Goal: Task Accomplishment & Management: Manage account settings

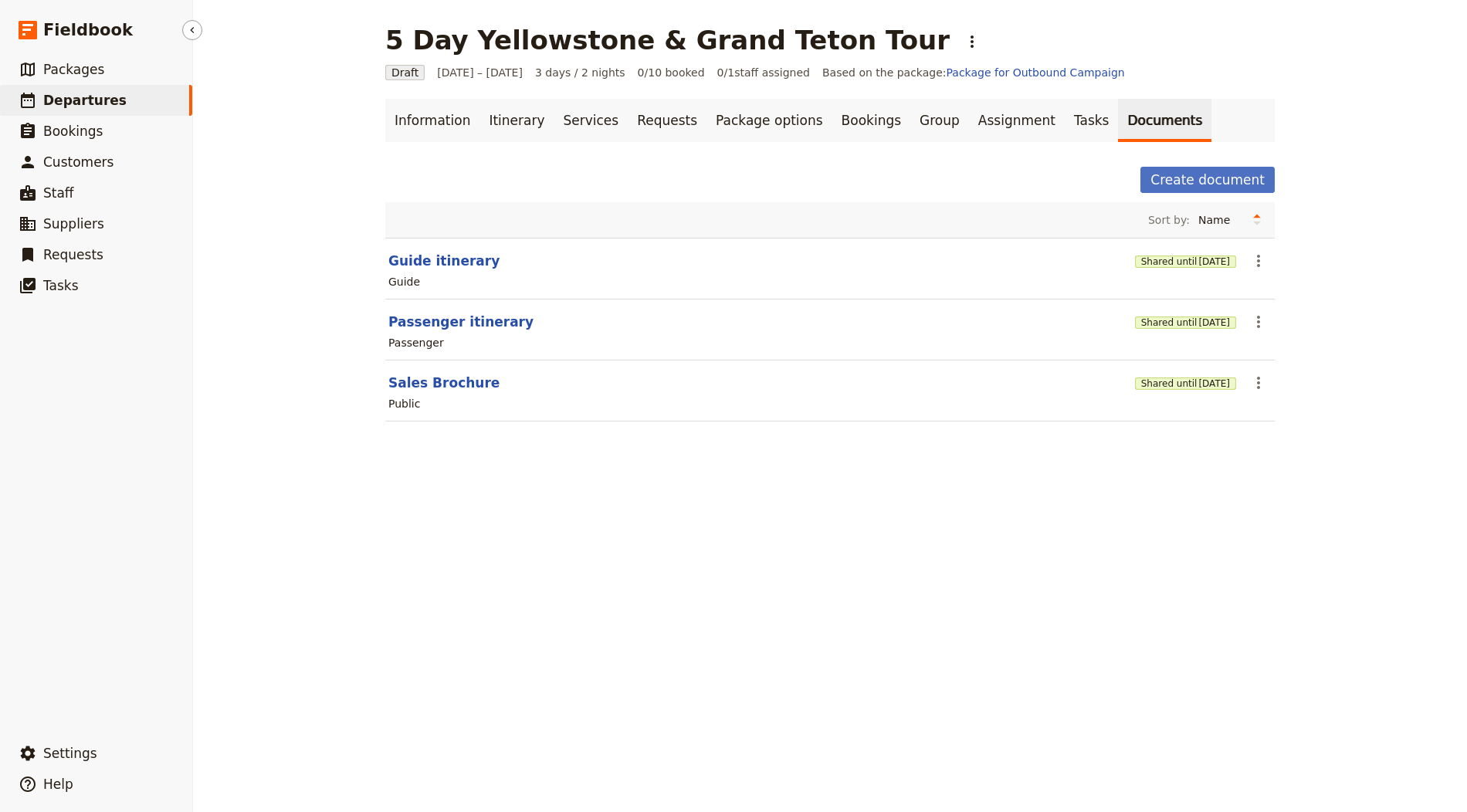
click at [76, 99] on span "Departures" at bounding box center [85, 100] width 84 height 16
select select "CREATED_AT"
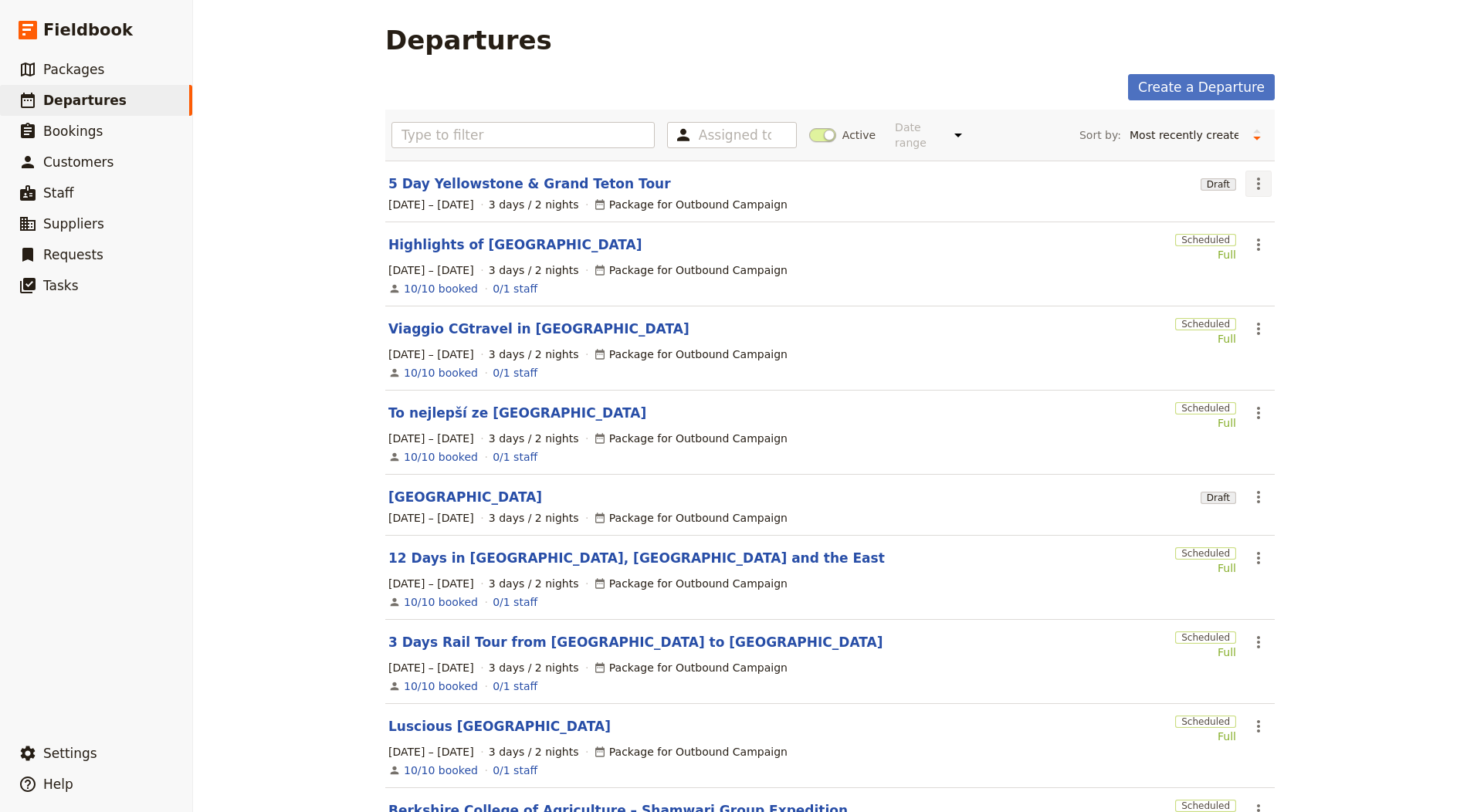
click at [1246, 180] on button "​" at bounding box center [1259, 183] width 26 height 26
click at [522, 163] on section "5 Day Yellowstone & Grand Teton Tour Draft ​ 1 – 3 Oct 2025 3 days / 2 nights P…" at bounding box center [830, 192] width 889 height 61
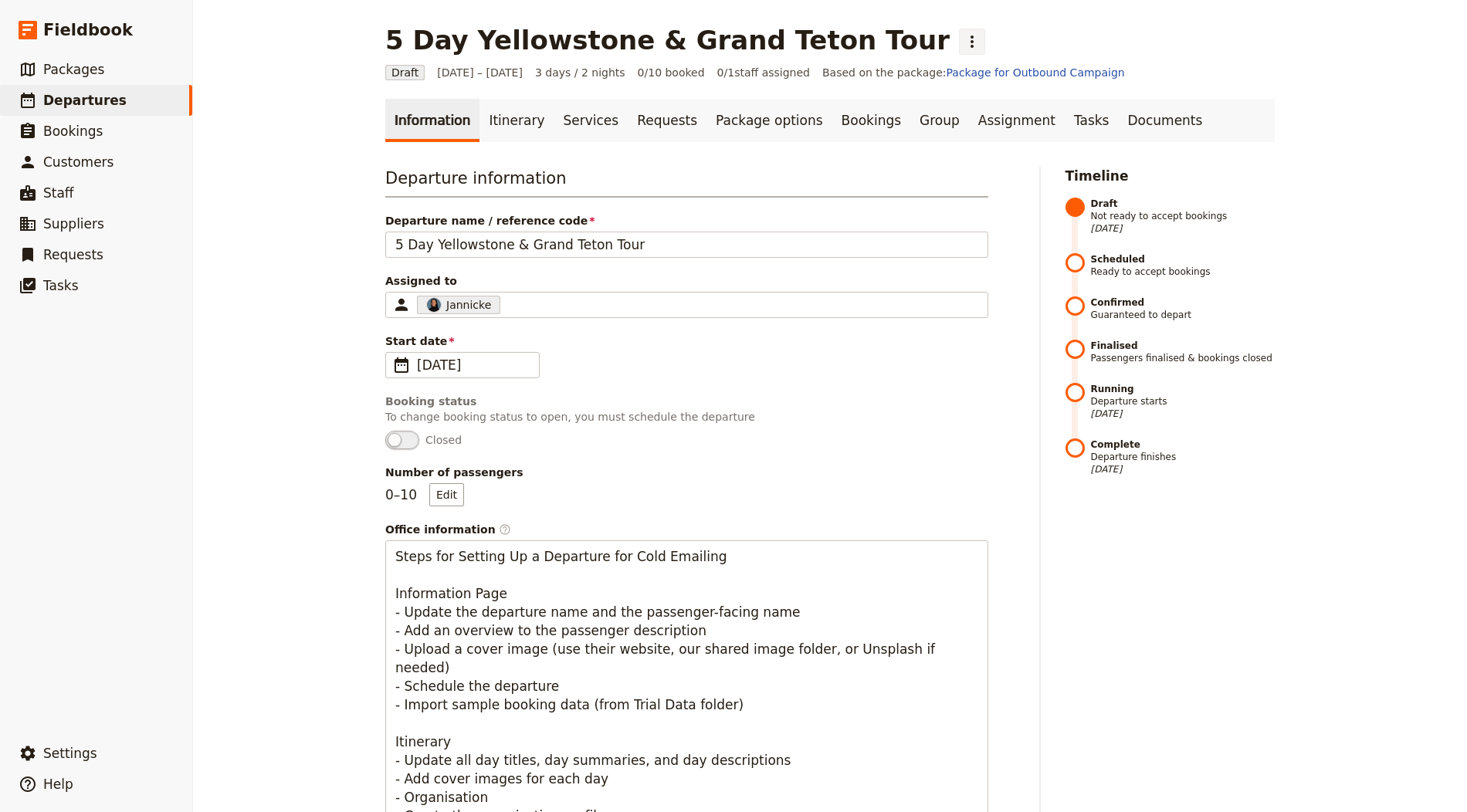
click at [963, 39] on icon "Actions" at bounding box center [972, 42] width 19 height 19
click at [879, 118] on span "Schedule departure" at bounding box center [900, 123] width 107 height 16
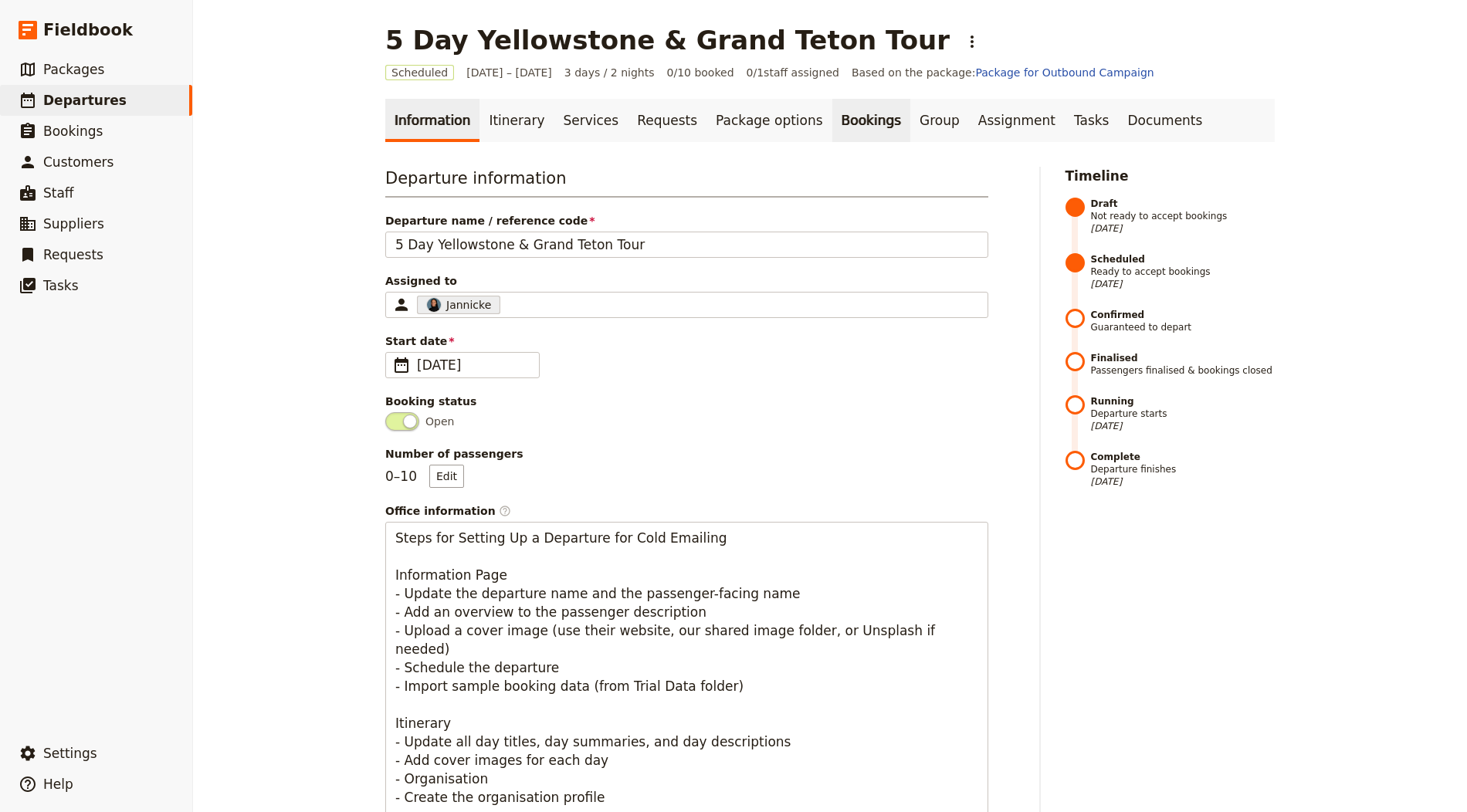
click at [833, 110] on link "Bookings" at bounding box center [872, 120] width 78 height 43
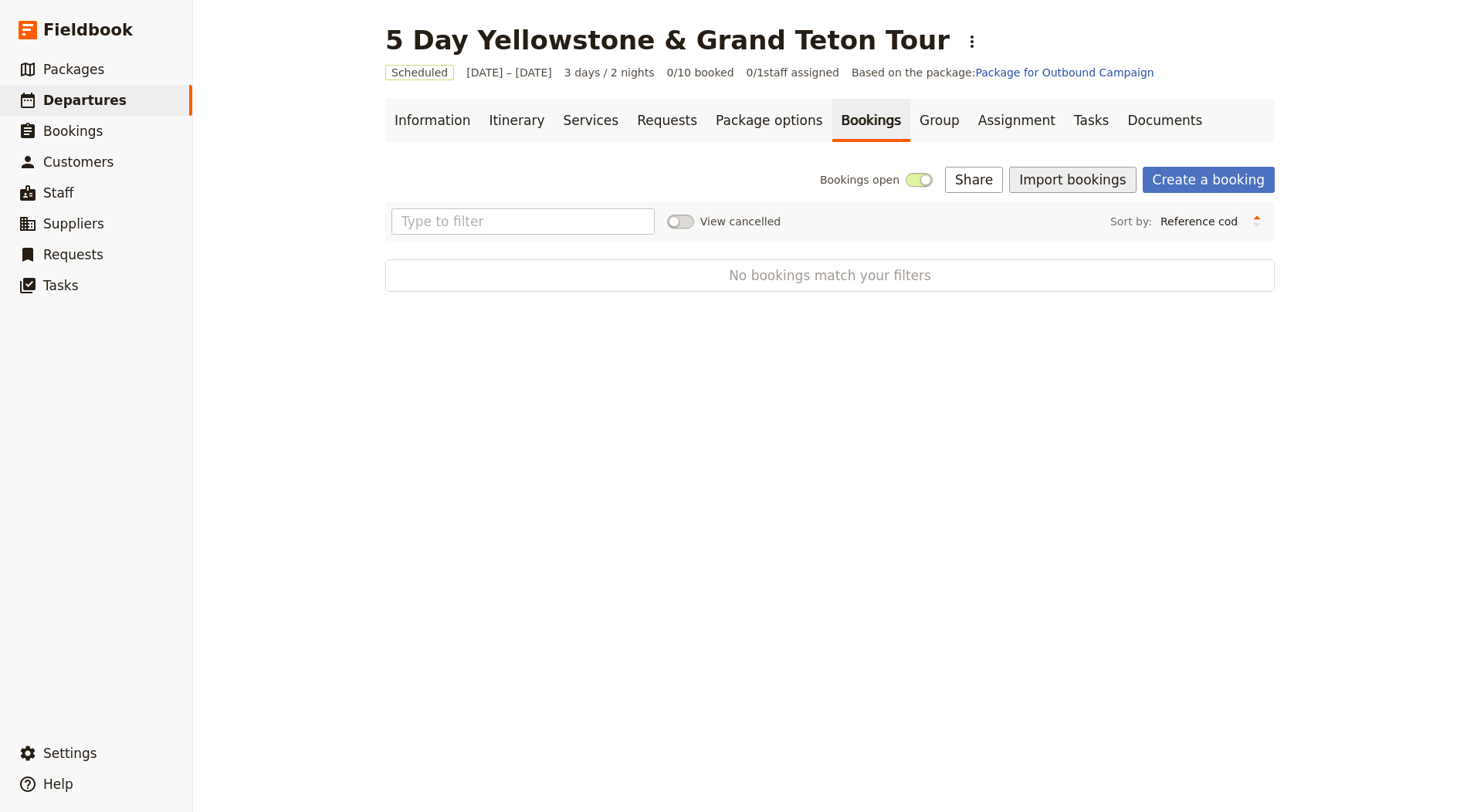
click at [1060, 182] on button "Import bookings" at bounding box center [1073, 180] width 127 height 26
click at [1065, 206] on span "Import Bookings" at bounding box center [1076, 213] width 88 height 16
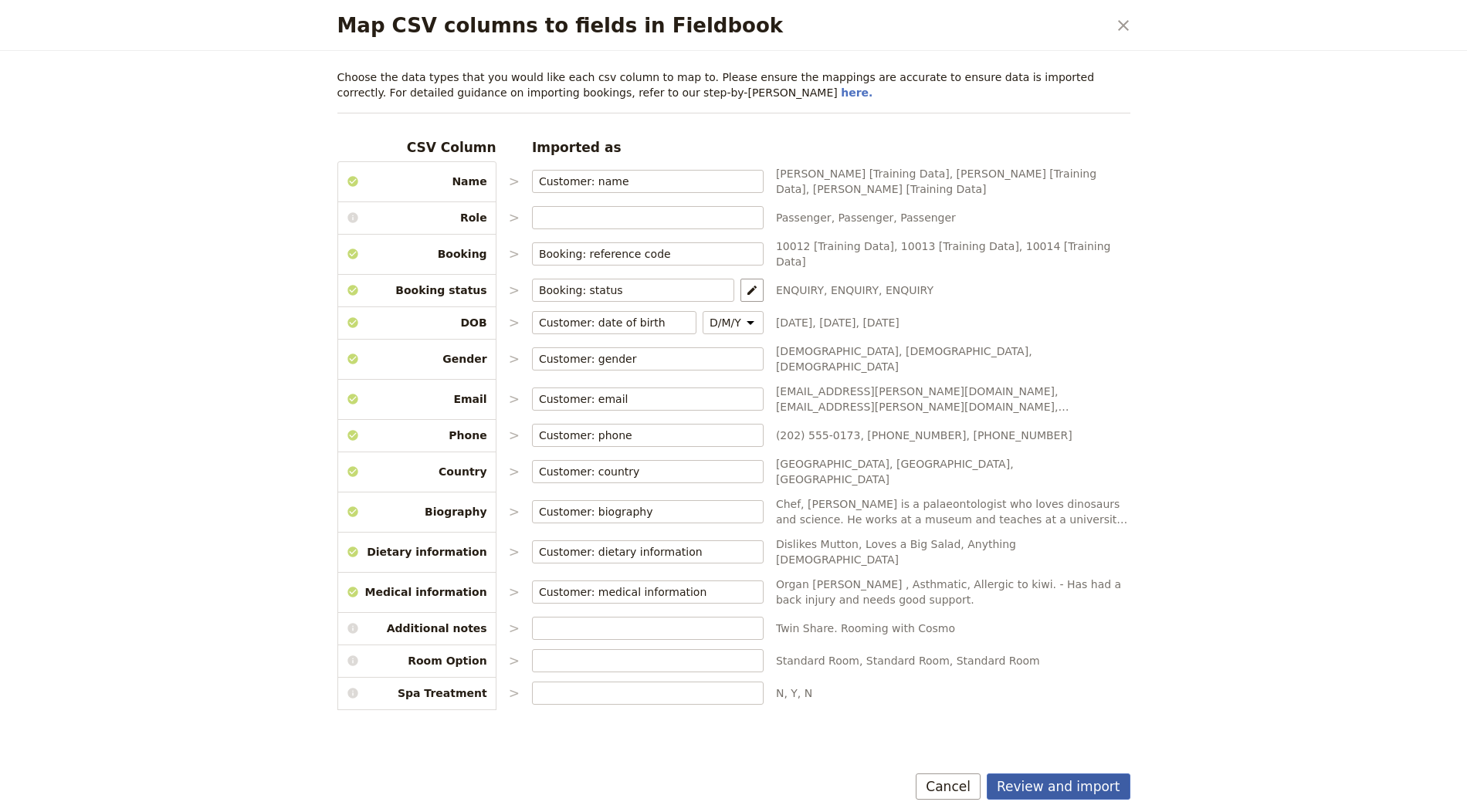
click at [1034, 730] on button "Review and import" at bounding box center [1059, 787] width 143 height 26
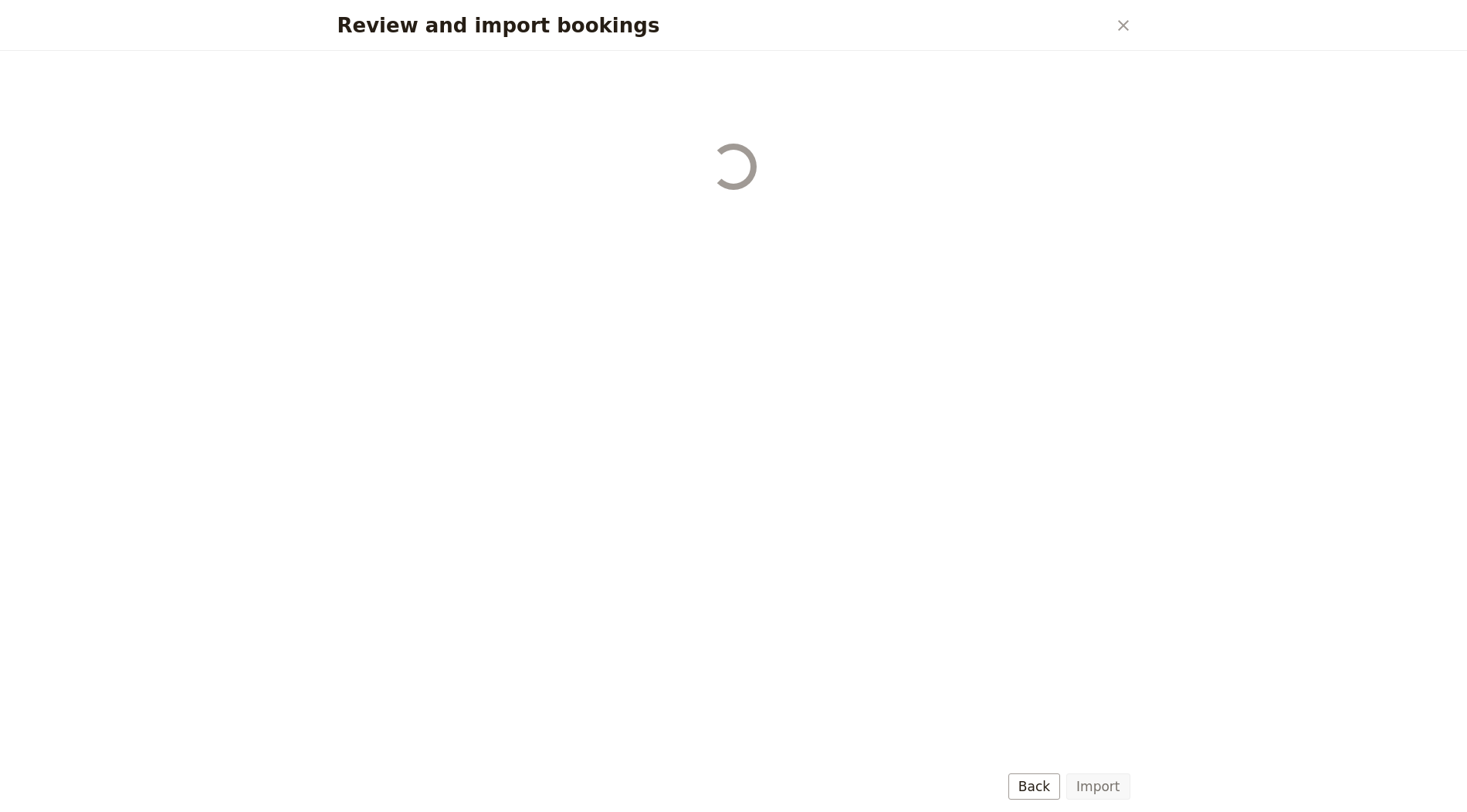
select select "655d56b39948720cb8e55355"
select select "655d57ca9948720cb8e553ec"
select select "655d57fa9948720cb8e553f3"
select select "655d58079948720cb8e553fa"
select select "655d584c9948720cb8e55401"
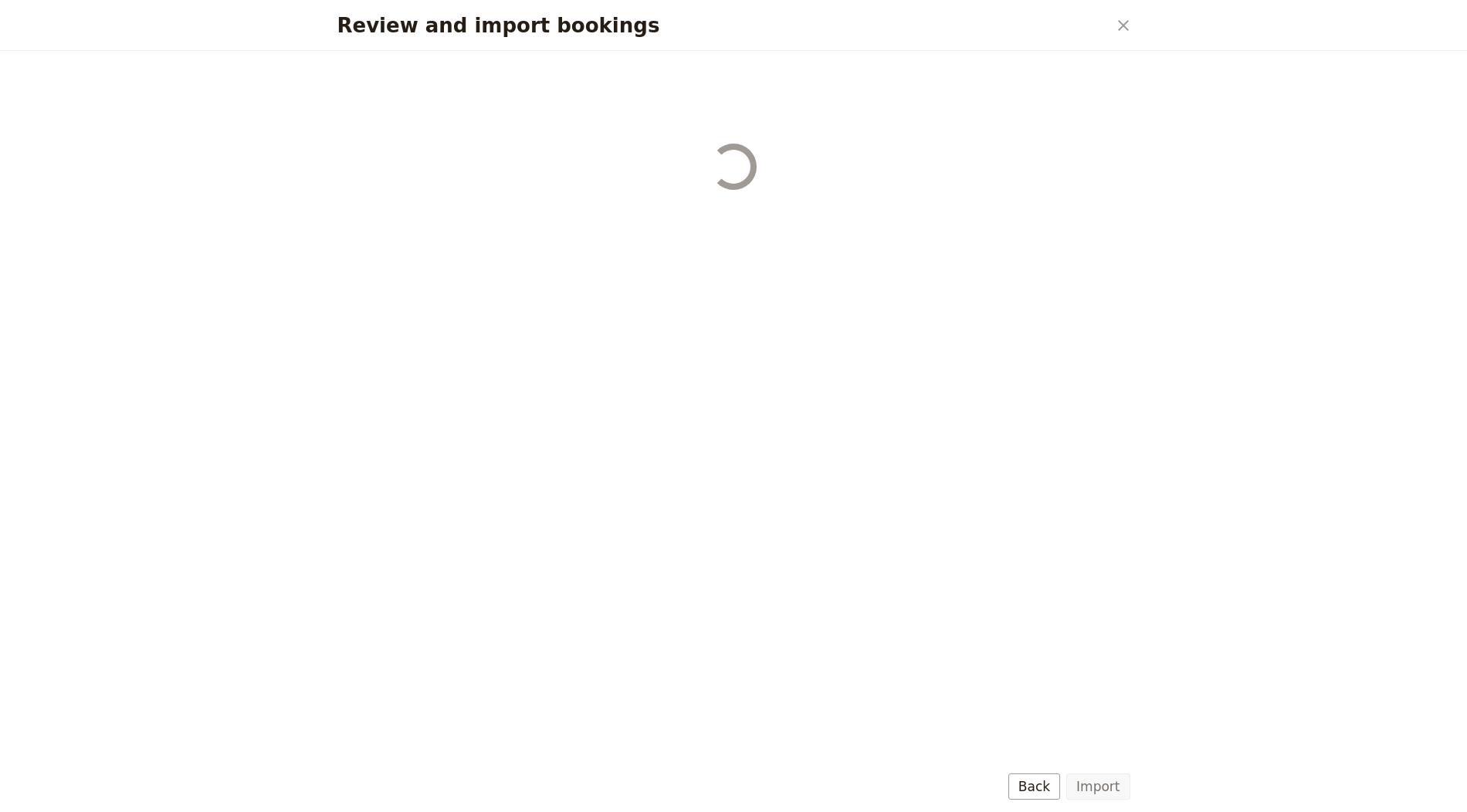
select select "655d58679948720cb8e5540d"
select select "650e6b6659641ed5ee156647"
select select "650e6b4b59641ed5ee156605"
select select "650e2104408bbede5b0c60fd"
select select "650e1d73408bbede5b0c60a6"
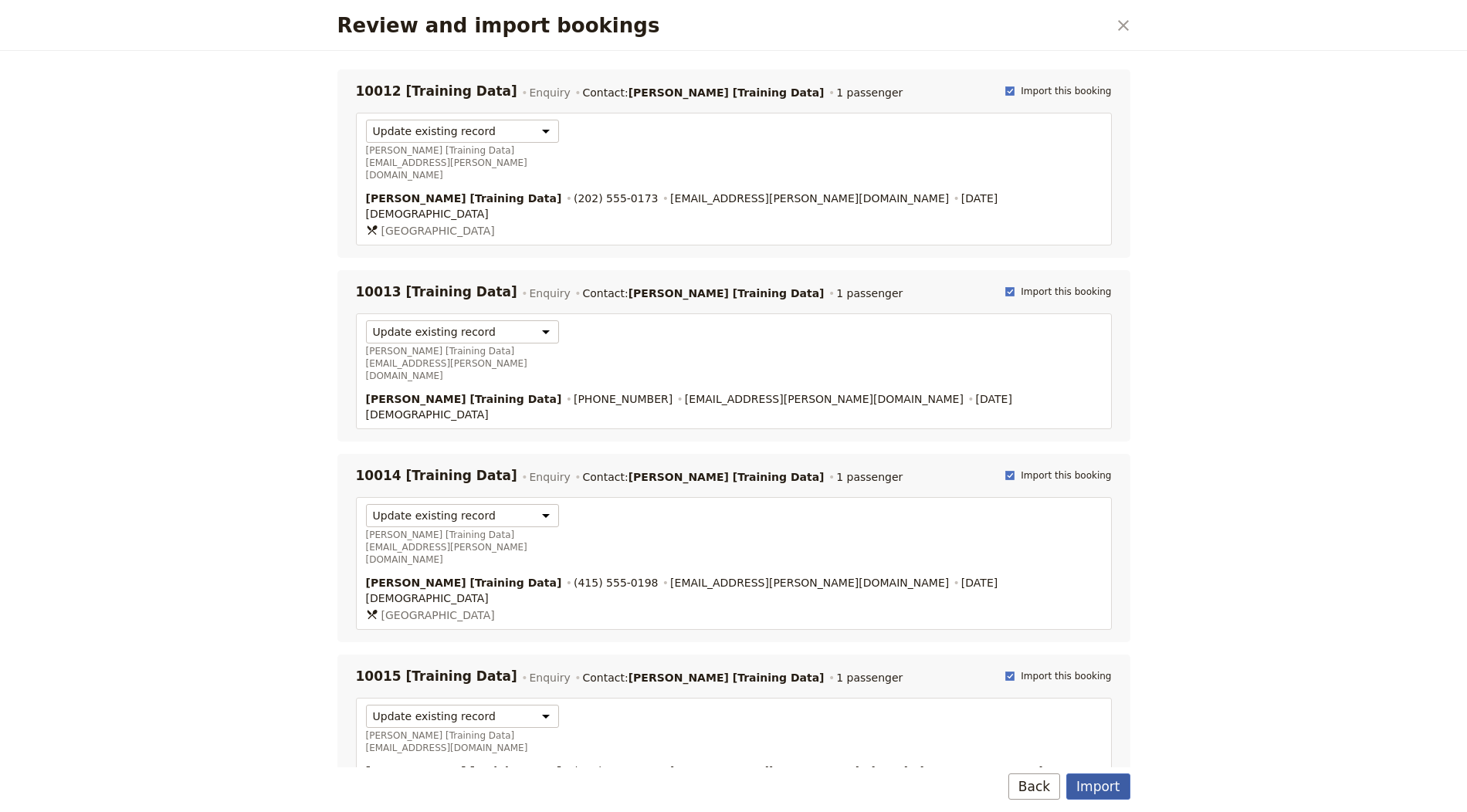
click at [1081, 730] on button "Import" at bounding box center [1098, 787] width 63 height 26
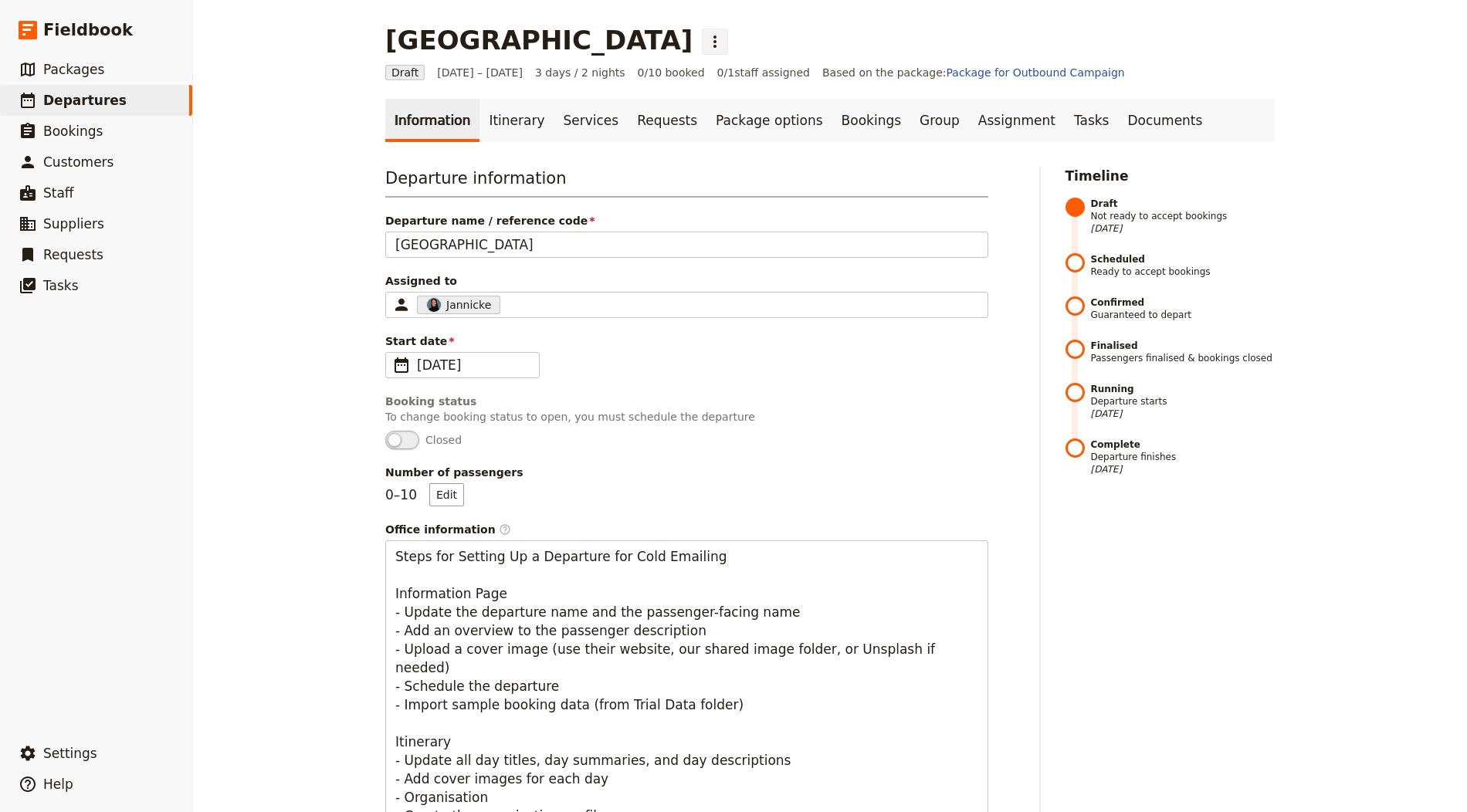
click at [724, 37] on icon "Actions" at bounding box center [715, 42] width 19 height 19
click at [783, 123] on span "Schedule departure" at bounding box center [777, 123] width 107 height 16
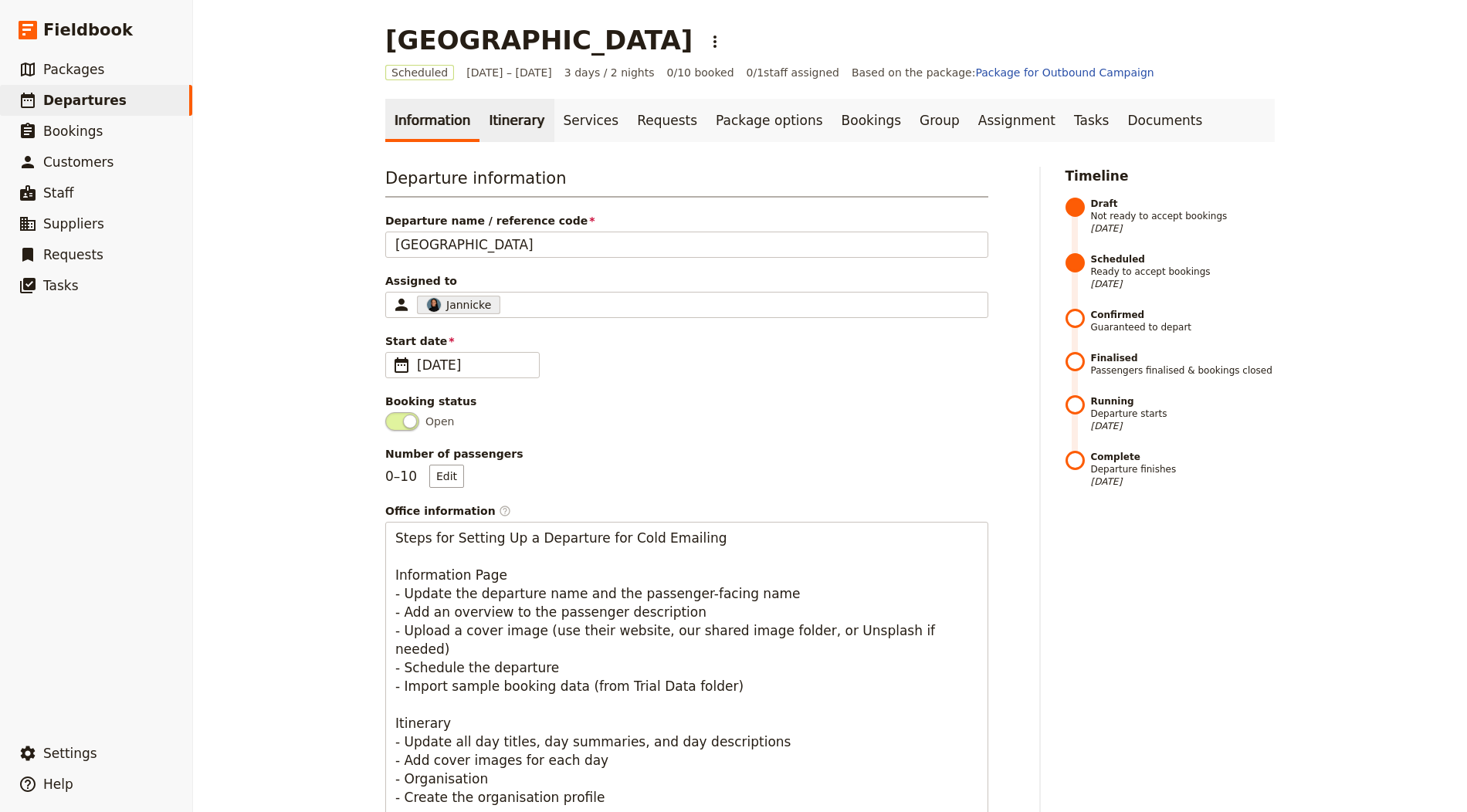
click at [510, 115] on link "Itinerary" at bounding box center [516, 120] width 74 height 43
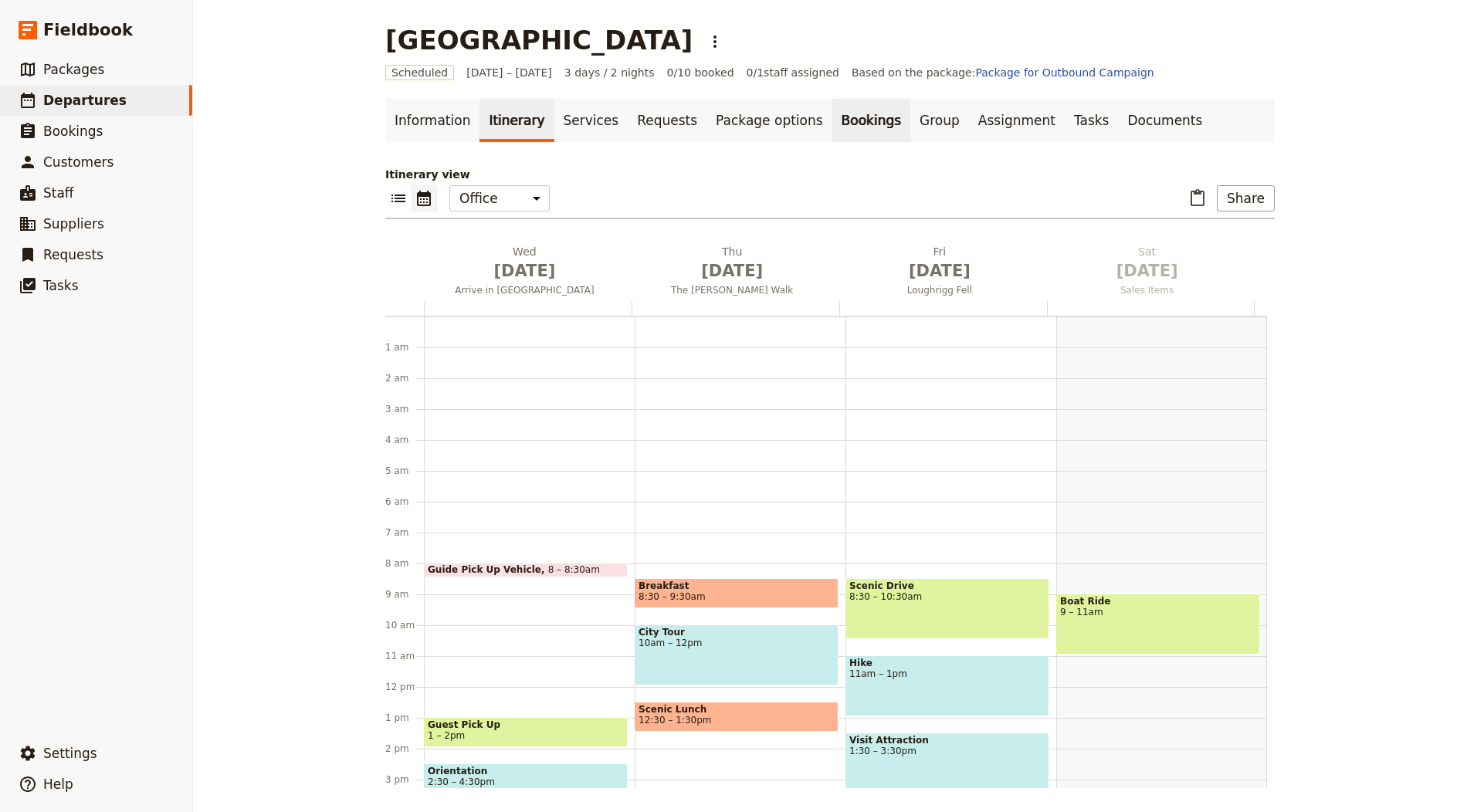
scroll to position [201, 0]
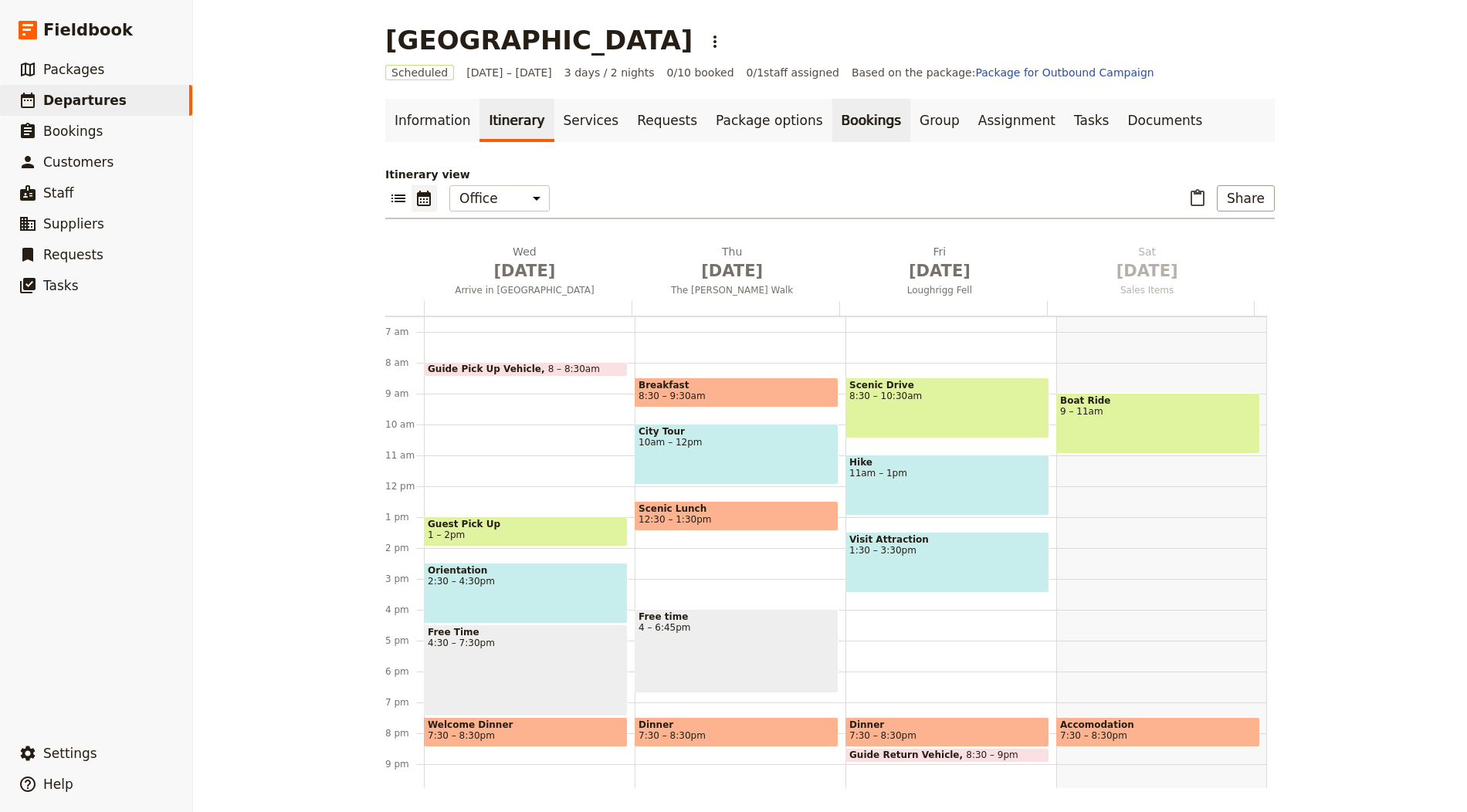
click at [833, 127] on link "Bookings" at bounding box center [872, 120] width 78 height 43
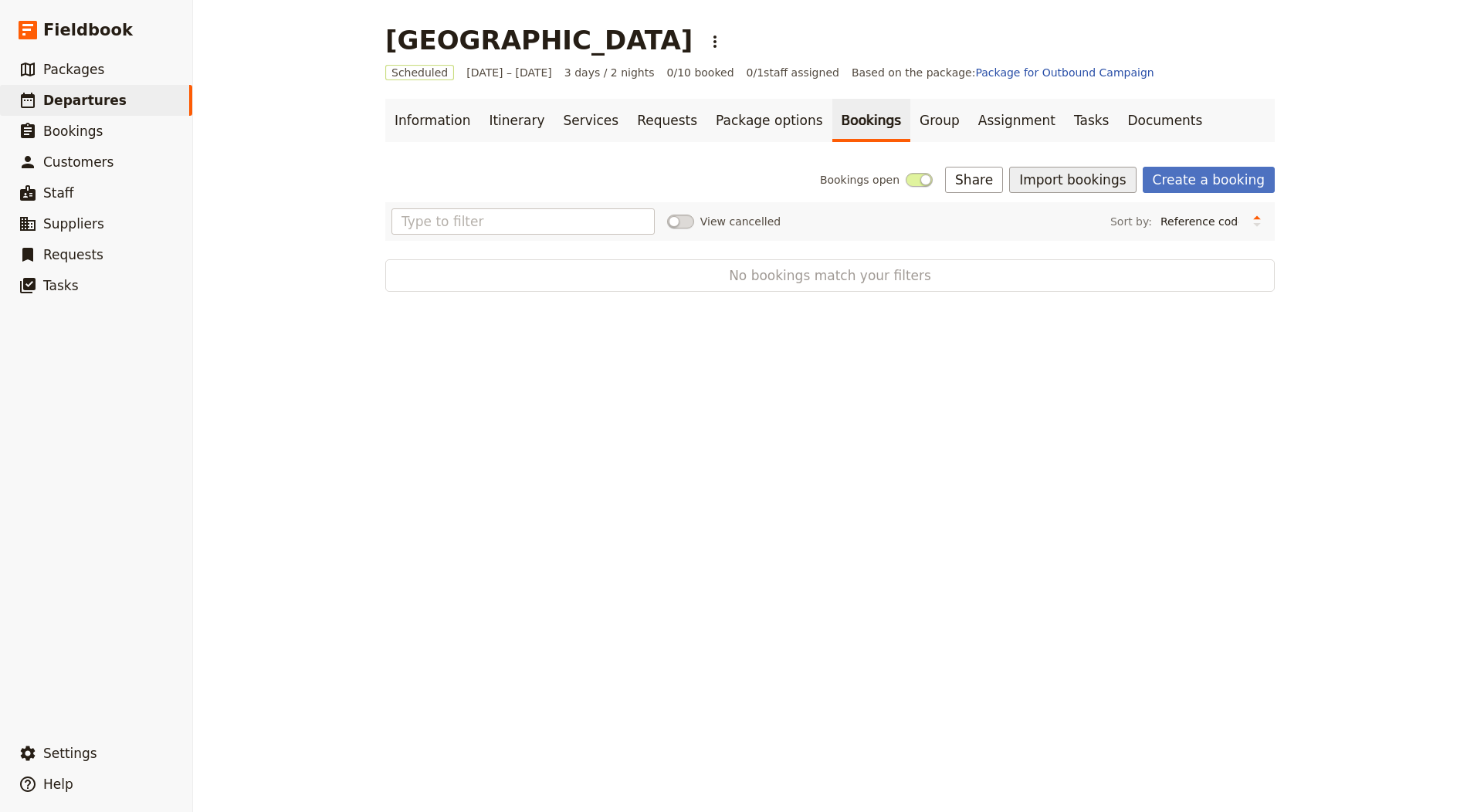
click at [1102, 189] on button "Import bookings" at bounding box center [1073, 180] width 127 height 26
click at [1090, 206] on span "Import Bookings" at bounding box center [1076, 213] width 88 height 16
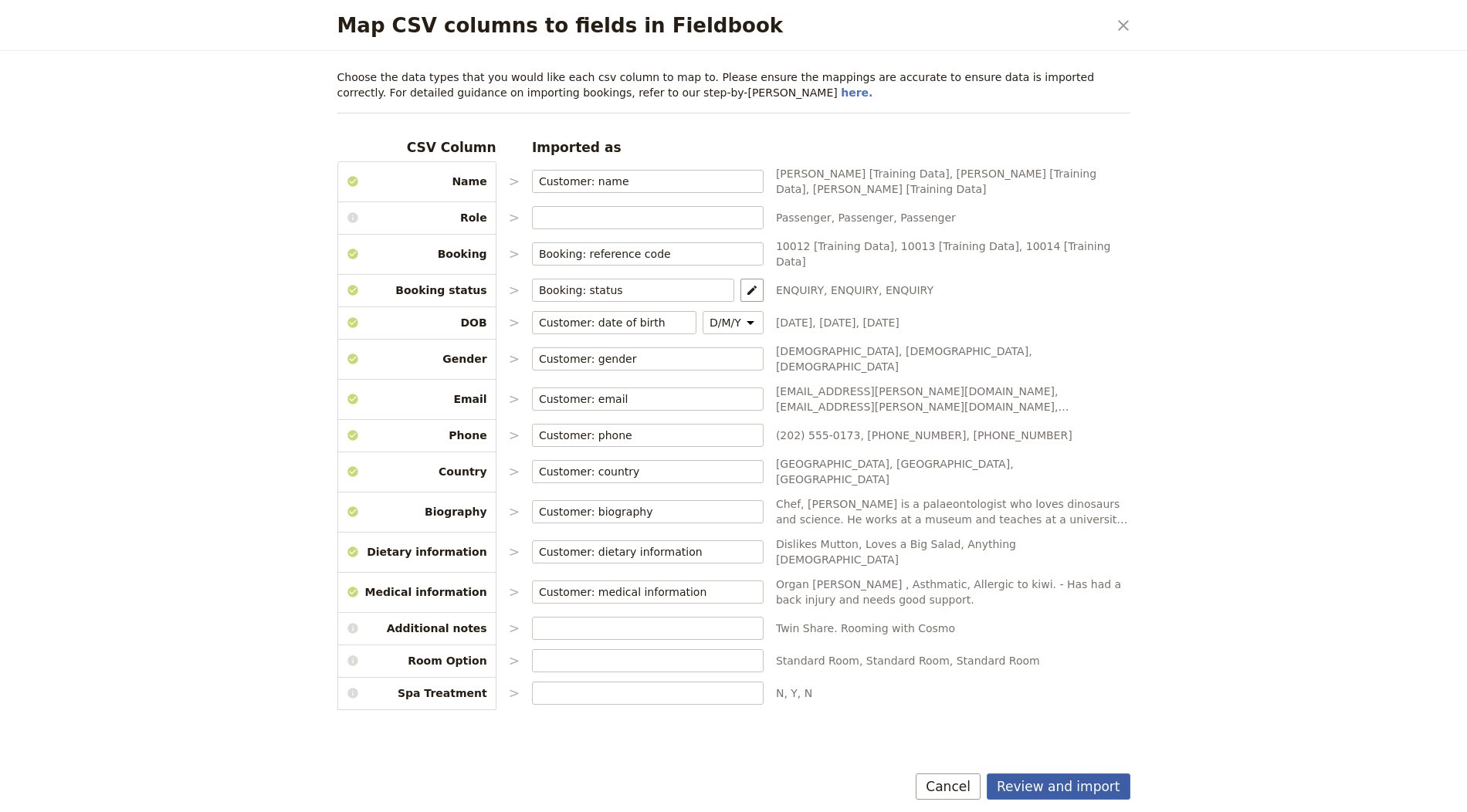
click at [1087, 774] on div "Review and import Cancel" at bounding box center [734, 790] width 830 height 45
click at [1087, 780] on button "Review and import" at bounding box center [1059, 787] width 143 height 26
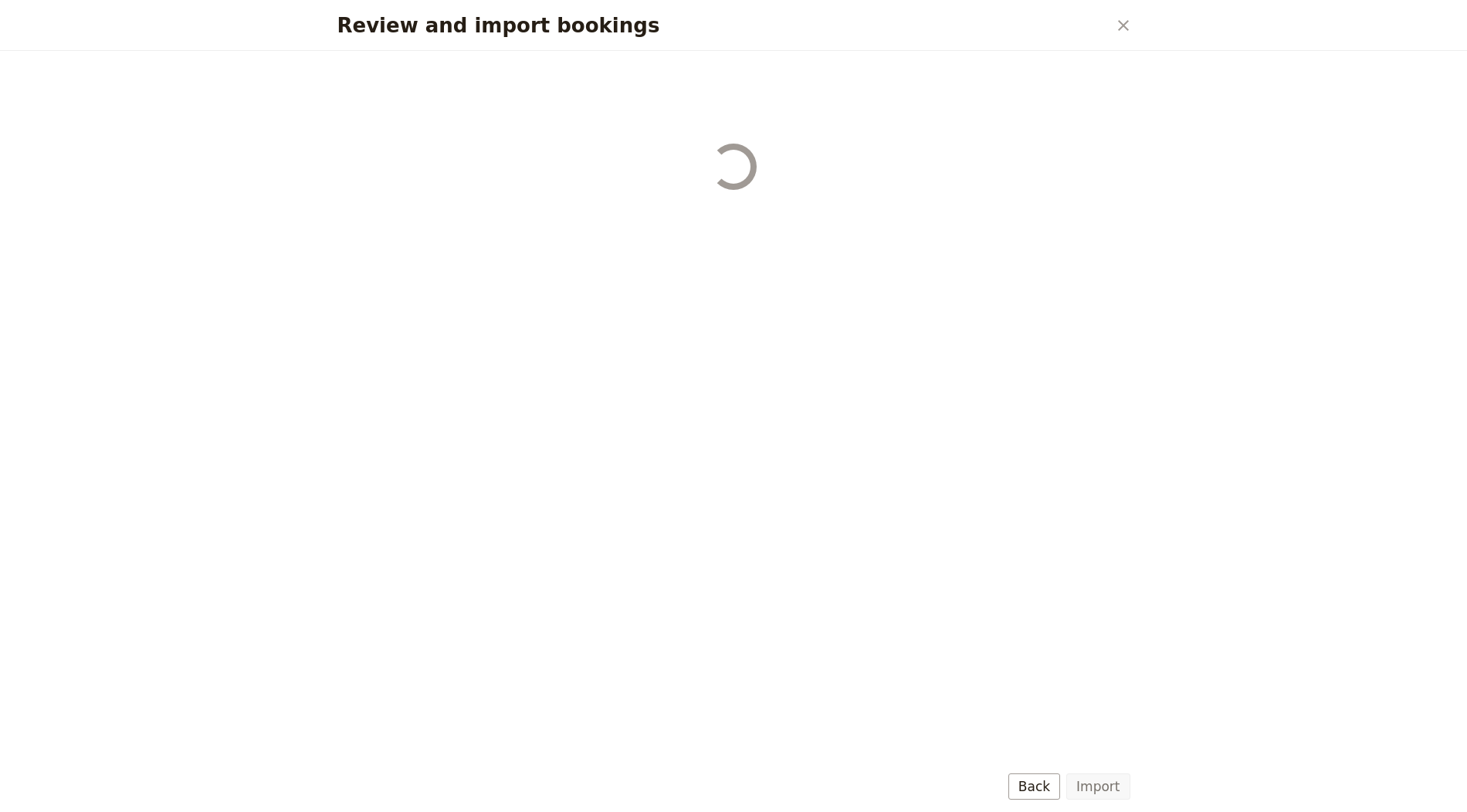
select select "655d56b39948720cb8e55355"
select select "655d57ca9948720cb8e553ec"
select select "655d57fa9948720cb8e553f3"
select select "655d58079948720cb8e553fa"
select select "655d584c9948720cb8e55401"
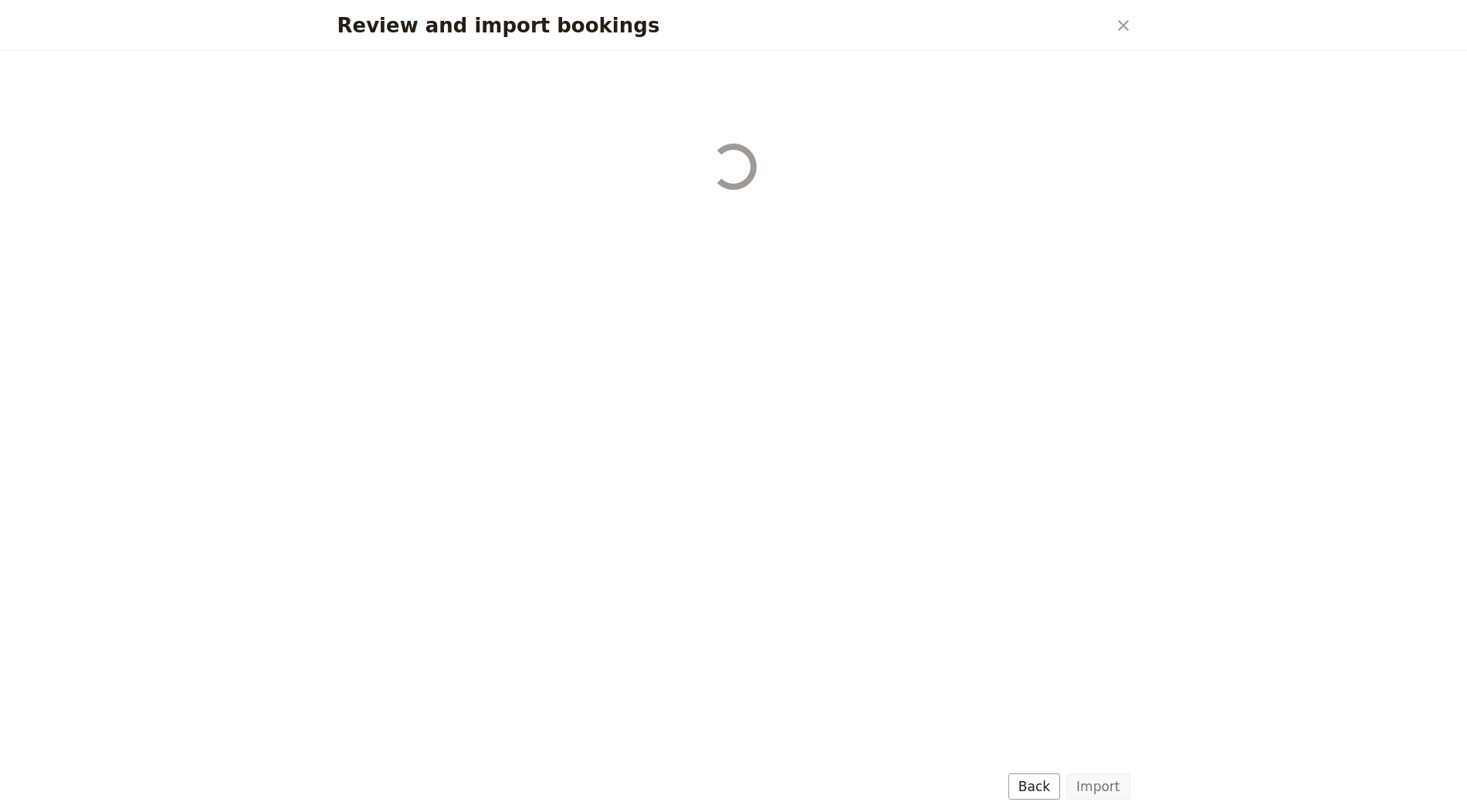
select select "655d58679948720cb8e5540d"
select select "650e6b6659641ed5ee156647"
select select "650e6b4b59641ed5ee156605"
select select "650e2104408bbede5b0c60fd"
select select "650e1d73408bbede5b0c60a6"
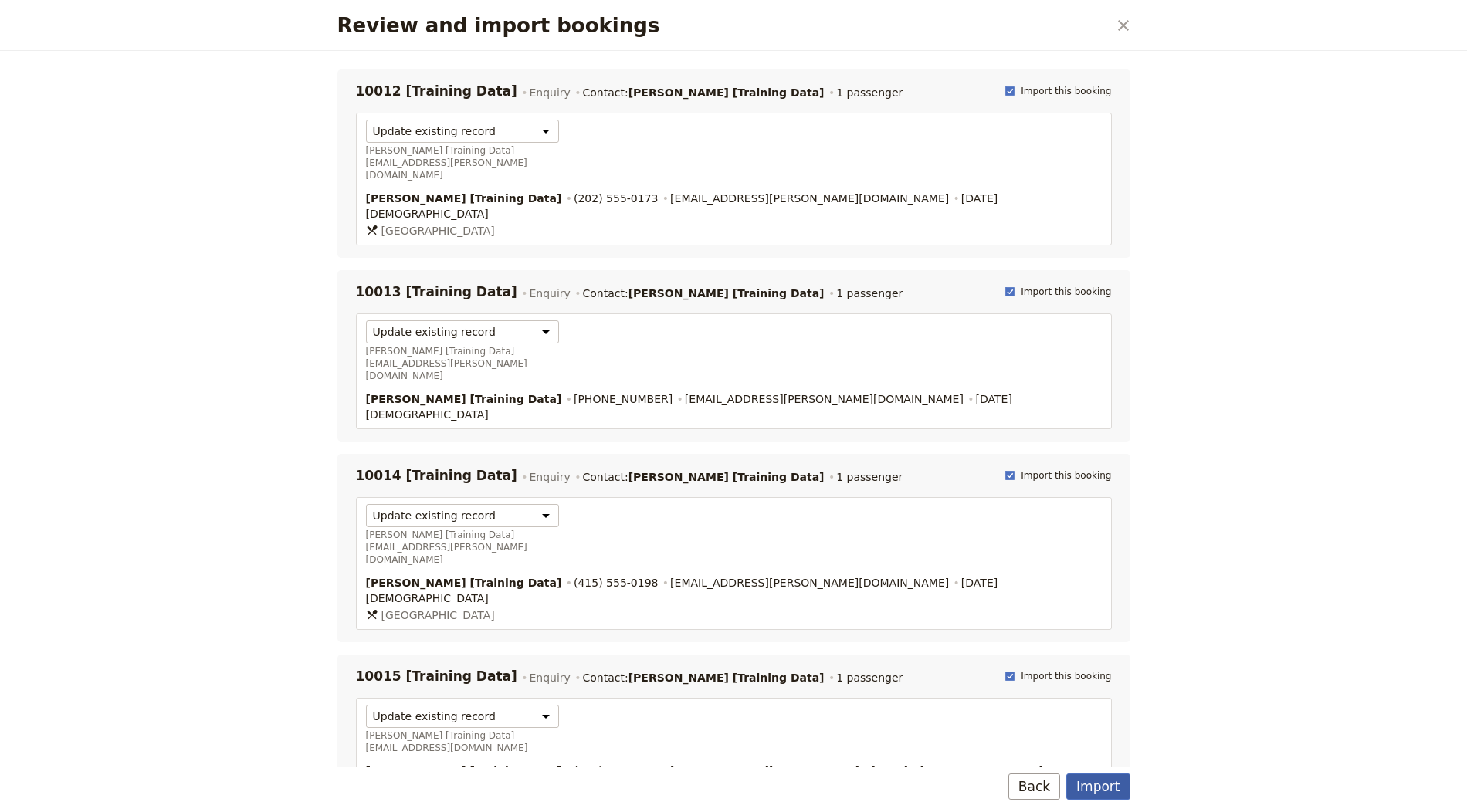
click at [1087, 784] on button "Import" at bounding box center [1098, 787] width 63 height 26
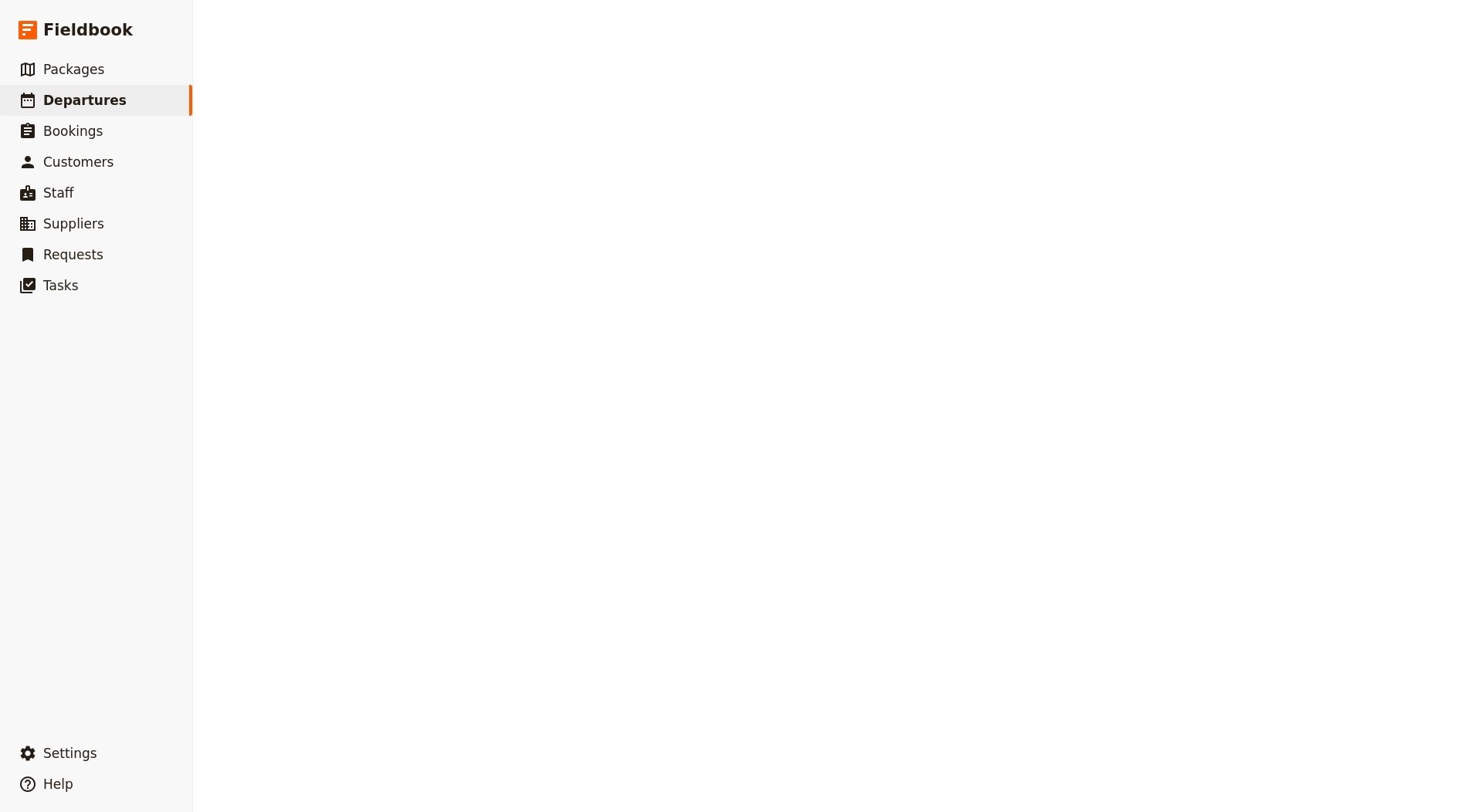
select select "CREATED_AT"
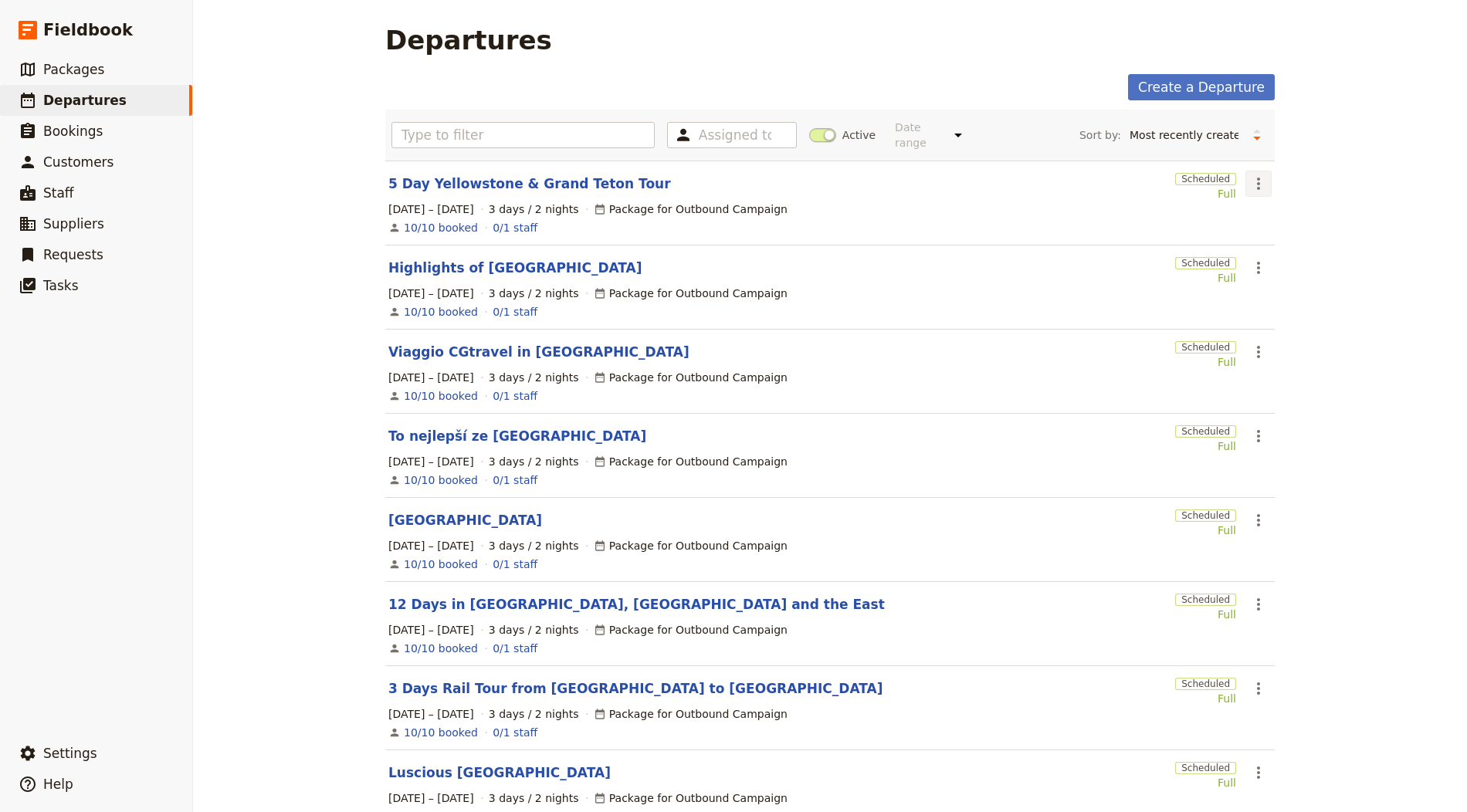
click at [1249, 182] on icon "Actions" at bounding box center [1259, 184] width 19 height 19
click at [1283, 238] on span "Clone this departure" at bounding box center [1305, 236] width 111 height 16
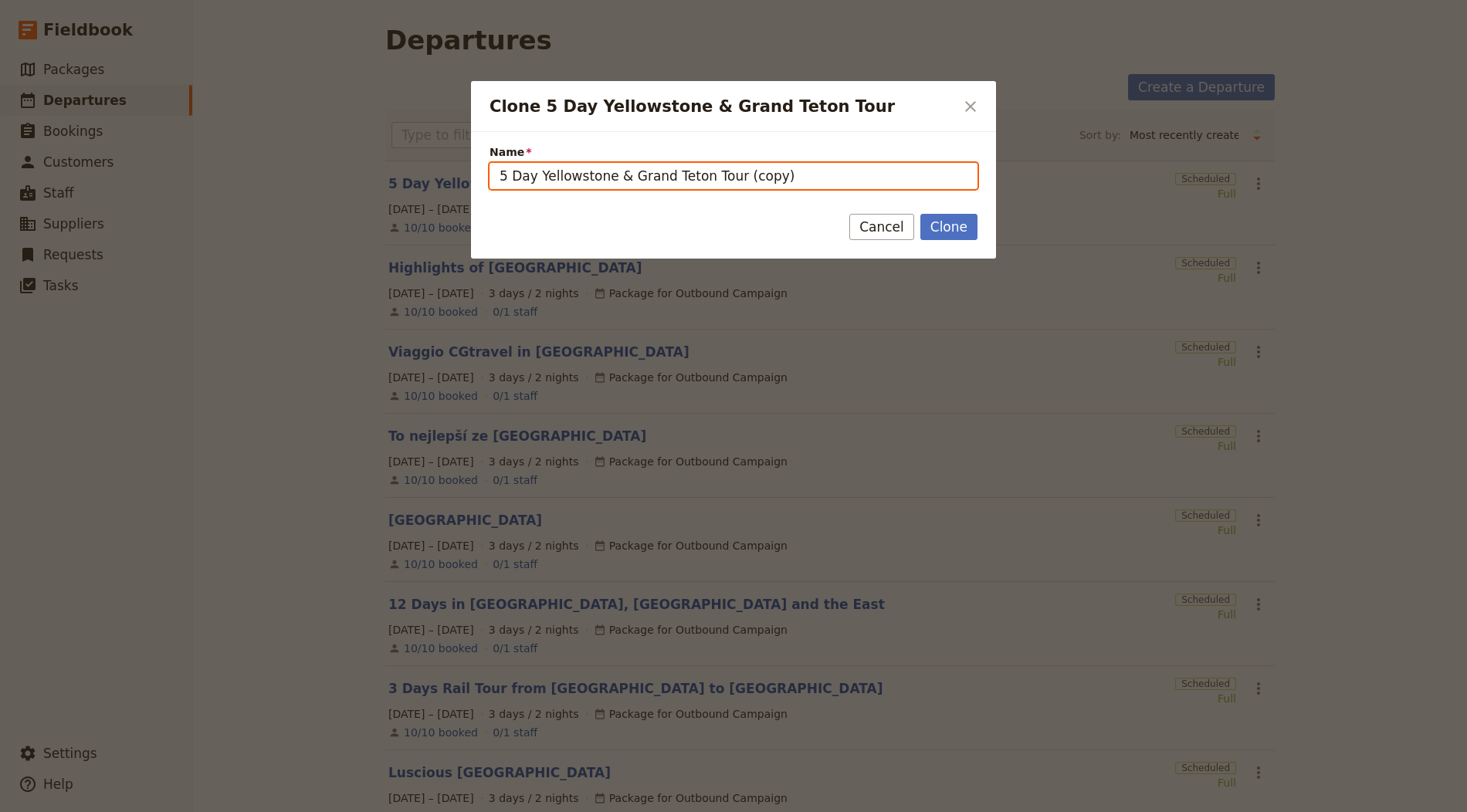
drag, startPoint x: 514, startPoint y: 174, endPoint x: 587, endPoint y: 187, distance: 74.1
click at [515, 174] on input "5 Day Yellowstone & Grand Teton Tour (copy)" at bounding box center [733, 176] width 488 height 26
paste input "[PERSON_NAME] and [PERSON_NAME] Islands Kayak Camping Tour"
type input "Jones and Stuart Islands Kayak Camping Tour"
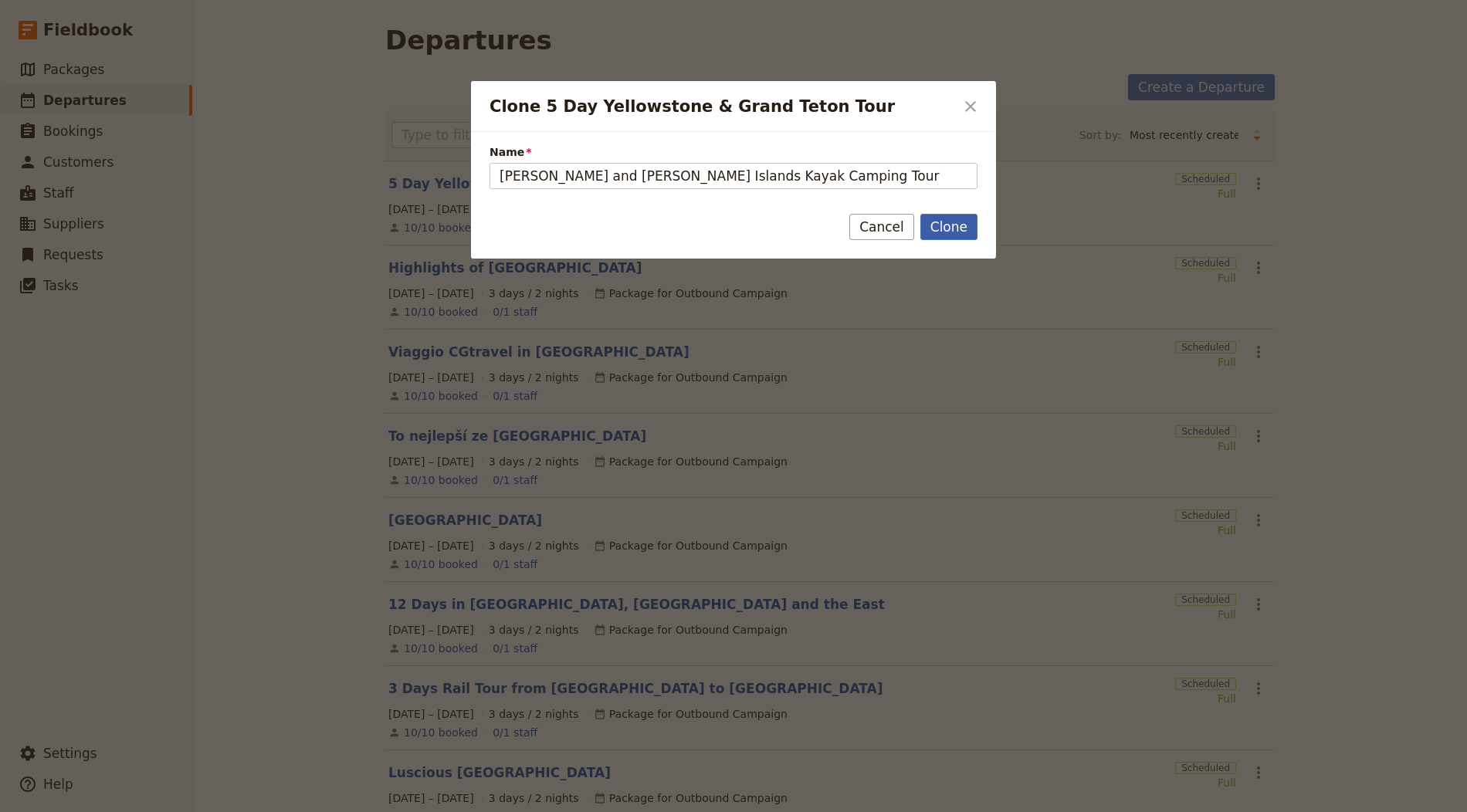
click at [943, 220] on button "Clone" at bounding box center [948, 227] width 57 height 26
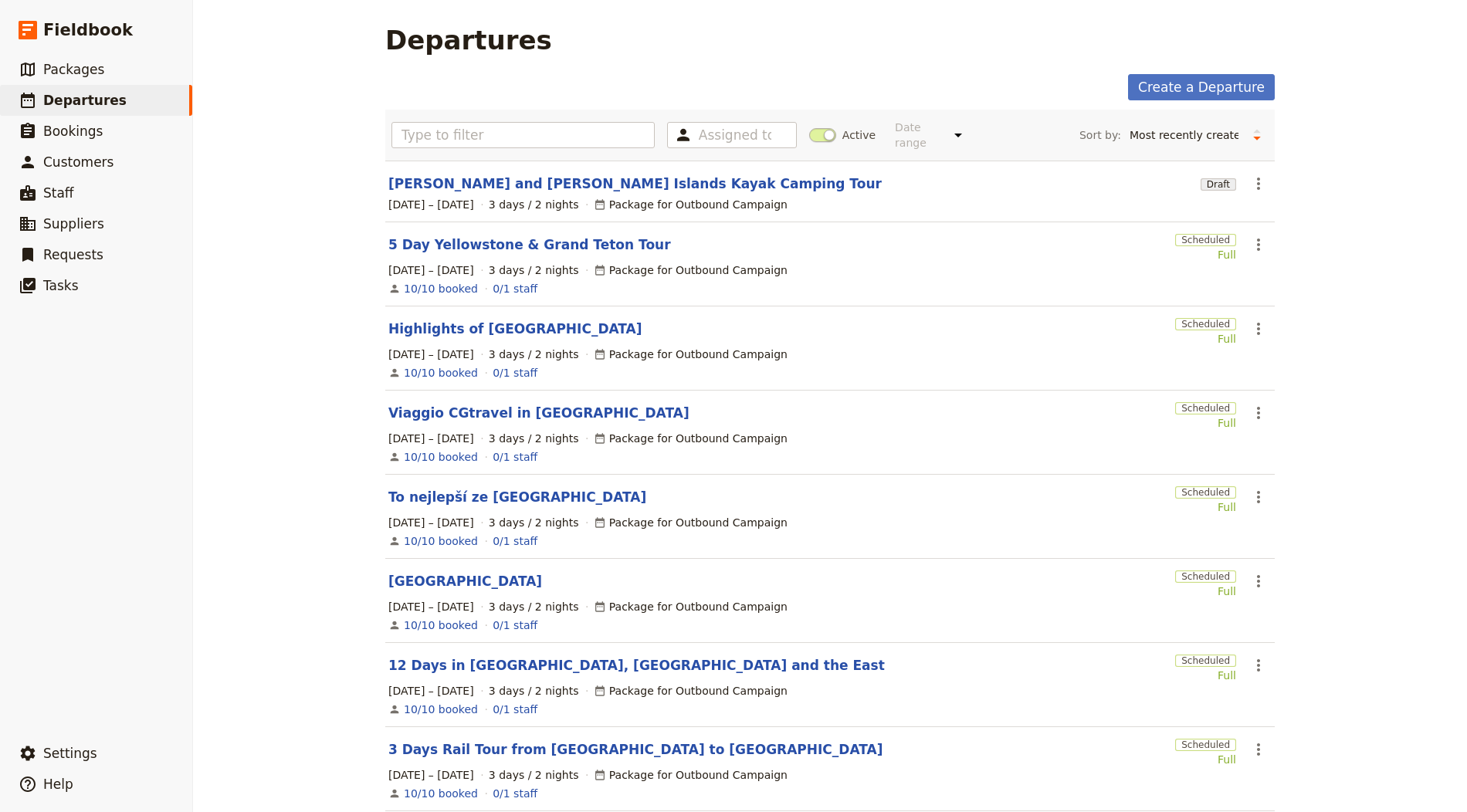
click at [520, 193] on section "Jones and Stuart Islands Kayak Camping Tour Draft ​ 1 – 3 Oct 2025 3 days / 2 n…" at bounding box center [830, 192] width 889 height 61
click at [525, 181] on link "Jones and Stuart Islands Kayak Camping Tour" at bounding box center [634, 184] width 493 height 19
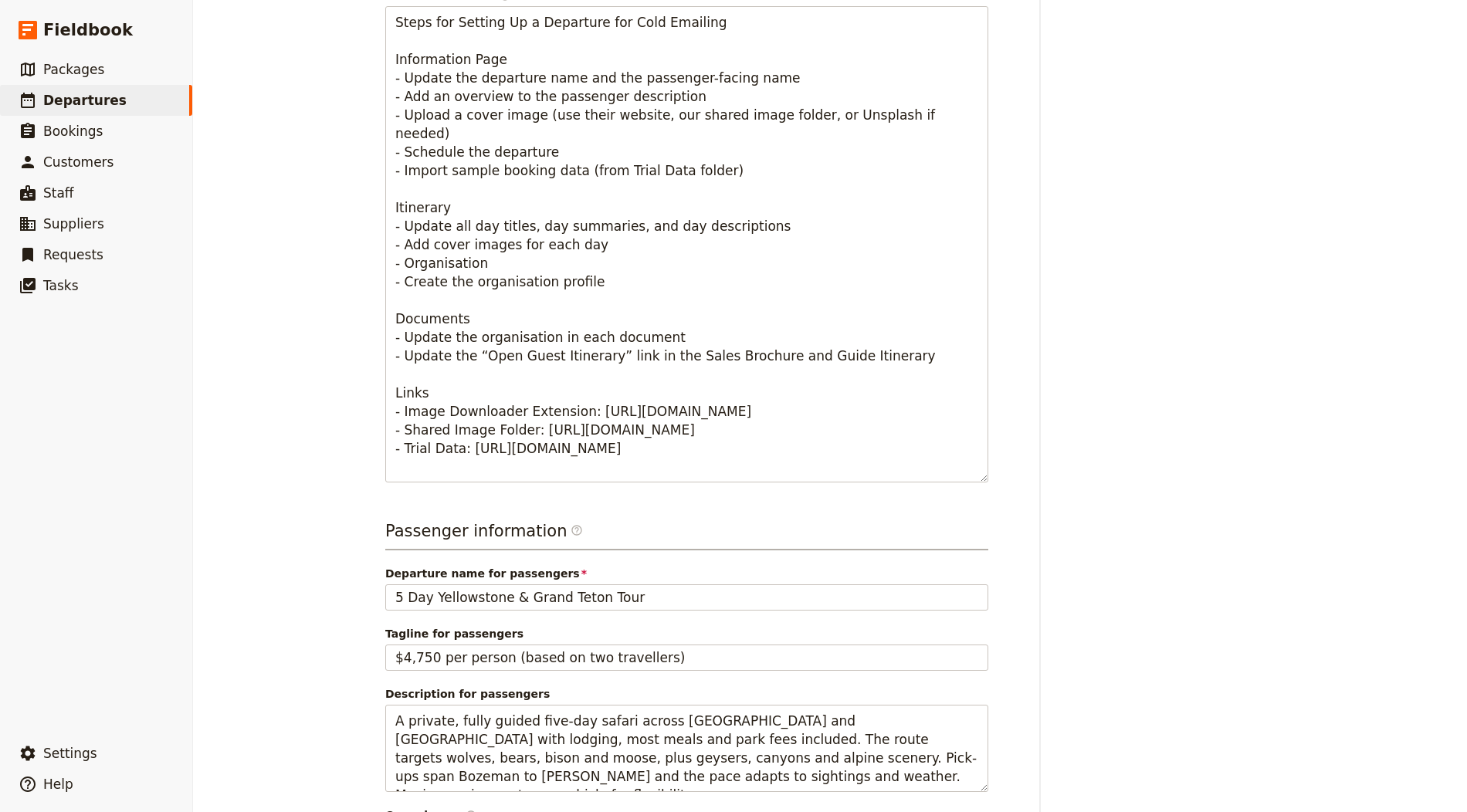
scroll to position [852, 0]
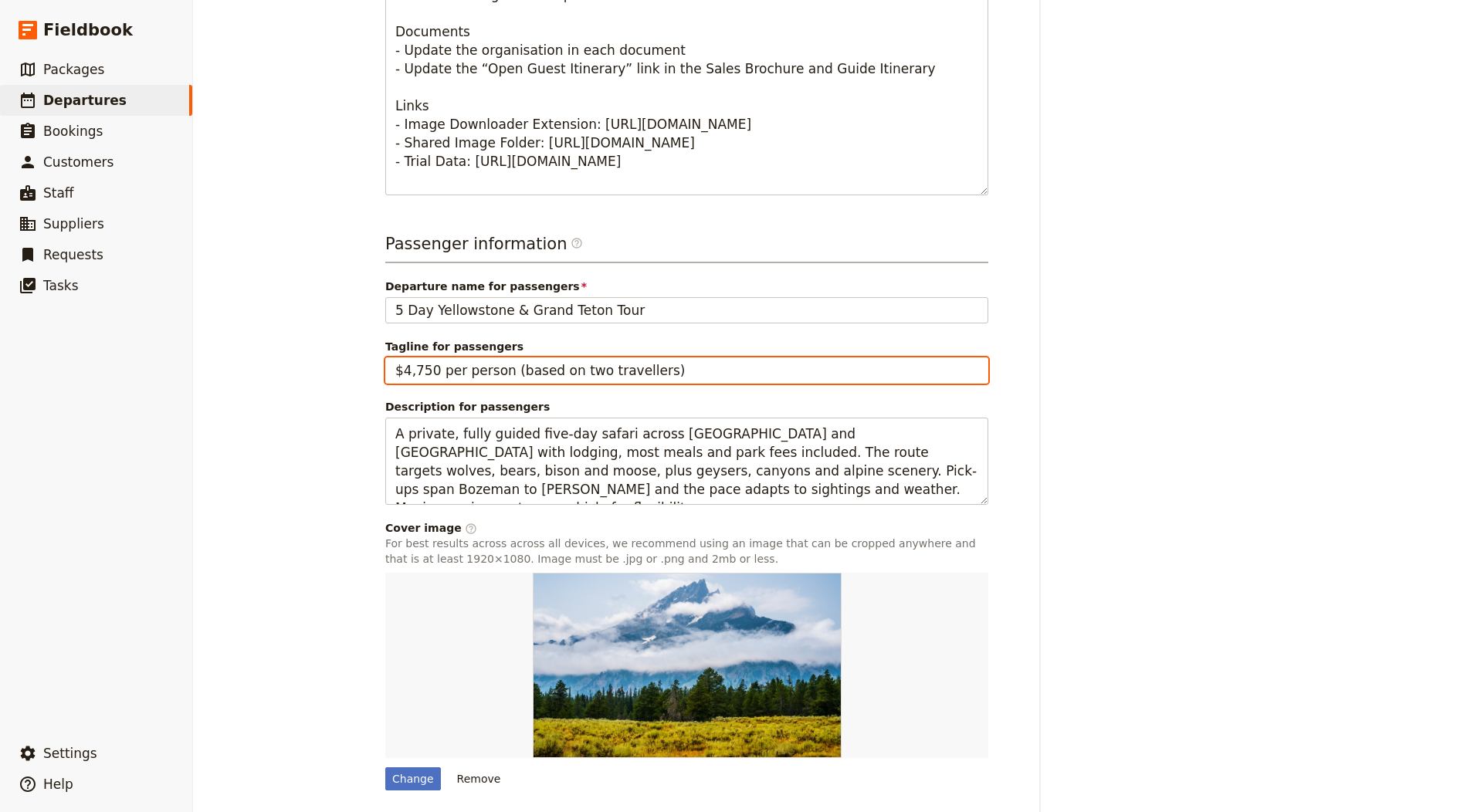
drag, startPoint x: 507, startPoint y: 331, endPoint x: 509, endPoint y: 324, distance: 7.3
click at [507, 357] on input "$4,750 per person (based on two travellers)" at bounding box center [687, 370] width 603 height 26
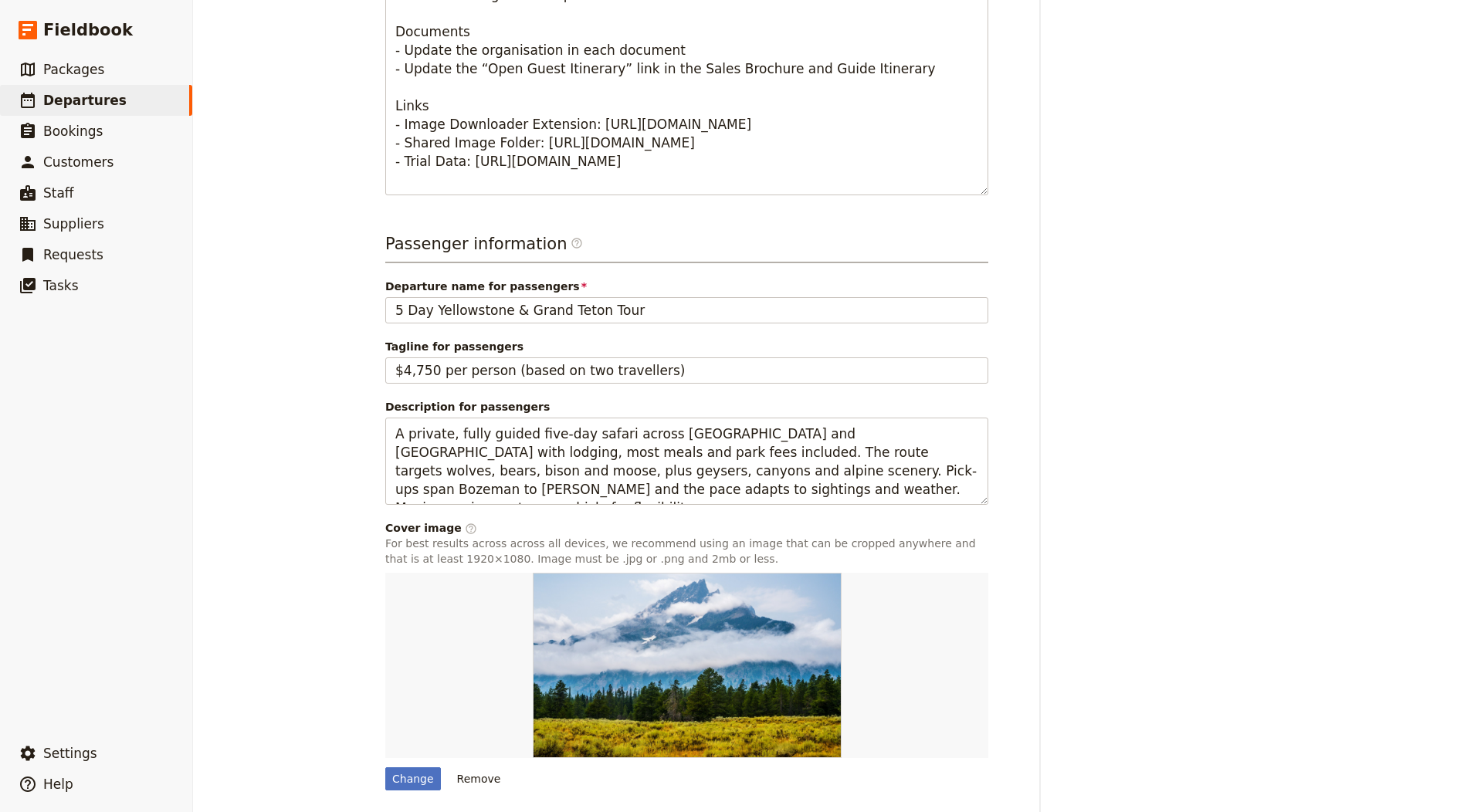
click at [519, 293] on div "Passenger information ​ Departure name for passengers 5 Day Yellowstone & Grand…" at bounding box center [687, 512] width 603 height 558
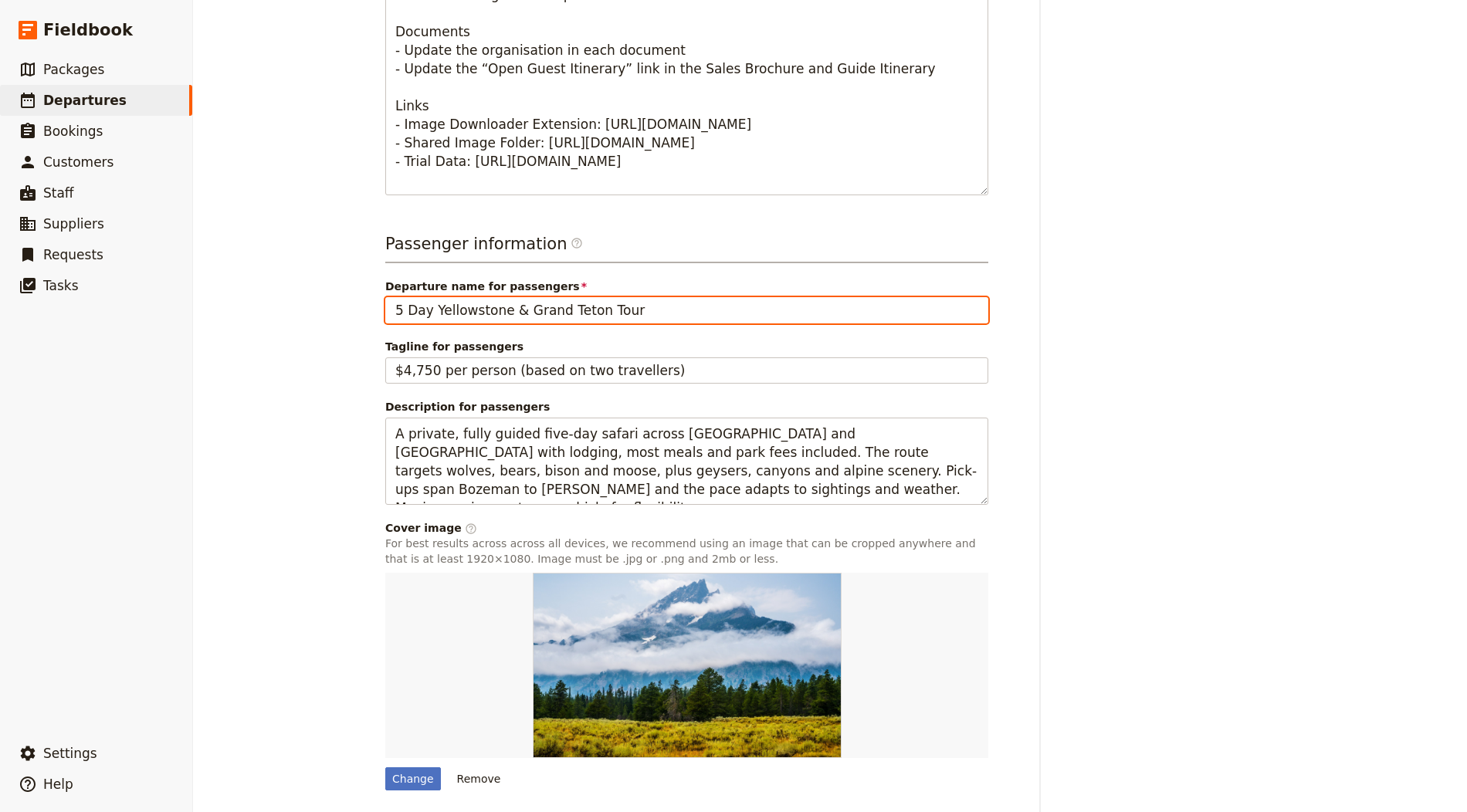
click at [525, 298] on input "5 Day Yellowstone & Grand Teton Tour" at bounding box center [687, 311] width 603 height 26
paste input "Jones and Stuart Islands Kayak Camping"
type input "Jones and Stuart Islands Kayak Camping Tour"
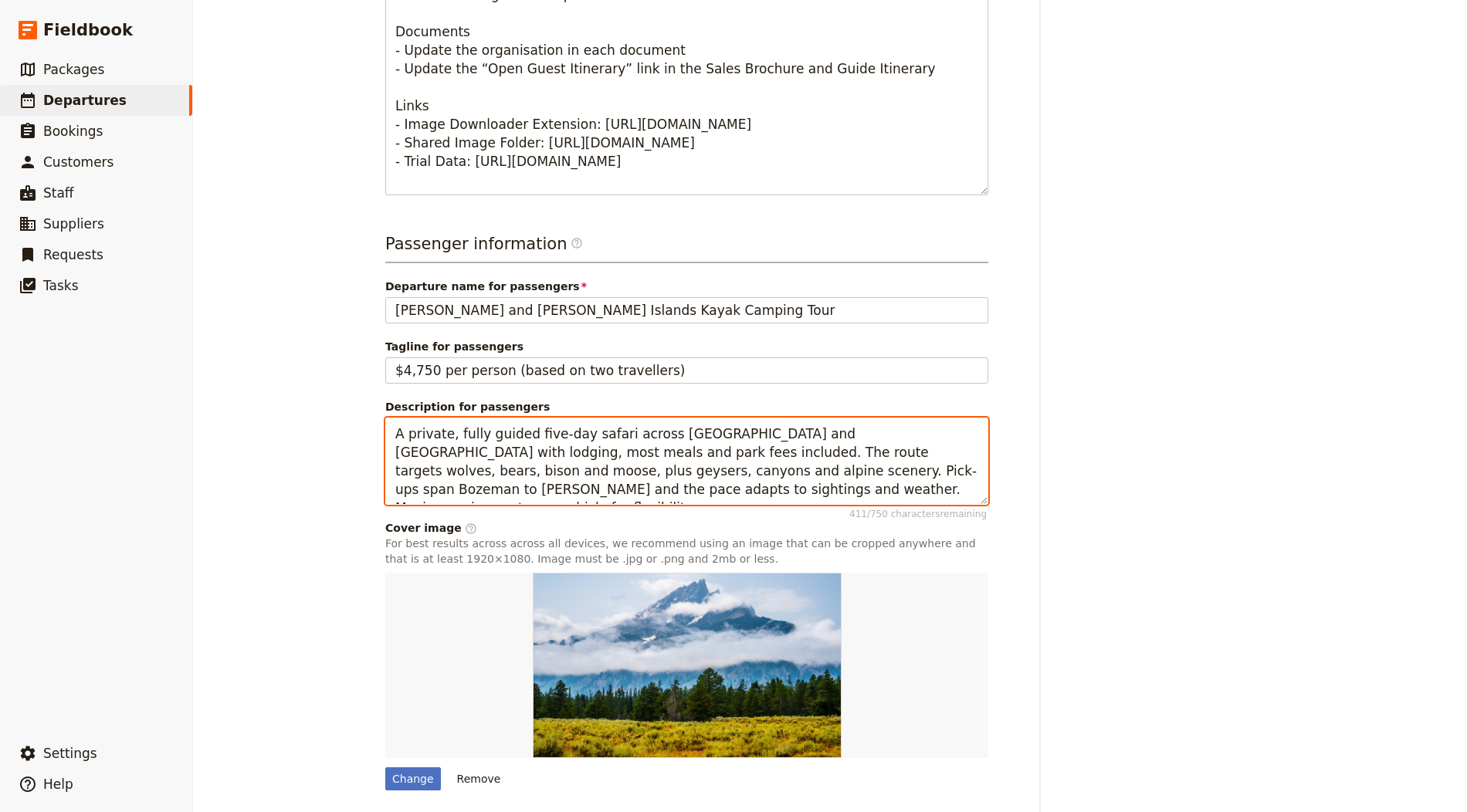
click at [497, 418] on textarea "A private, fully guided five-day safari across Yellowstone and Grand Teton with…" at bounding box center [687, 461] width 603 height 87
paste textarea "four-day sea-kayaking and camping adventure through the San Juan Islands, with …"
type textarea "A four-day sea-kayaking and camping adventure through the San Juan Islands, wit…"
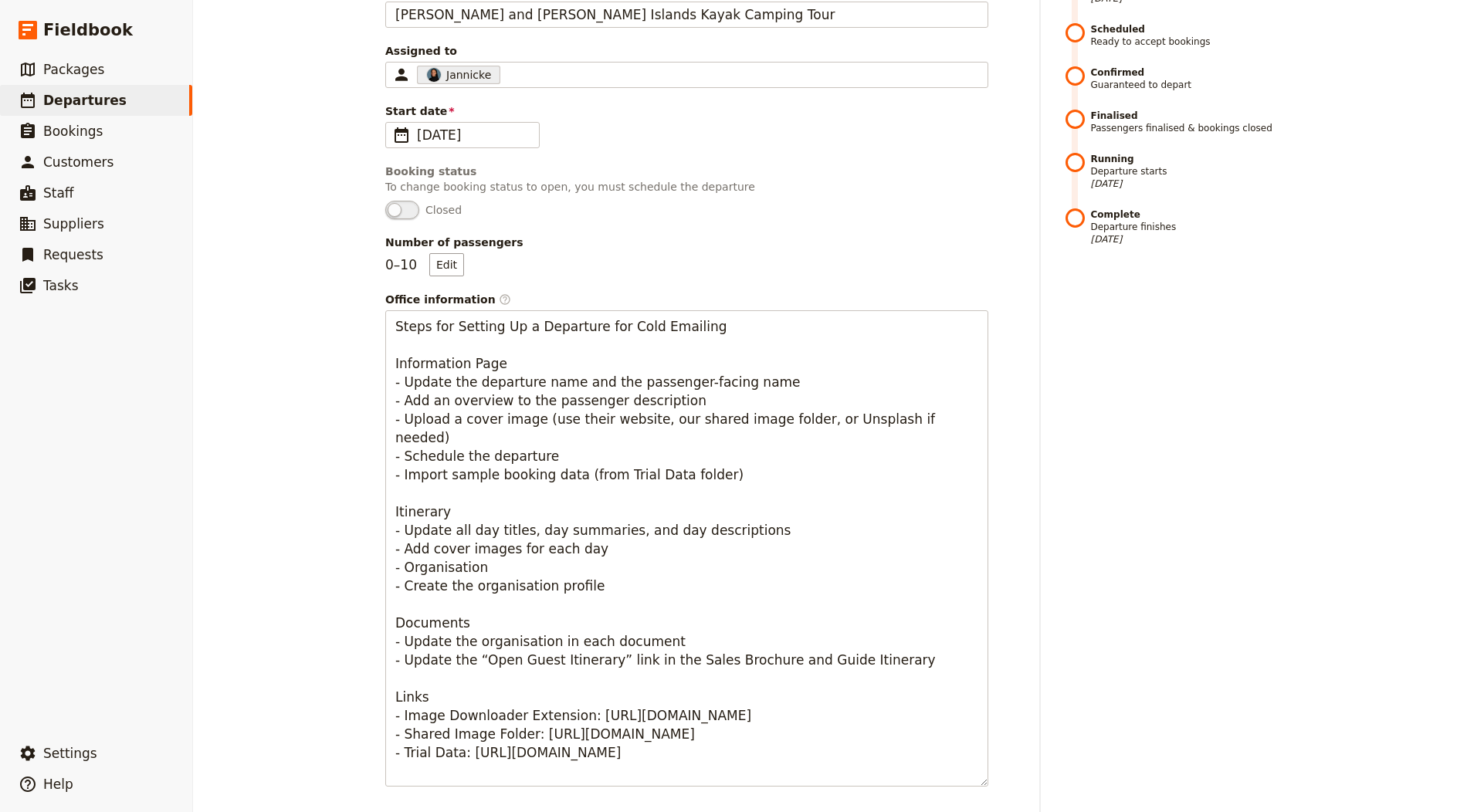
scroll to position [0, 0]
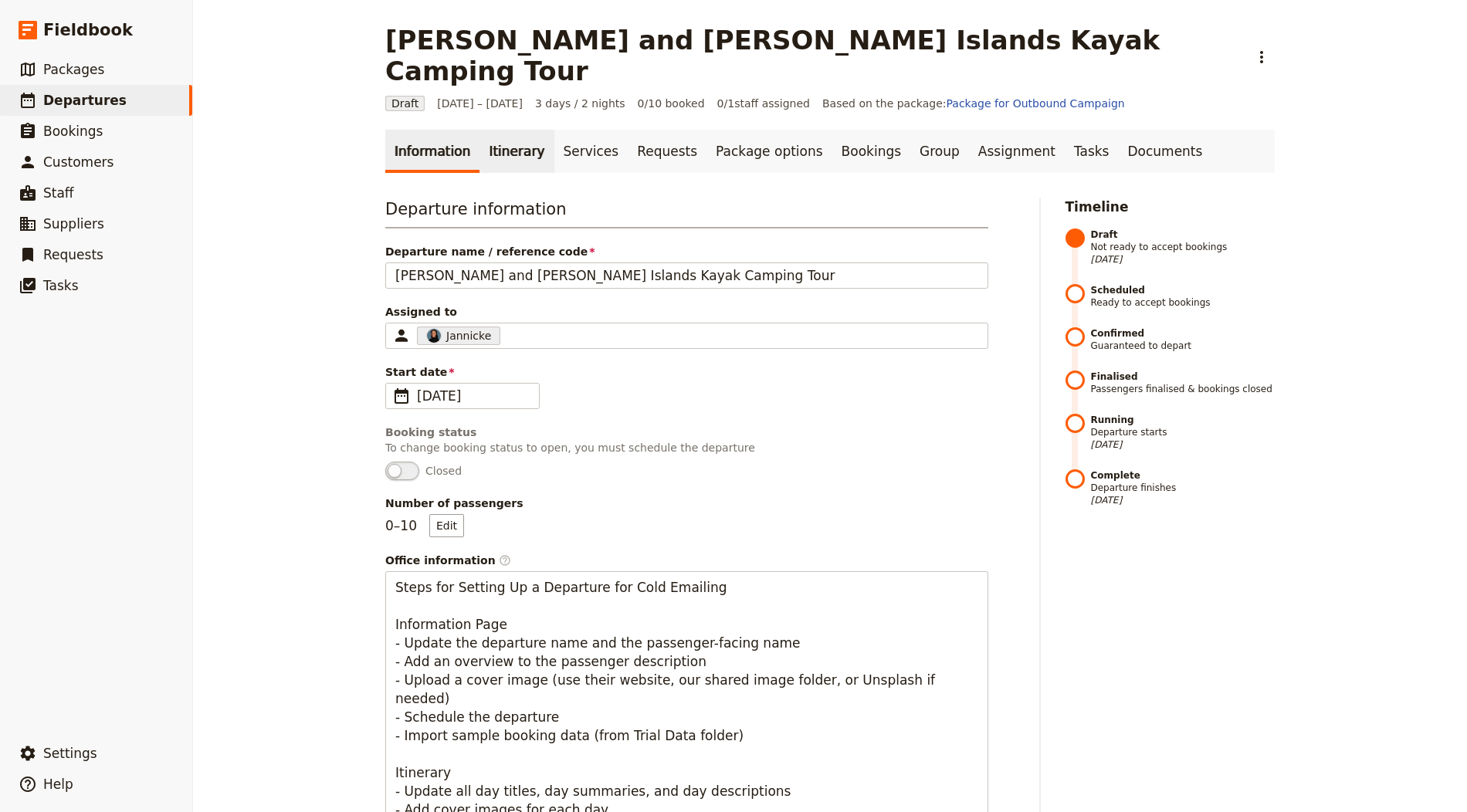
click at [484, 129] on link "Itinerary" at bounding box center [516, 151] width 74 height 43
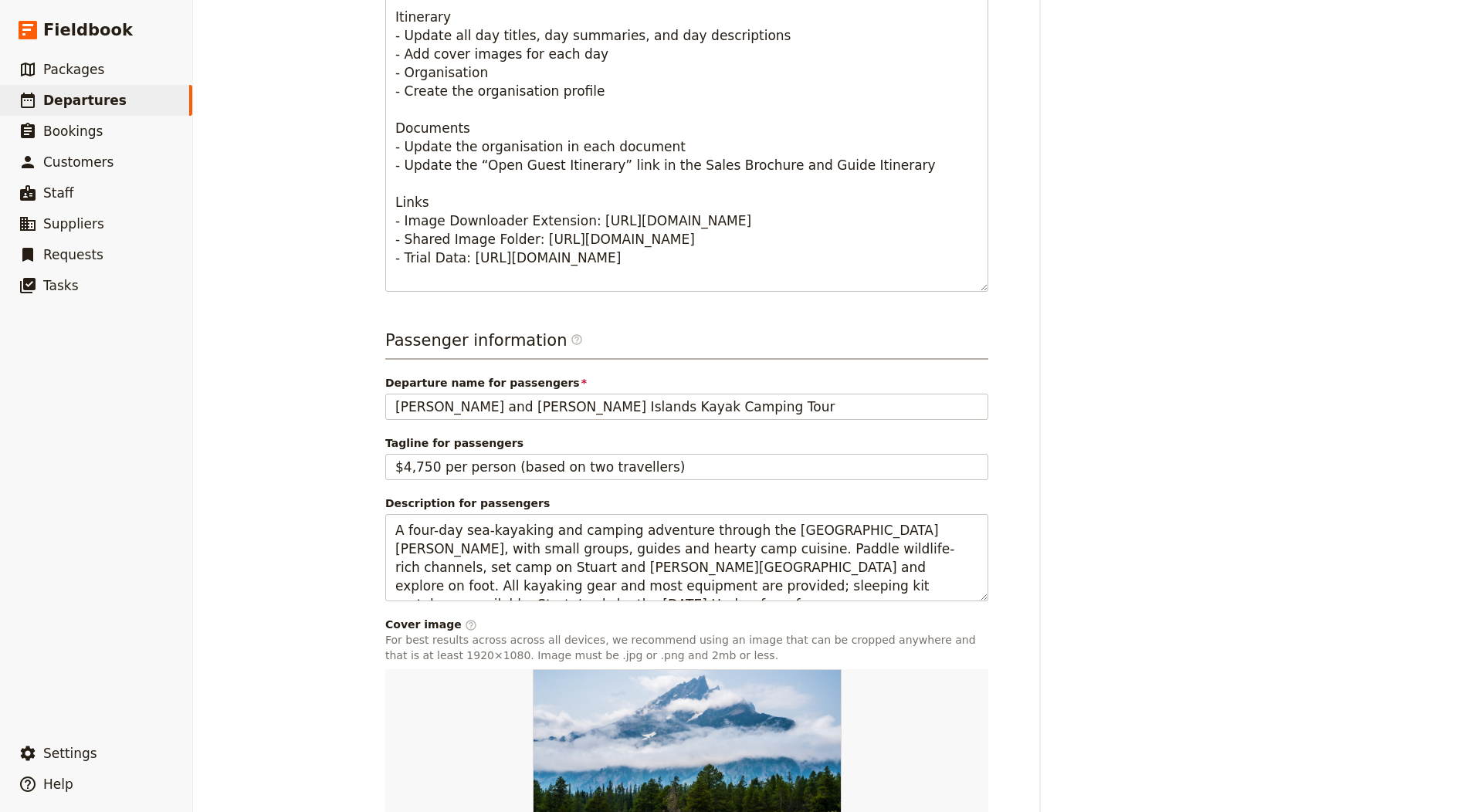
scroll to position [869, 0]
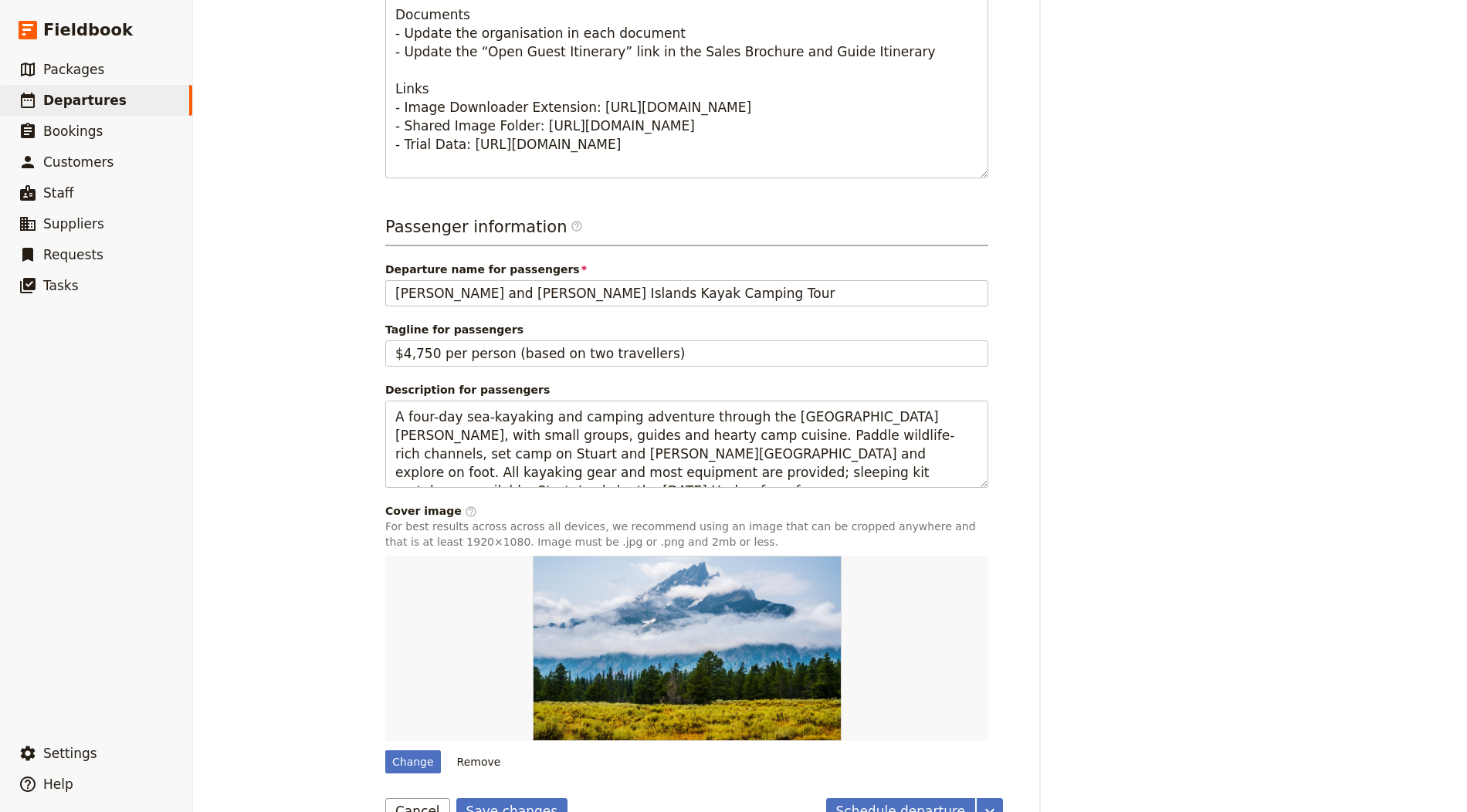
click at [494, 798] on button "Save changes" at bounding box center [512, 811] width 112 height 26
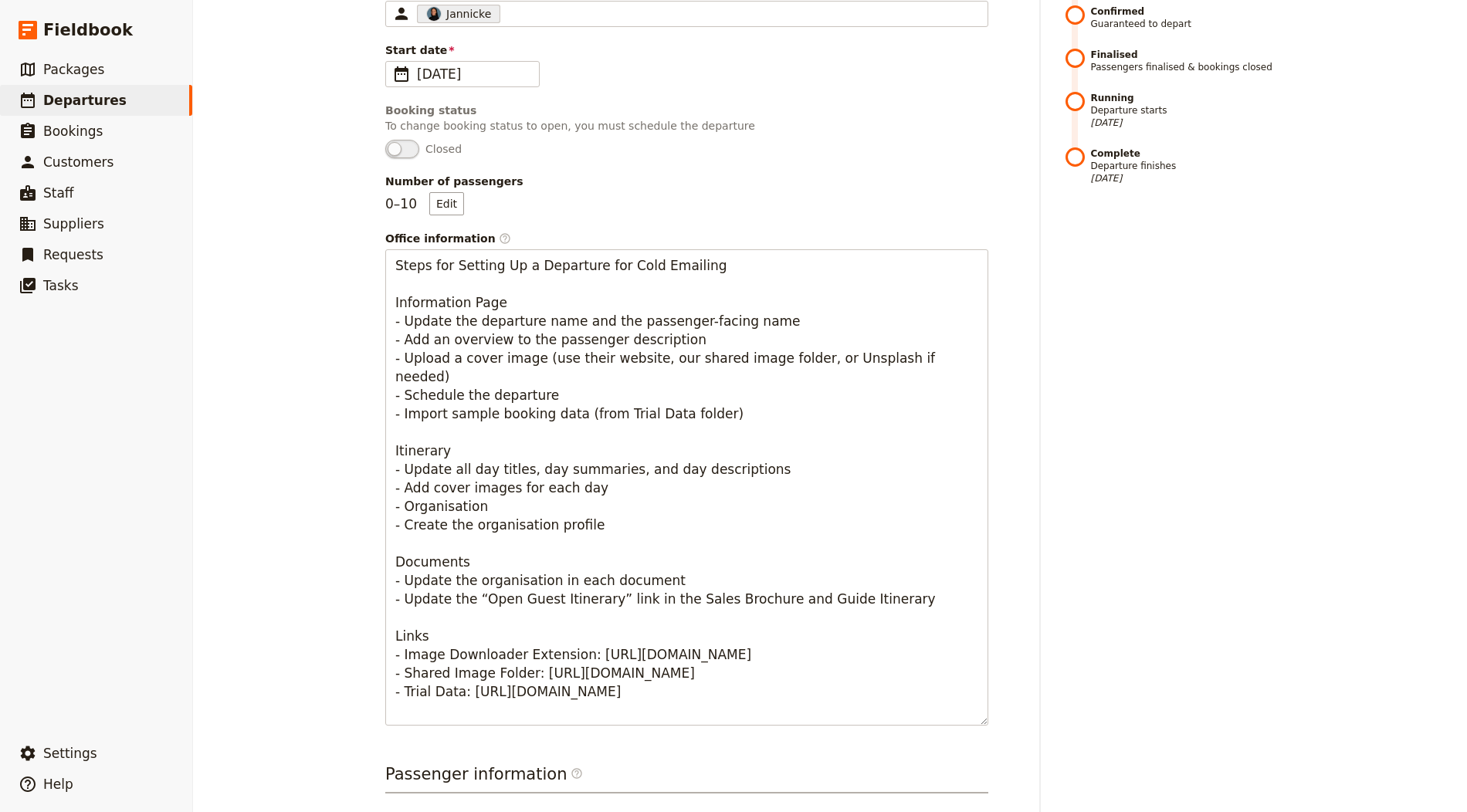
scroll to position [0, 0]
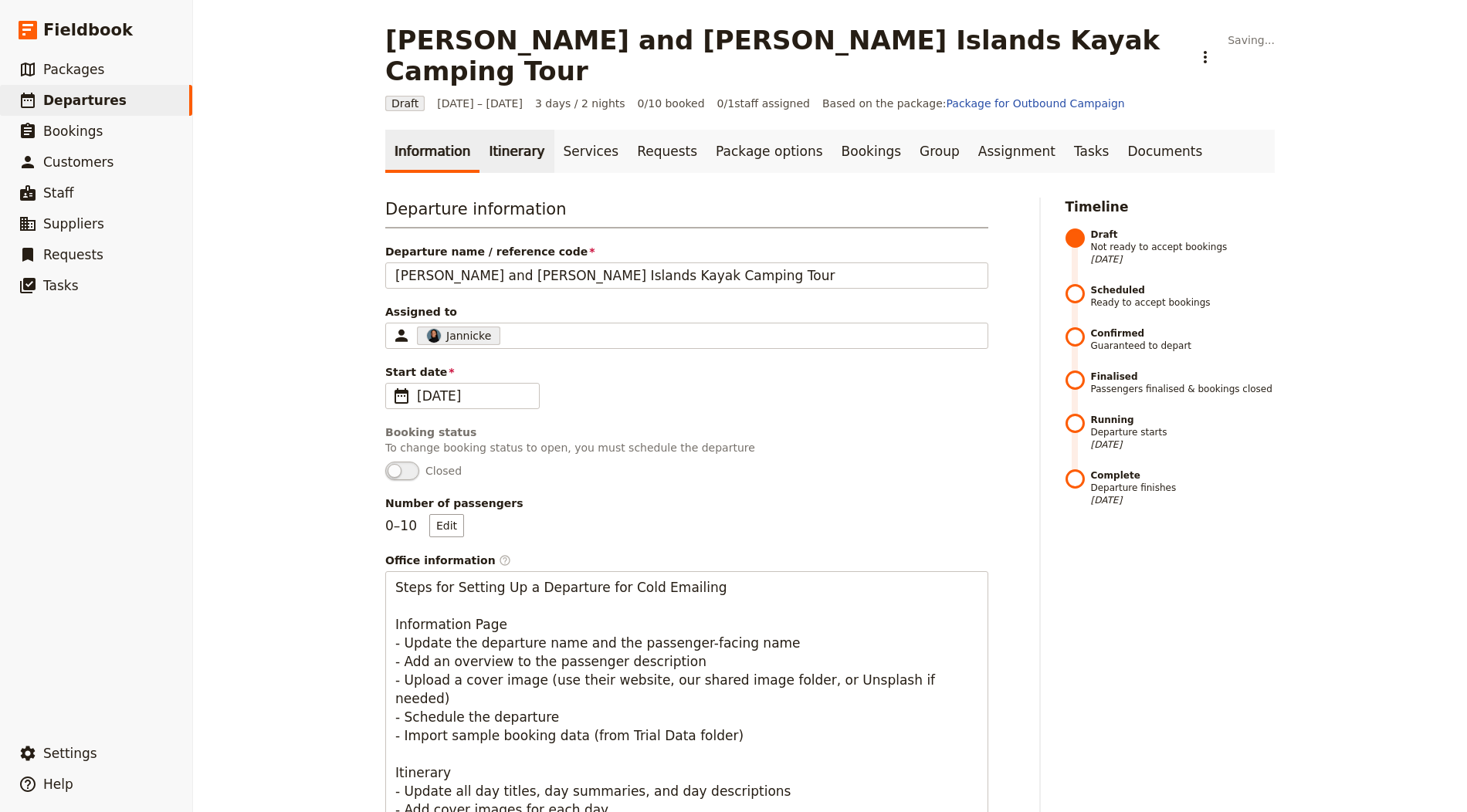
click at [493, 129] on link "Itinerary" at bounding box center [516, 151] width 74 height 43
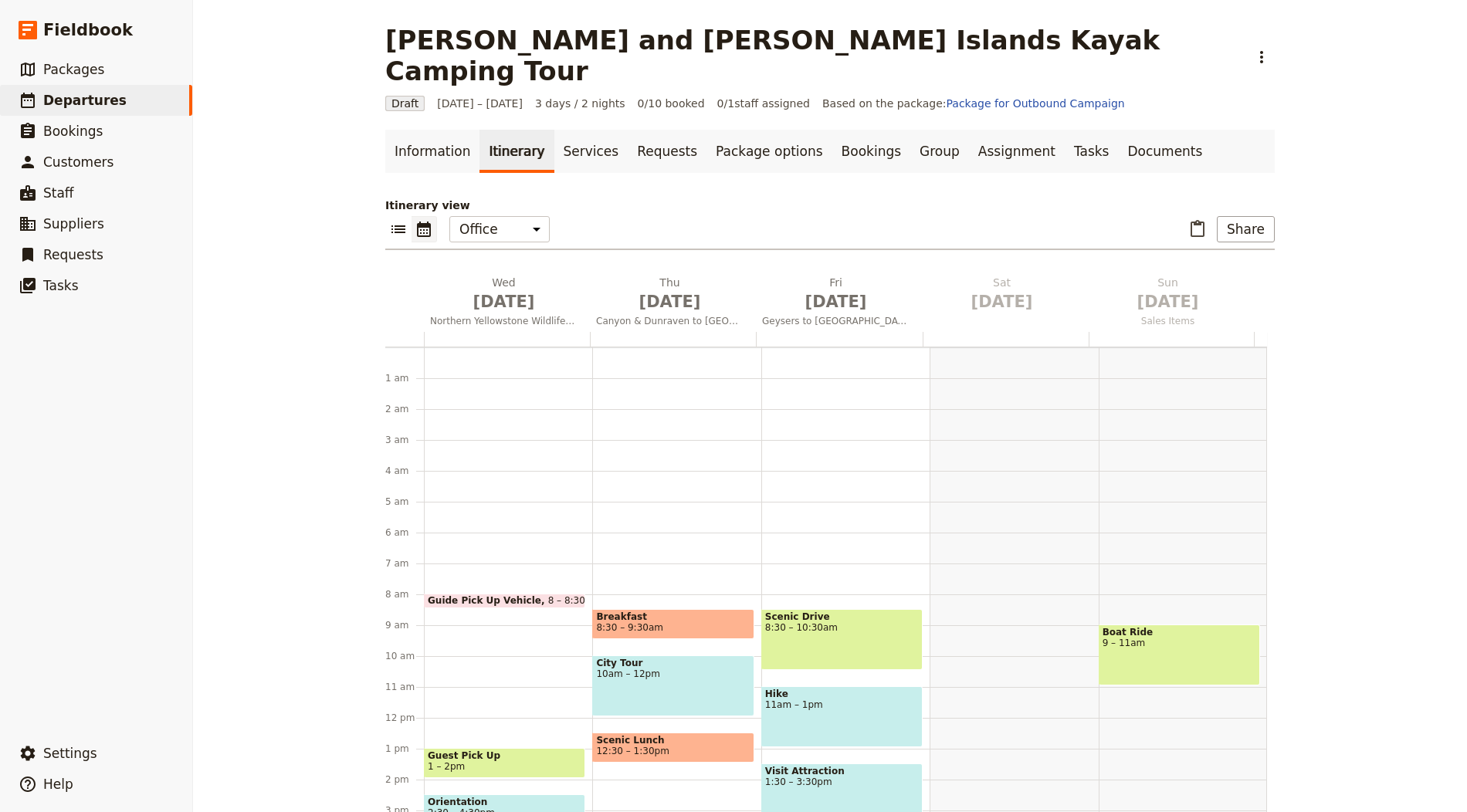
scroll to position [201, 0]
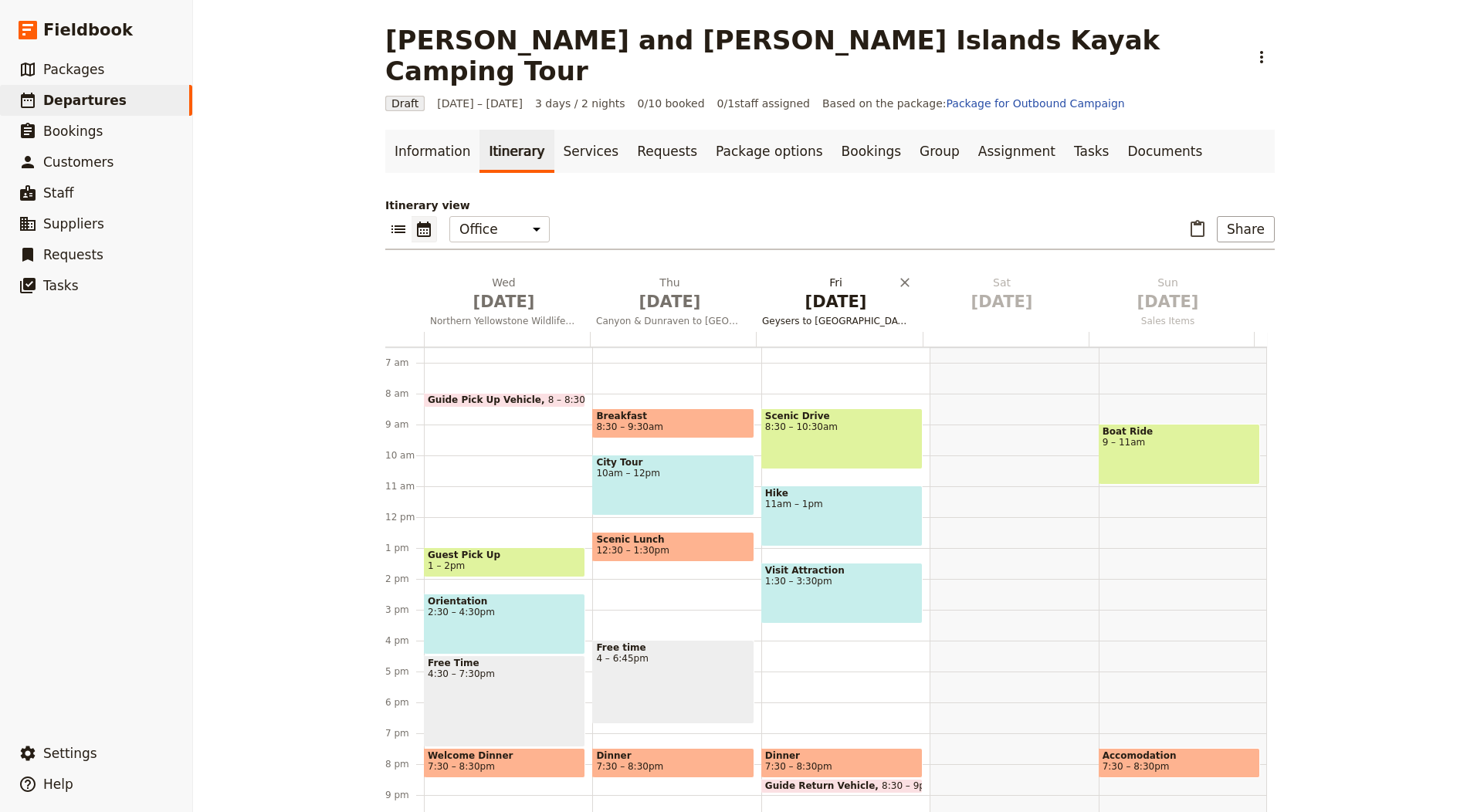
click at [502, 290] on span "[DATE]" at bounding box center [503, 301] width 148 height 23
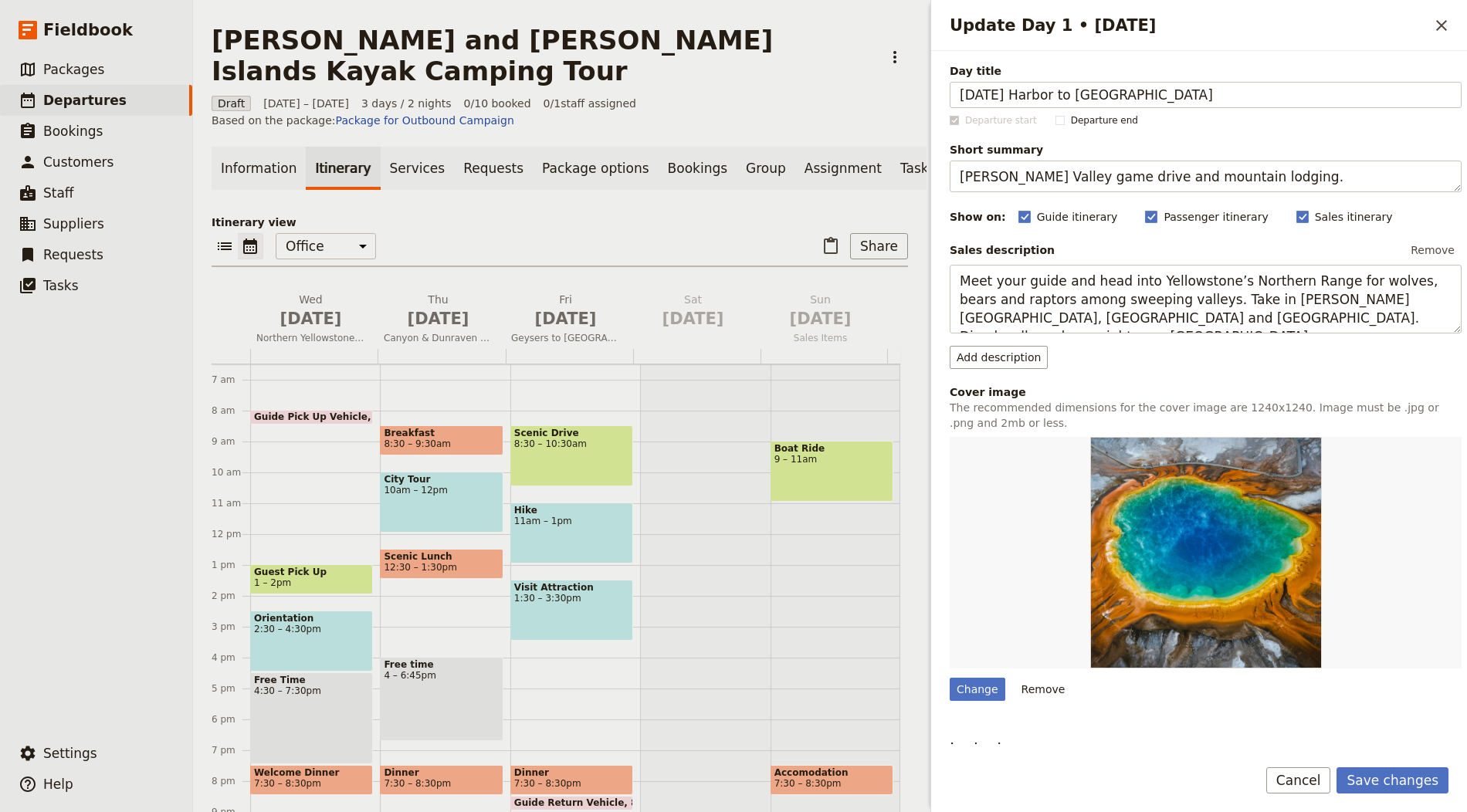
type input "Friday Harbor to Stuart Island"
click at [1096, 184] on textarea "Lamar Valley game drive and mountain lodging." at bounding box center [1206, 177] width 512 height 32
paste textarea "Orientation, coastal paddle and forest camp"
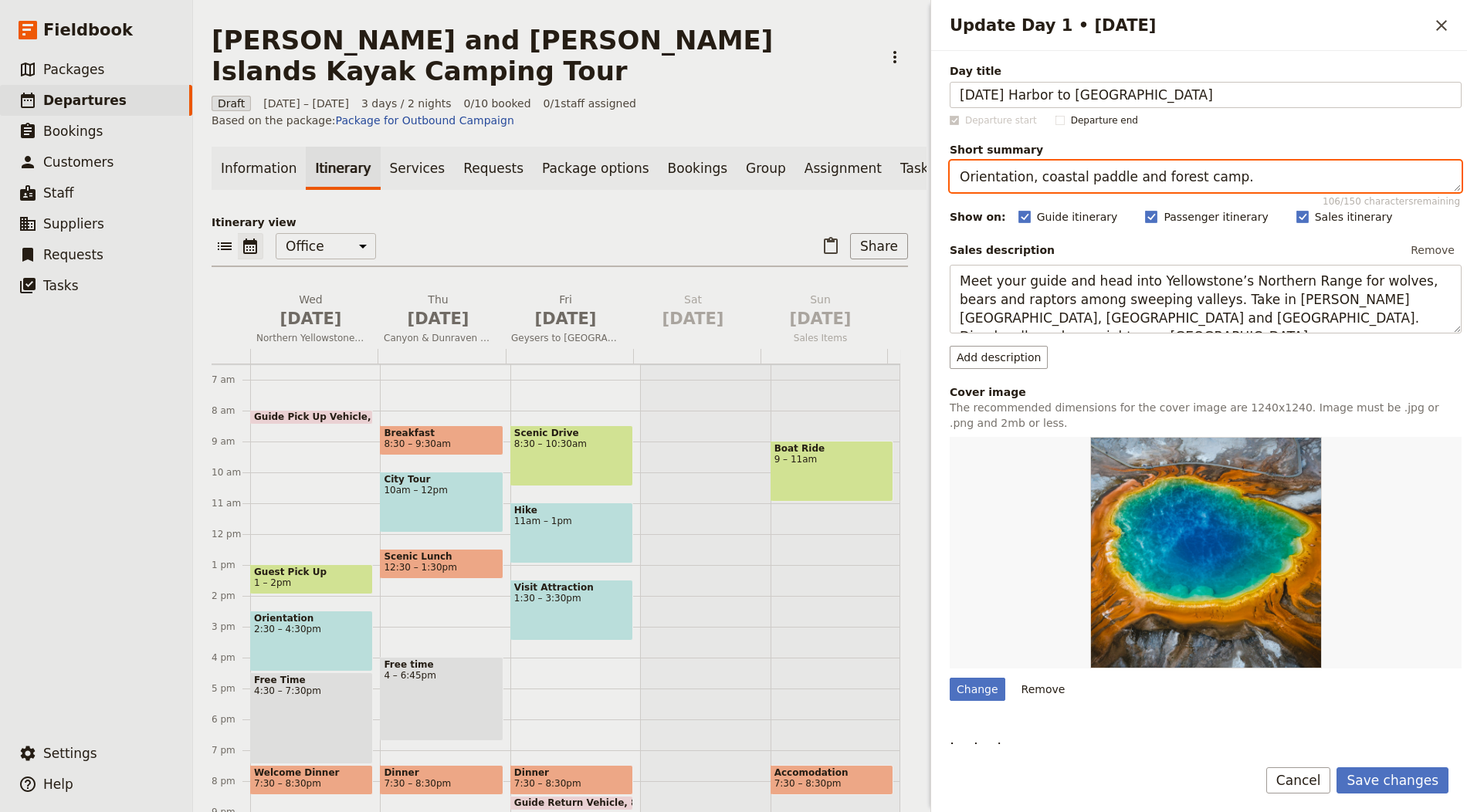
type textarea "Orientation, coastal paddle and forest camp."
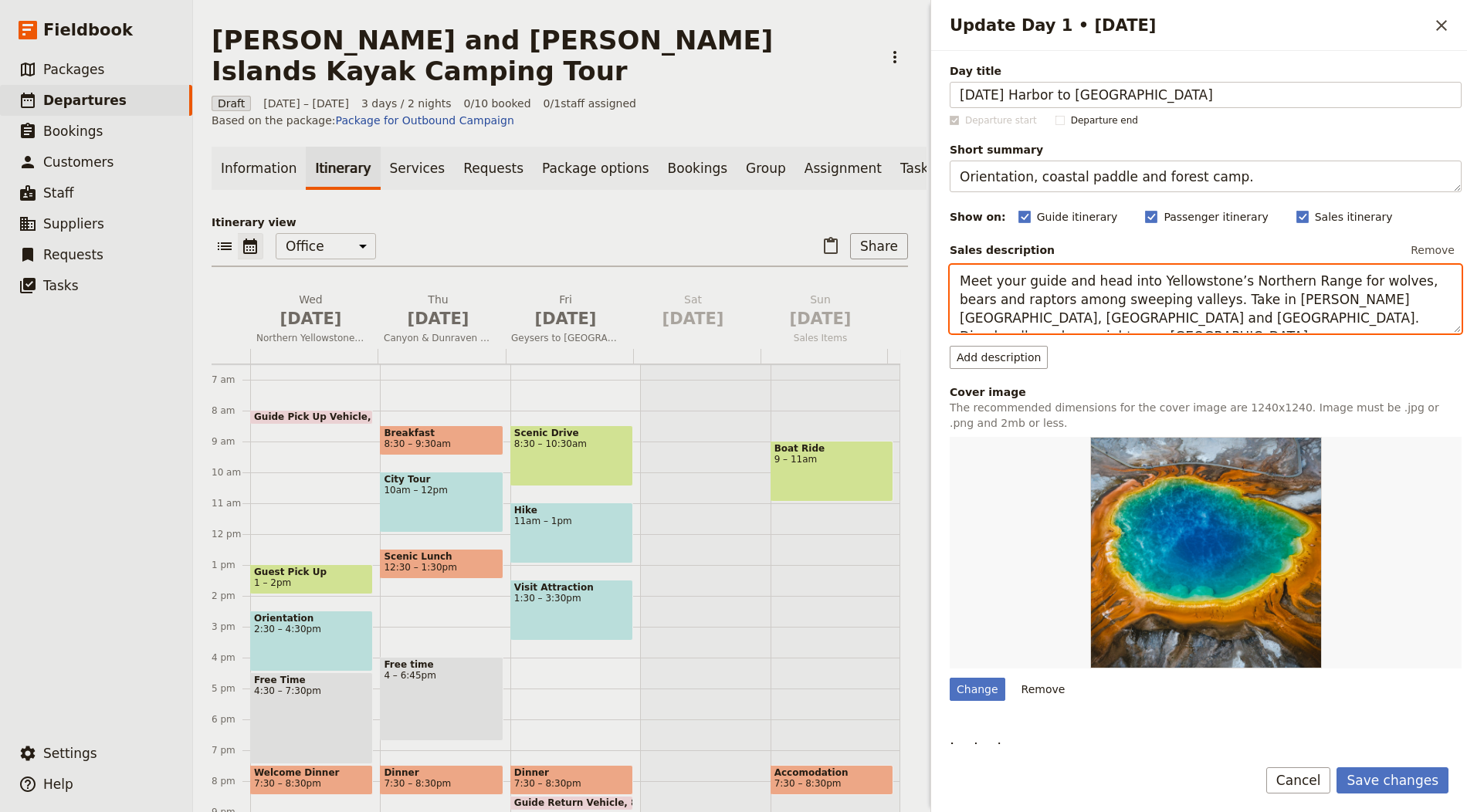
click at [988, 298] on textarea "Meet your guide and head into Yellowstone’s Northern Range for wolves, bears an…" at bounding box center [1206, 300] width 512 height 69
paste textarea "at Friday Harbor for shuttle to the launch, kit fitting and safety briefing. Pa…"
type textarea "Meet at Friday Harbor for shuttle to the launch, kit fitting and safety briefin…"
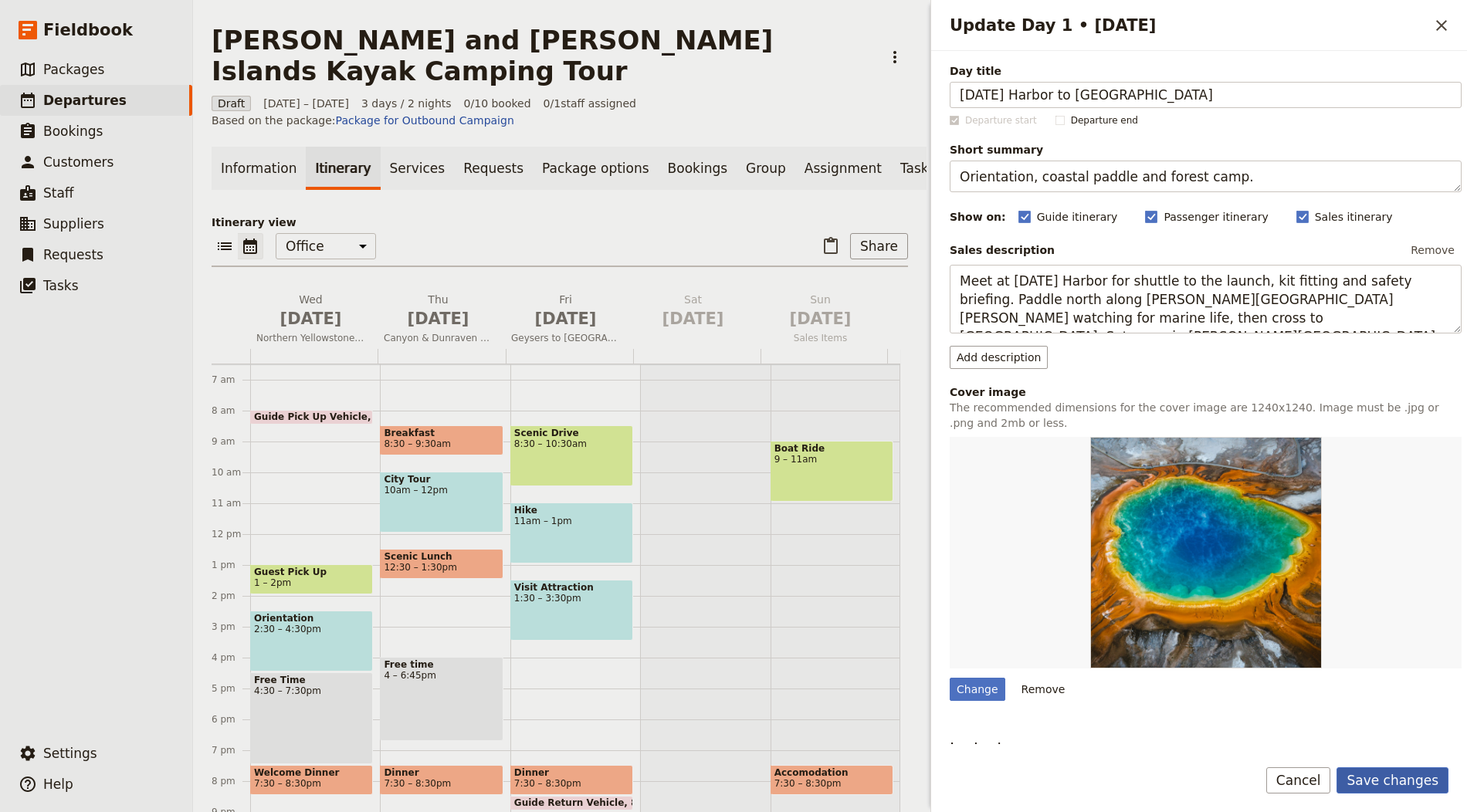
click at [1373, 775] on button "Save changes" at bounding box center [1393, 780] width 112 height 26
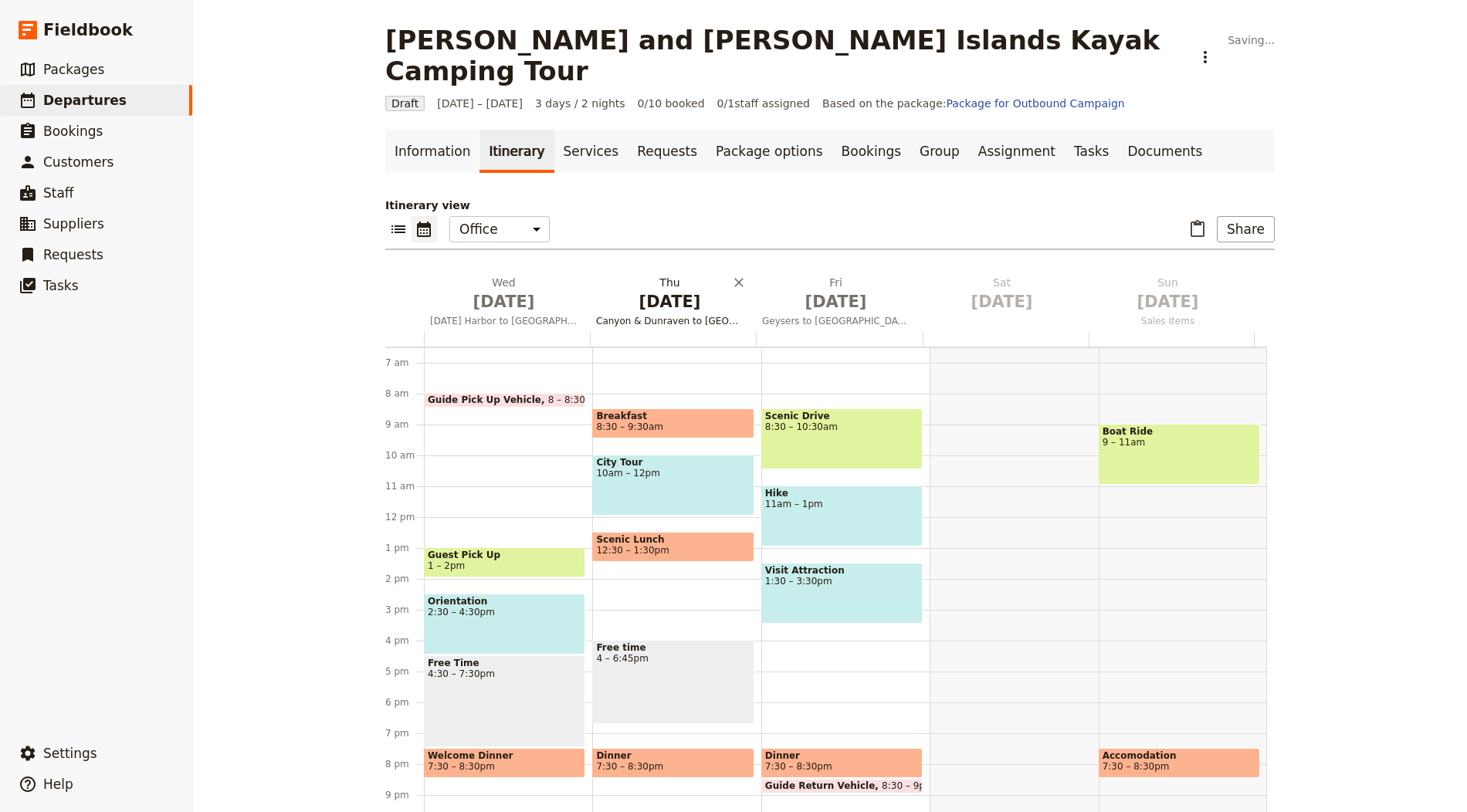
click at [678, 274] on h2 "Thu Oct 2 Canyon & Dunraven to West Yellowstone" at bounding box center [670, 293] width 148 height 38
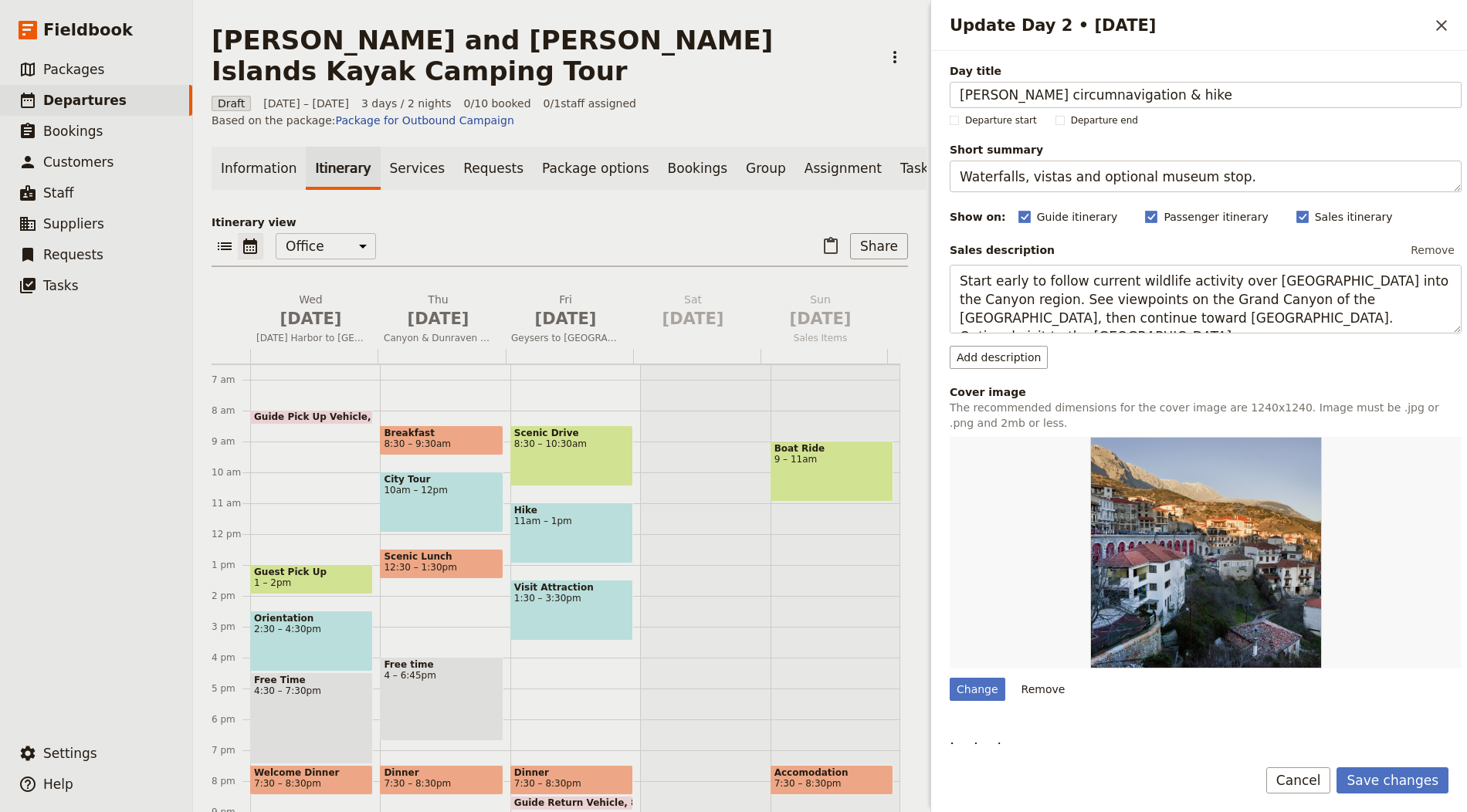
type input "Stuart circumnavigation & hike"
click at [1100, 166] on textarea "Waterfalls, vistas and optional museum stop." at bounding box center [1206, 177] width 512 height 32
paste textarea "Orca habitat, cliffs and lighthouse views"
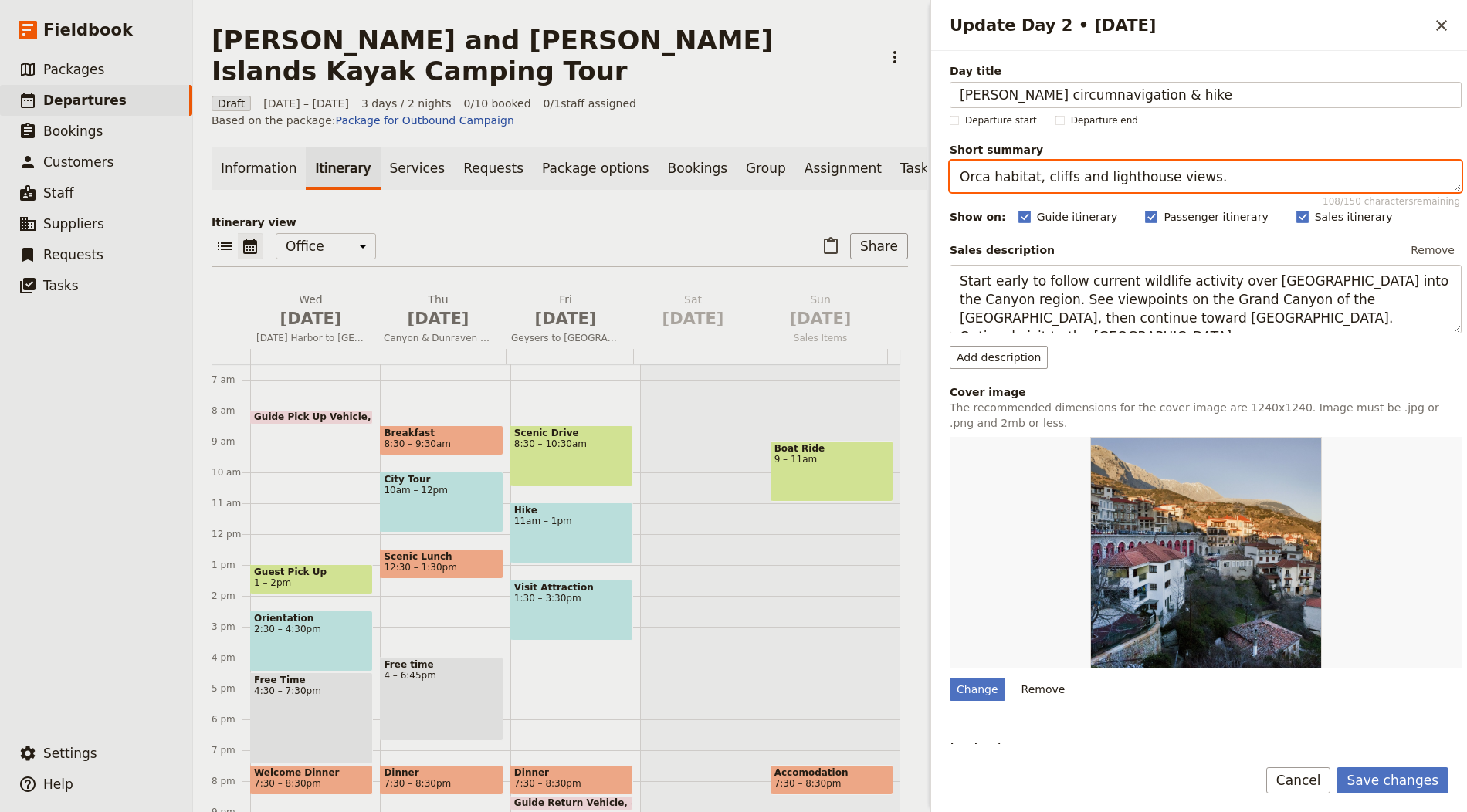
type textarea "Orca habitat, cliffs and lighthouse views."
click at [1172, 336] on div "Sales description Remove Start early to follow current wildlife activity over D…" at bounding box center [1206, 303] width 512 height 130
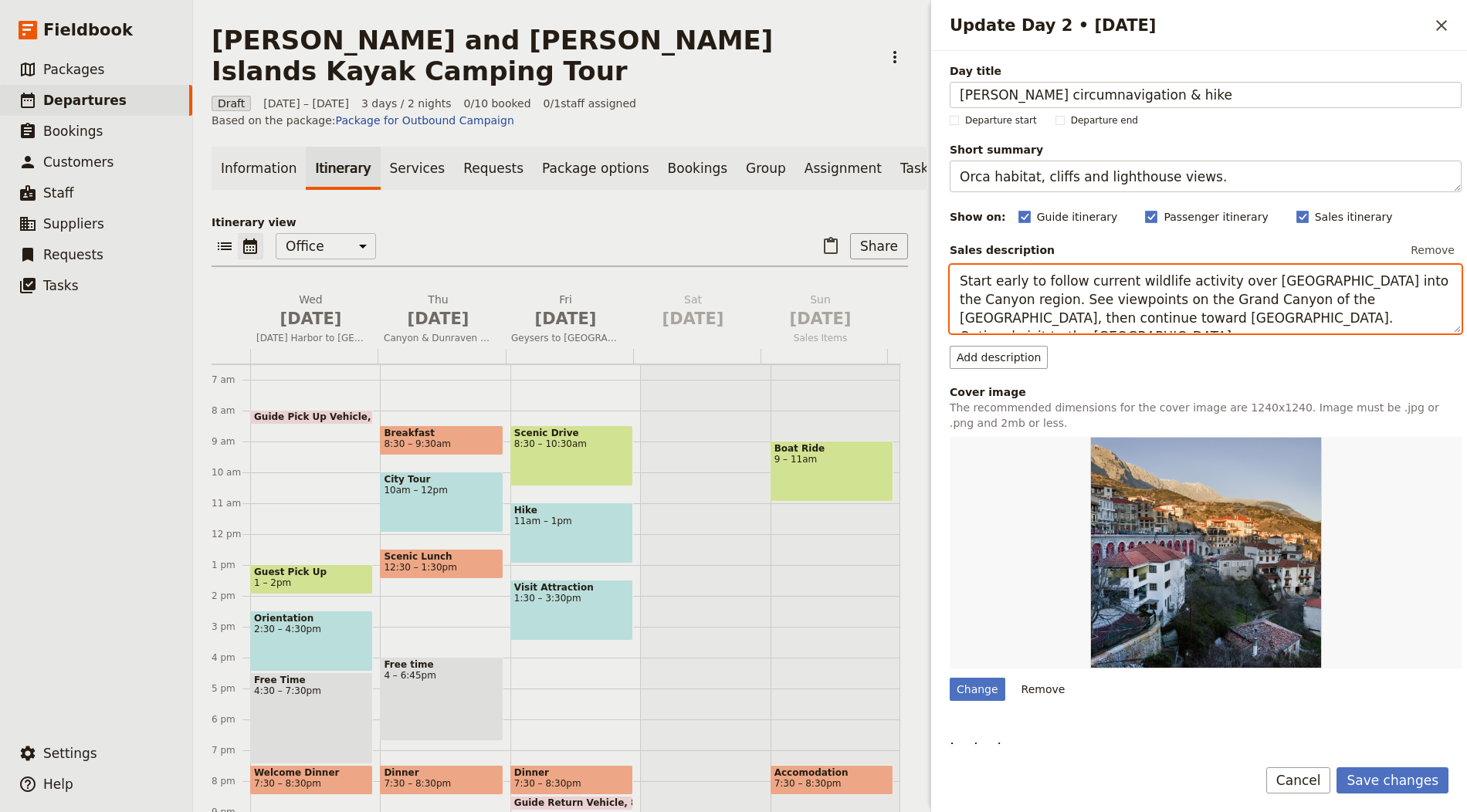
click at [1166, 319] on textarea "Start early to follow current wildlife activity over Dunraven Pass into the Can…" at bounding box center [1206, 300] width 512 height 69
paste textarea "Circumnavigate Stuart past islets and bird colonies with Mount Baker in view. W…"
type textarea "Circumnavigate Stuart past islets and bird colonies with Mount Baker in view. W…"
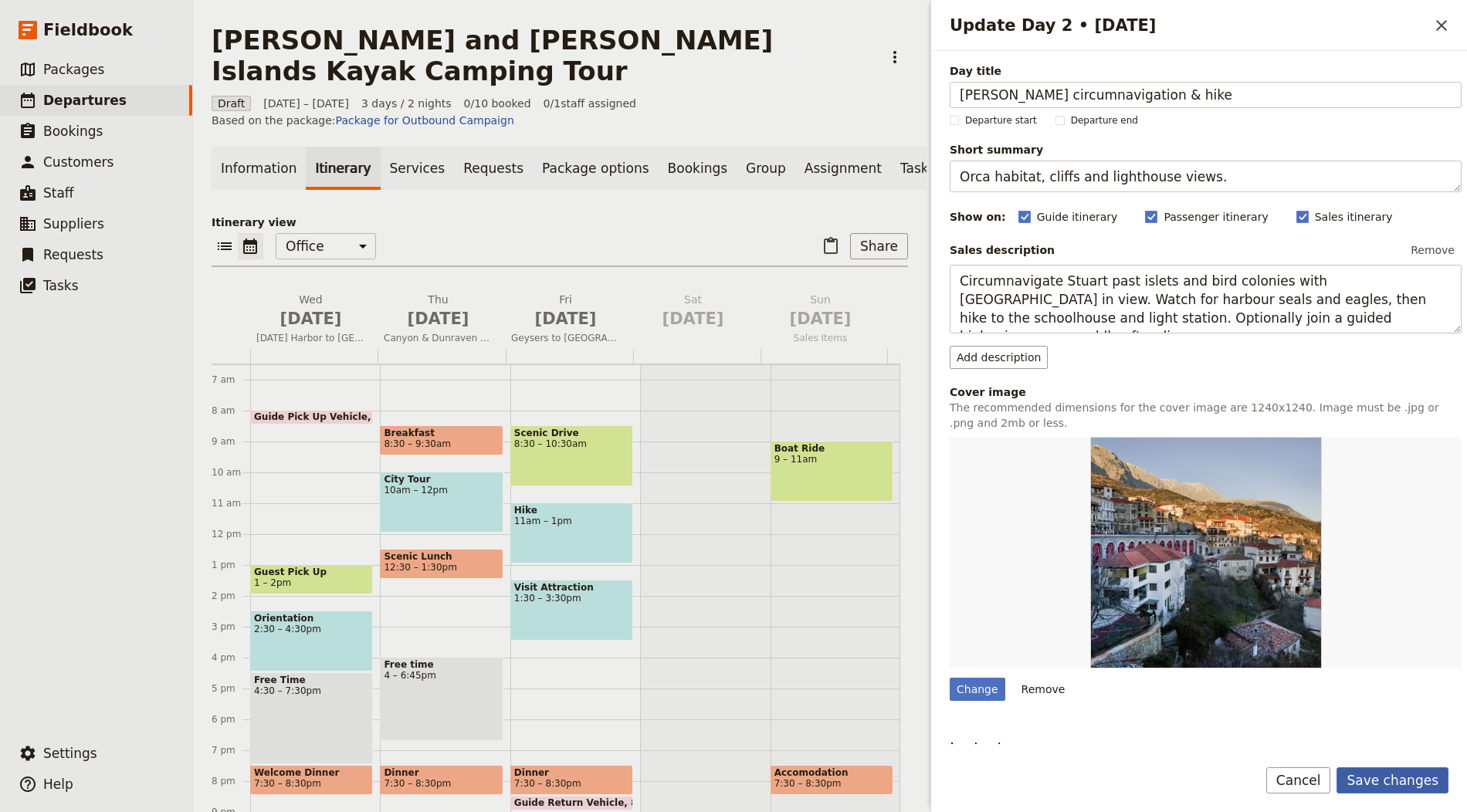
click at [1375, 779] on button "Save changes" at bounding box center [1393, 780] width 112 height 26
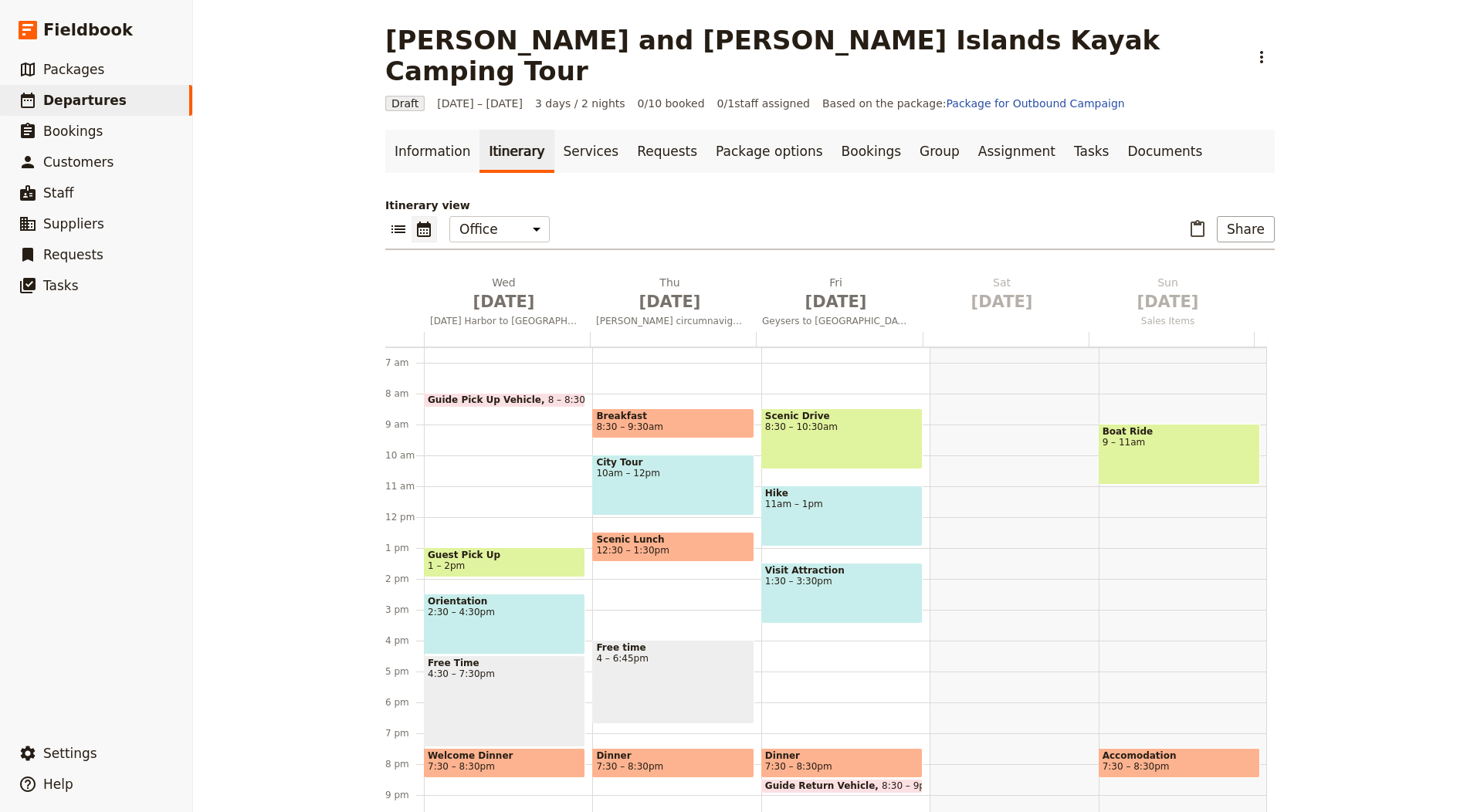
click at [824, 232] on div "Itinerary view ​ ​ Office Guide Passenger Sales ​ Share Wed Oct 1 Friday Harbor…" at bounding box center [830, 508] width 889 height 621
click at [1056, 274] on h2 "Sat Oct 4" at bounding box center [1002, 293] width 148 height 38
click at [1064, 274] on icon "Delete Sat Oct 4" at bounding box center [1071, 282] width 16 height 16
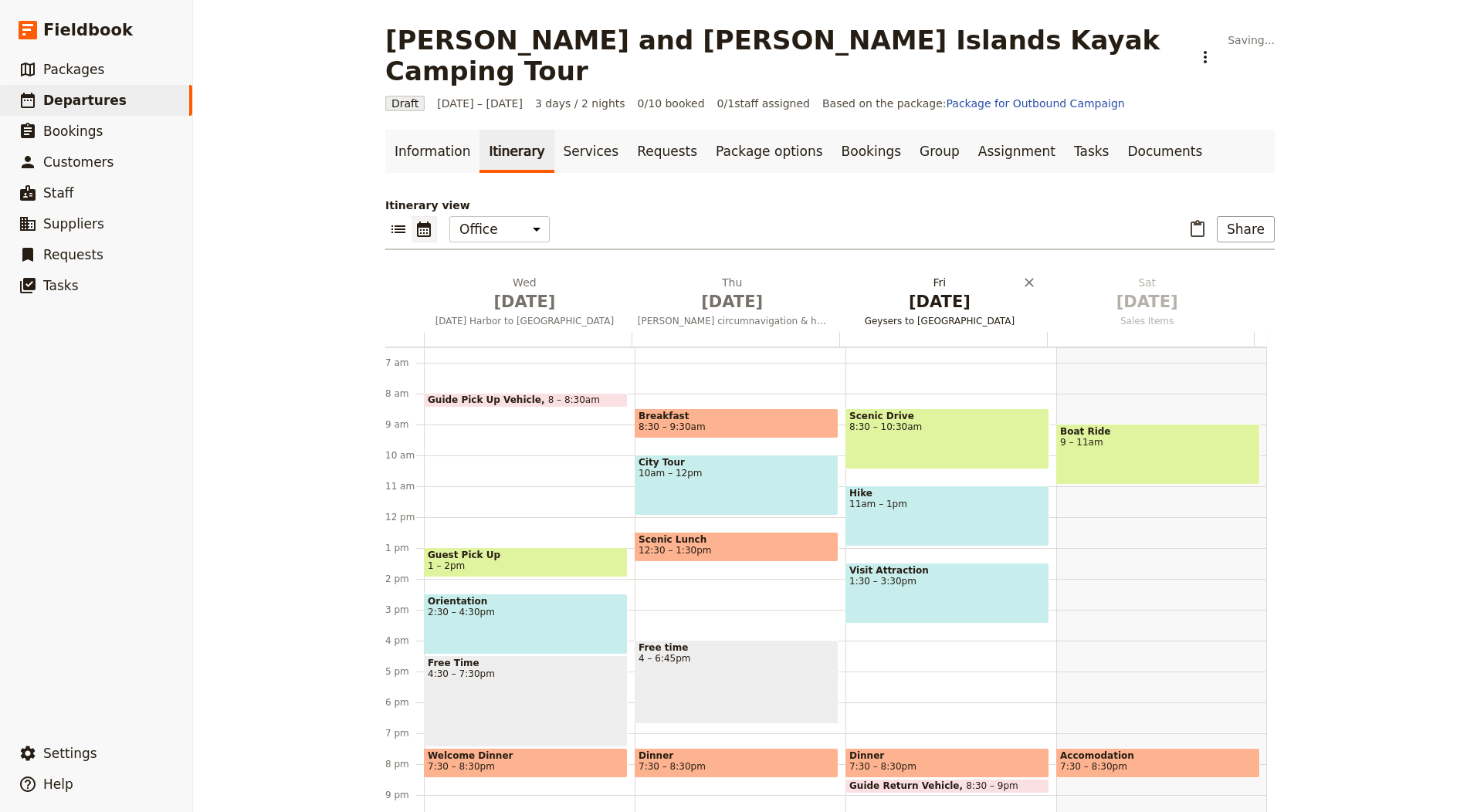
click at [914, 290] on span "[DATE]" at bounding box center [940, 301] width 189 height 23
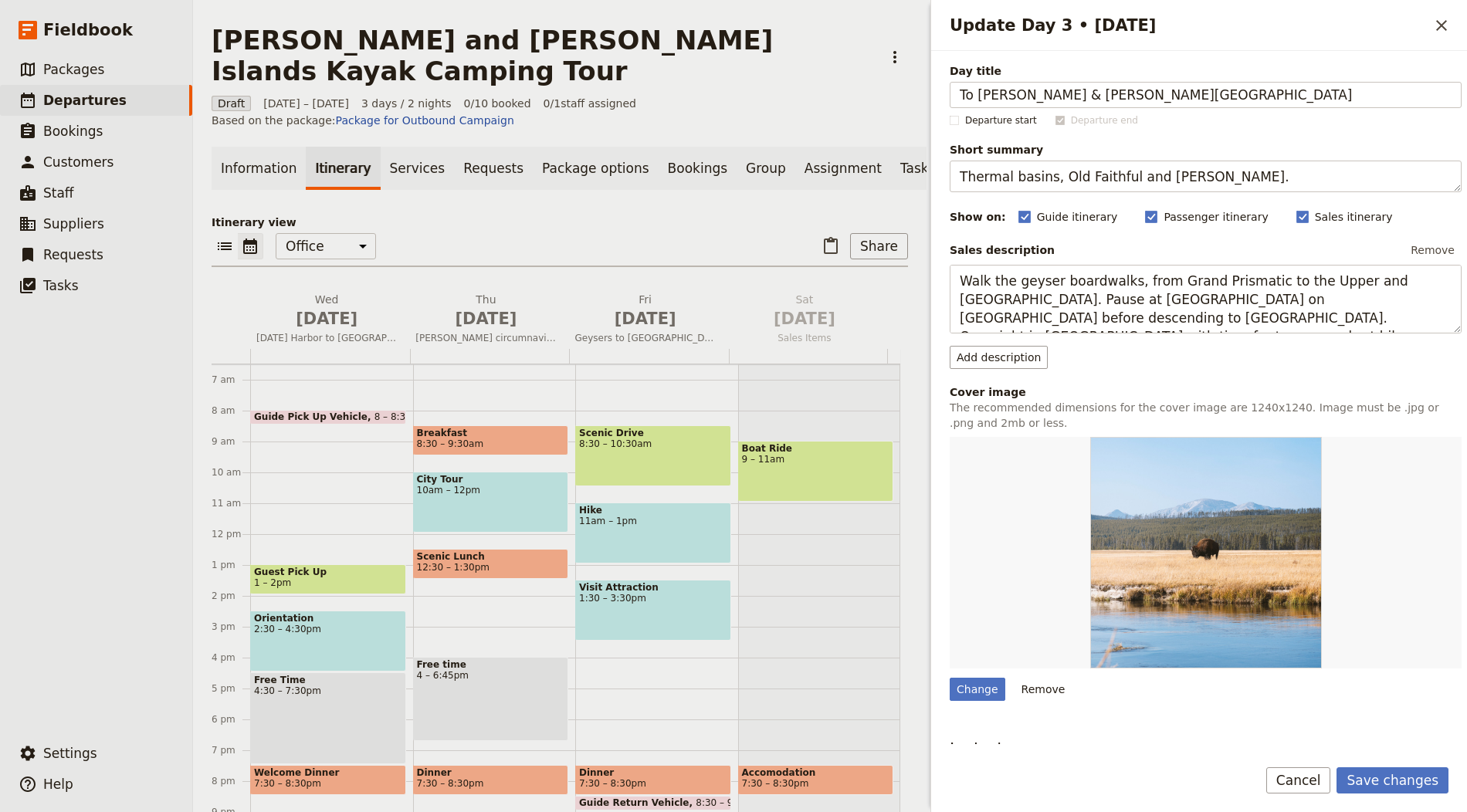
type input "To Speiden & Jones Island"
click at [1000, 167] on textarea "Thermal basins, Old Faithful and Jackson." at bounding box center [1206, 177] width 512 height 32
paste textarea "Wildlife coastlines and state-park camp"
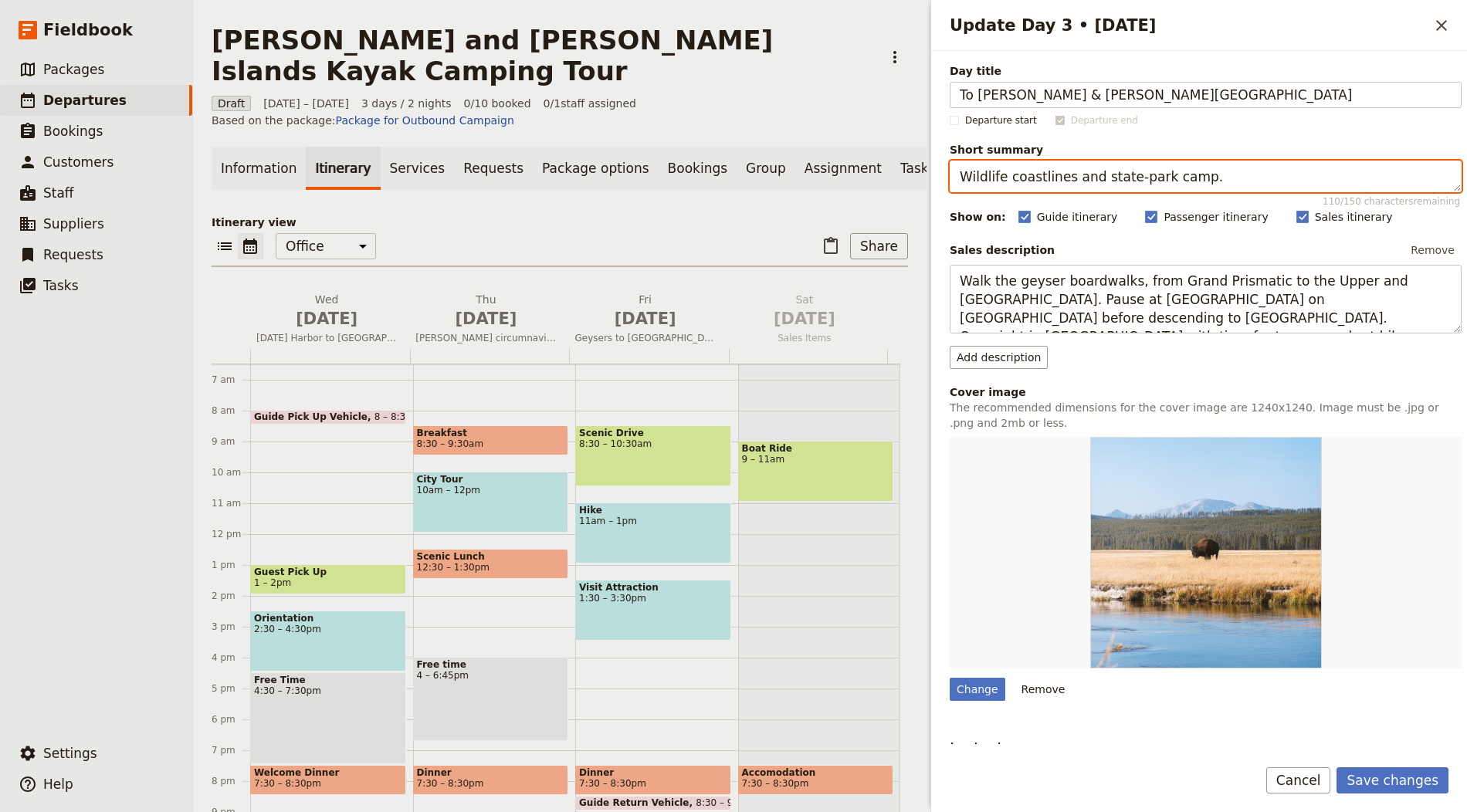
type textarea "Wildlife coastlines and state-park camp."
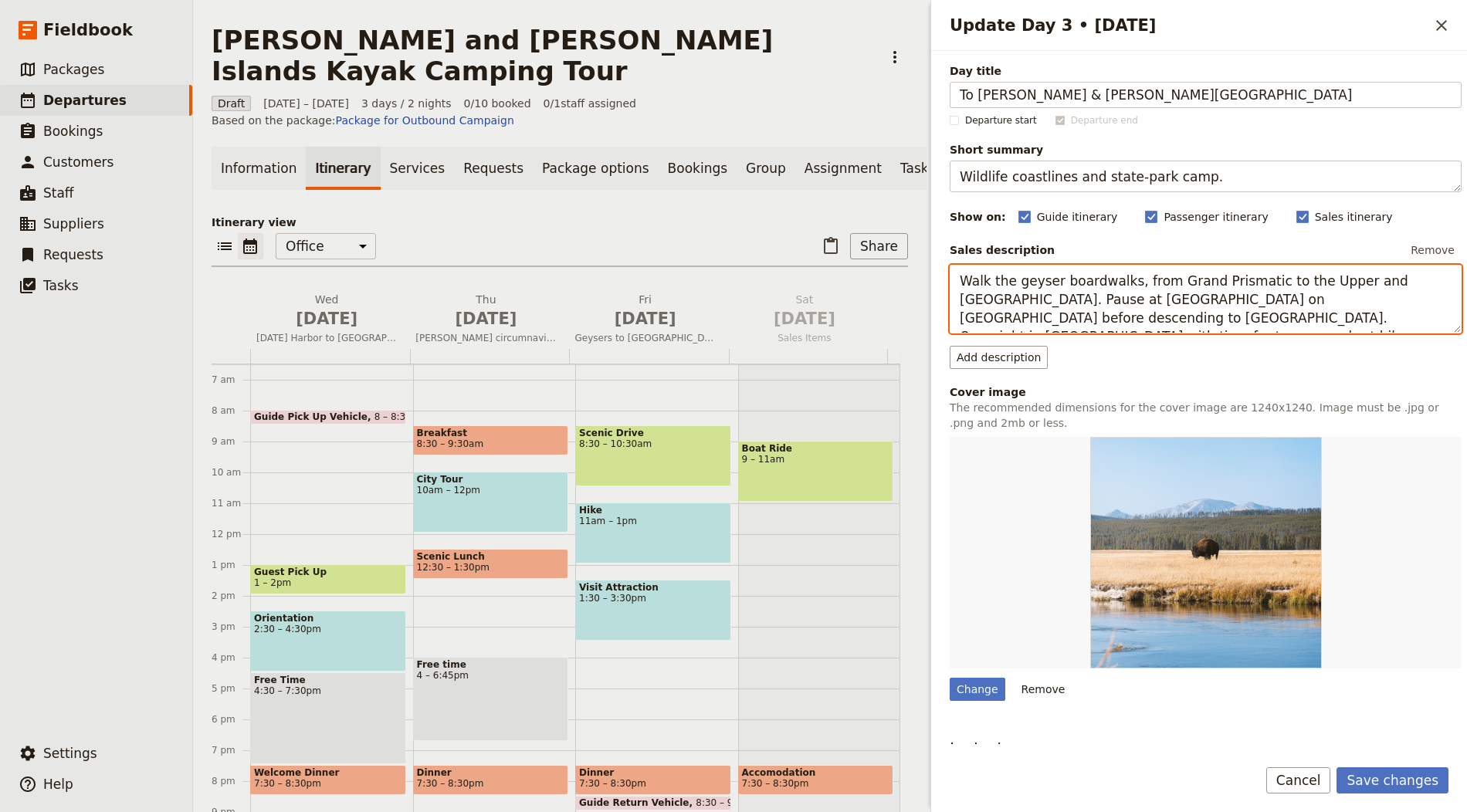
click at [1068, 273] on textarea "Walk the geyser boardwalks, from Grand Prismatic to the Upper and Lower Geyser …" at bounding box center [1206, 300] width 512 height 69
paste textarea "Break camp and cross to Speiden’s shores, scanning for eagles, seals and exotic…"
type textarea "Break camp and cross to Speiden’s shores, scanning for eagles, seals and exotic…"
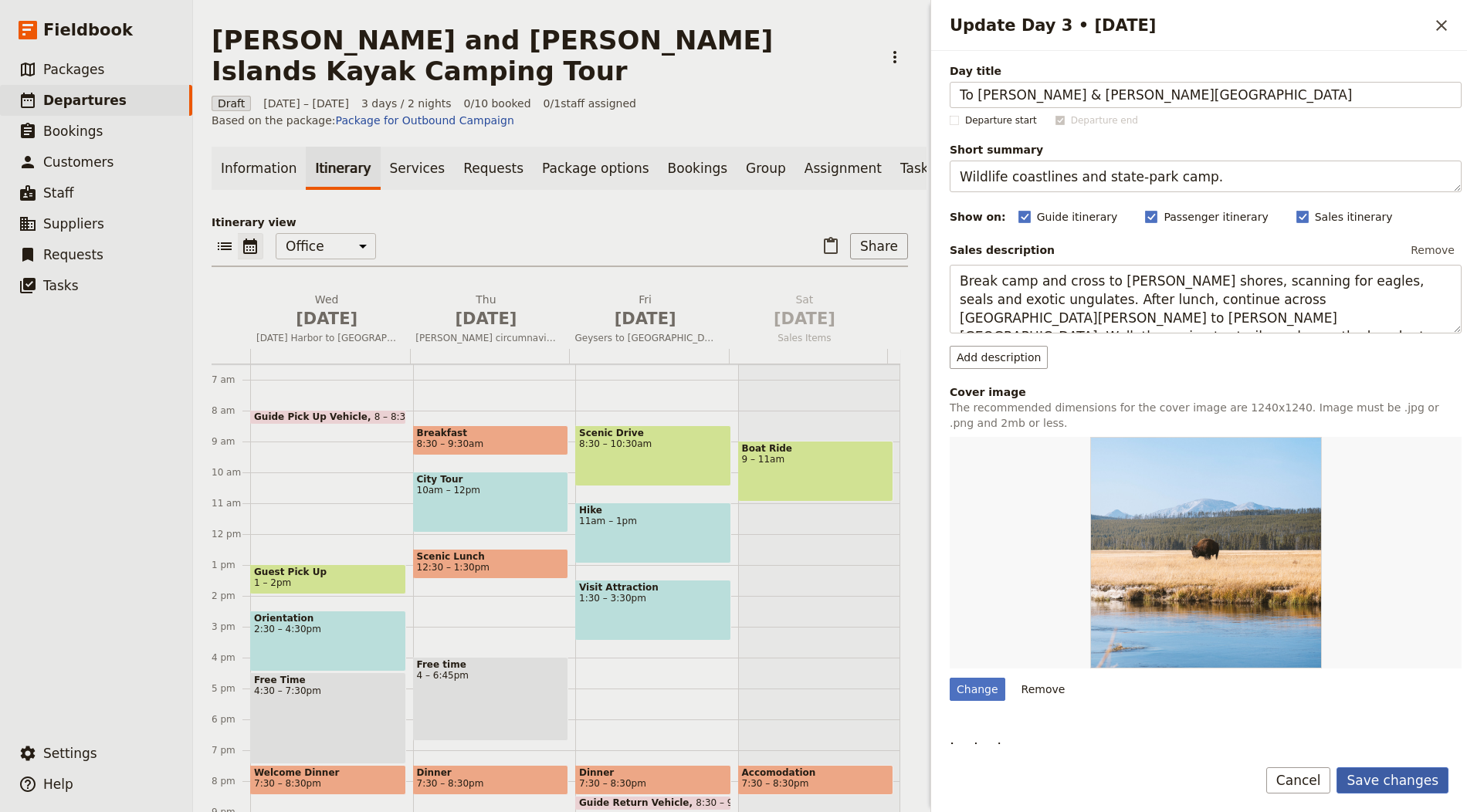
click at [1418, 776] on button "Save changes" at bounding box center [1393, 780] width 112 height 26
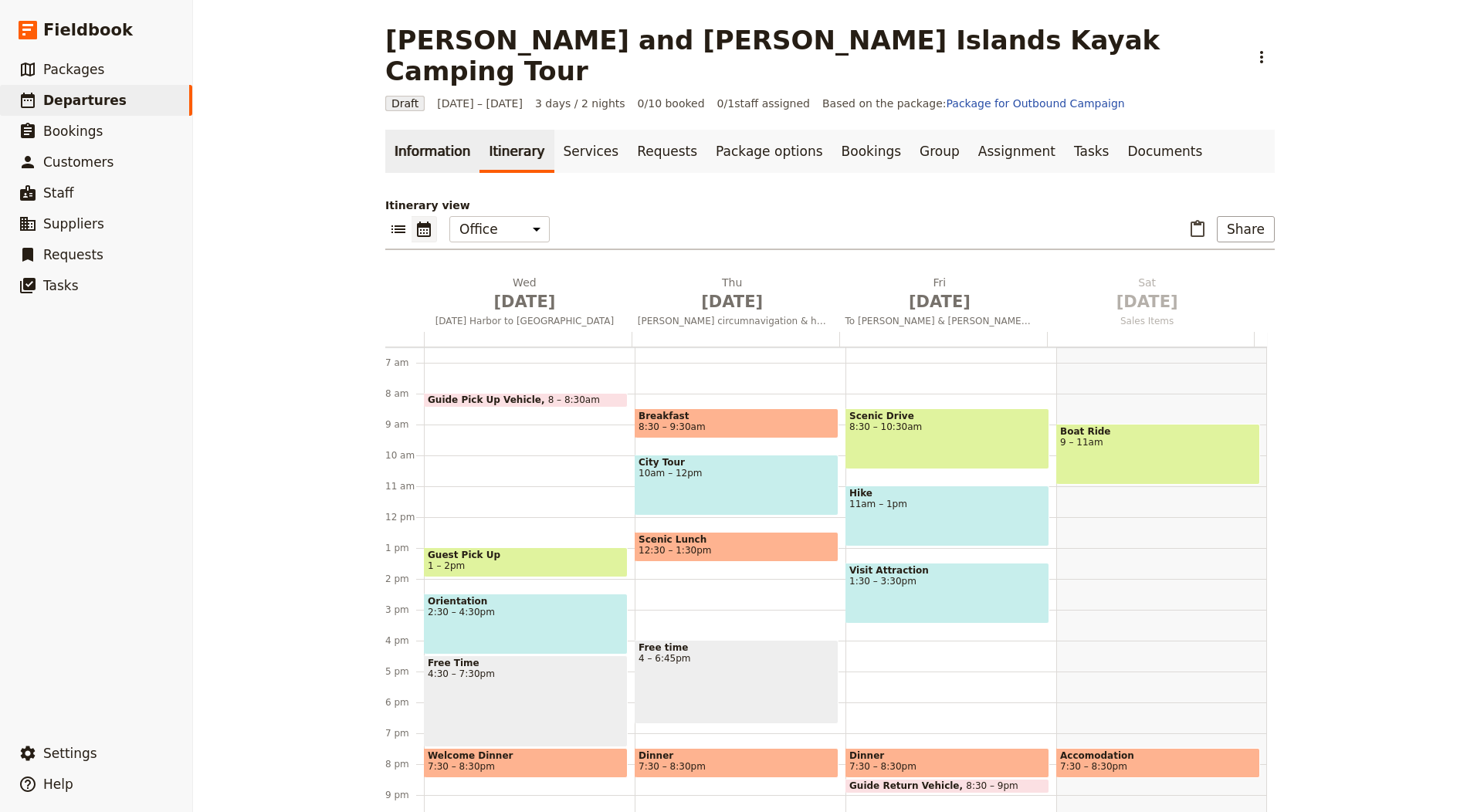
click at [419, 129] on link "Information" at bounding box center [432, 151] width 94 height 43
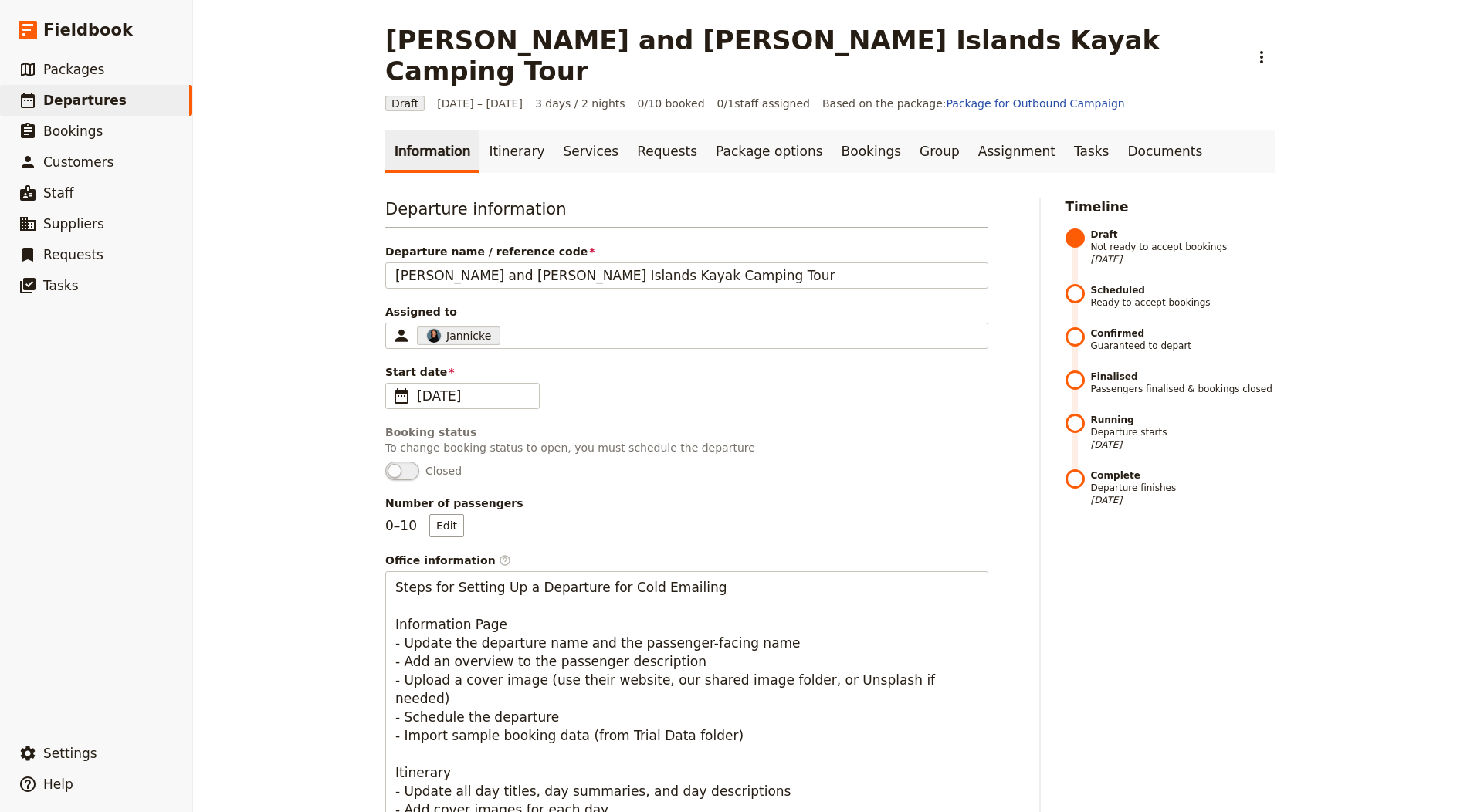
scroll to position [869, 0]
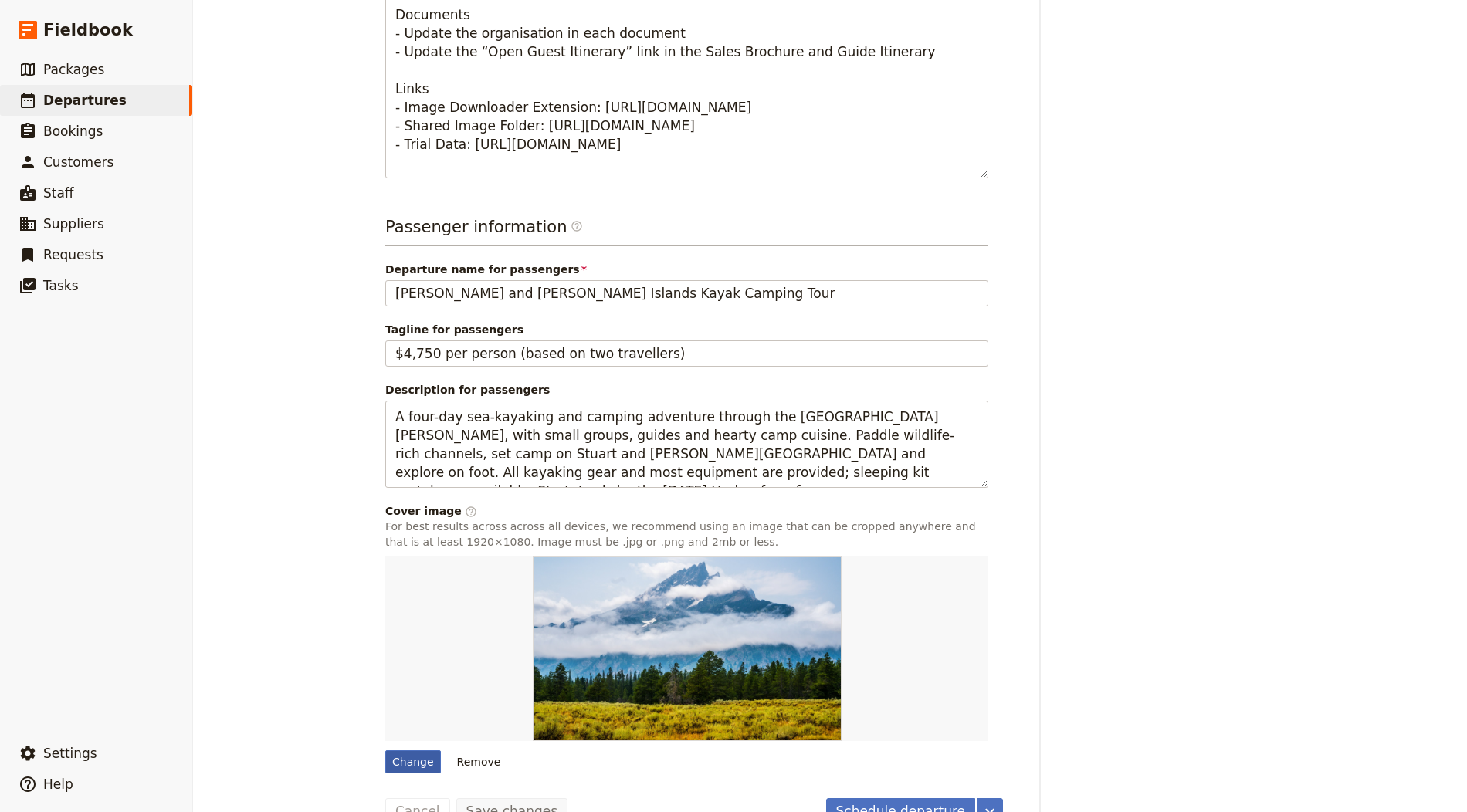
click at [408, 751] on div "Change" at bounding box center [413, 762] width 56 height 23
click at [385, 750] on input "Change" at bounding box center [384, 750] width 1 height 1
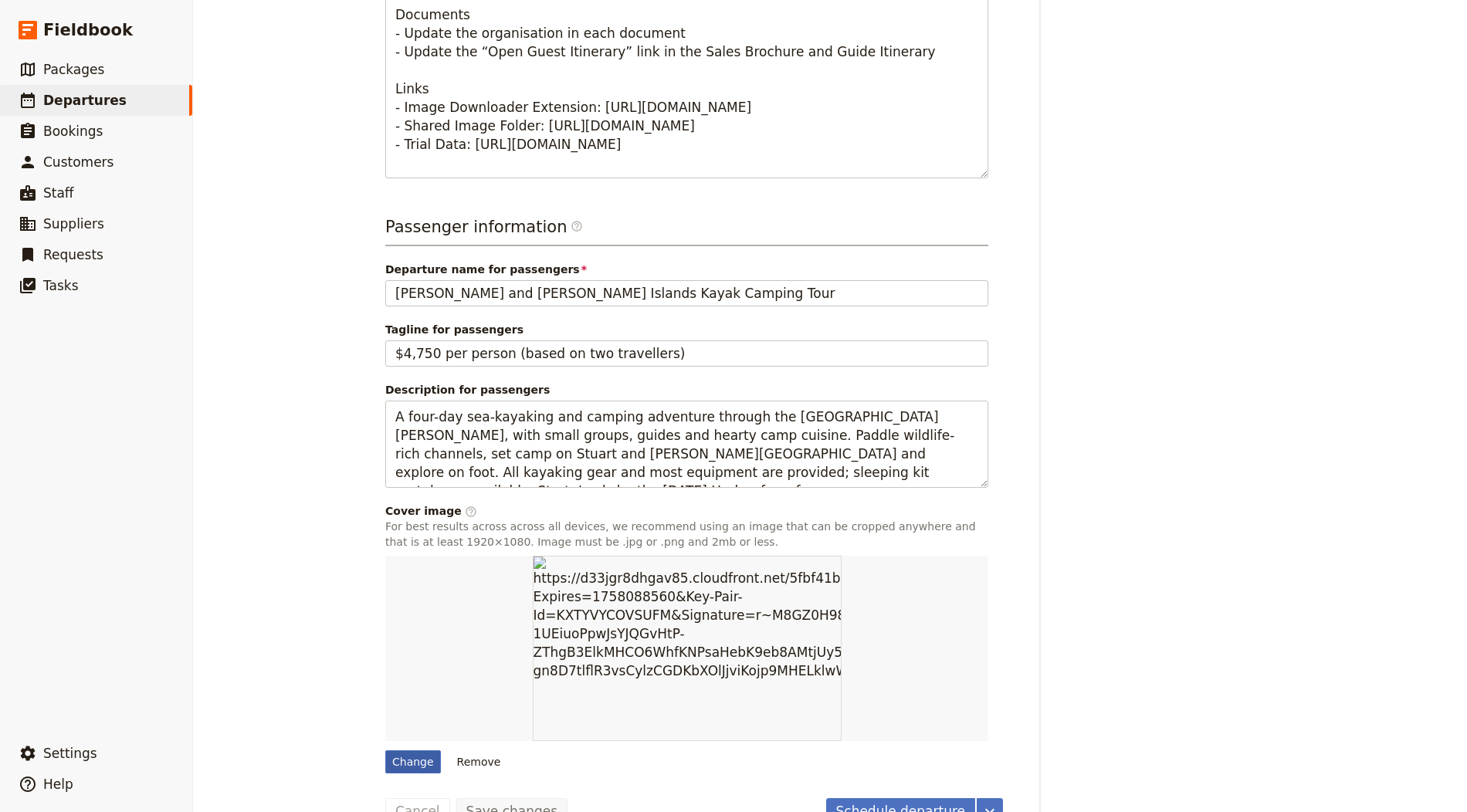
click at [423, 751] on div "Change" at bounding box center [413, 762] width 56 height 23
click at [385, 750] on input "Change" at bounding box center [384, 750] width 1 height 1
type input "C:\fakepath\OutdoorOdysseys-53-1-scaled.jpg"
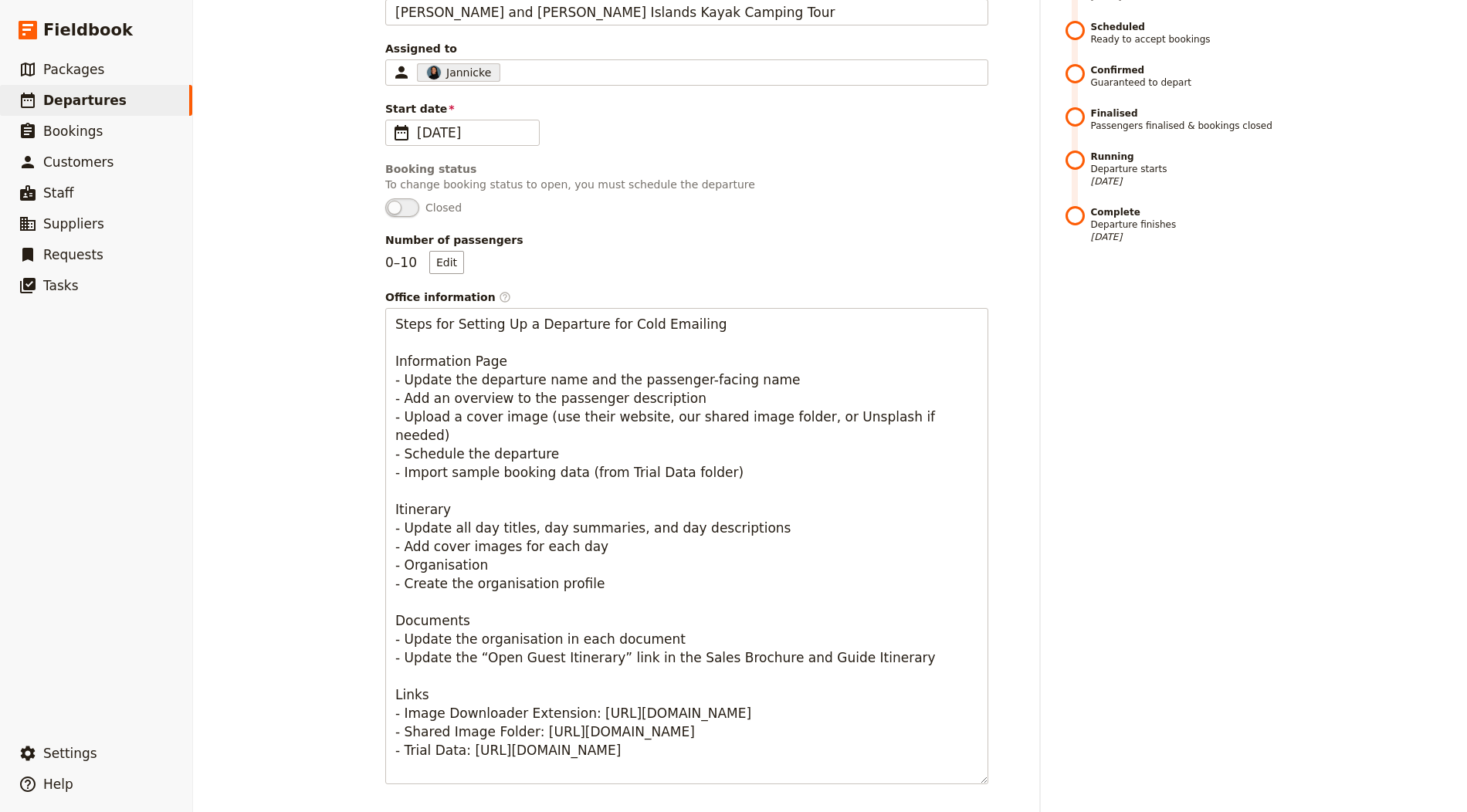
scroll to position [13, 0]
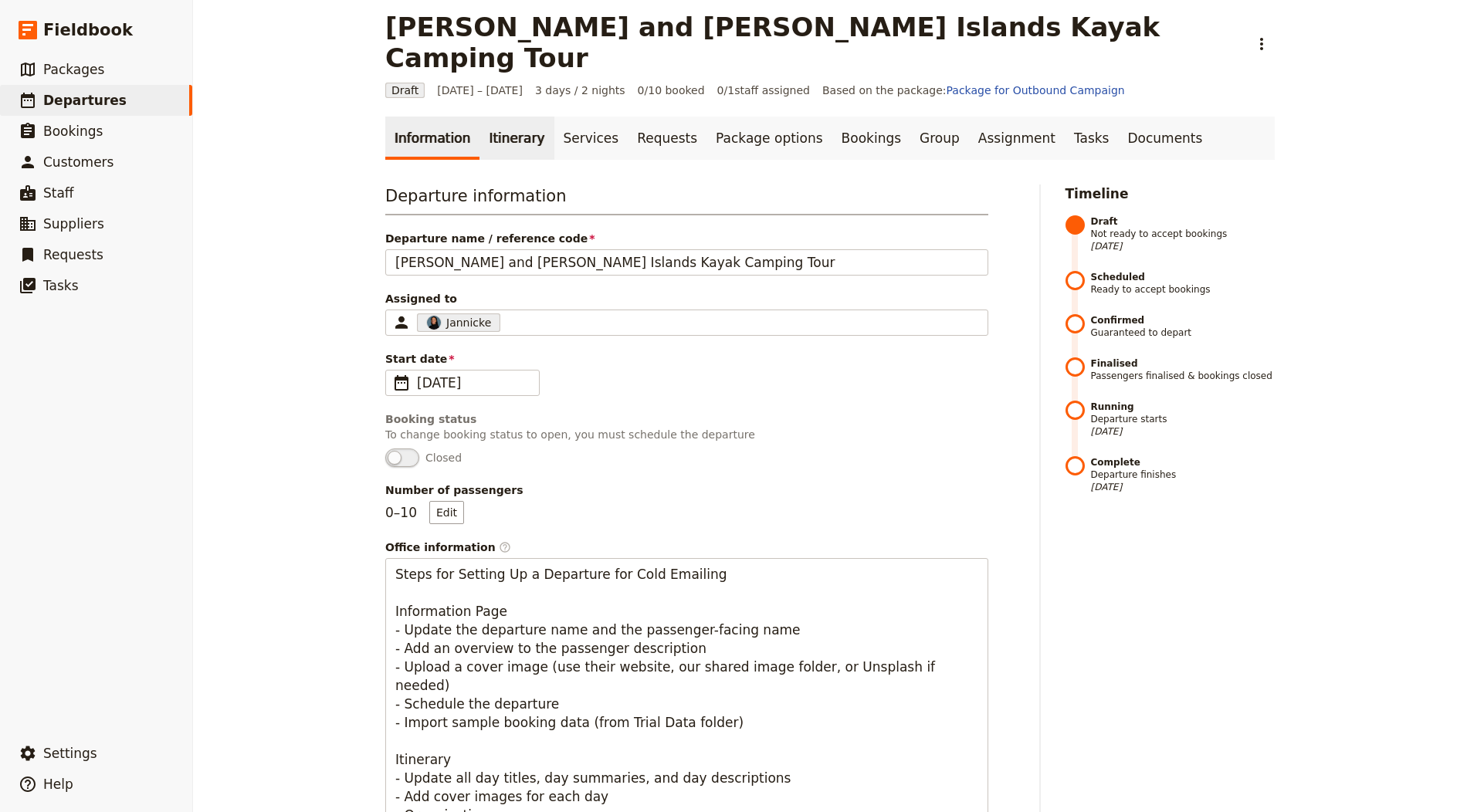
click at [500, 116] on link "Itinerary" at bounding box center [516, 138] width 74 height 43
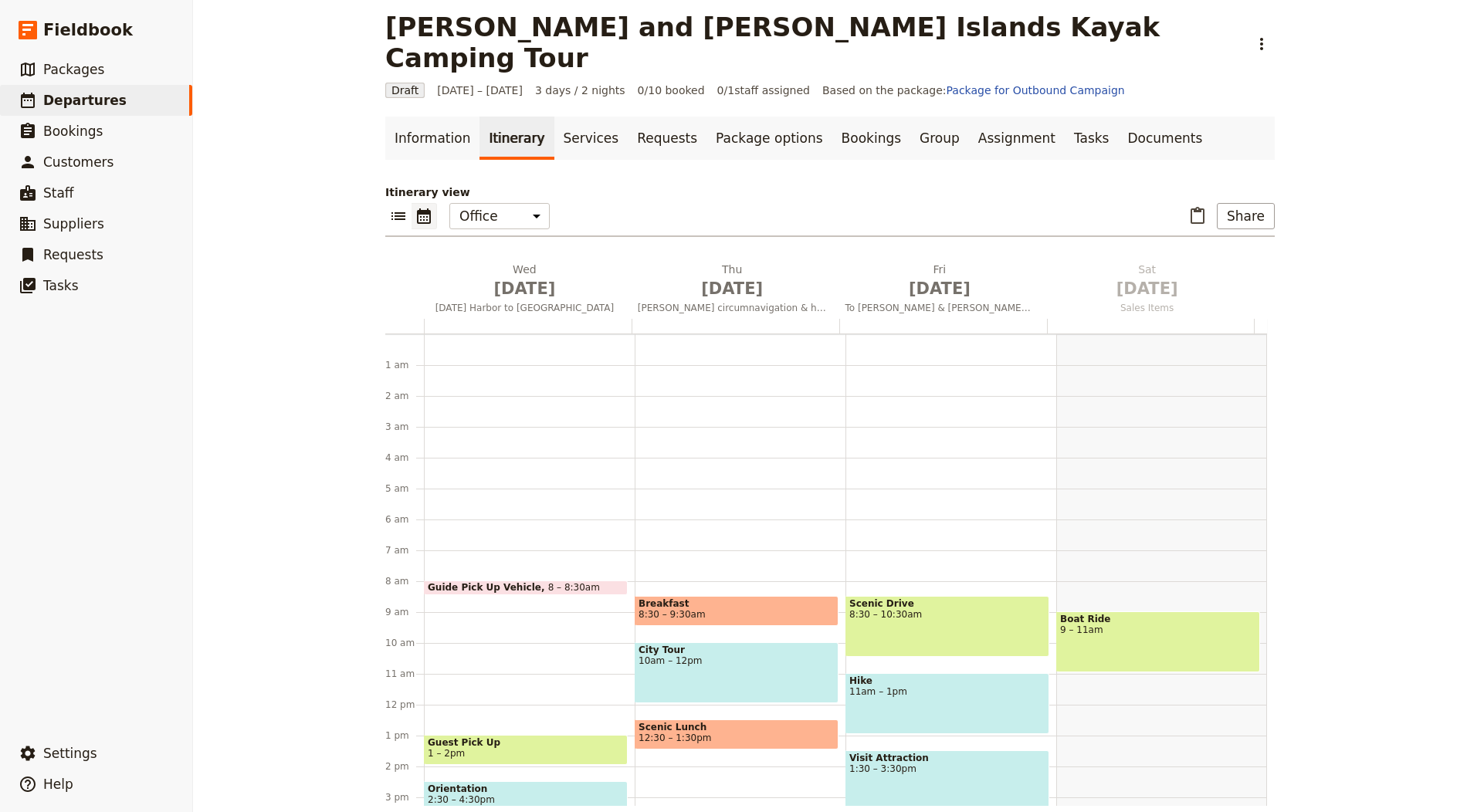
scroll to position [201, 0]
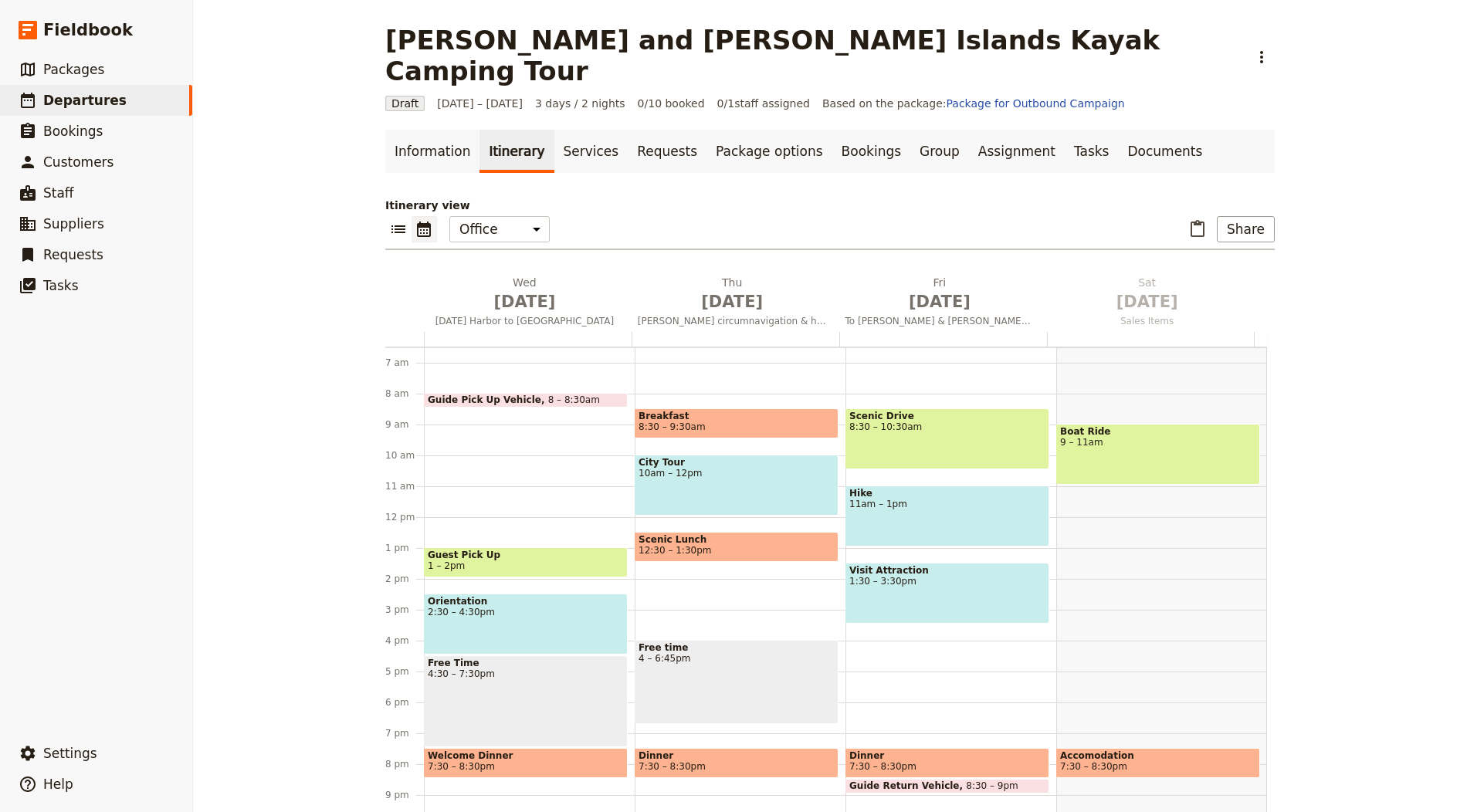
drag, startPoint x: 501, startPoint y: 257, endPoint x: 546, endPoint y: 238, distance: 48.8
click at [501, 274] on h2 "Wed Oct 1 Friday Harbor to Stuart Island" at bounding box center [524, 293] width 189 height 38
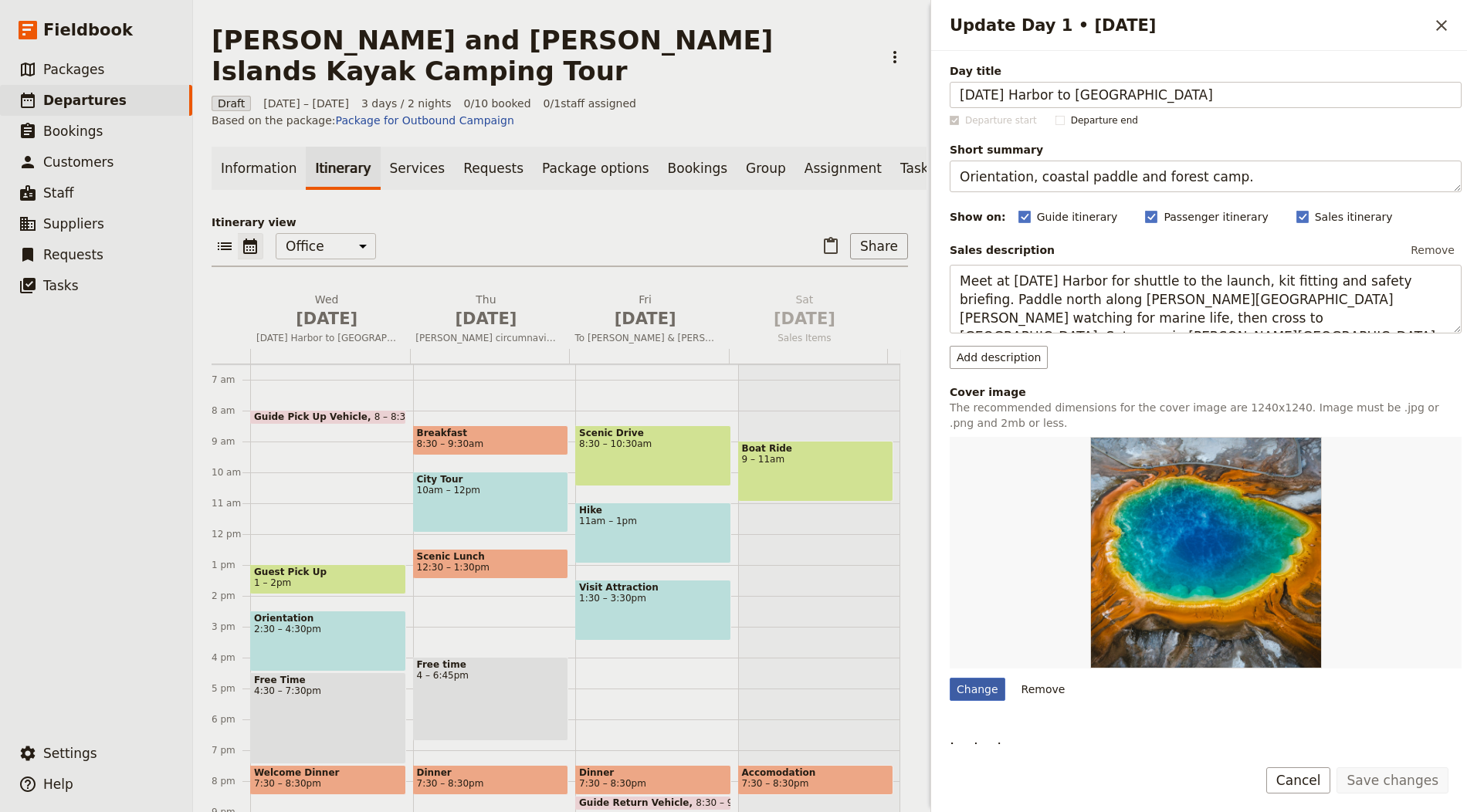
click at [978, 684] on div "Change" at bounding box center [978, 689] width 56 height 23
click at [950, 678] on input "Change" at bounding box center [949, 677] width 1 height 1
type input "C:\fakepath\OutdoorOdysseys-70-scaled.jpg"
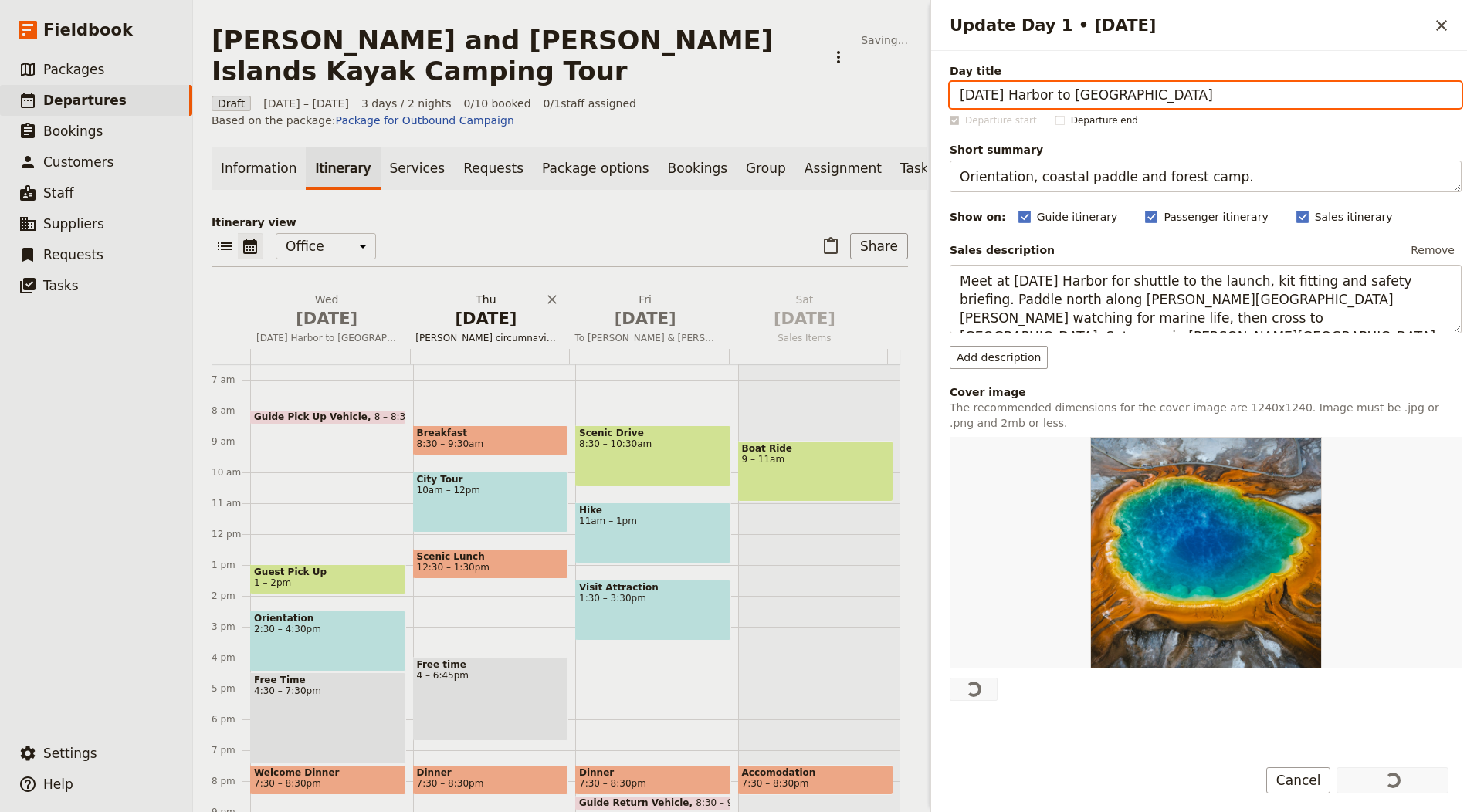
click at [479, 307] on span "[DATE]" at bounding box center [486, 318] width 140 height 23
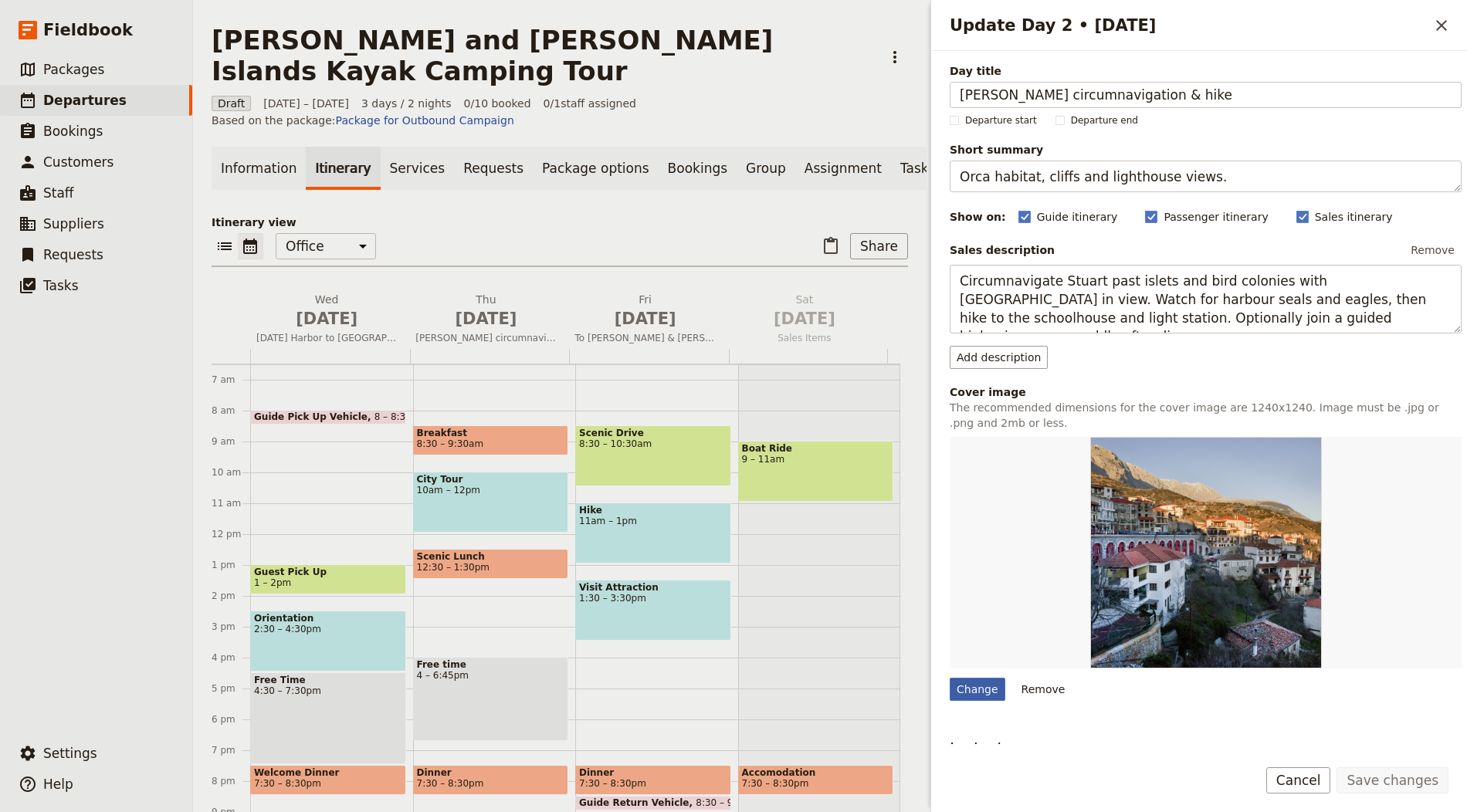
click at [977, 679] on div "Change" at bounding box center [978, 689] width 56 height 23
click at [950, 678] on input "Change" at bounding box center [949, 677] width 1 height 1
type input "C:\fakepath\Attachment-1-scaled.jpeg"
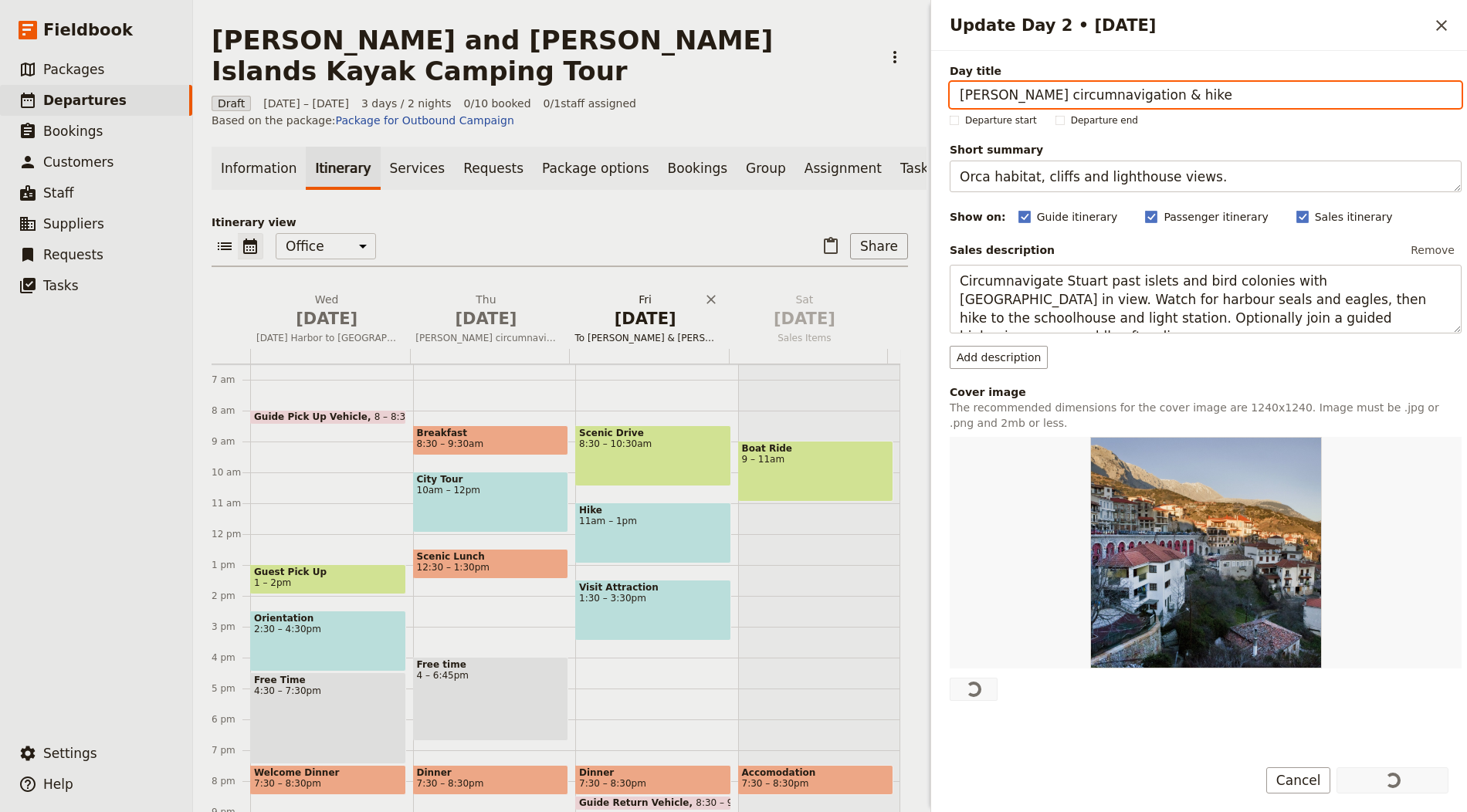
click at [648, 332] on span "To Speiden & Jones Island" at bounding box center [646, 338] width 153 height 12
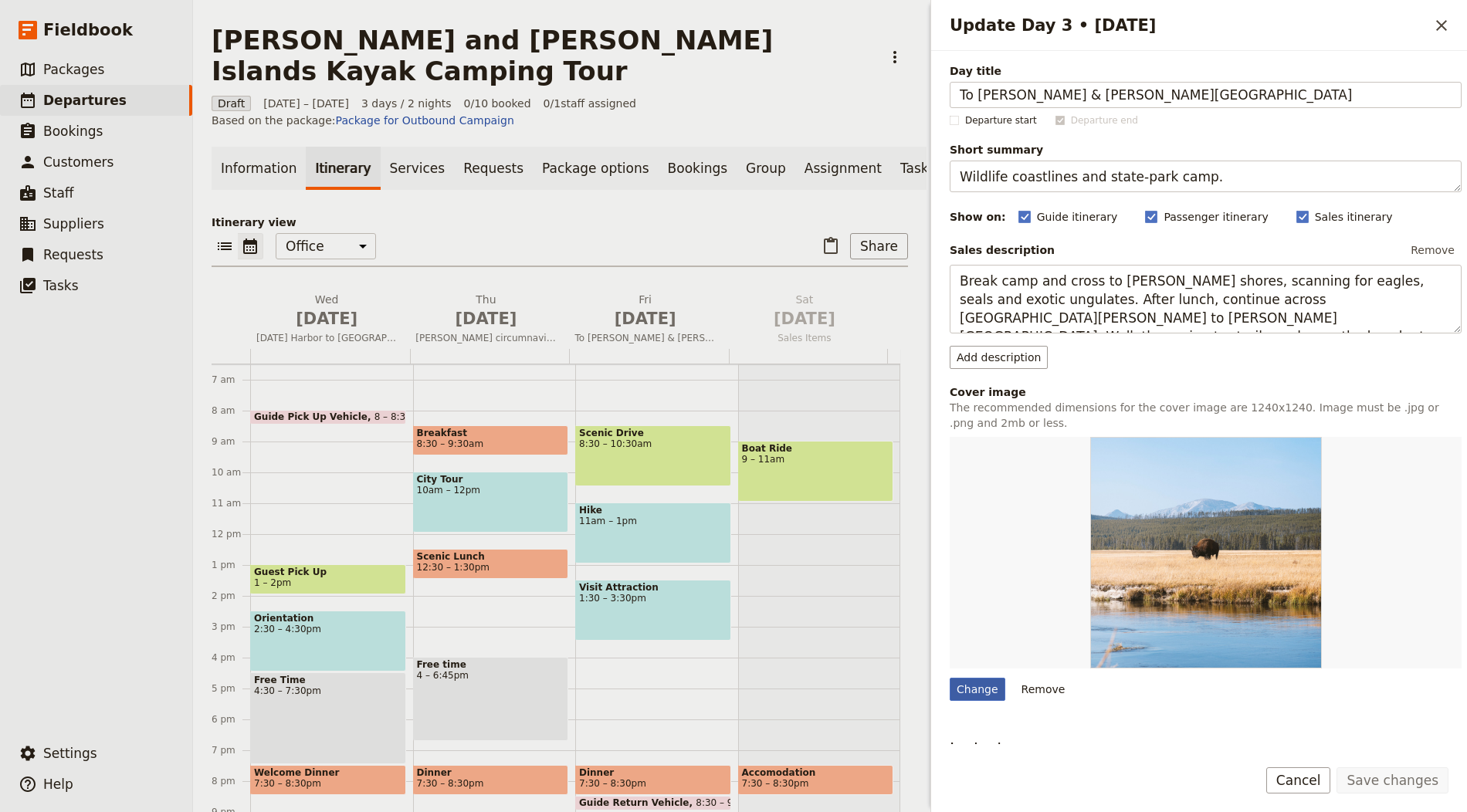
click at [965, 678] on div "Change" at bounding box center [978, 689] width 56 height 23
click at [950, 678] on input "Change" at bounding box center [949, 677] width 1 height 1
type input "C:\fakepath\Fires.jpeg"
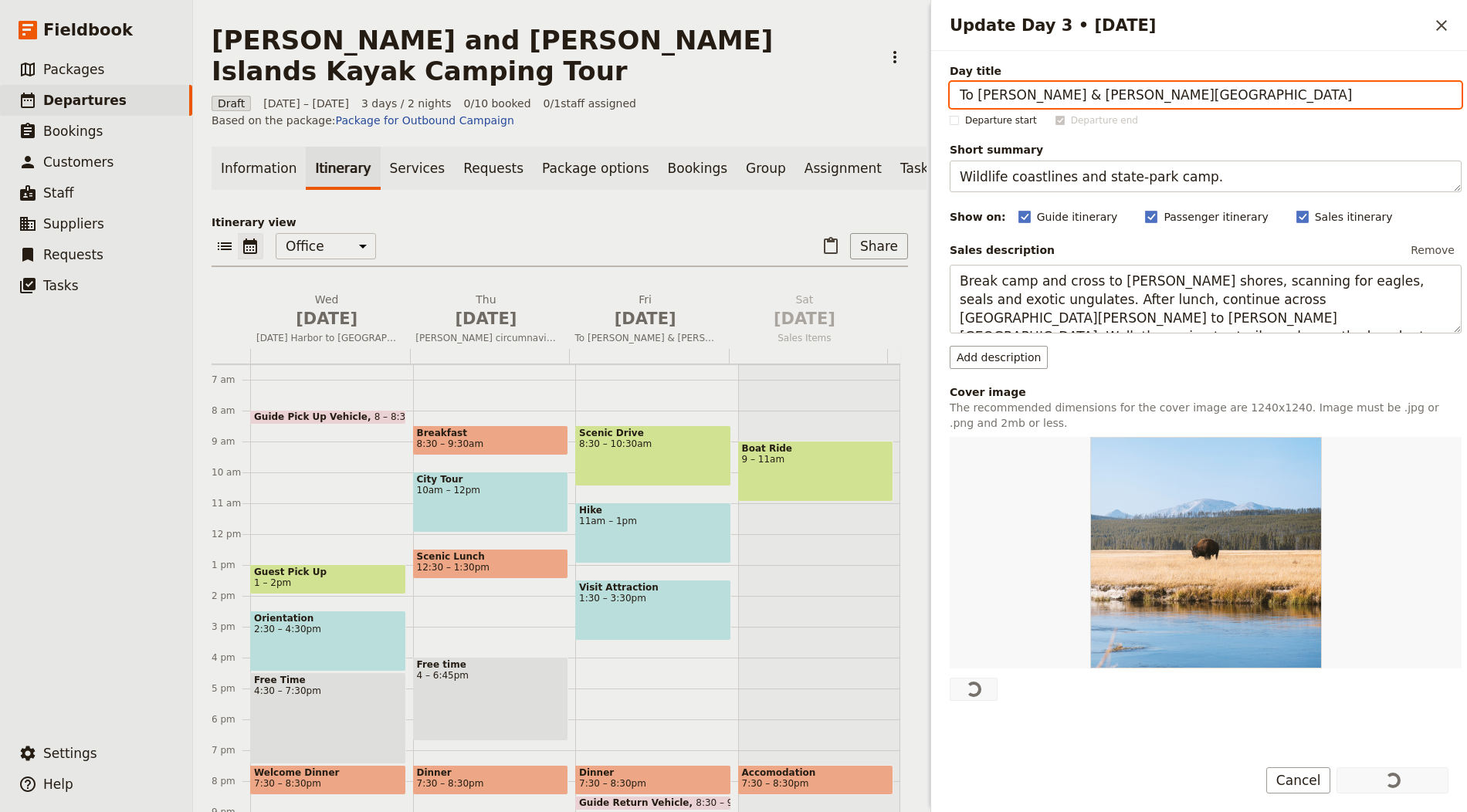
click at [820, 59] on main "Jones and Stuart Islands Kayak Camping Tour ​ Draft 1 – 3 Oct 2025 3 days / 2 n…" at bounding box center [559, 430] width 733 height 860
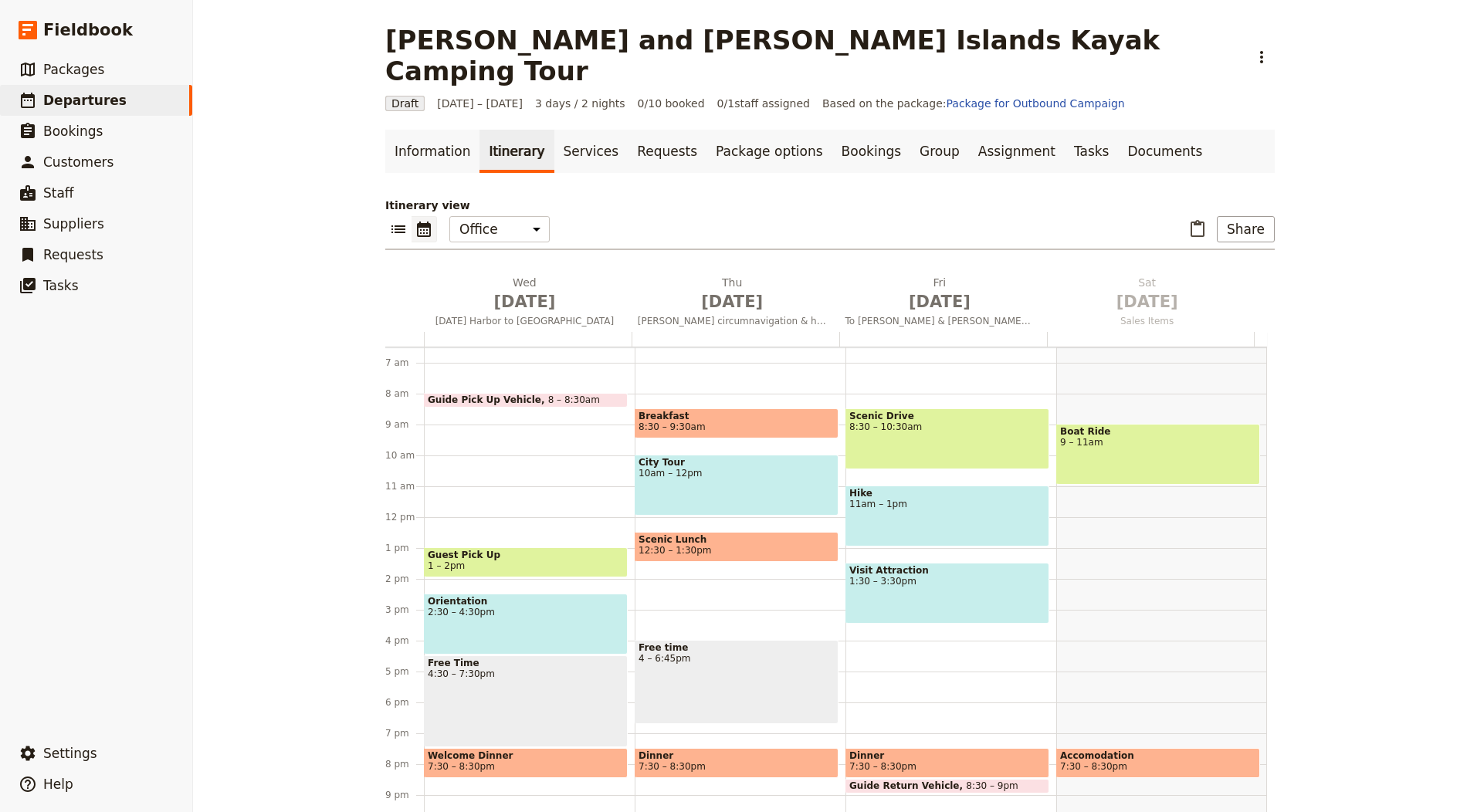
click at [1142, 129] on ul "Information Itinerary Services Requests Package options Bookings Group Assignme…" at bounding box center [830, 151] width 889 height 43
click at [1118, 129] on link "Documents" at bounding box center [1165, 151] width 93 height 43
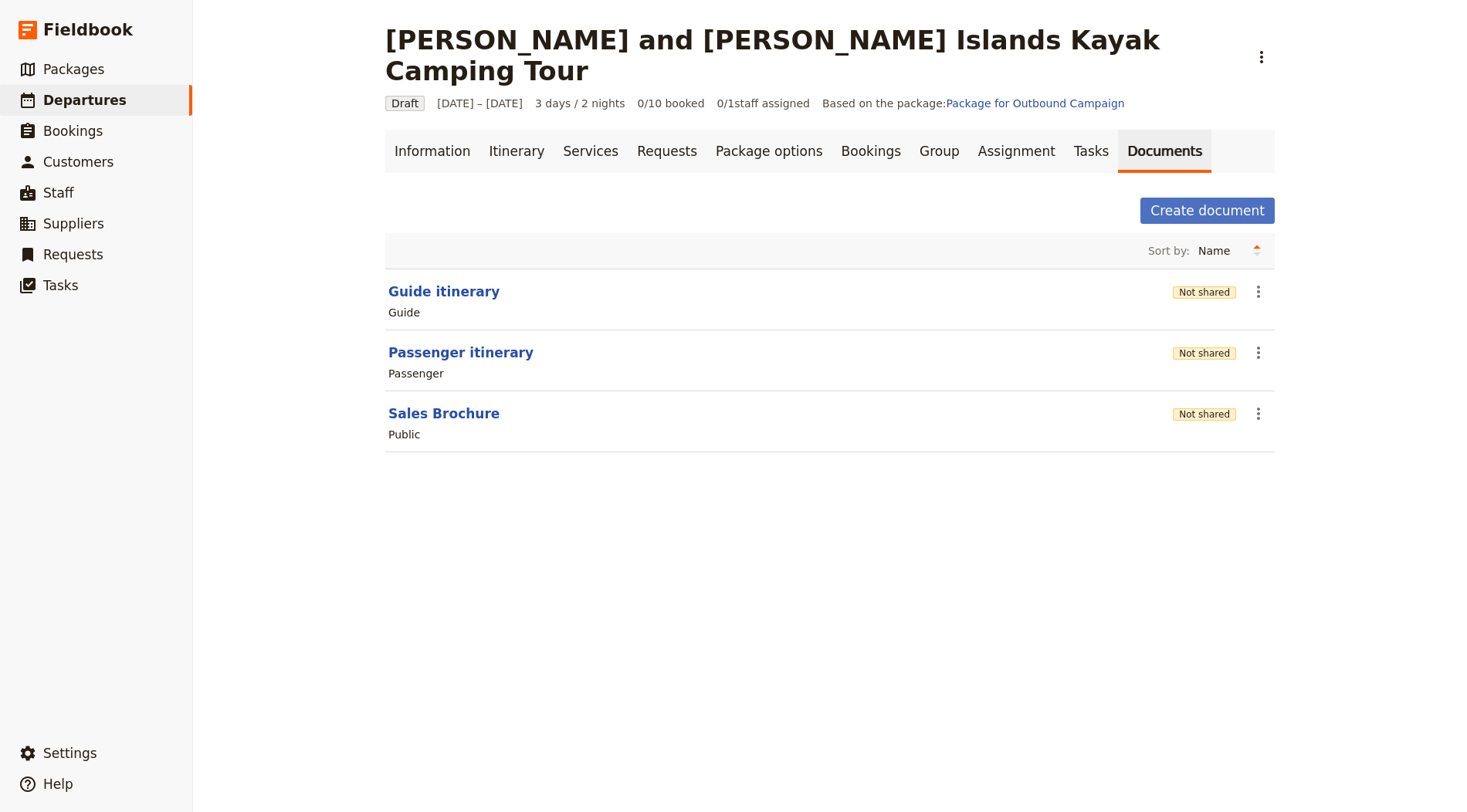
click at [1168, 365] on div "Passenger" at bounding box center [830, 374] width 887 height 19
click at [1196, 347] on button "Not shared" at bounding box center [1205, 353] width 63 height 12
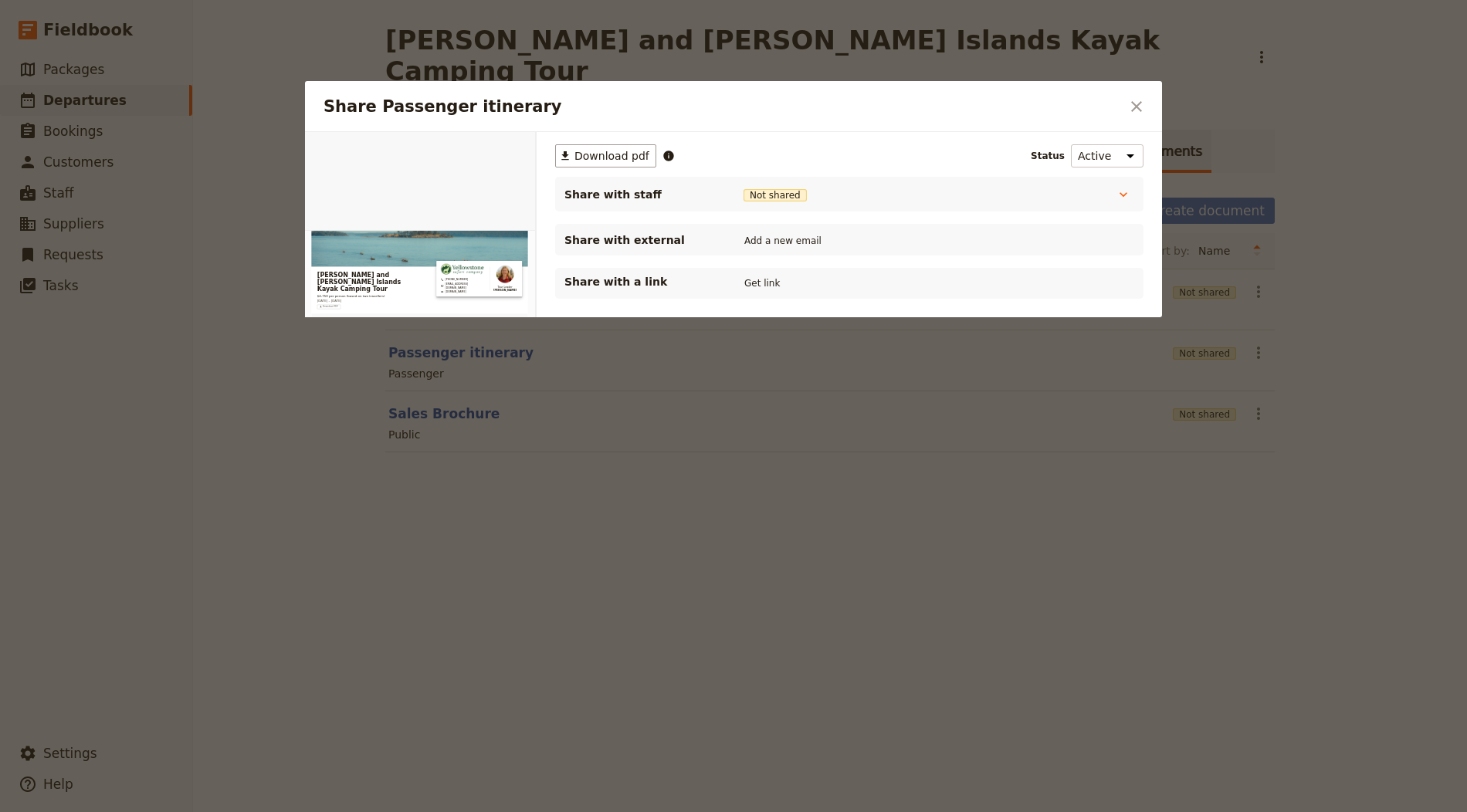
click at [738, 290] on div "Share with a link Get link" at bounding box center [849, 284] width 569 height 19
click at [746, 286] on button "Get link" at bounding box center [762, 283] width 43 height 17
click at [1141, 98] on icon "Close dialog" at bounding box center [1137, 107] width 19 height 19
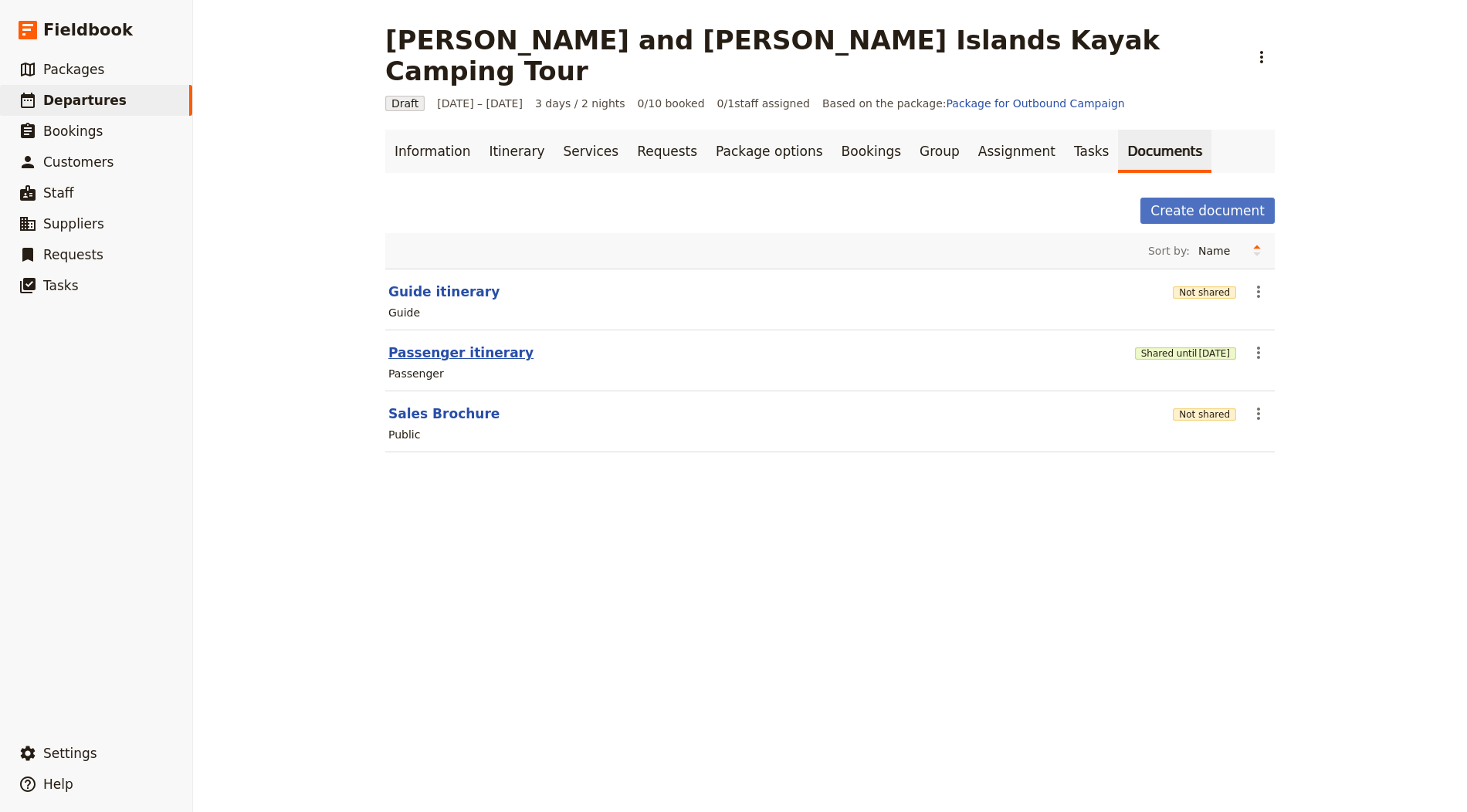
click at [473, 343] on button "Passenger itinerary" at bounding box center [460, 353] width 145 height 19
select select "PASSENGER"
select select "RUN_SHEET"
select select "LARGE"
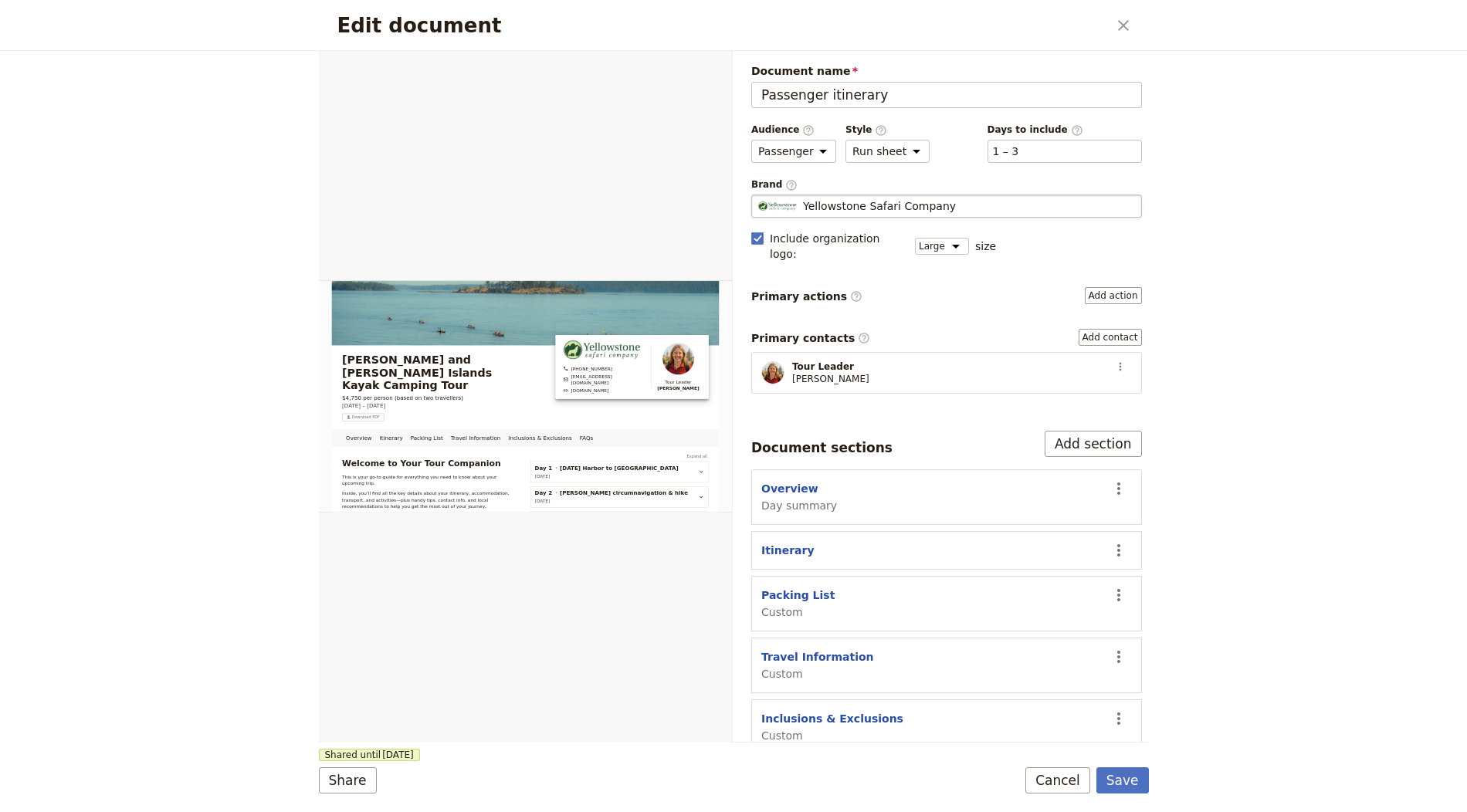
click at [894, 206] on span "Yellowstone Safari Company" at bounding box center [879, 206] width 153 height 16
click at [758, 195] on input "Yellowstone Safari Company" at bounding box center [757, 194] width 1 height 1
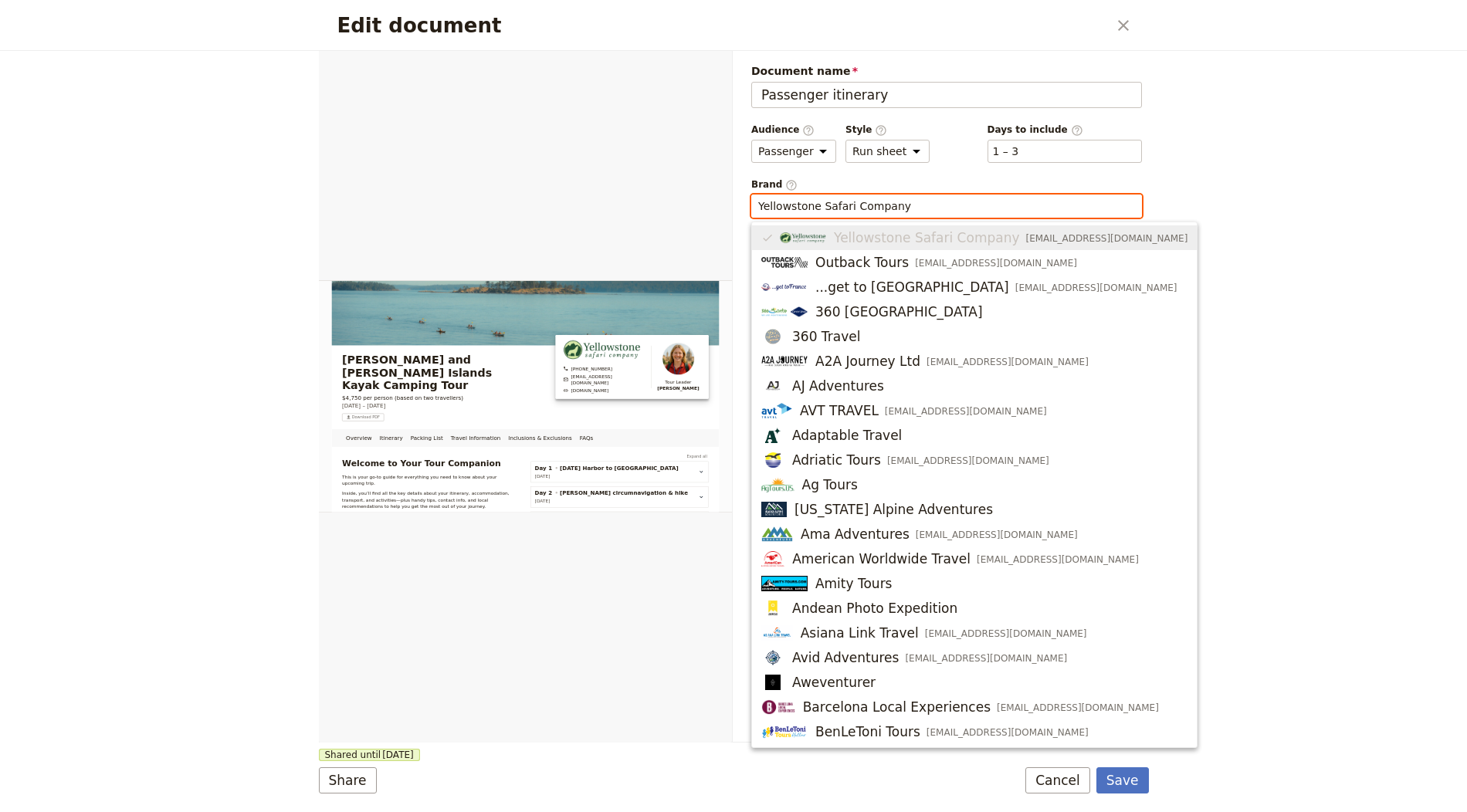
type input "c"
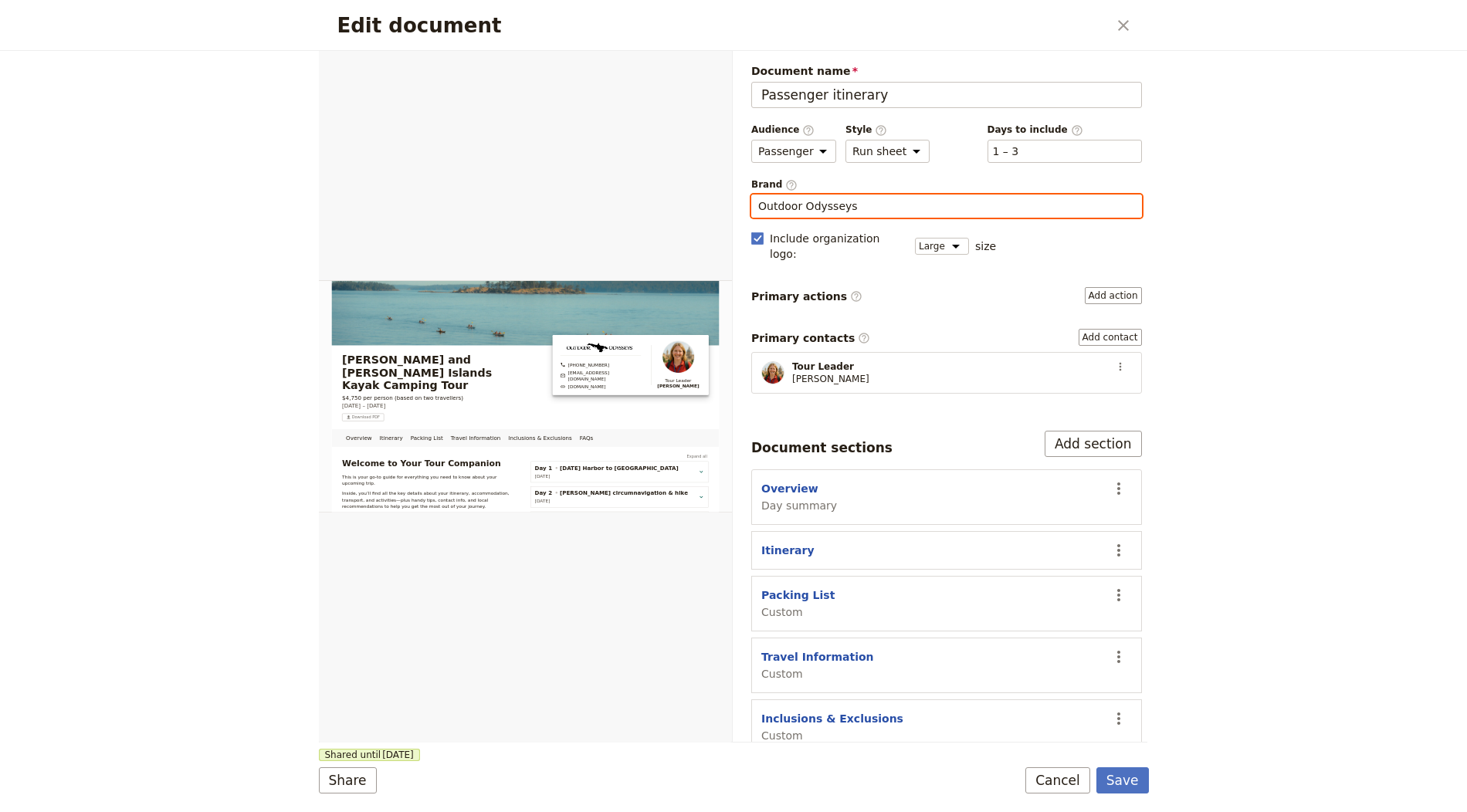
type input "Outdoor Odysseys"
click at [1115, 793] on form "Overview Itinerary Packing List Travel Information Inclusions & Exclusions FAQs…" at bounding box center [734, 432] width 830 height 761
click at [1118, 788] on button "Save" at bounding box center [1122, 780] width 52 height 26
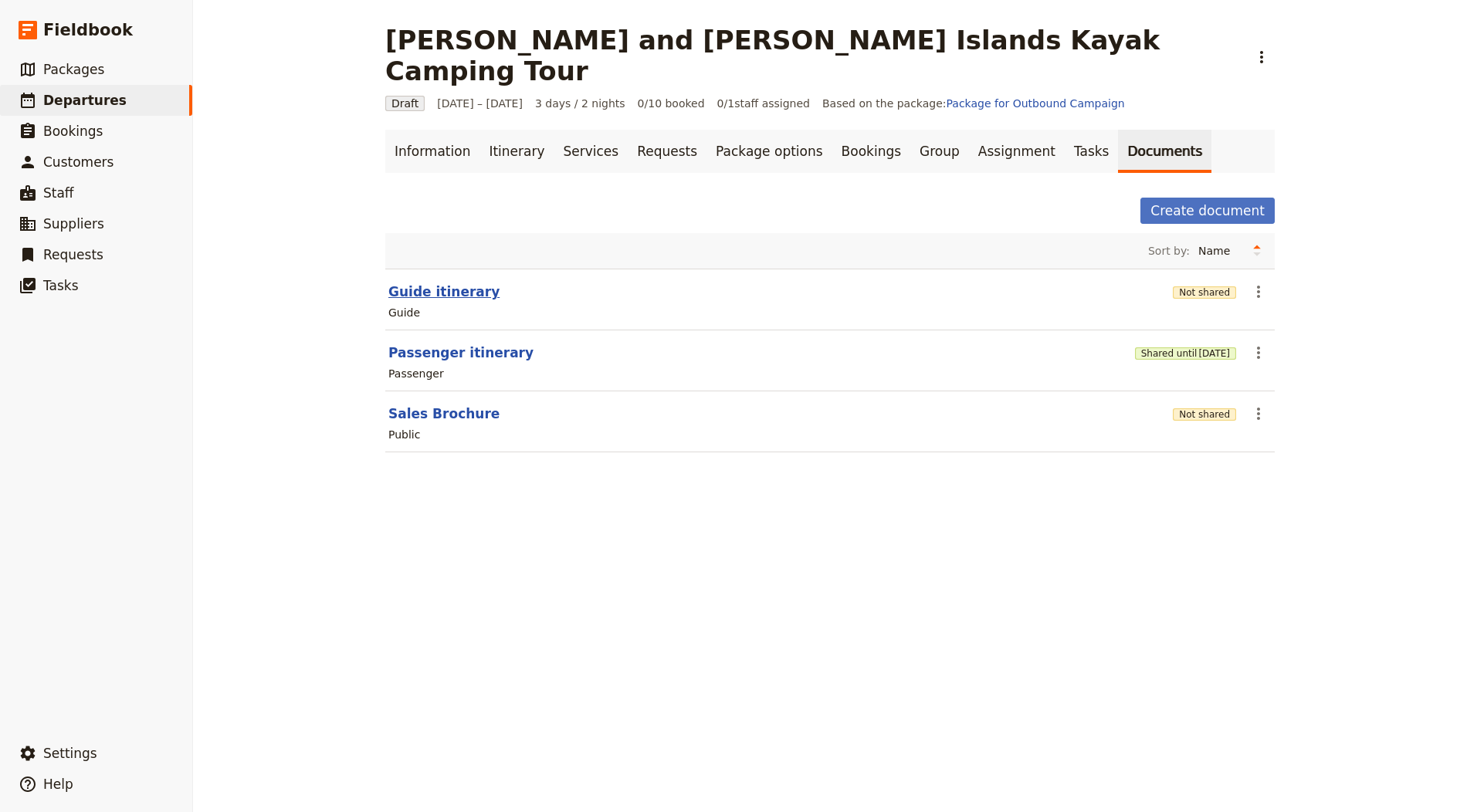
click at [465, 283] on button "Guide itinerary" at bounding box center [444, 292] width 112 height 19
select select "STAFF"
select select "RUN_SHEET"
select select "LARGE"
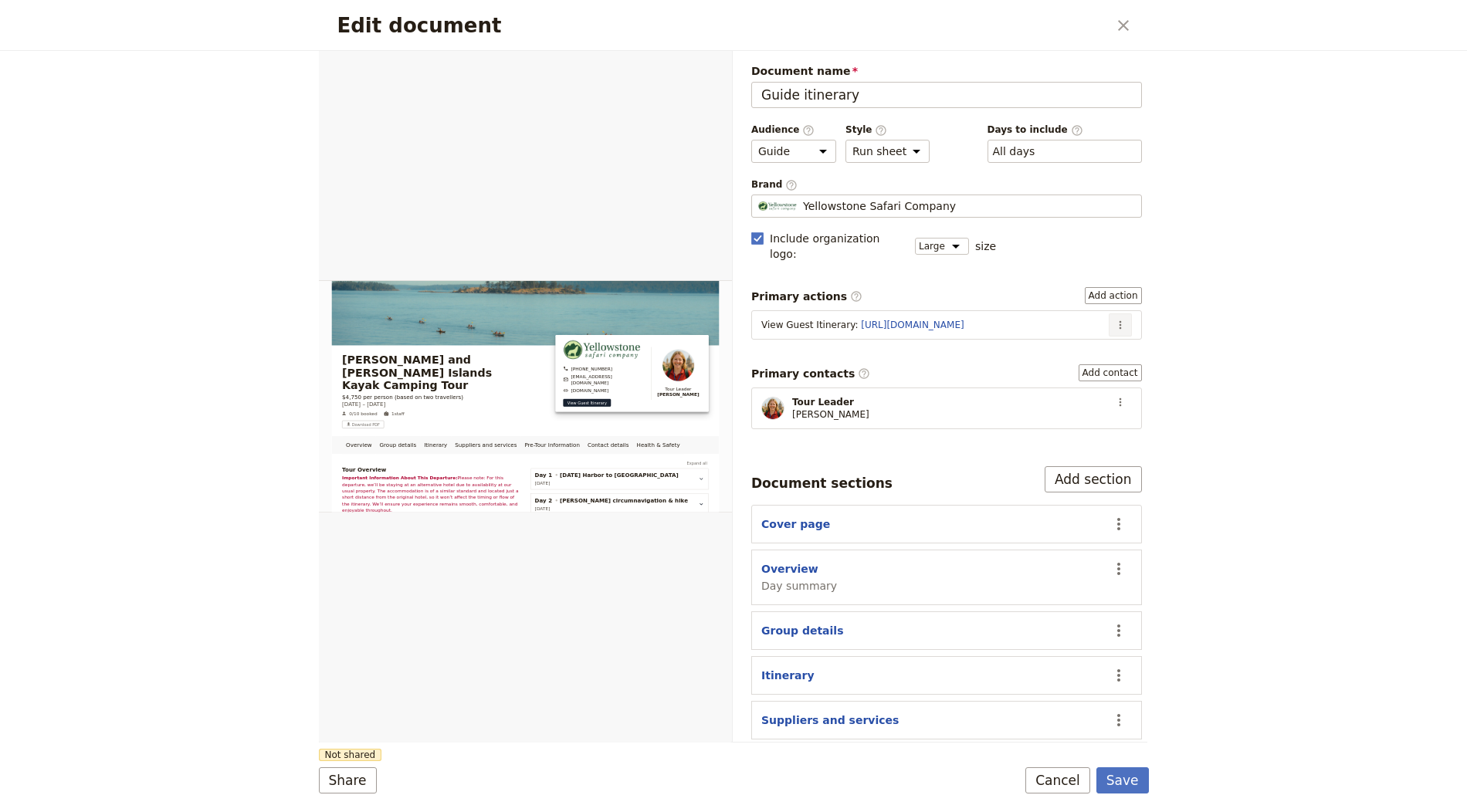
click at [1114, 313] on button "​" at bounding box center [1120, 325] width 23 height 23
click at [1100, 335] on span "Edit action" at bounding box center [1068, 337] width 80 height 16
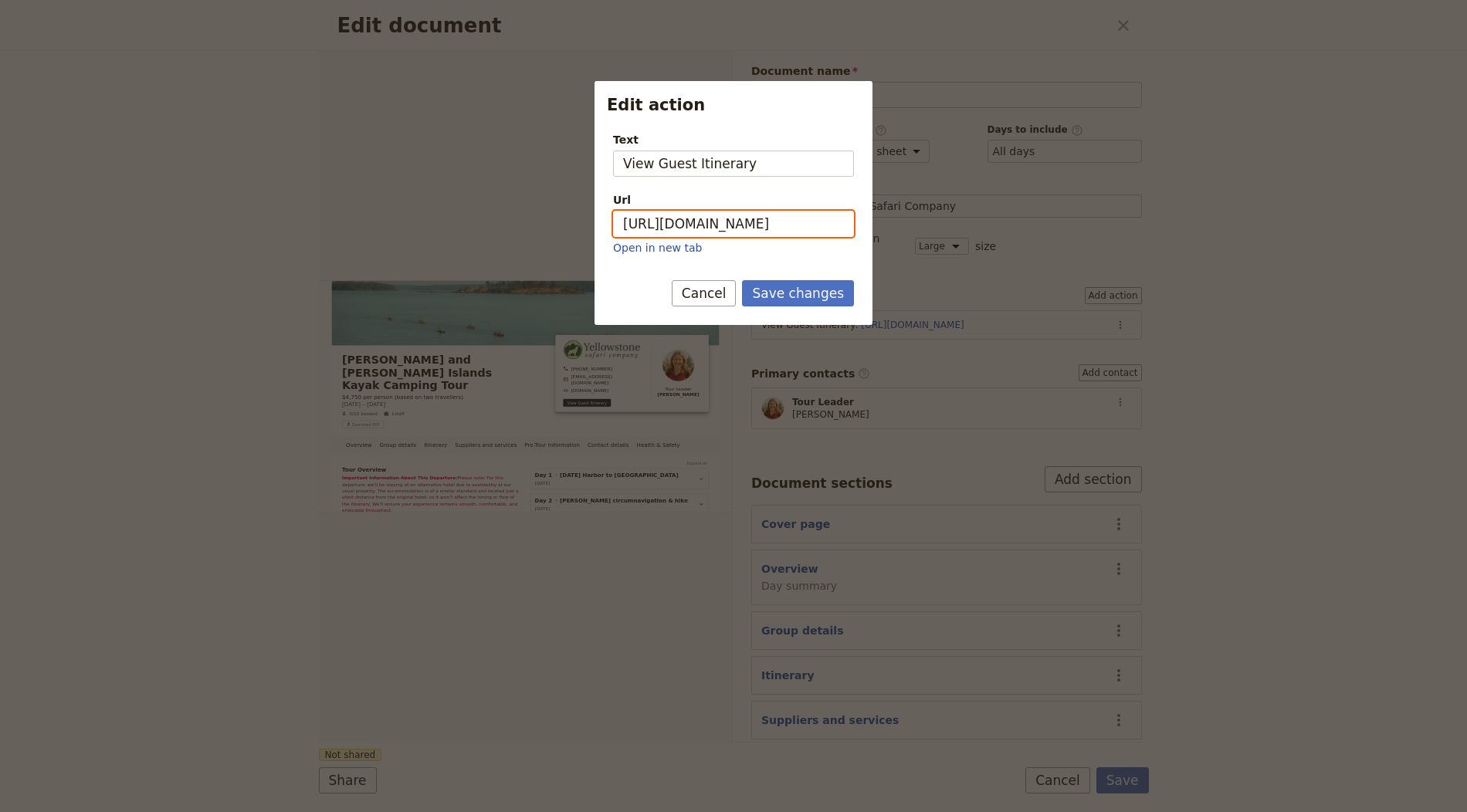
click at [679, 229] on input "https://trips.fieldbook.com/d/u6AUZCaLhXxm1zApOUACt" at bounding box center [733, 224] width 241 height 26
paste input "STgg1p53yfdP743YnUK9w"
type input "https://trips.fieldbook.com/d/STgg1p53yfdP743YnUK9w"
click at [742, 280] on button "Save changes" at bounding box center [798, 293] width 112 height 26
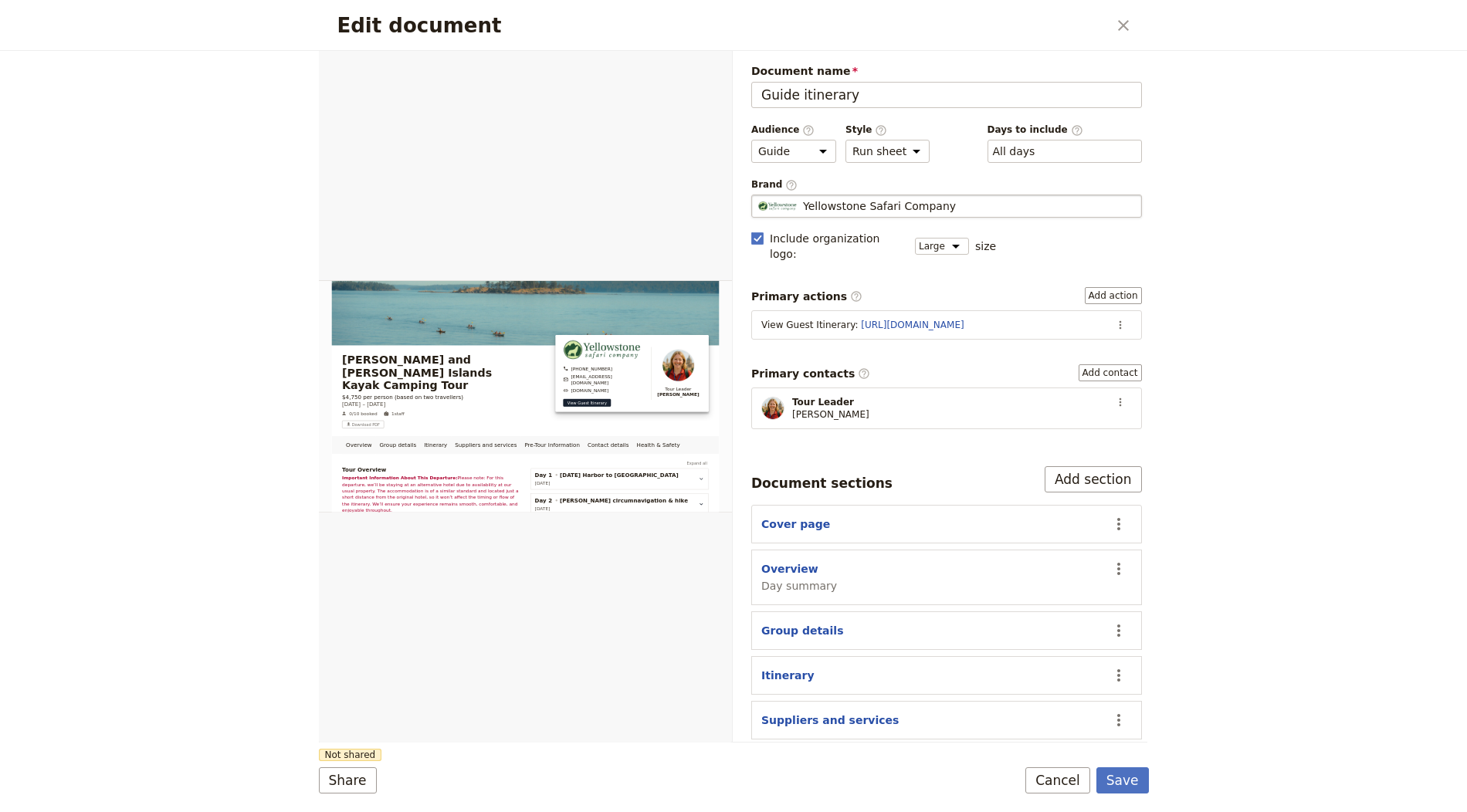
click at [829, 207] on span "Yellowstone Safari Company" at bounding box center [879, 206] width 153 height 16
click at [758, 195] on input "Yellowstone Safari Company" at bounding box center [757, 194] width 1 height 1
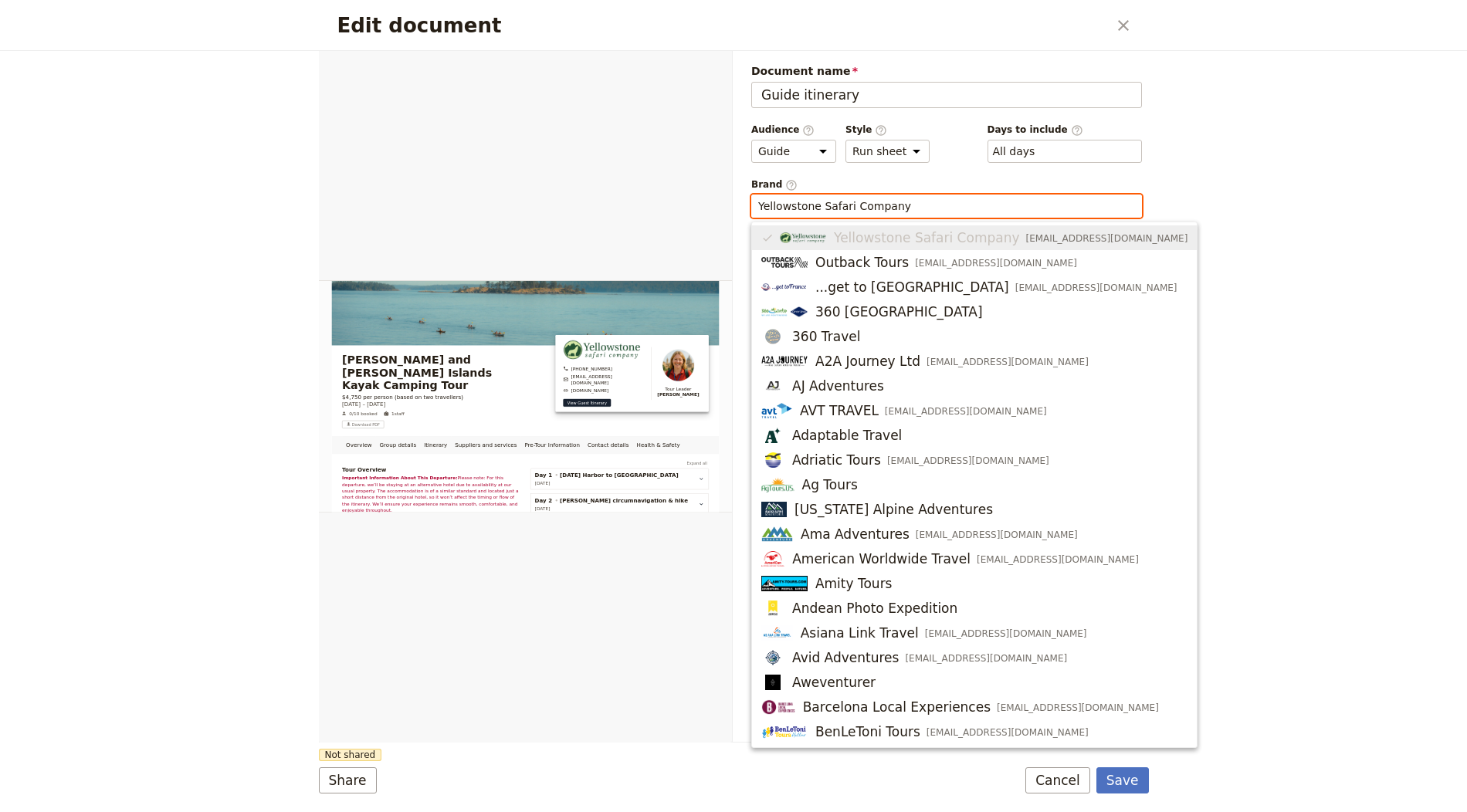
scroll to position [0, 0]
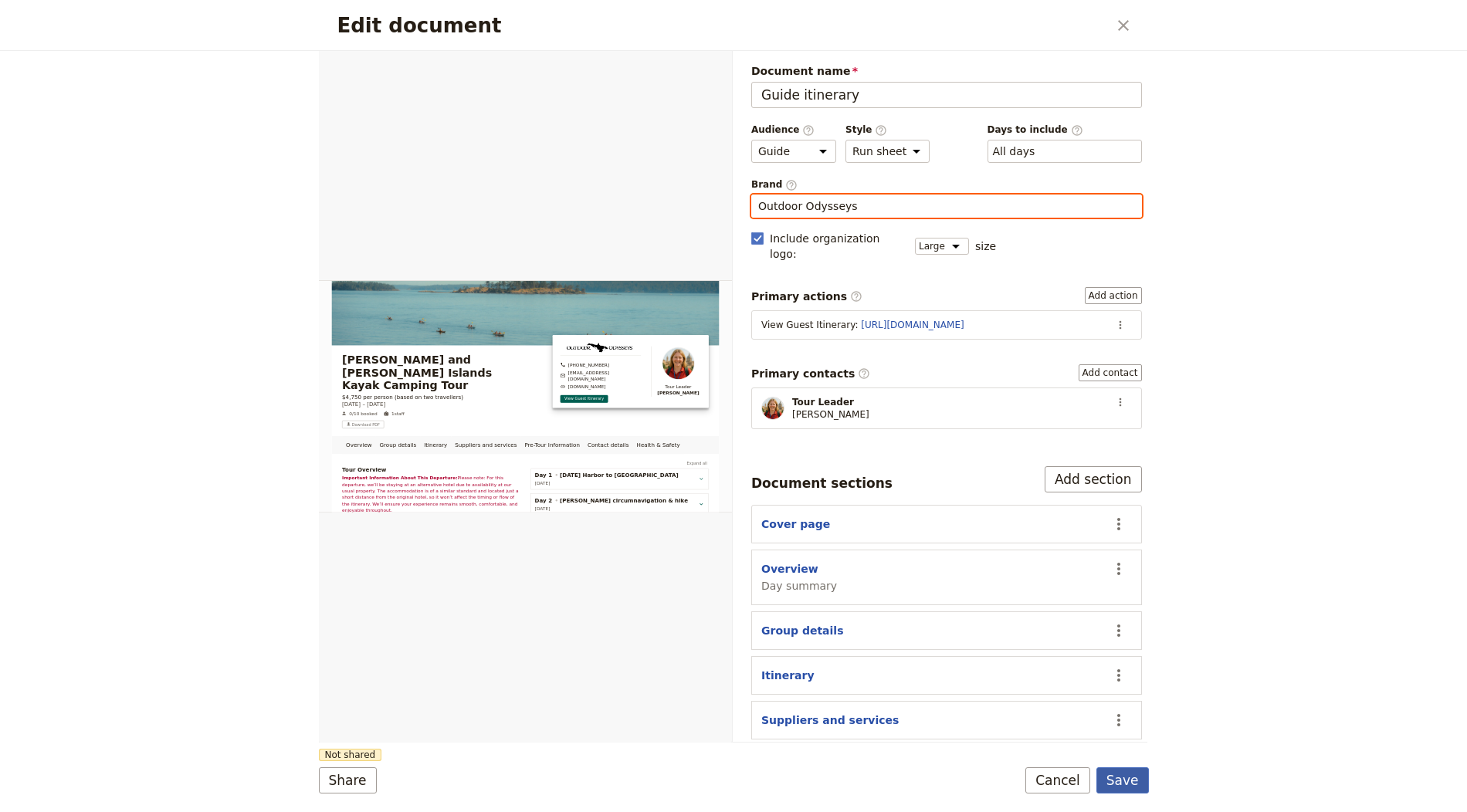
type input "Outdoor Odysseys"
click at [1142, 785] on button "Save" at bounding box center [1122, 780] width 52 height 26
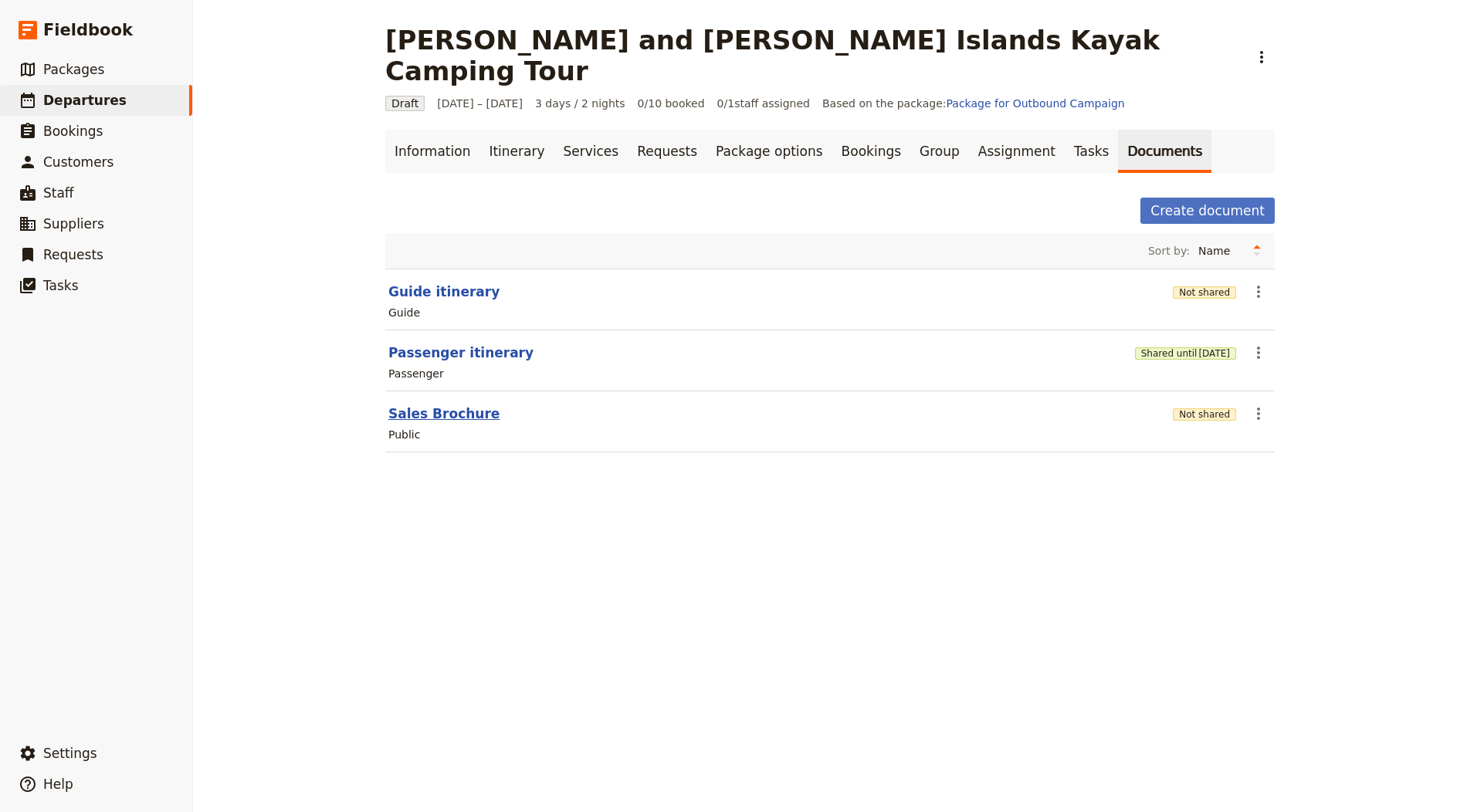
click at [429, 405] on button "Sales Brochure" at bounding box center [444, 414] width 112 height 19
select select "DEFAULT"
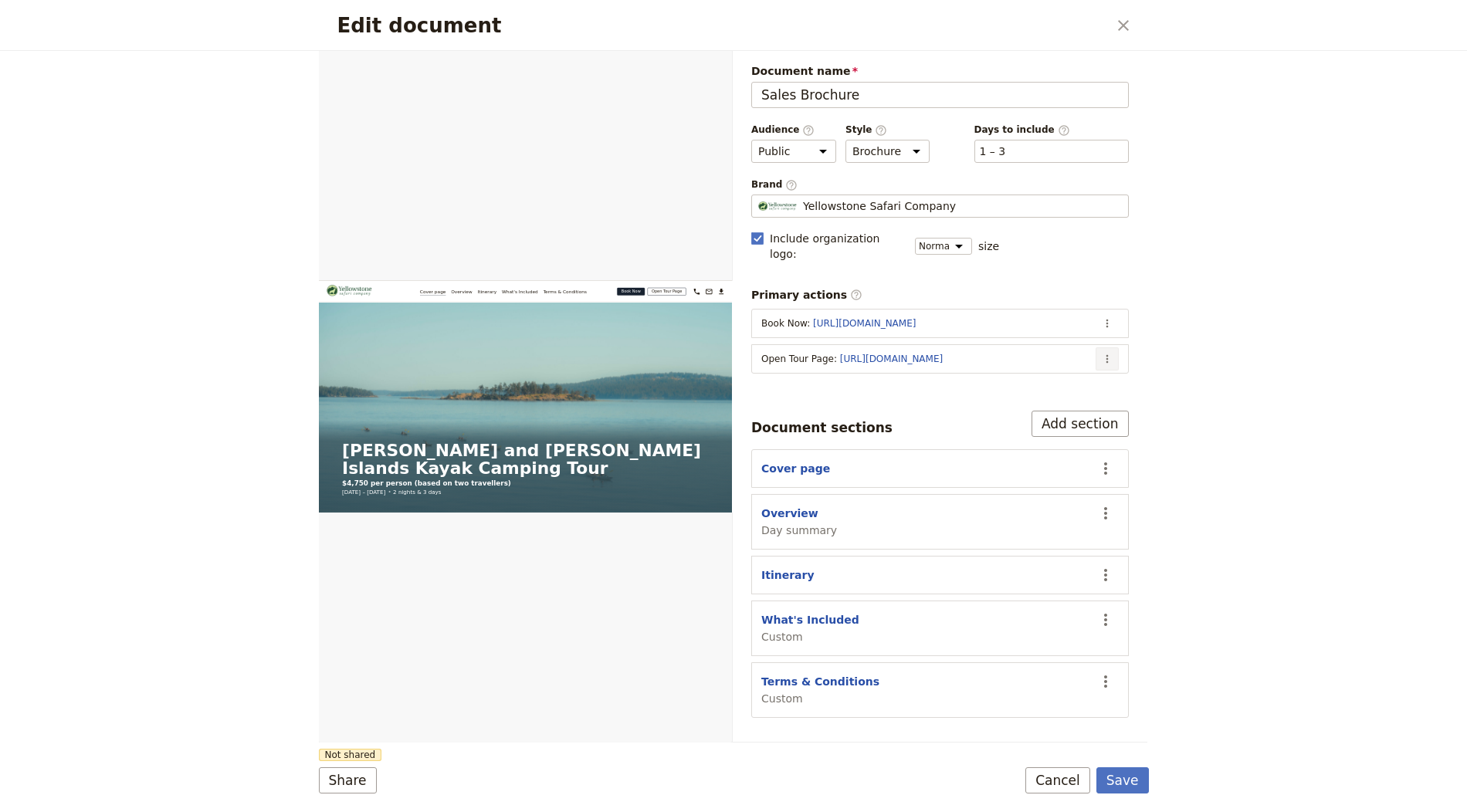
click at [1101, 353] on icon "Actions" at bounding box center [1106, 358] width 12 height 12
click at [1064, 366] on span "Edit action" at bounding box center [1046, 370] width 125 height 16
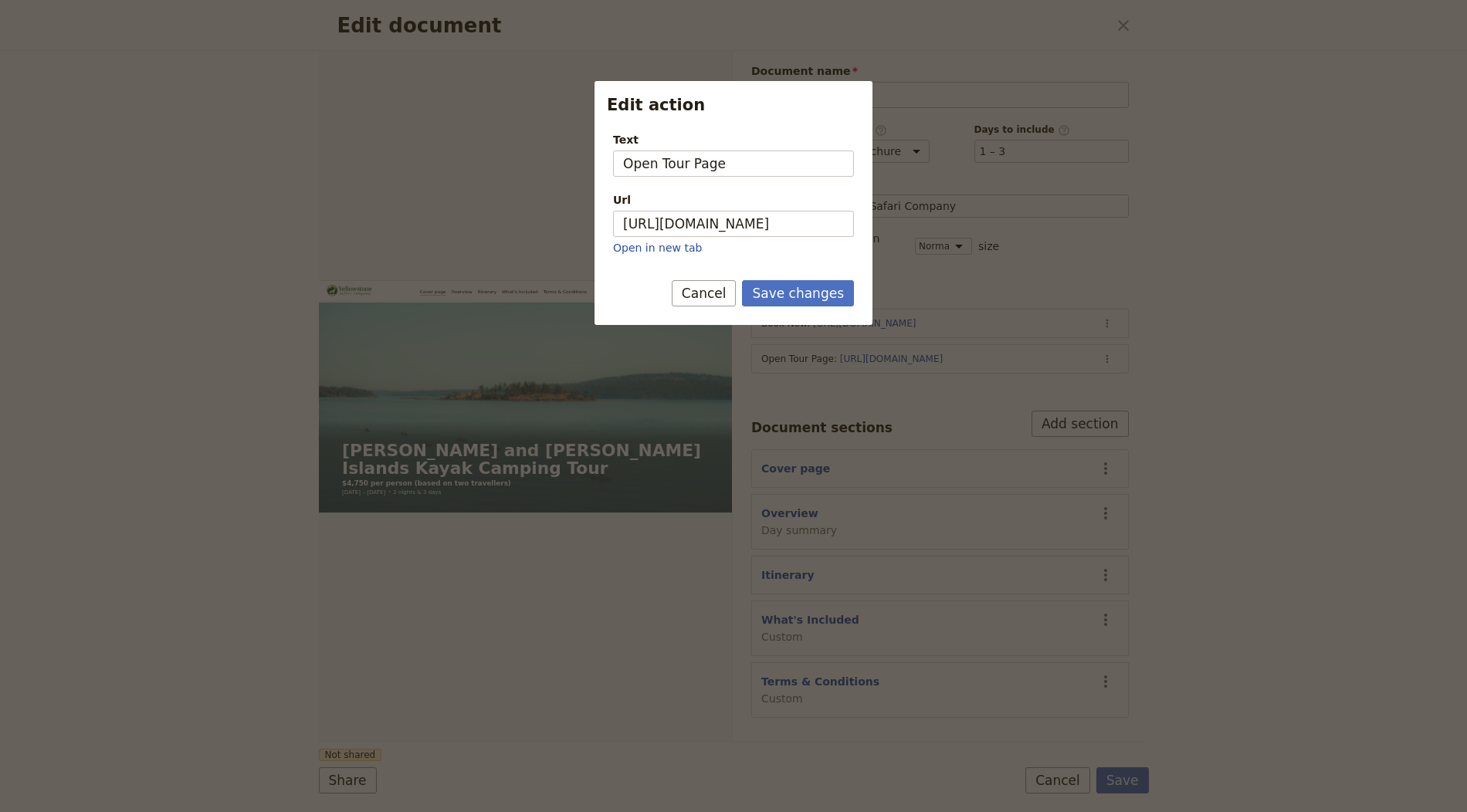
click at [770, 202] on div "Url" at bounding box center [733, 200] width 241 height 16
click at [770, 211] on input "https://trips.fieldbook.com/d/u6AUZCaLhXxm1zApOUACt" at bounding box center [733, 224] width 241 height 26
click at [764, 218] on input "https://trips.fieldbook.com/d/u6AUZCaLhXxm1zApOUACt" at bounding box center [733, 224] width 241 height 26
paste input "STgg1p53yfdP743YnUK9w"
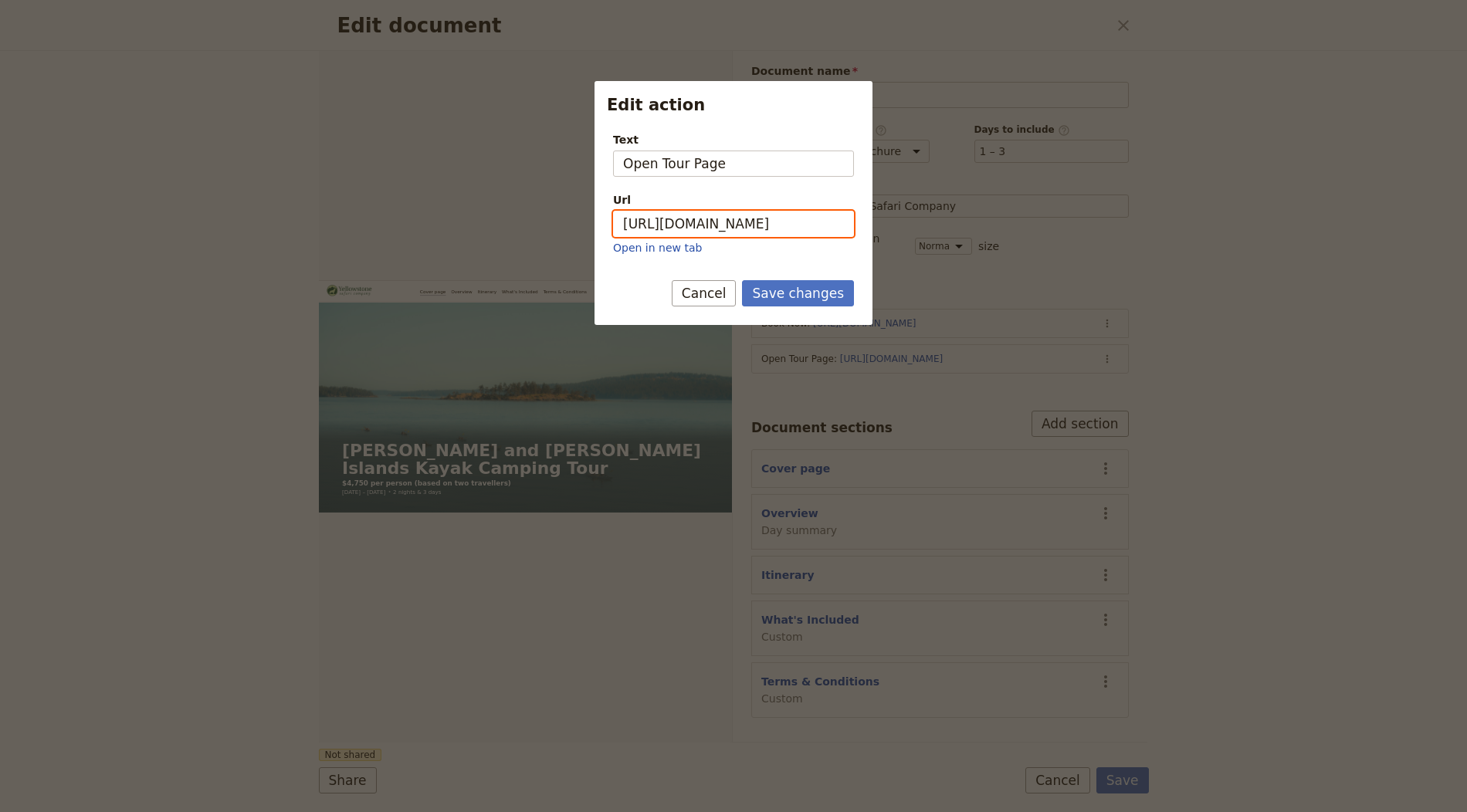
type input "https://trips.fieldbook.com/d/STgg1p53yfdP743YnUK9w"
click at [793, 292] on button "Save changes" at bounding box center [798, 293] width 112 height 26
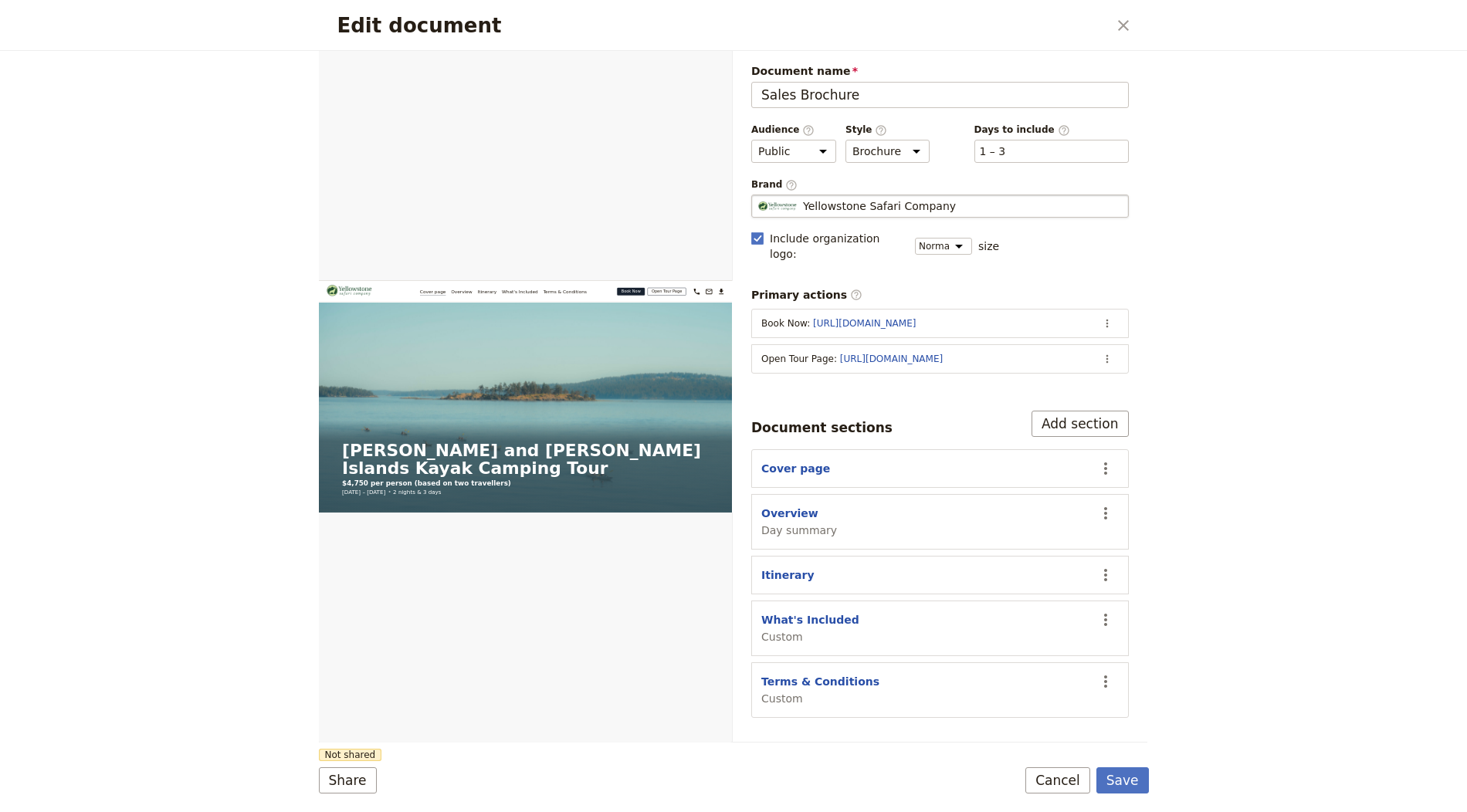
click at [958, 198] on div "Yellowstone Safari Company" at bounding box center [940, 206] width 364 height 16
click at [758, 195] on input "Yellowstone Safari Company" at bounding box center [757, 194] width 1 height 1
type input "Outdoor Odysseys"
click at [1122, 770] on button "Save" at bounding box center [1122, 780] width 52 height 26
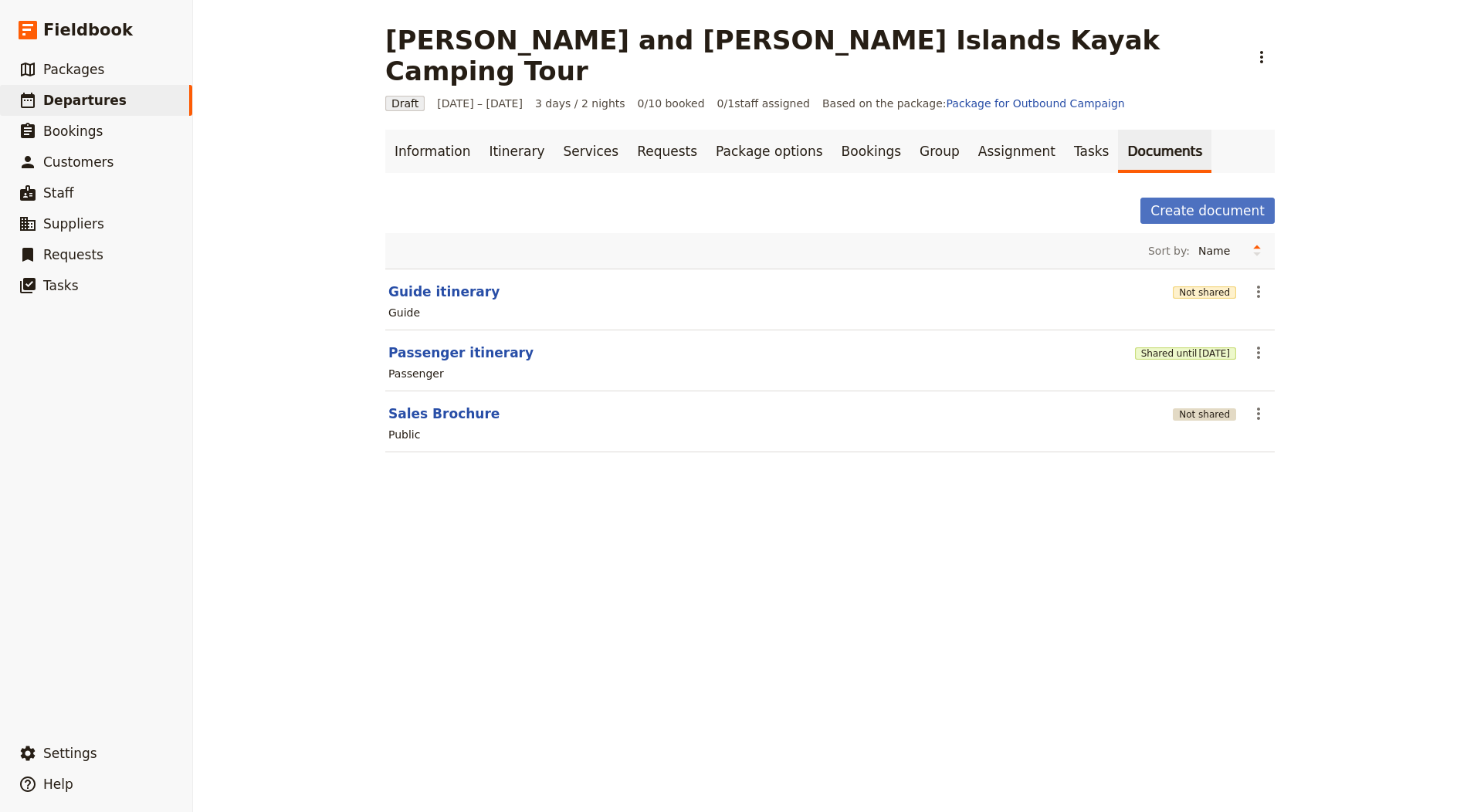
click at [1187, 408] on button "Not shared" at bounding box center [1205, 414] width 63 height 12
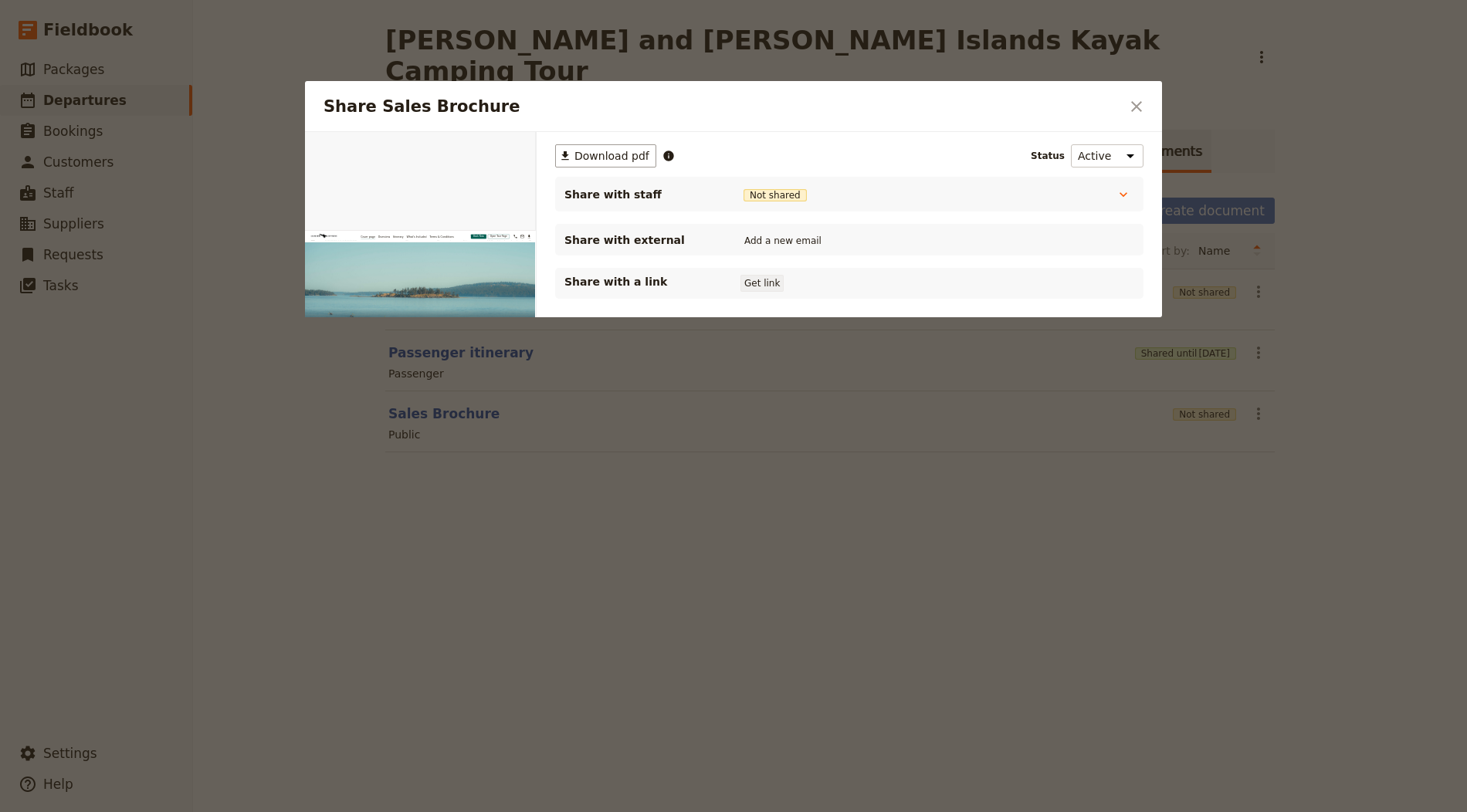
click at [773, 284] on button "Get link" at bounding box center [762, 283] width 43 height 17
click at [1123, 113] on div "Share Sales Brochure ​" at bounding box center [733, 106] width 857 height 51
drag, startPoint x: 1133, startPoint y: 107, endPoint x: 1334, endPoint y: 242, distance: 242.1
click at [1134, 107] on icon "Close dialog" at bounding box center [1137, 107] width 19 height 19
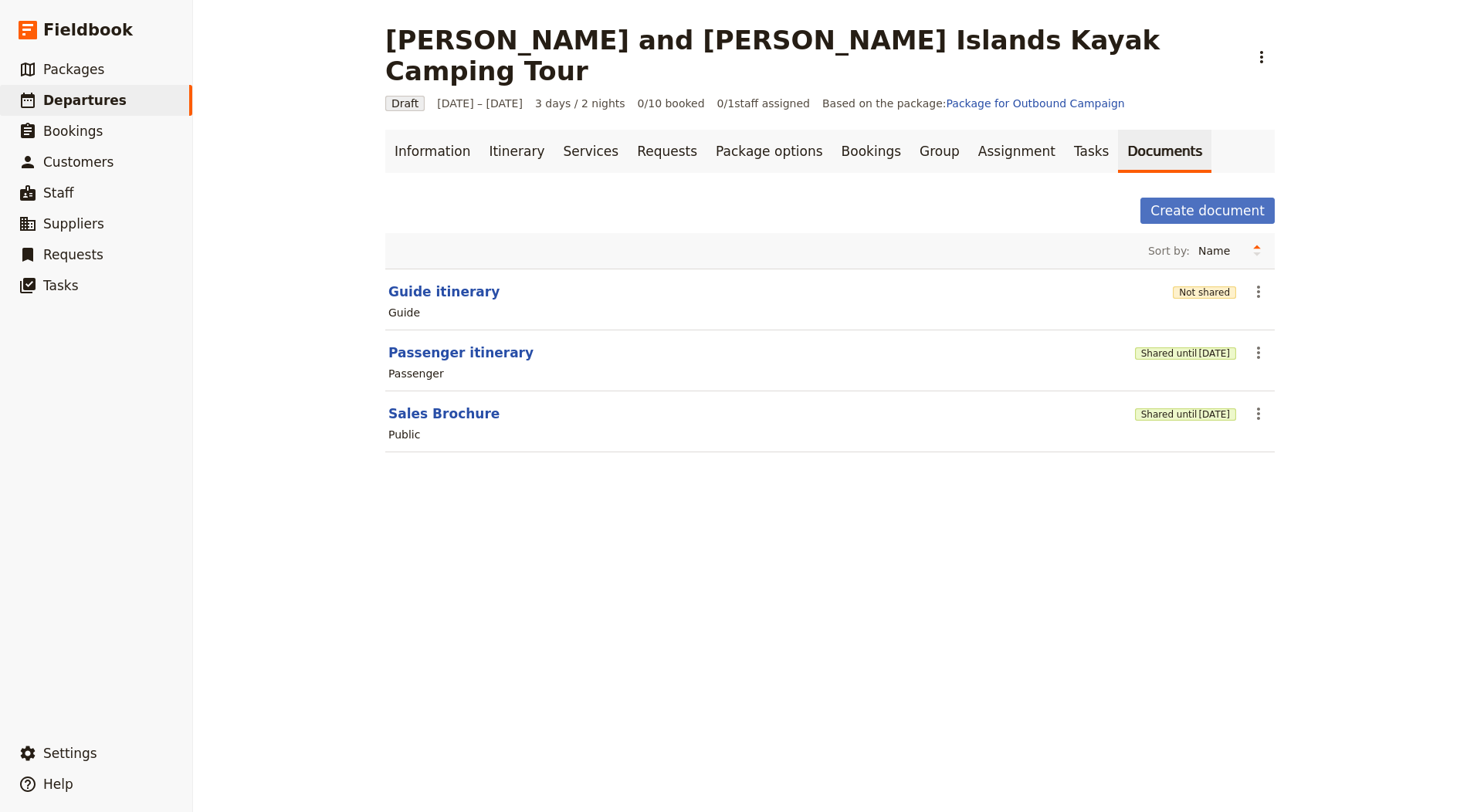
click at [1237, 269] on section "Guide itinerary Not shared ​ Guide" at bounding box center [830, 300] width 889 height 61
click at [1229, 284] on div "Not shared" at bounding box center [1205, 291] width 63 height 16
click at [1173, 286] on button "Not shared" at bounding box center [1205, 292] width 63 height 12
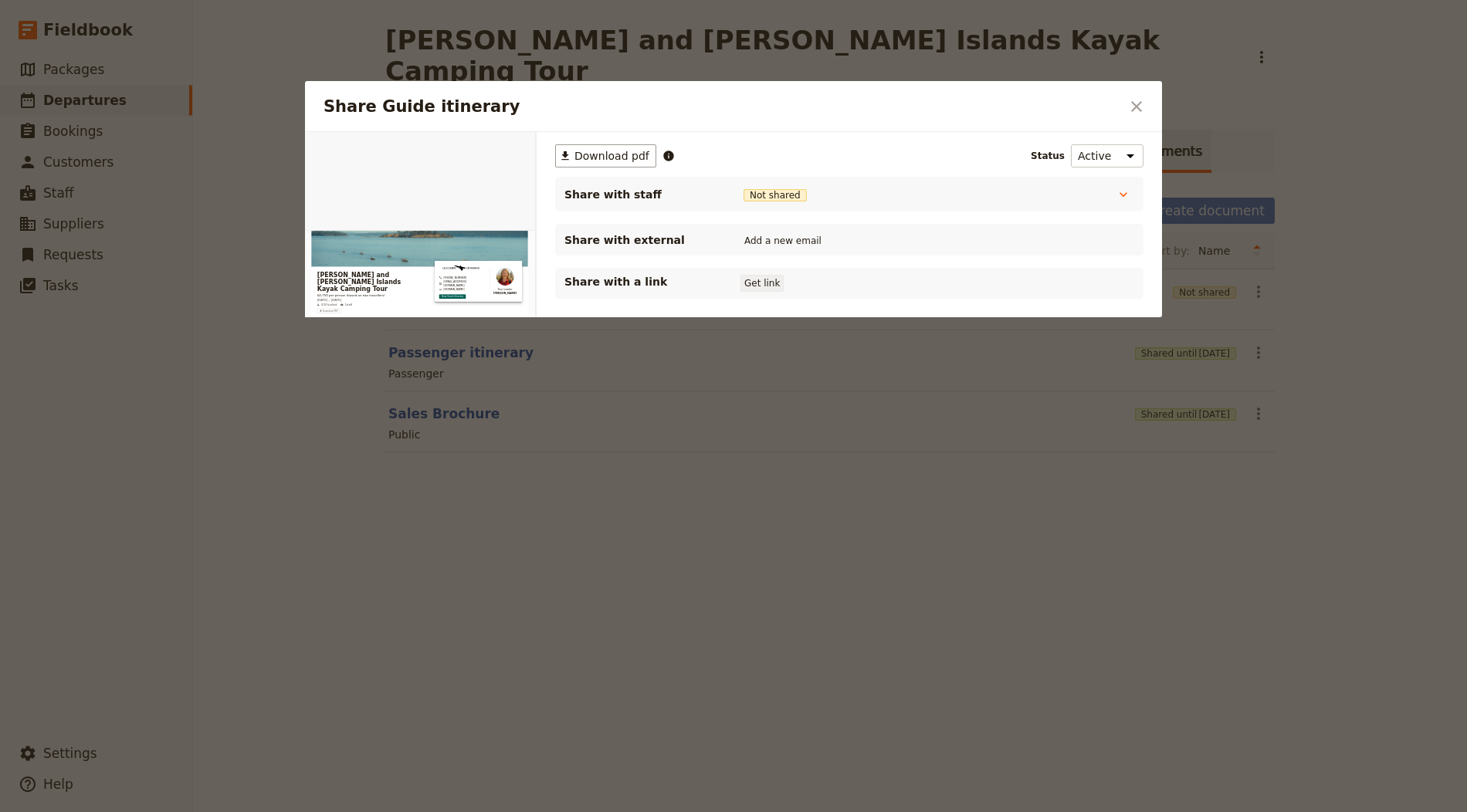
click at [749, 274] on button "Get link" at bounding box center [762, 283] width 43 height 17
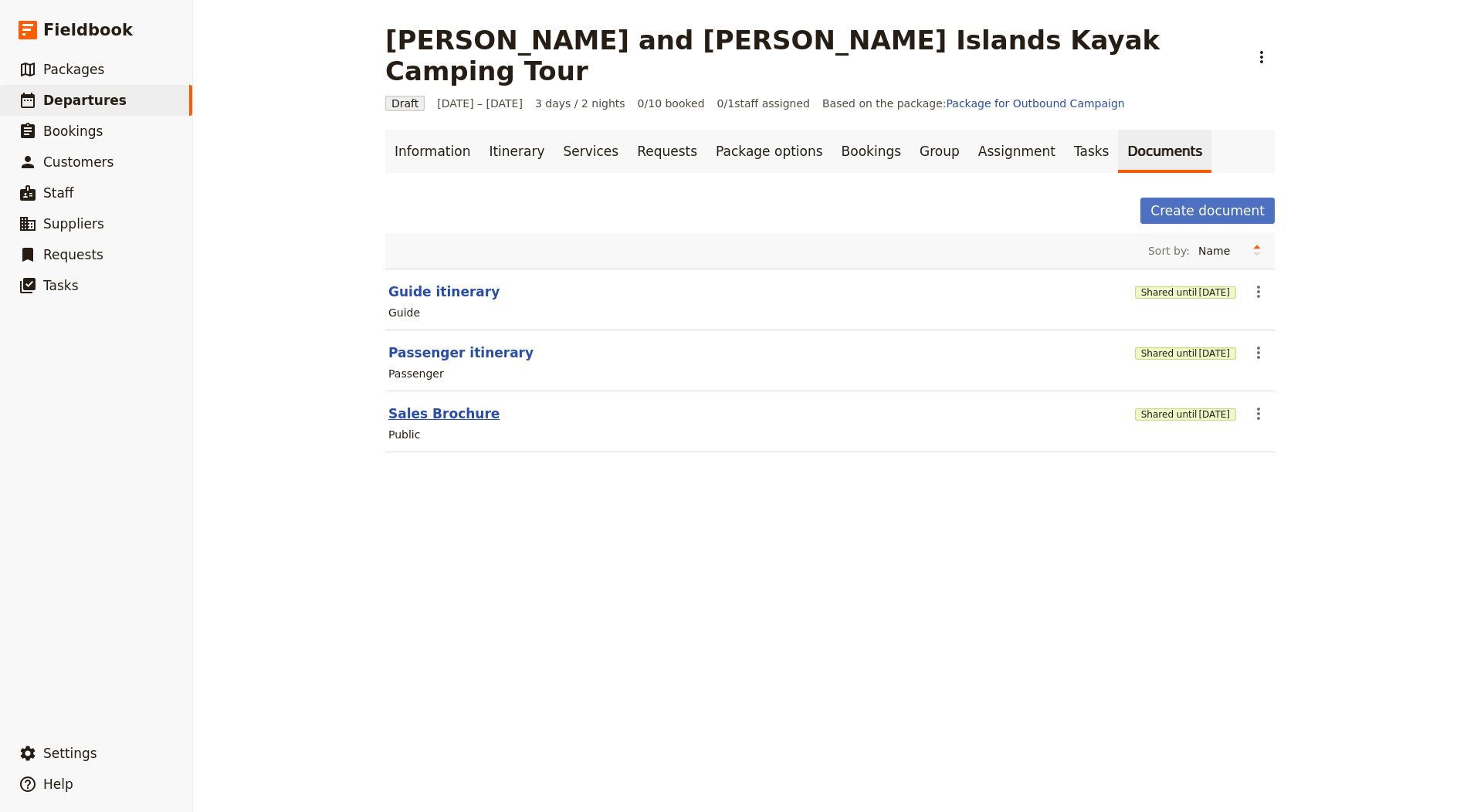
click at [439, 405] on button "Sales Brochure" at bounding box center [444, 414] width 112 height 19
select select "DEFAULT"
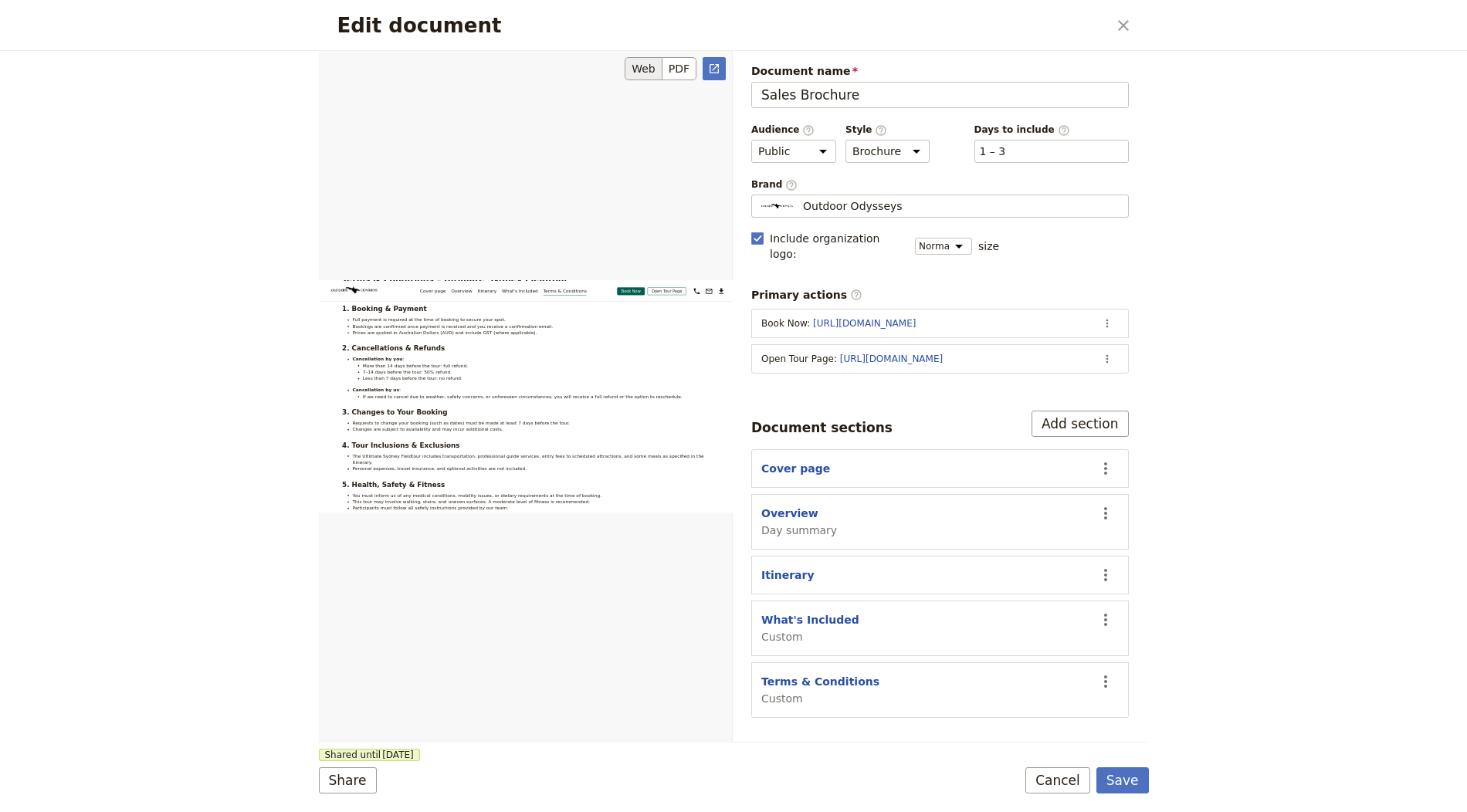
scroll to position [3982, 0]
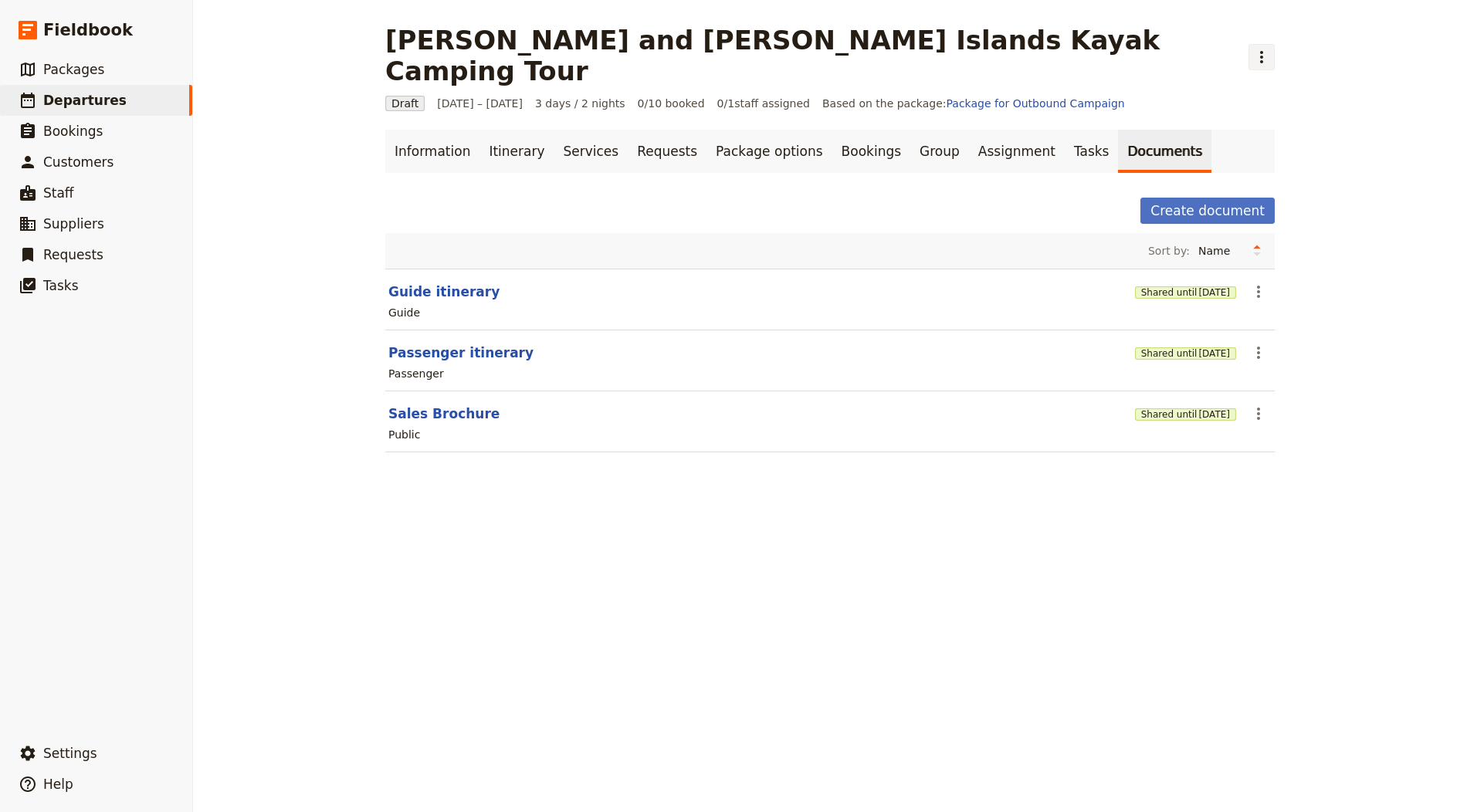
click at [1248, 51] on button "​" at bounding box center [1261, 57] width 26 height 26
click at [969, 115] on span "Schedule departure" at bounding box center [993, 123] width 107 height 16
click at [833, 129] on link "Bookings" at bounding box center [872, 151] width 78 height 43
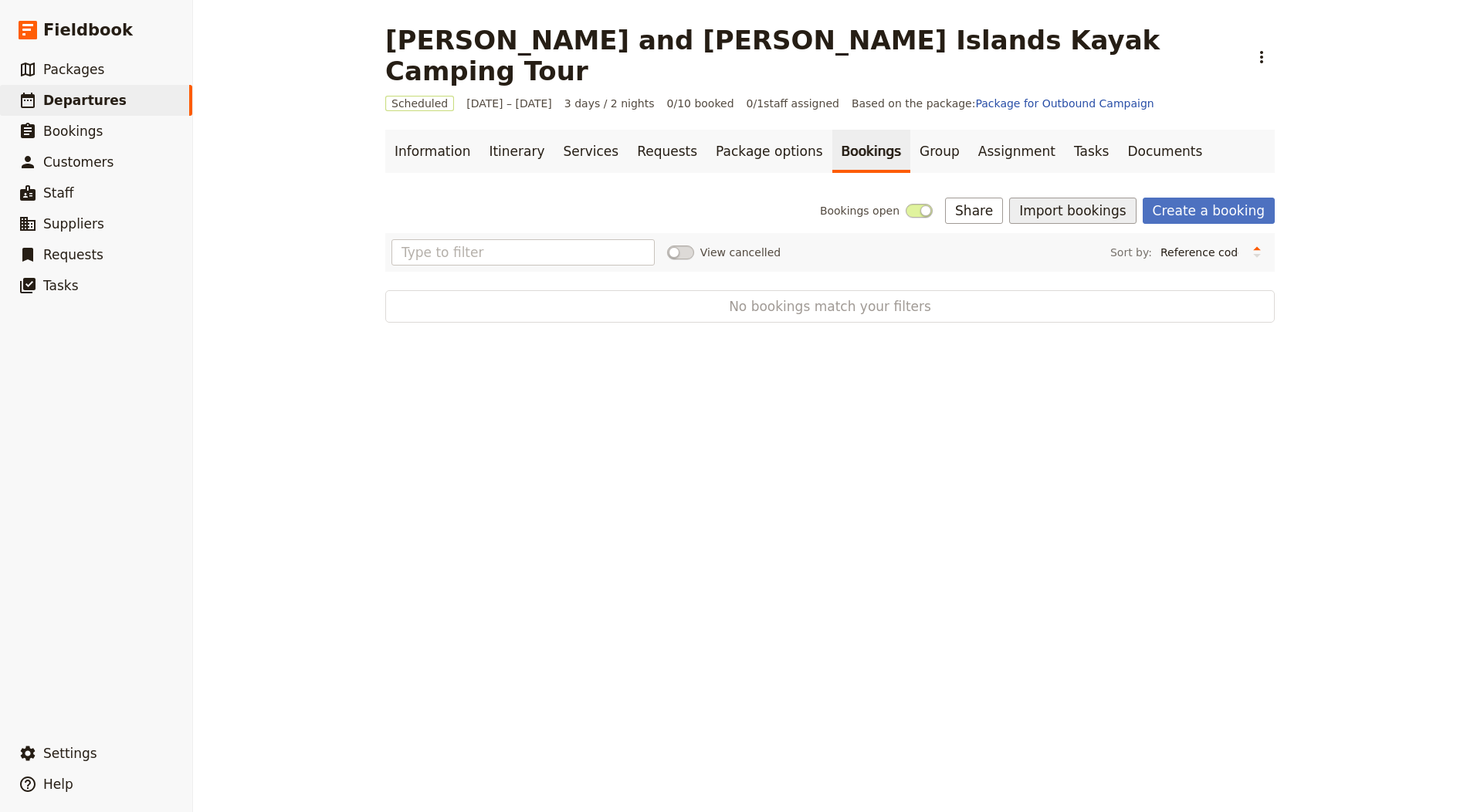
click at [1091, 197] on button "Import bookings" at bounding box center [1073, 210] width 127 height 26
click at [1061, 227] on span "Download booking import template" at bounding box center [1128, 234] width 192 height 16
click at [1053, 197] on button "Import bookings" at bounding box center [1073, 210] width 127 height 26
click at [1074, 208] on span "Import Bookings" at bounding box center [1076, 213] width 88 height 16
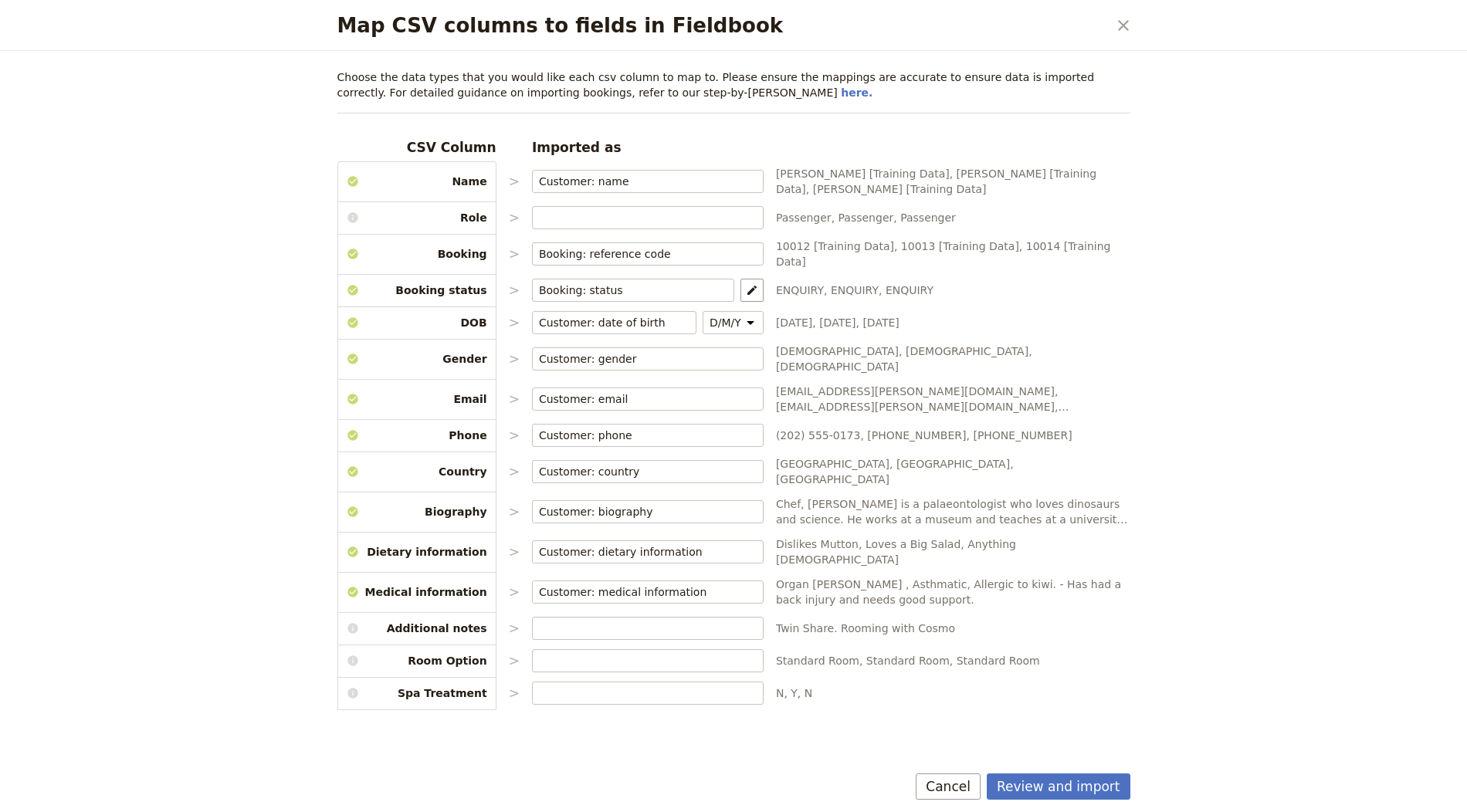
click at [1065, 774] on div "Review and import Cancel" at bounding box center [734, 790] width 830 height 45
click at [1075, 783] on button "Review and import" at bounding box center [1059, 787] width 143 height 26
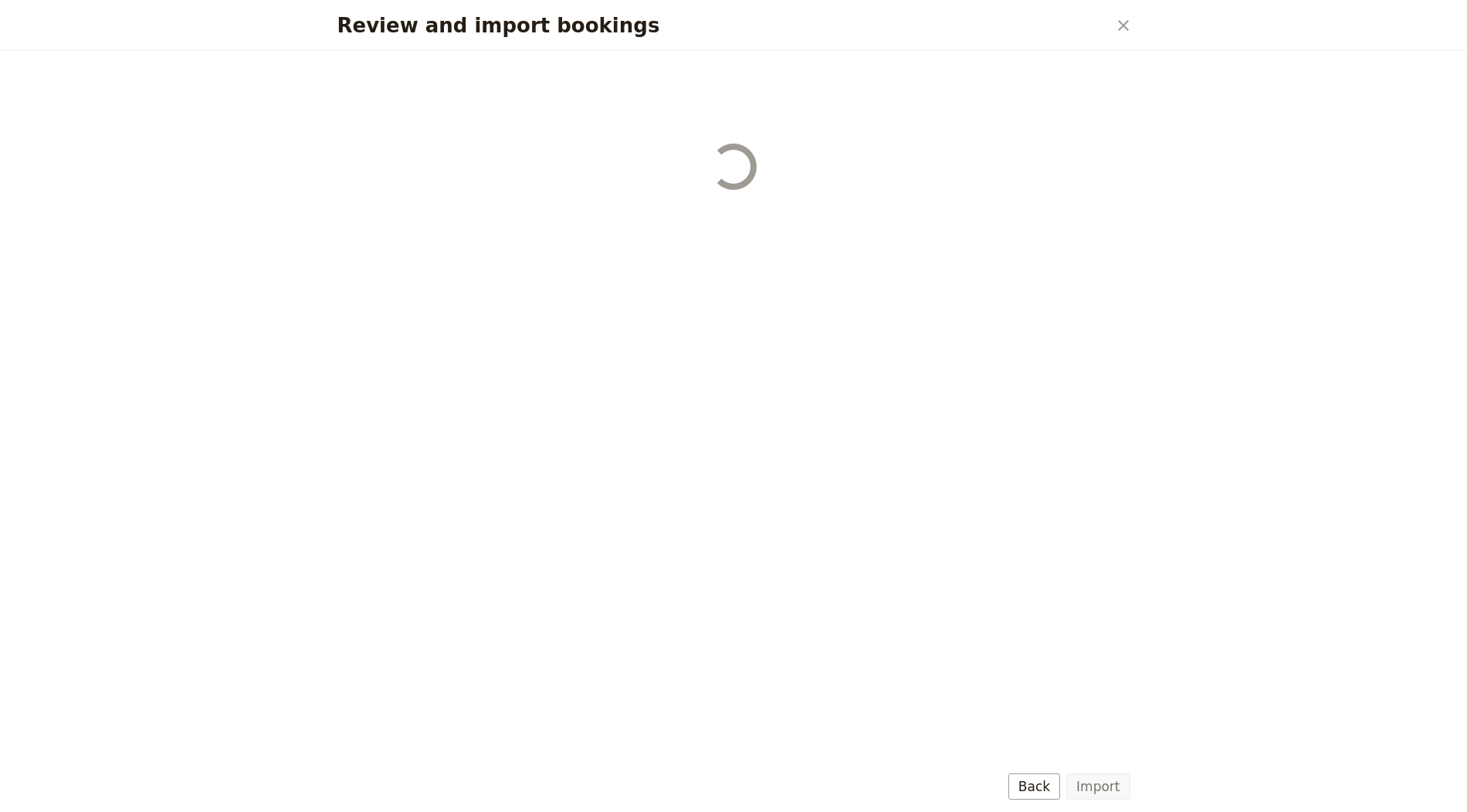
select select "655d56b39948720cb8e55355"
select select "655d57ca9948720cb8e553ec"
select select "655d57fa9948720cb8e553f3"
select select "655d58079948720cb8e553fa"
select select "655d584c9948720cb8e55401"
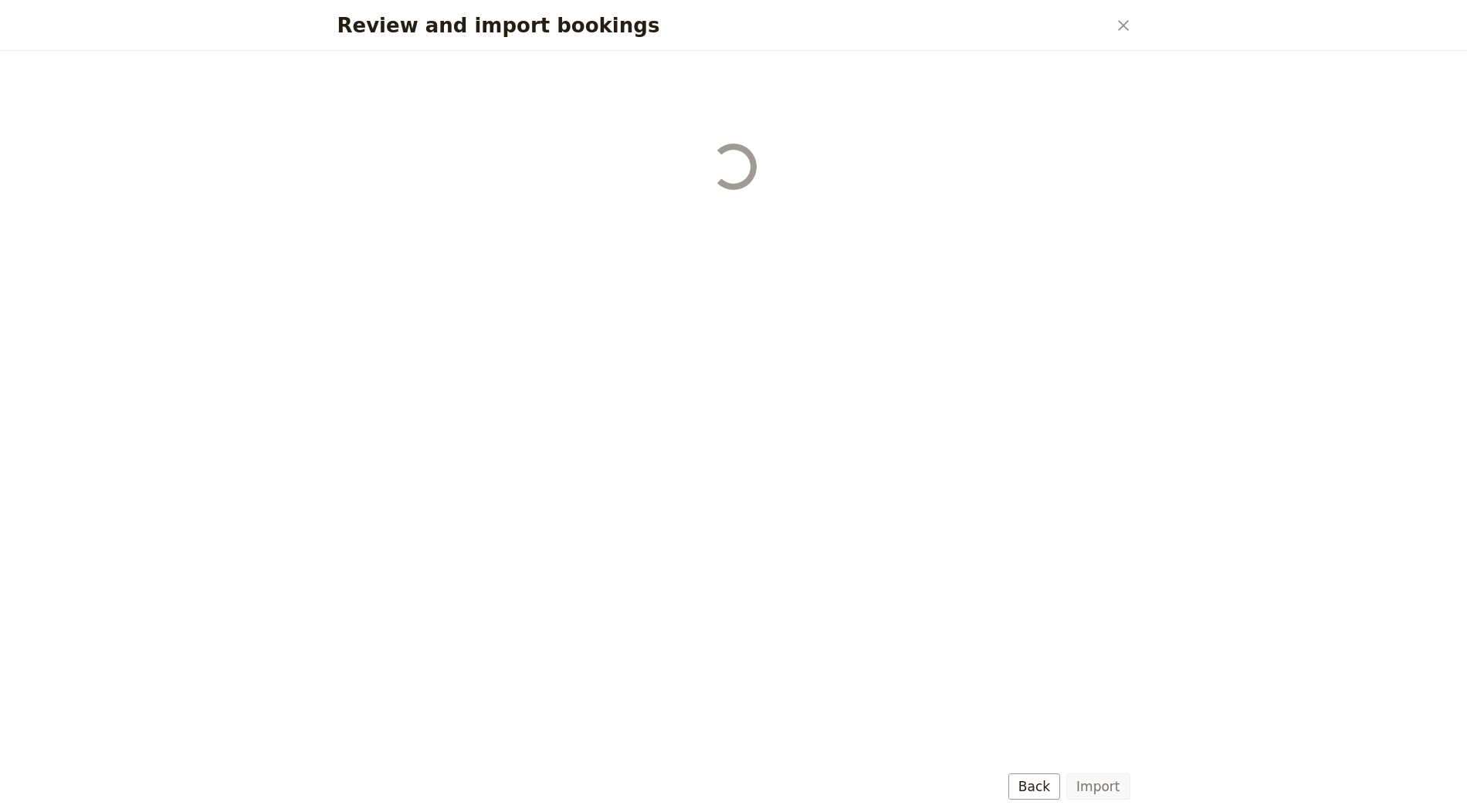
select select "655d58679948720cb8e5540d"
select select "650e6b6659641ed5ee156647"
select select "650e6b4b59641ed5ee156605"
select select "650e2104408bbede5b0c60fd"
select select "650e1d73408bbede5b0c60a6"
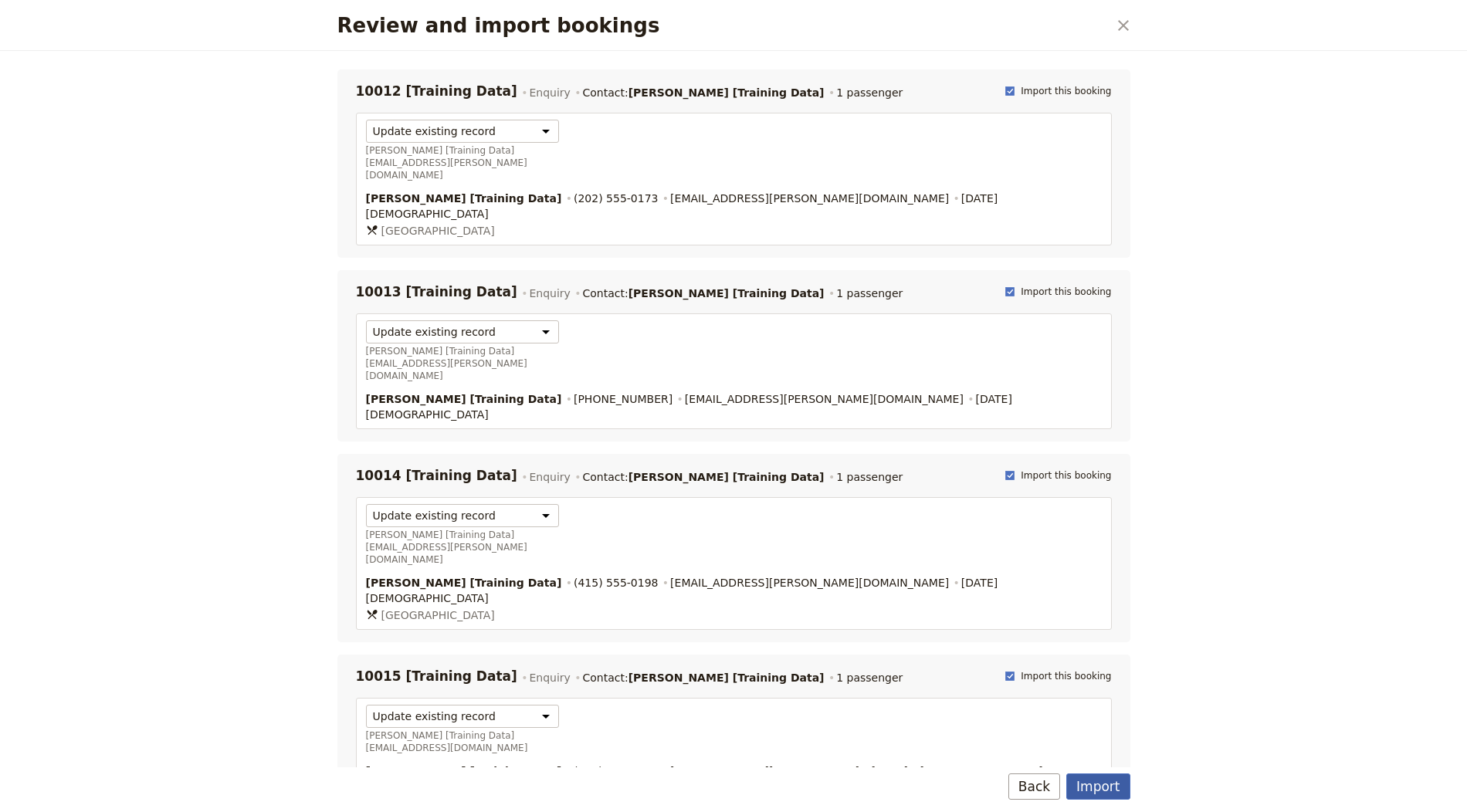
click at [1125, 783] on button "Import" at bounding box center [1098, 787] width 63 height 26
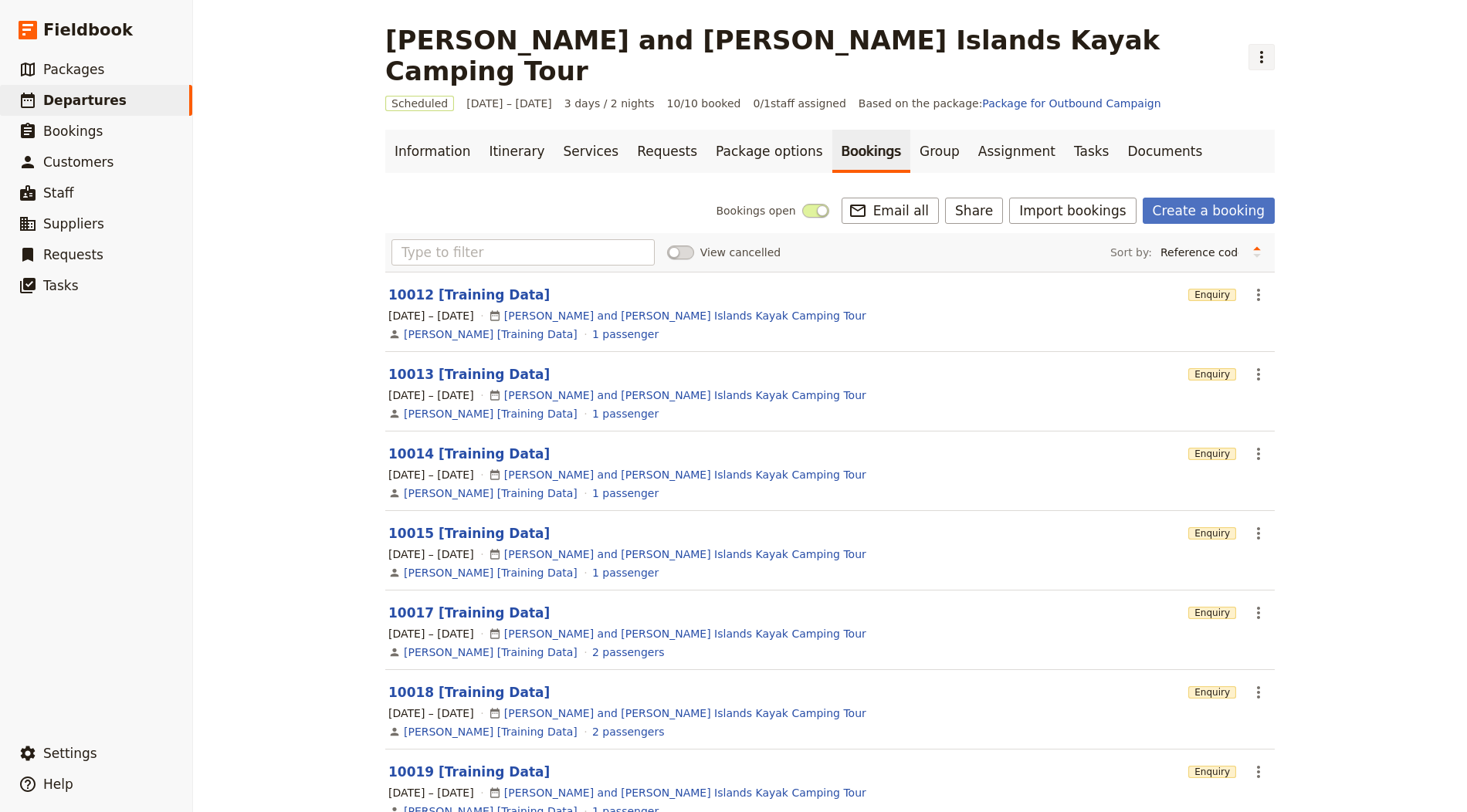
click at [1260, 51] on icon "Actions" at bounding box center [1260, 57] width 3 height 12
click at [996, 72] on span "Clone this departure" at bounding box center [994, 75] width 111 height 16
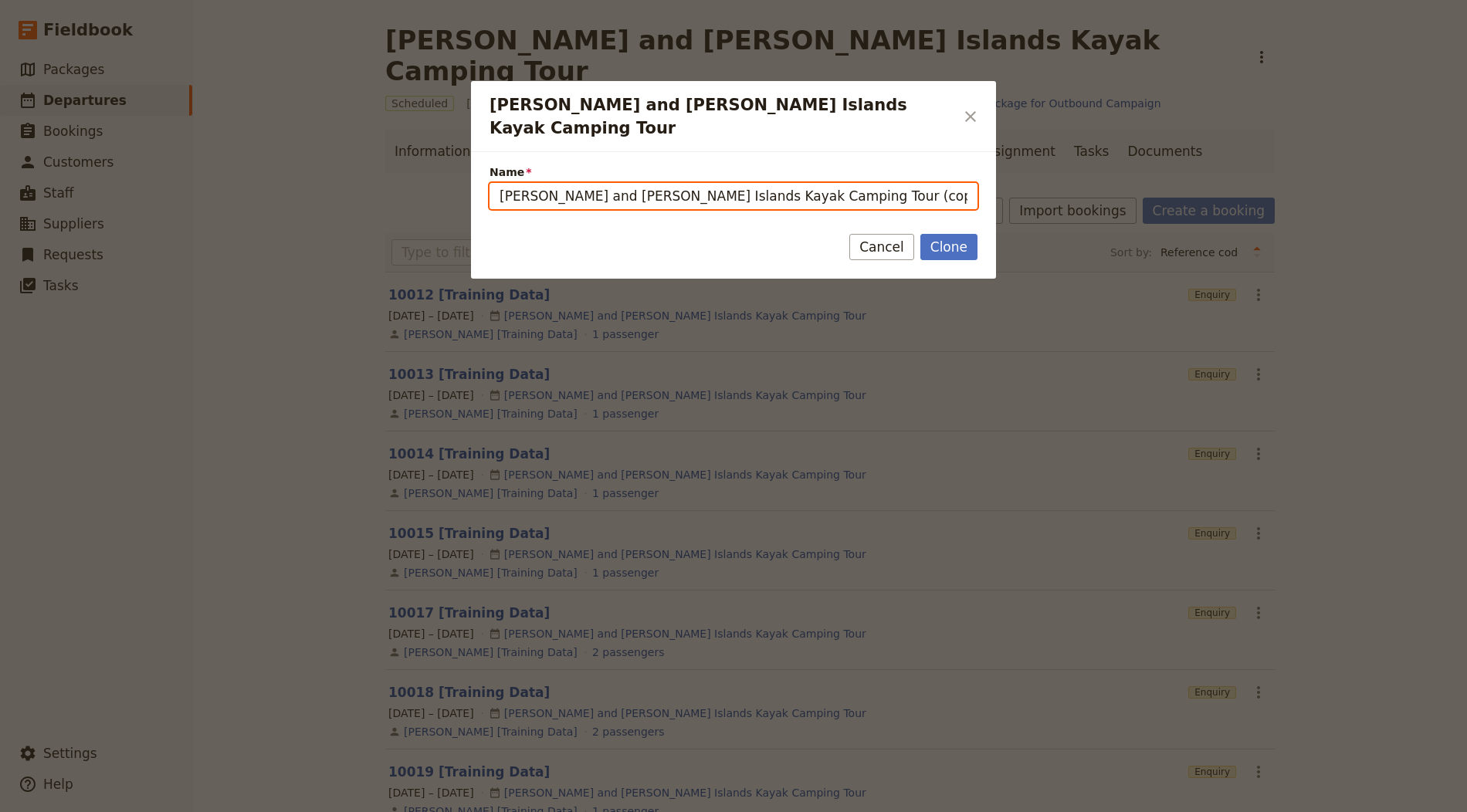
click at [667, 183] on input "Jones and Stuart Islands Kayak Camping Tour (copy)" at bounding box center [733, 196] width 488 height 26
paste input "Bolivia 10 Day Itinerary: Experience Almost It All on a Bolivia Luxury Tour Pac…"
click at [624, 183] on input "Bolivia 10 Day Itinerary: Experience Almost It All on a Bolivia Luxury Tour Pac…" at bounding box center [733, 196] width 488 height 26
type input "Bolivia 10 Day Itinerary"
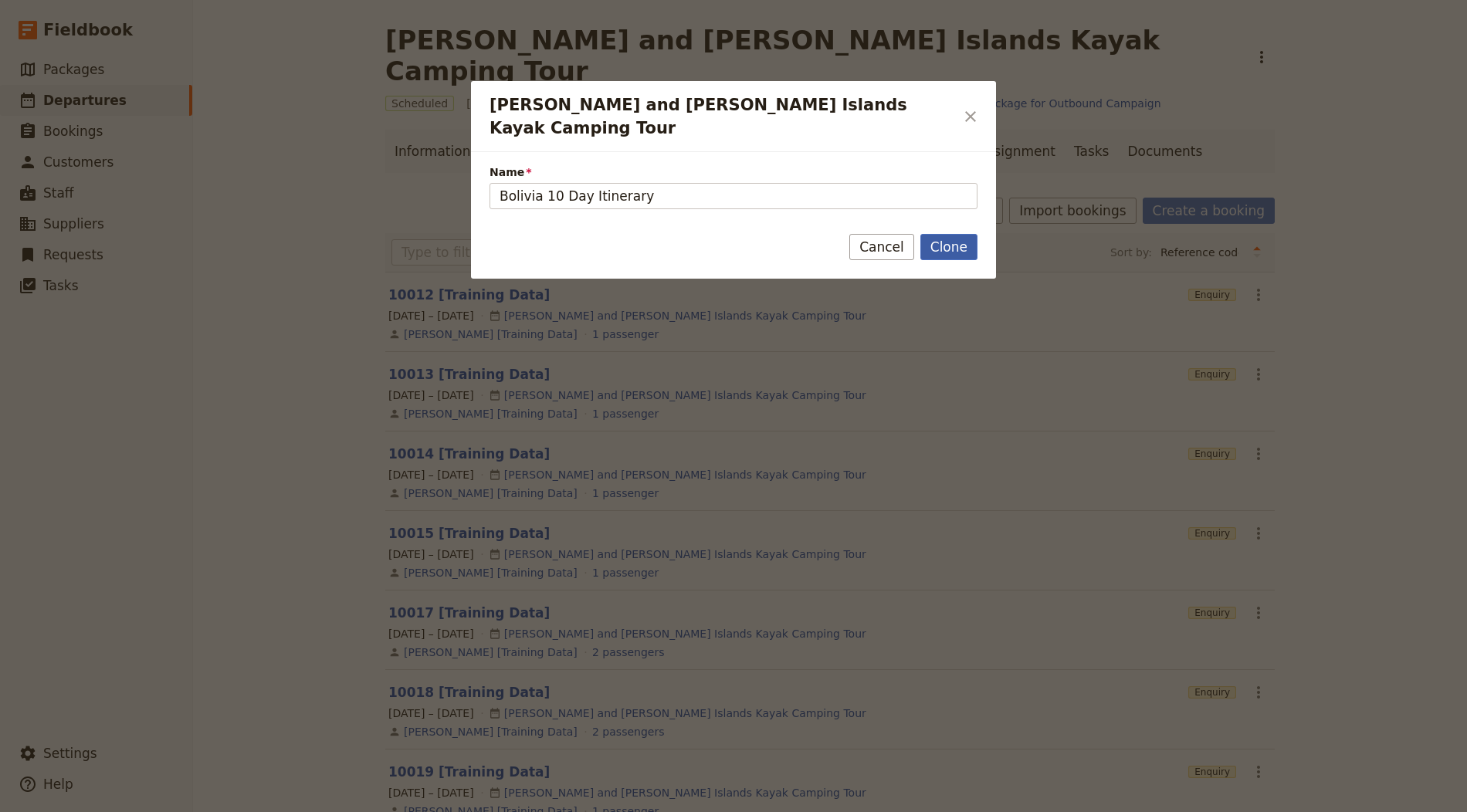
click at [932, 233] on button "Clone" at bounding box center [948, 246] width 57 height 26
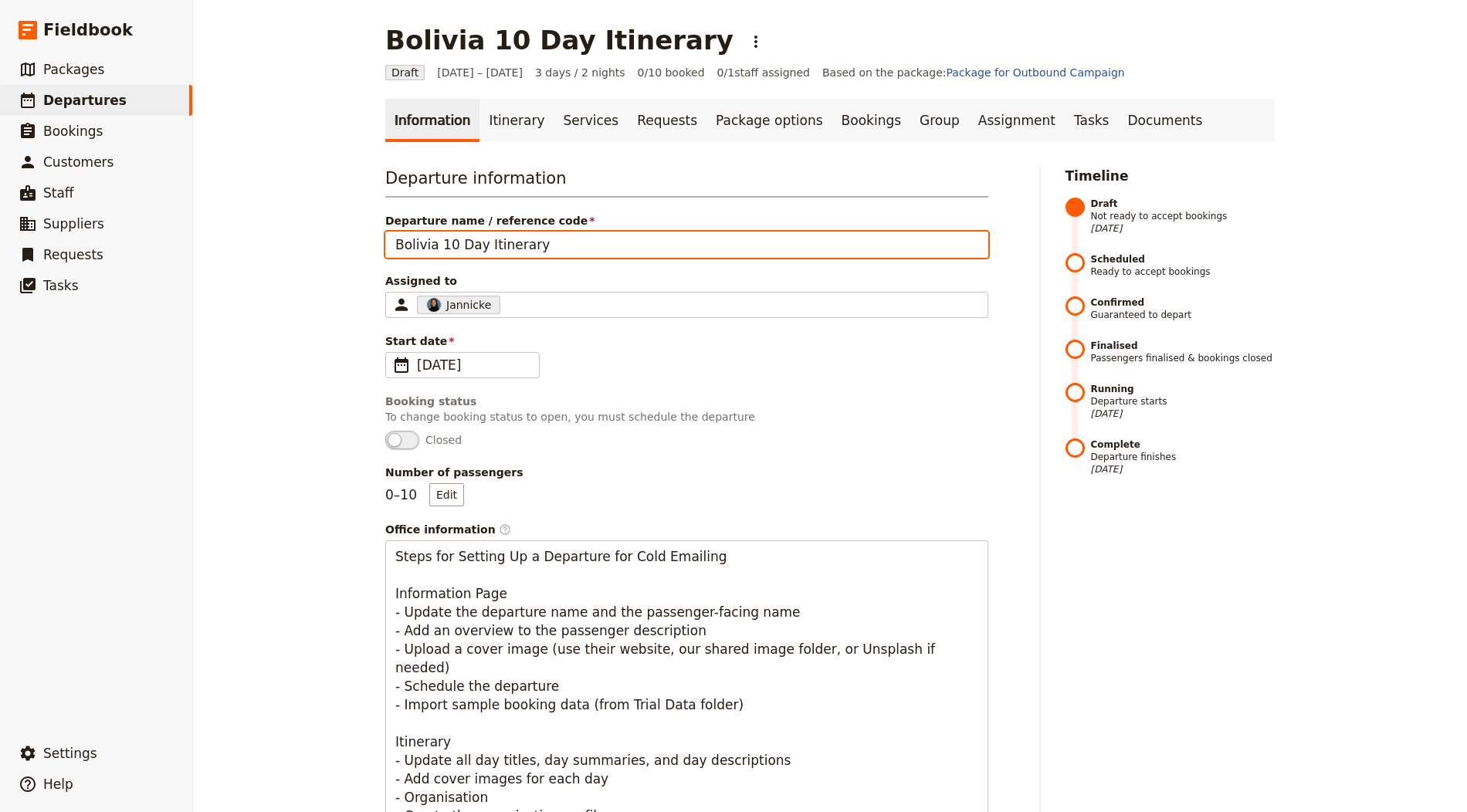
click at [509, 238] on input "Bolivia 10 Day Itinerary" at bounding box center [687, 245] width 603 height 26
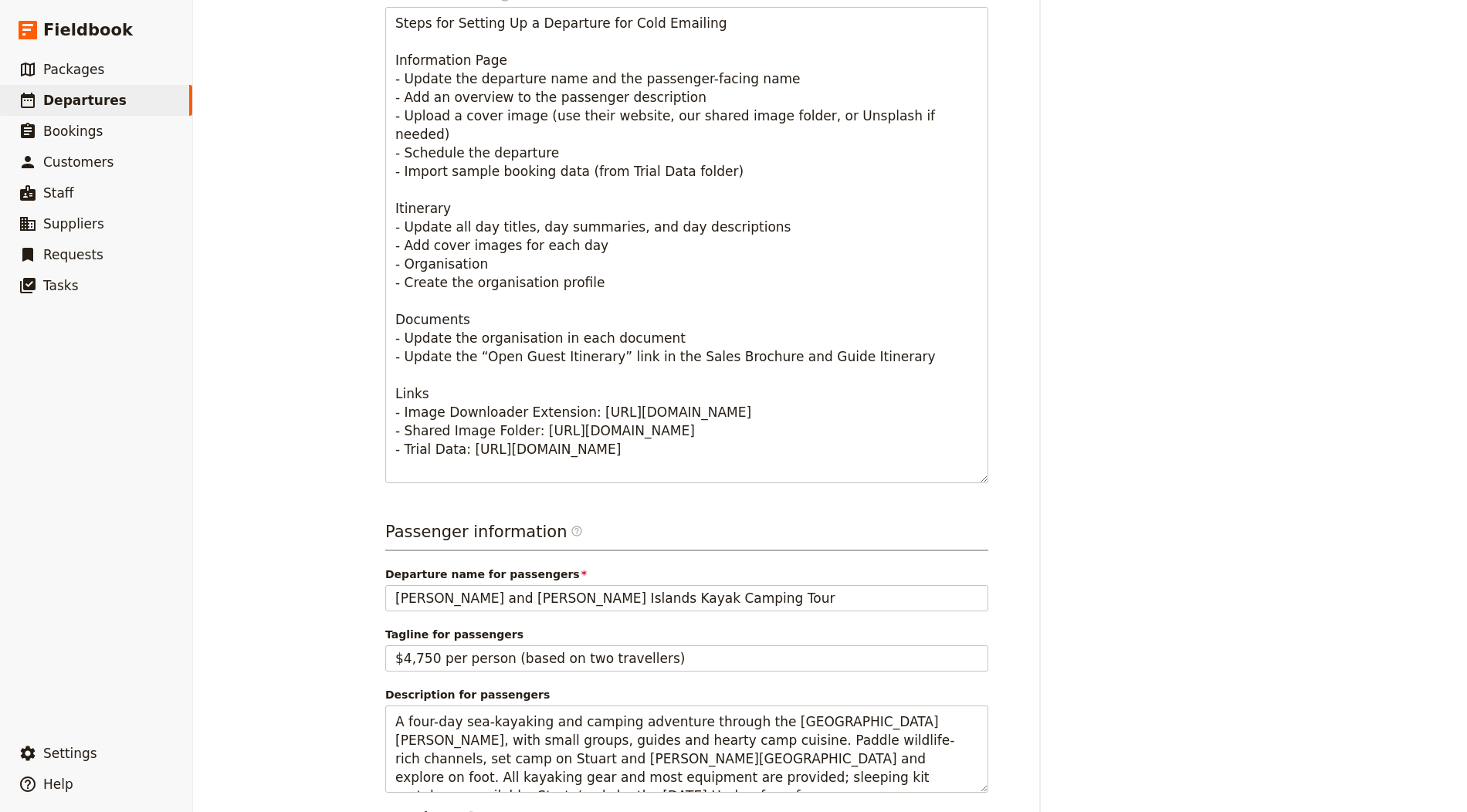
scroll to position [859, 0]
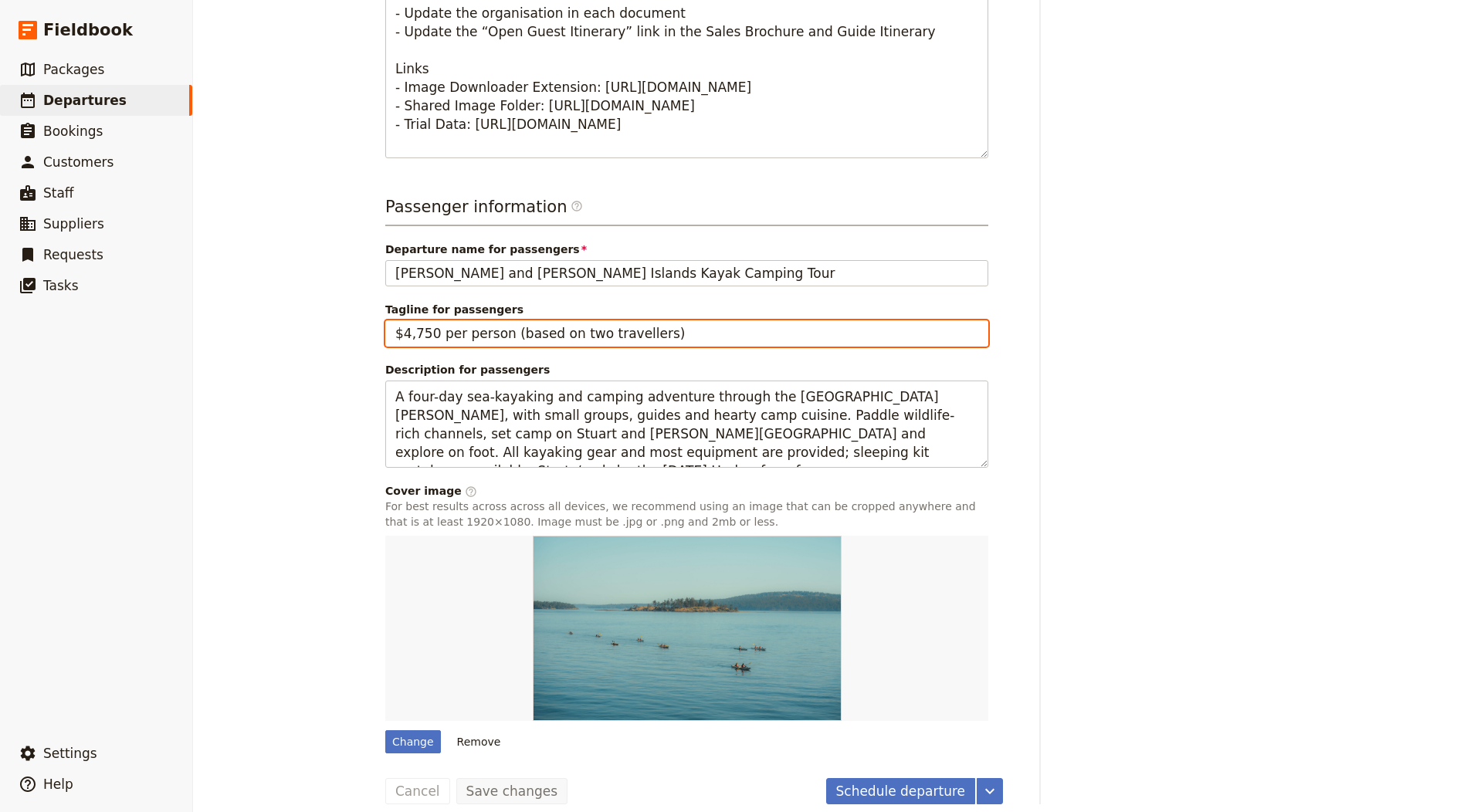
click at [473, 328] on input "$4,750 per person (based on two travellers)" at bounding box center [687, 333] width 603 height 26
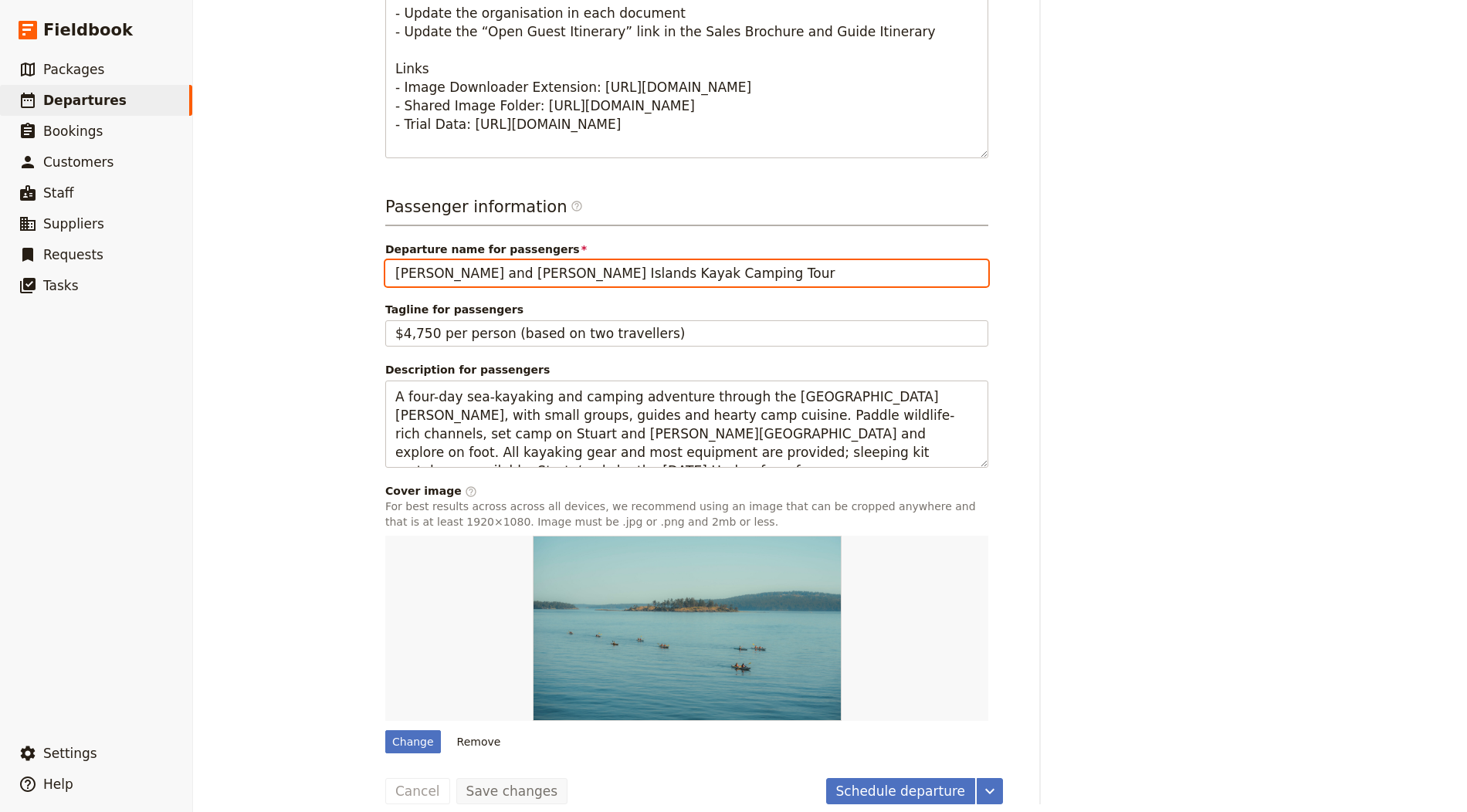
click at [496, 273] on input "Jones and Stuart Islands Kayak Camping Tour" at bounding box center [687, 273] width 603 height 26
paste input "Bolivia 10 Day Itinerary"
type input "Bolivia 10 Day Itinerary"
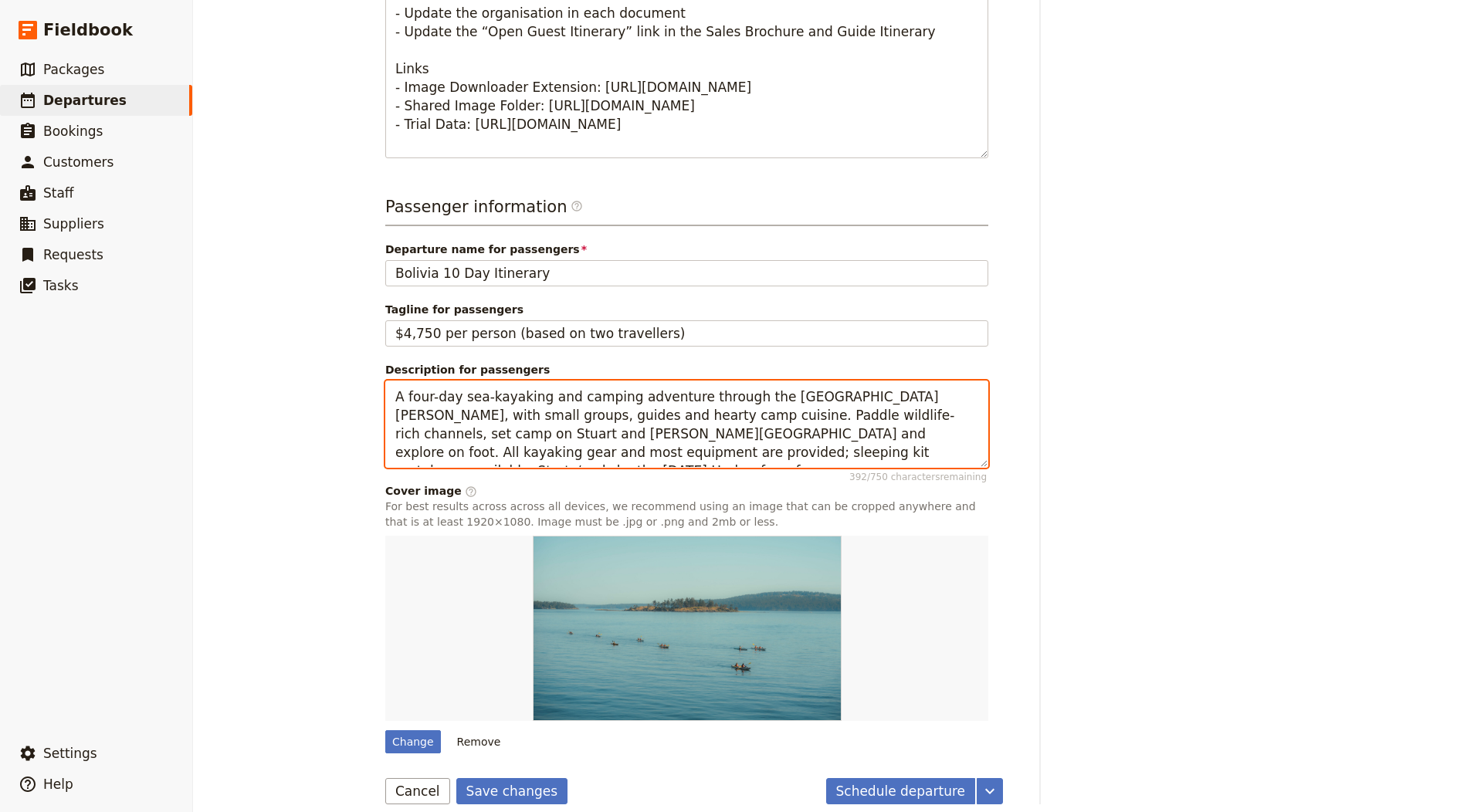
click at [597, 423] on textarea "A four-day sea-kayaking and camping adventure through the San Juan Islands, wit…" at bounding box center [687, 424] width 603 height 87
paste textarea "ast-paced, fully arranged circuit combining La Paz, the Amazon wetlands, Uyuni’…"
type textarea "A fast-paced, fully arranged circuit combining La Paz, the Amazon wetlands, Uyu…"
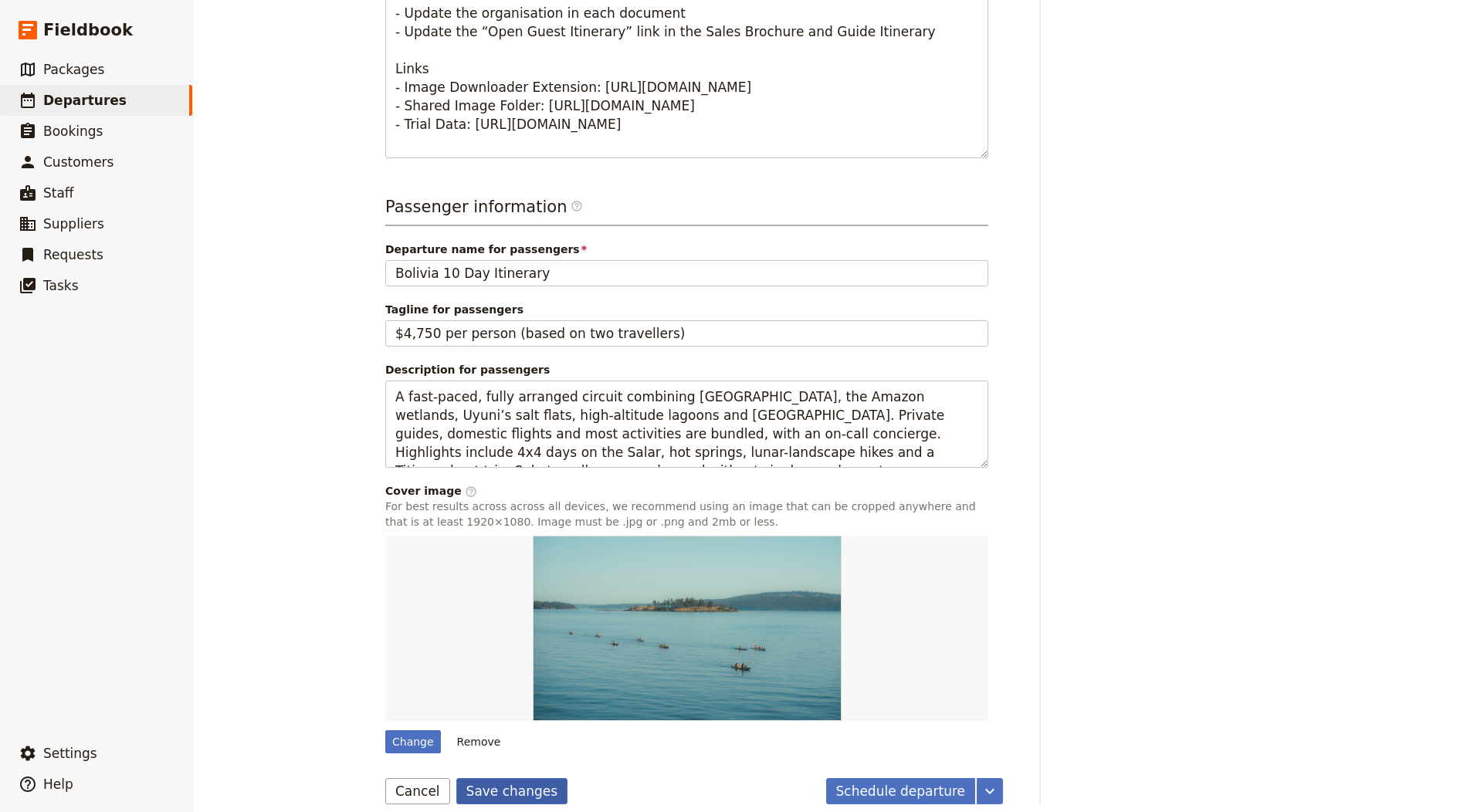
click at [507, 782] on button "Save changes" at bounding box center [512, 792] width 112 height 26
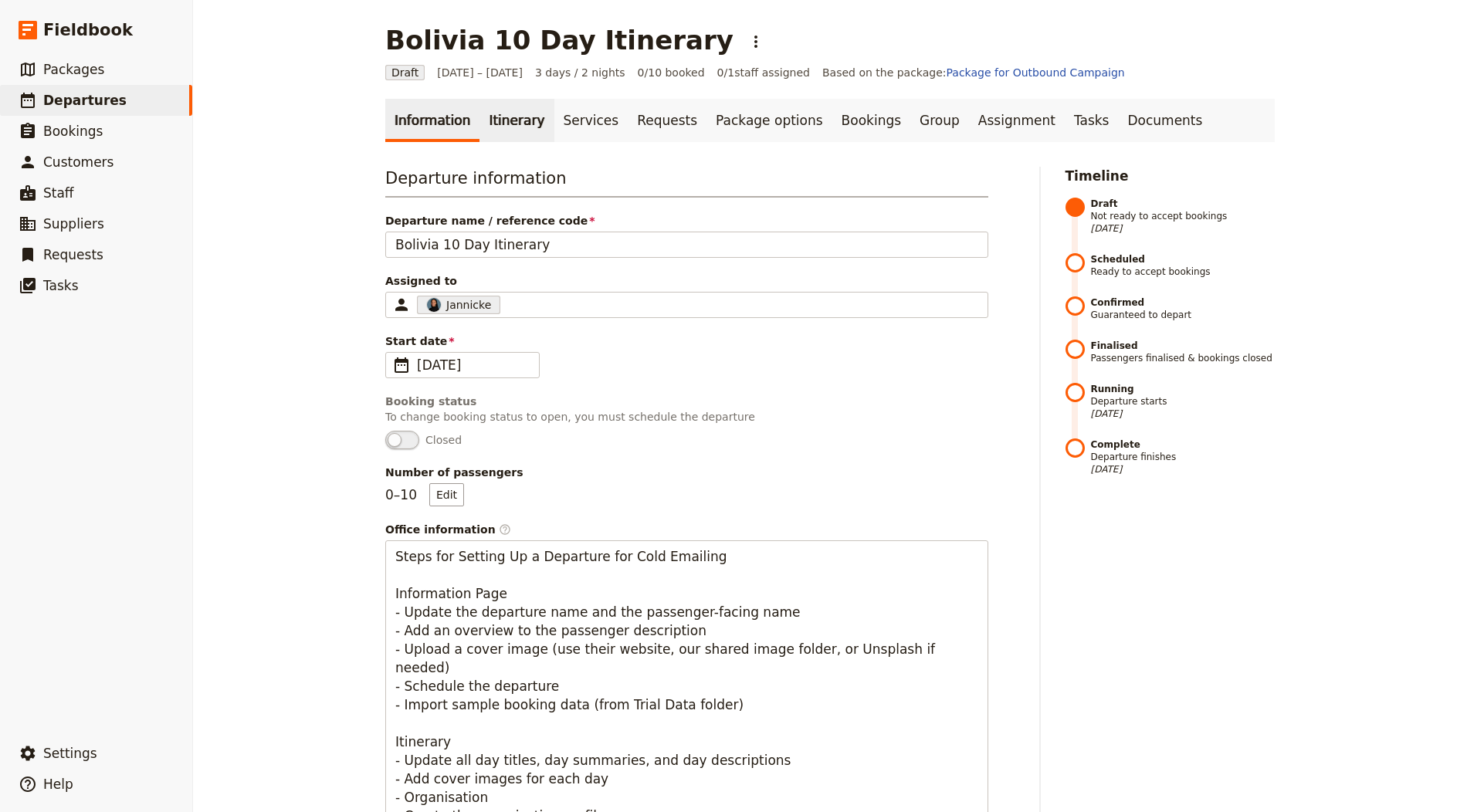
click at [483, 115] on link "Itinerary" at bounding box center [516, 120] width 74 height 43
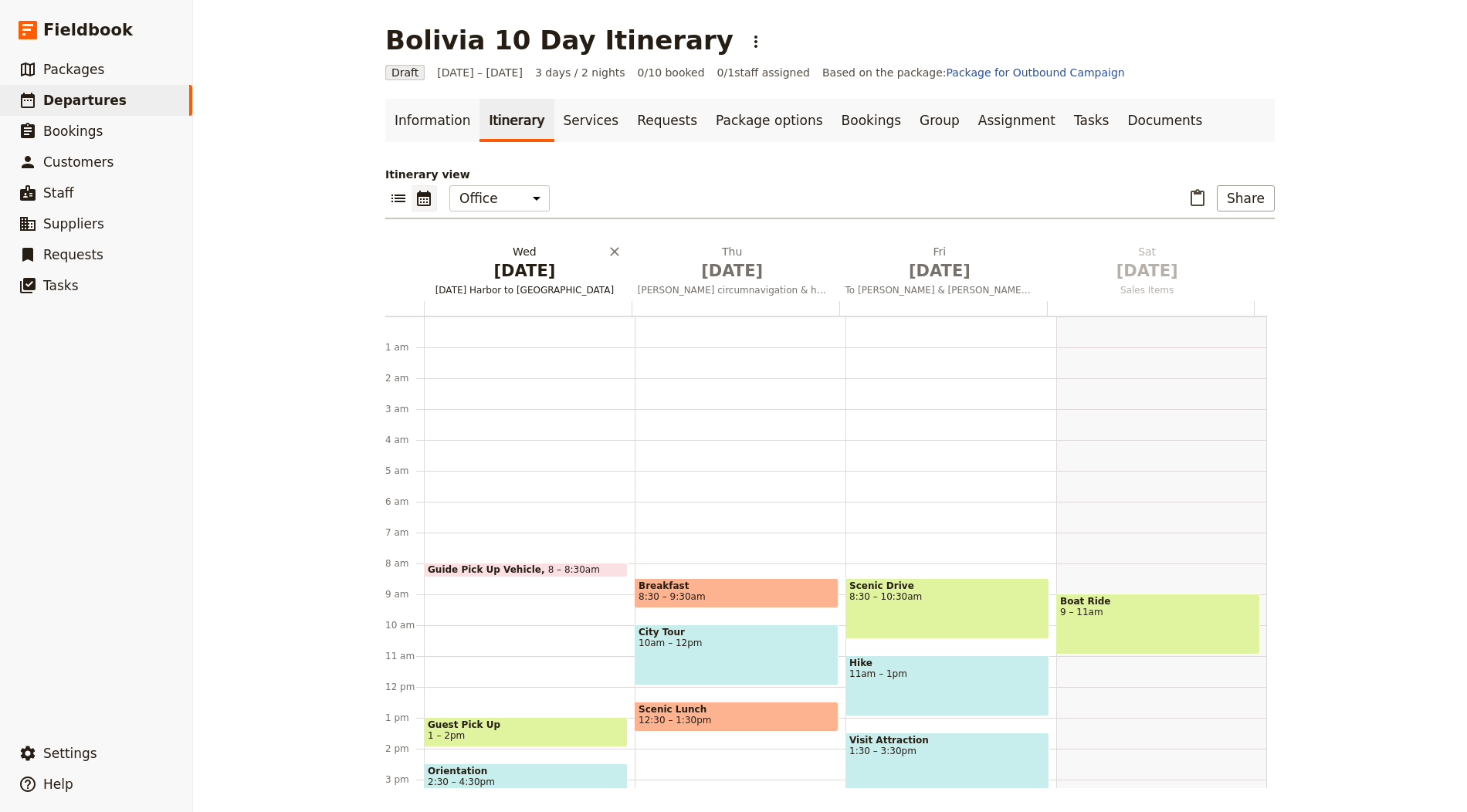
scroll to position [201, 0]
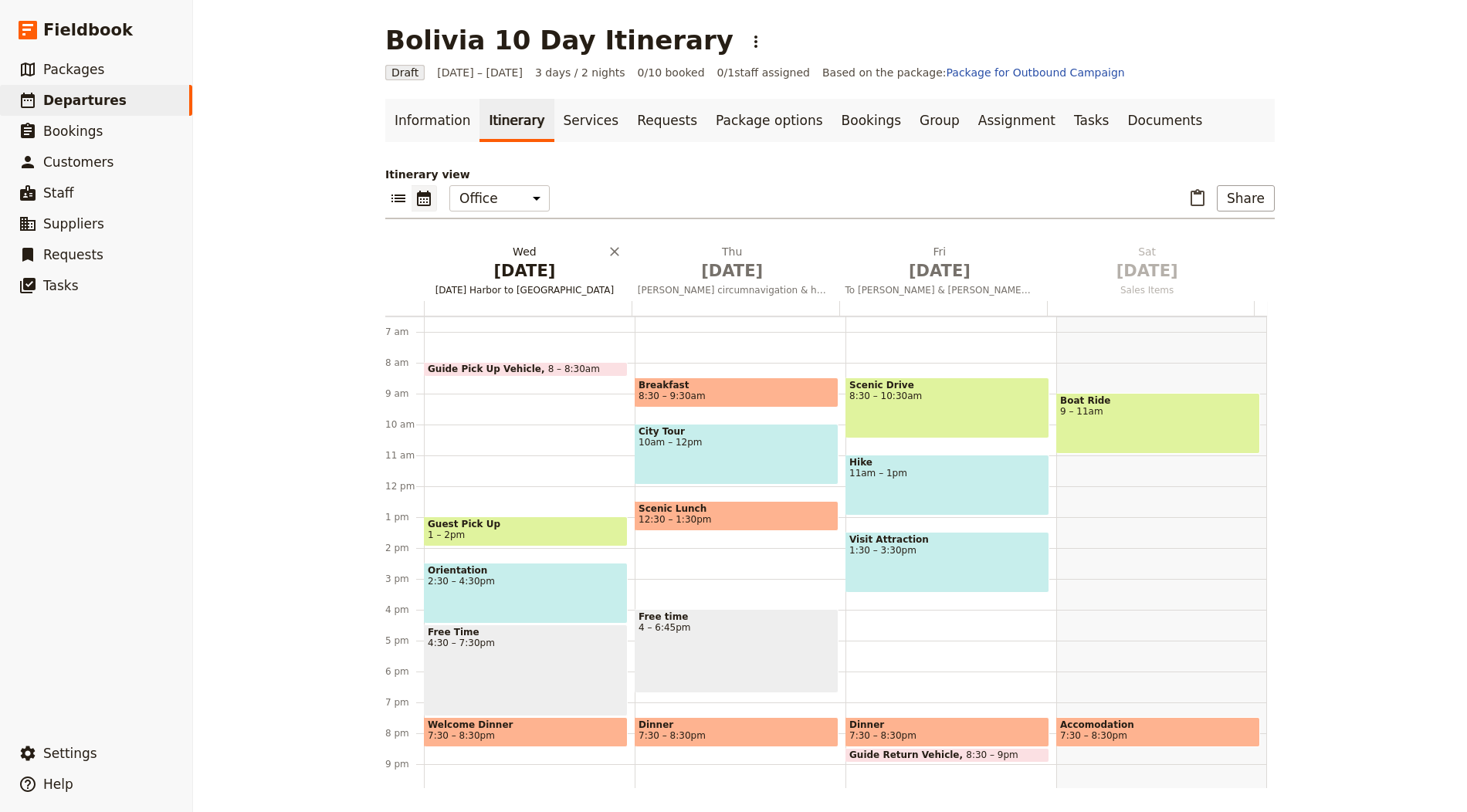
click at [527, 257] on h2 "Wed Oct 1 Friday Harbor to Stuart Island" at bounding box center [524, 262] width 189 height 38
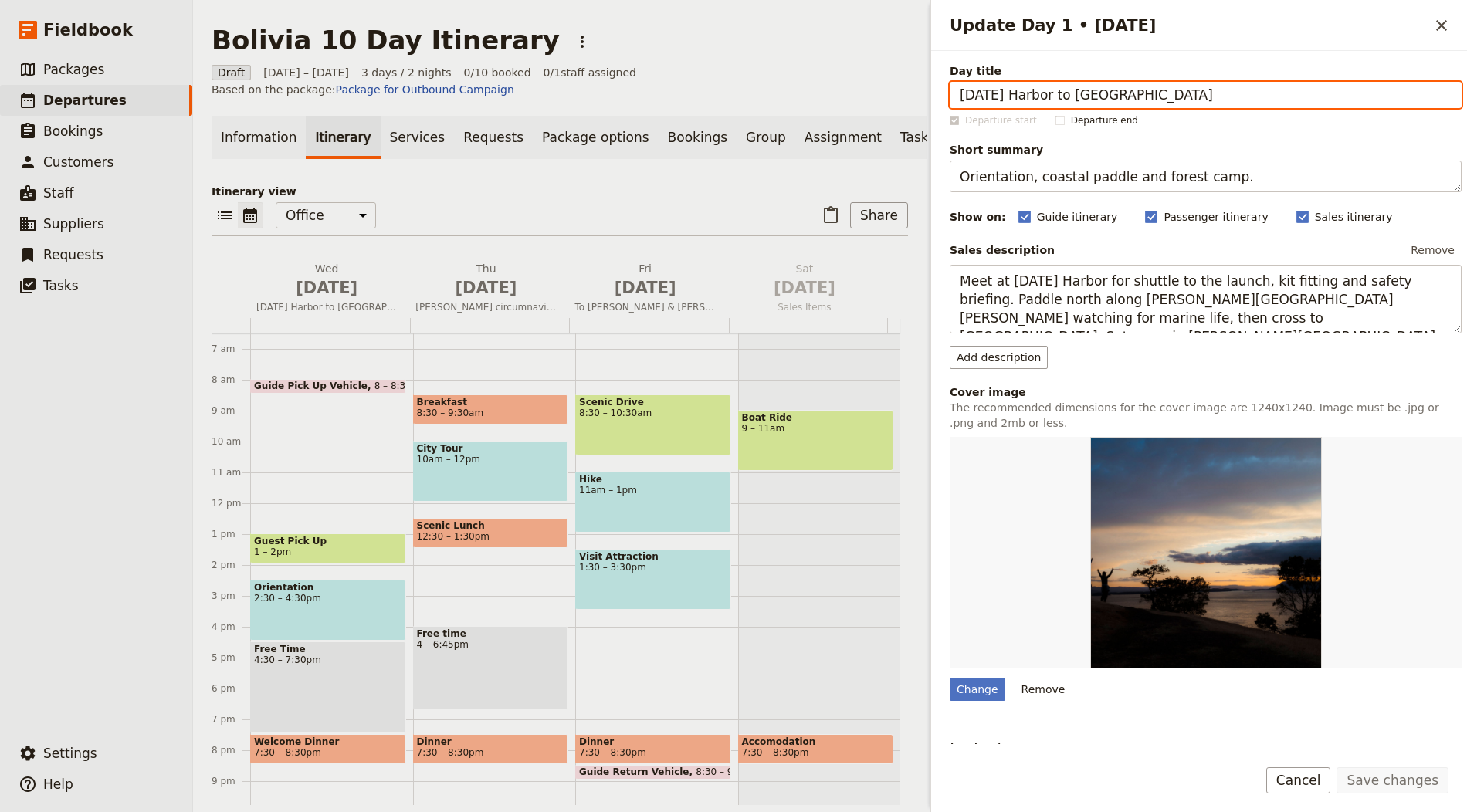
click at [1100, 105] on input "Friday Harbor to Stuart Island" at bounding box center [1206, 95] width 512 height 26
paste input "La Paz & lunar landscapes"
type input "La Paz & lunar landscapes"
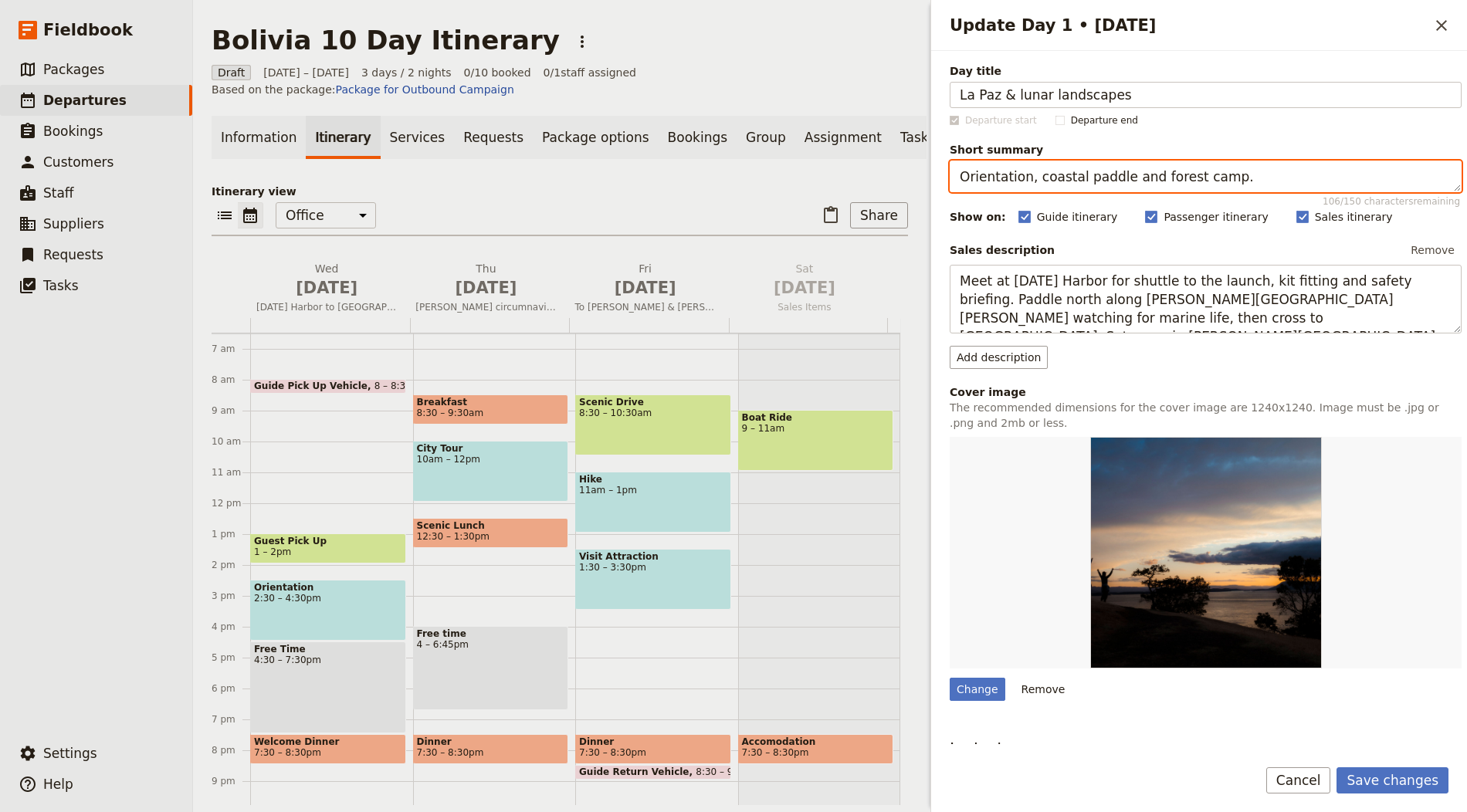
click at [1004, 176] on textarea "Orientation, coastal paddle and forest camp." at bounding box center [1206, 177] width 512 height 32
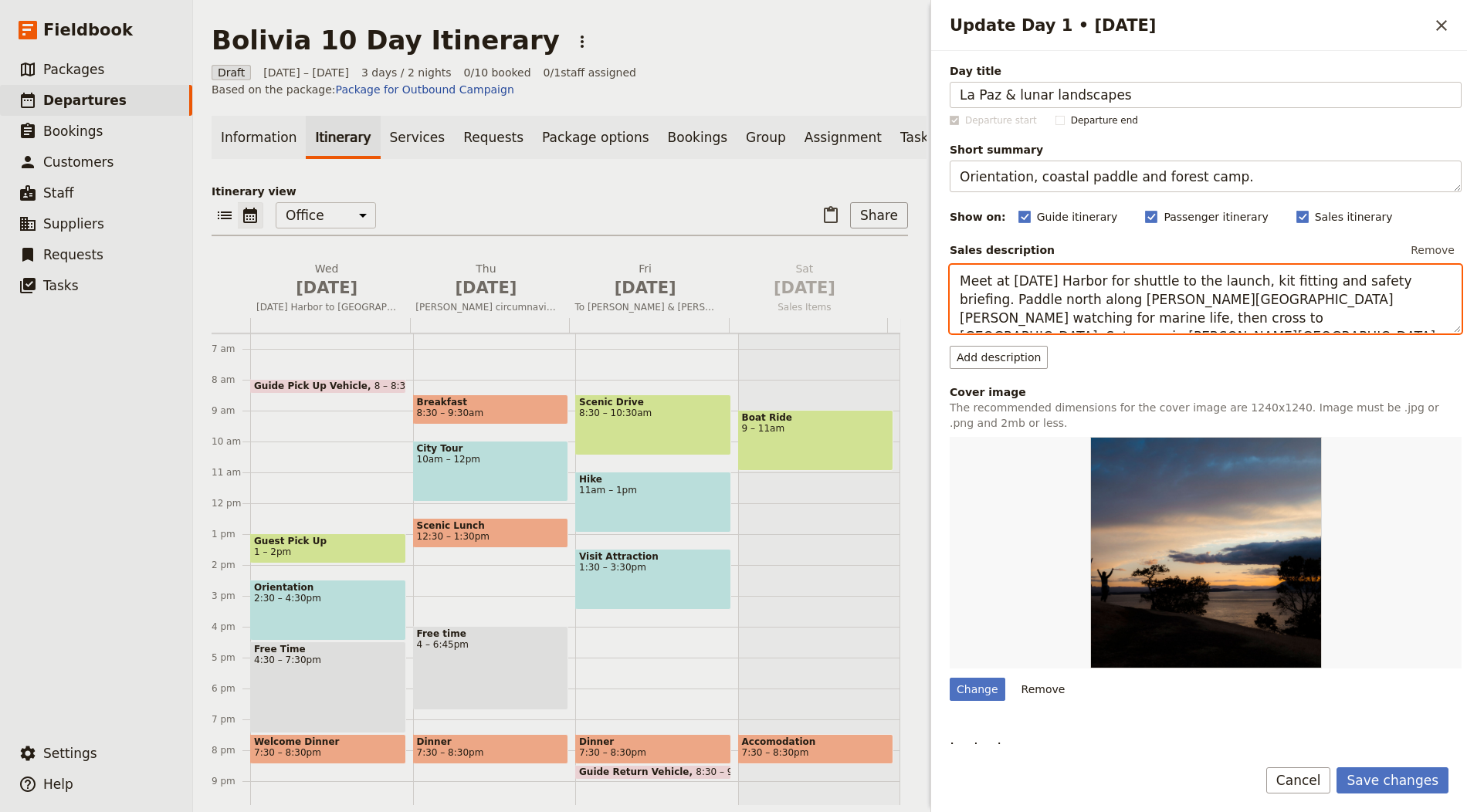
click at [1163, 273] on textarea "Meet at Friday Harbor for shuttle to the launch, kit fitting and safety briefin…" at bounding box center [1206, 300] width 512 height 69
paste textarea "Arrive in one of the world’s highest capitals and ride the cable cars for sweep…"
type textarea "Arrive in one of the world’s highest capitals and ride the cable cars for sweep…"
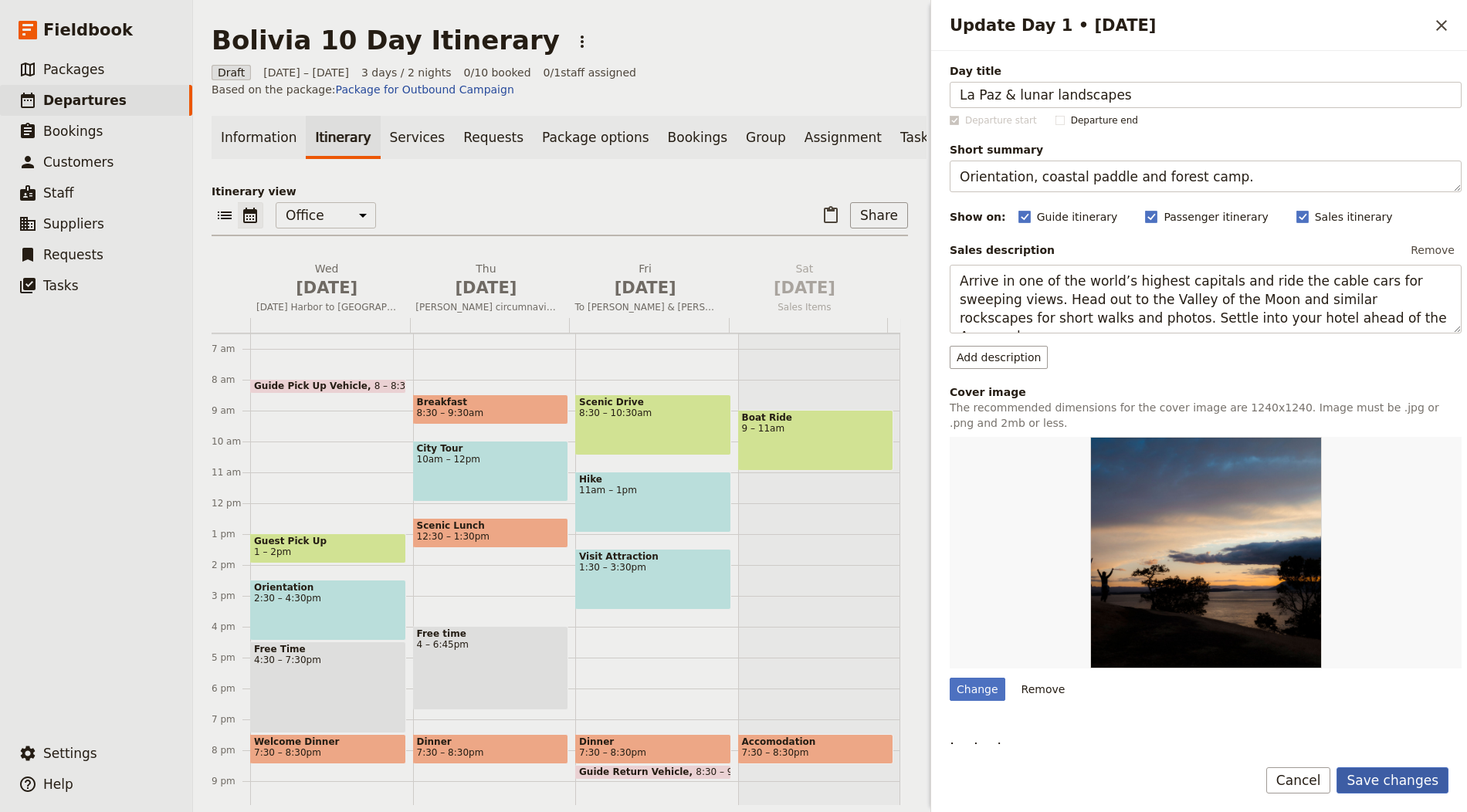
click at [1422, 774] on button "Save changes" at bounding box center [1393, 780] width 112 height 26
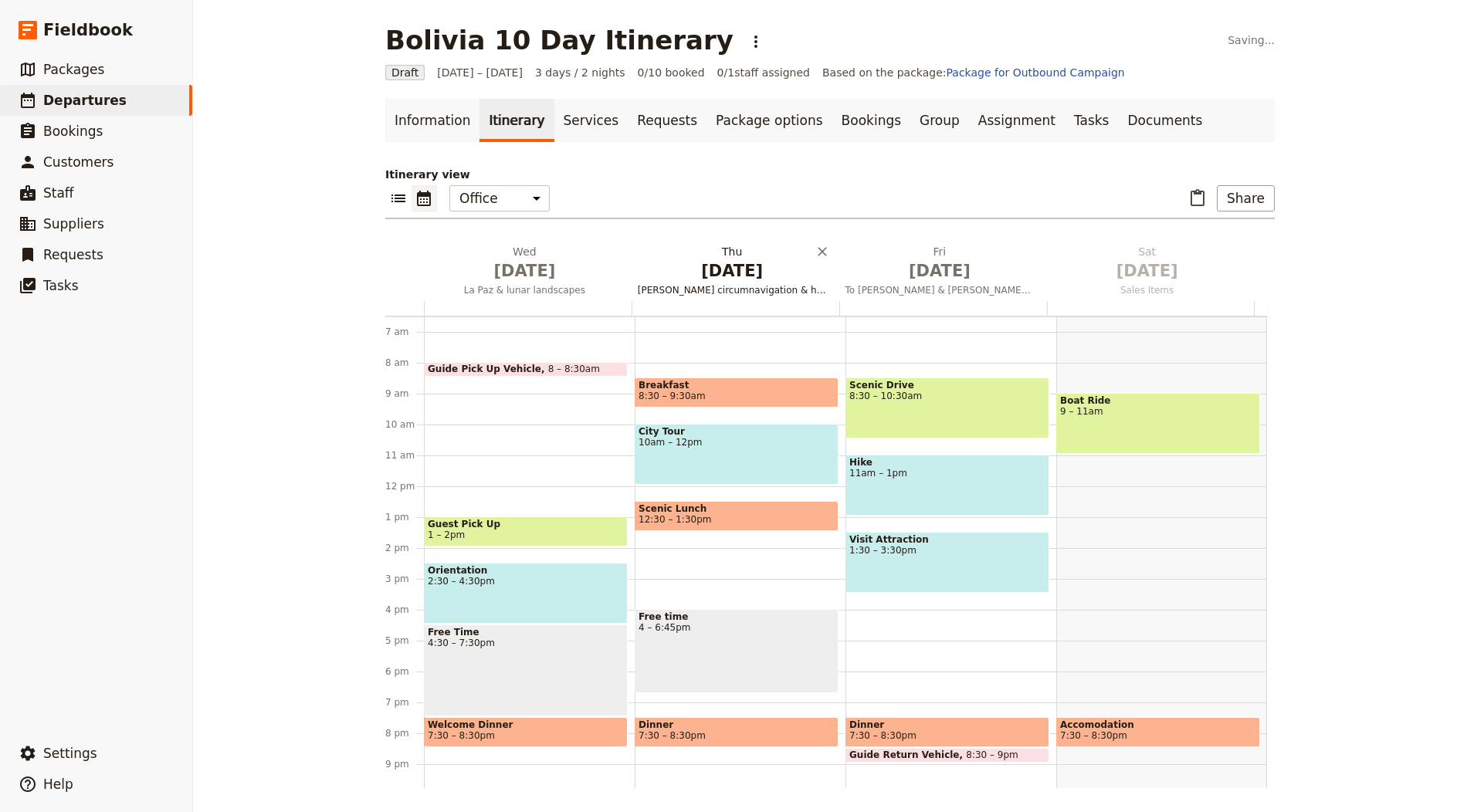
click at [722, 289] on span "Stuart circumnavigation & hike" at bounding box center [732, 289] width 202 height 12
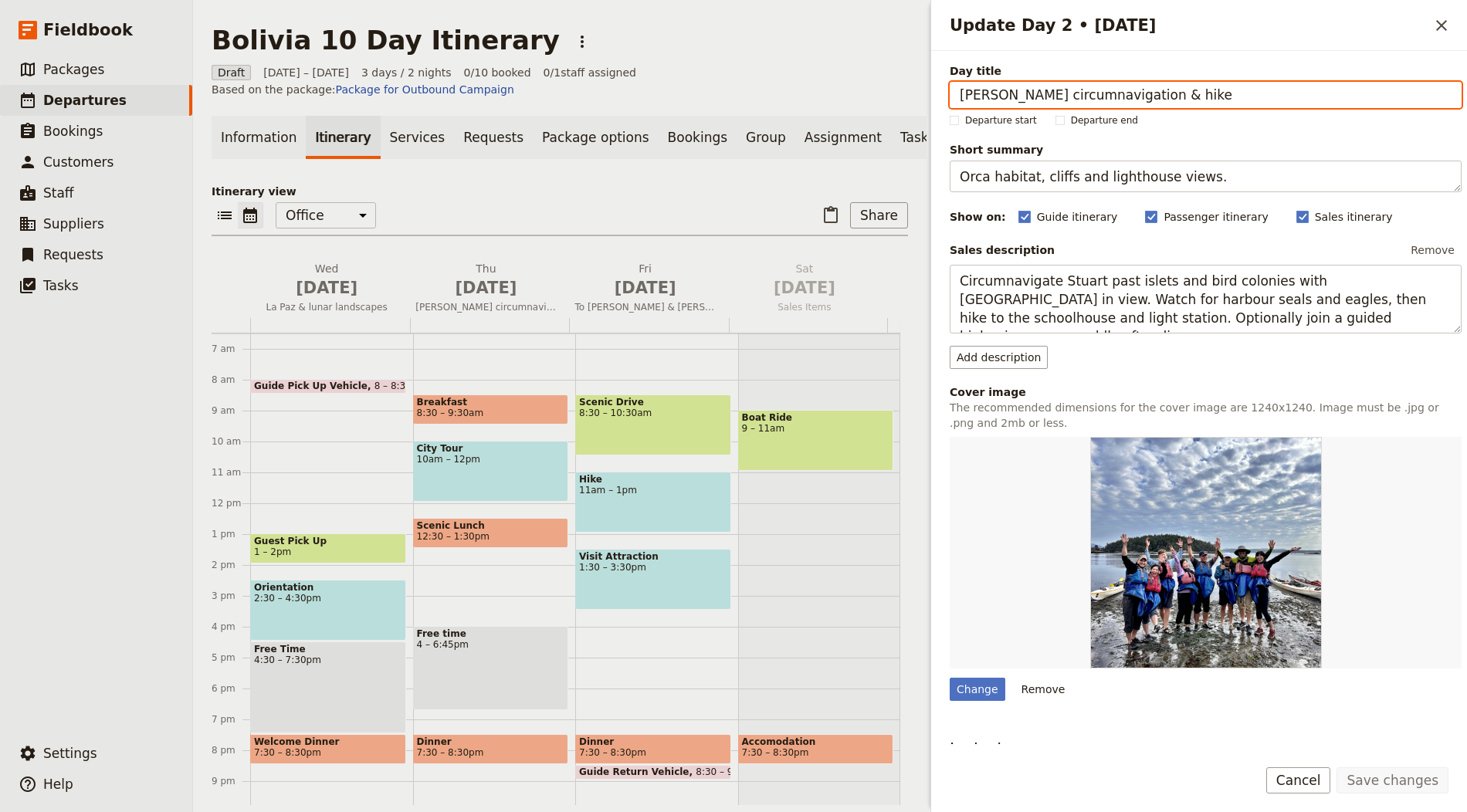
click at [1058, 105] on input "Stuart circumnavigation & hike" at bounding box center [1206, 95] width 512 height 26
paste input "Yacuma wetlands"
type input "Yacuma wetlands"
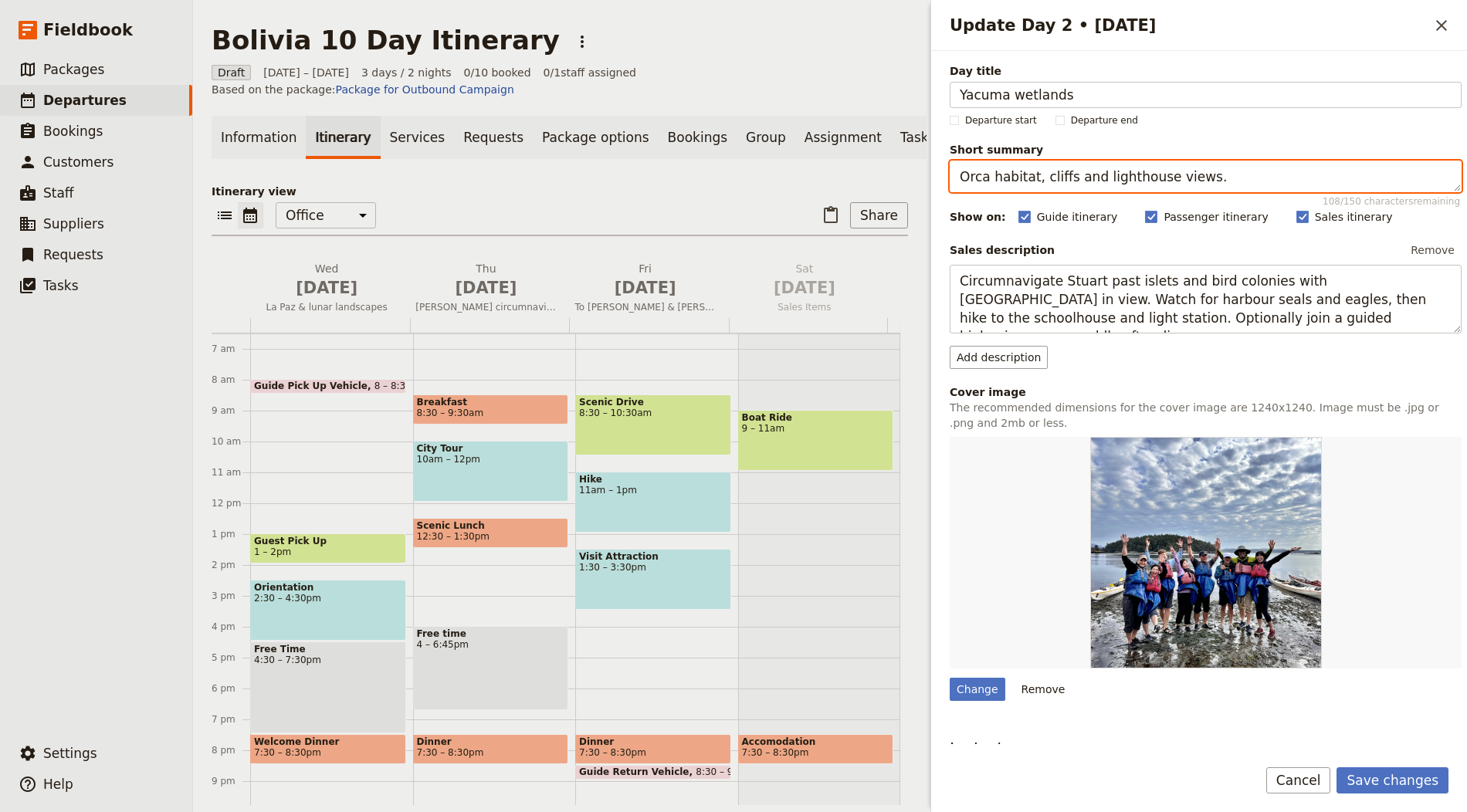
click at [1082, 169] on textarea "Orca habitat, cliffs and lighthouse views." at bounding box center [1206, 177] width 512 height 32
paste textarea "Boat safaris and wildlife encounter"
type textarea "Boat safaris and wildlife encounters."
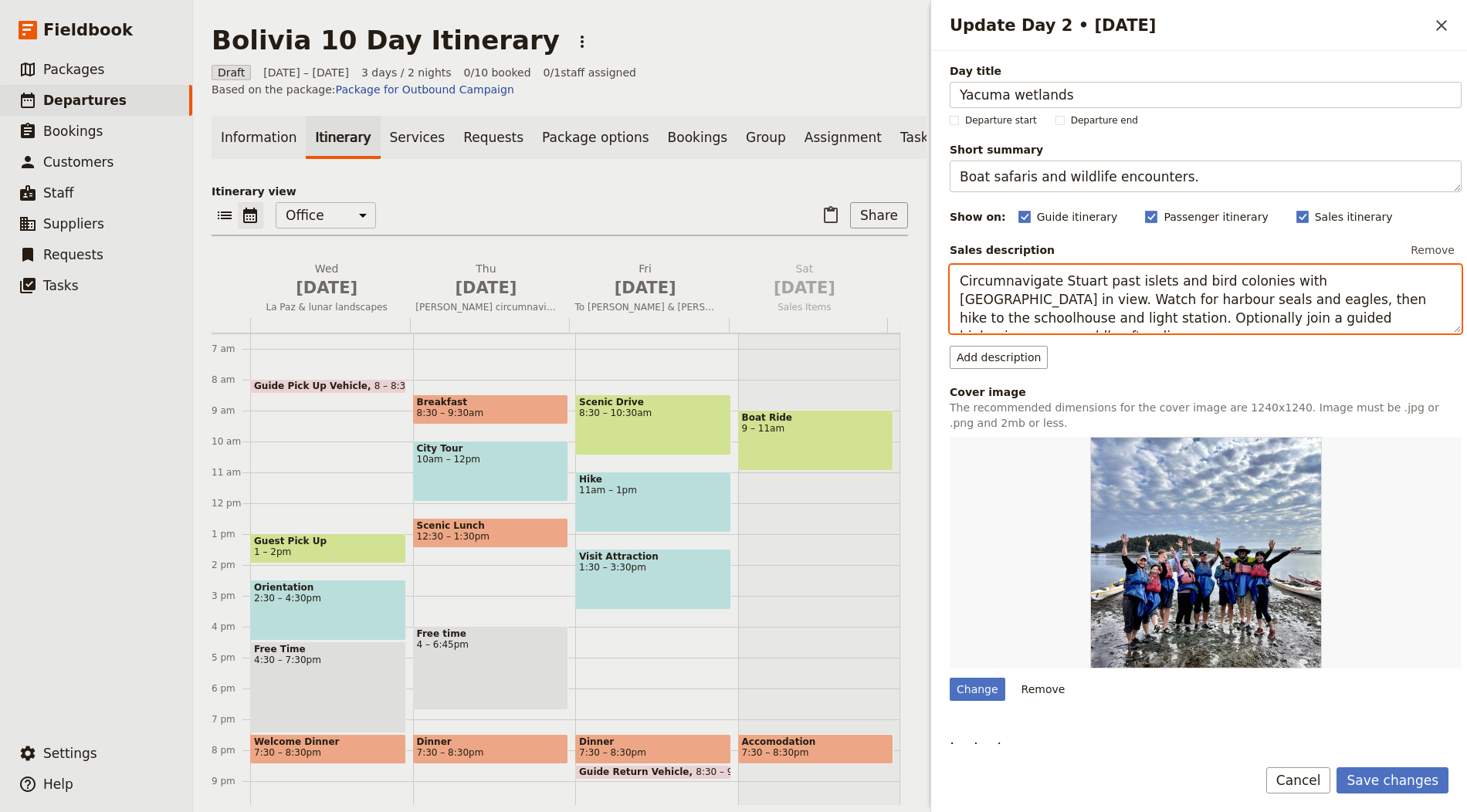
click at [1074, 302] on textarea "Circumnavigate Stuart past islets and bird colonies with Mount Baker in view. W…" at bounding box center [1206, 300] width 512 height 69
paste textarea "Fly to the lowlands and join river cruises into a biodiverse wetland. Watch for…"
type textarea "Fly to the lowlands and join river cruises into a biodiverse wetland. Watch for…"
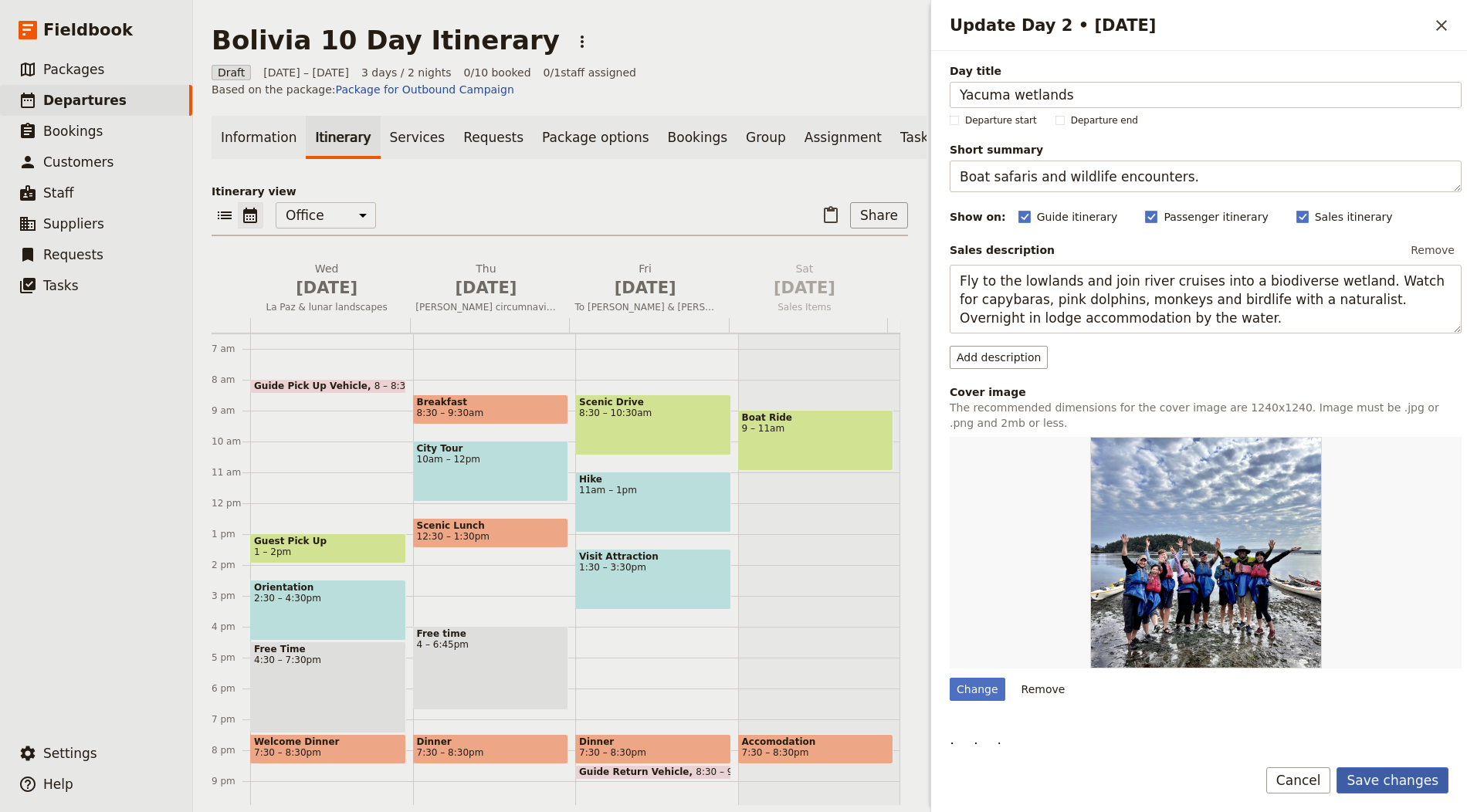
click at [1392, 778] on button "Save changes" at bounding box center [1393, 780] width 112 height 26
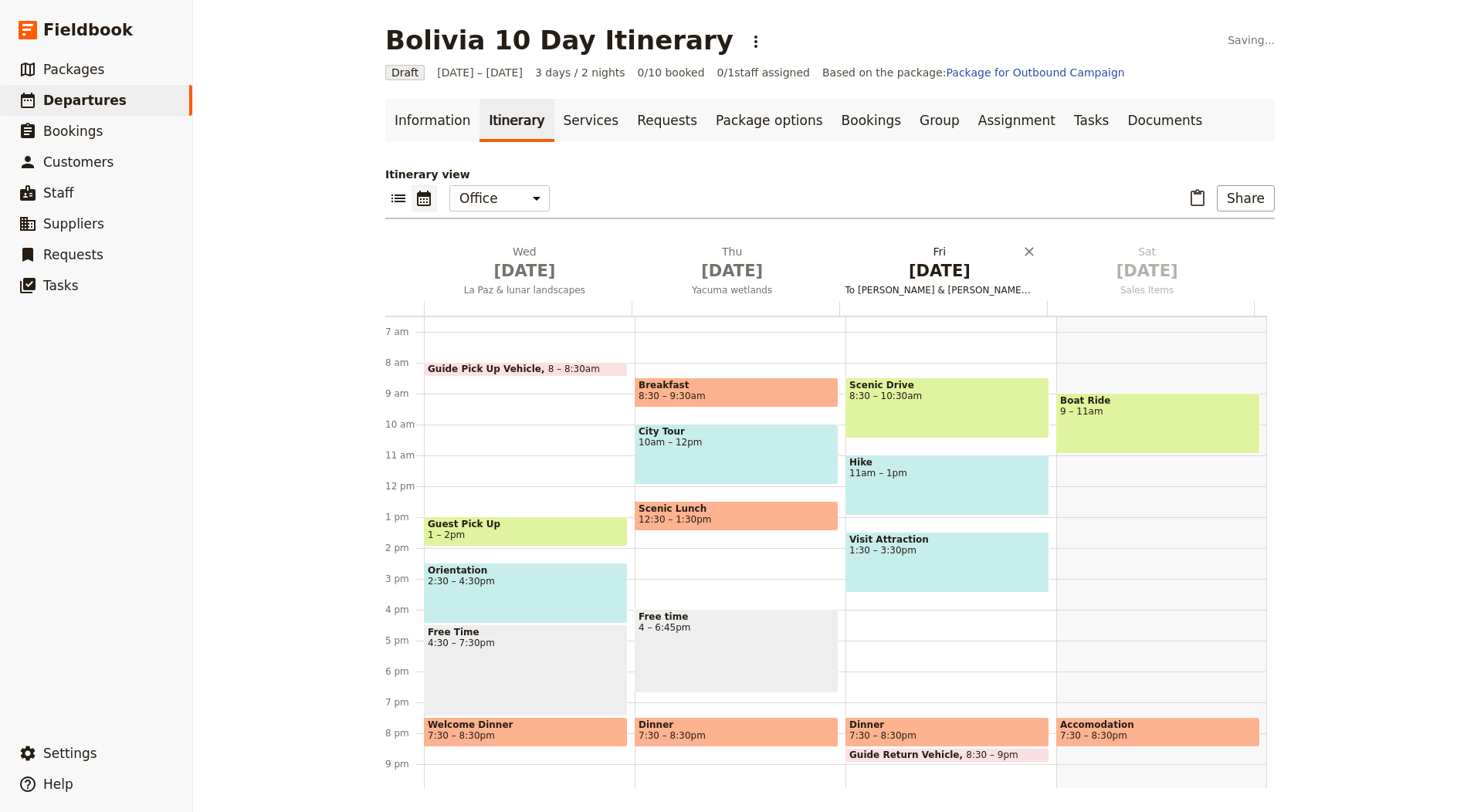
click at [876, 272] on span "[DATE]" at bounding box center [940, 271] width 189 height 23
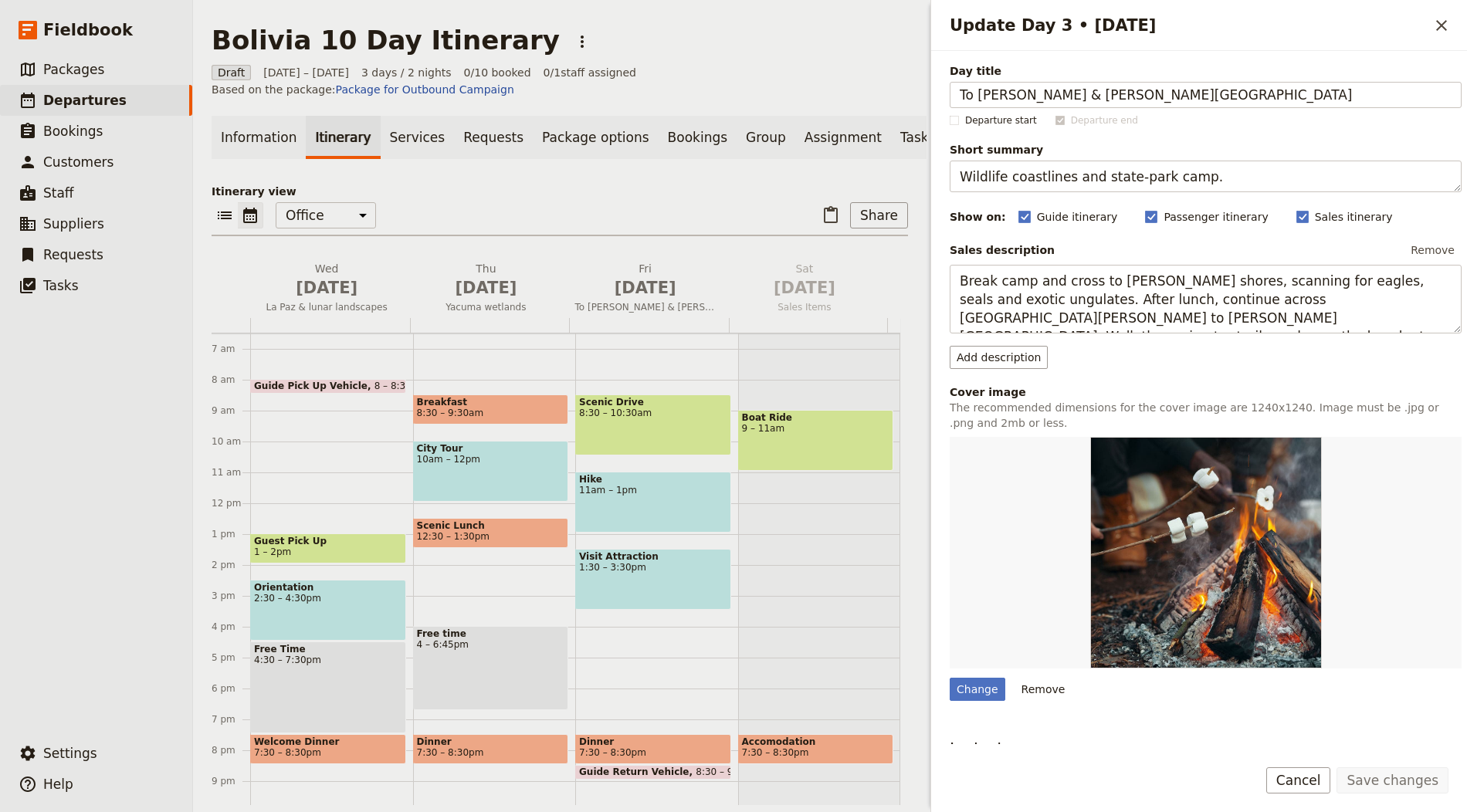
click at [1021, 77] on span "Day title" at bounding box center [1206, 71] width 512 height 16
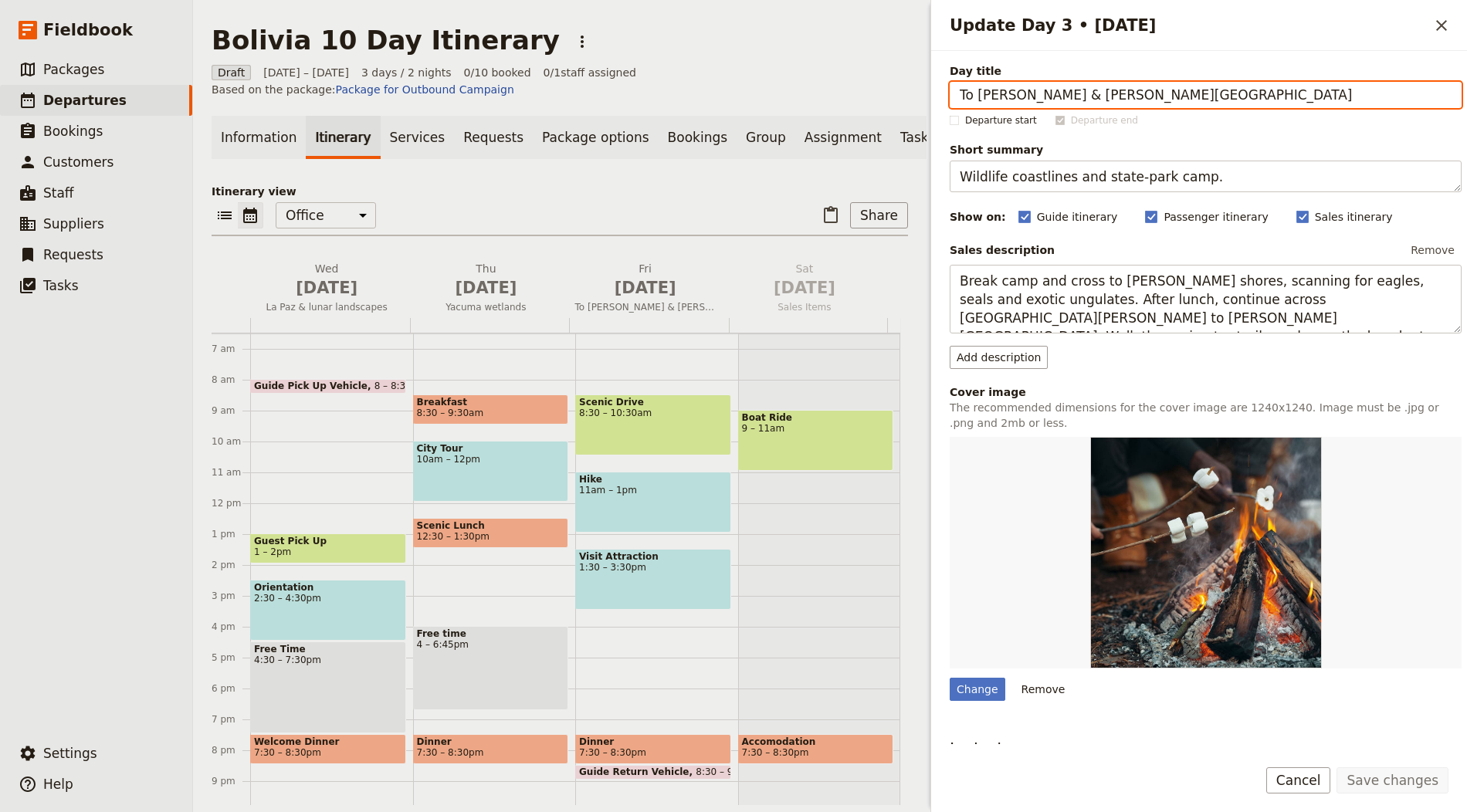
click at [1021, 82] on input "To Speiden & Jones Island" at bounding box center [1206, 95] width 512 height 26
paste input "Amazon wildlife day"
type input "Amazon wildlife day"
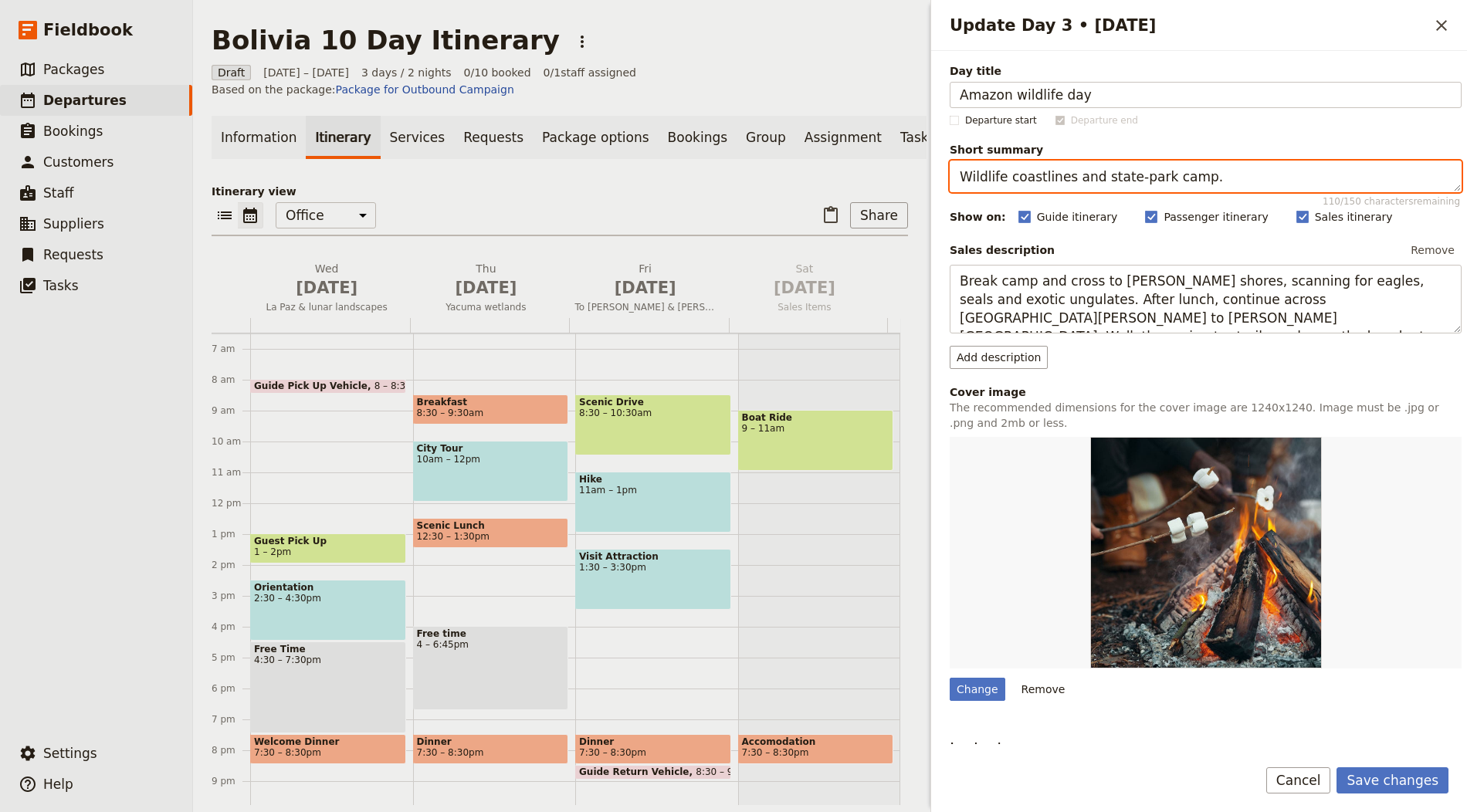
click at [1058, 166] on textarea "Wildlife coastlines and state-park camp." at bounding box center [1206, 177] width 512 height 32
paste textarea "Jungle paths, lagoons and close-up sightings"
type textarea "Jungle paths, lagoons and close-up sightings."
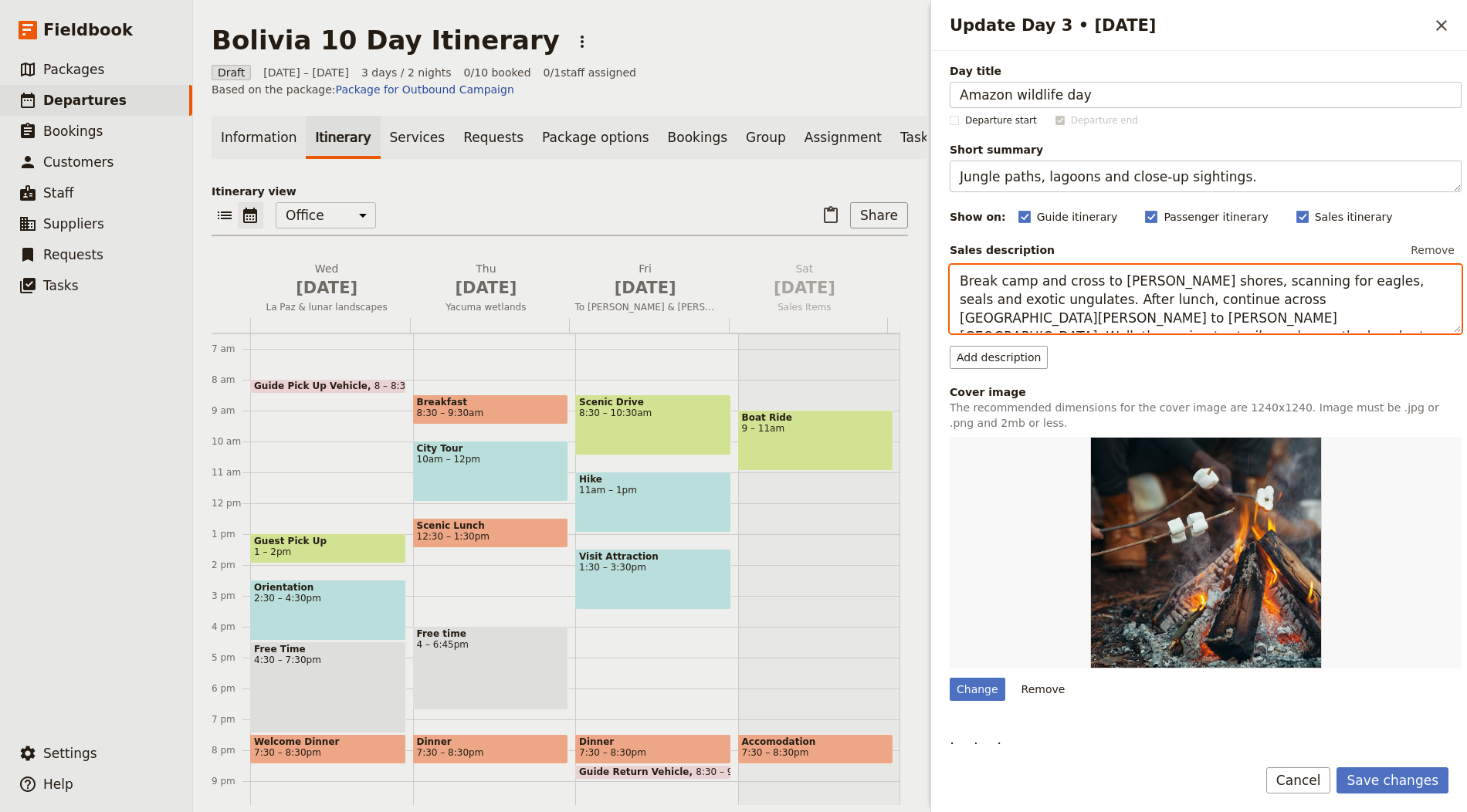
click at [1060, 294] on textarea "Break camp and cross to Speiden’s shores, scanning for eagles, seals and exotic…" at bounding box center [1206, 300] width 512 height 69
paste textarea "Explore forest trails and lagoons with your guide, looking for caimans and prim…"
type textarea "Explore forest trails and lagoons with your guide, looking for caimans and prim…"
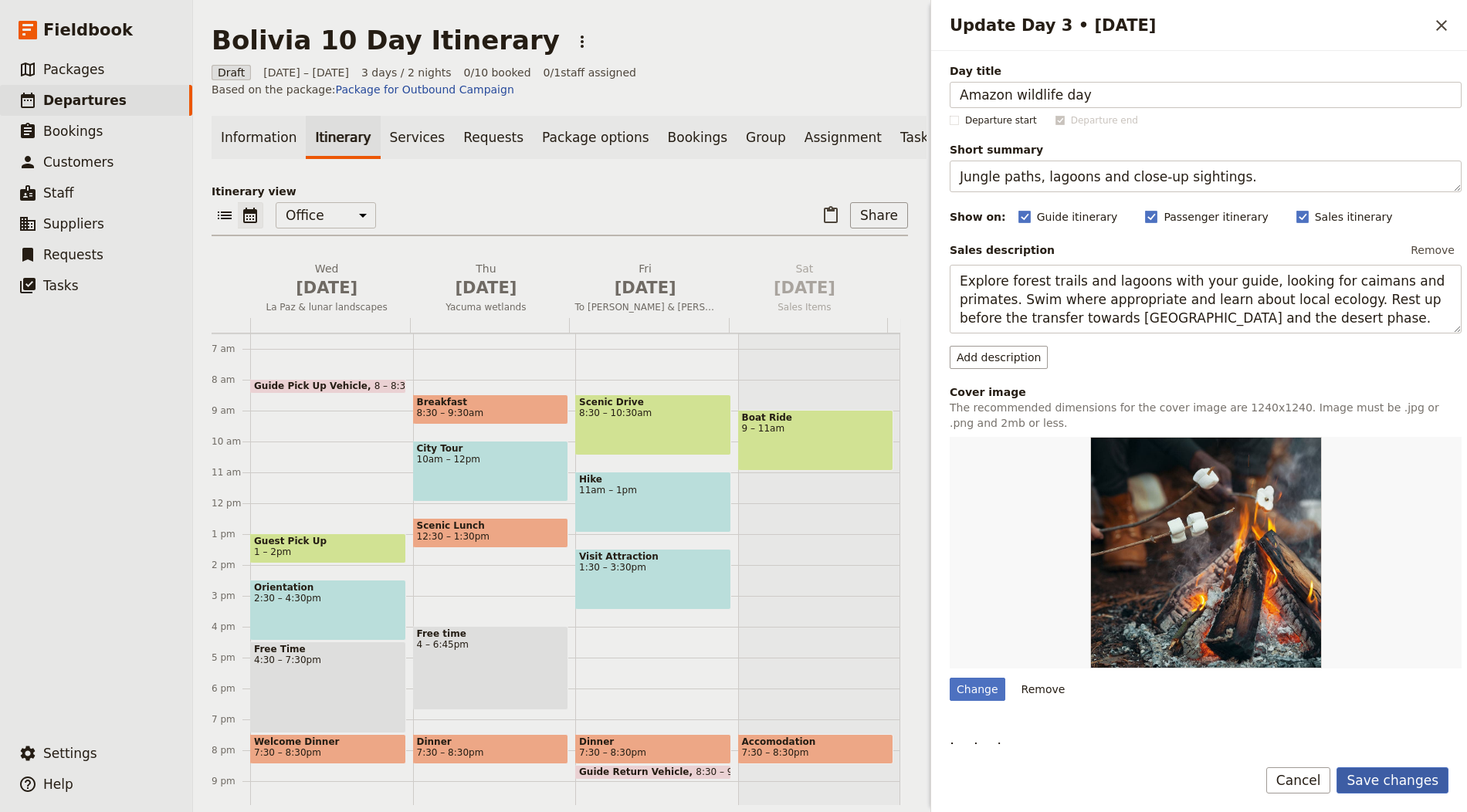
click at [1398, 779] on button "Save changes" at bounding box center [1393, 780] width 112 height 26
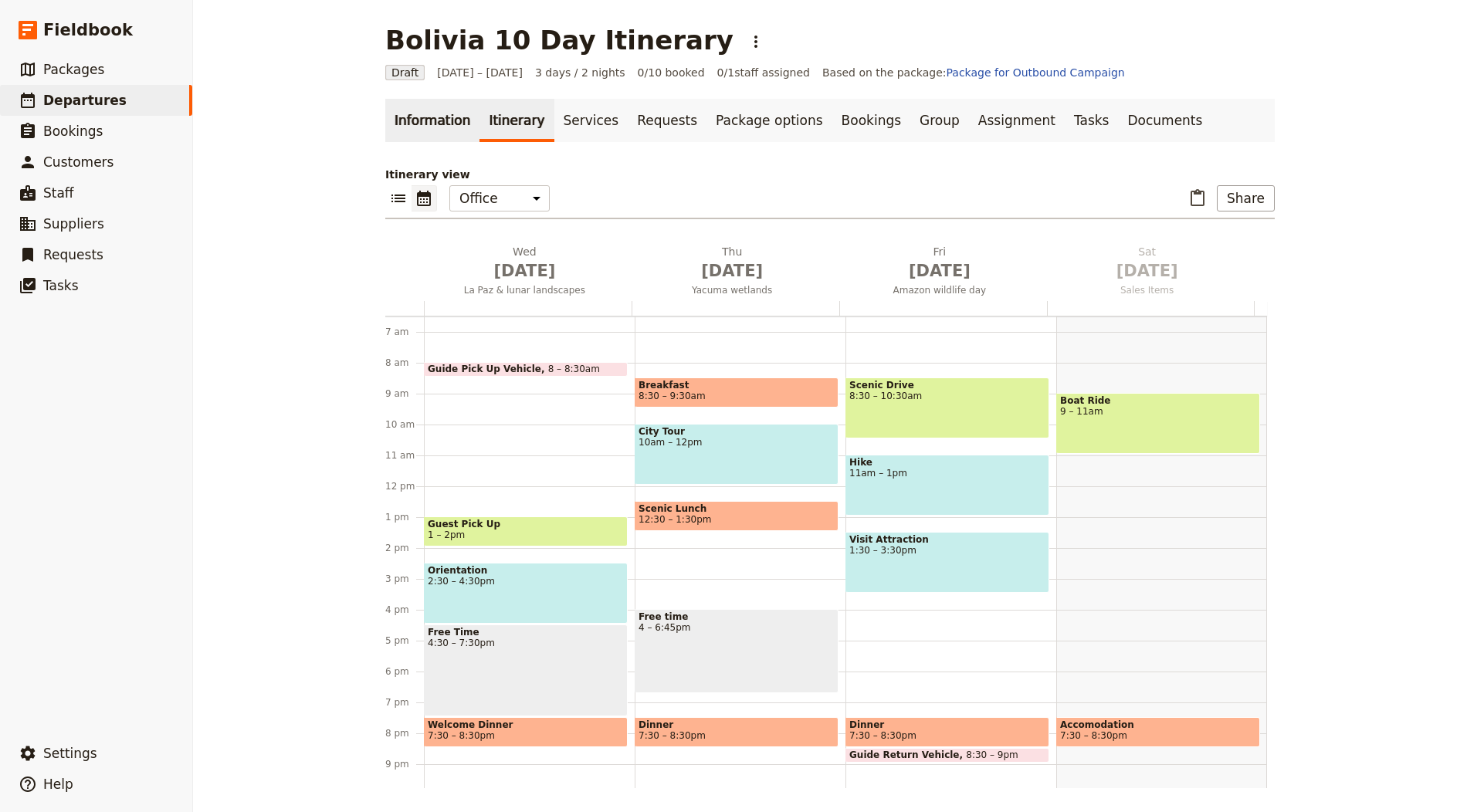
click at [414, 122] on link "Information" at bounding box center [432, 120] width 94 height 43
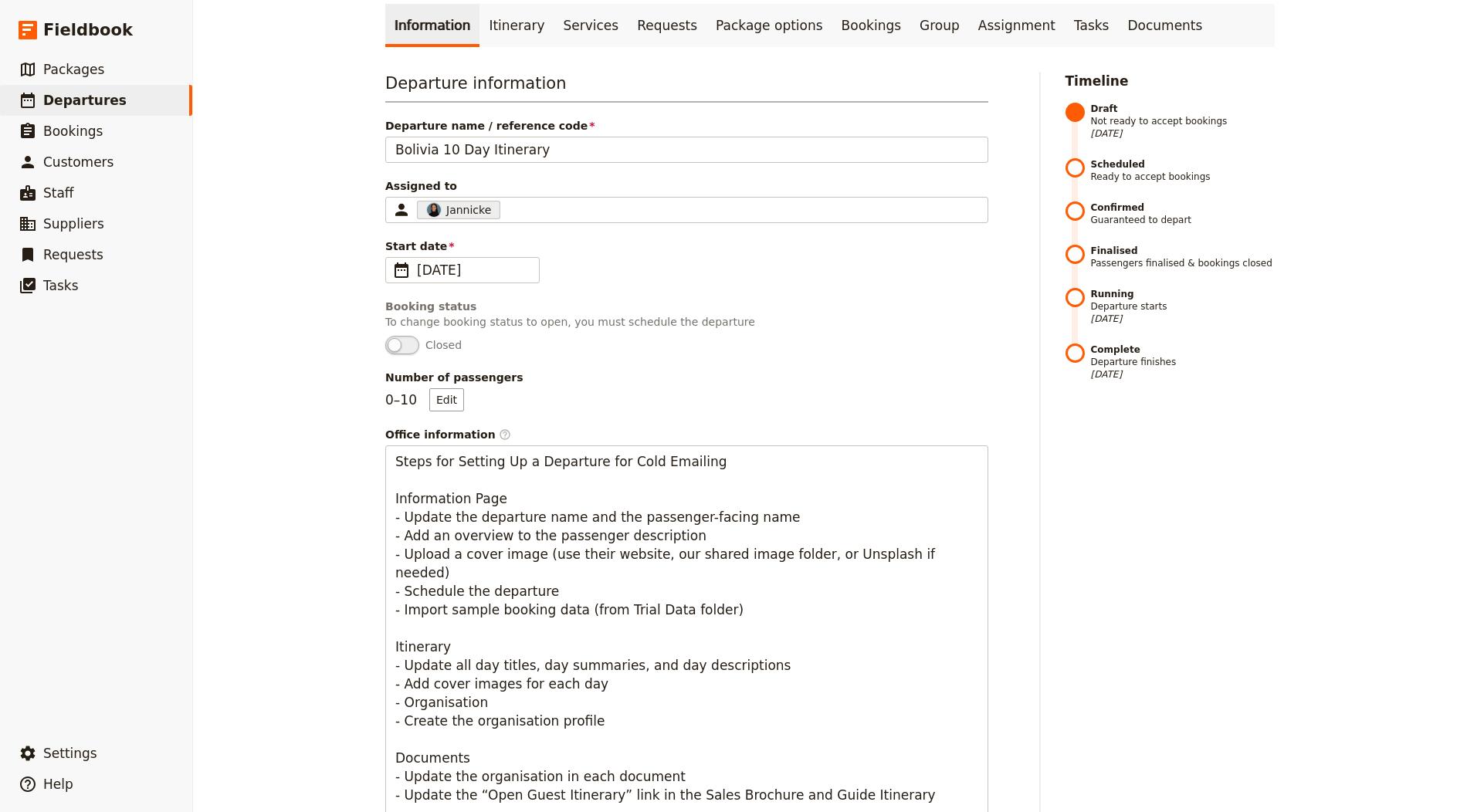
scroll to position [837, 0]
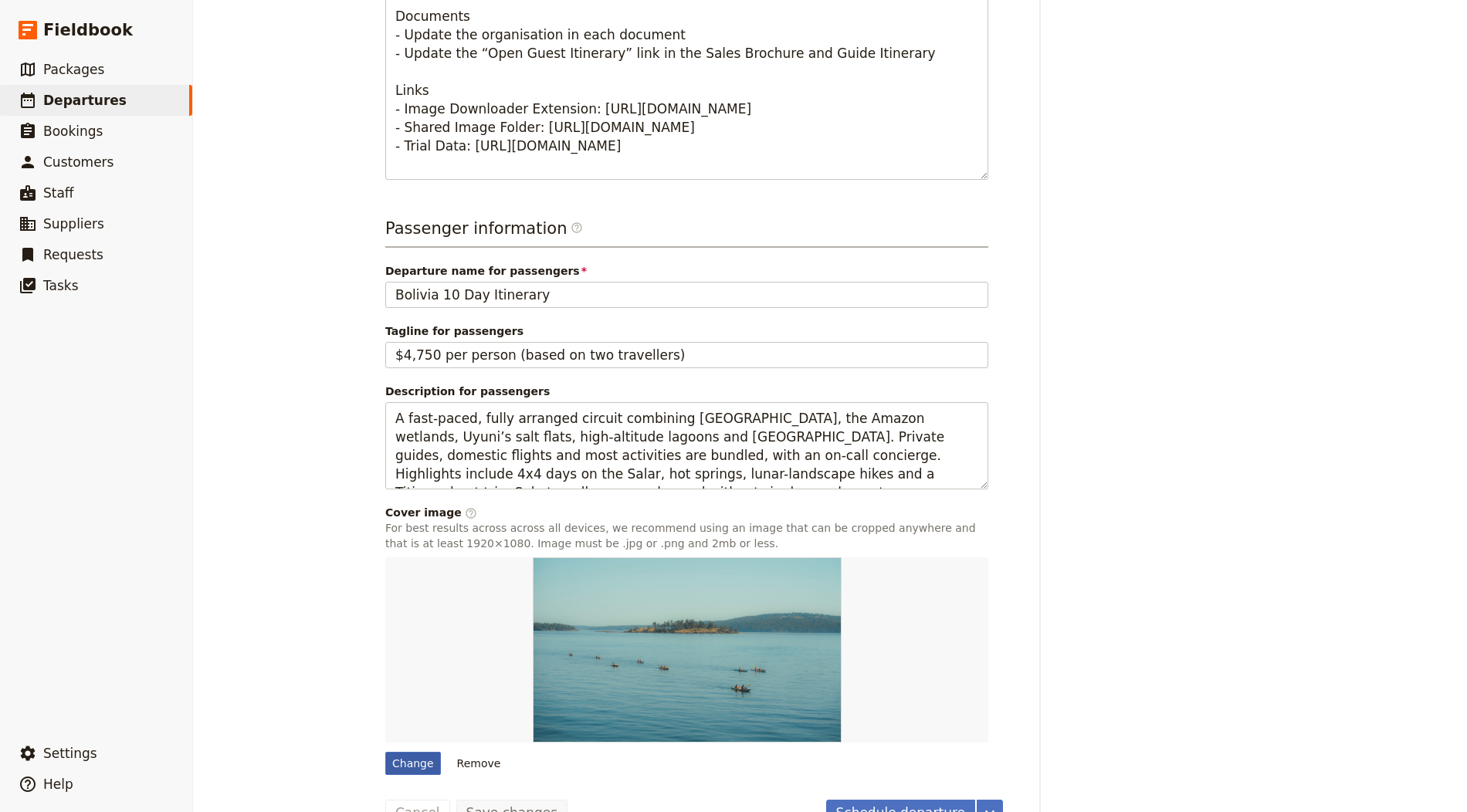
click at [401, 765] on div "Change" at bounding box center [413, 763] width 56 height 23
click at [385, 752] on input "Change" at bounding box center [384, 752] width 1 height 1
type input "C:\fakepath\Bolivia 2.jpg"
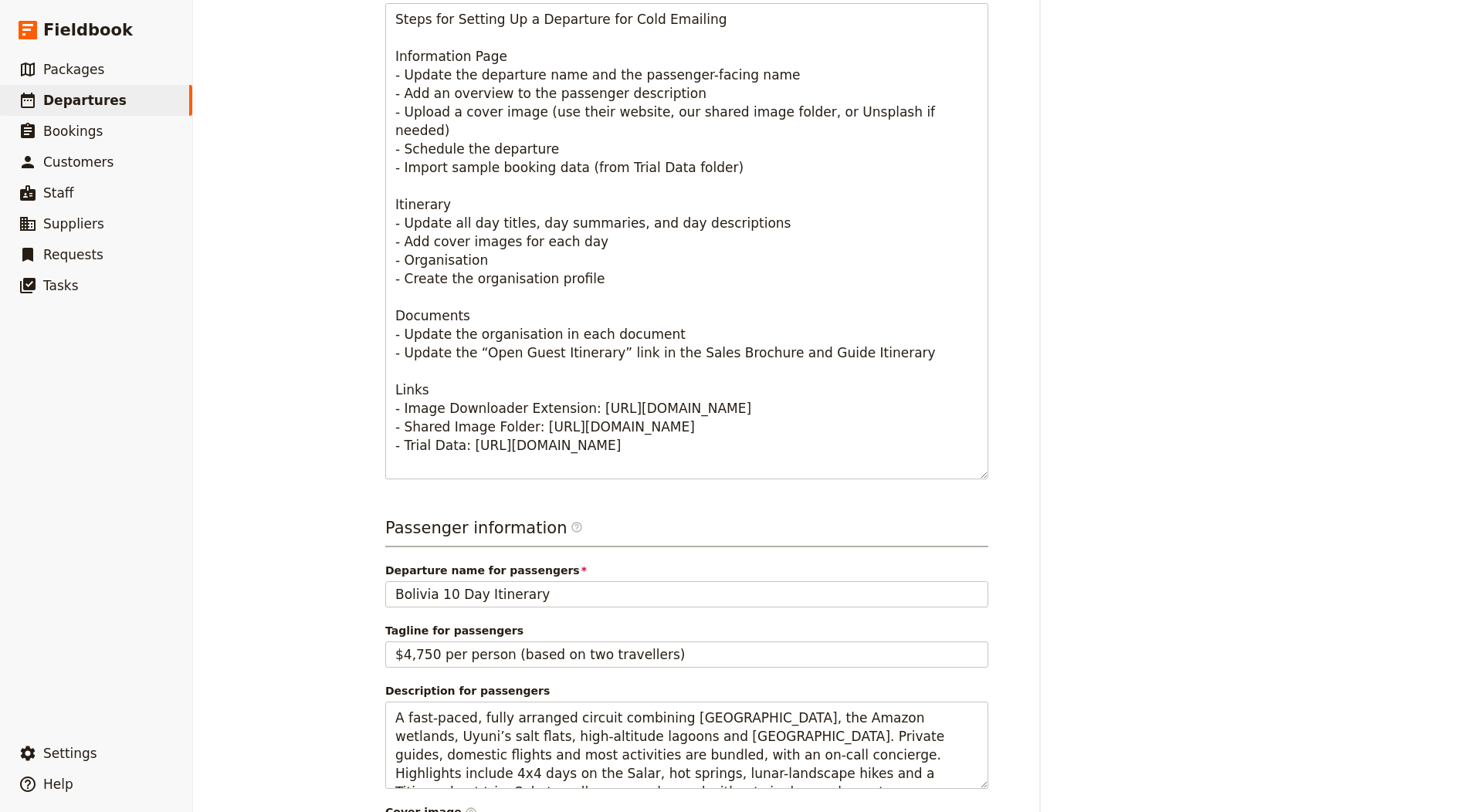
scroll to position [0, 0]
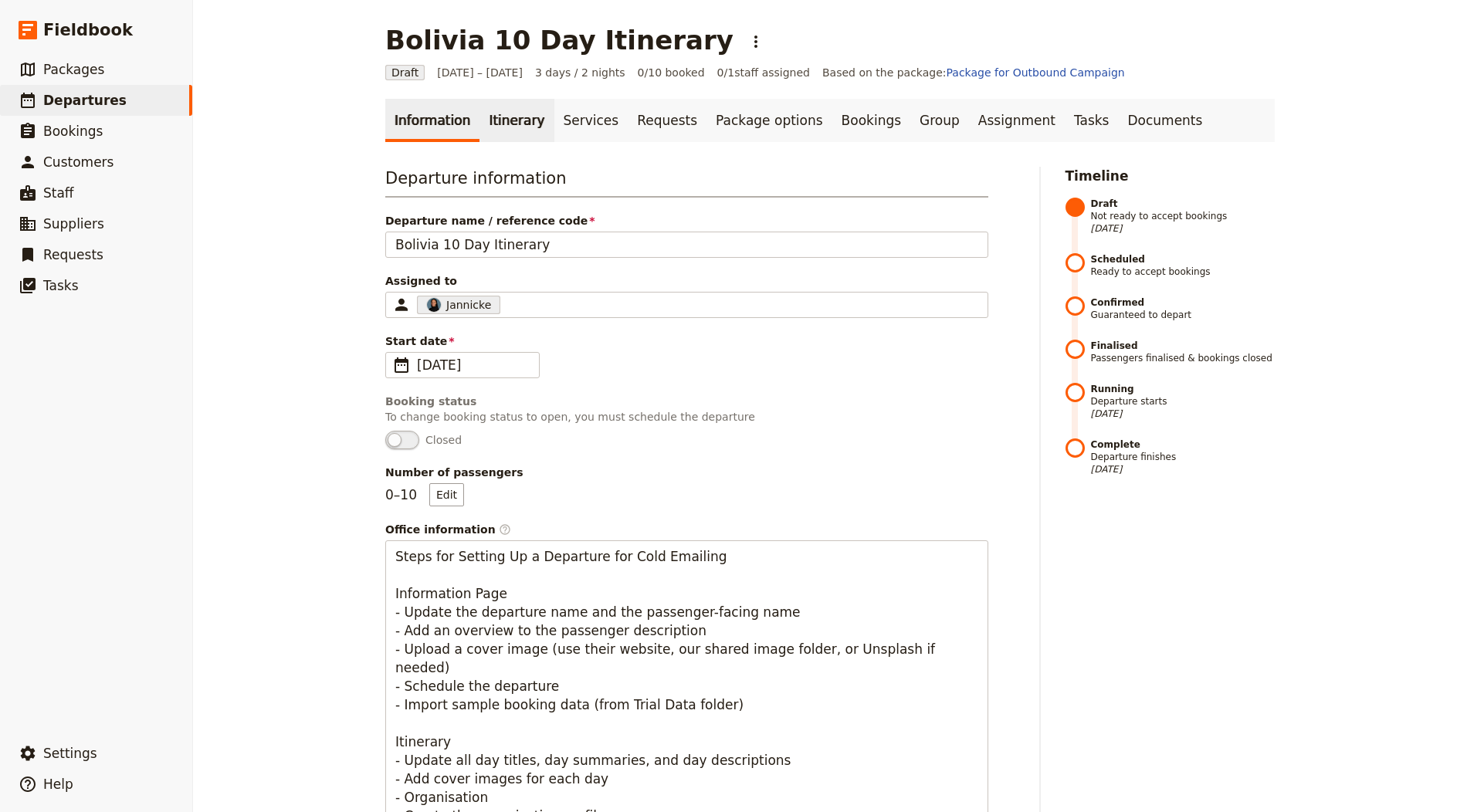
click at [500, 140] on link "Itinerary" at bounding box center [516, 120] width 74 height 43
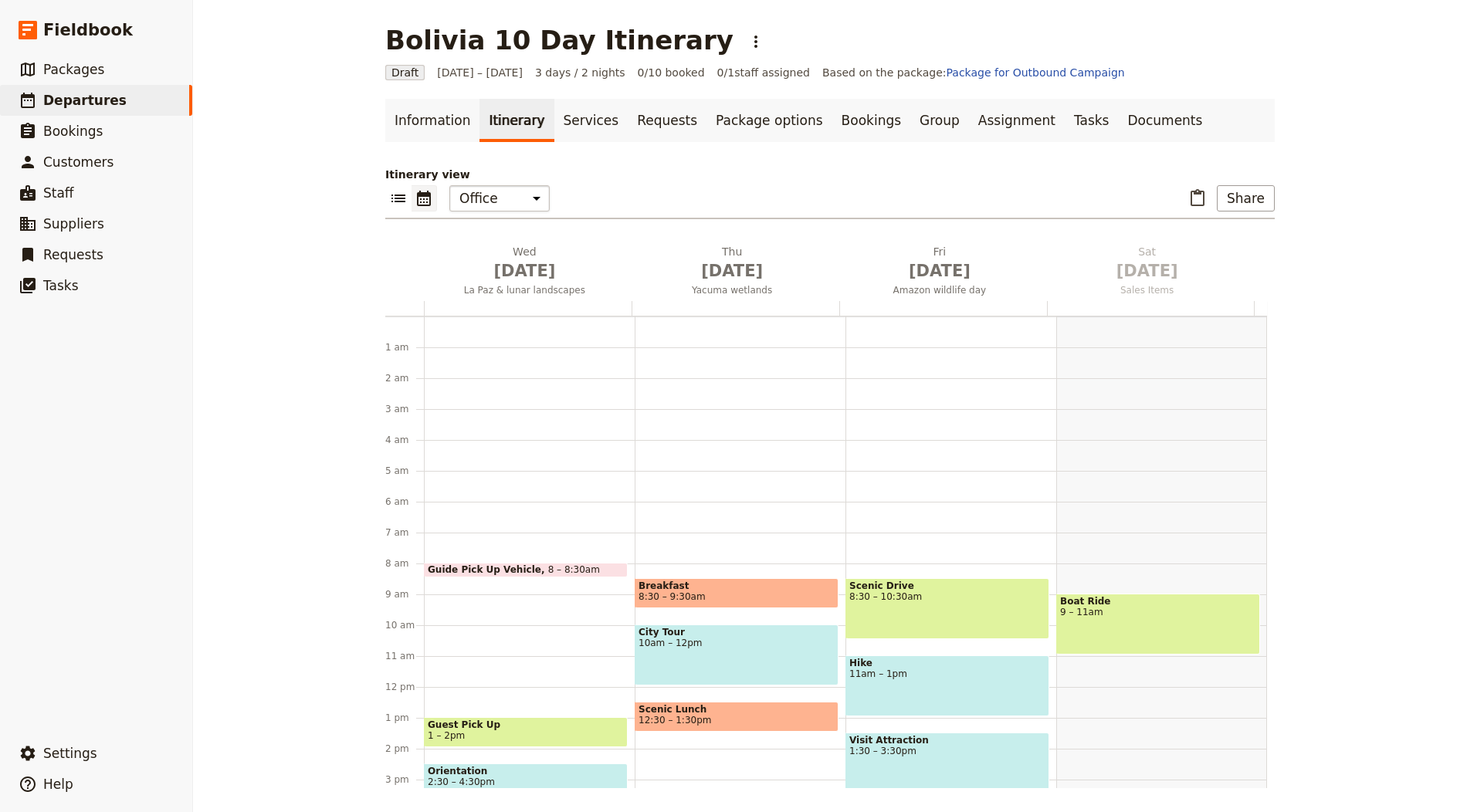
scroll to position [201, 0]
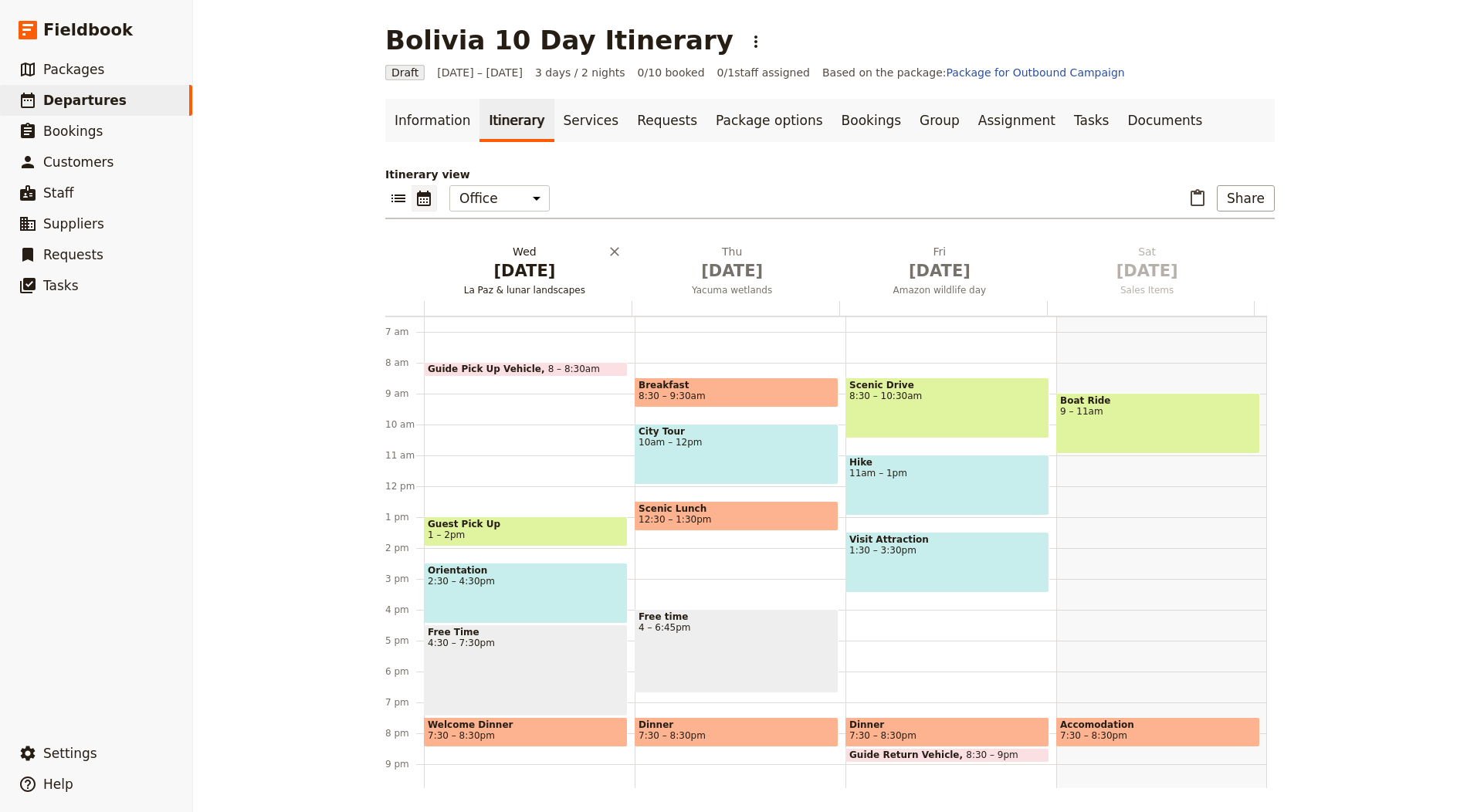
click at [519, 247] on h2 "Wed Oct 1 La Paz & lunar landscapes" at bounding box center [524, 262] width 189 height 38
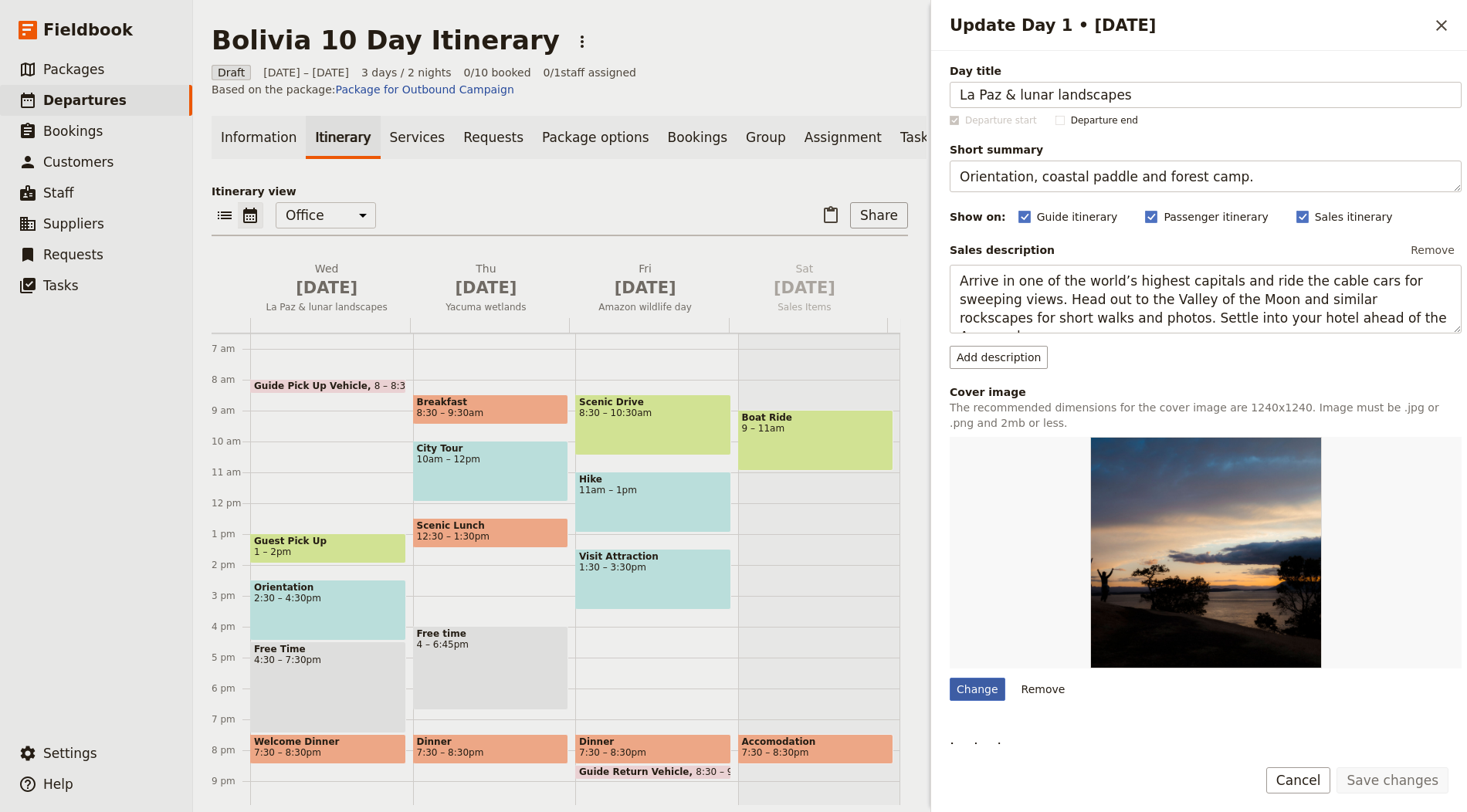
click at [966, 692] on div "Change" at bounding box center [978, 689] width 56 height 23
click at [950, 678] on input "Change" at bounding box center [949, 677] width 1 height 1
type input "C:\fakepath\Bolivia 5.jpg"
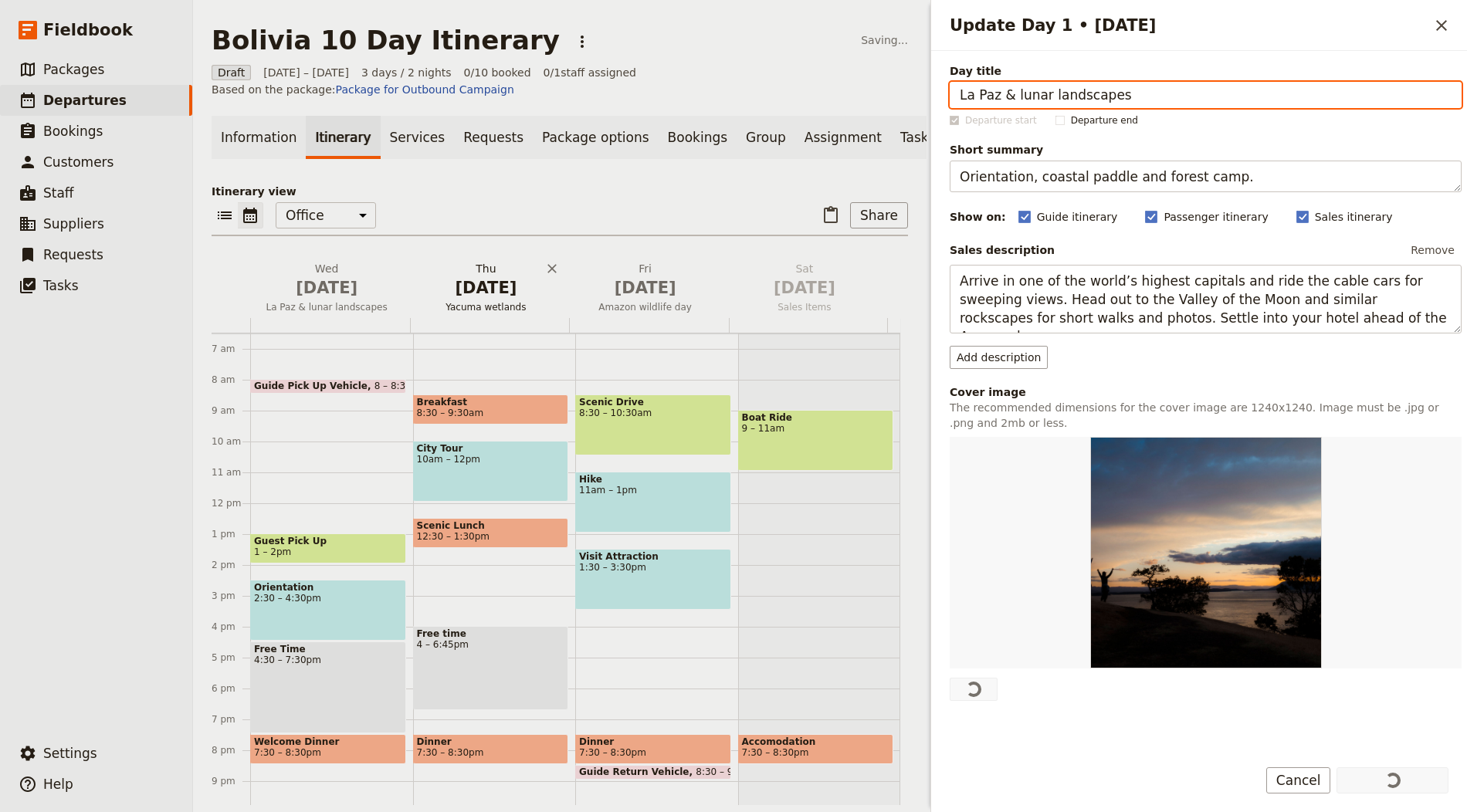
click at [485, 292] on span "[DATE]" at bounding box center [486, 287] width 140 height 23
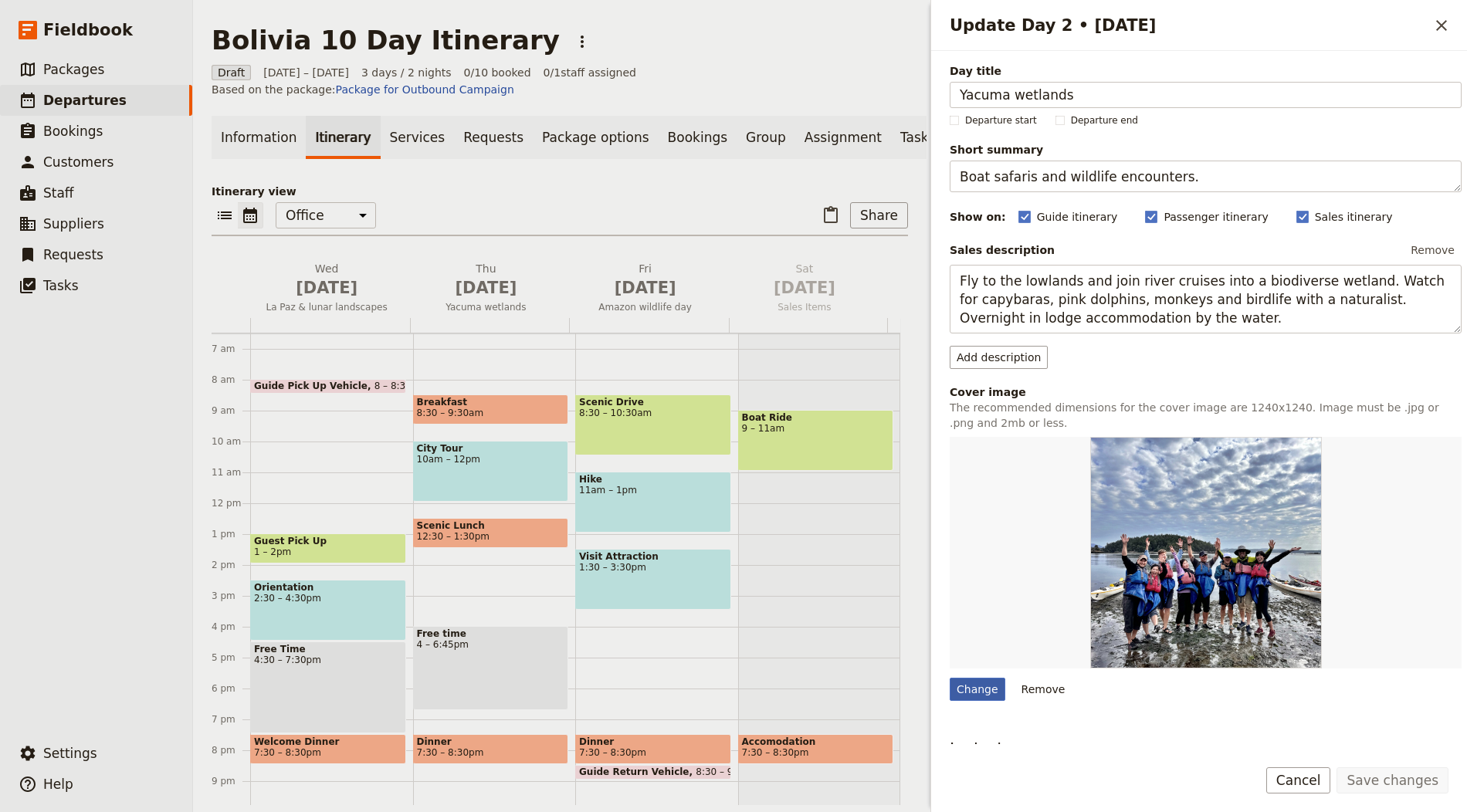
click at [984, 680] on div "Change" at bounding box center [978, 689] width 56 height 23
click at [950, 678] on input "Change" at bounding box center [949, 677] width 1 height 1
type input "C:\fakepath\Bolivia 3.jpg"
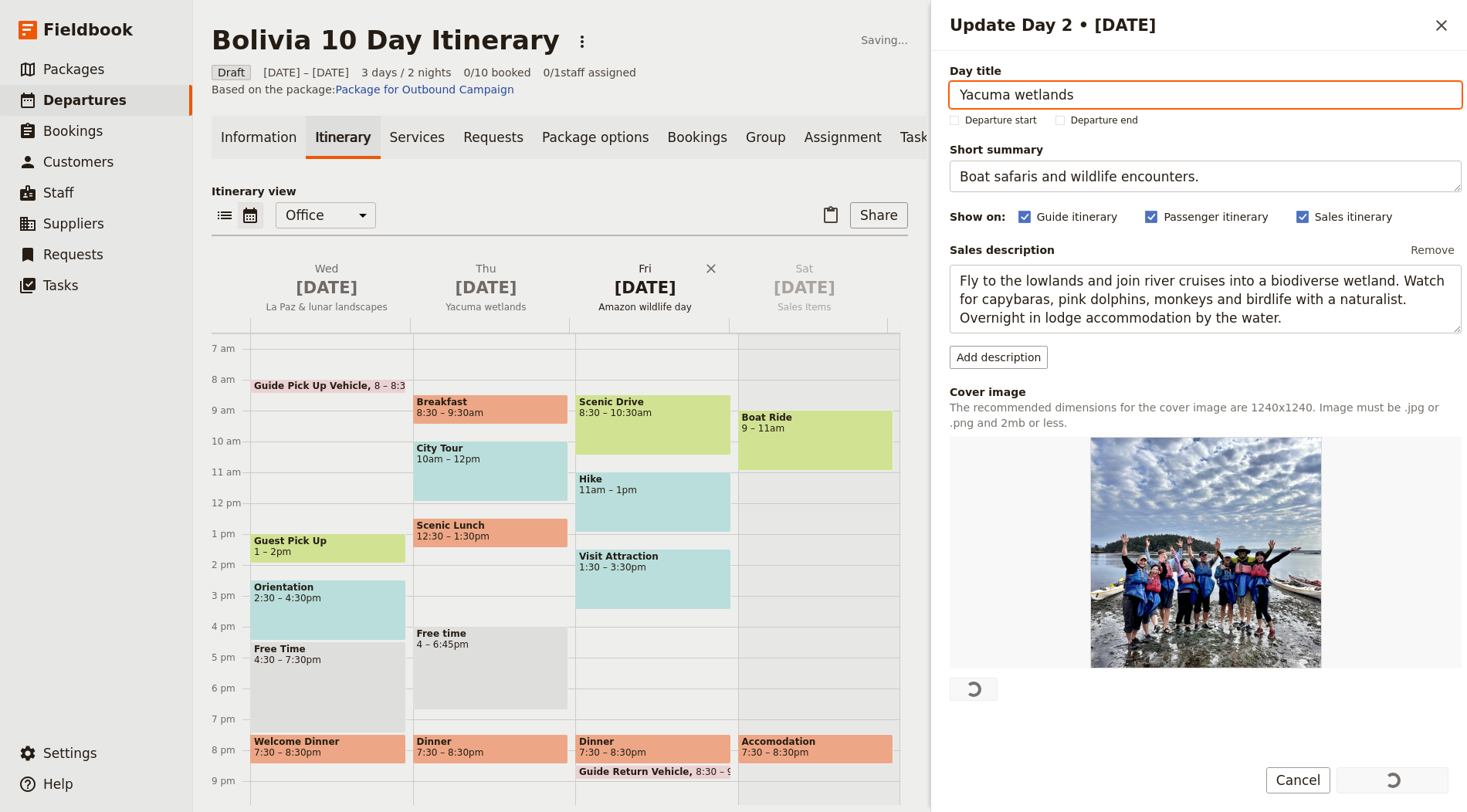
click at [653, 300] on span "[DATE]" at bounding box center [645, 287] width 140 height 23
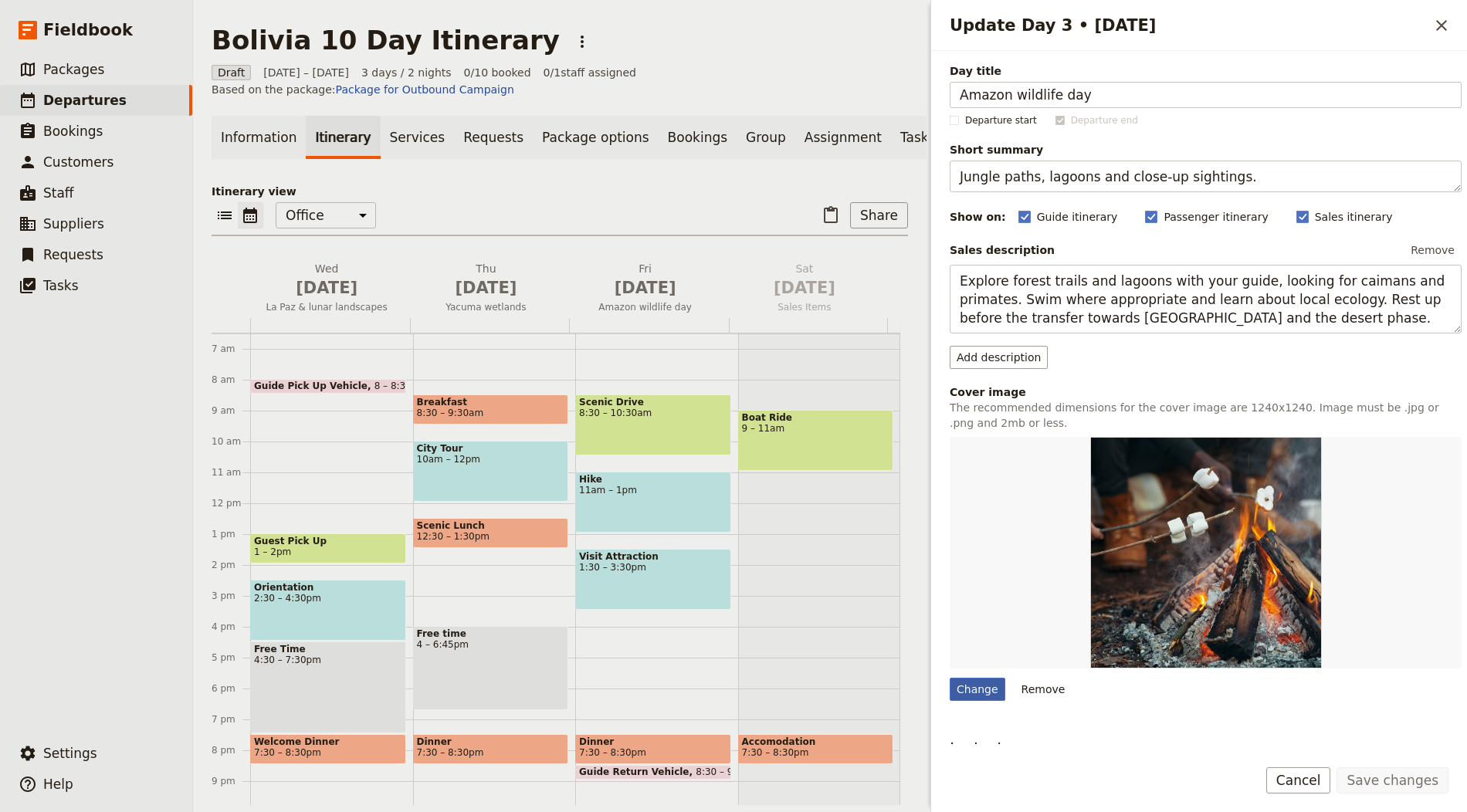
click at [968, 686] on div "Change" at bounding box center [978, 689] width 56 height 23
click at [950, 678] on input "Change" at bounding box center [949, 677] width 1 height 1
type input "C:\fakepath\Bolivia 1.jpg"
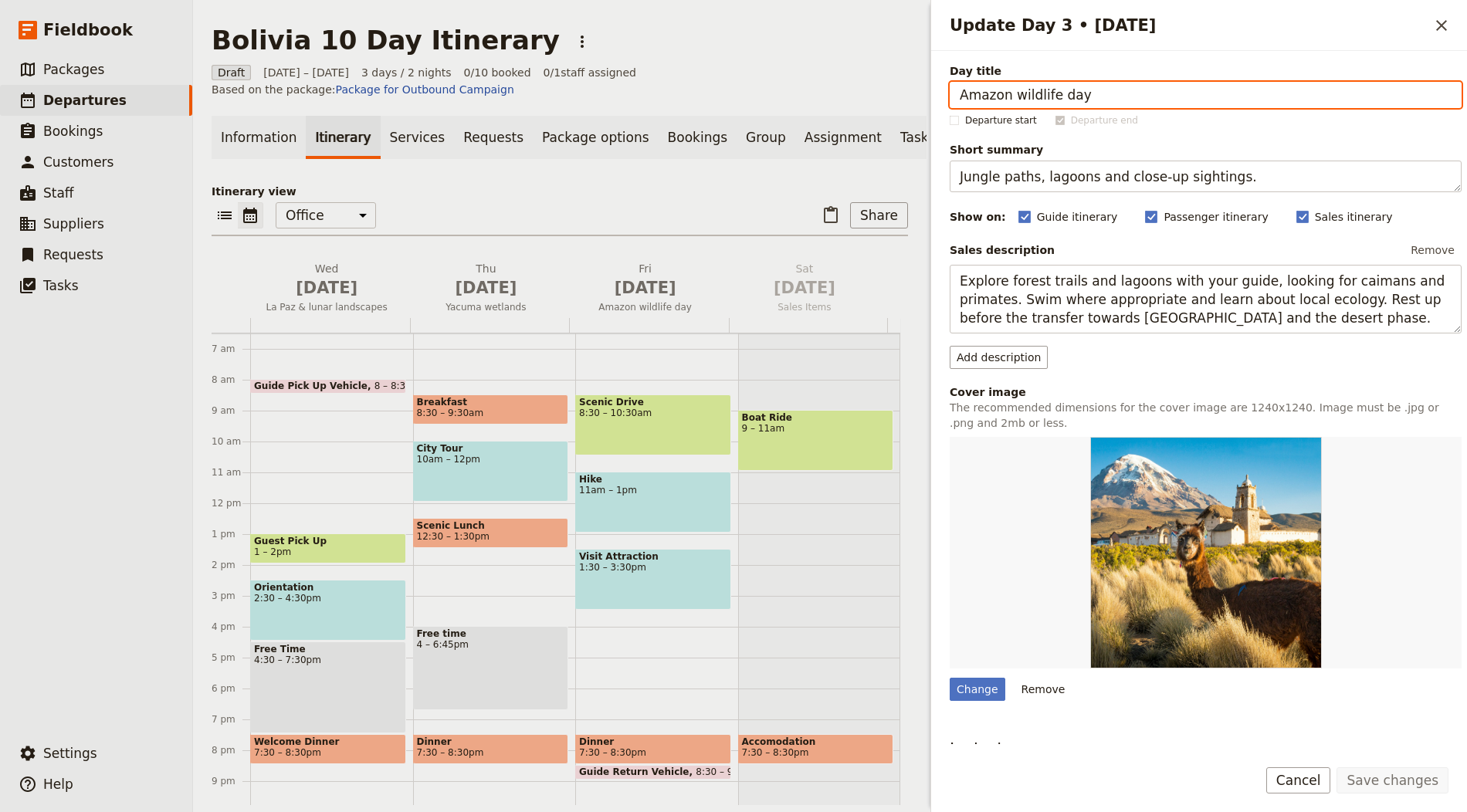
drag, startPoint x: 617, startPoint y: 197, endPoint x: 794, endPoint y: 166, distance: 179.7
click at [617, 197] on p "Itinerary view" at bounding box center [559, 192] width 697 height 16
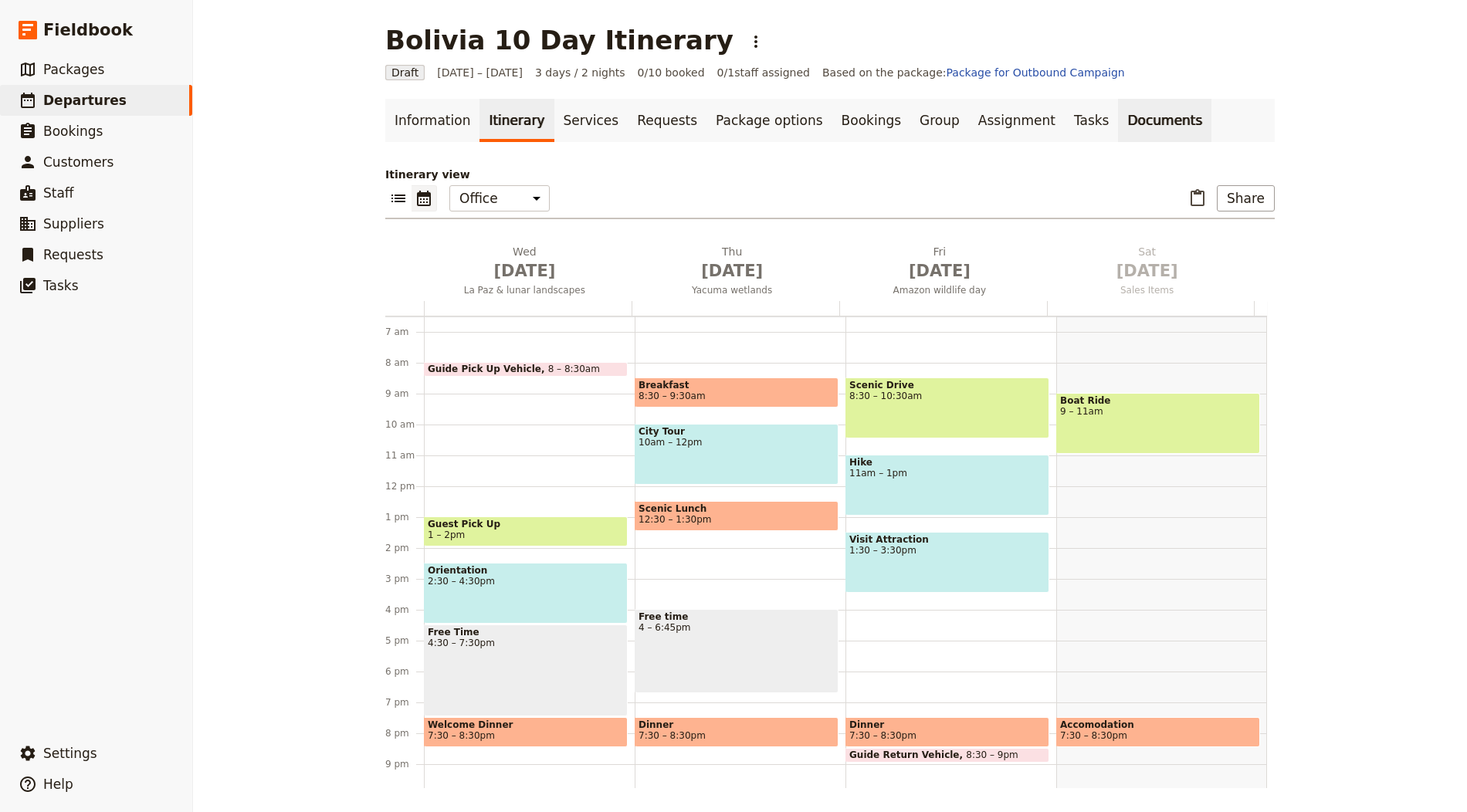
click at [1127, 119] on link "Documents" at bounding box center [1165, 120] width 93 height 43
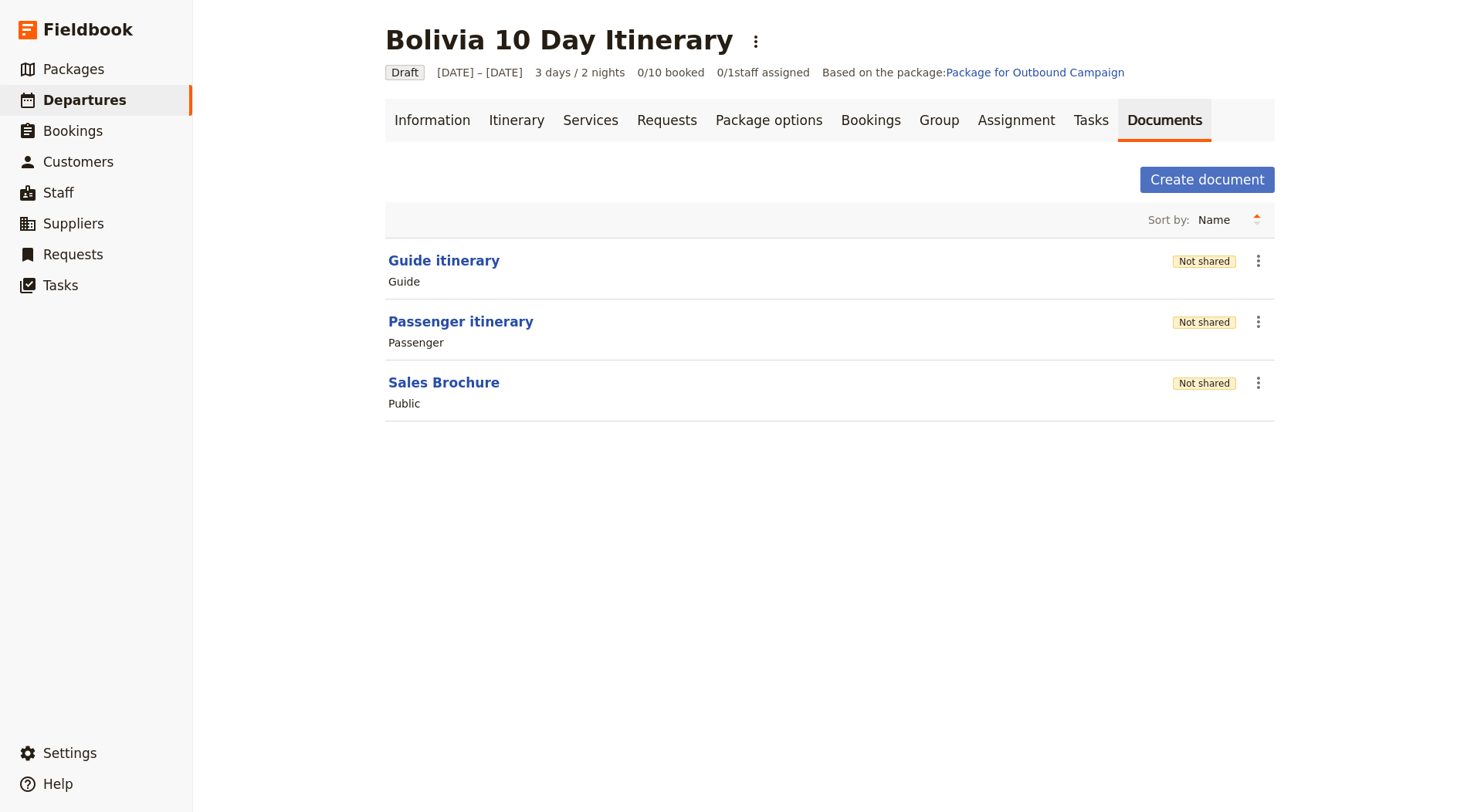
click at [1196, 326] on div "Not shared" at bounding box center [1205, 322] width 63 height 16
click at [1198, 319] on button "Not shared" at bounding box center [1205, 322] width 63 height 12
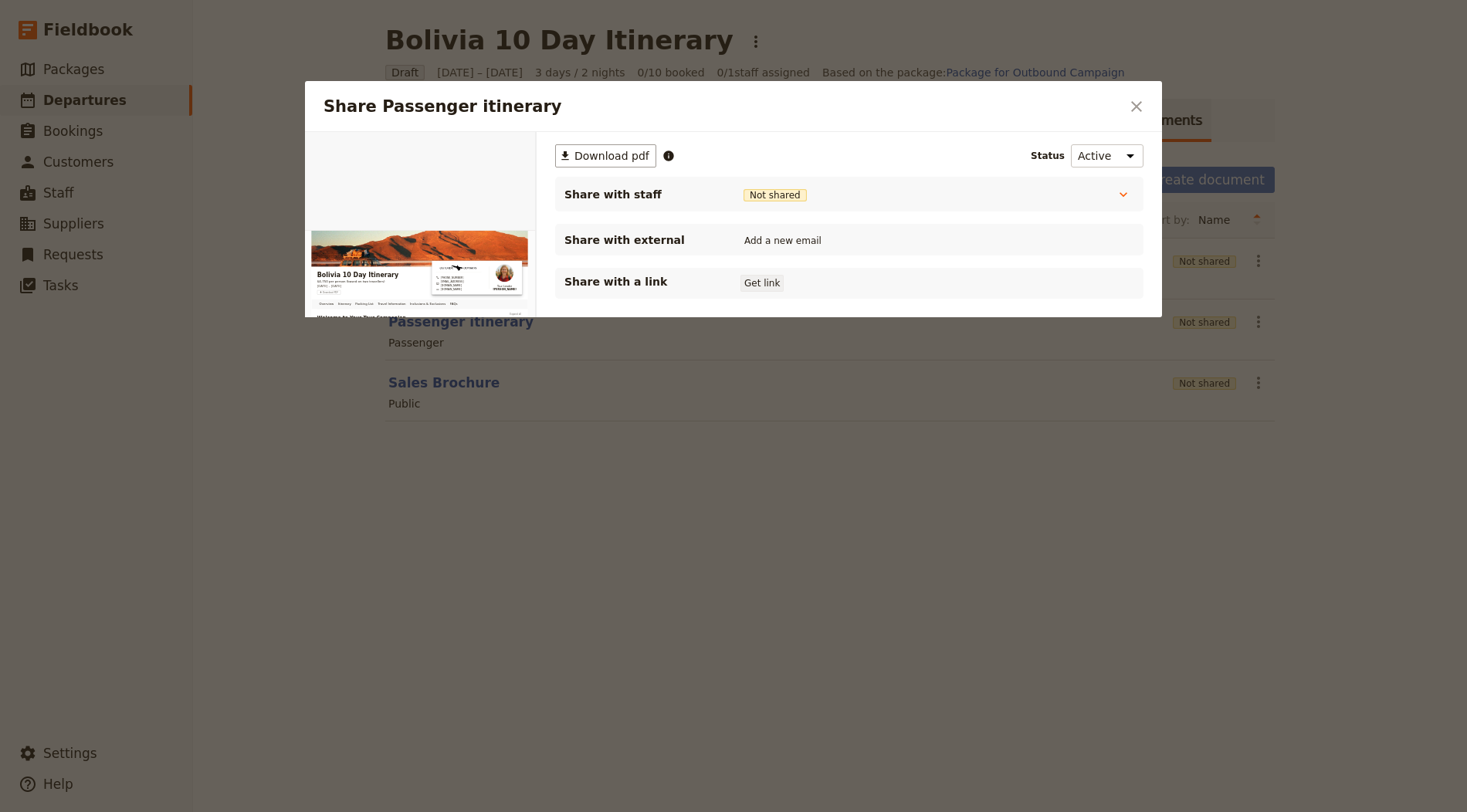
click at [778, 280] on button "Get link" at bounding box center [762, 283] width 43 height 17
click at [1139, 60] on div at bounding box center [733, 406] width 1467 height 812
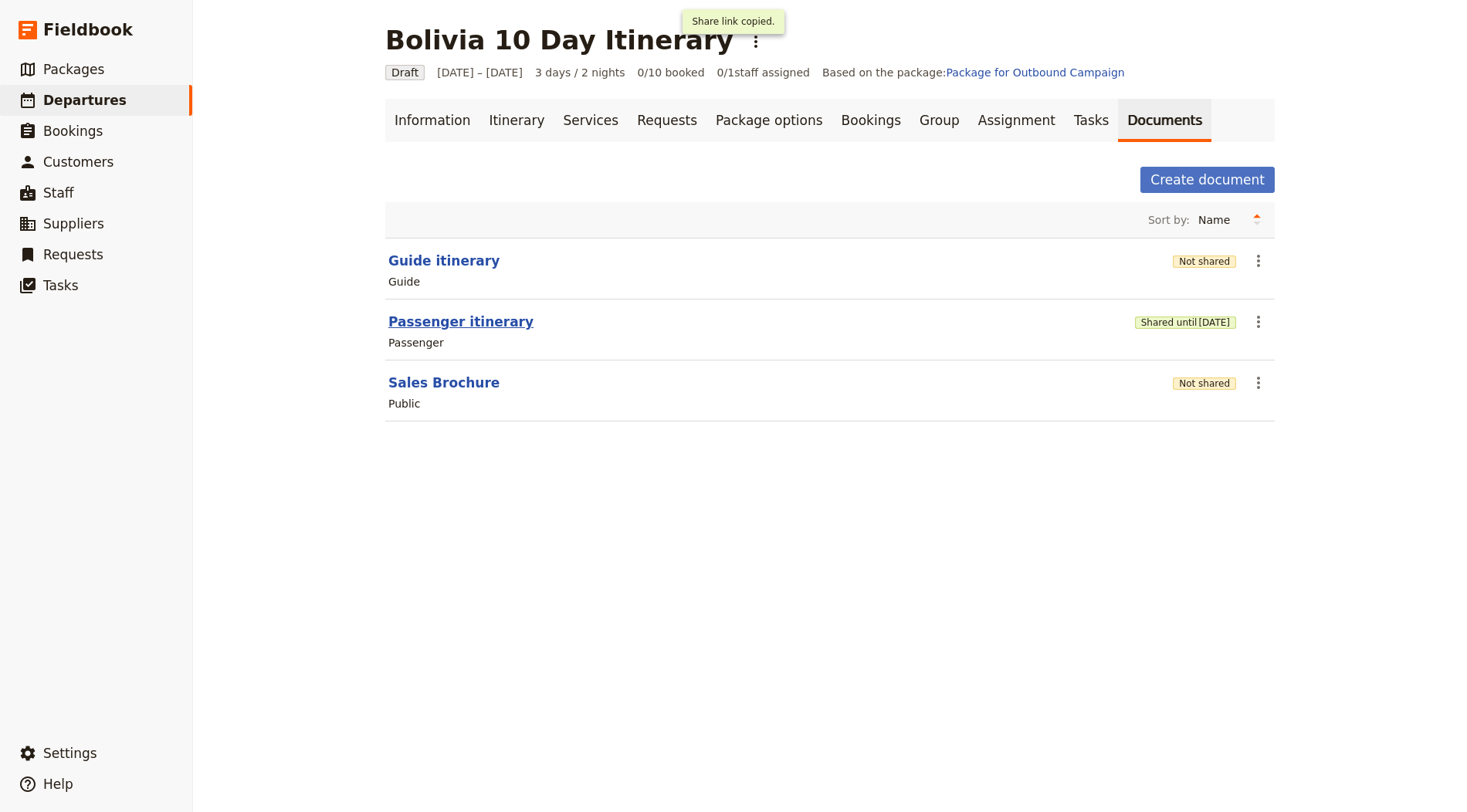
click at [438, 318] on button "Passenger itinerary" at bounding box center [460, 322] width 145 height 19
select select "PASSENGER"
select select "RUN_SHEET"
select select "LARGE"
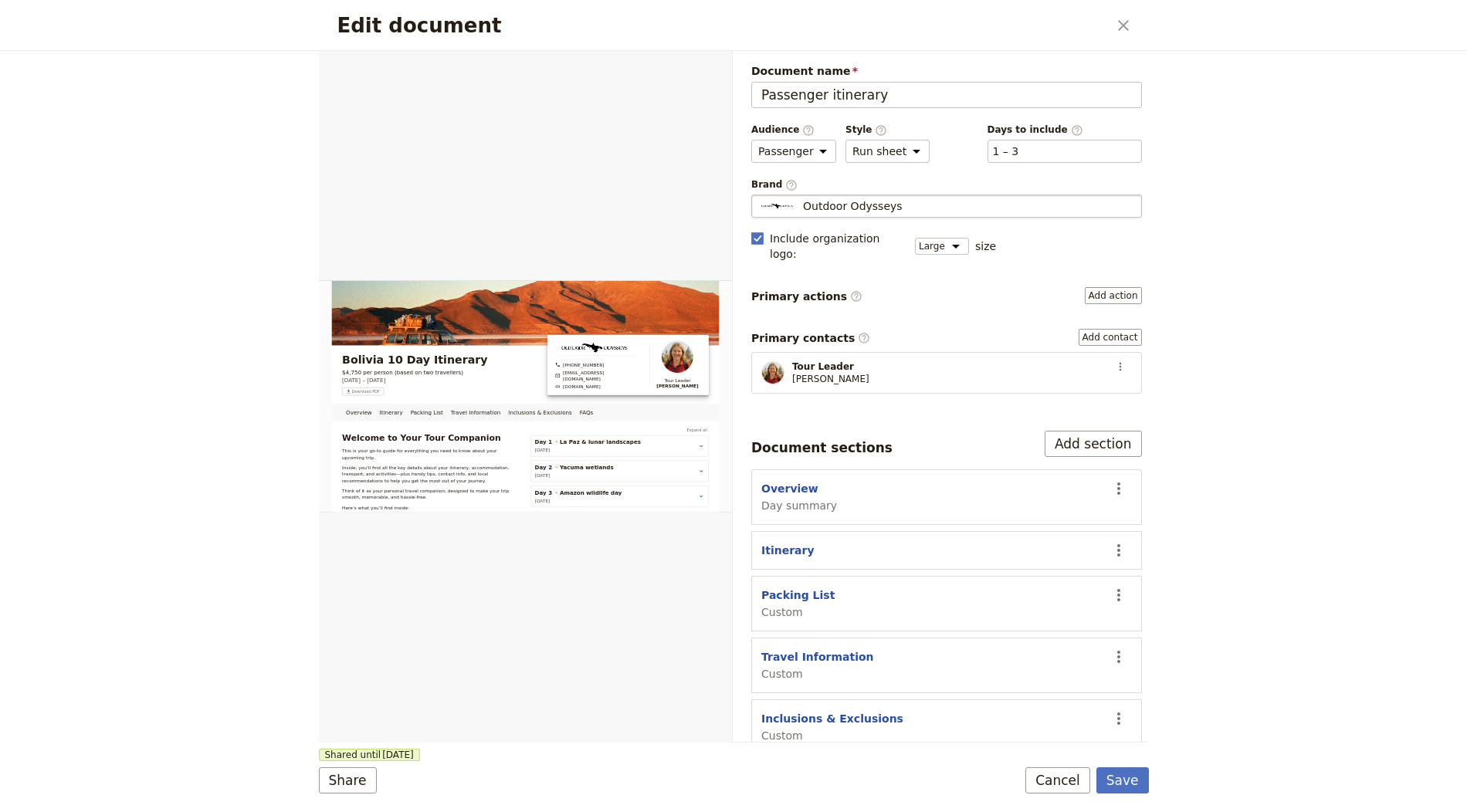
click at [845, 202] on span "Outdoor Odysseys" at bounding box center [852, 206] width 100 height 16
click at [758, 195] on input "Outdoor Odysseys" at bounding box center [757, 194] width 1 height 1
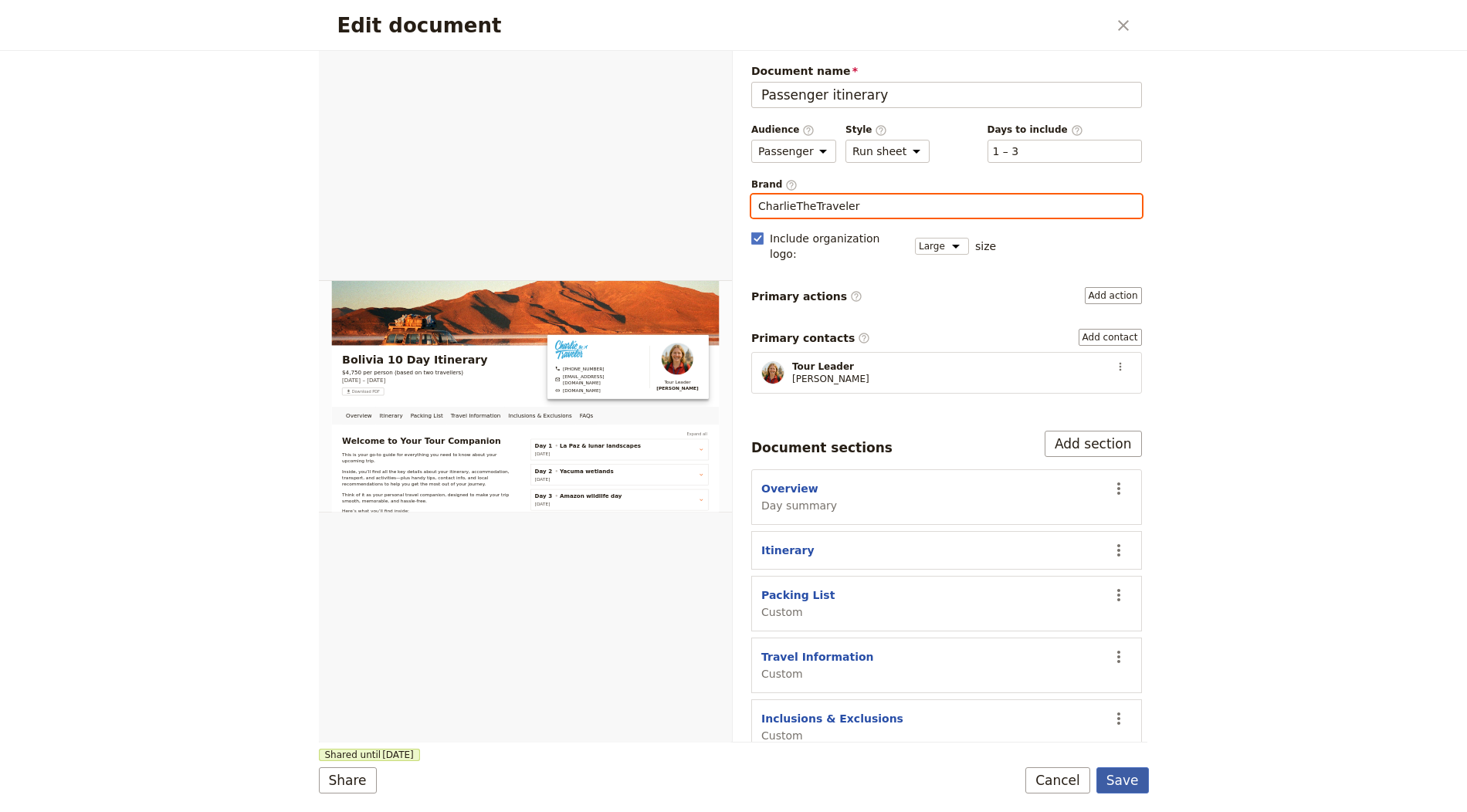
type input "CharlieTheTraveler"
click at [1139, 782] on button "Save" at bounding box center [1122, 780] width 52 height 26
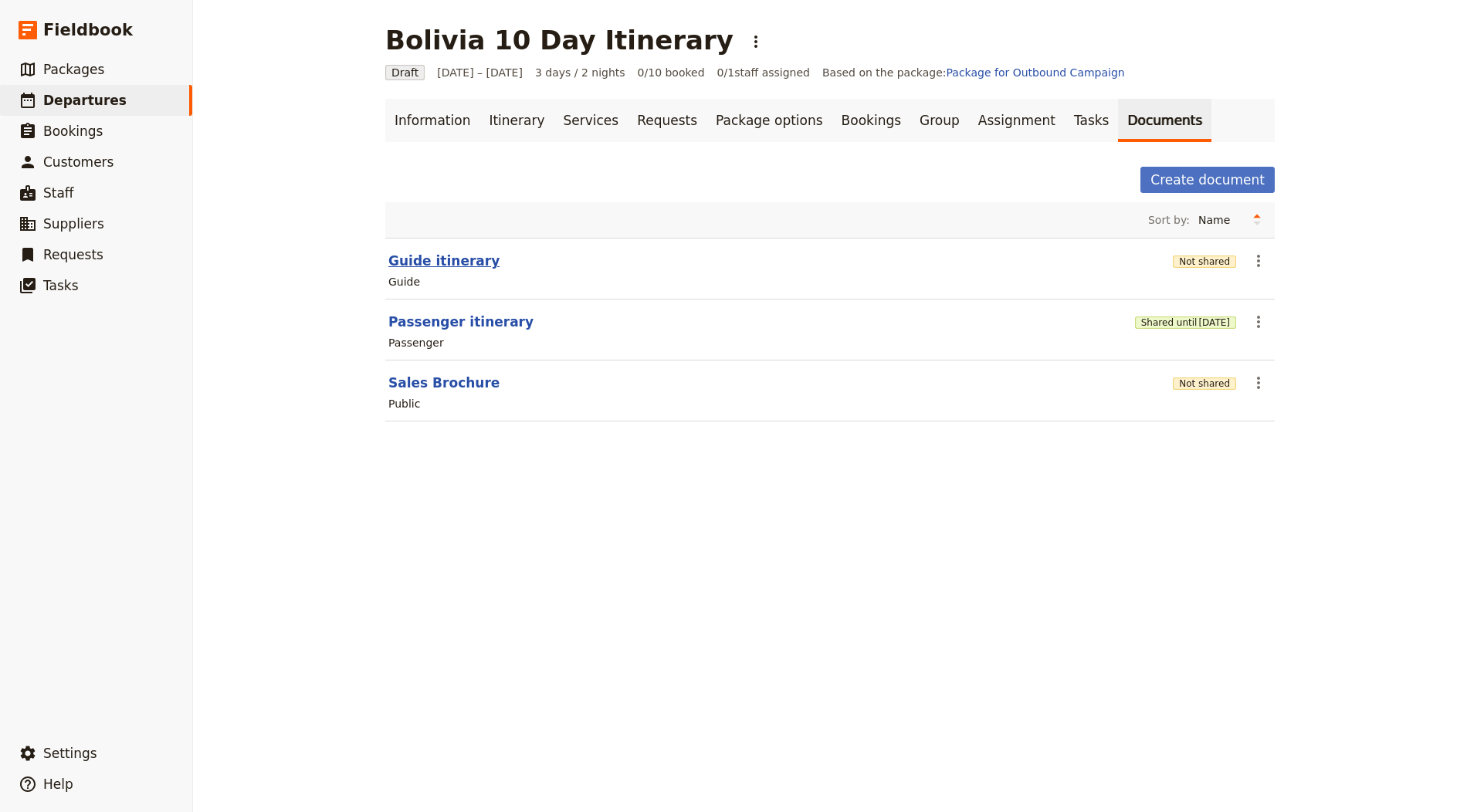
click at [426, 257] on button "Guide itinerary" at bounding box center [444, 261] width 112 height 19
select select "STAFF"
select select "RUN_SHEET"
select select "LARGE"
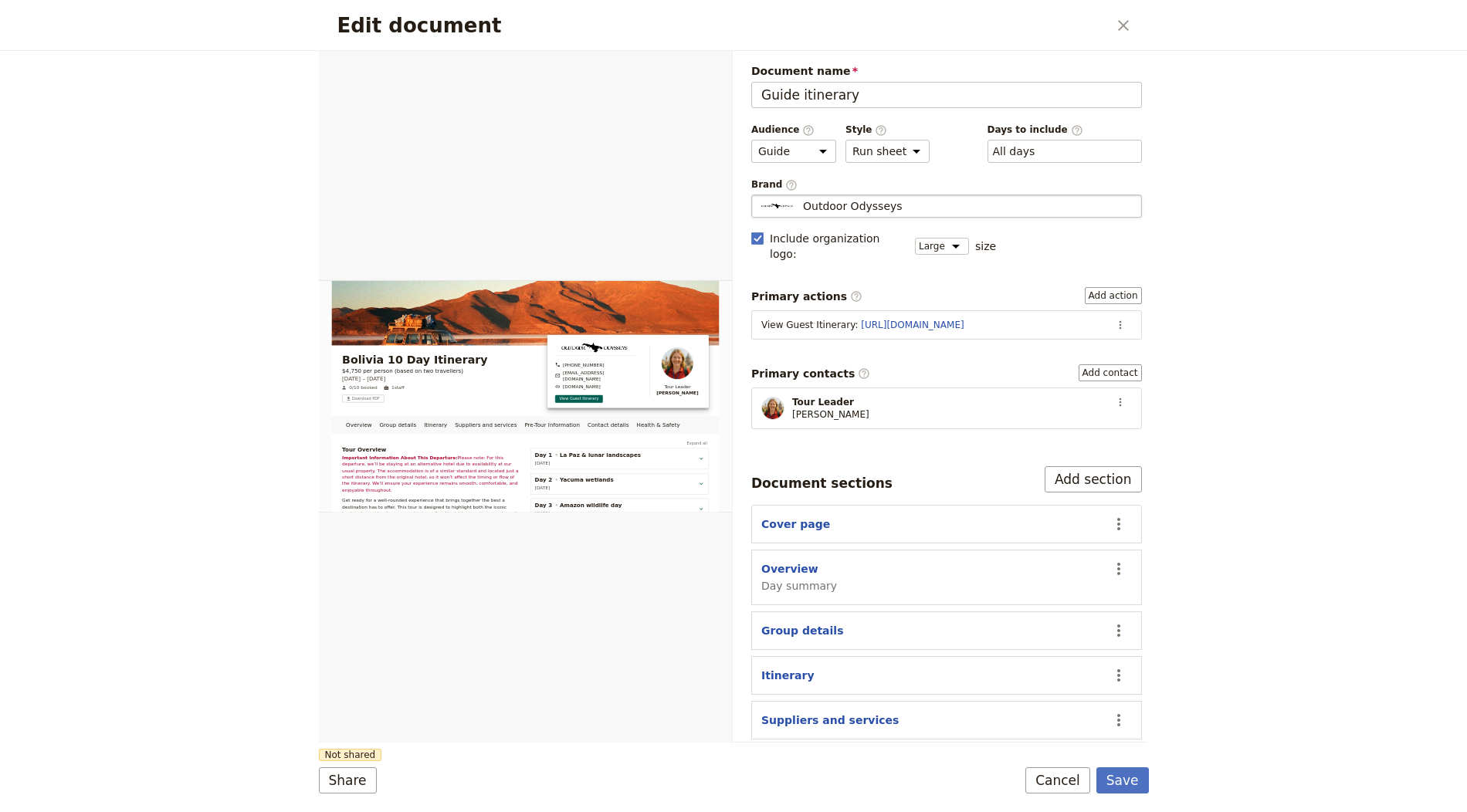
click at [851, 203] on span "Outdoor Odysseys" at bounding box center [852, 206] width 100 height 16
click at [758, 195] on input "Outdoor Odysseys" at bounding box center [757, 194] width 1 height 1
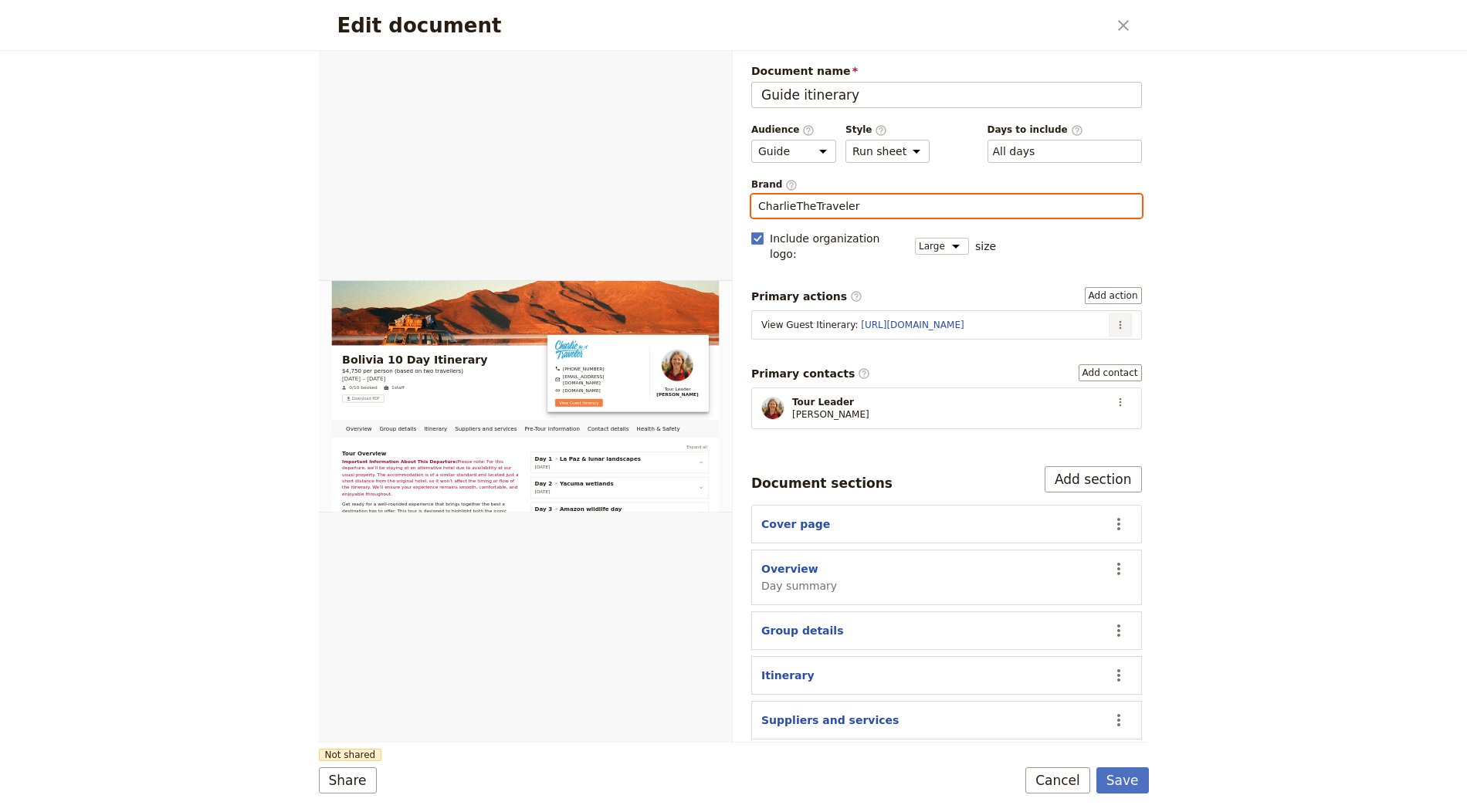
type input "CharlieTheTraveler"
click at [1119, 321] on icon "Actions" at bounding box center [1120, 325] width 2 height 8
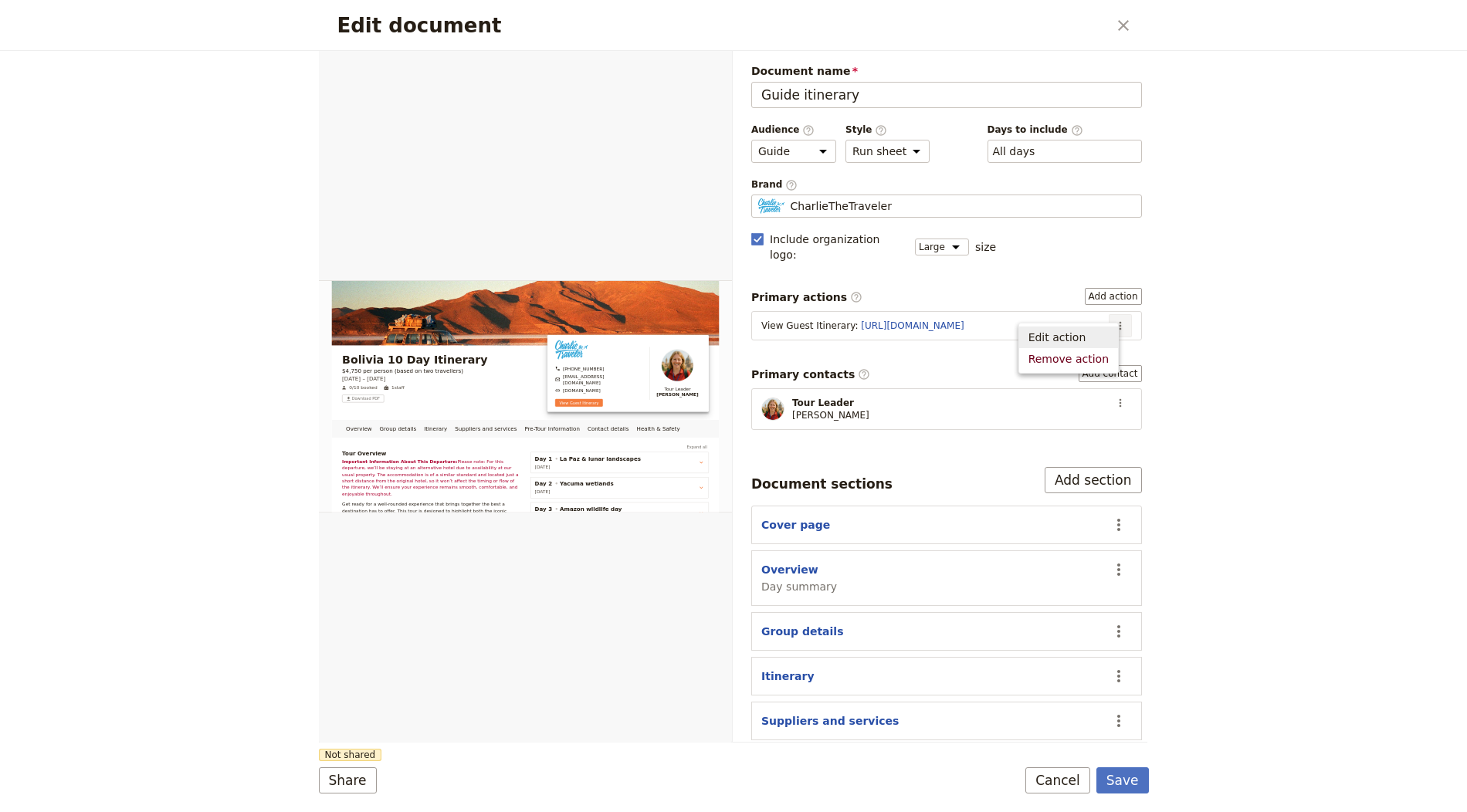
click at [1109, 331] on button "Edit action" at bounding box center [1069, 337] width 99 height 21
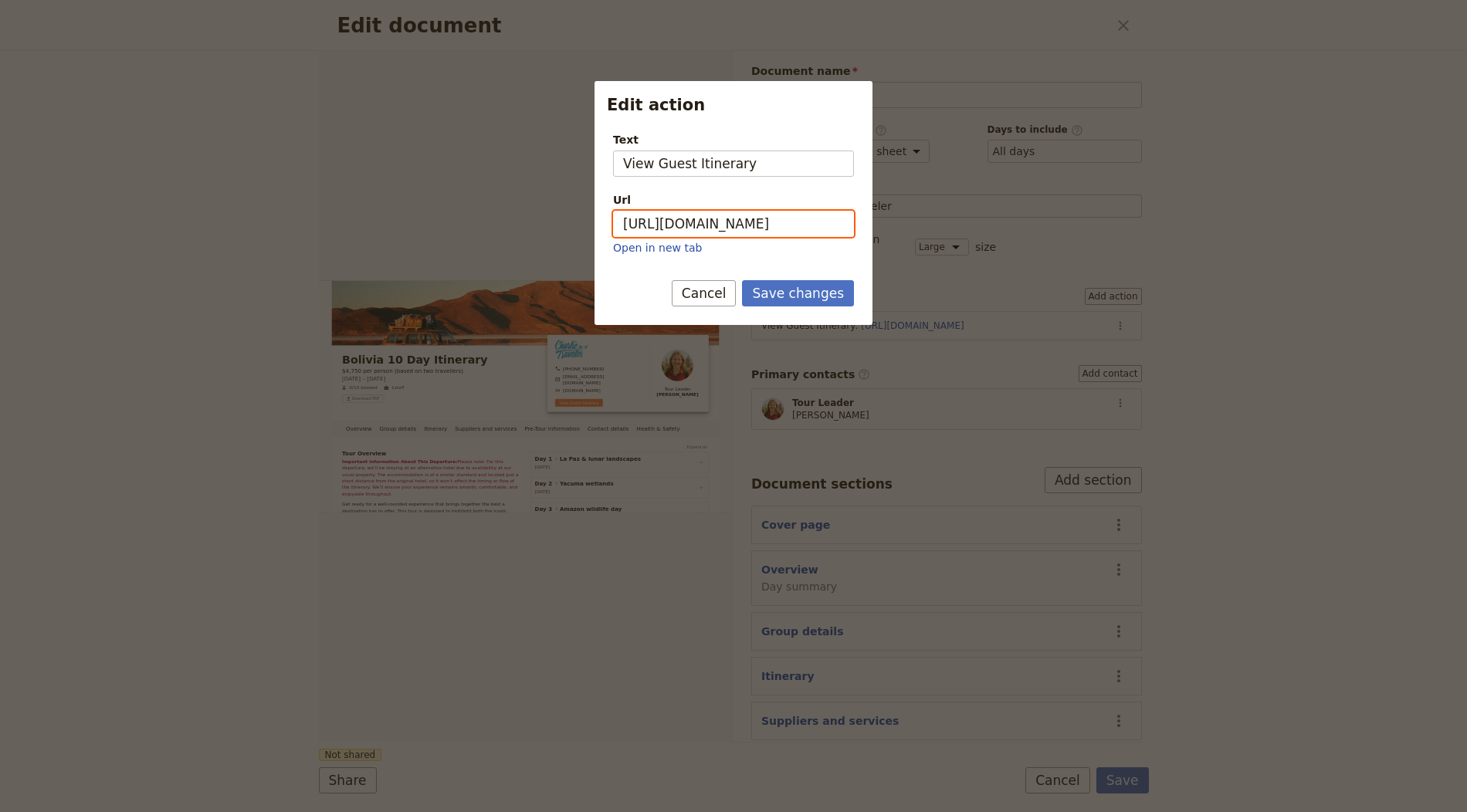
click at [765, 216] on input "https://trips.fieldbook.com/d/STgg1p53yfdP743YnUK9w" at bounding box center [733, 224] width 241 height 26
paste input "TN1TTLbzAMlGU3ooN5cIl"
type input "https://trips.fieldbook.com/d/TN1TTLbzAMlGU3ooN5cIl"
click at [813, 299] on button "Save changes" at bounding box center [798, 293] width 112 height 26
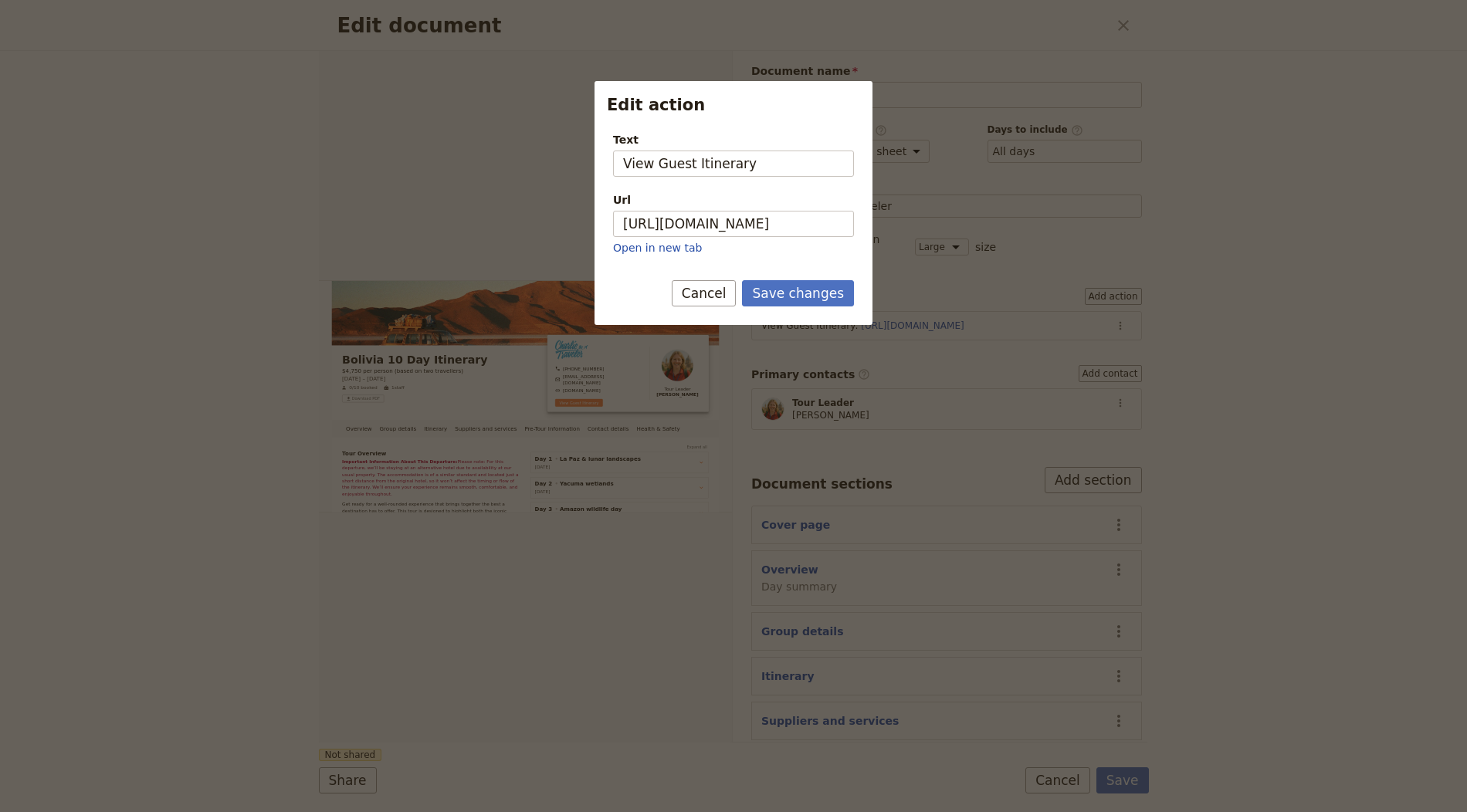
scroll to position [0, 0]
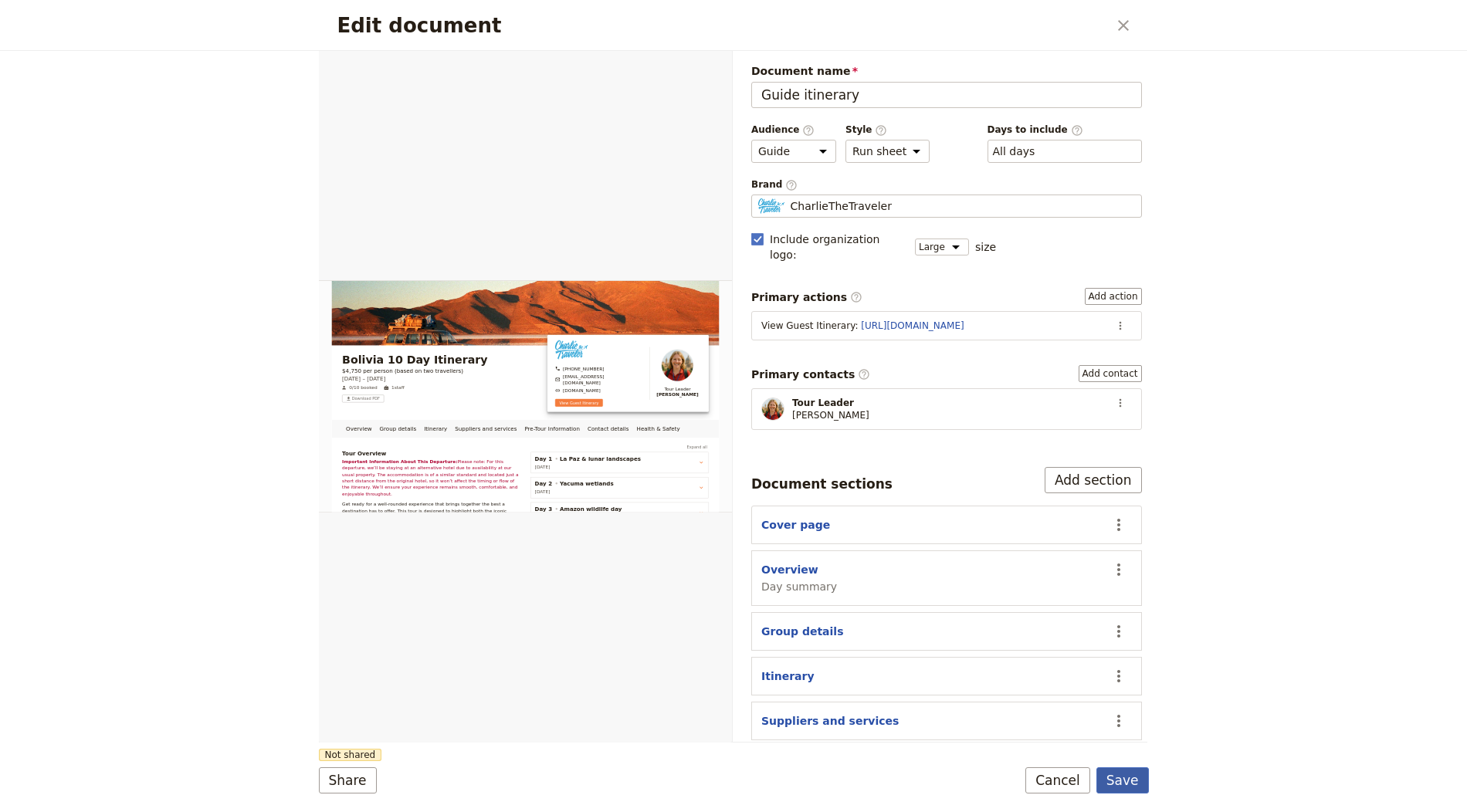
click at [1119, 771] on button "Save" at bounding box center [1122, 780] width 52 height 26
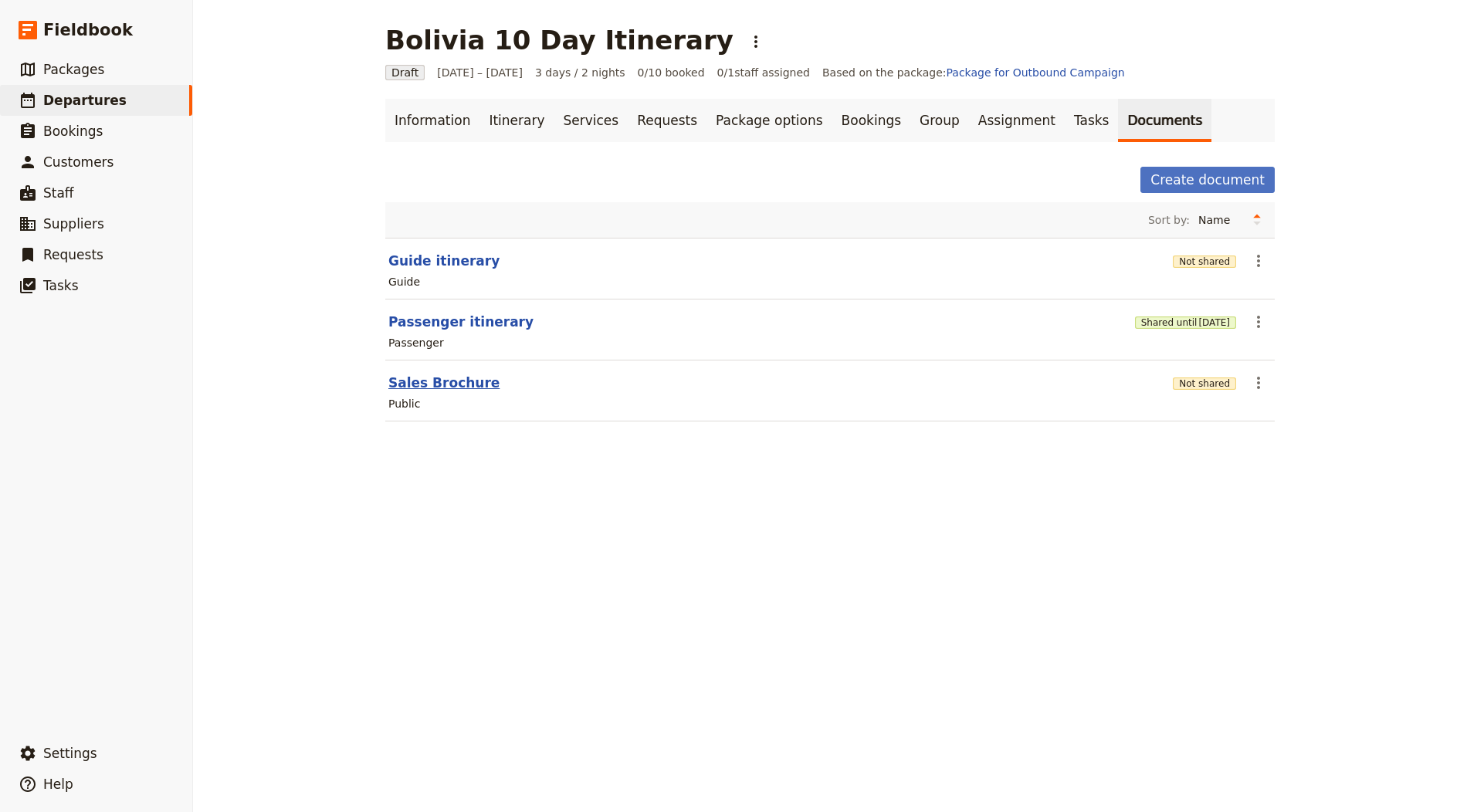
click at [440, 384] on button "Sales Brochure" at bounding box center [444, 383] width 112 height 19
select select "DEFAULT"
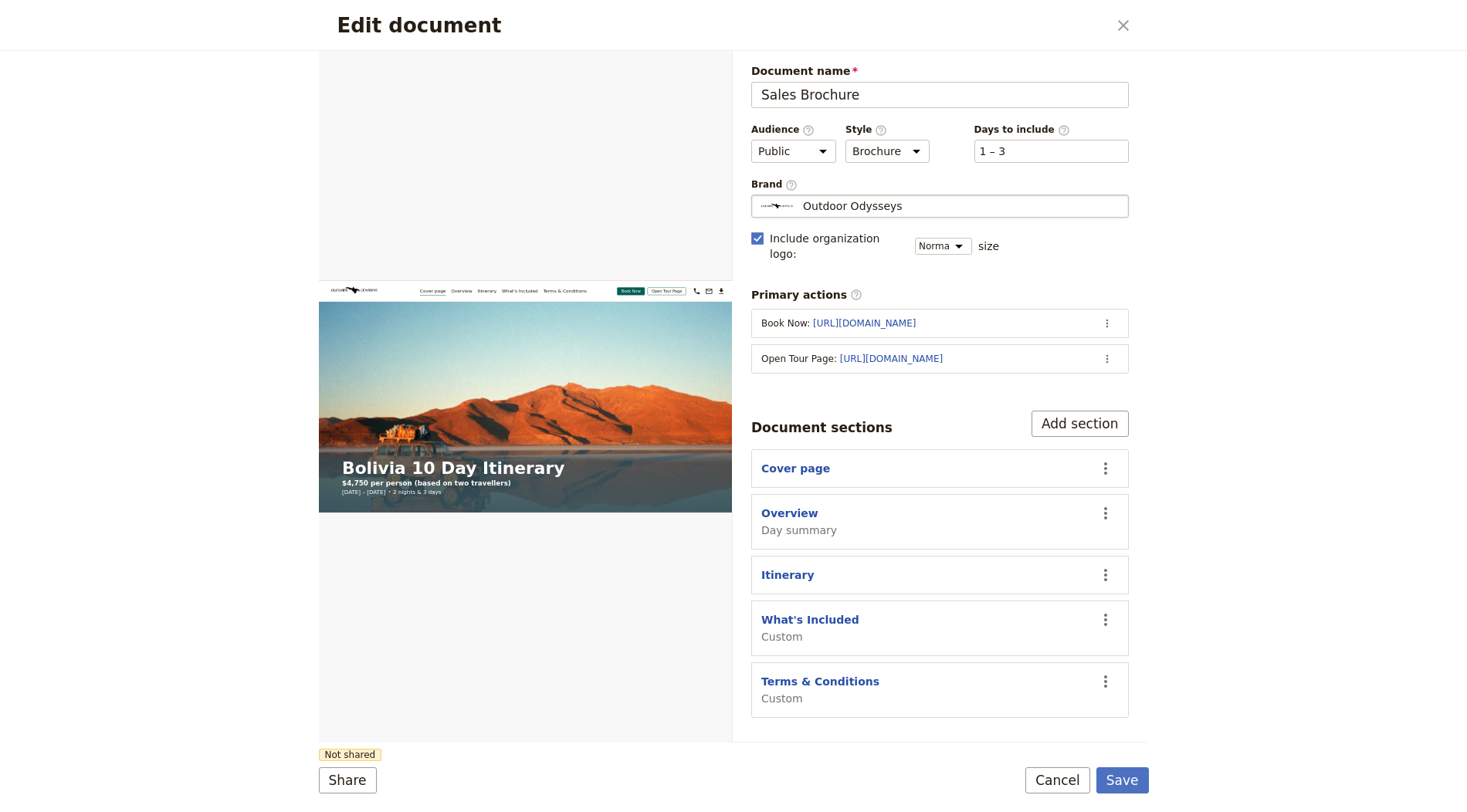
click at [955, 203] on div "Outdoor Odysseys" at bounding box center [940, 206] width 364 height 16
click at [758, 195] on input "Outdoor Odysseys" at bounding box center [757, 194] width 1 height 1
type input "CharlieTheTraveler"
click at [1110, 353] on icon "Actions" at bounding box center [1106, 358] width 12 height 12
click at [1060, 375] on span "Edit action" at bounding box center [1046, 371] width 125 height 16
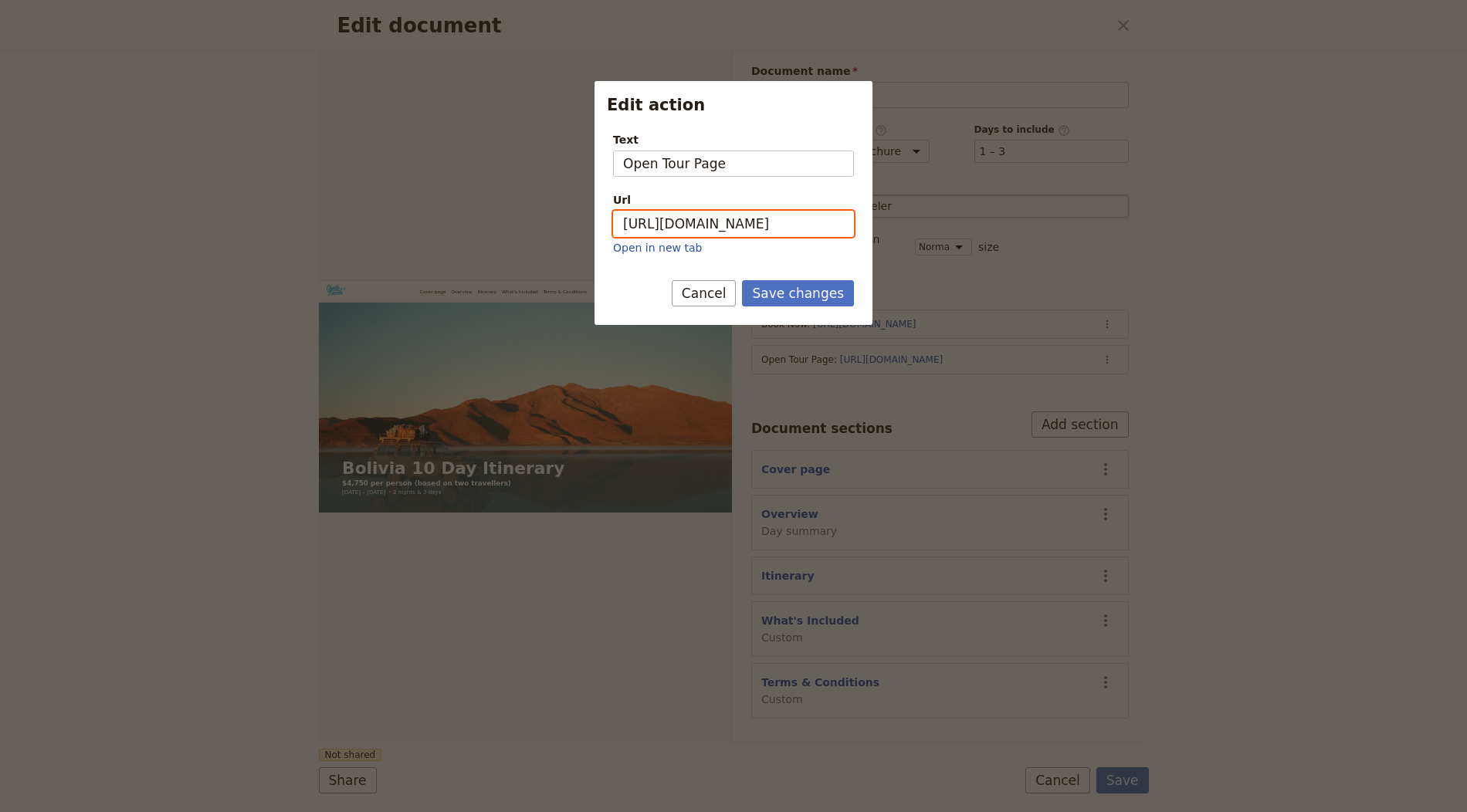
click at [765, 218] on input "https://trips.fieldbook.com/d/STgg1p53yfdP743YnUK9w" at bounding box center [733, 224] width 241 height 26
paste input "TN1TTLbzAMlGU3ooN5cIl"
type input "https://trips.fieldbook.com/d/TN1TTLbzAMlGU3ooN5cIl"
drag, startPoint x: 820, startPoint y: 293, endPoint x: 964, endPoint y: 420, distance: 192.0
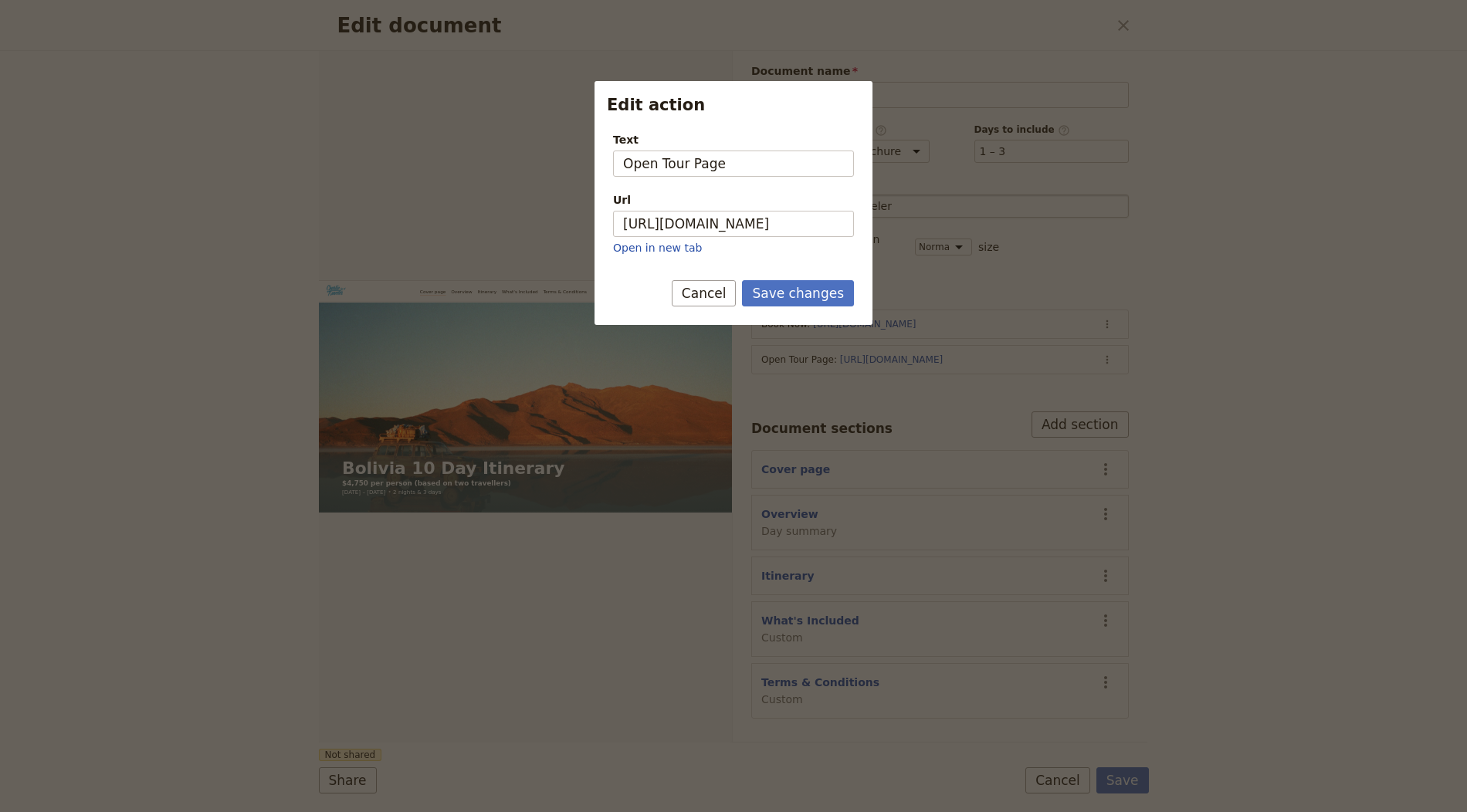
click at [821, 293] on button "Save changes" at bounding box center [798, 293] width 112 height 26
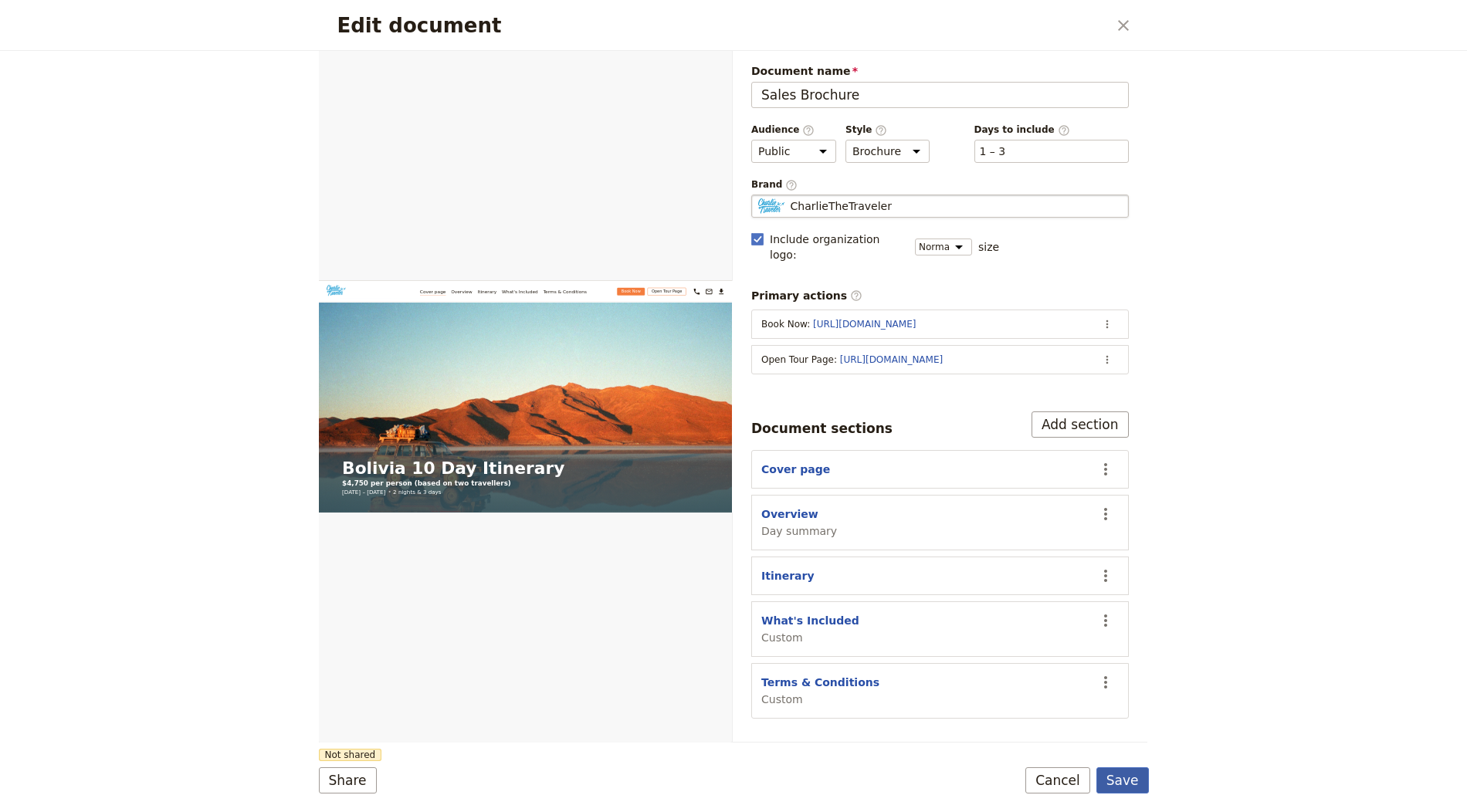
click at [1114, 777] on button "Save" at bounding box center [1122, 780] width 52 height 26
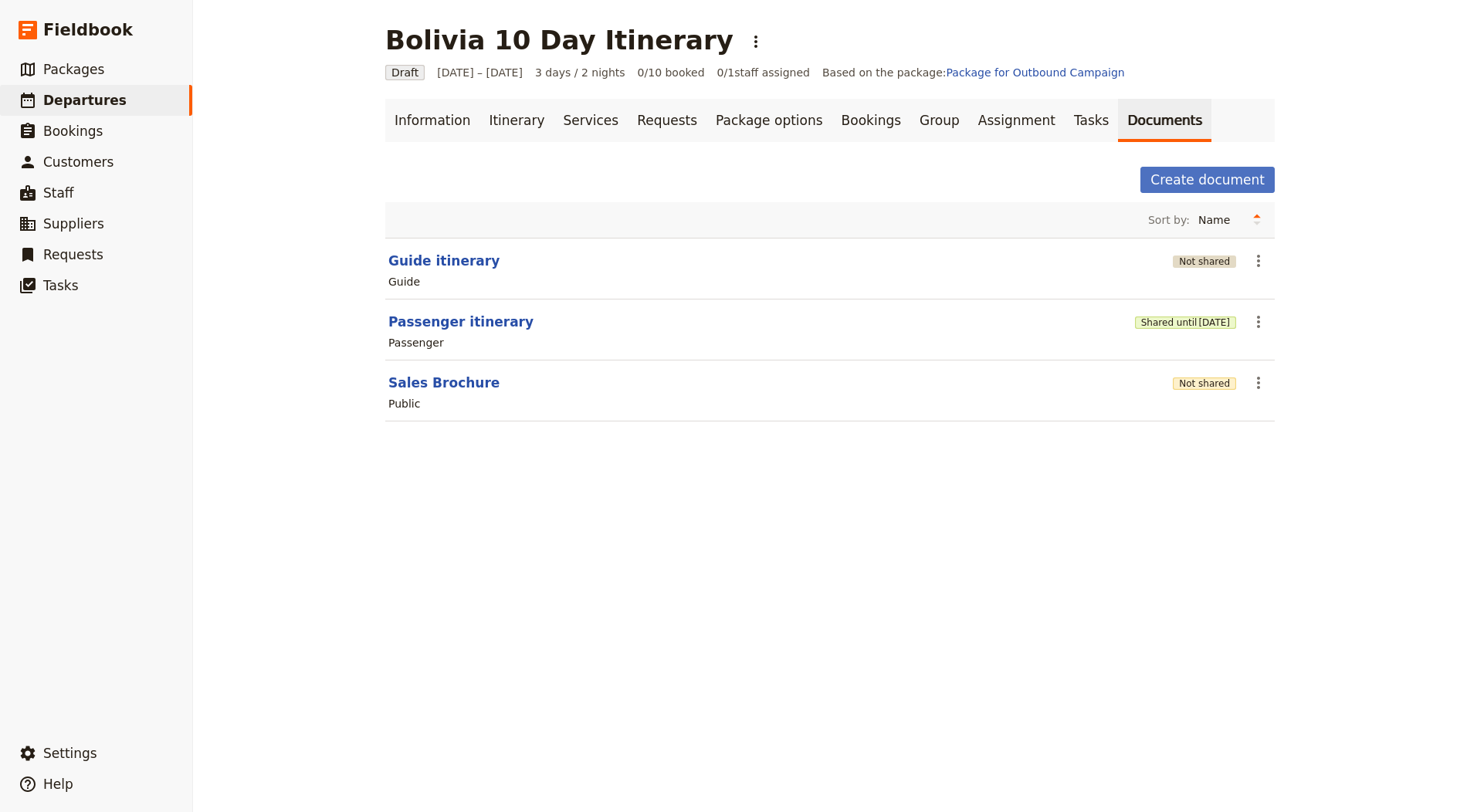
drag, startPoint x: 1194, startPoint y: 272, endPoint x: 1202, endPoint y: 257, distance: 17.0
click at [1194, 273] on div "Guide" at bounding box center [830, 282] width 887 height 19
click at [1202, 257] on button "Not shared" at bounding box center [1205, 261] width 63 height 12
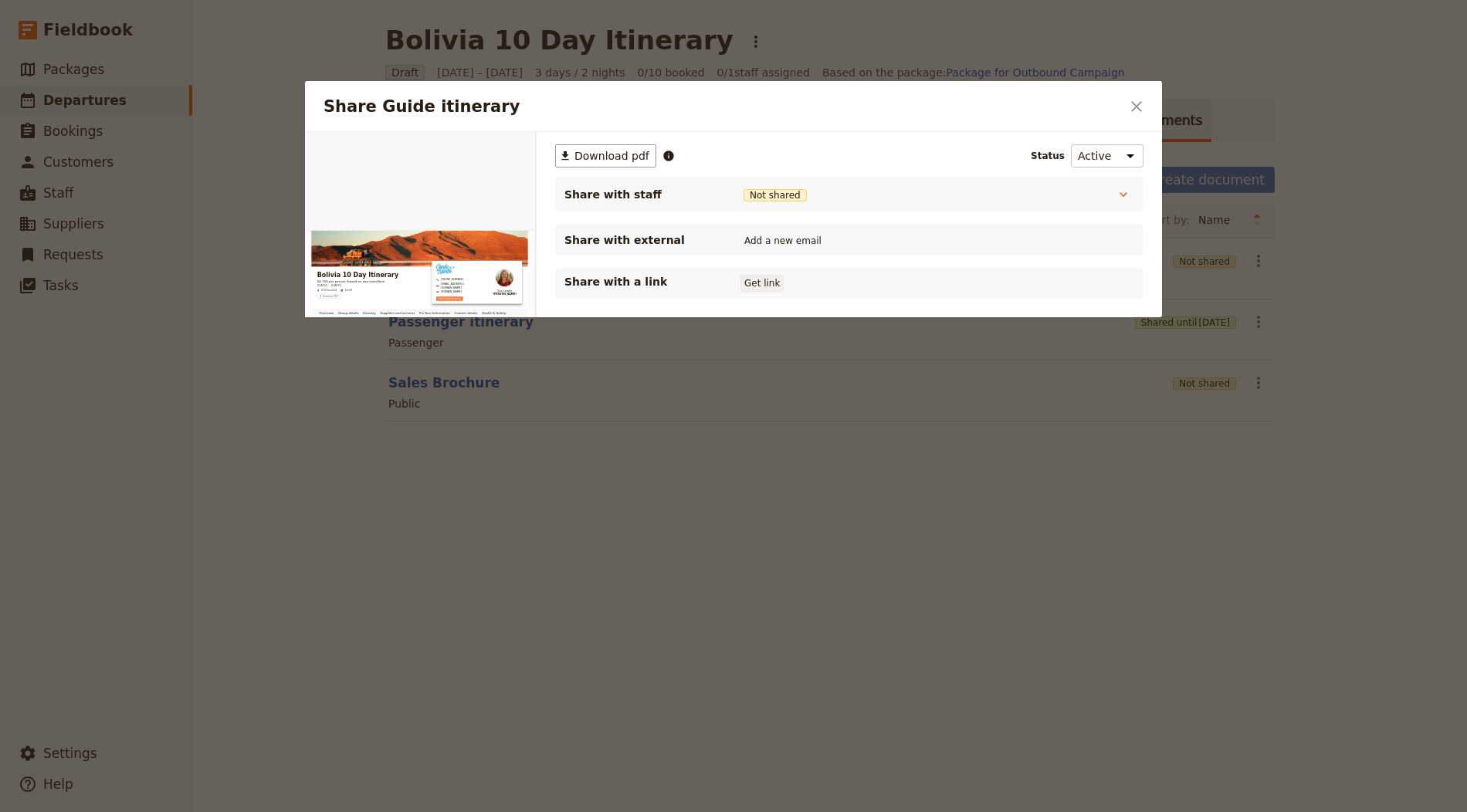
click at [755, 285] on button "Get link" at bounding box center [762, 283] width 43 height 17
click at [1140, 110] on icon "Close dialog" at bounding box center [1137, 107] width 11 height 11
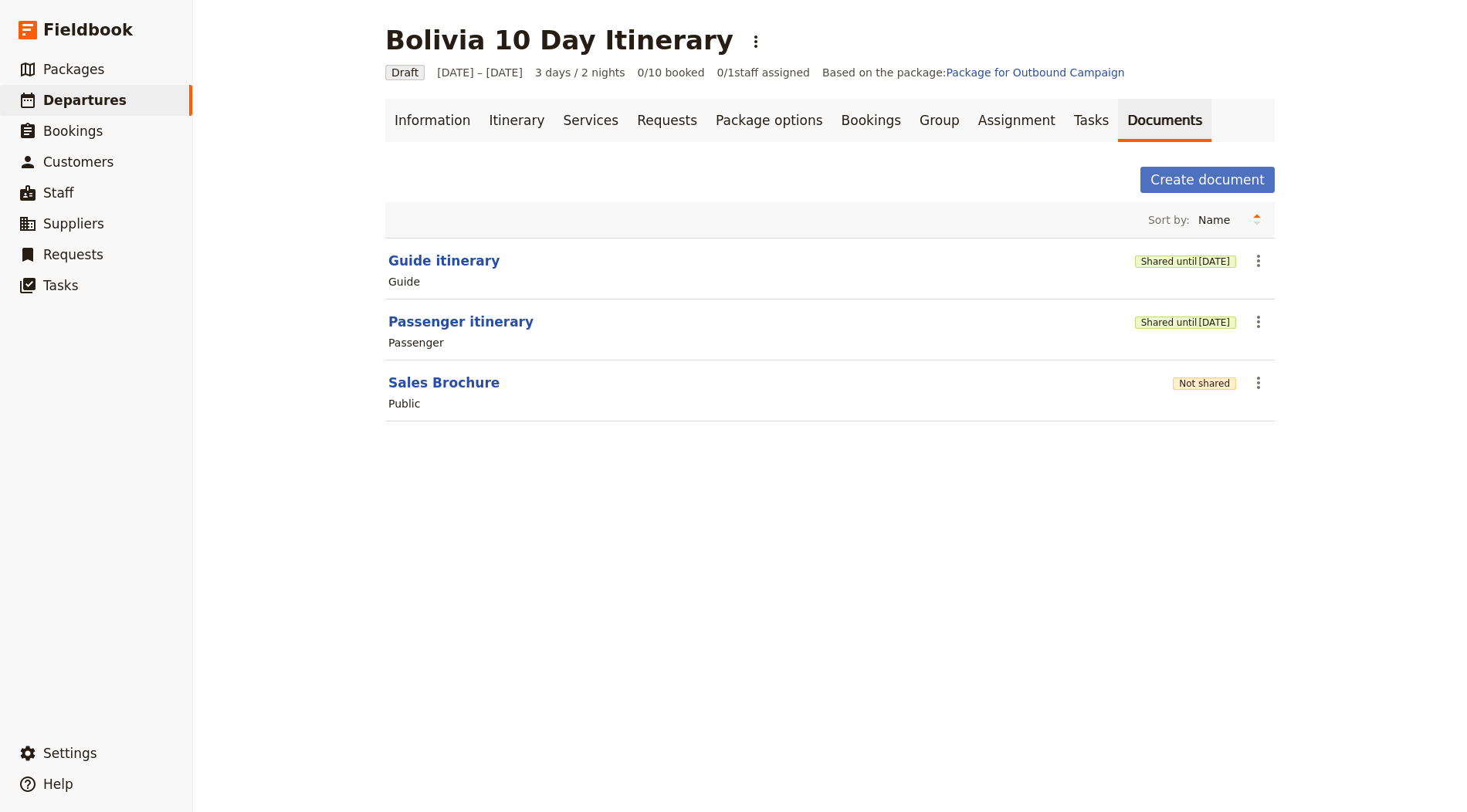
click at [1195, 375] on div "Not shared" at bounding box center [1205, 382] width 63 height 16
click at [1194, 378] on button "Not shared" at bounding box center [1205, 383] width 63 height 12
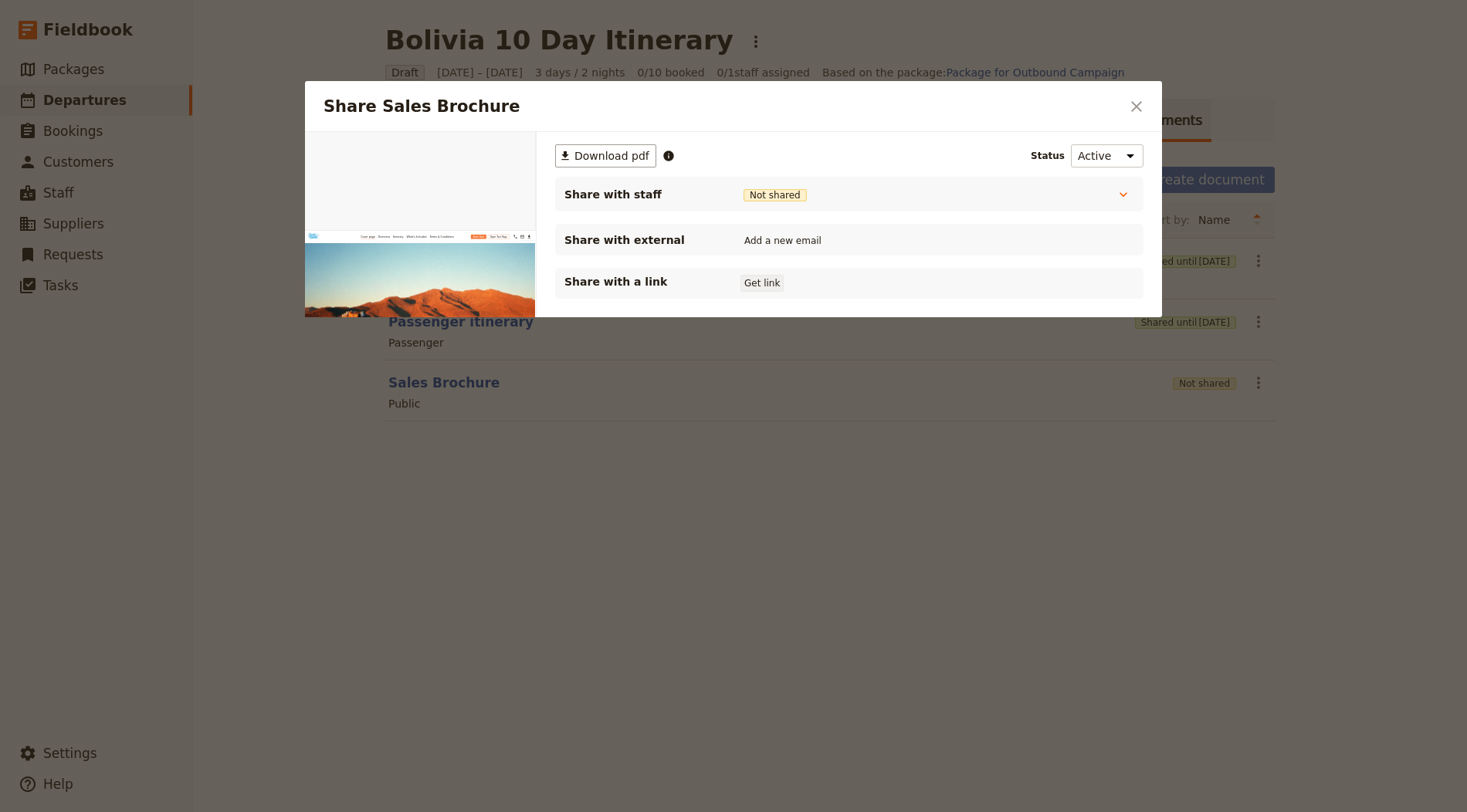
click at [769, 279] on button "Get link" at bounding box center [762, 283] width 43 height 17
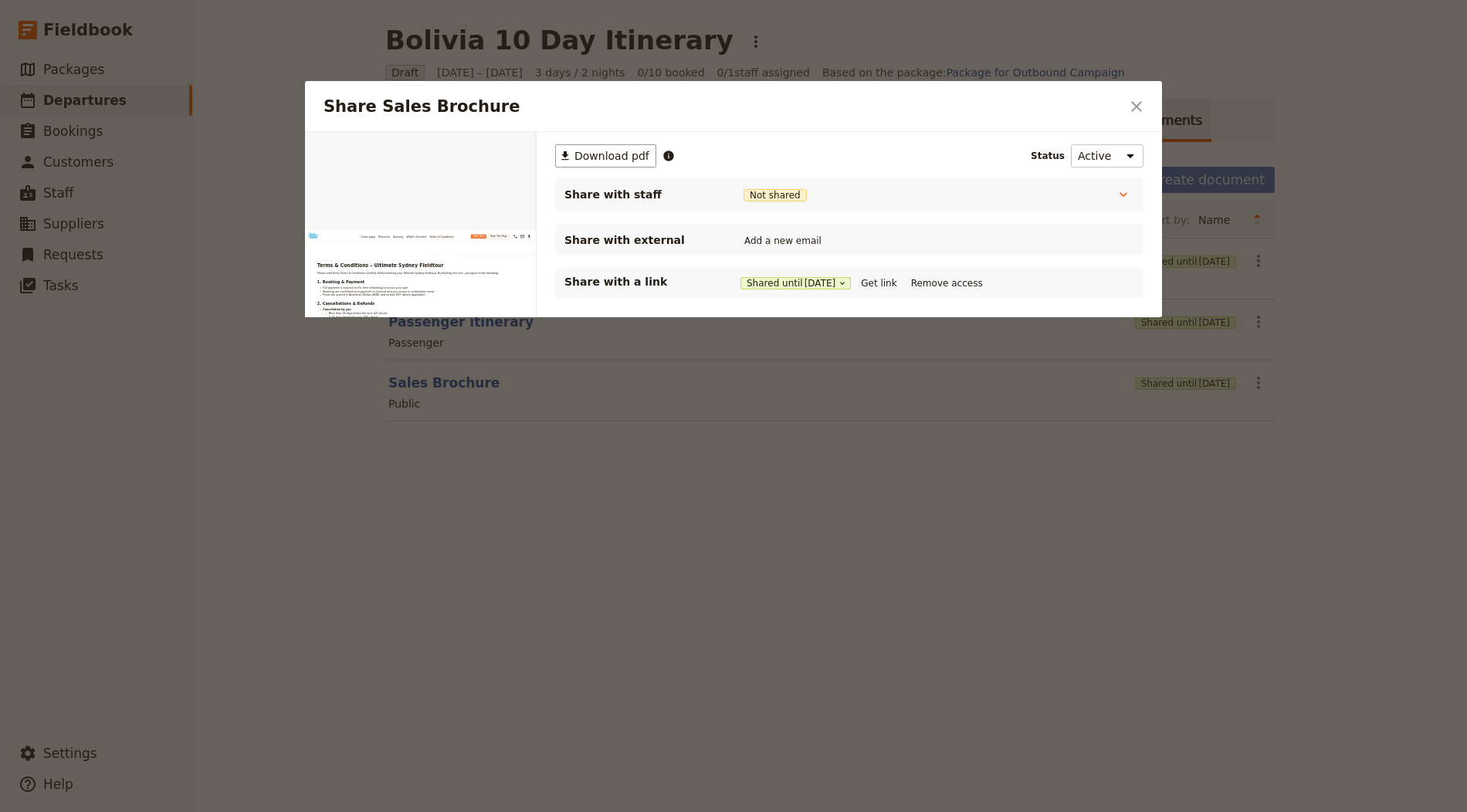
scroll to position [3899, 0]
click at [552, 716] on div at bounding box center [733, 406] width 1467 height 812
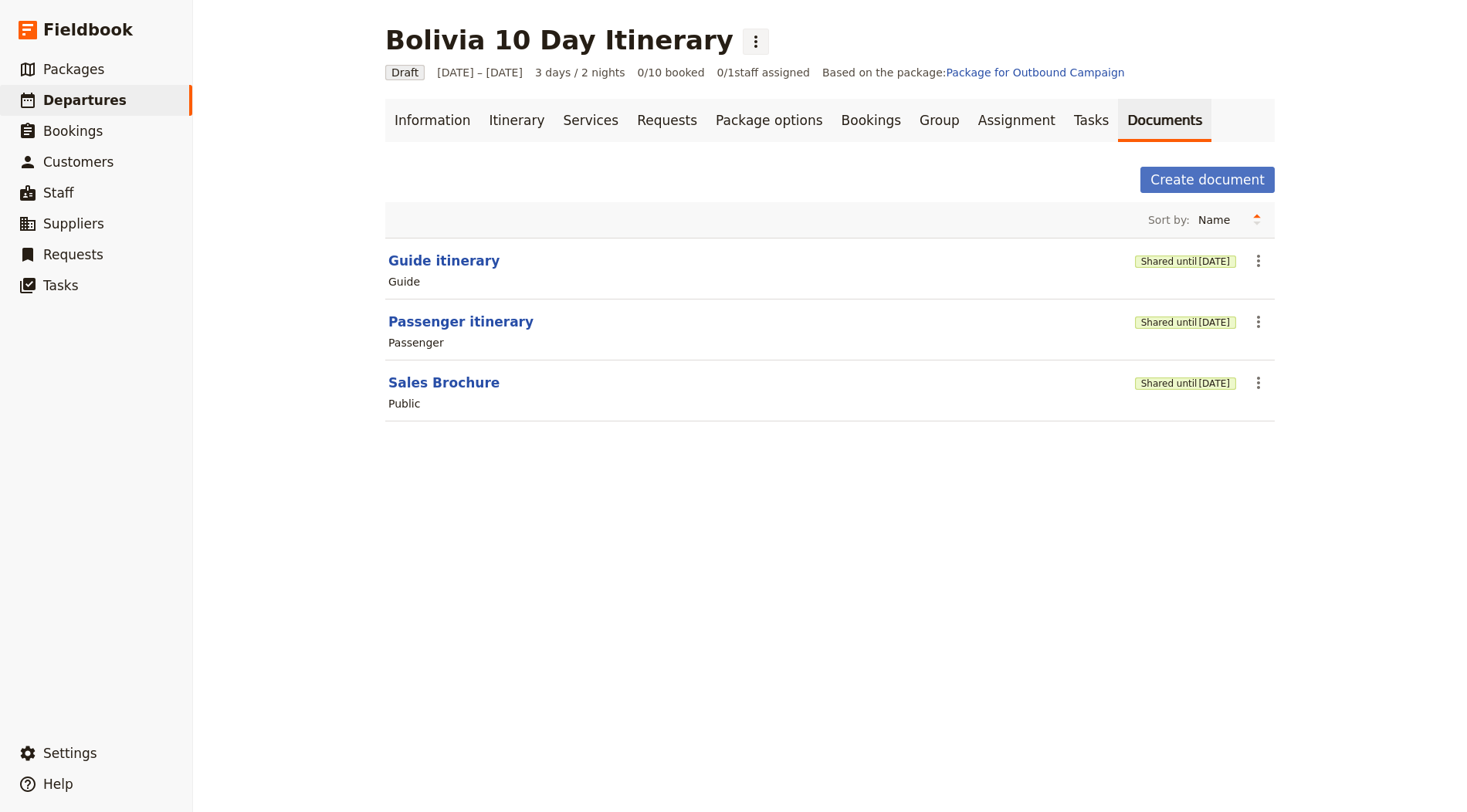
click at [747, 50] on icon "Actions" at bounding box center [756, 42] width 19 height 19
click at [708, 125] on span "Schedule departure" at bounding box center [722, 123] width 107 height 16
click at [833, 119] on link "Bookings" at bounding box center [872, 120] width 78 height 43
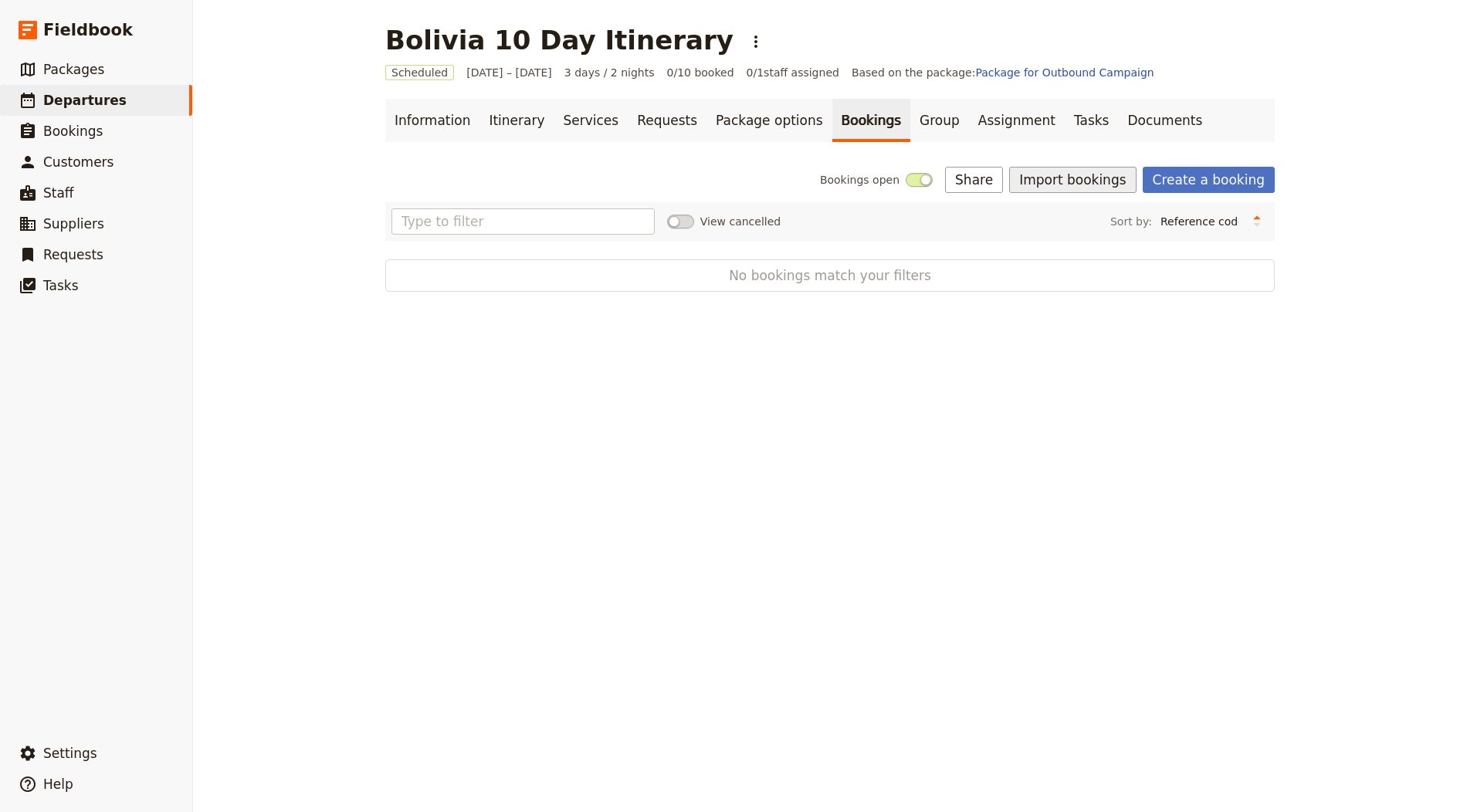
click at [1062, 170] on button "Import bookings" at bounding box center [1073, 180] width 127 height 26
click at [1065, 202] on button "Import Bookings" at bounding box center [1128, 212] width 210 height 21
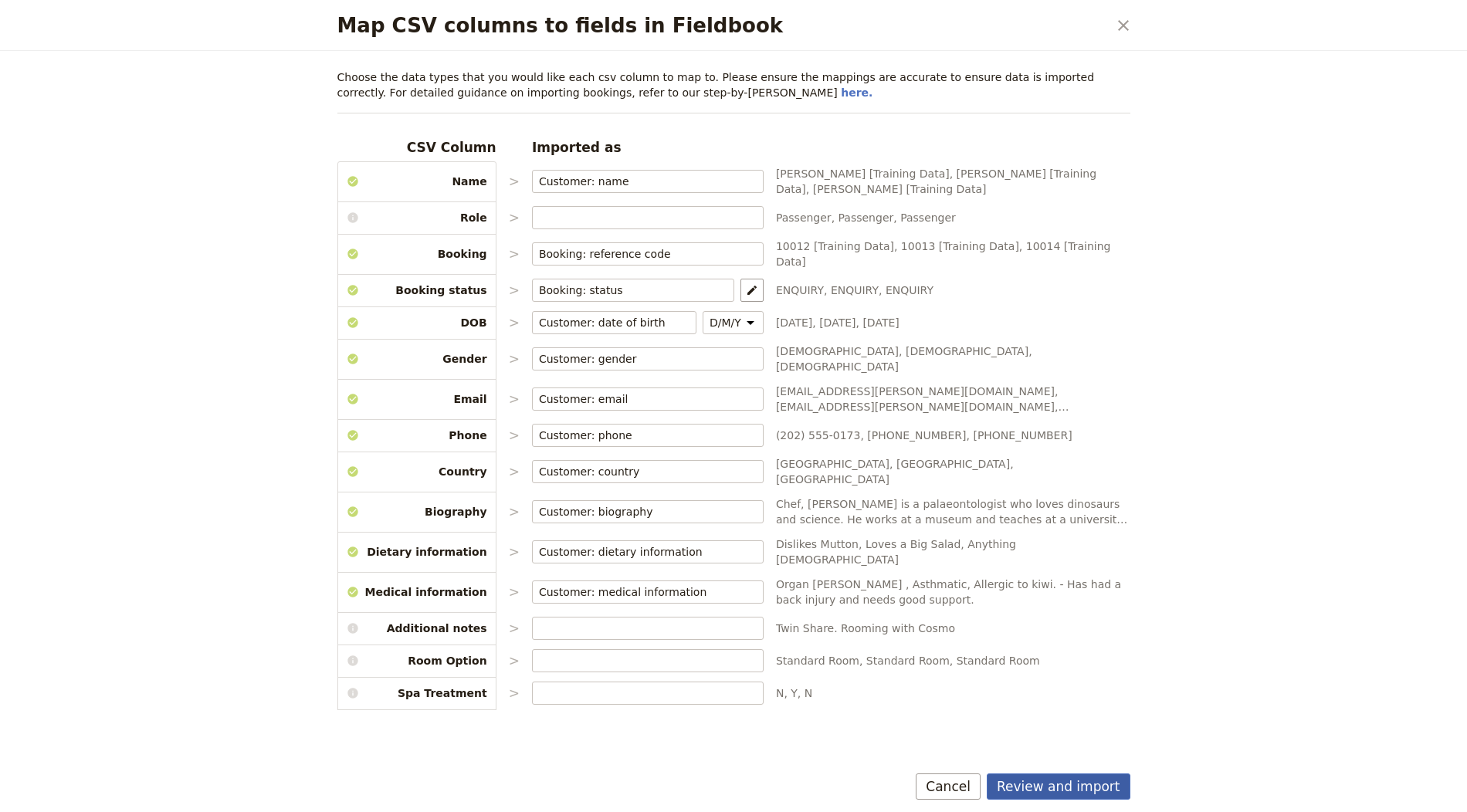
click at [1077, 786] on button "Review and import" at bounding box center [1059, 787] width 143 height 26
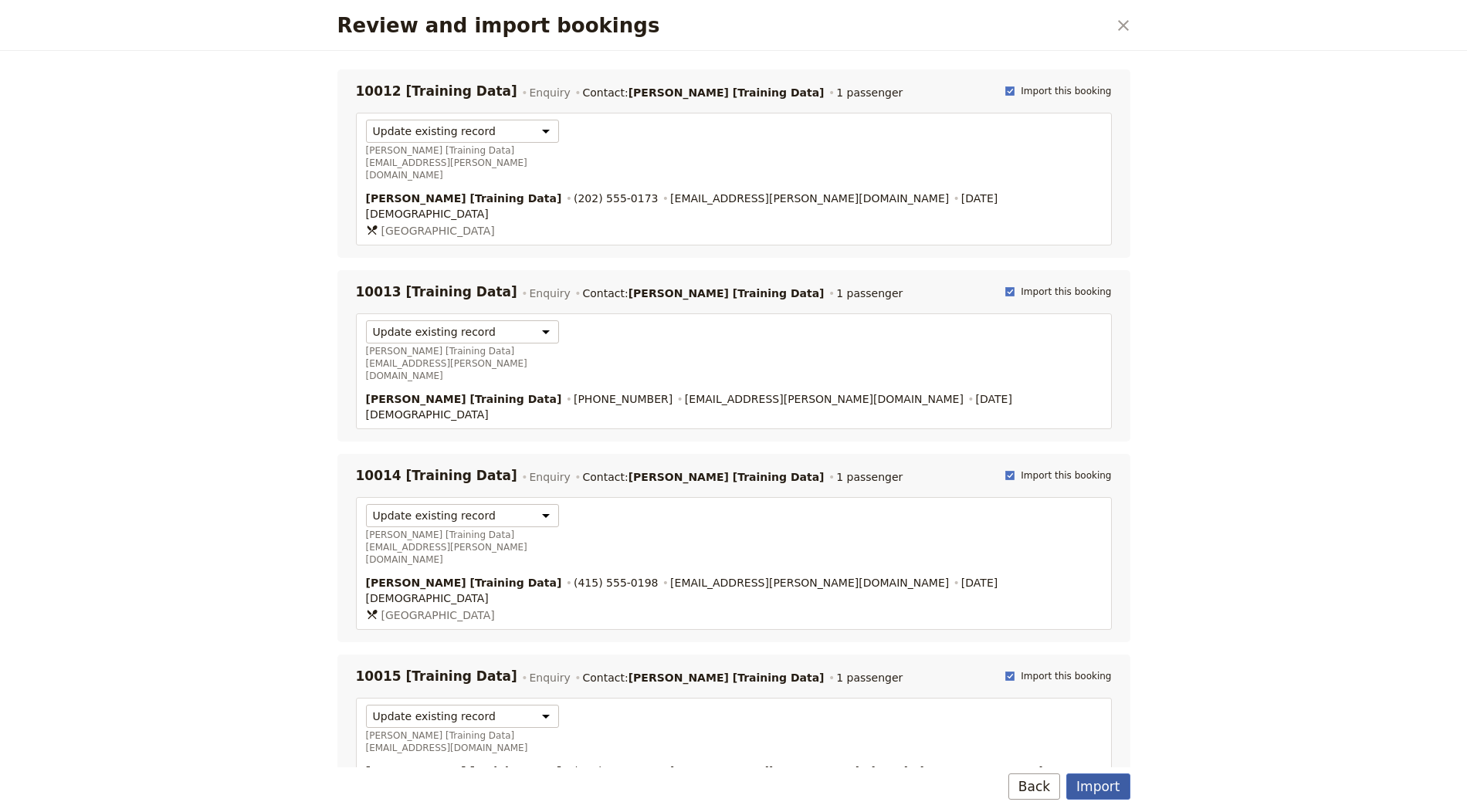
click at [1118, 789] on button "Import" at bounding box center [1098, 787] width 63 height 26
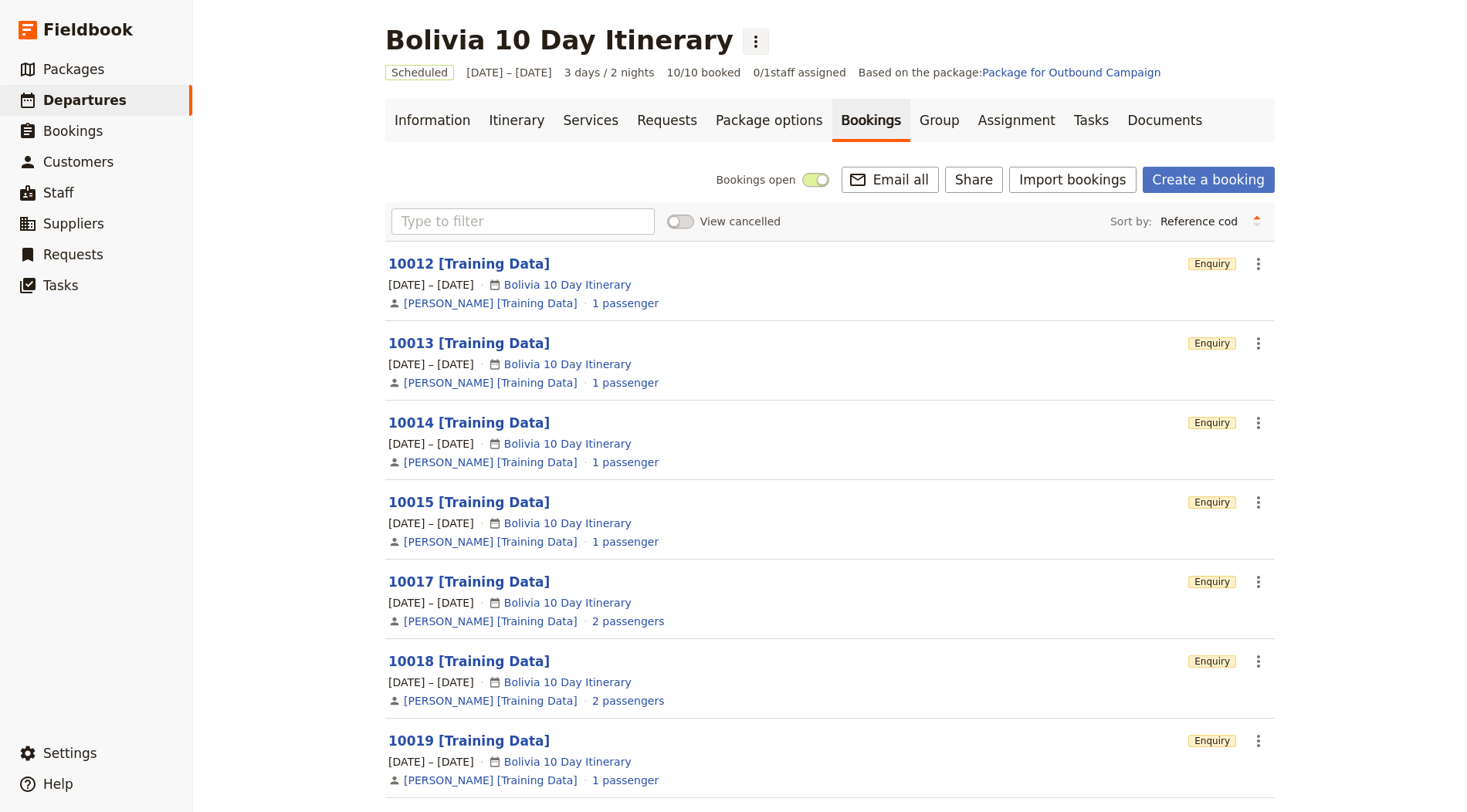
click at [742, 42] on button "​" at bounding box center [755, 42] width 26 height 26
click at [704, 74] on span "Clone this departure" at bounding box center [724, 75] width 111 height 16
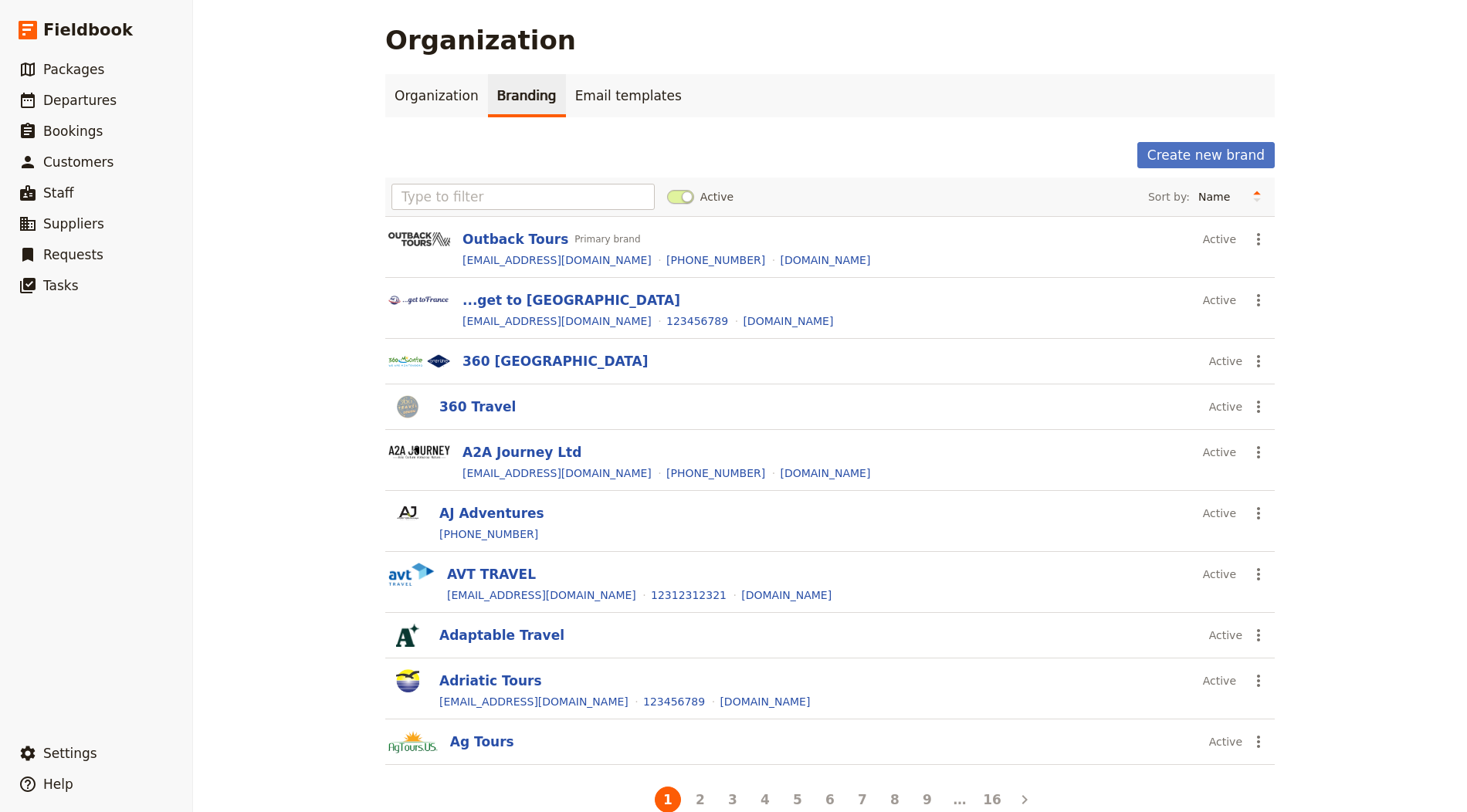
scroll to position [23, 0]
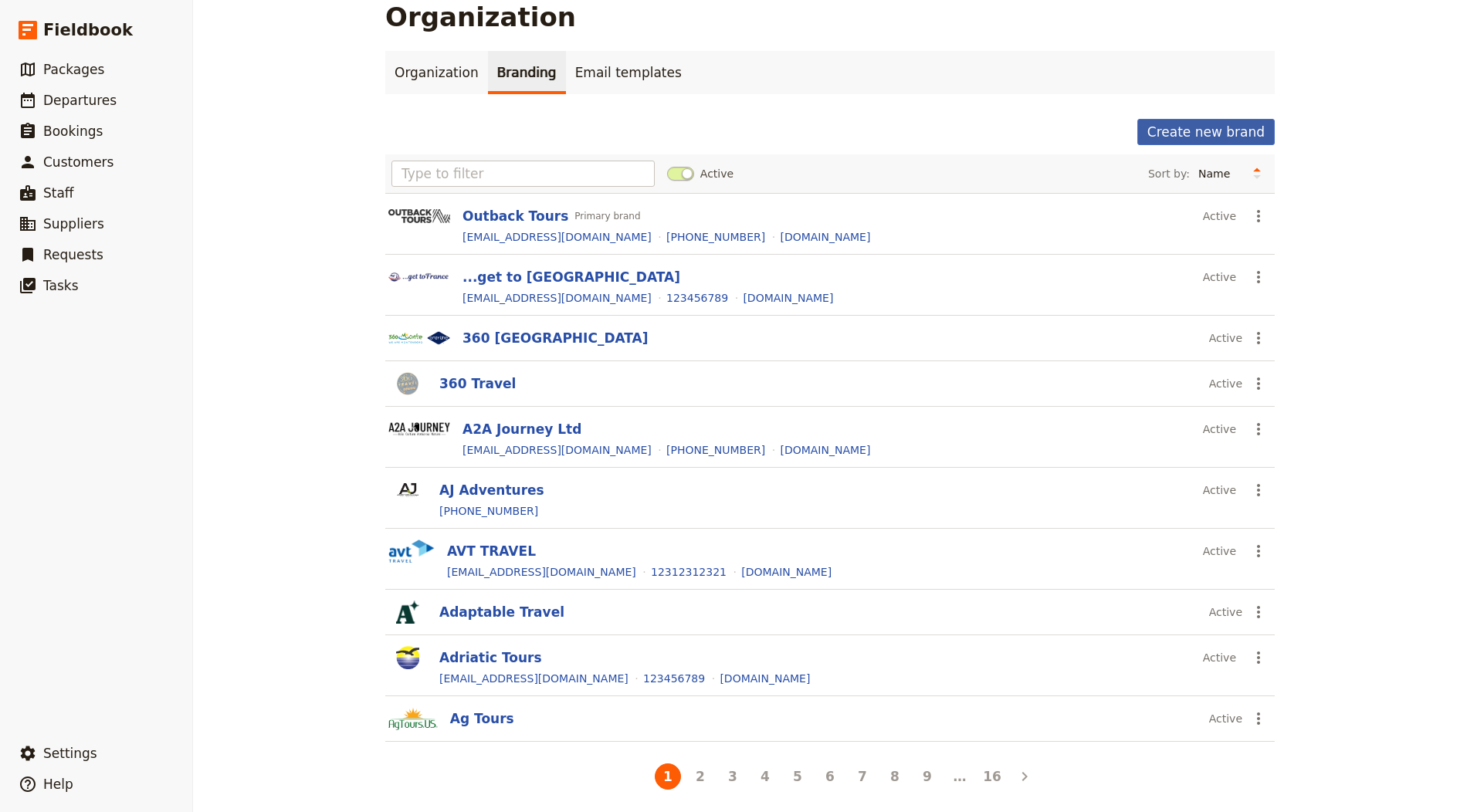
click at [1228, 135] on button "Create new brand" at bounding box center [1206, 132] width 138 height 26
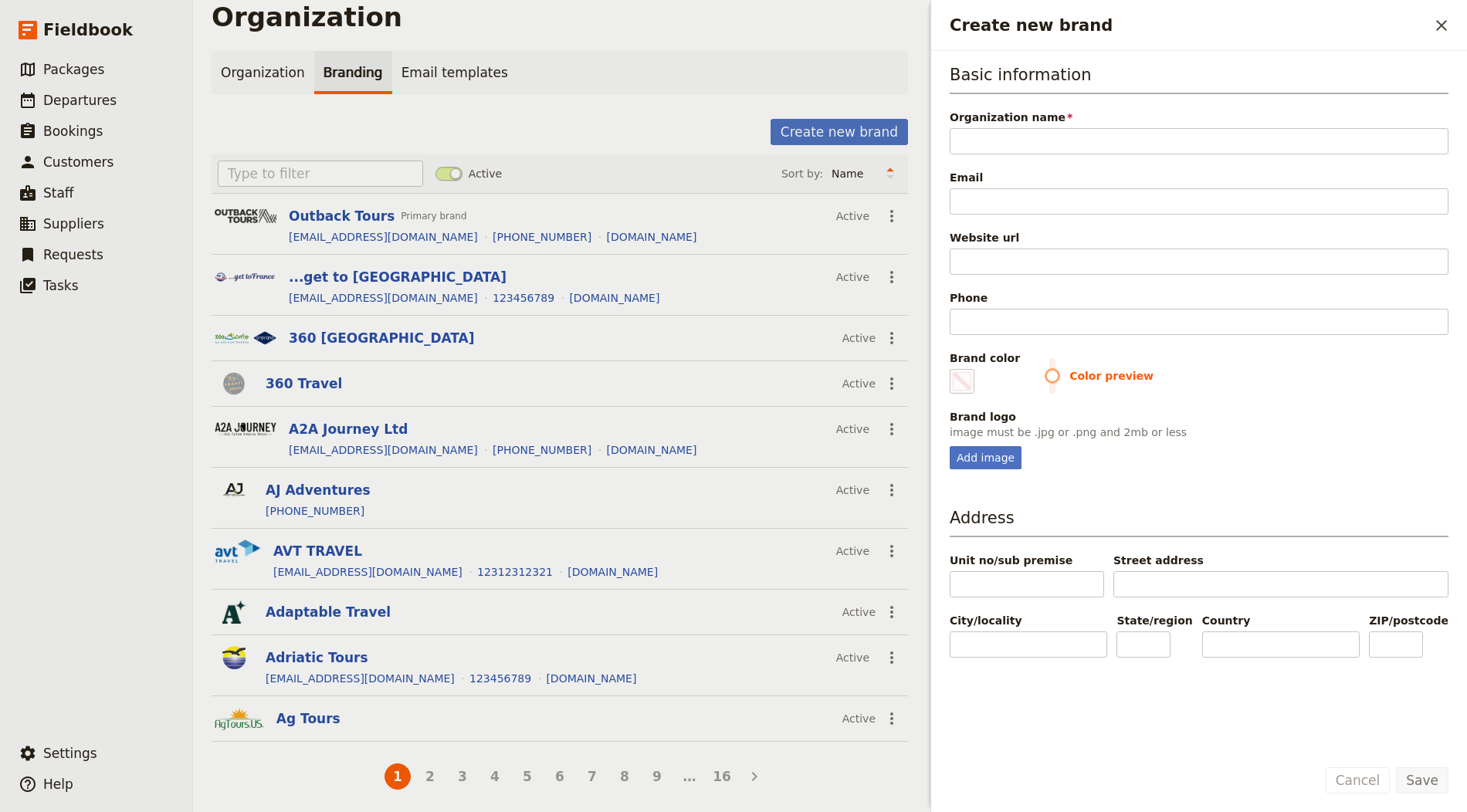
type input "Outdoor Odysseys"
type input "#000000"
type input "Outdoor Odysseys"
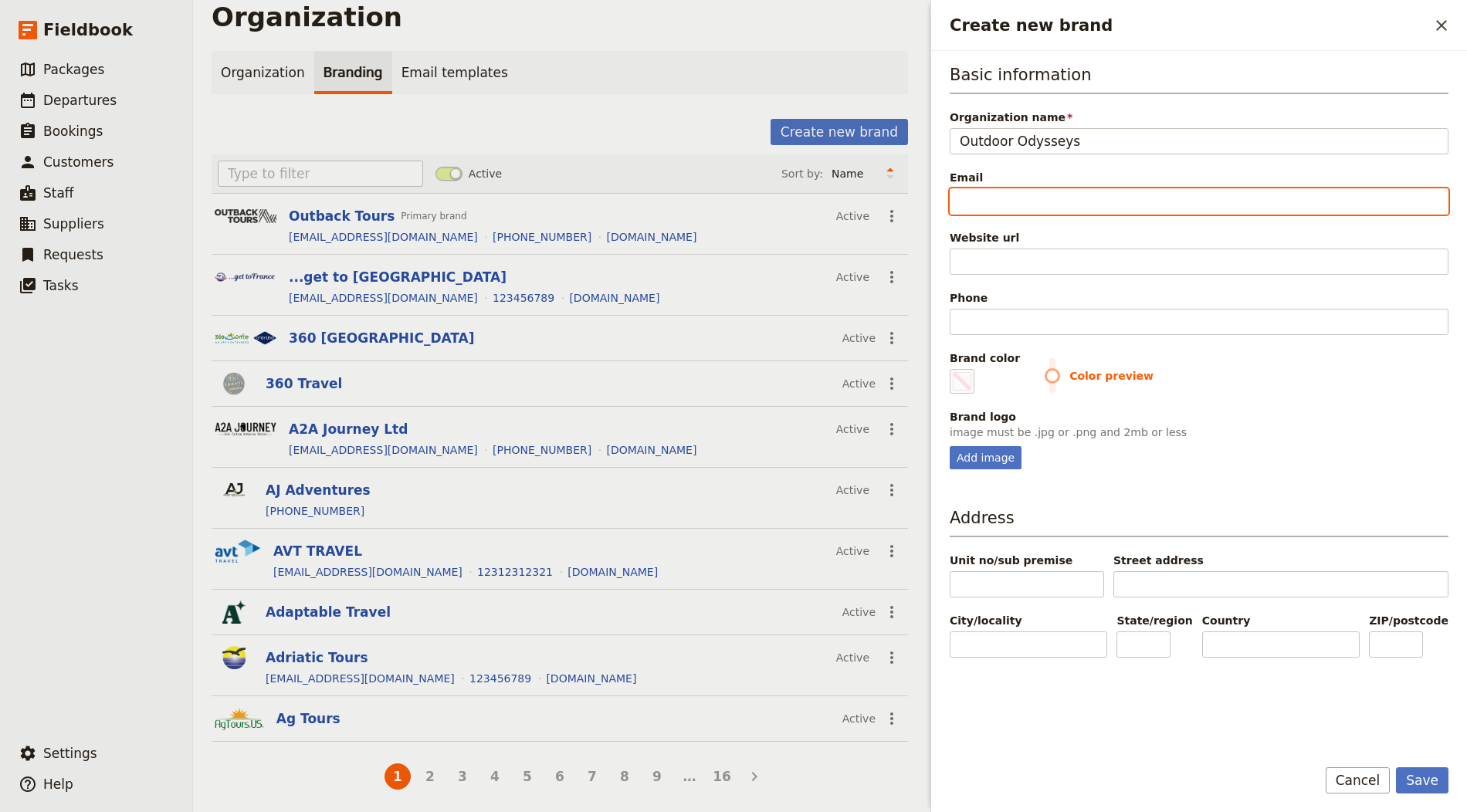
click at [1054, 193] on input "Email" at bounding box center [1199, 202] width 499 height 26
paste input "[EMAIL_ADDRESS][DOMAIN_NAME]"
type input "[EMAIL_ADDRESS][DOMAIN_NAME]"
type input "#000000"
type input "[EMAIL_ADDRESS][DOMAIN_NAME]"
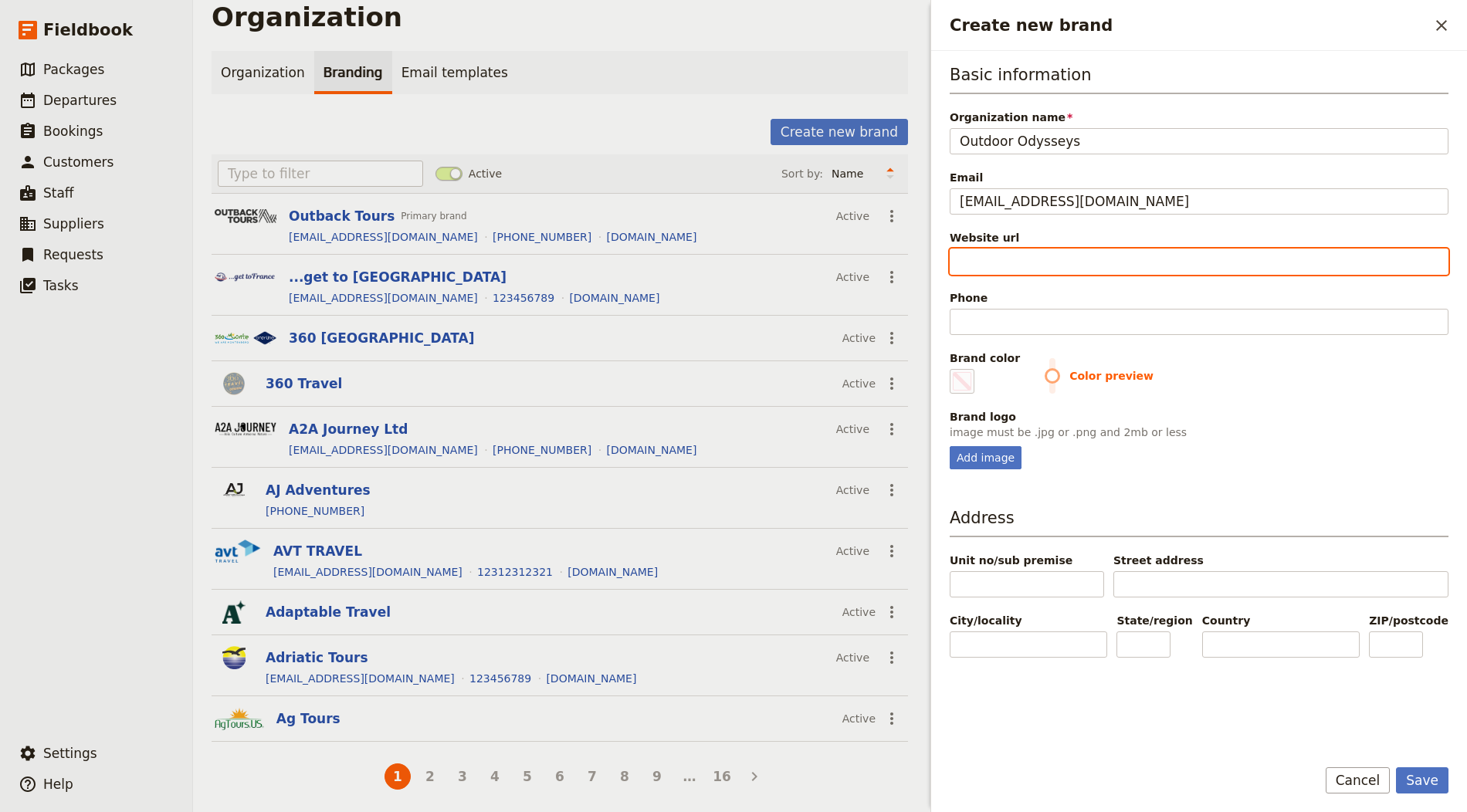
click at [1092, 260] on input "Website url" at bounding box center [1199, 261] width 499 height 26
paste input "https://www.outdoorodysseys.com"
type input "https://www.outdoorodysseys.com"
type input "#000000"
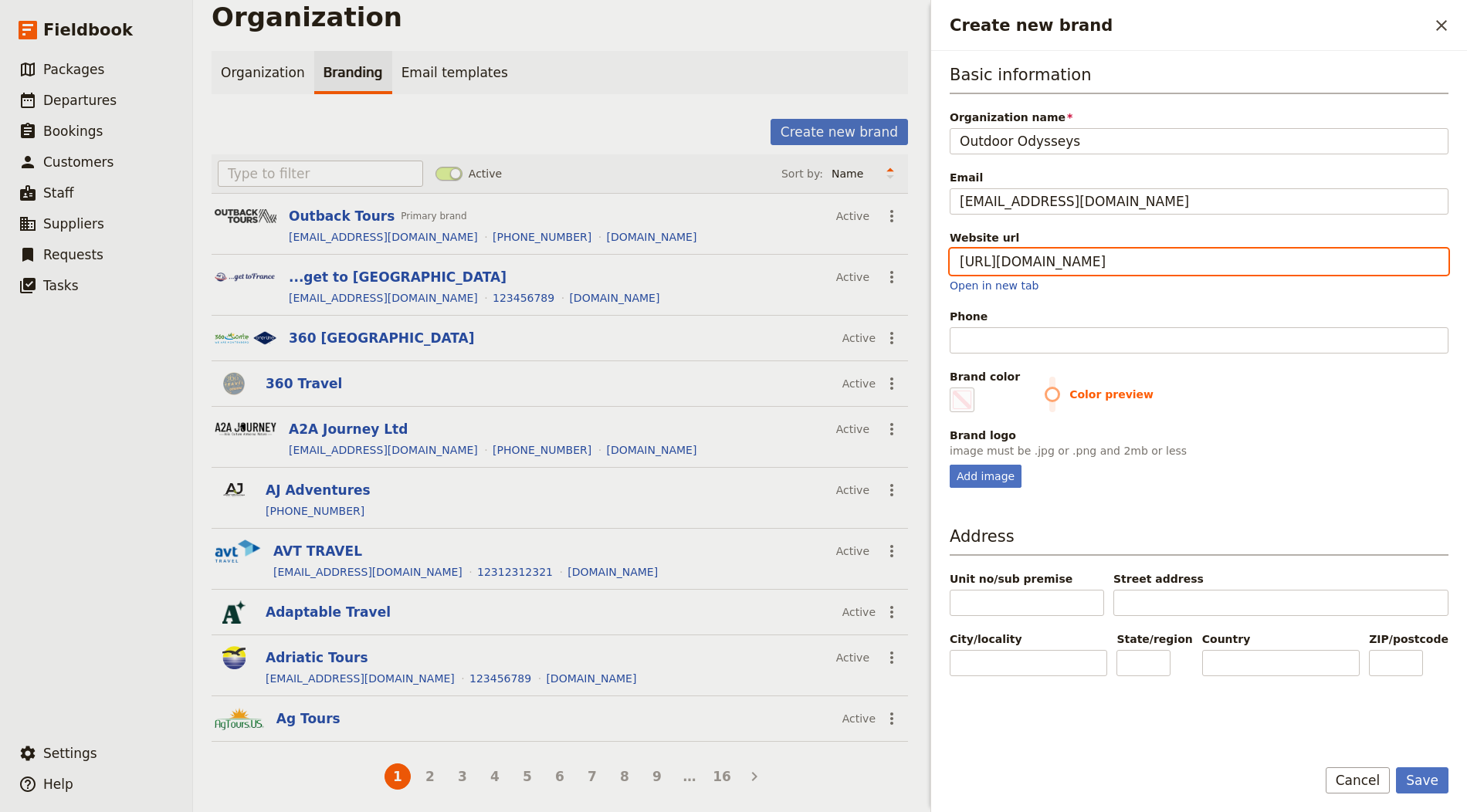
type input "https://www.outdoorodysseys.com"
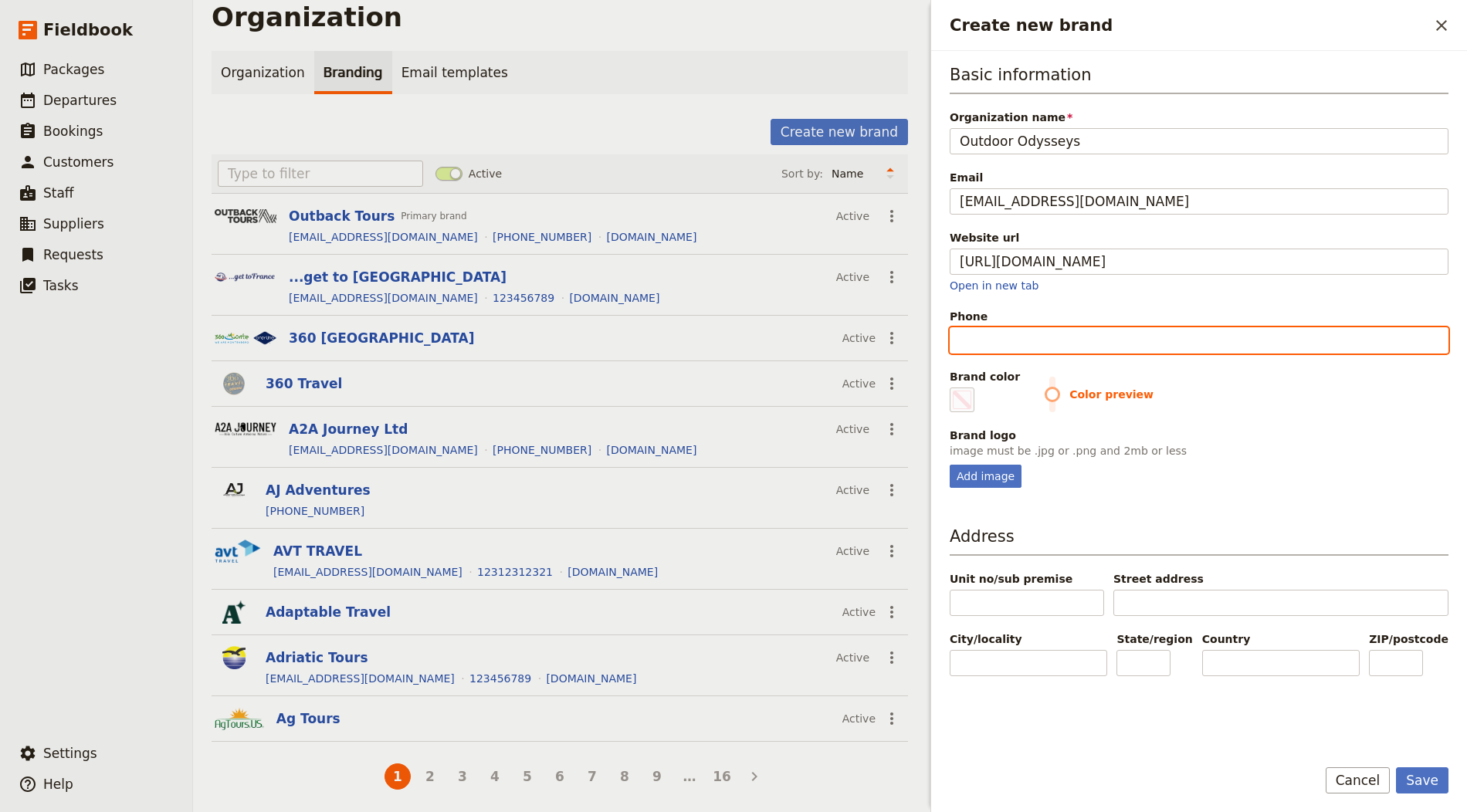
type input "#000000"
click at [971, 340] on input "Phone" at bounding box center [1199, 340] width 499 height 26
paste input "+1 360-378-3533"
type input "+1 360-378-3533"
type input "#000000"
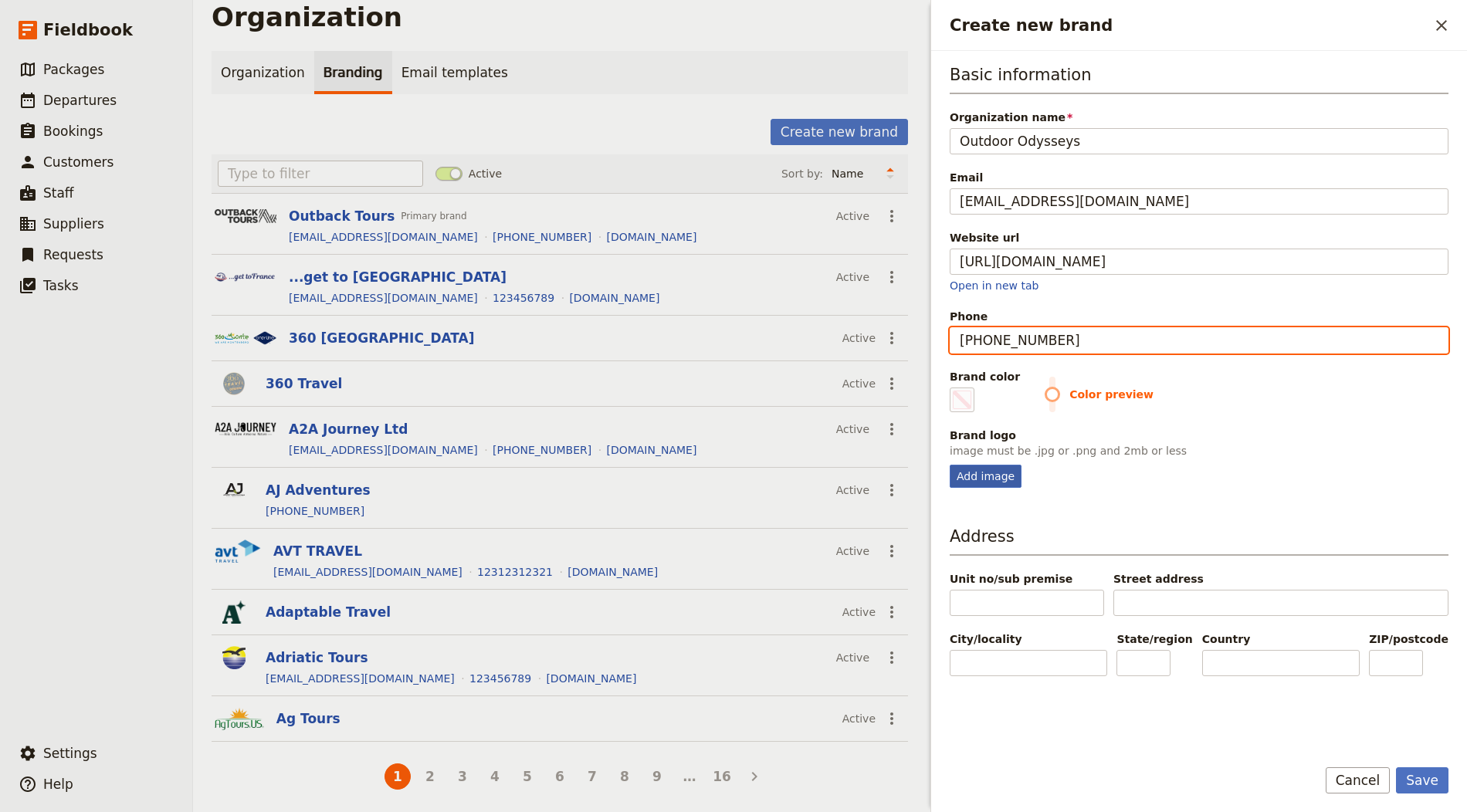
type input "+1 360-378-3533"
click at [980, 470] on div "Add image" at bounding box center [985, 476] width 72 height 23
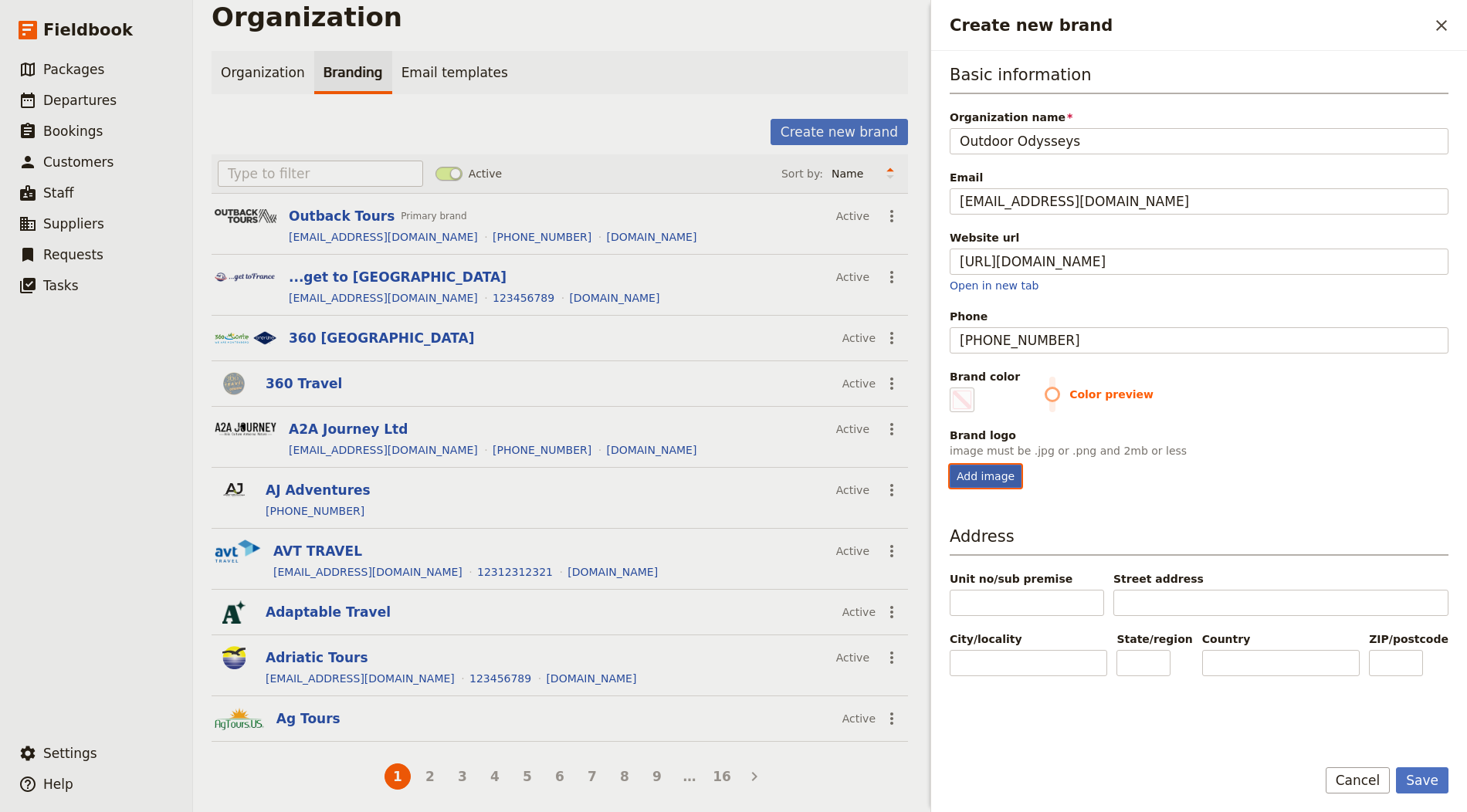
click at [950, 465] on input "Add image" at bounding box center [949, 464] width 1 height 1
click at [954, 400] on span "Create new brand" at bounding box center [962, 400] width 19 height 19
click at [954, 388] on input "#000000" at bounding box center [953, 387] width 1 height 1
type input "#005f52"
click at [1372, 472] on div "Add image" at bounding box center [1199, 476] width 499 height 23
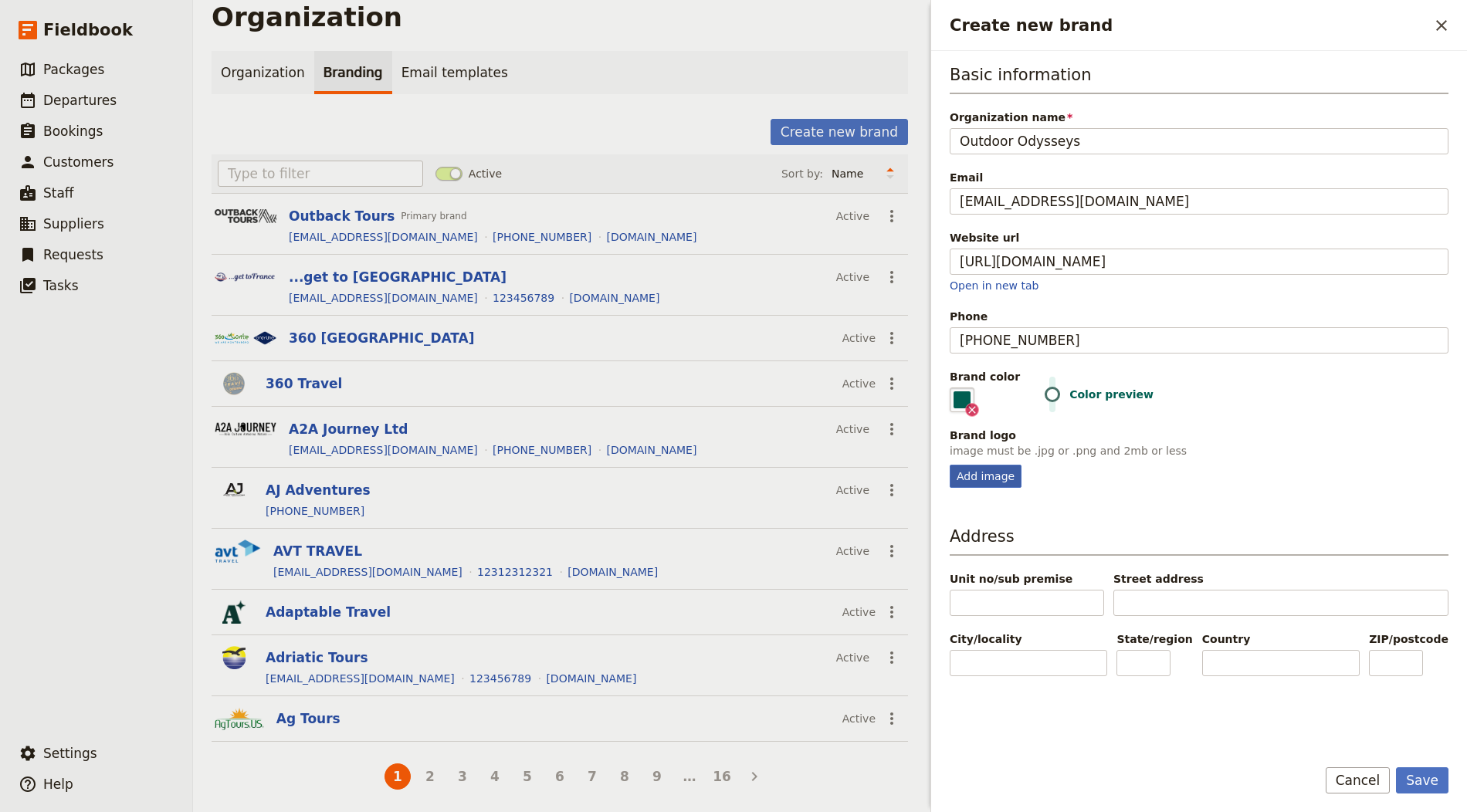
click at [1015, 469] on div "Add image" at bounding box center [985, 476] width 72 height 23
click at [950, 465] on input "Add image" at bounding box center [949, 464] width 1 height 1
type input "C:\fakepath\Screenshot 2025-08-18 at 3.54.05 PM.png"
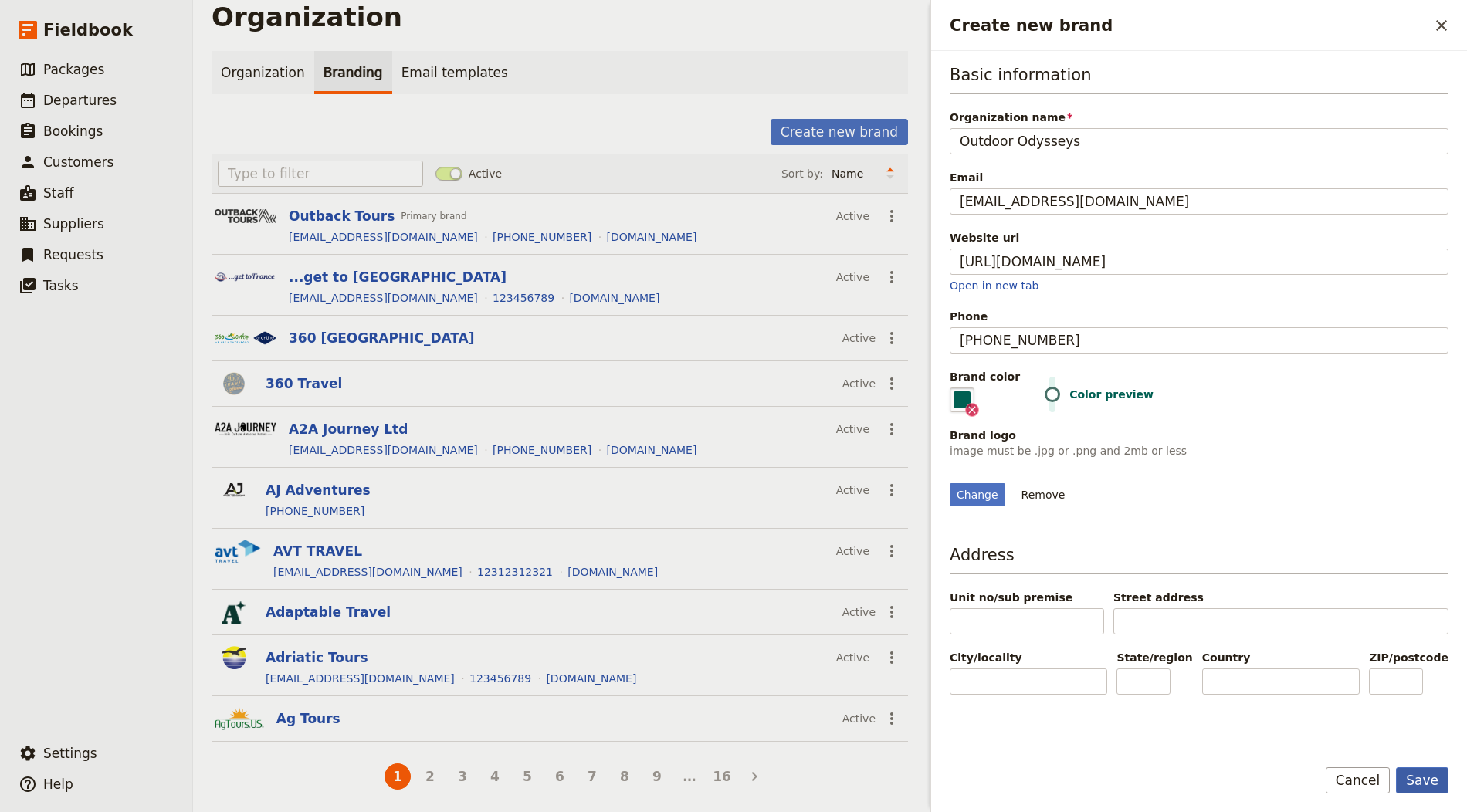
click at [1431, 769] on button "Save" at bounding box center [1422, 780] width 52 height 26
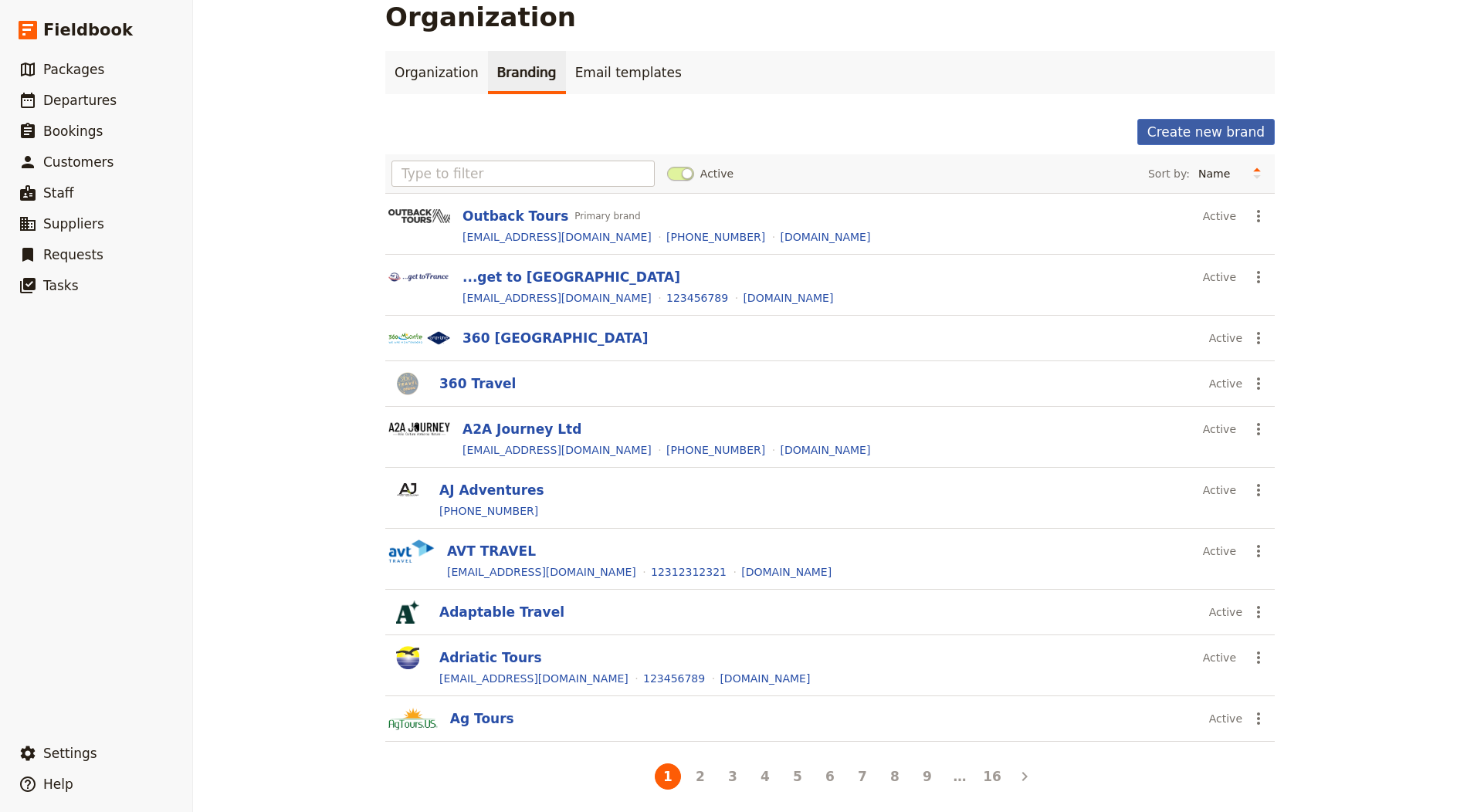
click at [1173, 132] on button "Create new brand" at bounding box center [1206, 132] width 138 height 26
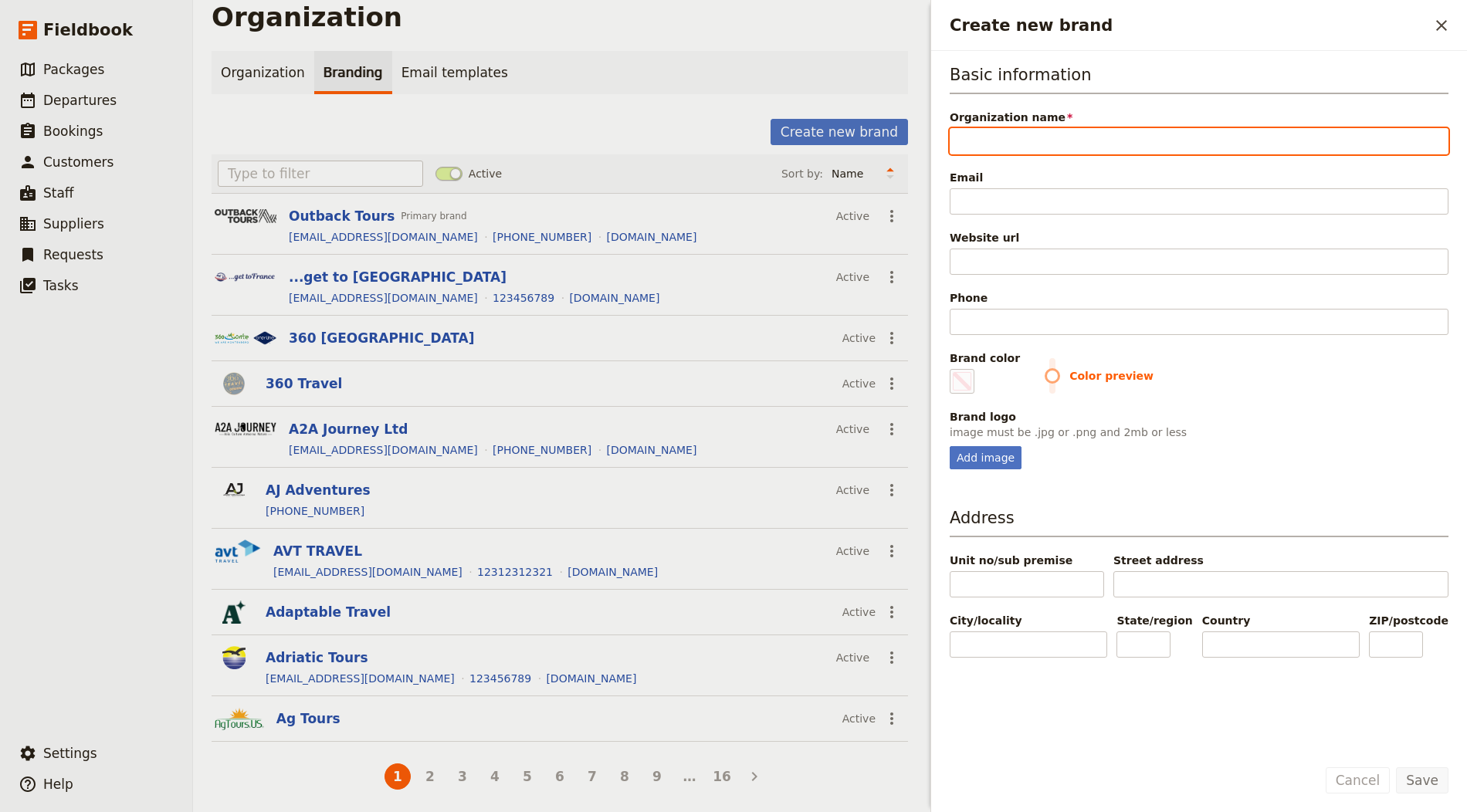
paste input "CharlieTheTraveler"
type input "CharlieTheTraveler"
type input "#000000"
type input "CharlieTheTraveler"
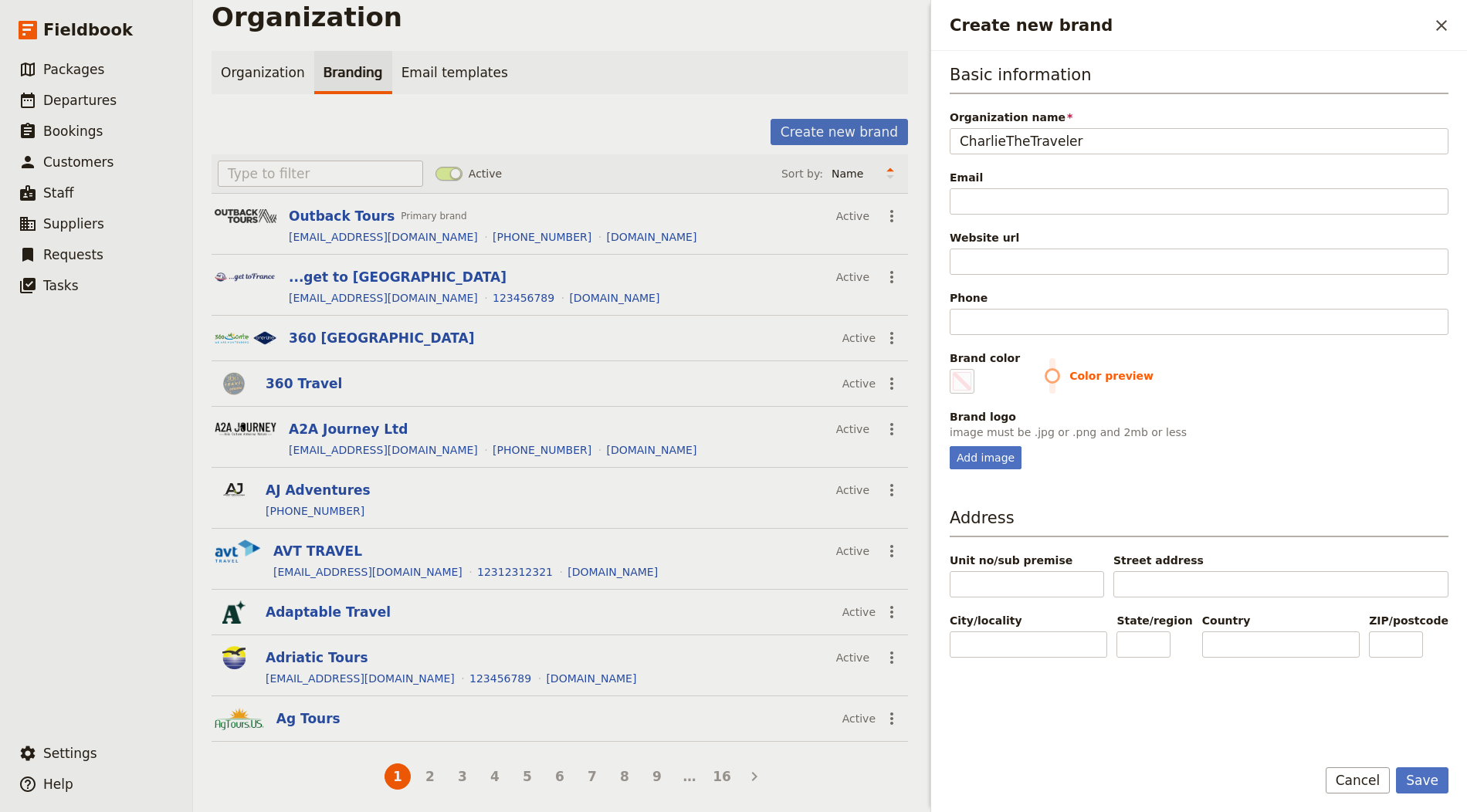
click at [1032, 186] on div "Email" at bounding box center [1199, 193] width 499 height 45
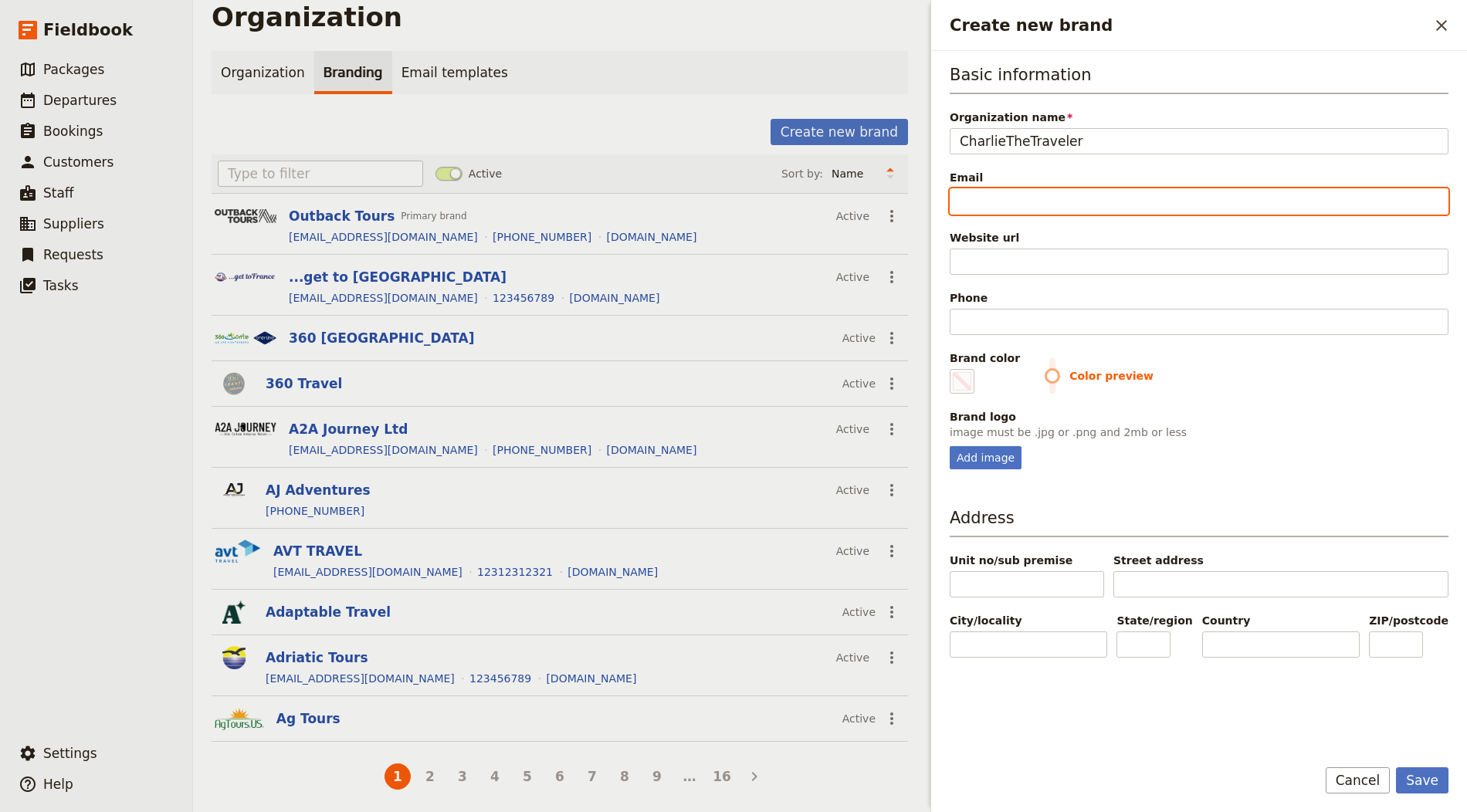
click at [1034, 193] on input "Email" at bounding box center [1199, 202] width 499 height 26
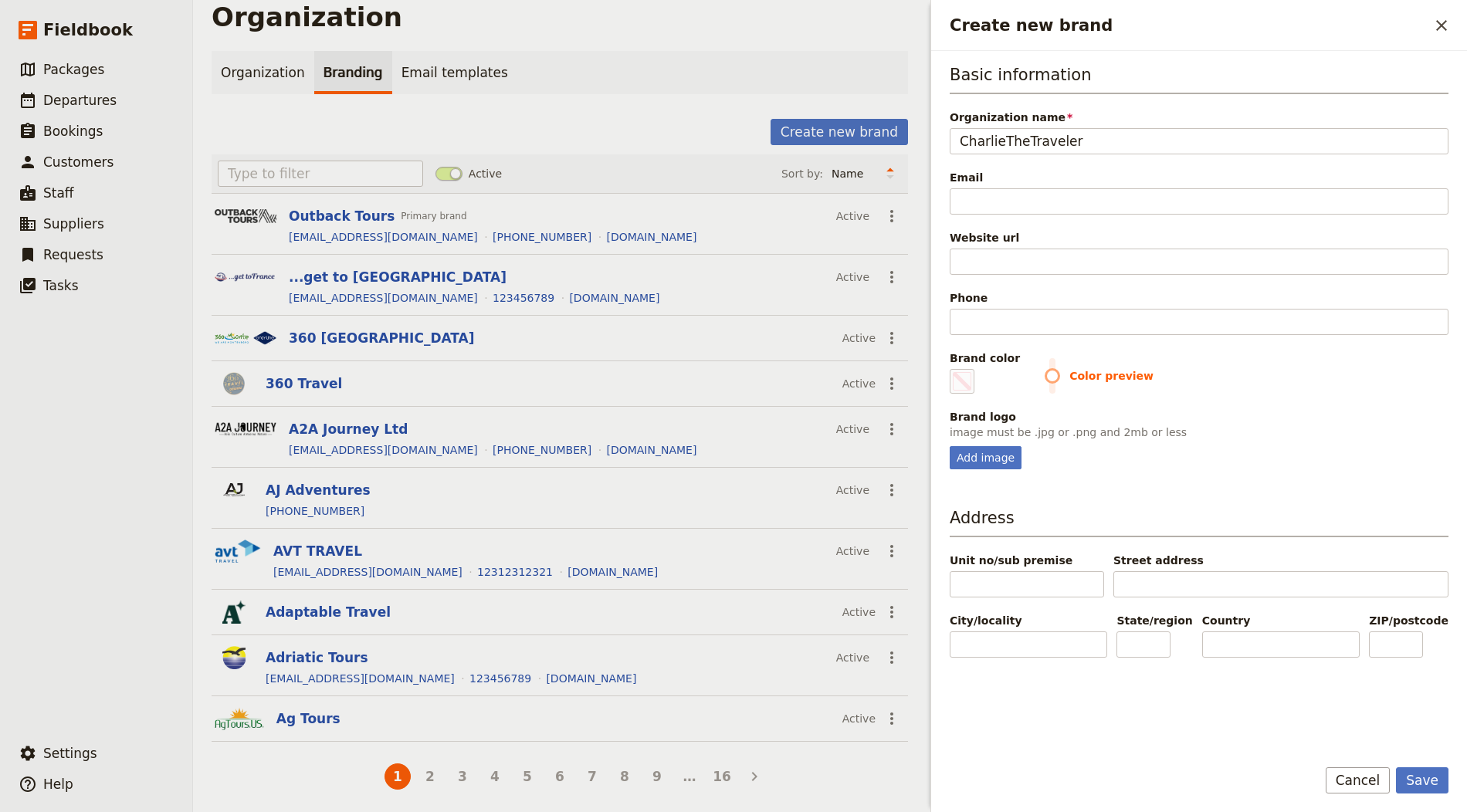
click at [1060, 167] on div "Basic information Organization name CharlieTheTraveler Email Website url Phone …" at bounding box center [1199, 266] width 499 height 406
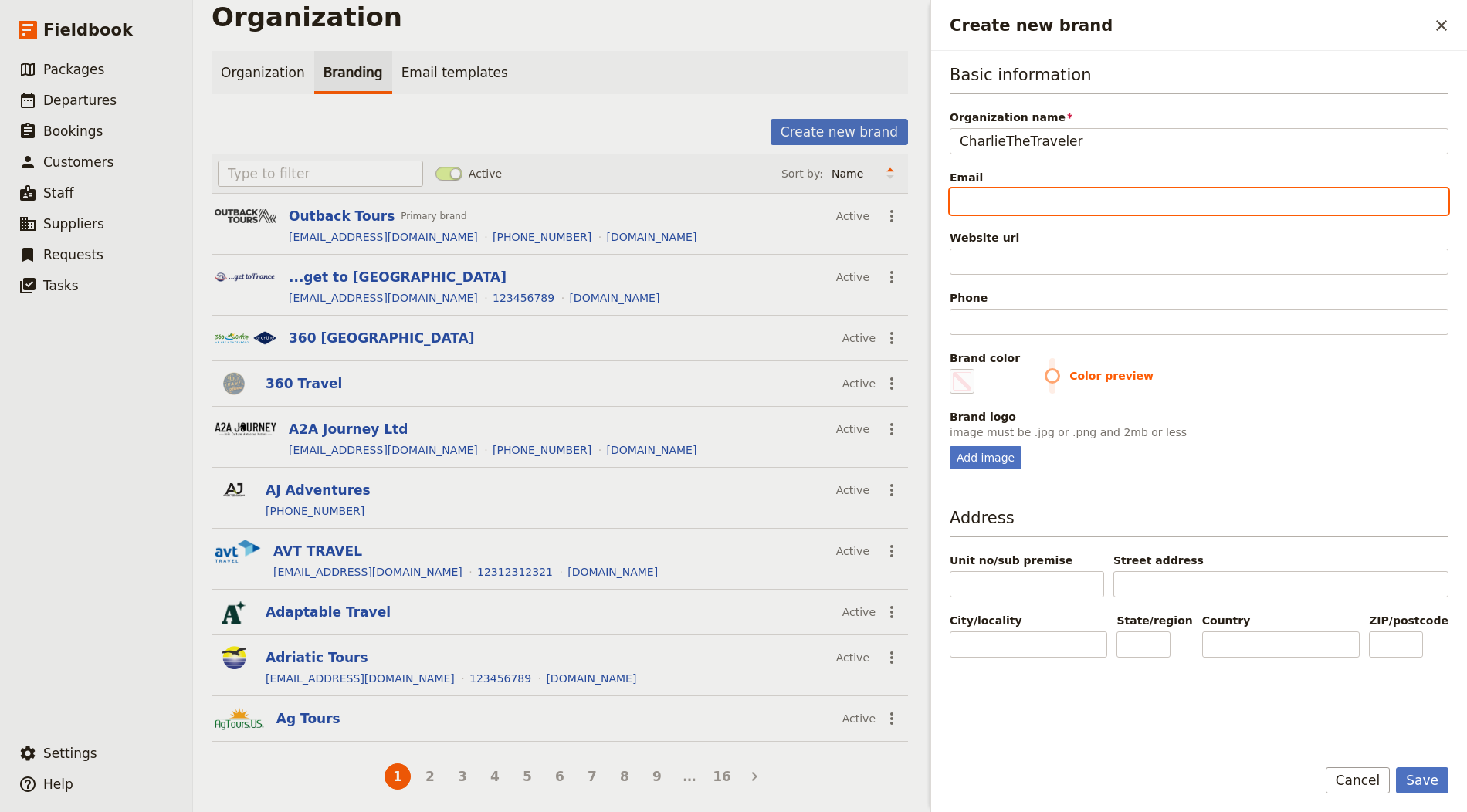
click at [1007, 199] on input "Email" at bounding box center [1199, 202] width 499 height 26
paste input "CharlieTheTraveler"
type input "CharlieTheTraveler"
type input "#000000"
click at [1040, 198] on input "CharlieTheTraveler" at bounding box center [1199, 202] width 499 height 26
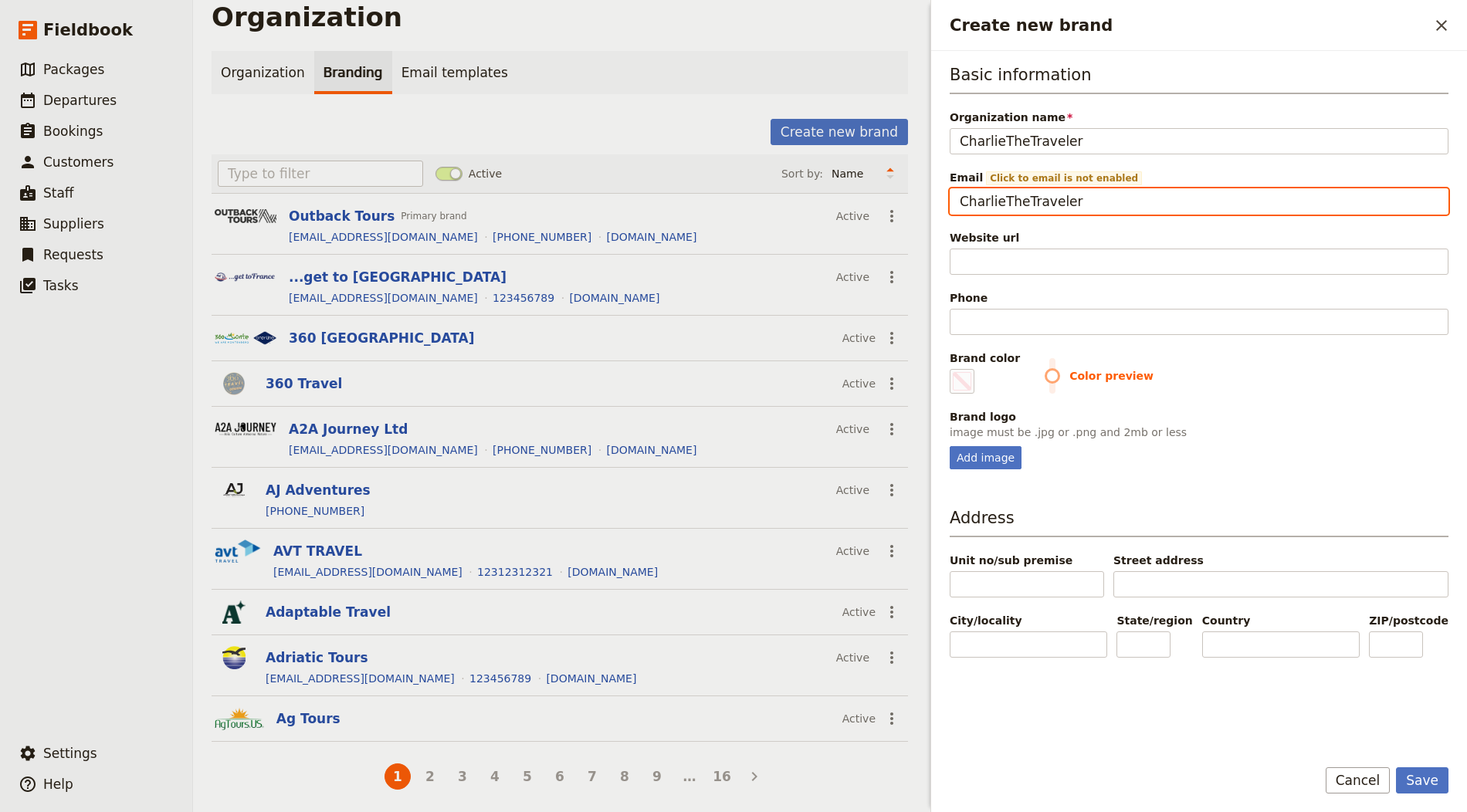
type input "i"
type input "#000000"
type input "in"
type input "#000000"
type input "inf"
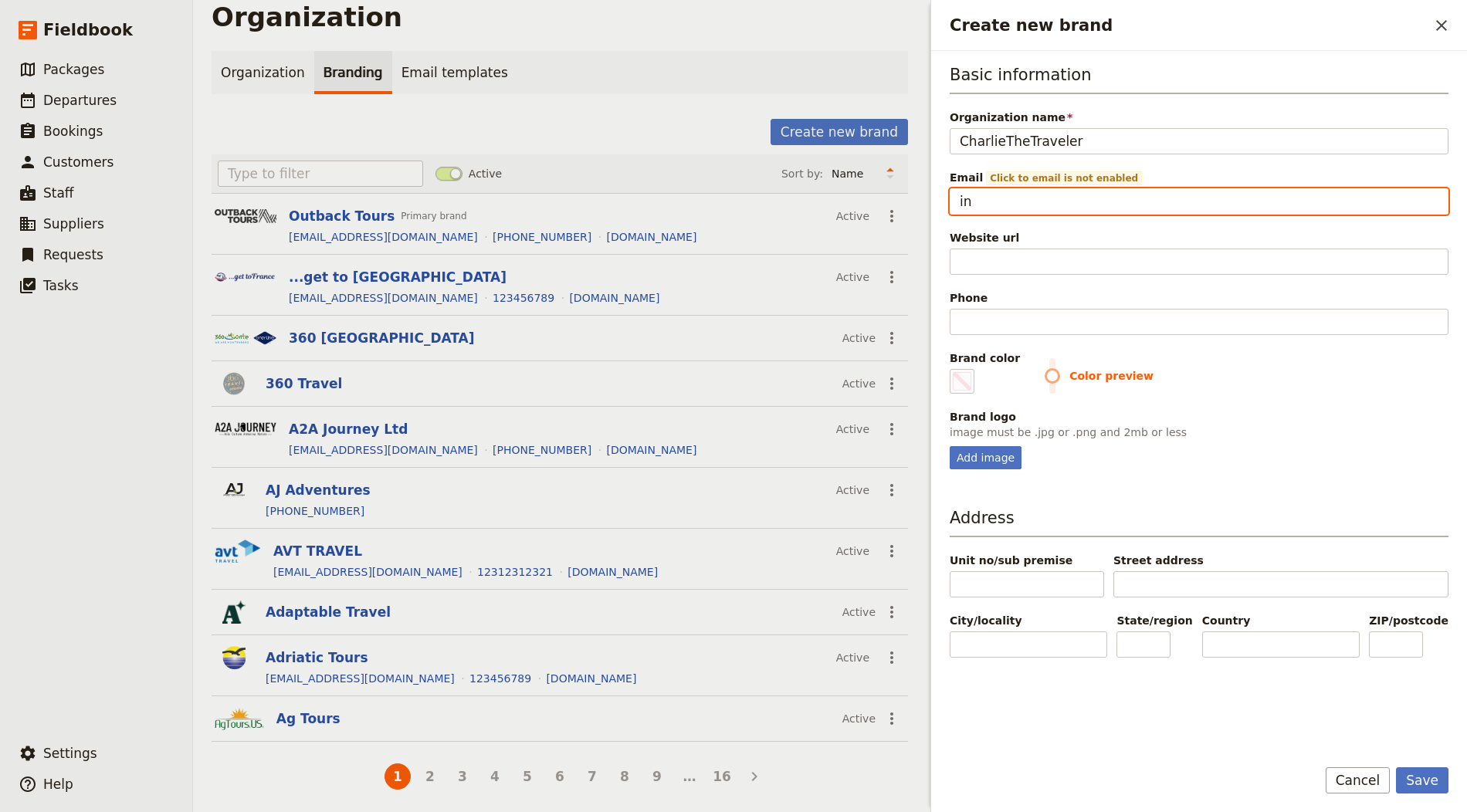
type input "#000000"
type input "info"
type input "#000000"
type input "info@"
type input "#000000"
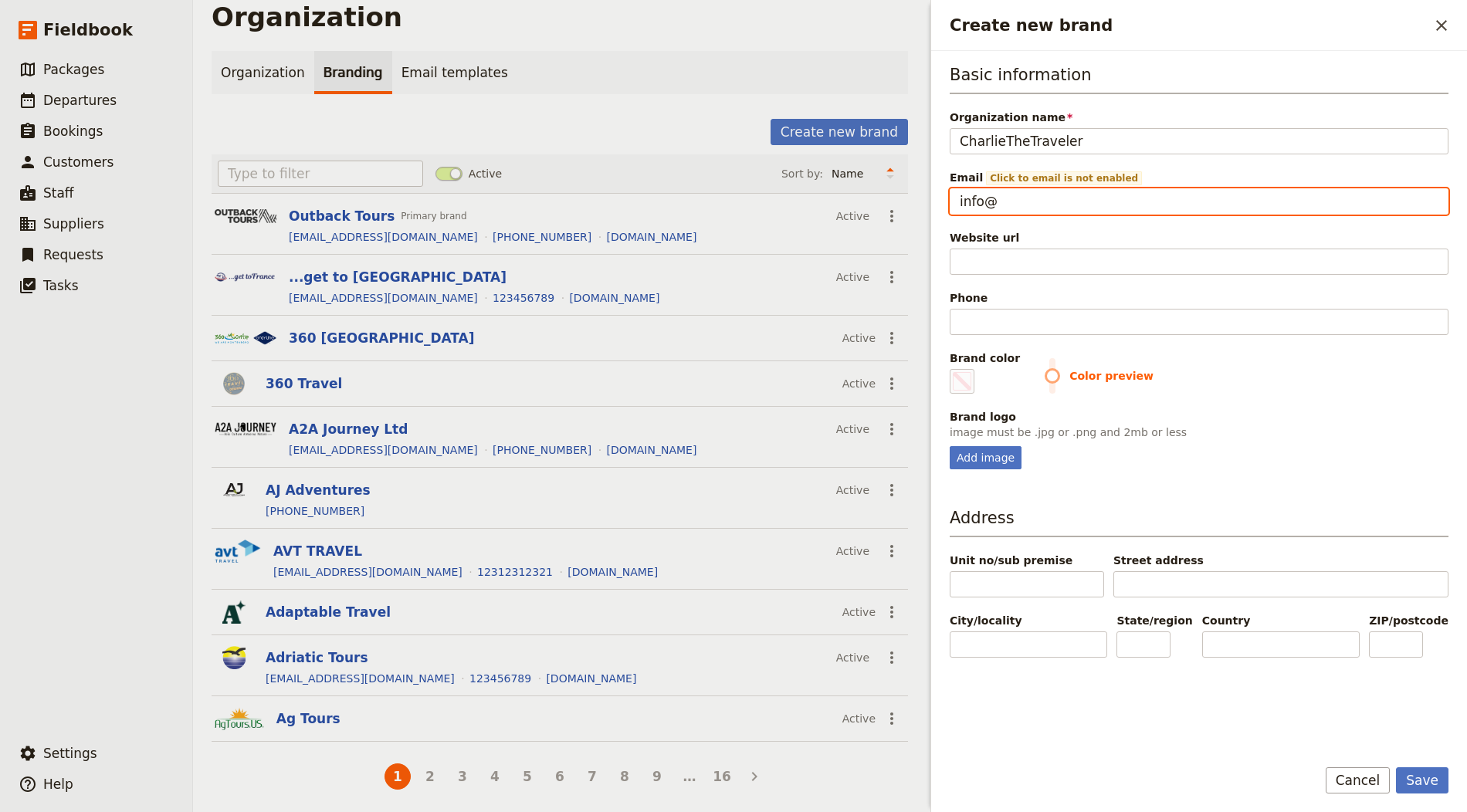
type input "info@e"
type input "#000000"
type input "info@em"
type input "#000000"
type input "info@ema"
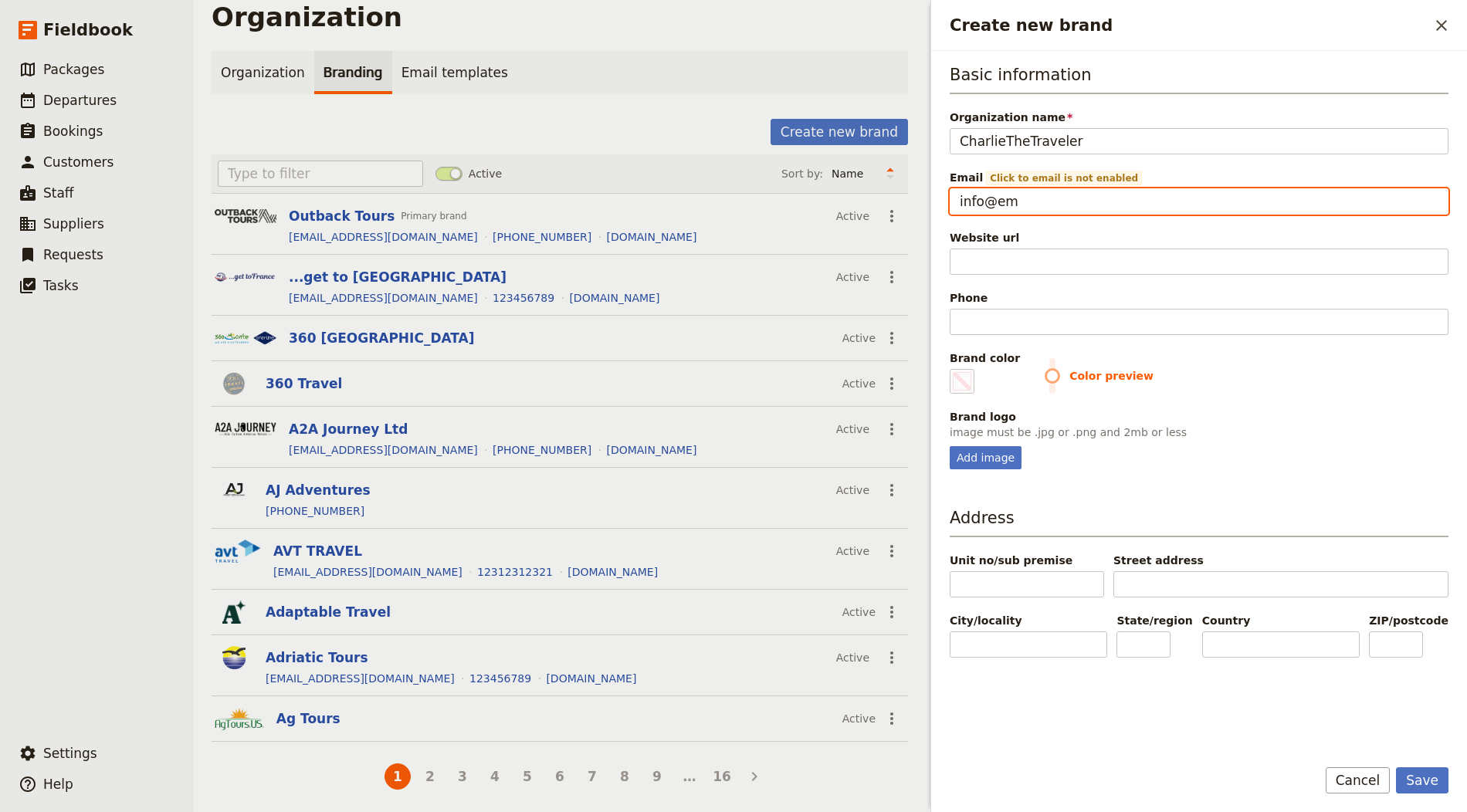
type input "#000000"
type input "info@emai"
type input "#000000"
type input "info@email"
type input "#000000"
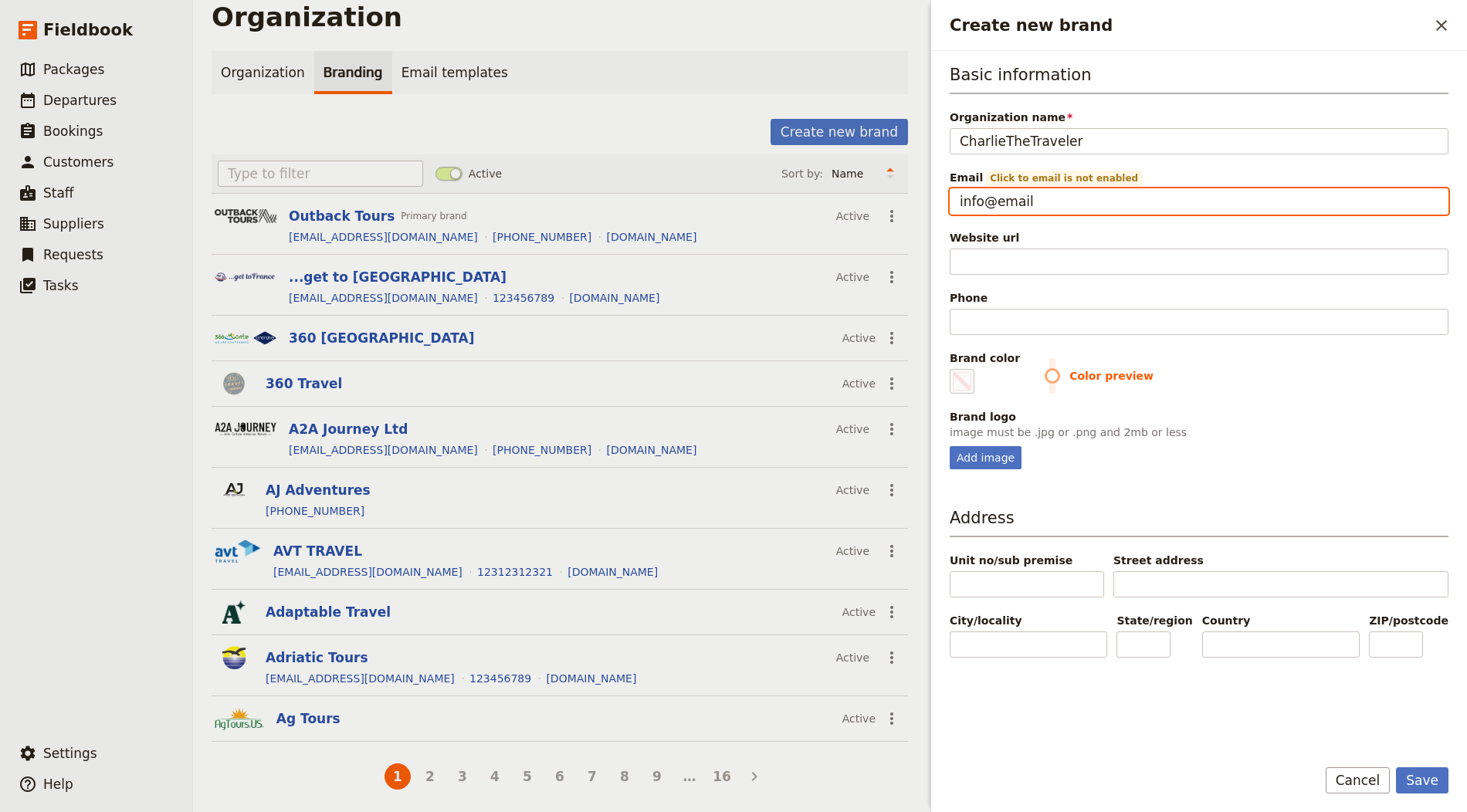
type input "info@email."
type input "#000000"
type input "info@email.c"
type input "#000000"
type input "info@email.co"
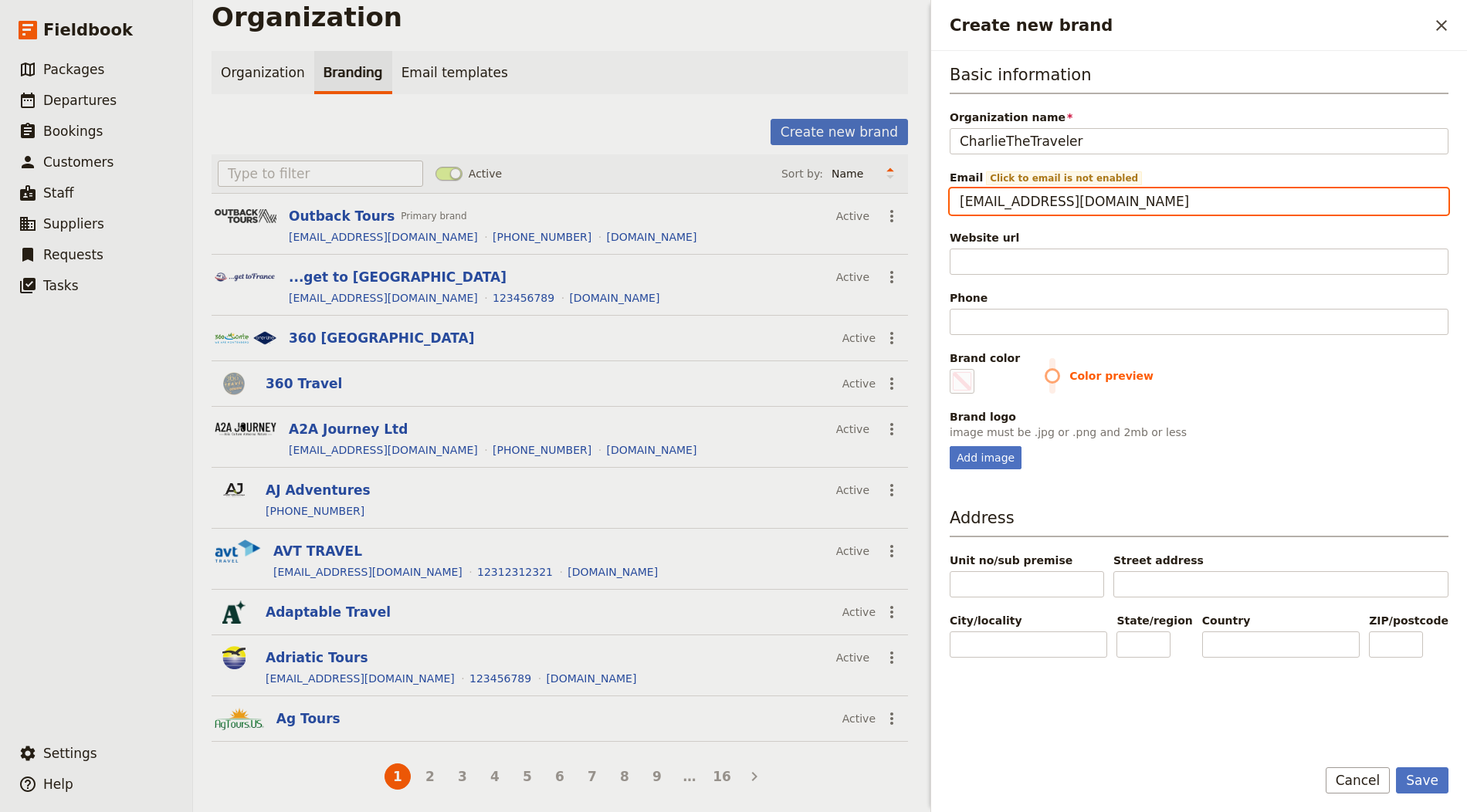
type input "#000000"
type input "[EMAIL_ADDRESS][DOMAIN_NAME]"
type input "#000000"
type input "[EMAIL_ADDRESS][DOMAIN_NAME]"
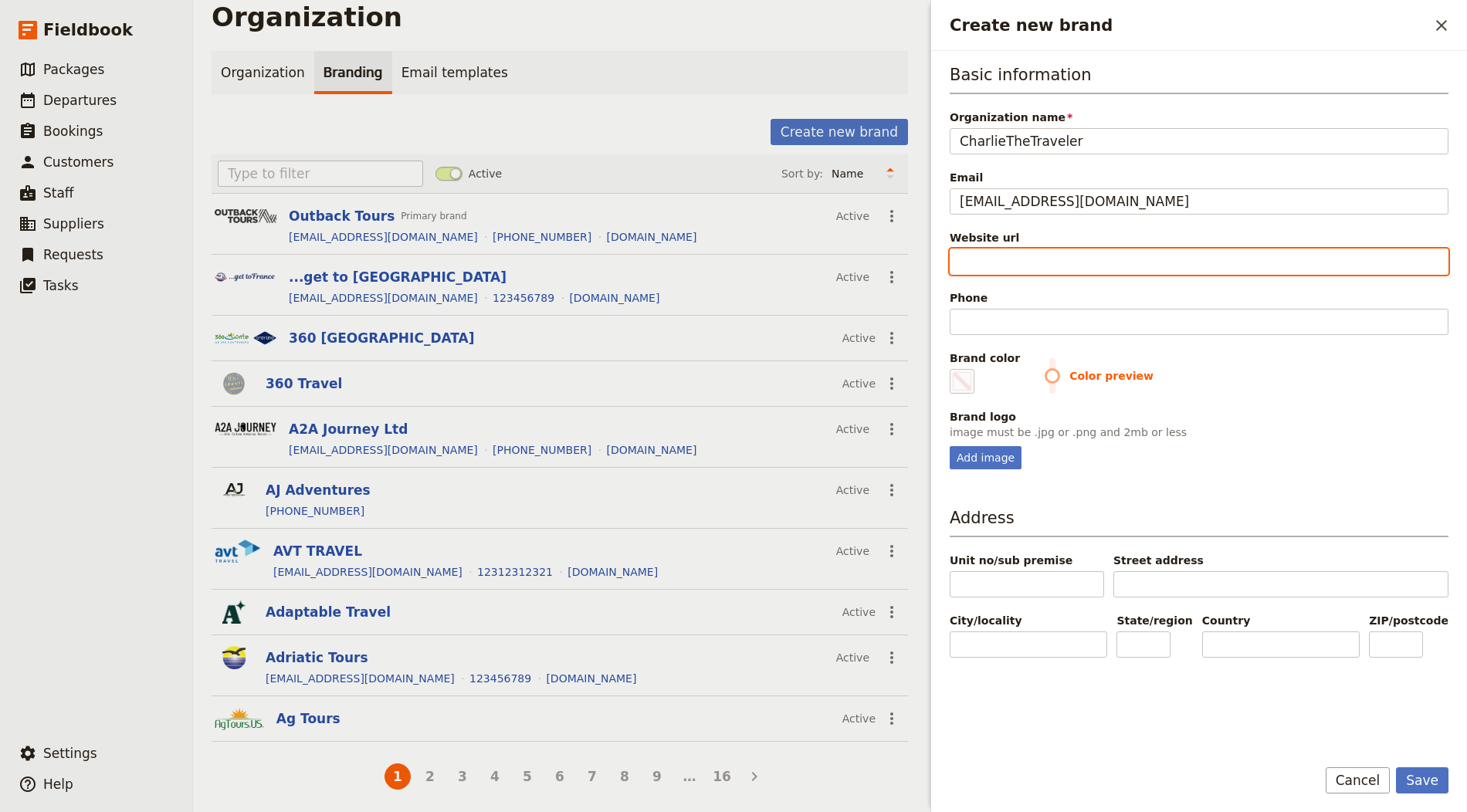
click at [1045, 256] on input "Website url" at bounding box center [1199, 261] width 499 height 26
paste input "https://charliethetraveler.com"
type input "https://charliethetraveler.com"
type input "#000000"
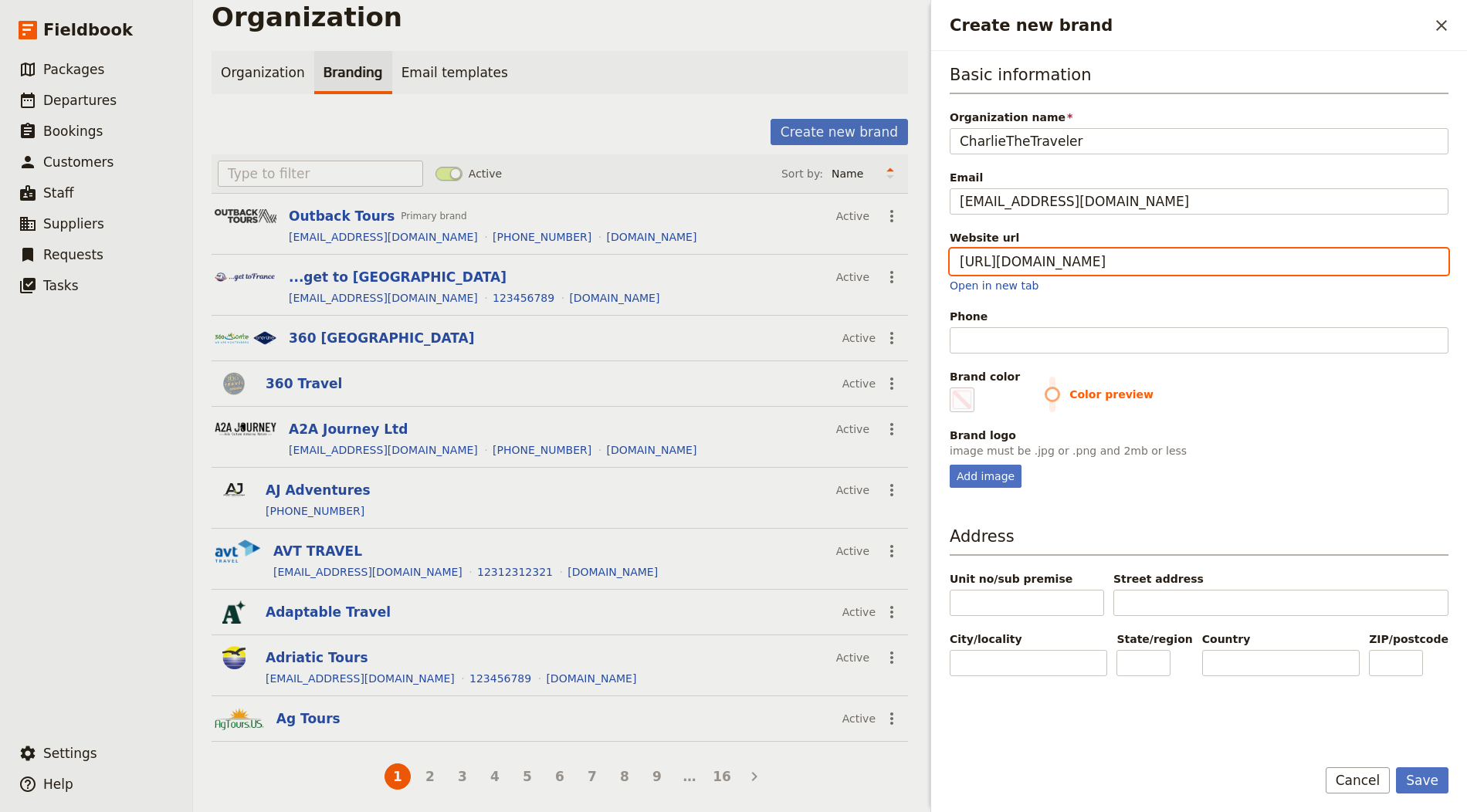
type input "https://charliethetraveler.com"
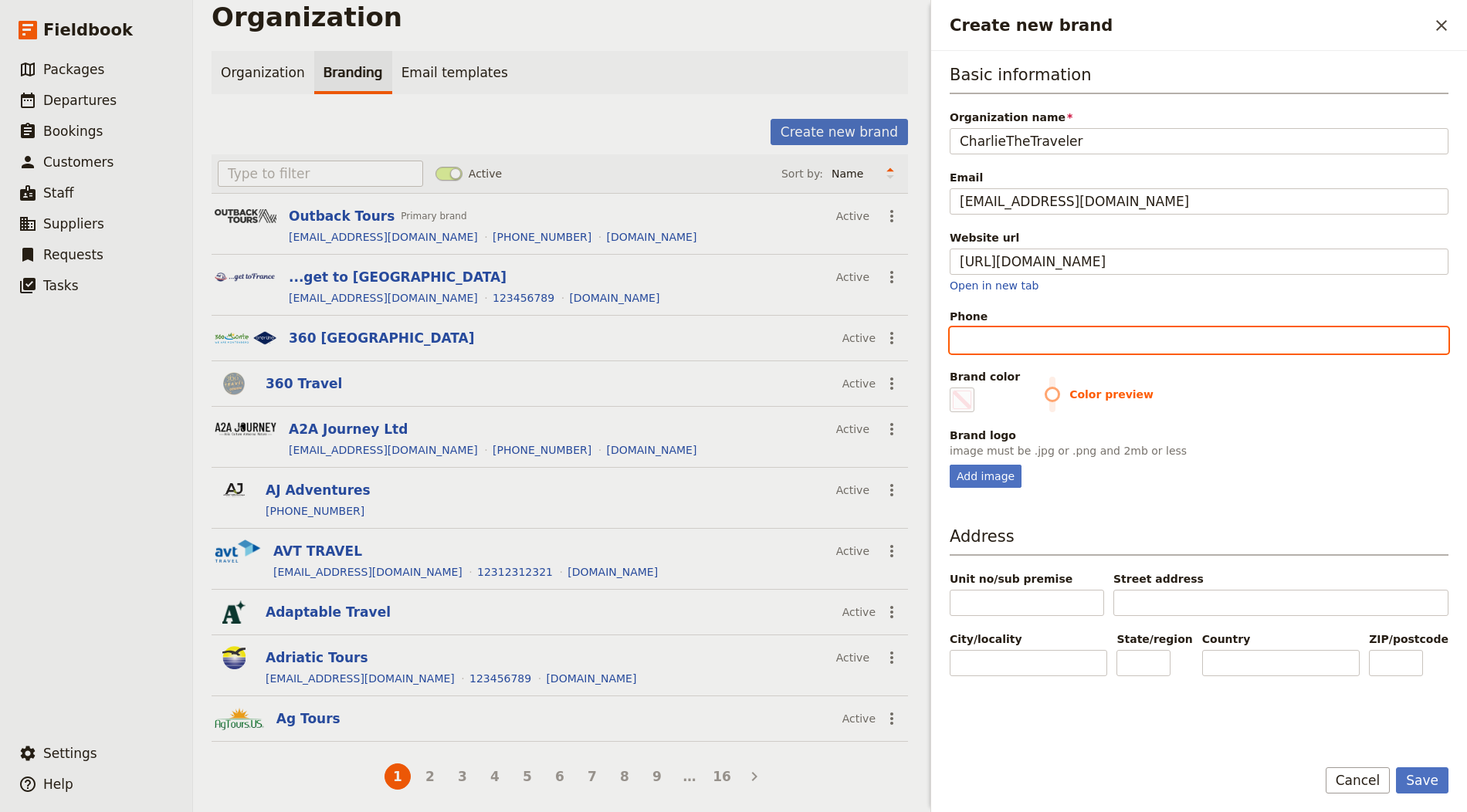
click at [992, 340] on input "Phone" at bounding box center [1199, 340] width 499 height 26
type input "#000000"
click at [992, 339] on input "Phone" at bounding box center [1199, 340] width 499 height 26
paste input "+1 562-846-6149"
type input "+1 562-846-6149"
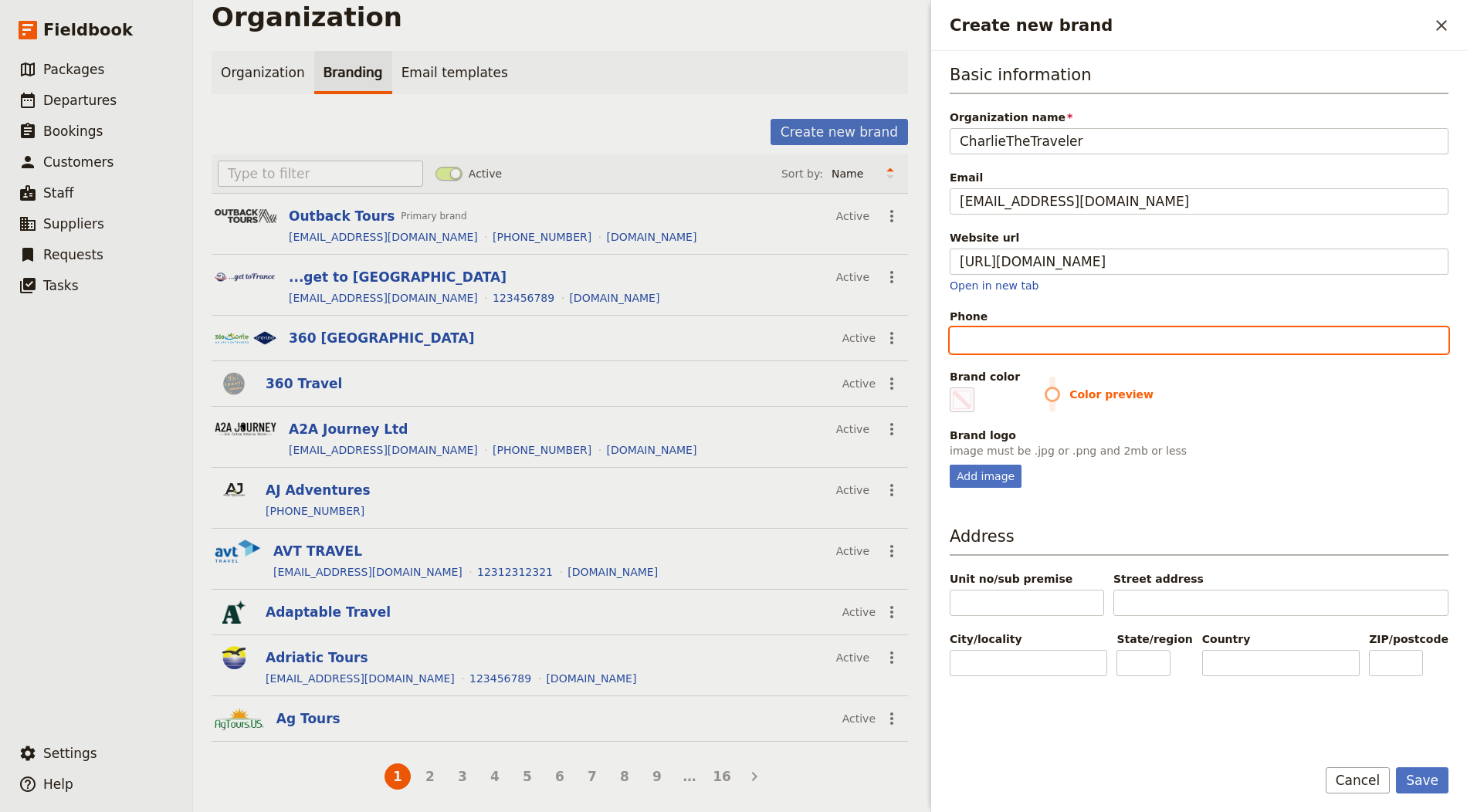
type input "#000000"
type input "+1 562-846-6149"
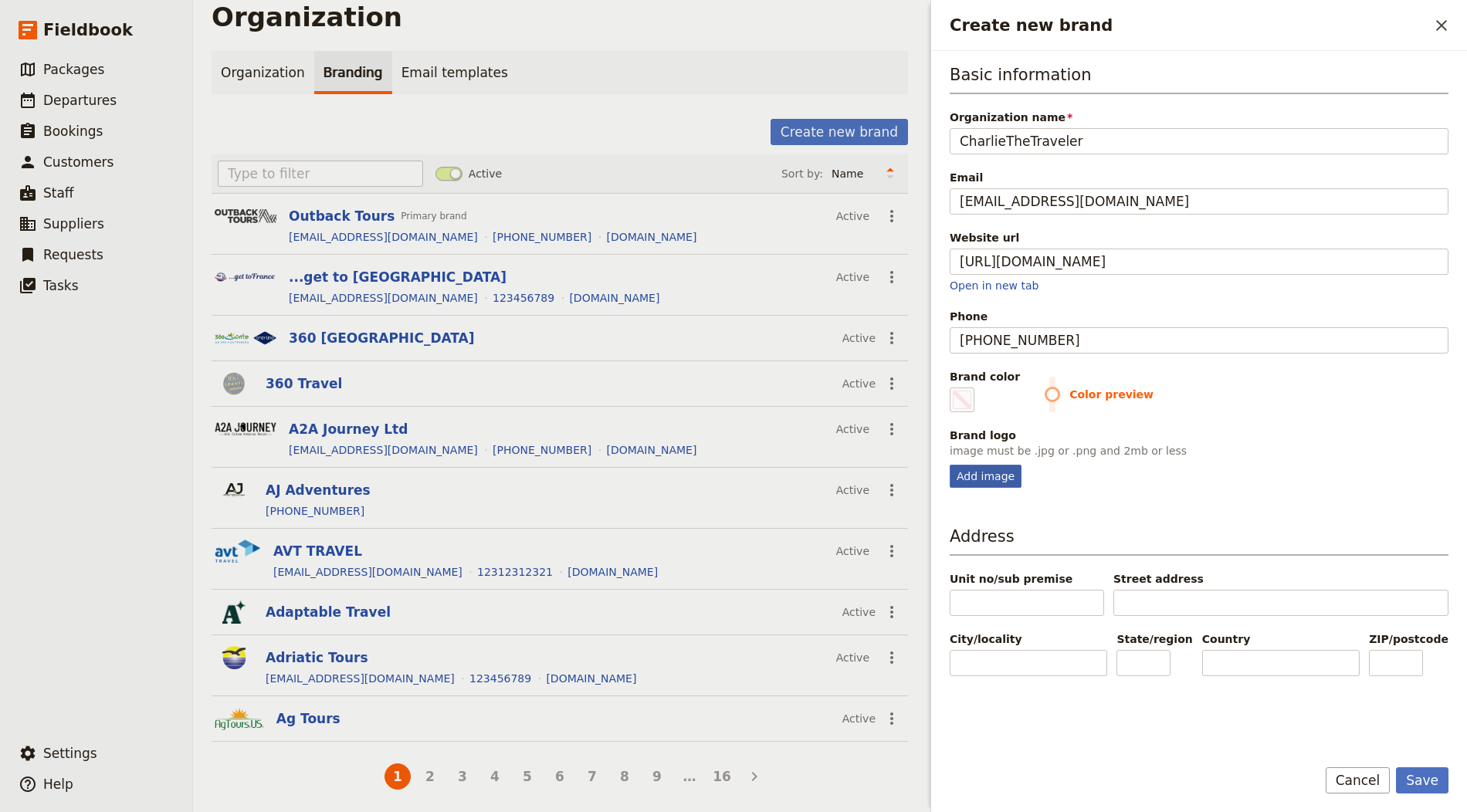
click at [988, 484] on div "Basic information Organization name CharlieTheTraveler Email info@email.com Web…" at bounding box center [1199, 403] width 499 height 679
click at [988, 479] on div "Add image" at bounding box center [985, 476] width 72 height 23
click at [950, 465] on input "Add image" at bounding box center [949, 464] width 1 height 1
click at [978, 393] on label "Brand color #000000" at bounding box center [985, 391] width 71 height 43
click at [954, 388] on input "#000000" at bounding box center [953, 387] width 1 height 1
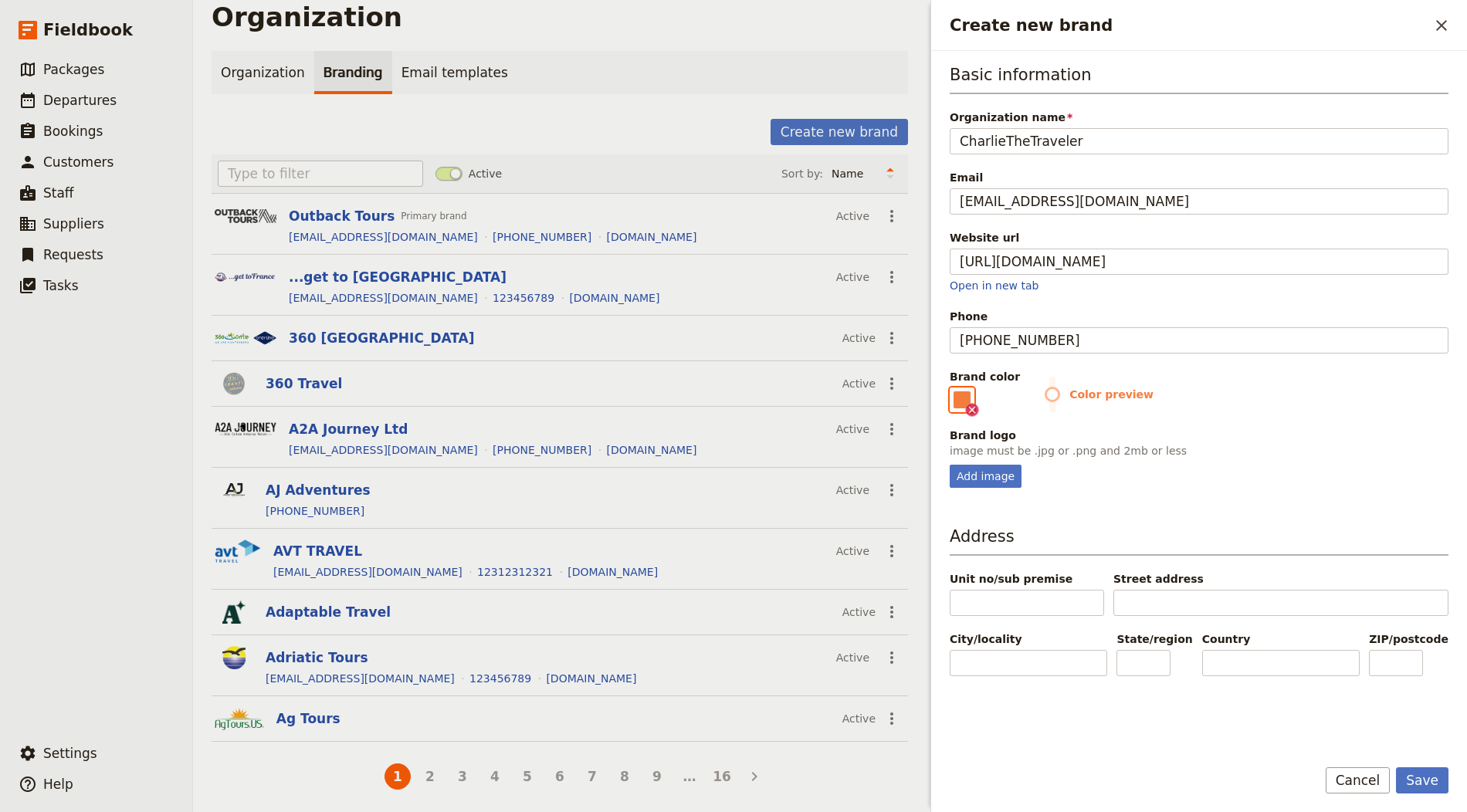
type input "#f47d3d"
click at [976, 473] on div "Add image" at bounding box center [985, 476] width 72 height 23
click at [950, 465] on input "Add image" at bounding box center [949, 464] width 1 height 1
type input "C:\fakepath\Charlie-Logoblue.png.png"
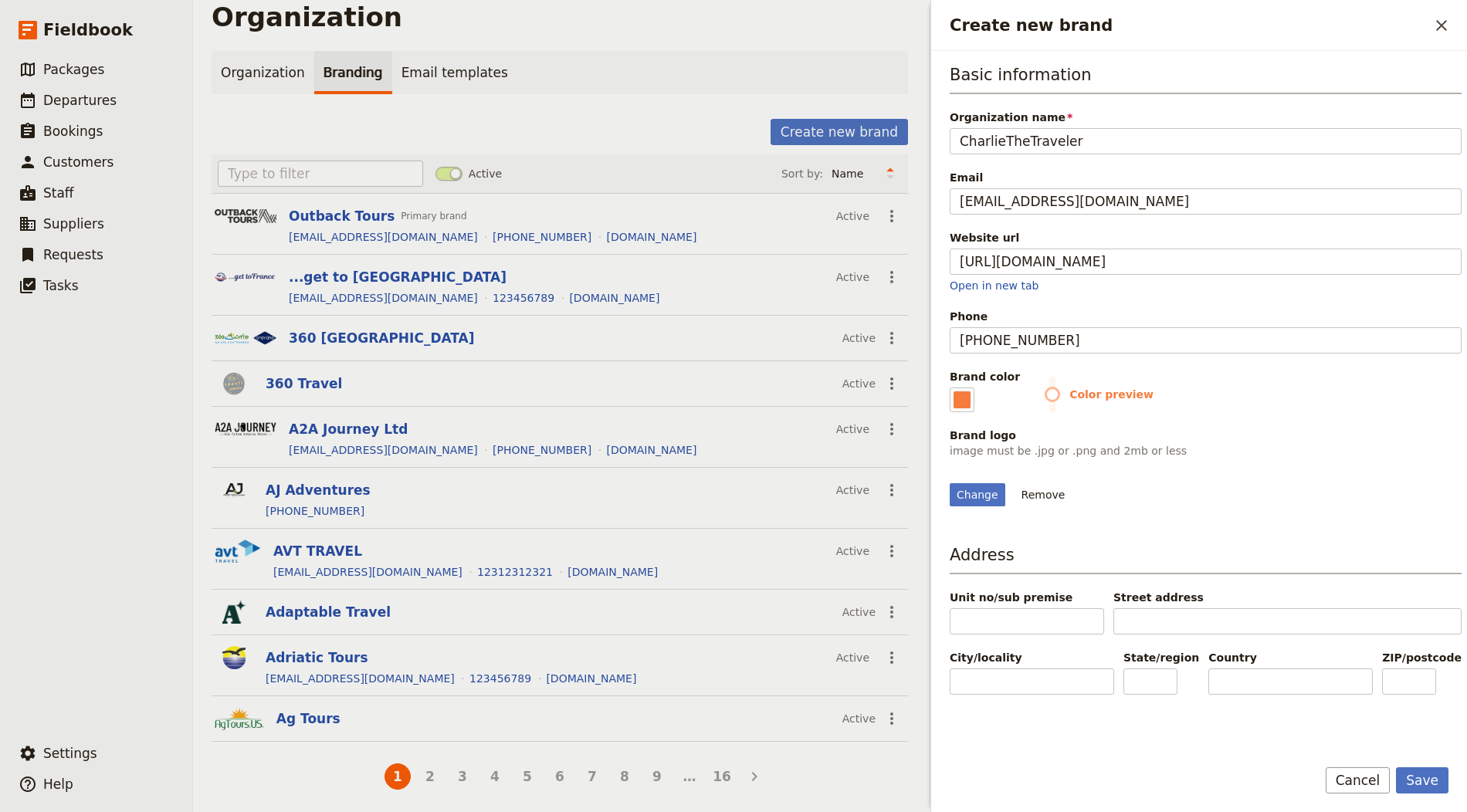
click at [1411, 767] on form "Basic information Organization name CharlieTheTraveler Email info@email.com Web…" at bounding box center [1199, 432] width 536 height 761
click at [1436, 779] on button "Save" at bounding box center [1422, 780] width 52 height 26
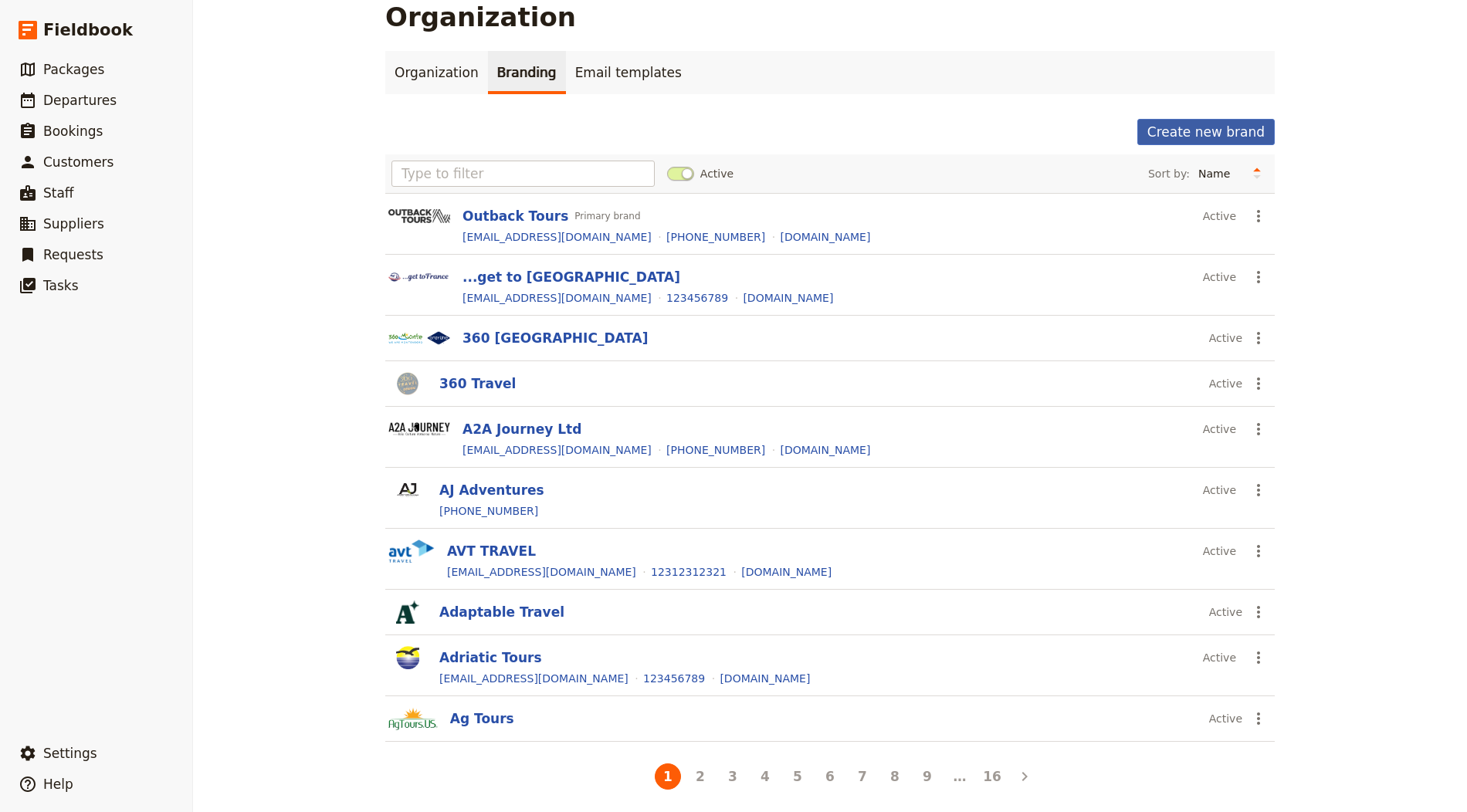
click at [1238, 127] on button "Create new brand" at bounding box center [1206, 132] width 138 height 26
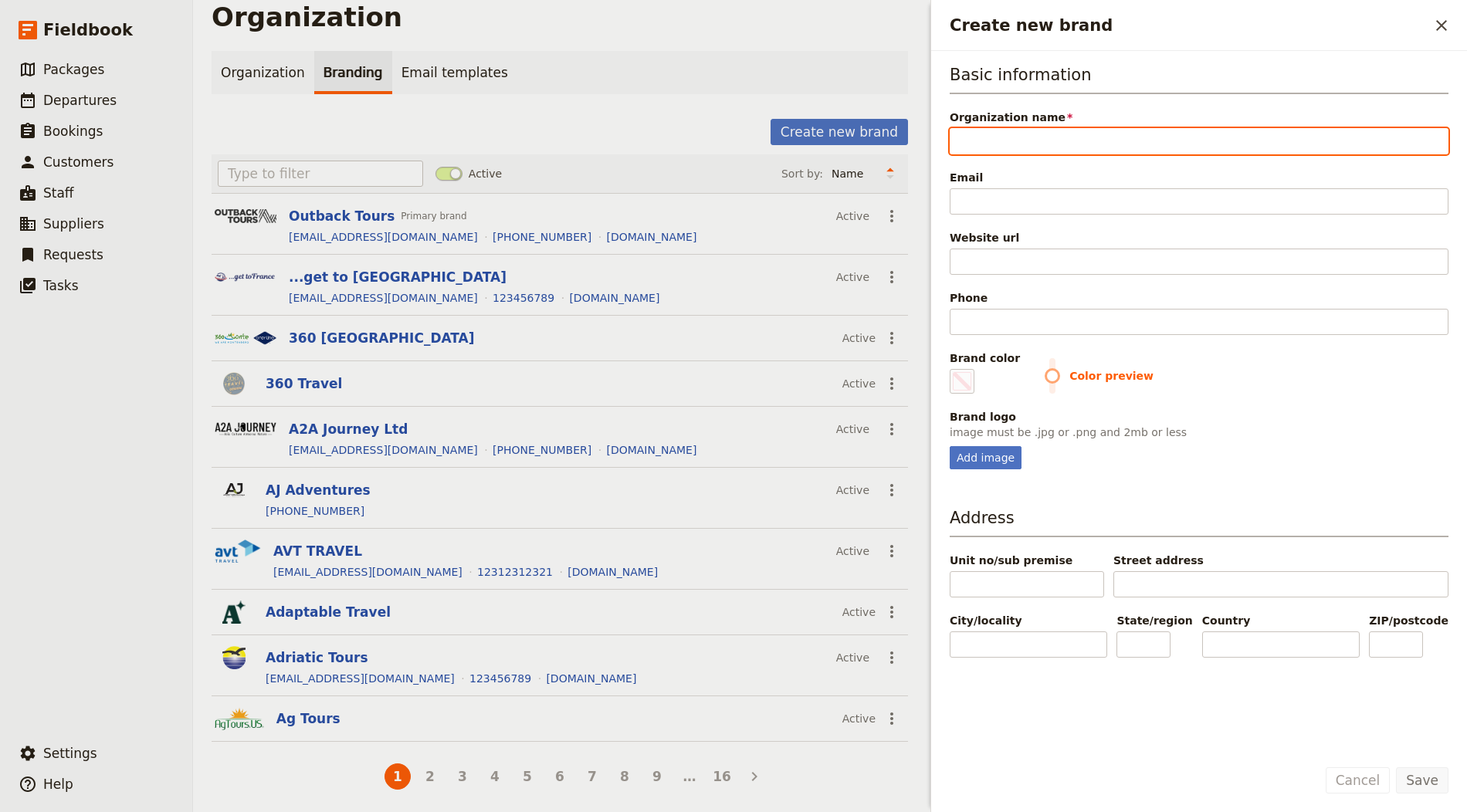
click at [984, 134] on input "Organization name" at bounding box center [1199, 141] width 499 height 26
paste input "The Mountain Company"
type input "The Mountain Company"
type input "#000000"
type input "The Mountain Company"
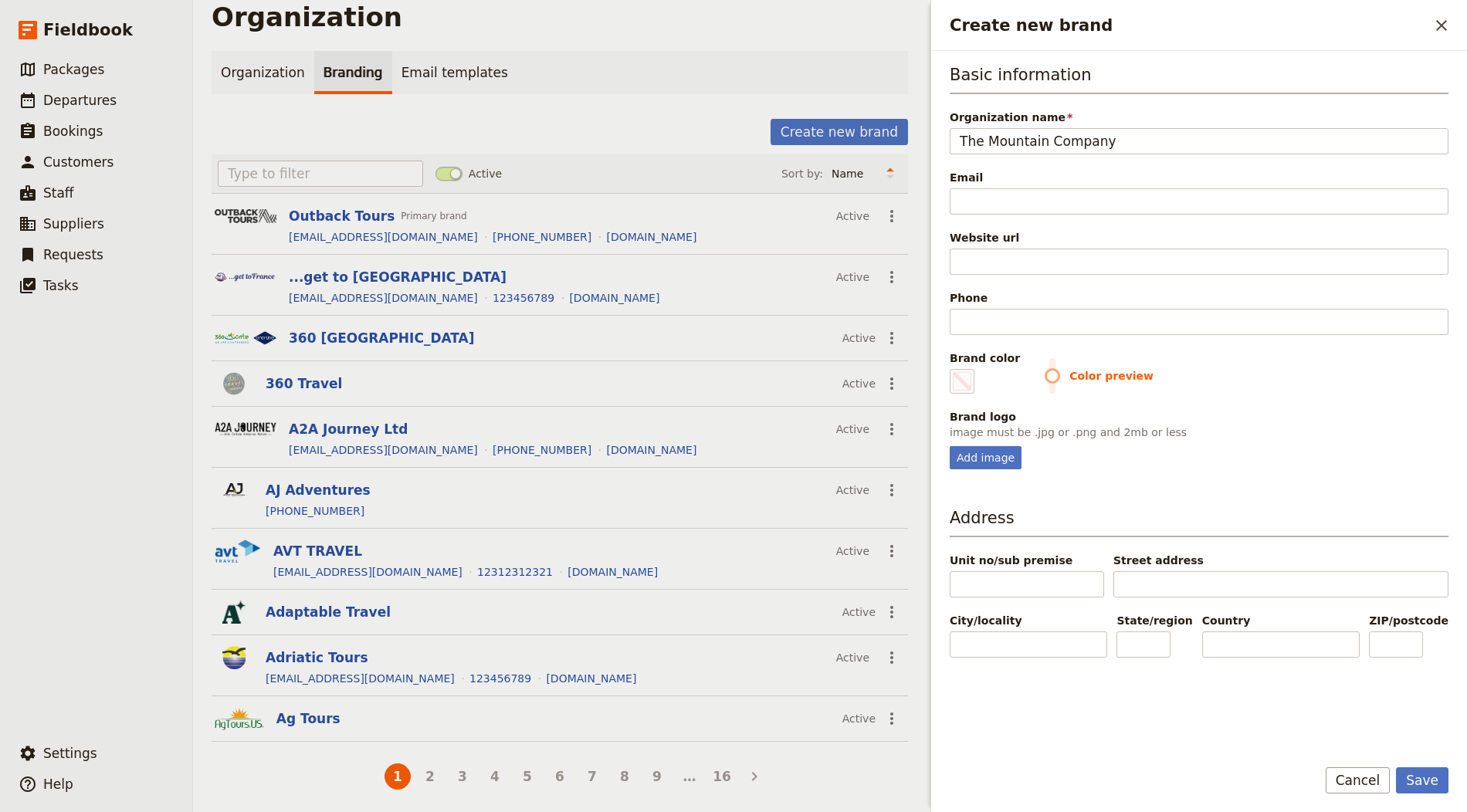
click at [1016, 178] on div "Email" at bounding box center [1199, 178] width 499 height 16
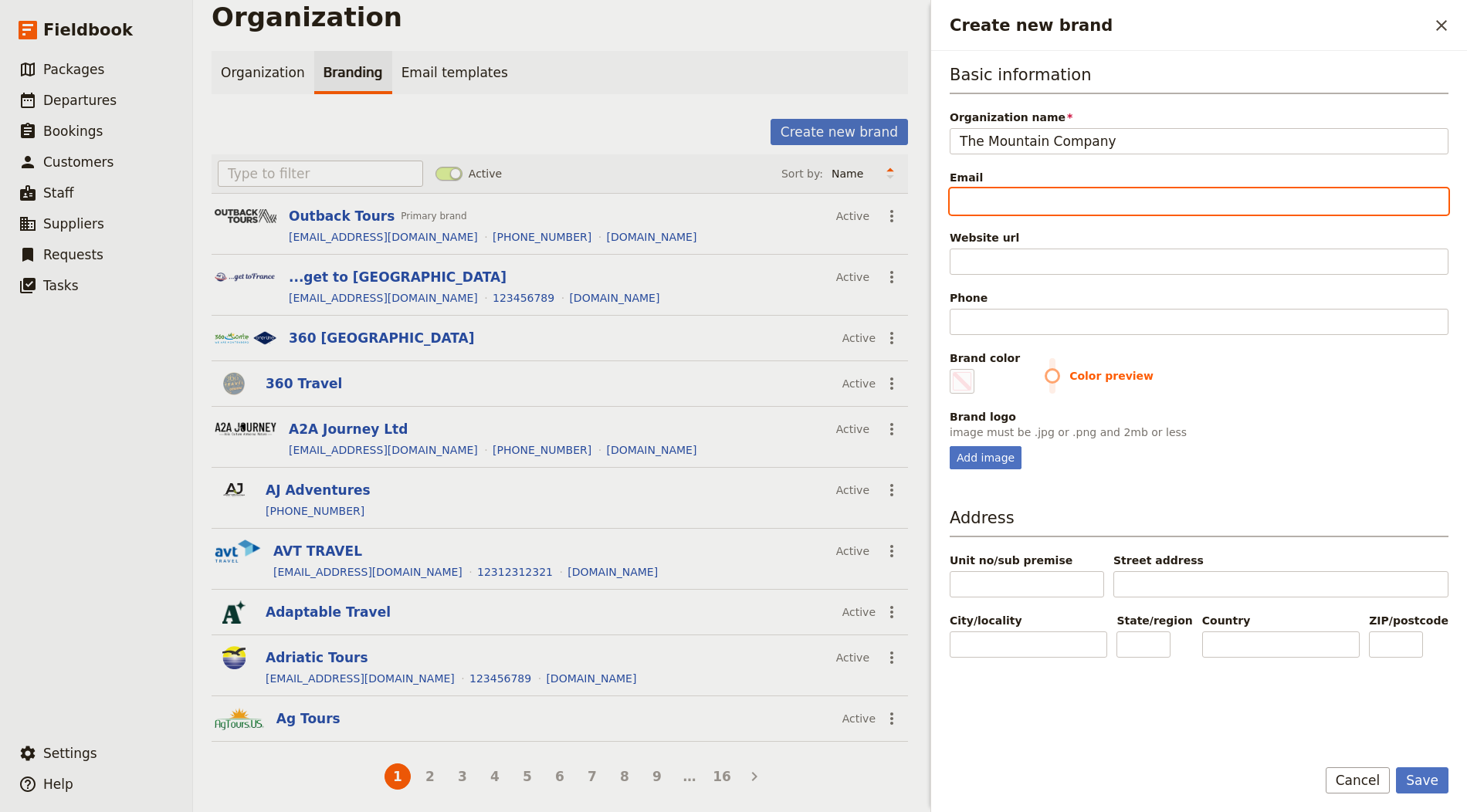
click at [1016, 189] on input "Email" at bounding box center [1199, 202] width 499 height 26
click at [1011, 189] on input "Email" at bounding box center [1199, 202] width 499 height 26
paste input "info@themountaincompany.co.uk"
type input "info@themountaincompany.co.uk"
type input "#000000"
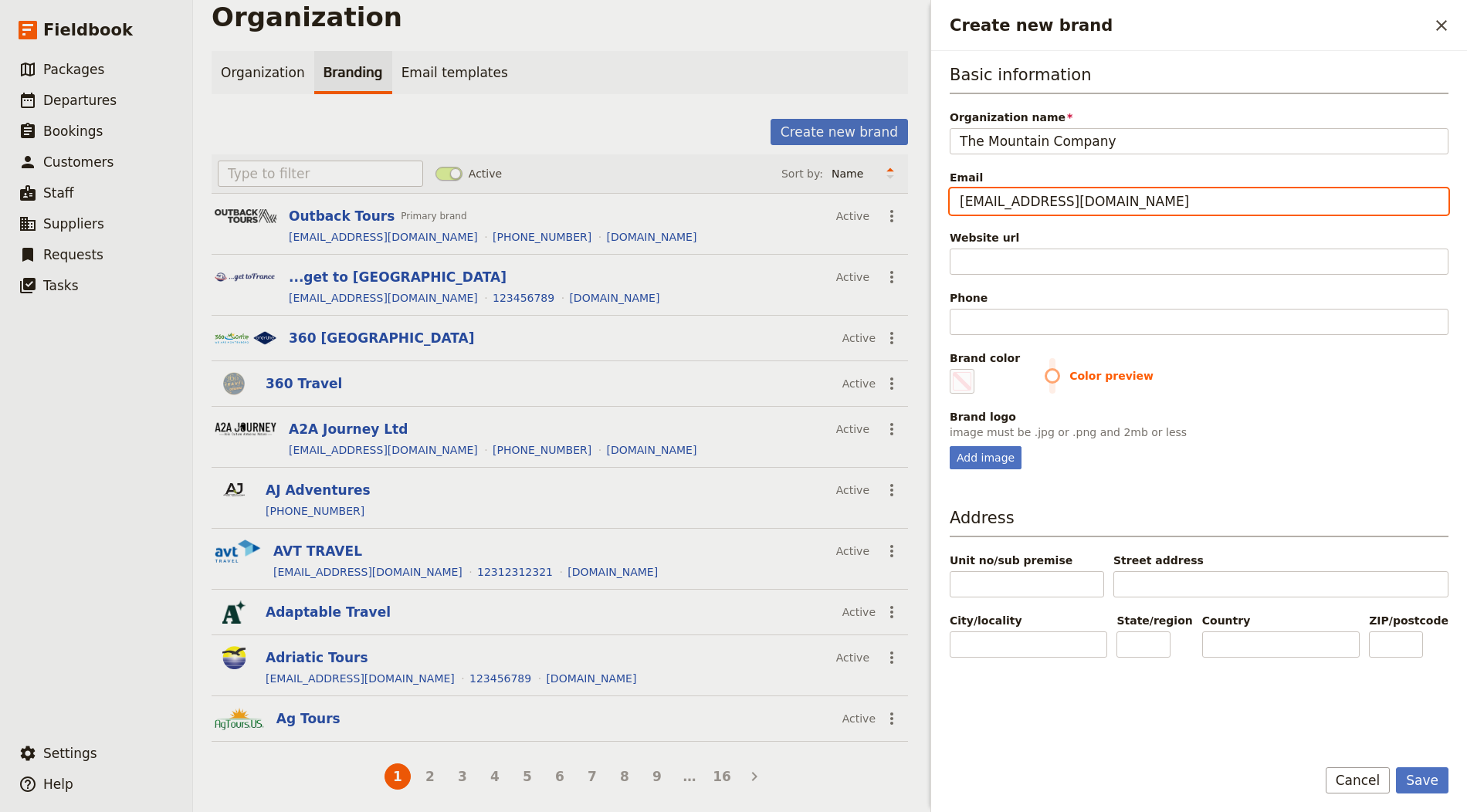
type input "info@themountaincompany.co.uk"
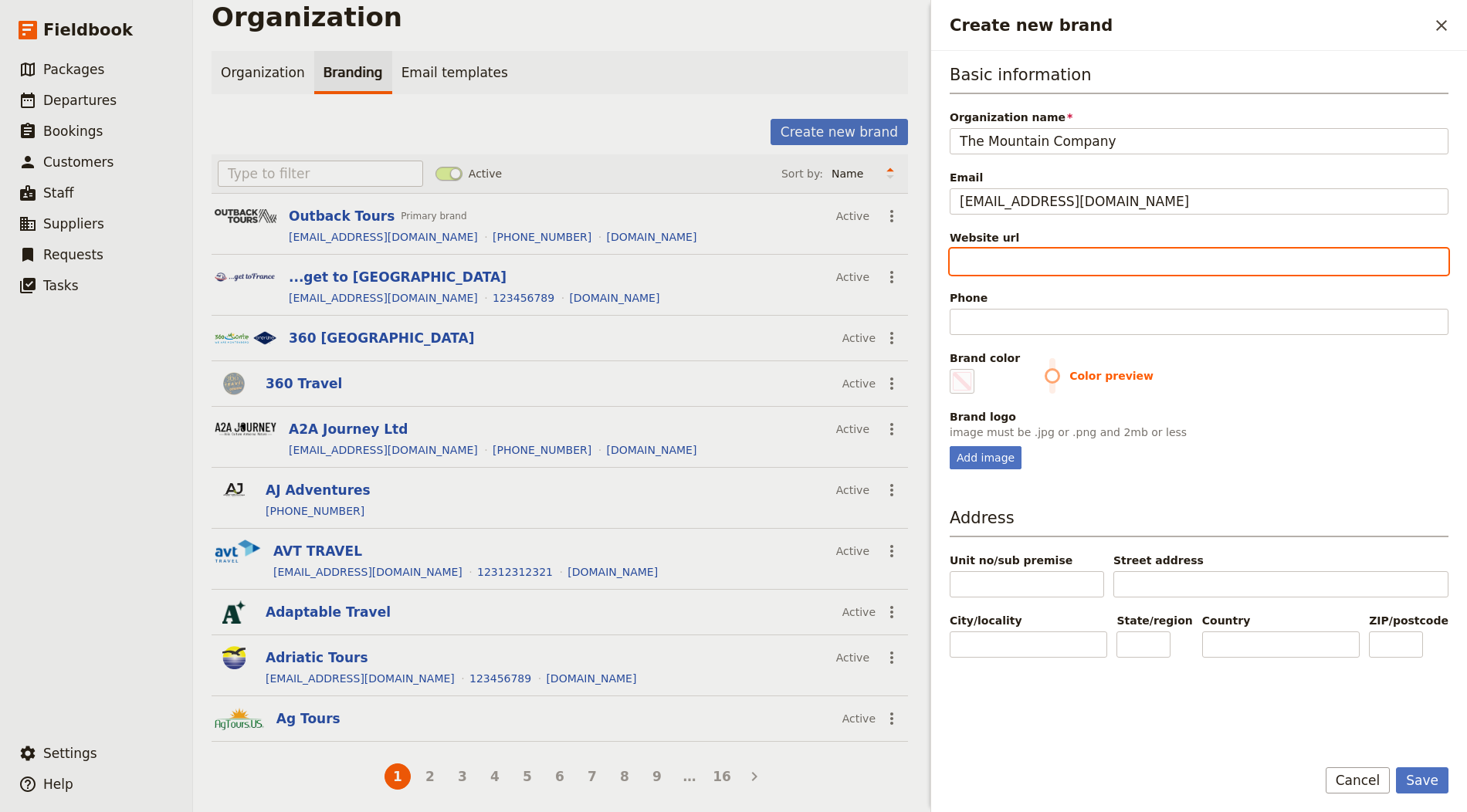
drag, startPoint x: 1009, startPoint y: 270, endPoint x: 1098, endPoint y: 298, distance: 93.3
click at [1009, 270] on input "Website url" at bounding box center [1199, 261] width 499 height 26
paste input "https://www.themountaincompany.co.uk"
type input "https://www.themountaincompany.co.uk"
type input "#000000"
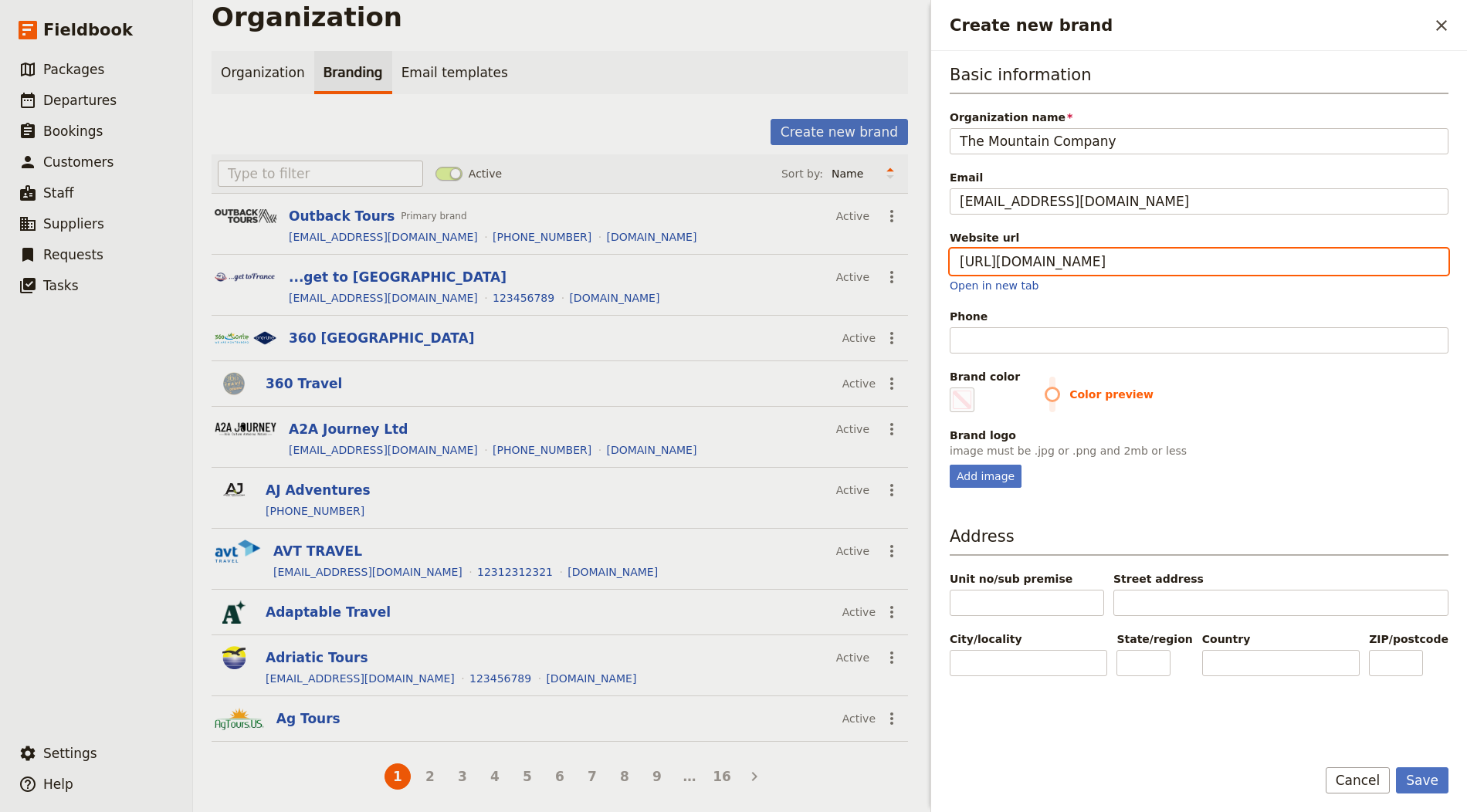
type input "https://www.themountaincompany.co.uk"
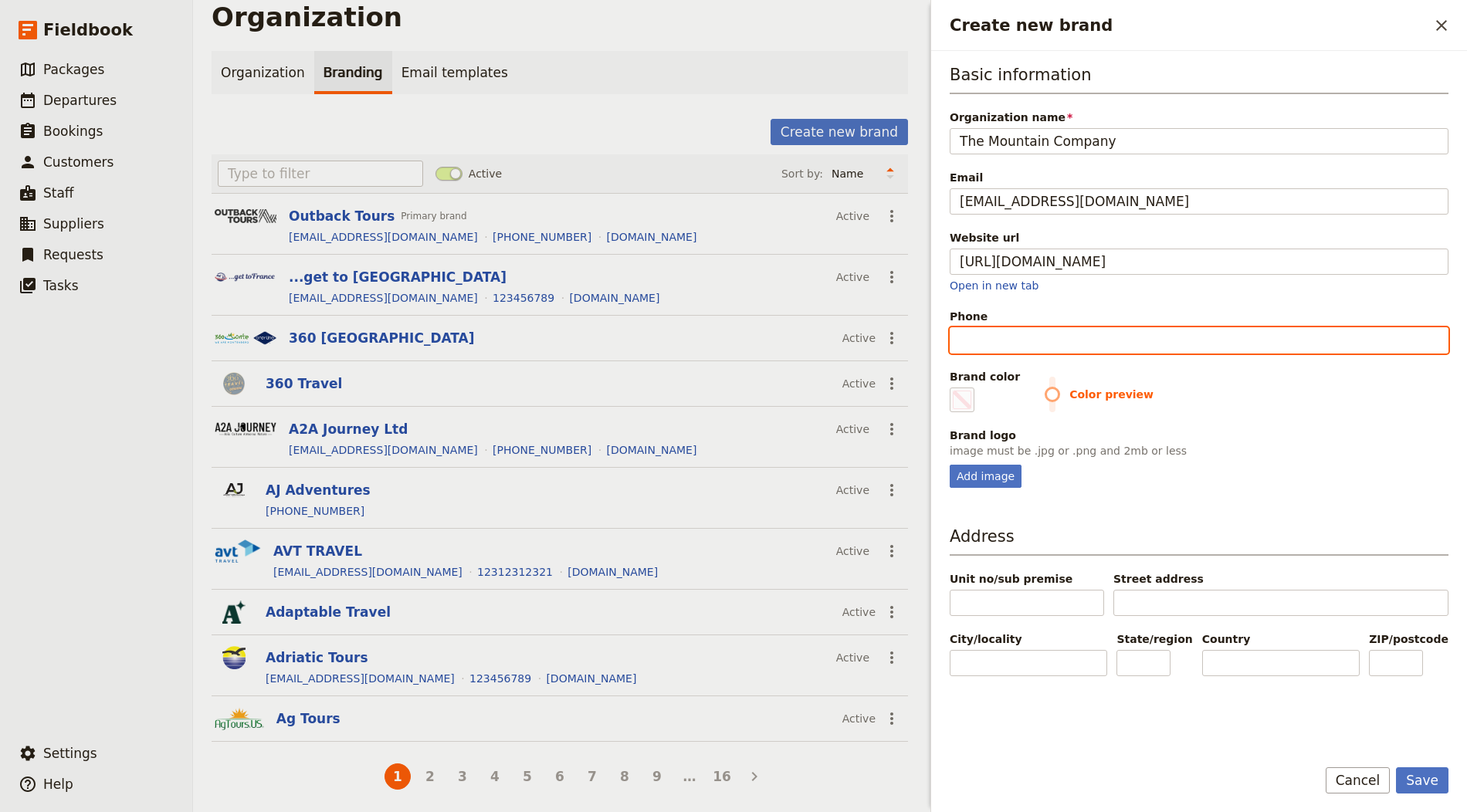
type input "#000000"
click at [982, 332] on input "Phone" at bounding box center [1199, 340] width 499 height 26
paste input "+44 (0)1647 433880"
type input "+44 (0)1647 433880"
type input "#000000"
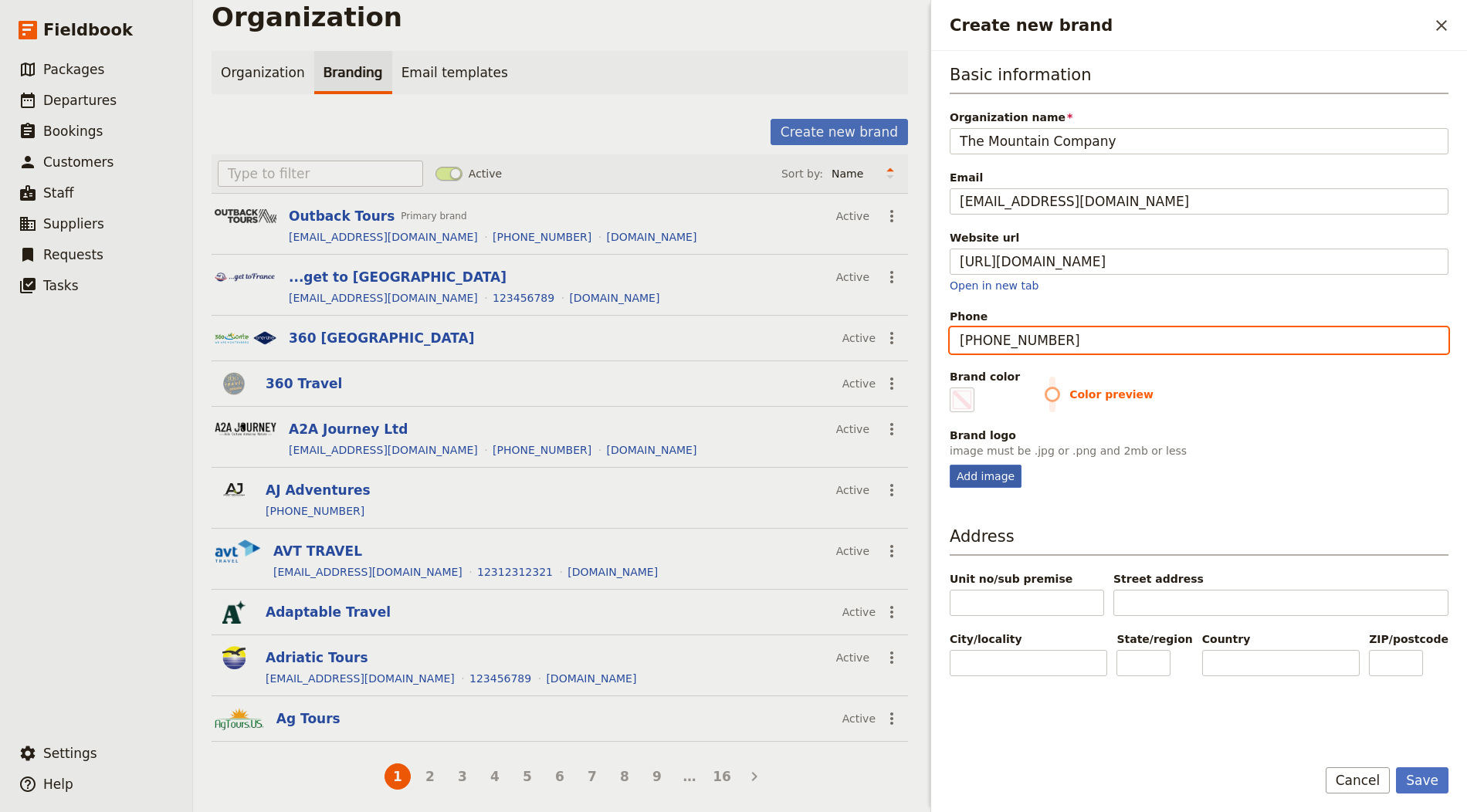
type input "+44 (0)1647 433880"
click at [967, 467] on div "Add image" at bounding box center [985, 476] width 72 height 23
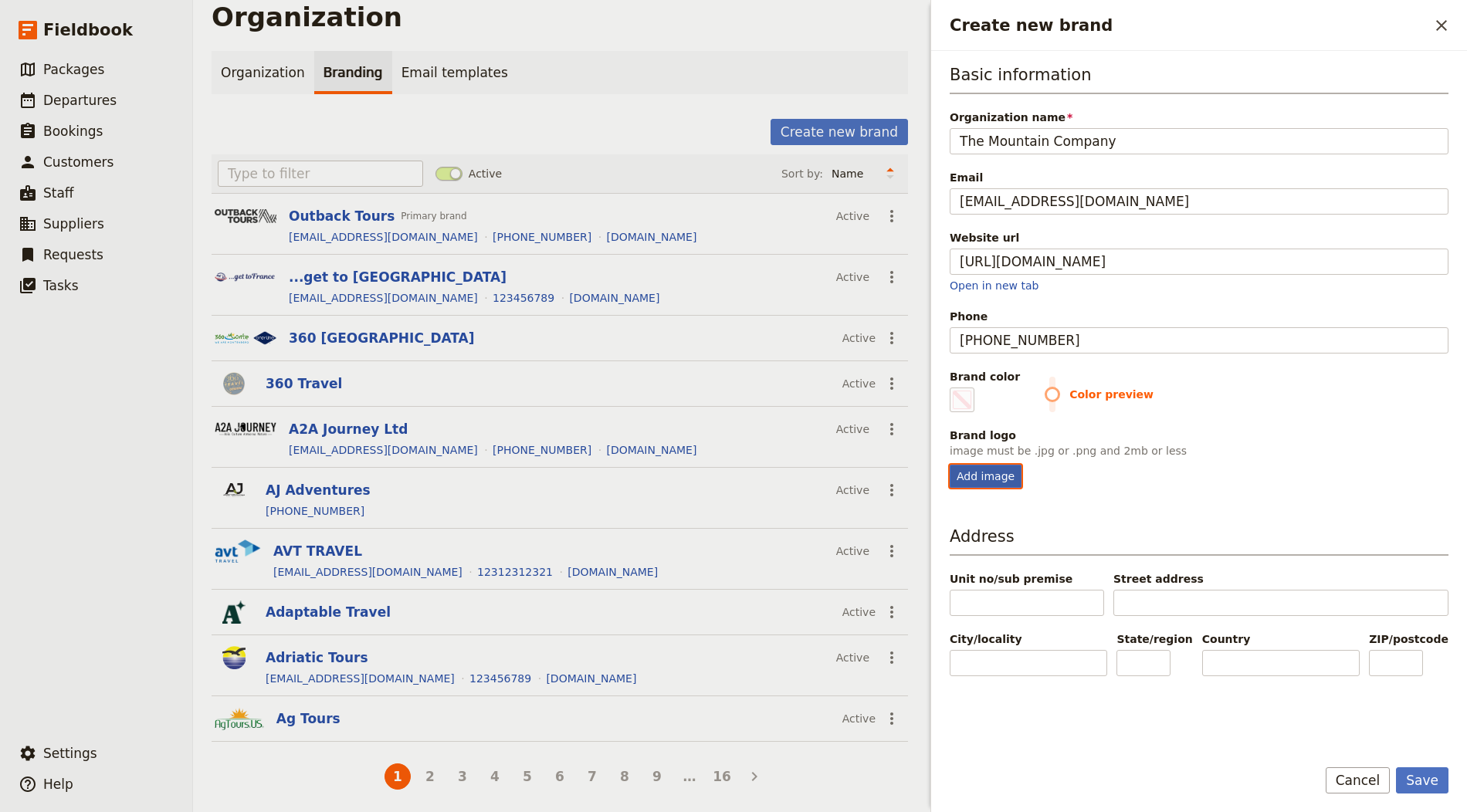
click at [950, 465] on input "Add image" at bounding box center [949, 464] width 1 height 1
type input "C:\fakepath\q_100.png"
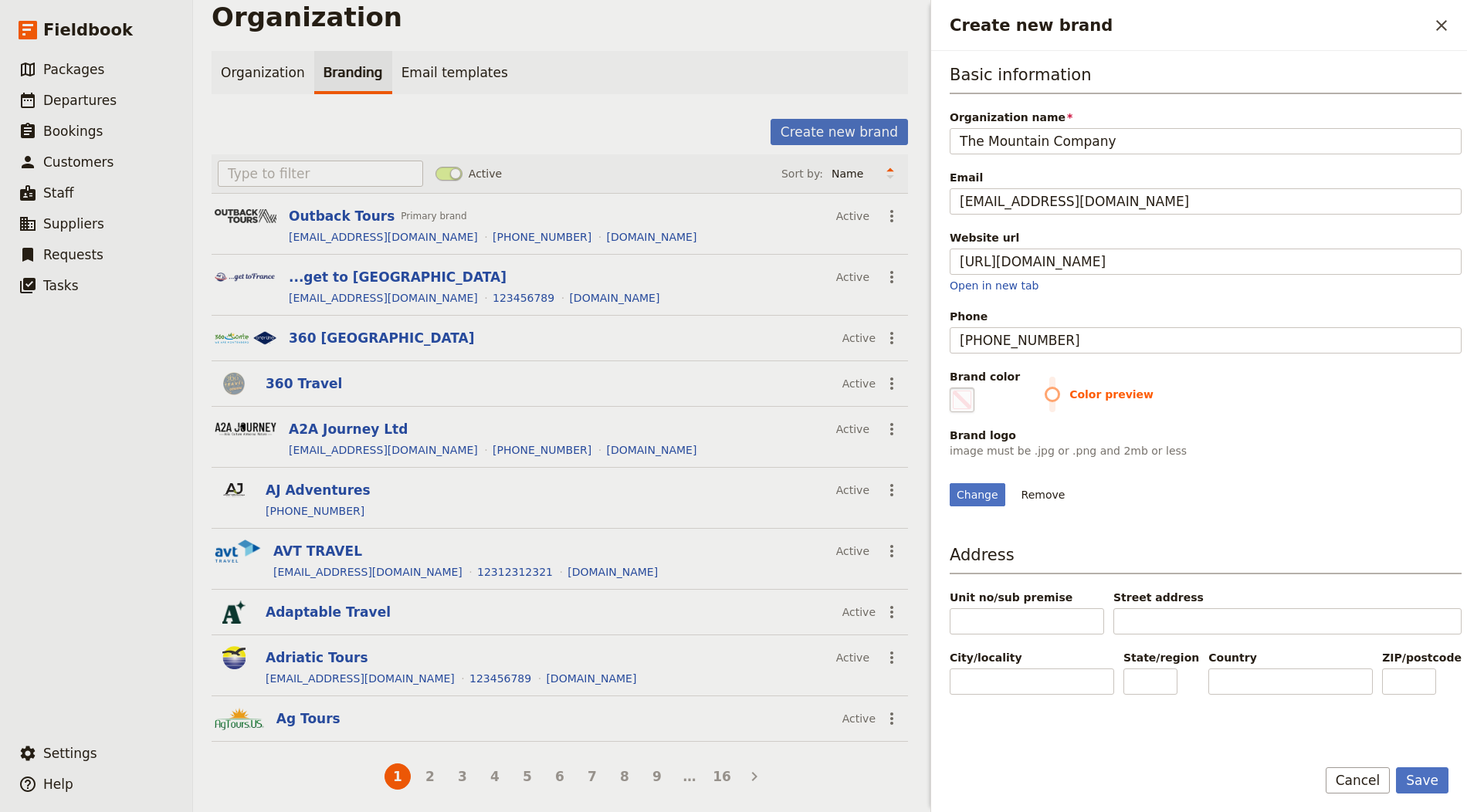
click at [965, 397] on span "Create new brand" at bounding box center [962, 400] width 19 height 19
click at [954, 388] on input "#000000" at bounding box center [953, 387] width 1 height 1
type input "#a7d34f"
click at [1251, 629] on div "Basic information Organization name The Mountain Company Email info@themountain…" at bounding box center [1206, 403] width 512 height 679
click at [1420, 778] on button "Save" at bounding box center [1422, 780] width 52 height 26
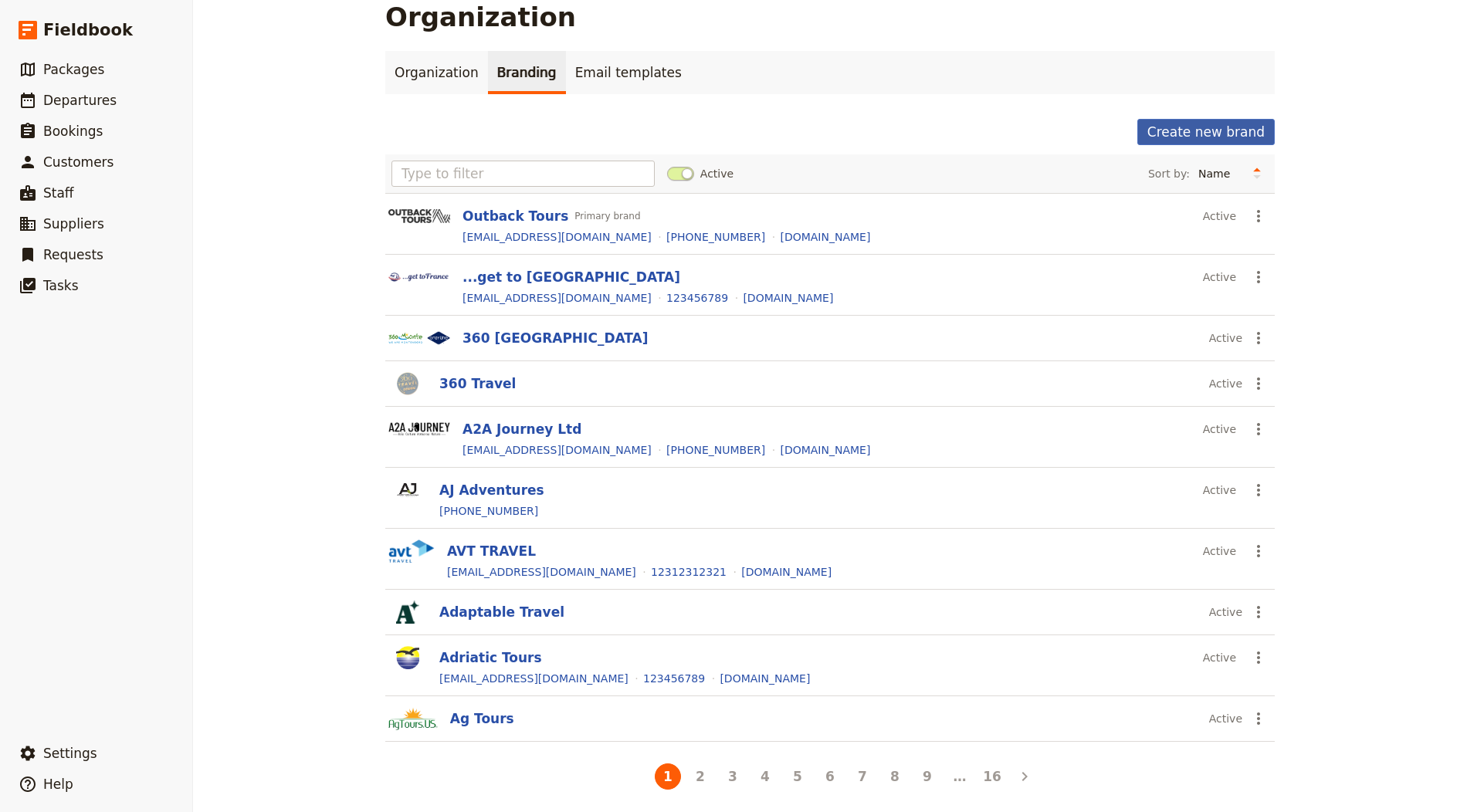
click at [1199, 129] on button "Create new brand" at bounding box center [1206, 132] width 138 height 26
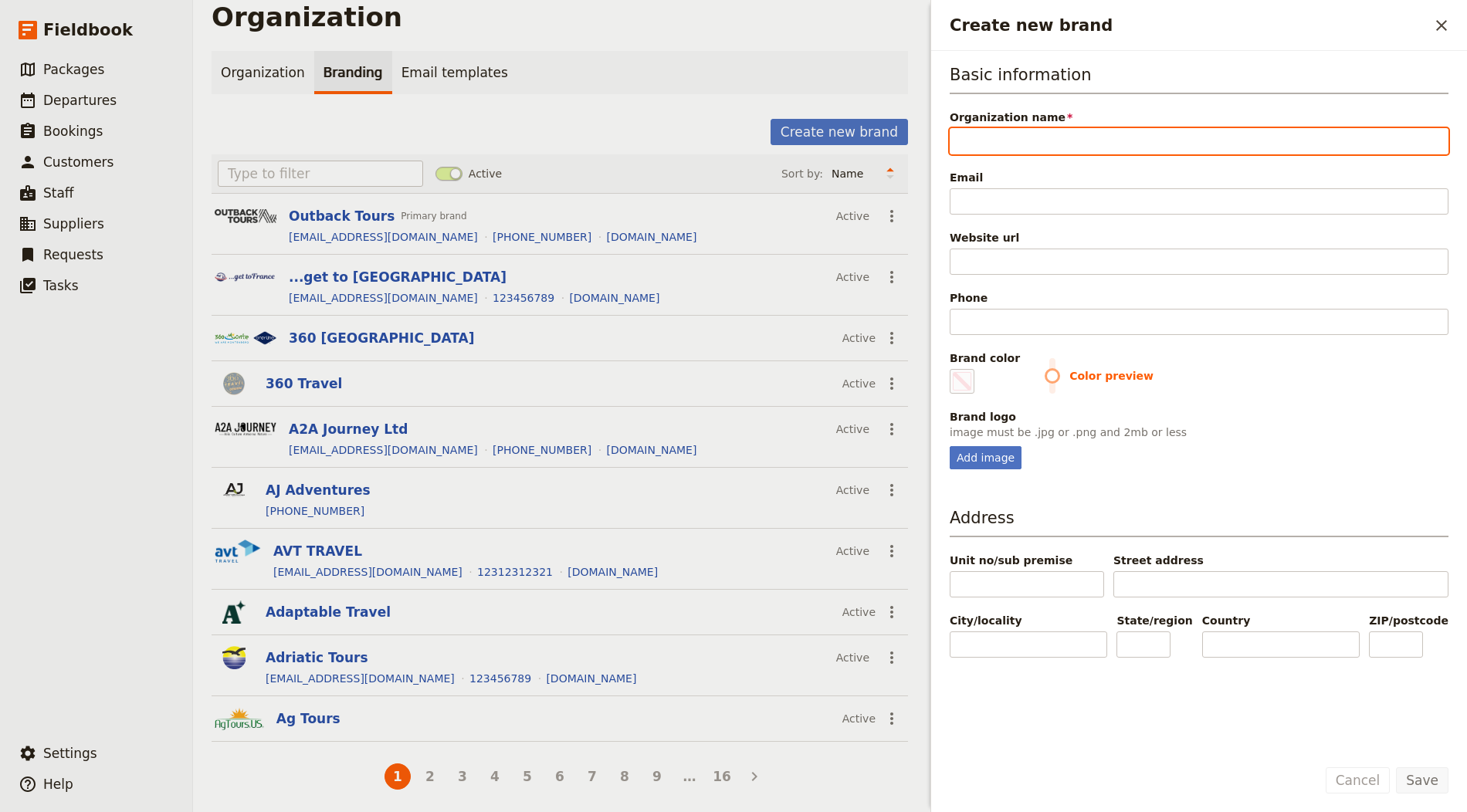
click at [1047, 144] on input "Organization name" at bounding box center [1199, 141] width 499 height 26
paste input "Freedom Treks"
type input "Freedom Treks"
type input "#000000"
type input "Freedom Treks"
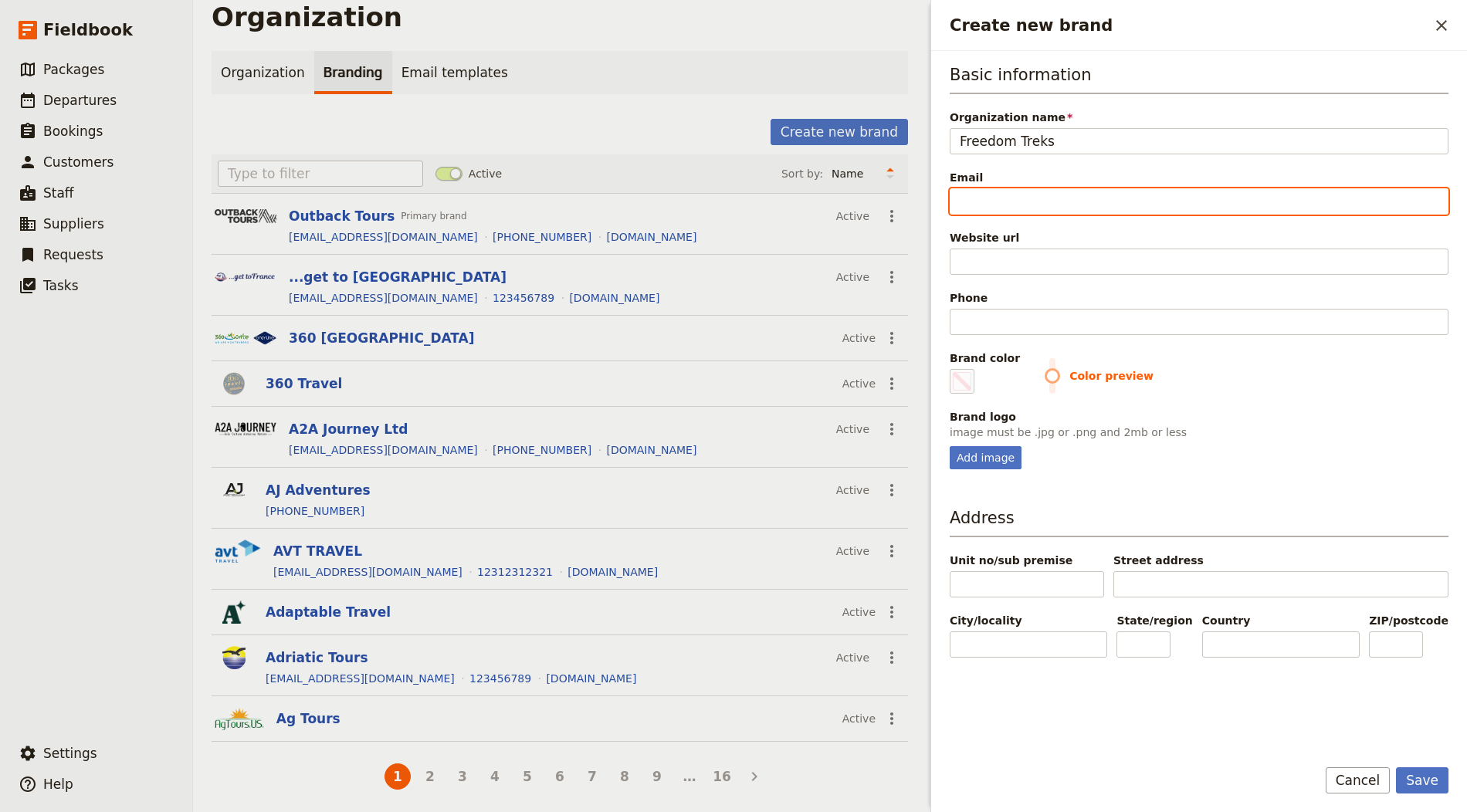
click at [1014, 197] on input "Email" at bounding box center [1199, 202] width 499 height 26
paste input "[EMAIL_ADDRESS][DOMAIN_NAME]"
type input "[EMAIL_ADDRESS][DOMAIN_NAME]"
type input "#000000"
type input "[EMAIL_ADDRESS][DOMAIN_NAME]"
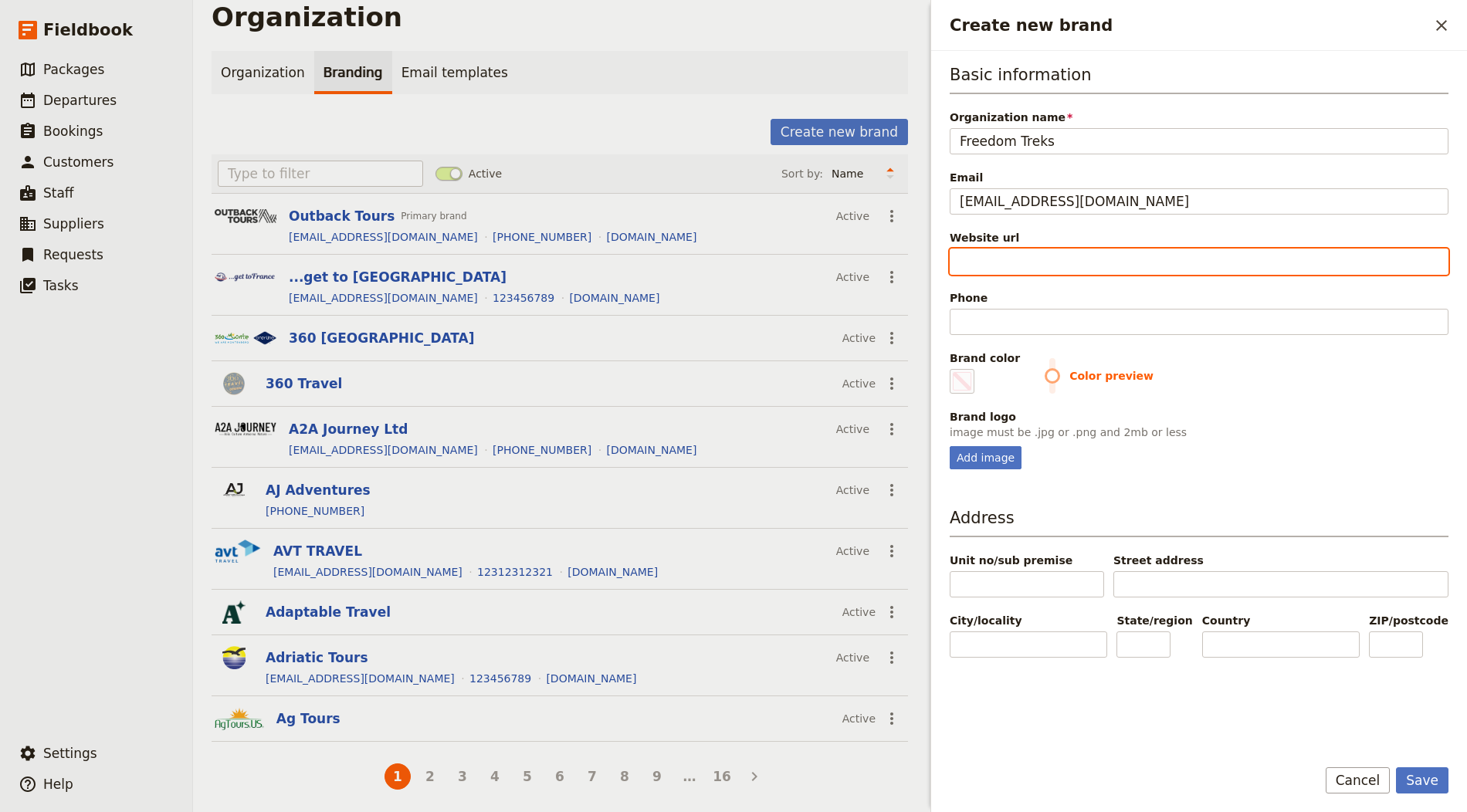
click at [982, 260] on input "Website url" at bounding box center [1199, 261] width 499 height 26
paste input "https://www.freedomtreks.co.uk"
type input "https://www.freedomtreks.co.uk"
type input "#000000"
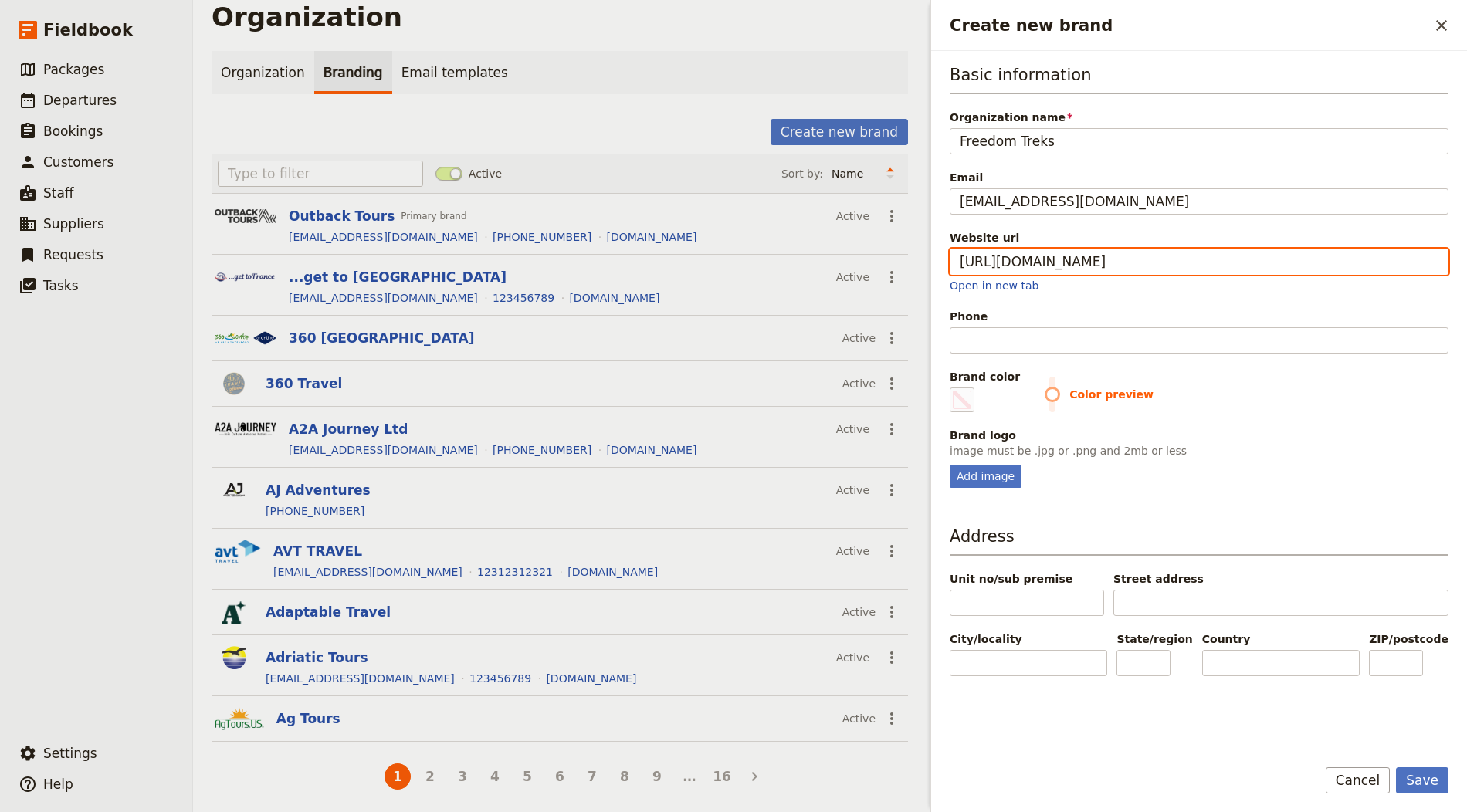
type input "https://www.freedomtreks.co.uk"
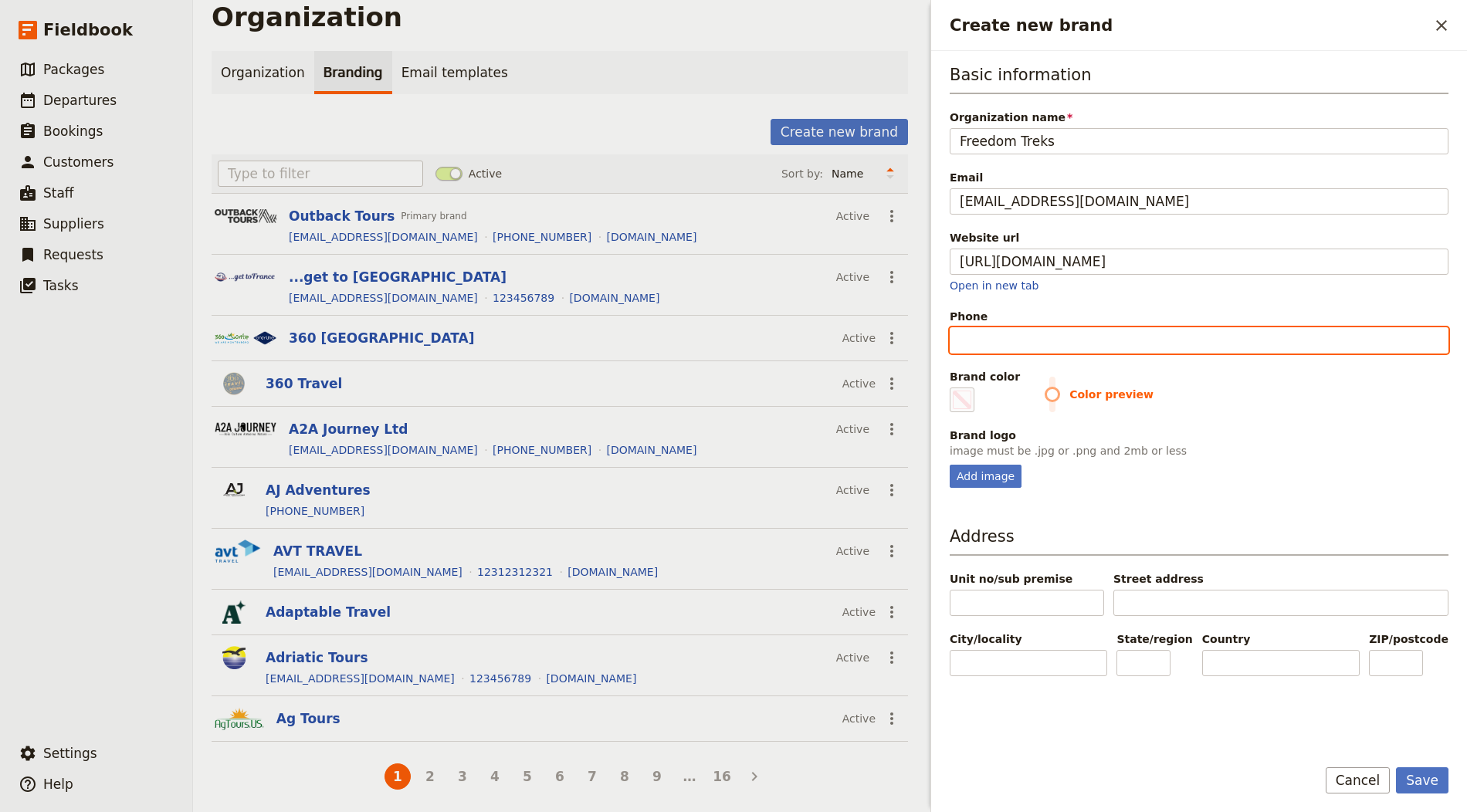
type input "#000000"
click at [1047, 345] on input "Phone" at bounding box center [1199, 340] width 499 height 26
paste input "[PHONE_NUMBER]"
type input "[PHONE_NUMBER]"
type input "#000000"
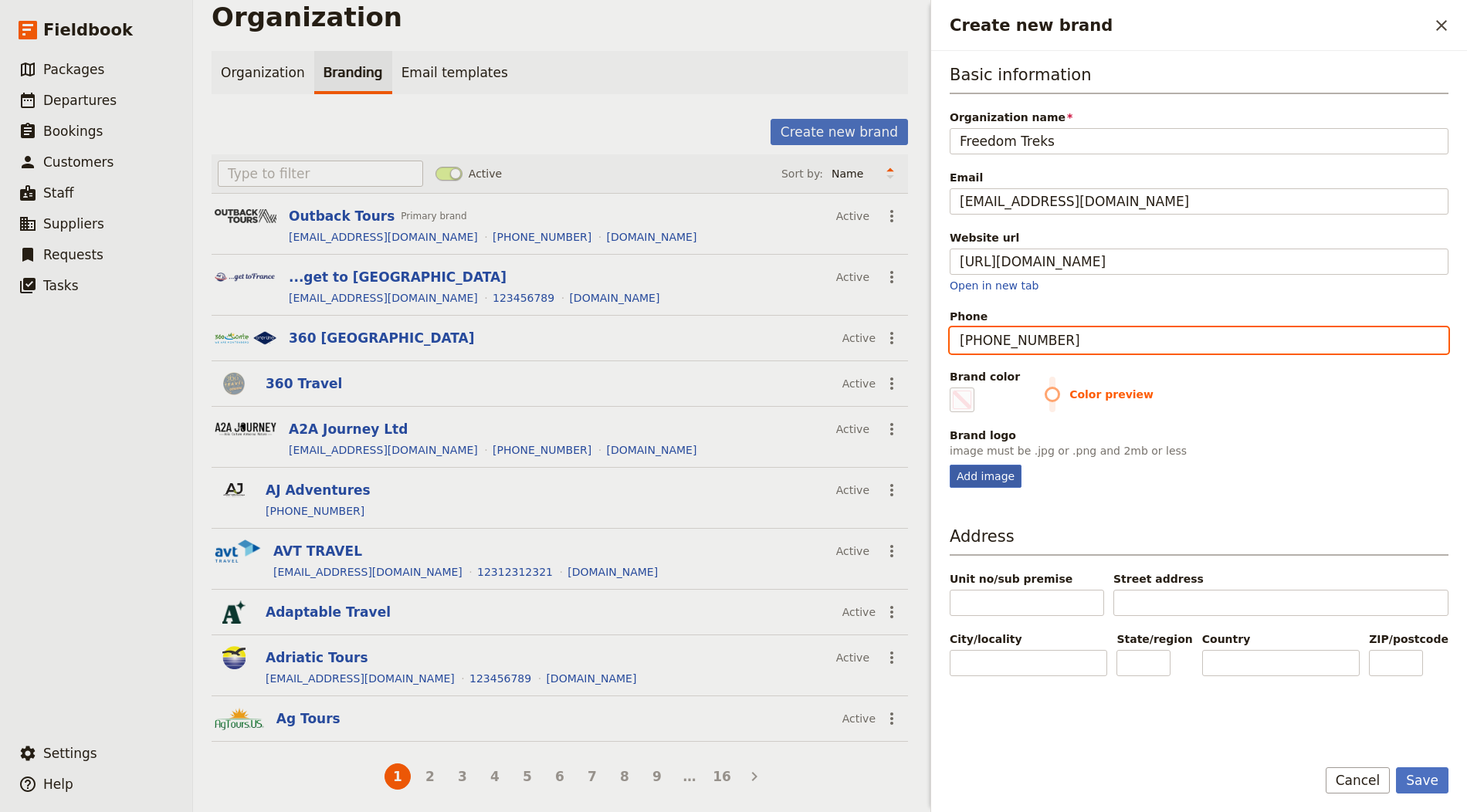
type input "[PHONE_NUMBER]"
click at [977, 465] on div "Add image" at bounding box center [985, 476] width 72 height 23
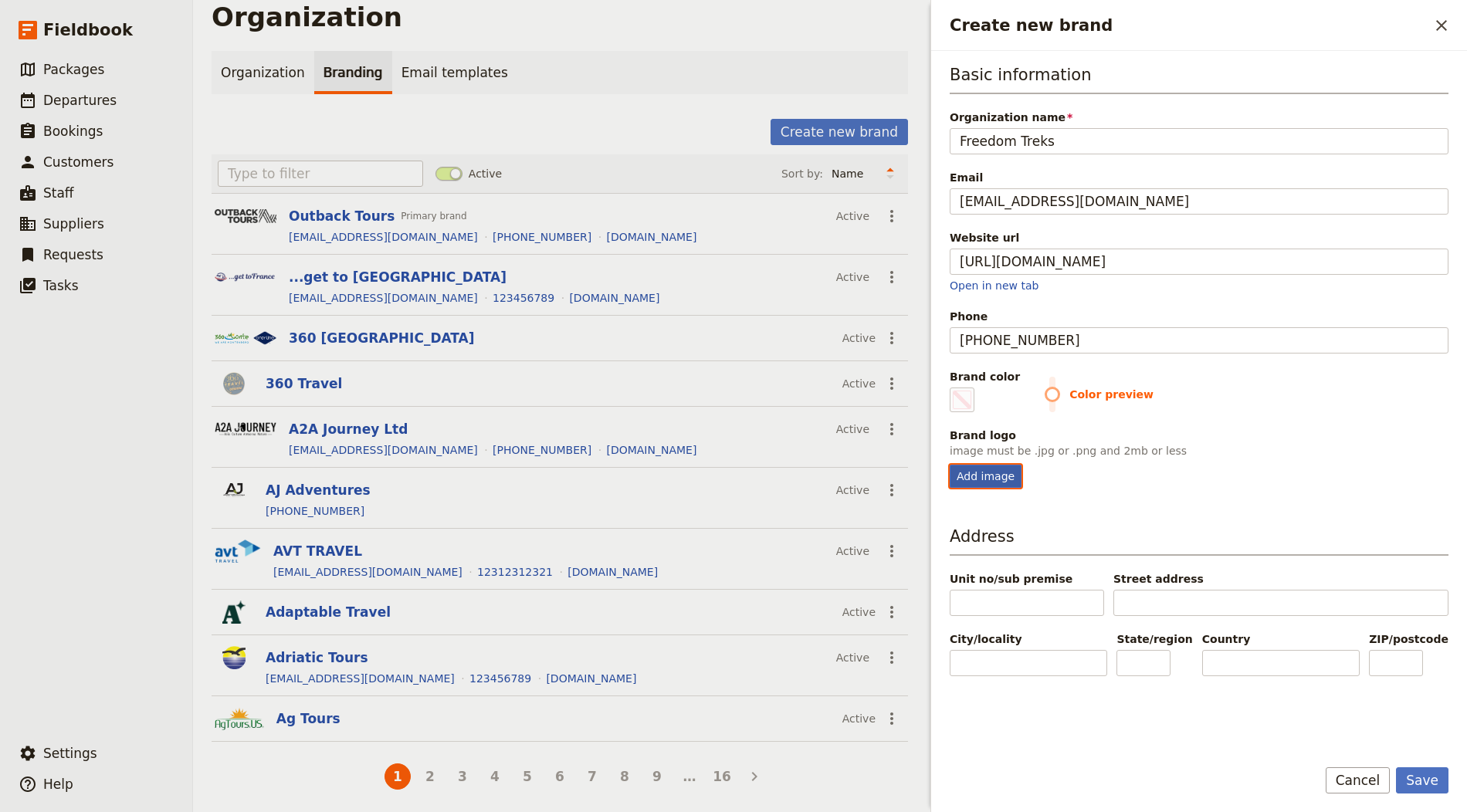
click at [950, 464] on input "Add image" at bounding box center [949, 464] width 1 height 1
type input "C:\fakepath\logo (12).png"
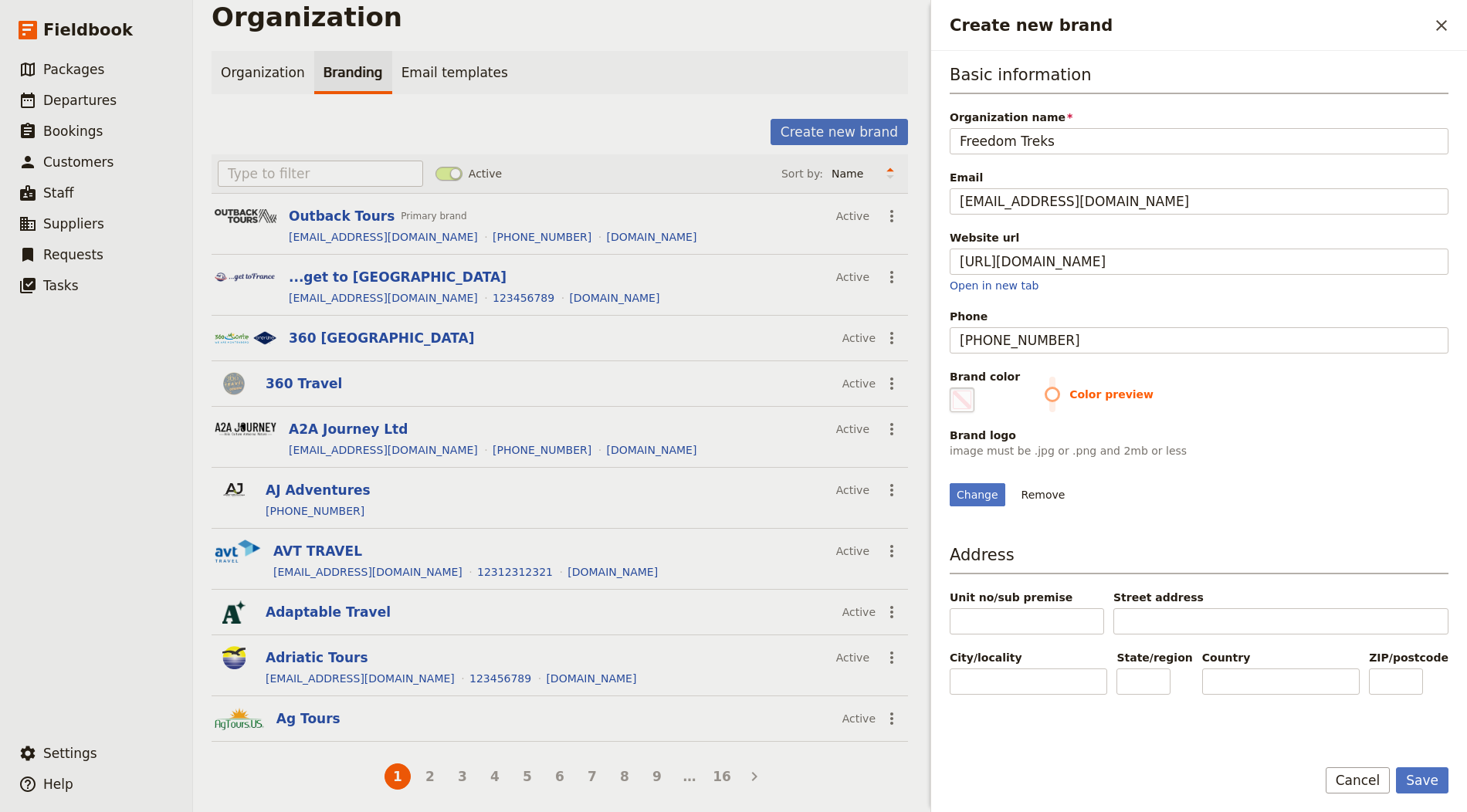
click at [964, 393] on span "Create new brand" at bounding box center [962, 400] width 19 height 19
click at [954, 388] on input "#000000" at bounding box center [953, 387] width 1 height 1
click at [955, 401] on span "Create new brand" at bounding box center [962, 400] width 19 height 19
click at [954, 388] on input "#000000" at bounding box center [953, 387] width 1 height 1
type input "#f1822f"
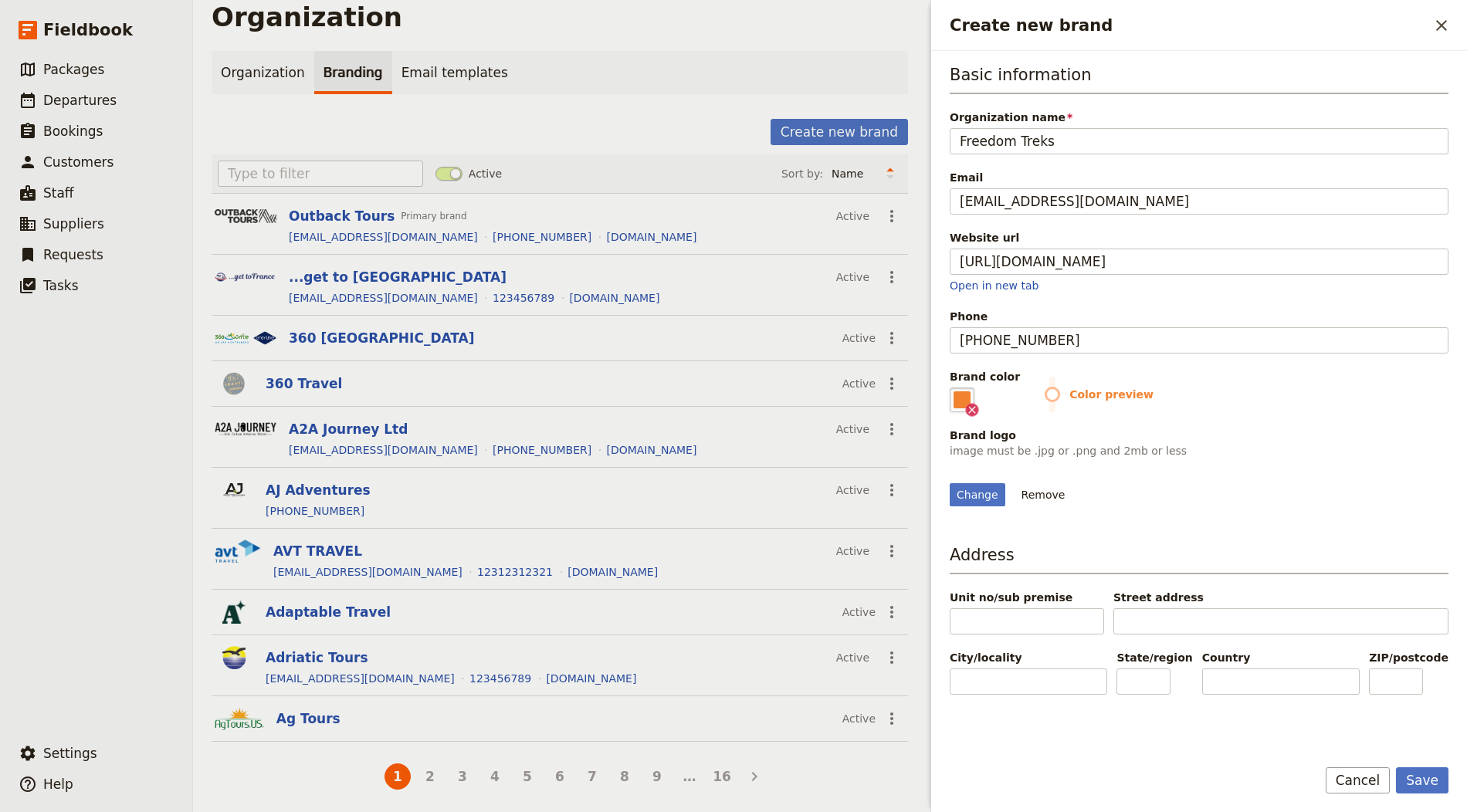
click at [1305, 499] on div "Change Remove" at bounding box center [1199, 486] width 499 height 42
drag, startPoint x: 1419, startPoint y: 774, endPoint x: 1405, endPoint y: 774, distance: 14.0
click at [1419, 774] on button "Save" at bounding box center [1422, 780] width 52 height 26
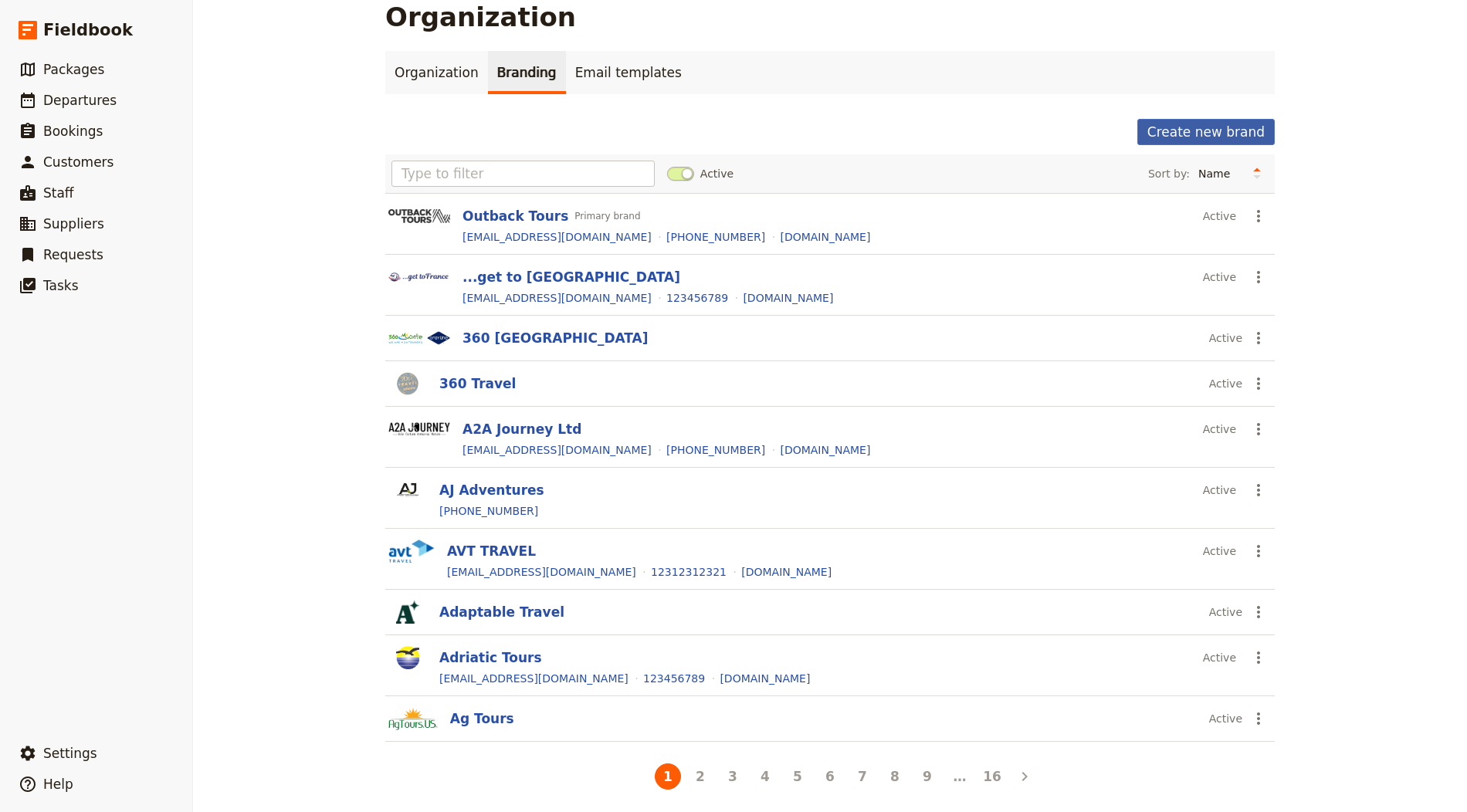
click at [1165, 125] on button "Create new brand" at bounding box center [1206, 132] width 138 height 26
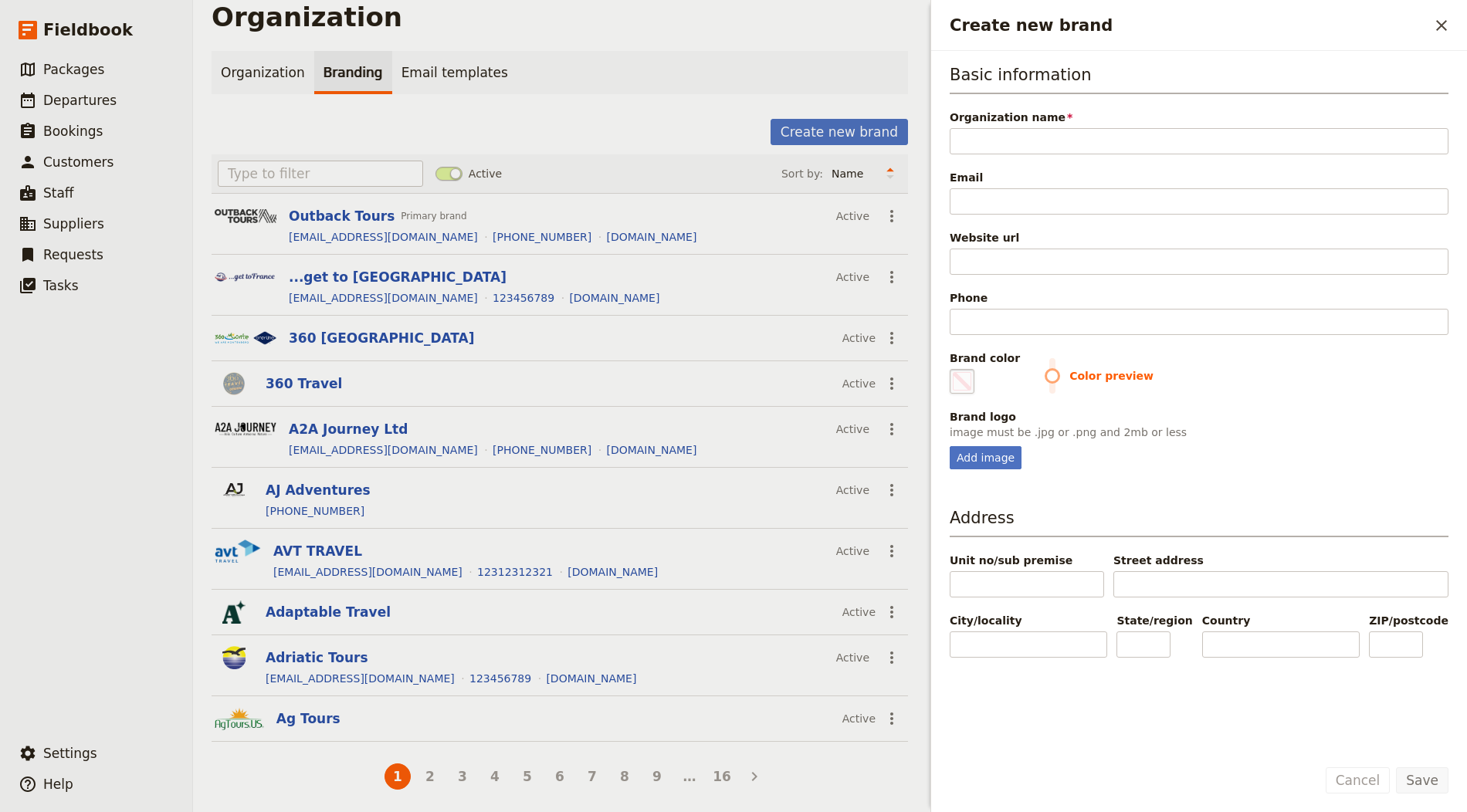
click at [964, 380] on span "Create new brand" at bounding box center [962, 381] width 19 height 19
click at [954, 369] on input "#000000" at bounding box center [953, 368] width 1 height 1
type input "#fa5636"
click at [1270, 447] on div "Add image" at bounding box center [1199, 458] width 499 height 23
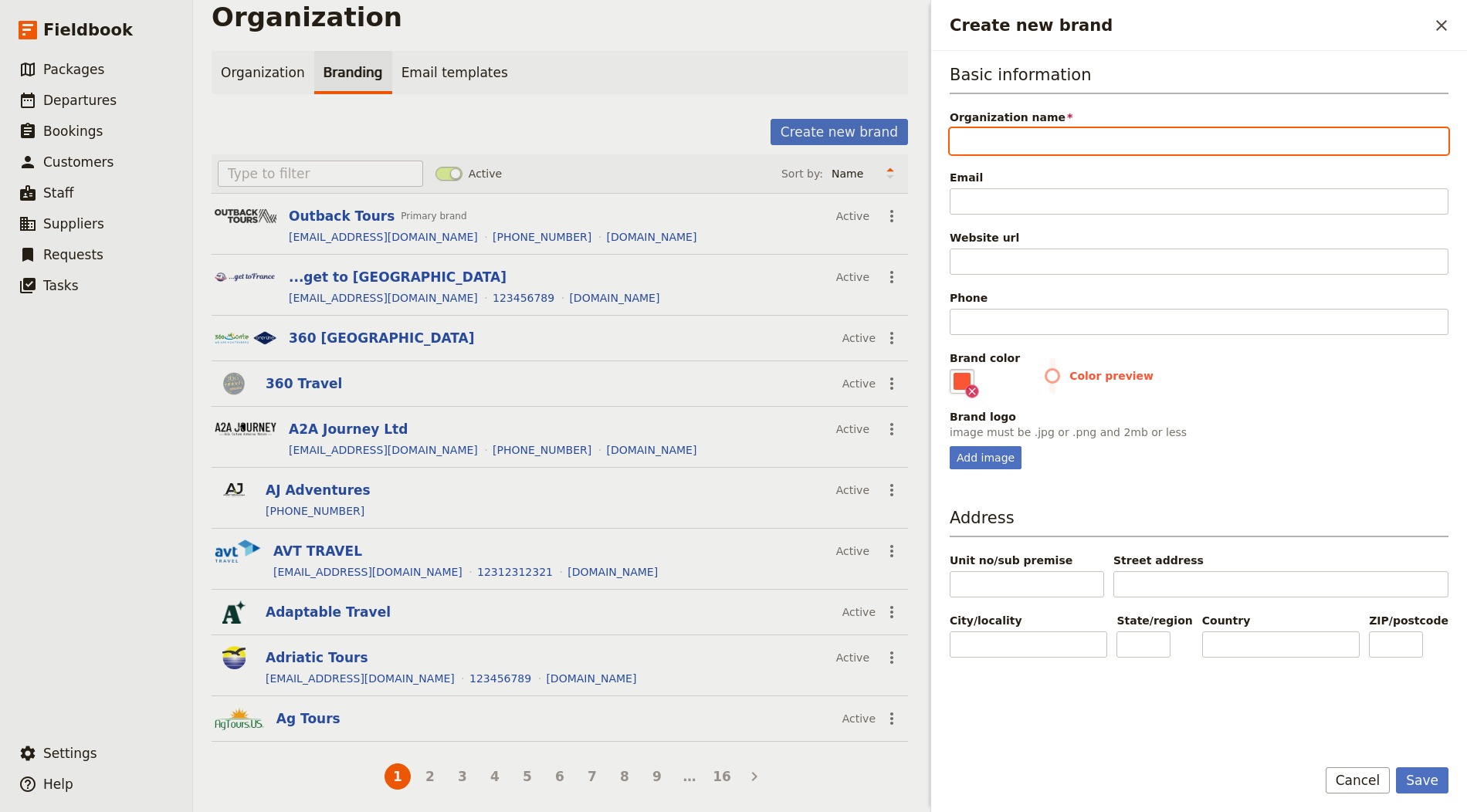
click at [1024, 134] on input "Organization name" at bounding box center [1199, 141] width 499 height 26
paste input "Best Halal Trip"
type input "Best Halal Trip"
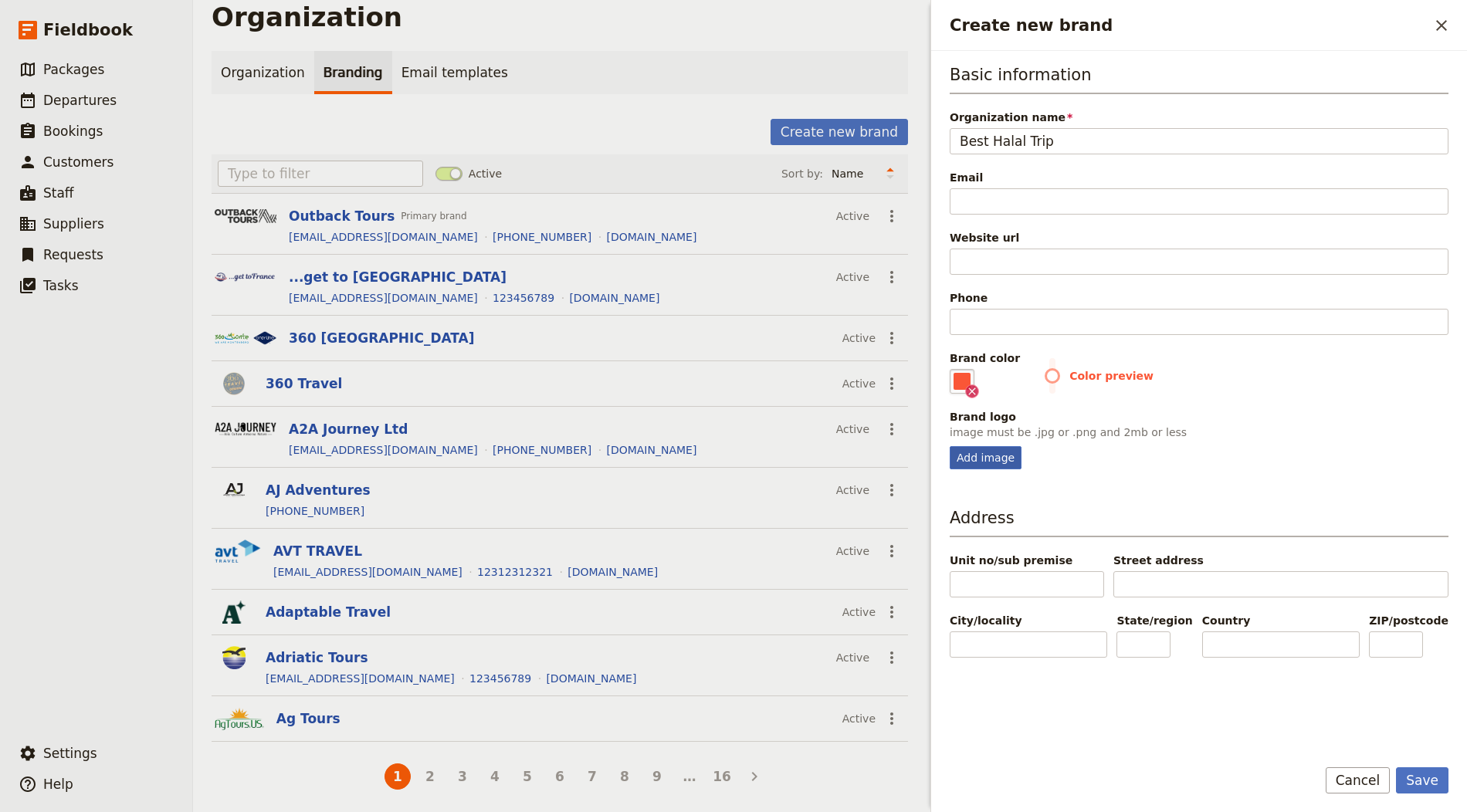
click at [1011, 462] on div "Add image" at bounding box center [985, 458] width 72 height 23
click at [950, 446] on input "Add image" at bounding box center [949, 446] width 1 height 1
type input "C:\fakepath\best_halal_trip_logo_white.png"
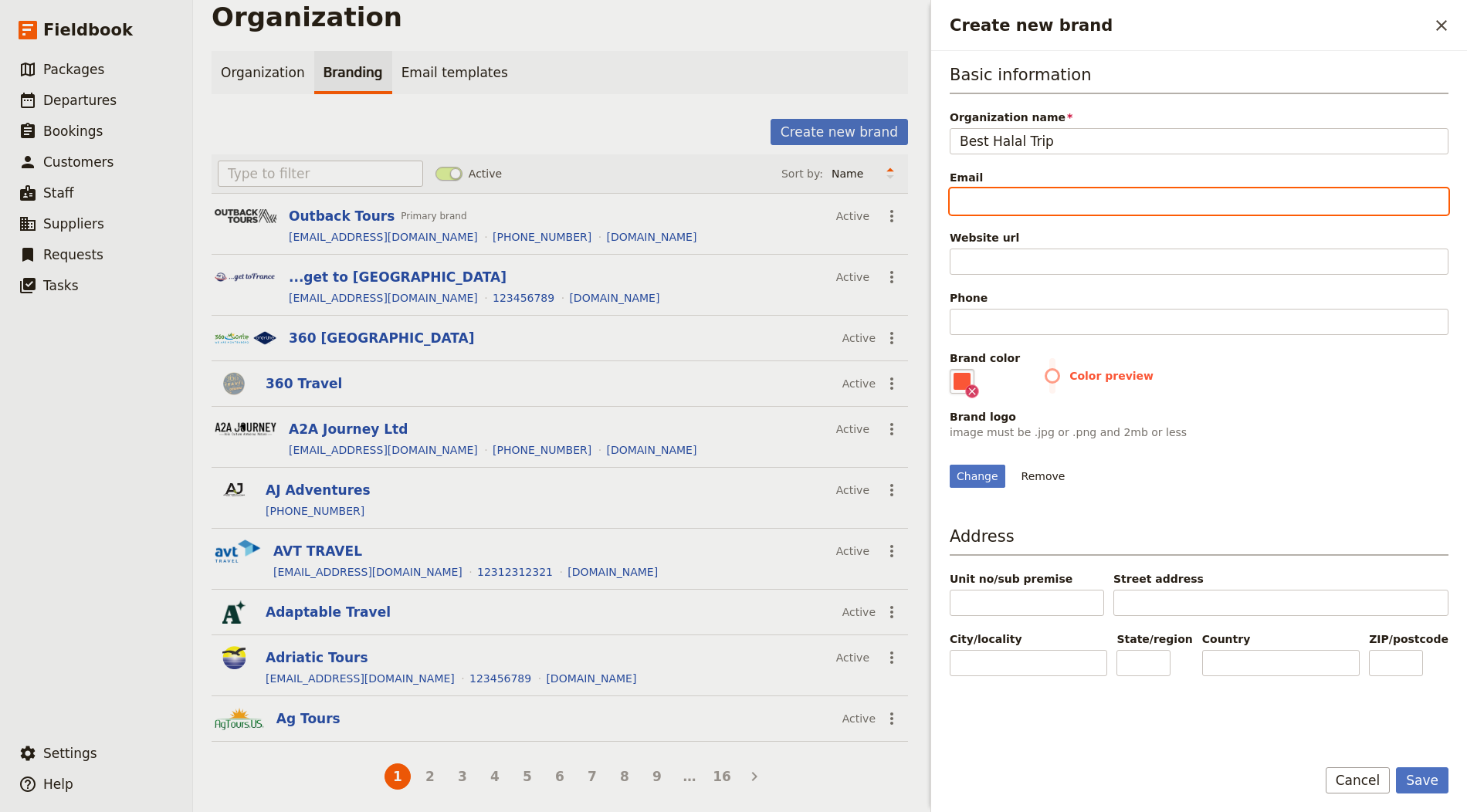
click at [1041, 196] on input "Email" at bounding box center [1199, 202] width 499 height 26
paste input "[EMAIL_ADDRESS][DOMAIN_NAME]"
type input "[EMAIL_ADDRESS][DOMAIN_NAME]"
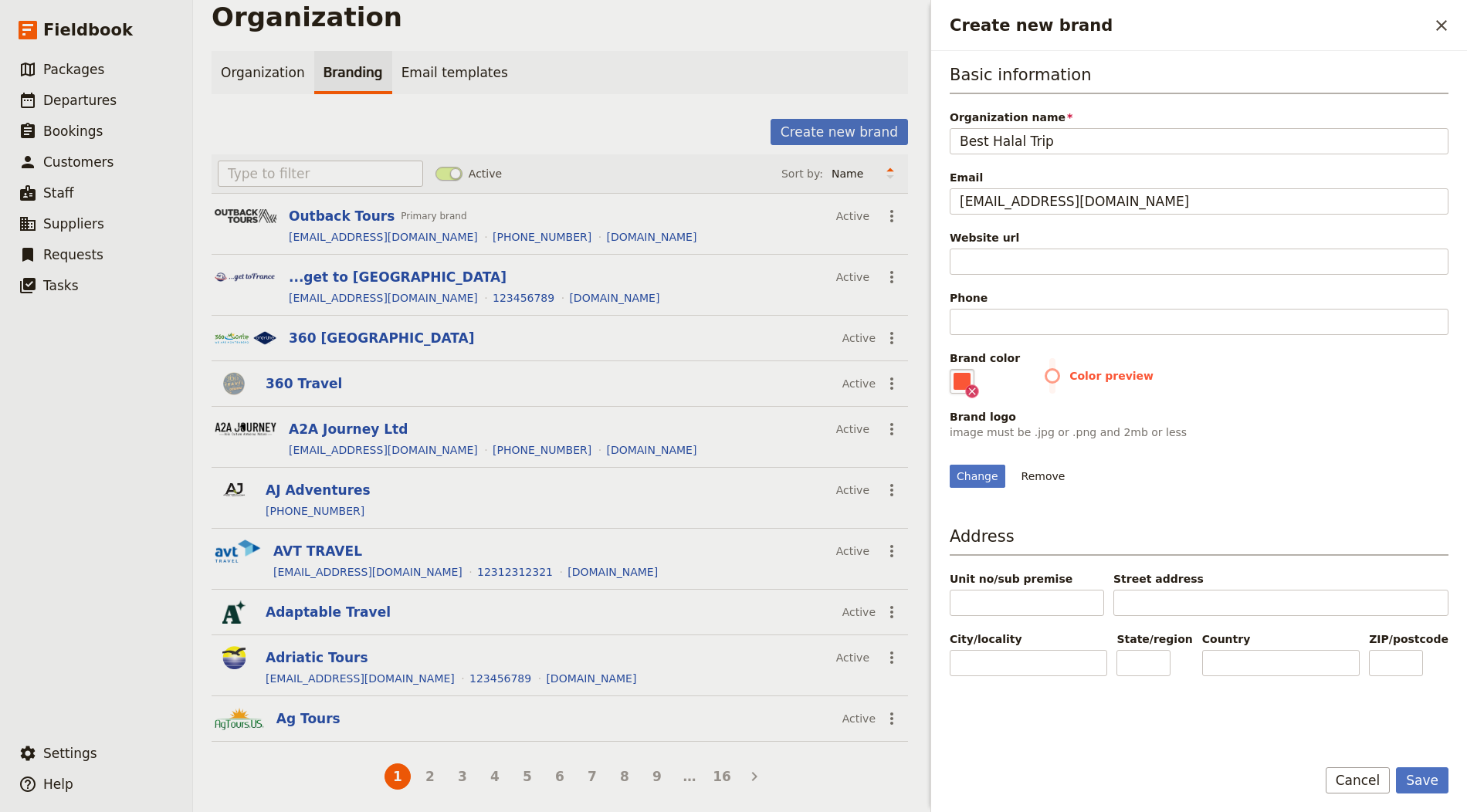
click at [987, 277] on div "Basic information Organization name Best Halal Trip Email info@besthalaltrip.co…" at bounding box center [1199, 275] width 499 height 424
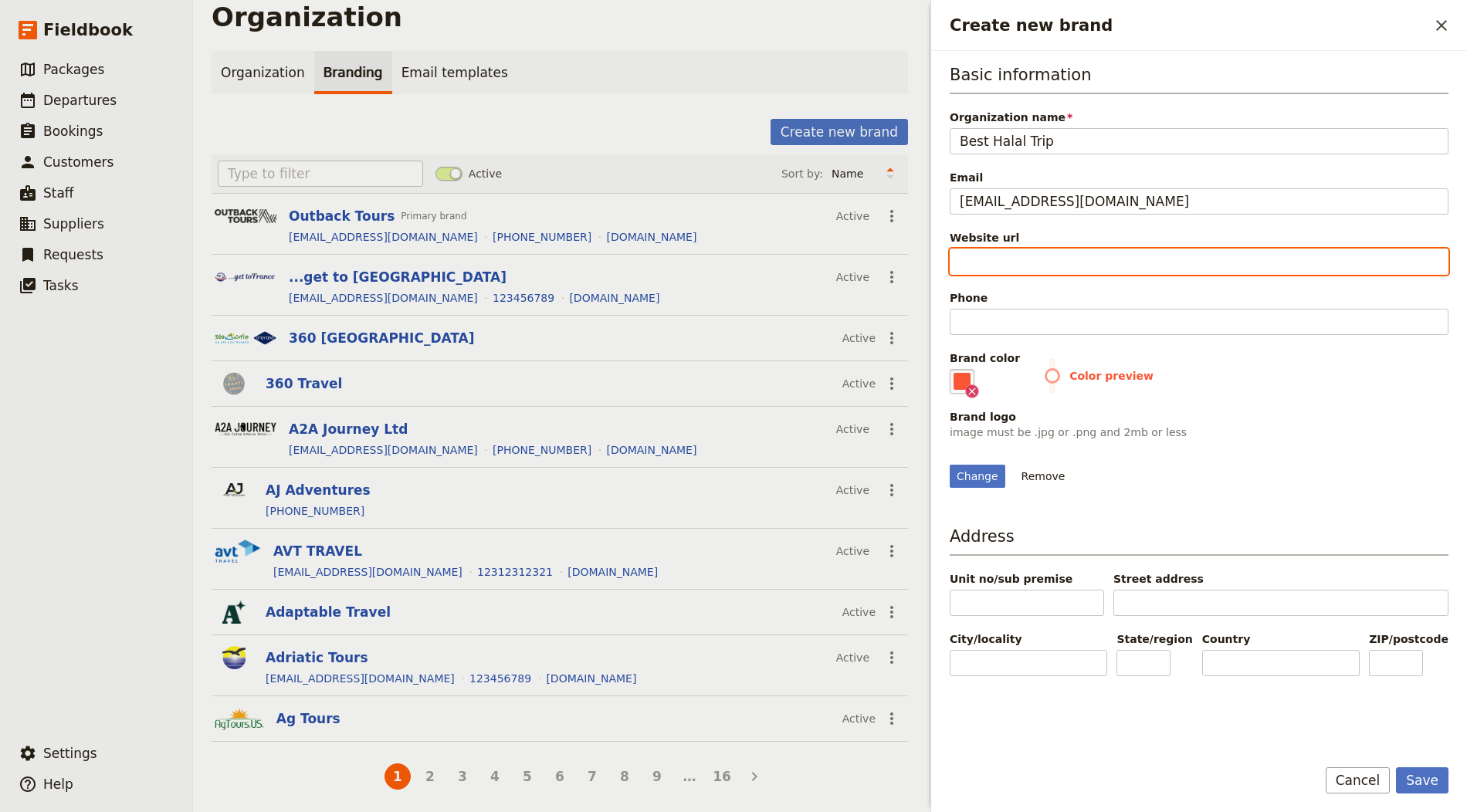
click at [1076, 265] on input "Website url" at bounding box center [1199, 261] width 499 height 26
paste input "https://besthalaltrip.com"
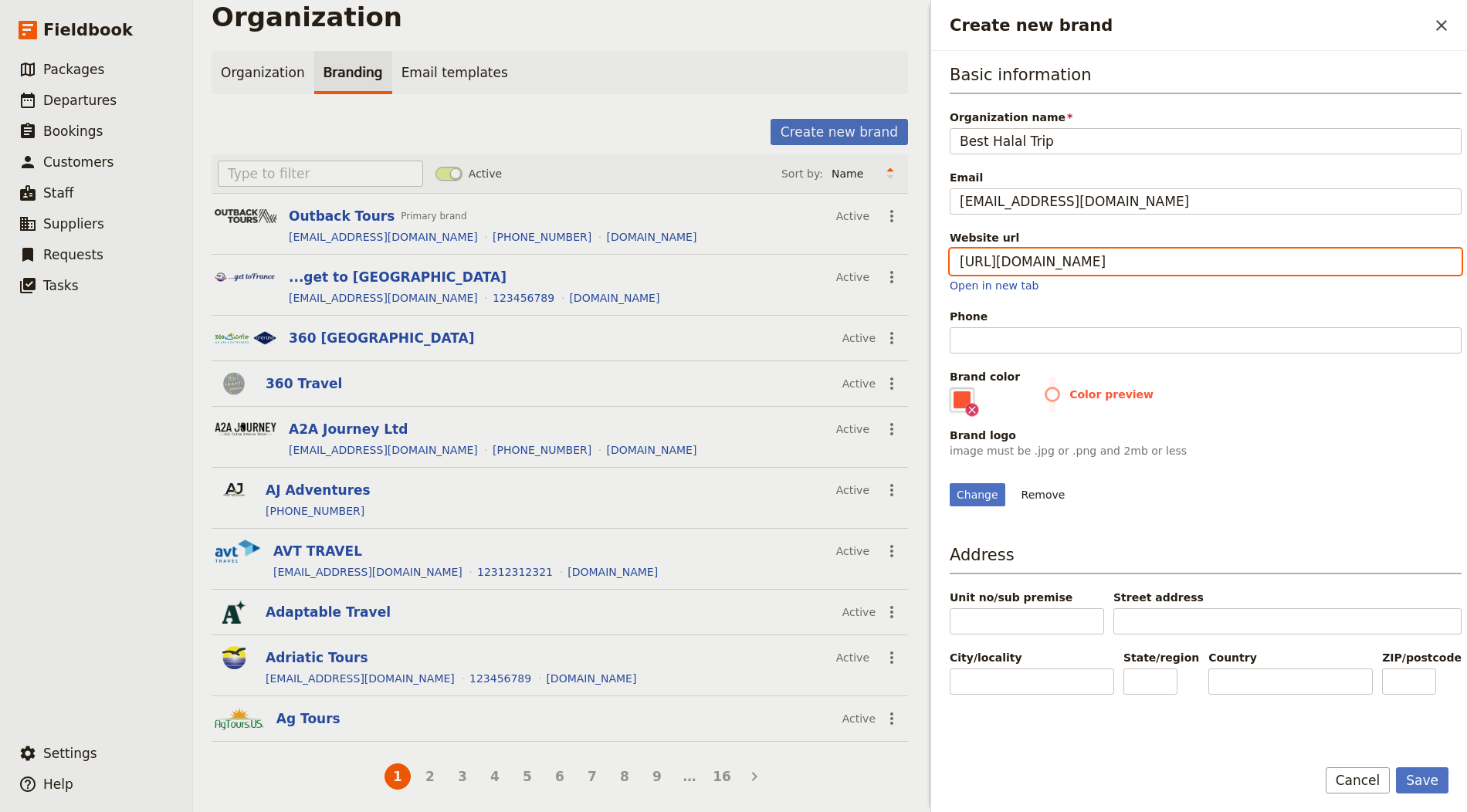
type input "https://besthalaltrip.com"
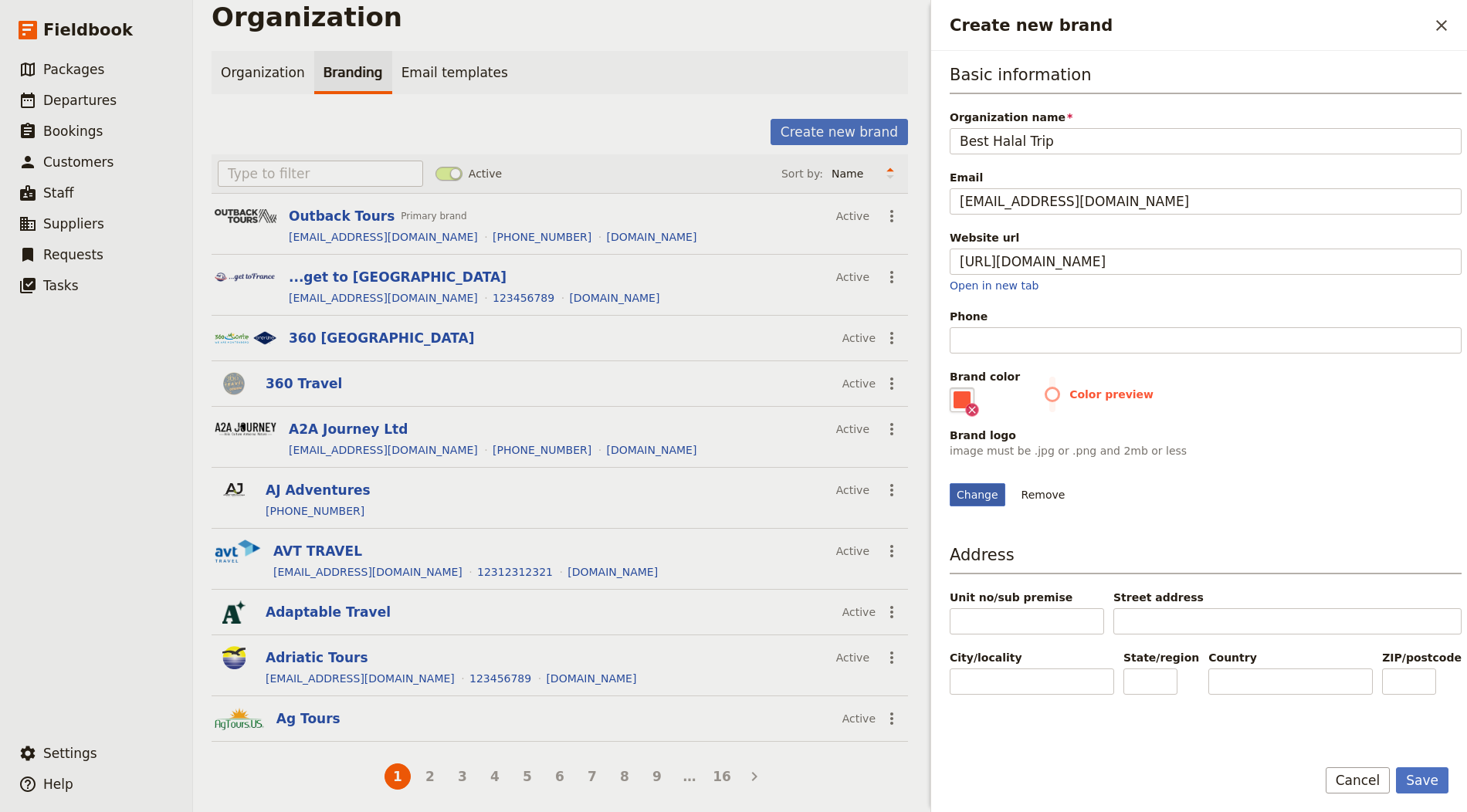
click at [979, 506] on div "Change" at bounding box center [978, 495] width 56 height 23
click at [950, 484] on input "Change" at bounding box center [949, 483] width 1 height 1
type input "C:\fakepath\Screenshot 2025-08-18 at 4.15.03 PM.png"
click at [1441, 779] on button "Save" at bounding box center [1422, 780] width 52 height 26
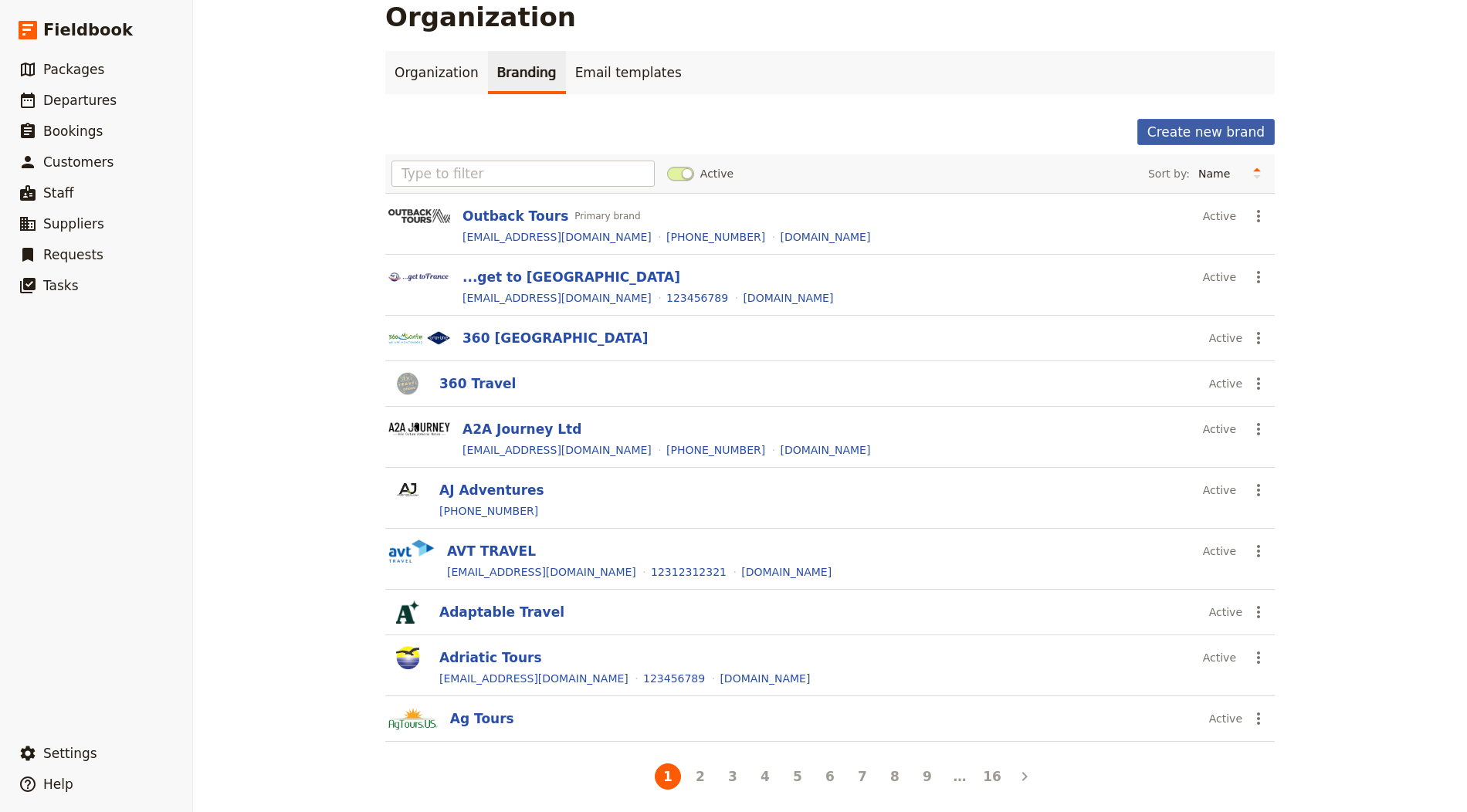
click at [1167, 121] on button "Create new brand" at bounding box center [1206, 132] width 138 height 26
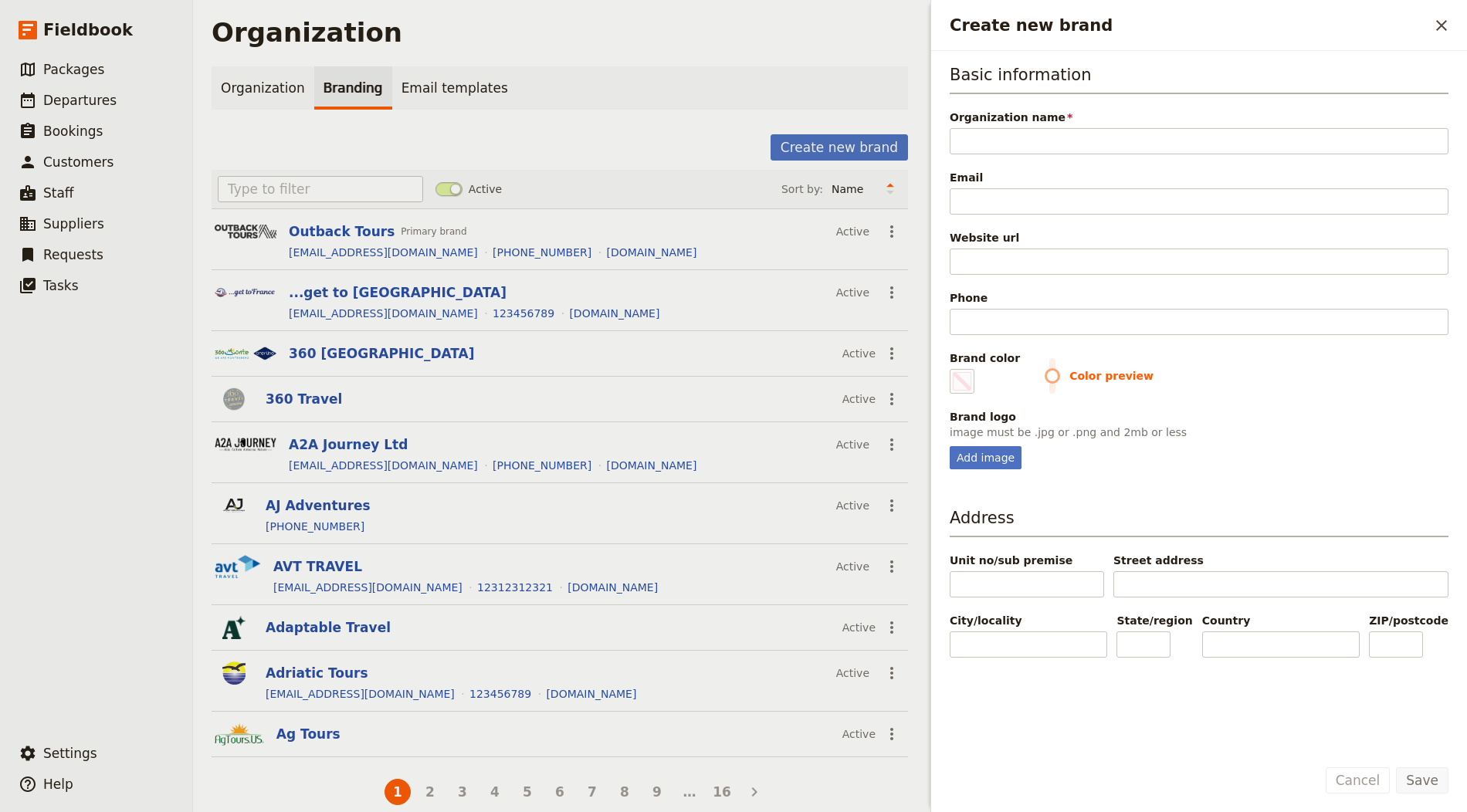
scroll to position [0, 0]
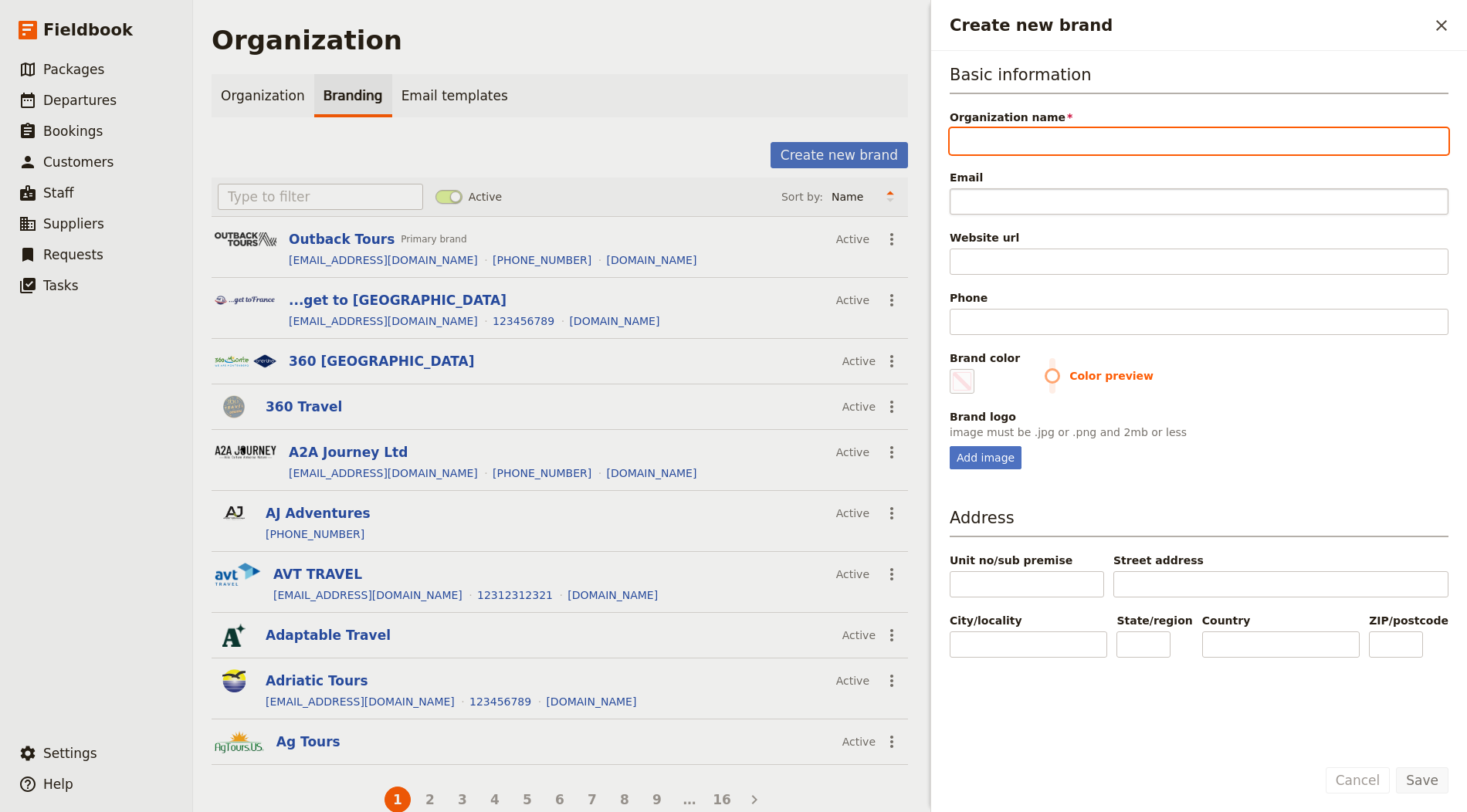
paste input "Ice Tracks"
type input "Ice Tracks"
type input "#000000"
type input "Ice Tracks"
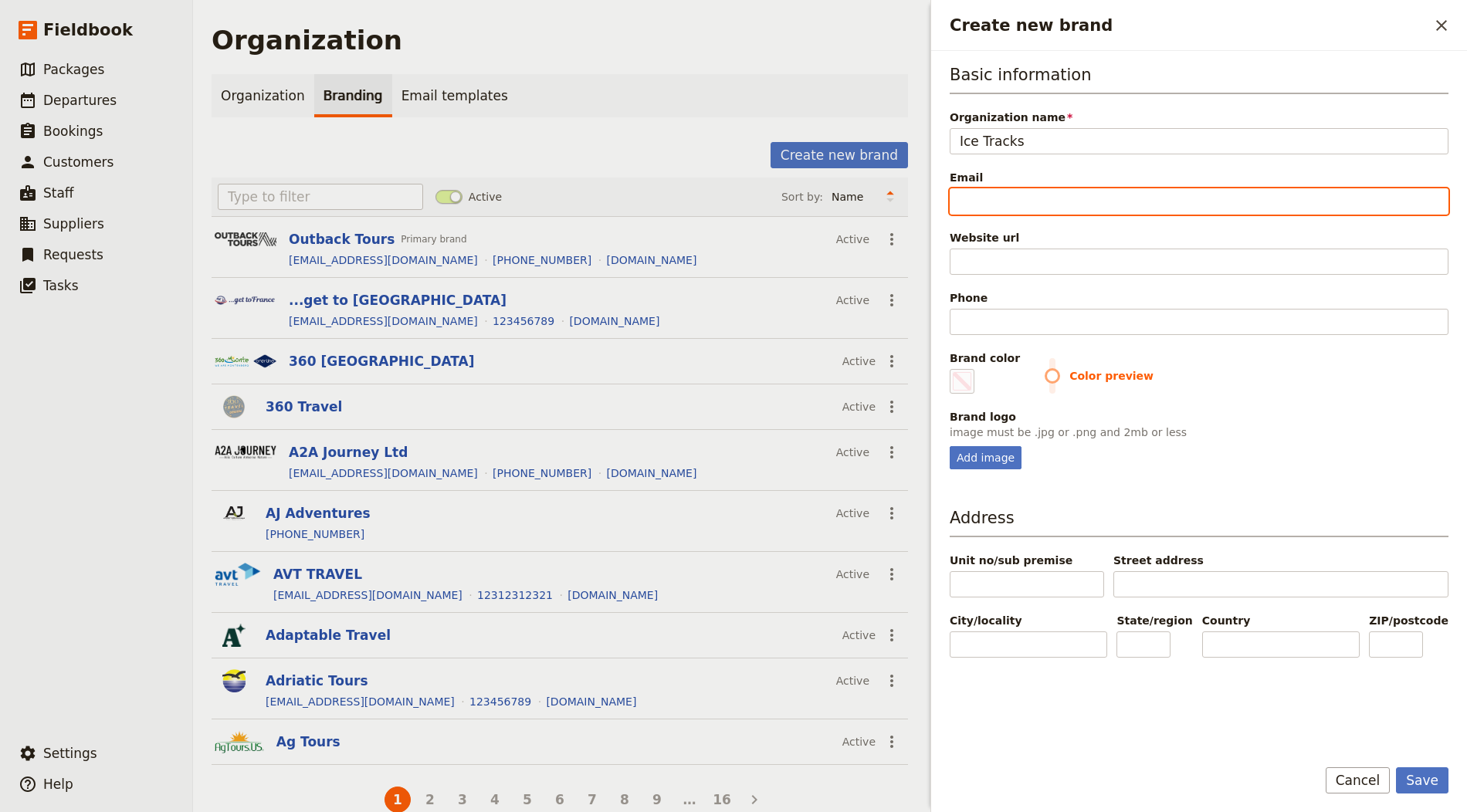
click at [980, 208] on input "Email" at bounding box center [1199, 202] width 499 height 26
type input "i"
type input "#000000"
type input "in"
type input "#000000"
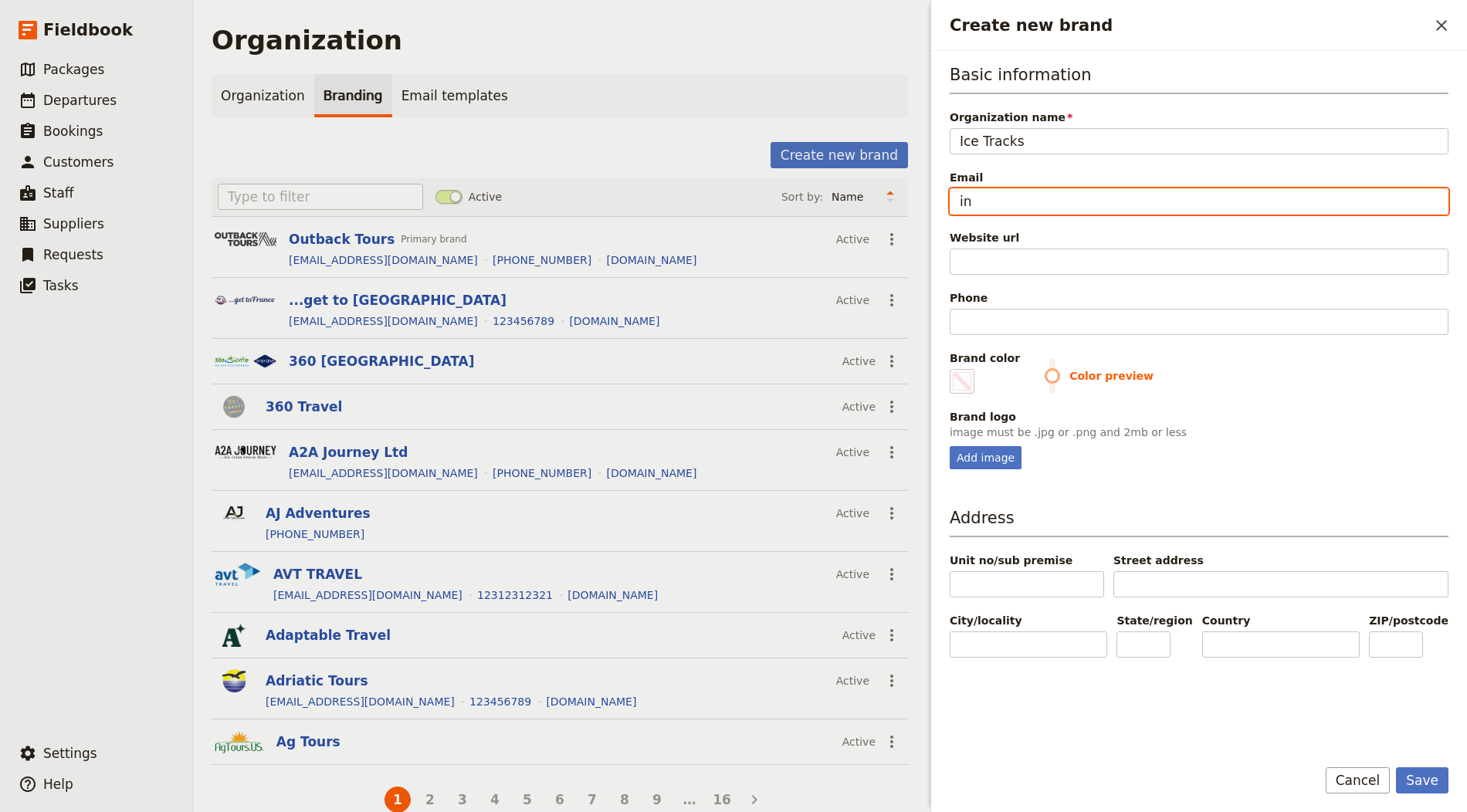
type input "inf"
type input "#000000"
type input "info"
type input "#000000"
type input "info@"
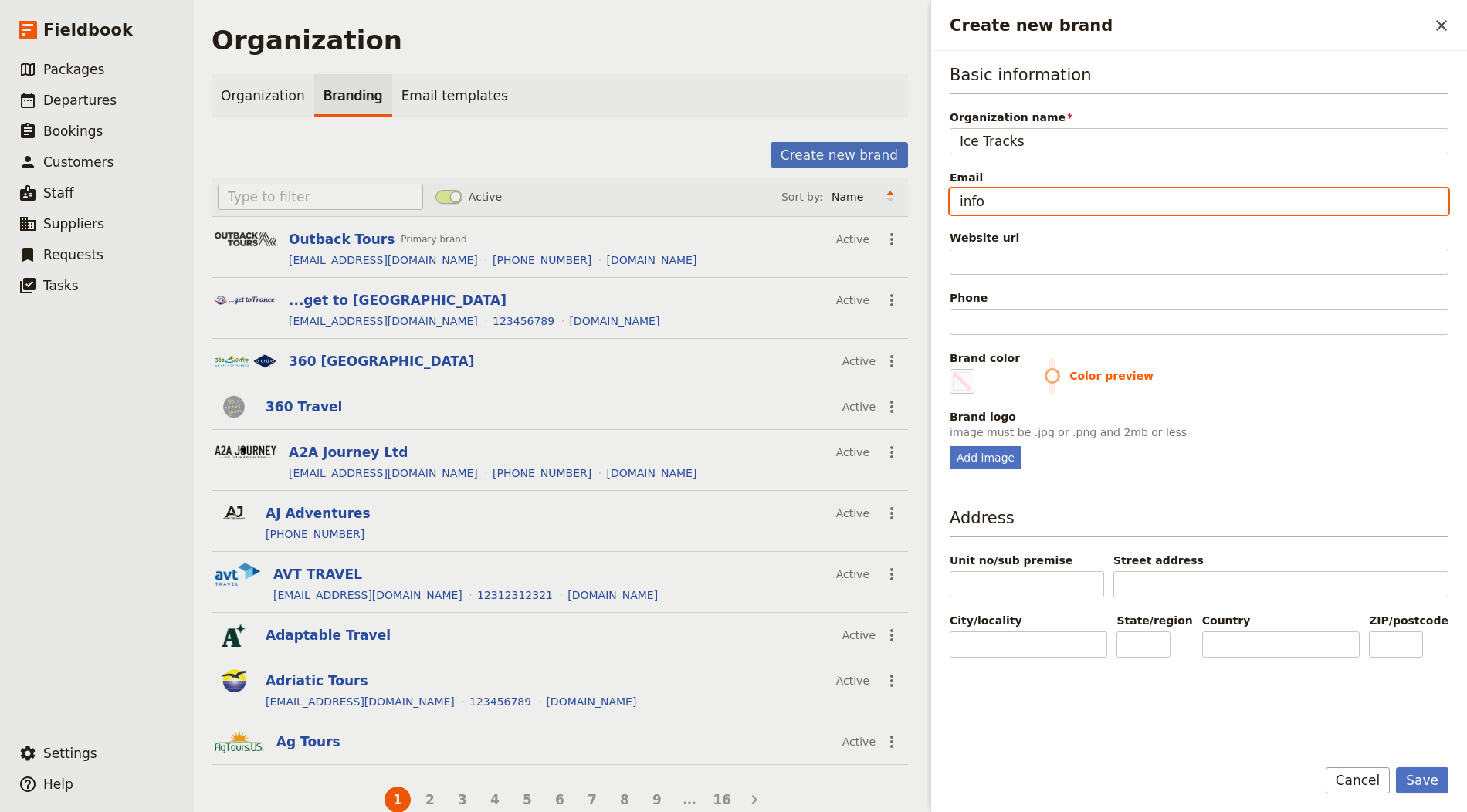
type input "#000000"
type input "info@e"
type input "#000000"
type input "info@em"
type input "#000000"
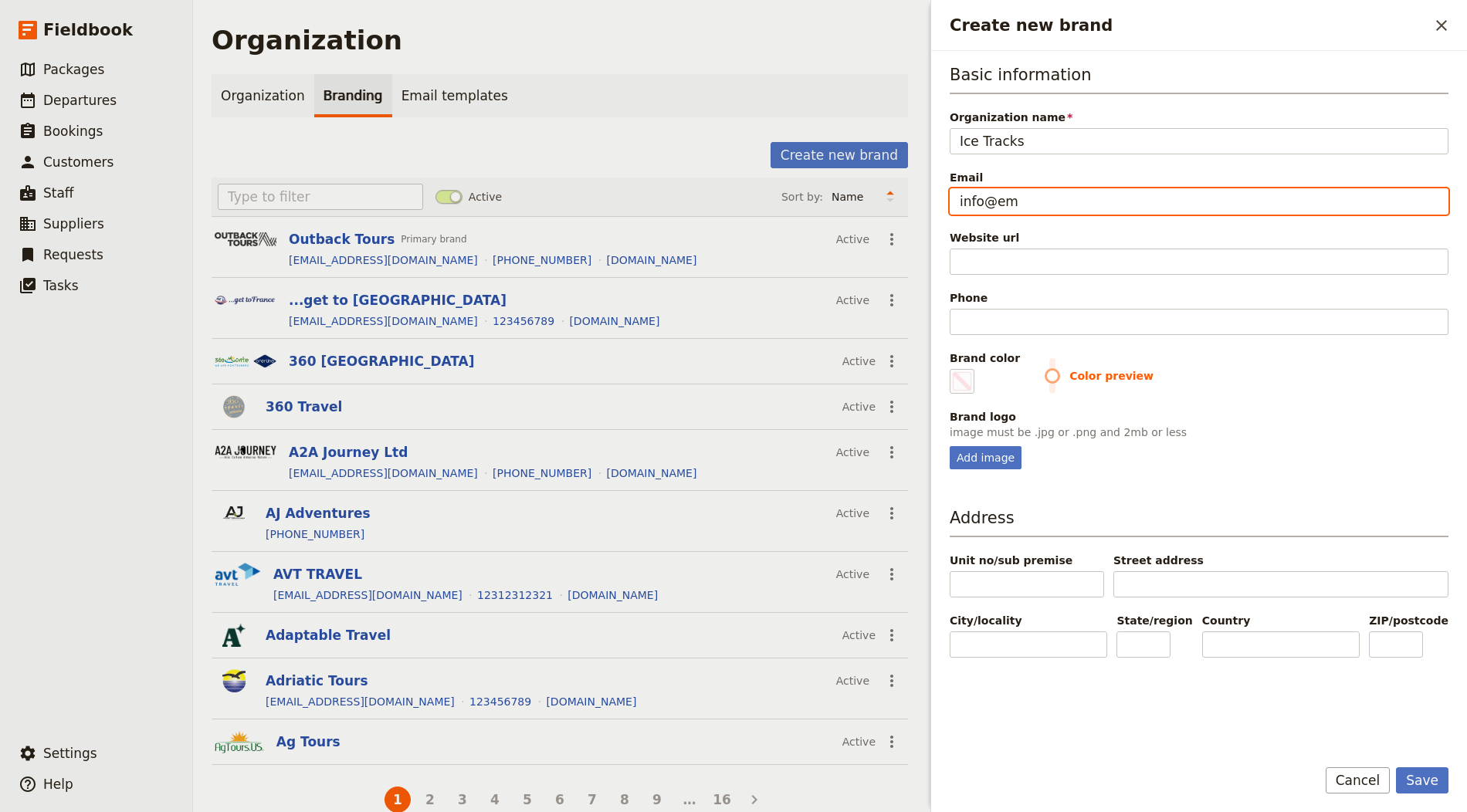
type input "info@ema"
type input "#000000"
type input "info@emai"
type input "#000000"
type input "info@email"
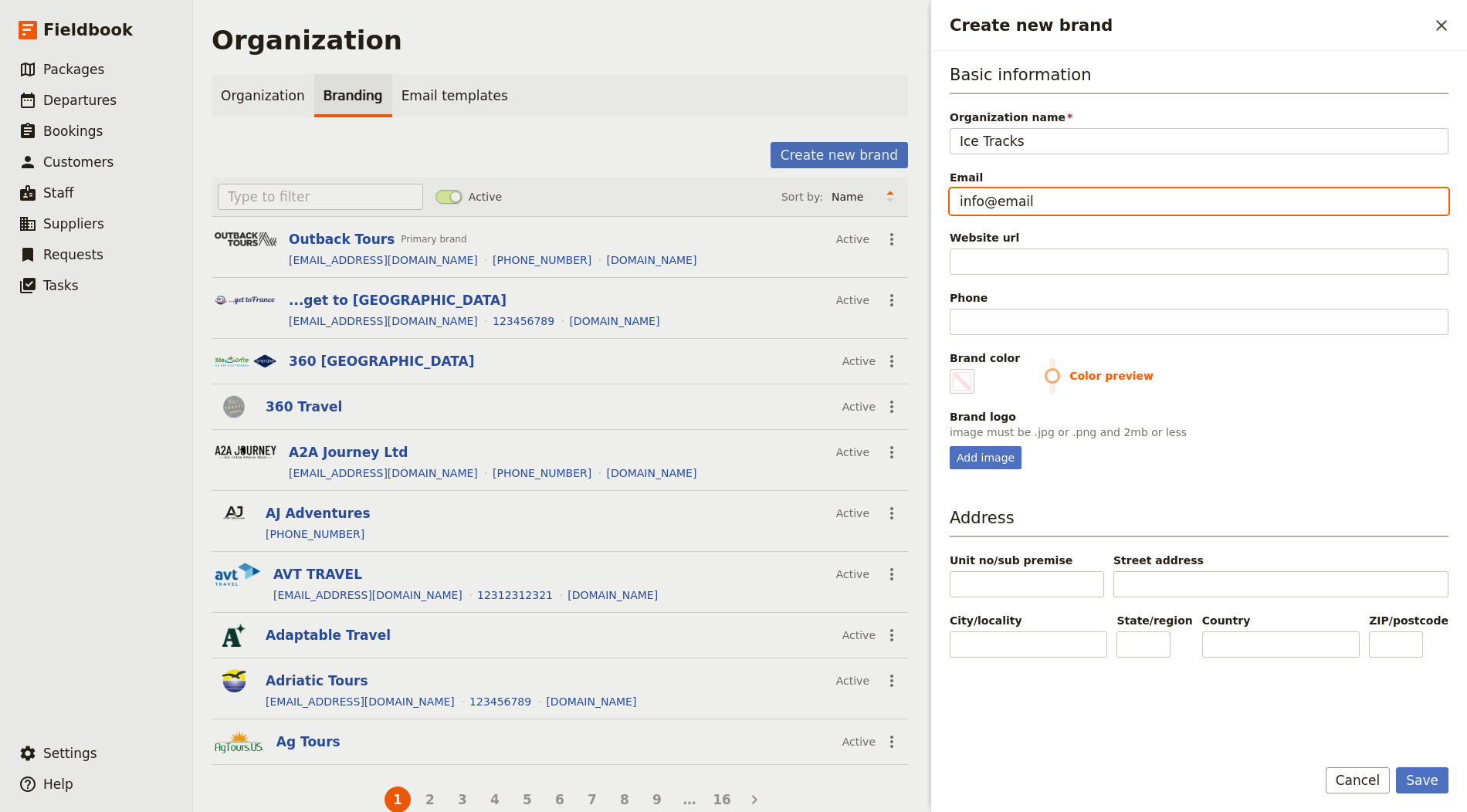
type input "#000000"
type input "info@email."
type input "#000000"
type input "info@email.c"
type input "#000000"
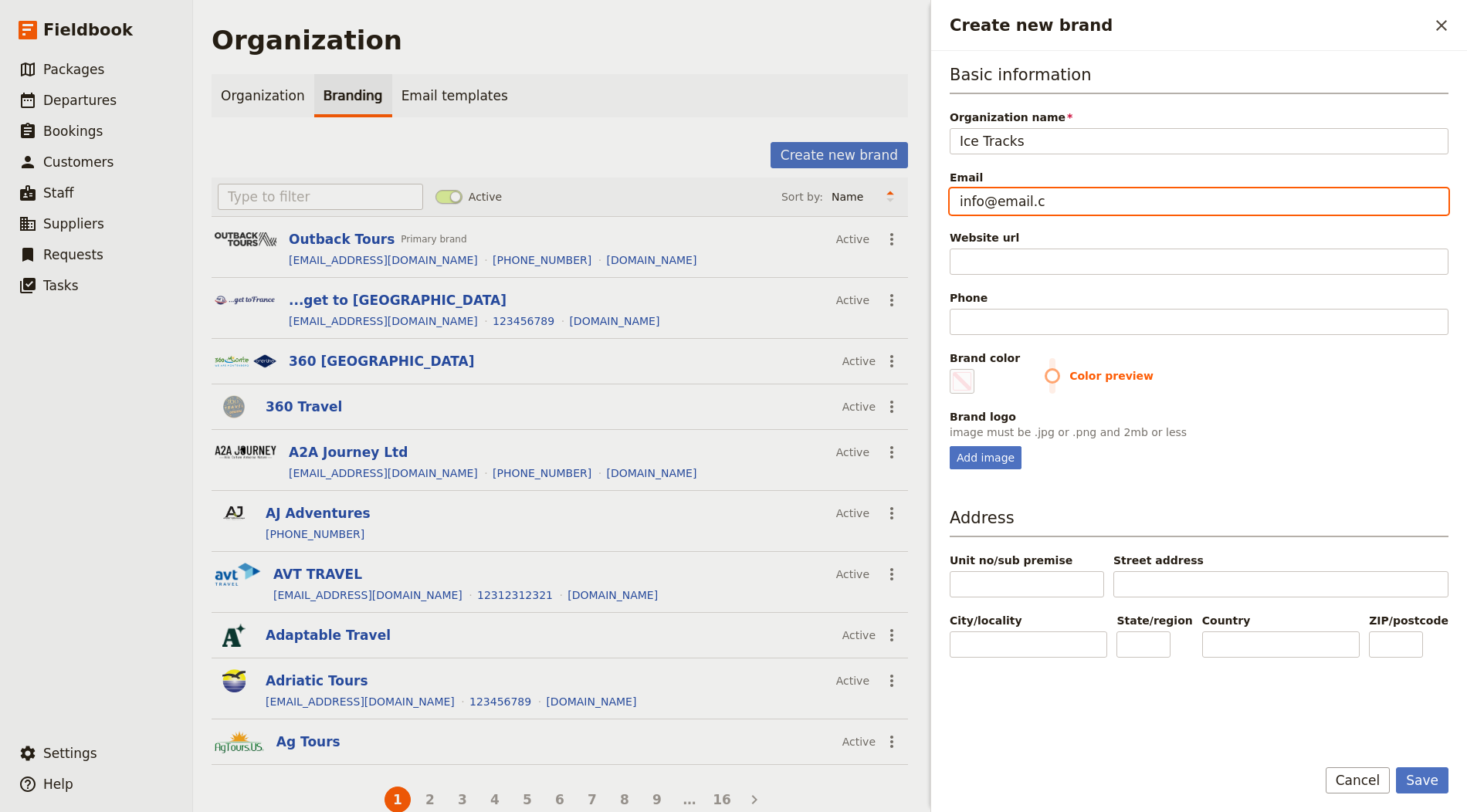
type input "info@email.co"
type input "#000000"
type input "[EMAIL_ADDRESS][DOMAIN_NAME]"
type input "#000000"
type input "[EMAIL_ADDRESS][DOMAIN_NAME]"
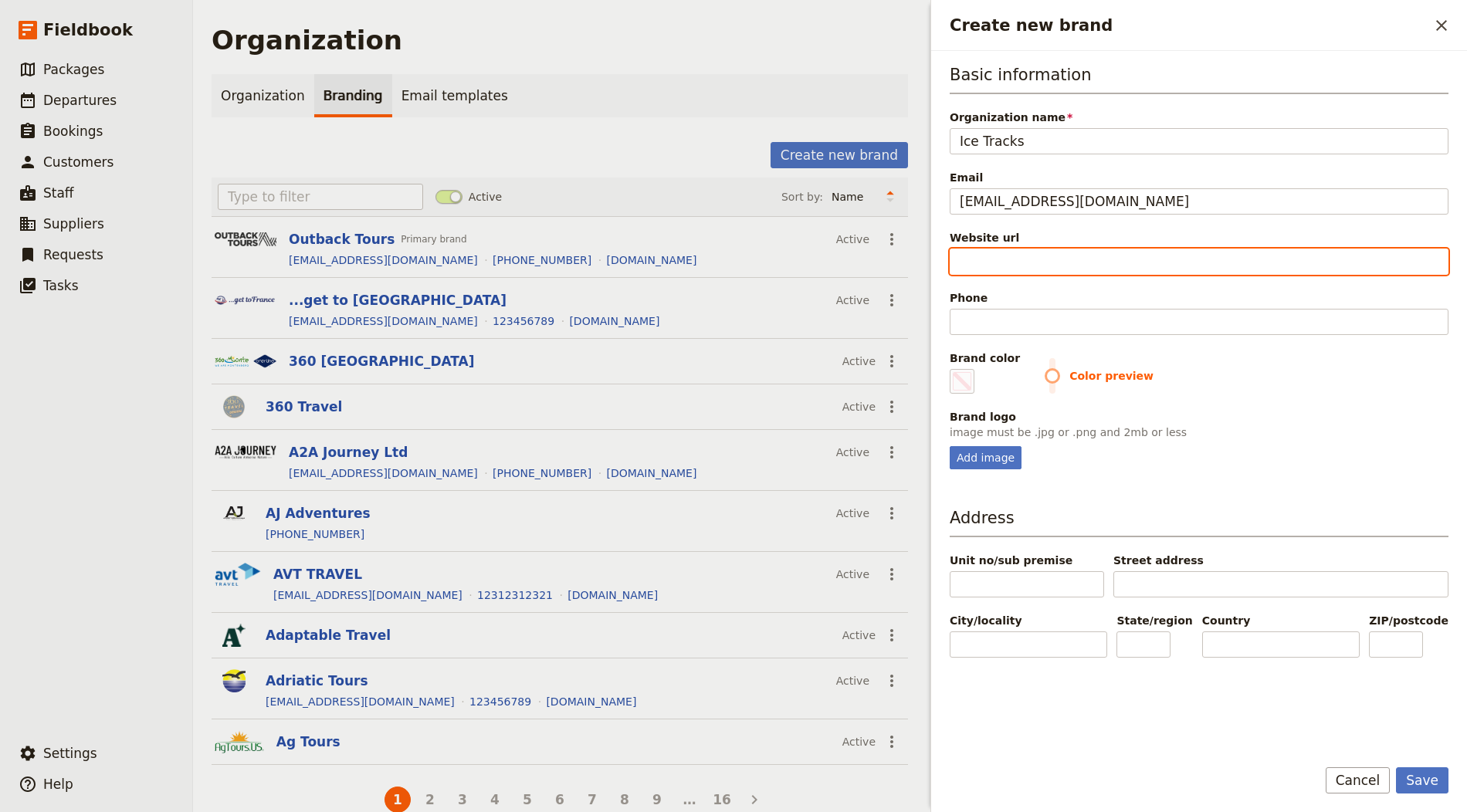
click at [1016, 248] on input "Website url" at bounding box center [1199, 261] width 499 height 26
paste input "https://www.ice-tracks.com"
type input "https://www.ice-tracks.com"
type input "#000000"
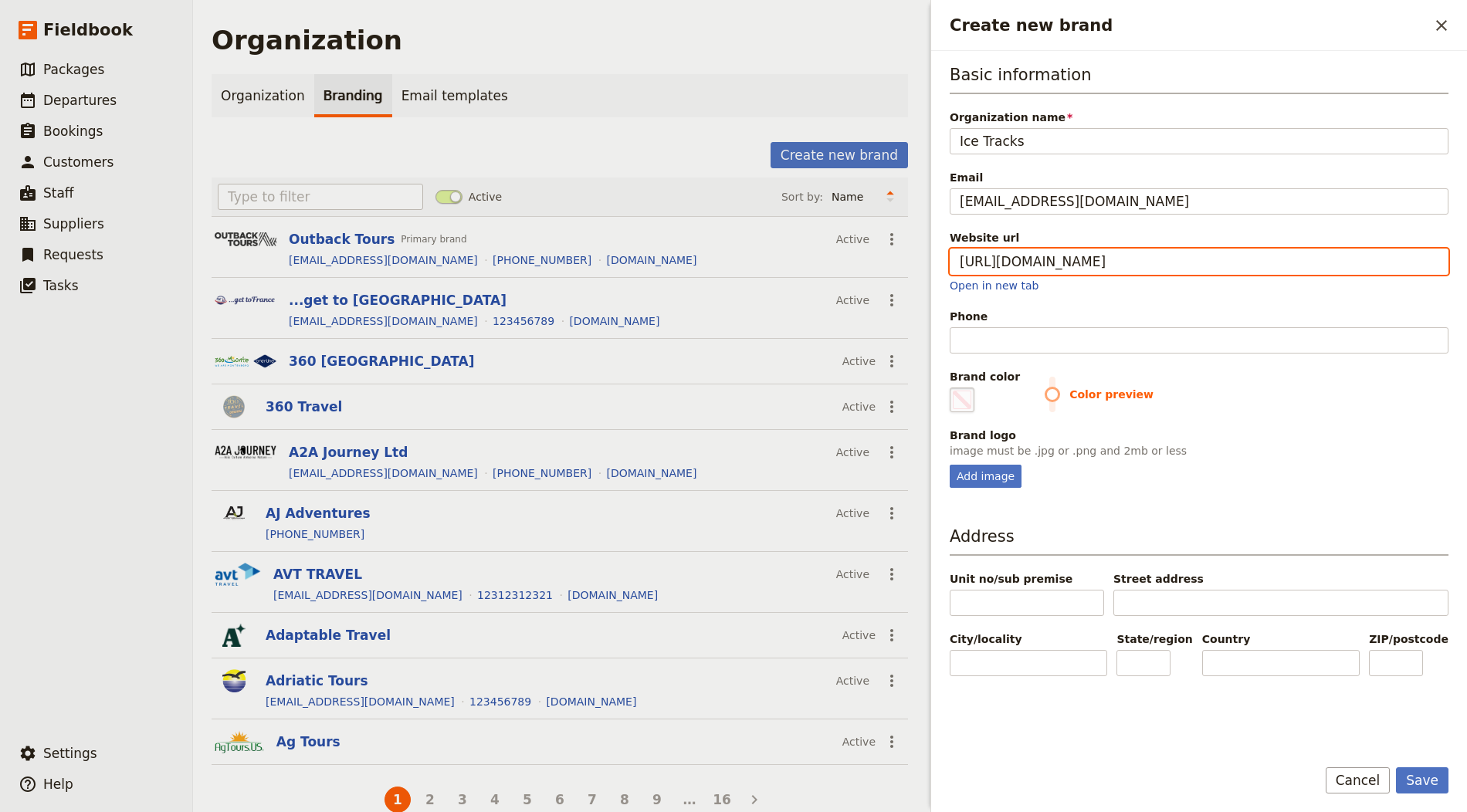
type input "https://www.ice-tracks.com"
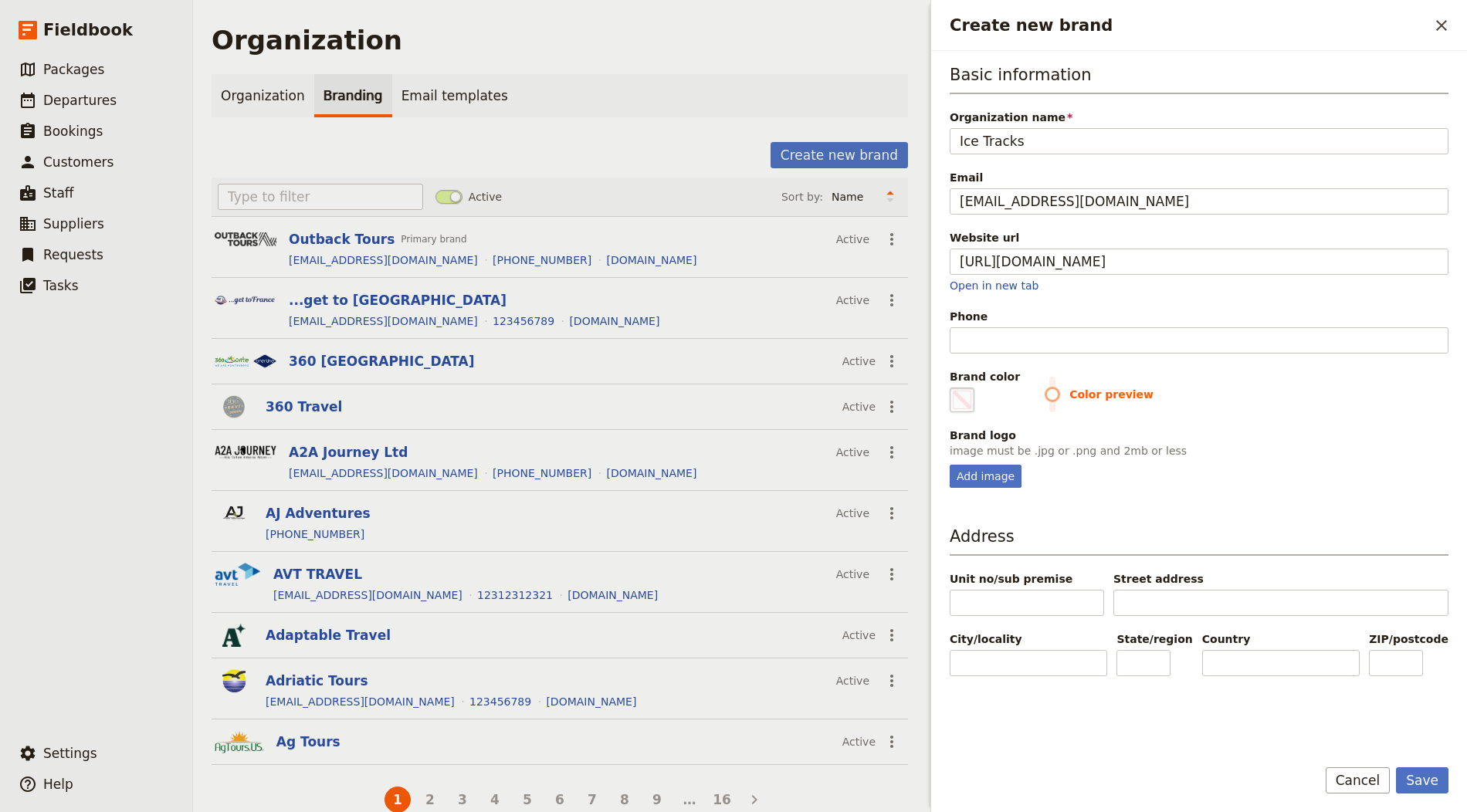
click at [955, 391] on span "Create new brand" at bounding box center [962, 400] width 19 height 19
click at [954, 388] on input "#000000" at bounding box center [953, 387] width 1 height 1
click at [965, 393] on span "Create new brand" at bounding box center [962, 400] width 19 height 19
click at [954, 388] on input "#000000" at bounding box center [953, 387] width 1 height 1
type input "#013399"
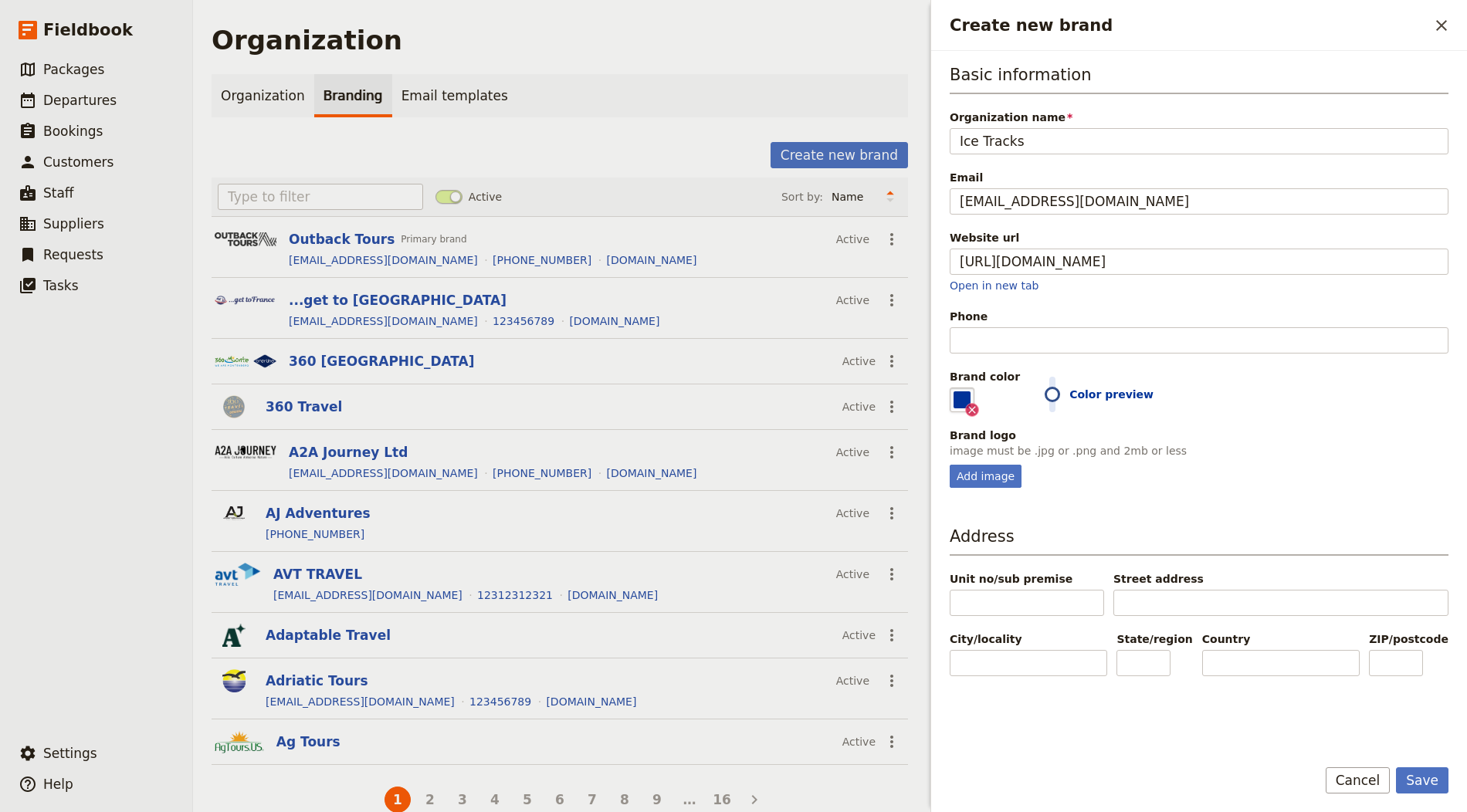
click at [1300, 443] on p "image must be .jpg or .png and 2mb or less" at bounding box center [1199, 450] width 499 height 16
click at [1013, 474] on div "Add image" at bounding box center [985, 476] width 72 height 23
click at [950, 465] on input "Add image" at bounding box center [949, 464] width 1 height 1
type input "C:\fakepath\icetrackslogo.png"
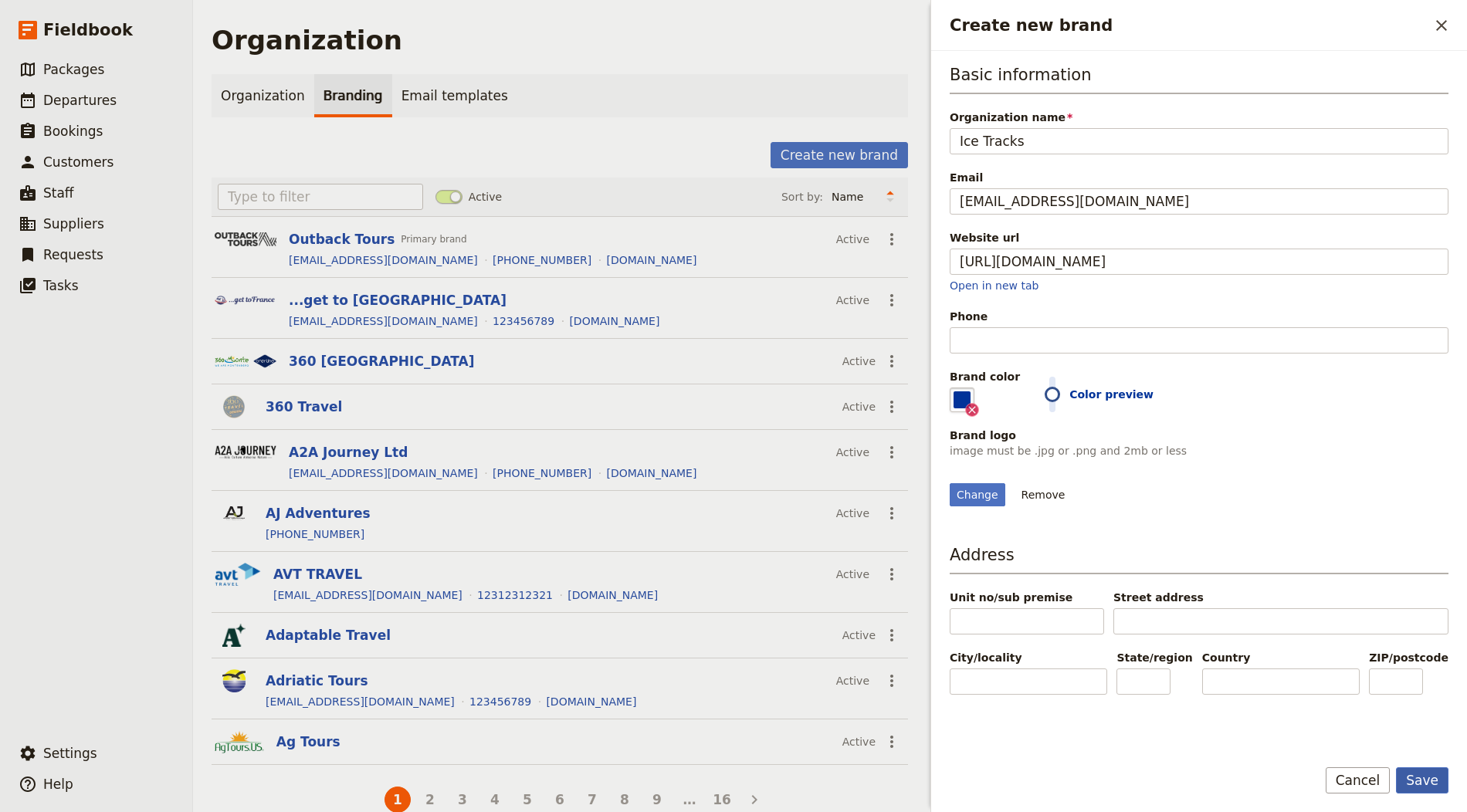
click at [1423, 786] on button "Save" at bounding box center [1422, 780] width 52 height 26
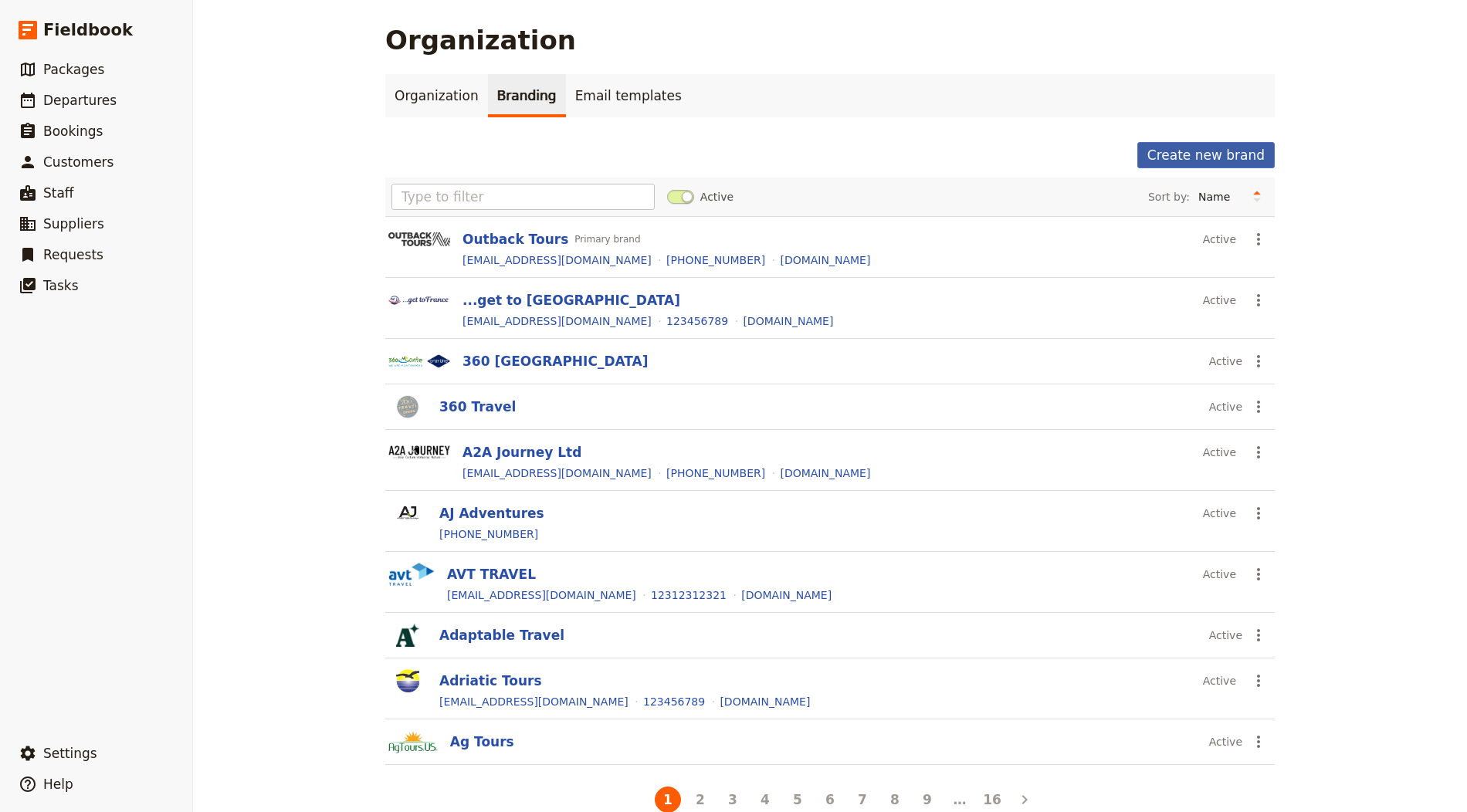
click at [1200, 151] on button "Create new brand" at bounding box center [1206, 155] width 138 height 26
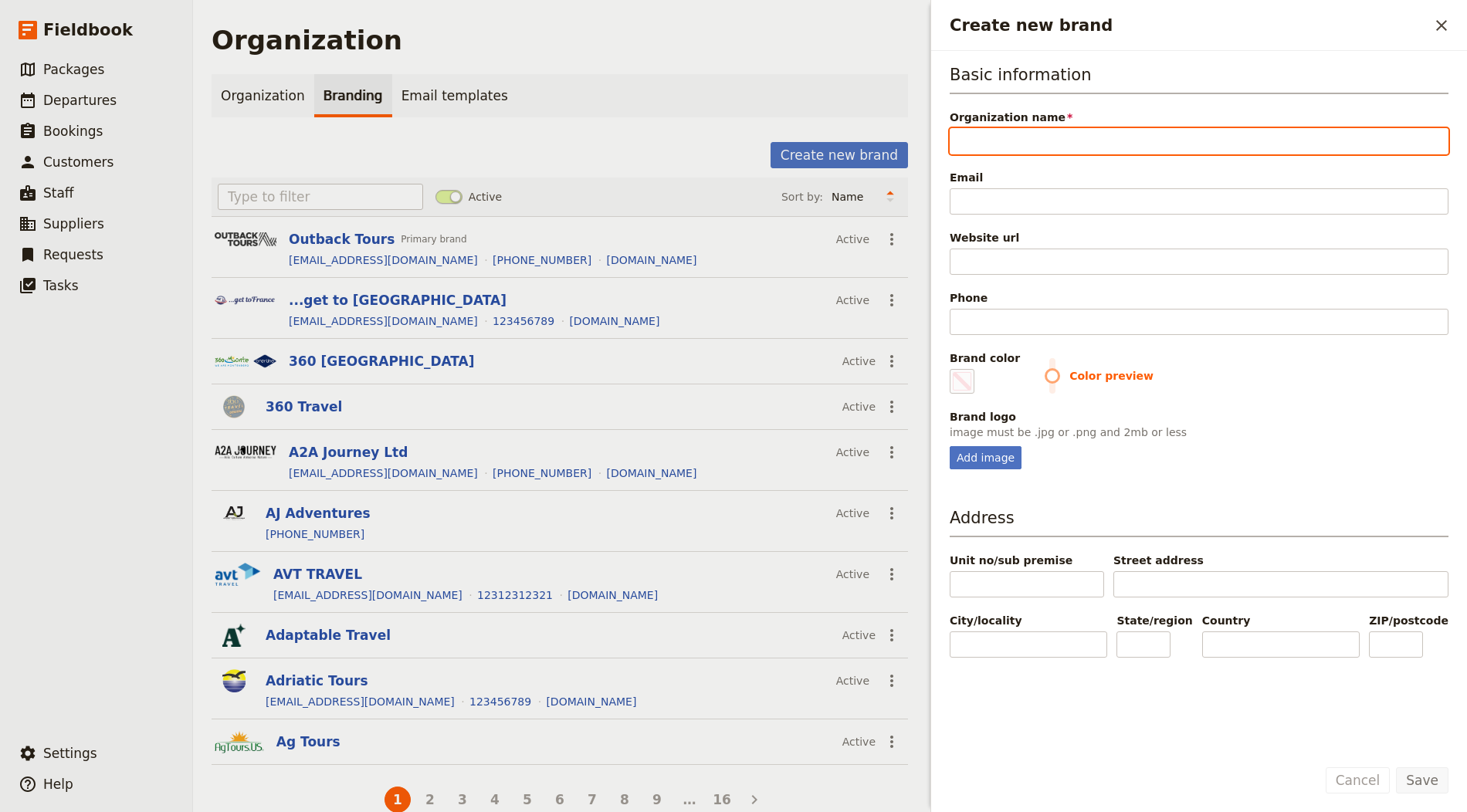
click at [1006, 128] on input "Organization name" at bounding box center [1199, 141] width 499 height 26
paste input "Majolica Travel"
type input "Majolica Travel"
type input "#000000"
type input "Majolica Travel"
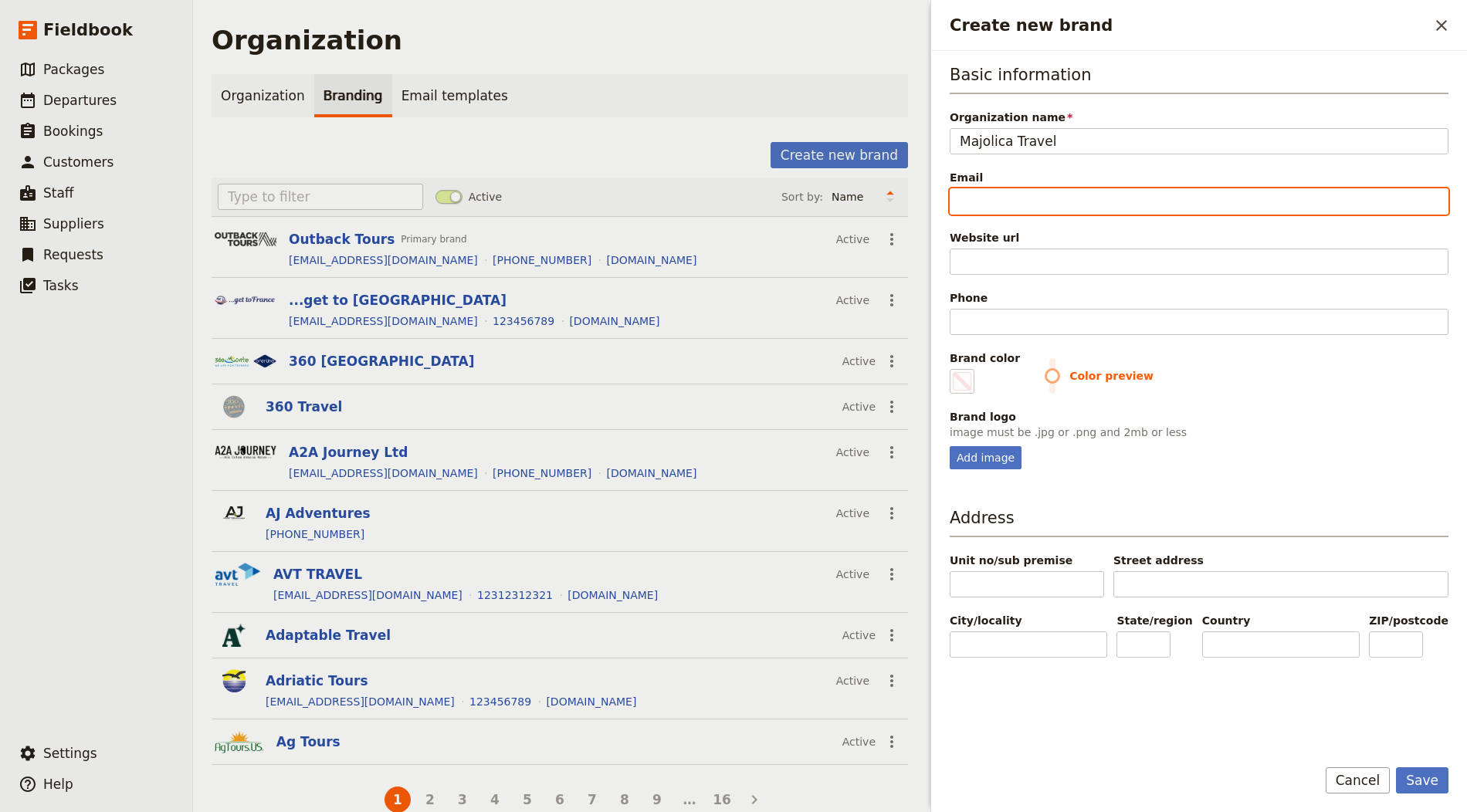
drag, startPoint x: 1021, startPoint y: 188, endPoint x: 1020, endPoint y: 206, distance: 18.0
click at [1020, 189] on input "Email" at bounding box center [1199, 202] width 499 height 26
paste input "info@majolicatravel.com"
type input "info@majolicatravel.com"
type input "#000000"
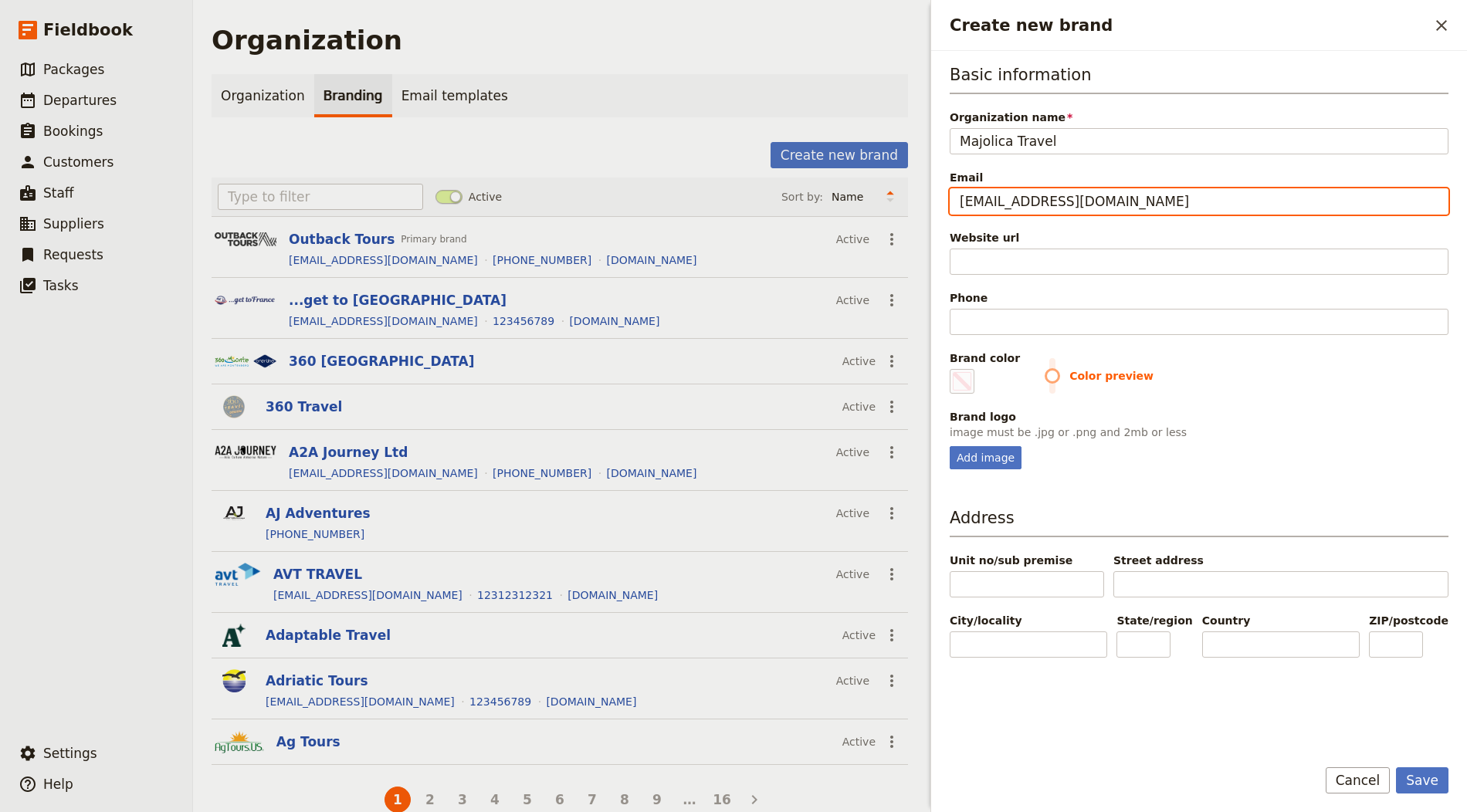
type input "info@majolicatravel.com"
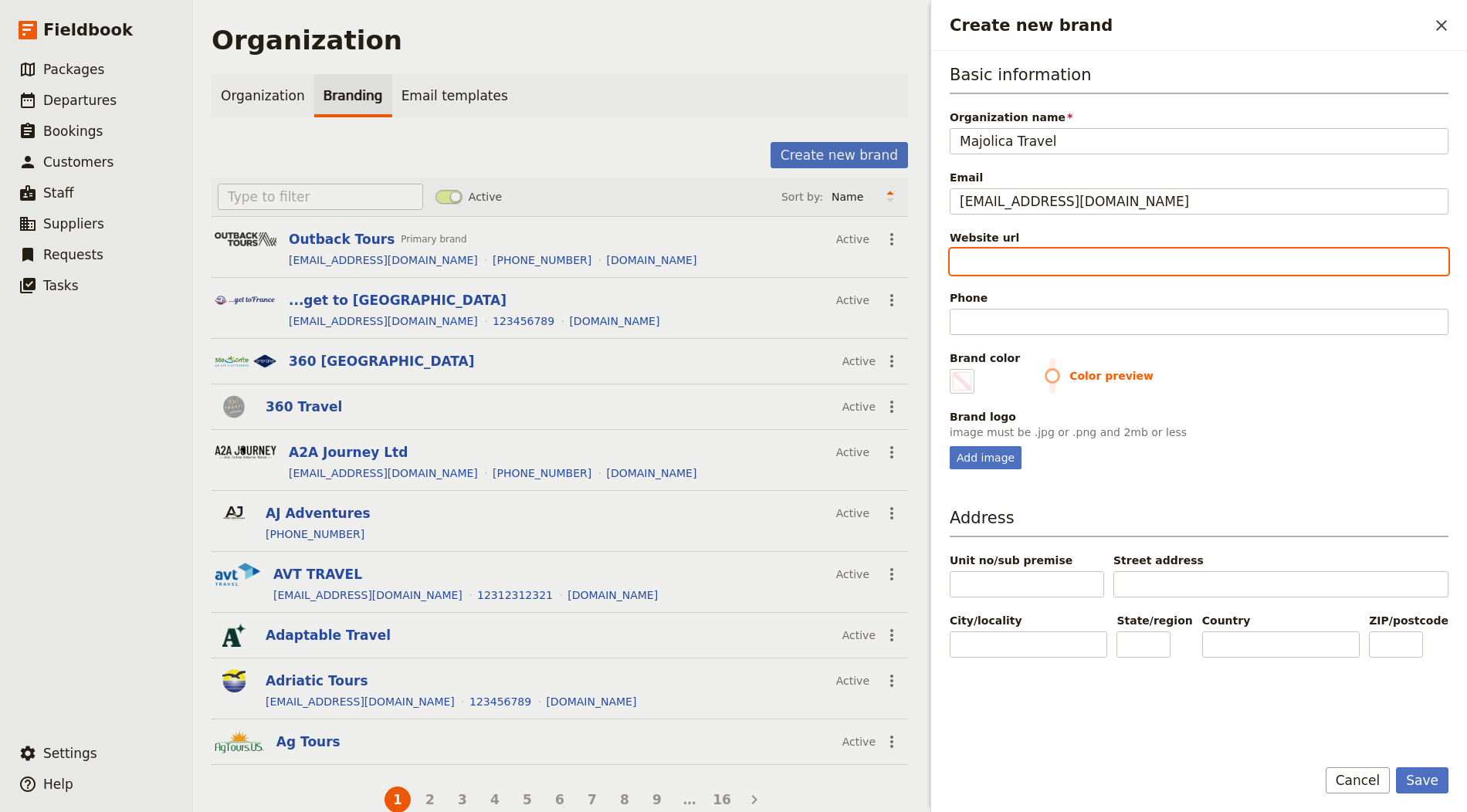
click at [1047, 265] on input "Website url" at bounding box center [1199, 261] width 499 height 26
paste input "https://www.majolicatravel.com"
type input "https://www.majolicatravel.com"
type input "#000000"
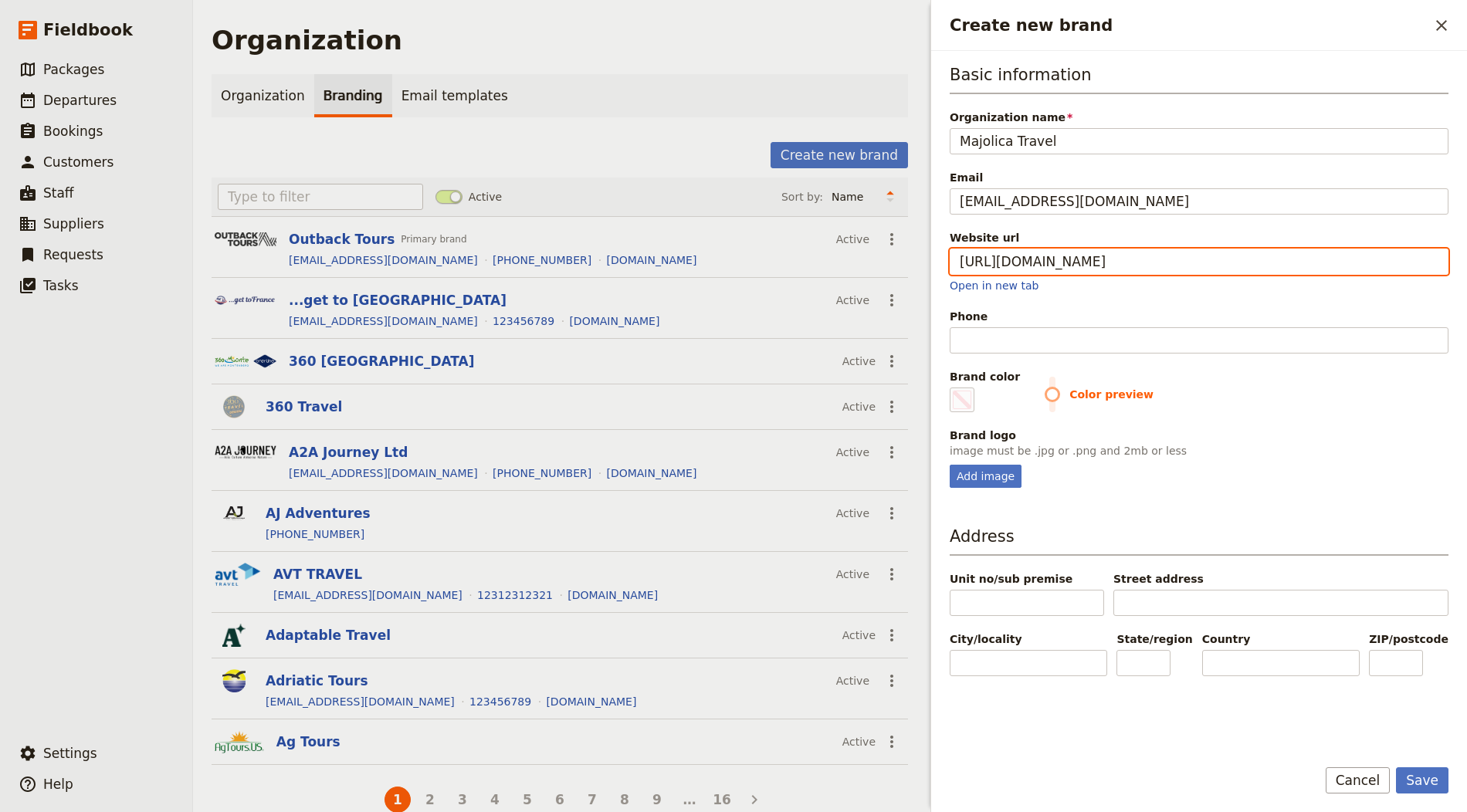
type input "https://www.majolicatravel.com"
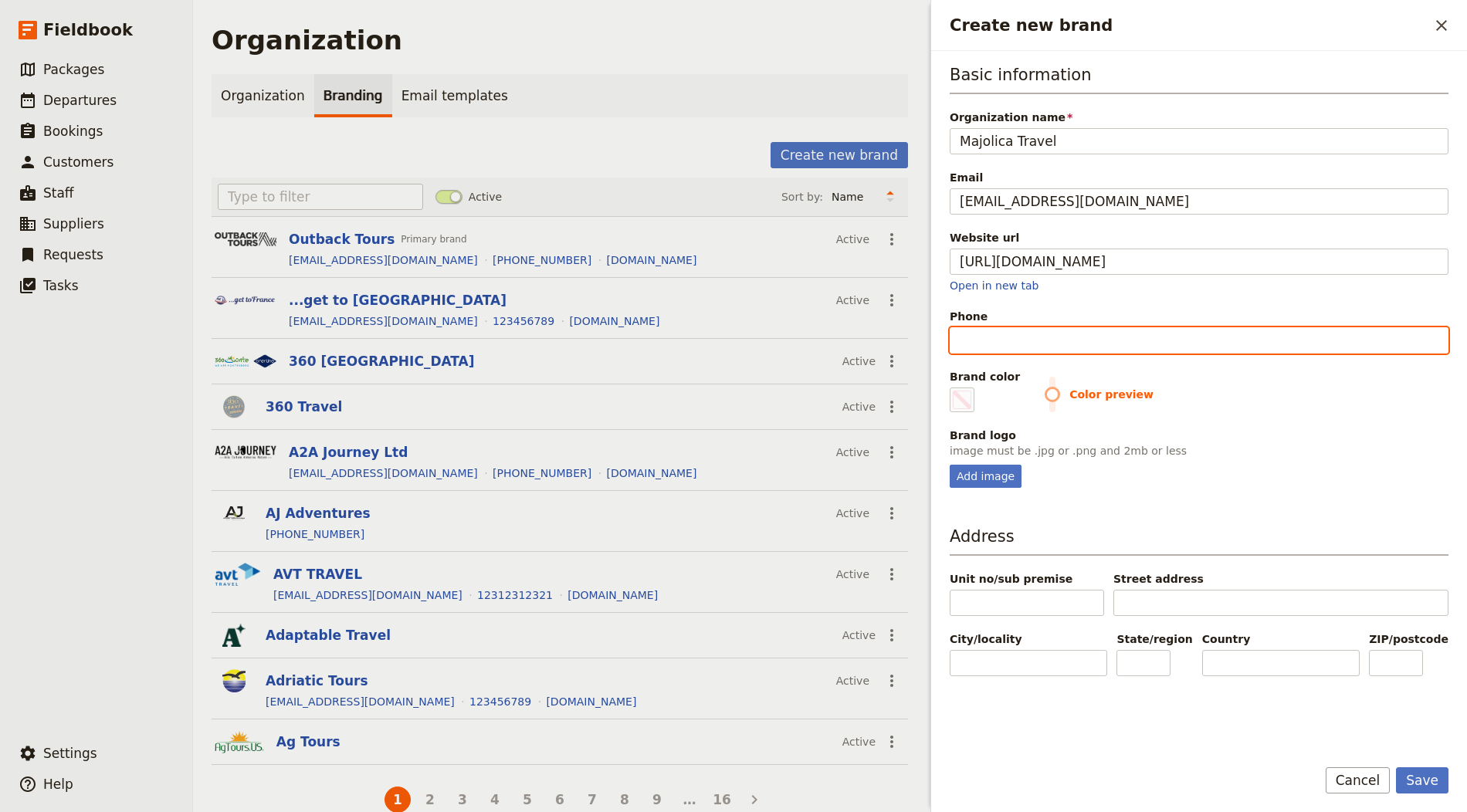
type input "#000000"
click at [1023, 335] on input "Phone" at bounding box center [1199, 340] width 499 height 26
paste input "+39 091 5077 283"
type input "+39 091 5077 283"
type input "#000000"
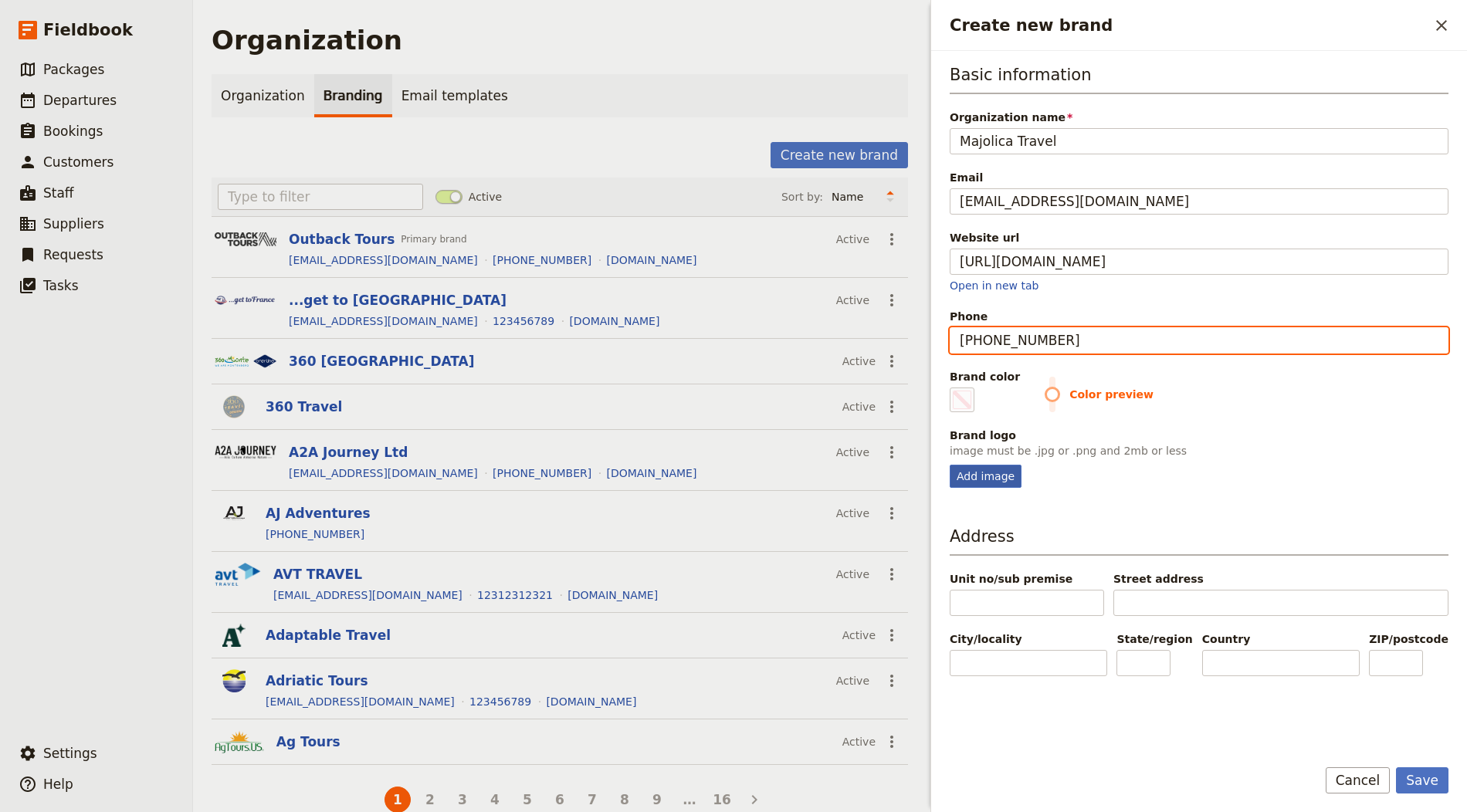
type input "+39 091 5077 283"
click at [987, 465] on div "Add image" at bounding box center [985, 476] width 72 height 23
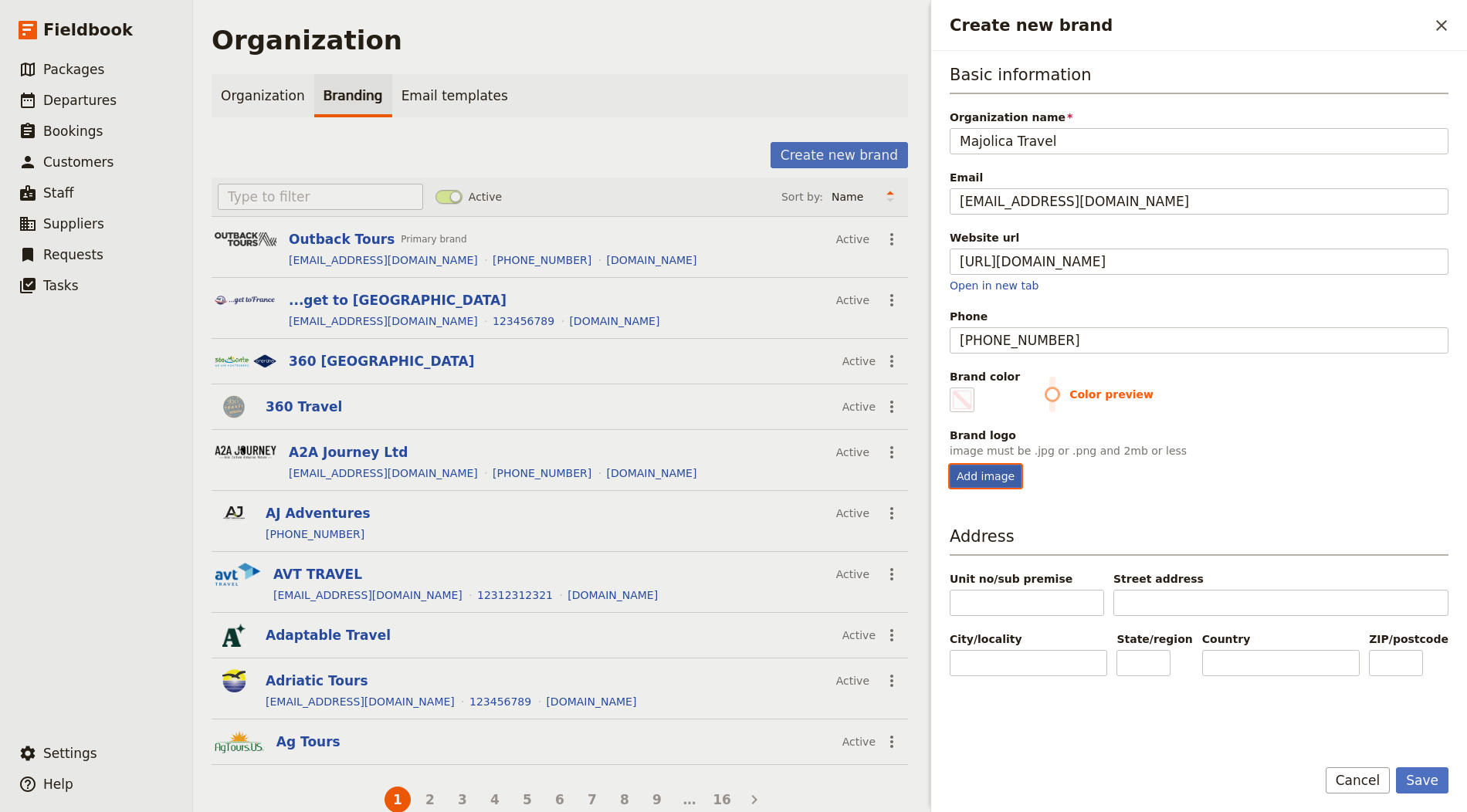
click at [950, 464] on input "Add image" at bounding box center [949, 464] width 1 height 1
type input "C:\fakepath\Screenshot 2025-08-18 at 4.22.41 PM.png"
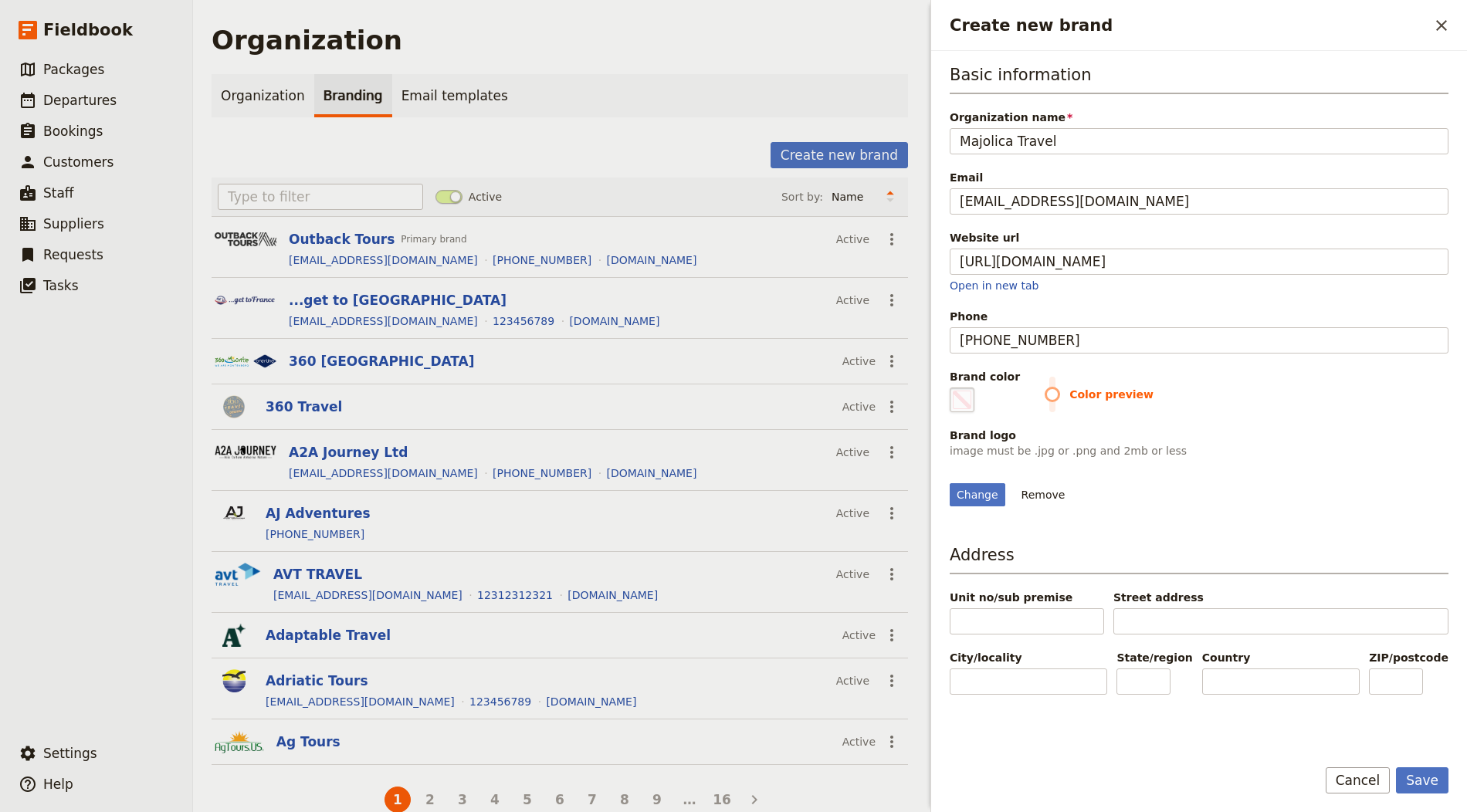
click at [955, 397] on span "Create new brand" at bounding box center [962, 400] width 19 height 19
click at [954, 388] on input "#000000" at bounding box center [953, 387] width 1 height 1
type input "#e3beac"
click at [1332, 583] on div "Basic information Organization name Majolica Travel Email info@majolicatravel.c…" at bounding box center [1199, 403] width 499 height 679
click at [1420, 789] on button "Save" at bounding box center [1422, 780] width 52 height 26
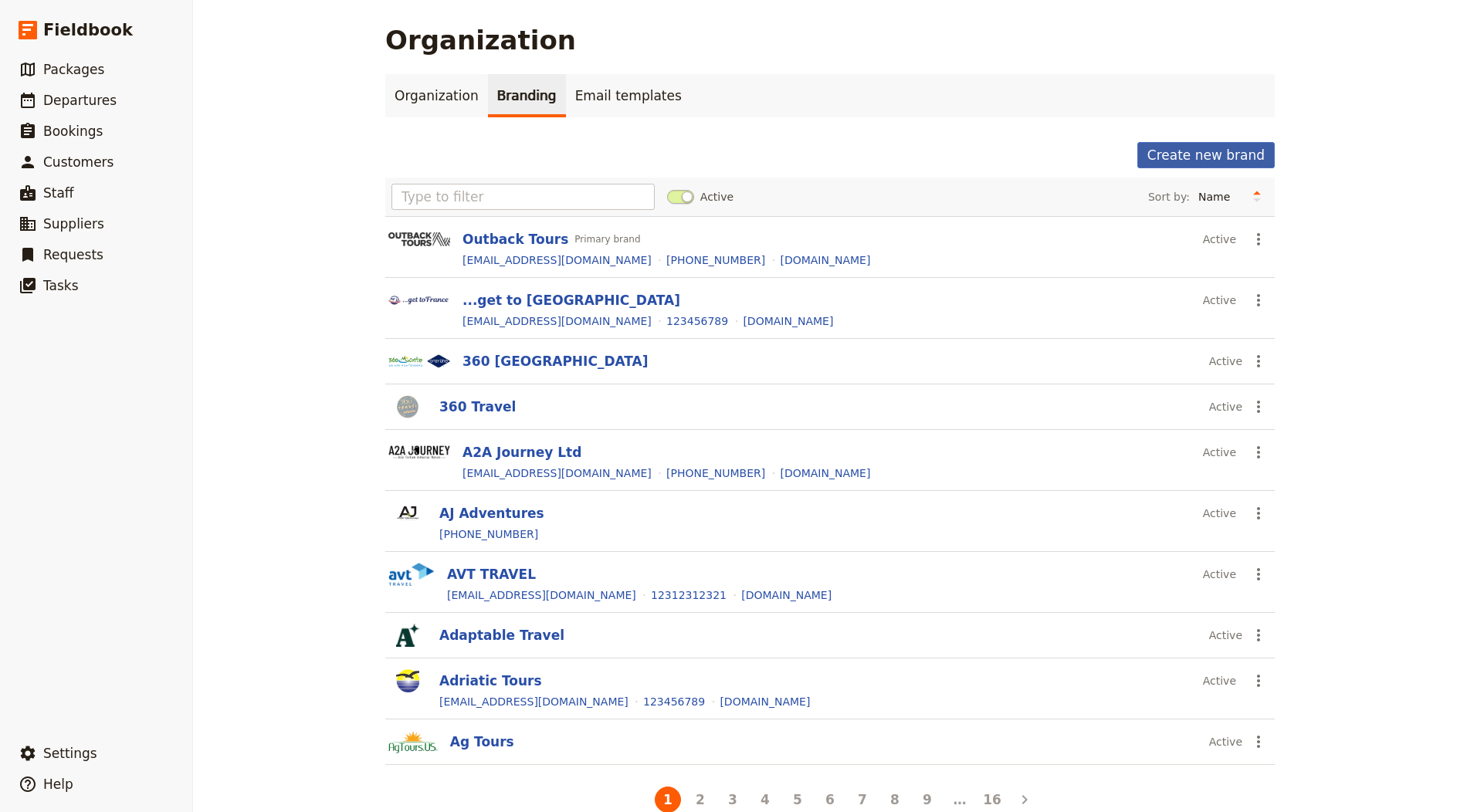
click at [1185, 152] on button "Create new brand" at bounding box center [1206, 155] width 138 height 26
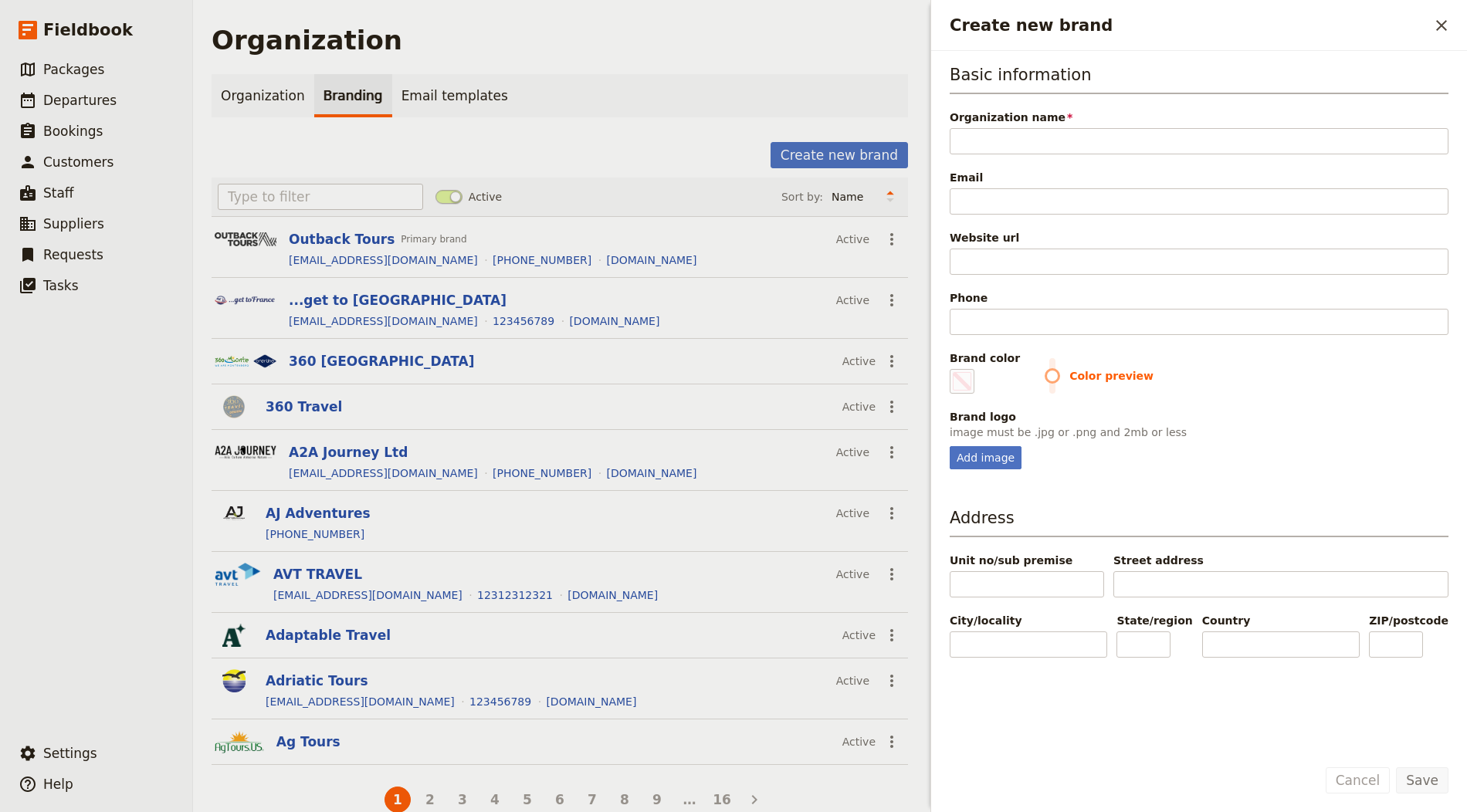
drag, startPoint x: 987, startPoint y: 169, endPoint x: 999, endPoint y: 153, distance: 20.0
click at [987, 170] on div "Email" at bounding box center [1199, 178] width 499 height 16
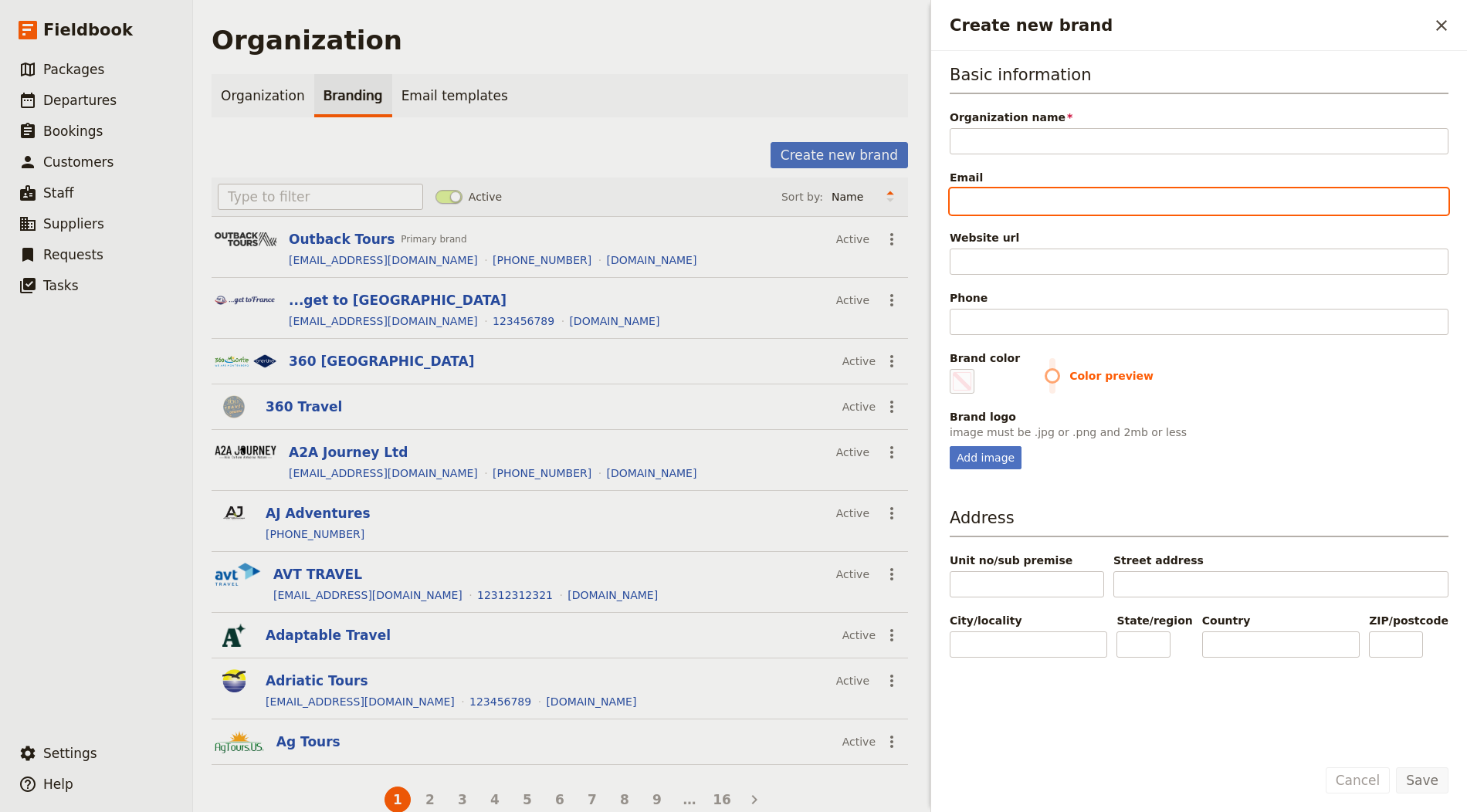
click at [987, 189] on input "Email" at bounding box center [1199, 202] width 499 height 26
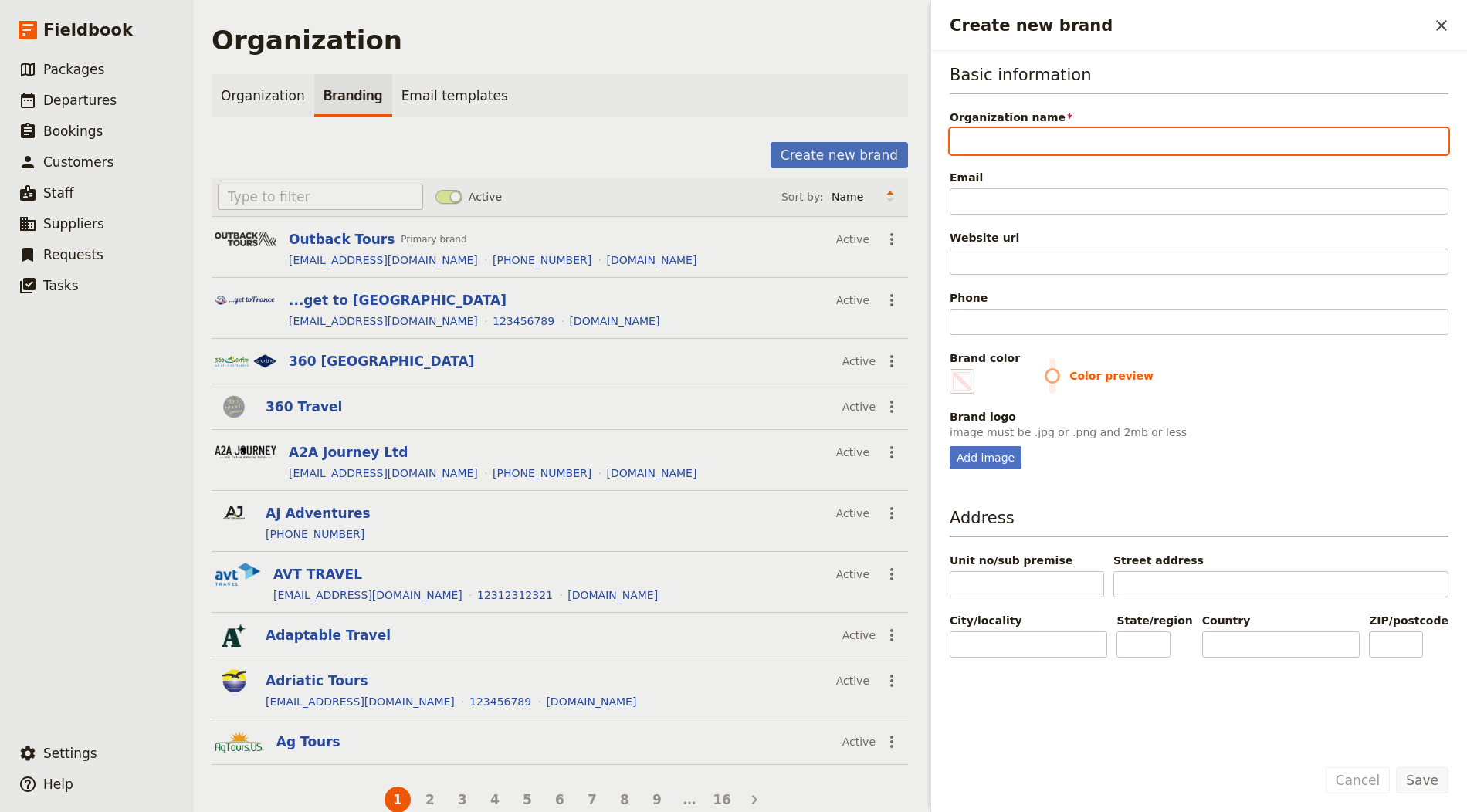
click at [1001, 148] on input "Organization name" at bounding box center [1199, 141] width 499 height 26
paste input "ESO Travel"
type input "ESO Travel"
type input "#000000"
type input "ESO Travel"
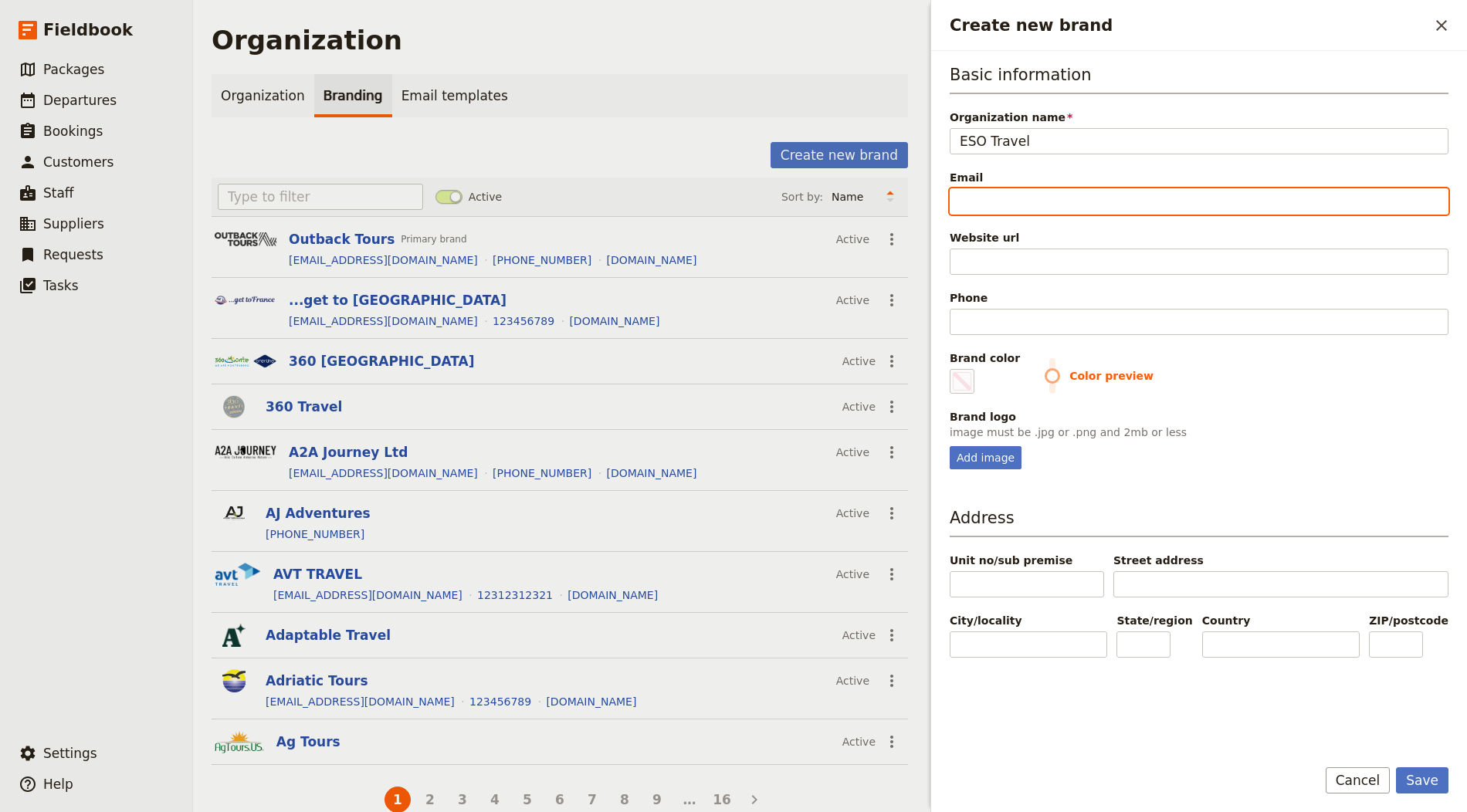
click at [999, 211] on input "Email" at bounding box center [1199, 202] width 499 height 26
type input "i"
type input "#000000"
type input "in"
type input "#000000"
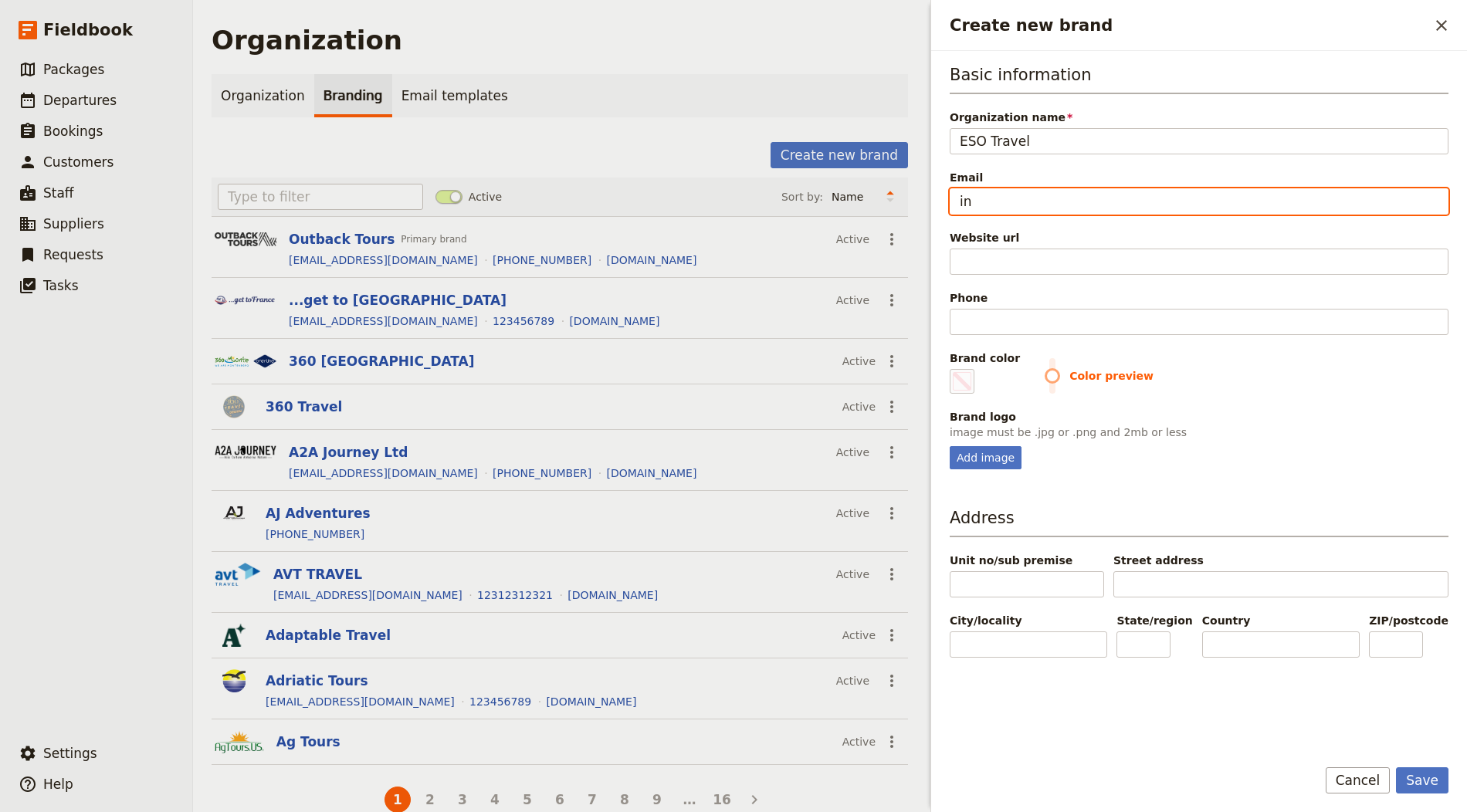
type input "inf"
type input "#000000"
type input "info"
type input "#000000"
type input "info@"
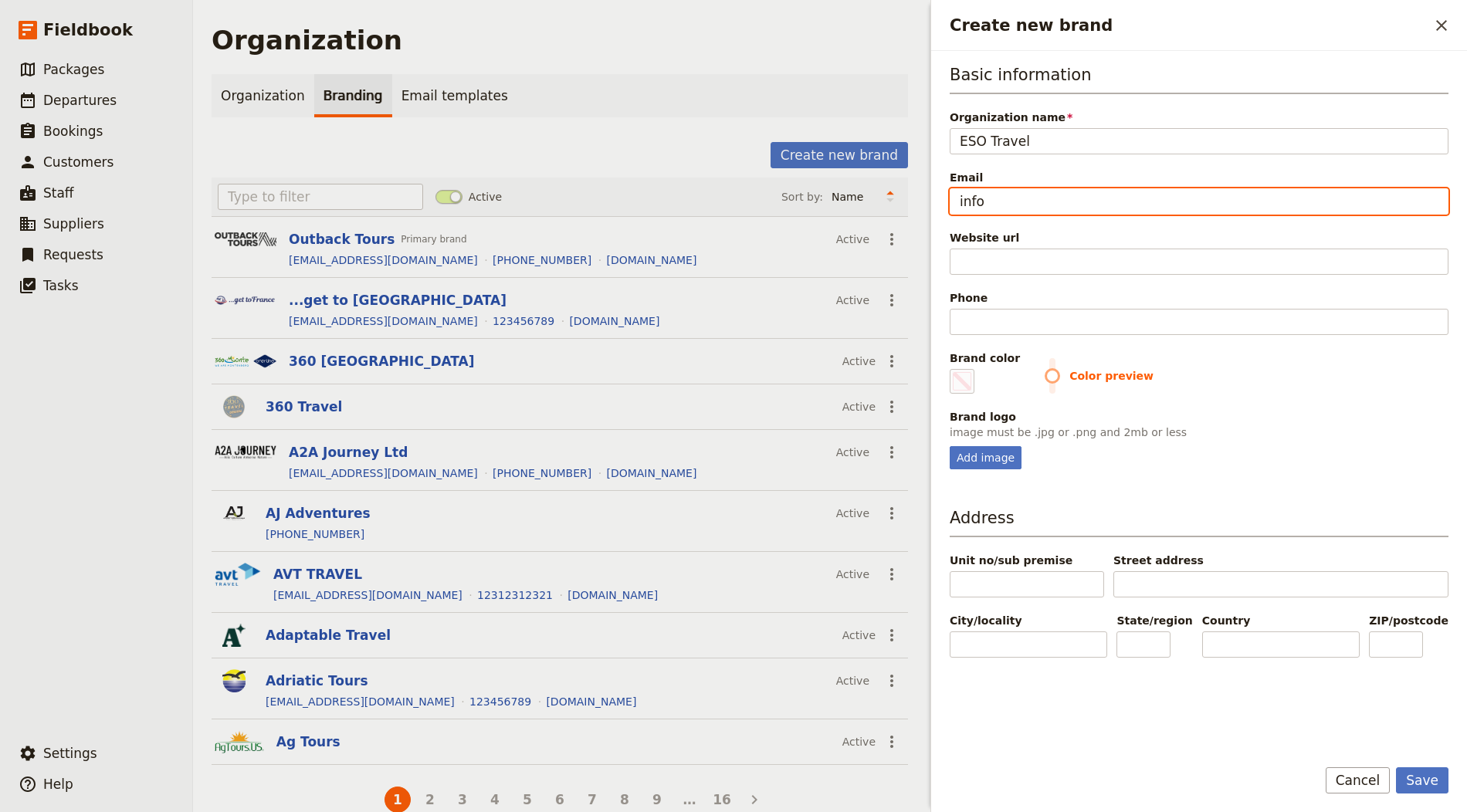
type input "#000000"
type input "info@e"
type input "#000000"
type input "info@em"
type input "#000000"
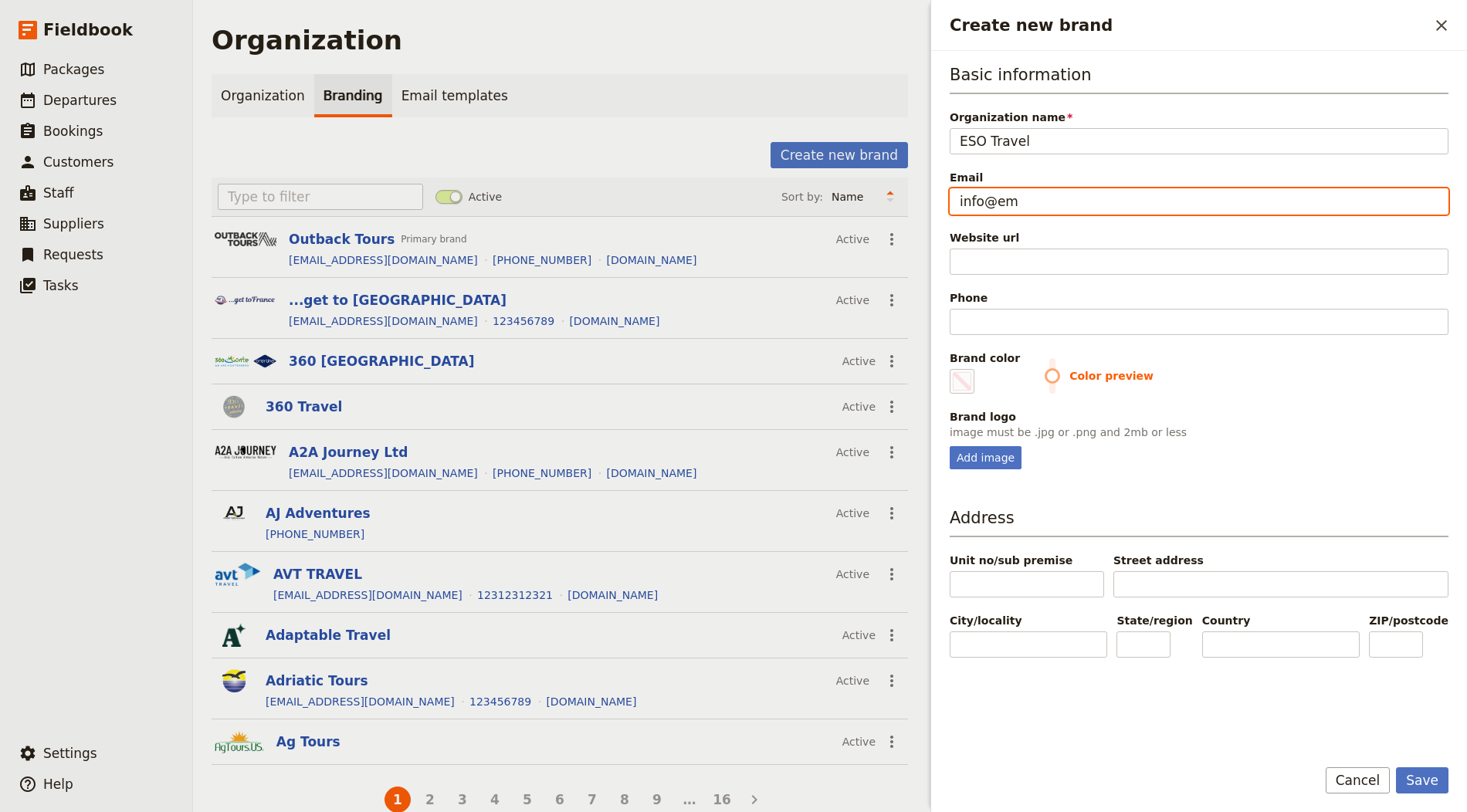
type input "info@ema"
type input "#000000"
type input "info@emai"
type input "#000000"
type input "info@email"
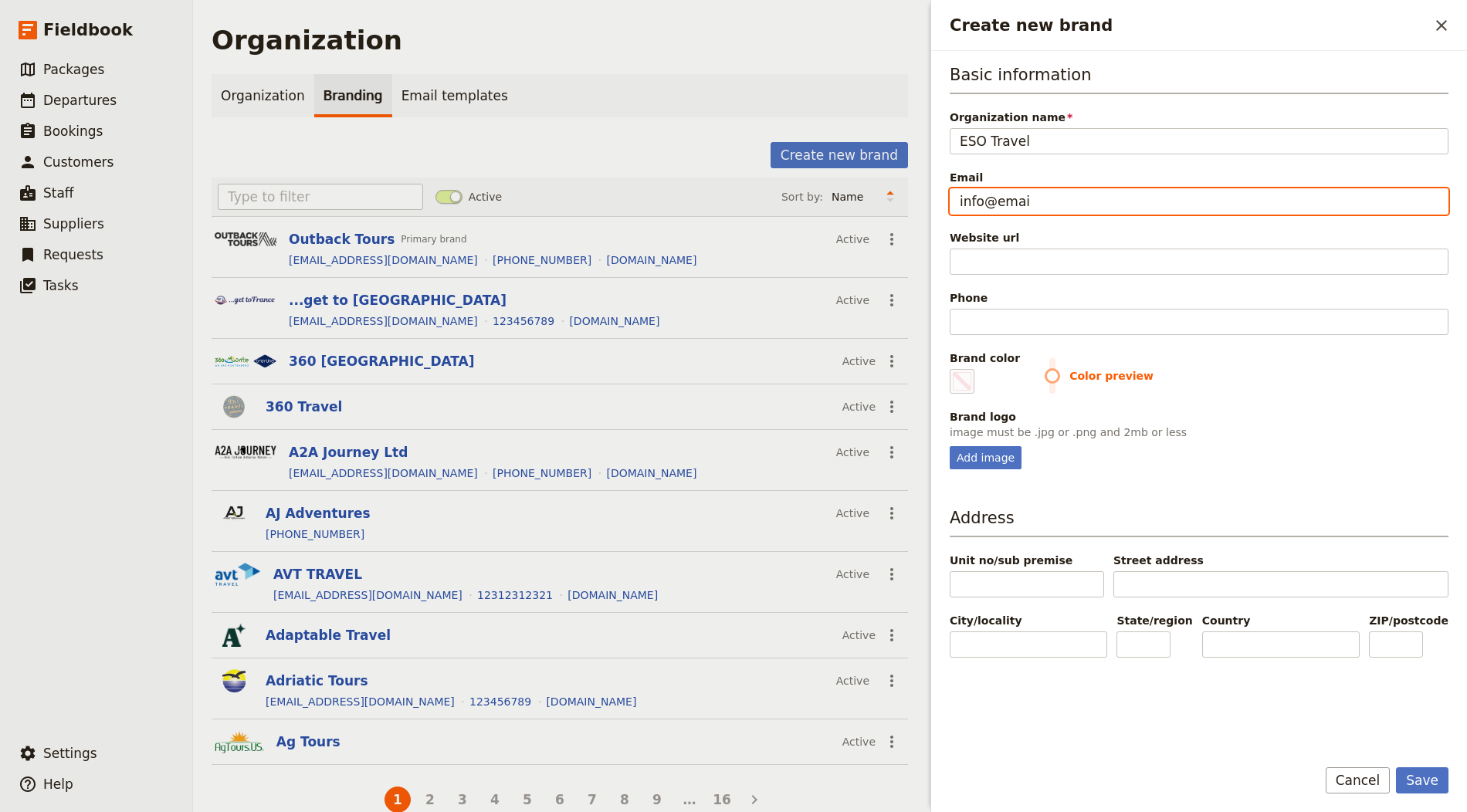
type input "#000000"
type input "info@email."
type input "#000000"
type input "info@email.c"
type input "#000000"
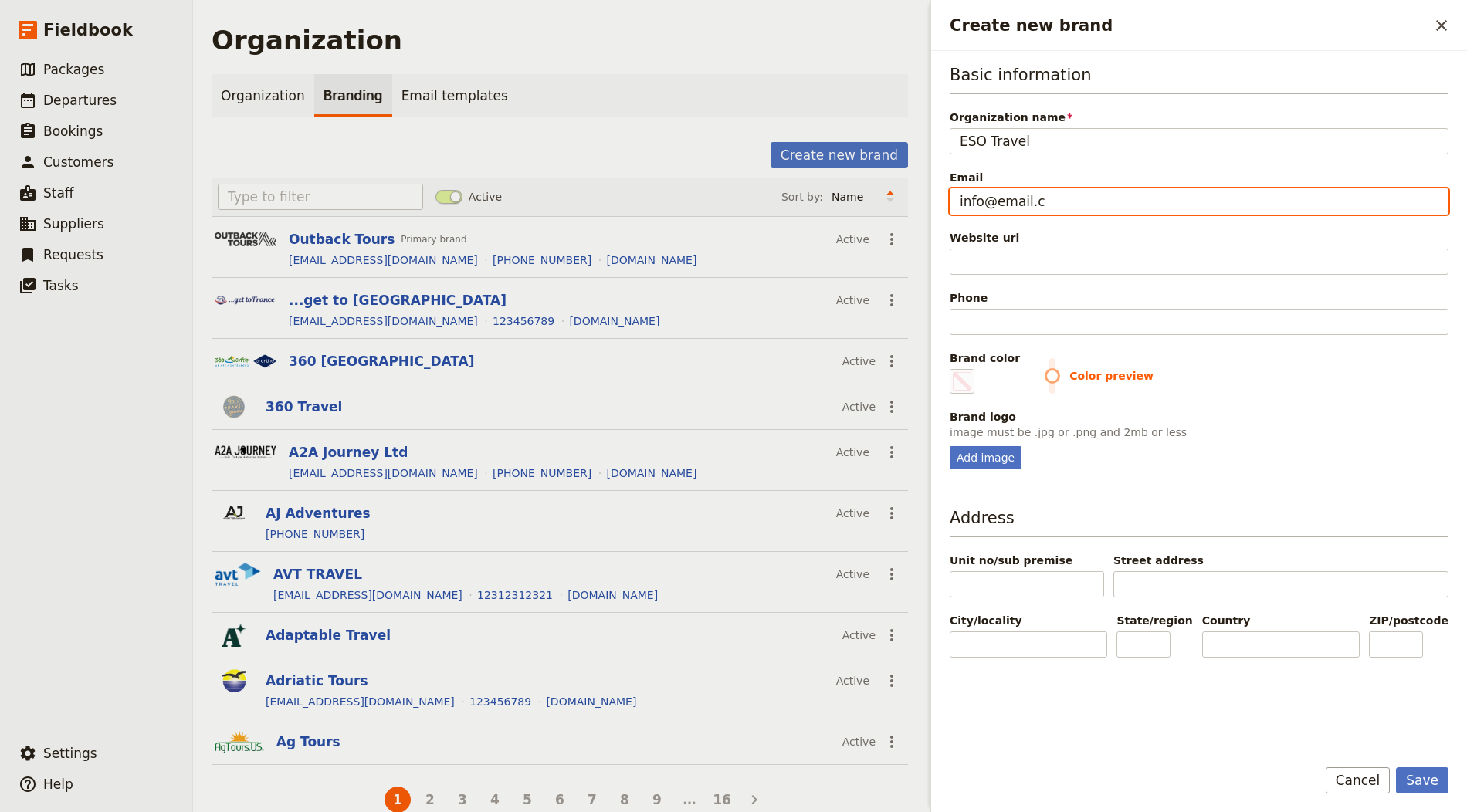
type input "info@email.co"
type input "#000000"
type input "[EMAIL_ADDRESS][DOMAIN_NAME]"
type input "#000000"
type input "[EMAIL_ADDRESS][DOMAIN_NAME]"
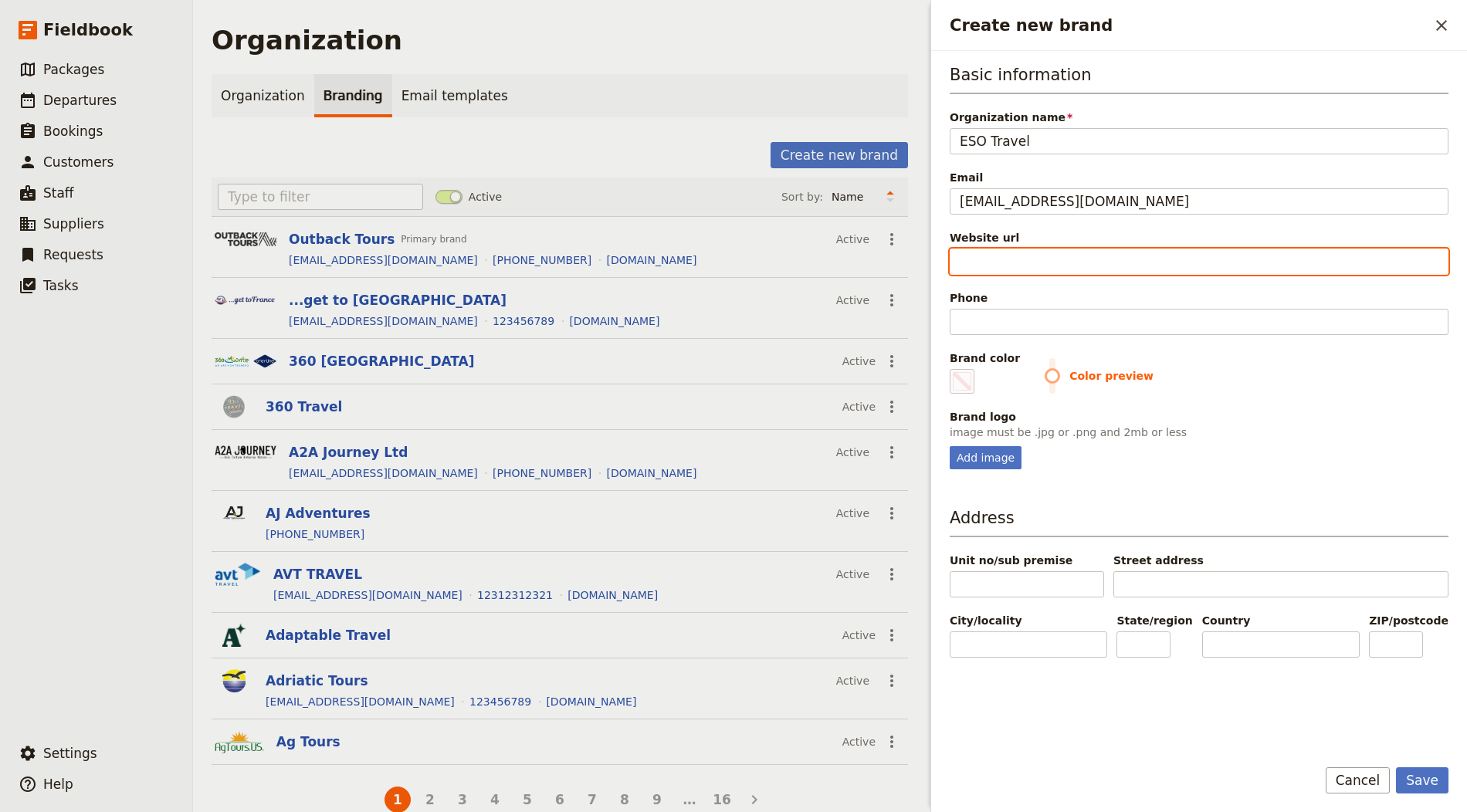
click at [1006, 256] on input "Website url" at bounding box center [1199, 261] width 499 height 26
paste input "https://www.esotravel.cz"
type input "https://www.esotravel.cz"
type input "#000000"
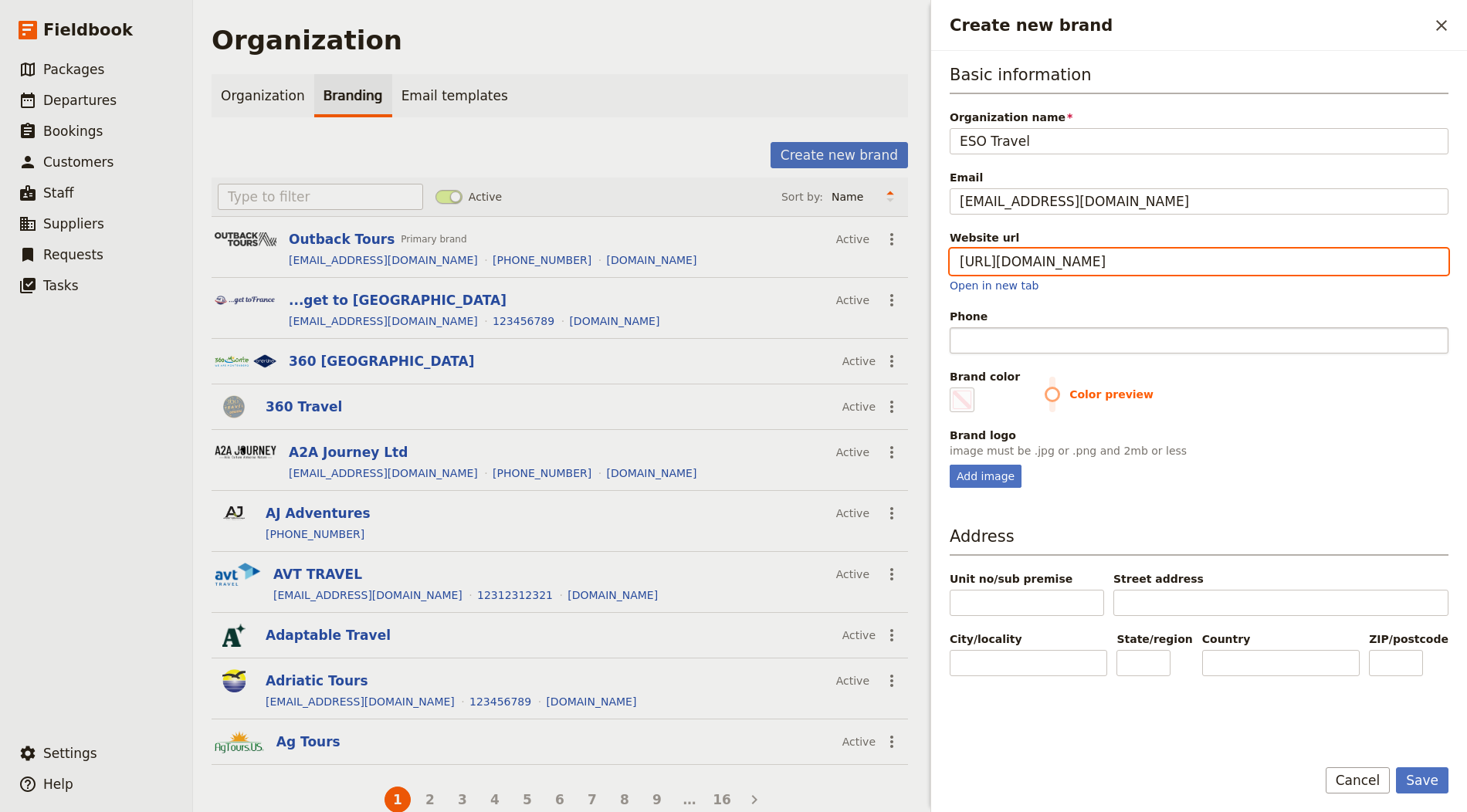
type input "https://www.esotravel.cz"
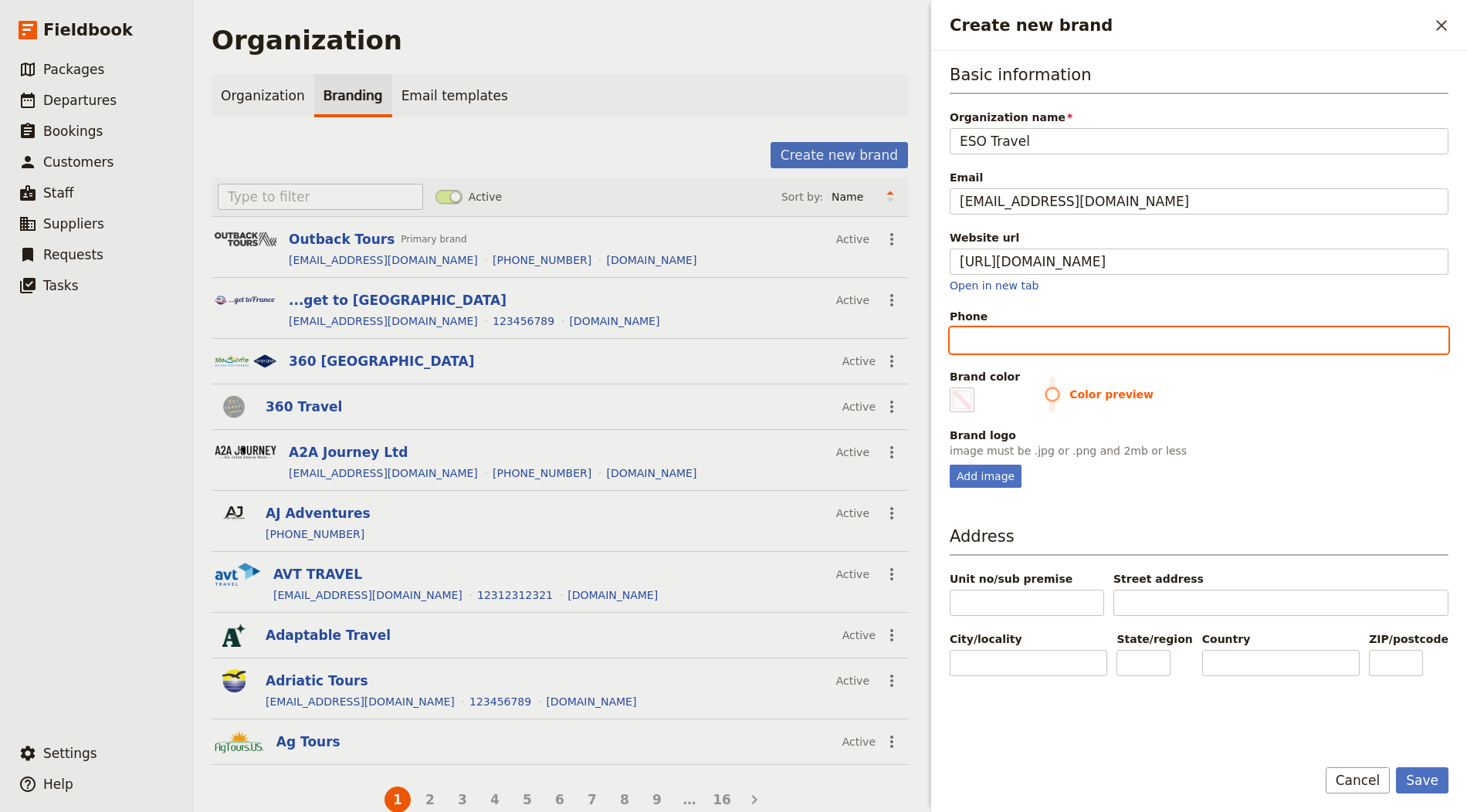
type input "#000000"
click at [1002, 331] on input "Phone" at bounding box center [1199, 340] width 499 height 26
type input "1"
type input "#000000"
type input "12"
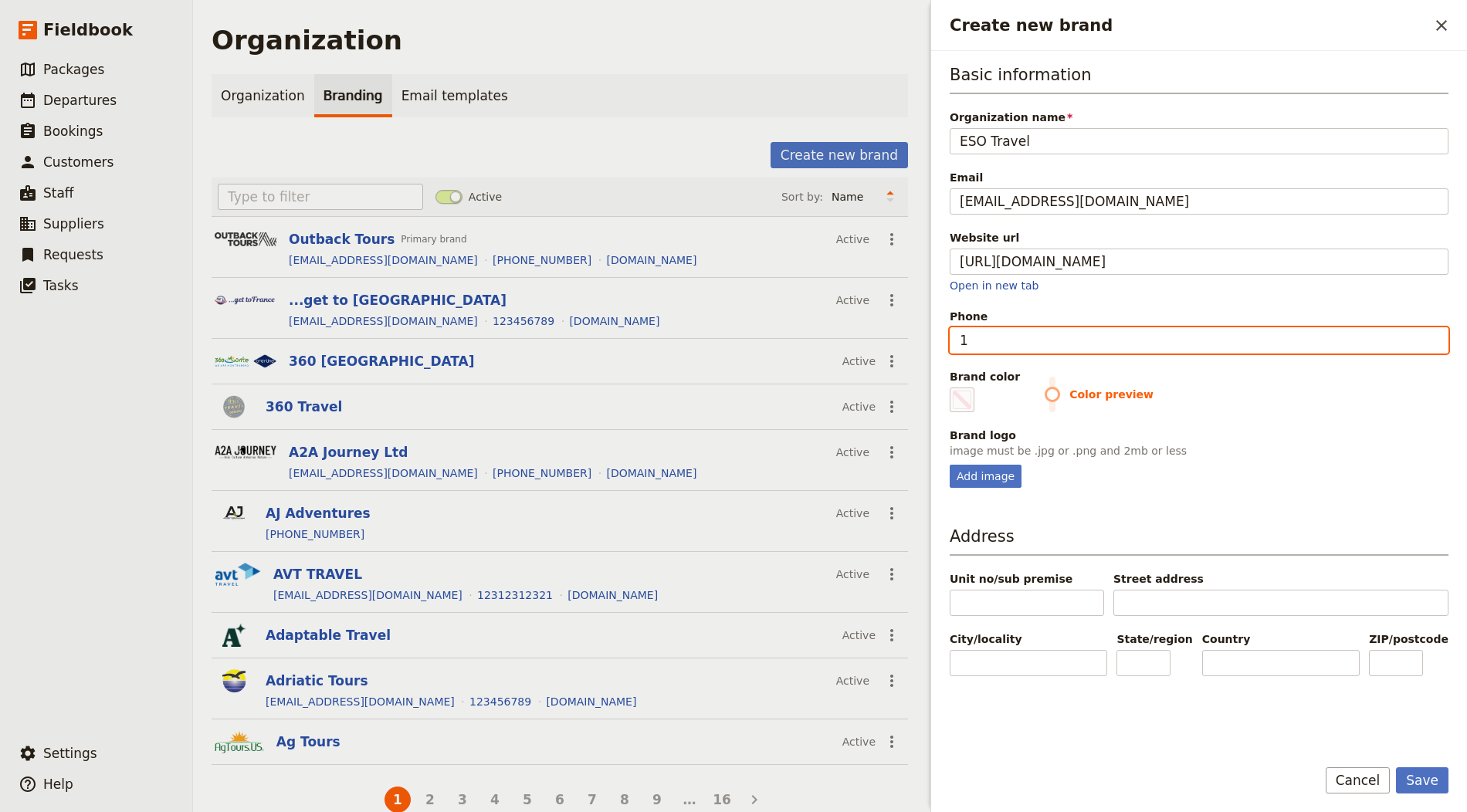
type input "#000000"
type input "123"
type input "#000000"
type input "1234"
type input "#000000"
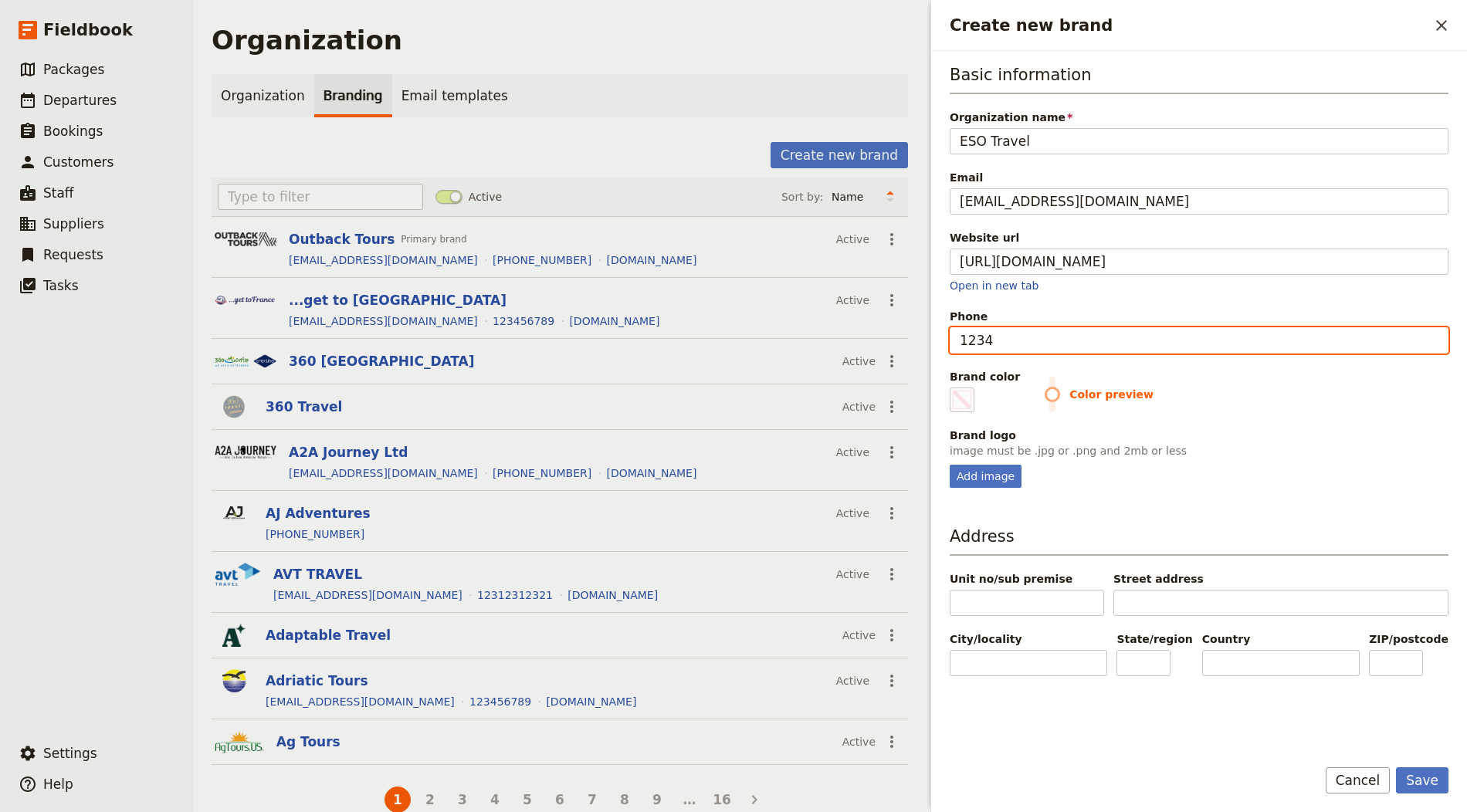
type input "12345"
type input "#000000"
type input "123456"
type input "#000000"
type input "1234567"
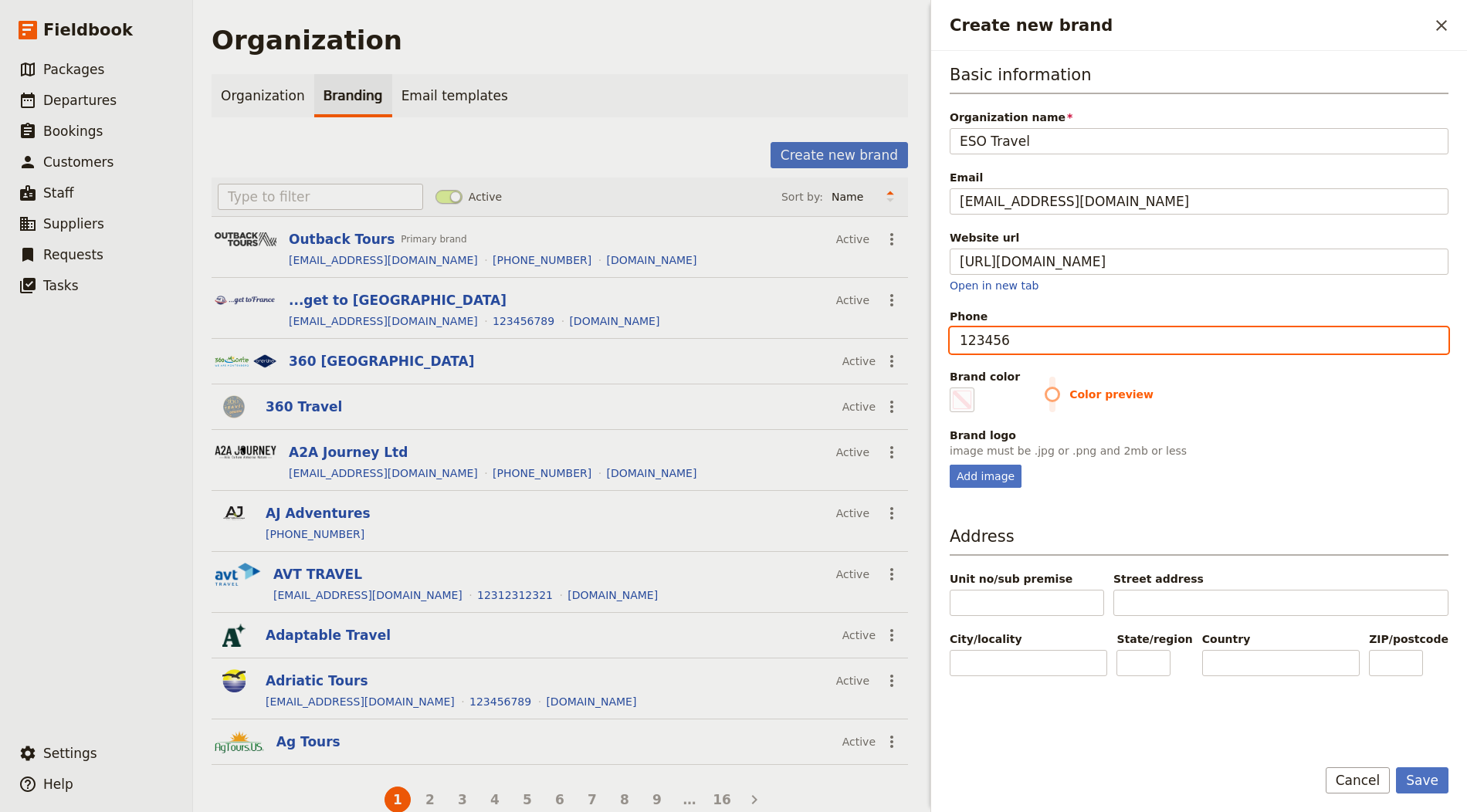
type input "#000000"
type input "12345678"
type input "#000000"
type input "123456789"
type input "#000000"
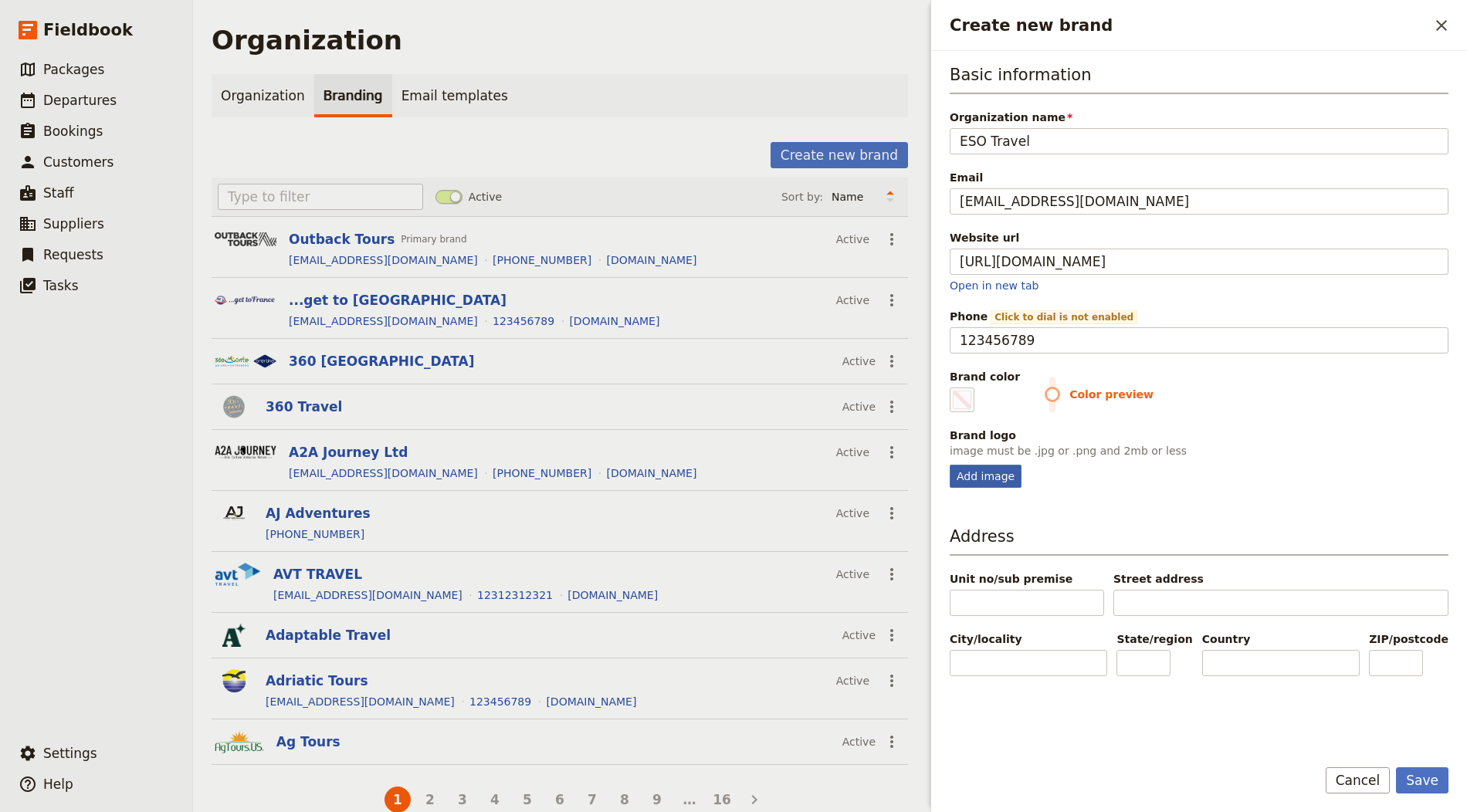
click at [970, 475] on div "Add image" at bounding box center [985, 476] width 72 height 23
click at [950, 465] on input "Add image" at bounding box center [949, 464] width 1 height 1
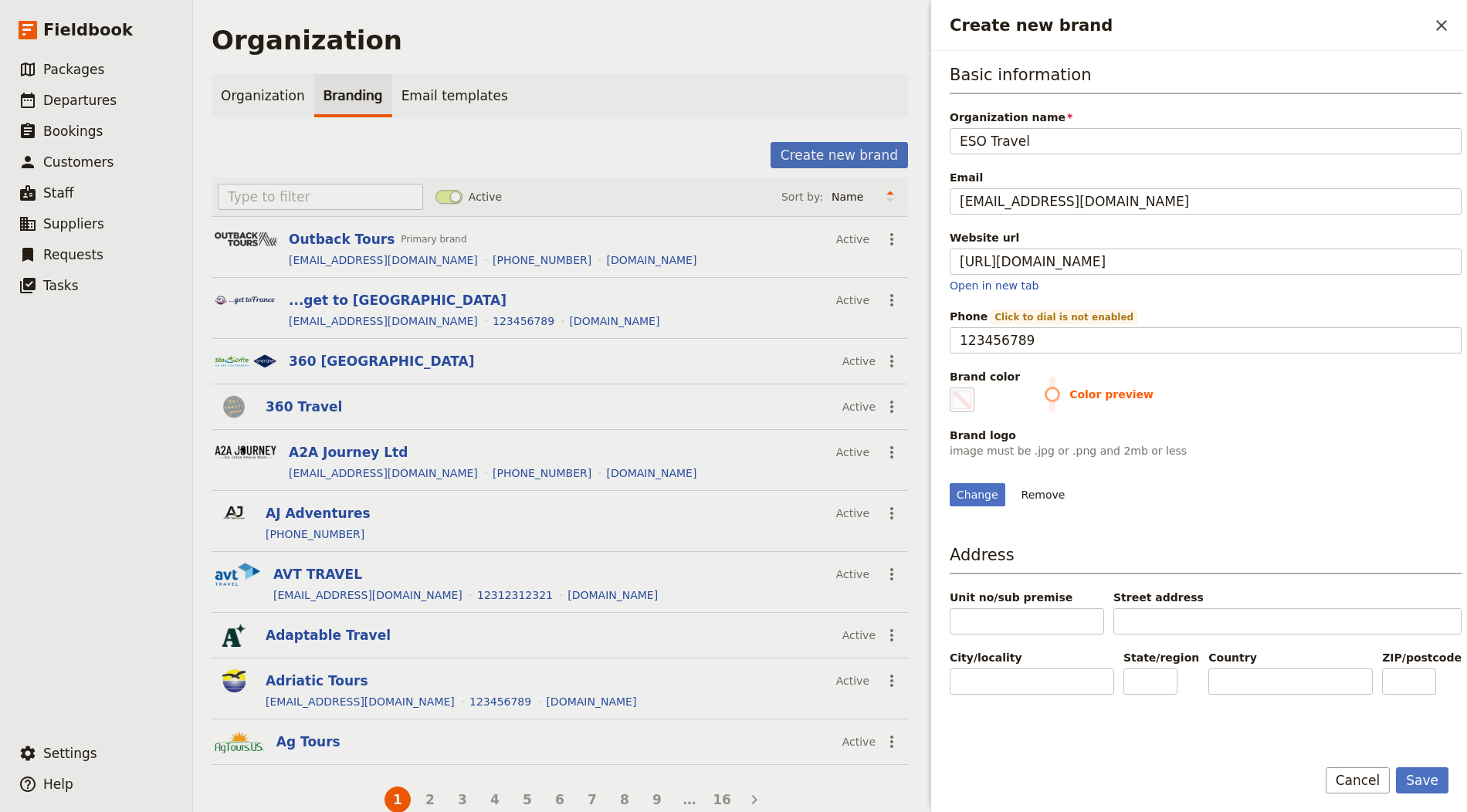
click at [989, 393] on label "Brand color #000000" at bounding box center [985, 391] width 71 height 43
click at [954, 388] on input "#000000" at bounding box center [953, 387] width 1 height 1
click at [1241, 489] on div "Change Remove" at bounding box center [1206, 486] width 512 height 42
click at [1423, 786] on button "Save" at bounding box center [1422, 780] width 52 height 26
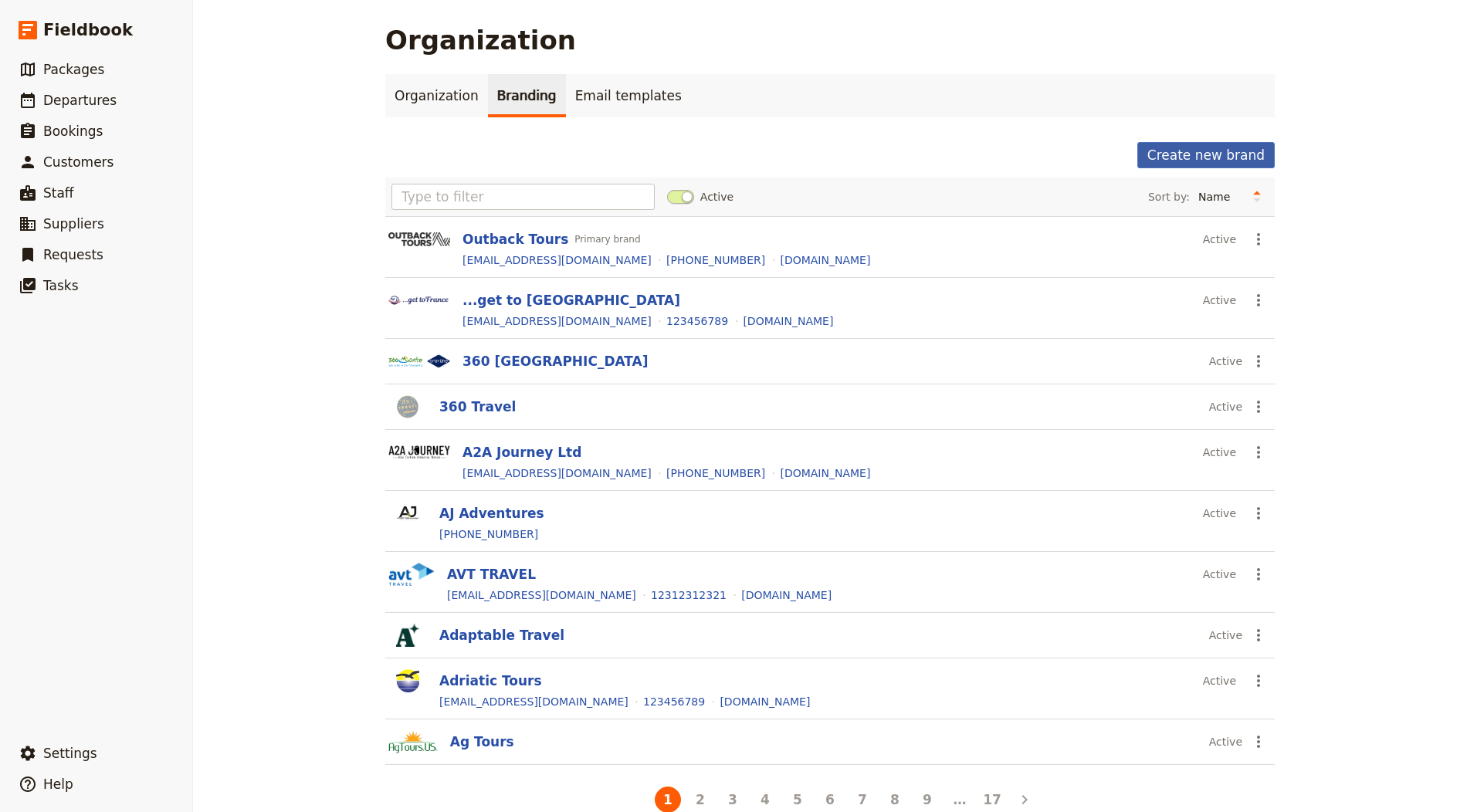
click at [1182, 153] on button "Create new brand" at bounding box center [1206, 155] width 138 height 26
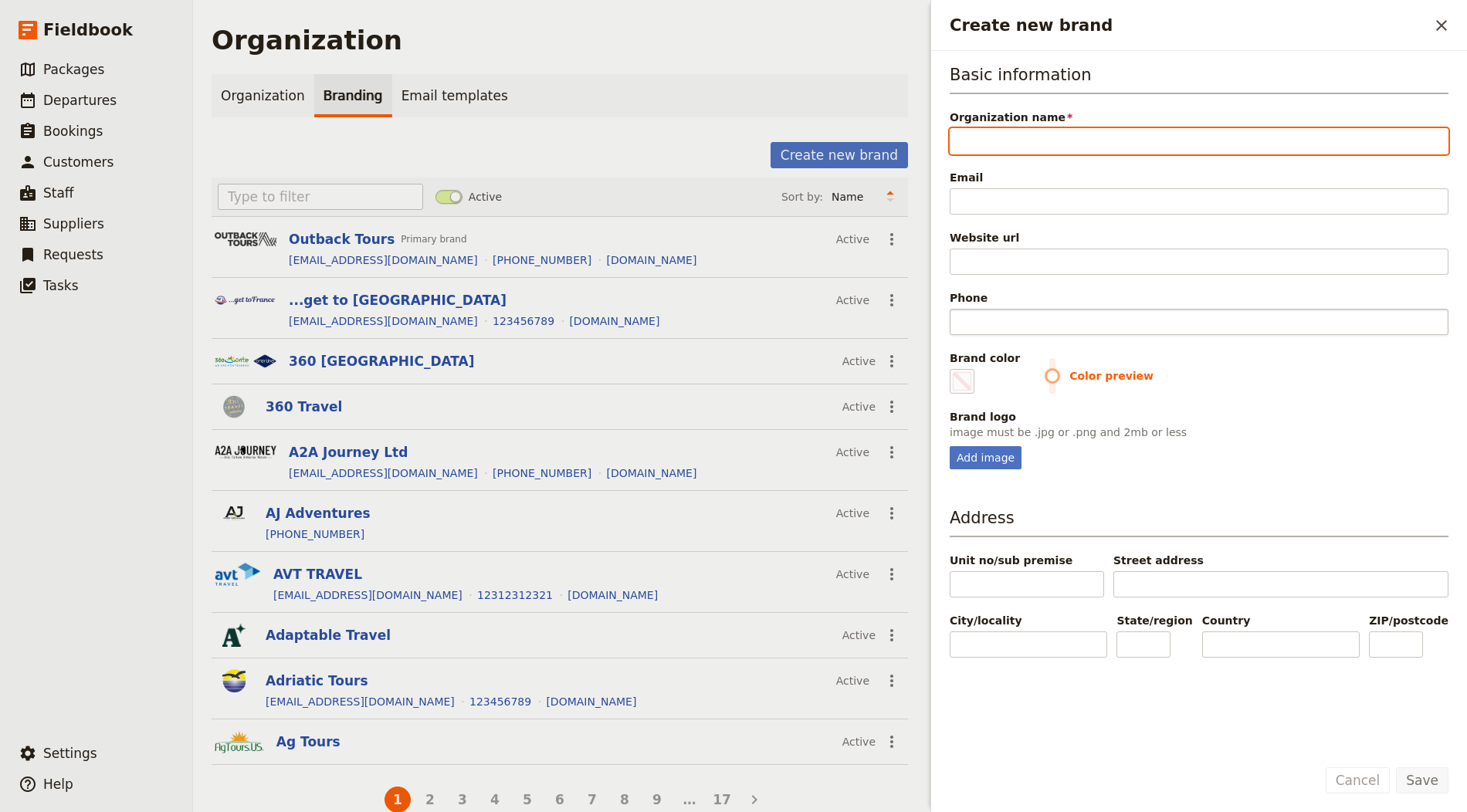
paste input "Best Single Travel"
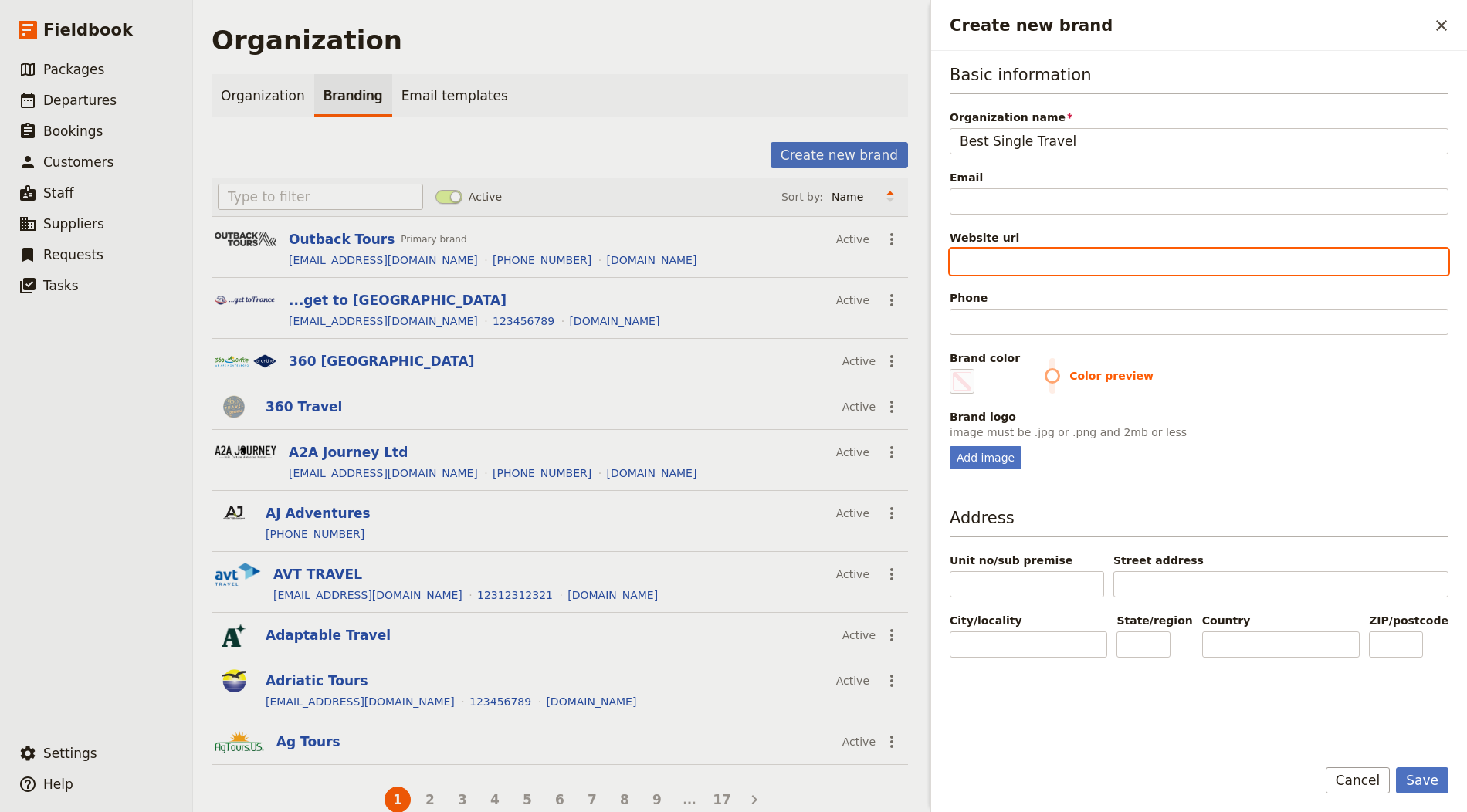
click at [1085, 248] on input "Website url" at bounding box center [1199, 261] width 499 height 26
paste input "https://www.bestsingletravel.com"
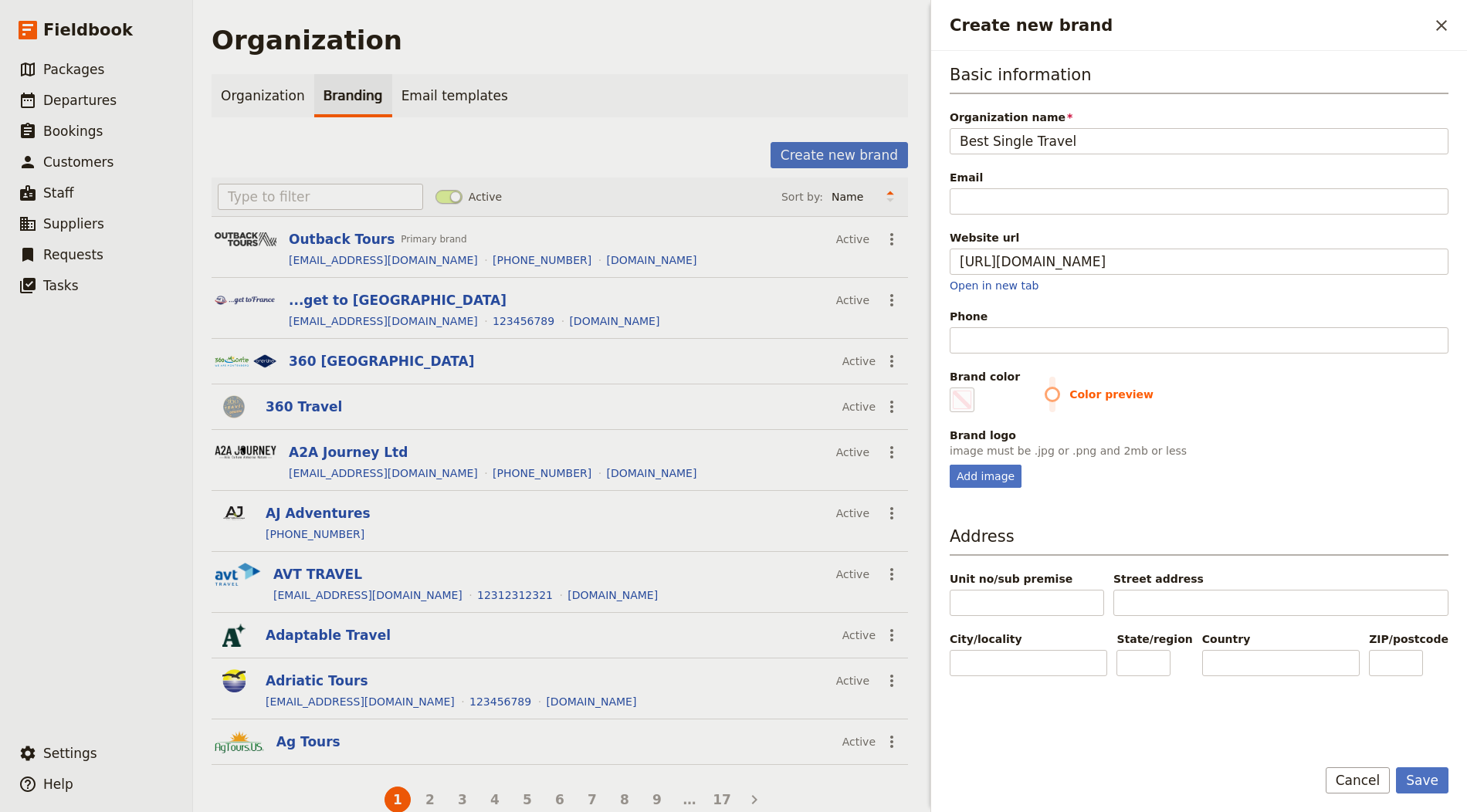
click at [1028, 181] on div "Email" at bounding box center [1199, 178] width 499 height 16
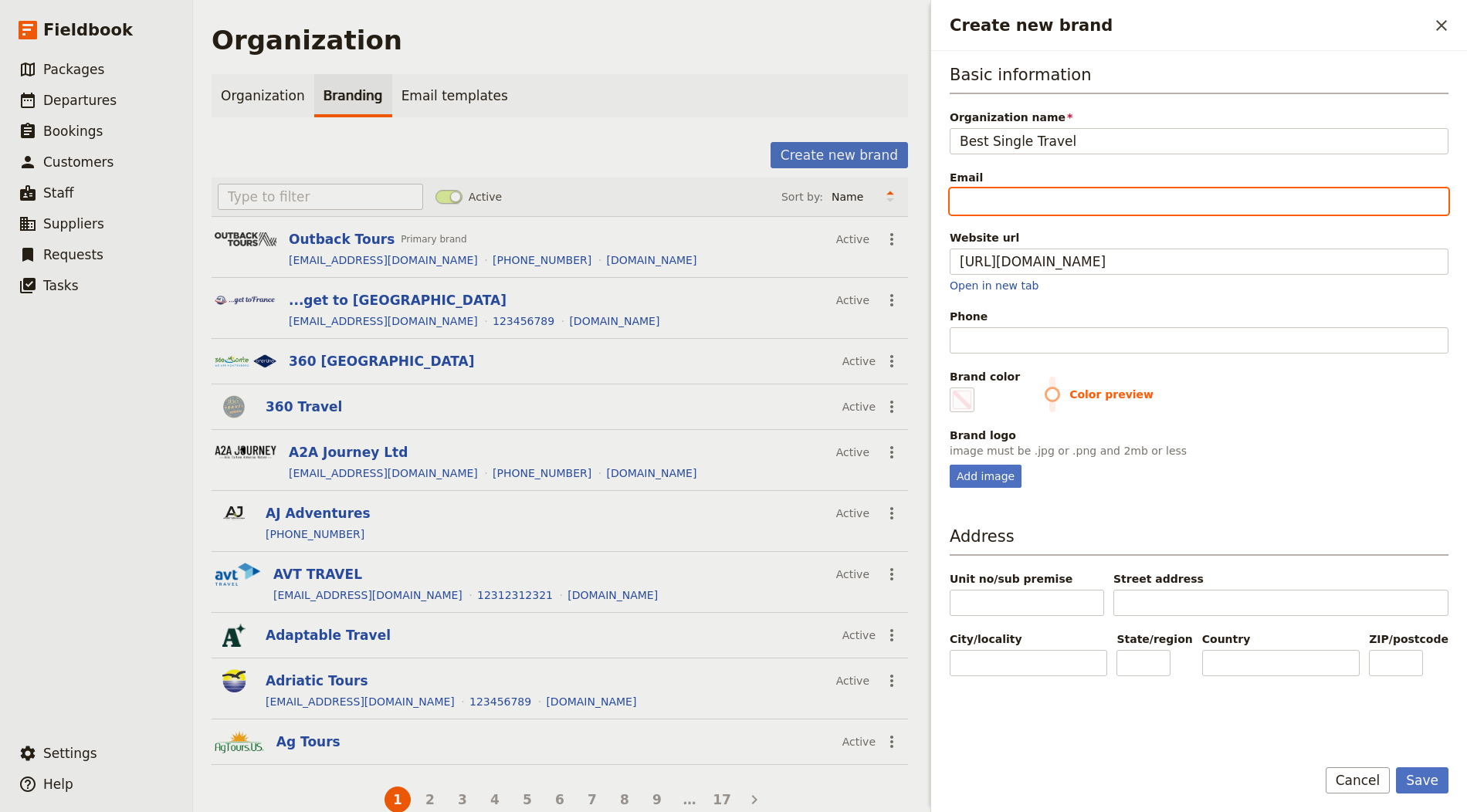
click at [1028, 189] on input "Email" at bounding box center [1199, 202] width 499 height 26
click at [1027, 189] on input "Email" at bounding box center [1199, 202] width 499 height 26
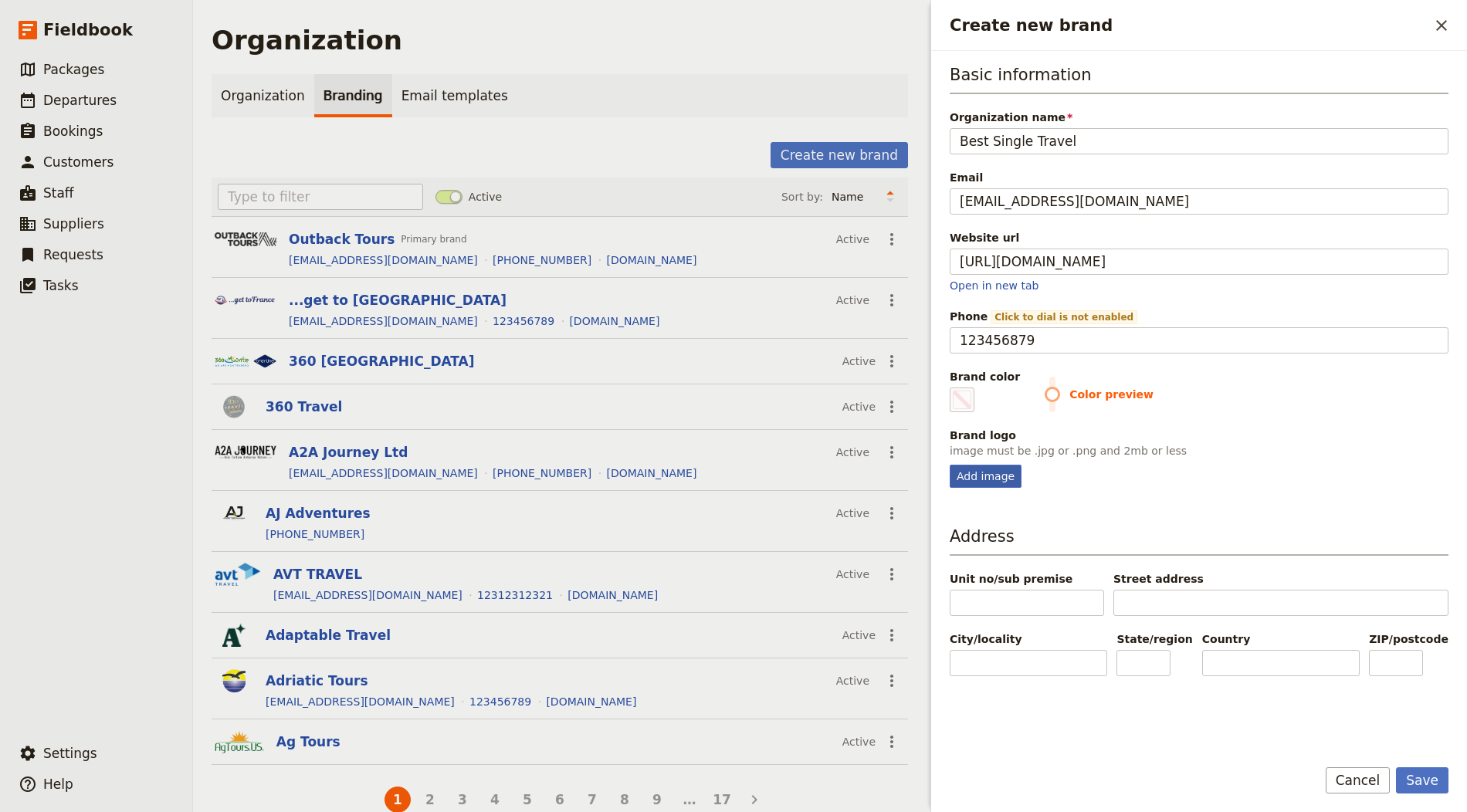
click at [991, 474] on div "Add image" at bounding box center [985, 476] width 72 height 23
click at [950, 465] on input "Add image" at bounding box center [949, 464] width 1 height 1
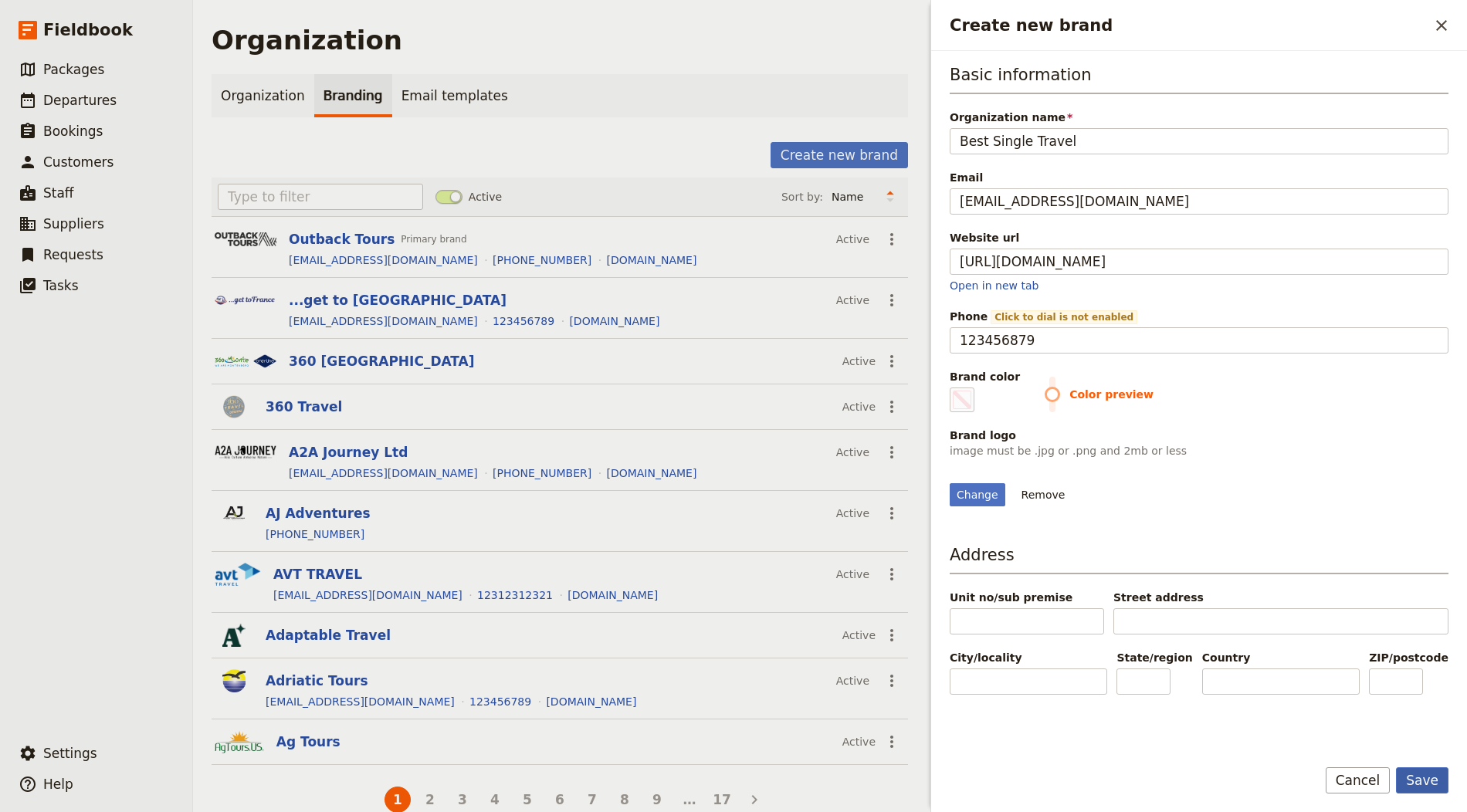
drag, startPoint x: 1426, startPoint y: 784, endPoint x: 1312, endPoint y: 719, distance: 131.2
click at [1426, 784] on button "Save" at bounding box center [1422, 780] width 52 height 26
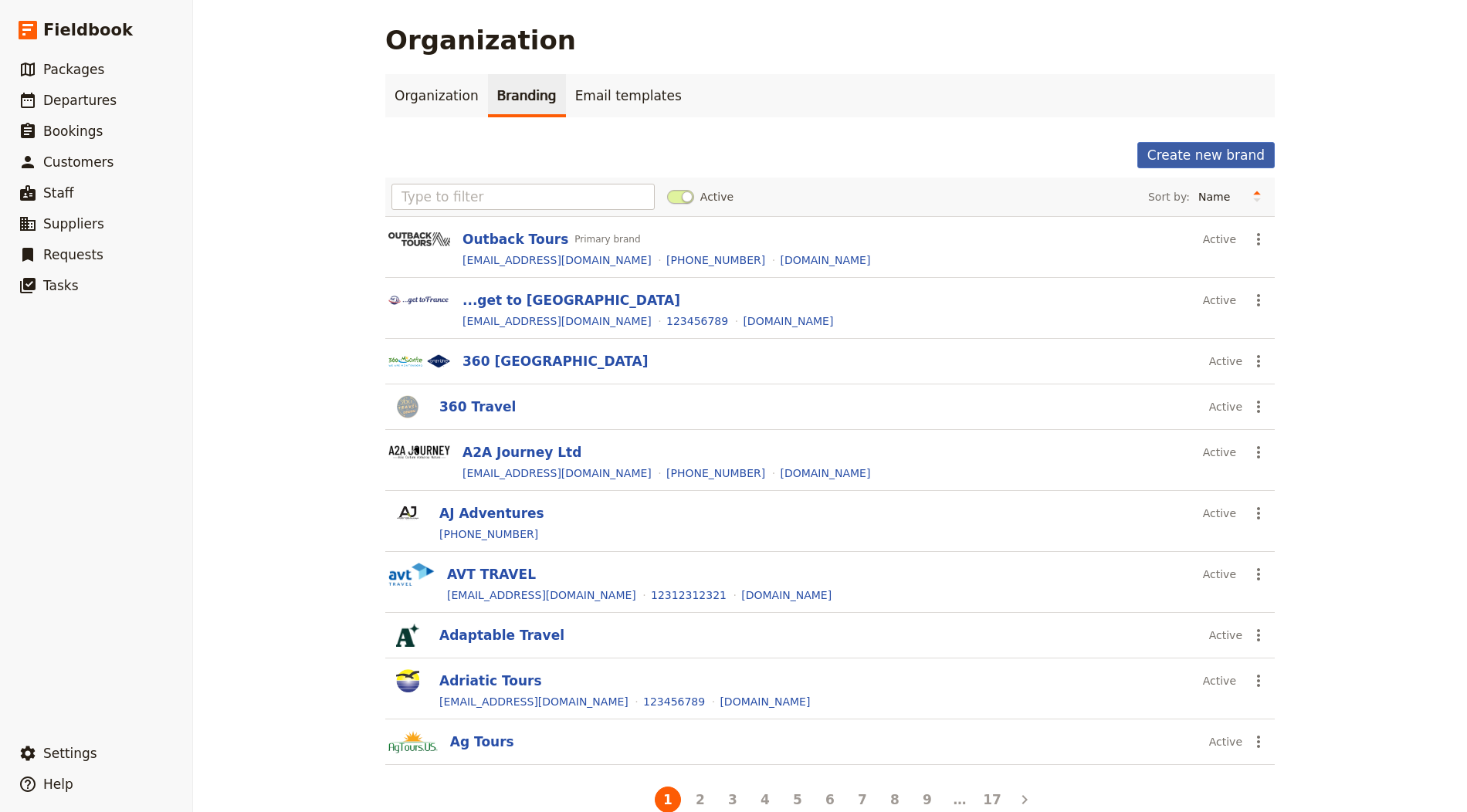
click at [1190, 147] on button "Create new brand" at bounding box center [1206, 155] width 138 height 26
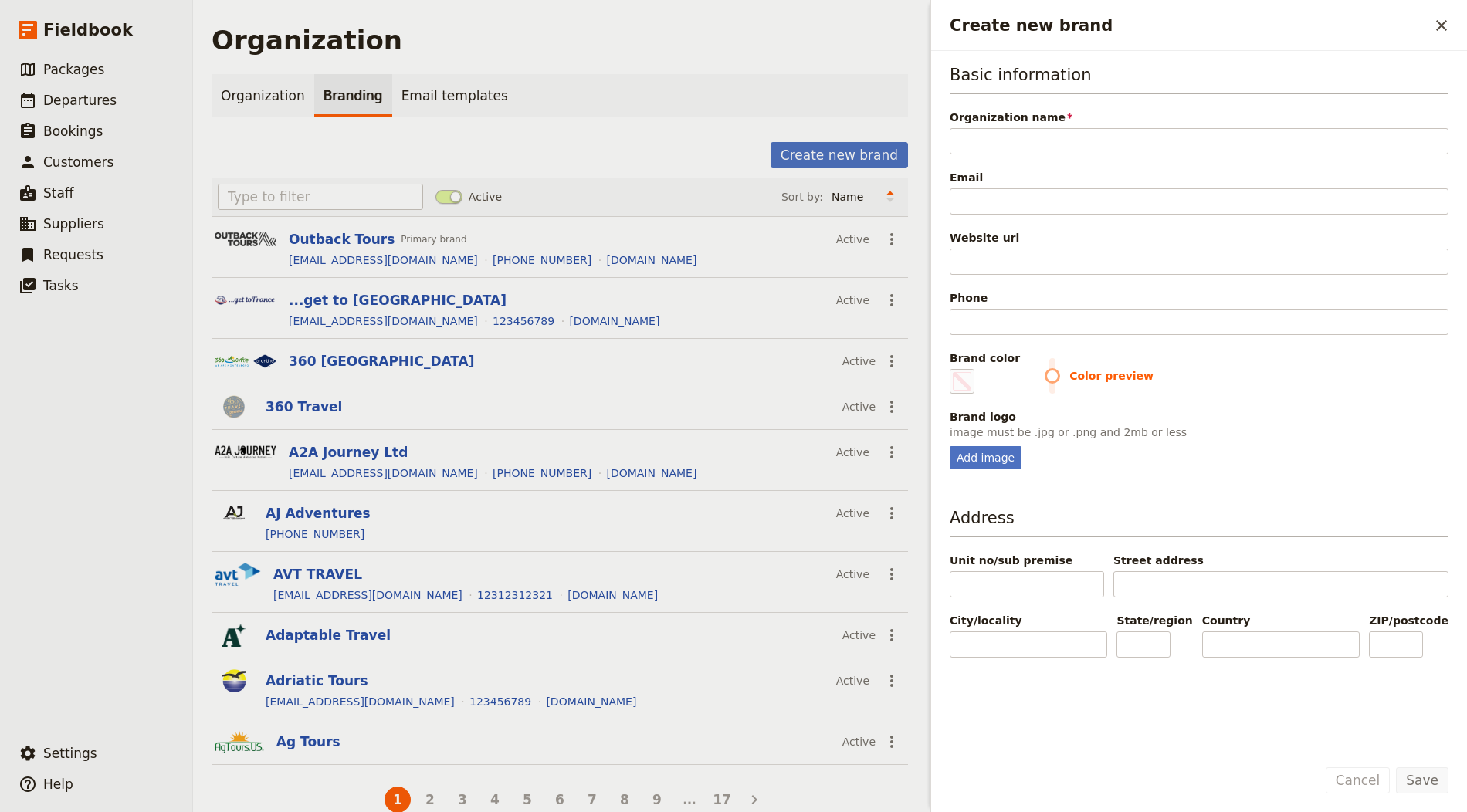
click at [992, 154] on div "Basic information Organization name Please fill in this field. Email Website ur…" at bounding box center [1199, 266] width 499 height 406
click at [1029, 139] on input "Organization name" at bounding box center [1199, 141] width 499 height 26
paste input "Outdoor Pursuits"
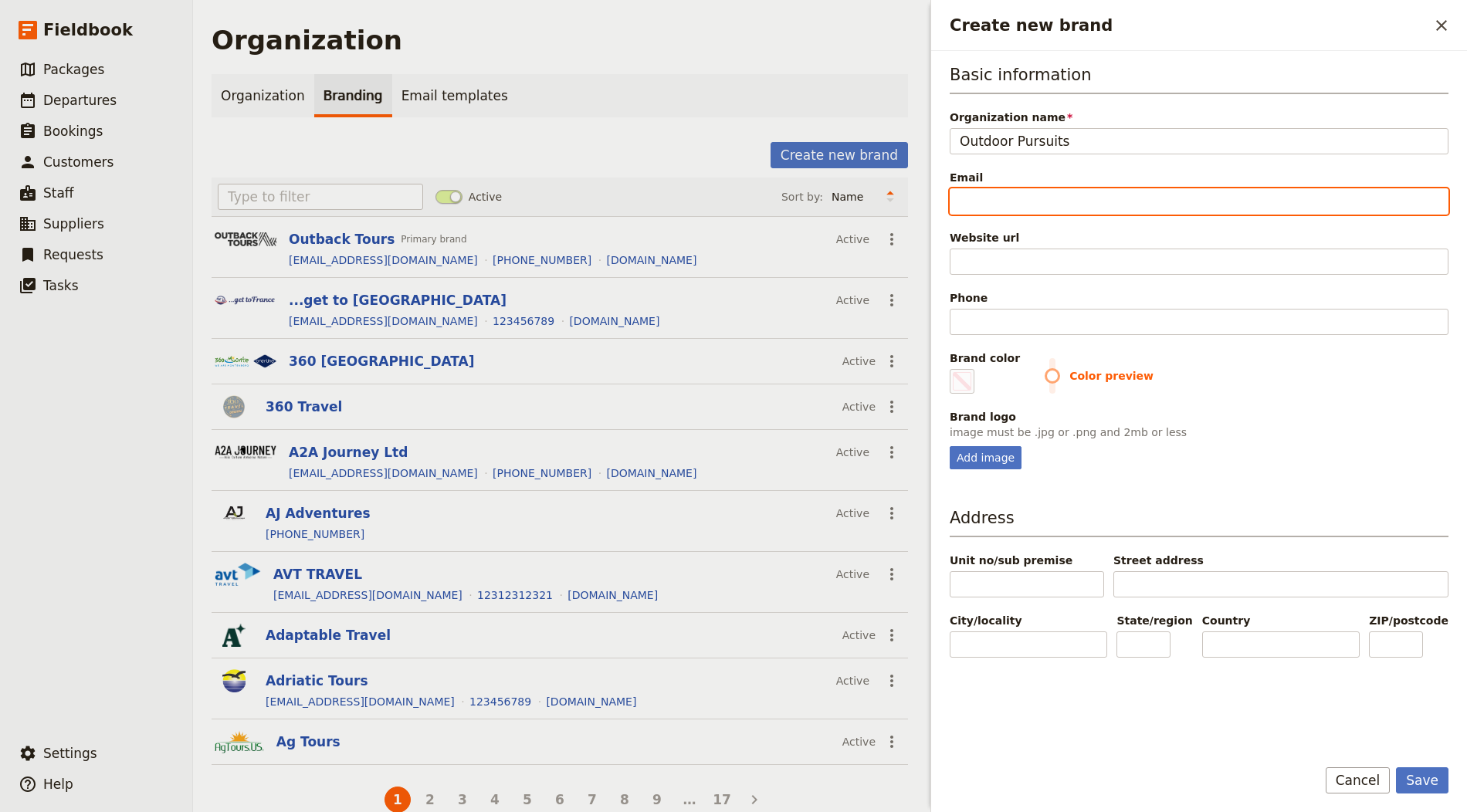
click at [1007, 193] on input "Email" at bounding box center [1199, 202] width 499 height 26
paste input "office@outdoor-pursuits.org"
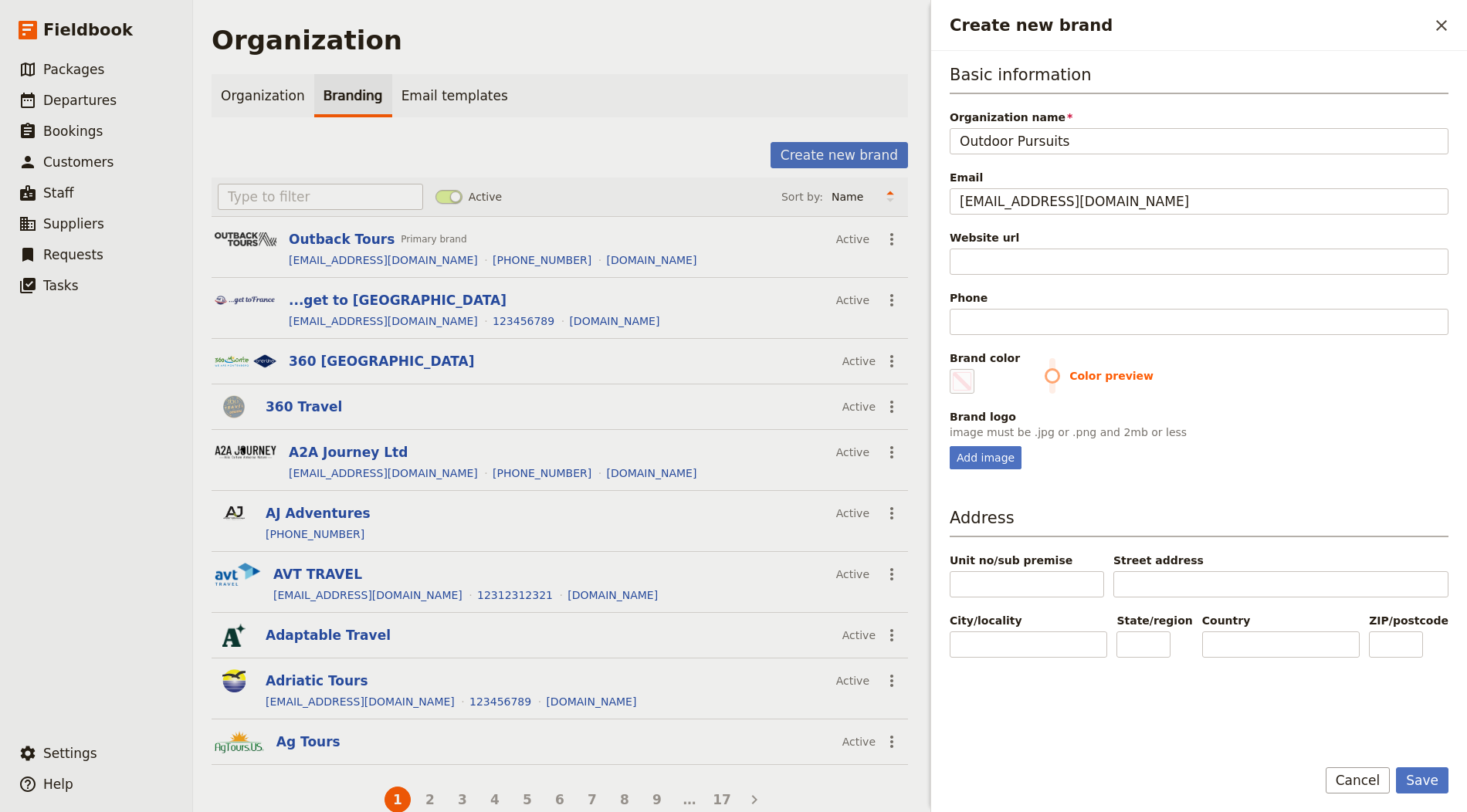
click at [1053, 233] on div "Website url" at bounding box center [1199, 237] width 499 height 16
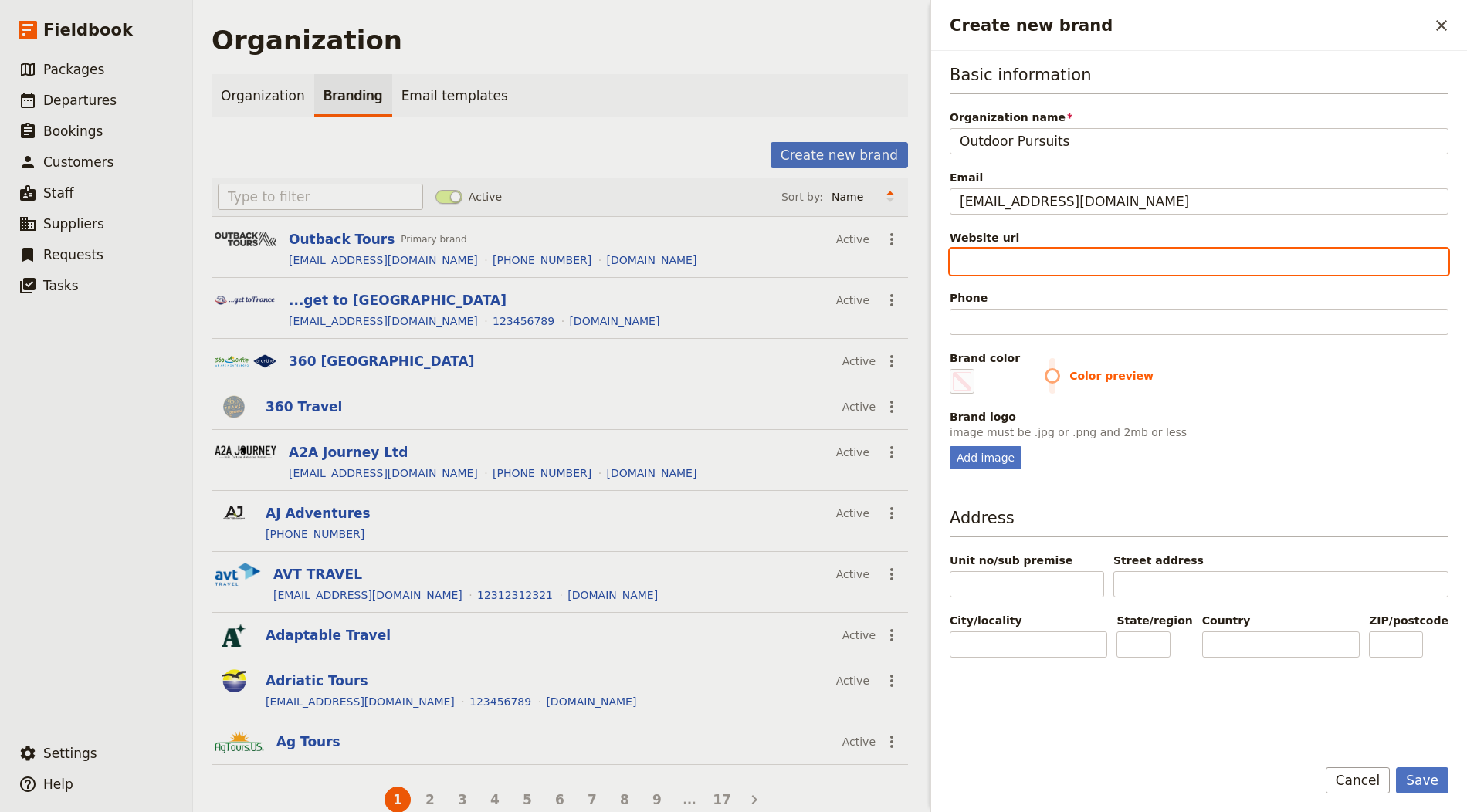
click at [1053, 248] on input "Website url" at bounding box center [1199, 261] width 499 height 26
click at [1044, 248] on input "Website url" at bounding box center [1199, 261] width 499 height 26
paste input "https://outdoor-pursuits.org"
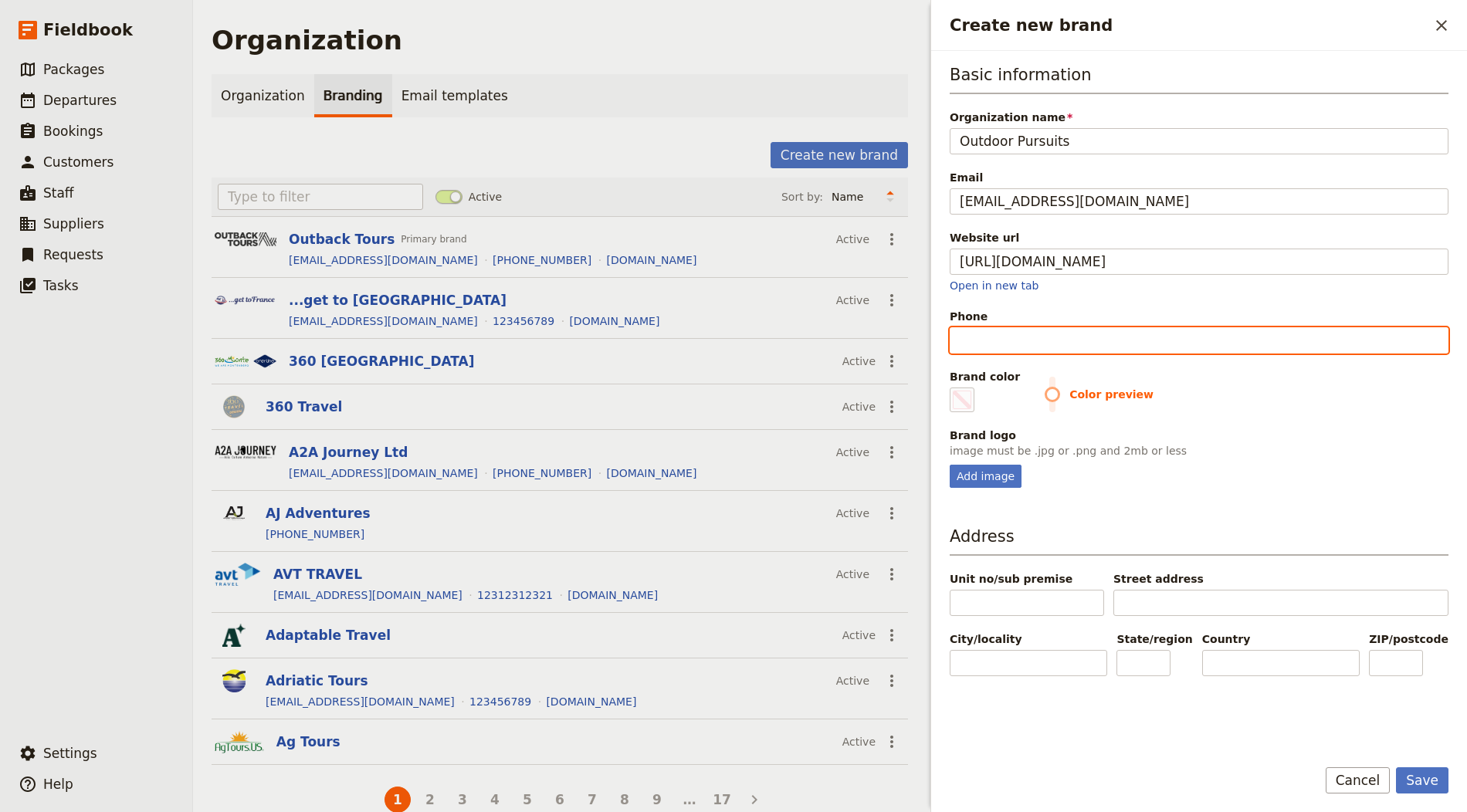
click at [1010, 343] on input "Phone" at bounding box center [1199, 340] width 499 height 26
paste input "(614) 442-7901"
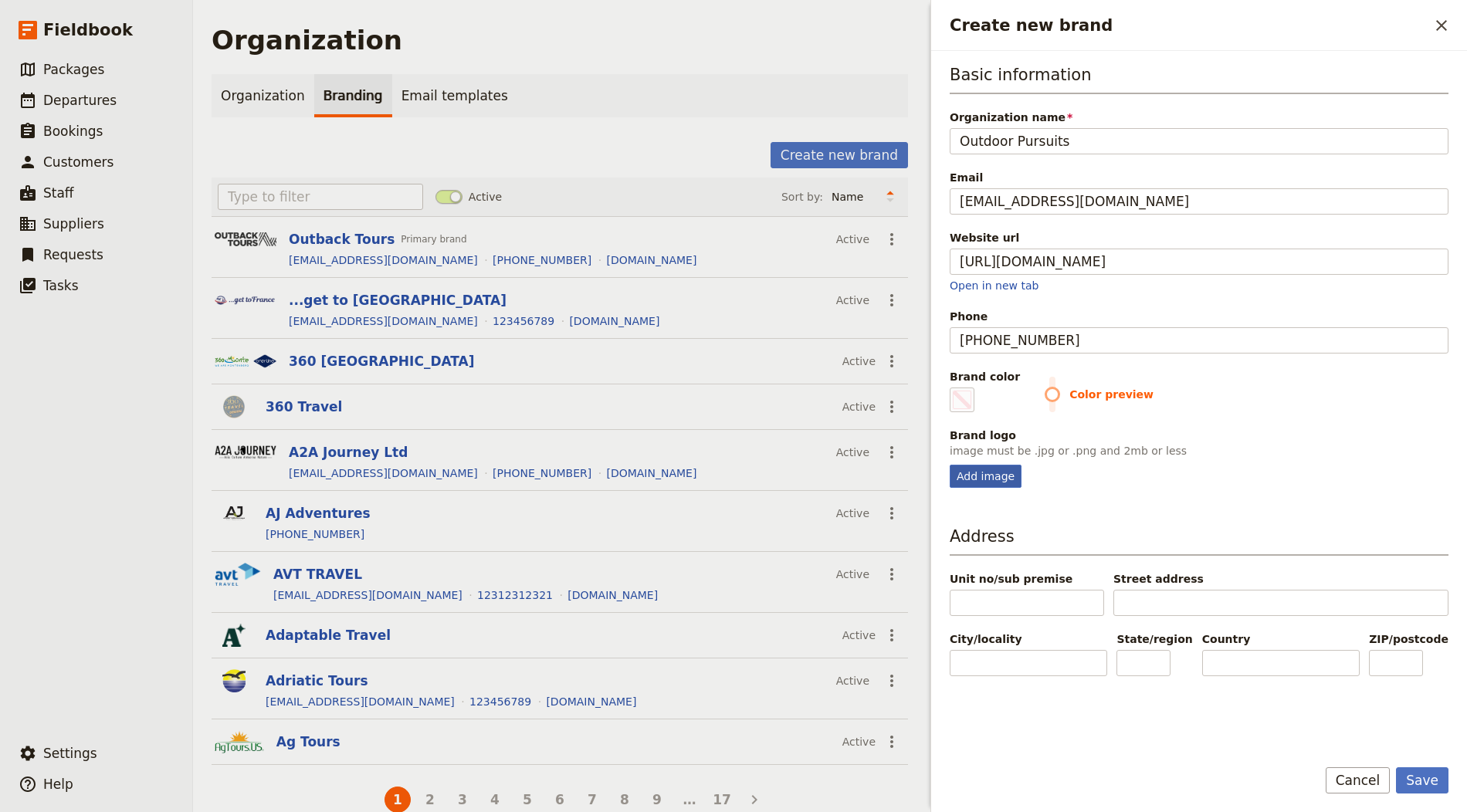
click at [975, 482] on div "Add image" at bounding box center [985, 476] width 72 height 23
click at [950, 465] on input "Add image" at bounding box center [949, 464] width 1 height 1
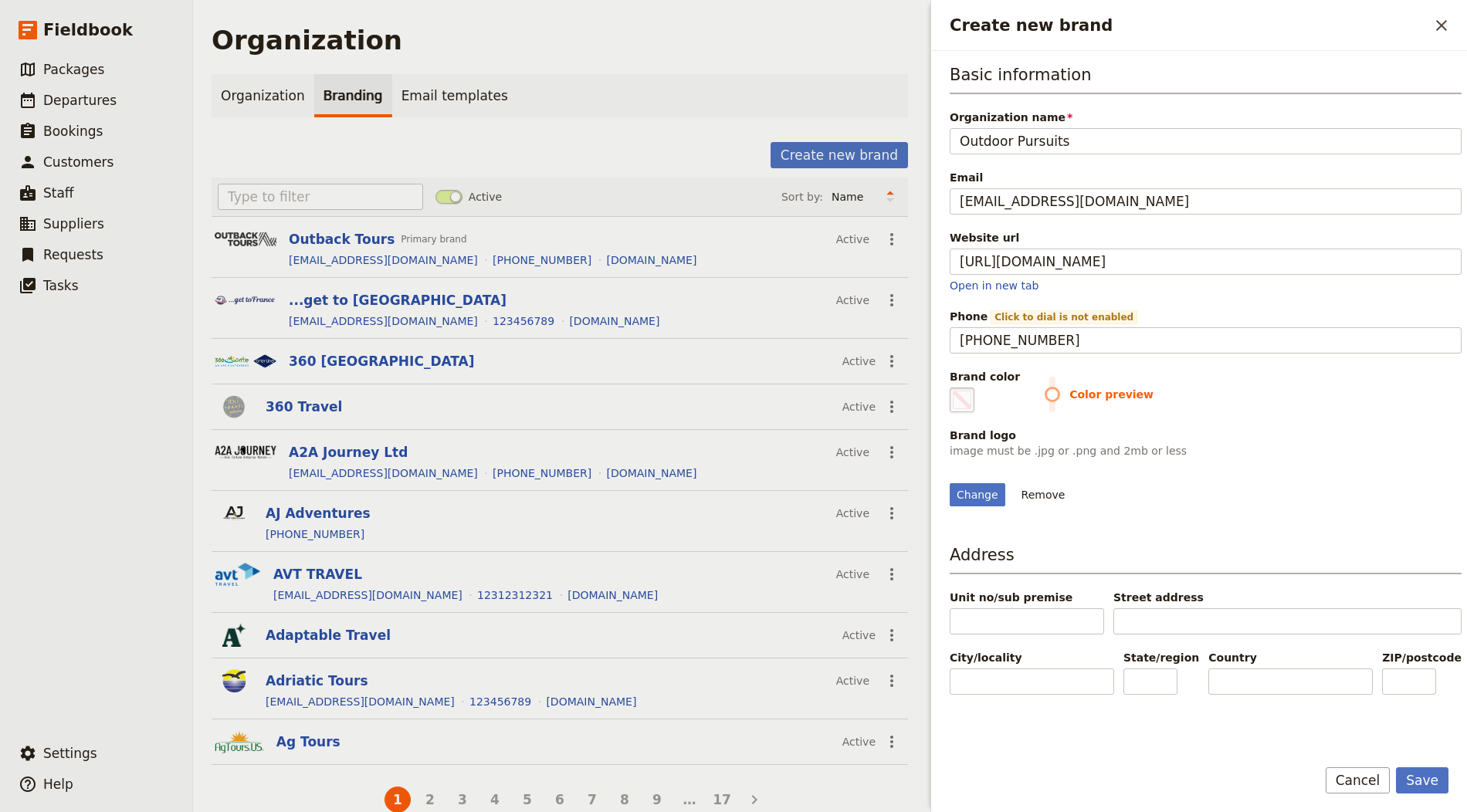
click at [972, 402] on fieldset "#000000" at bounding box center [962, 400] width 25 height 25
click at [954, 388] on input "#000000" at bounding box center [953, 387] width 1 height 1
click at [1394, 763] on form "Basic information Organization name Outdoor Pursuits Email office@outdoor-pursu…" at bounding box center [1199, 432] width 536 height 761
click at [1418, 781] on button "Save" at bounding box center [1422, 780] width 52 height 26
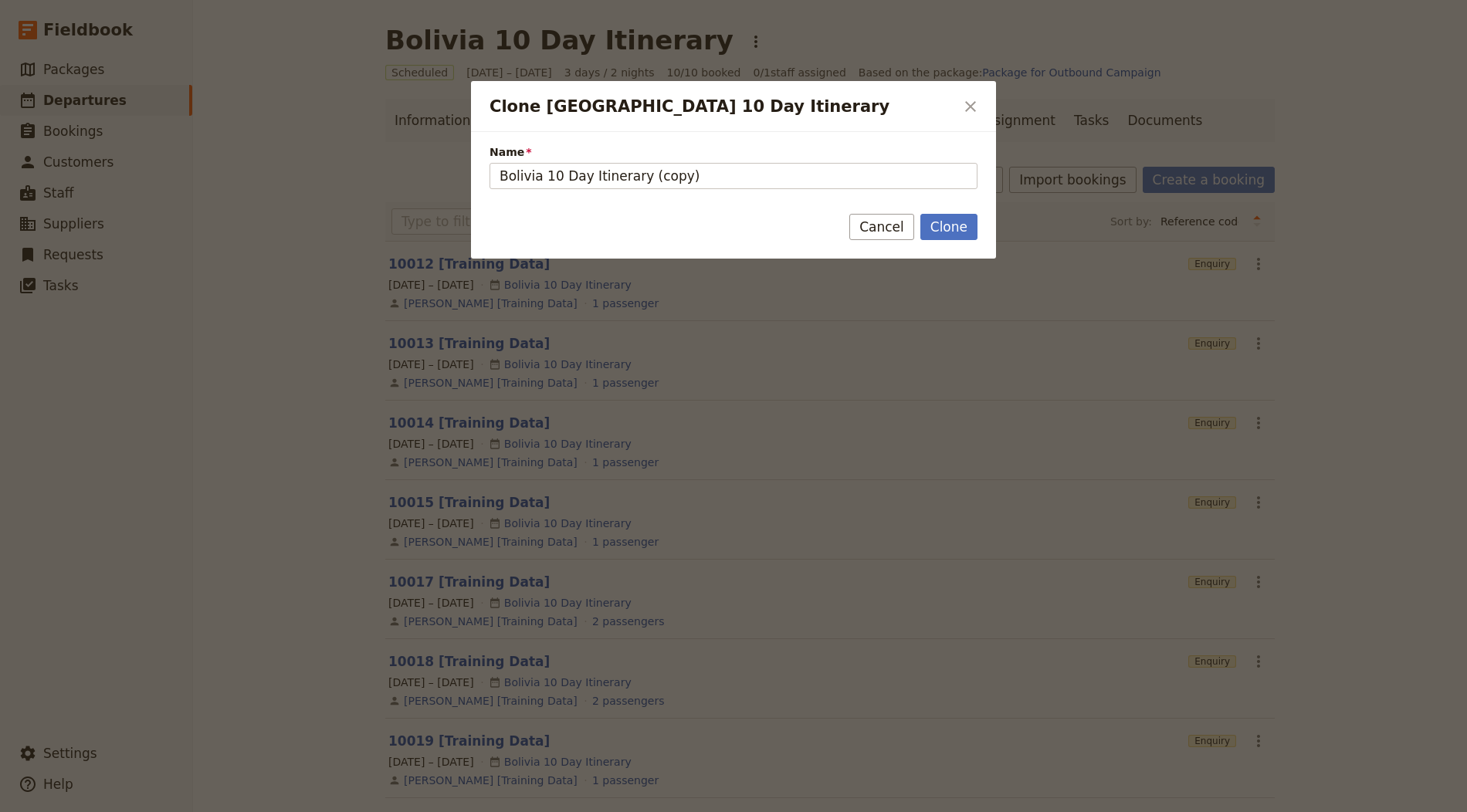
drag, startPoint x: 795, startPoint y: 159, endPoint x: 1466, endPoint y: 512, distance: 758.2
click at [796, 159] on span "Name" at bounding box center [733, 152] width 488 height 16
click at [796, 163] on input "Bolivia 10 Day Itinerary (copy)" at bounding box center [733, 176] width 488 height 26
drag, startPoint x: 602, startPoint y: 184, endPoint x: 620, endPoint y: 175, distance: 20.1
click at [602, 184] on input "Bolivia 10 Day Itinerary (copy)" at bounding box center [733, 176] width 488 height 26
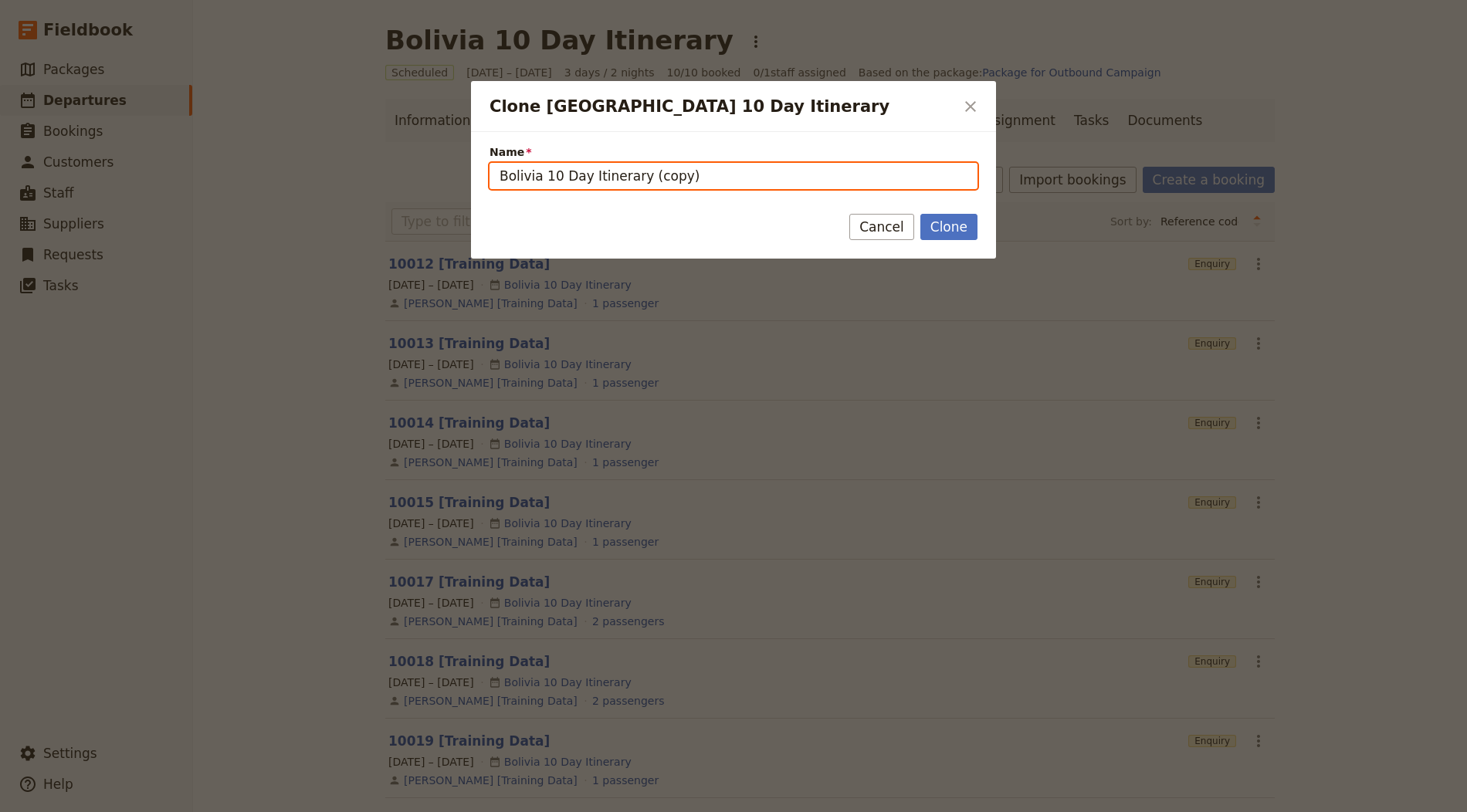
paste input "Luxury Everest Base Camp trek"
type input "Luxury Everest Base Camp trek"
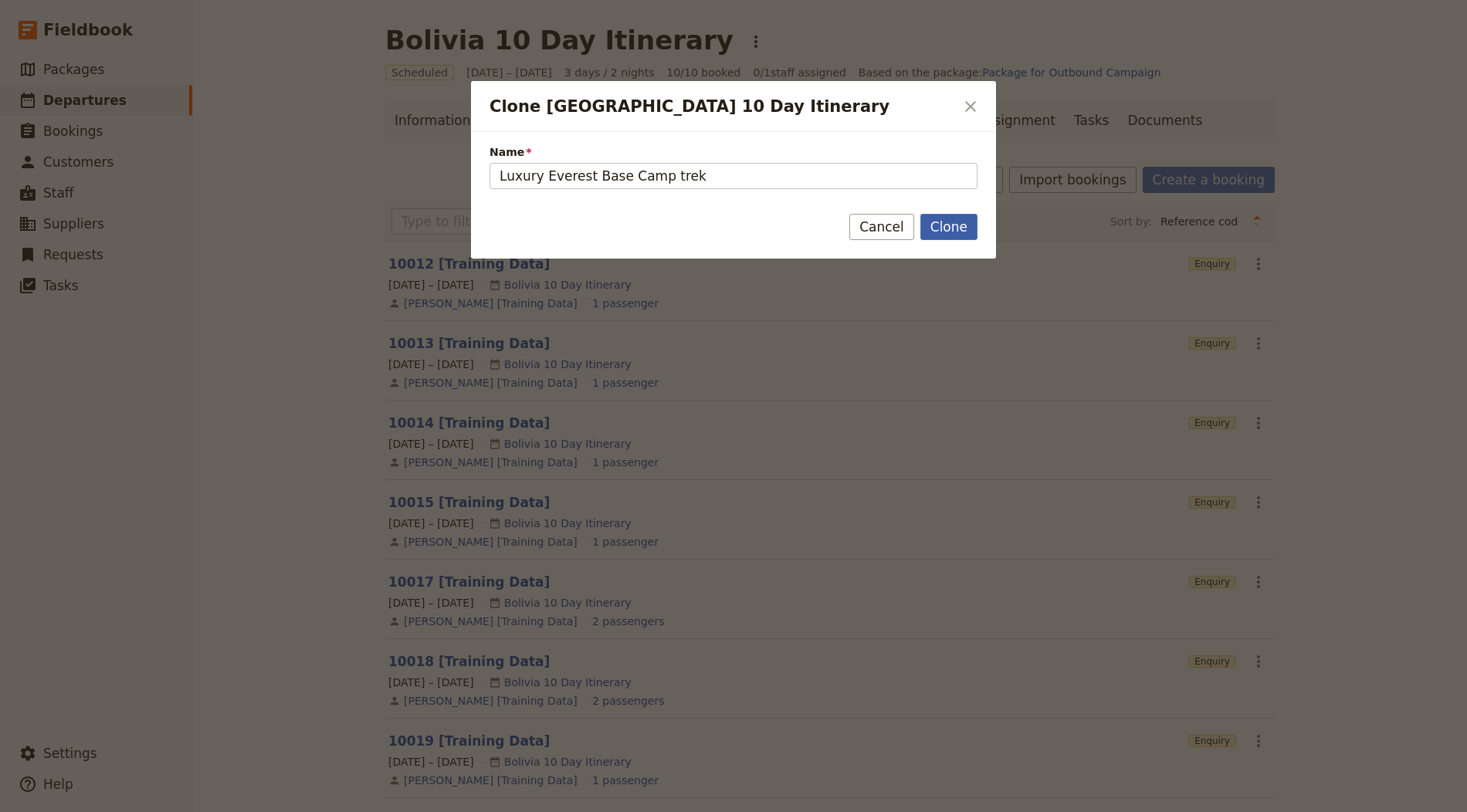
click at [954, 233] on button "Clone" at bounding box center [948, 227] width 57 height 26
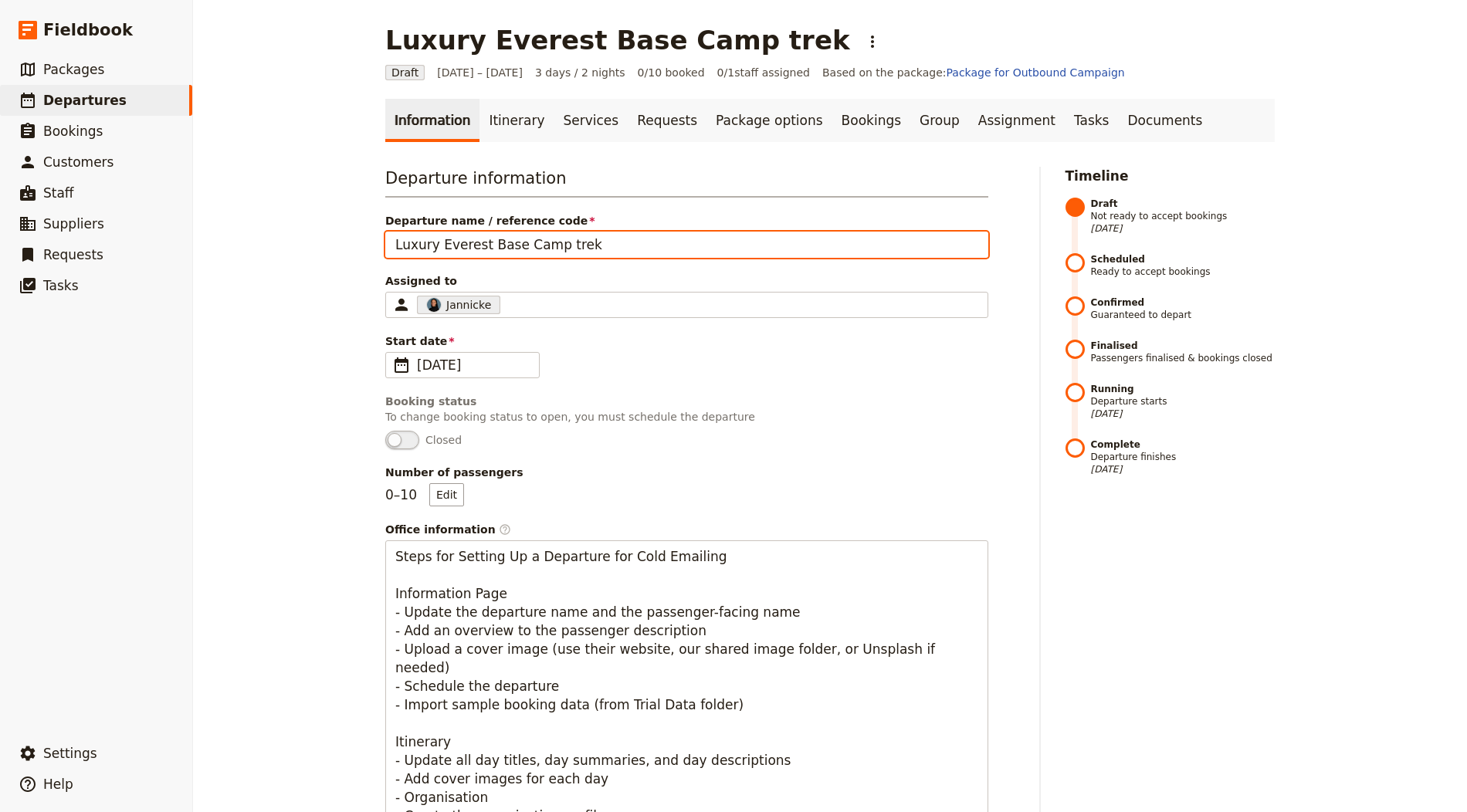
click at [537, 237] on input "Luxury Everest Base Camp trek" at bounding box center [687, 245] width 603 height 26
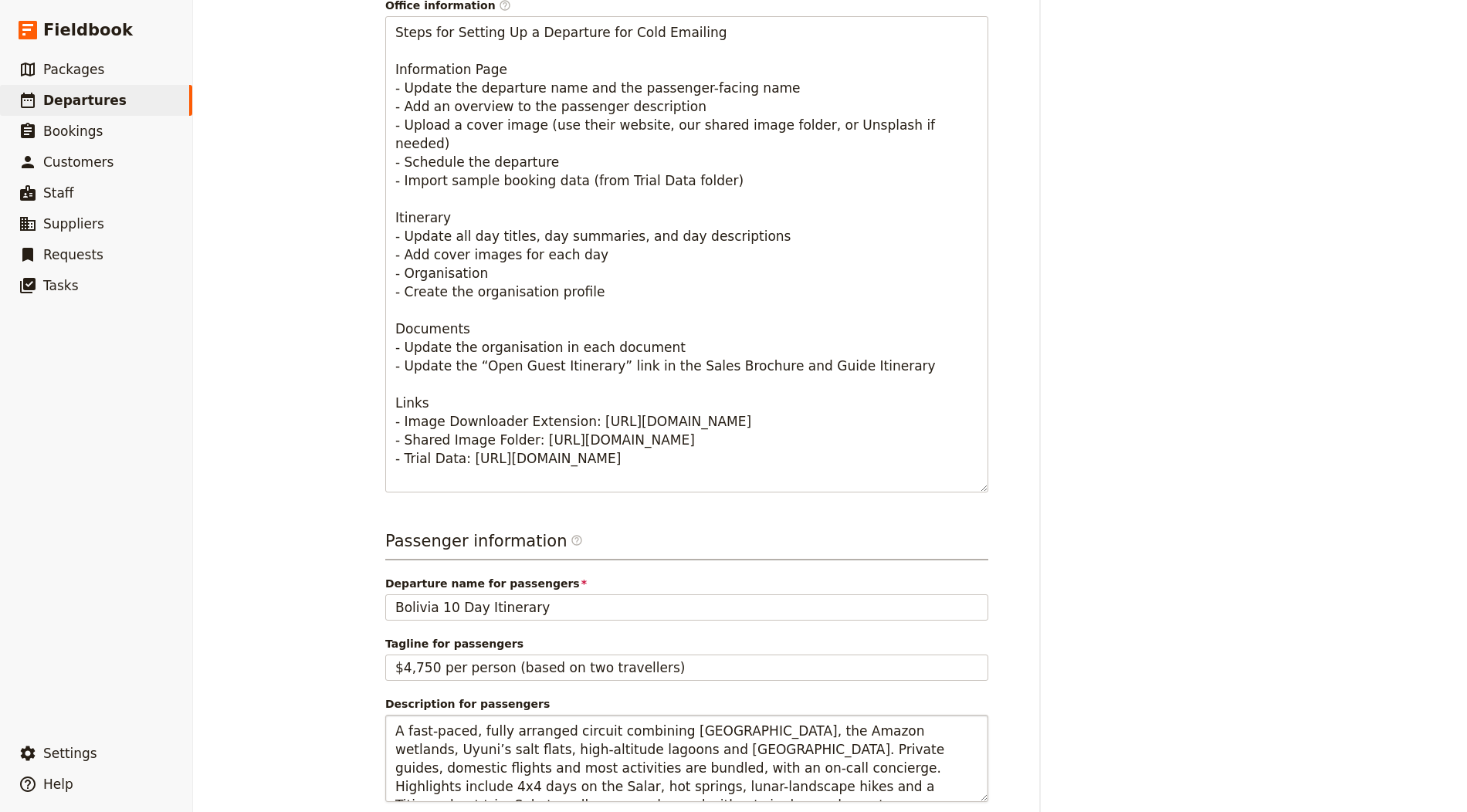
scroll to position [851, 0]
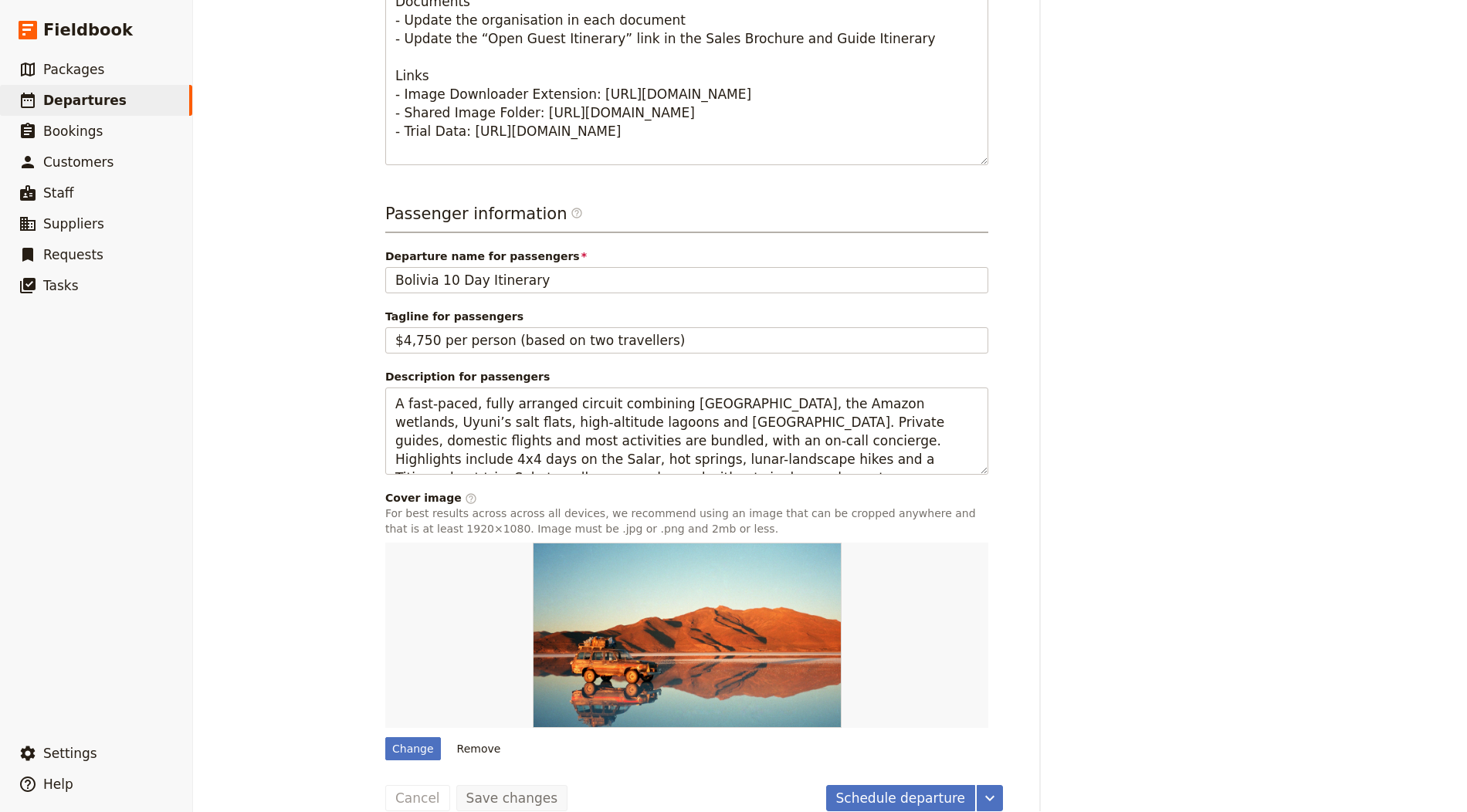
click at [482, 319] on span "Tagline for passengers" at bounding box center [687, 316] width 603 height 16
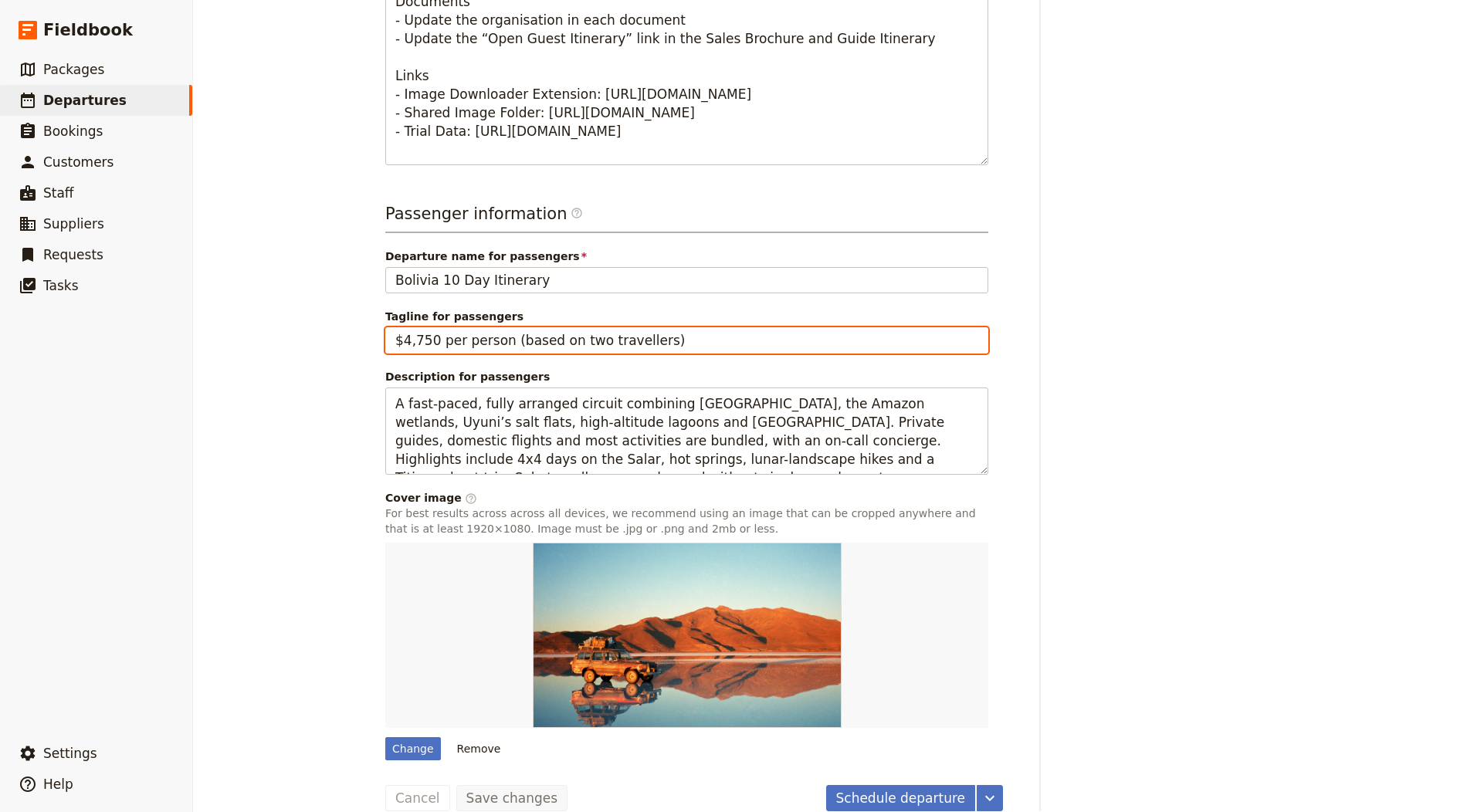
click at [482, 327] on input "$4,750 per person (based on two travellers)" at bounding box center [687, 340] width 603 height 26
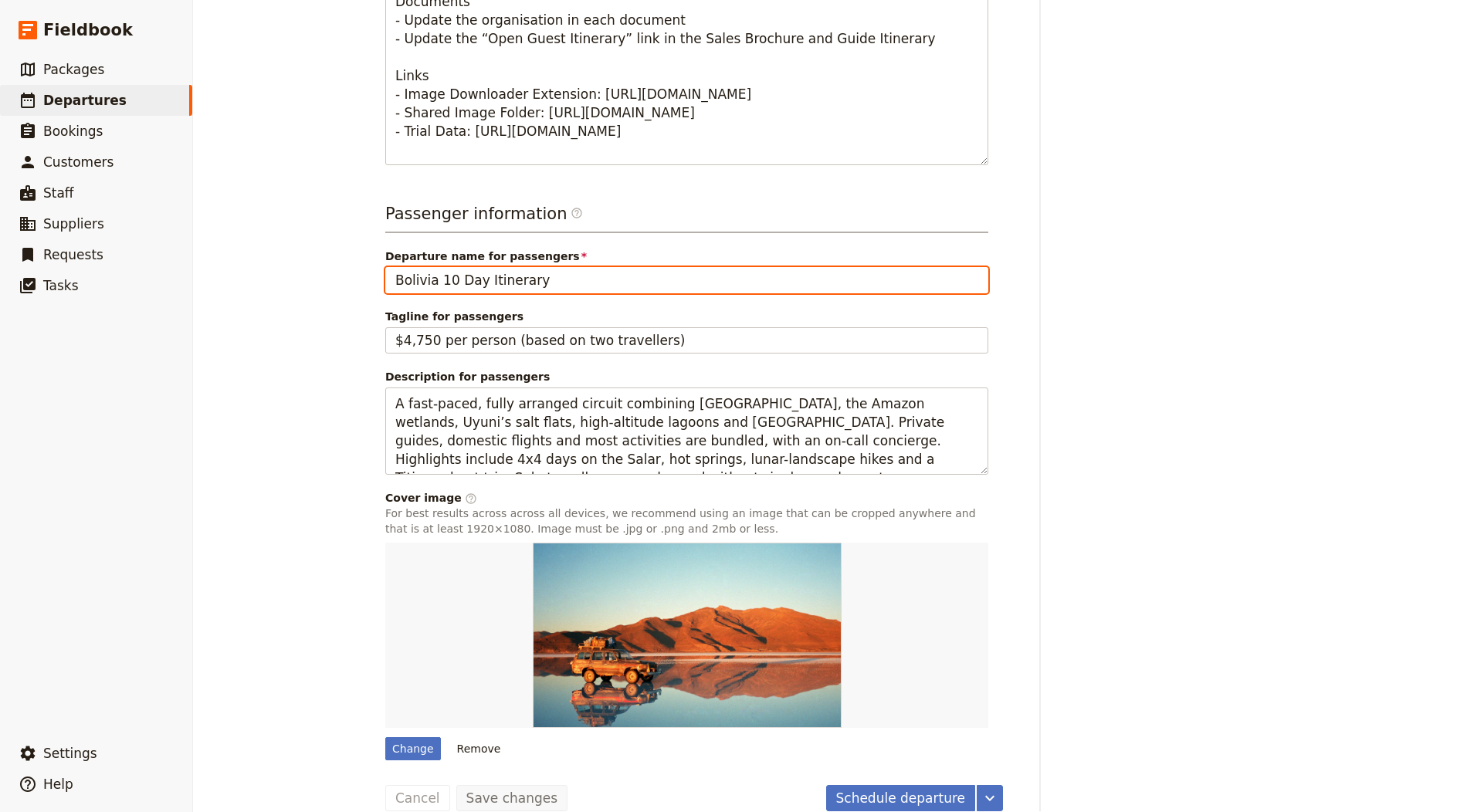
click at [488, 273] on input "Bolivia 10 Day Itinerary" at bounding box center [687, 280] width 603 height 26
paste input "Luxury Everest Base Camp trek"
type input "Luxury Everest Base Camp trek"
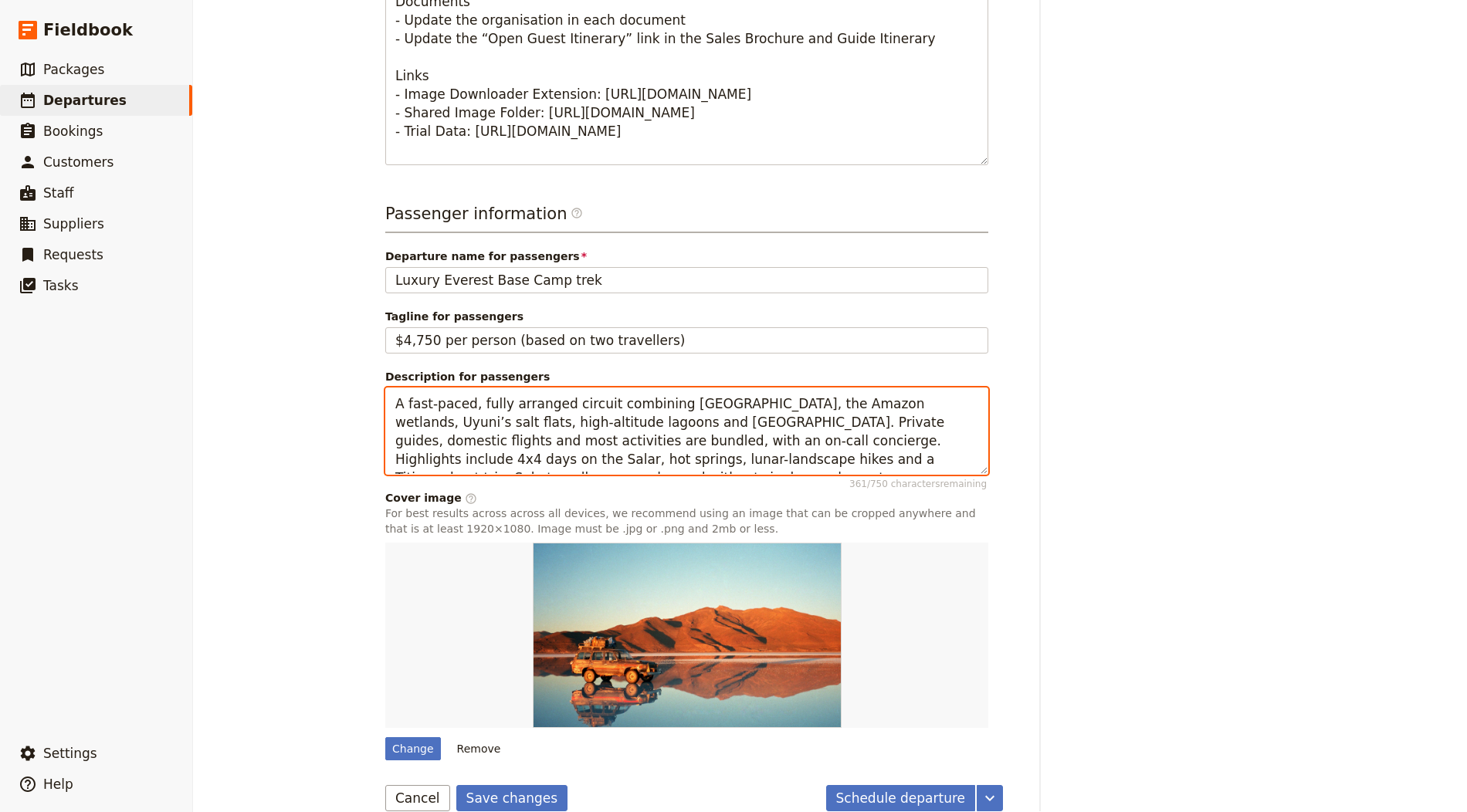
click at [585, 404] on textarea "A fast-paced, fully arranged circuit combining La Paz, the Amazon wetlands, Uyu…" at bounding box center [687, 432] width 603 height 87
click at [586, 404] on textarea "A fast-paced, fully arranged circuit combining La Paz, the Amazon wetlands, Uyu…" at bounding box center [687, 432] width 603 height 87
paste textarea "longer, better-acclimatised luxury-lodge trek to Everest Base Camp with added A…"
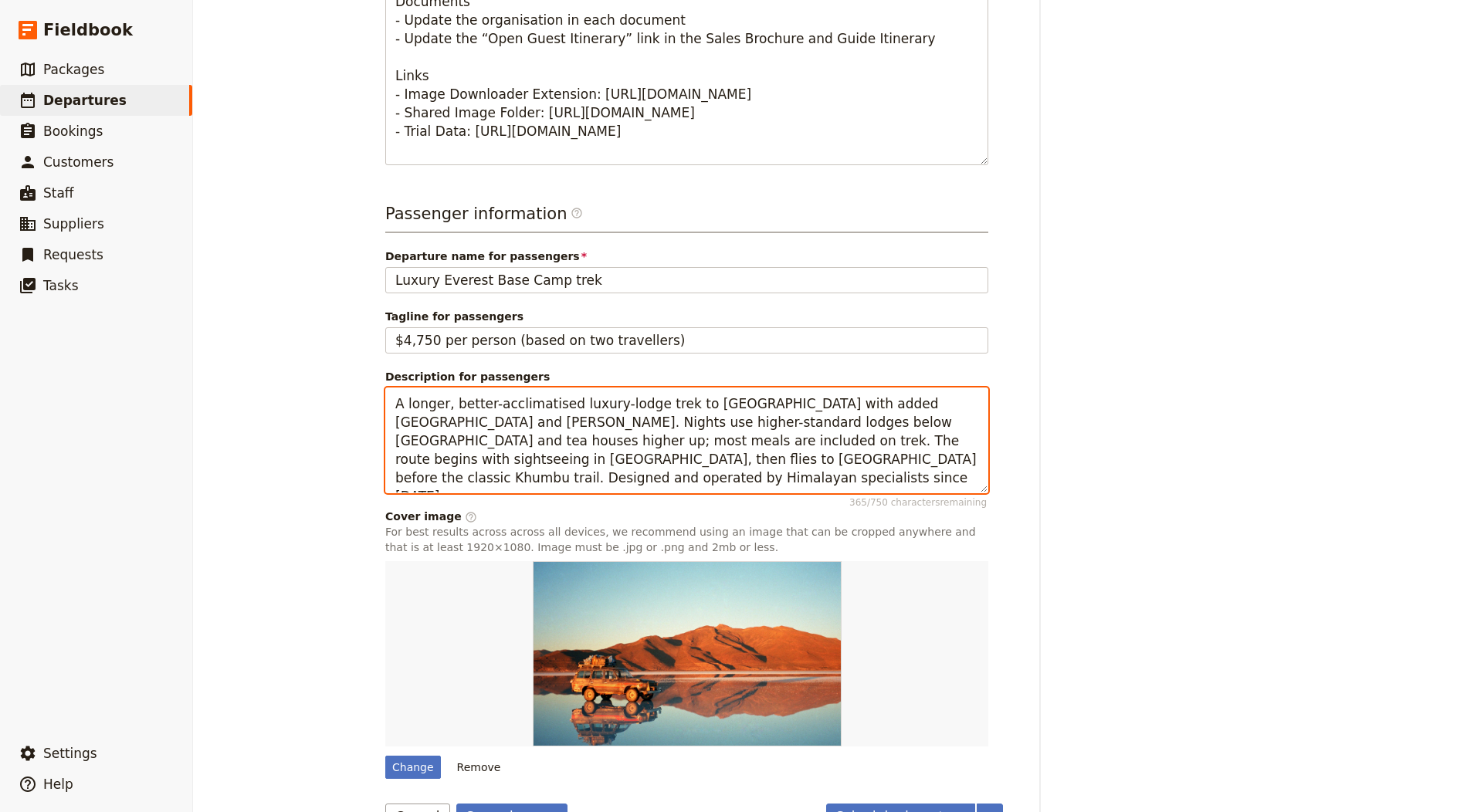
type textarea "A longer, better-acclimatised luxury-lodge trek to Everest Base Camp with added…"
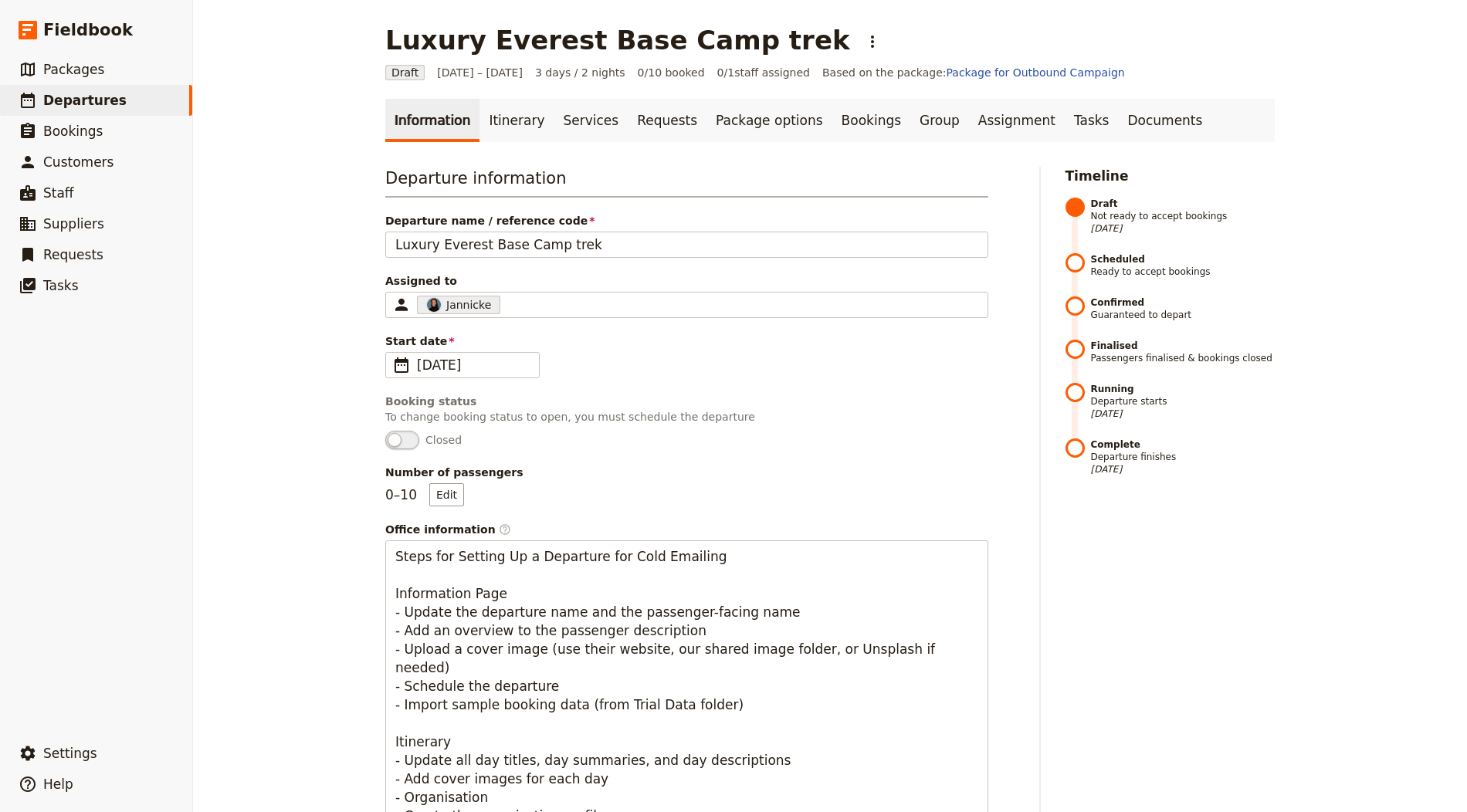
scroll to position [887, 0]
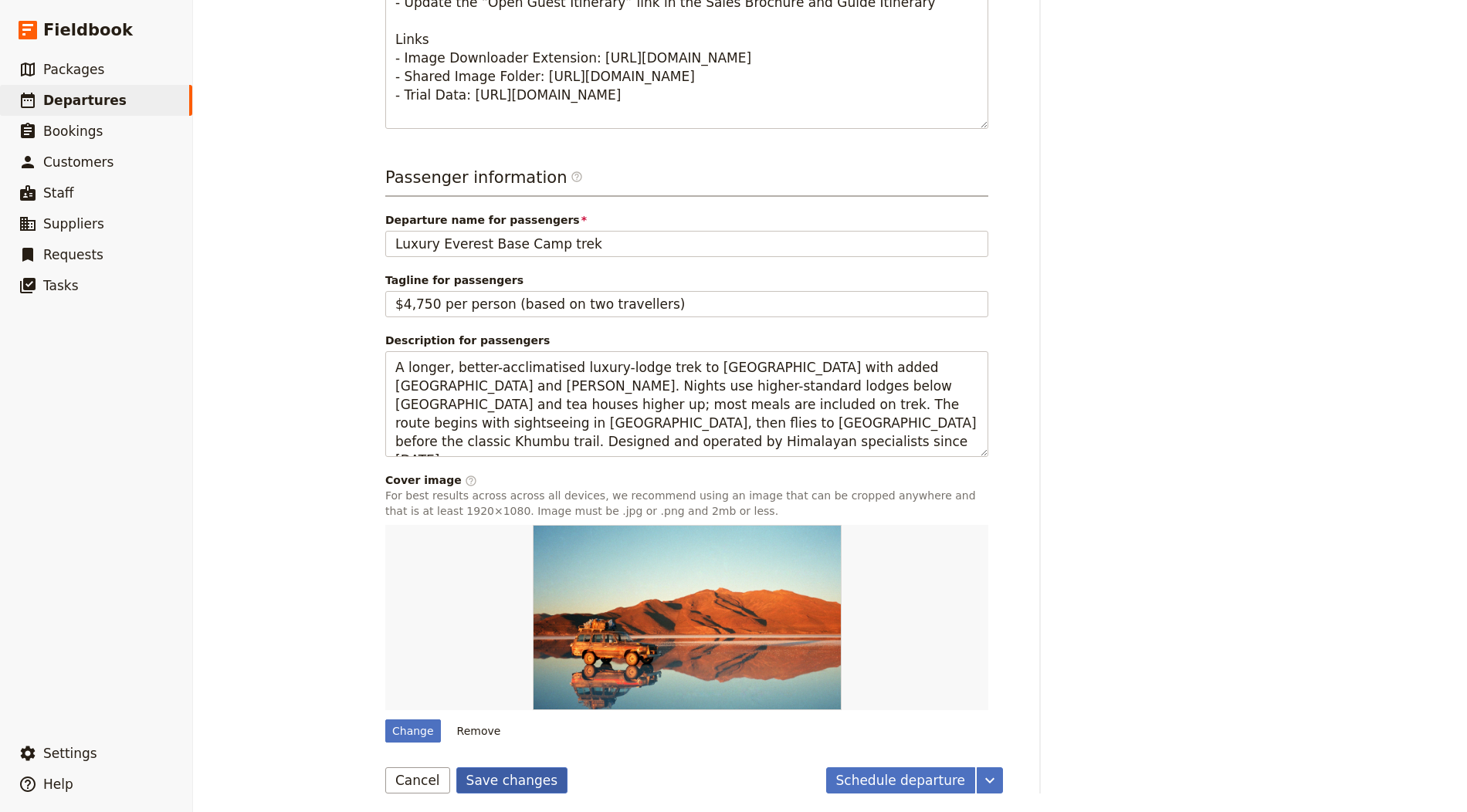
click at [503, 784] on button "Save changes" at bounding box center [512, 780] width 112 height 26
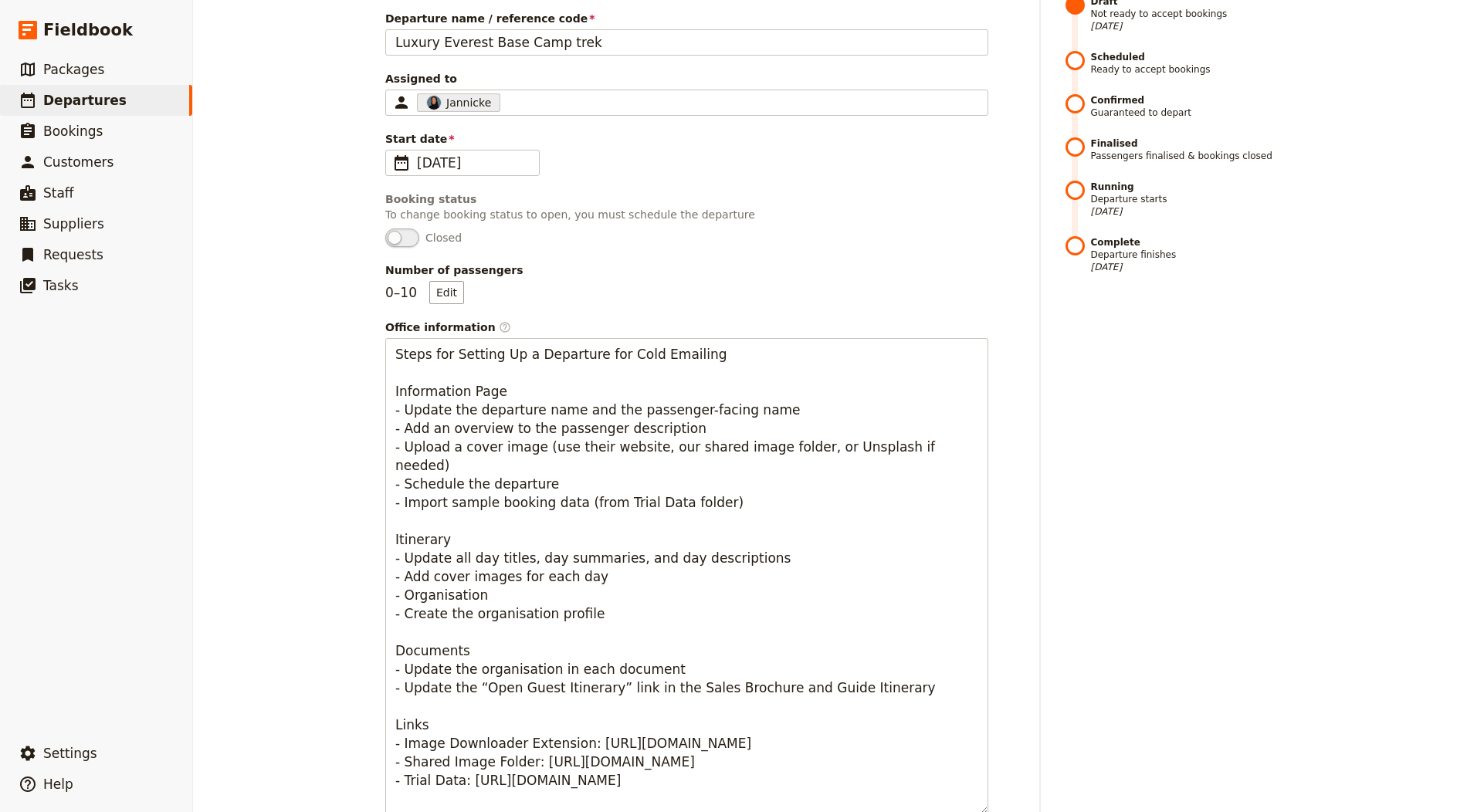
scroll to position [0, 0]
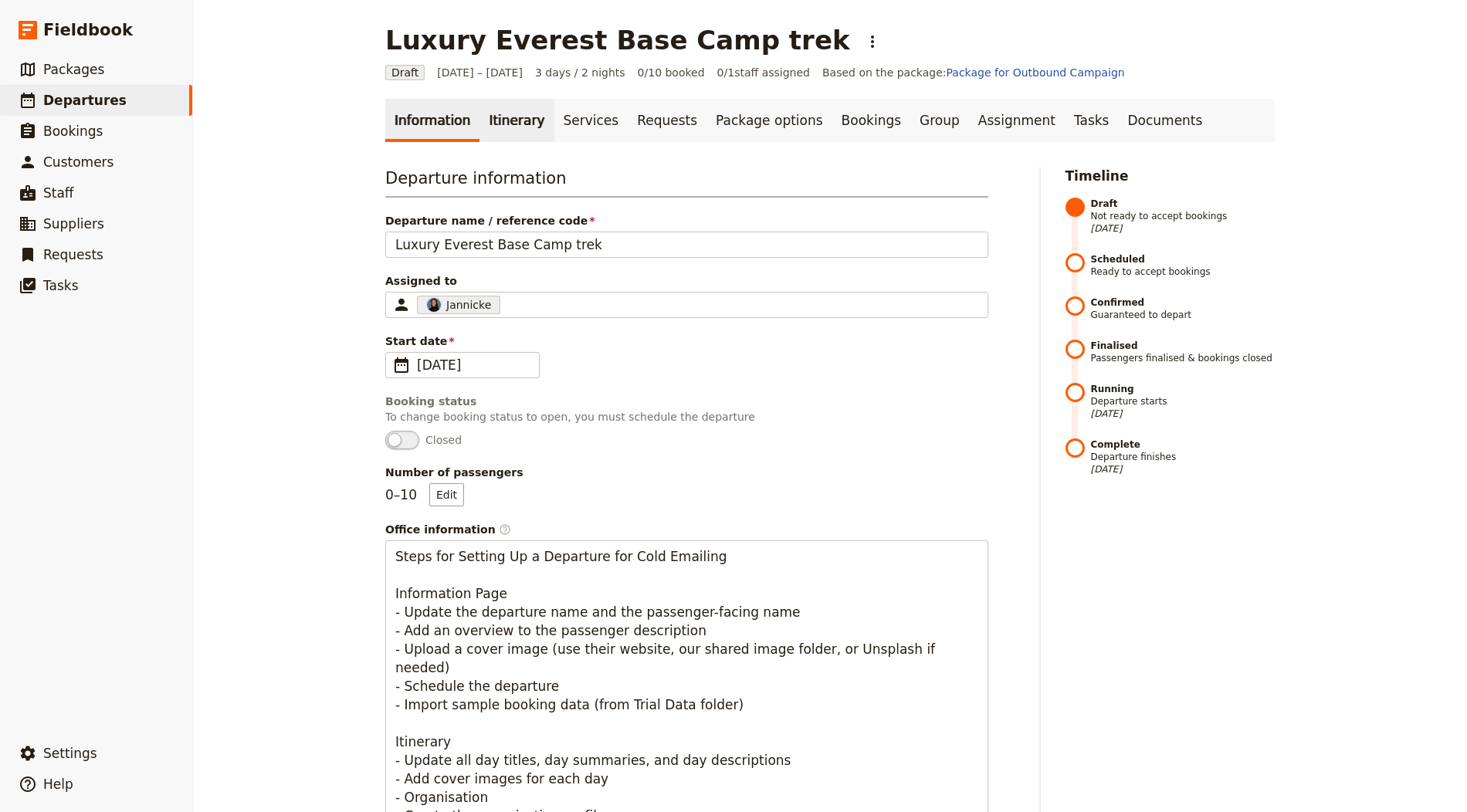
click at [508, 105] on link "Itinerary" at bounding box center [516, 120] width 74 height 43
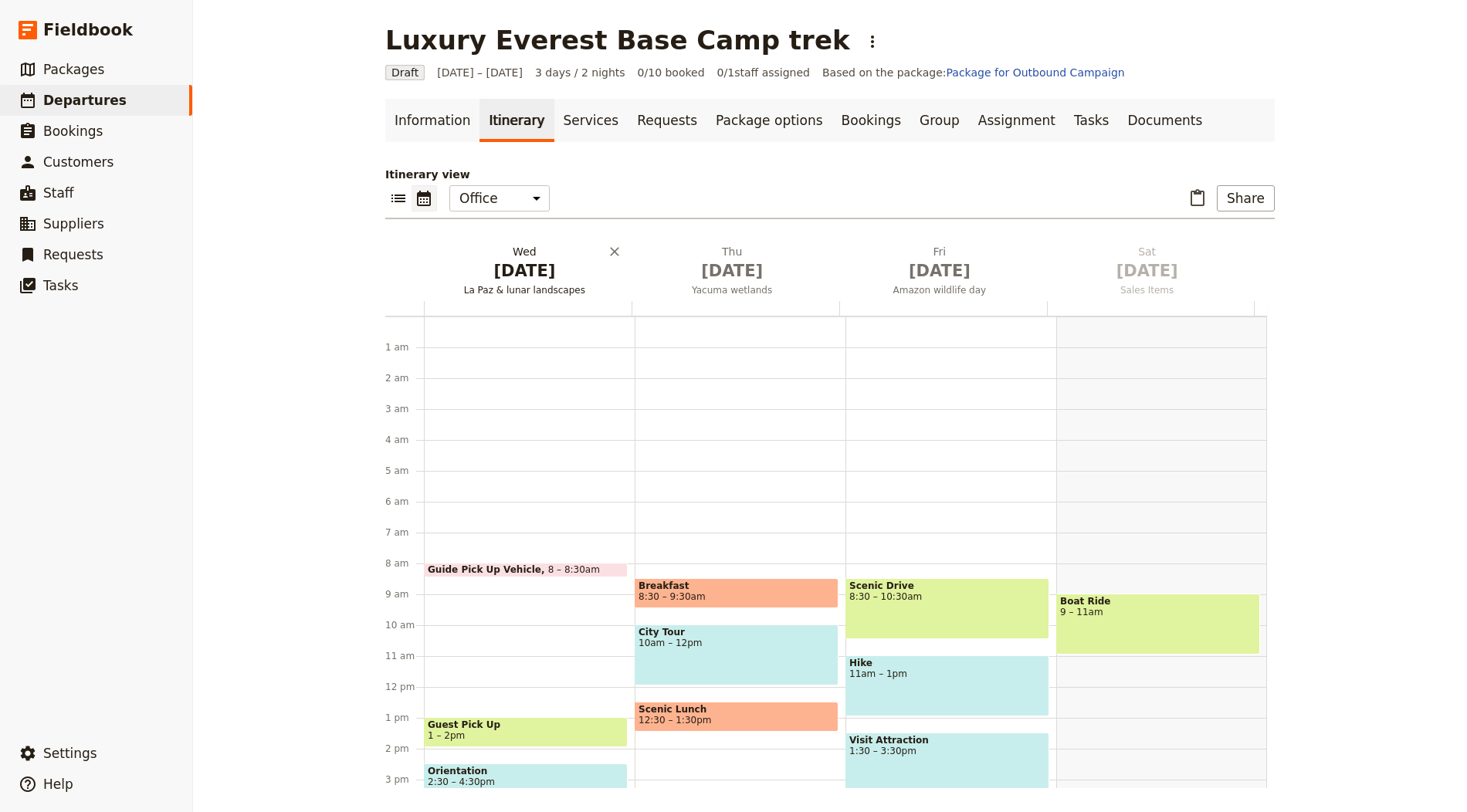
scroll to position [201, 0]
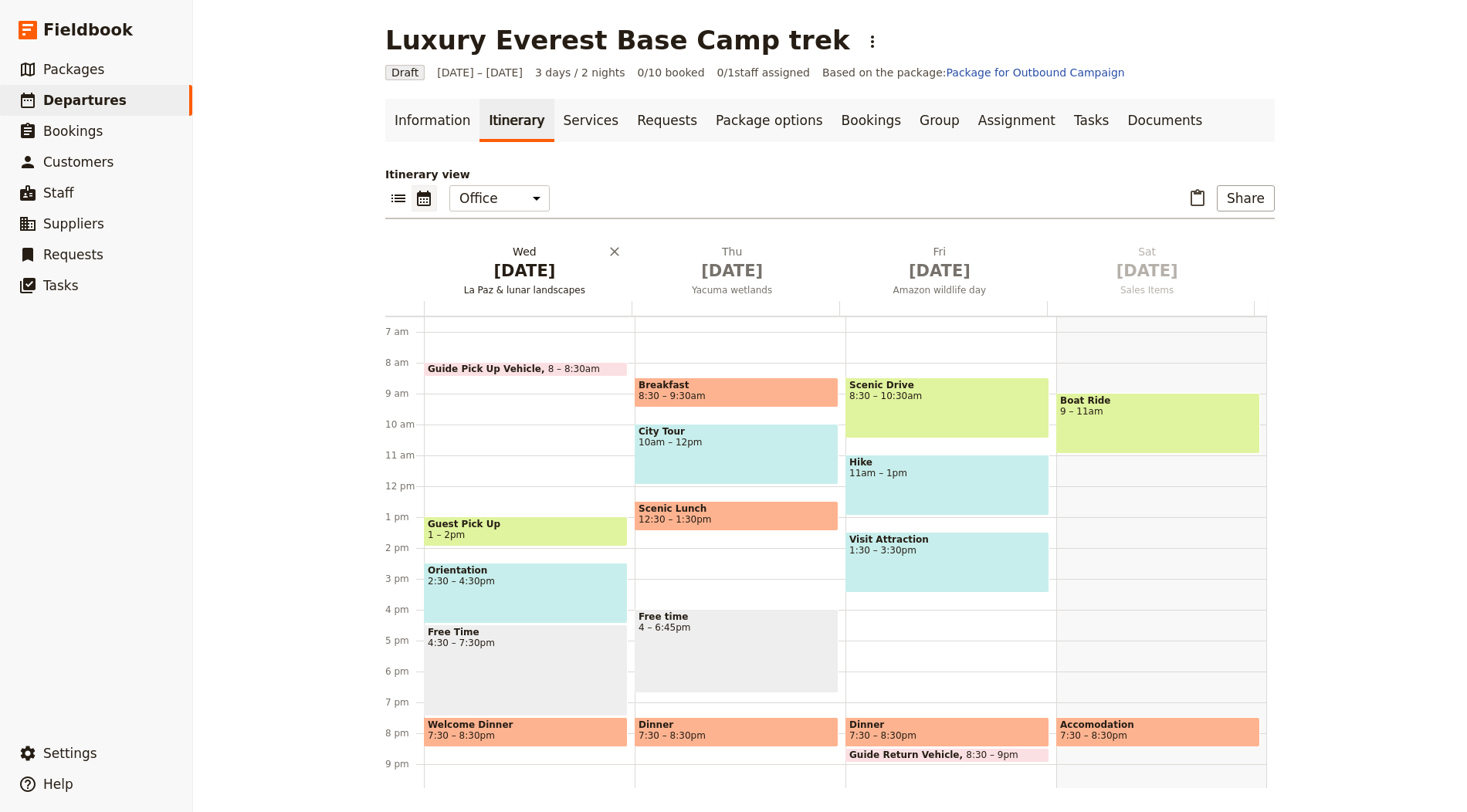
click at [513, 288] on span "La Paz & lunar landscapes" at bounding box center [525, 289] width 202 height 12
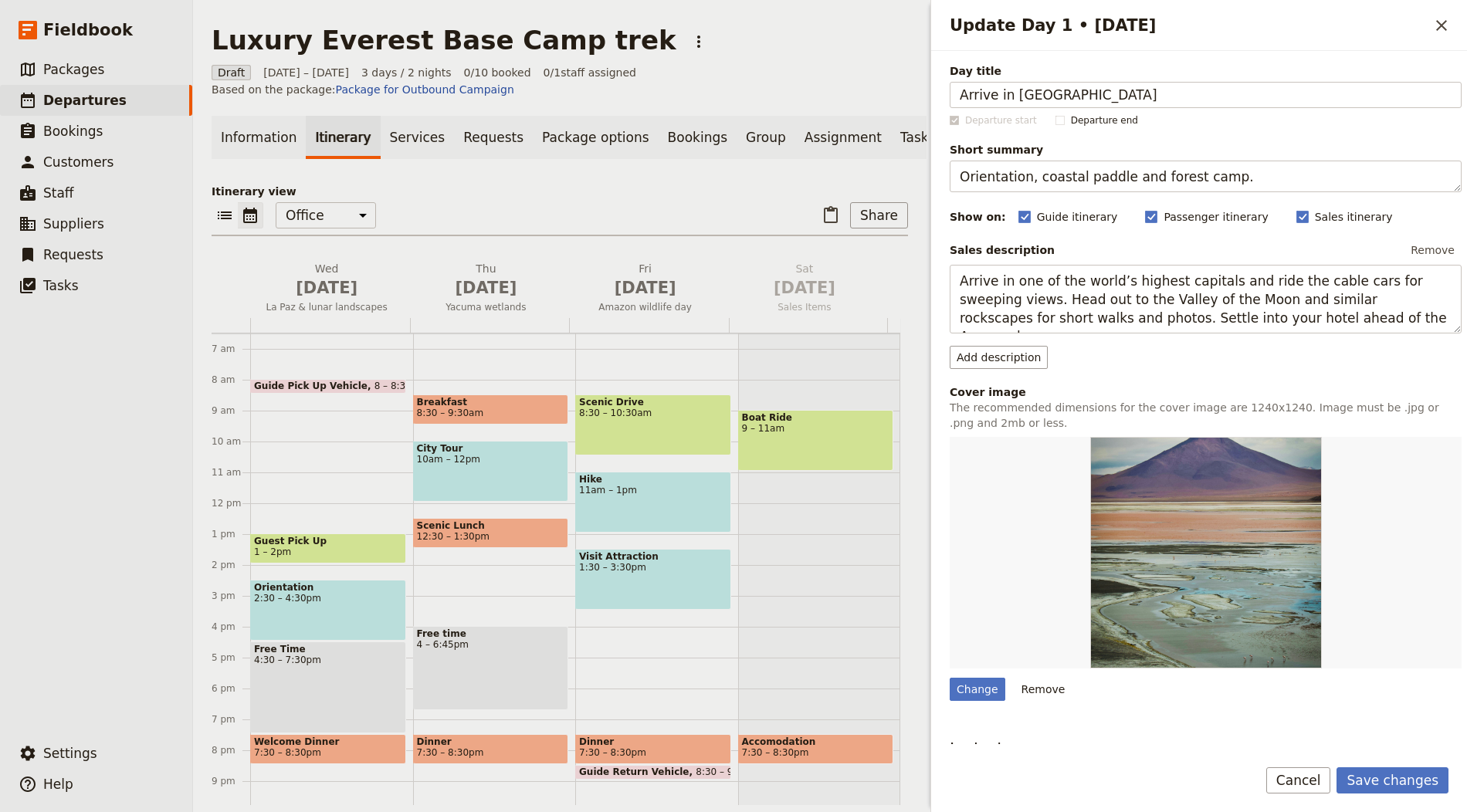
type input "Arrive in Kathmandu"
click at [1034, 184] on textarea "Orientation, coastal paddle and forest camp." at bounding box center [1206, 177] width 512 height 32
paste textarea "Hotel check-in and trek briefing"
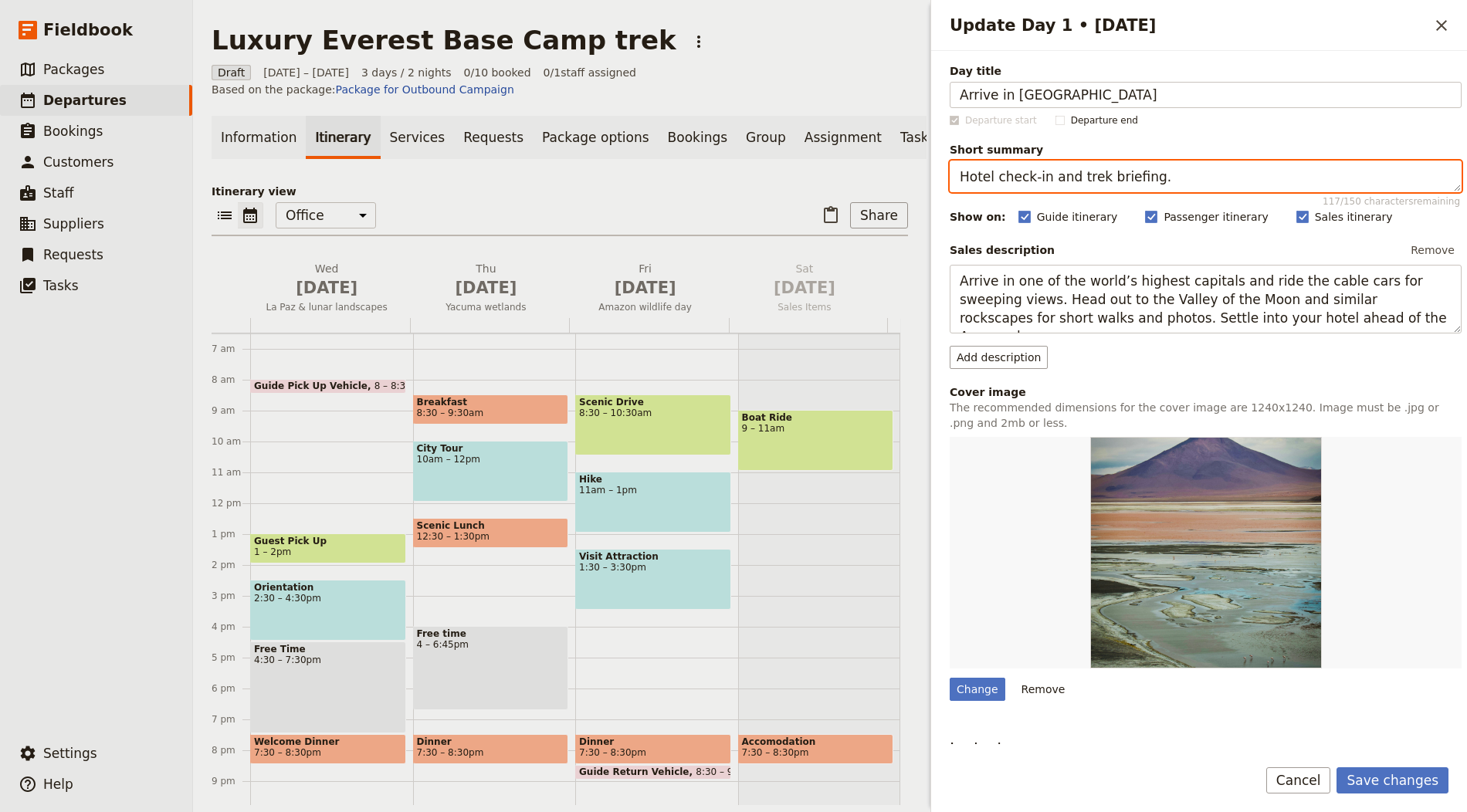
type textarea "Hotel check-in and trek briefing."
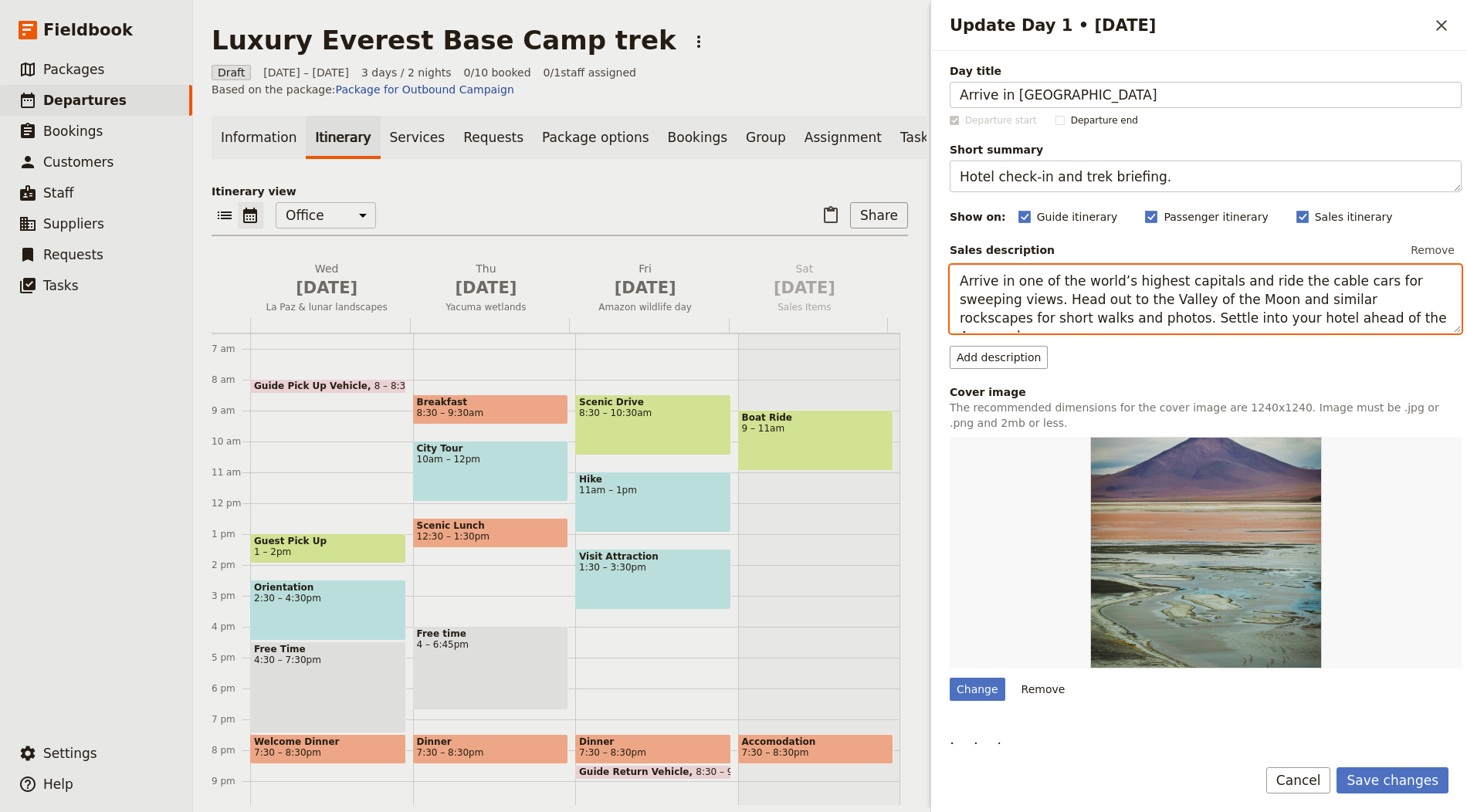
click at [1027, 281] on textarea "Arrive in one of the world’s highest capitals and ride the cable cars for sweep…" at bounding box center [1206, 300] width 512 height 69
paste textarea "Kathmandu and transfer to your hotel before a full trek briefing. Use spare hou…"
type textarea "Arrive in Kathmandu and transfer to your hotel before a full trek briefing. Use…"
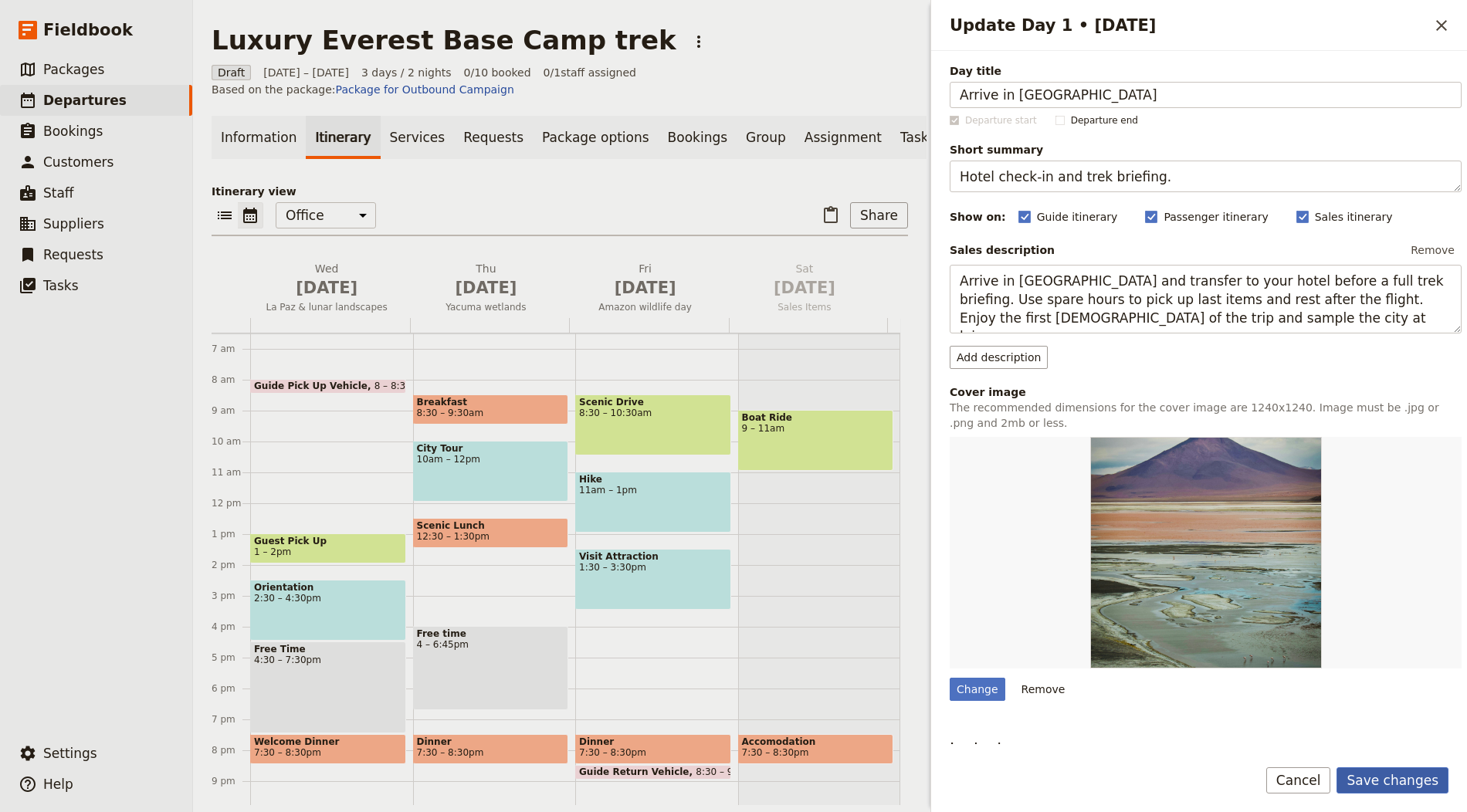
click at [1425, 777] on button "Save changes" at bounding box center [1393, 780] width 112 height 26
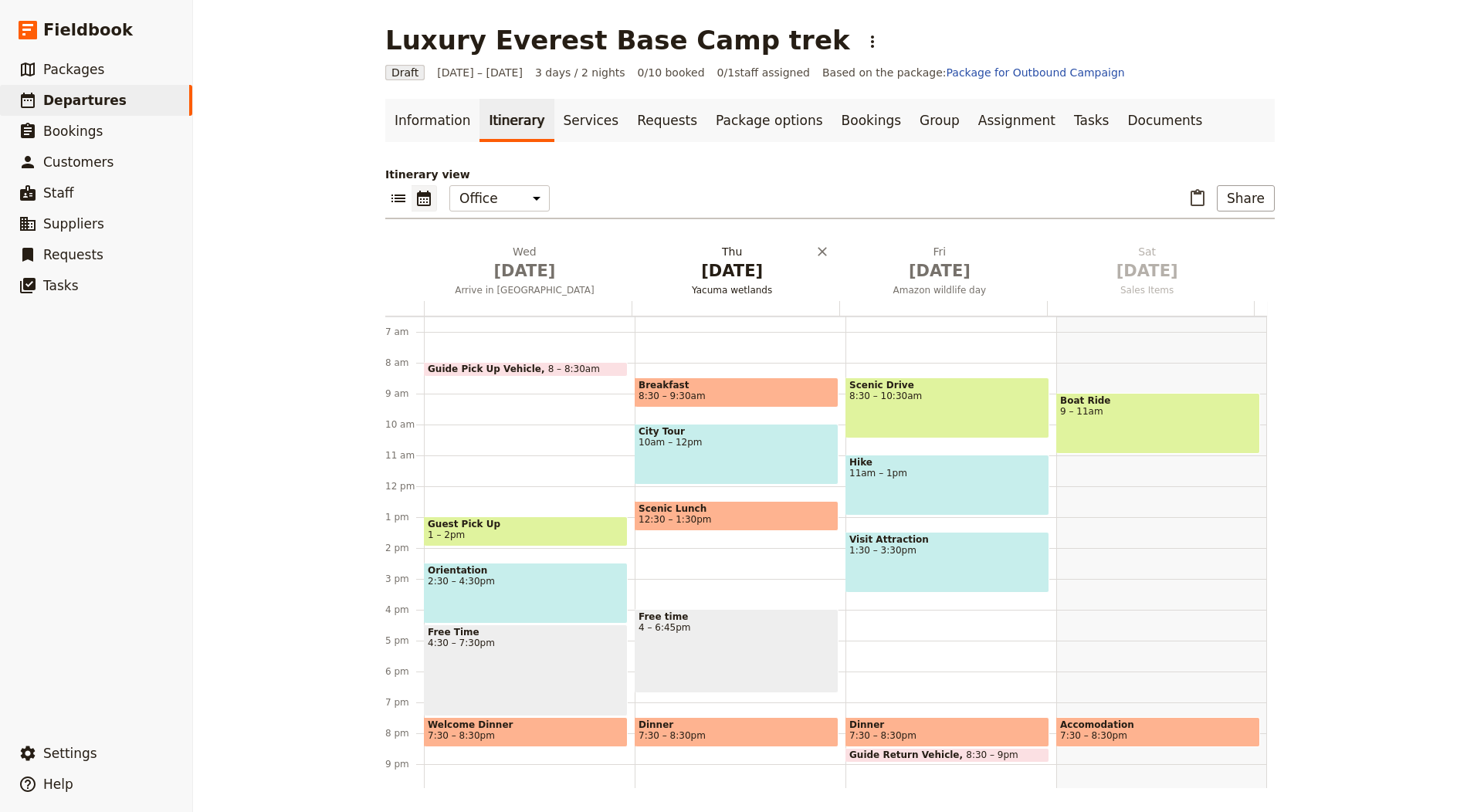
click at [710, 273] on span "[DATE]" at bounding box center [732, 271] width 189 height 23
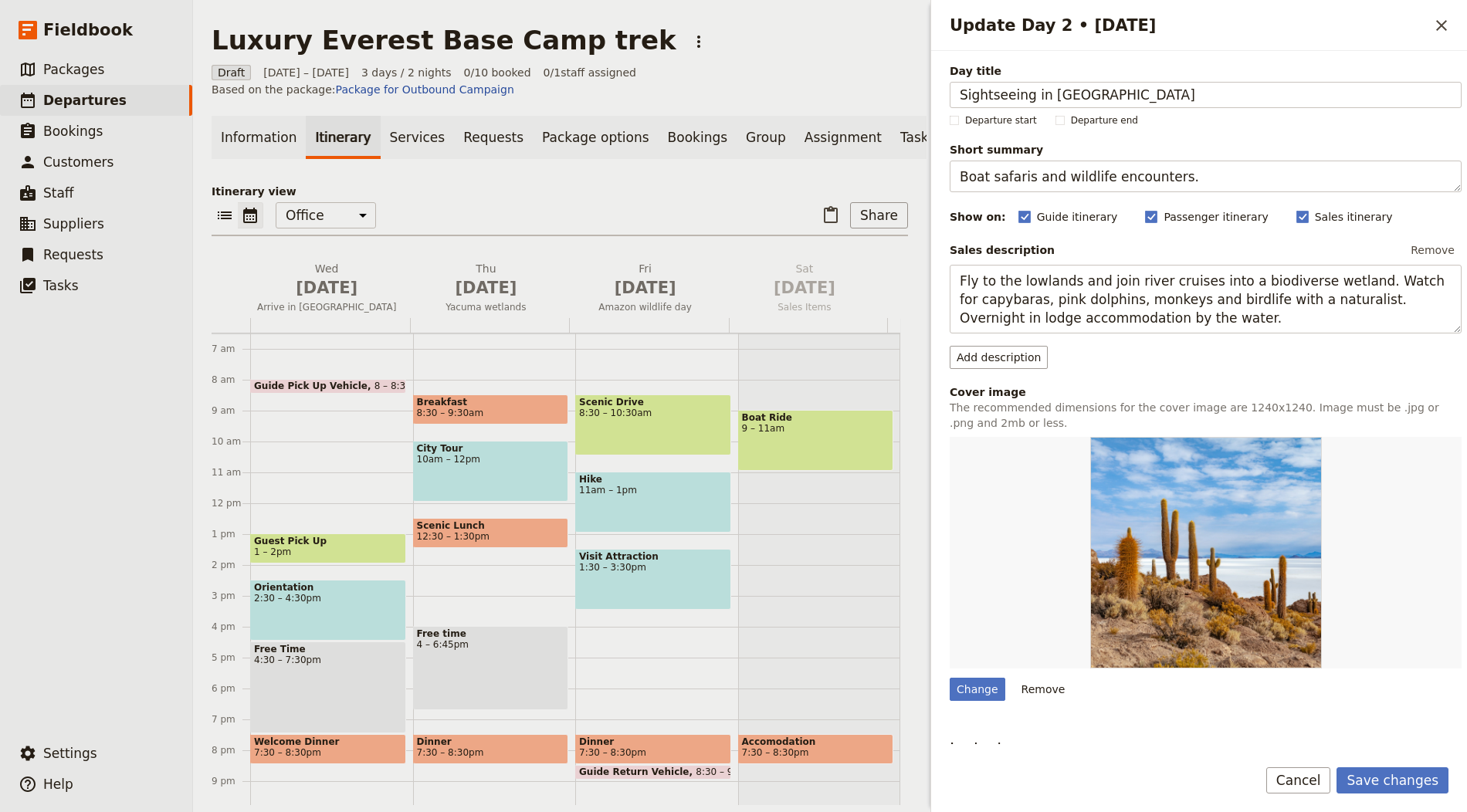
type input "Sightseeing in Kathmandu"
click at [1047, 170] on textarea "Boat safaris and wildlife encounters." at bounding box center [1206, 177] width 512 height 32
paste textarea "UNESCO highlights across the valley"
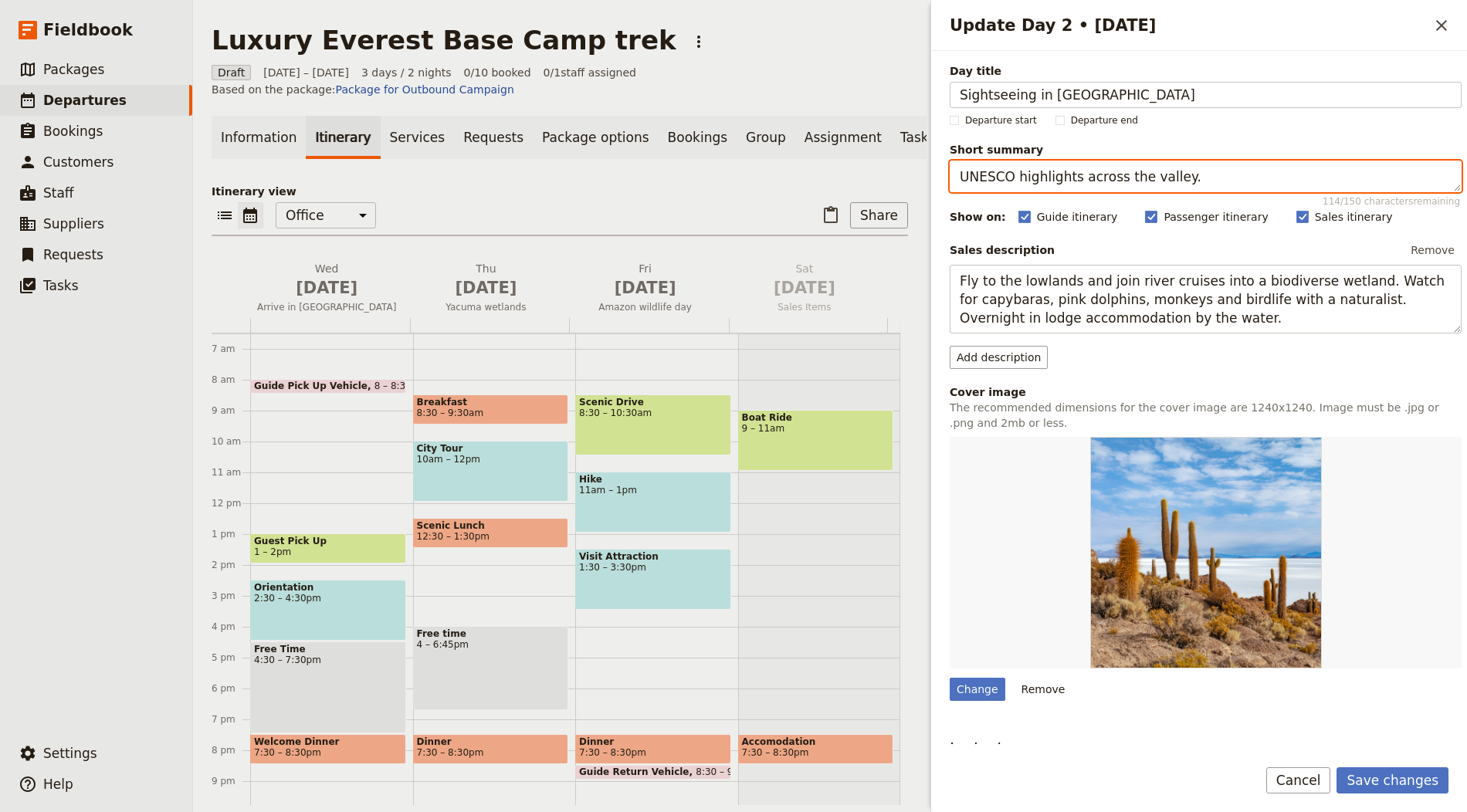
type textarea "UNESCO highlights across the valley."
click at [1020, 333] on div "Sales description Remove Fly to the lowlands and join river cruises into a biod…" at bounding box center [1206, 303] width 512 height 130
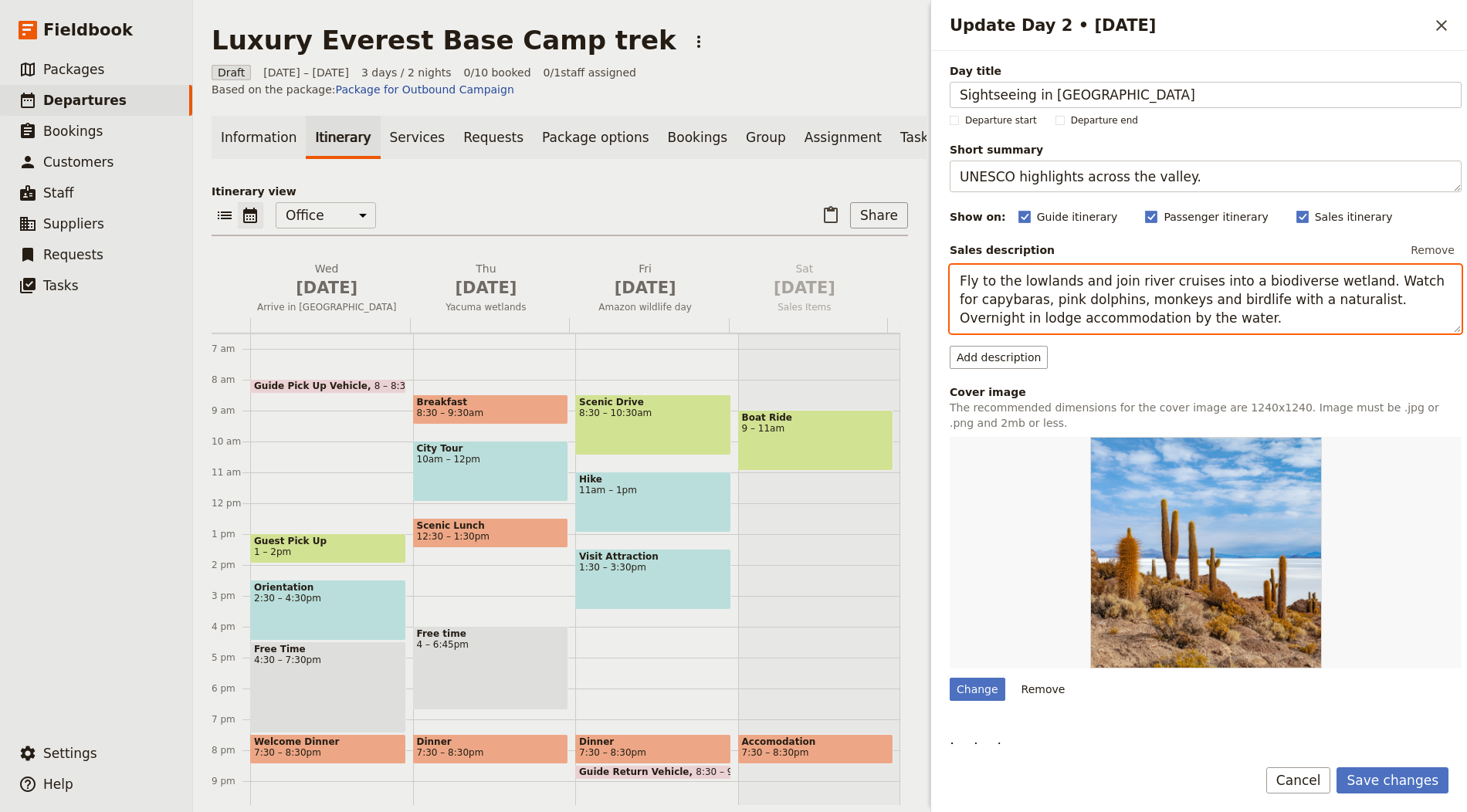
click at [1154, 273] on textarea "Fly to the lowlands and join river cruises into a biodiverse wetland. Watch for…" at bounding box center [1206, 300] width 512 height 69
paste textarea "Join a guided day tour to three World Heritage Sites, typically Patan Durbar Sq…"
type textarea "Join a guided day tour to three World Heritage Sites, typically Patan Durbar Sq…"
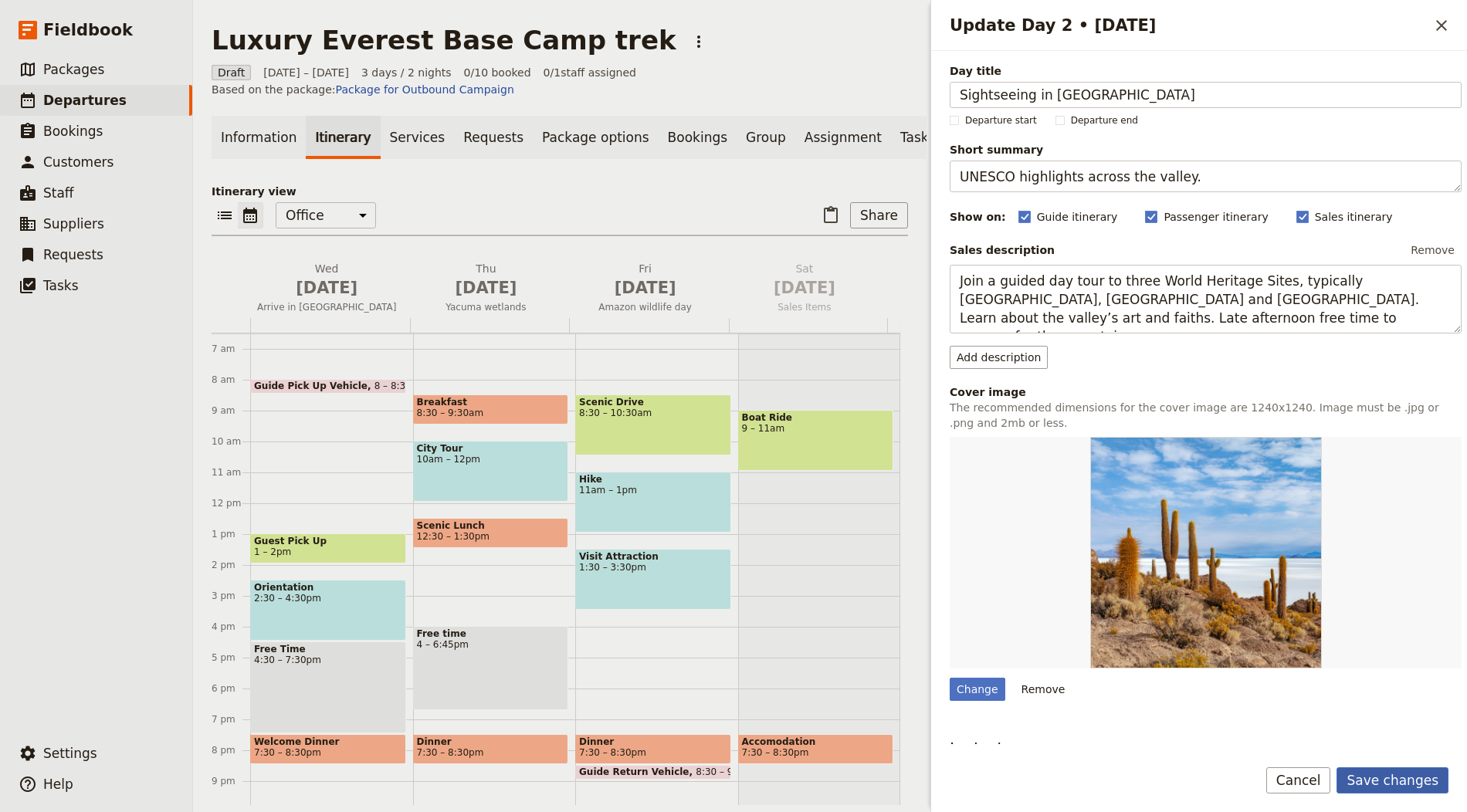
click at [1412, 790] on button "Save changes" at bounding box center [1393, 780] width 112 height 26
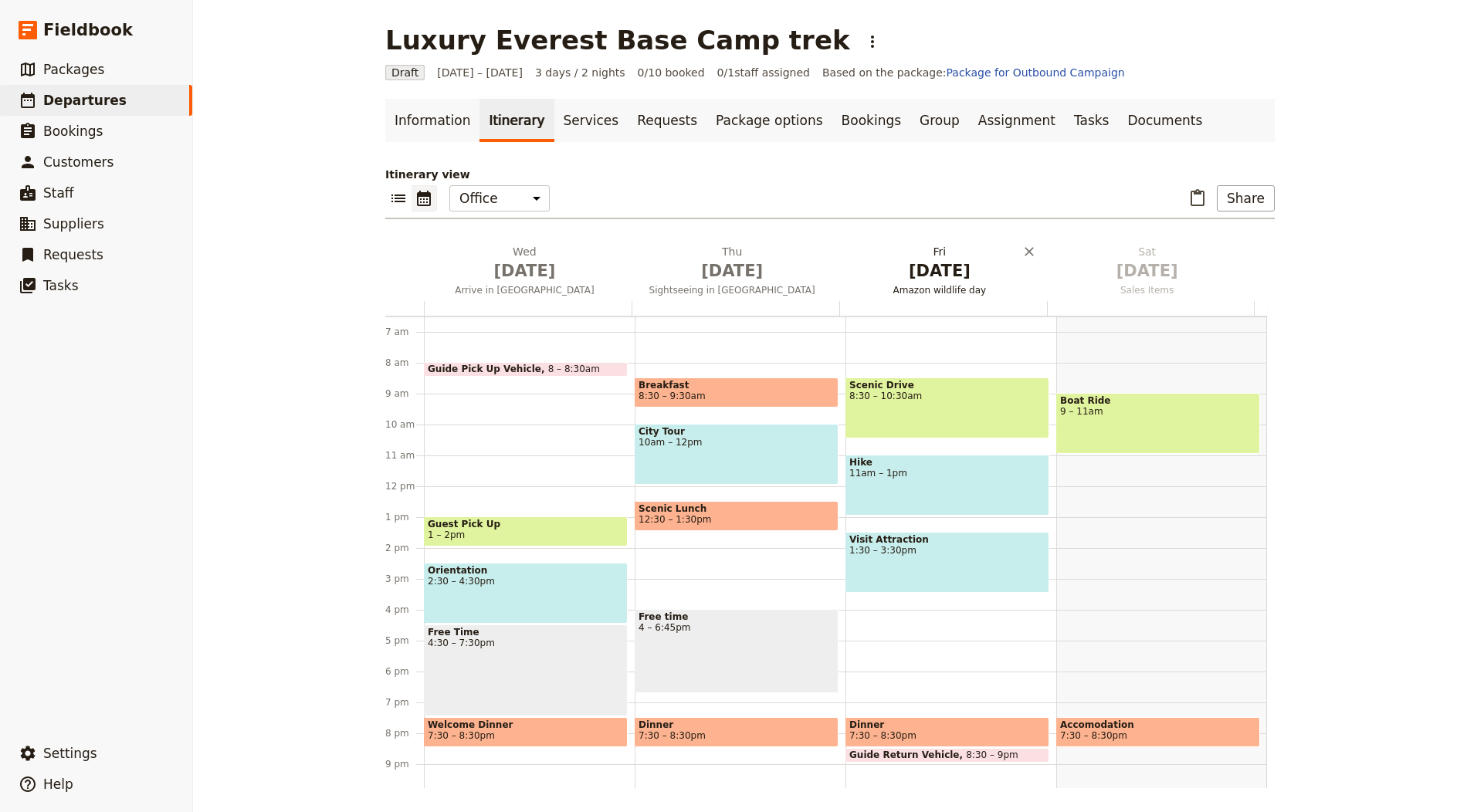
click at [927, 275] on span "[DATE]" at bounding box center [940, 271] width 189 height 23
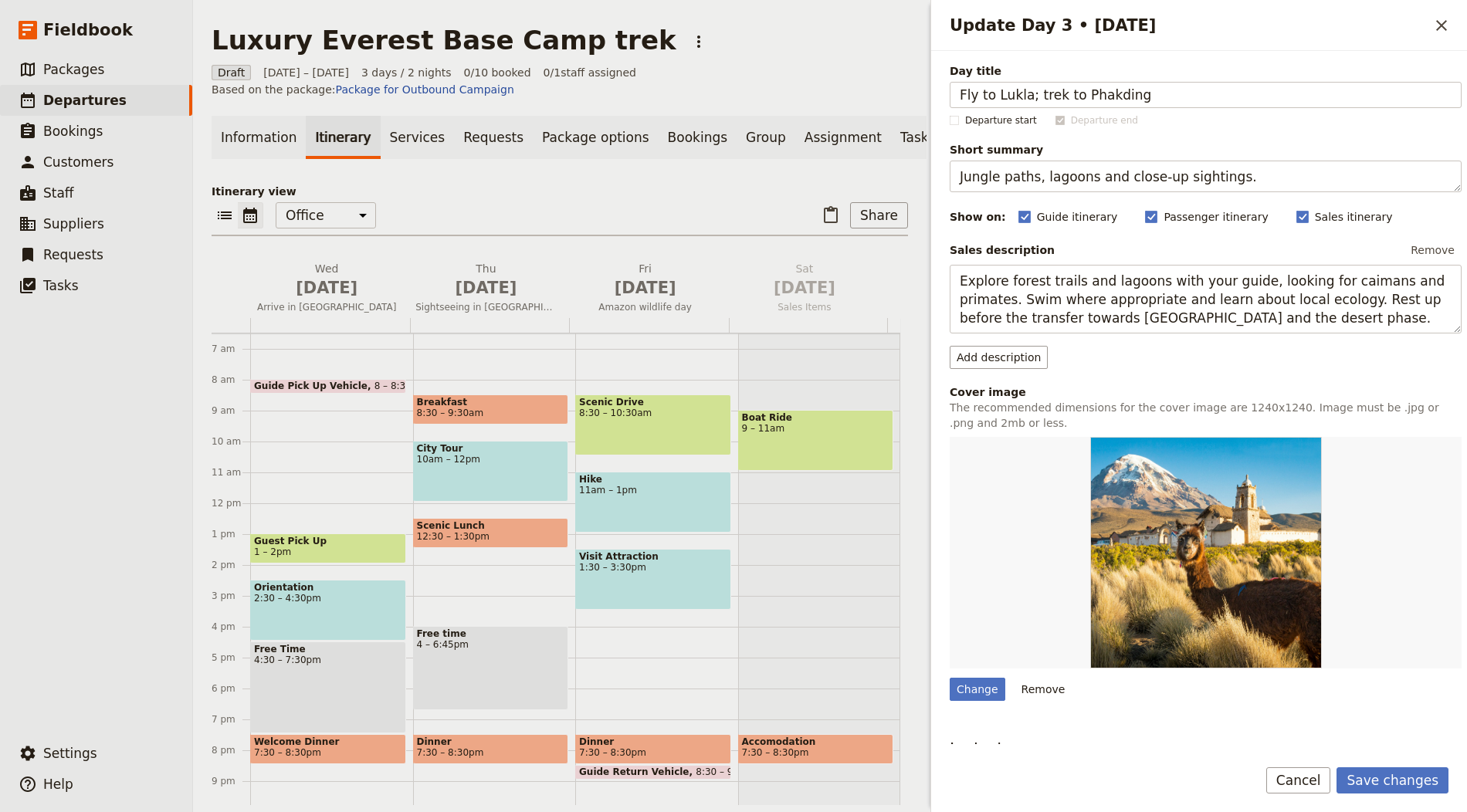
type input "Fly to Lukla; trek to Phakding"
click at [1105, 180] on textarea "Jungle paths, lagoons and close-up sightings." at bounding box center [1206, 177] width 512 height 32
paste textarea "Short STOL flight and gentle first walk"
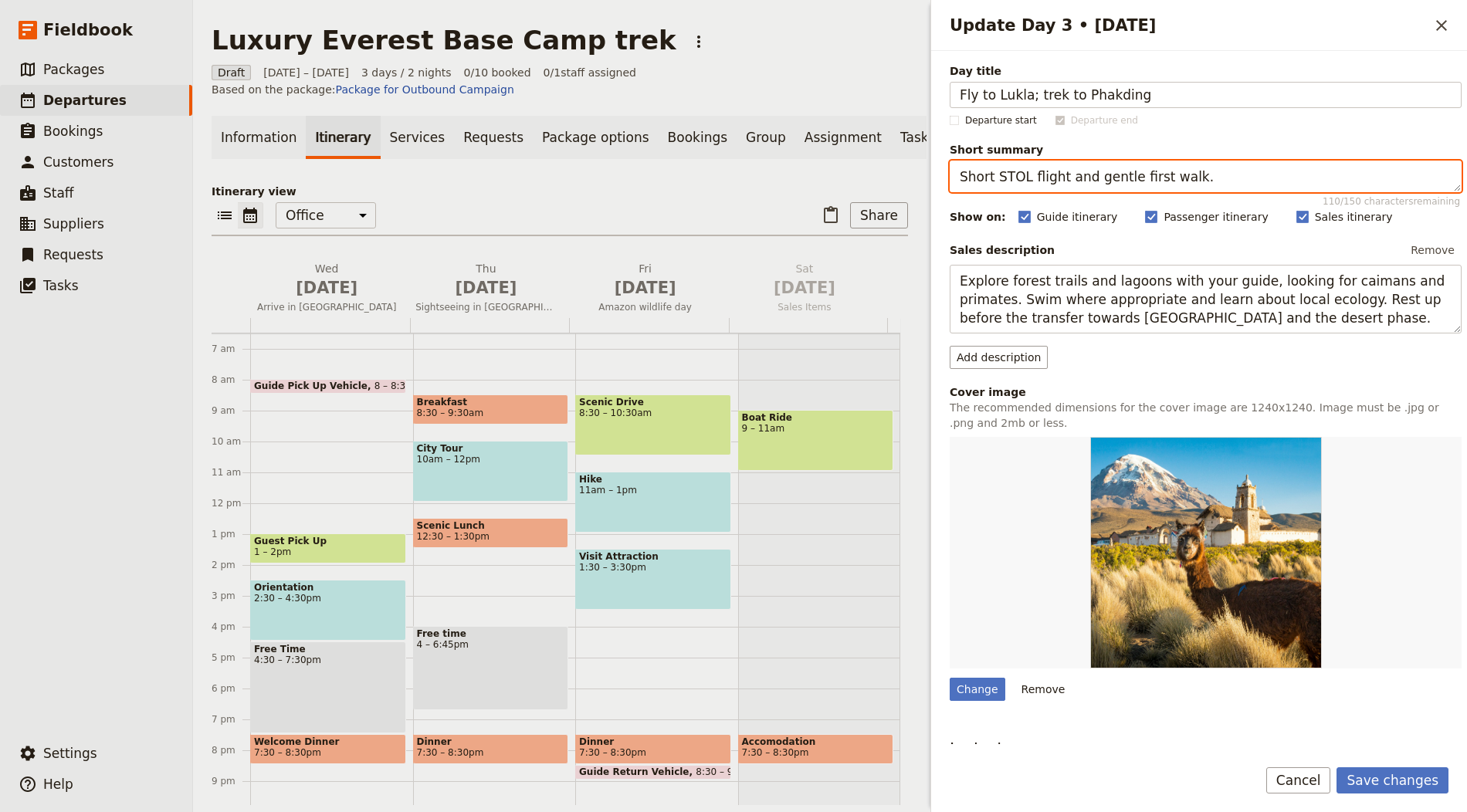
type textarea "Short STOL flight and gentle first walk."
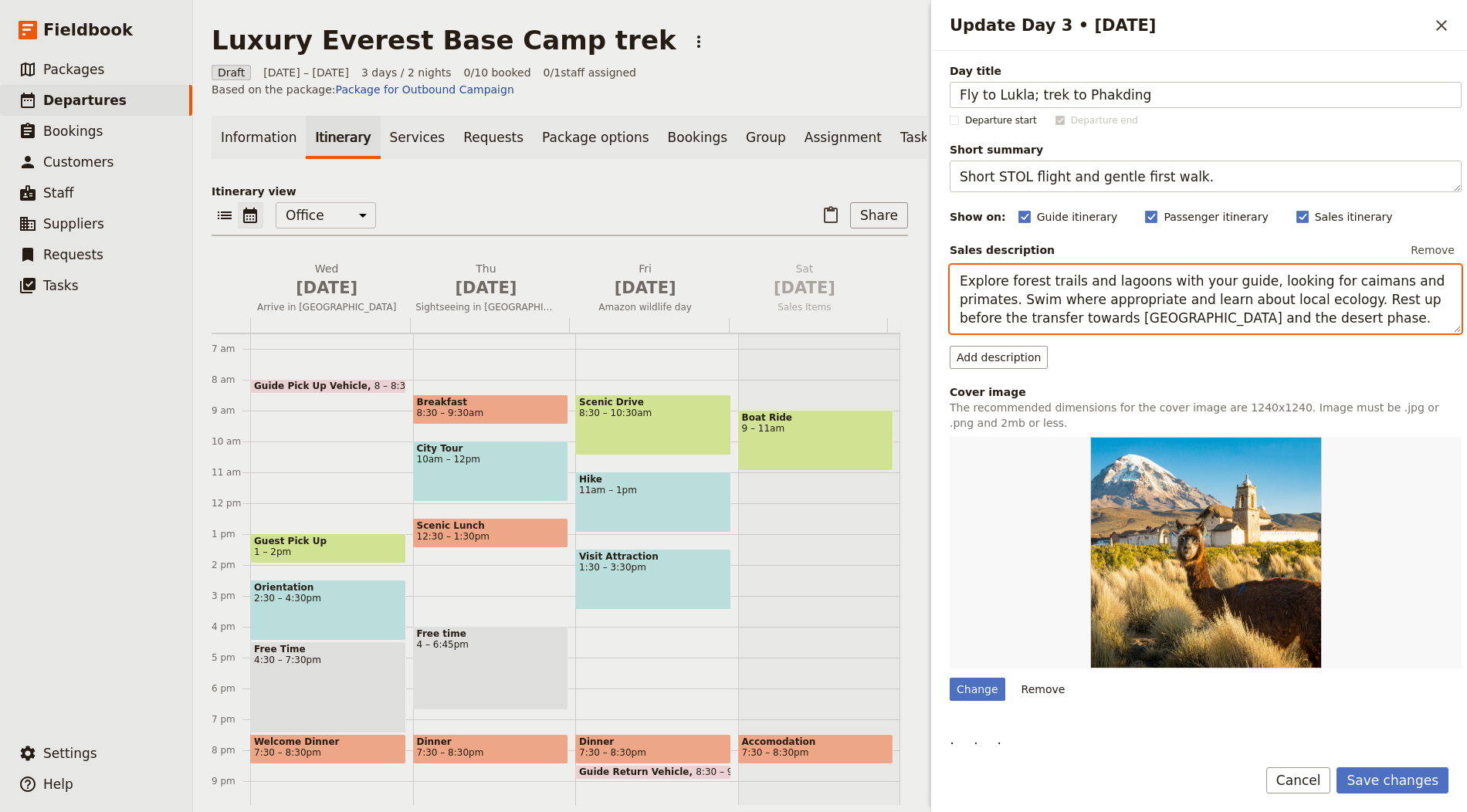
click at [1075, 298] on textarea "Explore forest trails and lagoons with your guide, looking for caimans and prim…" at bounding box center [1206, 300] width 512 height 69
paste textarea "Take the morning STOL flight to Lukla for a memorable Himalayan approach. Meet …"
type textarea "Take the morning STOL flight to Lukla for a memorable Himalayan approach. Meet …"
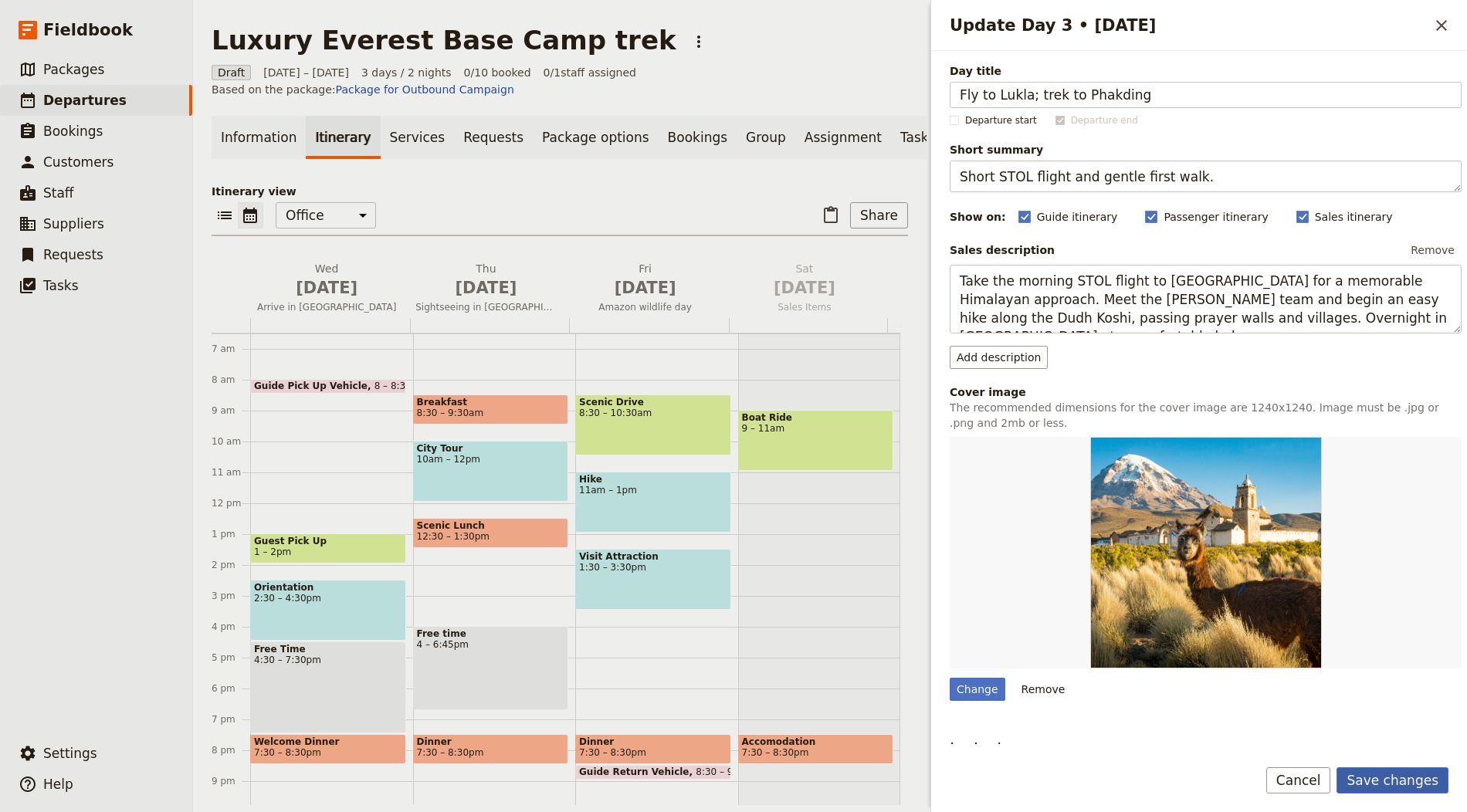
click at [1413, 779] on button "Save changes" at bounding box center [1393, 780] width 112 height 26
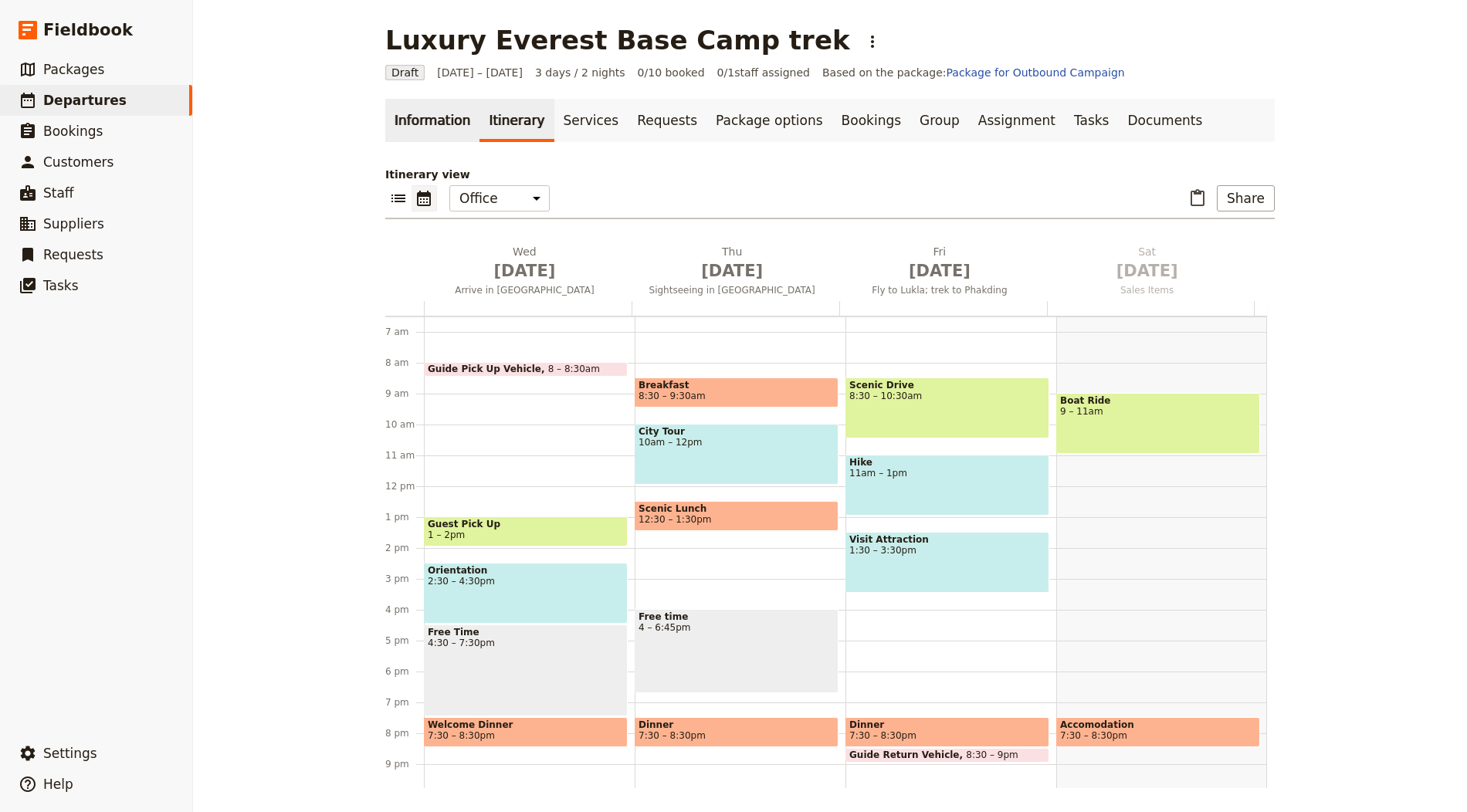
click at [413, 137] on link "Information" at bounding box center [432, 120] width 94 height 43
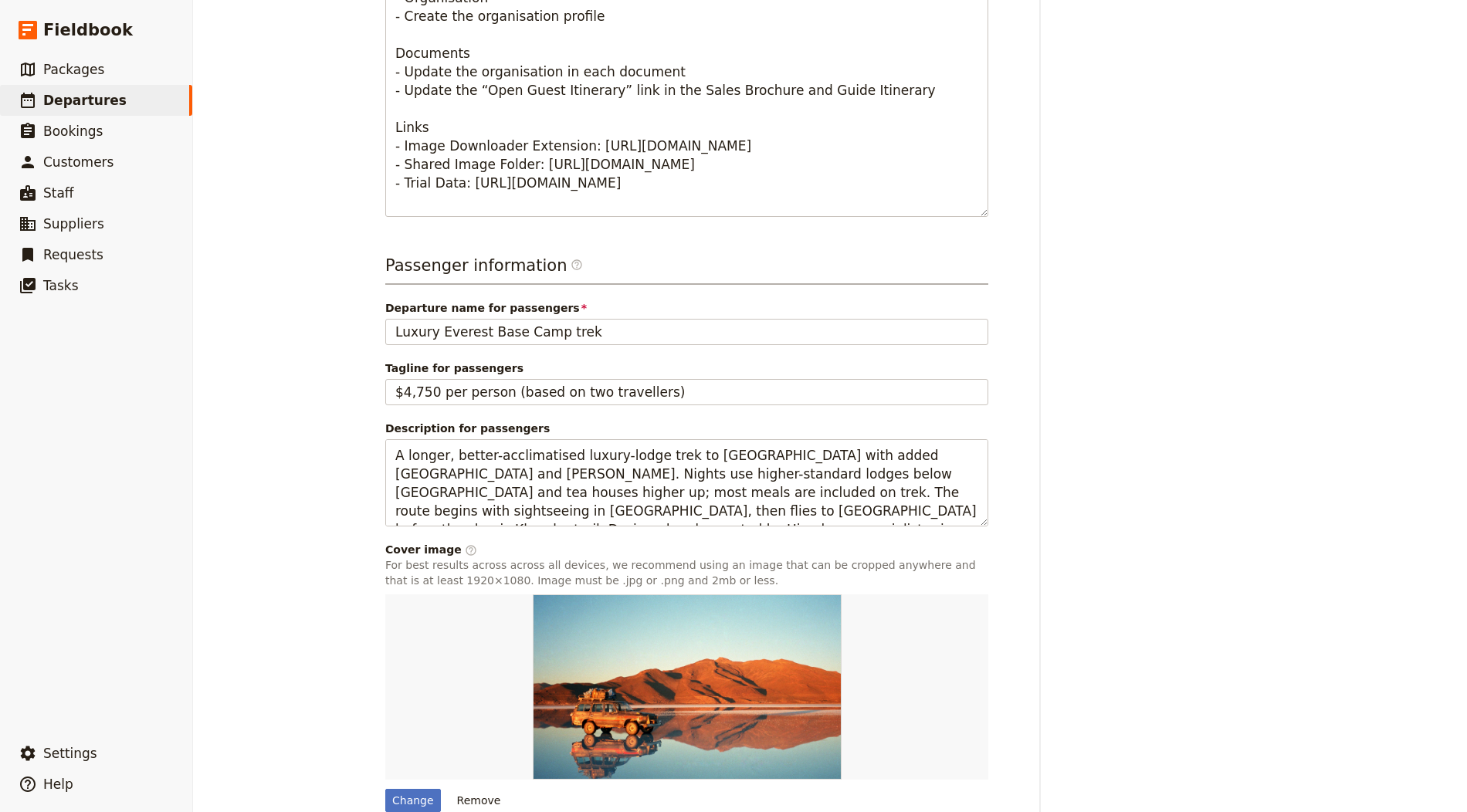
scroll to position [869, 0]
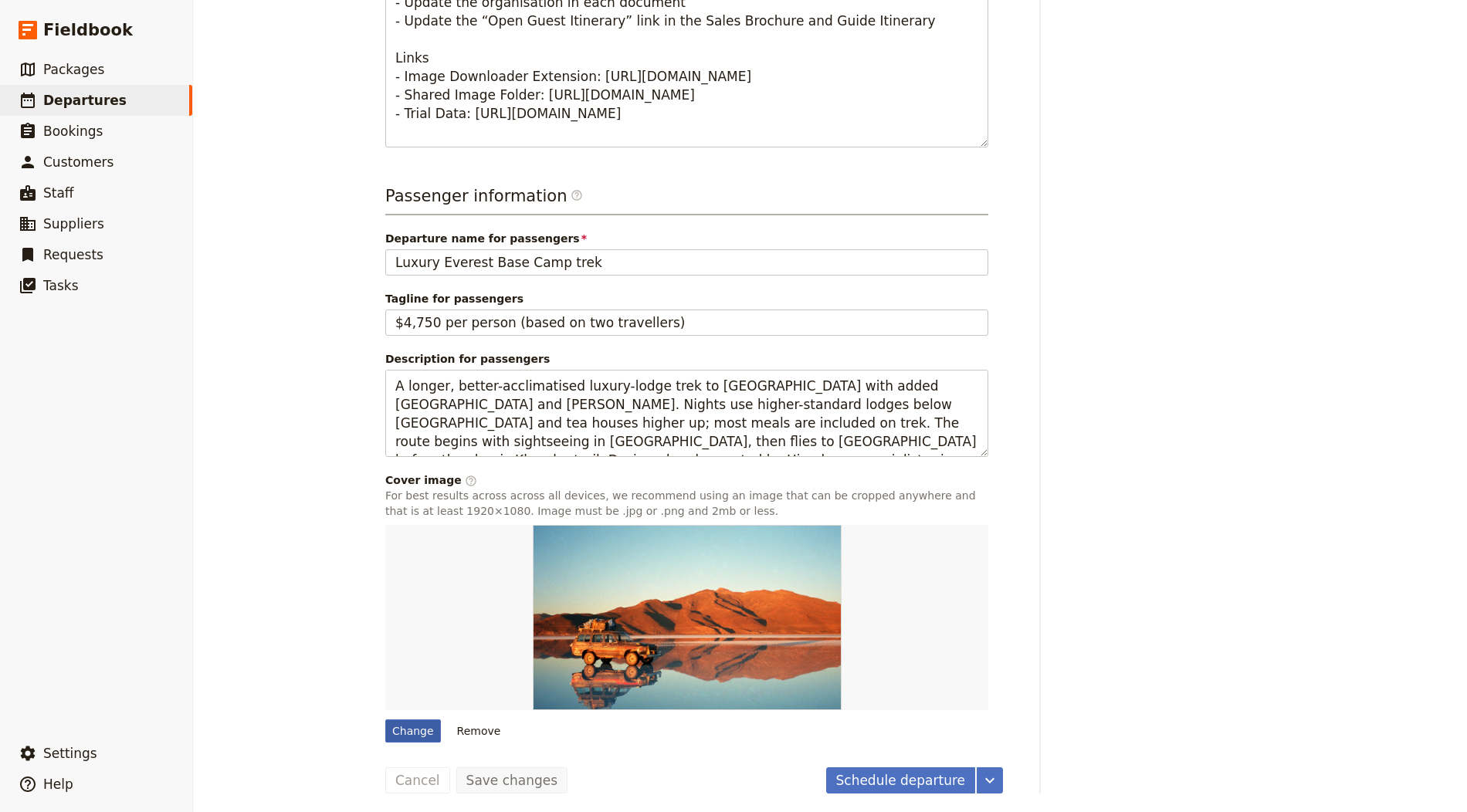
click at [397, 724] on div "Change" at bounding box center [413, 730] width 56 height 23
click at [385, 719] on input "Change" at bounding box center [384, 719] width 1 height 1
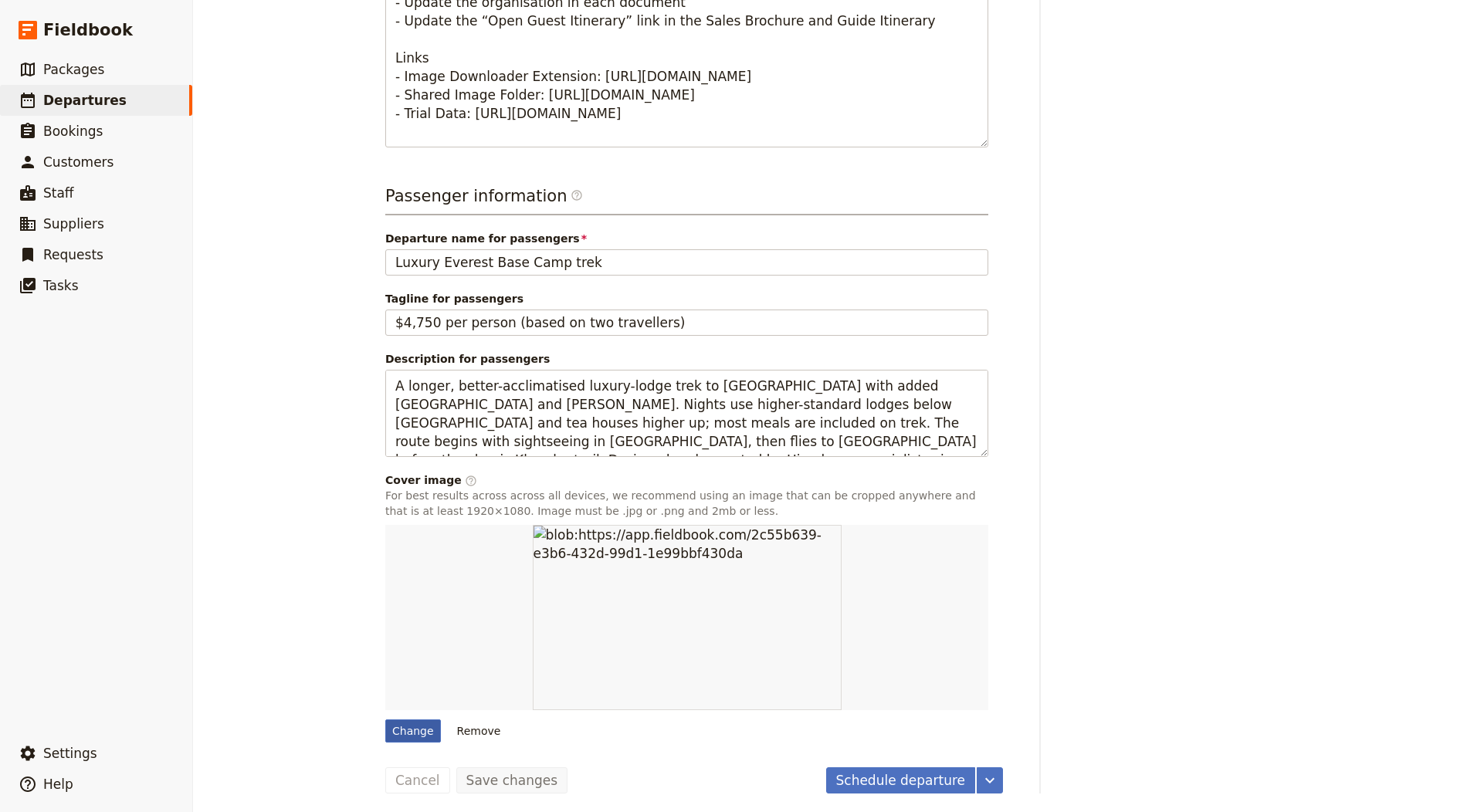
click at [406, 733] on div "Change" at bounding box center [413, 730] width 56 height 23
click at [385, 719] on input "Change" at bounding box center [384, 719] width 1 height 1
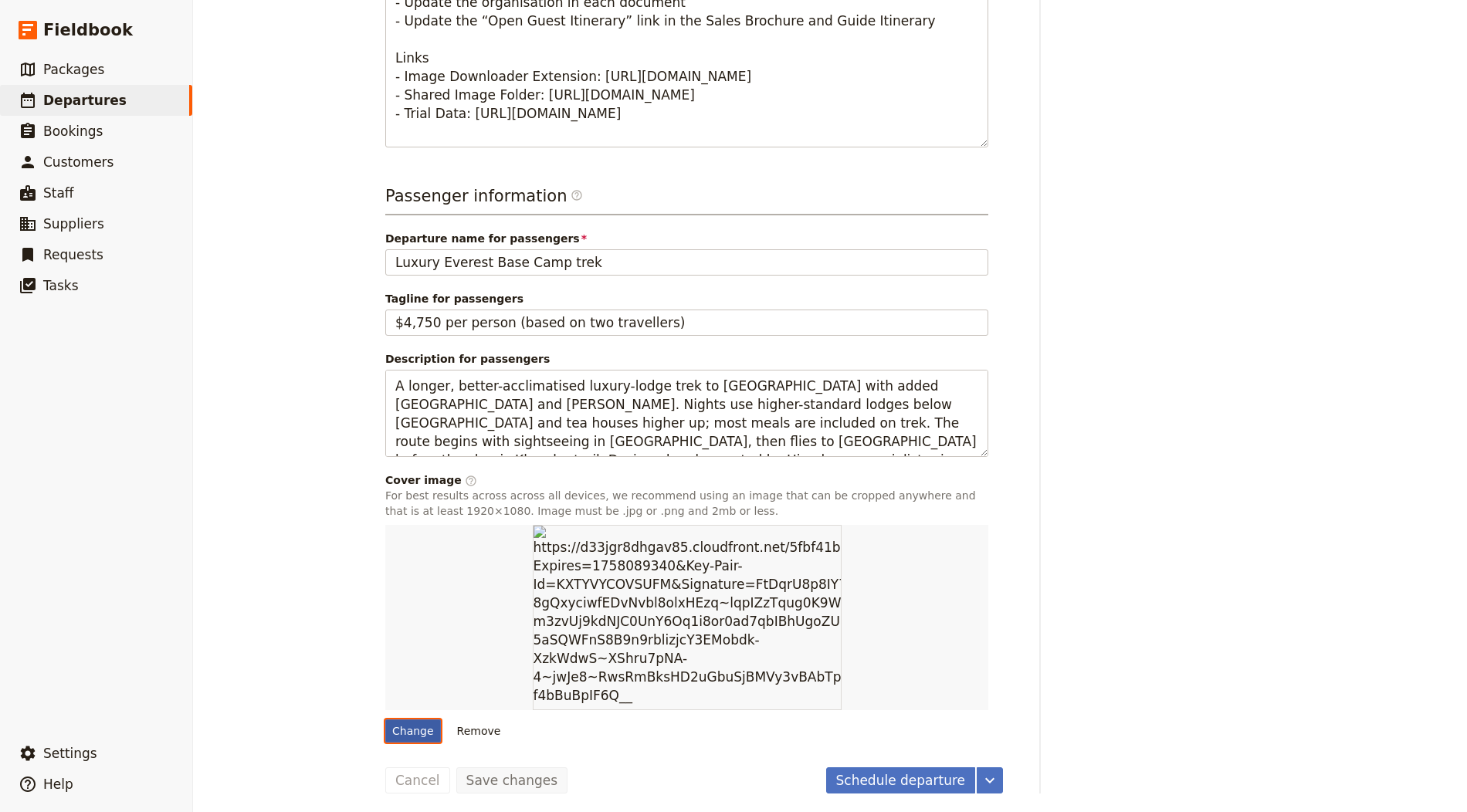
type input "C:\fakepath\dylan-shaw-johHd-MxPsc-unsplash.jpg"
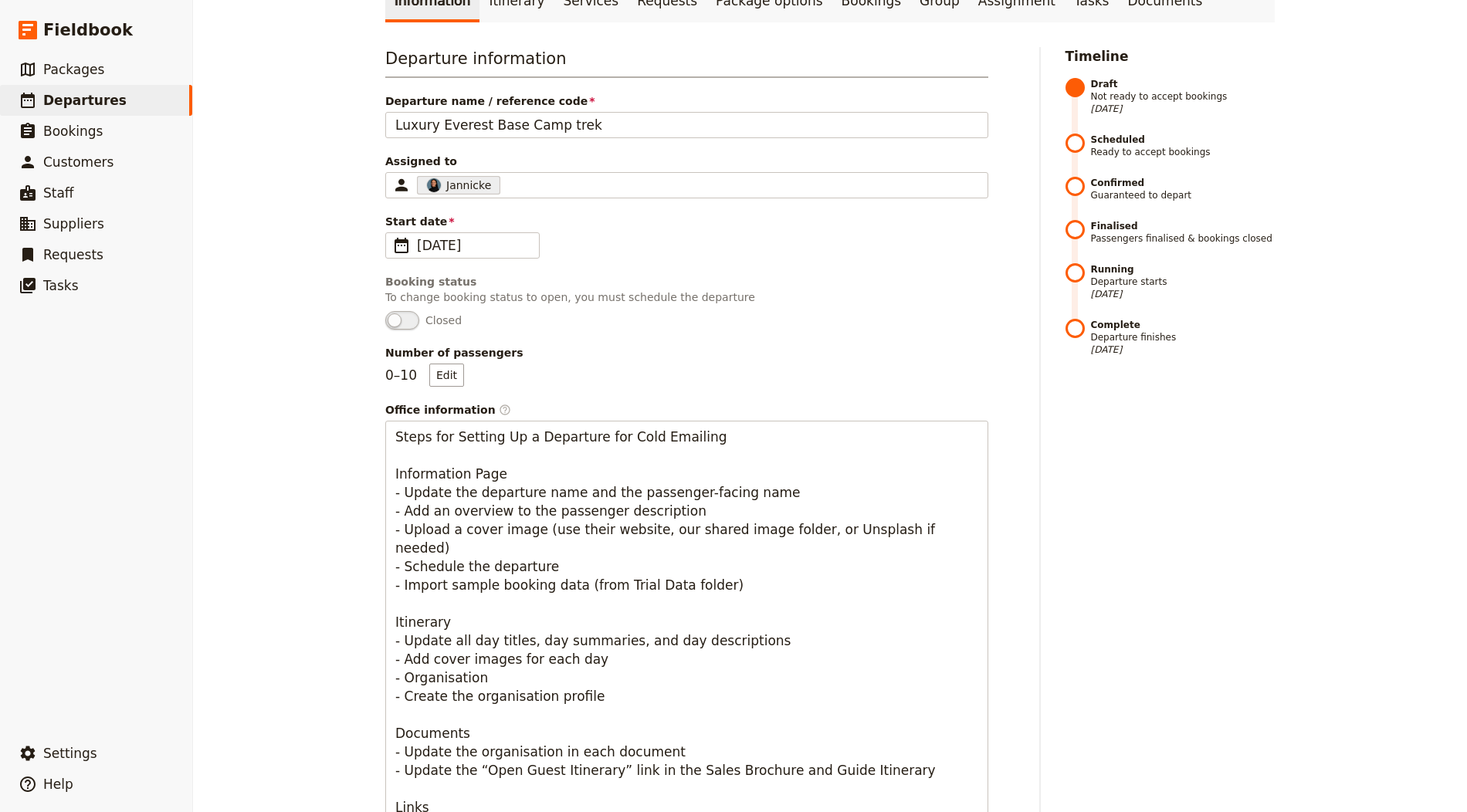
scroll to position [0, 0]
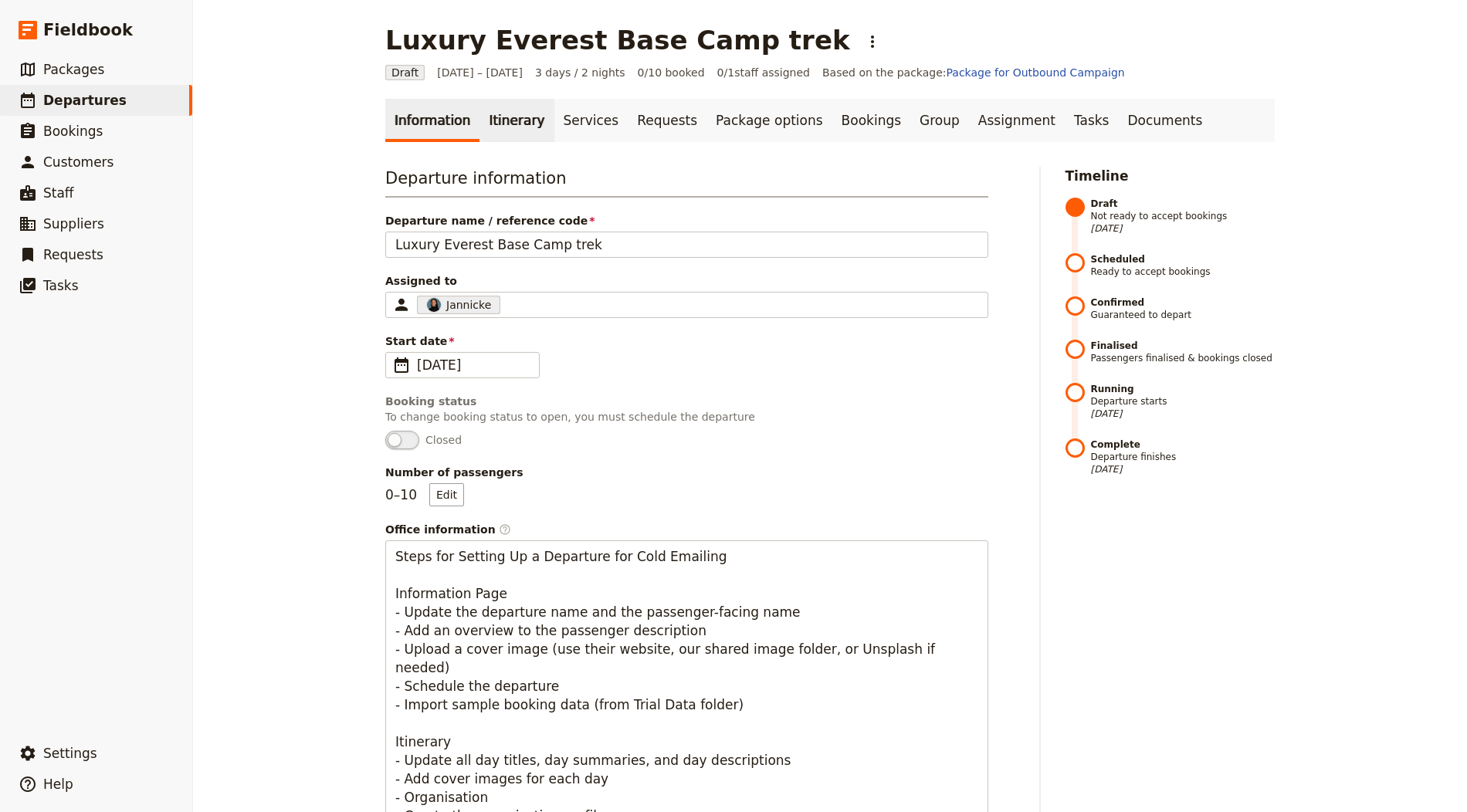
click at [483, 128] on link "Itinerary" at bounding box center [516, 120] width 74 height 43
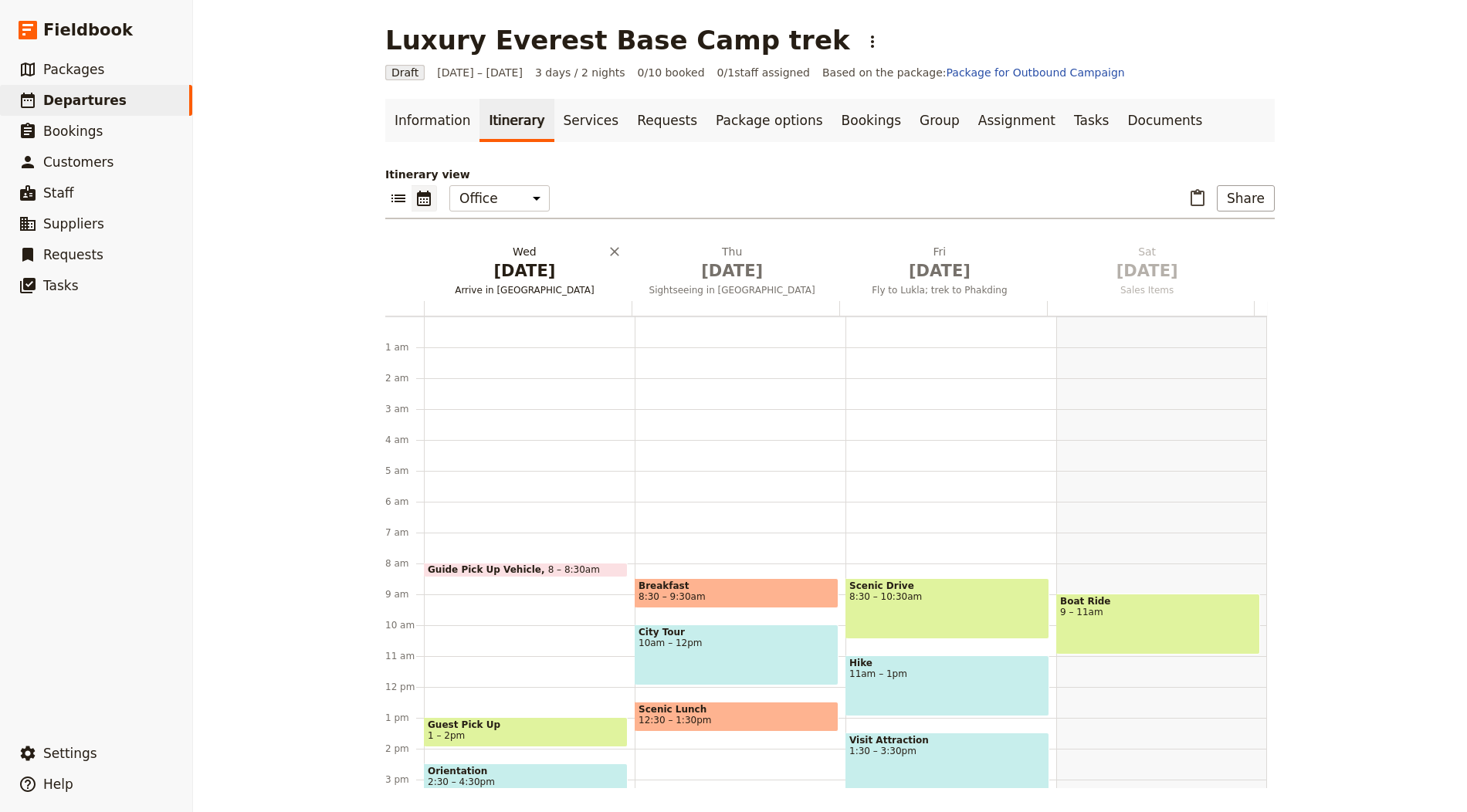
scroll to position [201, 0]
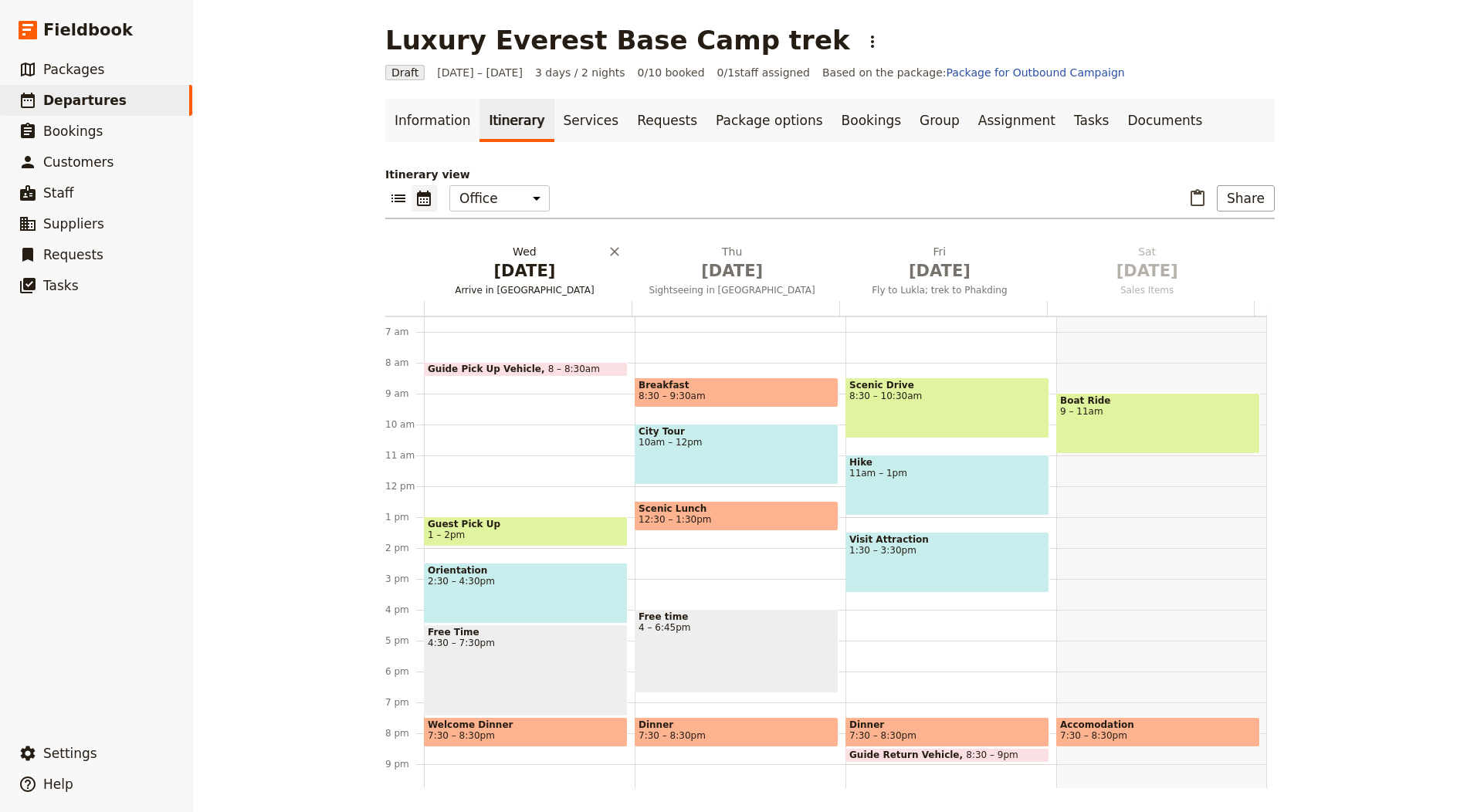
click at [465, 284] on span "Arrive in Kathmandu" at bounding box center [525, 289] width 202 height 12
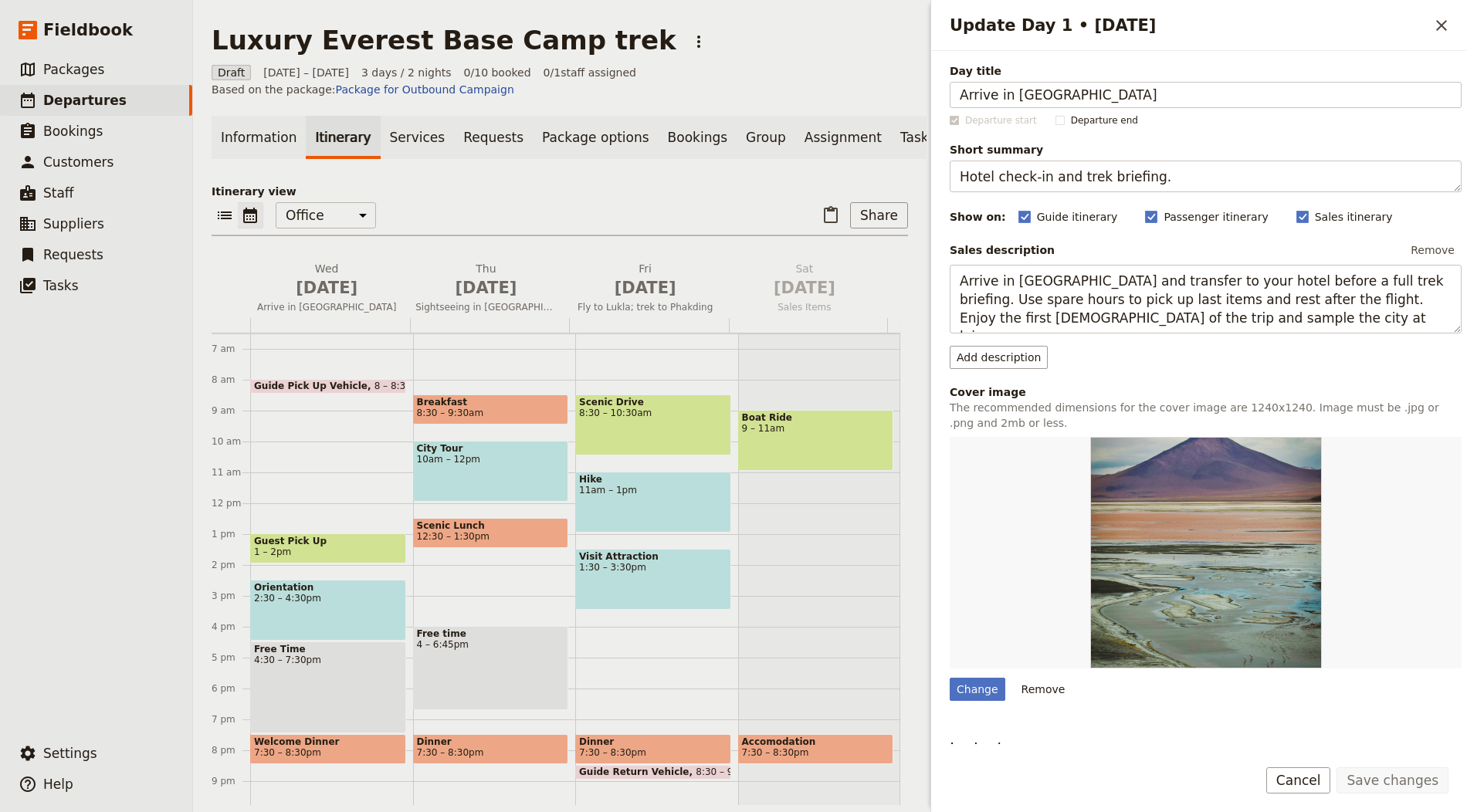
scroll to position [0, 0]
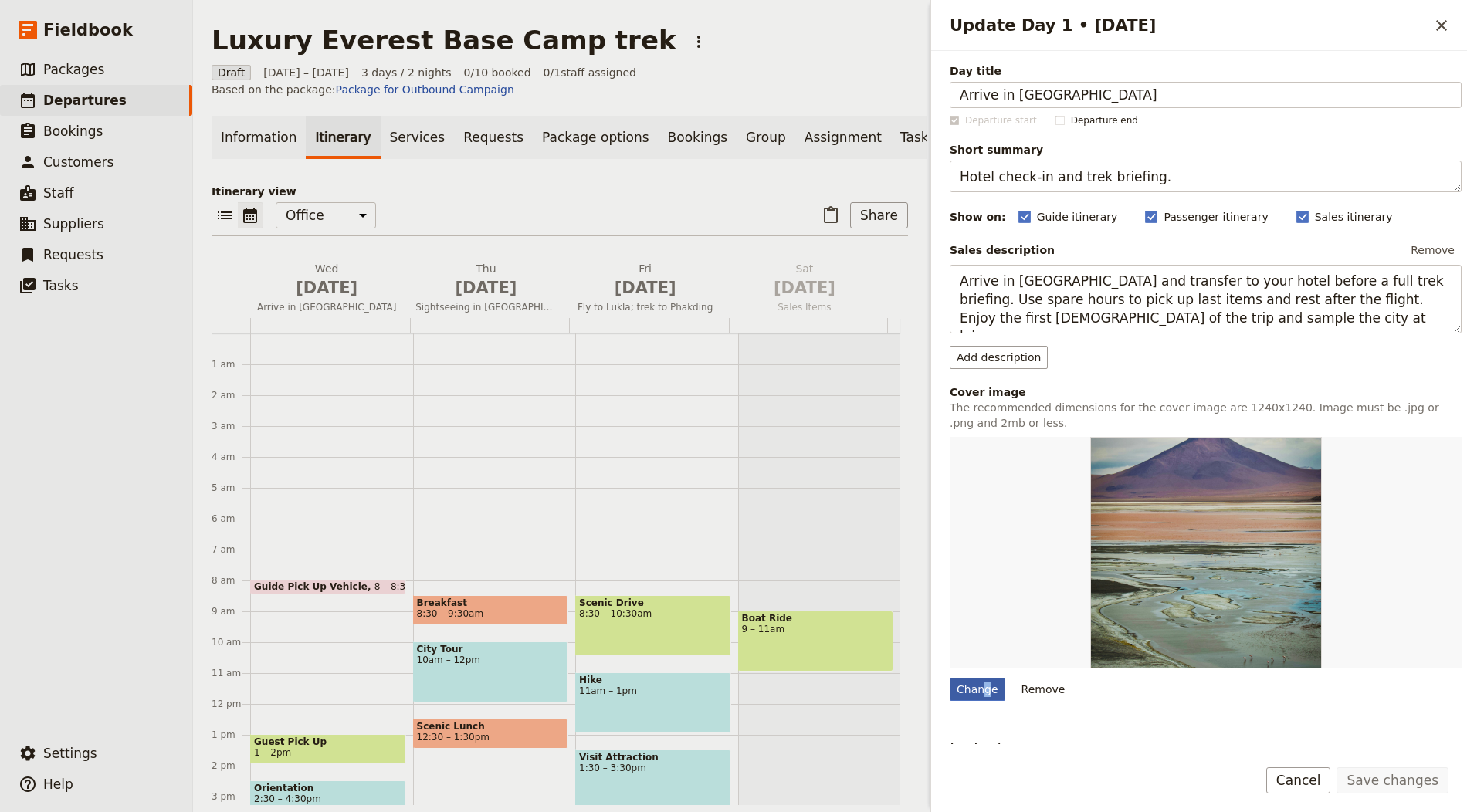
click at [985, 686] on div "Change" at bounding box center [978, 689] width 56 height 23
click at [1006, 665] on div "Change Remove" at bounding box center [1206, 569] width 512 height 264
click at [934, 699] on div "Day title Arrive in Kathmandu Departure start Departure end Short summary Hotel…" at bounding box center [1199, 397] width 536 height 693
click at [994, 683] on div "Change" at bounding box center [978, 689] width 56 height 23
click at [950, 678] on input "Change" at bounding box center [949, 677] width 1 height 1
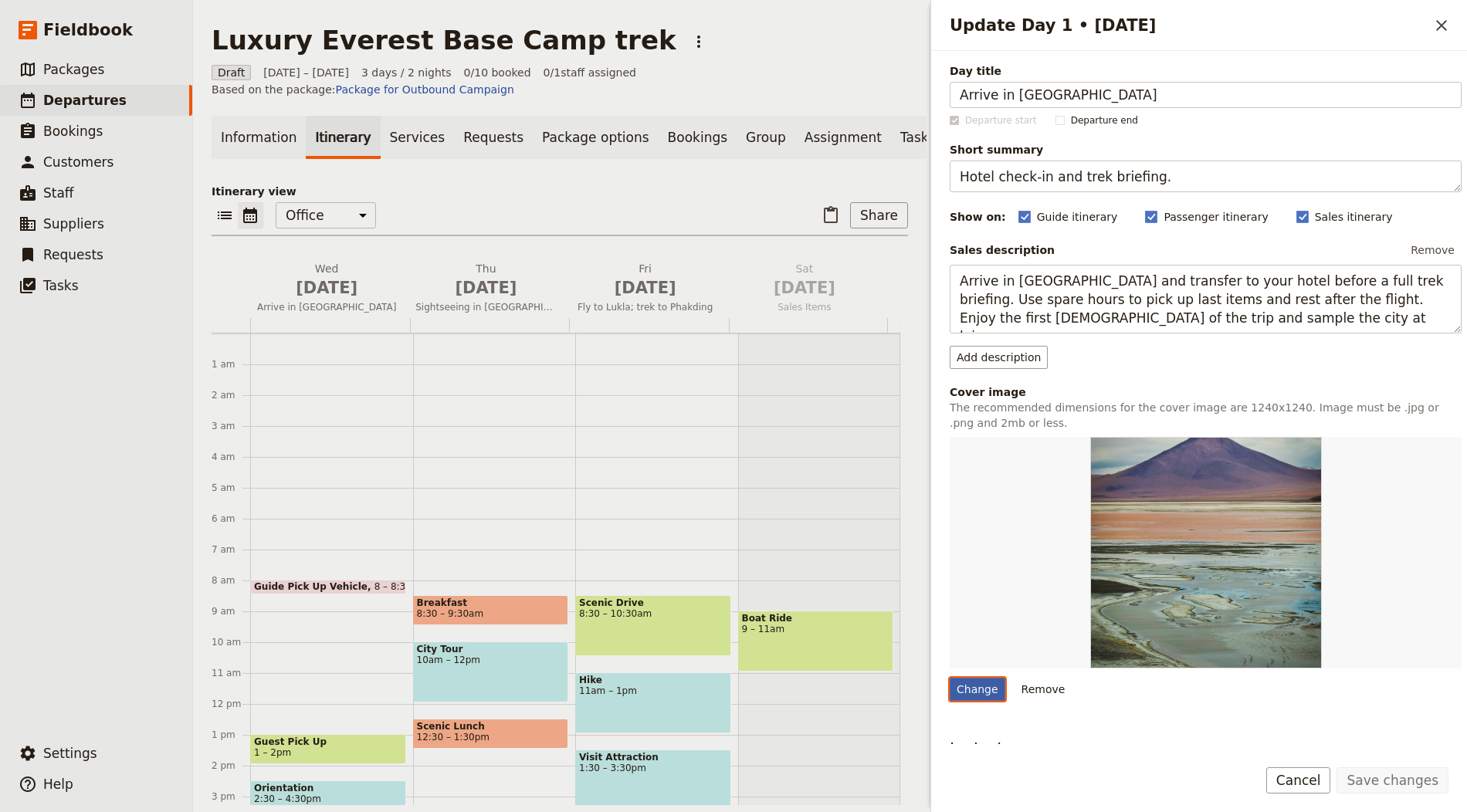
type input "C:\fakepath\Kathmandu 1.jpg"
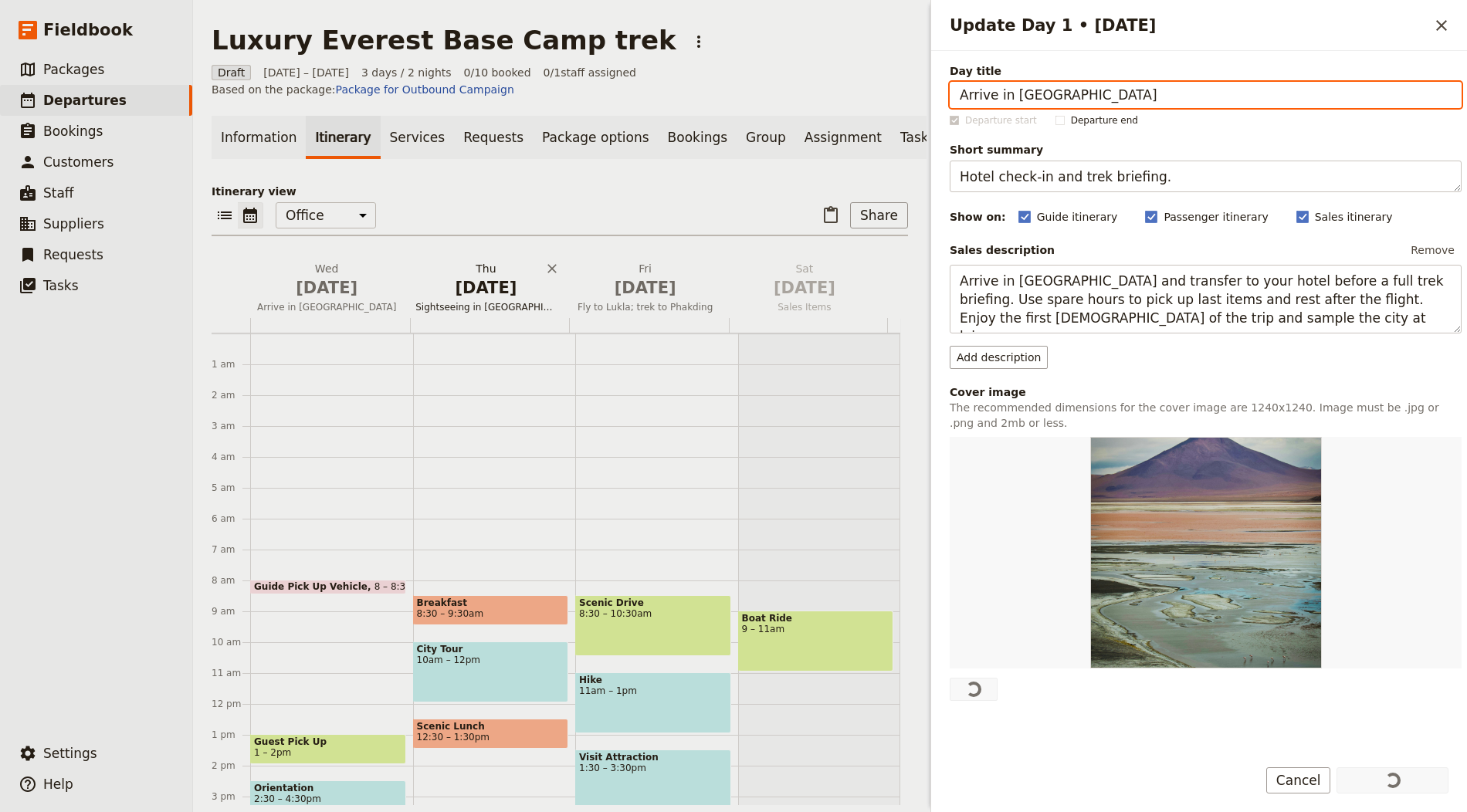
click at [486, 295] on span "[DATE]" at bounding box center [486, 287] width 140 height 23
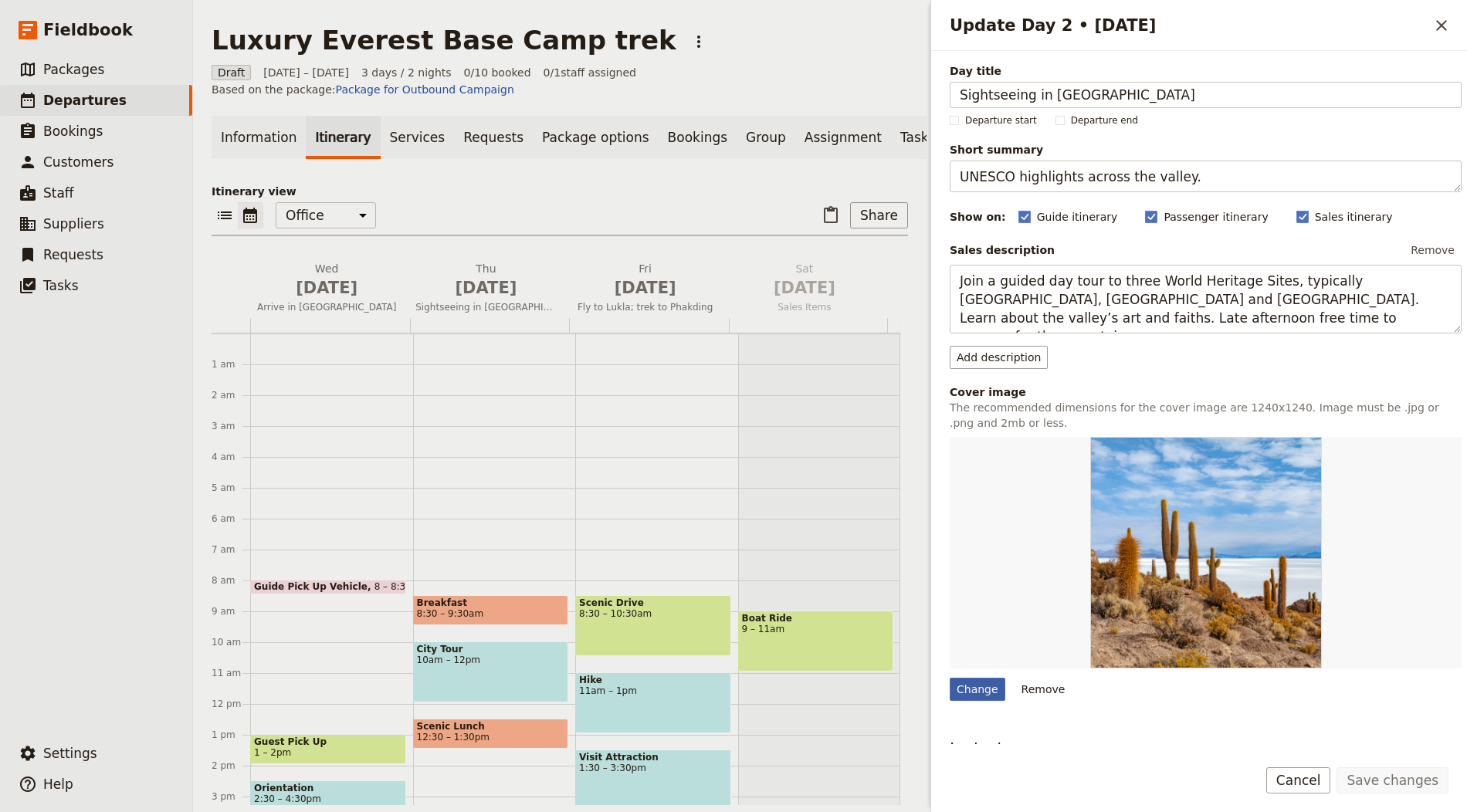
click at [978, 686] on div "Change" at bounding box center [978, 689] width 56 height 23
click at [950, 678] on input "Change" at bounding box center [949, 677] width 1 height 1
type input "C:\fakepath\Kathmandu 2.jpg"
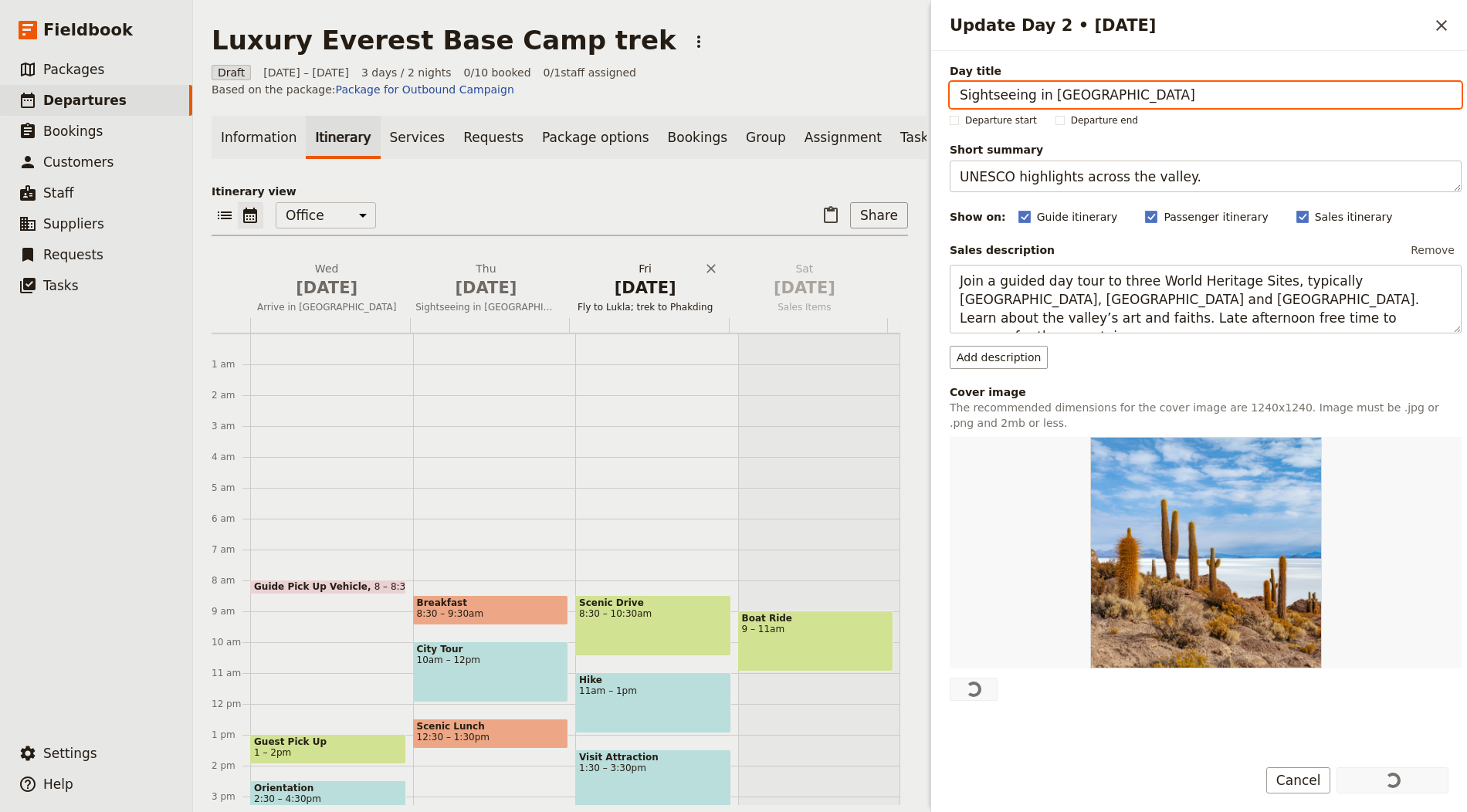
click at [640, 311] on span "Fly to Lukla; trek to Phakding" at bounding box center [646, 307] width 153 height 12
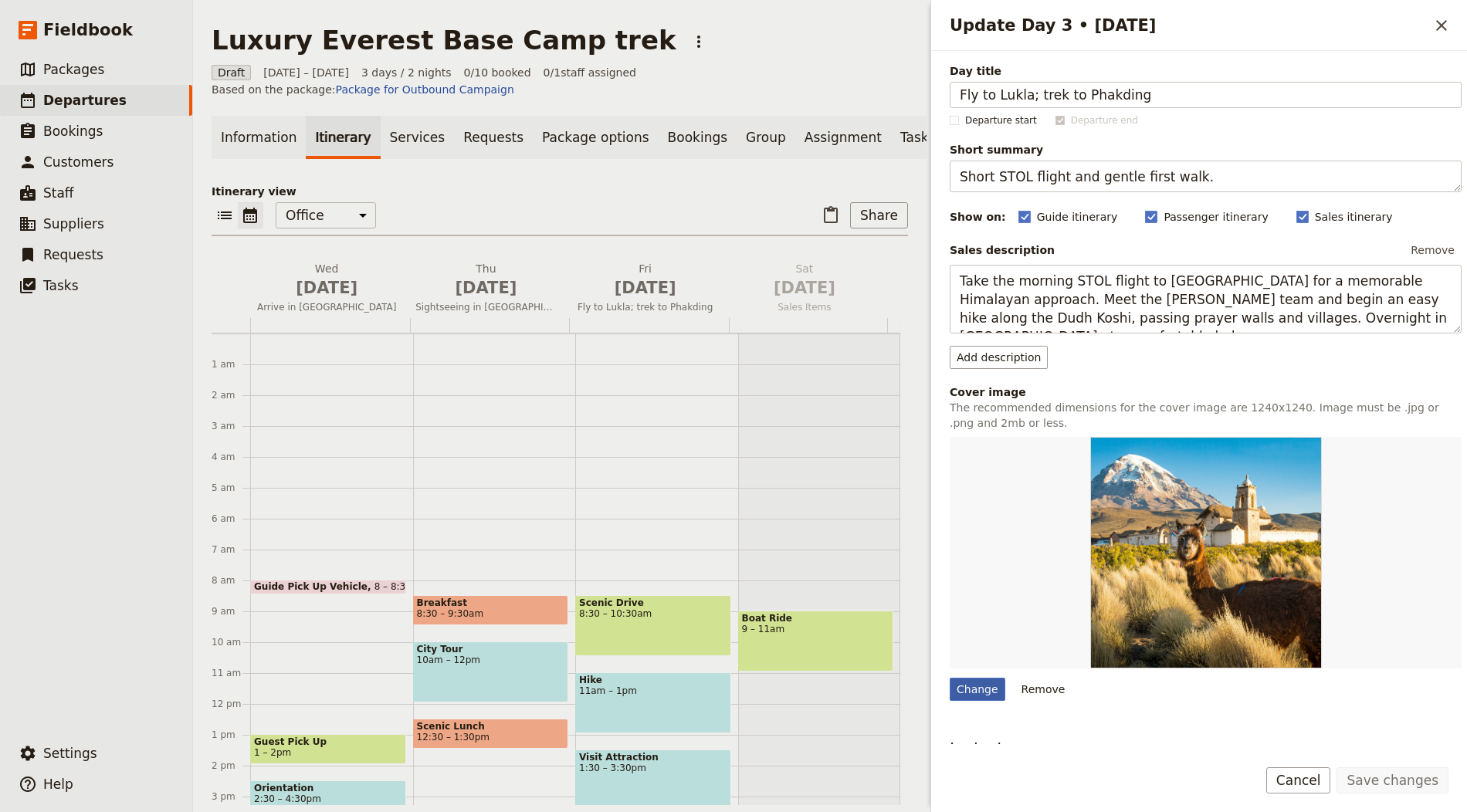
click at [967, 690] on div "Change" at bounding box center [978, 689] width 56 height 23
click at [950, 678] on input "Change" at bounding box center [949, 677] width 1 height 1
type input "C:\fakepath\sanjay-hona-2Q2dpVPY6XU-unsplash.jpg"
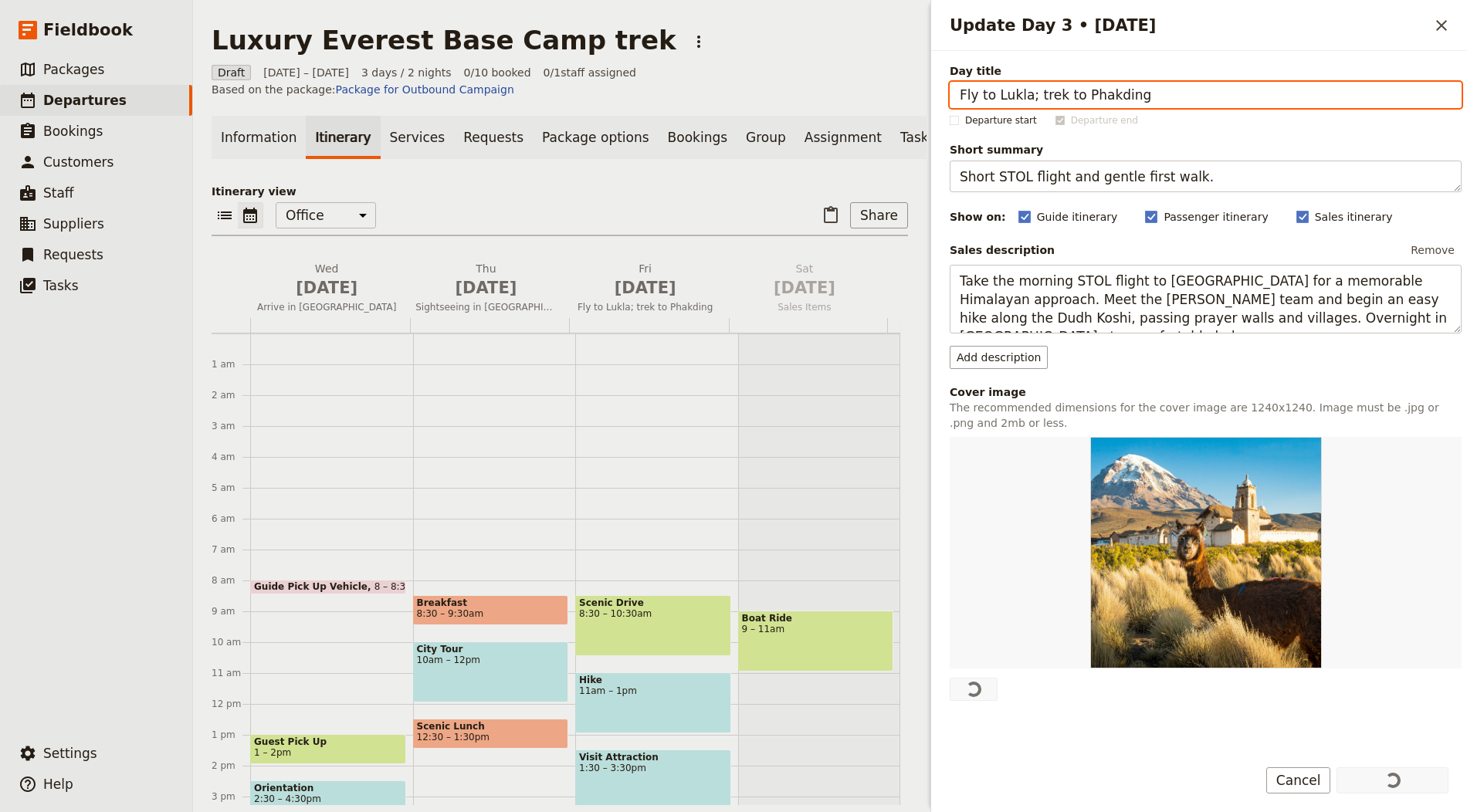
click at [634, 229] on div "​ ​ Office Guide Passenger Sales ​ Share" at bounding box center [559, 219] width 697 height 34
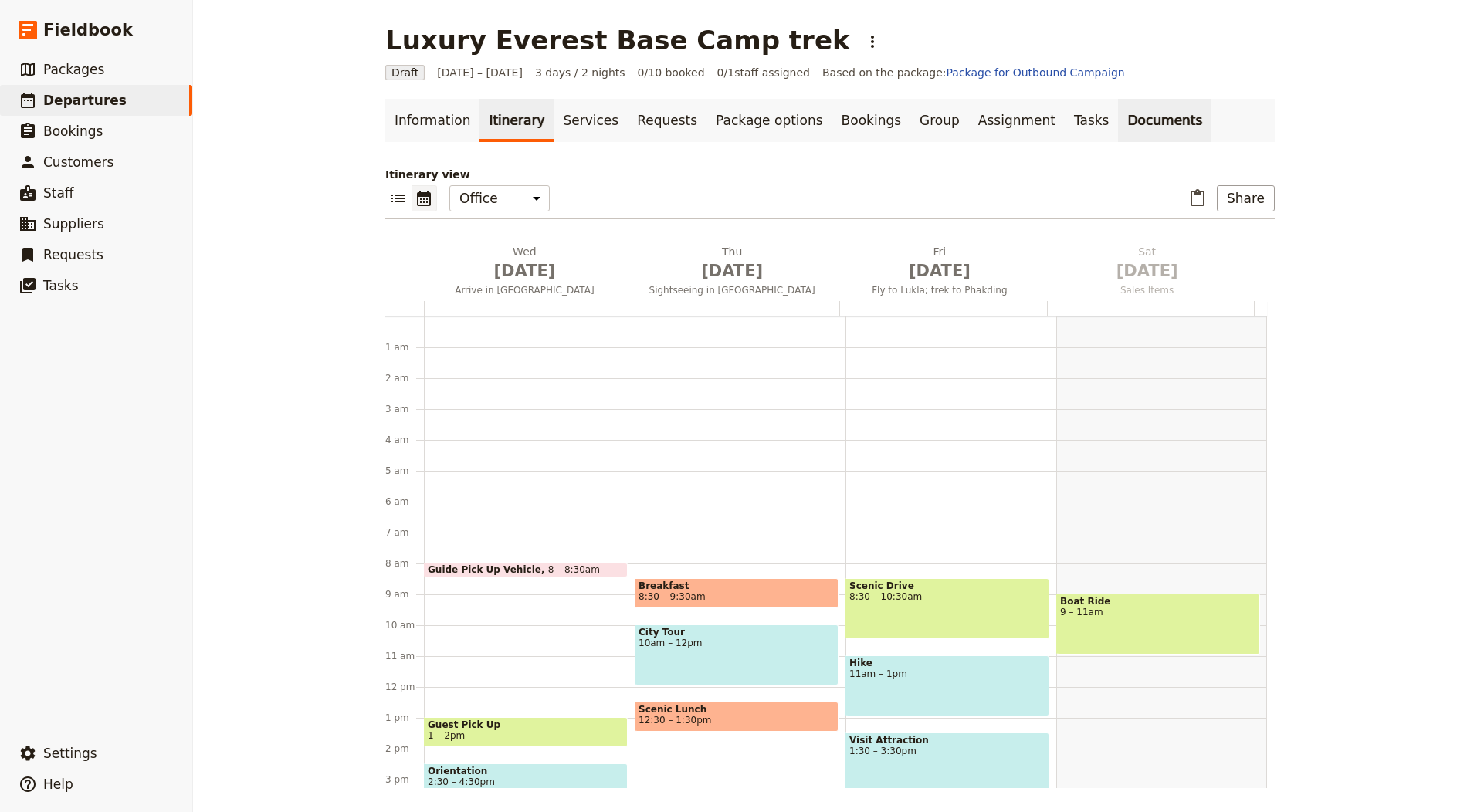
click at [1118, 121] on link "Documents" at bounding box center [1165, 120] width 93 height 43
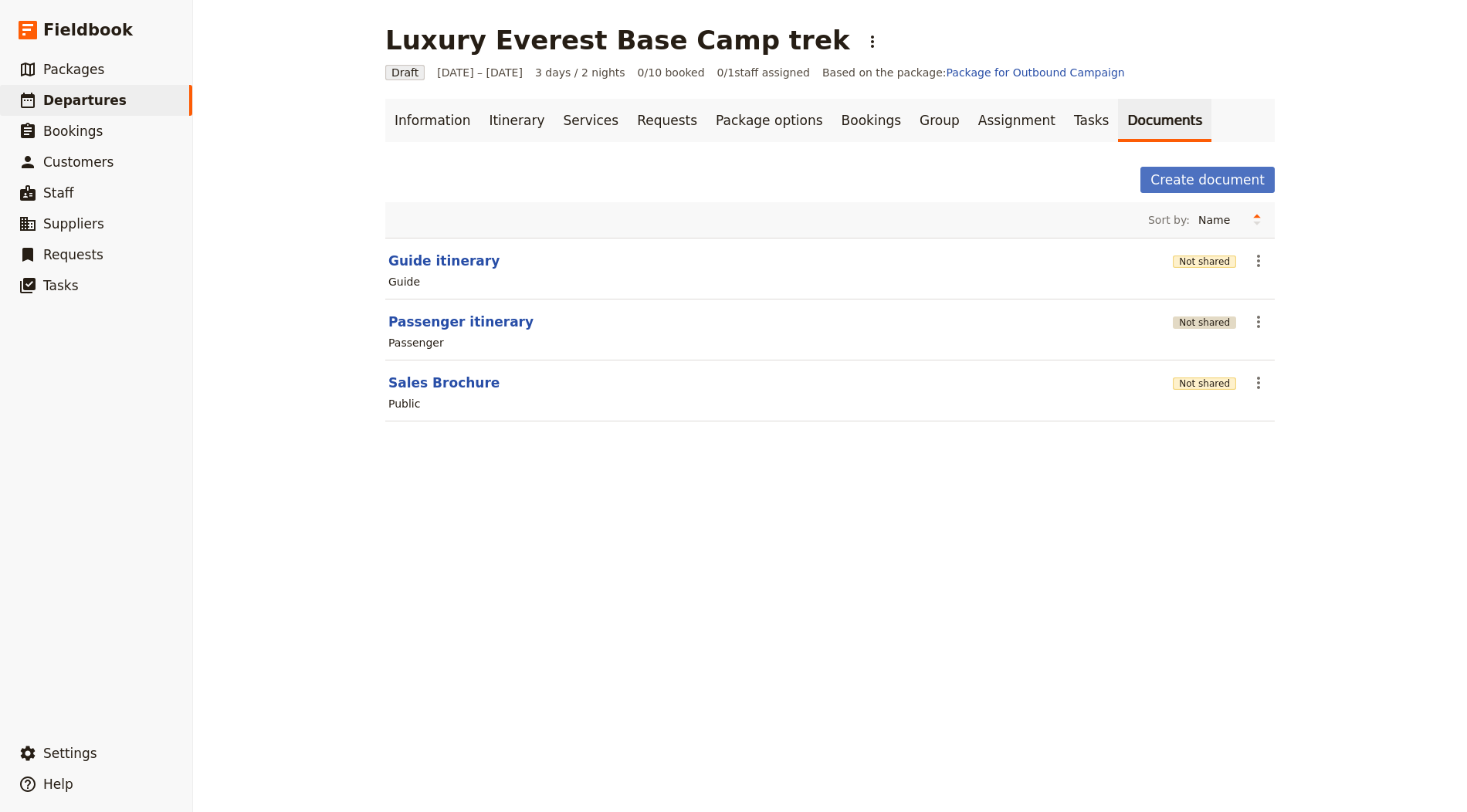
click at [1206, 323] on button "Not shared" at bounding box center [1205, 322] width 63 height 12
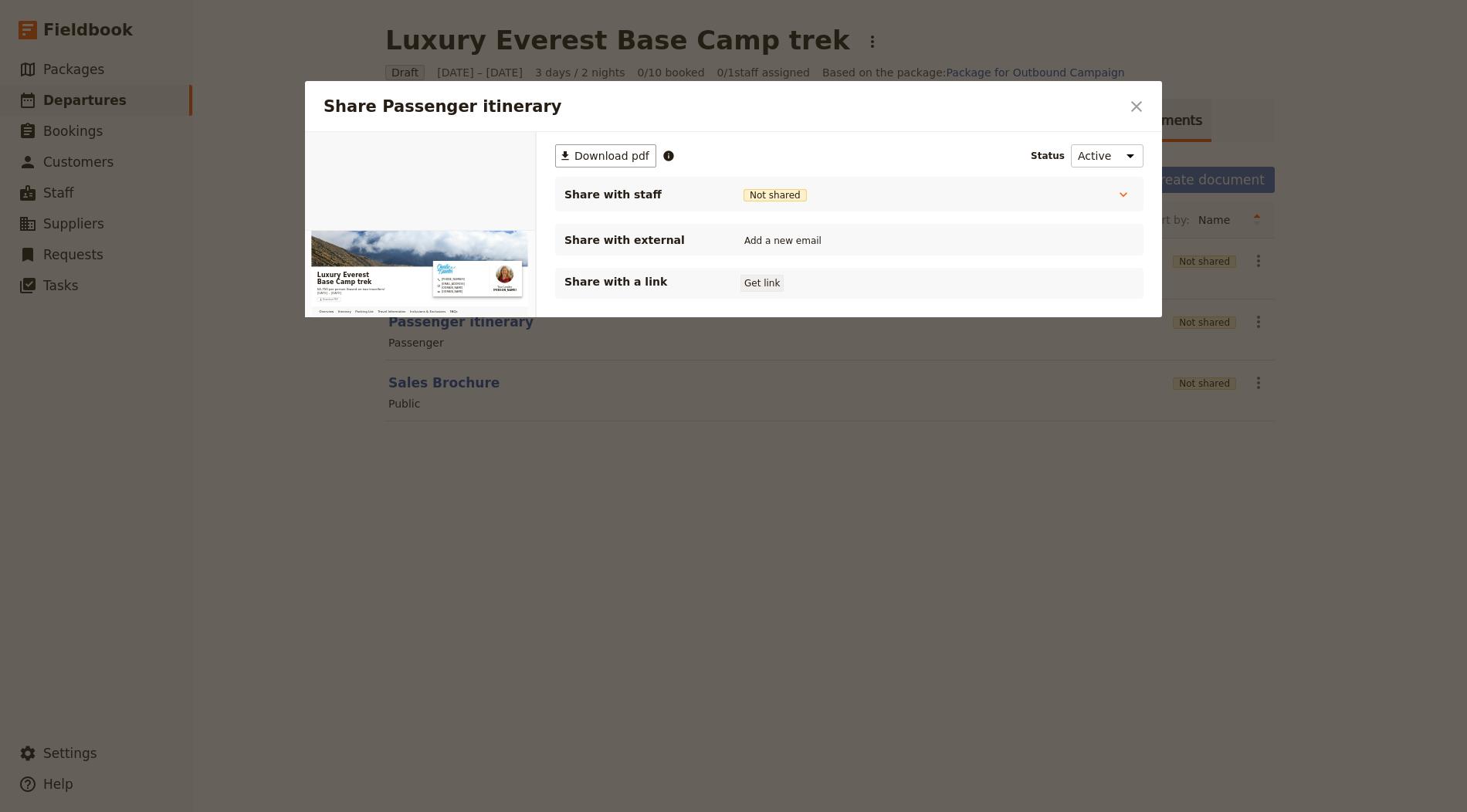
click at [775, 279] on button "Get link" at bounding box center [762, 283] width 43 height 17
click at [1143, 110] on icon "Close dialog" at bounding box center [1137, 107] width 19 height 19
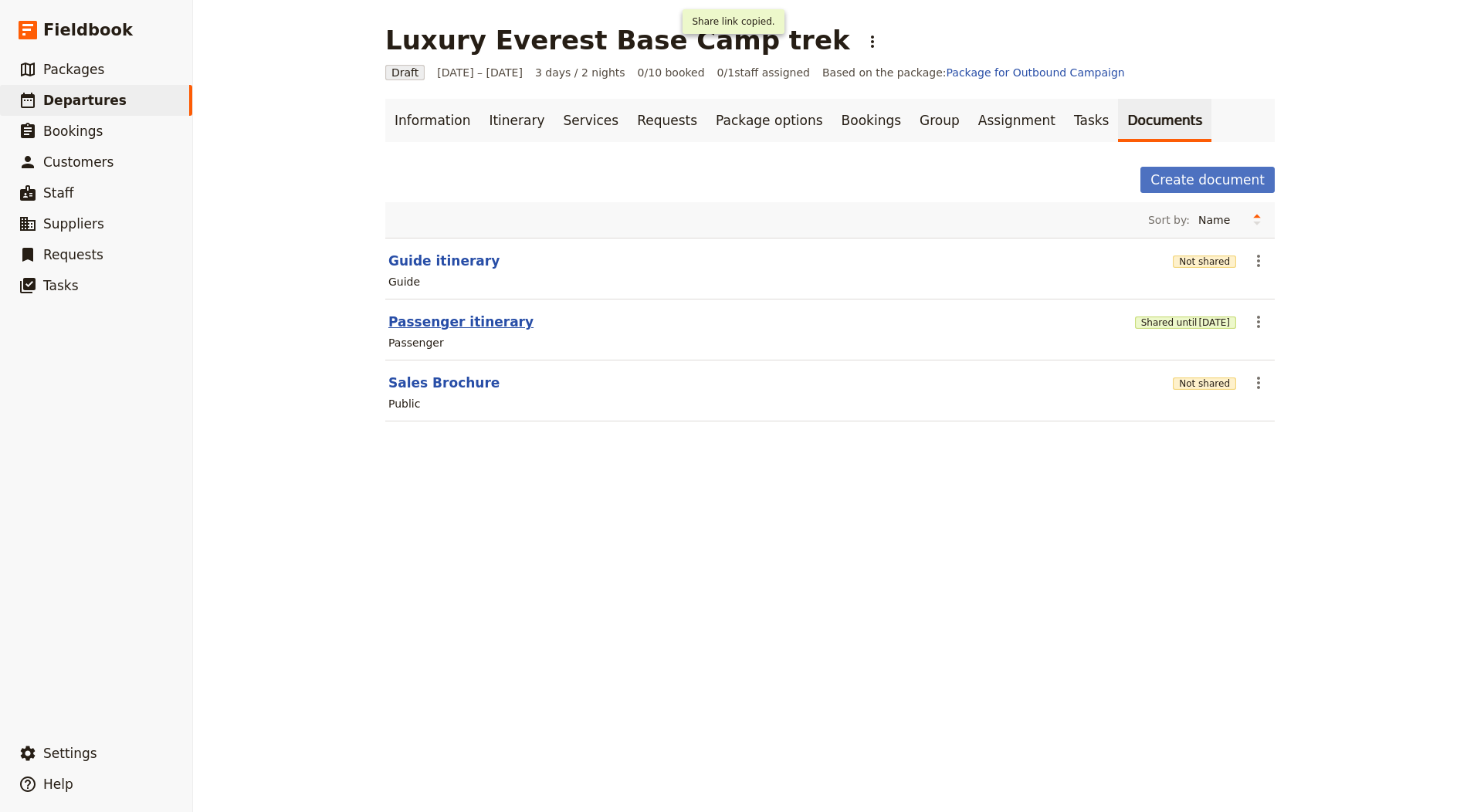
click at [466, 321] on button "Passenger itinerary" at bounding box center [460, 322] width 145 height 19
select select "PASSENGER"
select select "RUN_SHEET"
select select "LARGE"
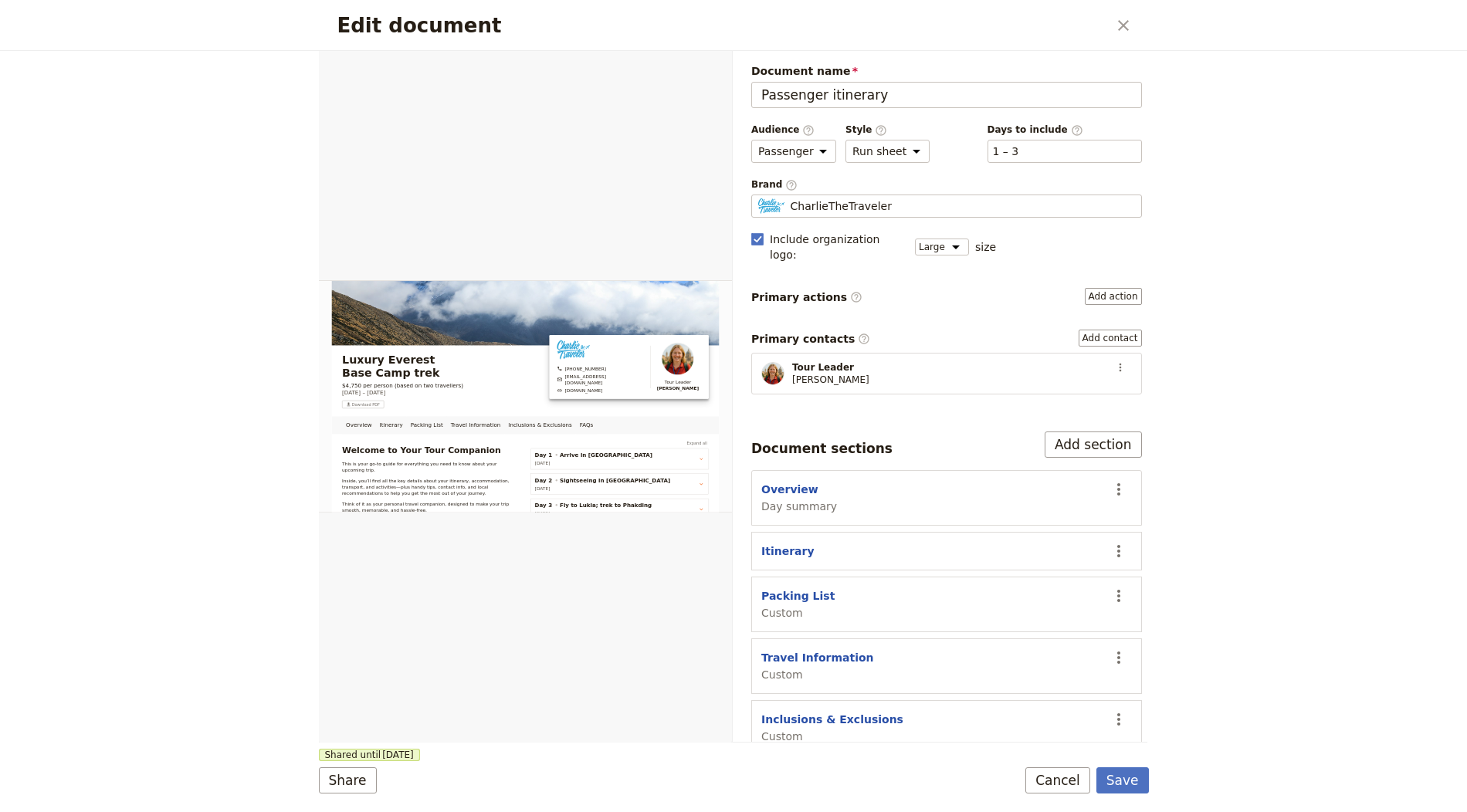
click at [887, 189] on span "Brand ​" at bounding box center [947, 185] width 391 height 13
click at [758, 194] on input "CharlieTheTraveler" at bounding box center [757, 194] width 1 height 1
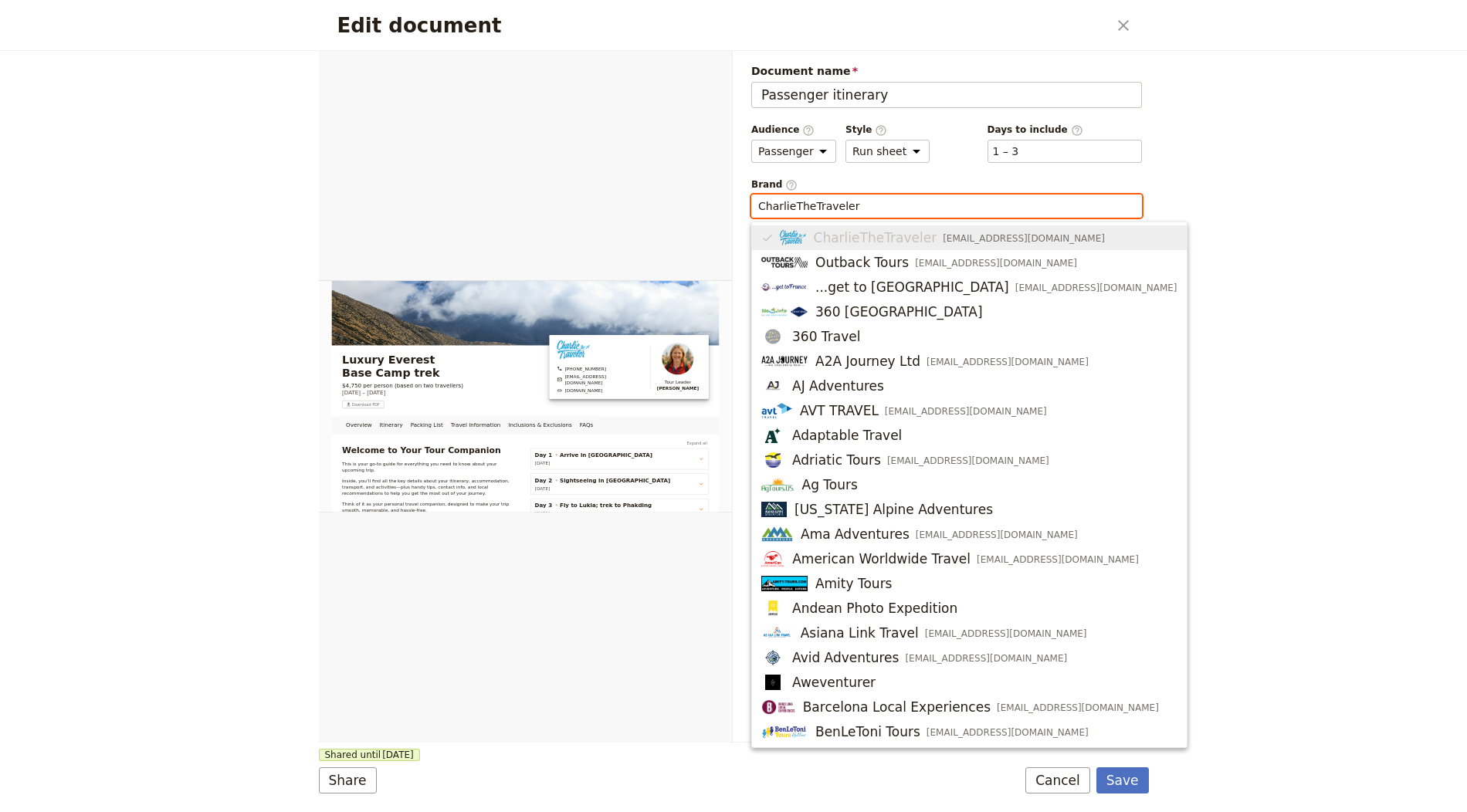
click at [885, 200] on input "CharlieTheTraveler" at bounding box center [946, 206] width 377 height 16
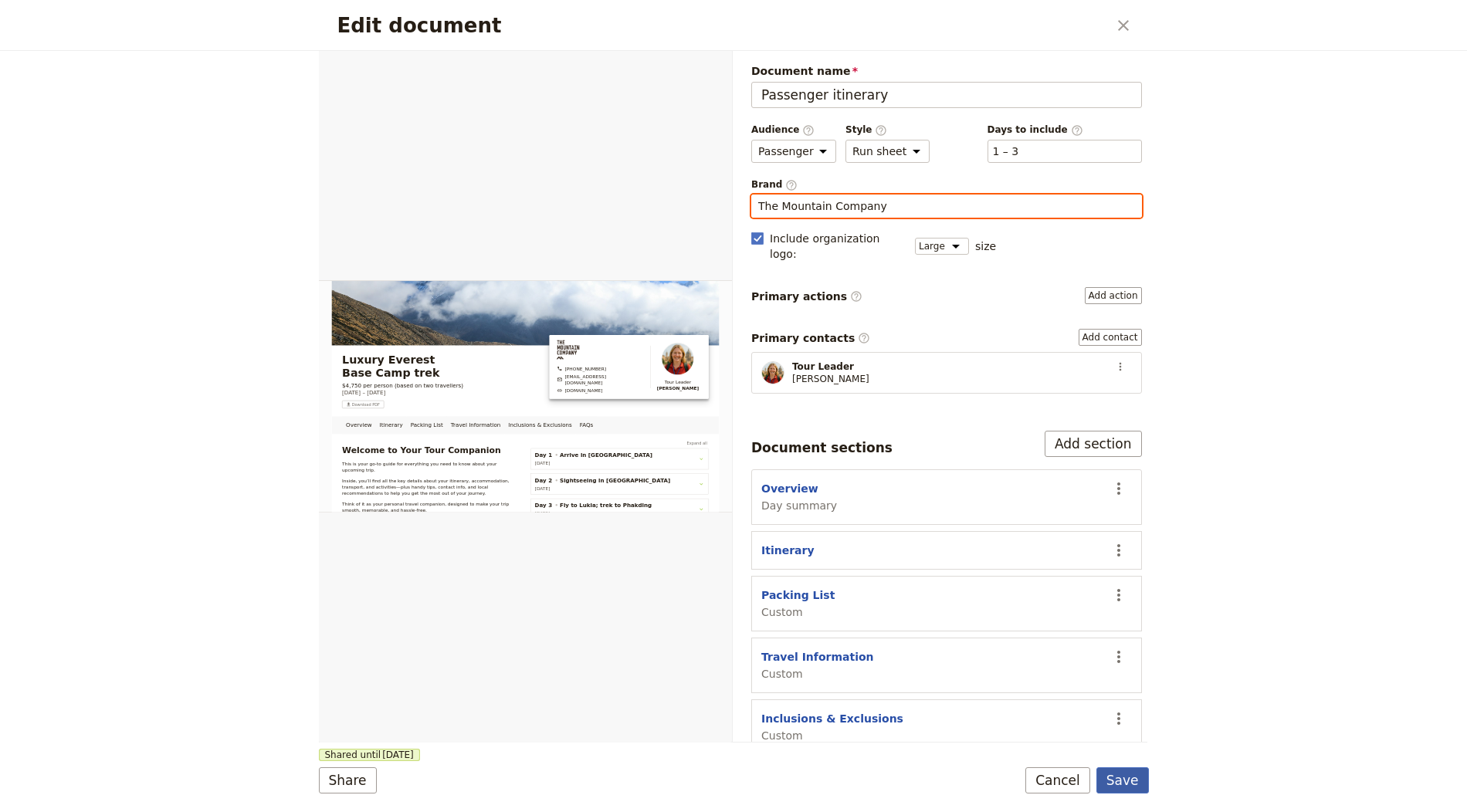
type input "The Mountain Company"
click at [1120, 779] on button "Save" at bounding box center [1122, 780] width 52 height 26
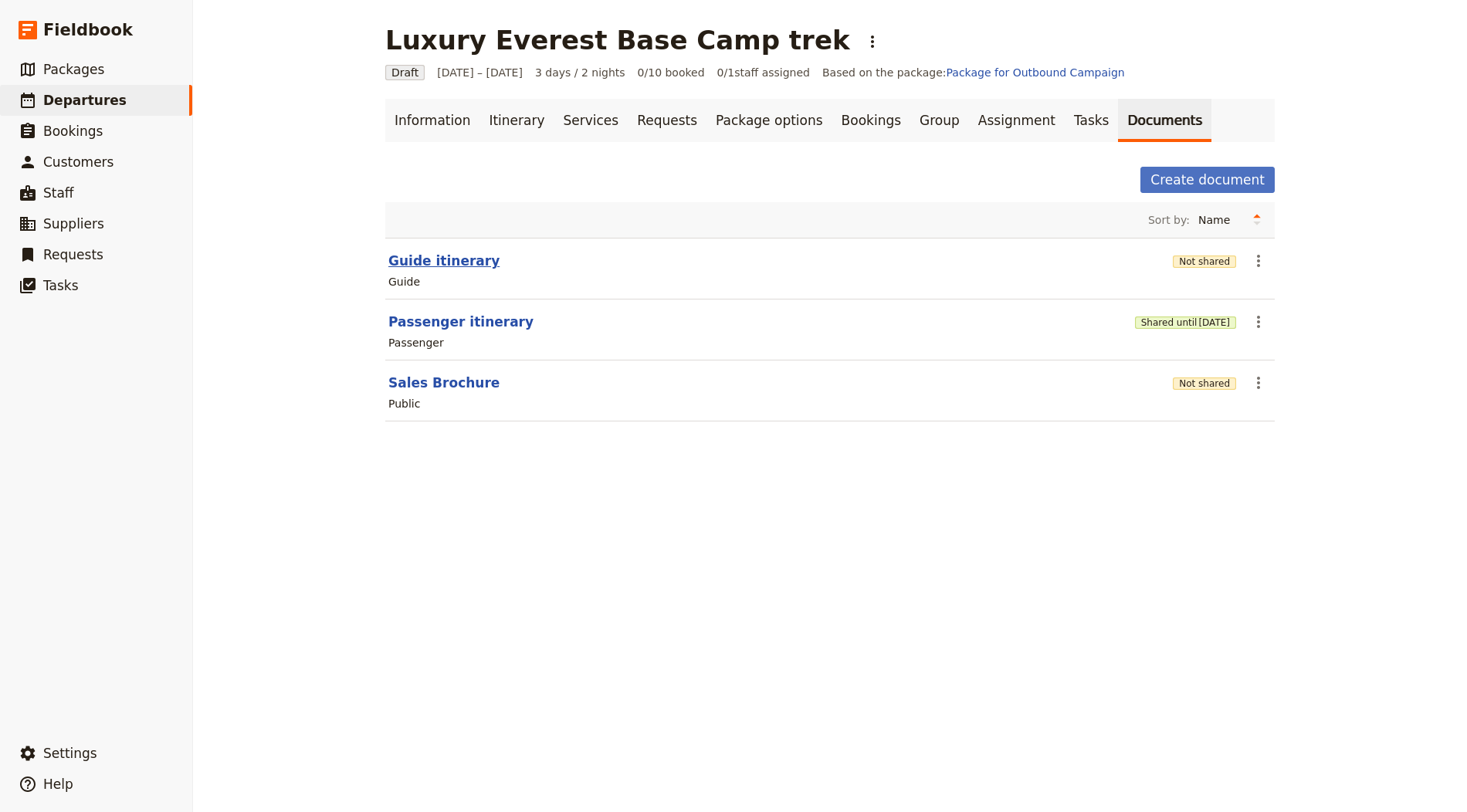
click at [420, 260] on button "Guide itinerary" at bounding box center [444, 261] width 112 height 19
select select "STAFF"
select select "RUN_SHEET"
select select "LARGE"
click at [1198, 323] on span "[DATE]" at bounding box center [1214, 322] width 32 height 12
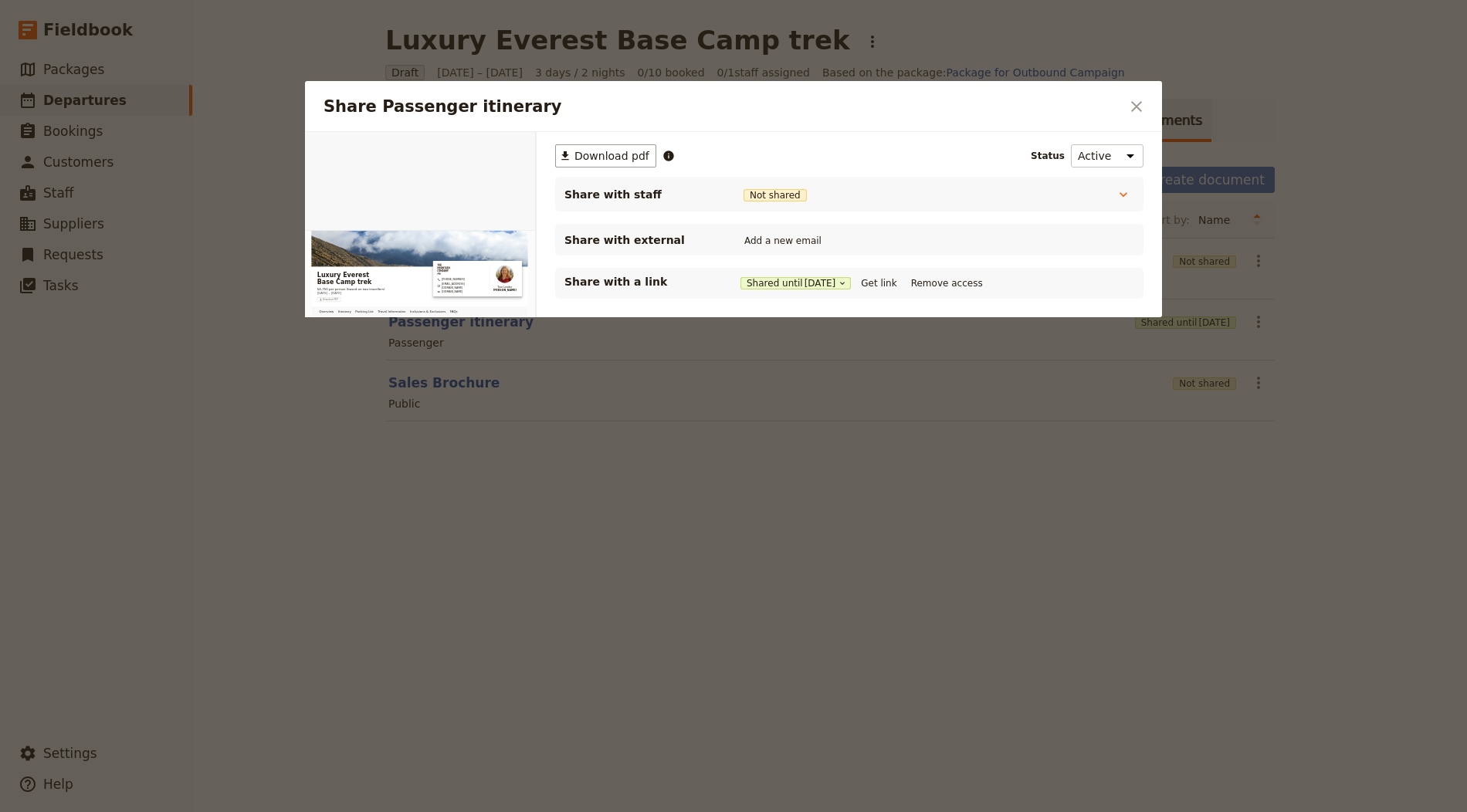
click at [897, 293] on div "Share with a link Shared until 3 Nov 2025 Get link Remove access" at bounding box center [849, 283] width 588 height 31
click at [894, 285] on button "Get link" at bounding box center [878, 283] width 43 height 17
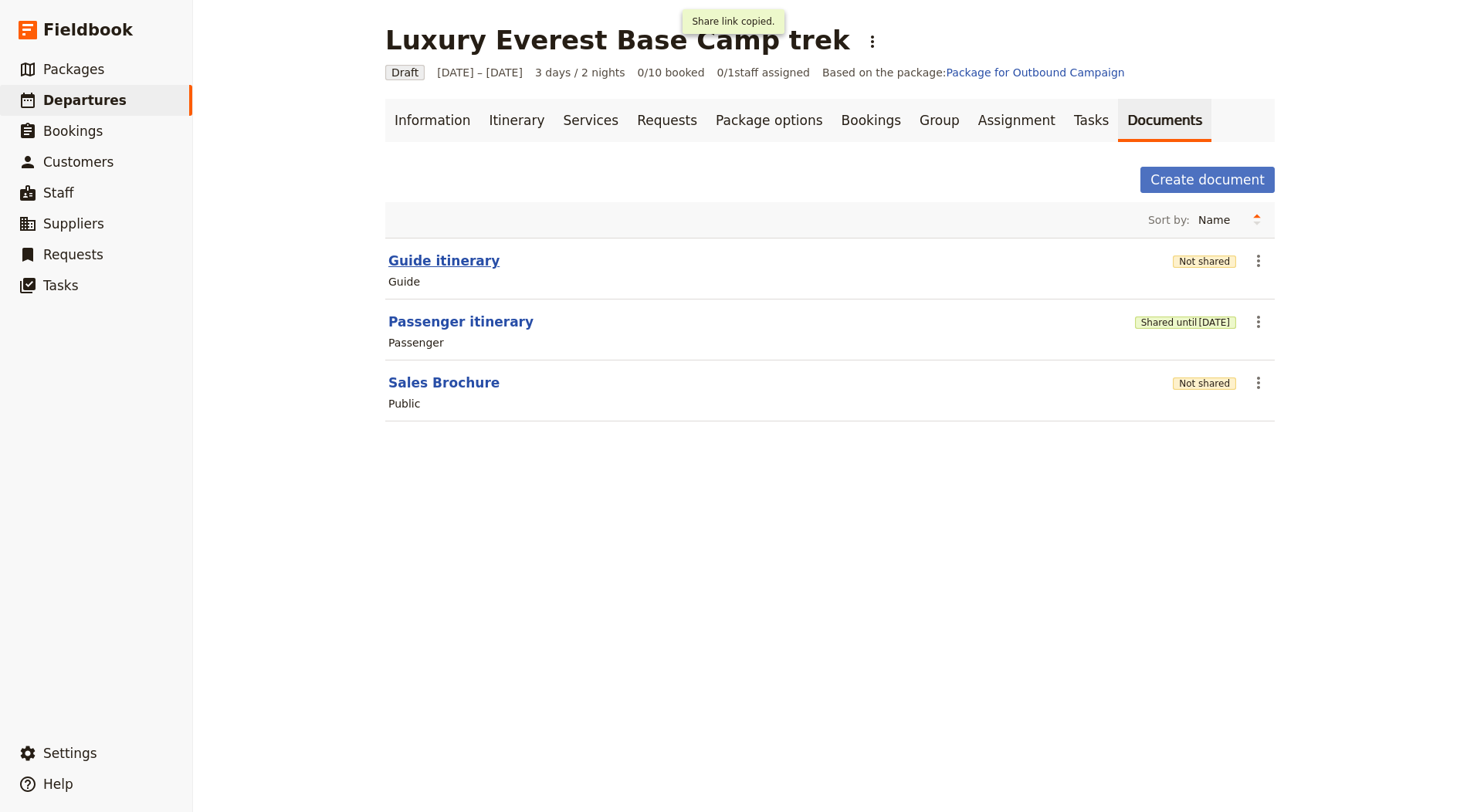
click at [428, 252] on button "Guide itinerary" at bounding box center [444, 261] width 112 height 19
select select "STAFF"
select select "RUN_SHEET"
select select "LARGE"
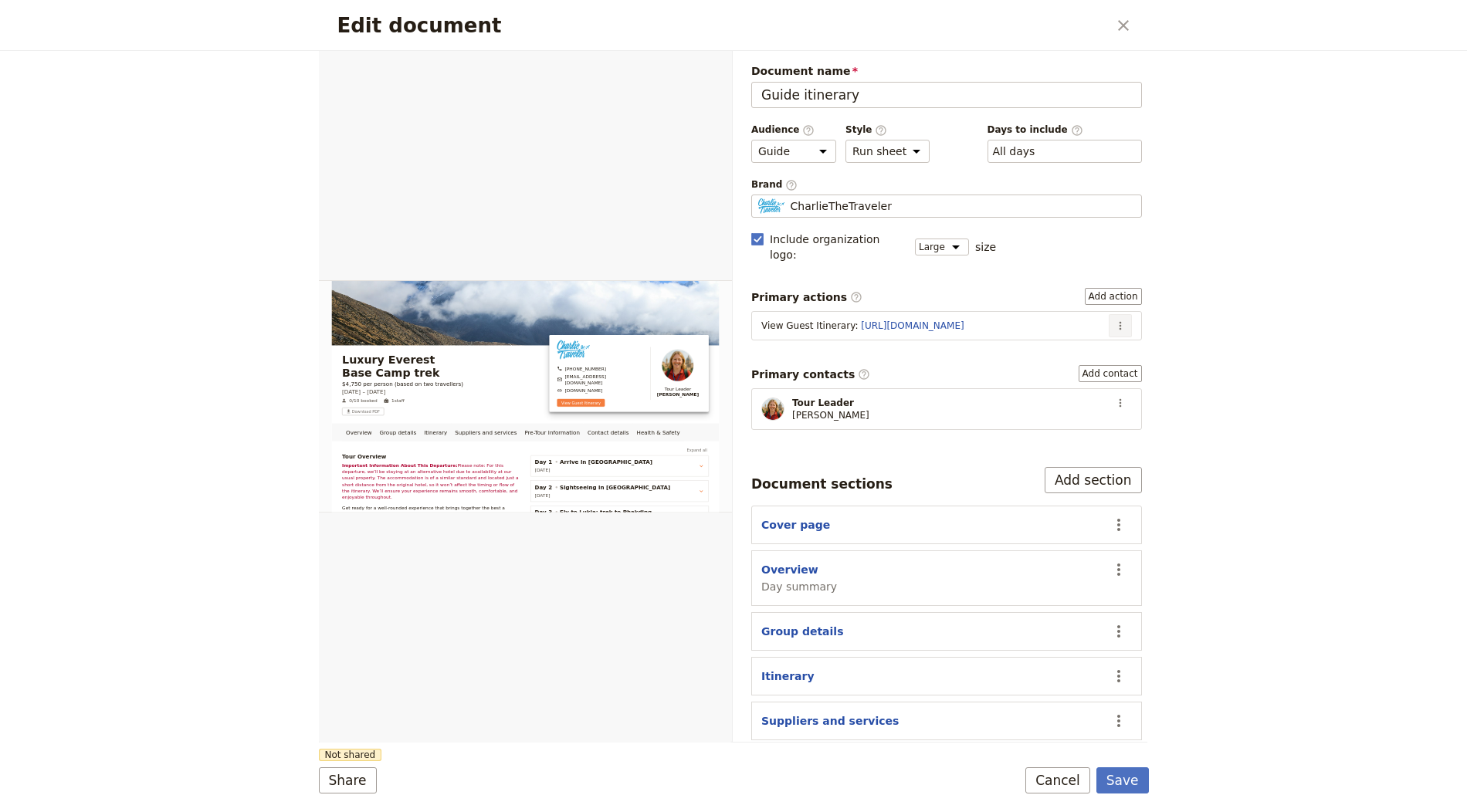
click at [1114, 314] on button "​" at bounding box center [1120, 326] width 23 height 23
click at [1093, 334] on span "Edit action" at bounding box center [1068, 337] width 80 height 16
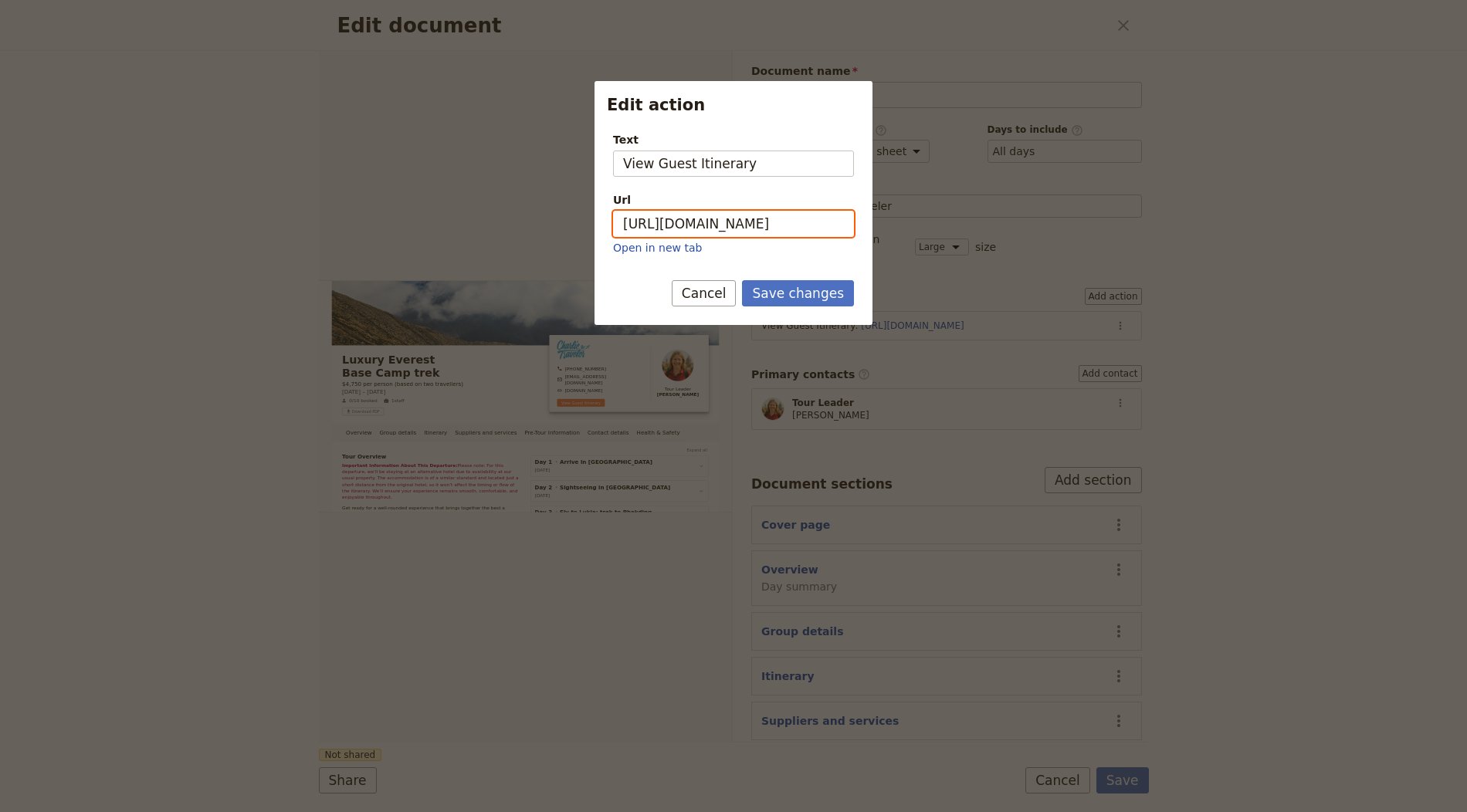
click at [754, 215] on input "https://trips.fieldbook.com/d/TN1TTLbzAMlGU3ooN5cIl" at bounding box center [733, 224] width 241 height 26
paste input "XxoG9ezjBjQgFHUdBOGsZ"
type input "https://trips.fieldbook.com/d/XxoG9ezjBjQgFHUdBOGsZ"
click at [725, 154] on input "View Guest Itinerary" at bounding box center [733, 164] width 241 height 26
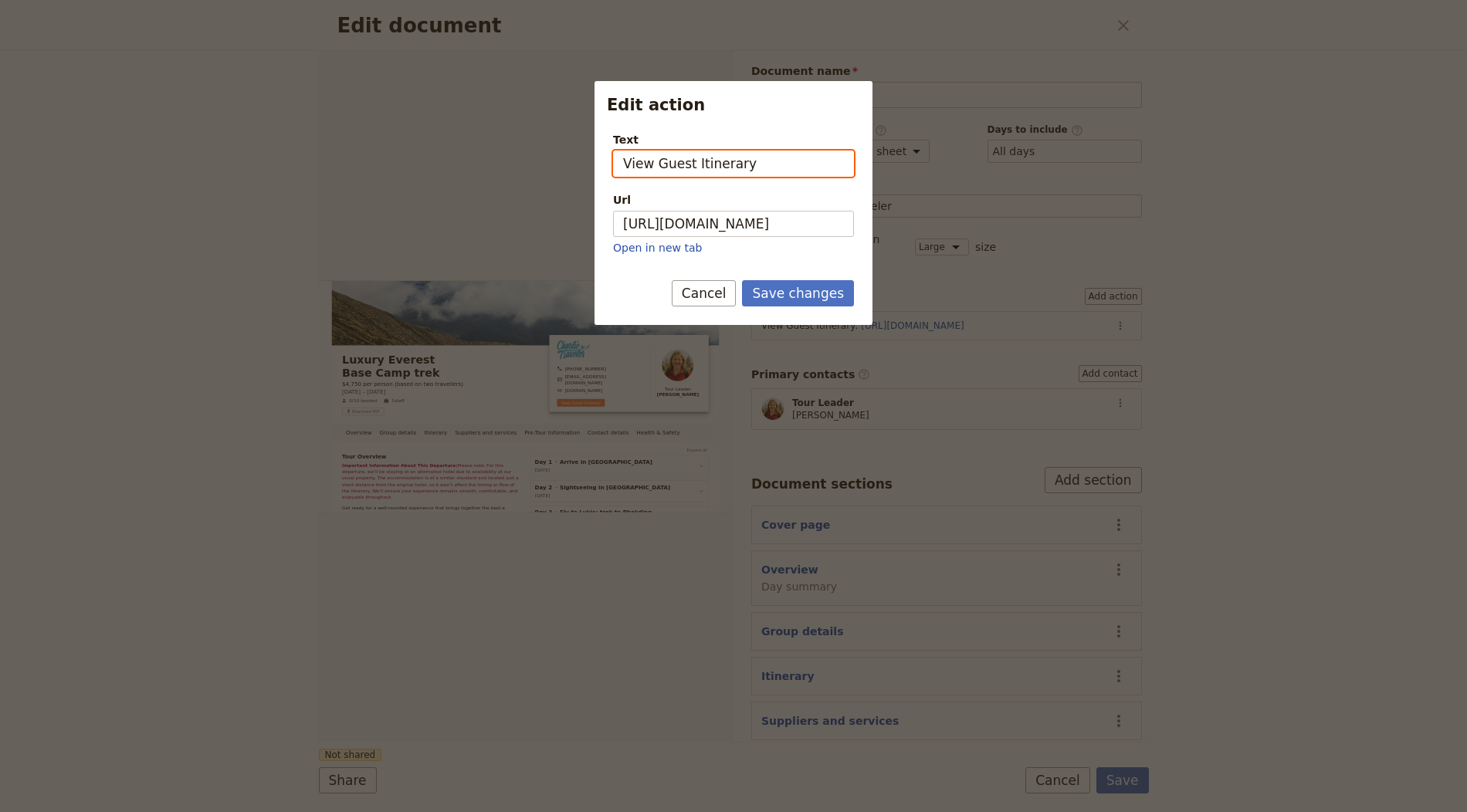
scroll to position [0, 0]
click at [795, 293] on button "Save changes" at bounding box center [798, 293] width 112 height 26
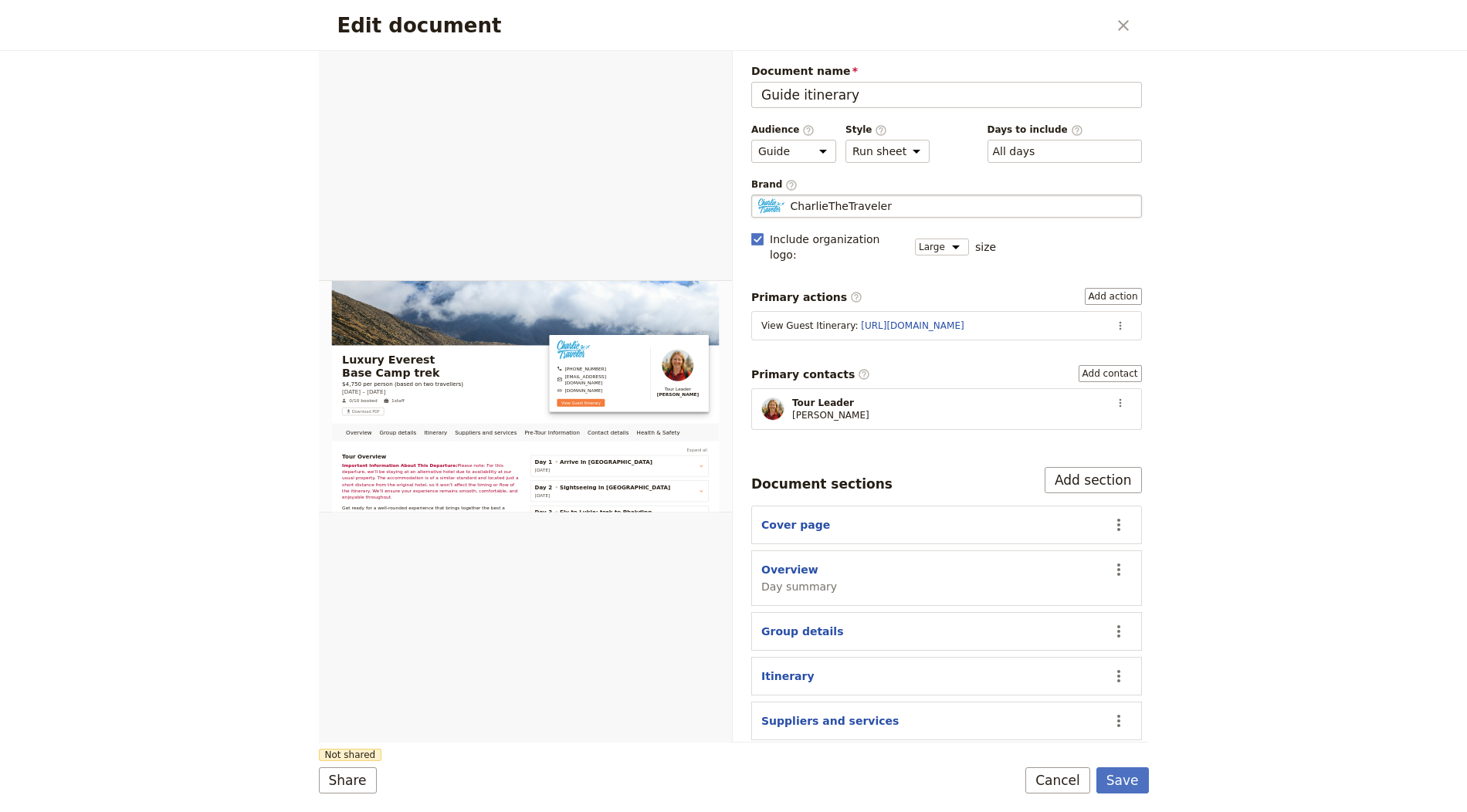
click at [858, 206] on span "CharlieTheTraveler" at bounding box center [841, 206] width 101 height 16
click at [758, 195] on input "CharlieTheTraveler" at bounding box center [757, 194] width 1 height 1
type input "The Mountain Company"
click at [1113, 791] on button "Save" at bounding box center [1122, 780] width 52 height 26
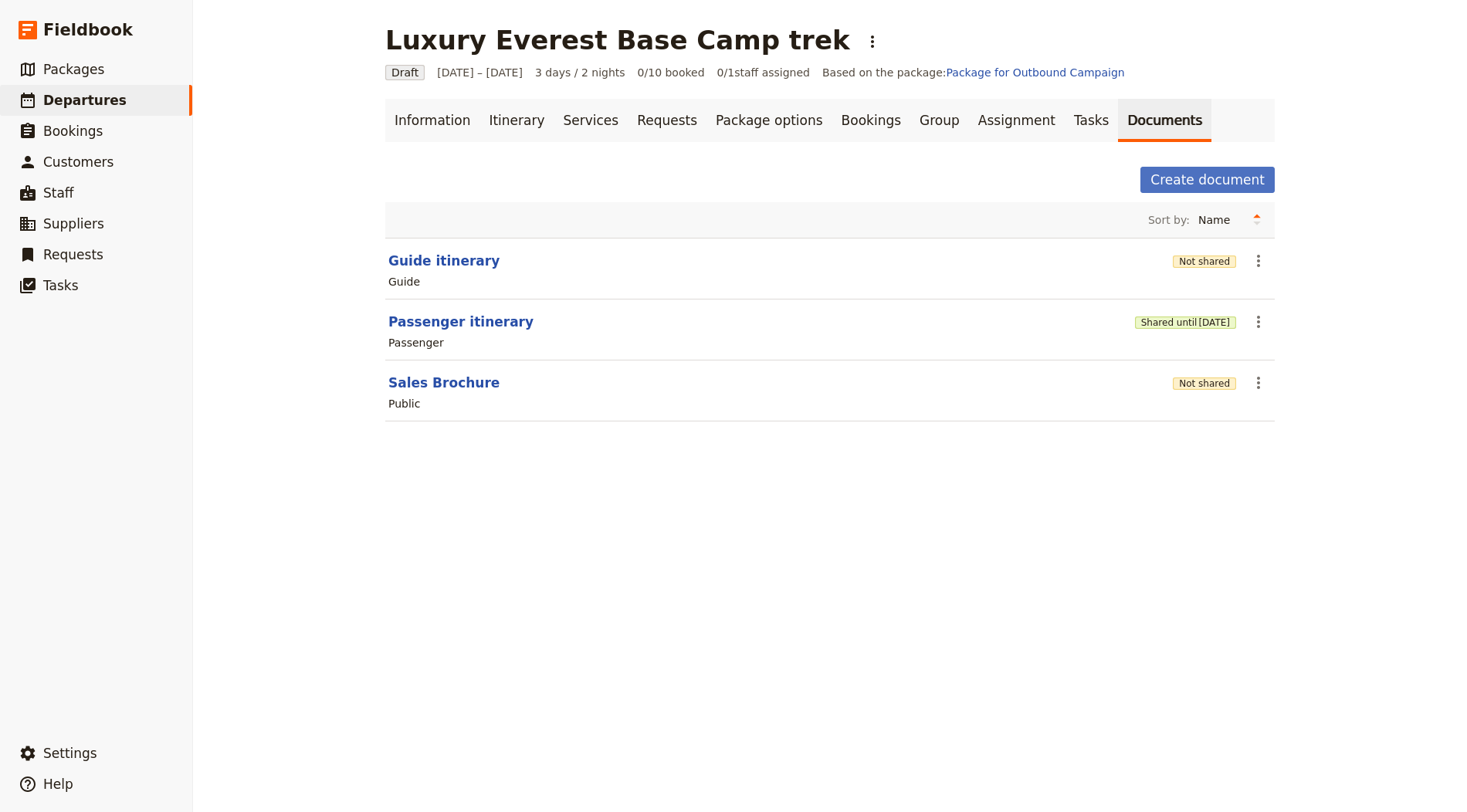
click at [452, 390] on section "Sales Brochure Not shared ​ Public" at bounding box center [830, 392] width 889 height 61
click at [452, 382] on button "Sales Brochure" at bounding box center [444, 383] width 112 height 19
select select "DEFAULT"
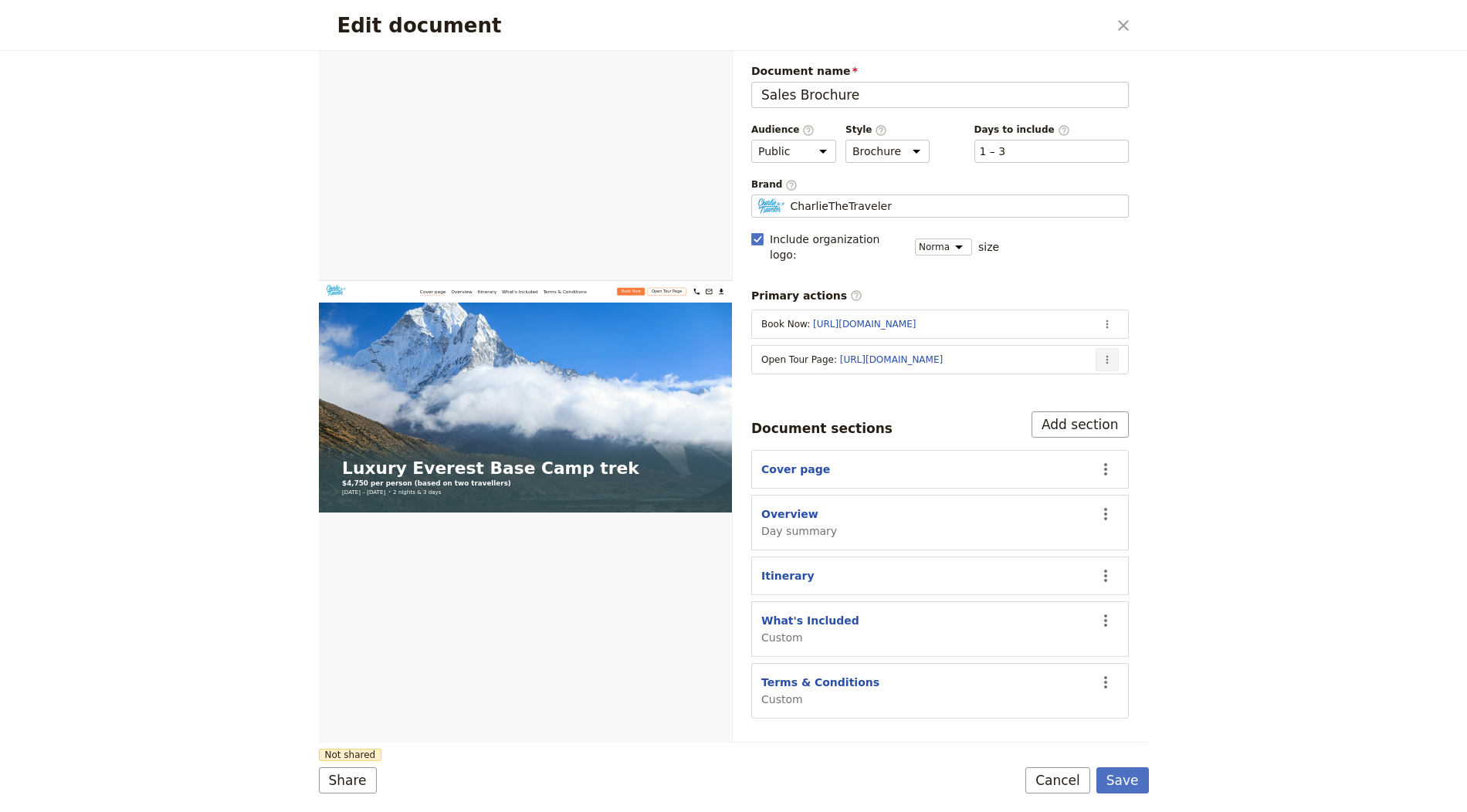
click at [1109, 348] on button "​" at bounding box center [1107, 359] width 23 height 23
click at [1073, 370] on span "Edit action" at bounding box center [1046, 371] width 125 height 16
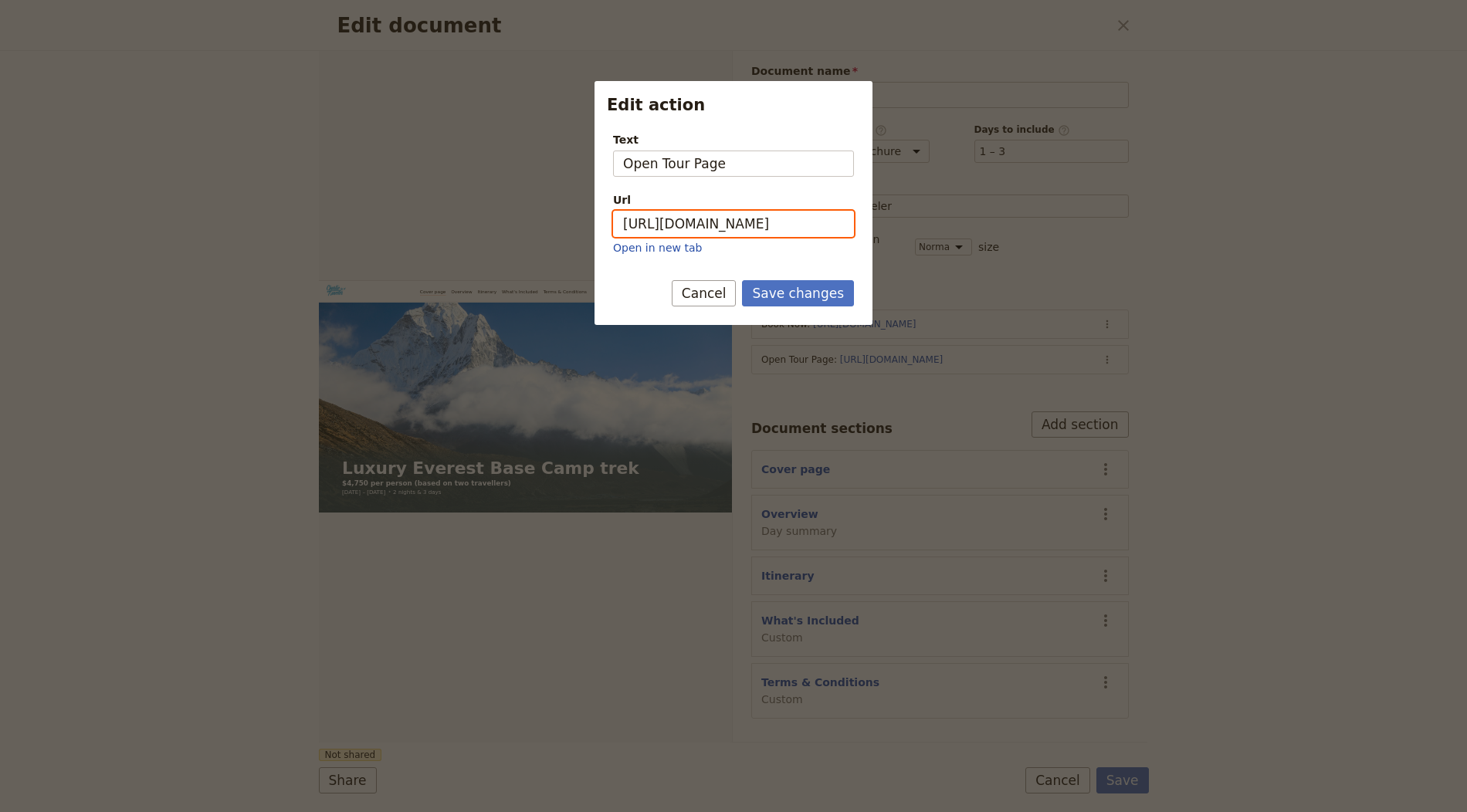
click at [790, 213] on input "https://trips.fieldbook.com/d/TN1TTLbzAMlGU3ooN5cIl" at bounding box center [733, 224] width 241 height 26
paste input "XxoG9ezjBjQgFHUdBOGsZ"
type input "https://trips.fieldbook.com/d/XxoG9ezjBjQgFHUdBOGsZ"
click at [784, 286] on button "Save changes" at bounding box center [798, 293] width 112 height 26
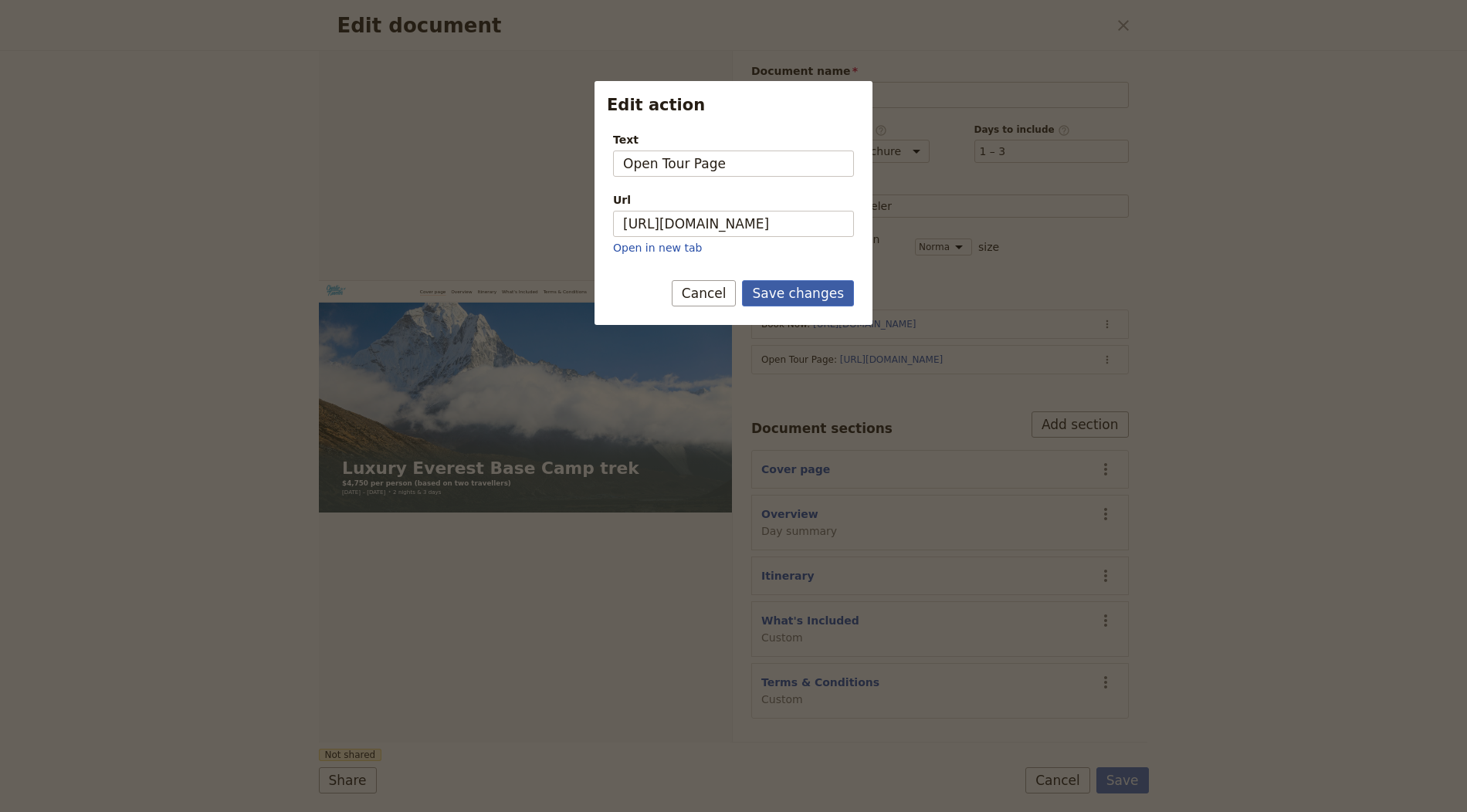
scroll to position [0, 0]
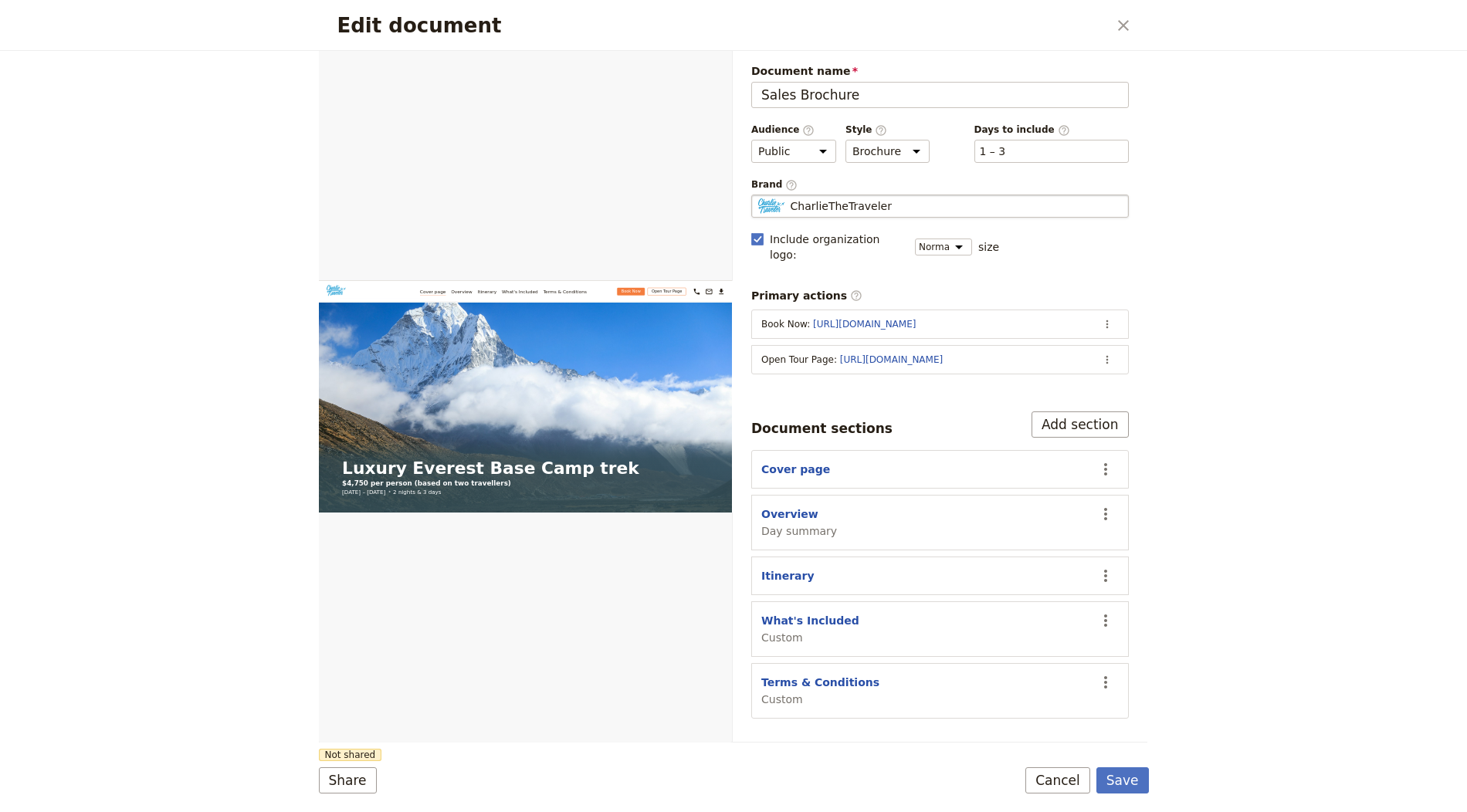
click at [883, 198] on div "CharlieTheTraveler" at bounding box center [940, 206] width 364 height 16
click at [758, 194] on input "CharlieTheTraveler" at bounding box center [757, 194] width 1 height 1
type input "The Mountain Company"
click at [1125, 784] on button "Save" at bounding box center [1122, 780] width 52 height 26
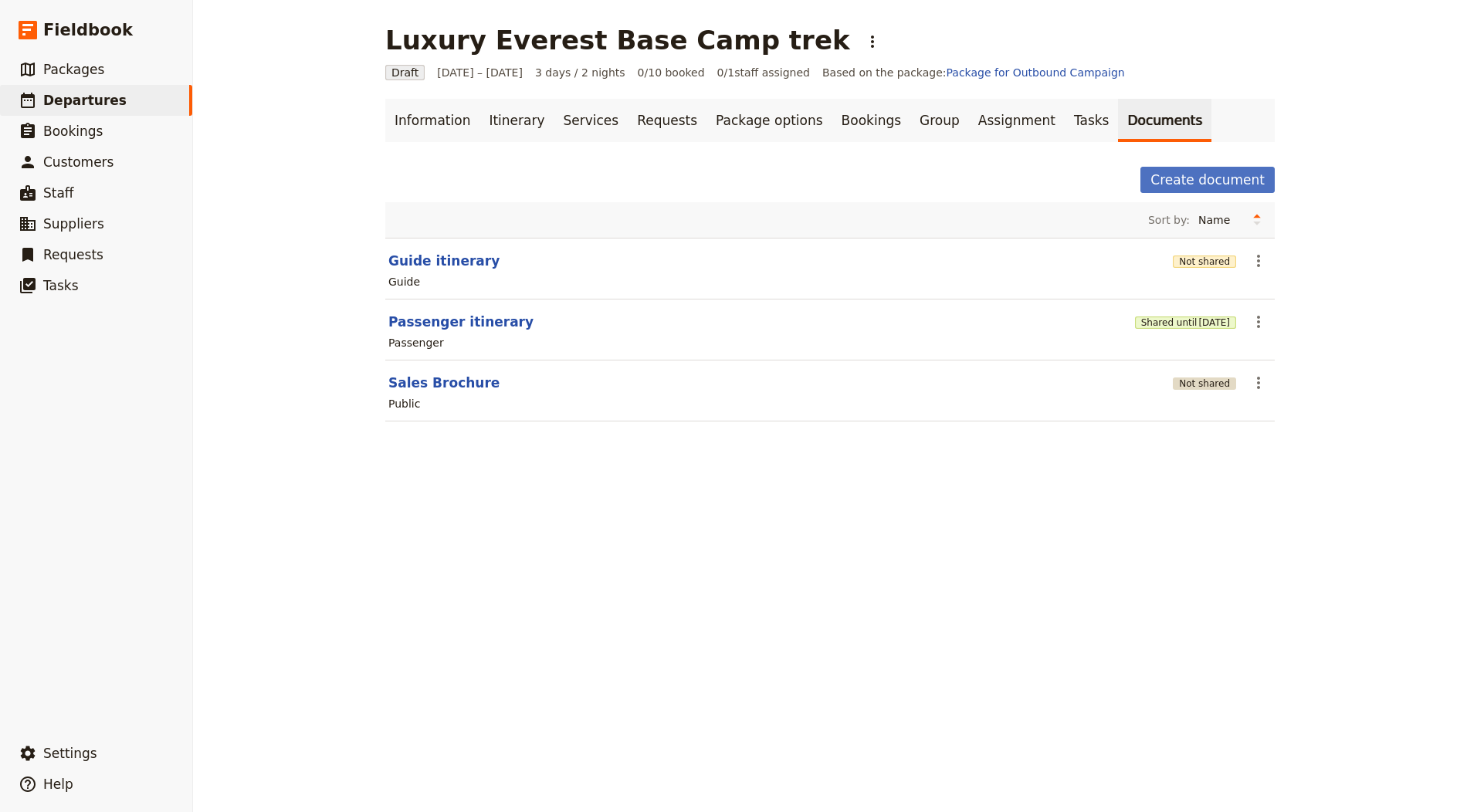
click at [1206, 384] on button "Not shared" at bounding box center [1205, 383] width 63 height 12
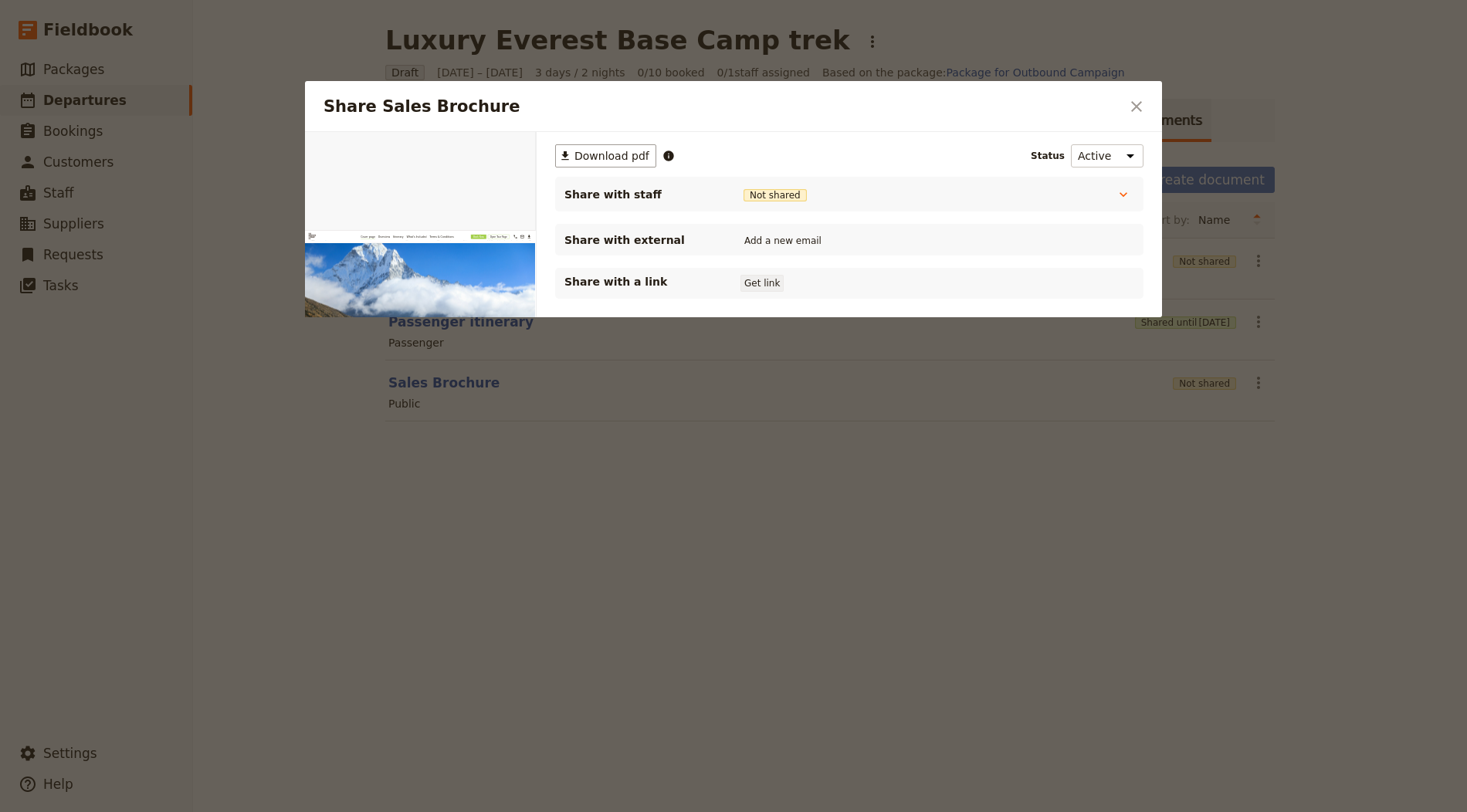
click at [755, 286] on button "Get link" at bounding box center [762, 283] width 43 height 17
click at [1142, 108] on icon "Close dialog" at bounding box center [1137, 107] width 19 height 19
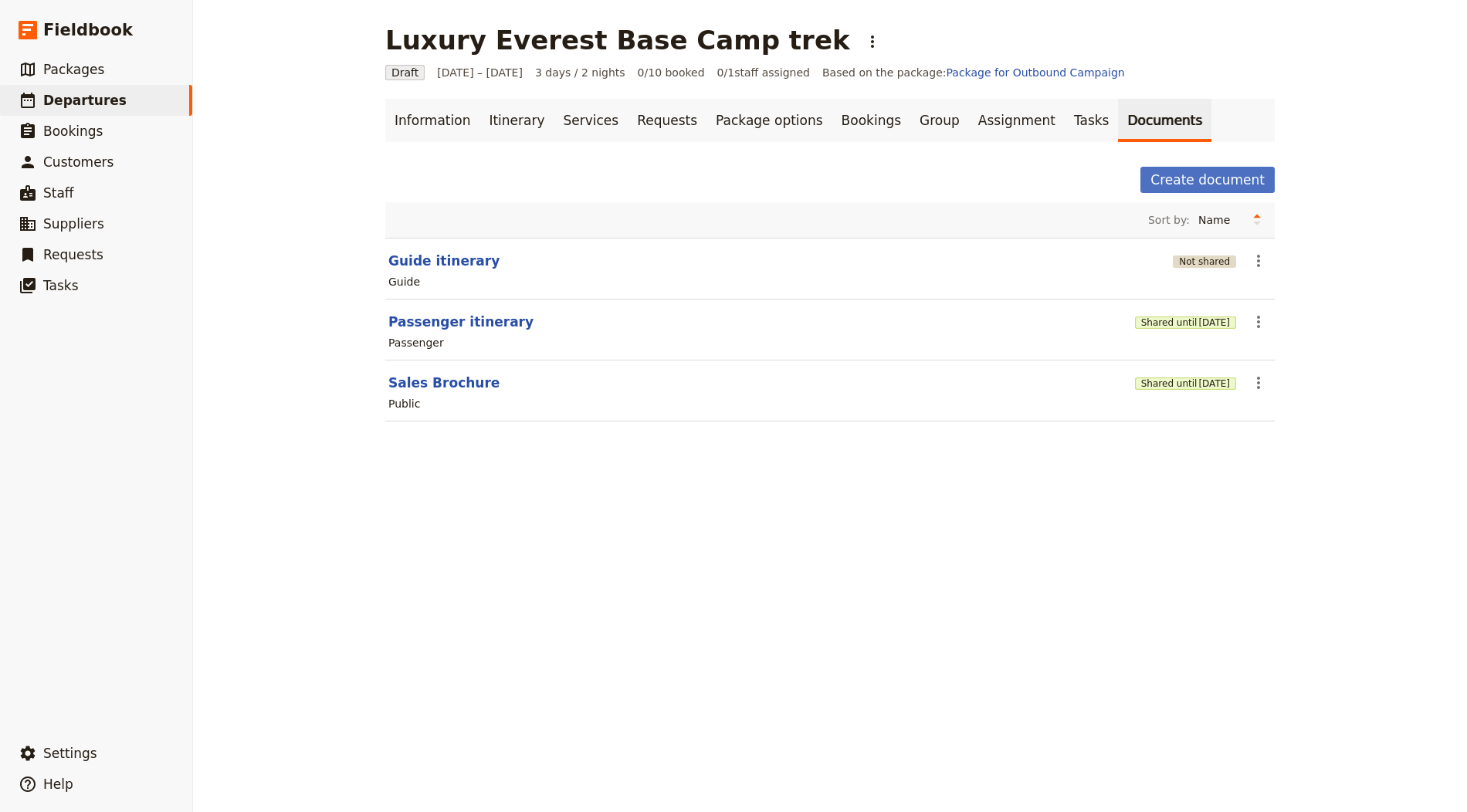
click at [1187, 261] on button "Not shared" at bounding box center [1205, 261] width 63 height 12
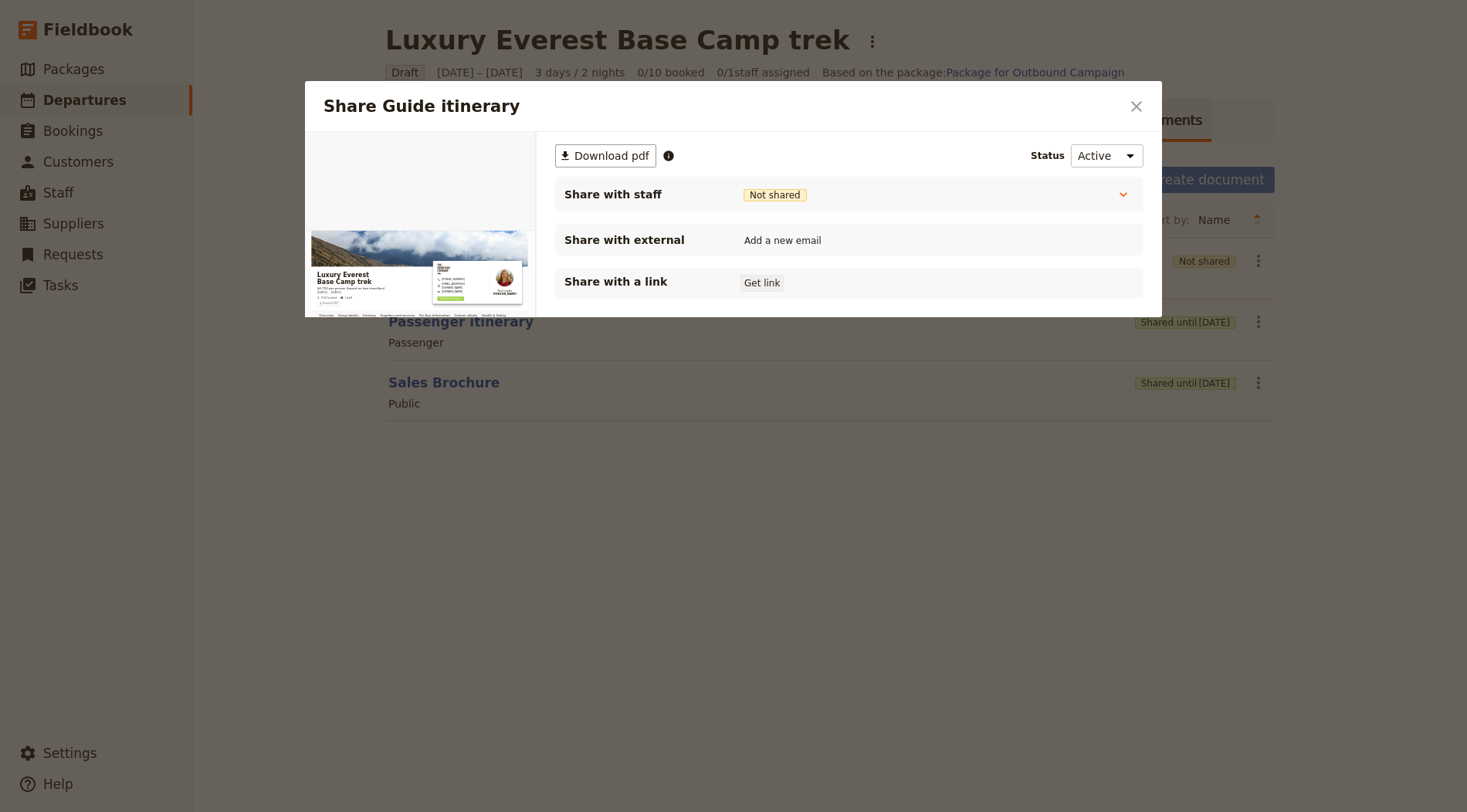
click at [760, 280] on button "Get link" at bounding box center [762, 283] width 43 height 17
click at [1137, 112] on icon "Close dialog" at bounding box center [1137, 107] width 19 height 19
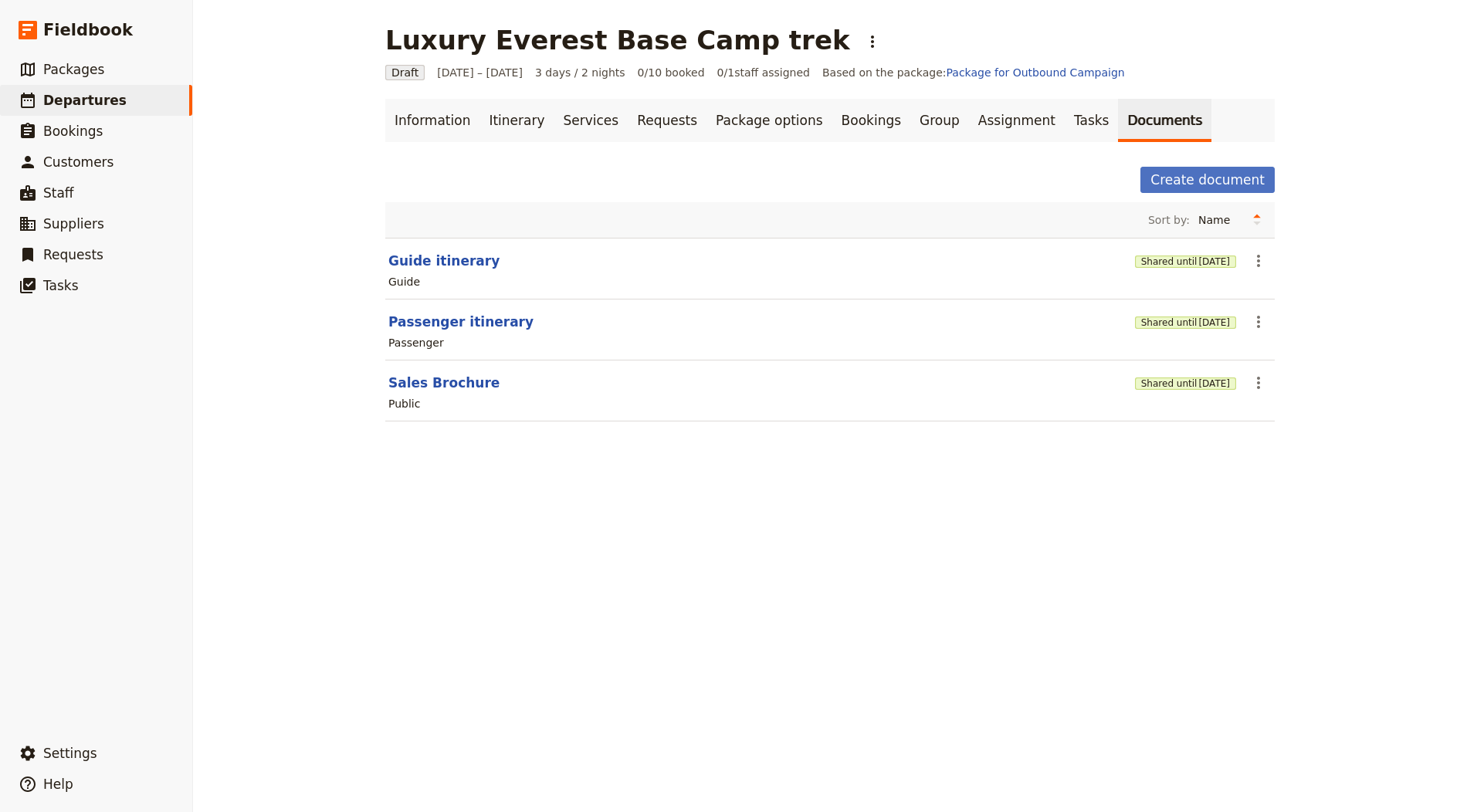
click at [751, 39] on div "Luxury Everest Base Camp trek ​" at bounding box center [635, 40] width 500 height 31
click at [863, 38] on icon "Actions" at bounding box center [873, 42] width 19 height 19
click at [808, 131] on button "Schedule departure" at bounding box center [830, 122] width 143 height 21
click at [755, 43] on div "Luxury Everest Base Camp trek ​" at bounding box center [635, 40] width 500 height 31
click at [863, 40] on icon "Actions" at bounding box center [873, 42] width 19 height 19
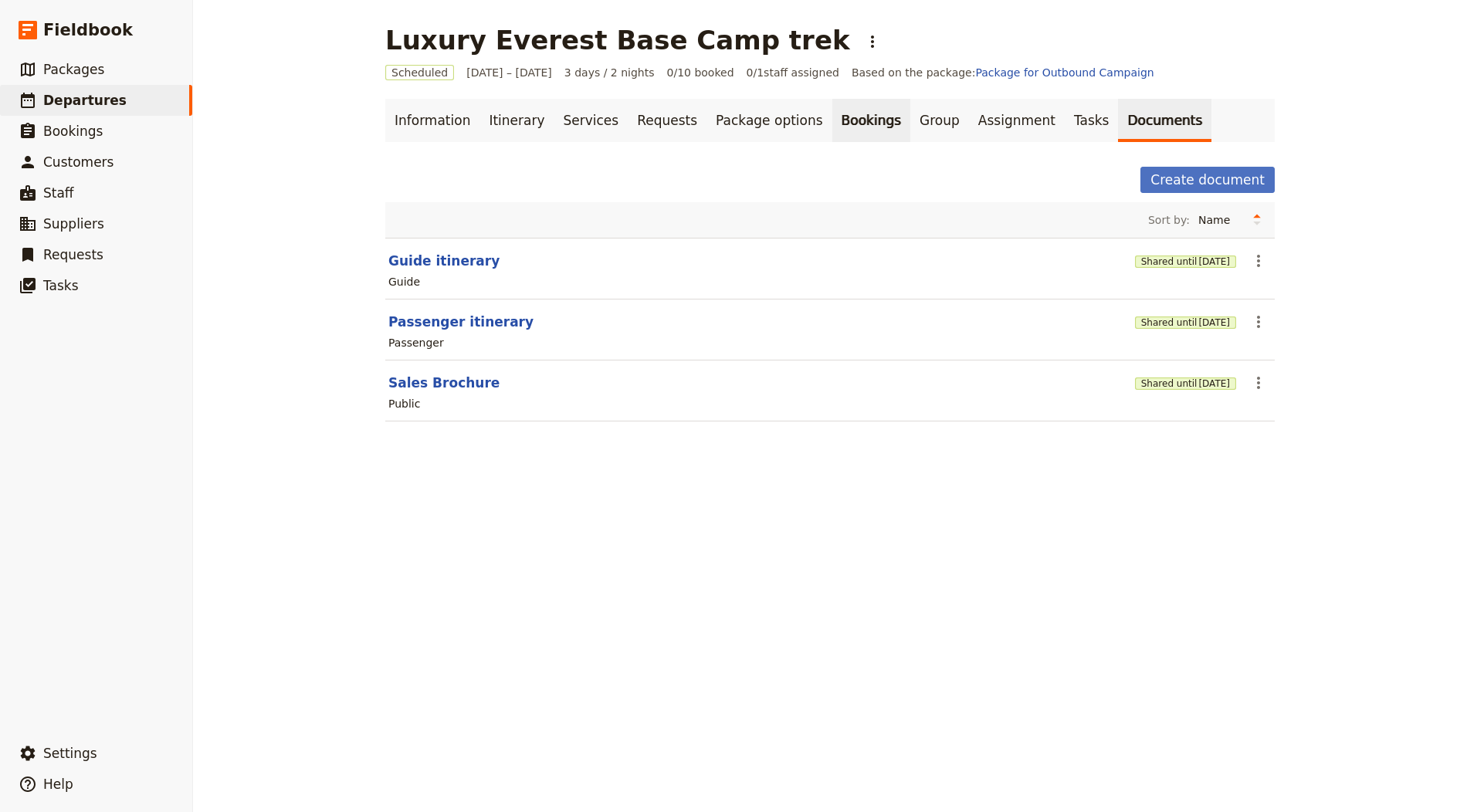
click at [833, 117] on link "Bookings" at bounding box center [872, 120] width 78 height 43
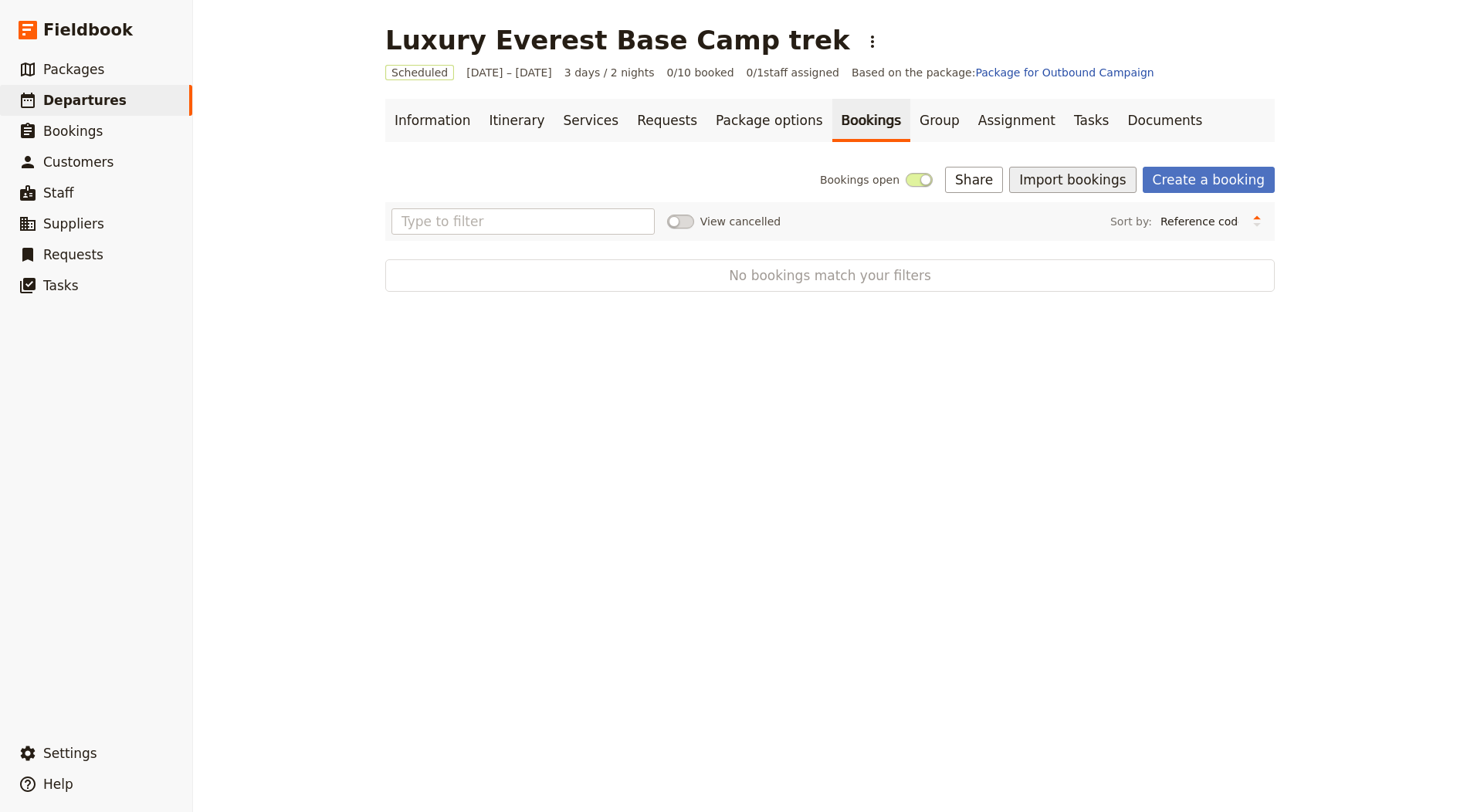
click at [1046, 178] on button "Import bookings" at bounding box center [1073, 180] width 127 height 26
click at [1078, 209] on span "Import Bookings" at bounding box center [1076, 213] width 88 height 16
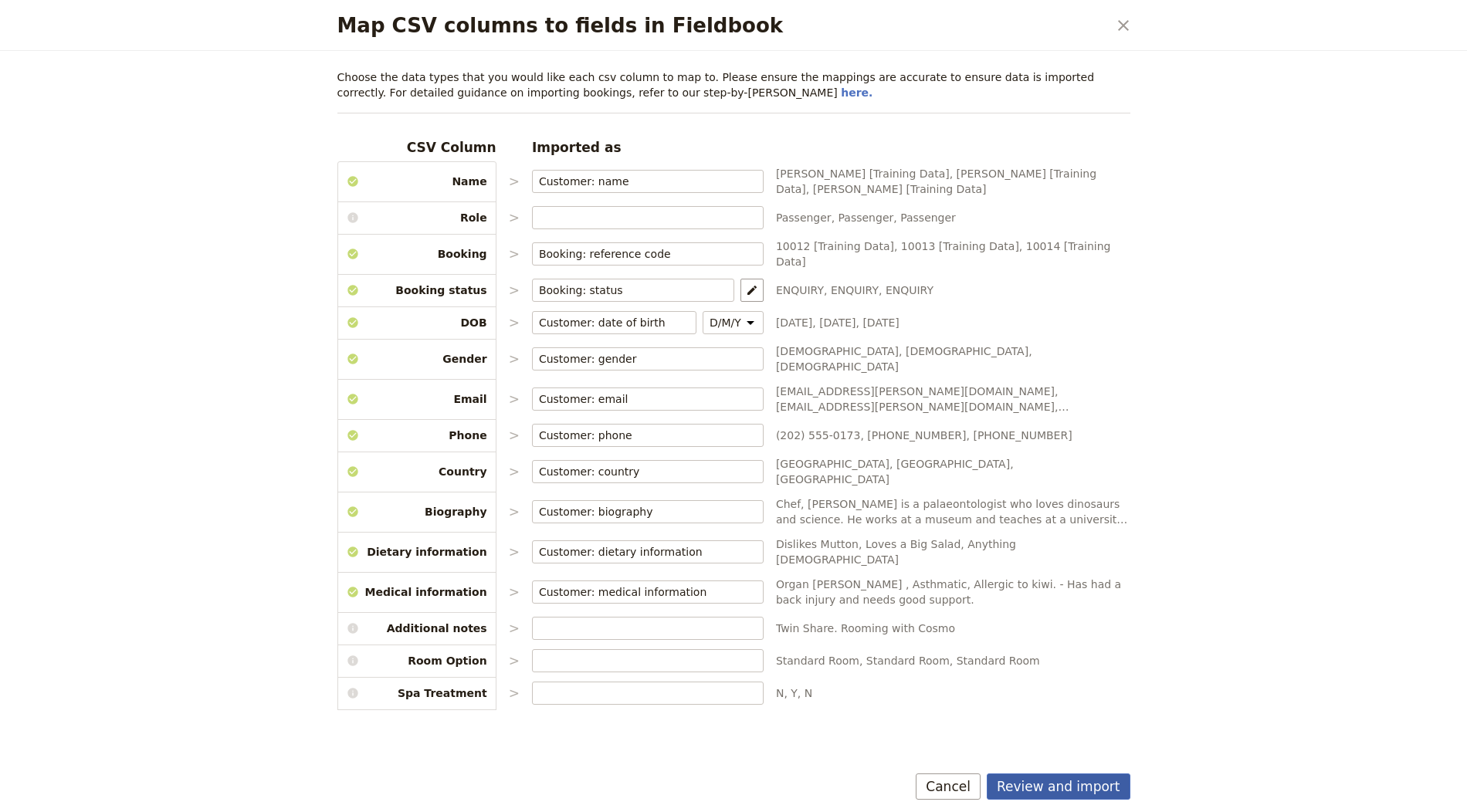
click at [1062, 793] on button "Review and import" at bounding box center [1059, 787] width 143 height 26
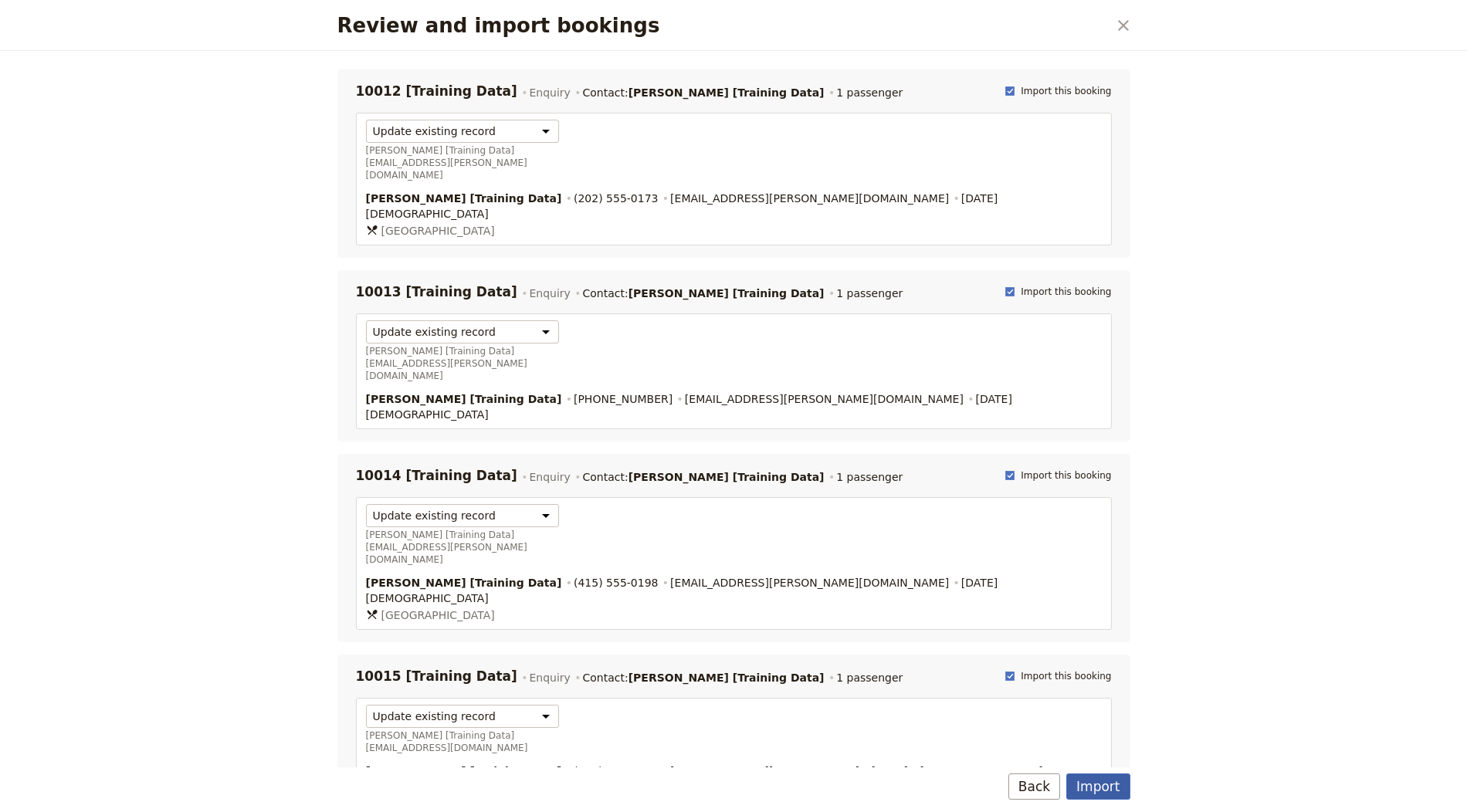
click at [1078, 788] on button "Import" at bounding box center [1098, 787] width 63 height 26
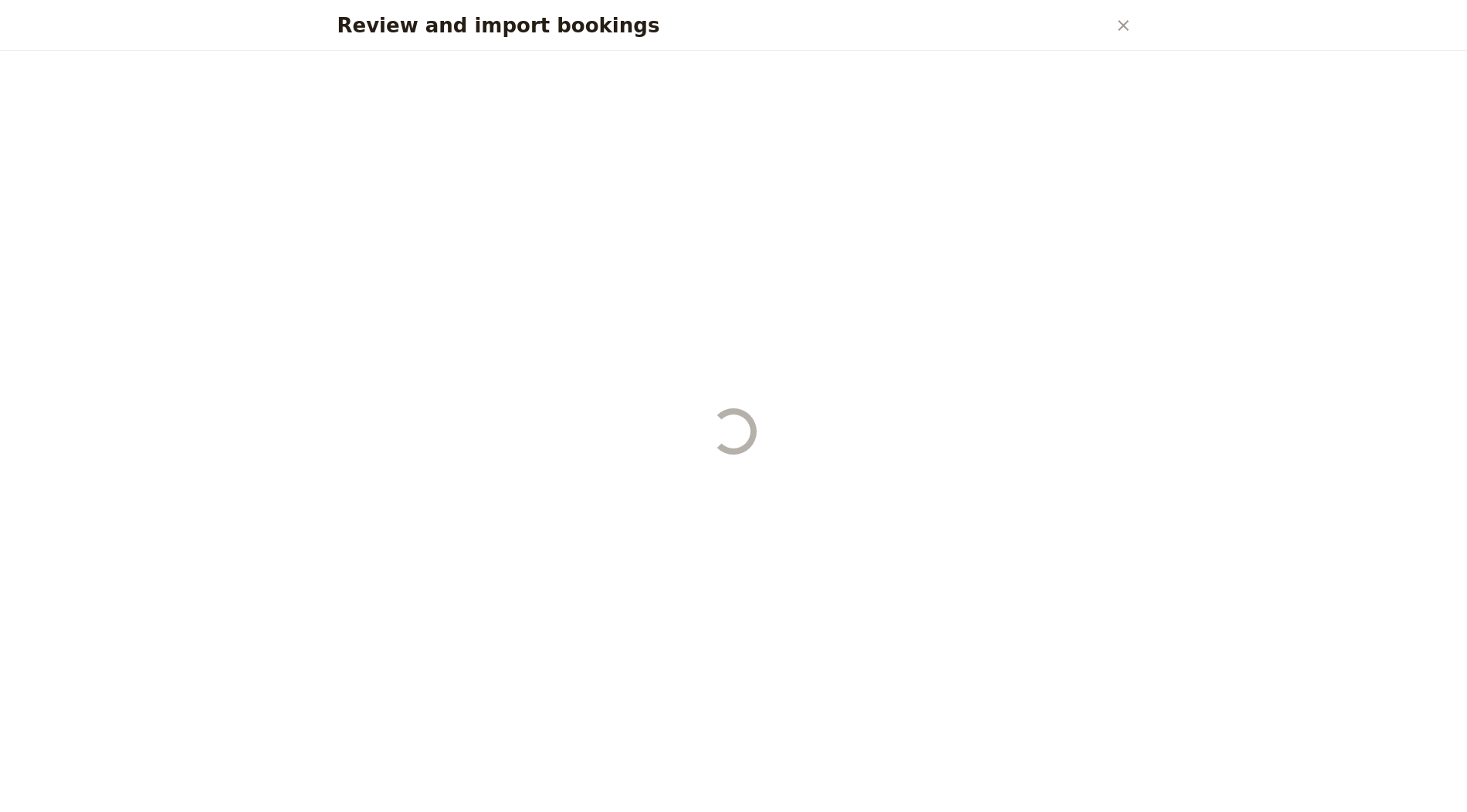
click at [1081, 786] on div "Review and import bookings" at bounding box center [734, 432] width 830 height 761
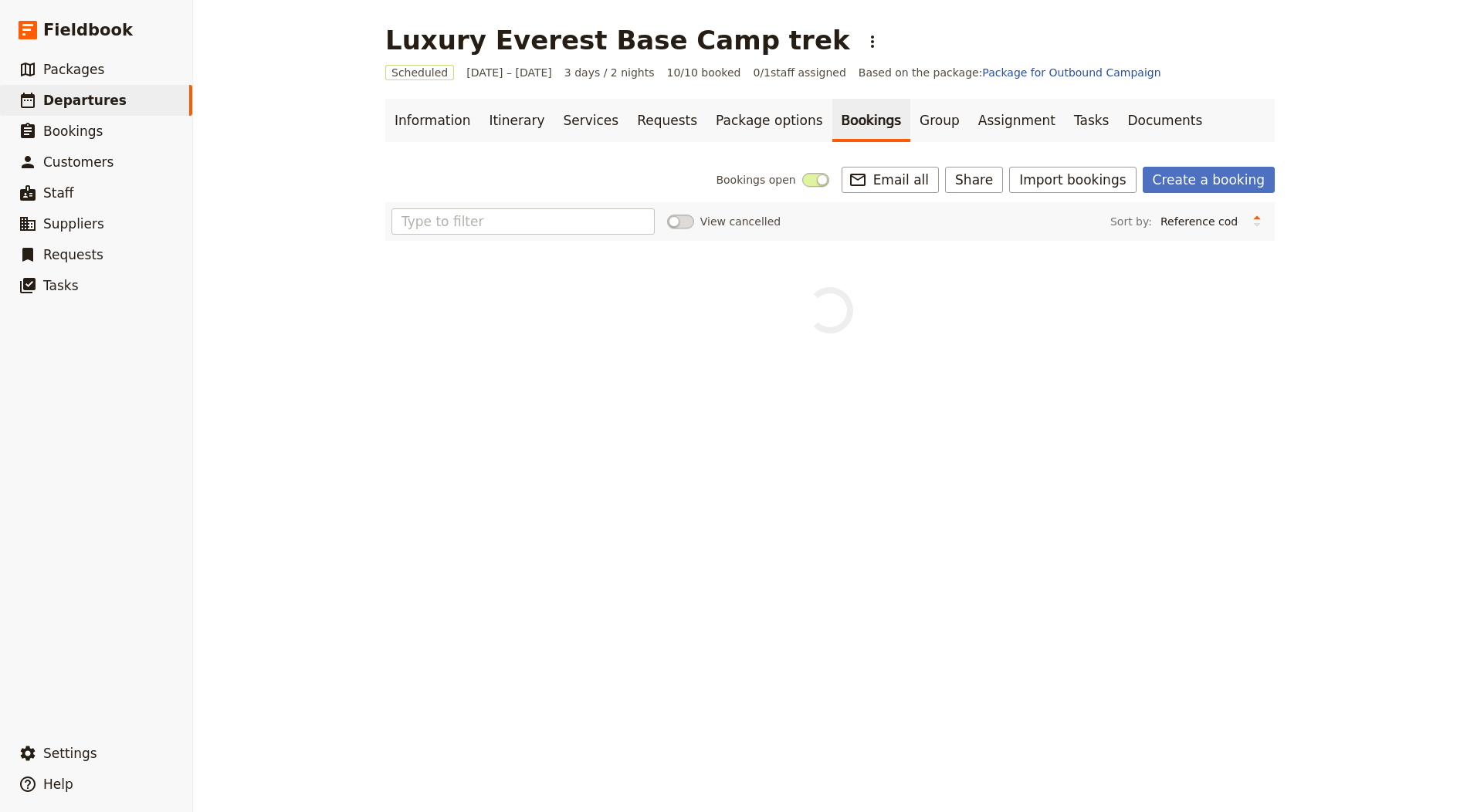
click at [761, 25] on div "Luxury Everest Base Camp trek ​" at bounding box center [635, 40] width 500 height 31
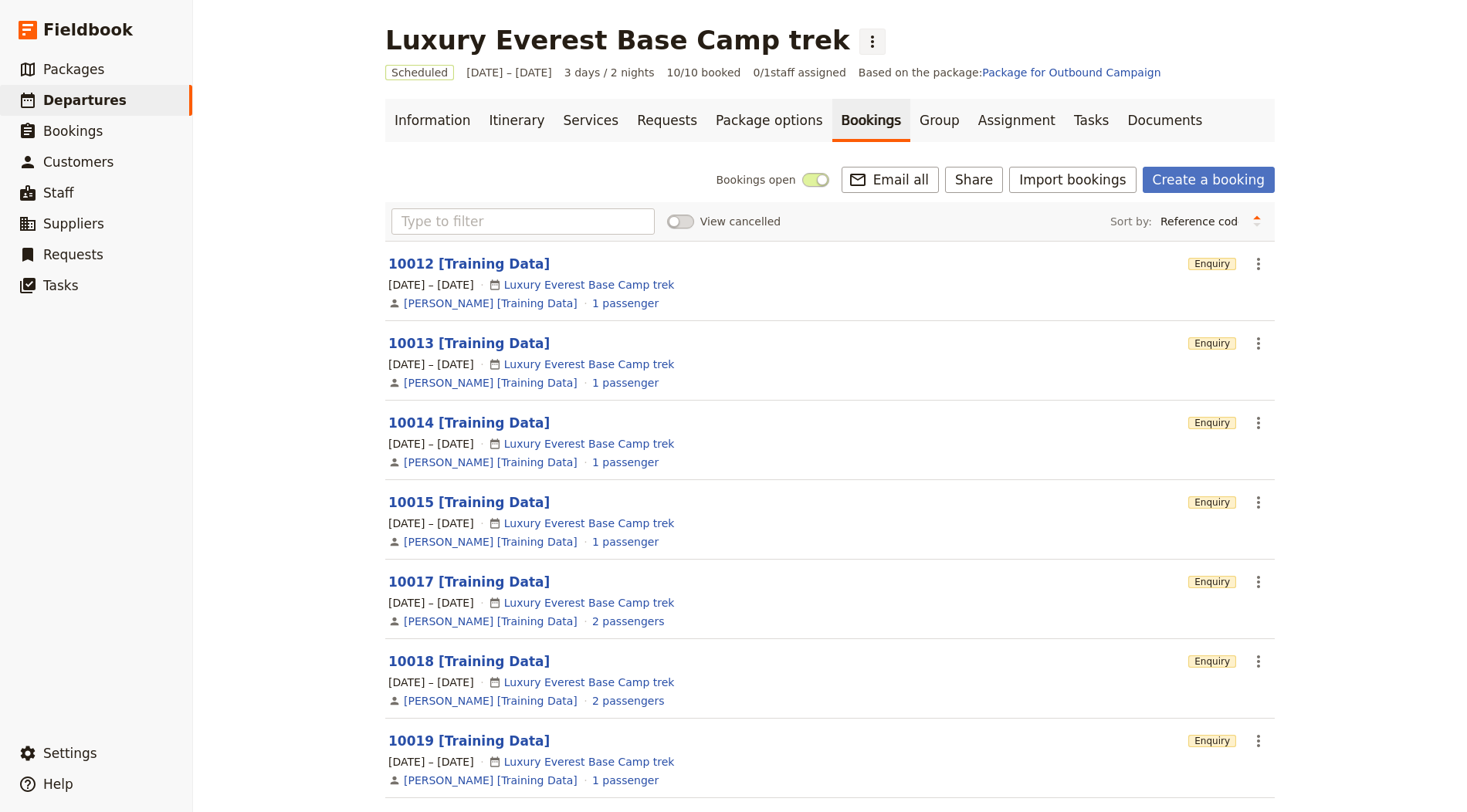
click at [863, 37] on icon "Actions" at bounding box center [873, 42] width 19 height 19
click at [782, 78] on span "Clone this departure" at bounding box center [822, 75] width 111 height 16
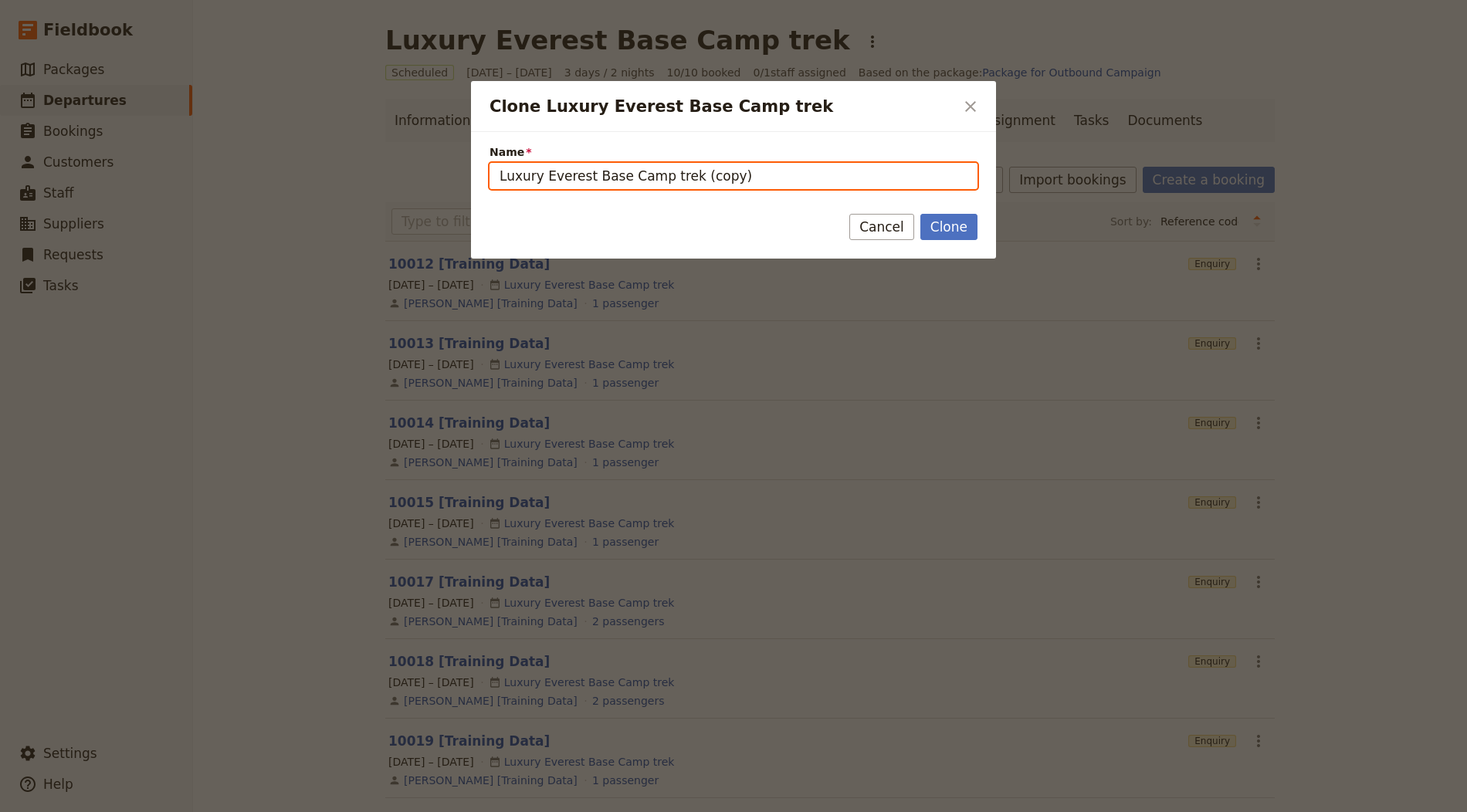
click at [676, 164] on input "Luxury Everest Base Camp trek (copy)" at bounding box center [733, 176] width 488 height 26
click at [676, 166] on input "Luxury Everest Base Camp trek (copy)" at bounding box center [733, 176] width 488 height 26
paste input "[GEOGRAPHIC_DATA] to [GEOGRAPHIC_DATA] Bike Tour"
type input "[GEOGRAPHIC_DATA] to [GEOGRAPHIC_DATA] Bike Tour"
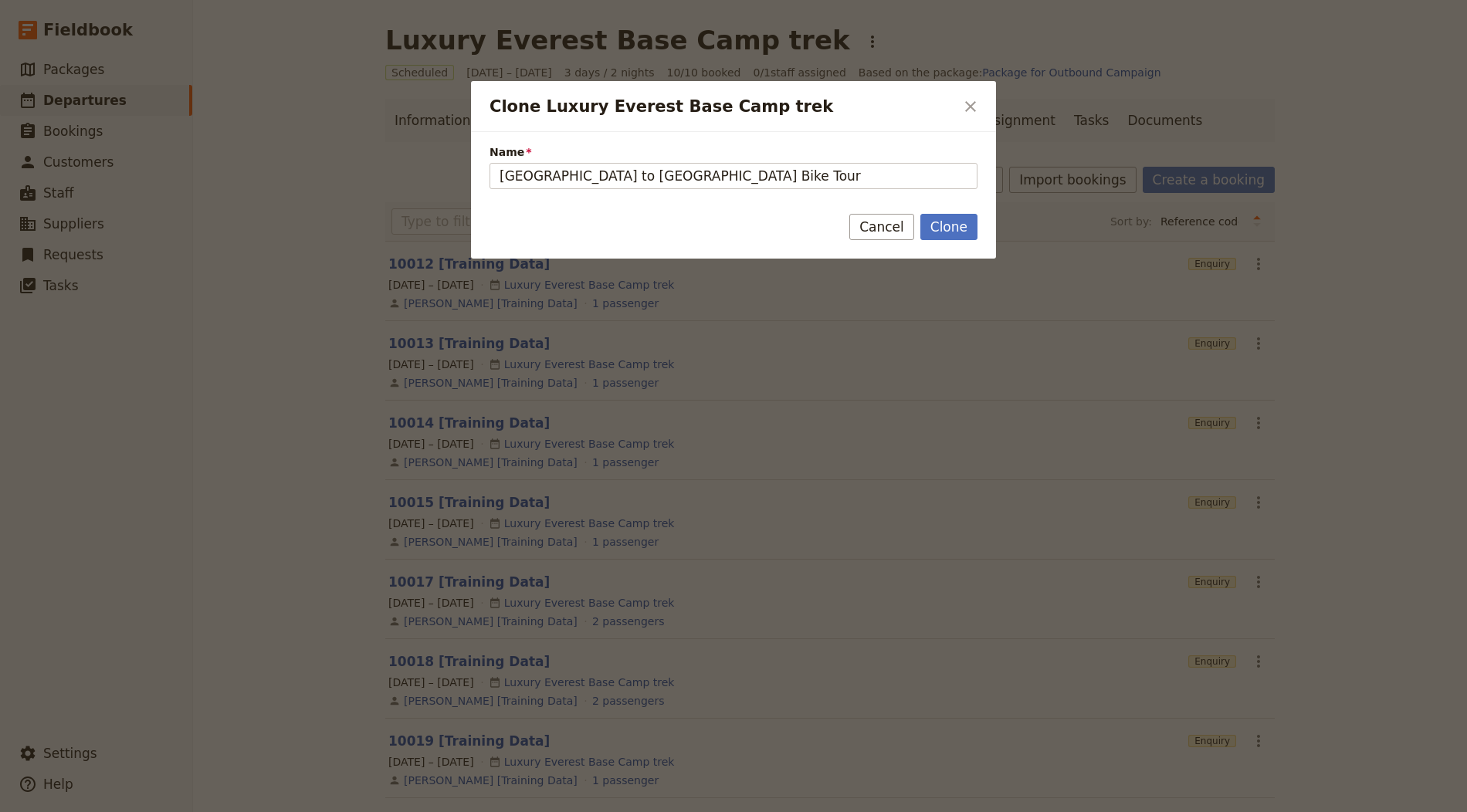
click at [946, 240] on div "Clone Cancel" at bounding box center [733, 236] width 525 height 45
click at [942, 232] on button "Clone" at bounding box center [948, 227] width 57 height 26
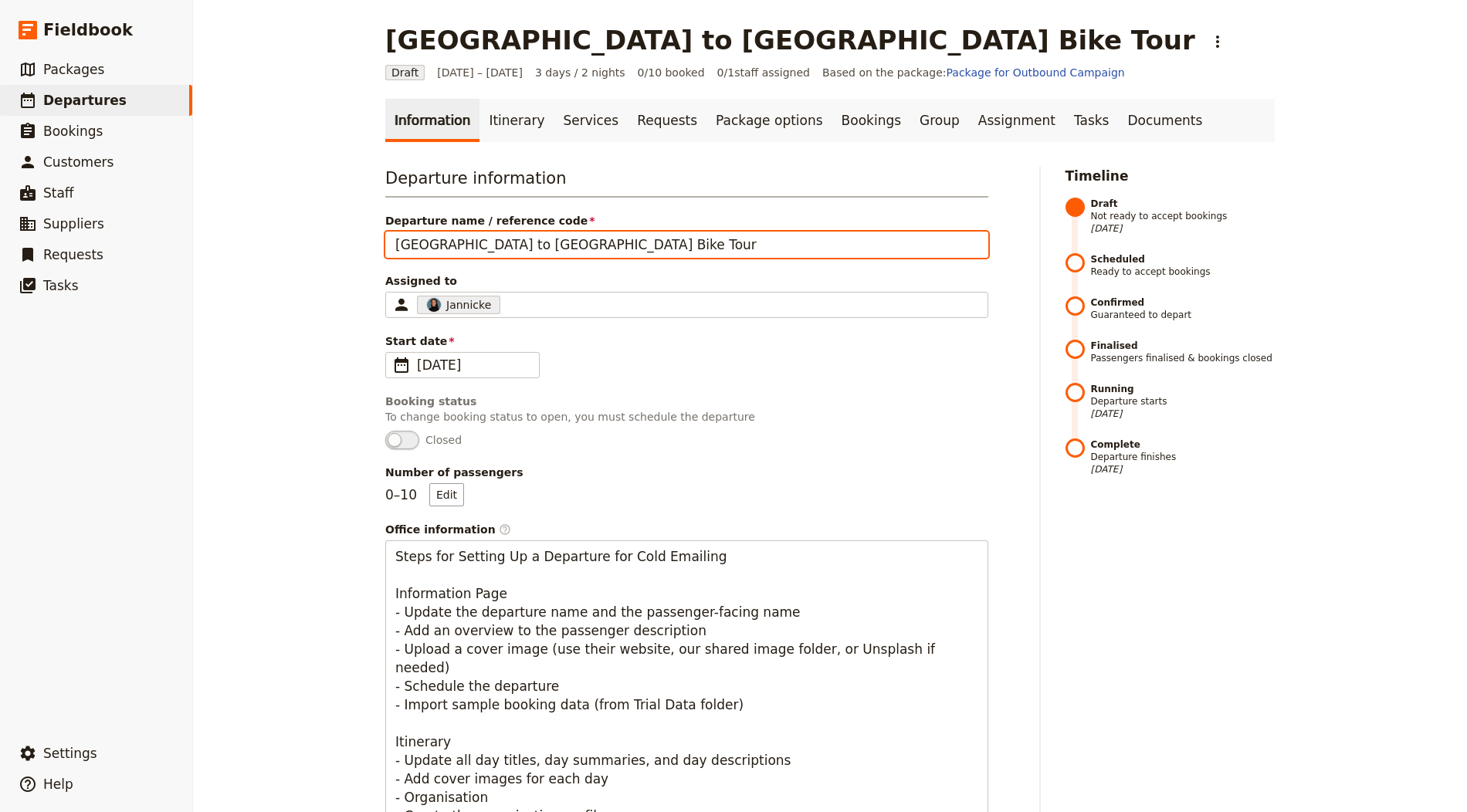
click at [490, 245] on input "[GEOGRAPHIC_DATA] to [GEOGRAPHIC_DATA] Bike Tour" at bounding box center [687, 245] width 603 height 26
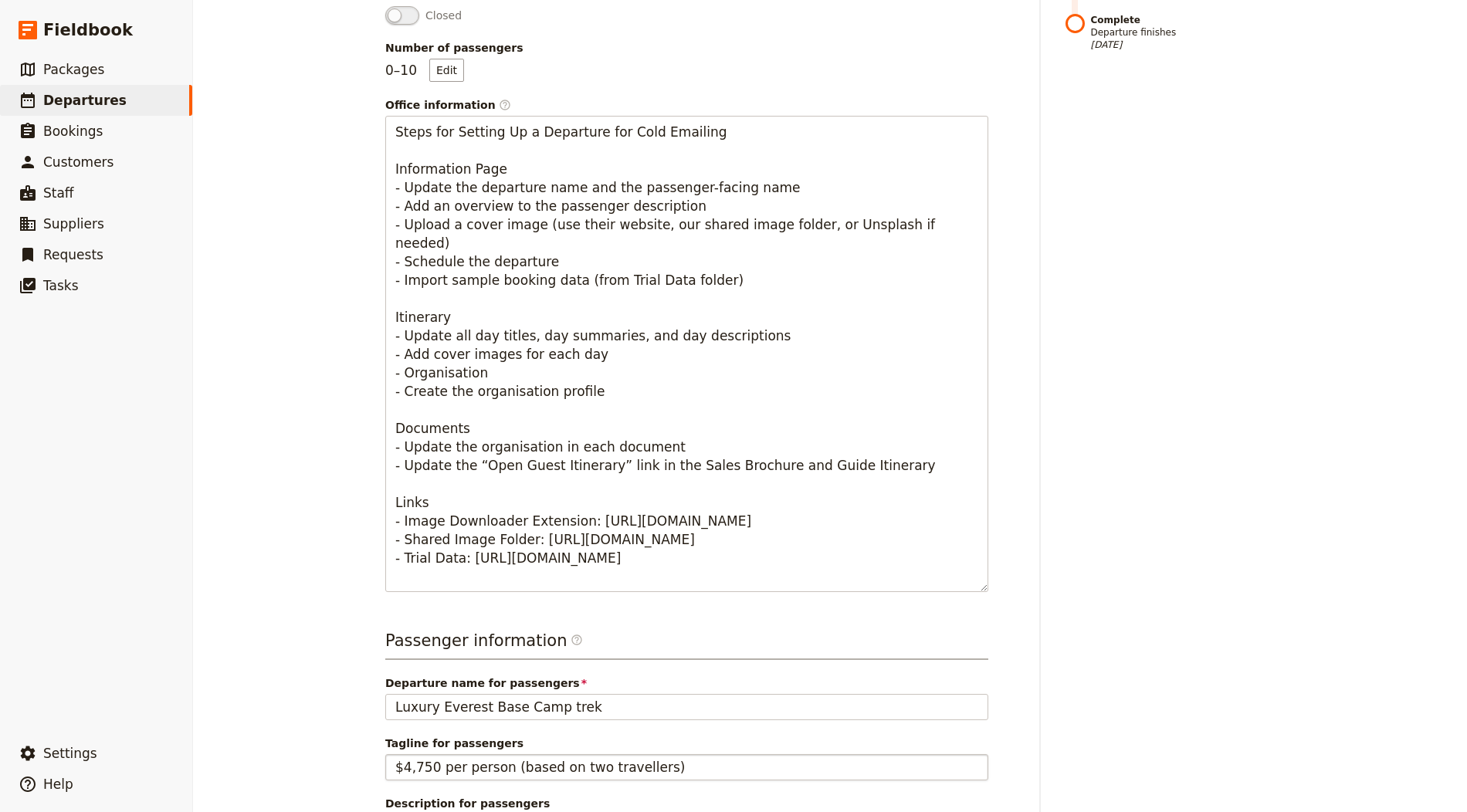
scroll to position [542, 0]
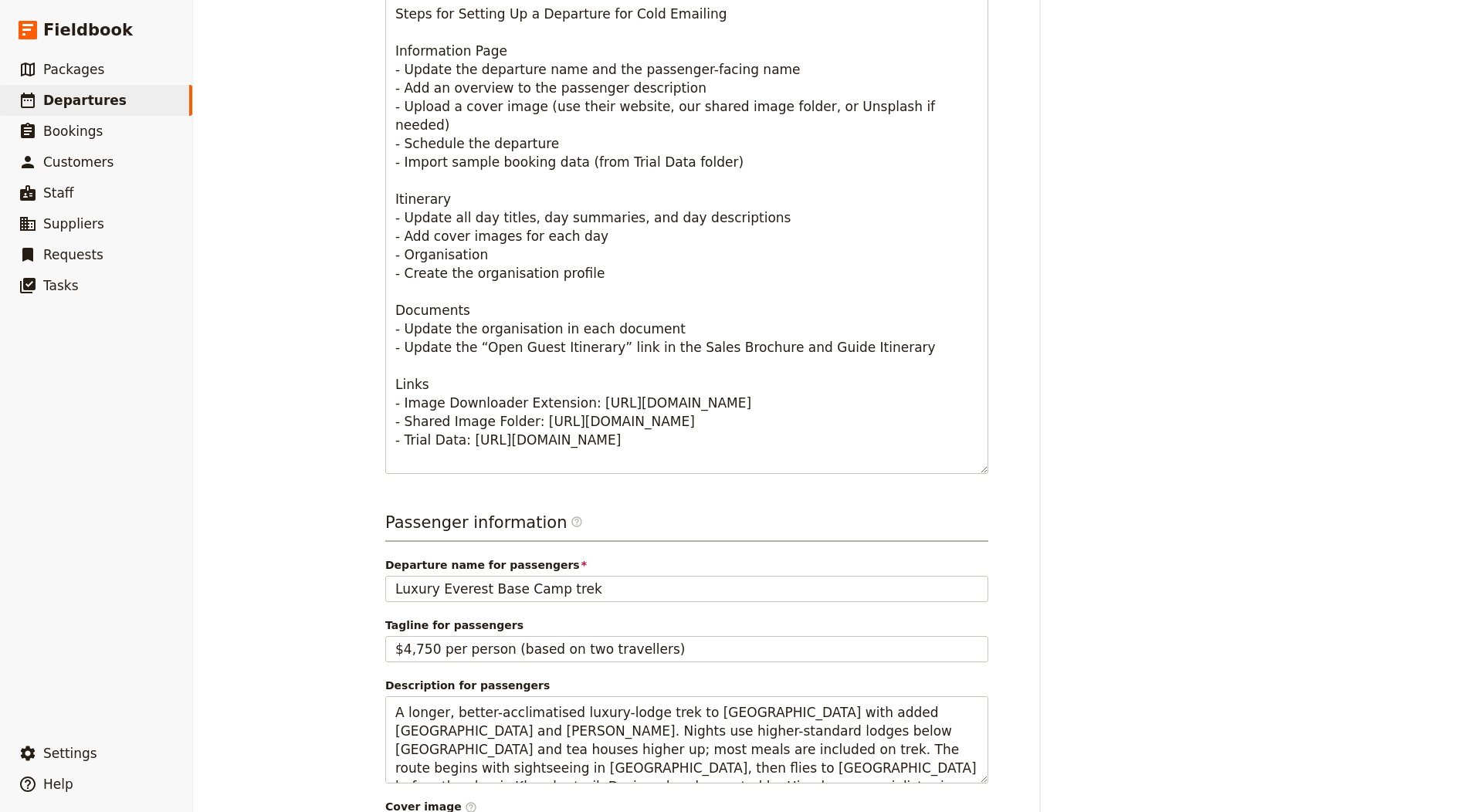
click at [511, 561] on span "Departure name for passengers" at bounding box center [687, 565] width 603 height 16
click at [511, 576] on input "Luxury Everest Base Camp trek" at bounding box center [687, 589] width 603 height 26
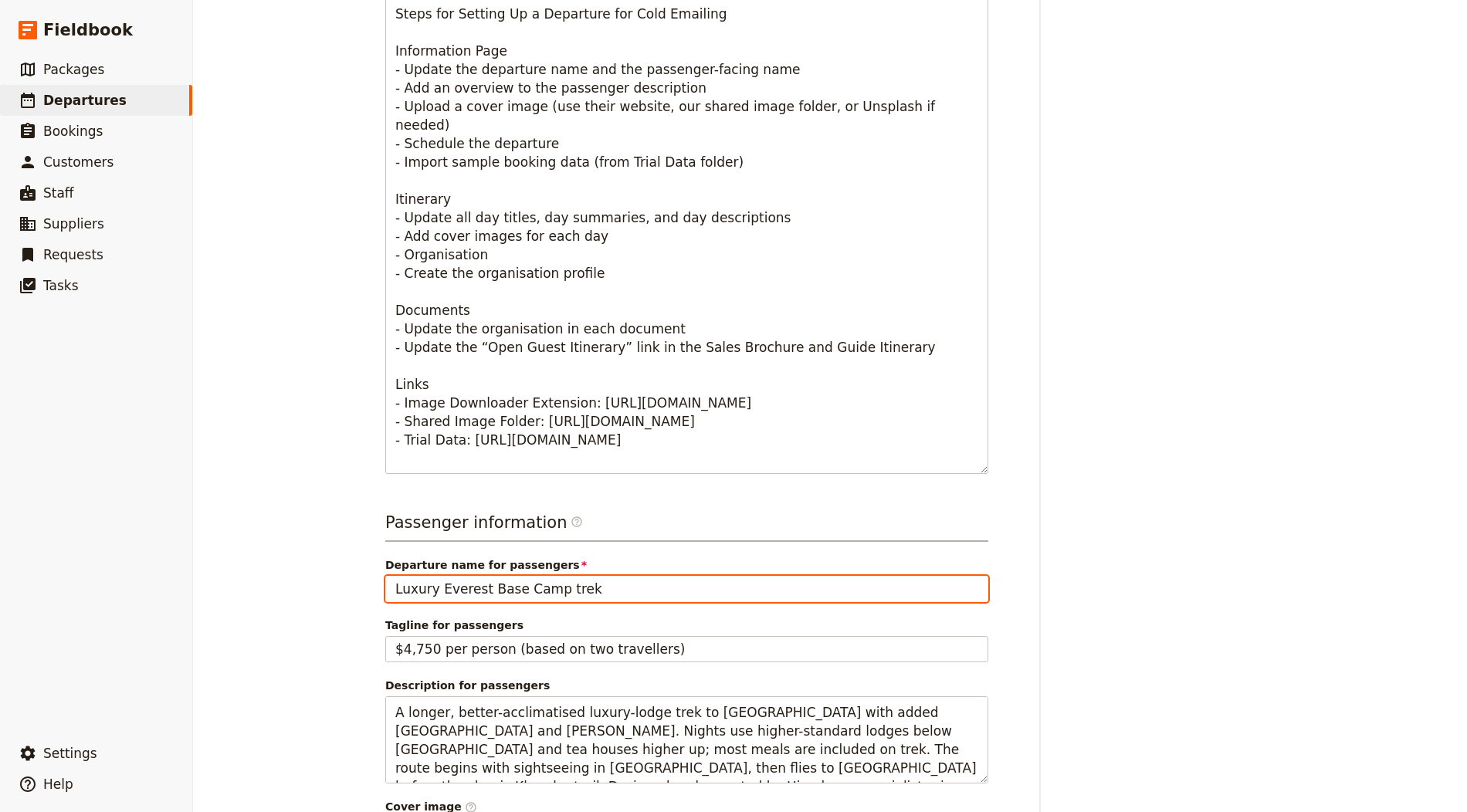
paste input "[GEOGRAPHIC_DATA] to [GEOGRAPHIC_DATA] Bike Tour"
type input "[GEOGRAPHIC_DATA] to [GEOGRAPHIC_DATA] Bike Tour"
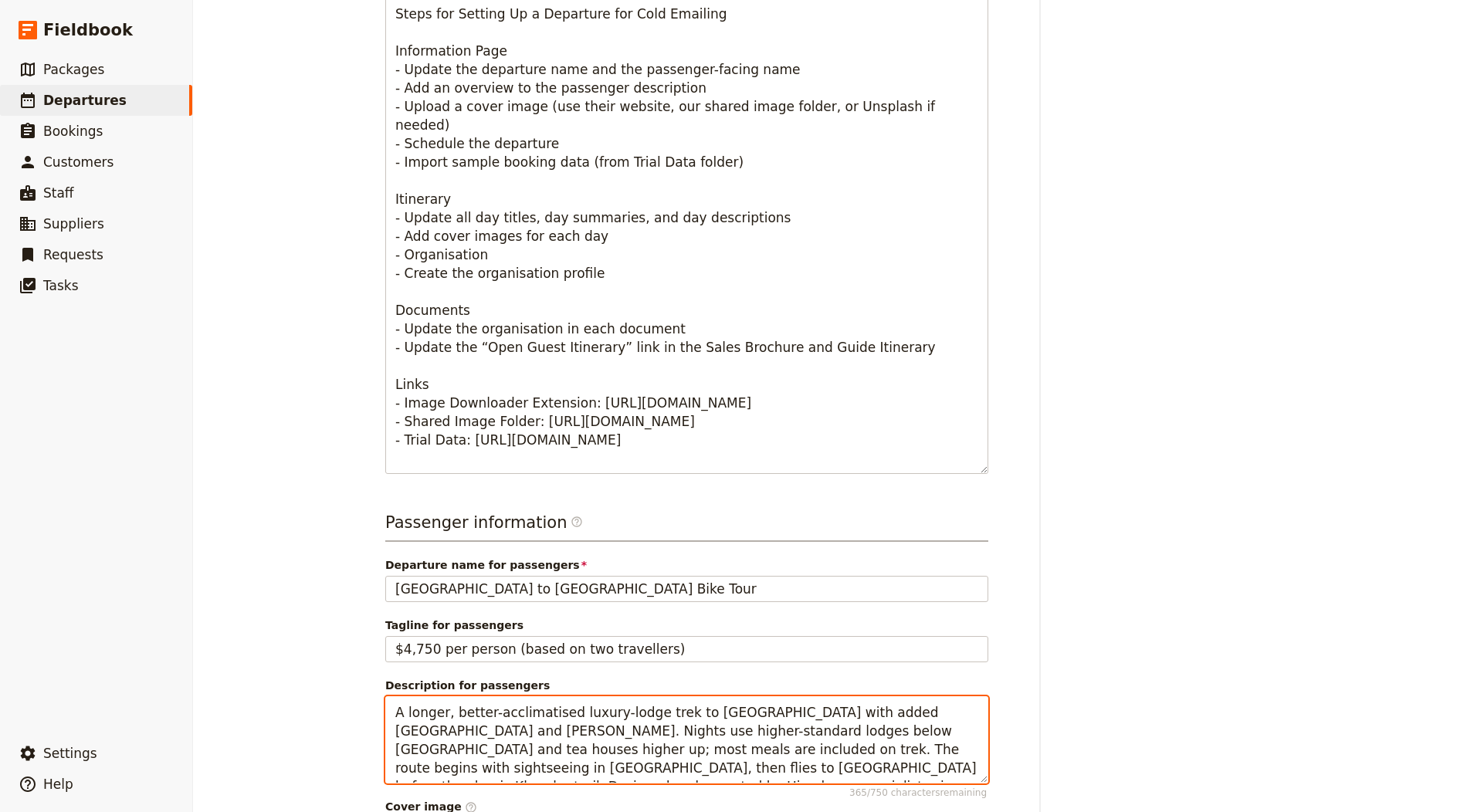
click at [679, 730] on textarea "A longer, better-acclimatised luxury-lodge trek to Everest Base Camp with added…" at bounding box center [687, 740] width 603 height 87
paste textarea "Self-guided, riverside cycling from Prague to Dresden along the Vltava and Elbe…"
type textarea "Self-guided, riverside cycling from [GEOGRAPHIC_DATA] to [GEOGRAPHIC_DATA] alon…"
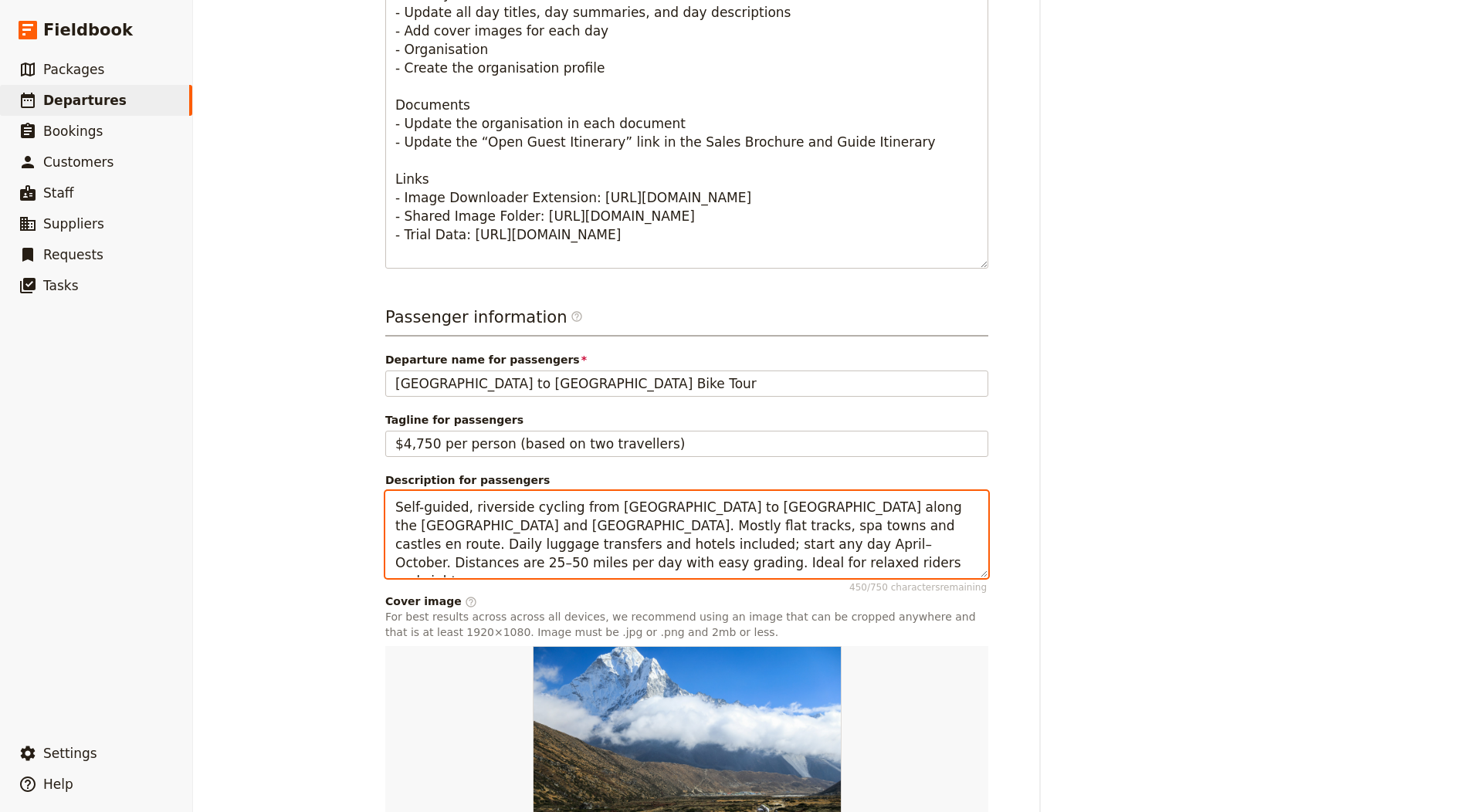
scroll to position [869, 0]
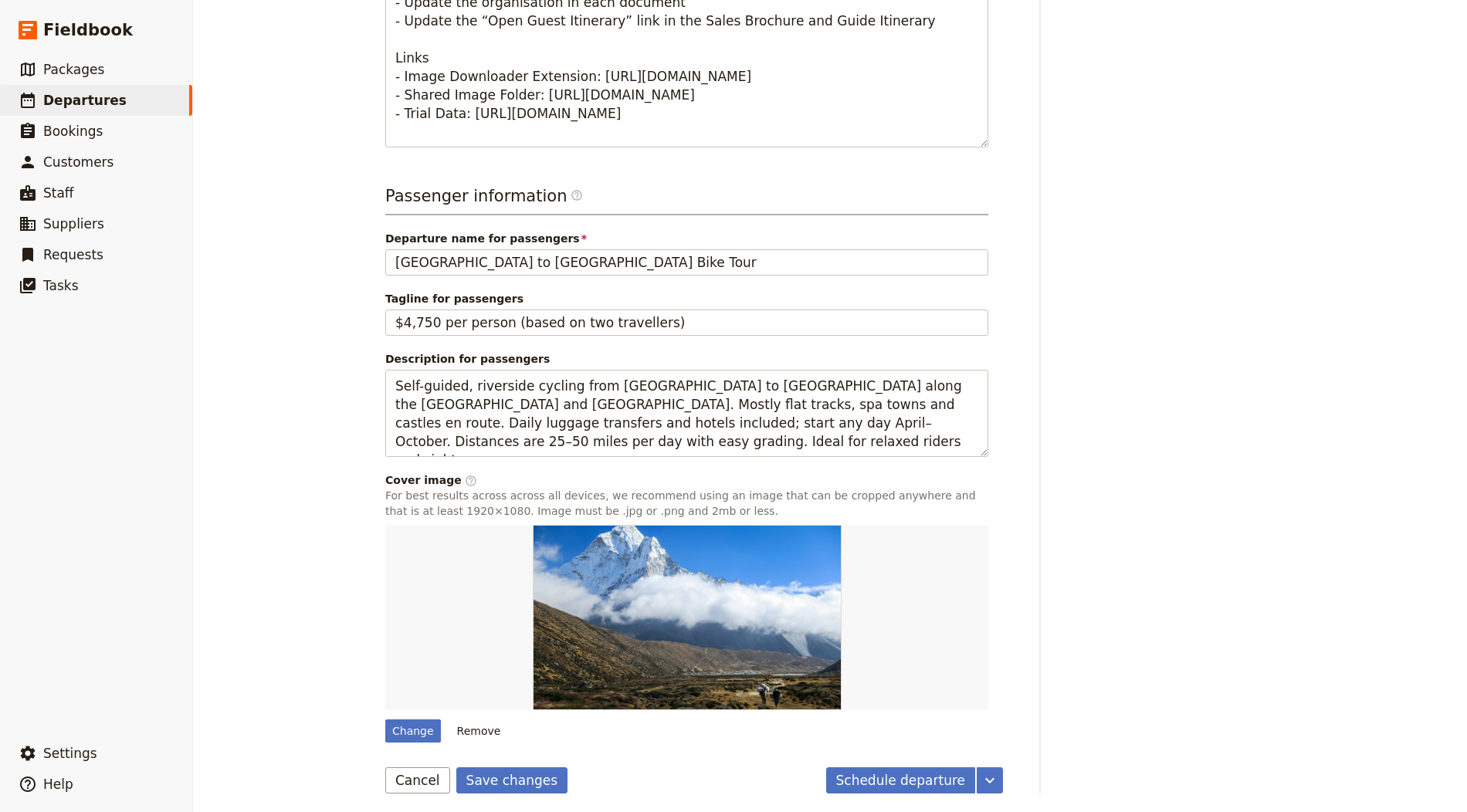
click at [488, 760] on form "Departure information Departure name / reference code Prague to Dresden Bike To…" at bounding box center [694, 46] width 618 height 1496
click at [489, 767] on button "Save changes" at bounding box center [512, 780] width 112 height 26
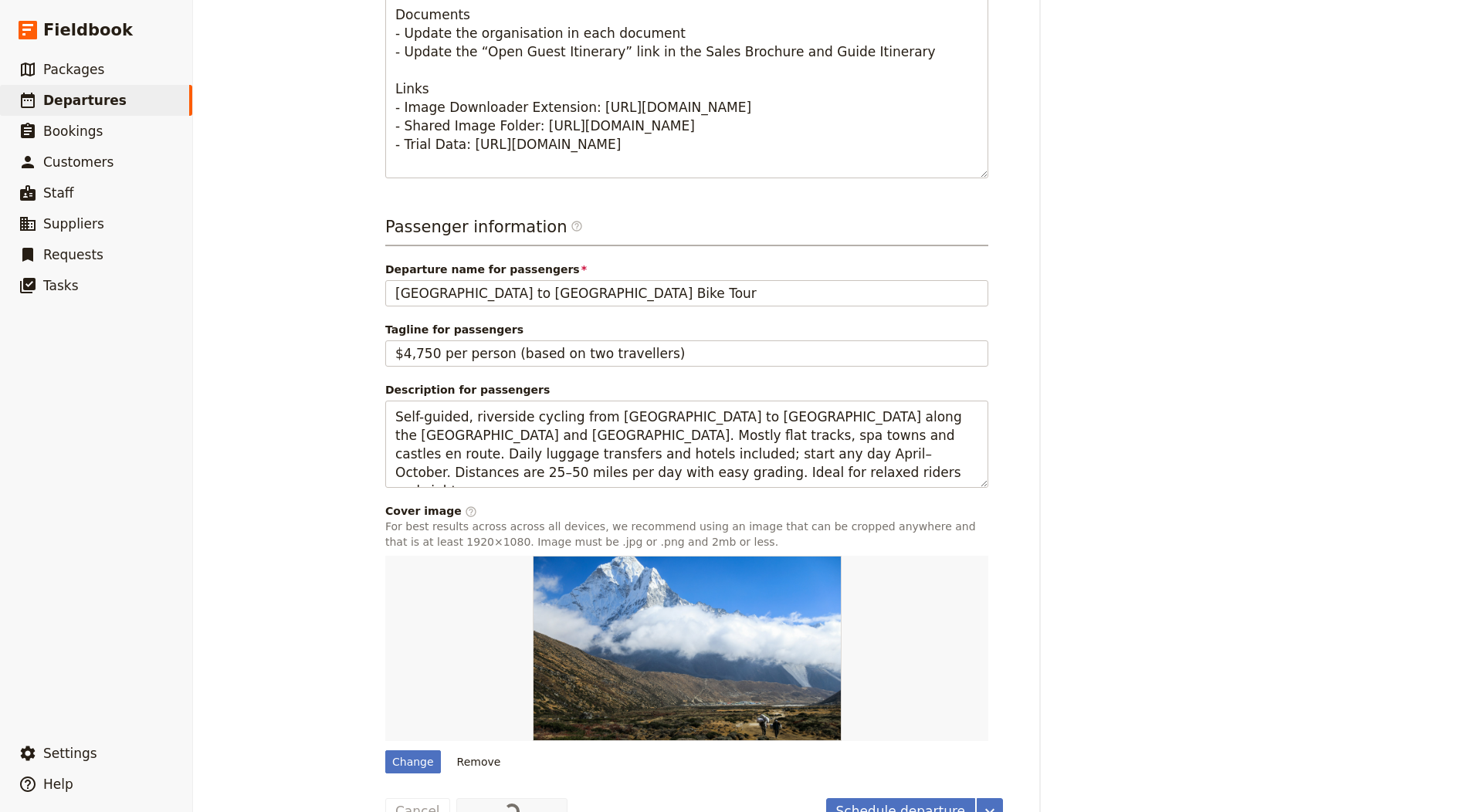
scroll to position [0, 0]
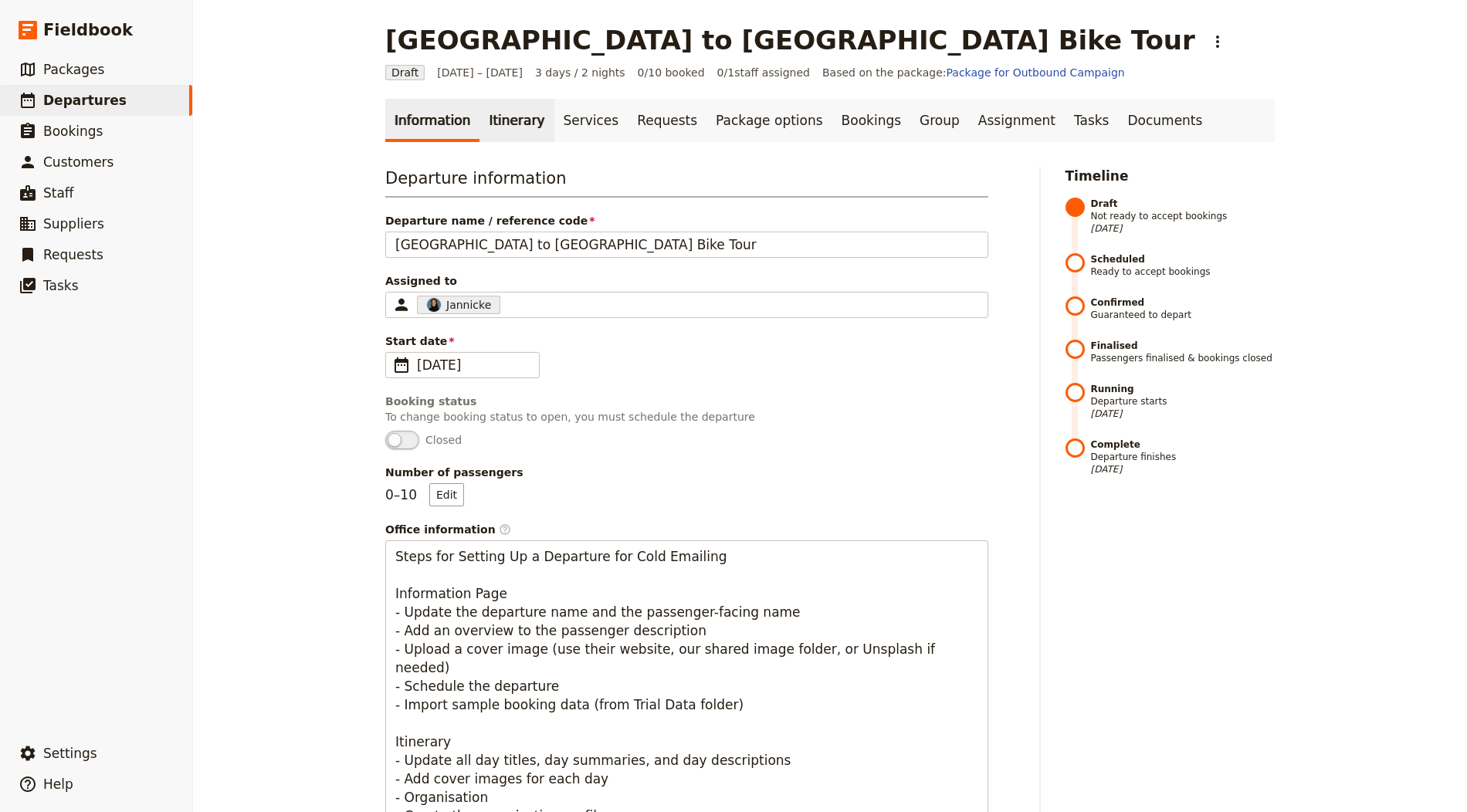
click at [510, 128] on link "Itinerary" at bounding box center [516, 120] width 74 height 43
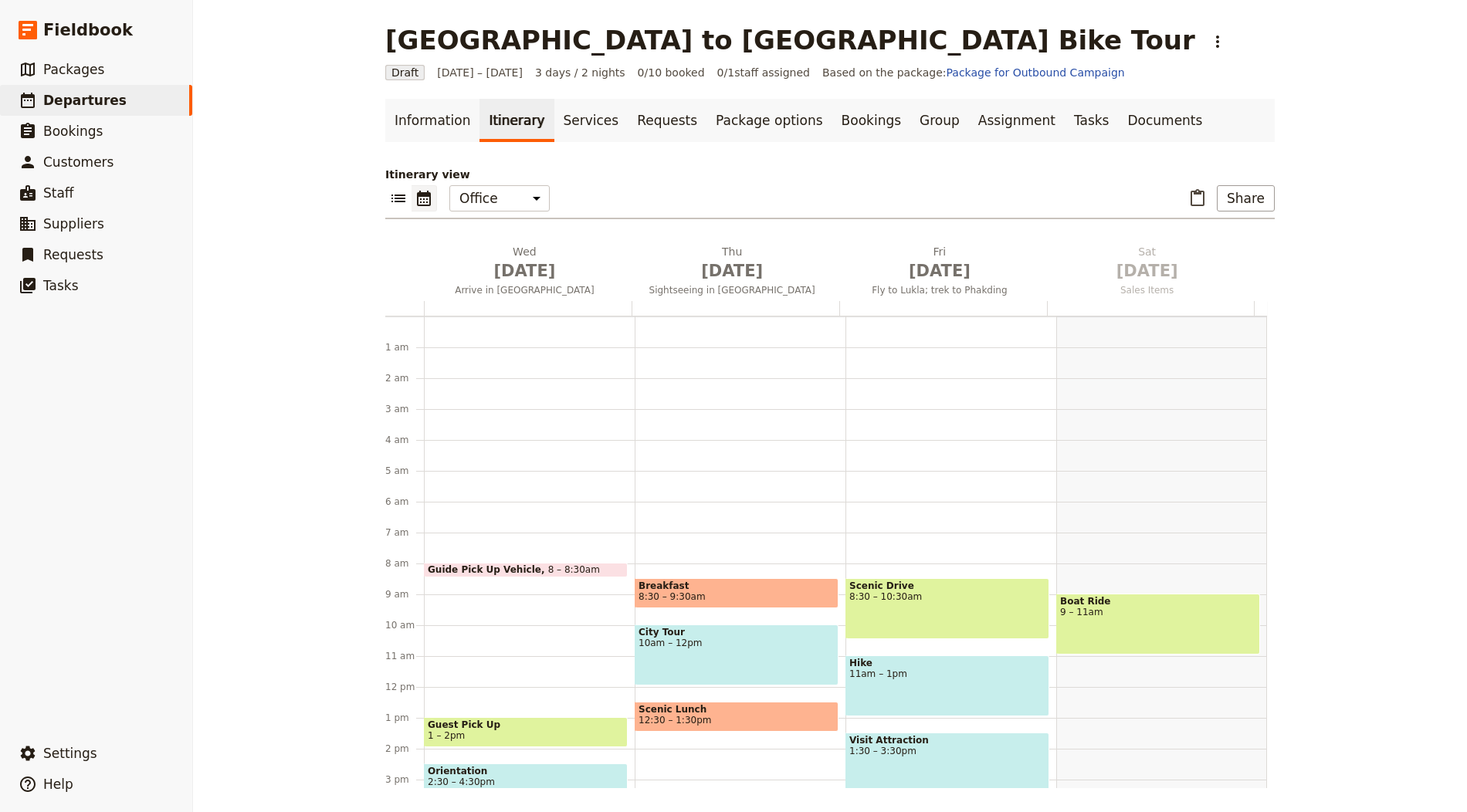
scroll to position [201, 0]
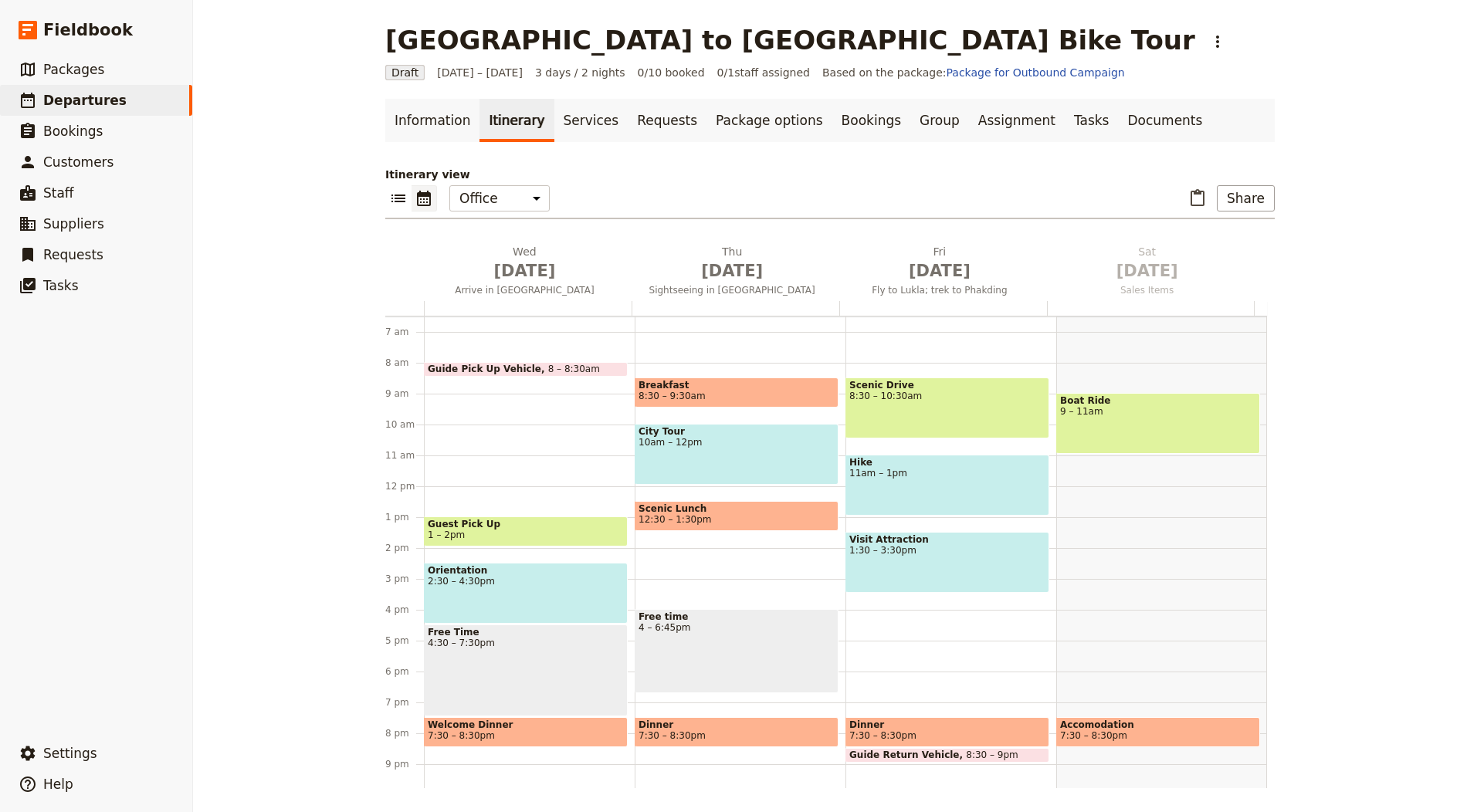
click at [500, 260] on span "[DATE]" at bounding box center [524, 271] width 189 height 23
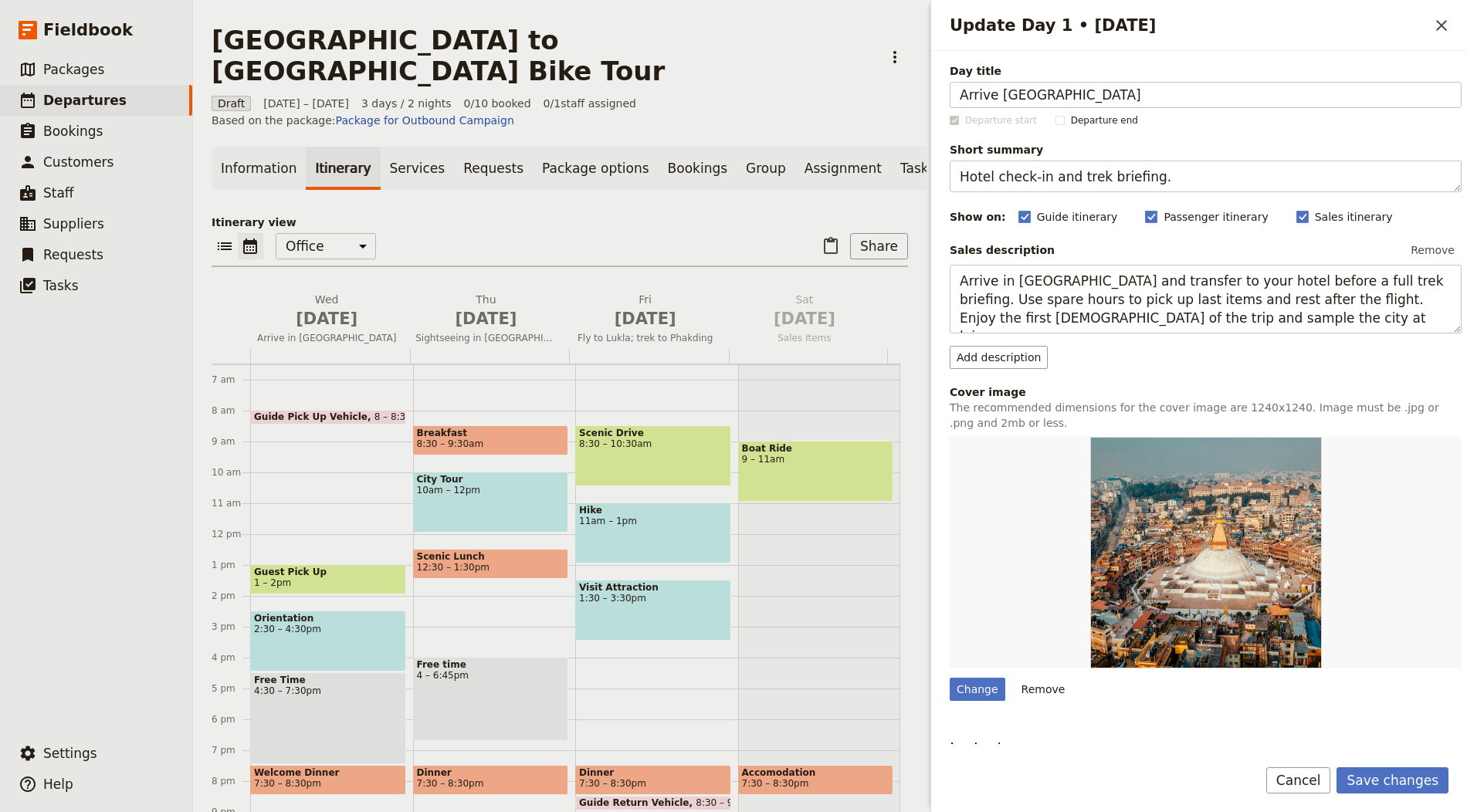
type input "Arrive [GEOGRAPHIC_DATA]"
click at [1099, 181] on textarea "Hotel check-in and trek briefing." at bounding box center [1206, 177] width 512 height 32
paste textarea "Arrival and time to explore"
type textarea "Arrival and time to explore"
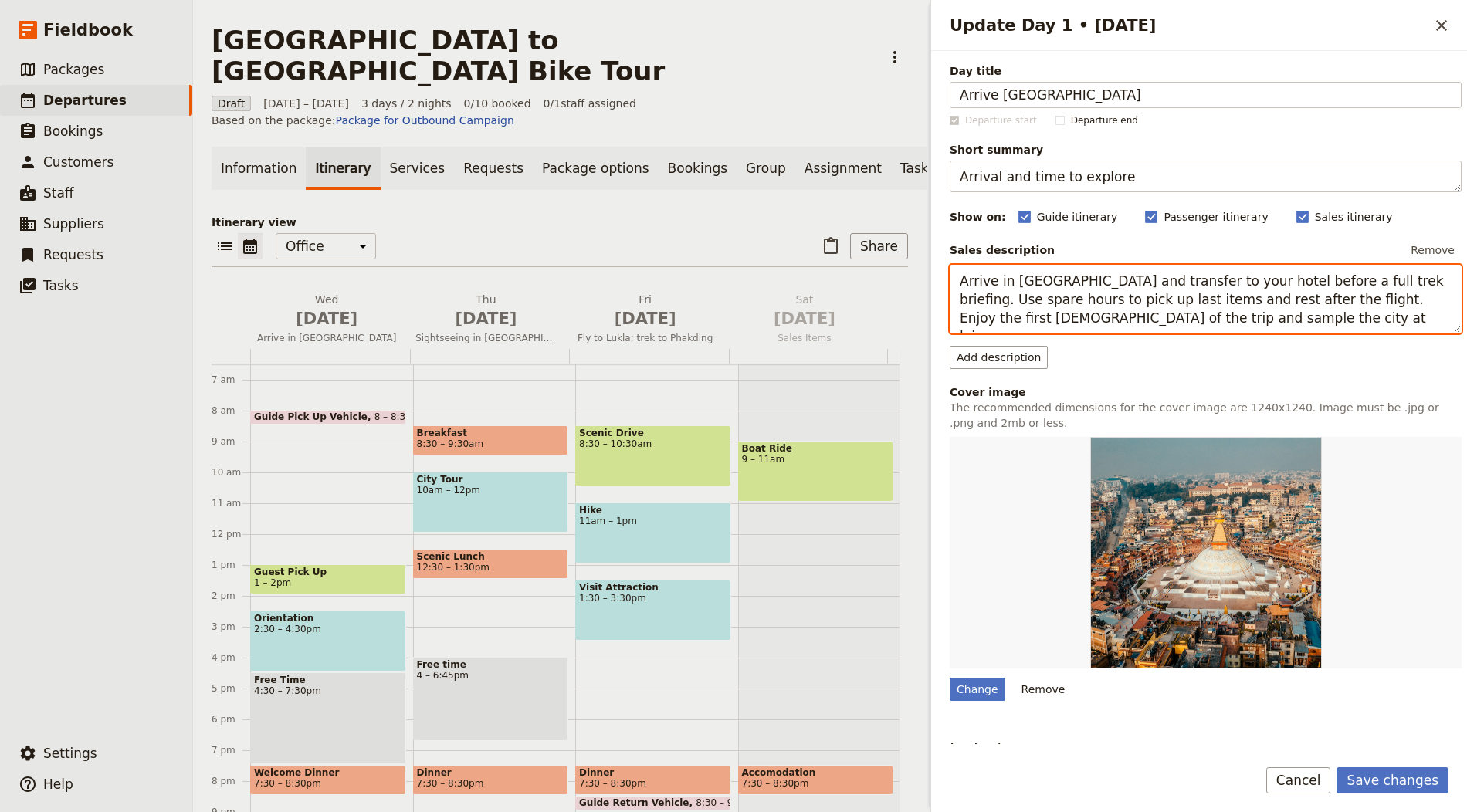
click at [1074, 320] on textarea "Arrive in Kathmandu and transfer to your hotel before a full trek briefing. Use…" at bounding box center [1206, 300] width 512 height 69
paste textarea "Prague and check in. Spend free time exploring cobbled lanes, spires and river …"
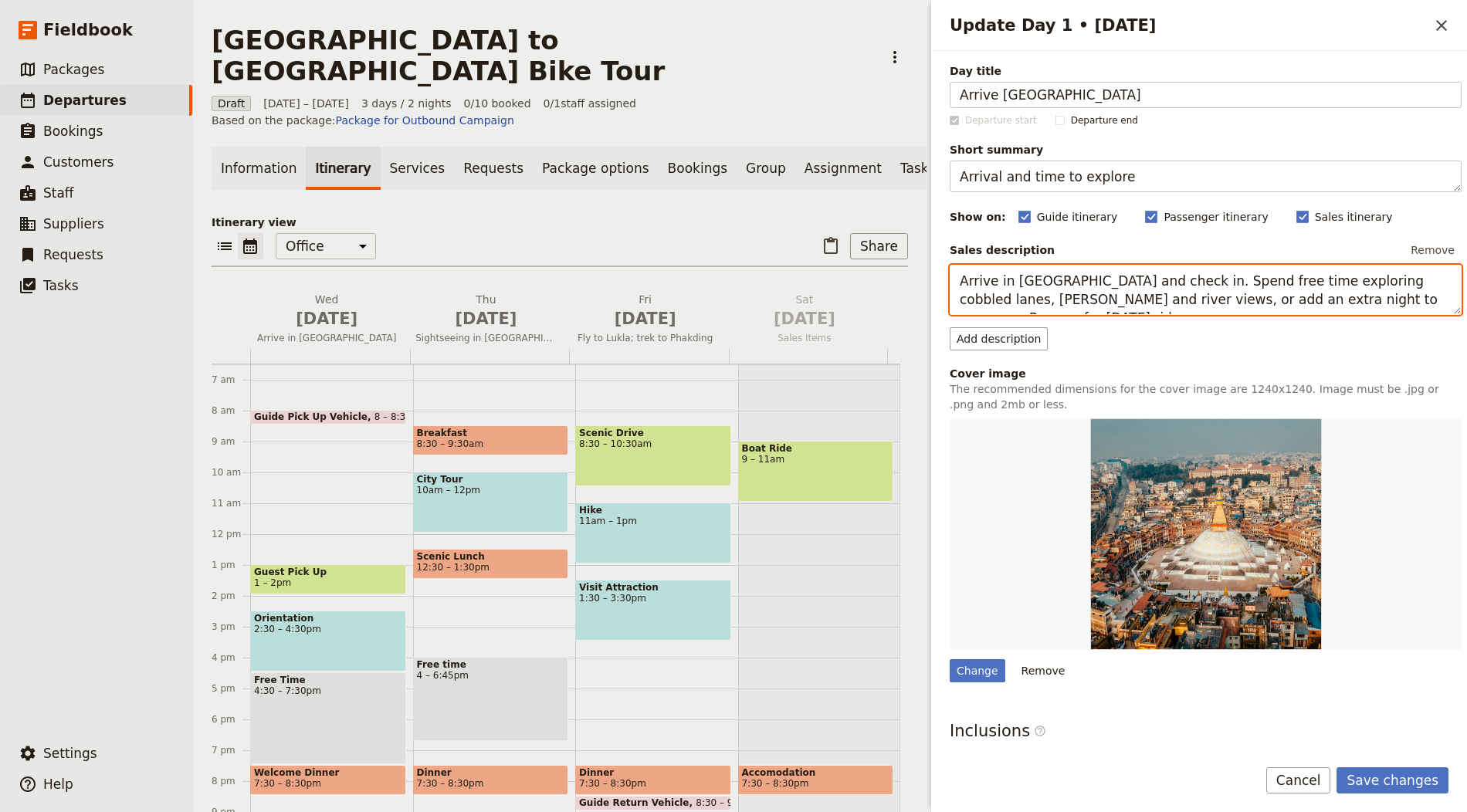
type textarea "Arrive in [GEOGRAPHIC_DATA] and check in. Spend free time exploring cobbled lan…"
click at [1255, 719] on h3 "Inclusions ​" at bounding box center [1206, 734] width 512 height 31
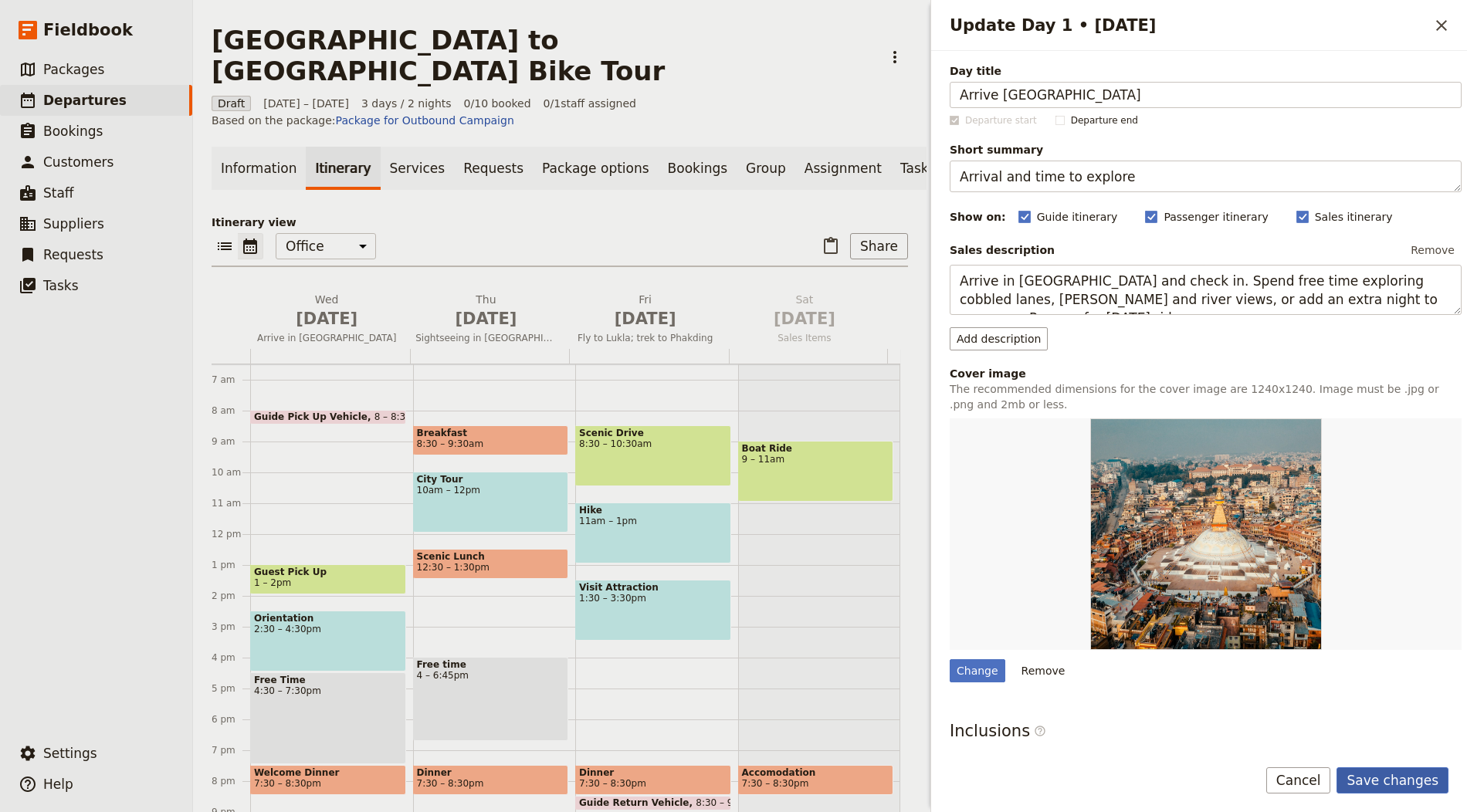
click at [1364, 773] on button "Save changes" at bounding box center [1393, 780] width 112 height 26
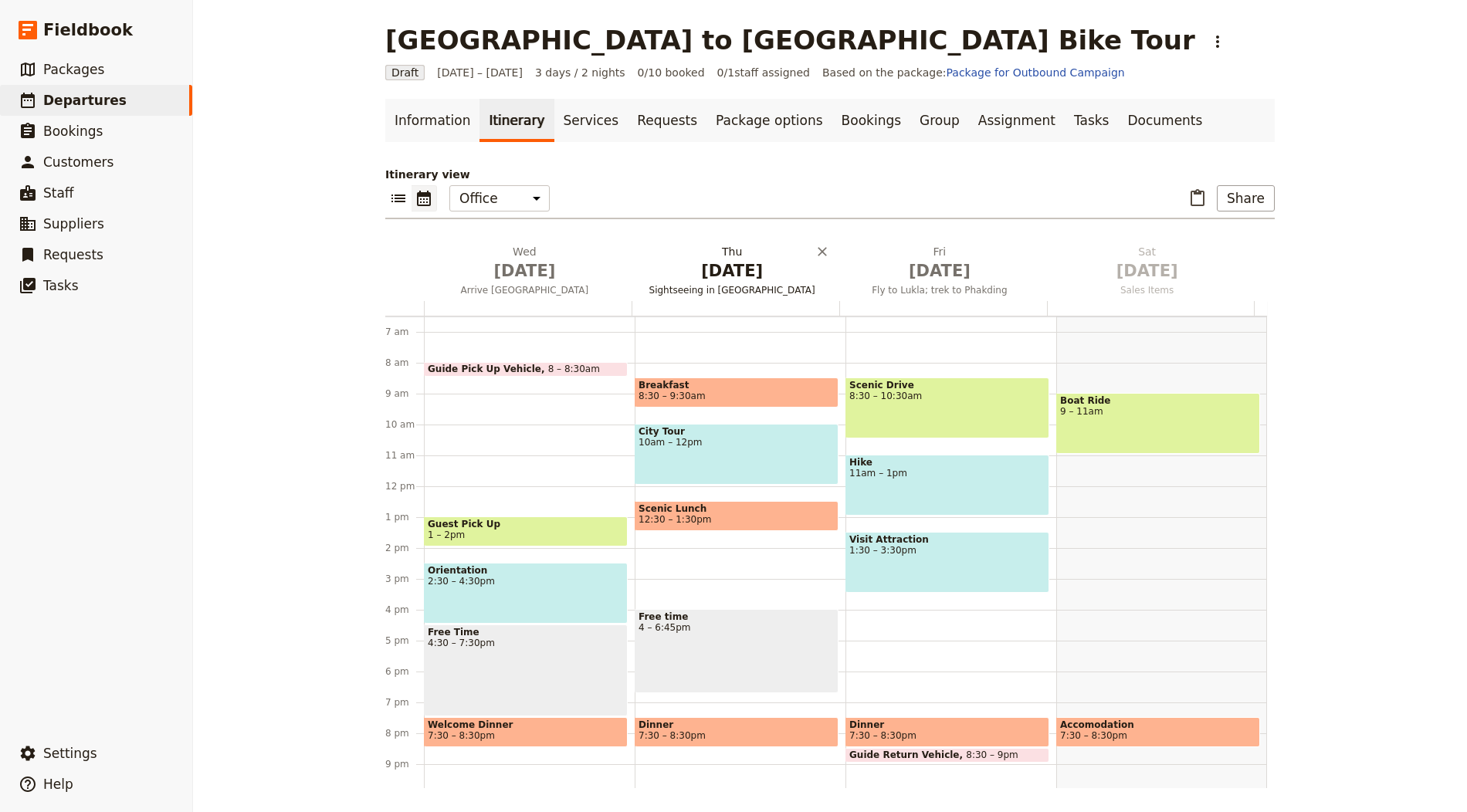
click at [753, 286] on span "Sightseeing in Kathmandu" at bounding box center [732, 289] width 202 height 12
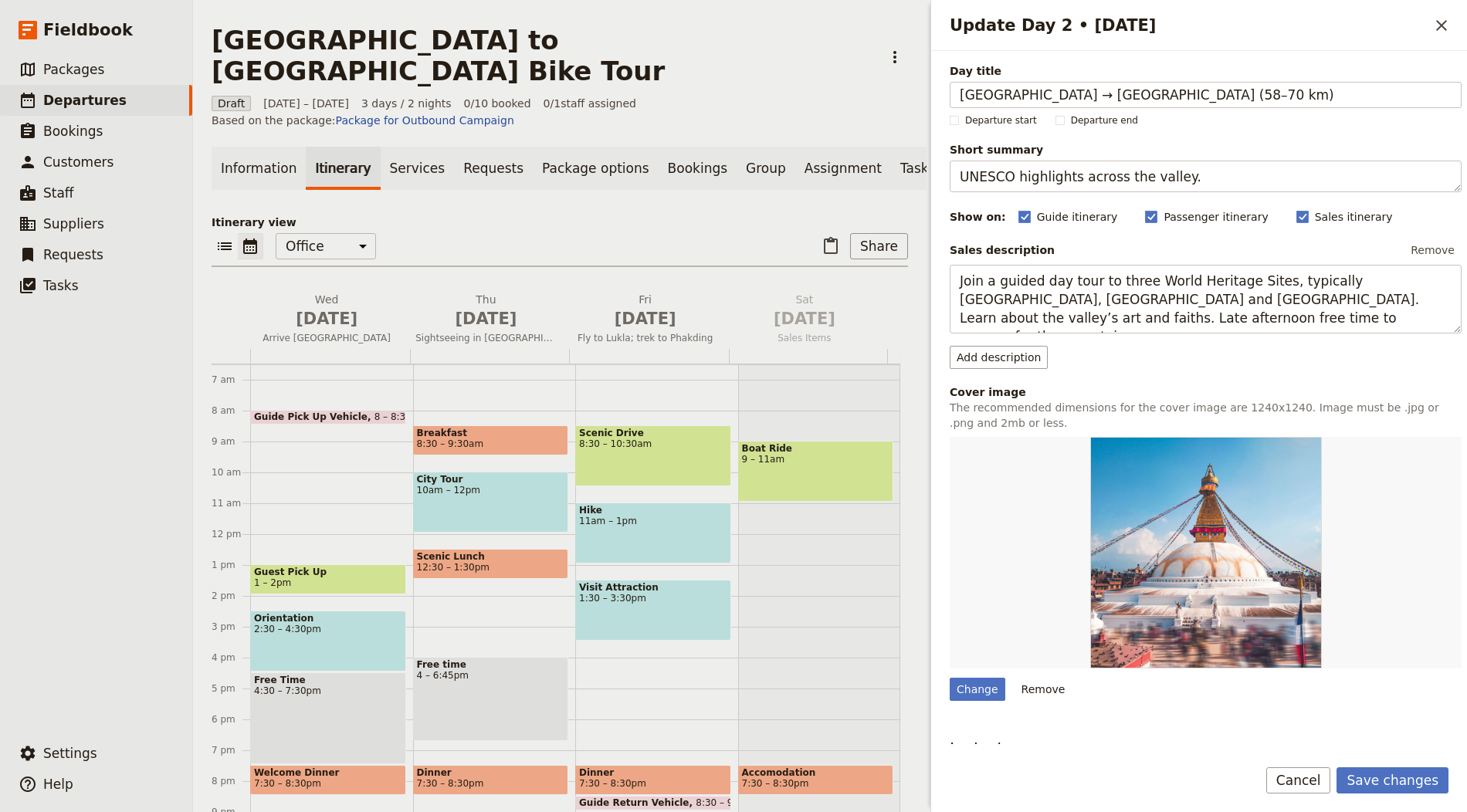
type input "[GEOGRAPHIC_DATA] → [GEOGRAPHIC_DATA] (58–70 km)"
click at [1048, 186] on textarea "UNESCO highlights across the valley." at bounding box center [1206, 177] width 512 height 32
paste textarea "First riverside ride"
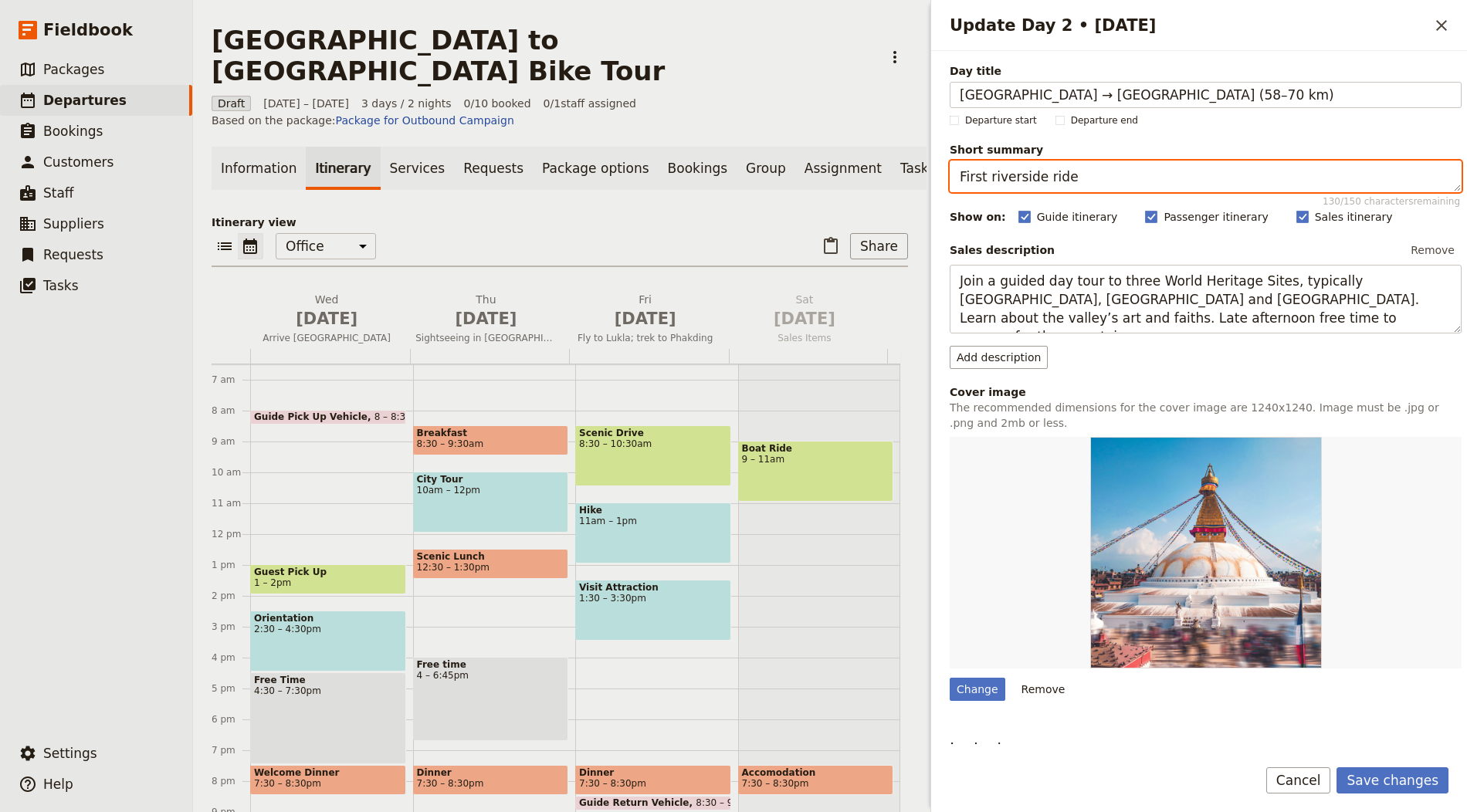
type textarea "First riverside ride"
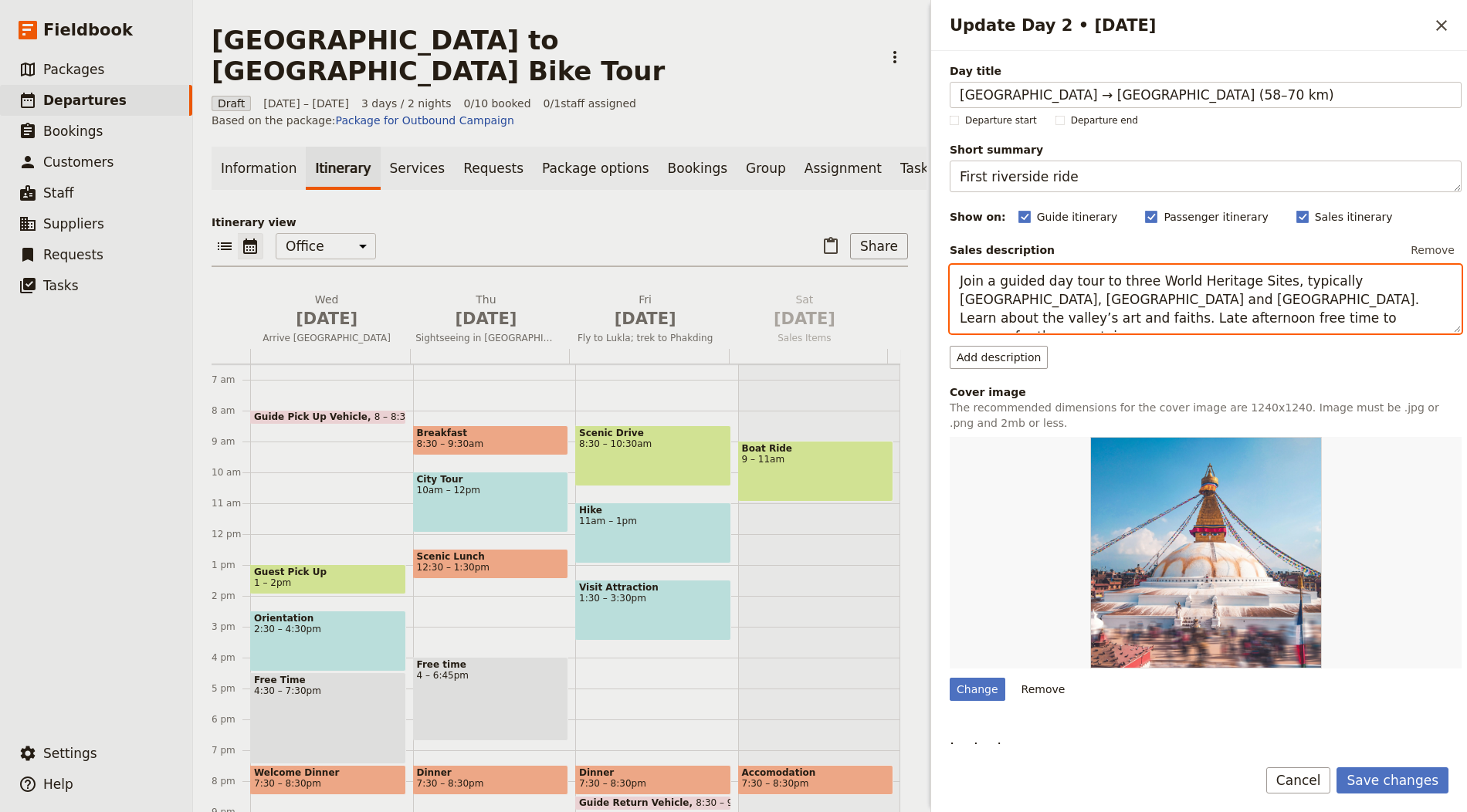
click at [1059, 299] on textarea "Join a guided day tour to three World Heritage Sites, typically Patan Durbar Sq…" at bounding box center [1206, 300] width 512 height 69
paste textarea "Follow riverside paths out of Prague past villages and vineyards. Reach hilltop…"
type textarea "Follow riverside paths out of [GEOGRAPHIC_DATA] past villages and vineyards. Re…"
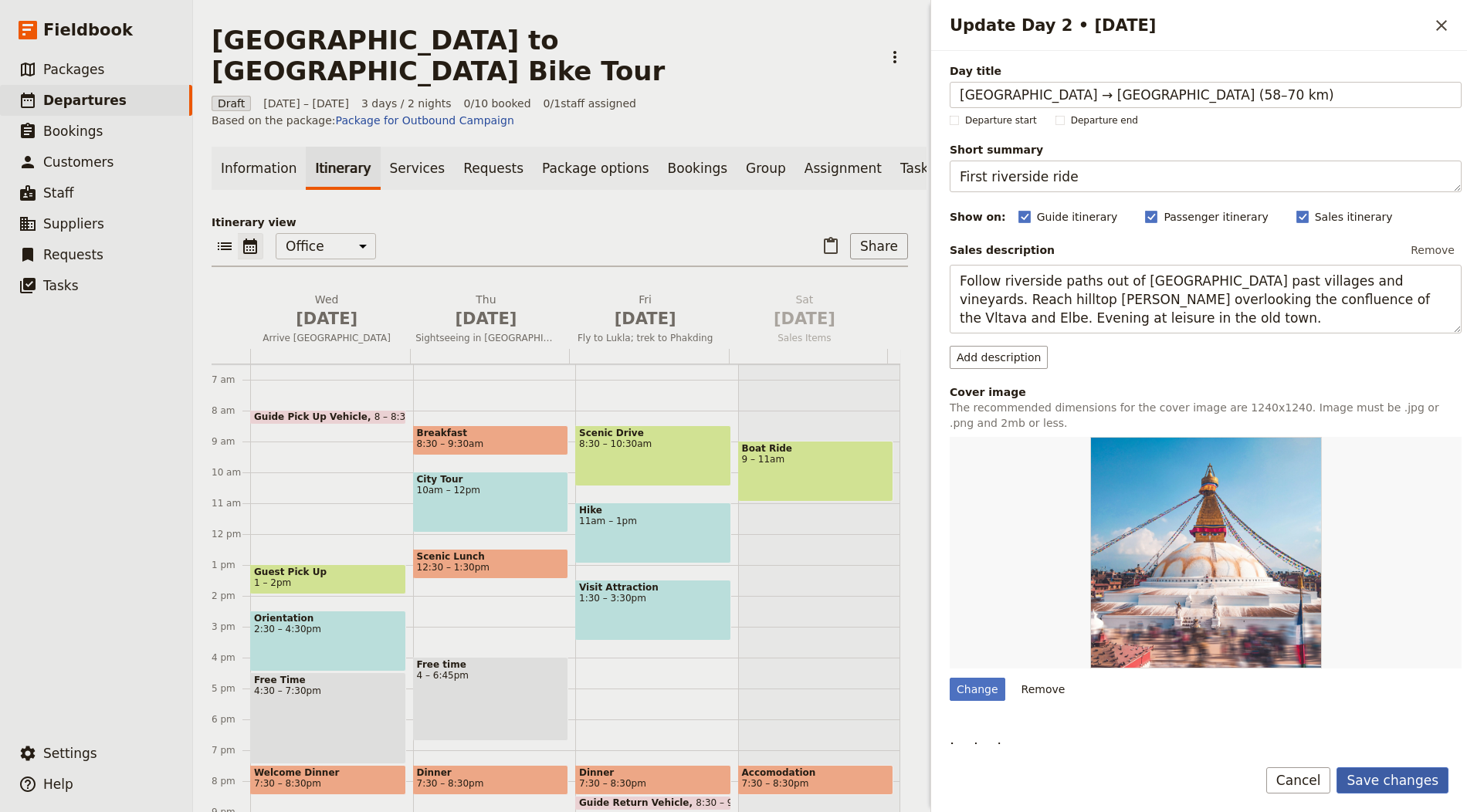
click at [1419, 780] on button "Save changes" at bounding box center [1393, 780] width 112 height 26
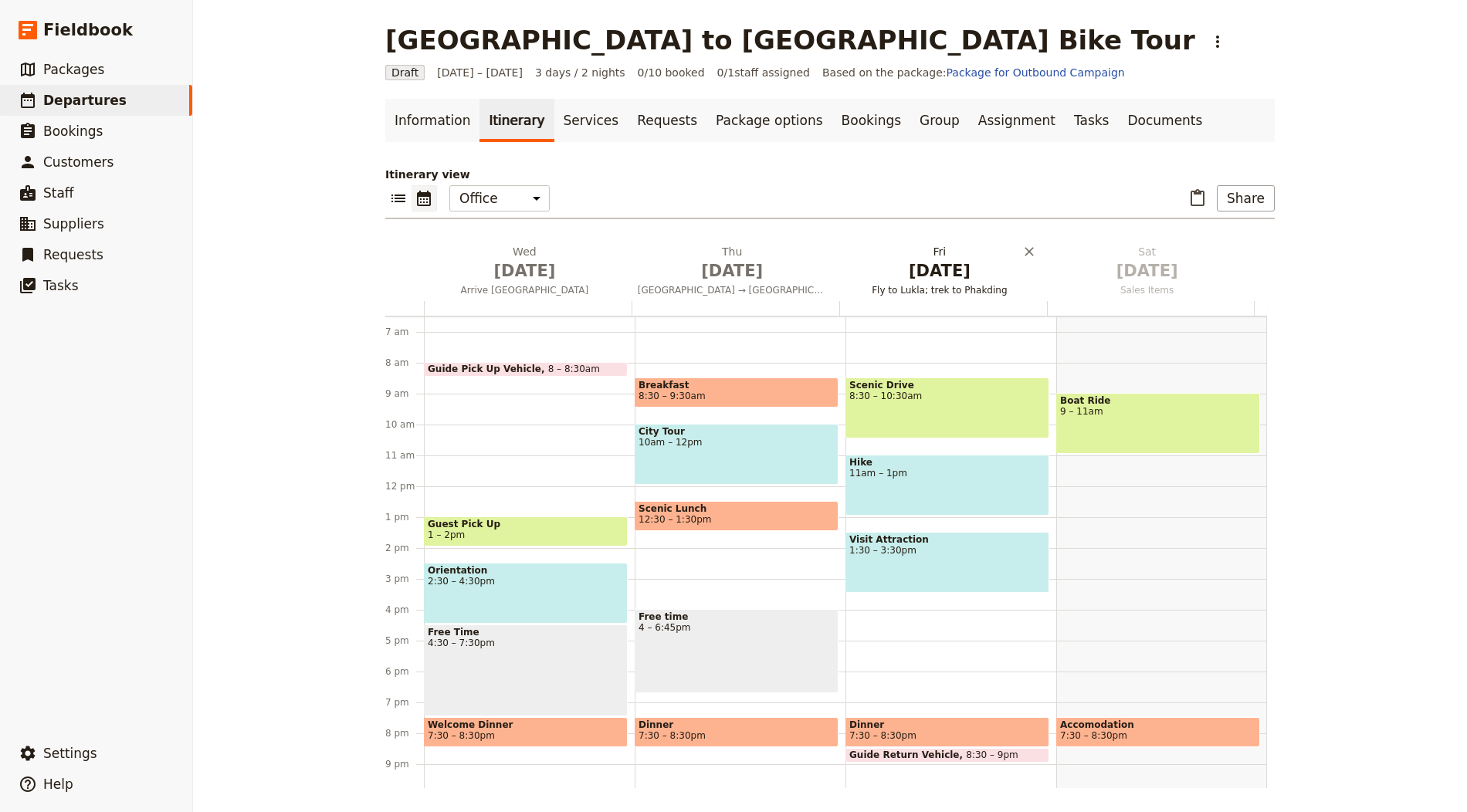
click at [933, 273] on span "[DATE]" at bounding box center [940, 271] width 189 height 23
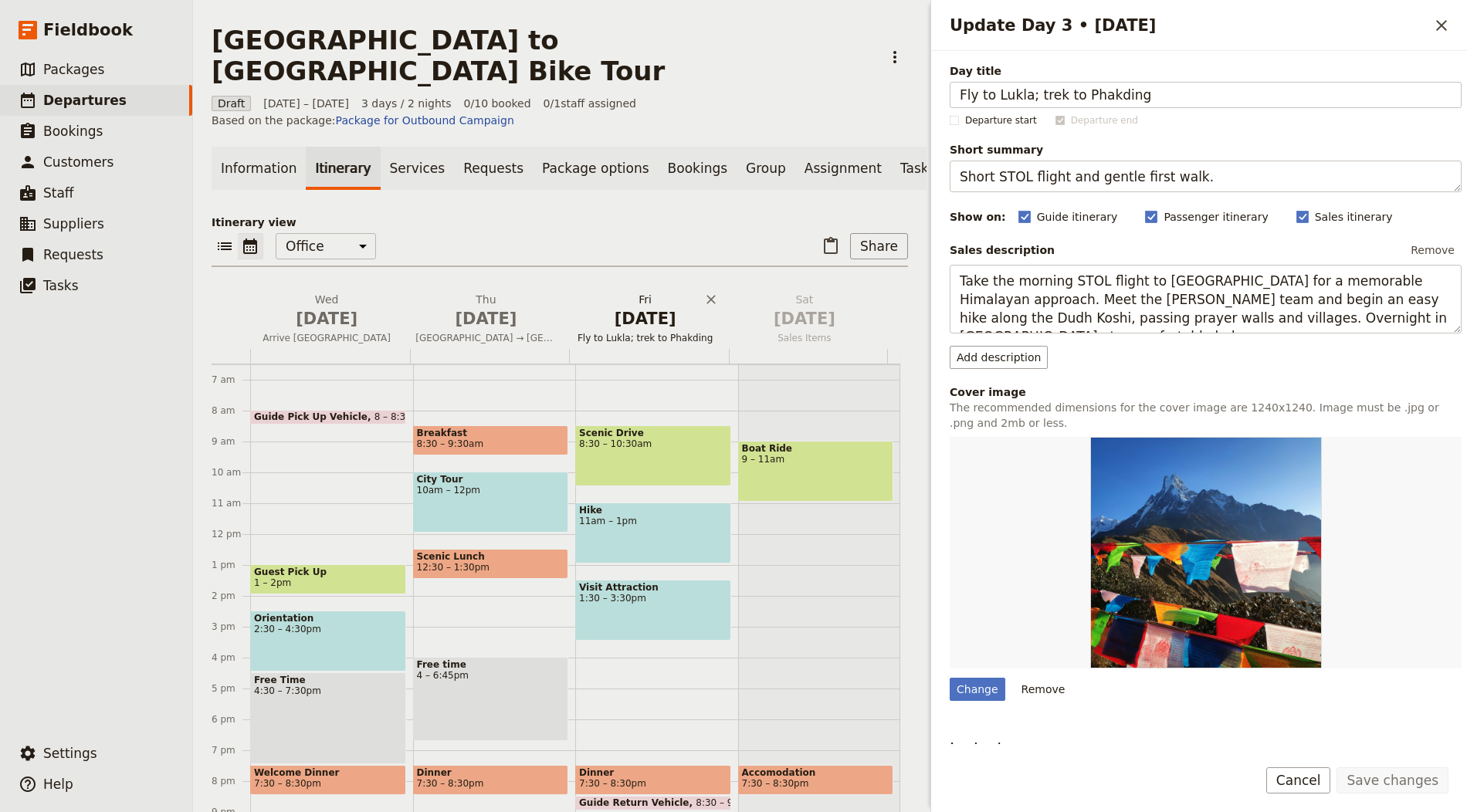
click at [933, 273] on div "Day title Fly to Lukla; trek to Phakding Departure start Departure end Short su…" at bounding box center [1199, 397] width 536 height 693
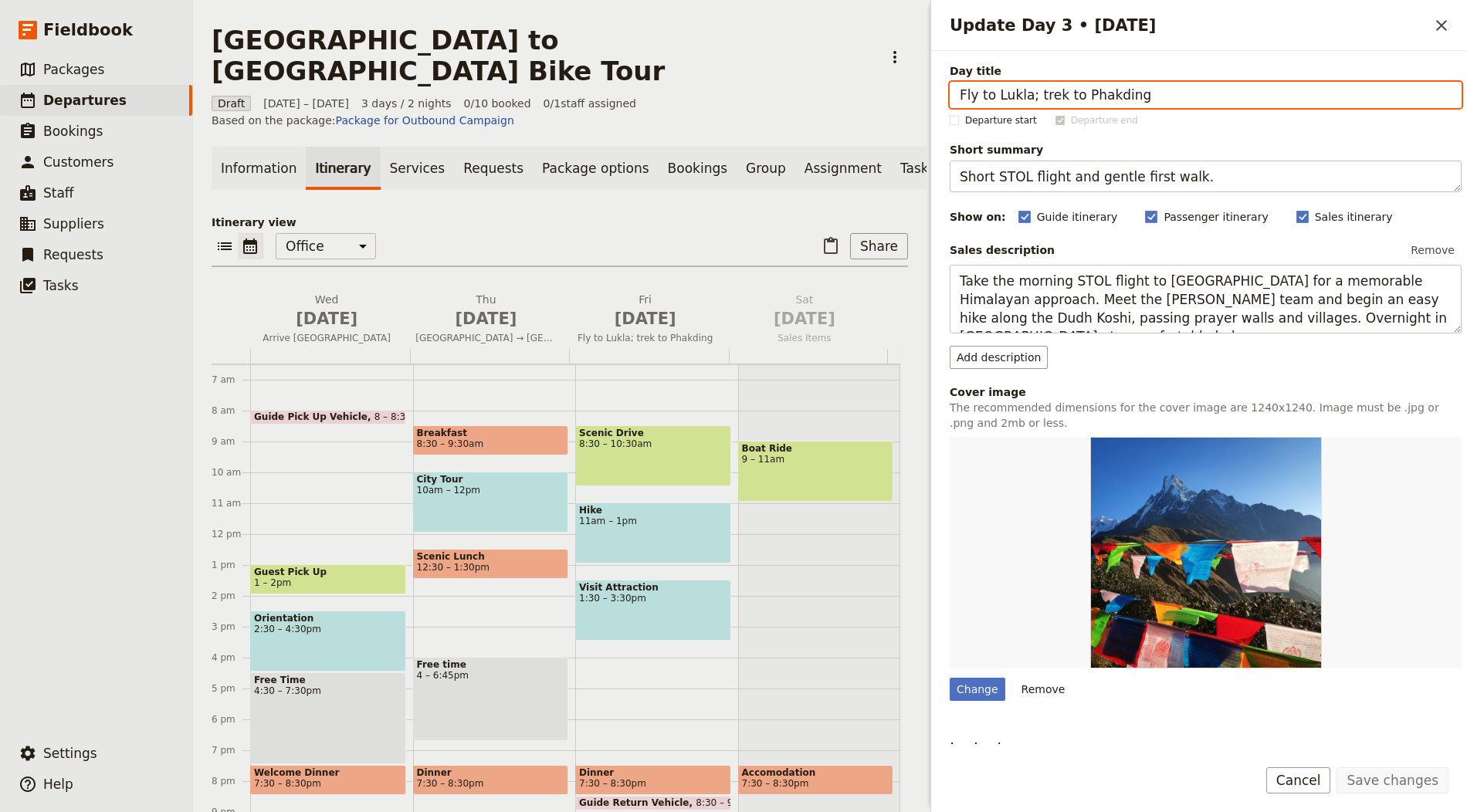
click at [1087, 97] on input "Fly to Lukla; trek to Phakding" at bounding box center [1206, 95] width 512 height 26
paste input "[GEOGRAPHIC_DATA] → [GEOGRAPHIC_DATA] (50 km)"
type input "[GEOGRAPHIC_DATA] → [GEOGRAPHIC_DATA] (50 km)"
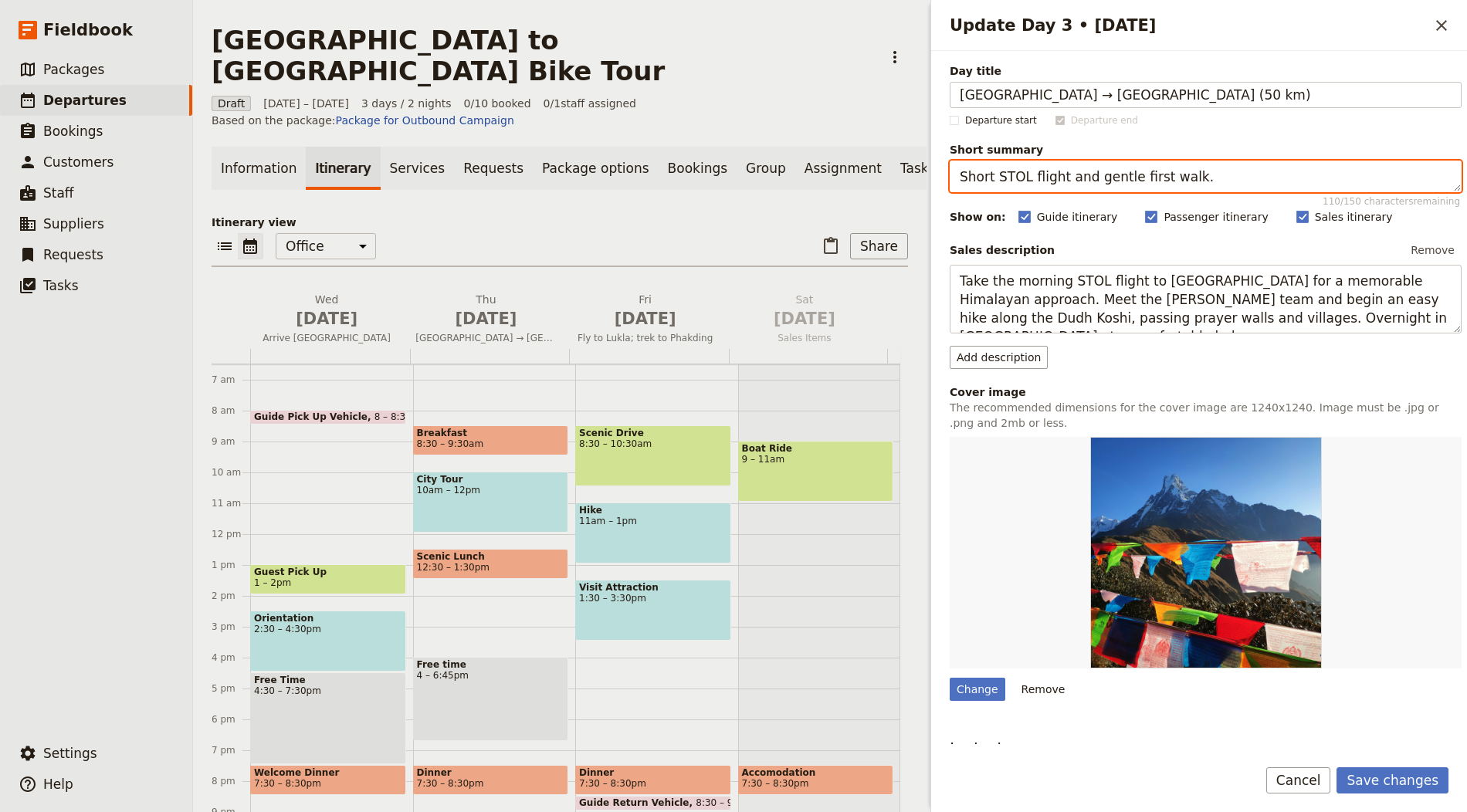
click at [1091, 166] on textarea "Short STOL flight and gentle first walk." at bounding box center [1206, 177] width 512 height 32
paste textarea "Into Bohemia’s river towns"
type textarea "Into Bohemia’s river towns"
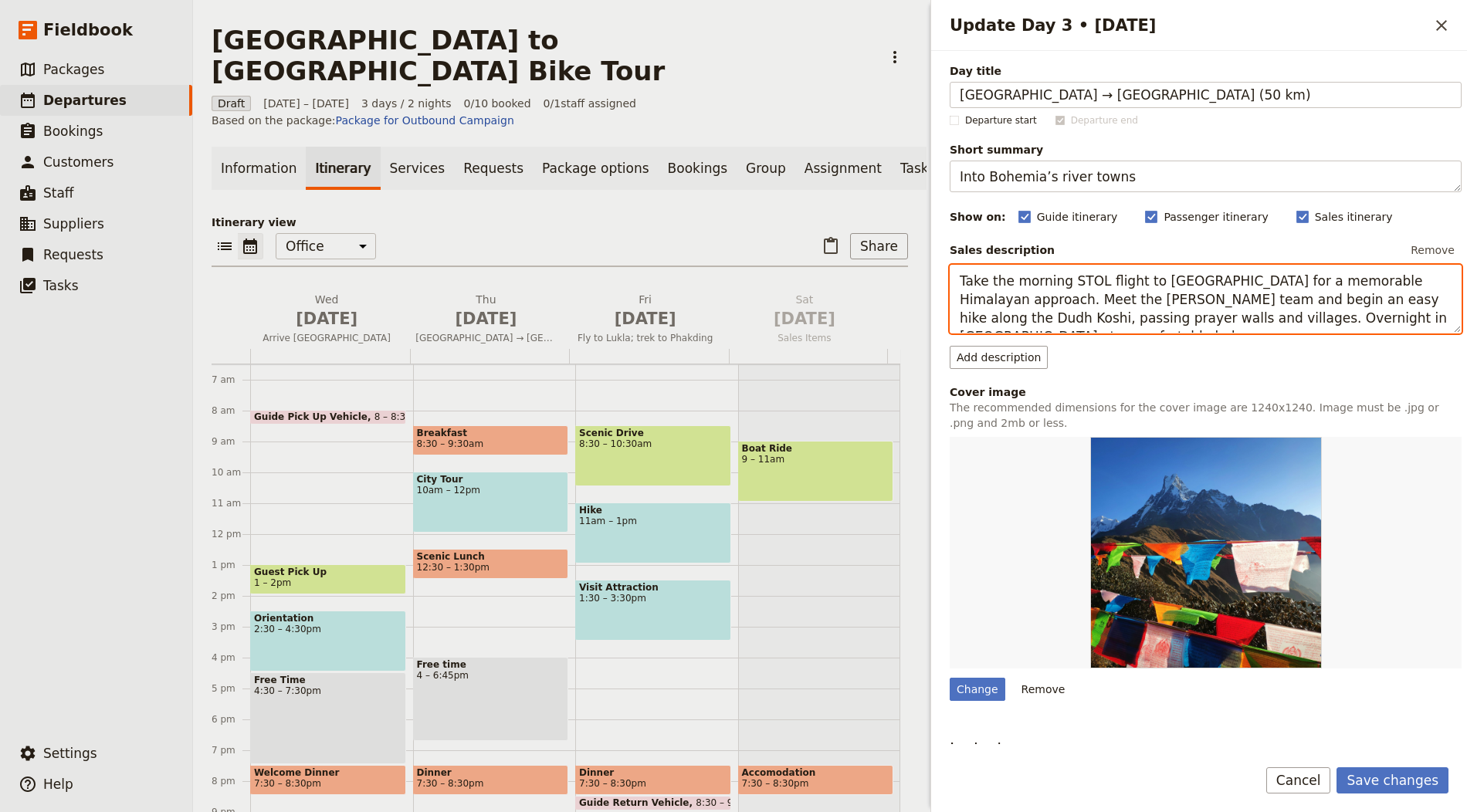
click at [1080, 301] on textarea "Take the morning STOL flight to Lukla for a memorable Himalayan approach. Meet …" at bounding box center [1206, 300] width 512 height 69
paste textarea "Cycle quiet paths by the Elbe through meadows and clifftop castles. Pause in sm…"
type textarea "Cycle quiet paths by the Elbe through [PERSON_NAME] and clifftop castles. Pause…"
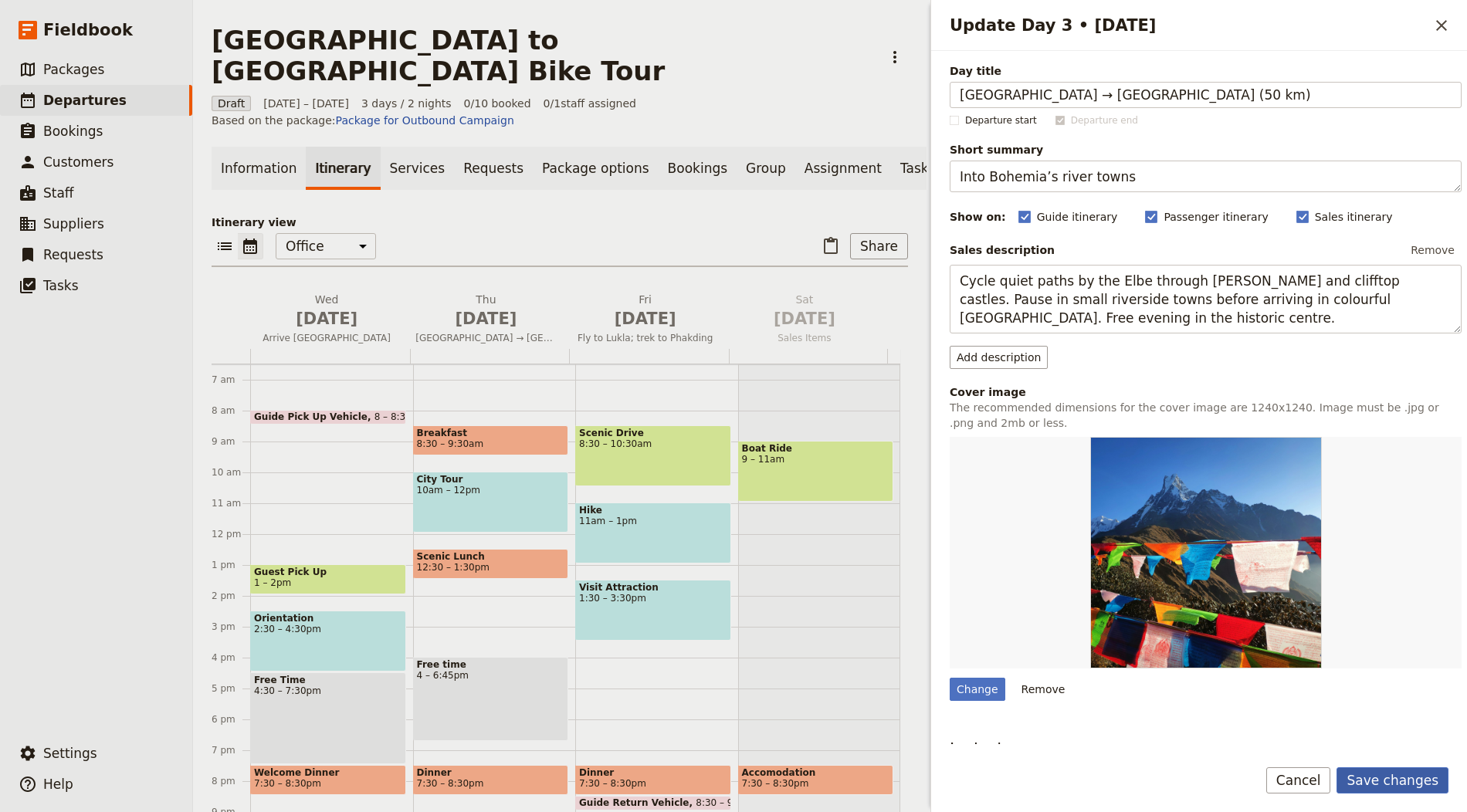
click at [1418, 786] on button "Save changes" at bounding box center [1393, 780] width 112 height 26
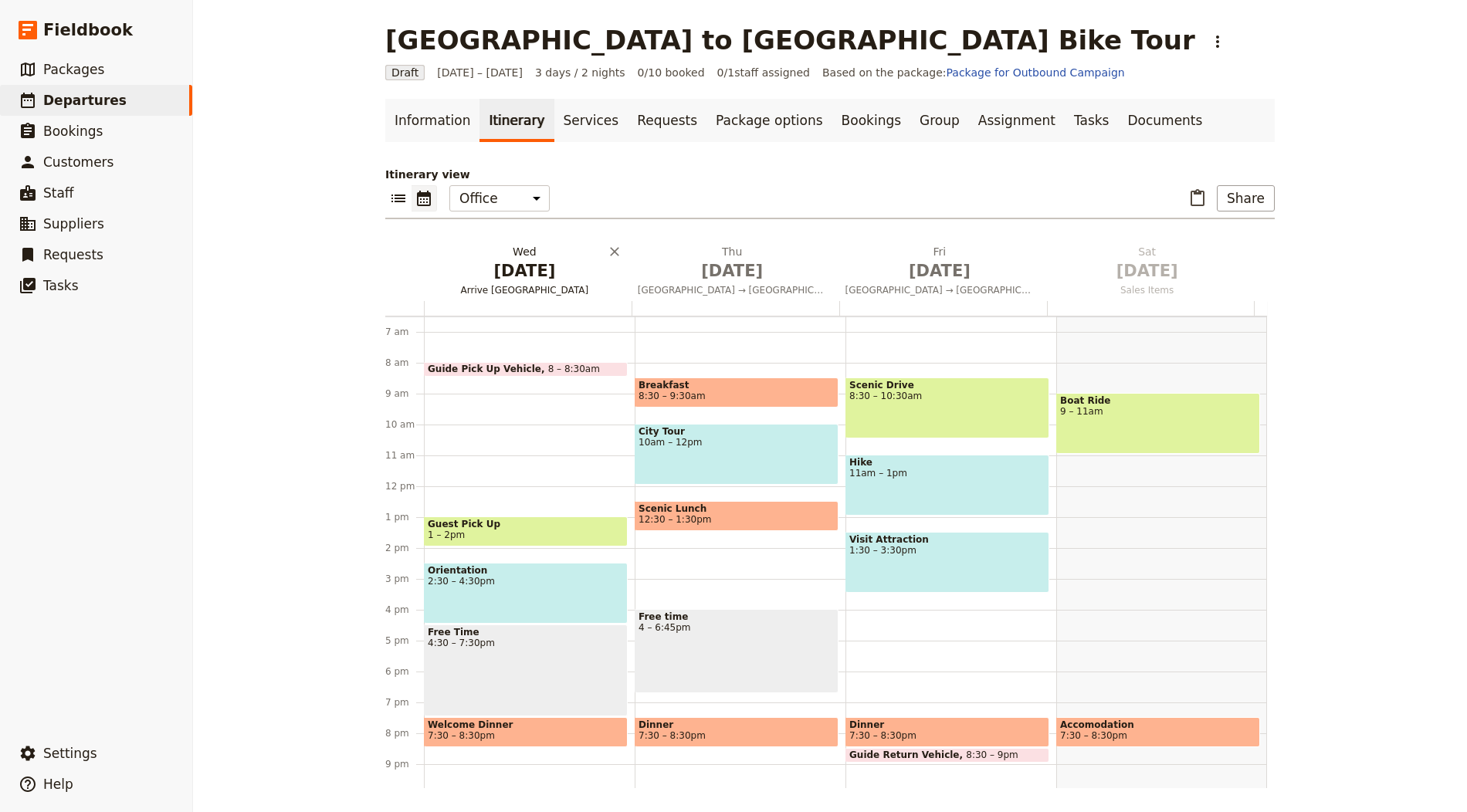
click at [513, 298] on button "[DATE] Arrive [GEOGRAPHIC_DATA]" at bounding box center [527, 272] width 207 height 57
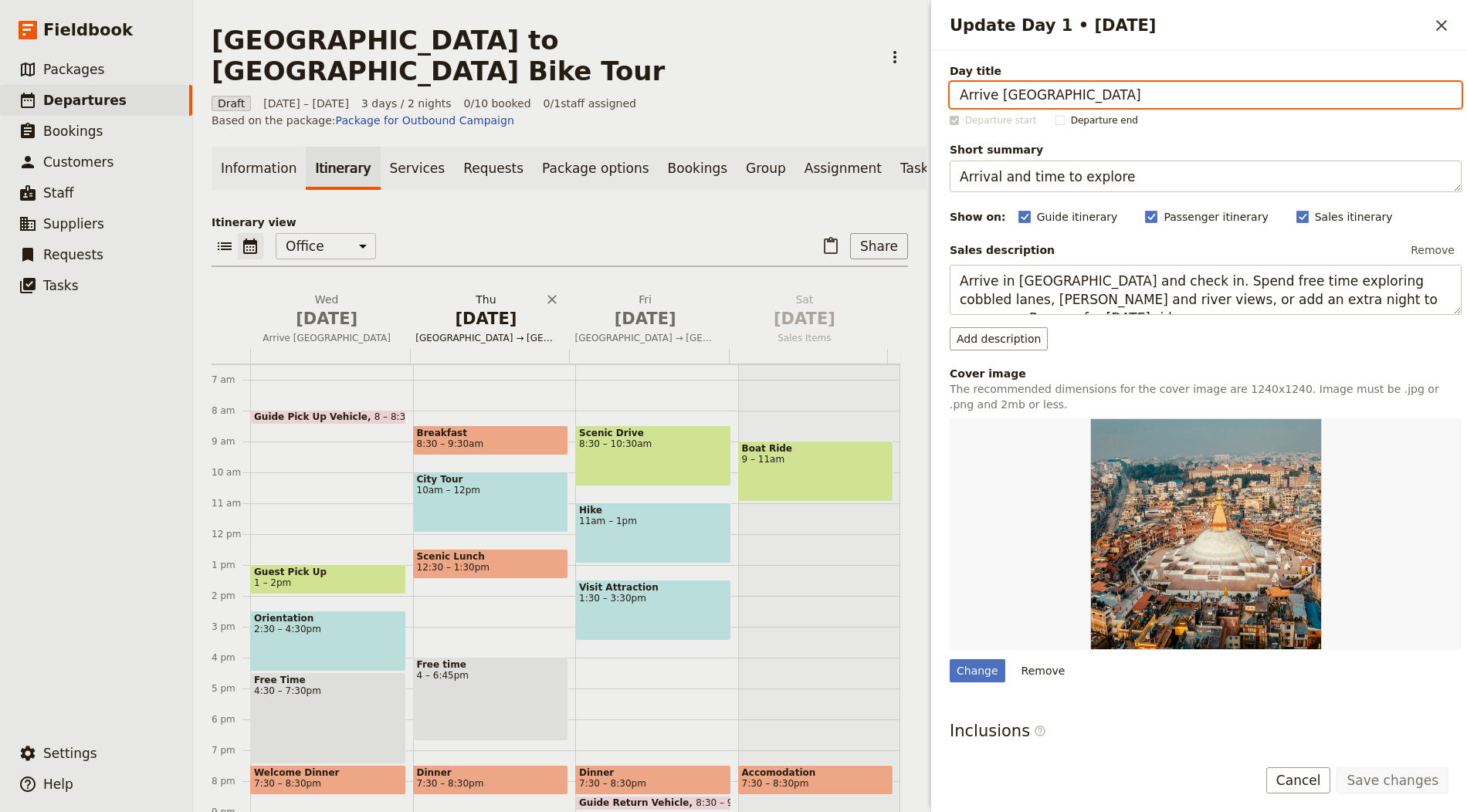
click at [430, 292] on h2 "[DATE] [GEOGRAPHIC_DATA] → [GEOGRAPHIC_DATA] (58–70 km)" at bounding box center [486, 311] width 140 height 38
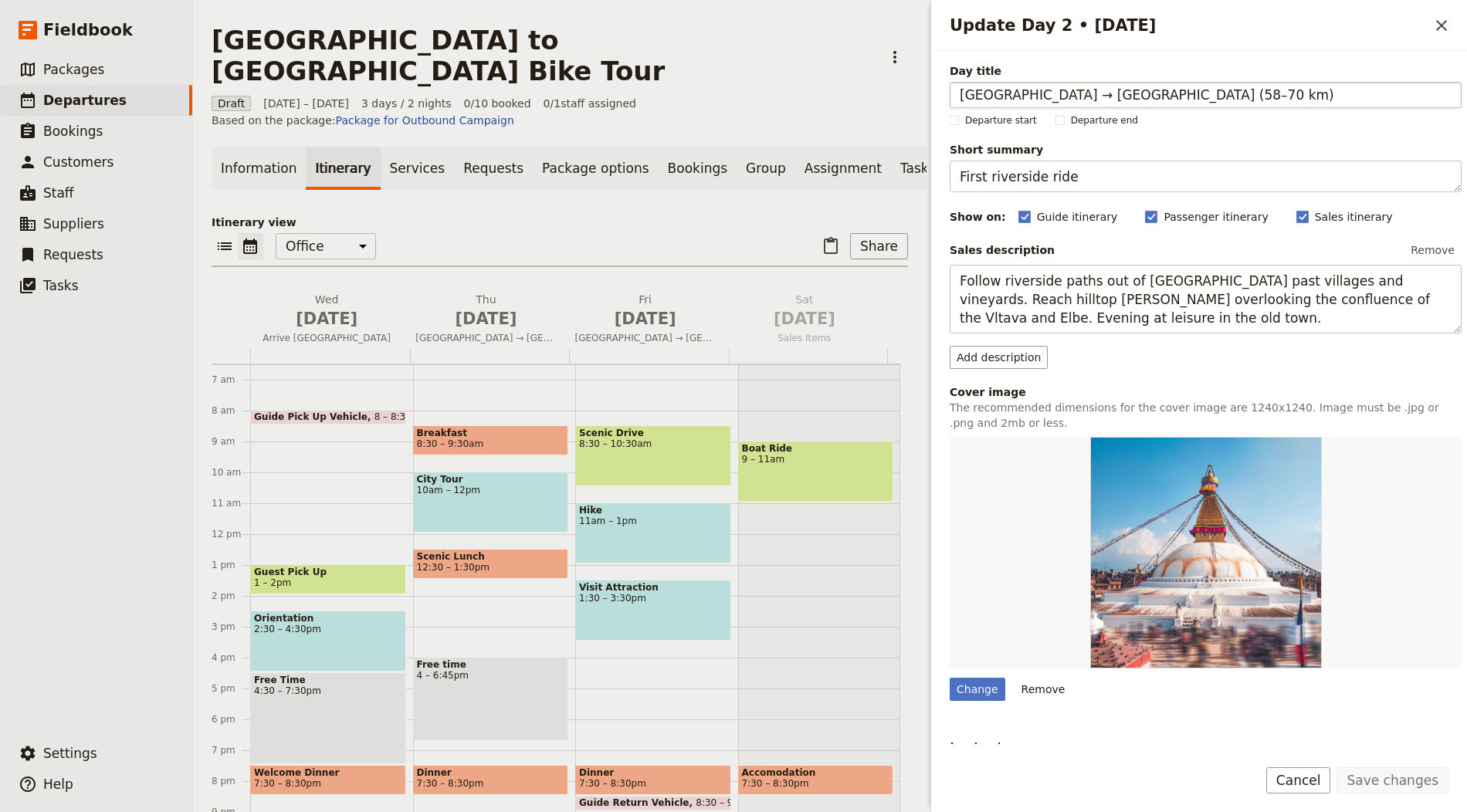
click at [1055, 87] on input "[GEOGRAPHIC_DATA] → [GEOGRAPHIC_DATA] (58–70 km)" at bounding box center [1206, 95] width 512 height 26
click at [1054, 87] on input "[GEOGRAPHIC_DATA] → [GEOGRAPHIC_DATA] (58–70 km)" at bounding box center [1206, 95] width 512 height 26
click at [1033, 91] on input "[GEOGRAPHIC_DATA] → [GEOGRAPHIC_DATA] (58–70 km)" at bounding box center [1206, 95] width 512 height 26
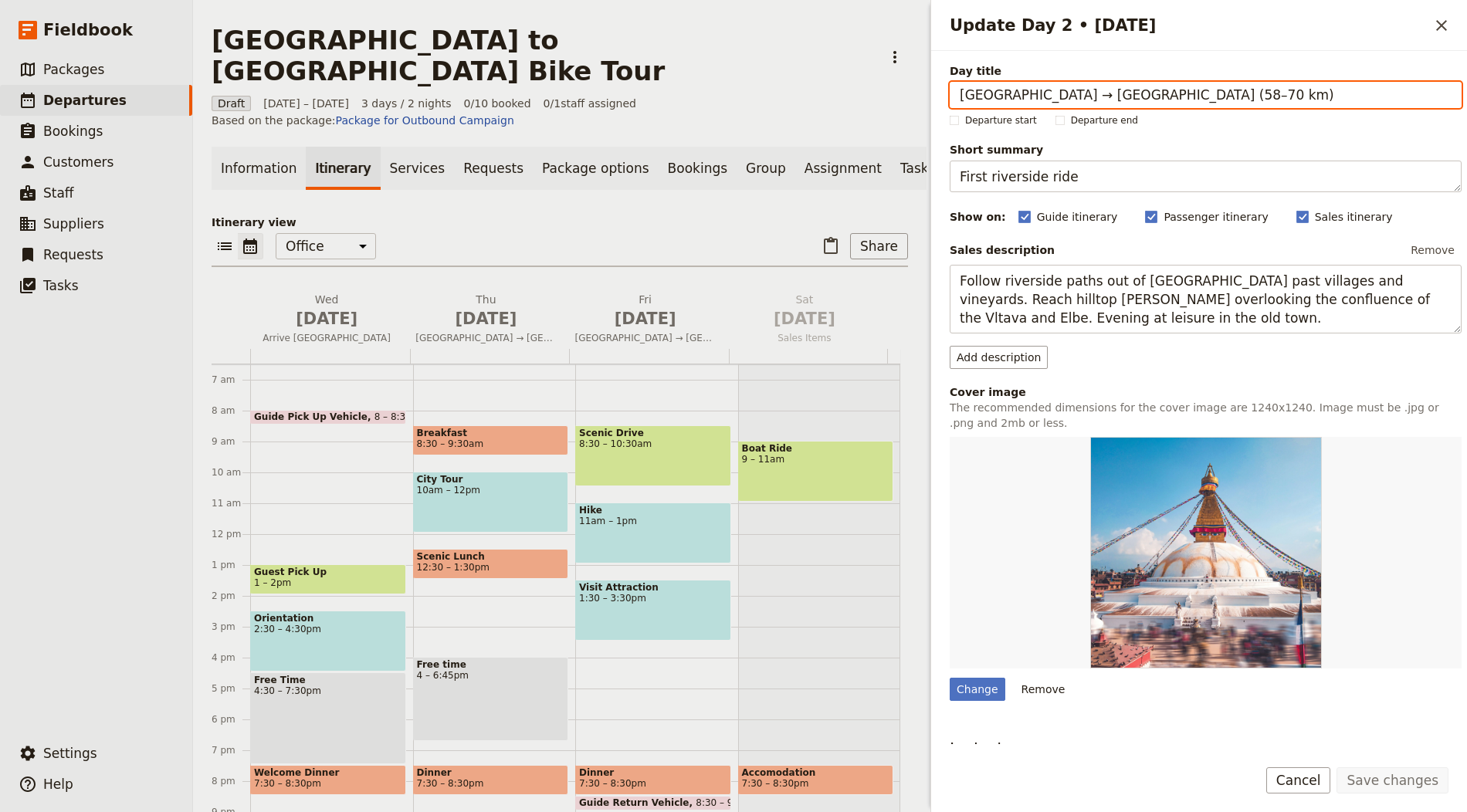
click at [366, 215] on p "Itinerary view" at bounding box center [559, 222] width 697 height 16
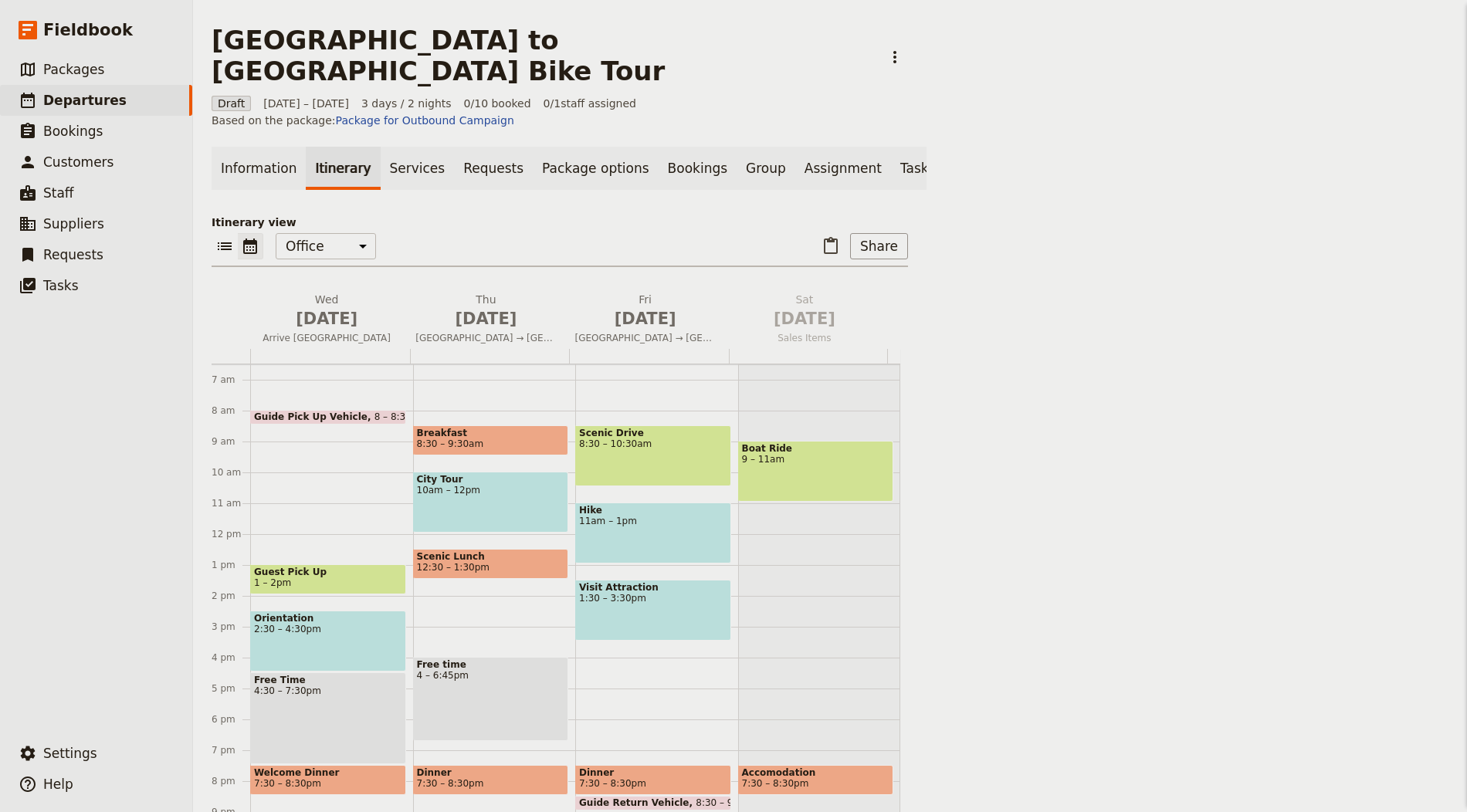
drag, startPoint x: 293, startPoint y: 135, endPoint x: 340, endPoint y: 157, distance: 51.9
click at [293, 147] on link "Information" at bounding box center [258, 168] width 94 height 43
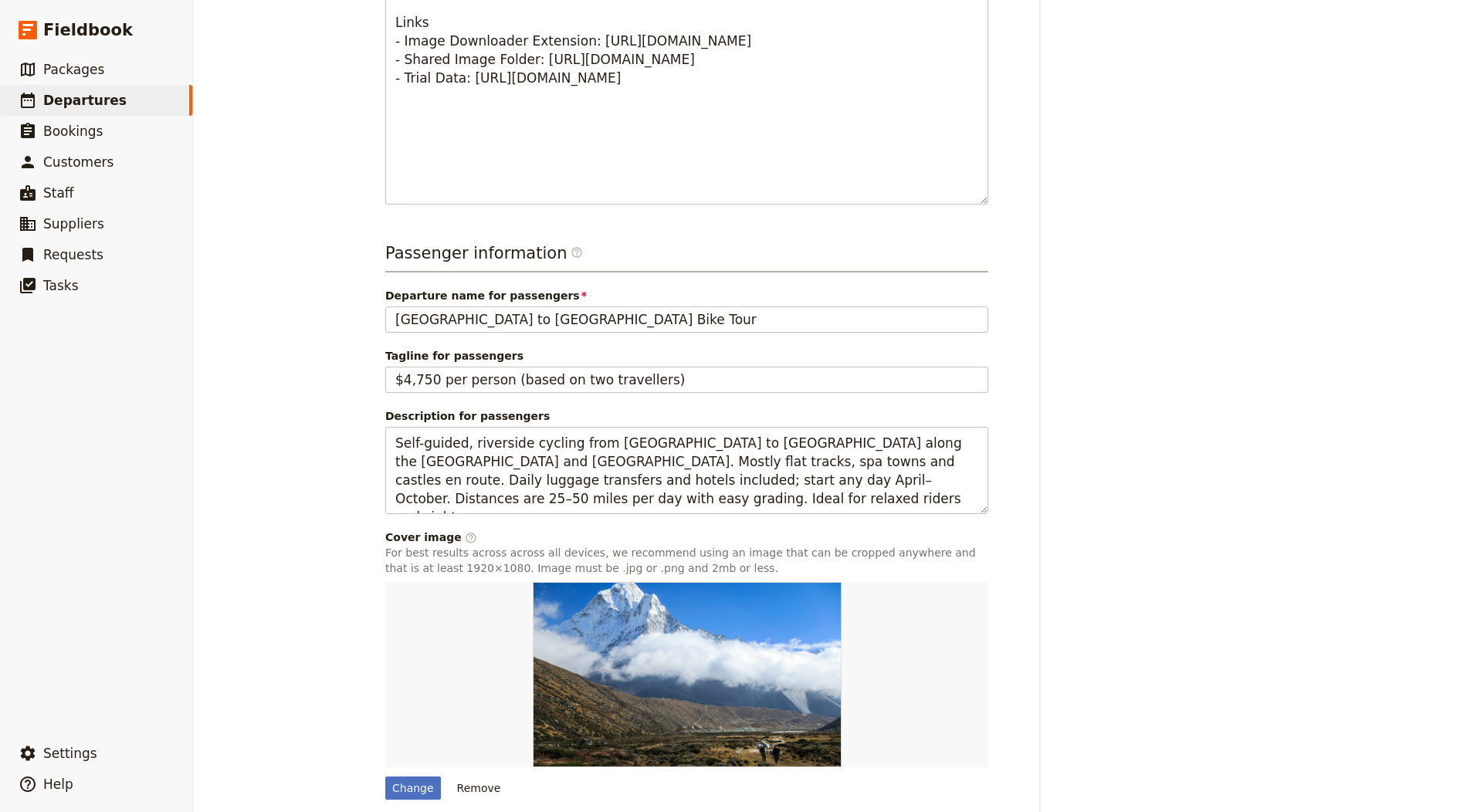
scroll to position [962, 0]
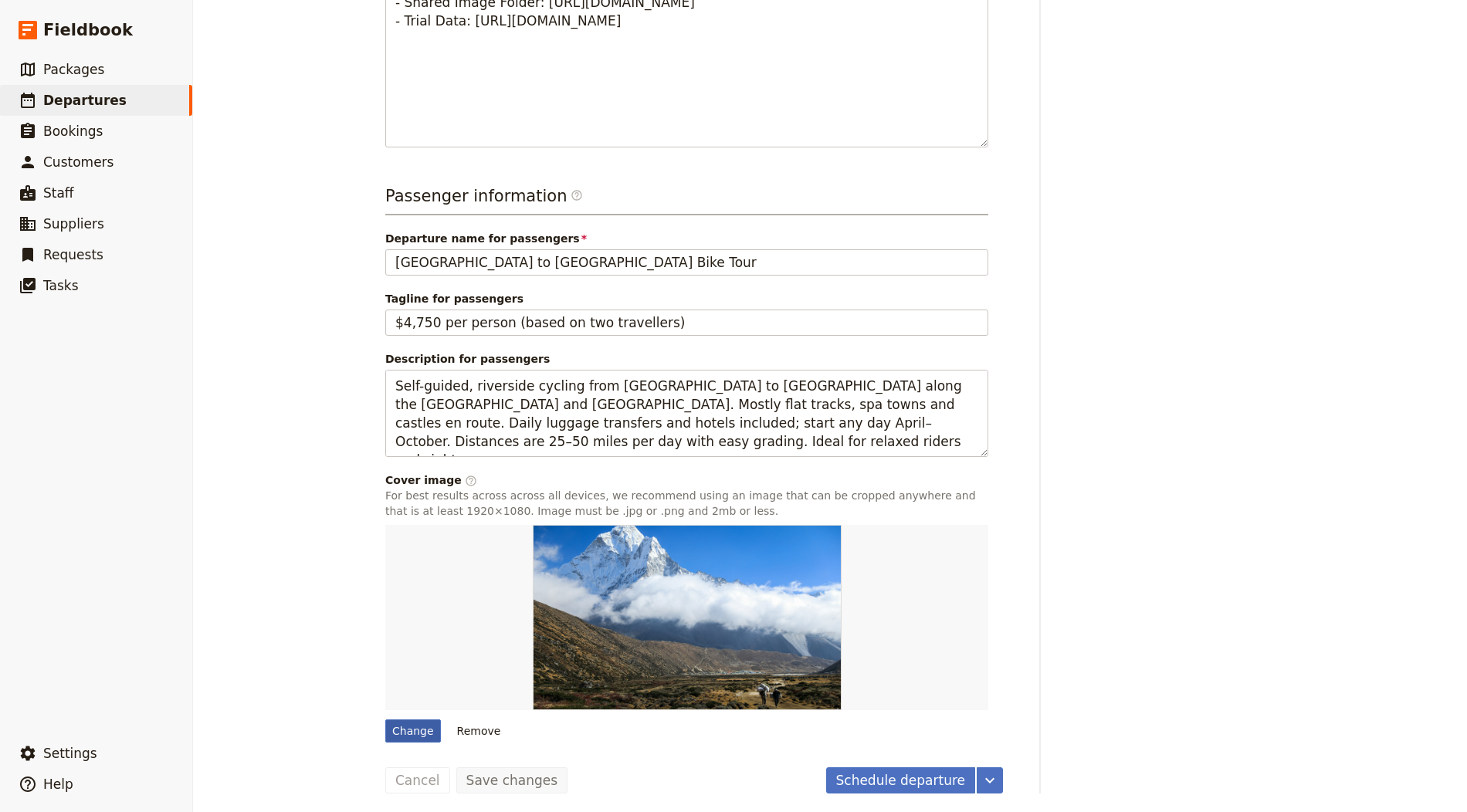
click at [412, 732] on div "Change" at bounding box center [413, 730] width 56 height 23
click at [385, 719] on input "Change" at bounding box center [384, 719] width 1 height 1
type input "C:\fakepath\Prague 2.jpg"
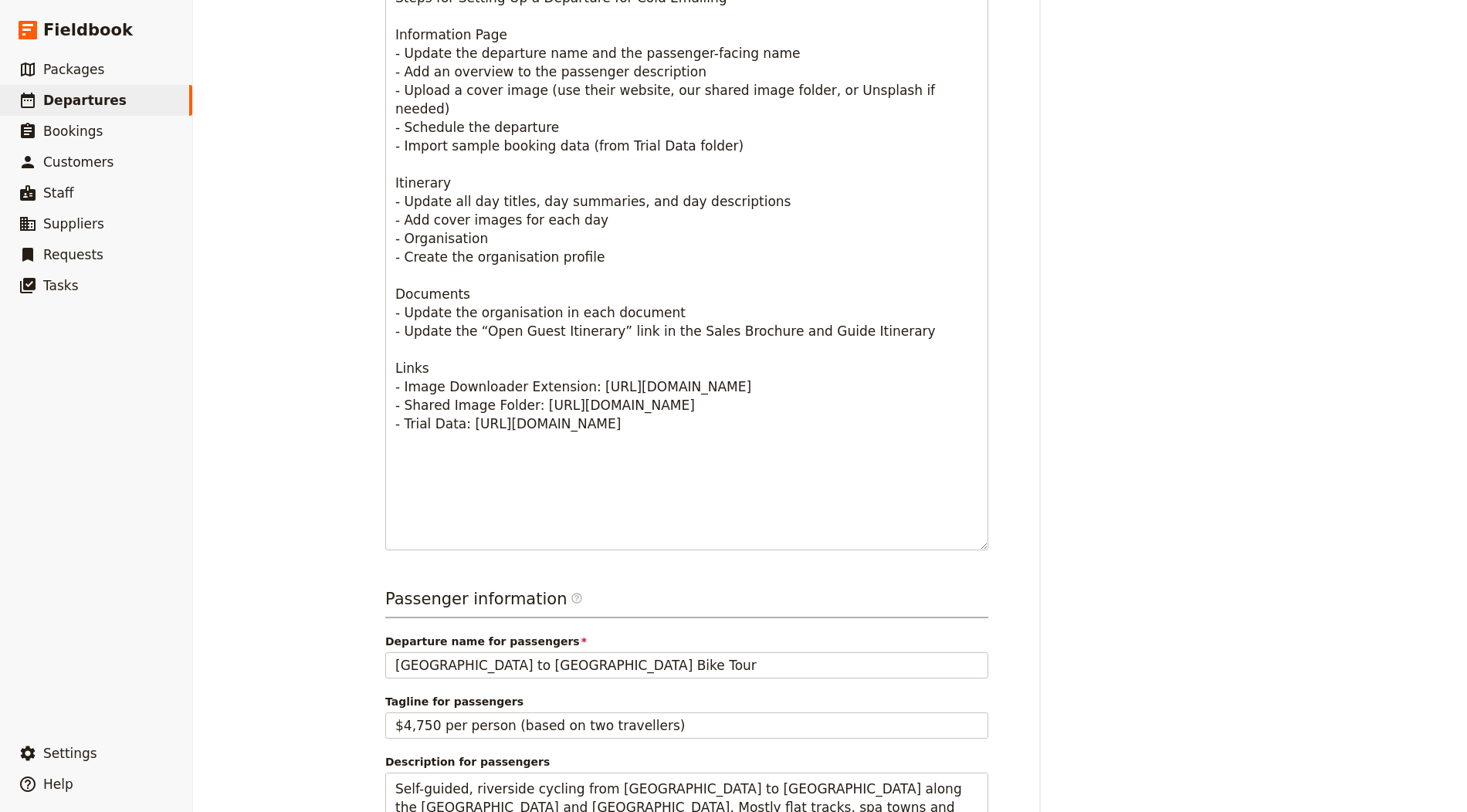
scroll to position [94, 0]
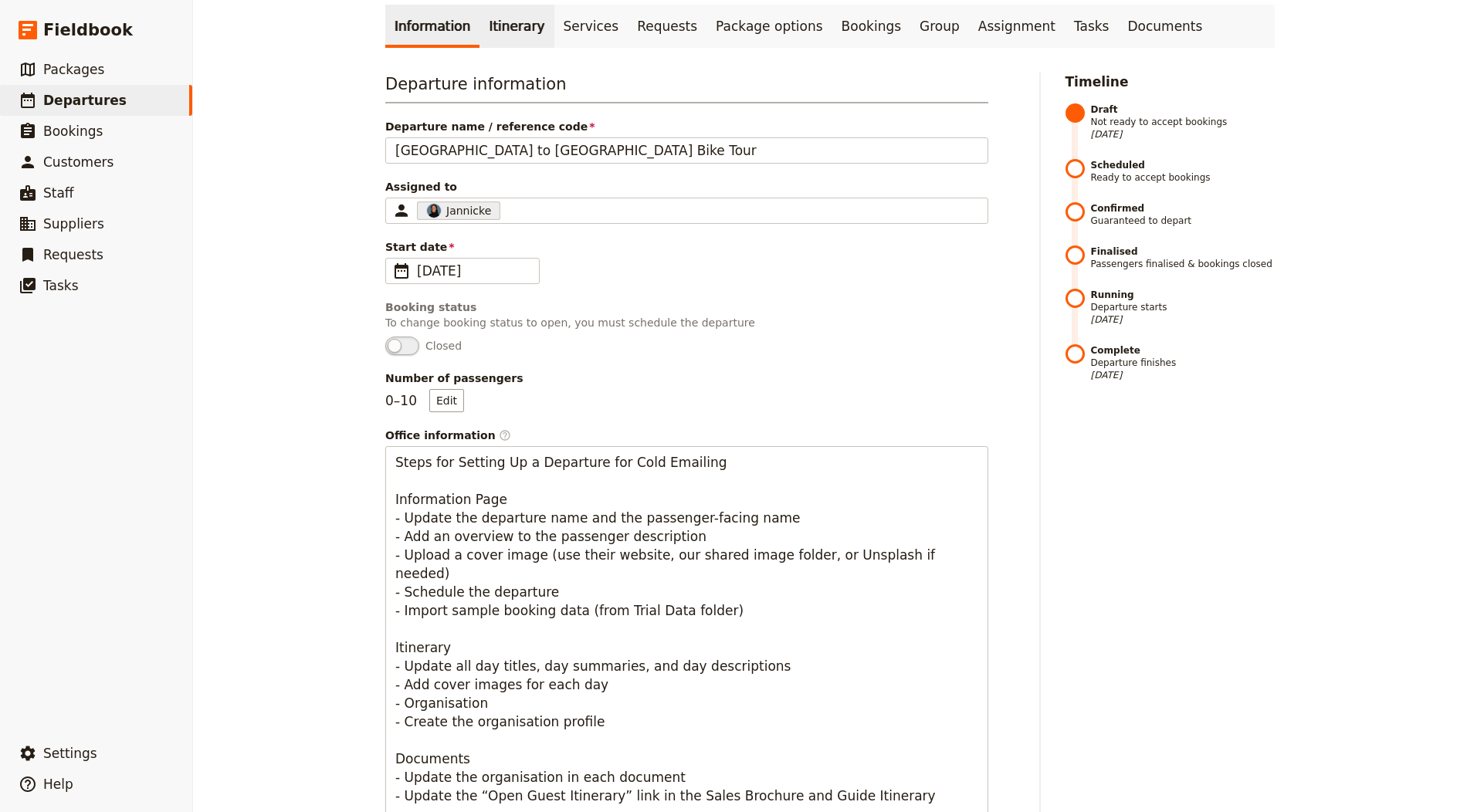
click at [479, 33] on link "Itinerary" at bounding box center [516, 26] width 74 height 43
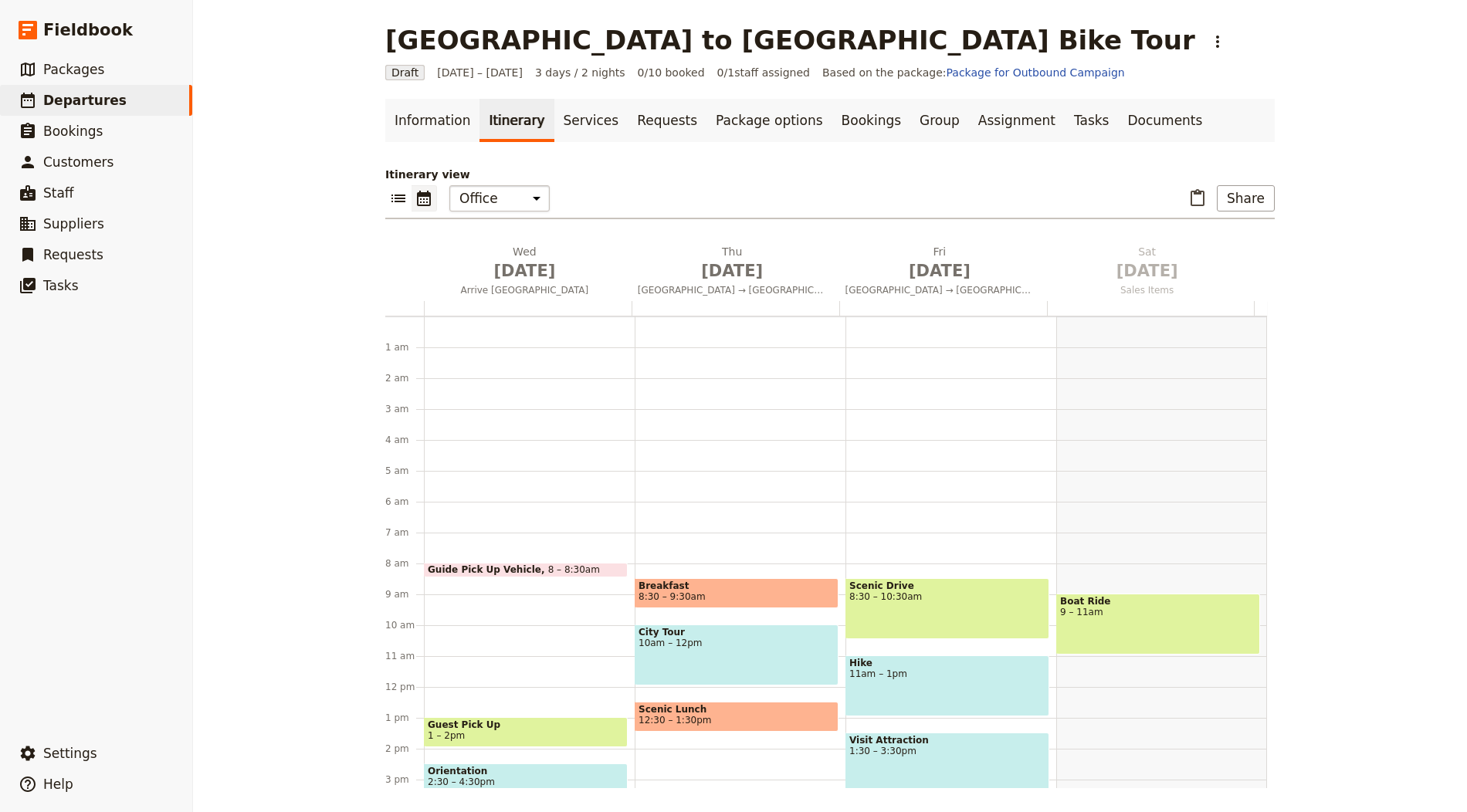
scroll to position [201, 0]
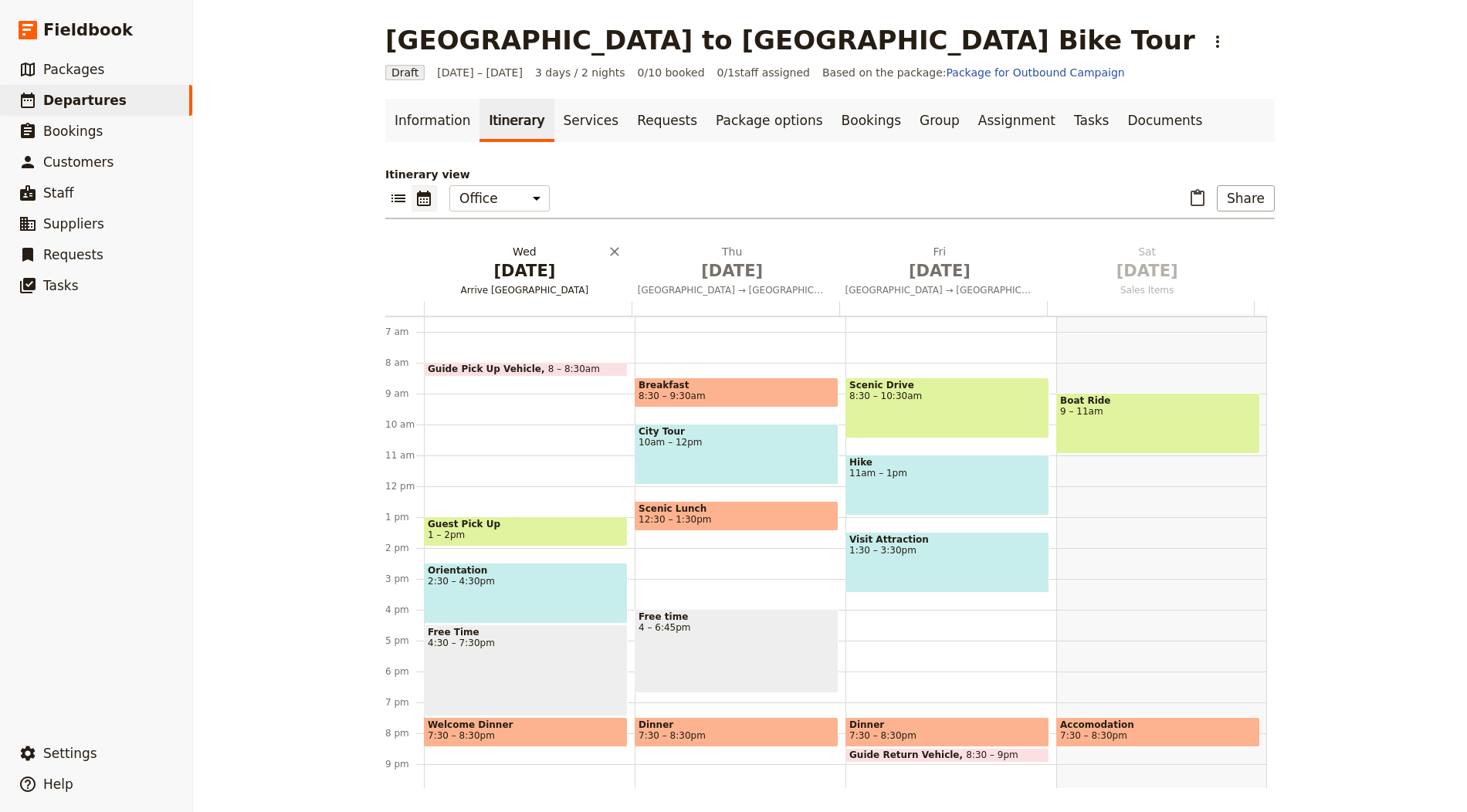
click at [547, 279] on span "[DATE]" at bounding box center [524, 271] width 189 height 23
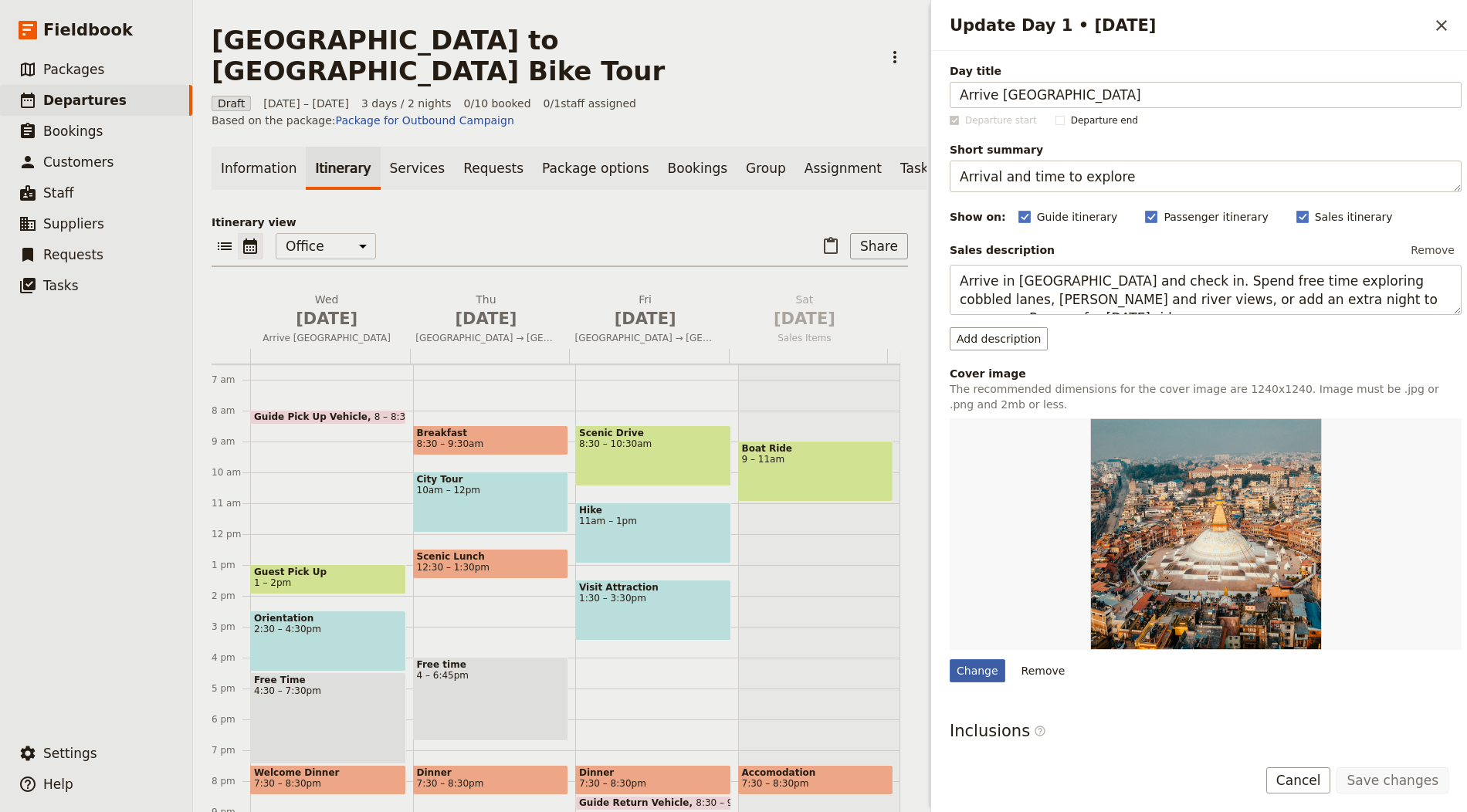
click at [967, 674] on div "Change" at bounding box center [978, 671] width 56 height 23
click at [950, 659] on input "Change" at bounding box center [949, 659] width 1 height 1
type input "C:\fakepath\Prague 3.jpg"
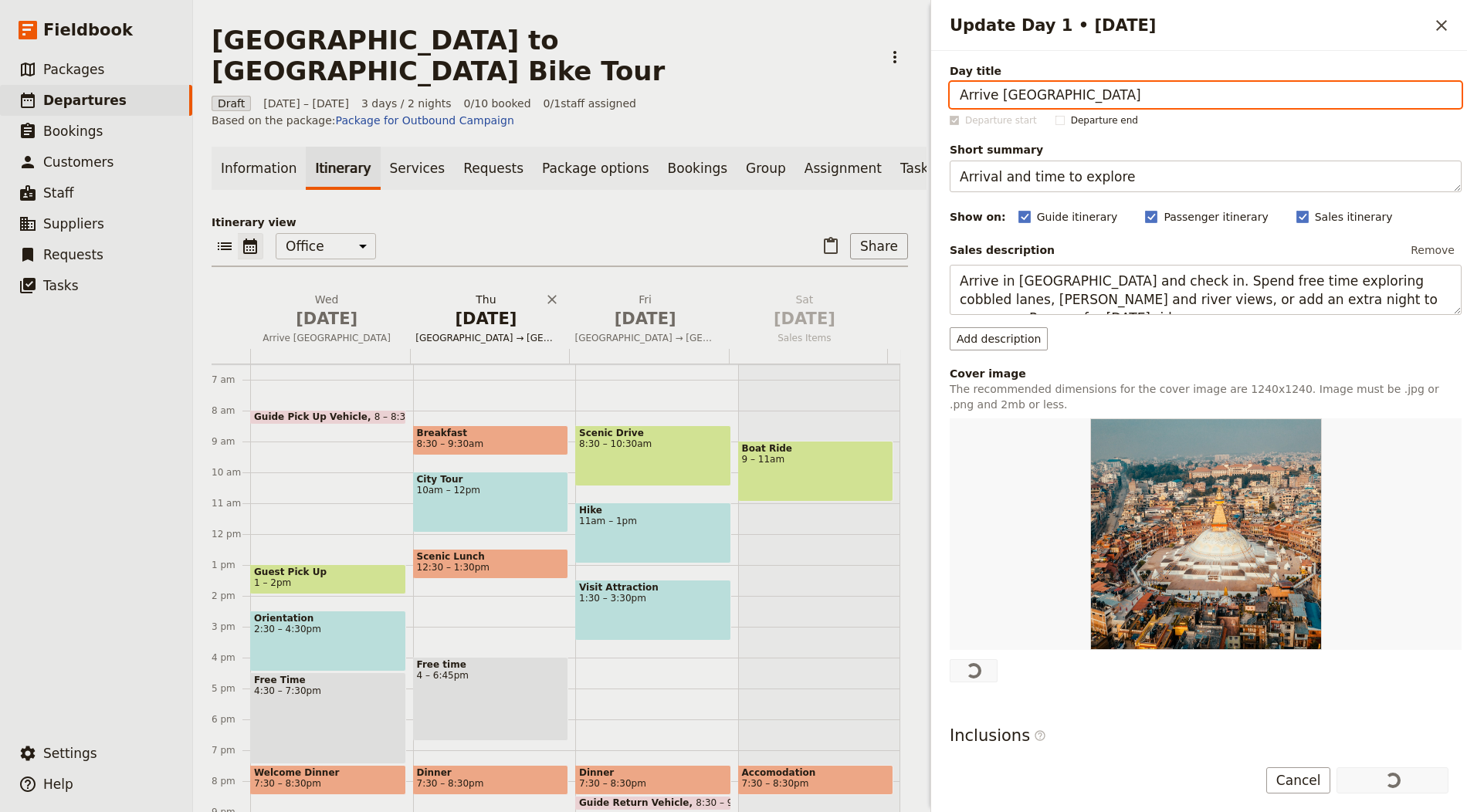
click at [489, 307] on span "[DATE]" at bounding box center [486, 318] width 140 height 23
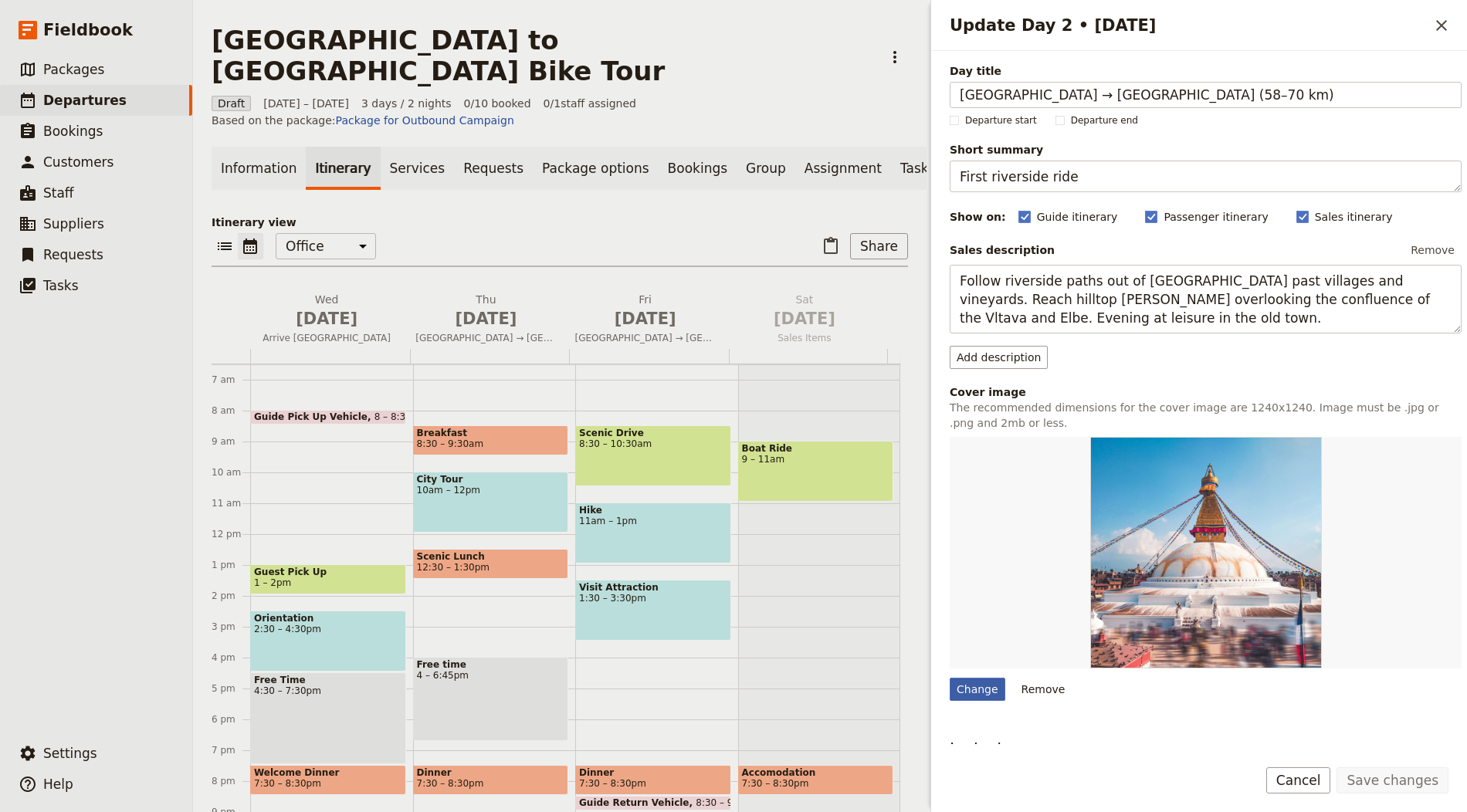
click at [964, 680] on div "Change" at bounding box center [978, 689] width 56 height 23
click at [950, 678] on input "Change" at bounding box center [949, 677] width 1 height 1
type input "C:\fakepath\Prague 1.jpg"
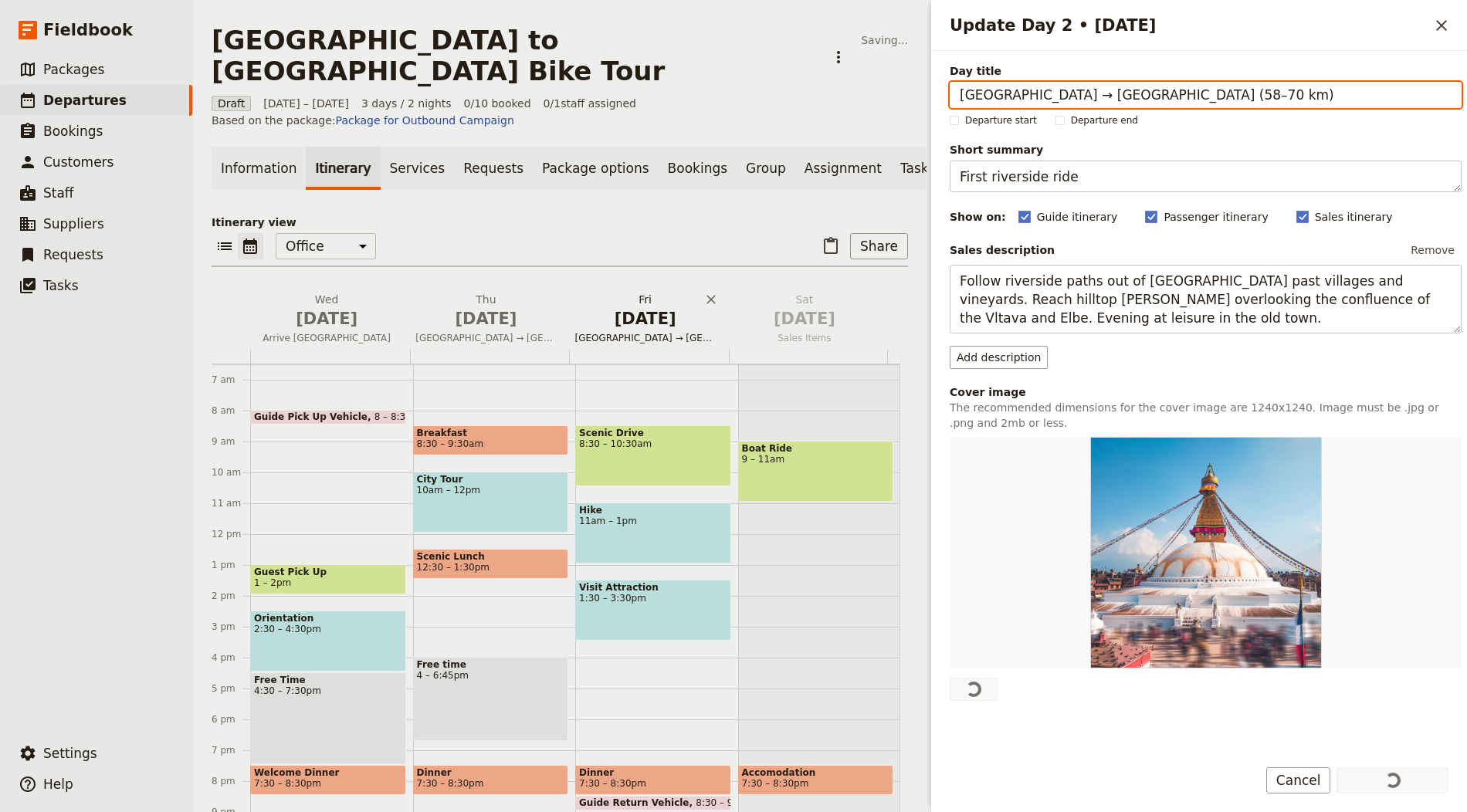
click at [612, 292] on h2 "Fri Oct 3 Mělník → Litoměřice (50 km)" at bounding box center [645, 311] width 140 height 38
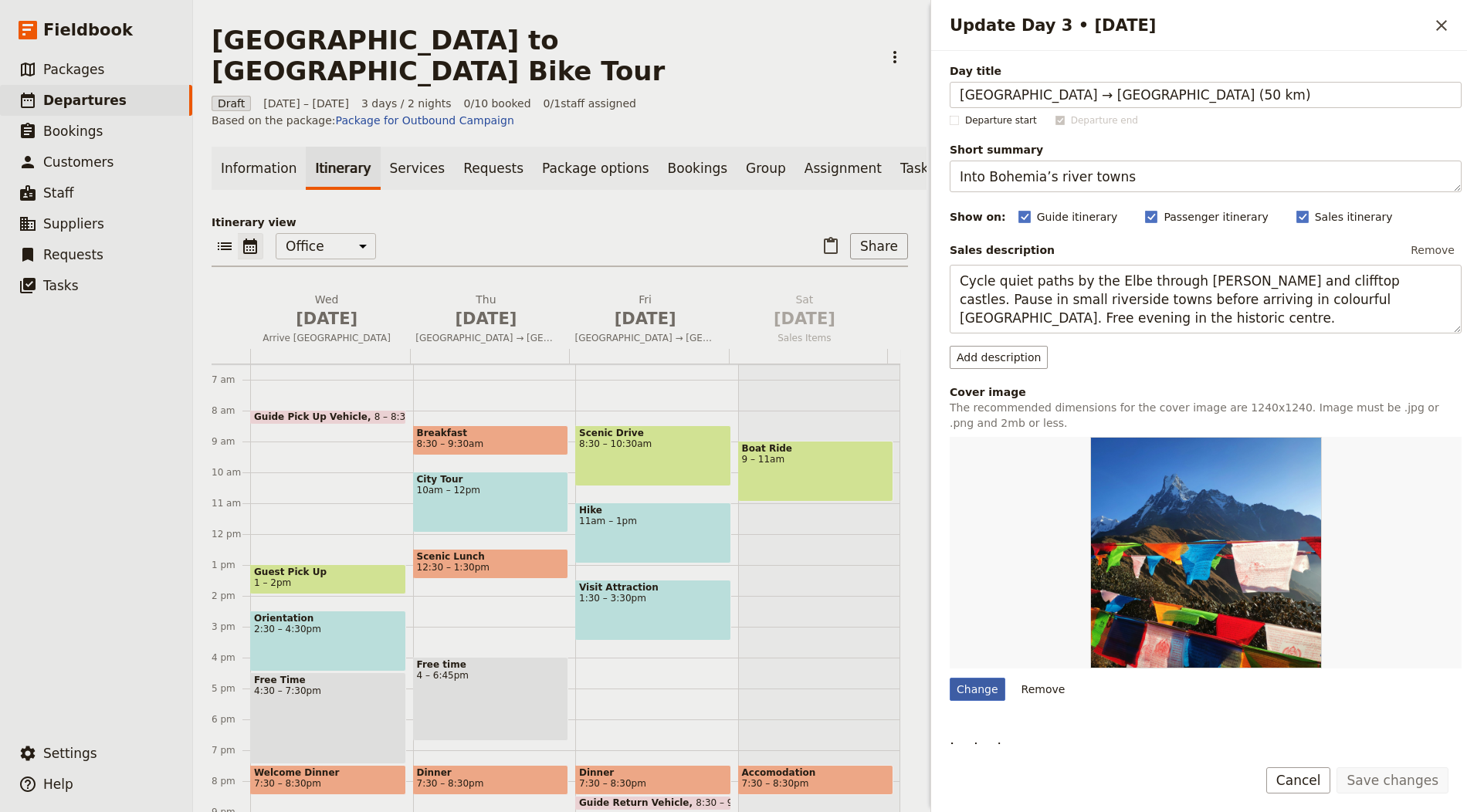
click at [986, 679] on div "Change" at bounding box center [978, 689] width 56 height 23
click at [950, 678] on input "Change" at bounding box center [949, 677] width 1 height 1
type input "C:\fakepath\Mělník.jpg"
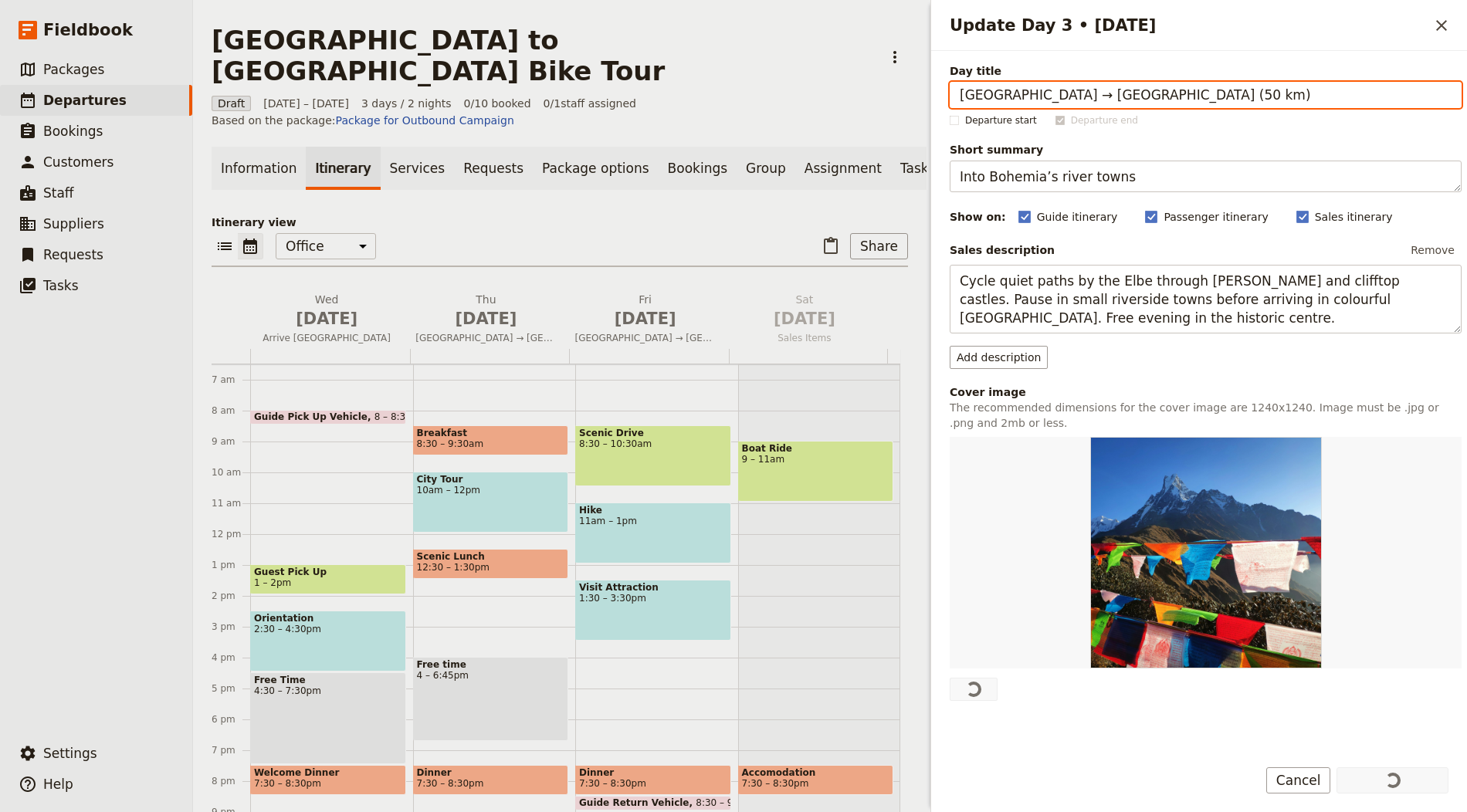
click at [711, 50] on div "Prague to Dresden Bike Tour ​" at bounding box center [559, 56] width 697 height 61
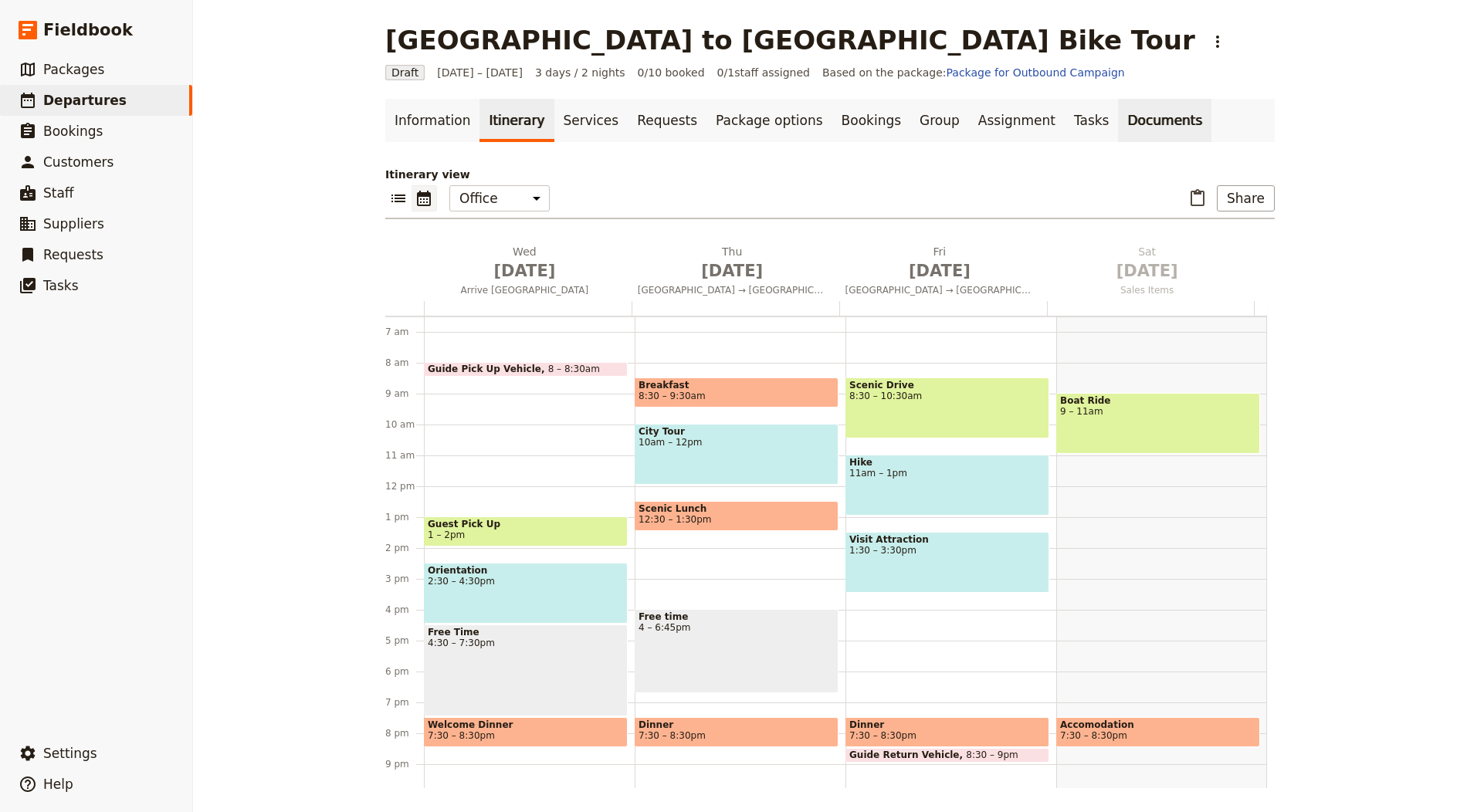
click at [1127, 115] on link "Documents" at bounding box center [1165, 120] width 93 height 43
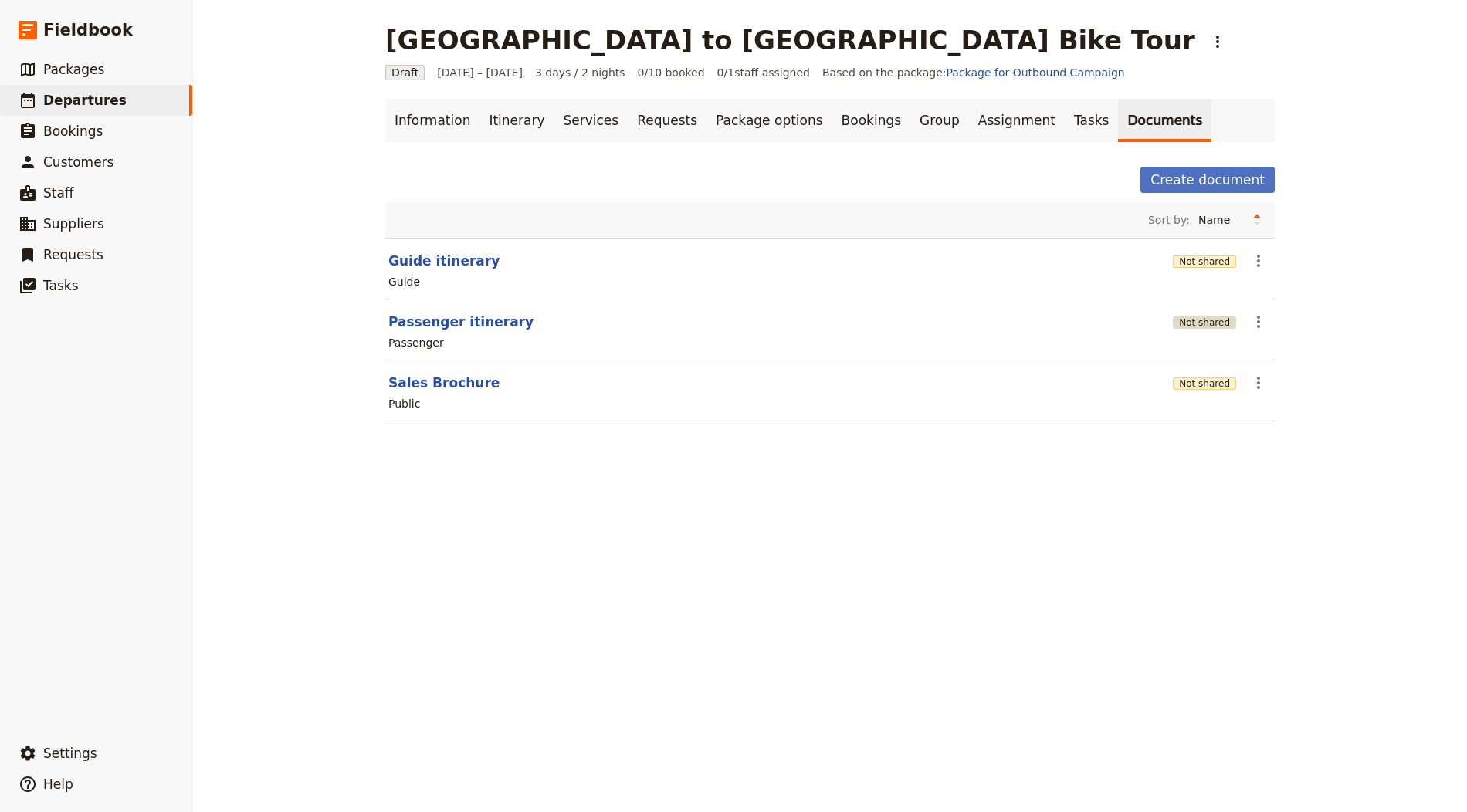
click at [1223, 322] on button "Not shared" at bounding box center [1205, 322] width 63 height 12
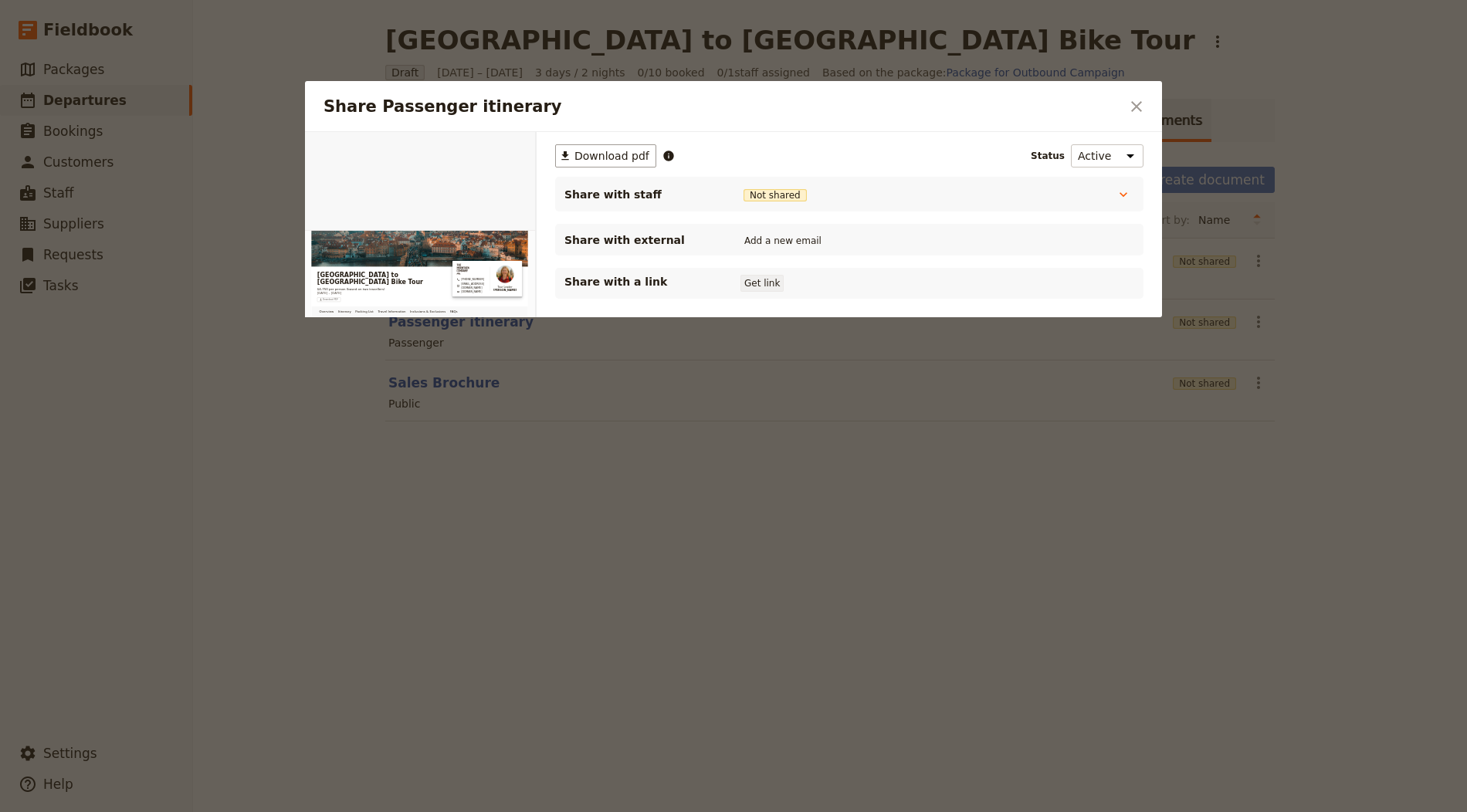
click at [770, 282] on button "Get link" at bounding box center [762, 283] width 43 height 17
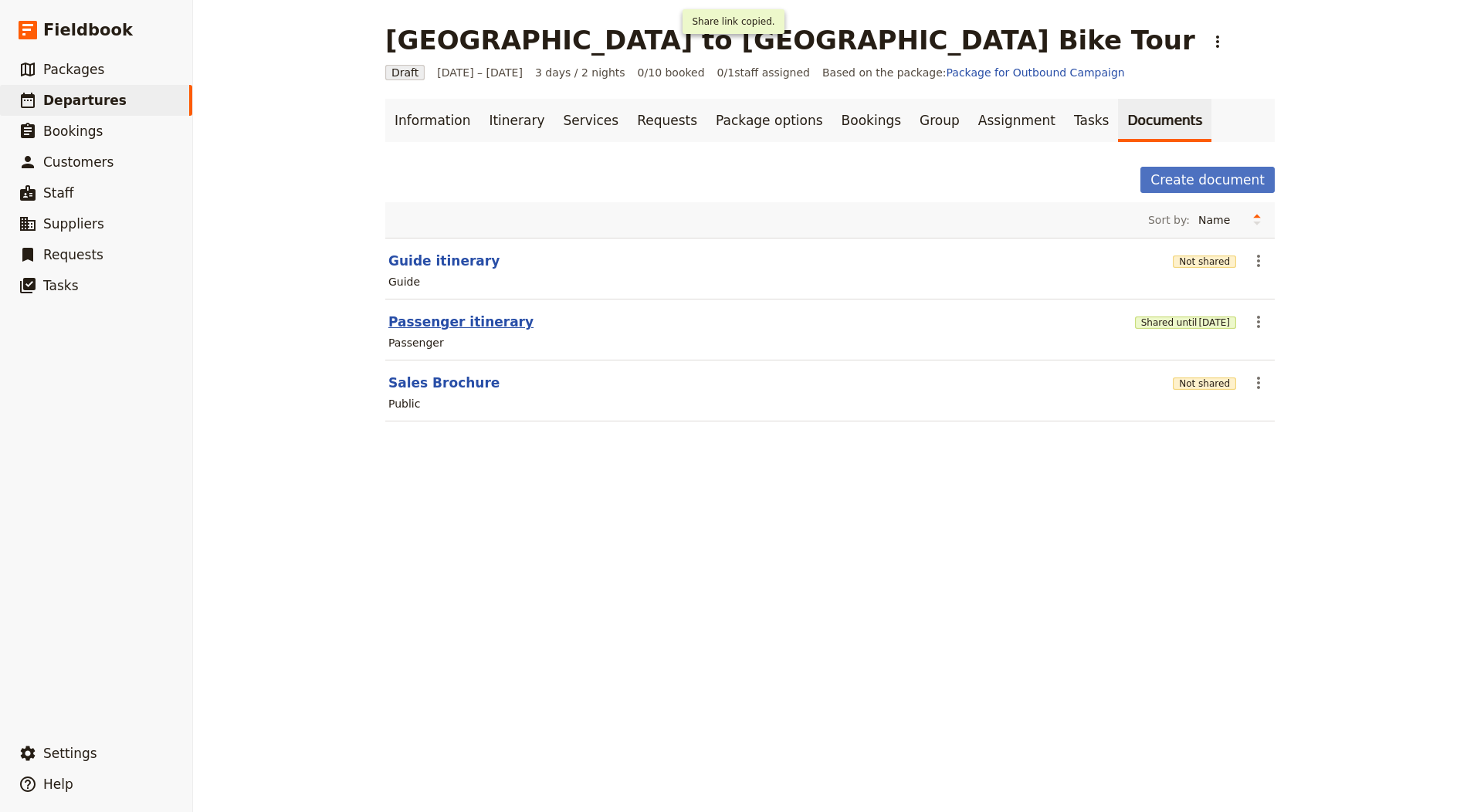
click at [473, 324] on button "Passenger itinerary" at bounding box center [460, 322] width 145 height 19
select select "PASSENGER"
select select "RUN_SHEET"
select select "LARGE"
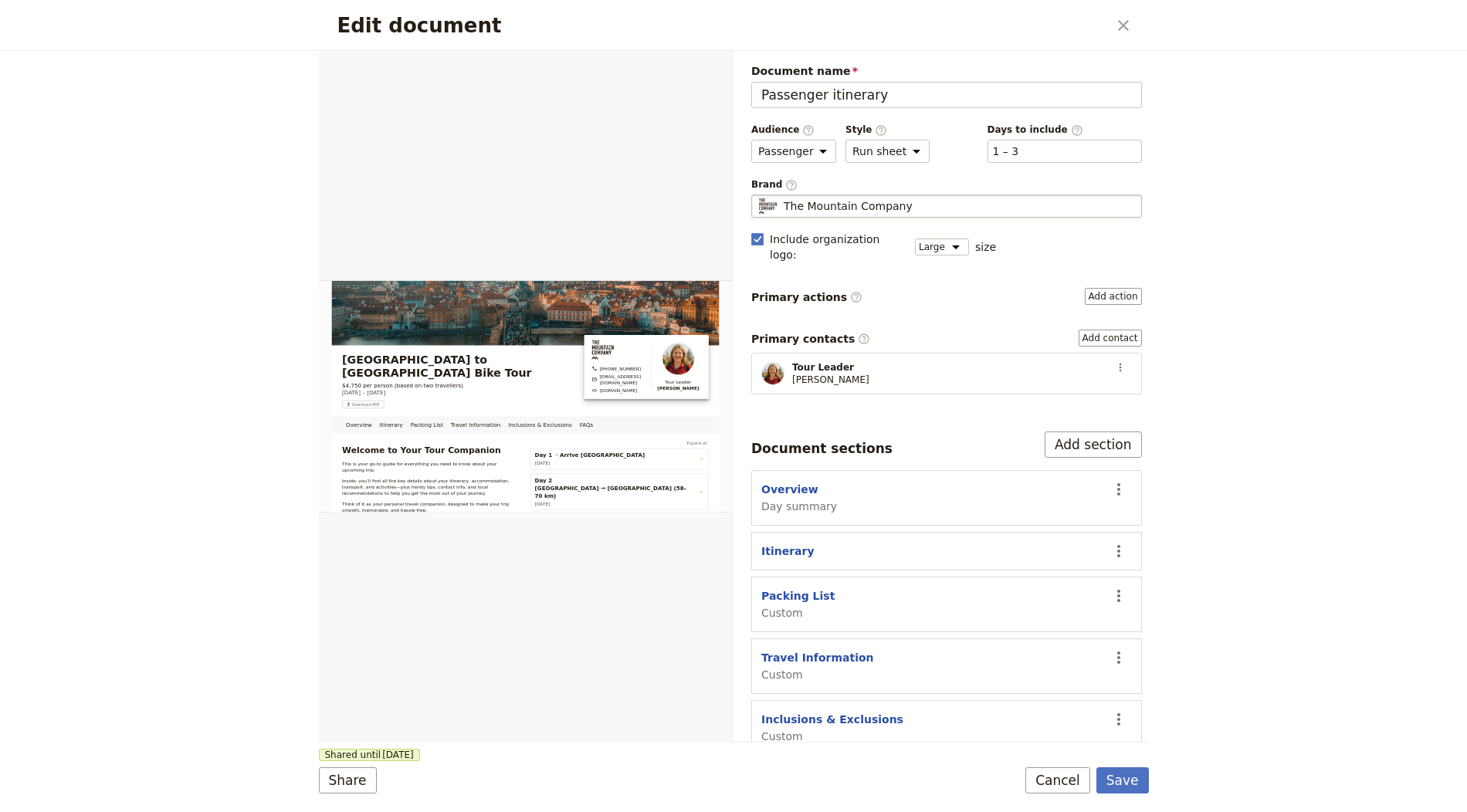
click at [913, 202] on div "The Mountain Company" at bounding box center [946, 206] width 377 height 16
click at [758, 195] on input "The Mountain Company" at bounding box center [757, 194] width 1 height 1
type input "Freedom Treks"
click at [1119, 788] on button "Save" at bounding box center [1122, 780] width 52 height 26
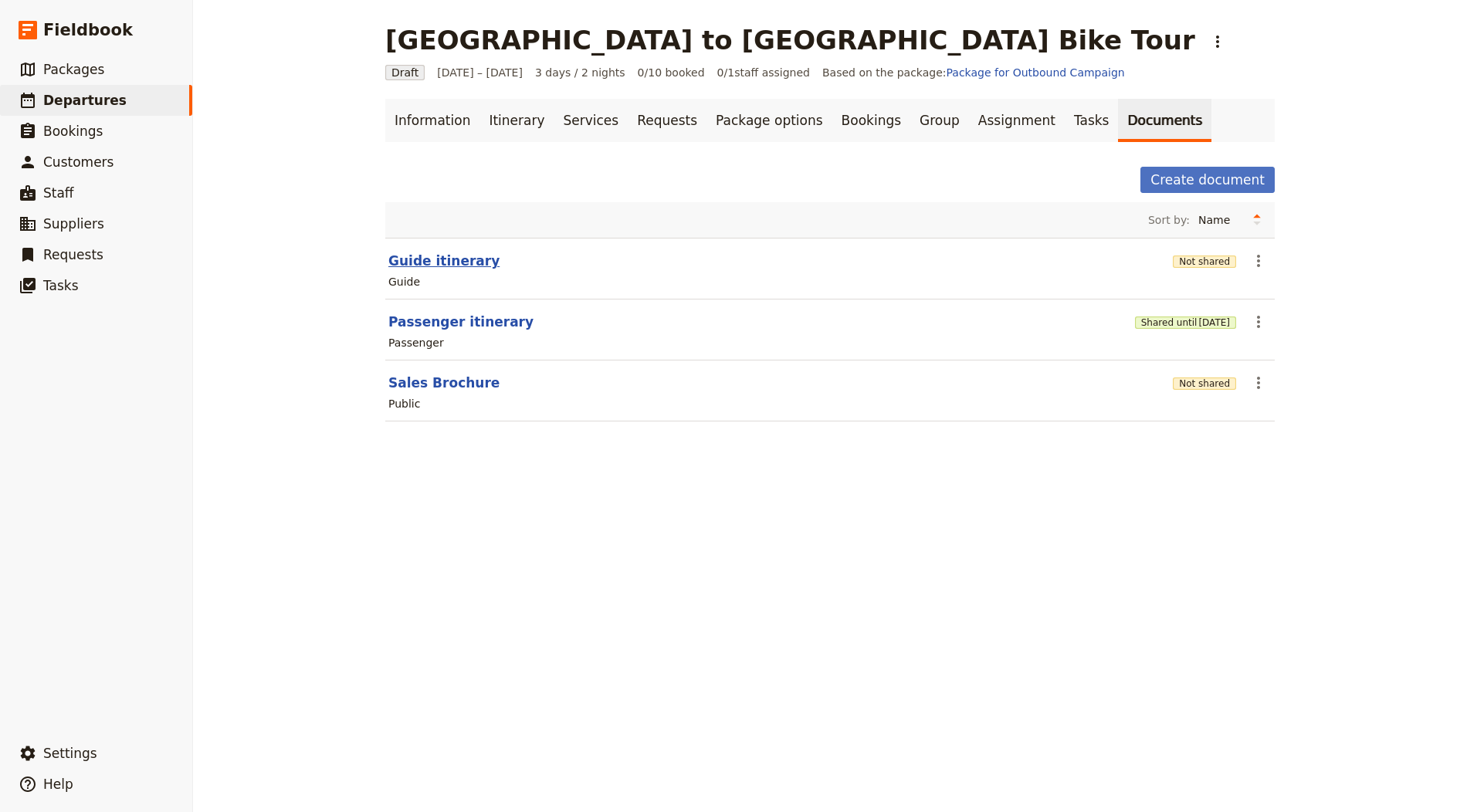
click at [419, 249] on section "Guide itinerary Not shared ​ Guide" at bounding box center [830, 269] width 889 height 61
click at [425, 259] on button "Guide itinerary" at bounding box center [444, 261] width 112 height 19
select select "STAFF"
select select "RUN_SHEET"
select select "LARGE"
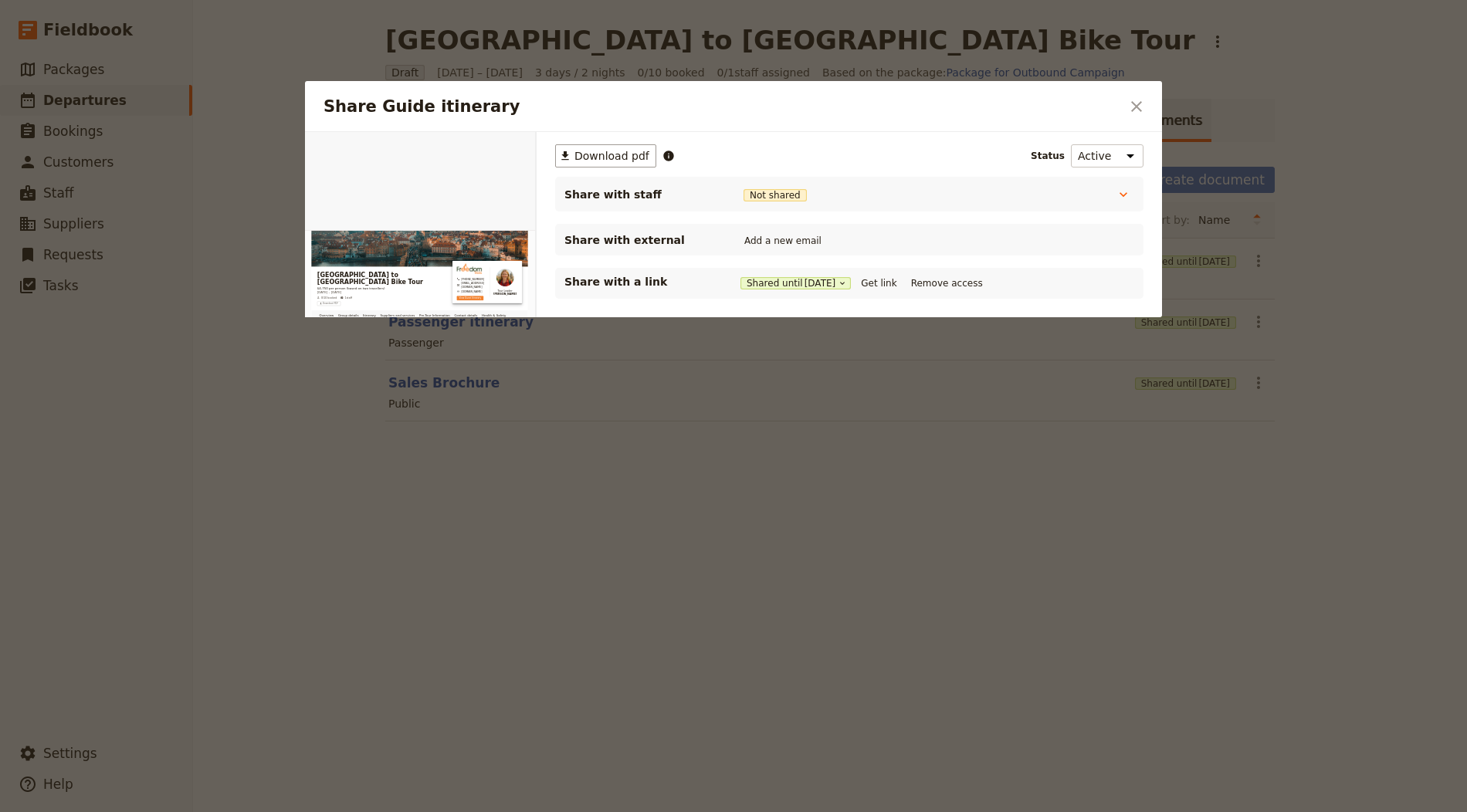
drag, startPoint x: 642, startPoint y: 524, endPoint x: 633, endPoint y: 468, distance: 56.7
click at [642, 521] on div at bounding box center [733, 406] width 1467 height 812
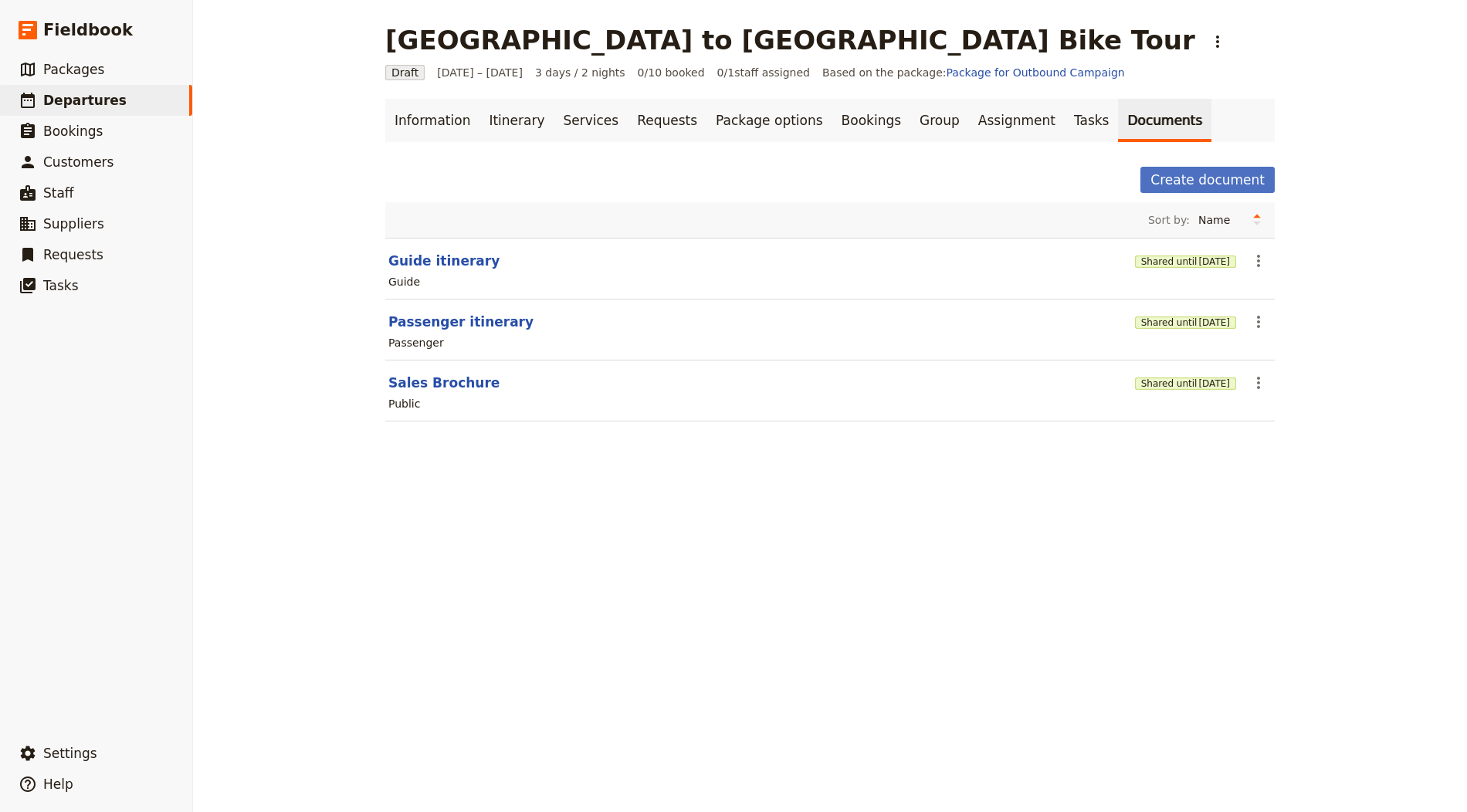
drag, startPoint x: 738, startPoint y: 38, endPoint x: 727, endPoint y: 54, distance: 19.4
click at [1208, 39] on icon "Actions" at bounding box center [1218, 42] width 19 height 19
click at [752, 125] on span "Schedule departure" at bounding box center [785, 123] width 107 height 16
drag, startPoint x: 806, startPoint y: 122, endPoint x: 944, endPoint y: 113, distance: 138.3
click at [833, 122] on link "Bookings" at bounding box center [872, 120] width 78 height 43
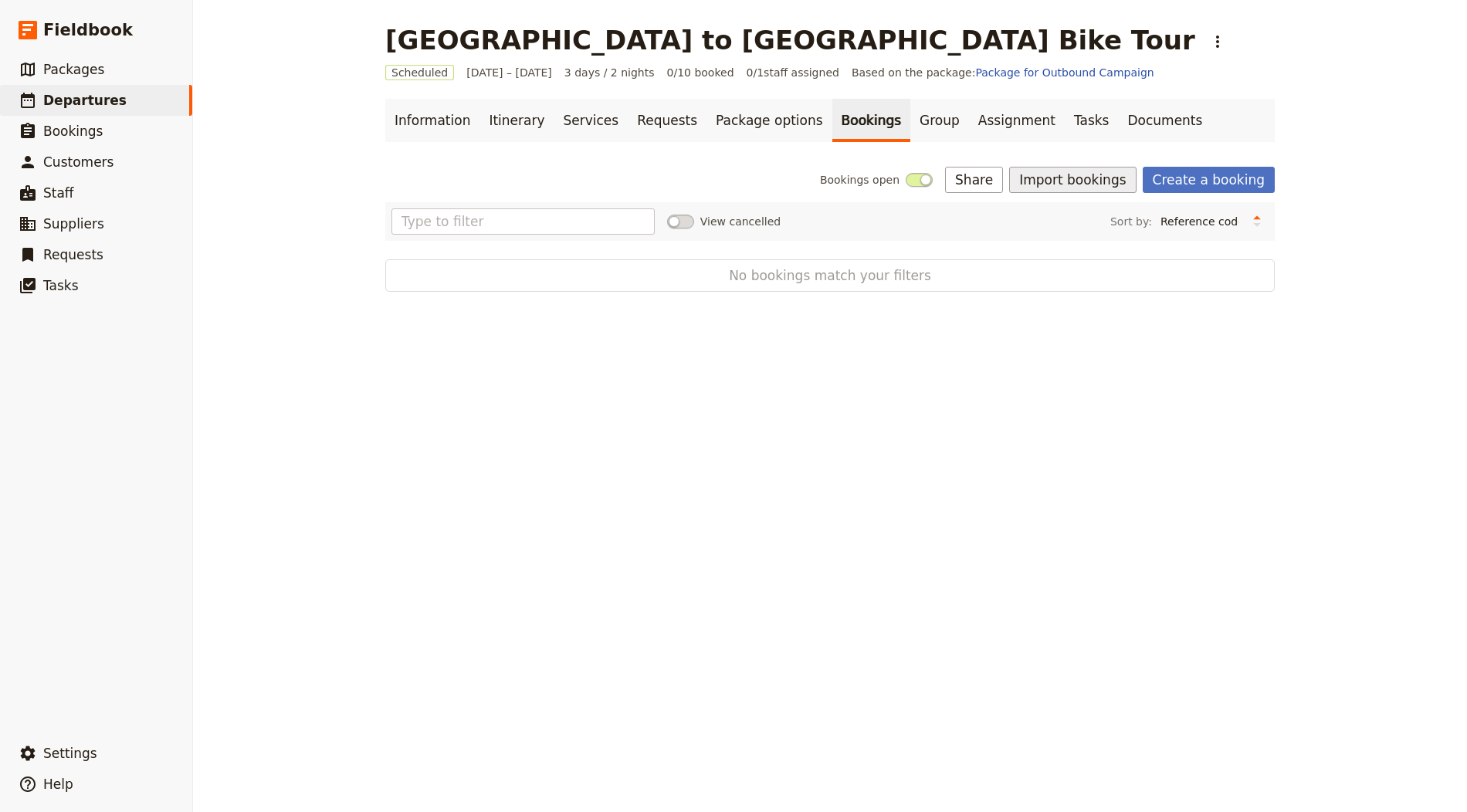
click at [1072, 169] on button "Import bookings" at bounding box center [1073, 180] width 127 height 26
click at [1037, 209] on span "Import Bookings" at bounding box center [1076, 213] width 88 height 16
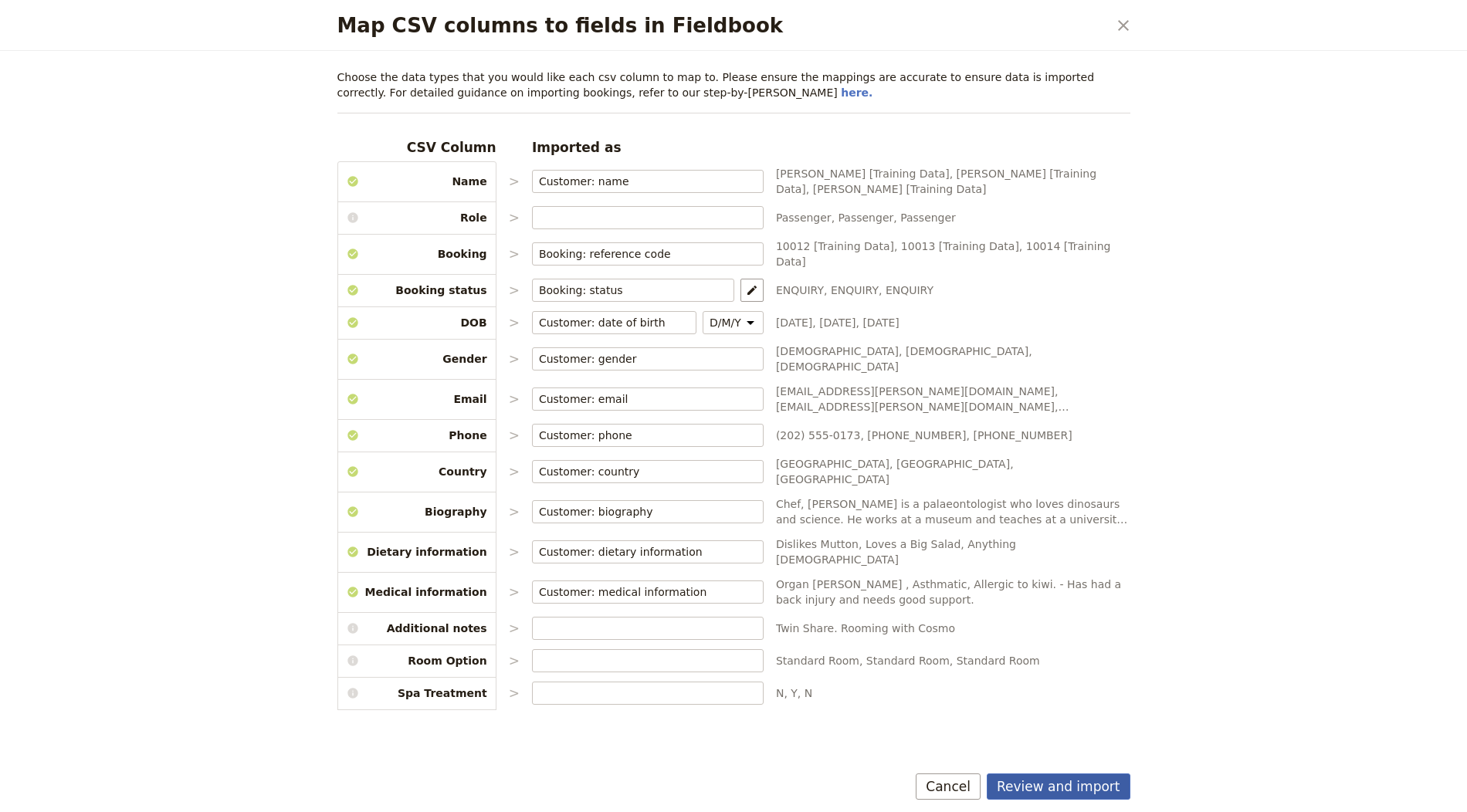
click at [1050, 788] on button "Review and import" at bounding box center [1059, 787] width 143 height 26
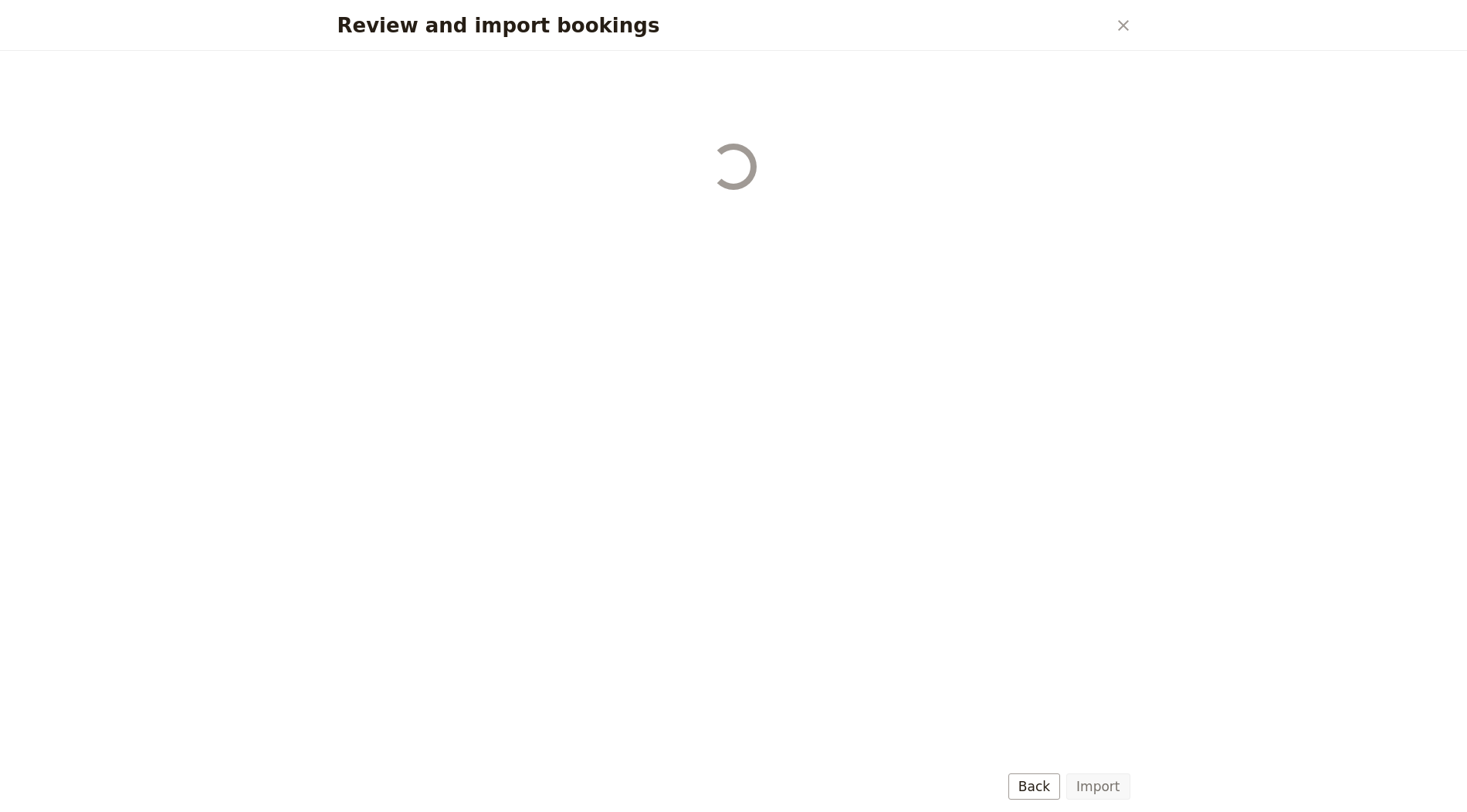
select select "655d56b39948720cb8e55355"
select select "655d57ca9948720cb8e553ec"
select select "655d57fa9948720cb8e553f3"
select select "655d58079948720cb8e553fa"
select select "655d584c9948720cb8e55401"
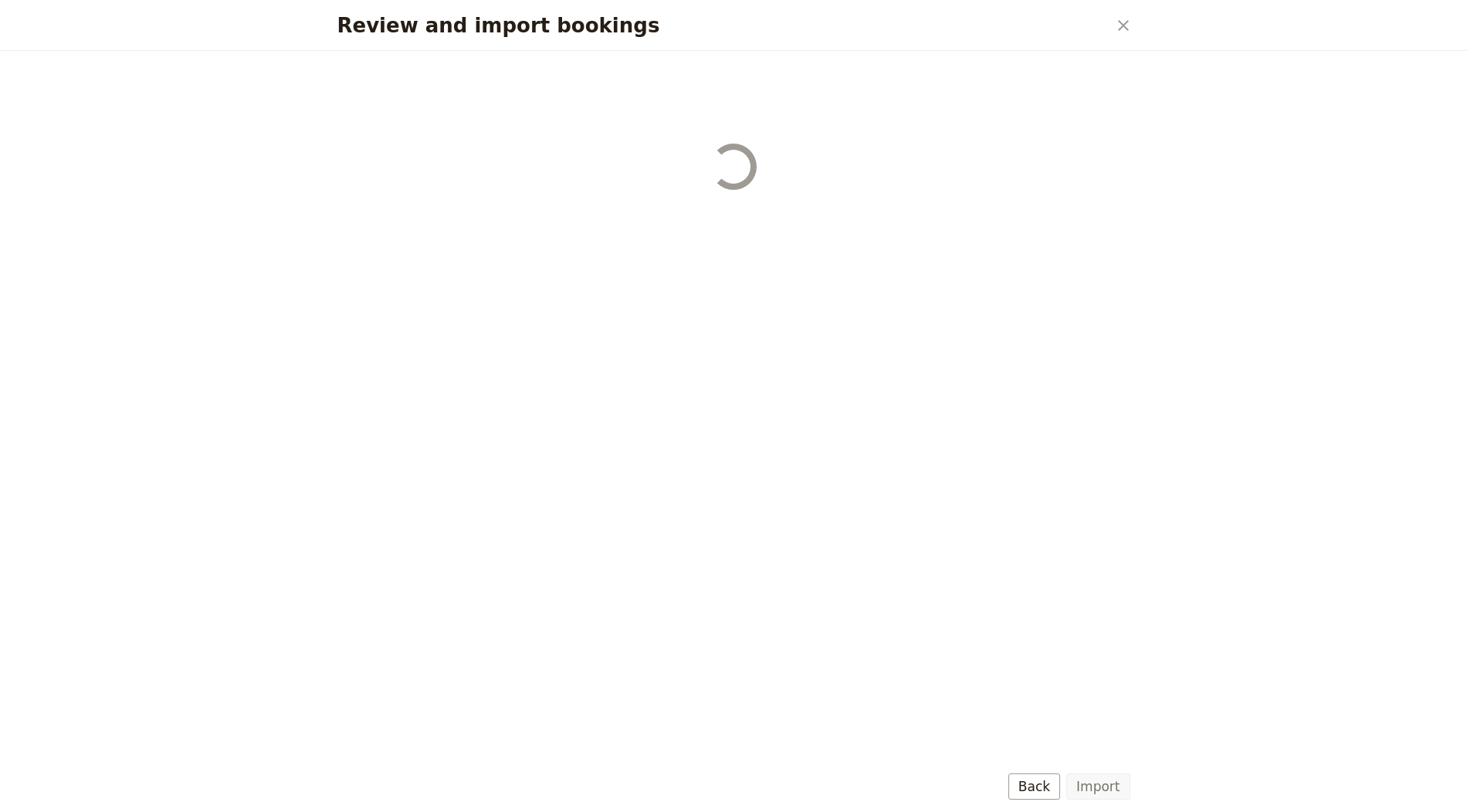
select select "655d58679948720cb8e5540d"
select select "650e6b6659641ed5ee156647"
select select "650e6b4b59641ed5ee156605"
select select "650e2104408bbede5b0c60fd"
select select "650e1d73408bbede5b0c60a6"
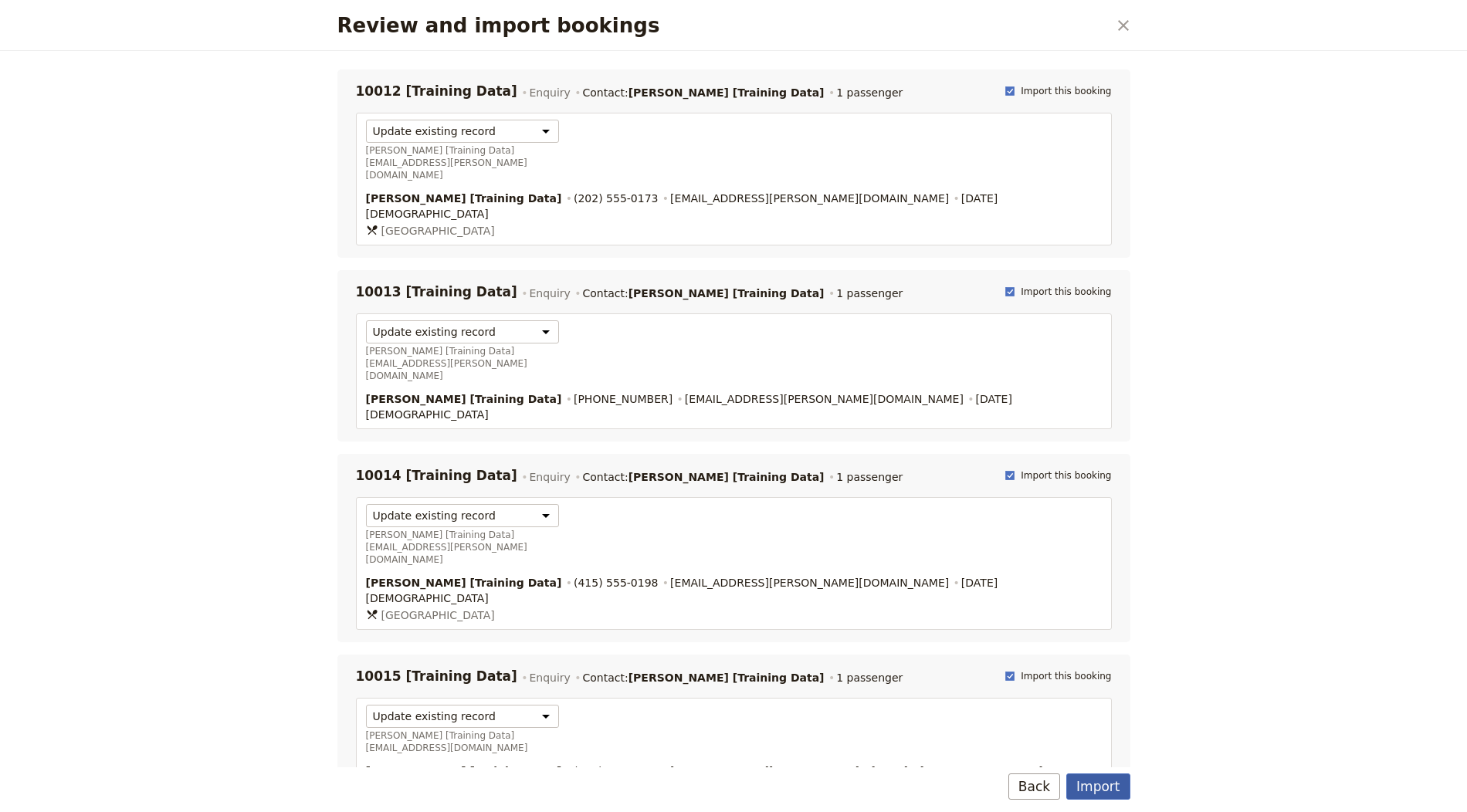
click at [1085, 788] on button "Import" at bounding box center [1098, 787] width 63 height 26
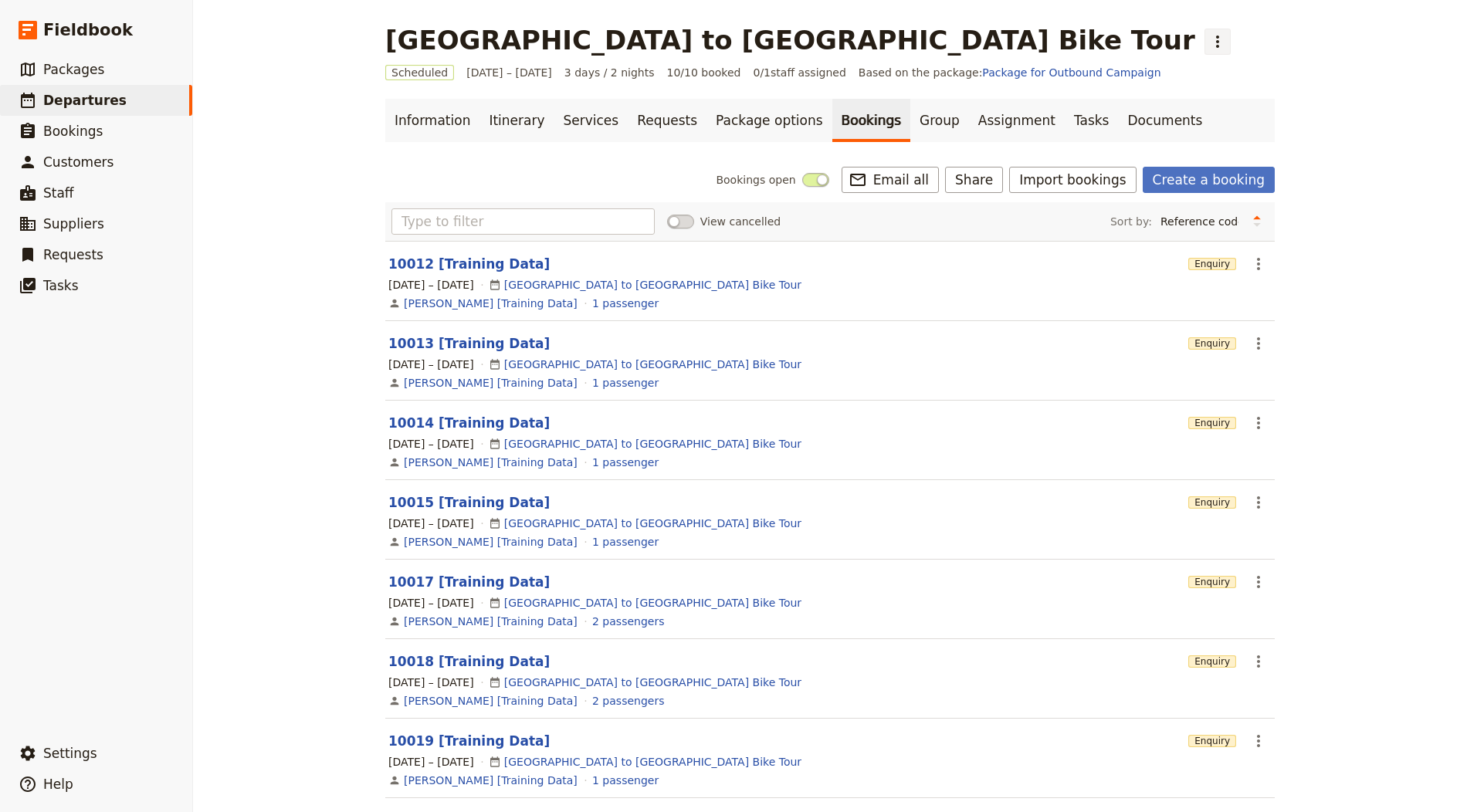
click at [1208, 34] on icon "Actions" at bounding box center [1218, 42] width 19 height 19
click at [781, 72] on span "Clone this departure" at bounding box center [787, 75] width 111 height 16
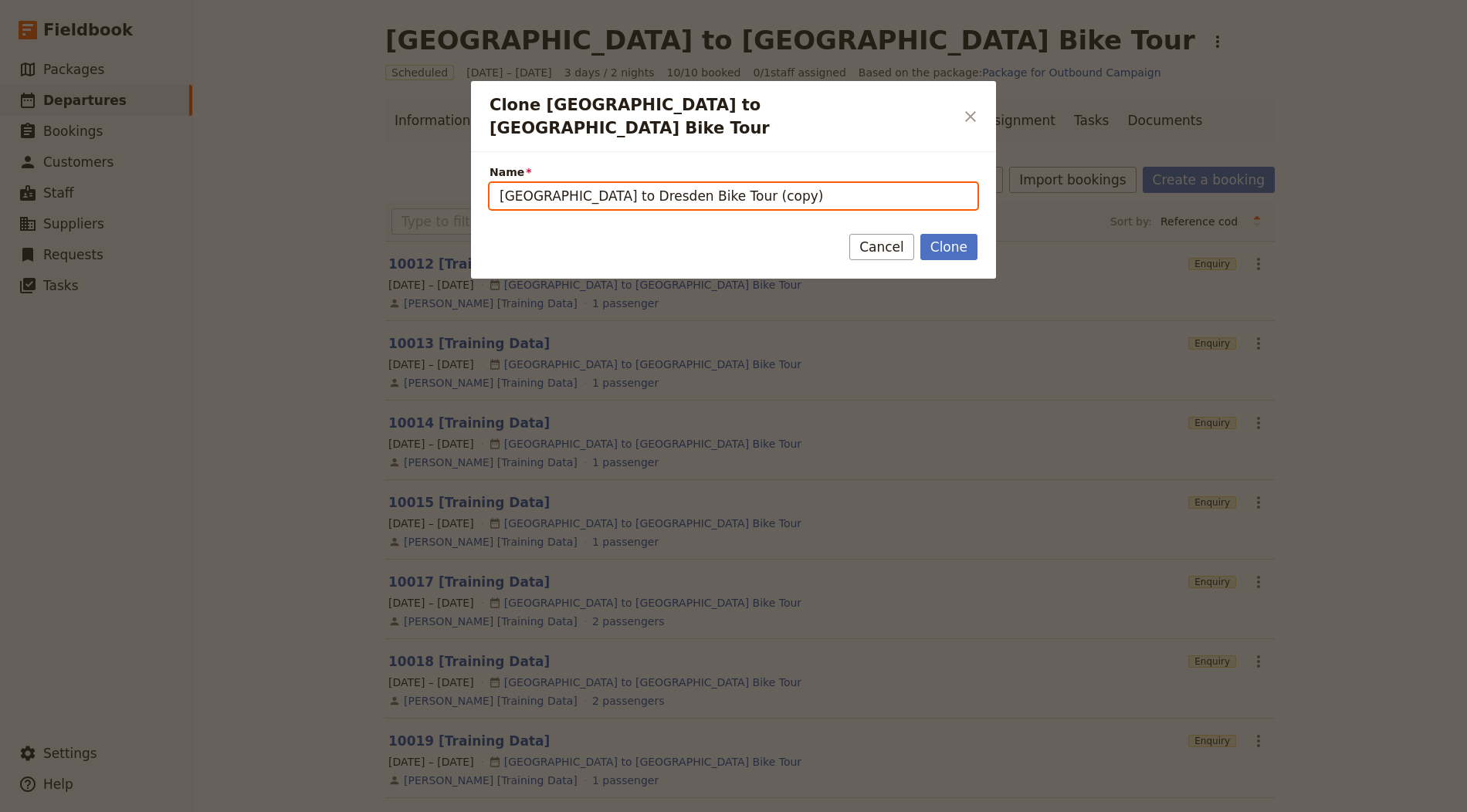
click at [745, 183] on input "[GEOGRAPHIC_DATA] to Dresden Bike Tour (copy)" at bounding box center [733, 196] width 488 height 26
drag, startPoint x: 564, startPoint y: 177, endPoint x: 352, endPoint y: 180, distance: 212.0
click at [352, 811] on div "Clone [GEOGRAPHIC_DATA] to [GEOGRAPHIC_DATA] Bike Tour ​ Name [GEOGRAPHIC_DATA]…" at bounding box center [733, 812] width 1467 height 0
paste input "[GEOGRAPHIC_DATA] [GEOGRAPHIC_DATA] Halal Tour 8 Days"
type input "[GEOGRAPHIC_DATA] [GEOGRAPHIC_DATA] Halal Tour 8 Days)"
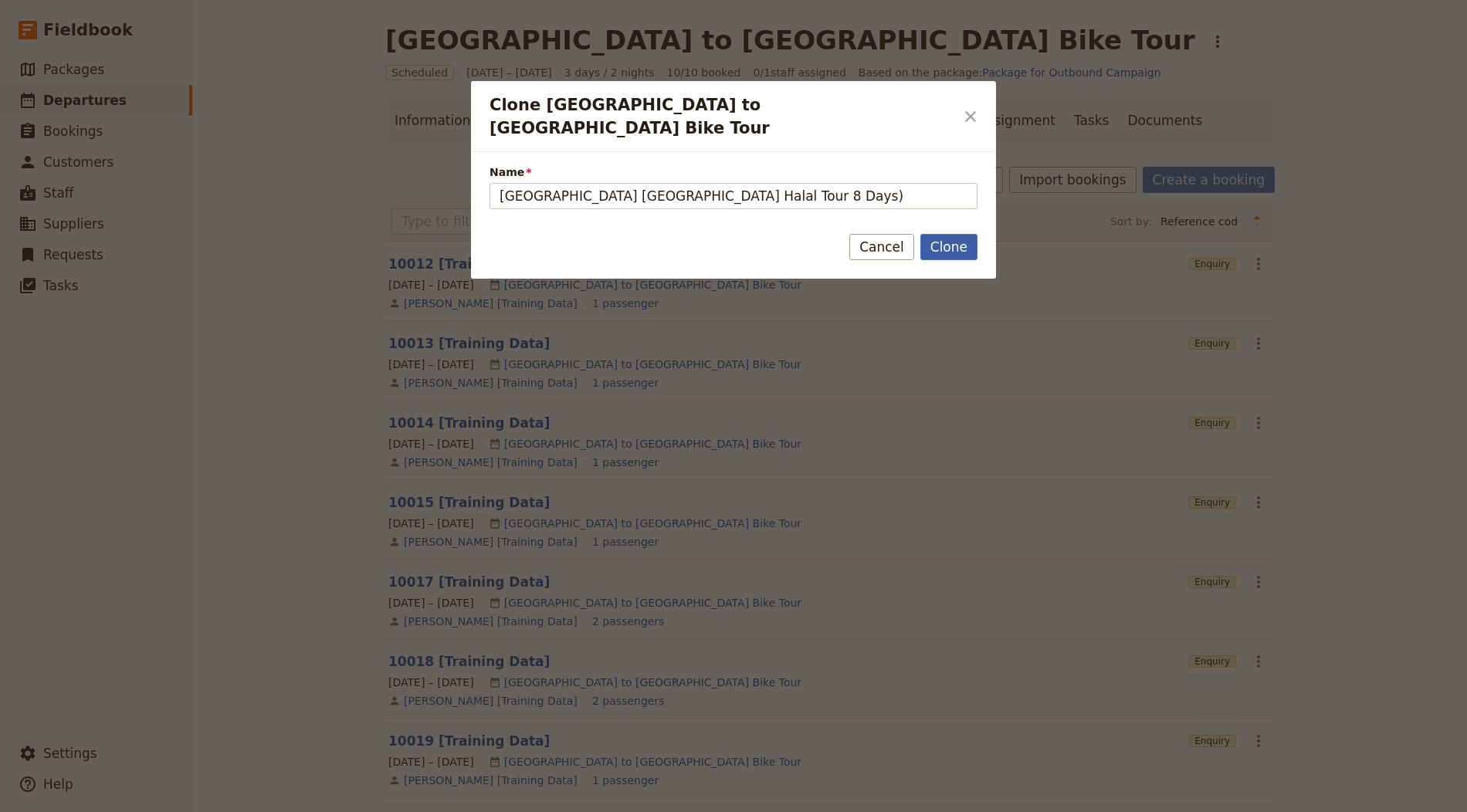
click at [960, 233] on button "Clone" at bounding box center [948, 246] width 57 height 26
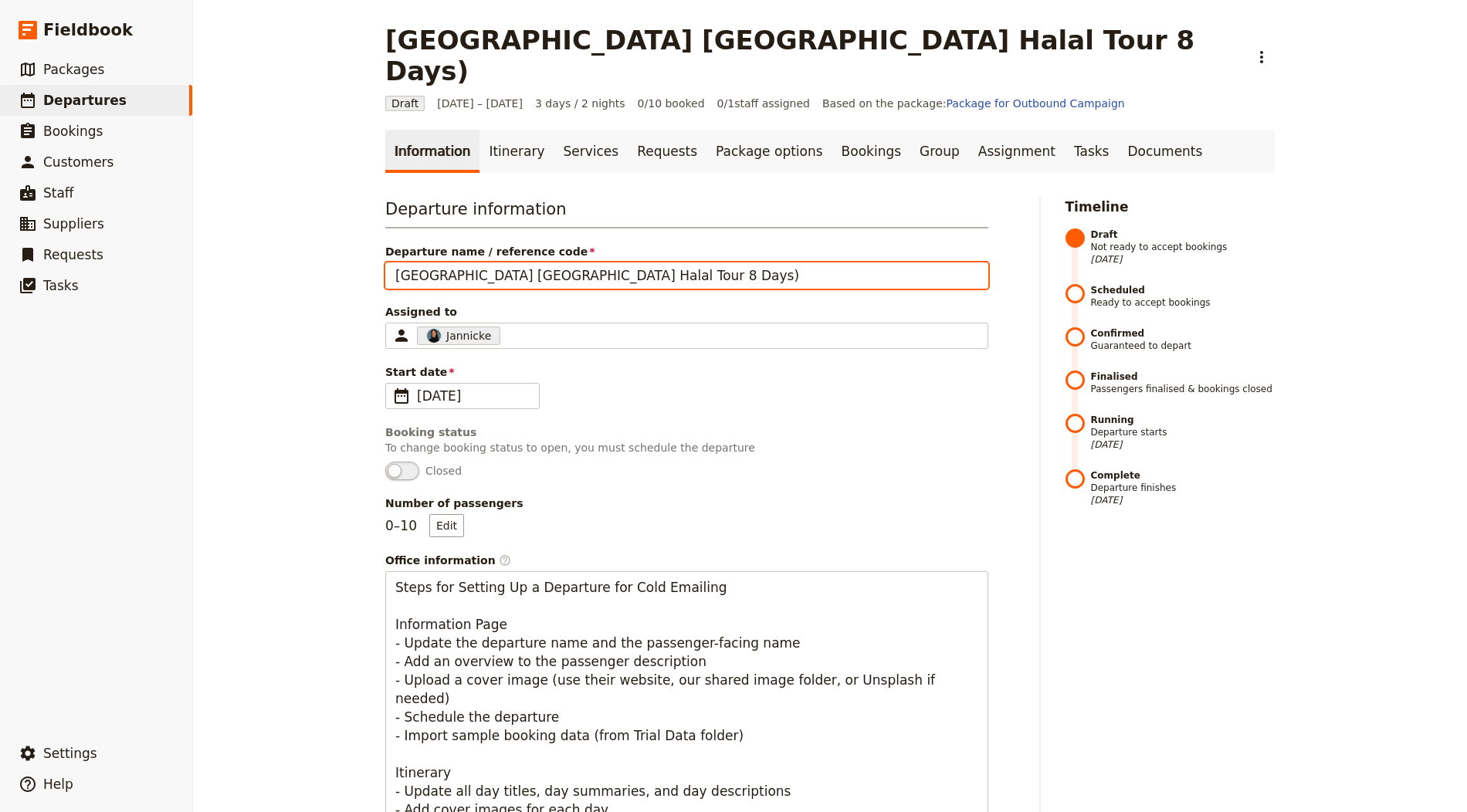
drag, startPoint x: 537, startPoint y: 240, endPoint x: 719, endPoint y: 247, distance: 182.1
click at [719, 262] on input "[GEOGRAPHIC_DATA] [GEOGRAPHIC_DATA] Halal Tour 8 Days)" at bounding box center [687, 275] width 603 height 26
type input "[GEOGRAPHIC_DATA] Portugal Halal Tour"
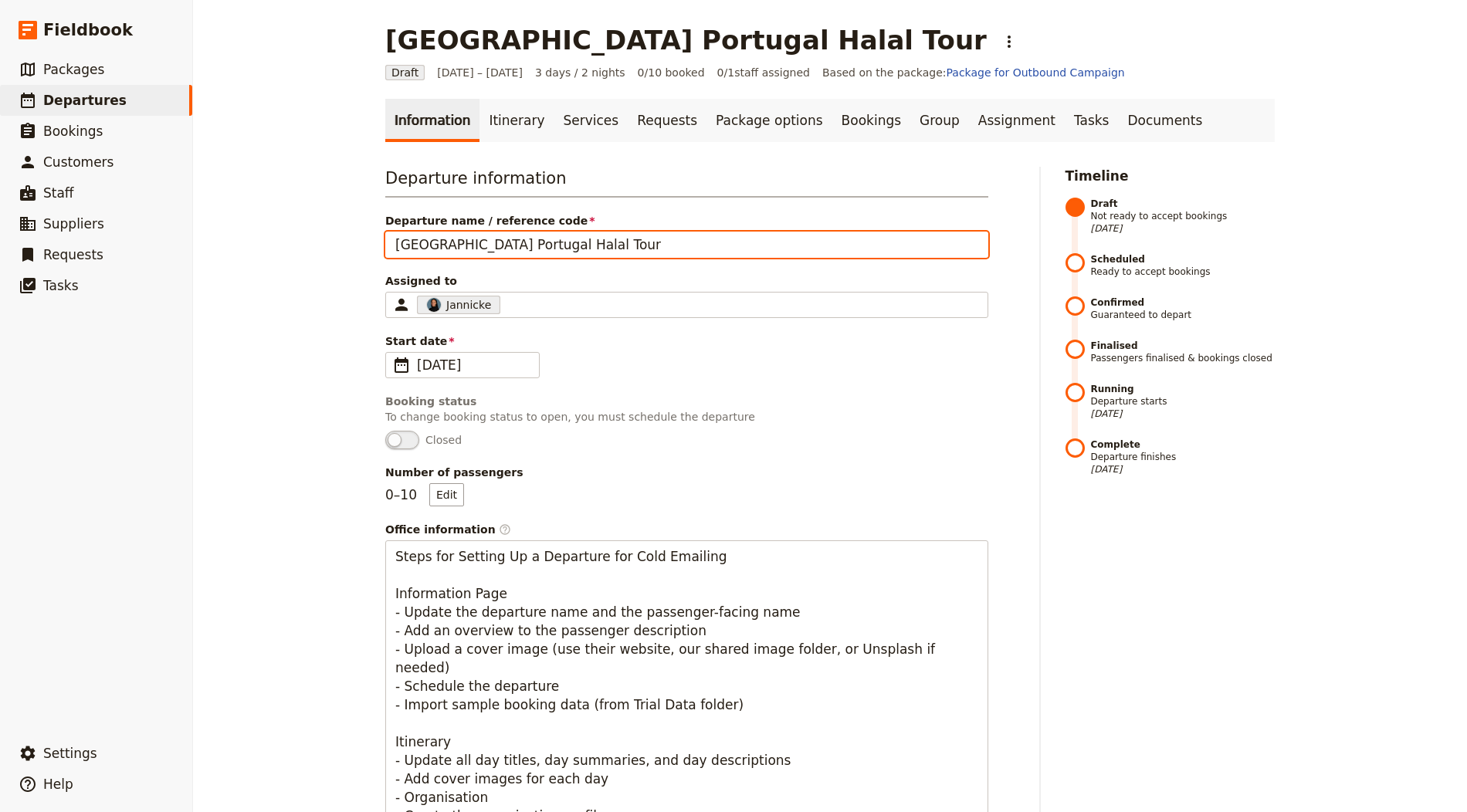
click at [533, 249] on input "[GEOGRAPHIC_DATA] Portugal Halal Tour" at bounding box center [687, 245] width 603 height 26
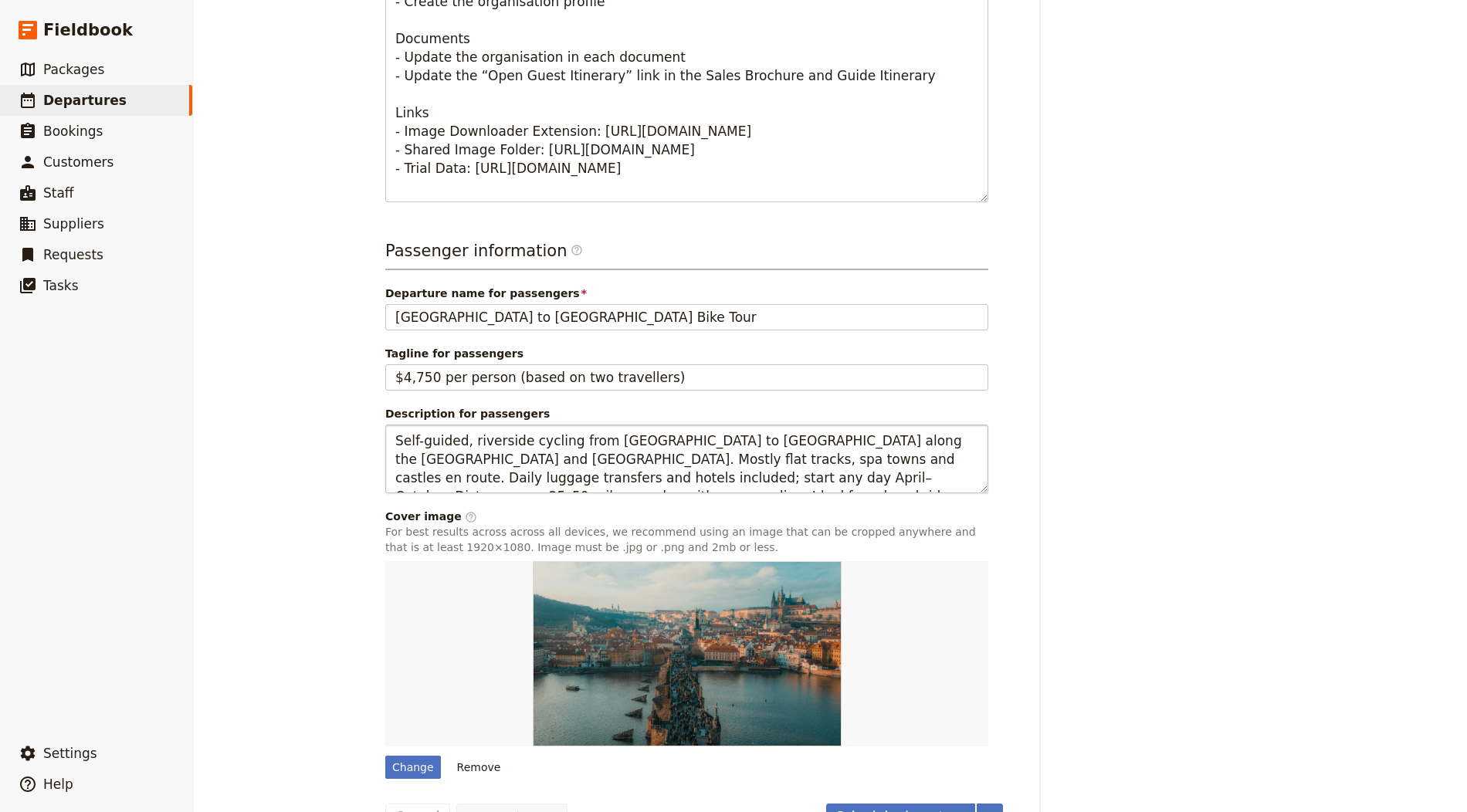
scroll to position [851, 0]
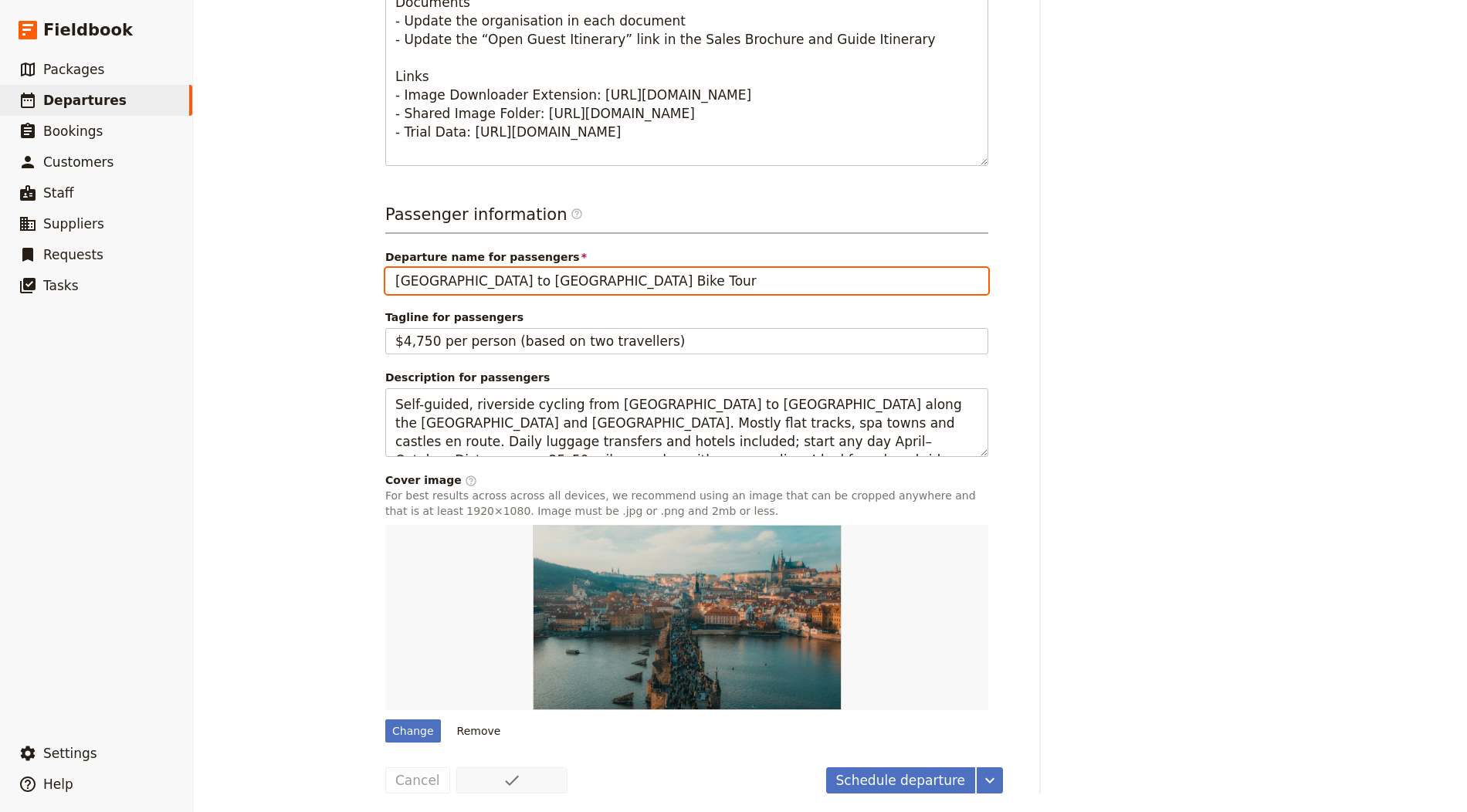
drag, startPoint x: 494, startPoint y: 279, endPoint x: 539, endPoint y: 304, distance: 51.5
click at [495, 279] on input "[GEOGRAPHIC_DATA] to [GEOGRAPHIC_DATA] Bike Tour" at bounding box center [687, 281] width 603 height 26
paste input "[GEOGRAPHIC_DATA] [GEOGRAPHIC_DATA] Halal"
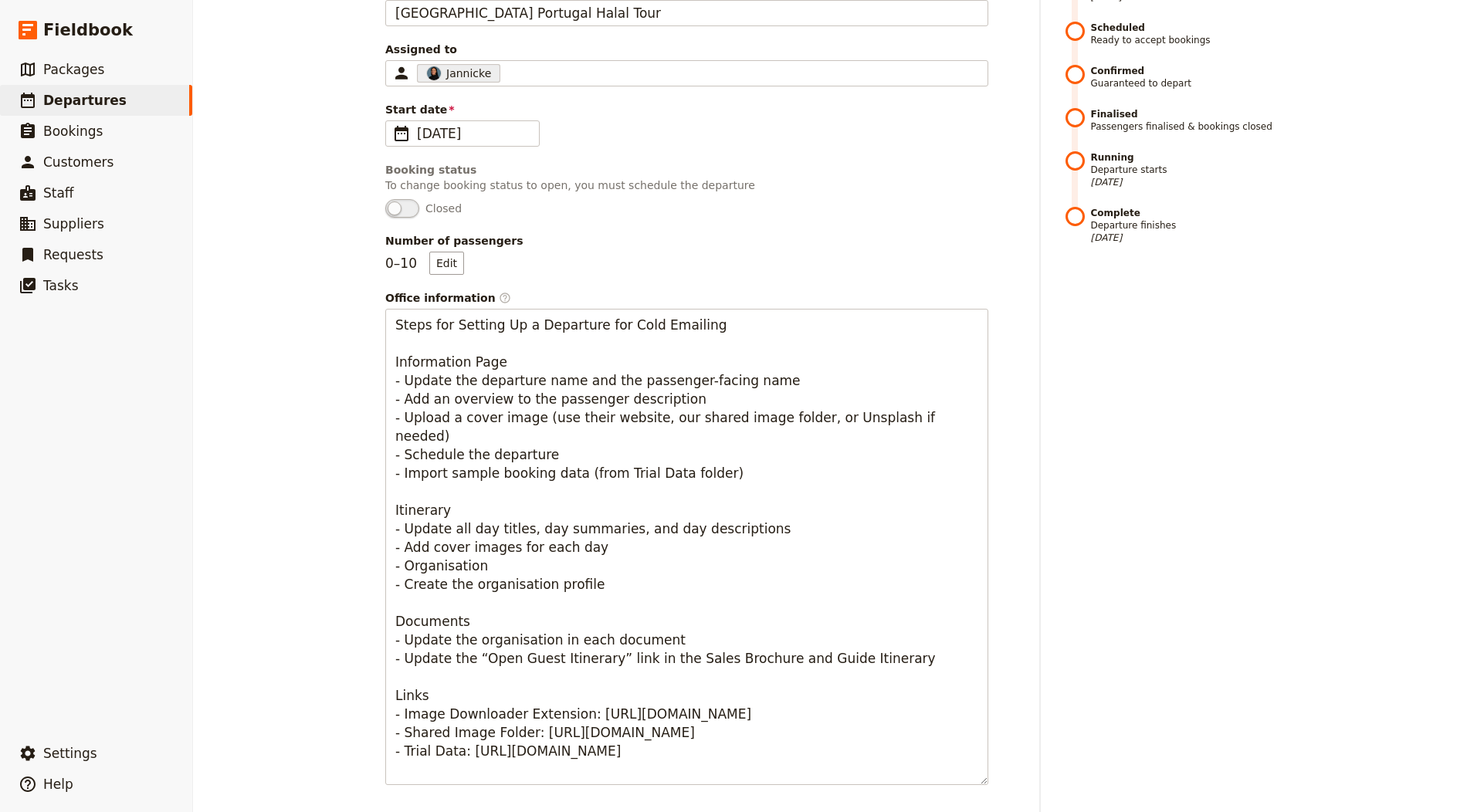
scroll to position [837, 0]
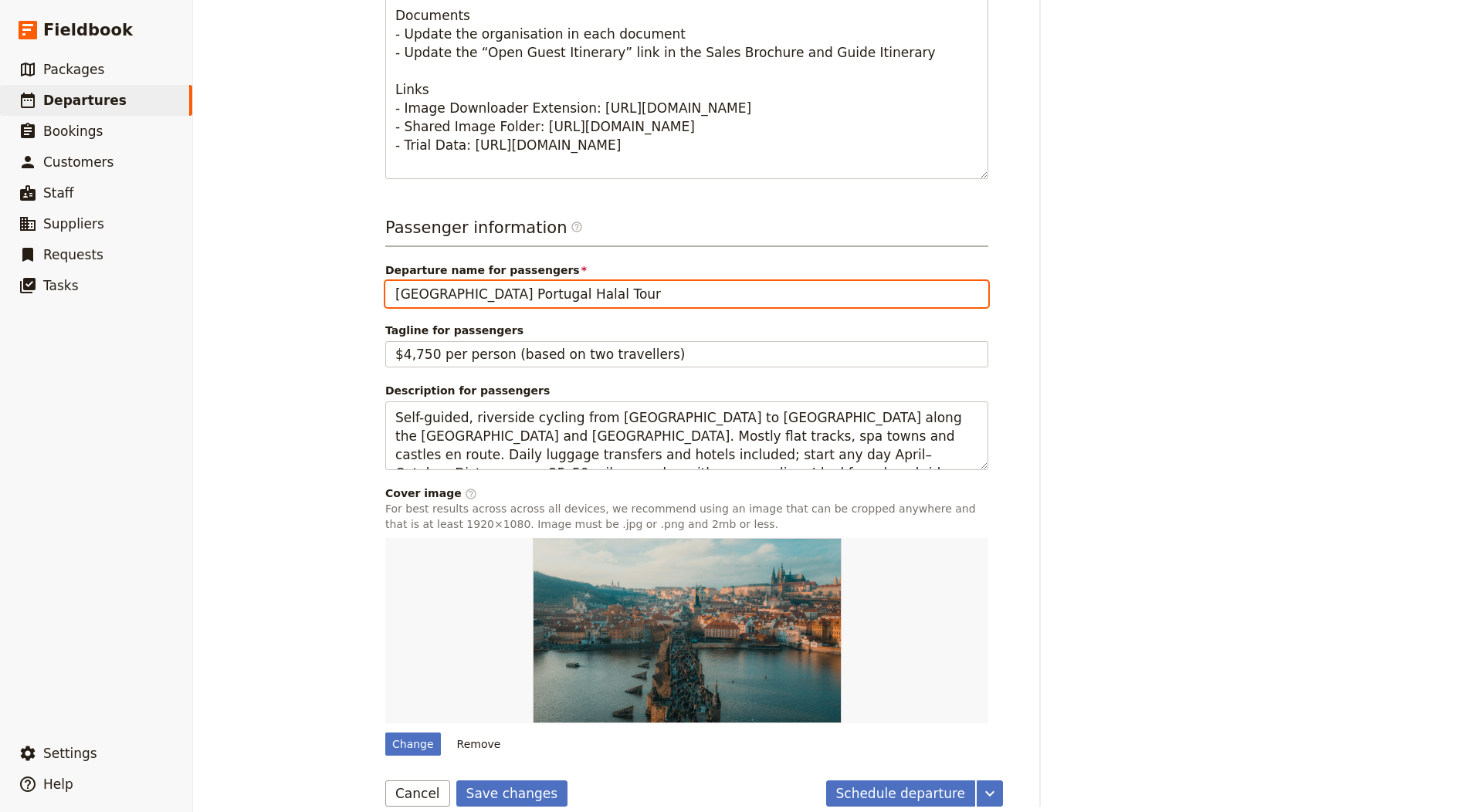
type input "[GEOGRAPHIC_DATA] Portugal Halal Tour"
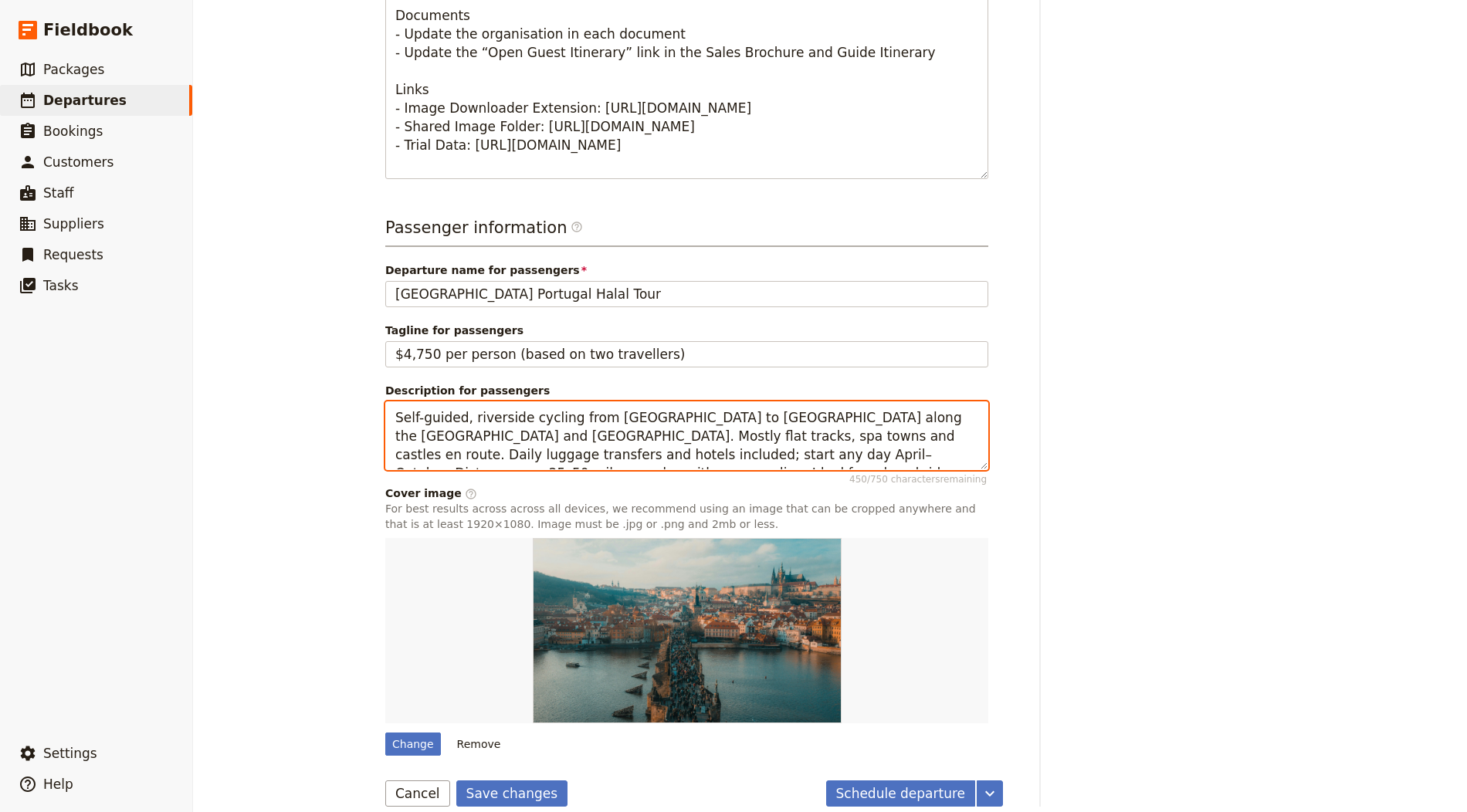
click at [513, 421] on textarea "Self-guided, riverside cycling from [GEOGRAPHIC_DATA] to [GEOGRAPHIC_DATA] alon…" at bounding box center [687, 436] width 603 height 69
paste textarea "[DEMOGRAPHIC_DATA] group tour linking [GEOGRAPHIC_DATA], [GEOGRAPHIC_DATA], [GE…"
type textarea "[DEMOGRAPHIC_DATA] group tour linking [GEOGRAPHIC_DATA], [GEOGRAPHIC_DATA], [GE…"
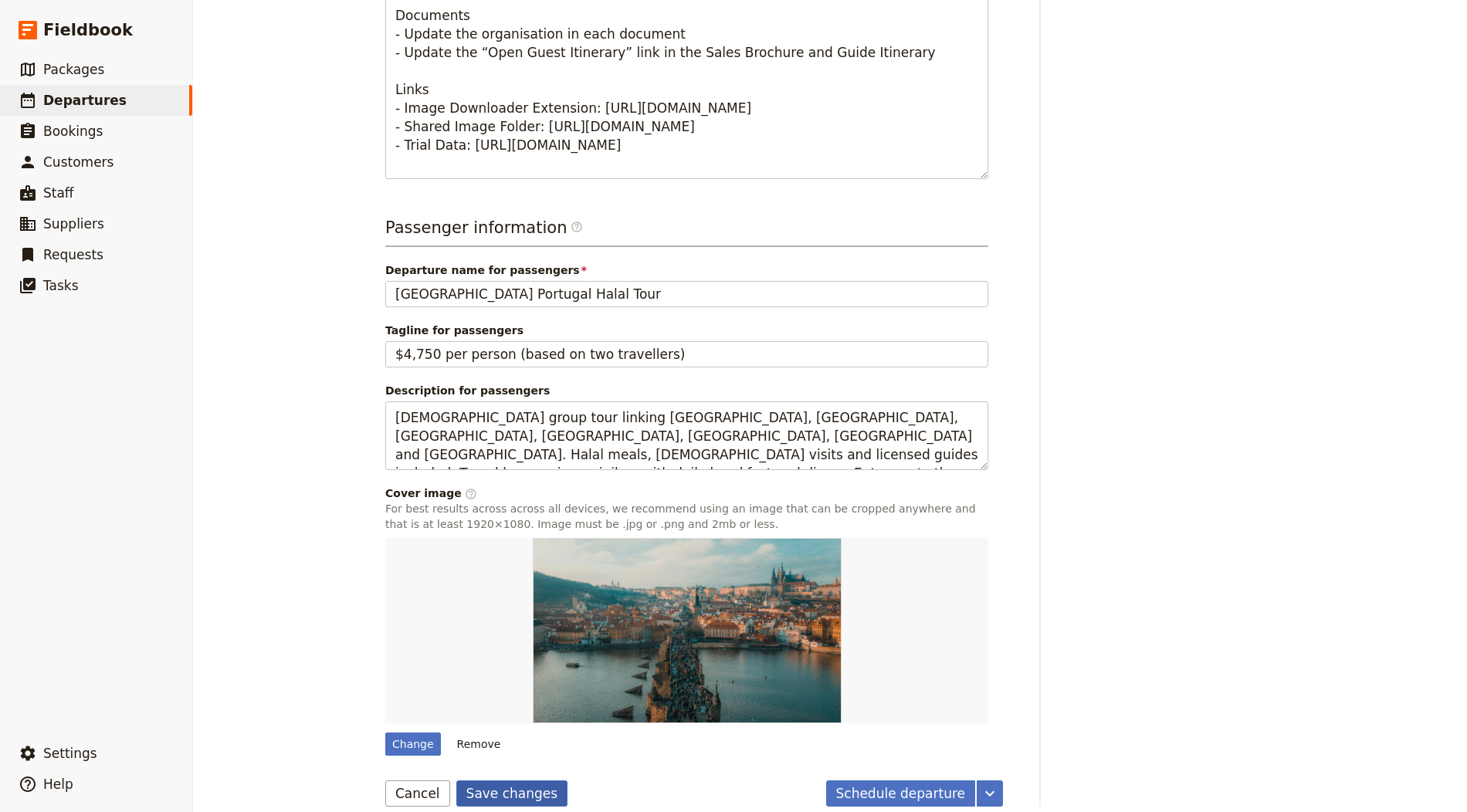
click at [524, 796] on button "Save changes" at bounding box center [512, 793] width 112 height 26
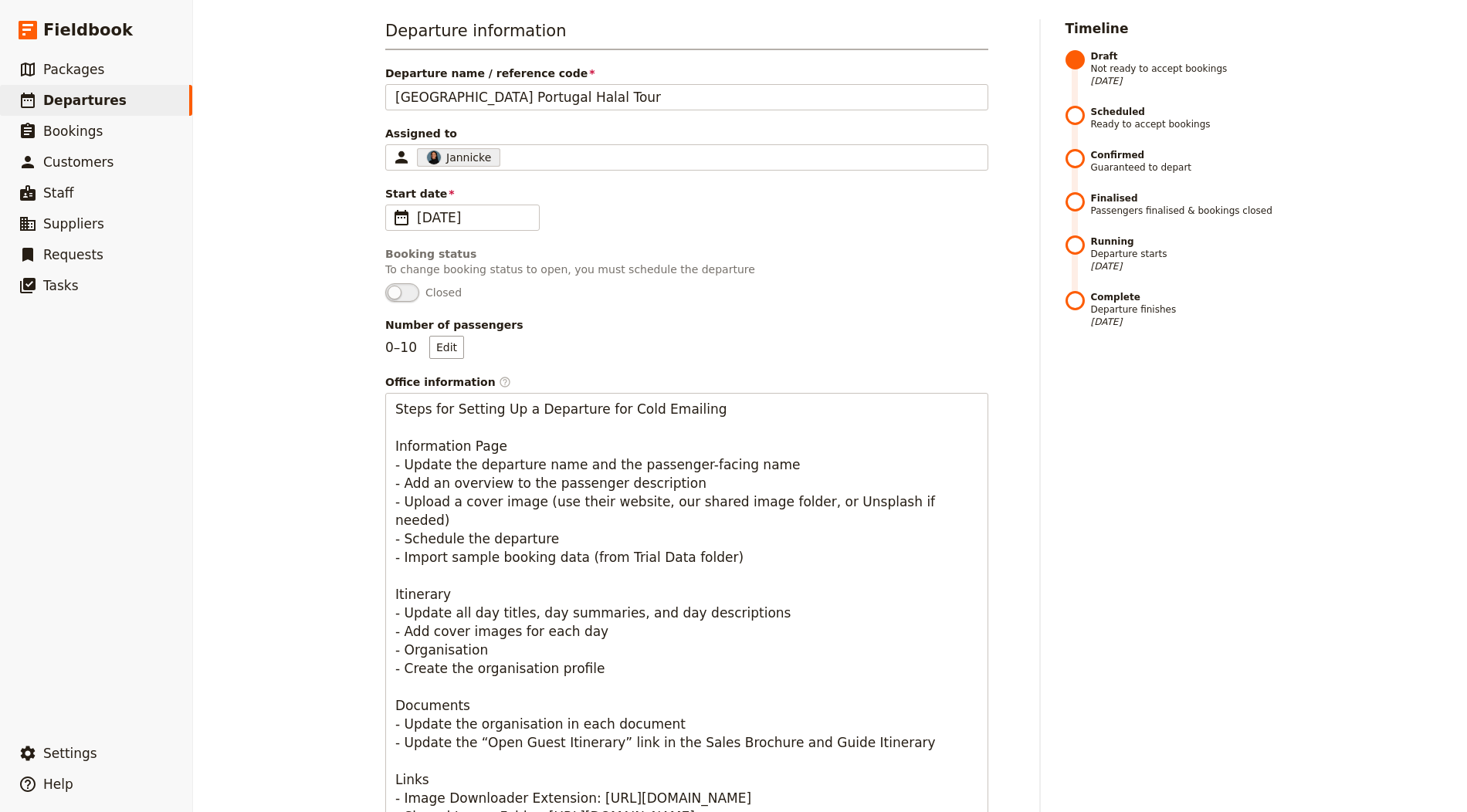
scroll to position [0, 0]
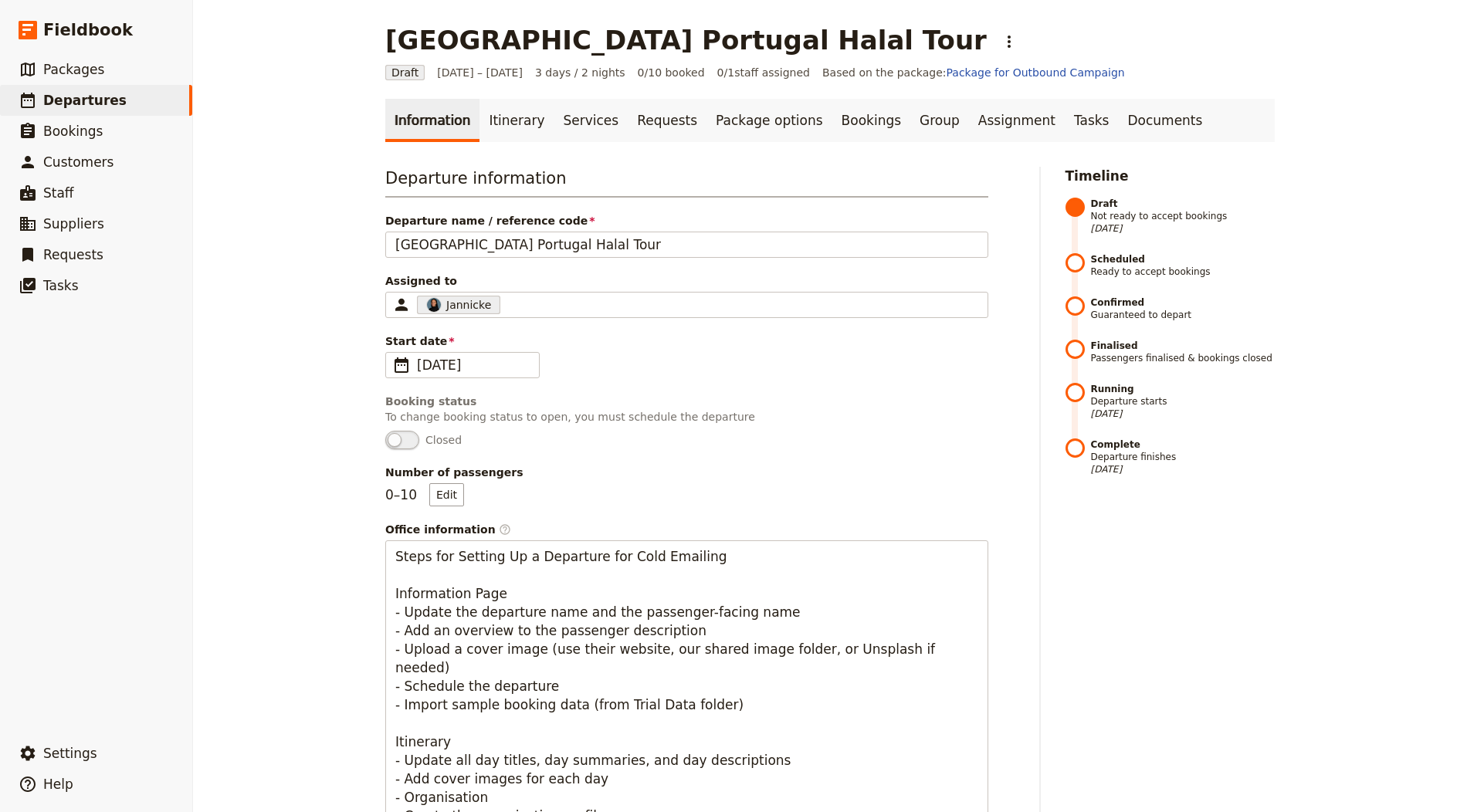
click at [485, 123] on link "Itinerary" at bounding box center [516, 120] width 74 height 43
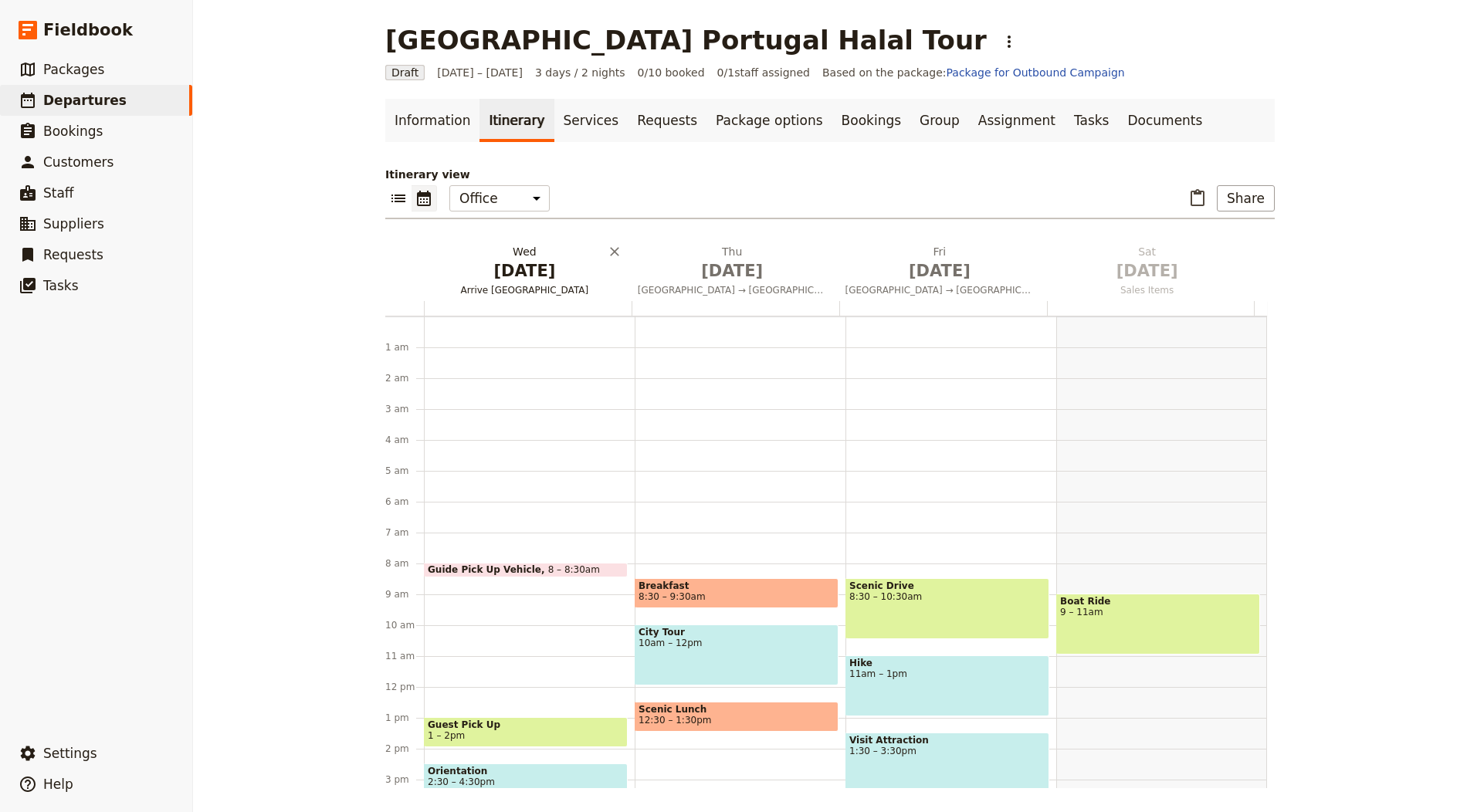
scroll to position [201, 0]
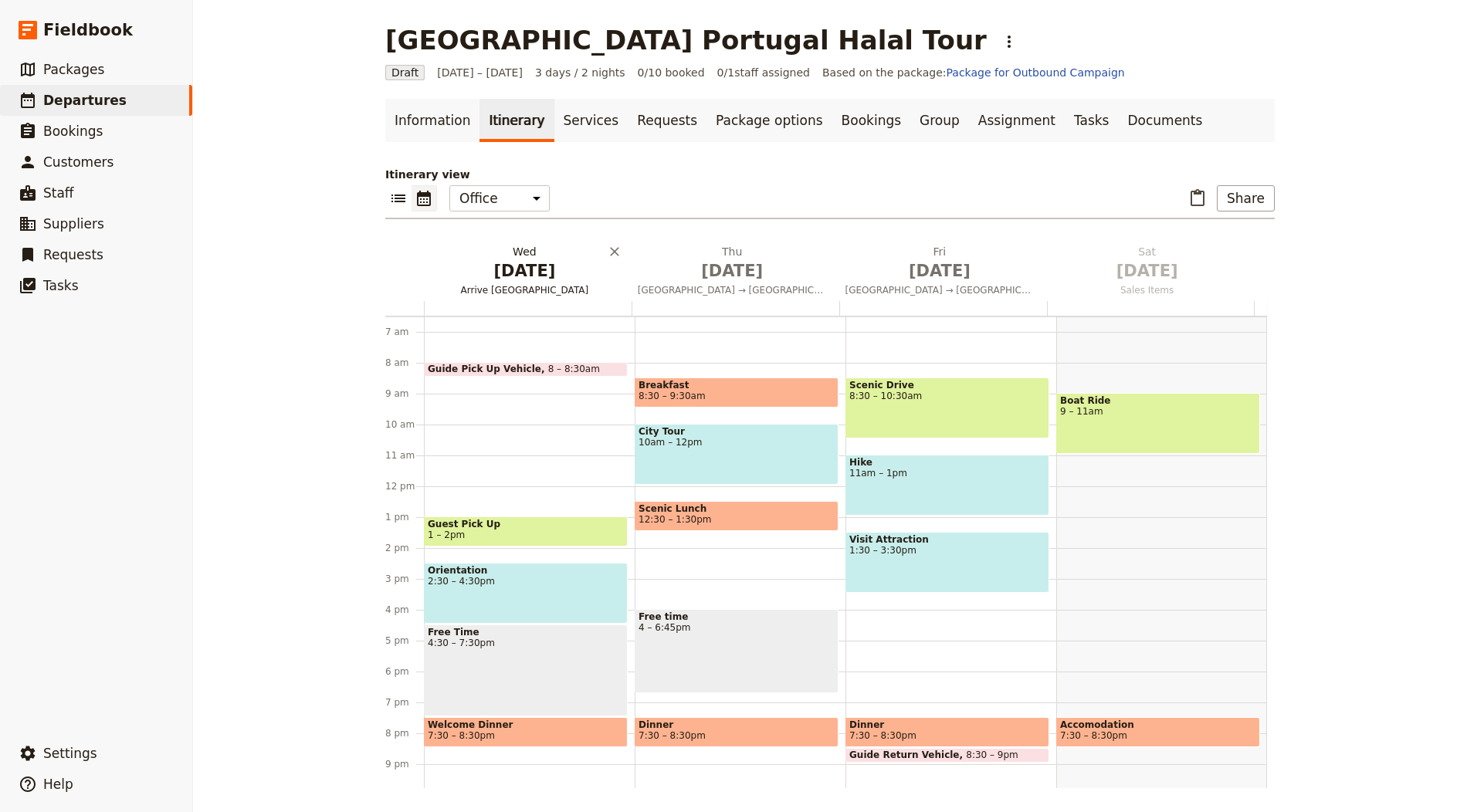
click at [505, 281] on span "[DATE]" at bounding box center [524, 271] width 189 height 23
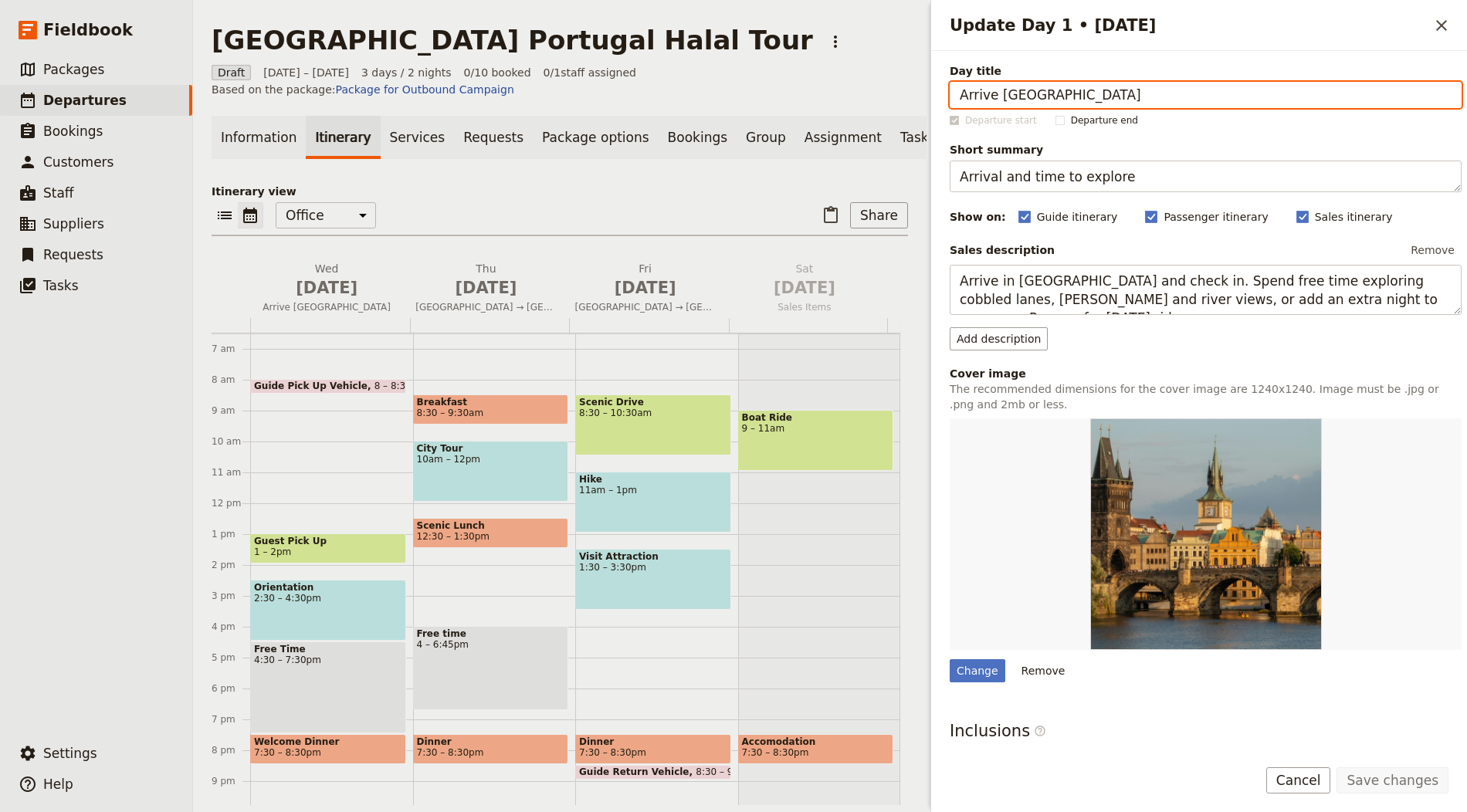
click at [1002, 96] on input "Arrive [GEOGRAPHIC_DATA]" at bounding box center [1206, 95] width 512 height 26
paste input "[GEOGRAPHIC_DATA]"
type input "Arrive [GEOGRAPHIC_DATA]"
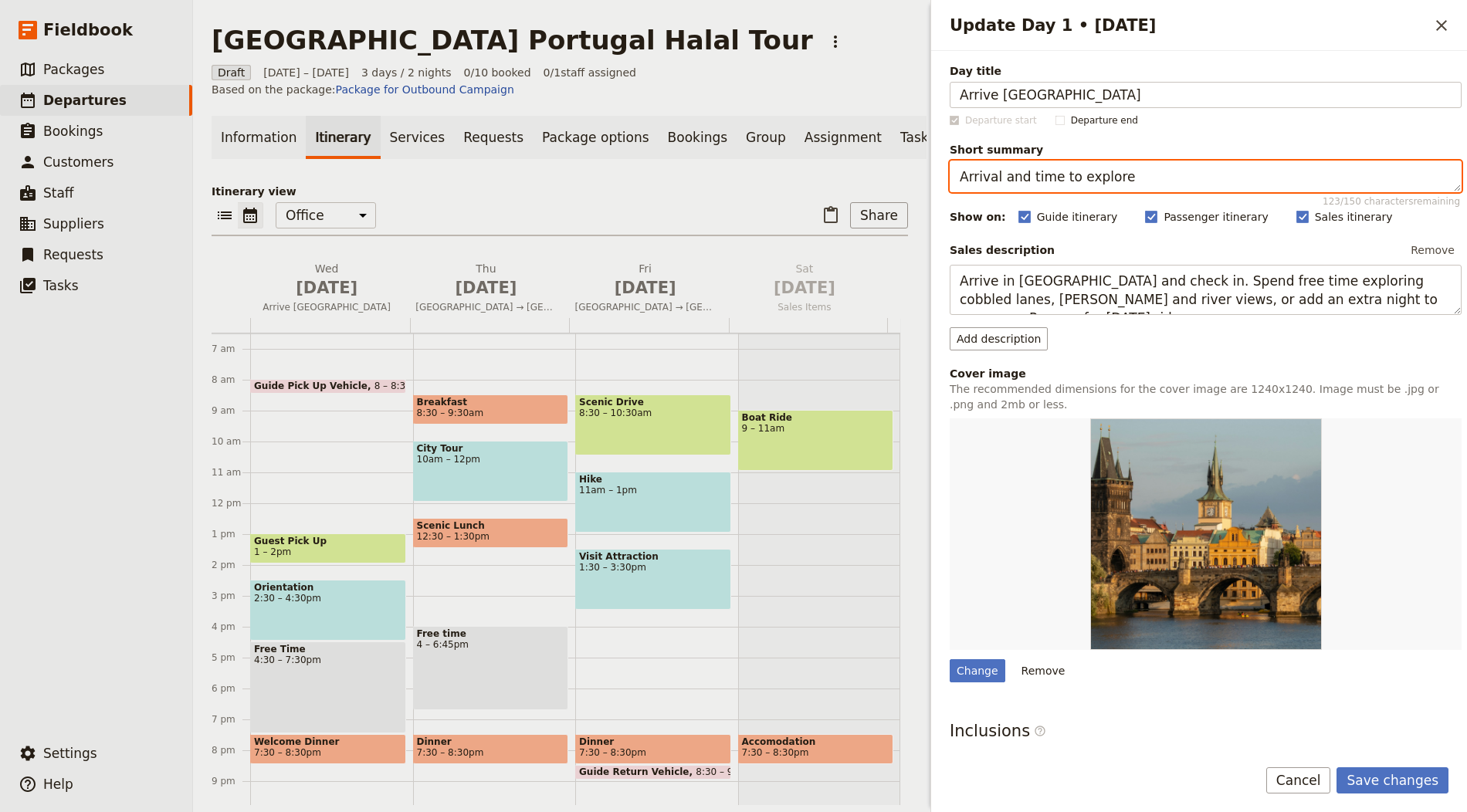
click at [1023, 174] on textarea "Arrival and time to explore" at bounding box center [1206, 177] width 512 height 32
paste textarea "Meet, transfer, free [PERSON_NAME]"
type textarea "Meet, transfer, free time"
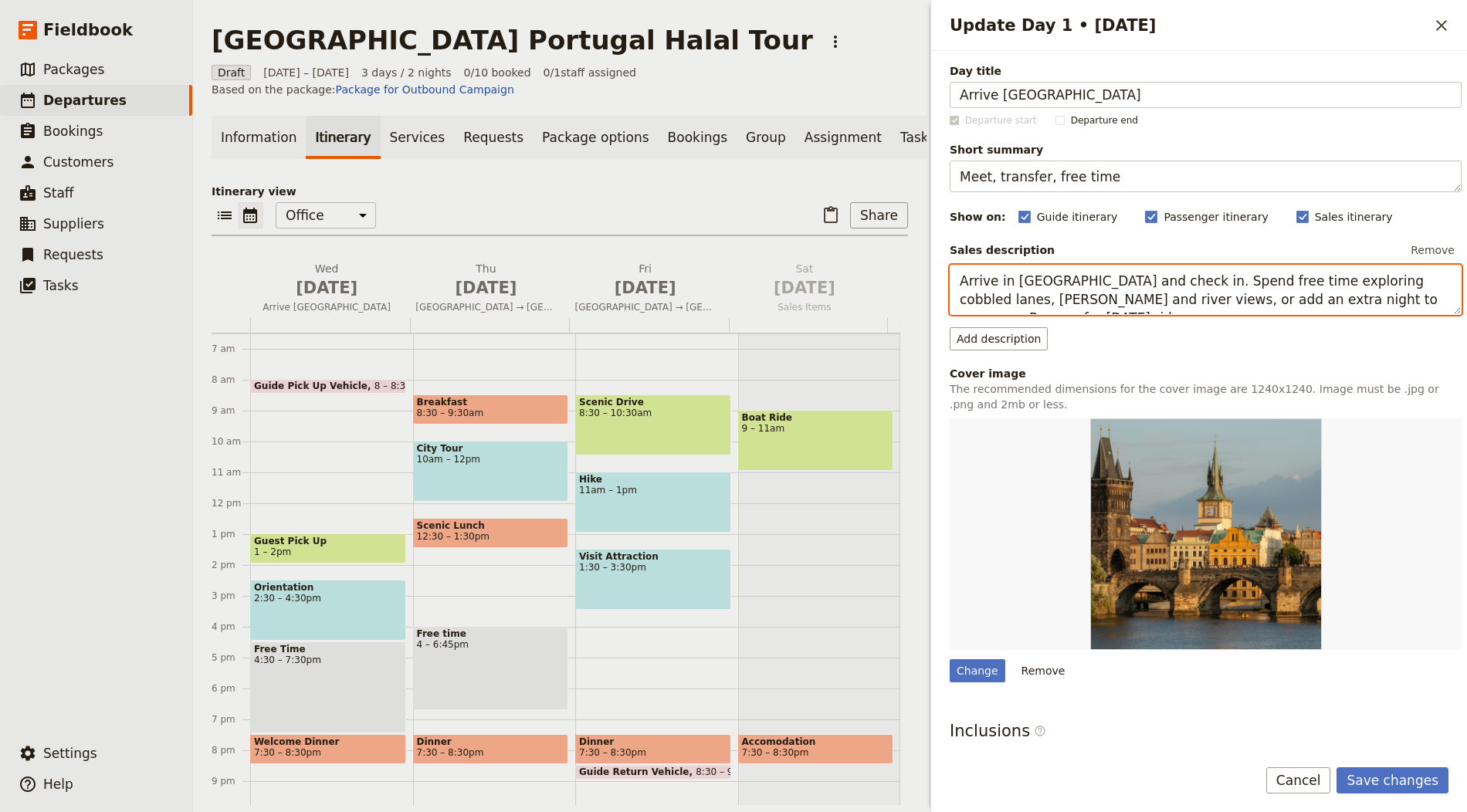
click at [1191, 286] on textarea "Arrive in [GEOGRAPHIC_DATA] and check in. Spend free time exploring cobbled lan…" at bounding box center [1206, 290] width 512 height 50
paste textarea ", meet & greet and transfer to hotel. Check in and enjoy free time to rest or e…"
type textarea "Arrive, meet & greet and transfer to hotel. Check in and enjoy free time to res…"
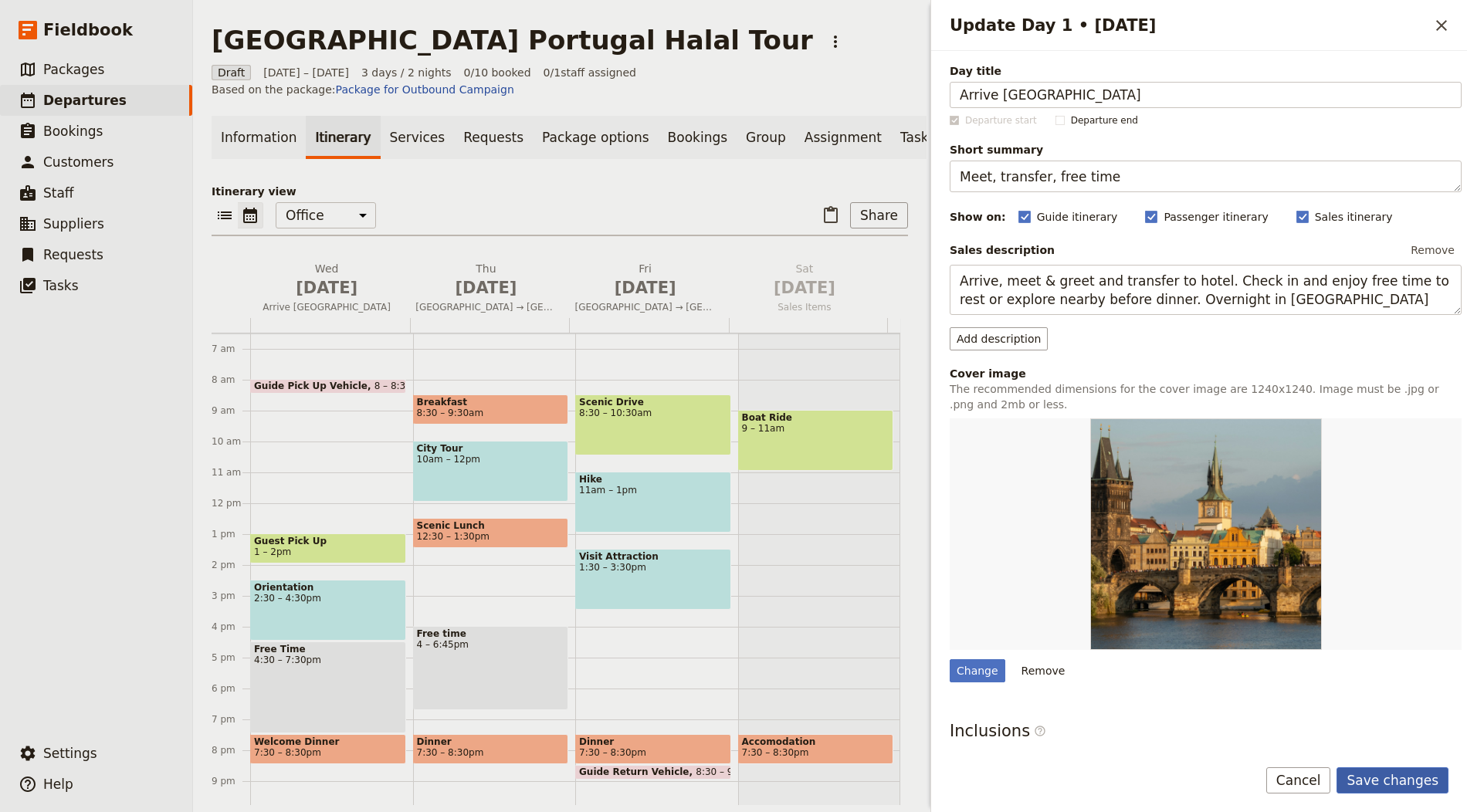
click at [1432, 784] on button "Save changes" at bounding box center [1393, 780] width 112 height 26
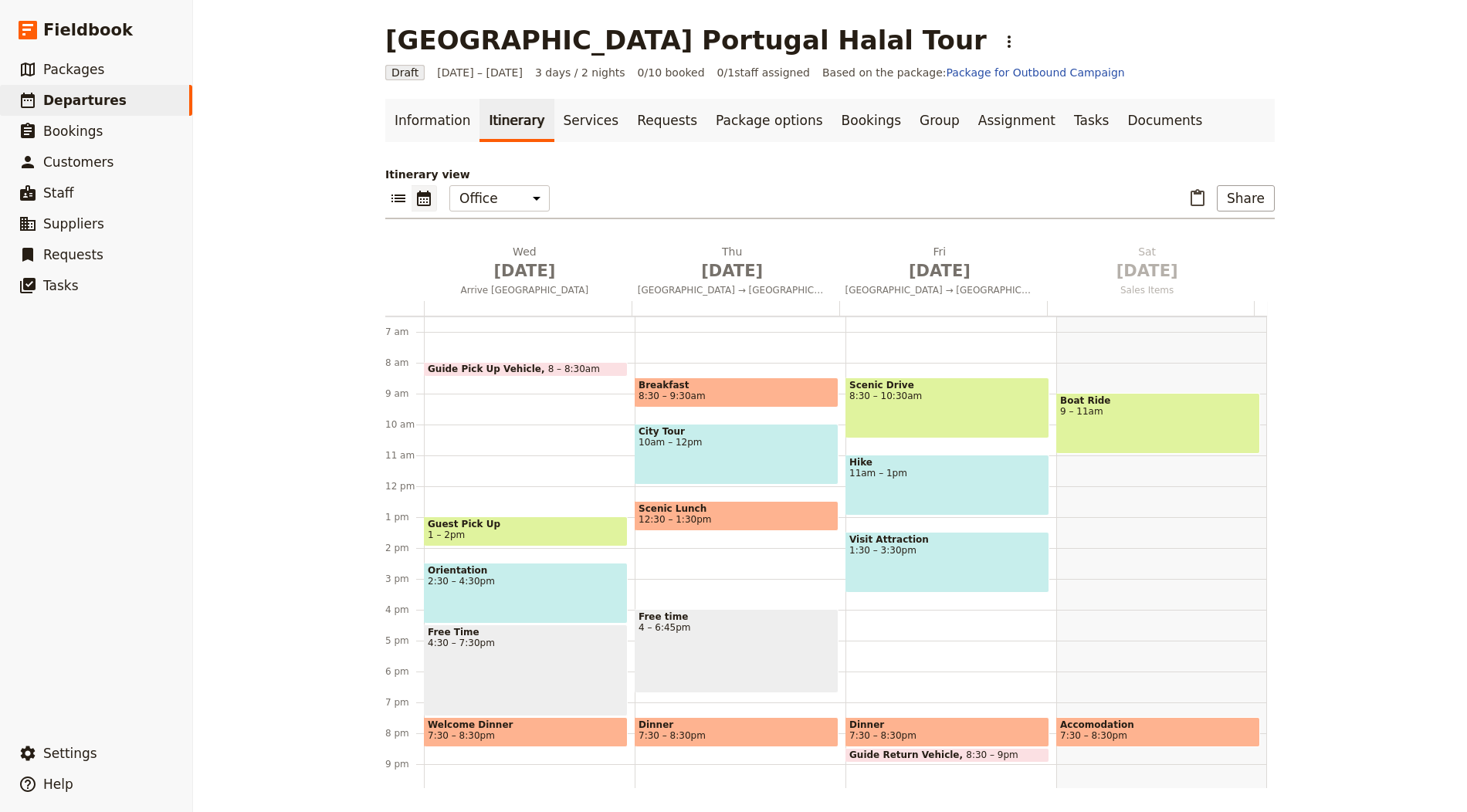
drag, startPoint x: 734, startPoint y: 274, endPoint x: 759, endPoint y: 260, distance: 28.7
click at [734, 274] on span "[DATE]" at bounding box center [732, 271] width 189 height 23
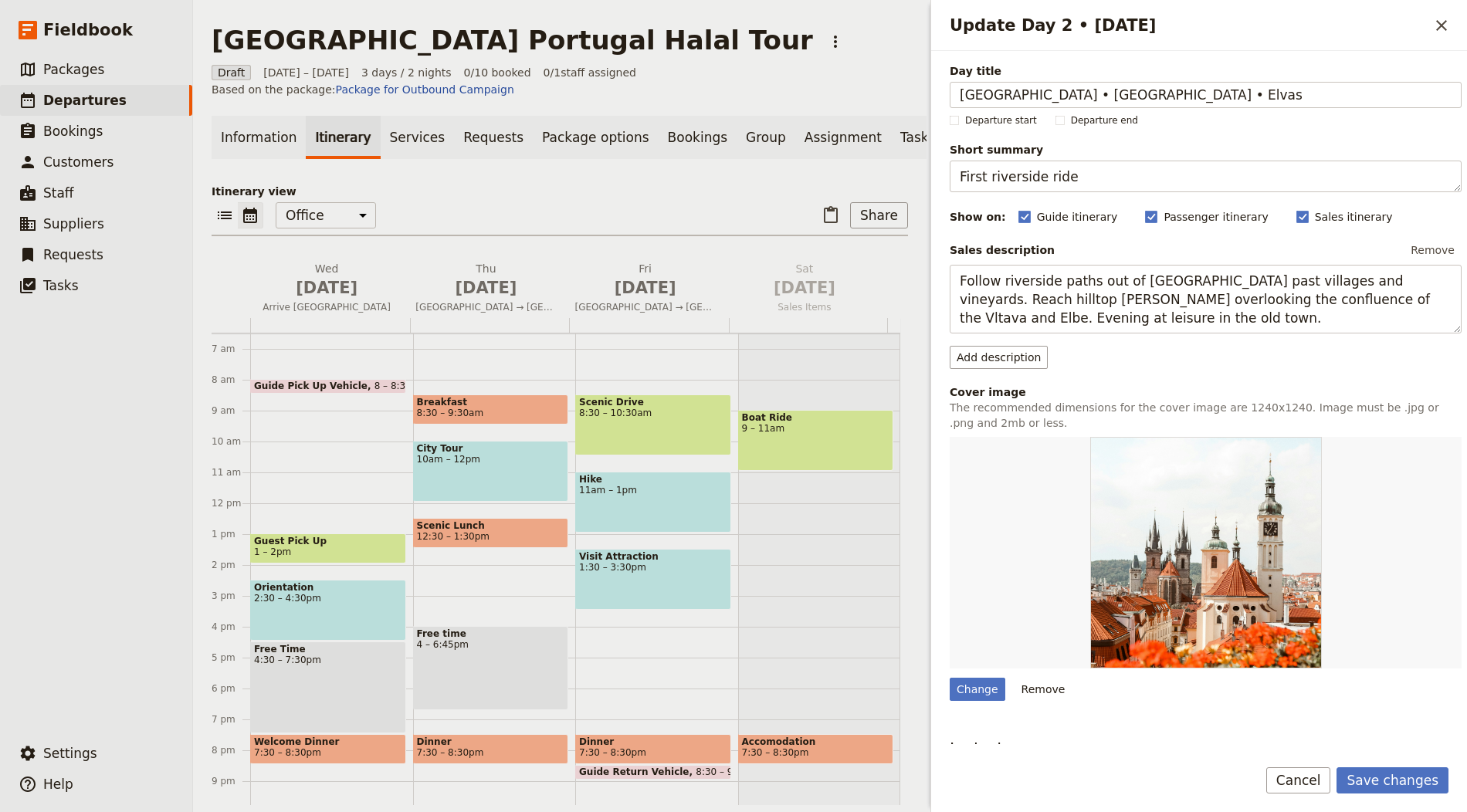
type input "[GEOGRAPHIC_DATA] • [GEOGRAPHIC_DATA] • Elvas"
click at [1014, 184] on textarea "First riverside ride" at bounding box center [1206, 177] width 512 height 32
paste textarea "Capital highlights & heritag"
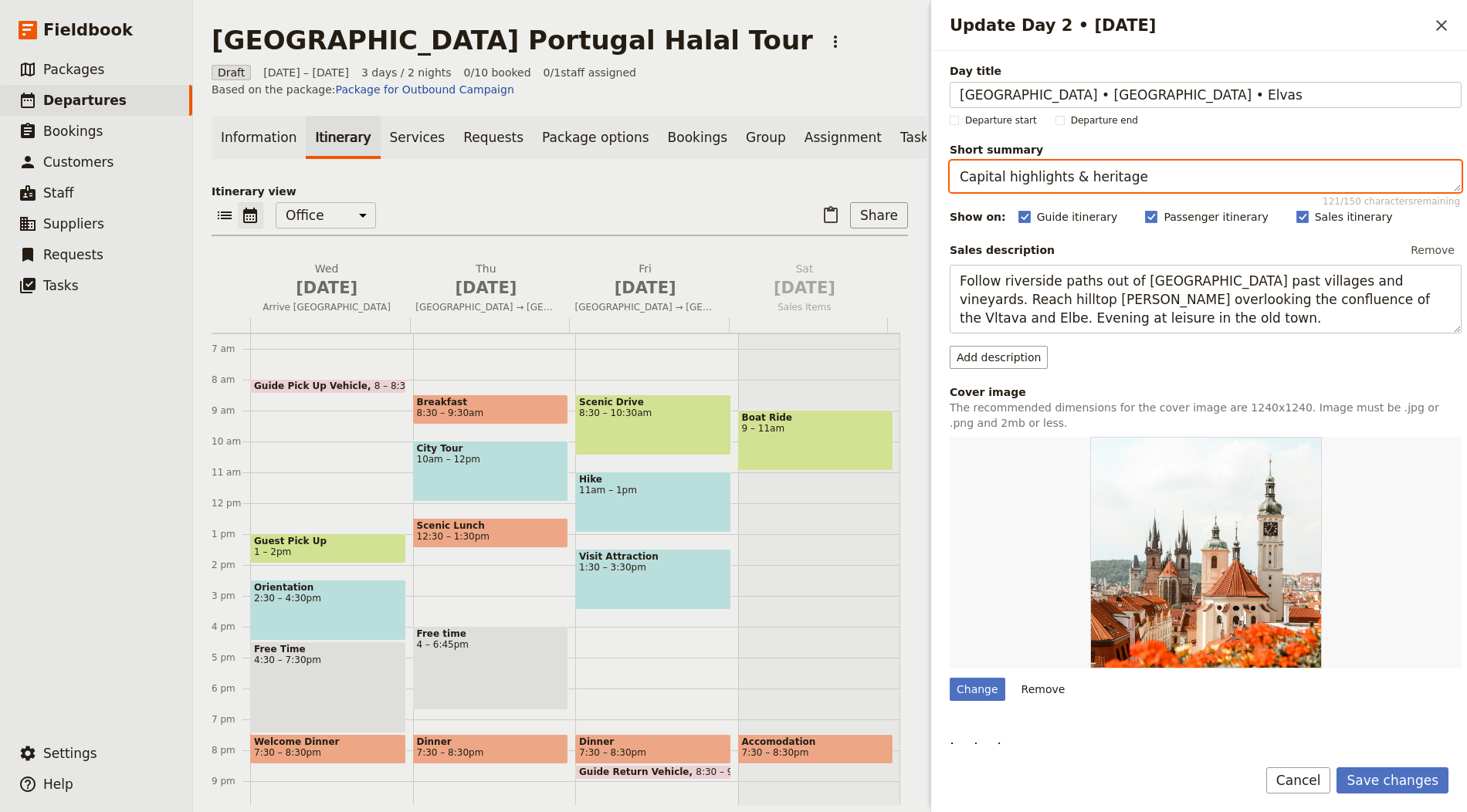
type textarea "Capital highlights & heritage"
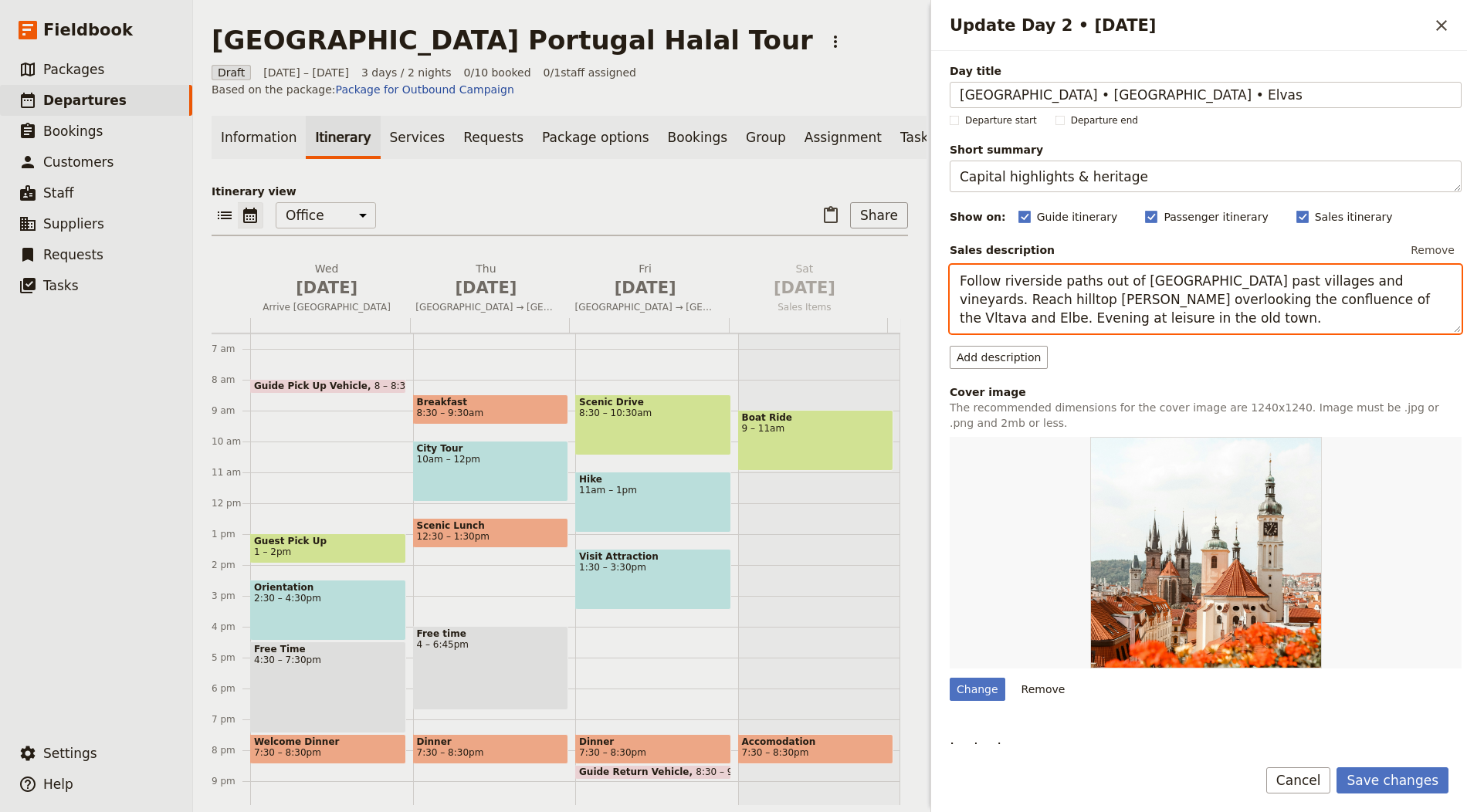
click at [1028, 315] on textarea "Follow riverside paths out of [GEOGRAPHIC_DATA] past villages and vineyards. Re…" at bounding box center [1206, 300] width 512 height 69
paste textarea "See Madrid’s major sights with [DEMOGRAPHIC_DATA] stop and [DEMOGRAPHIC_DATA] l…"
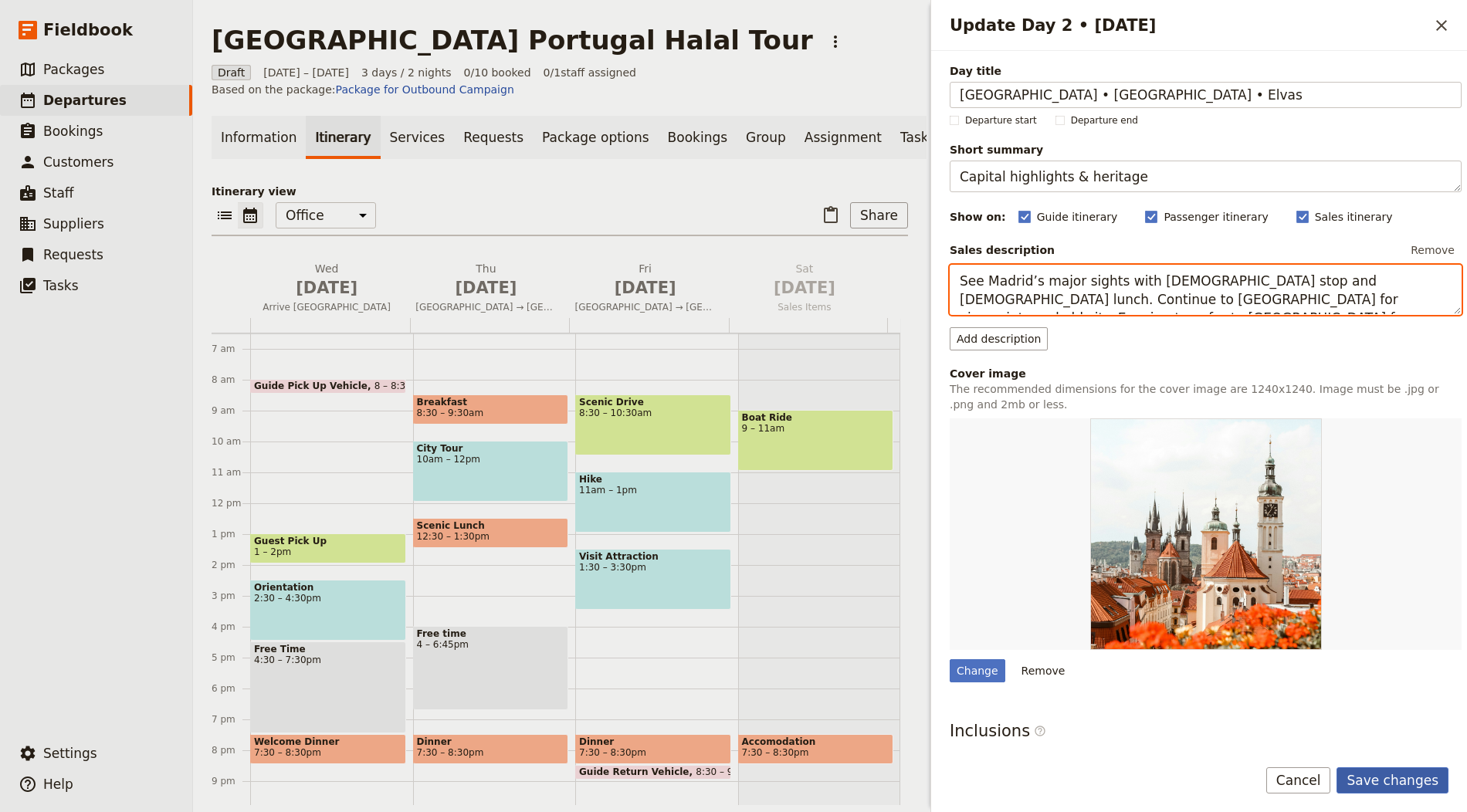
type textarea "See Madrid’s major sights with [DEMOGRAPHIC_DATA] stop and [DEMOGRAPHIC_DATA] l…"
click at [1418, 787] on button "Save changes" at bounding box center [1393, 780] width 112 height 26
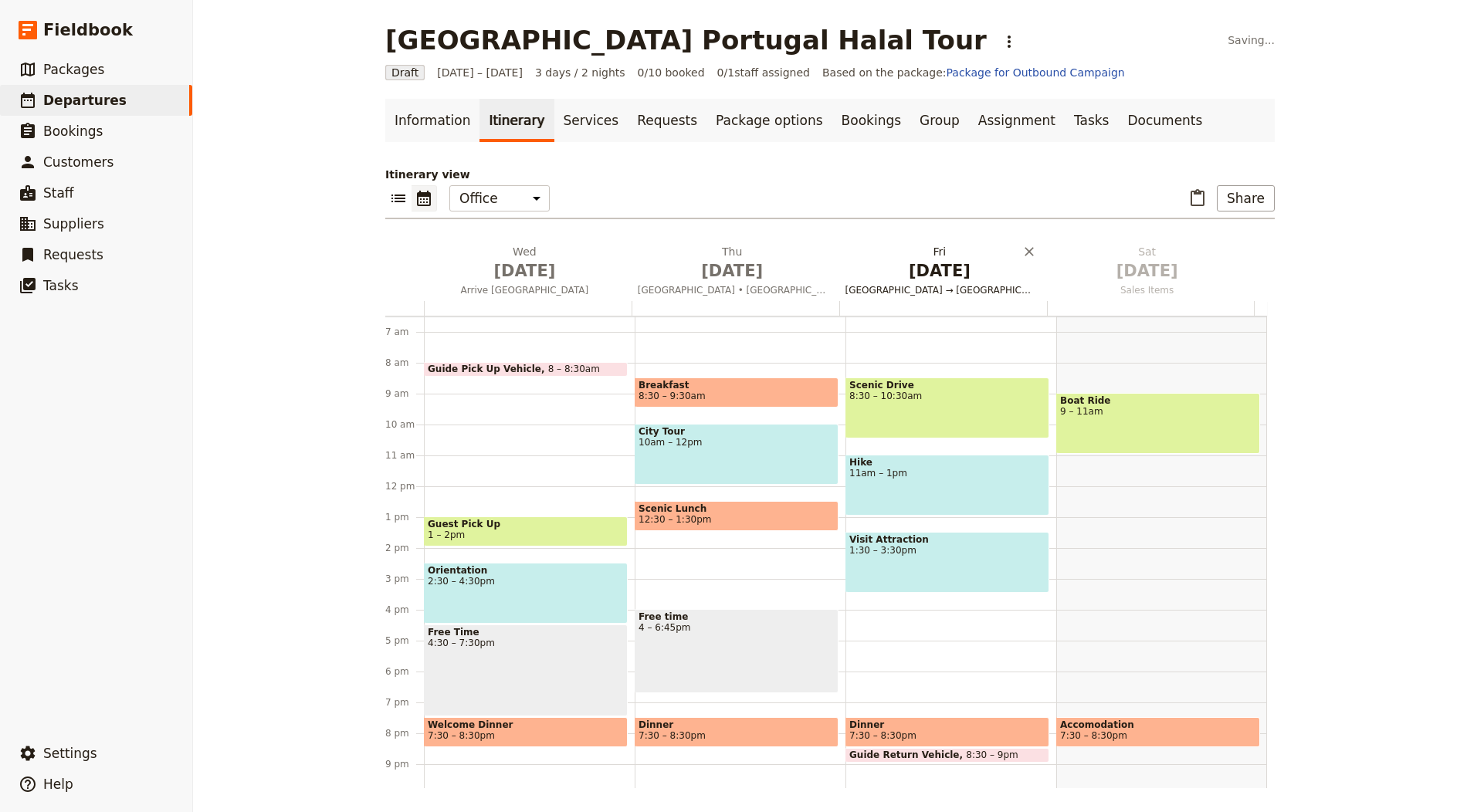
click at [907, 285] on span "[GEOGRAPHIC_DATA] → [GEOGRAPHIC_DATA] (50 km)" at bounding box center [940, 289] width 202 height 12
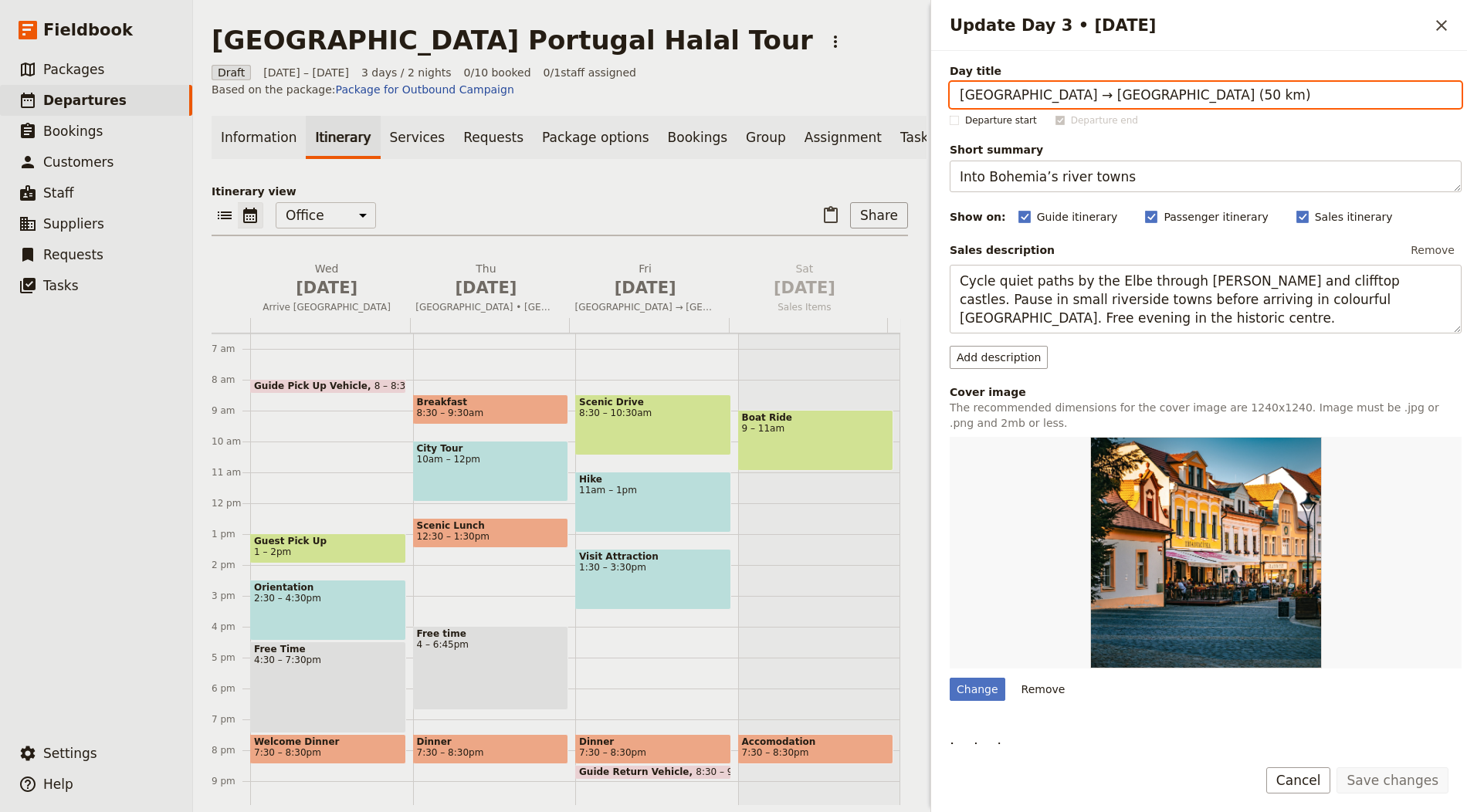
click at [1094, 92] on input "[GEOGRAPHIC_DATA] → [GEOGRAPHIC_DATA] (50 km)" at bounding box center [1206, 95] width 512 height 26
paste input "Elvas • [GEOGRAPHIC_DATA] • Elvas"
type input "Elvas • [GEOGRAPHIC_DATA] • Elvas"
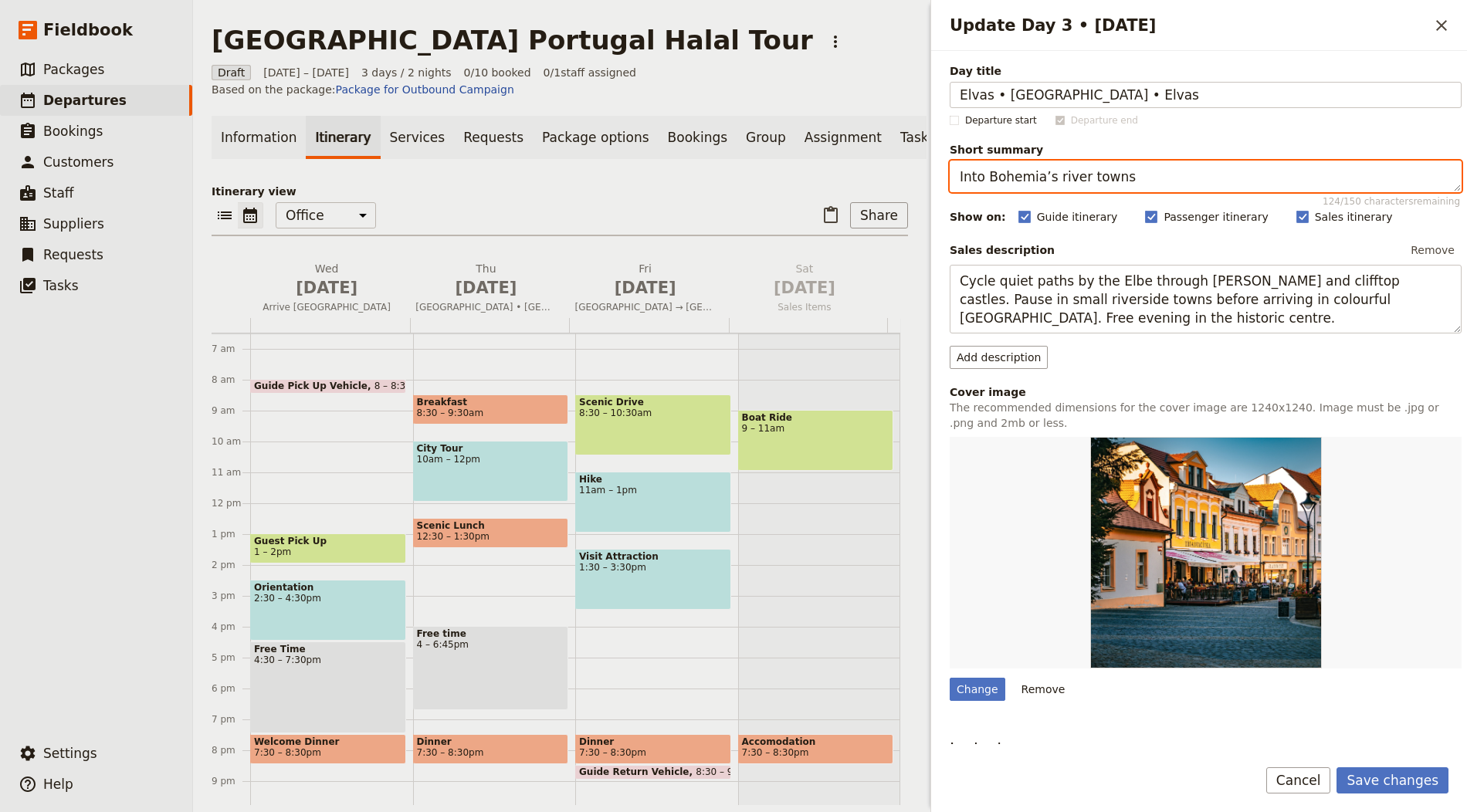
click at [1014, 166] on textarea "Into Bohemia’s river towns" at bounding box center [1206, 177] width 512 height 32
paste textarea "[GEOGRAPHIC_DATA] and leisure time"
type textarea "[GEOGRAPHIC_DATA] and leisure time"
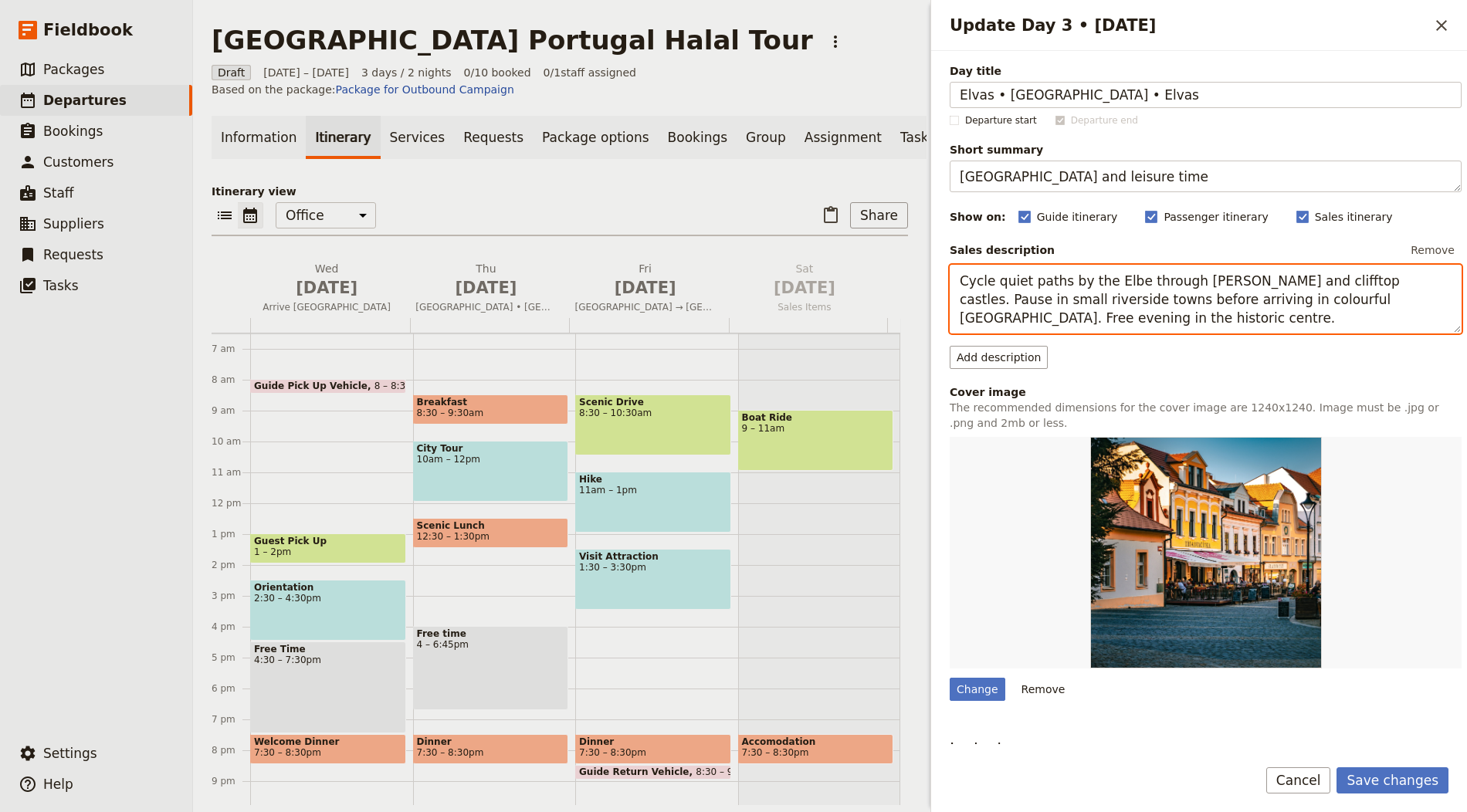
click at [1088, 288] on textarea "Cycle quiet paths by the Elbe through [PERSON_NAME] and clifftop castles. Pause…" at bounding box center [1206, 300] width 512 height 69
paste textarea "Drive to [GEOGRAPHIC_DATA] for [GEOGRAPHIC_DATA] and central squares, [DEMOGRAP…"
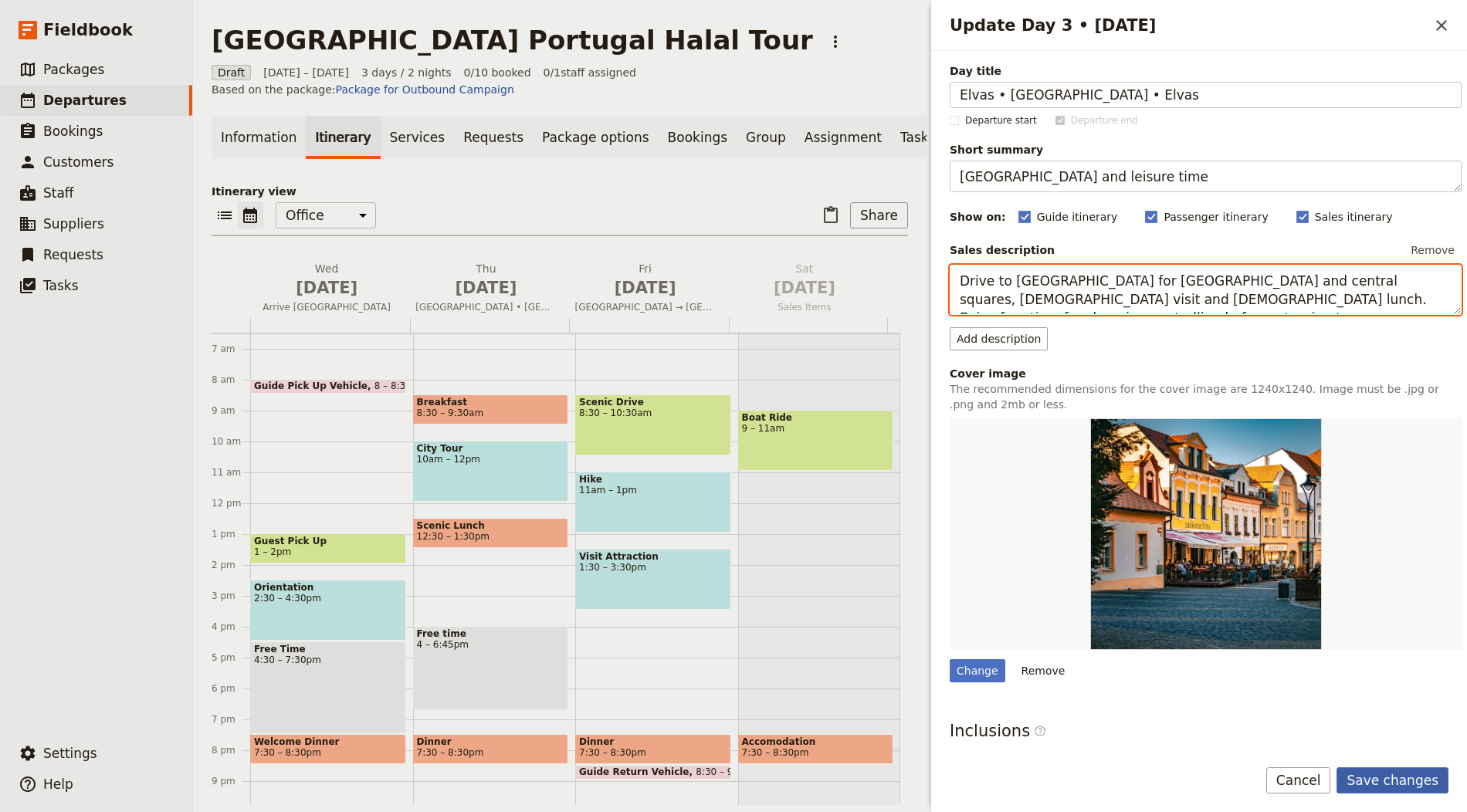
type textarea "Drive to [GEOGRAPHIC_DATA] for [GEOGRAPHIC_DATA] and central squares, [DEMOGRAP…"
click at [1399, 778] on button "Save changes" at bounding box center [1393, 780] width 112 height 26
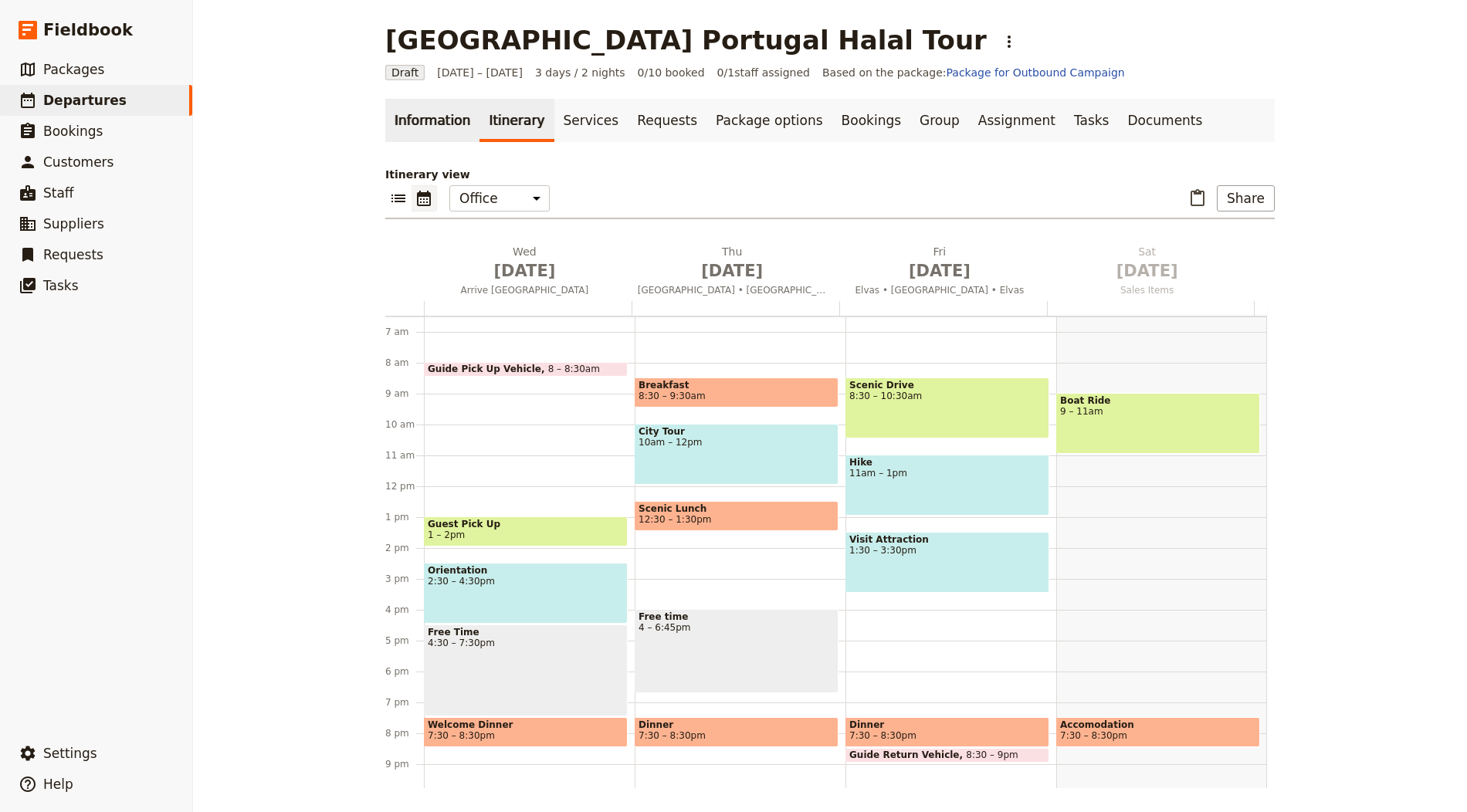
click at [428, 121] on link "Information" at bounding box center [432, 120] width 94 height 43
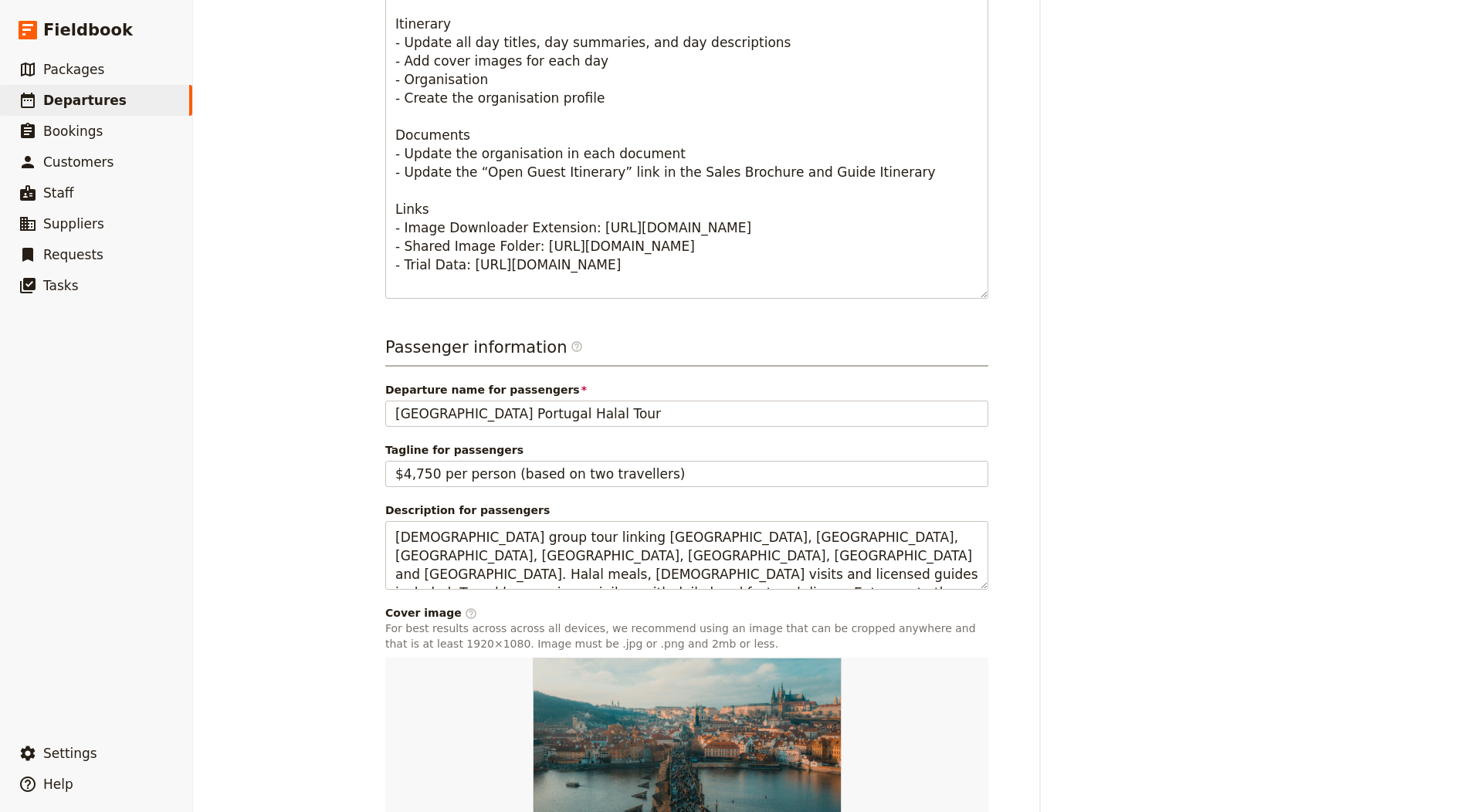
scroll to position [851, 0]
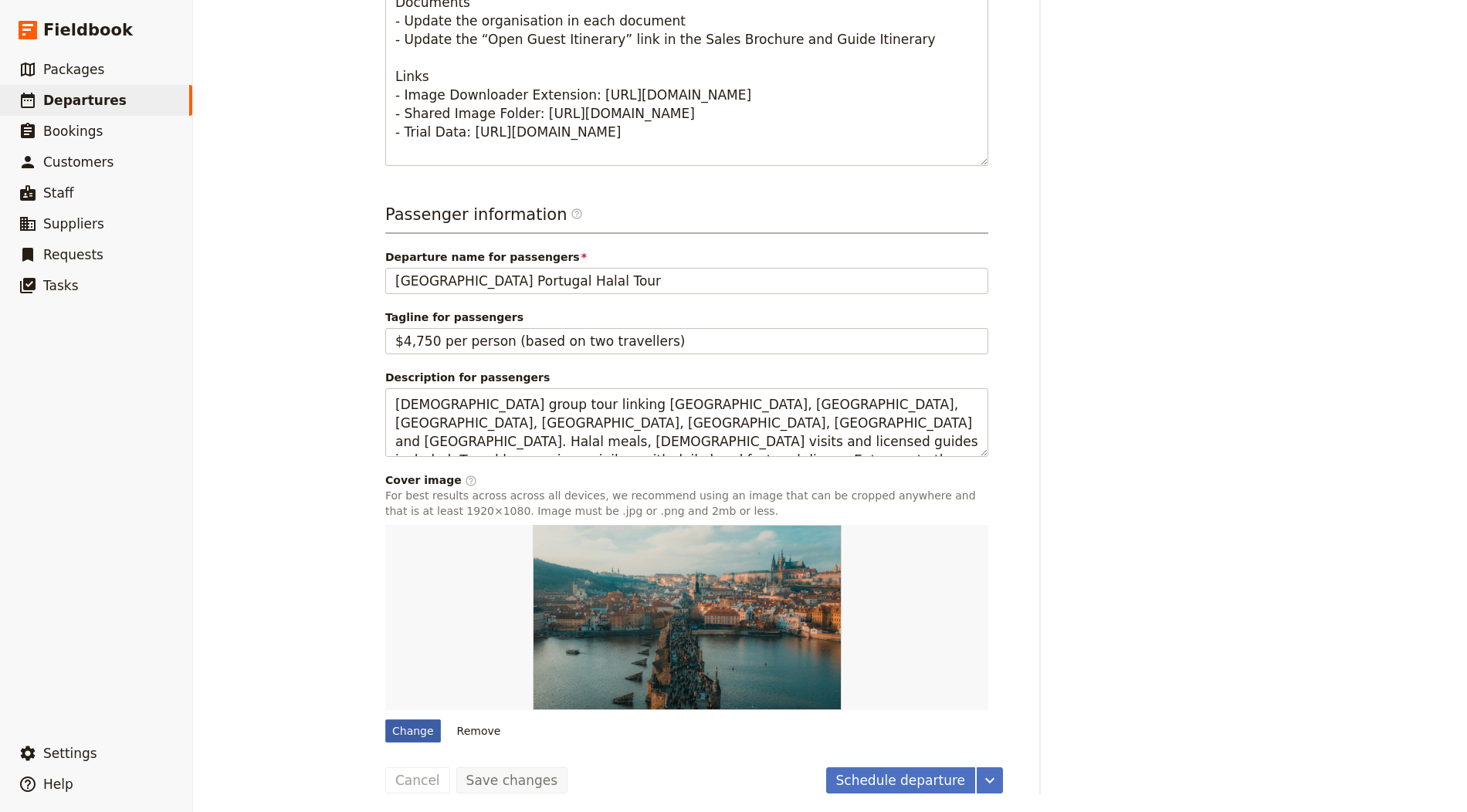
click at [423, 722] on div "Change" at bounding box center [413, 730] width 56 height 23
click at [385, 719] on input "Change" at bounding box center [384, 719] width 1 height 1
type input "C:\fakepath\Portada-espana-secretos-de-viaje.jpg"
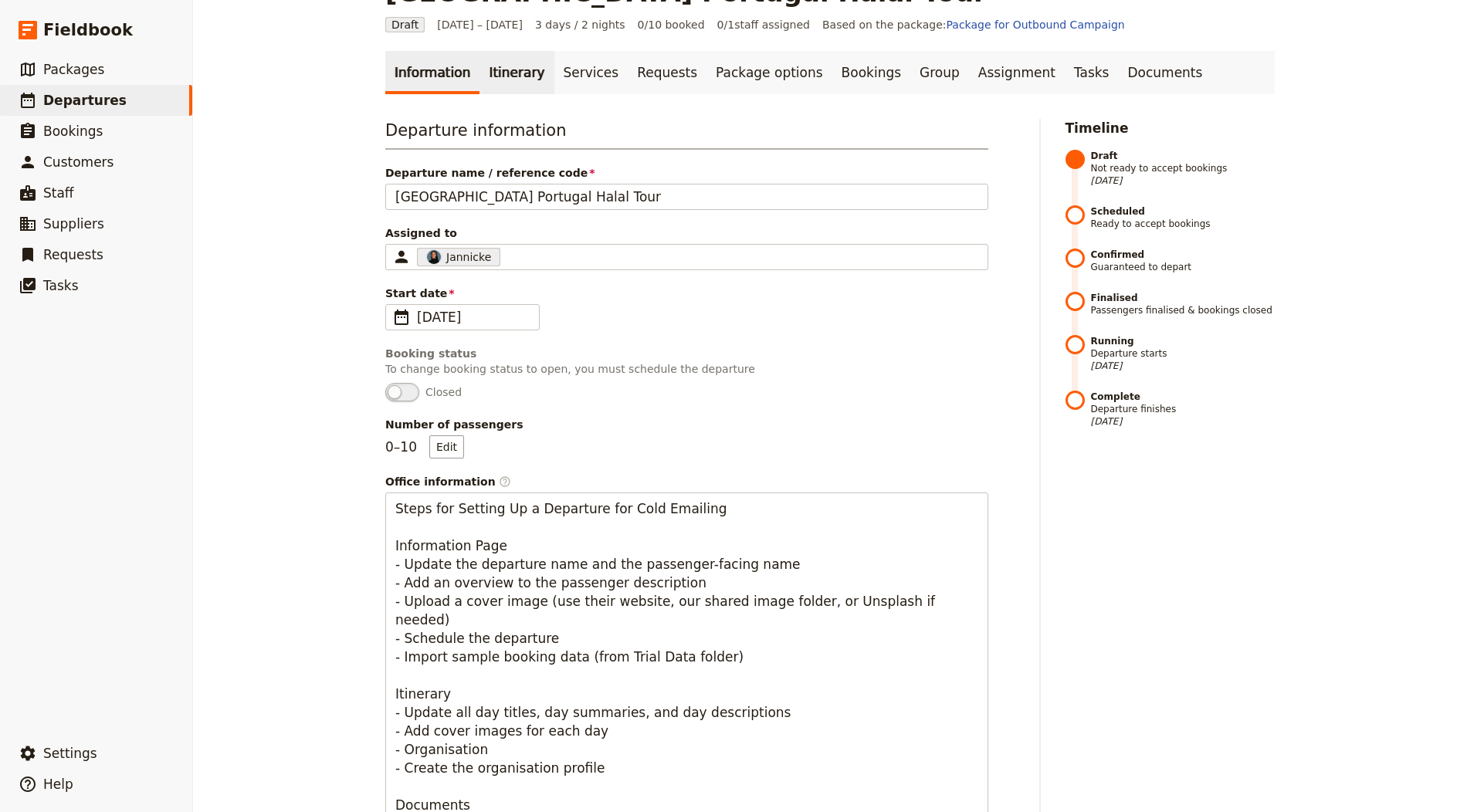
scroll to position [0, 0]
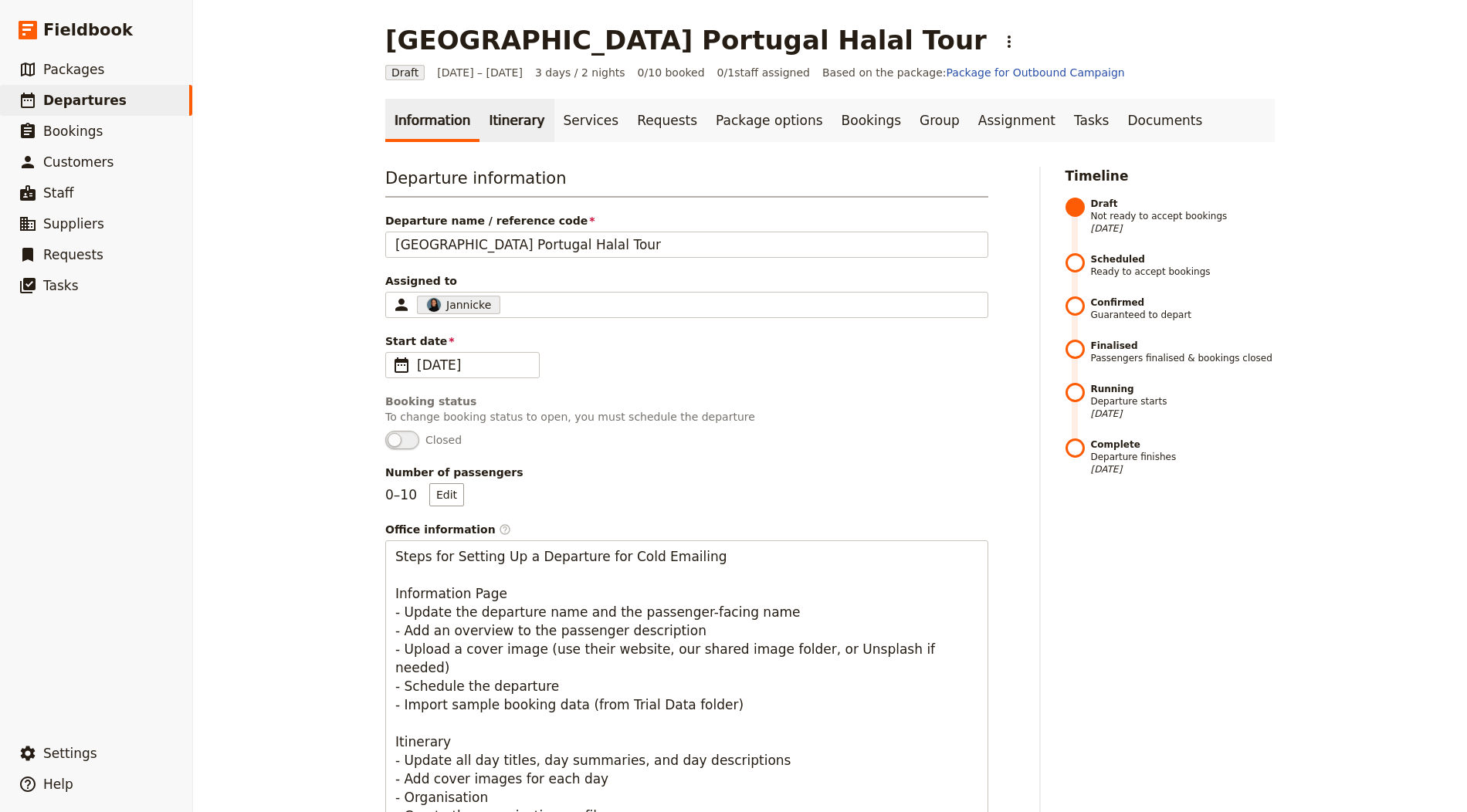
click at [497, 128] on link "Itinerary" at bounding box center [516, 120] width 74 height 43
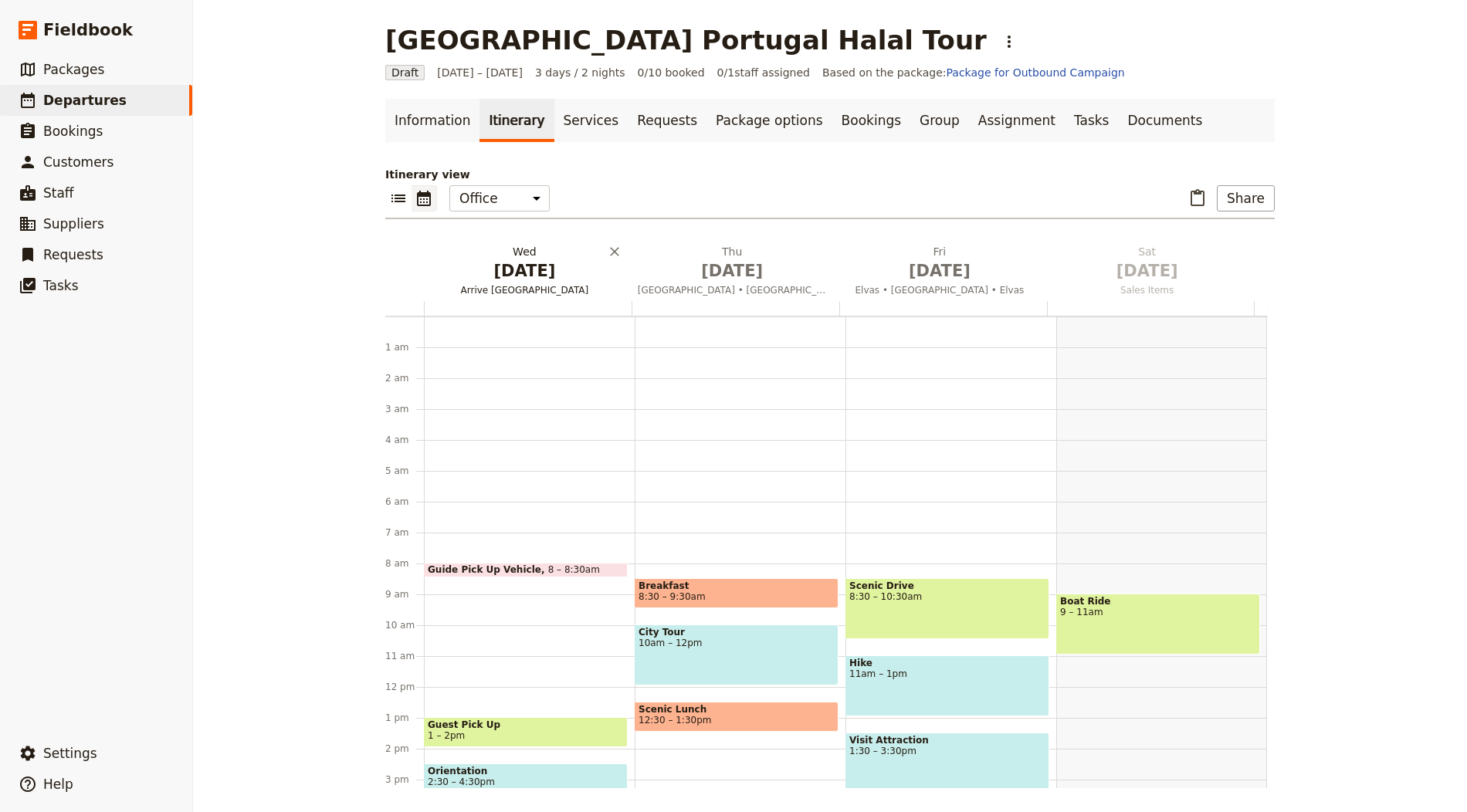
scroll to position [201, 0]
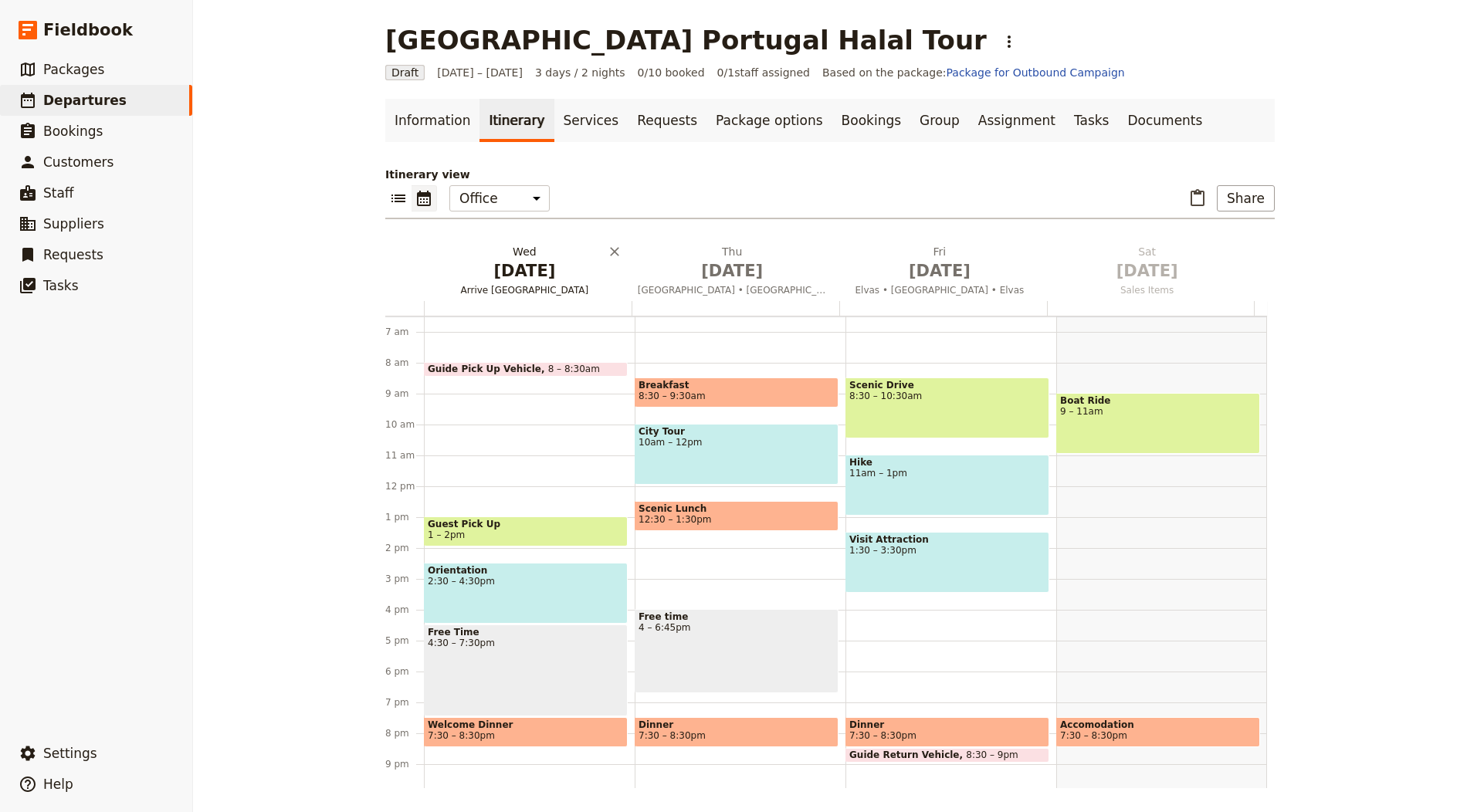
click at [489, 272] on span "[DATE]" at bounding box center [524, 271] width 189 height 23
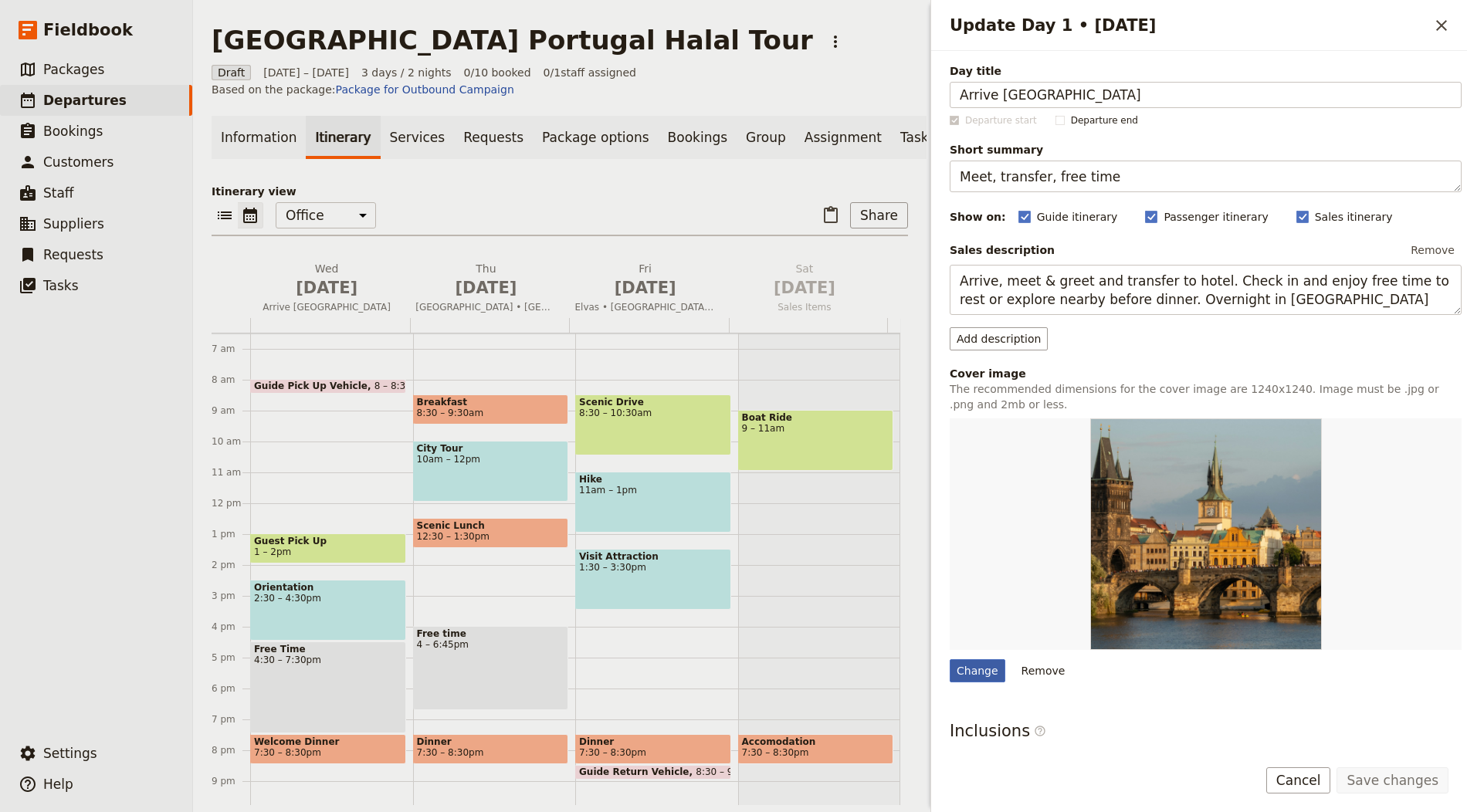
click at [962, 672] on div "Change" at bounding box center [978, 671] width 56 height 23
click at [950, 659] on input "Change" at bounding box center [949, 659] width 1 height 1
type input "C:\fakepath\AdobeStock_326576488-scaled.jpeg"
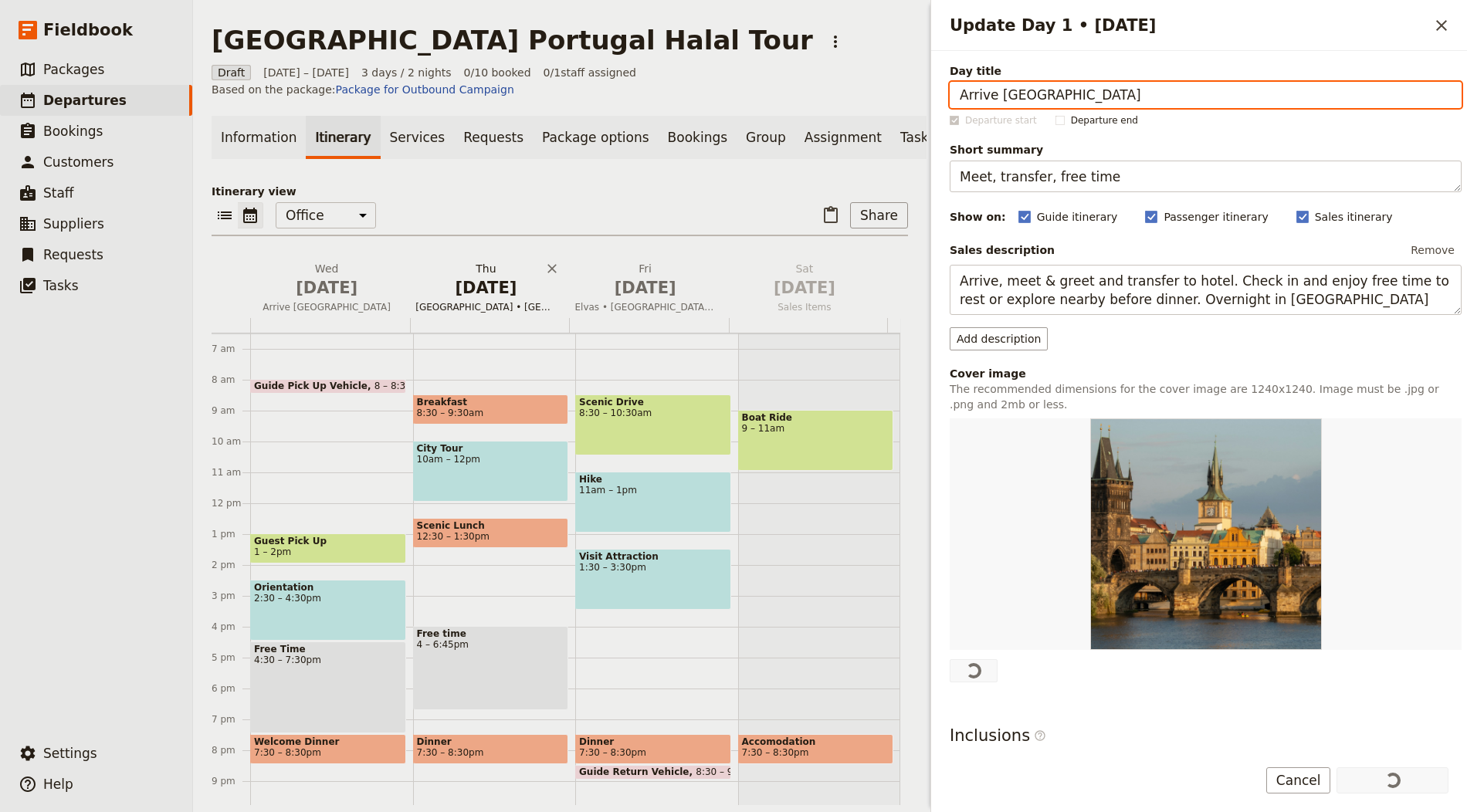
click at [501, 300] on span "[DATE]" at bounding box center [486, 287] width 140 height 23
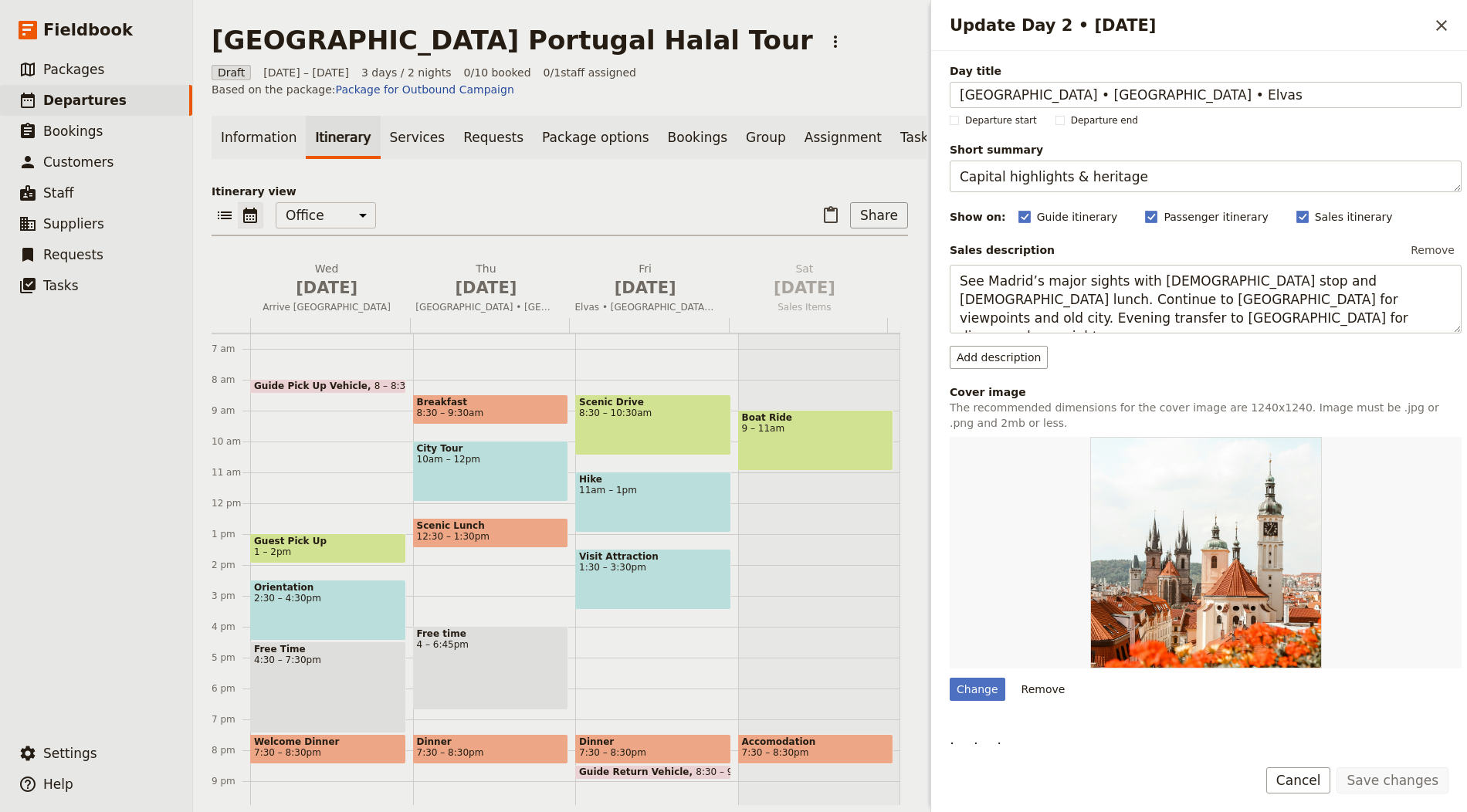
click at [974, 699] on div "Day title [GEOGRAPHIC_DATA] • [GEOGRAPHIC_DATA] • Elvas Departure start Departu…" at bounding box center [1206, 496] width 512 height 866
click at [980, 690] on div "Change" at bounding box center [978, 689] width 56 height 23
click at [950, 678] on input "Change" at bounding box center [949, 677] width 1 height 1
type input "C:\fakepath\AdobeStock_186145141-scaled.jpeg"
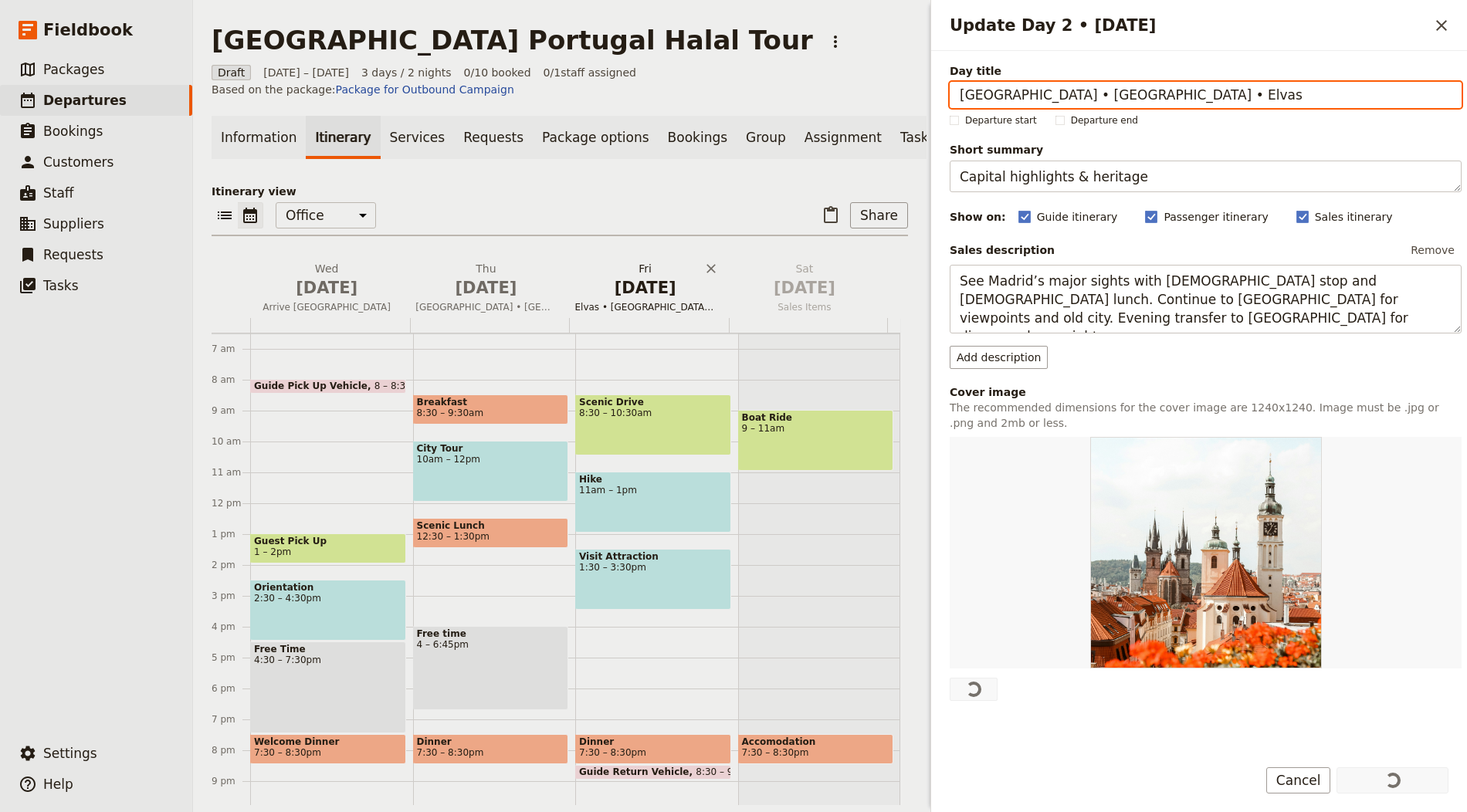
click at [625, 293] on span "[DATE]" at bounding box center [645, 287] width 140 height 23
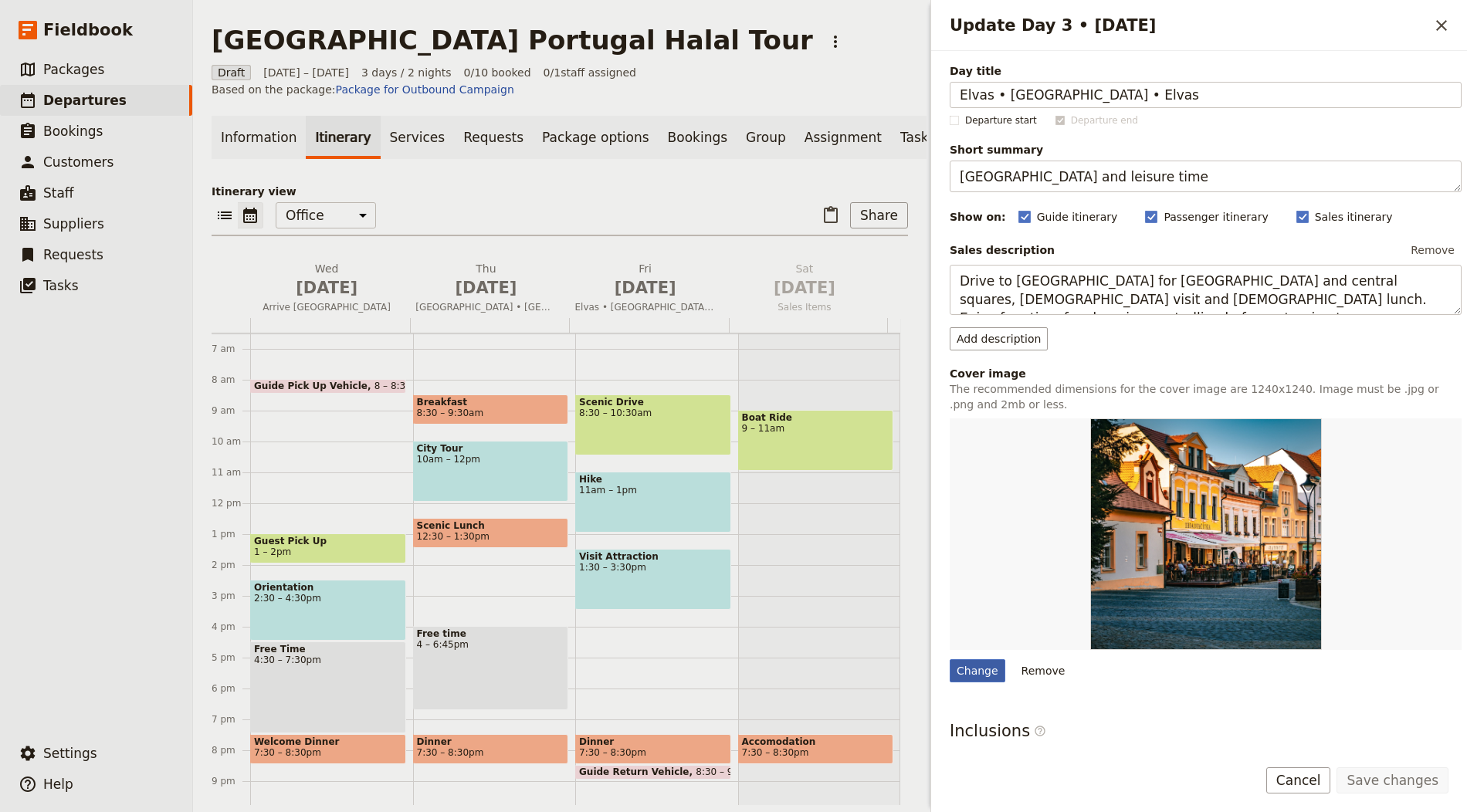
click at [980, 672] on div "Change" at bounding box center [978, 671] width 56 height 23
click at [950, 659] on input "Change" at bounding box center [949, 659] width 1 height 1
type input "C:\fakepath\84085078_1267903443410194_9137266206087053312_n-2-900x600.jpg"
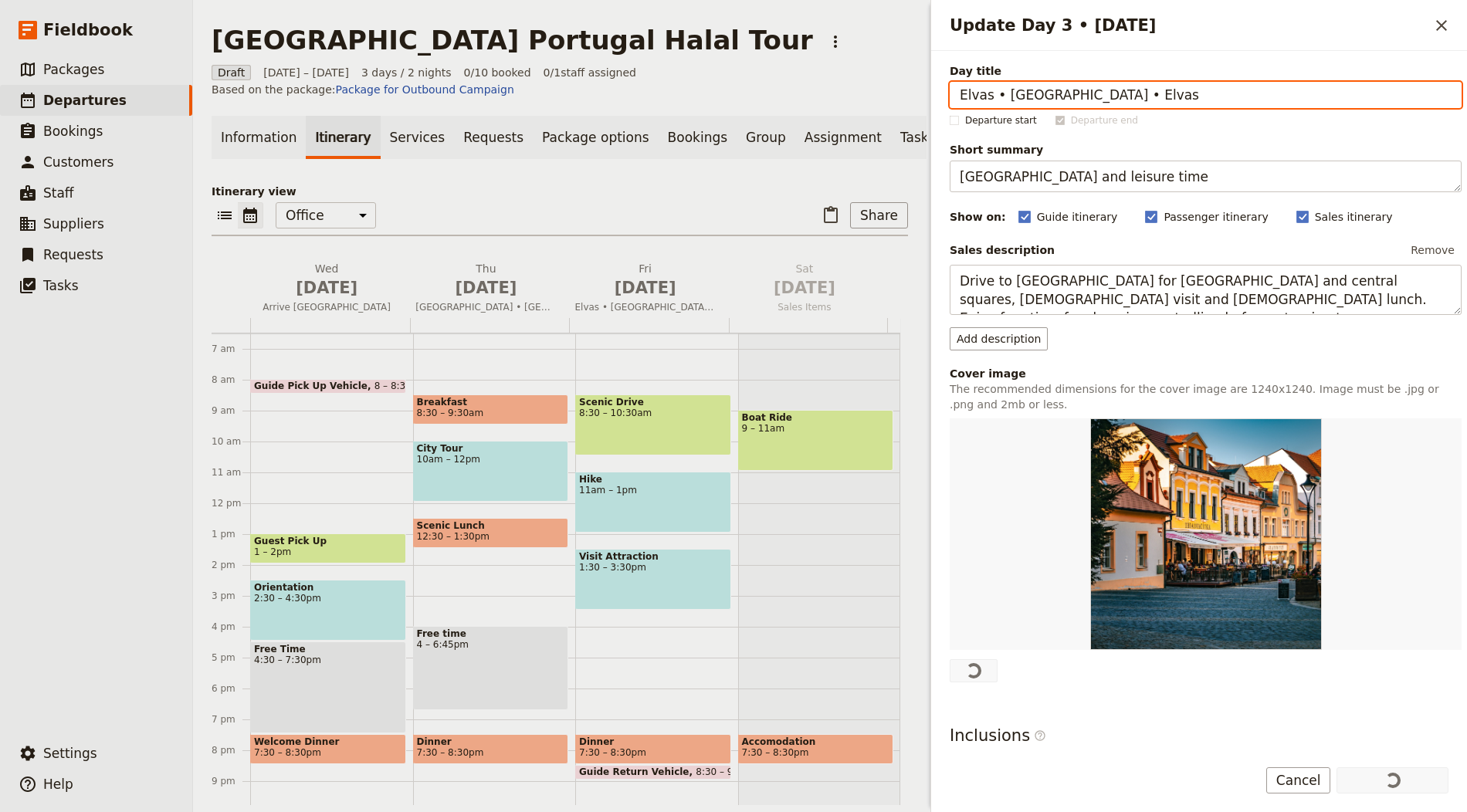
click at [666, 199] on p "Itinerary view" at bounding box center [559, 192] width 697 height 16
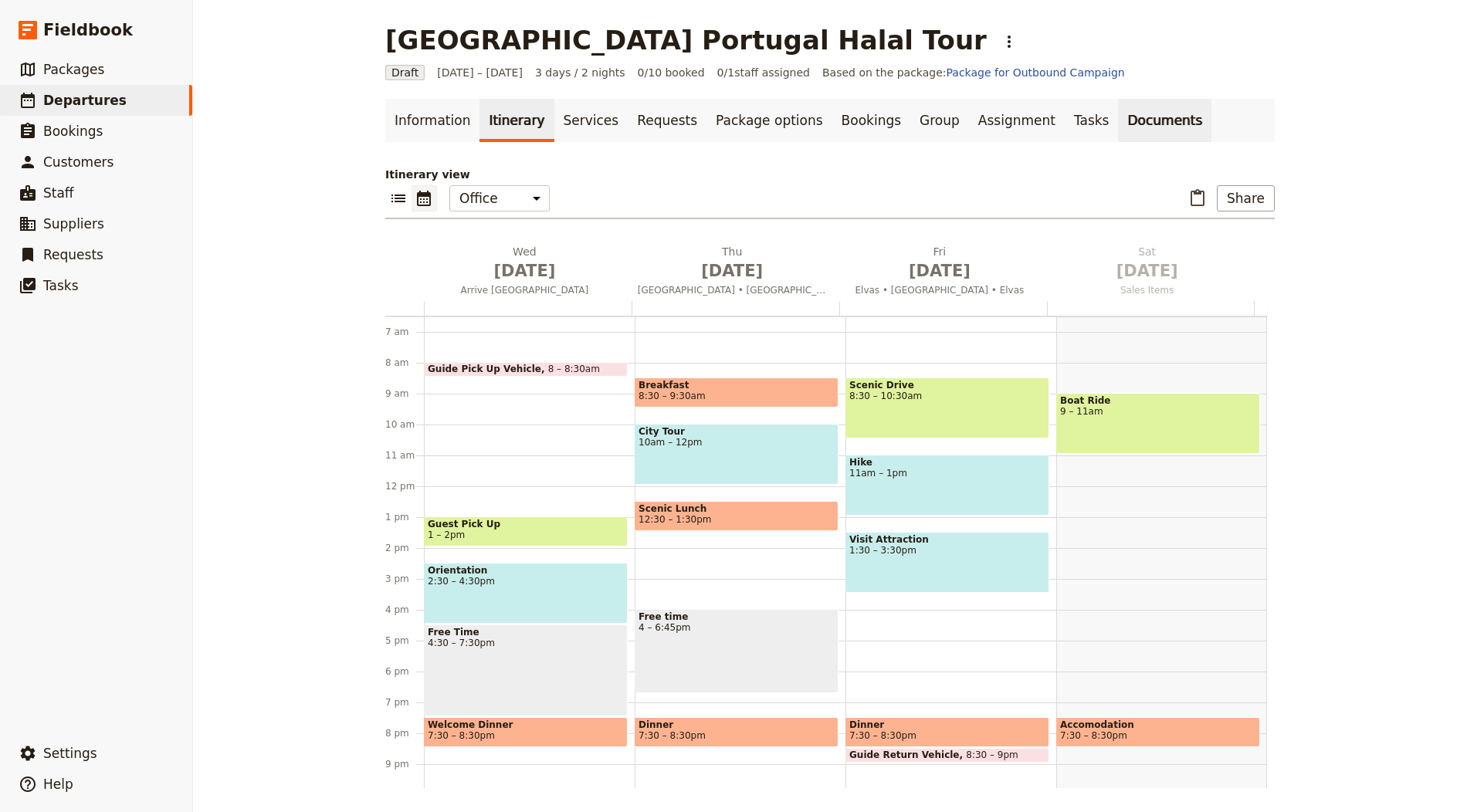
click at [1118, 123] on link "Documents" at bounding box center [1165, 120] width 93 height 43
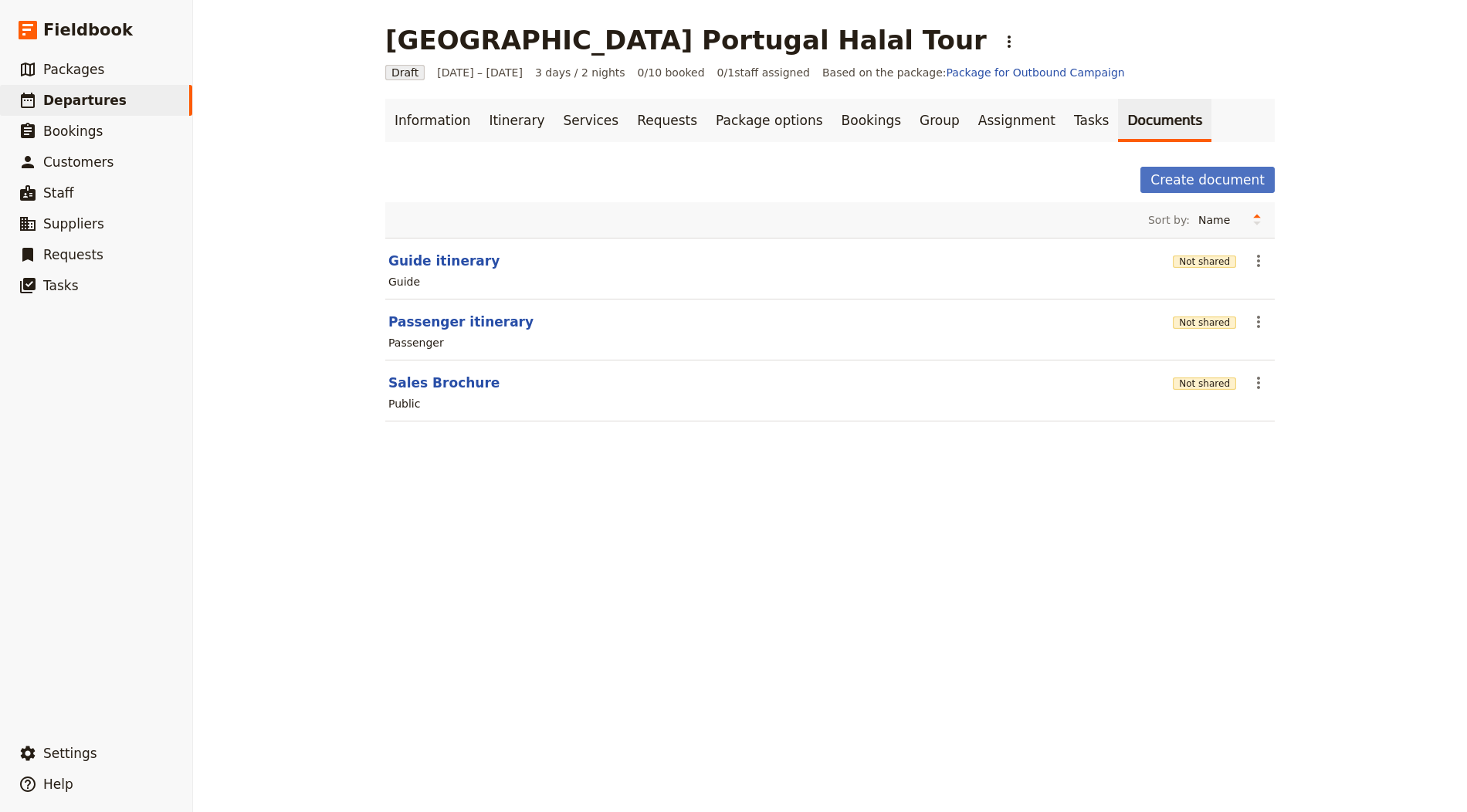
click at [1169, 311] on section "Passenger itinerary Not shared ​ Passenger" at bounding box center [830, 330] width 889 height 61
click at [1200, 324] on button "Not shared" at bounding box center [1205, 322] width 63 height 12
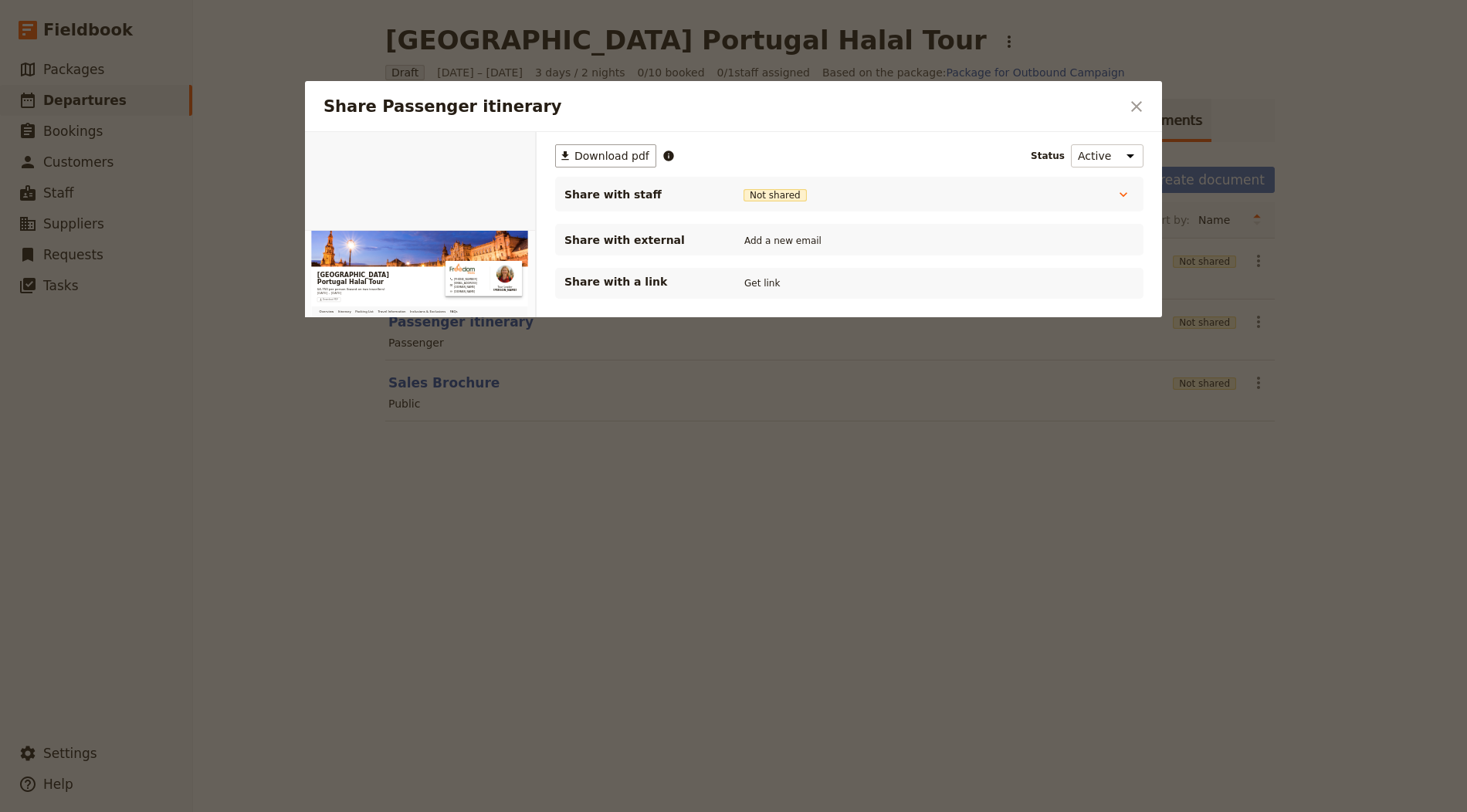
click at [738, 276] on div "Share with a link Get link" at bounding box center [849, 284] width 569 height 19
click at [748, 284] on button "Get link" at bounding box center [762, 283] width 43 height 17
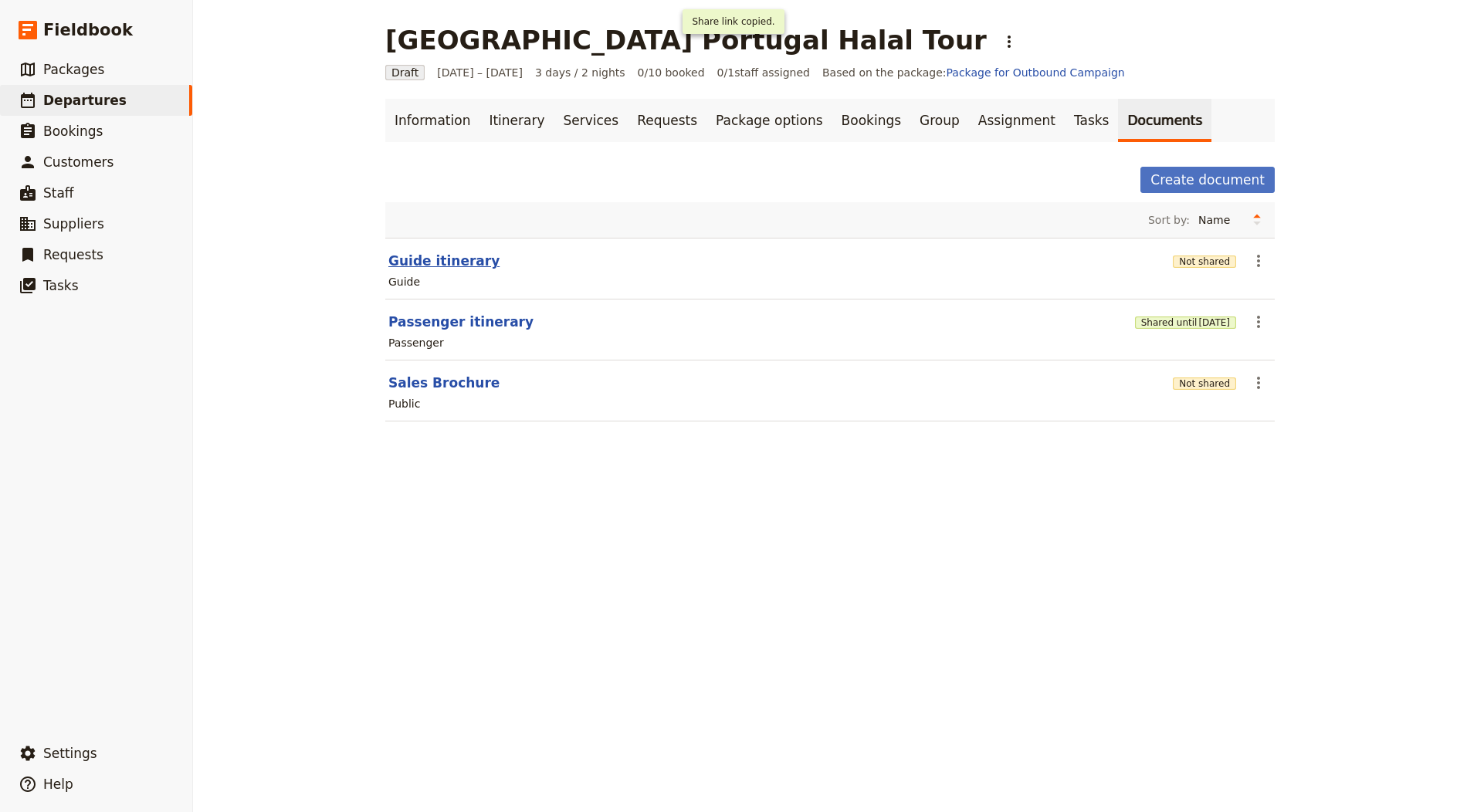
click at [416, 252] on button "Guide itinerary" at bounding box center [444, 261] width 112 height 19
select select "STAFF"
select select "RUN_SHEET"
select select "LARGE"
click at [444, 313] on button "Passenger itinerary" at bounding box center [460, 322] width 145 height 19
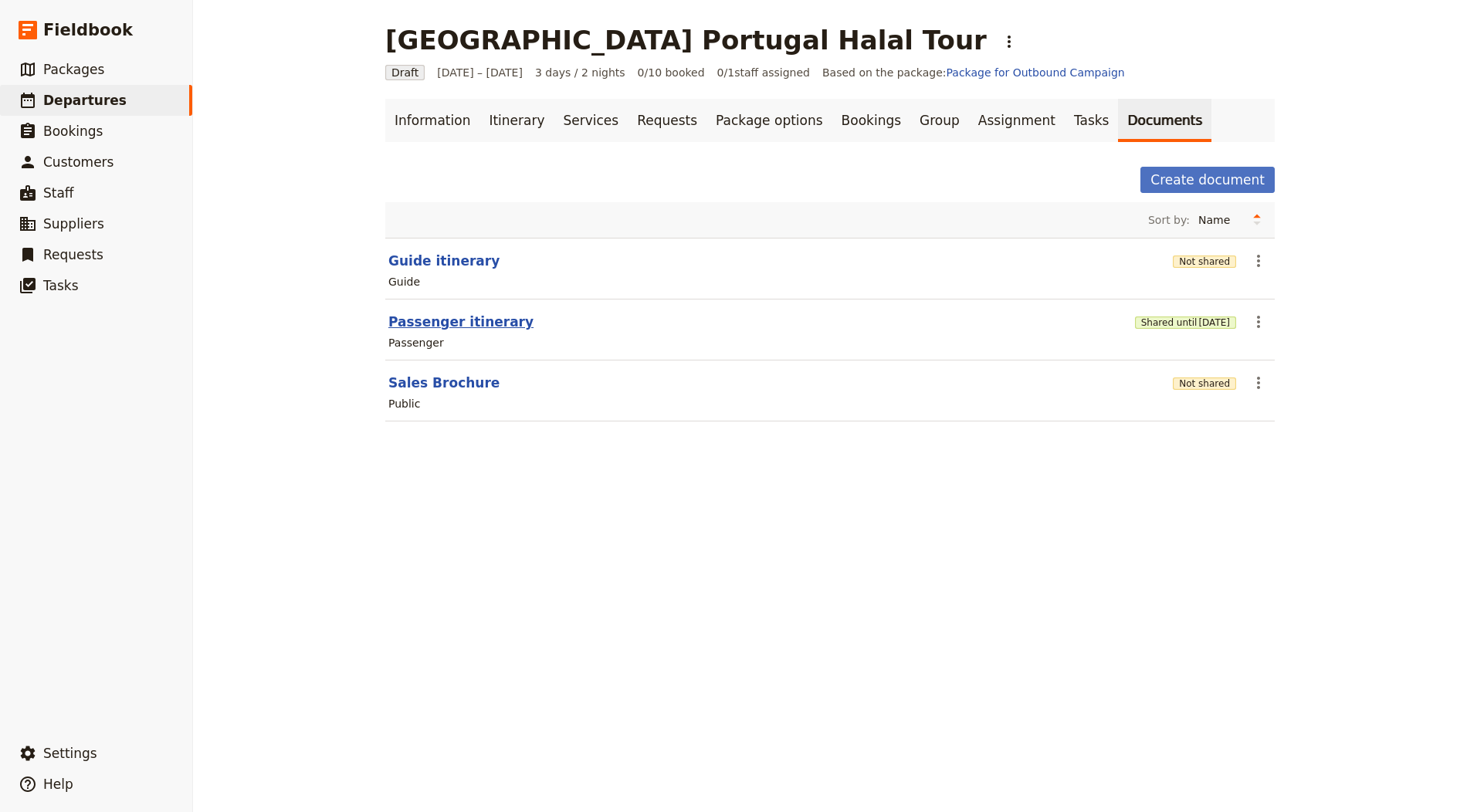
select select "PASSENGER"
select select "RUN_SHEET"
select select "LARGE"
click at [479, 336] on div "Passenger" at bounding box center [830, 343] width 887 height 19
click at [473, 322] on button "Passenger itinerary" at bounding box center [460, 322] width 145 height 19
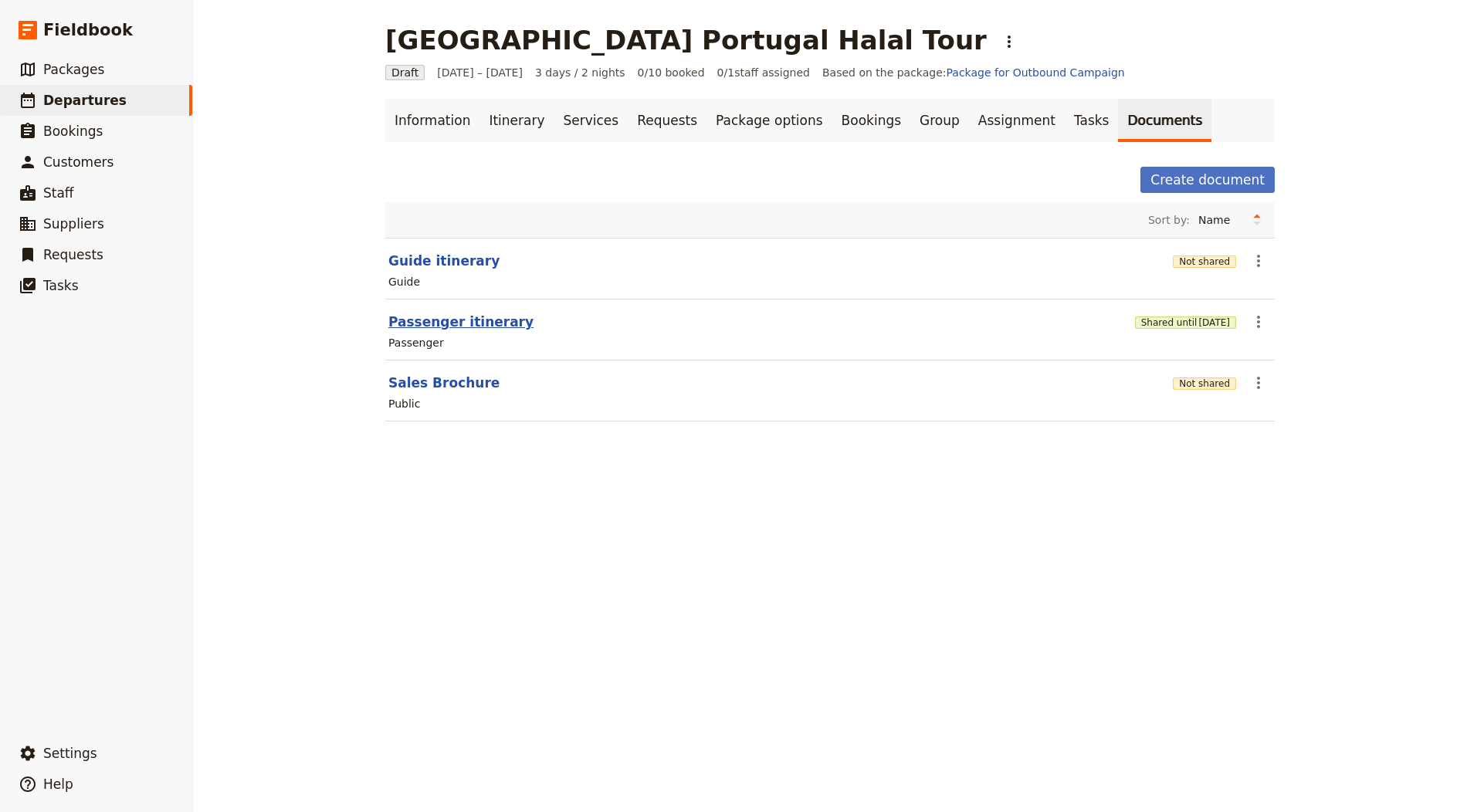
select select "PASSENGER"
select select "RUN_SHEET"
select select "LARGE"
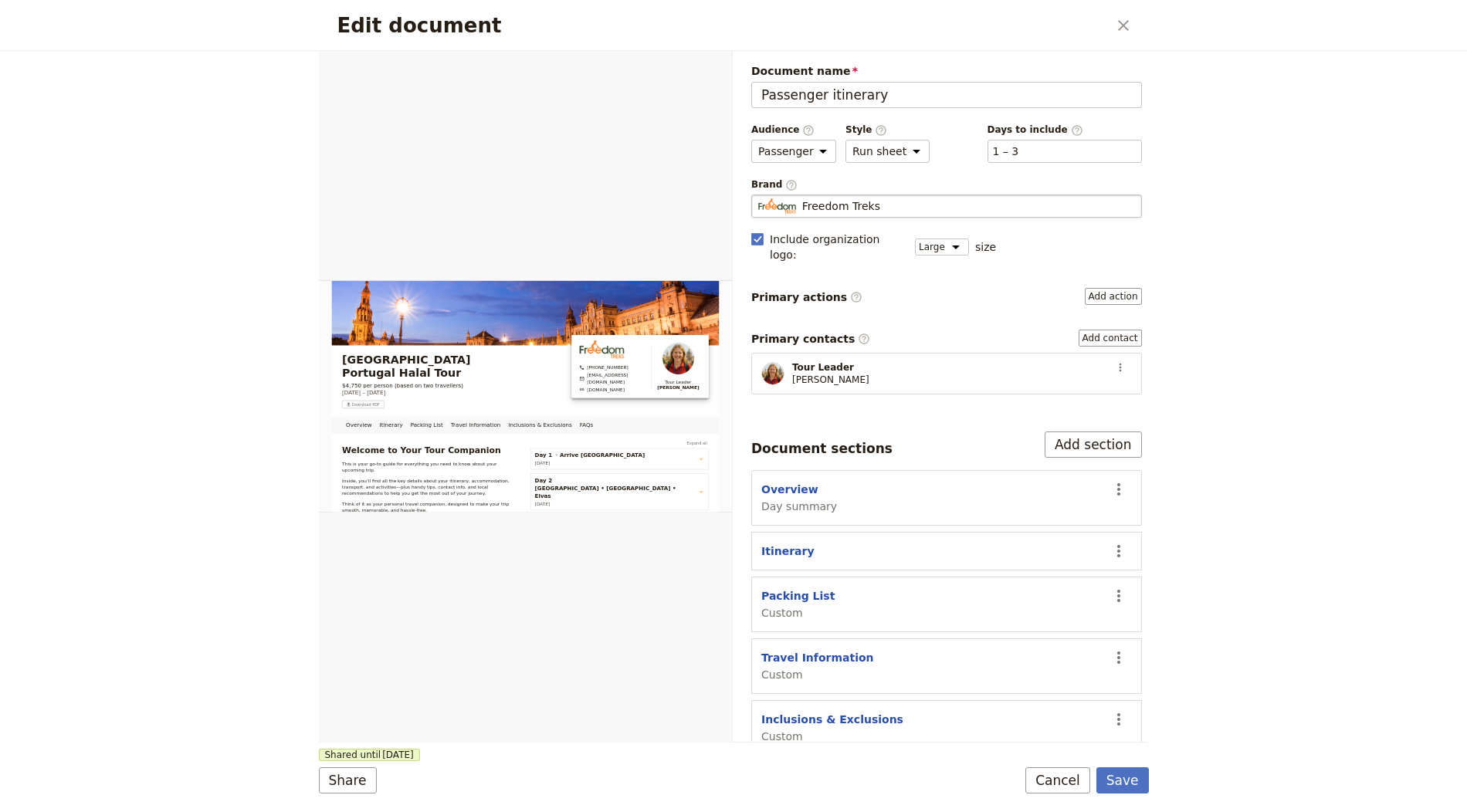
click at [899, 208] on div "Freedom Treks" at bounding box center [946, 206] width 377 height 16
click at [758, 195] on input "Freedom Treks" at bounding box center [757, 194] width 1 height 1
type input "Best Halal Trip"
click at [1096, 767] on button "Save" at bounding box center [1122, 780] width 52 height 26
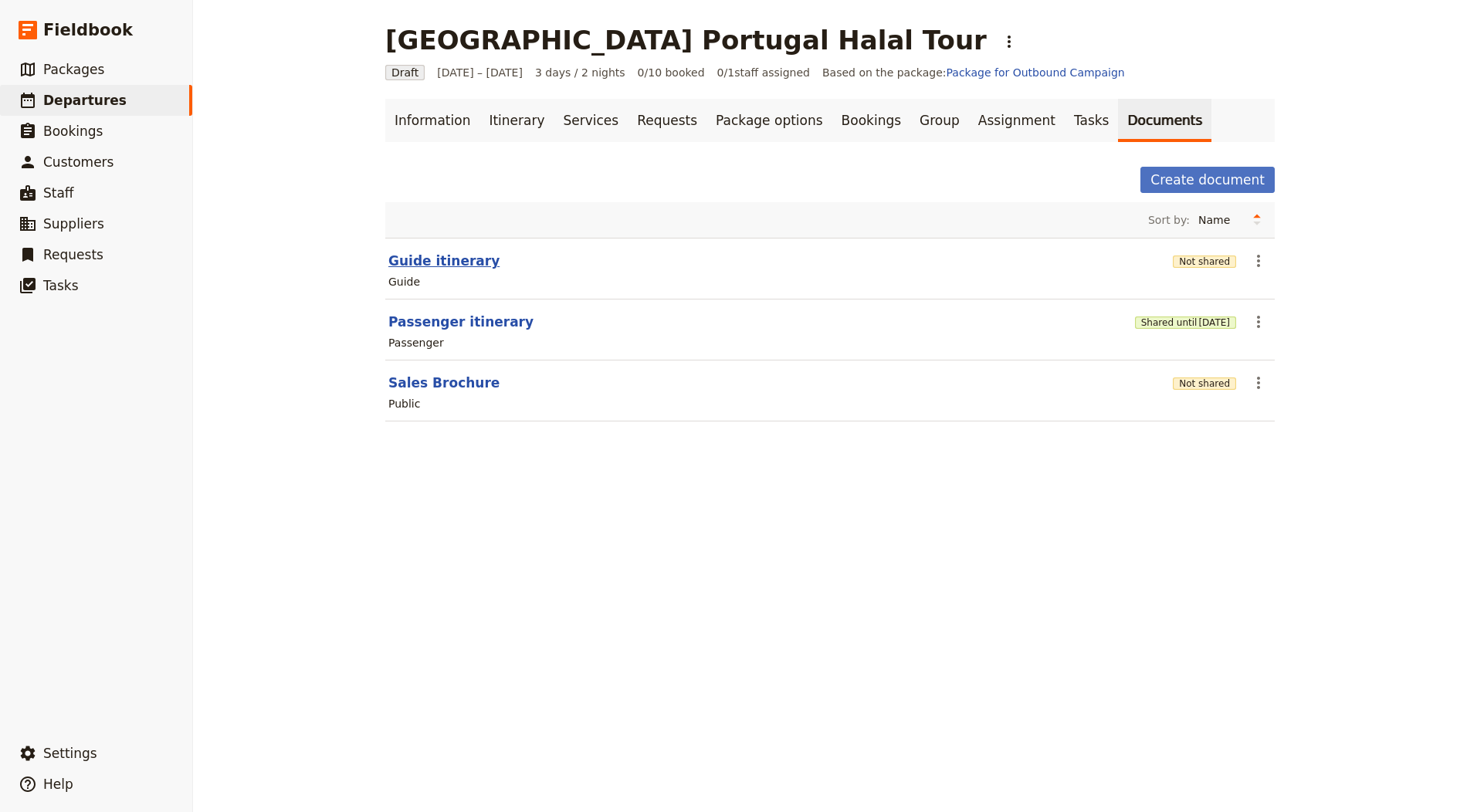
click at [422, 264] on button "Guide itinerary" at bounding box center [444, 261] width 112 height 19
select select "STAFF"
select select "RUN_SHEET"
select select "LARGE"
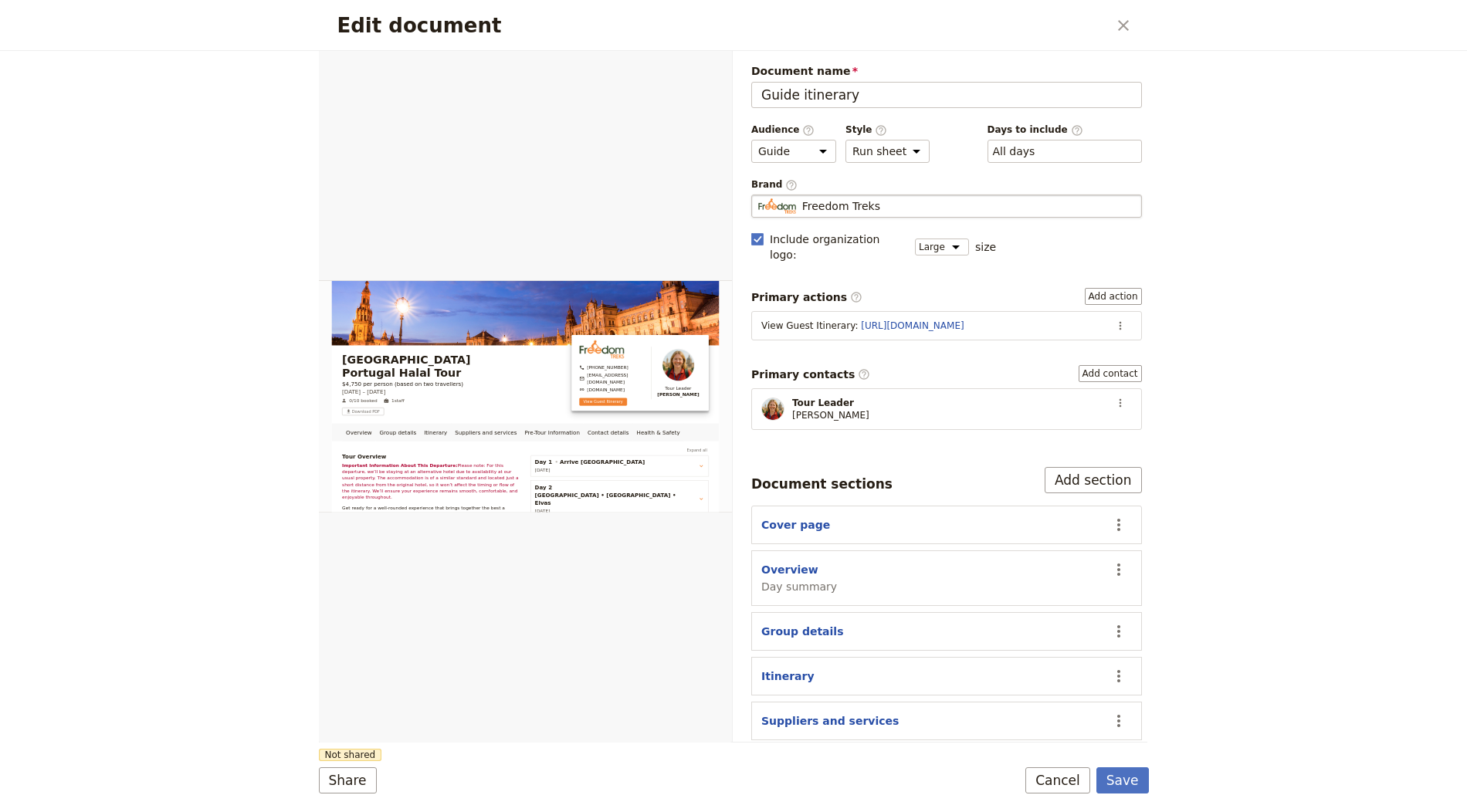
click at [974, 194] on fieldset "Freedom Treks Freedom Treks" at bounding box center [947, 206] width 391 height 23
click at [758, 194] on input "Freedom Treks" at bounding box center [757, 194] width 1 height 1
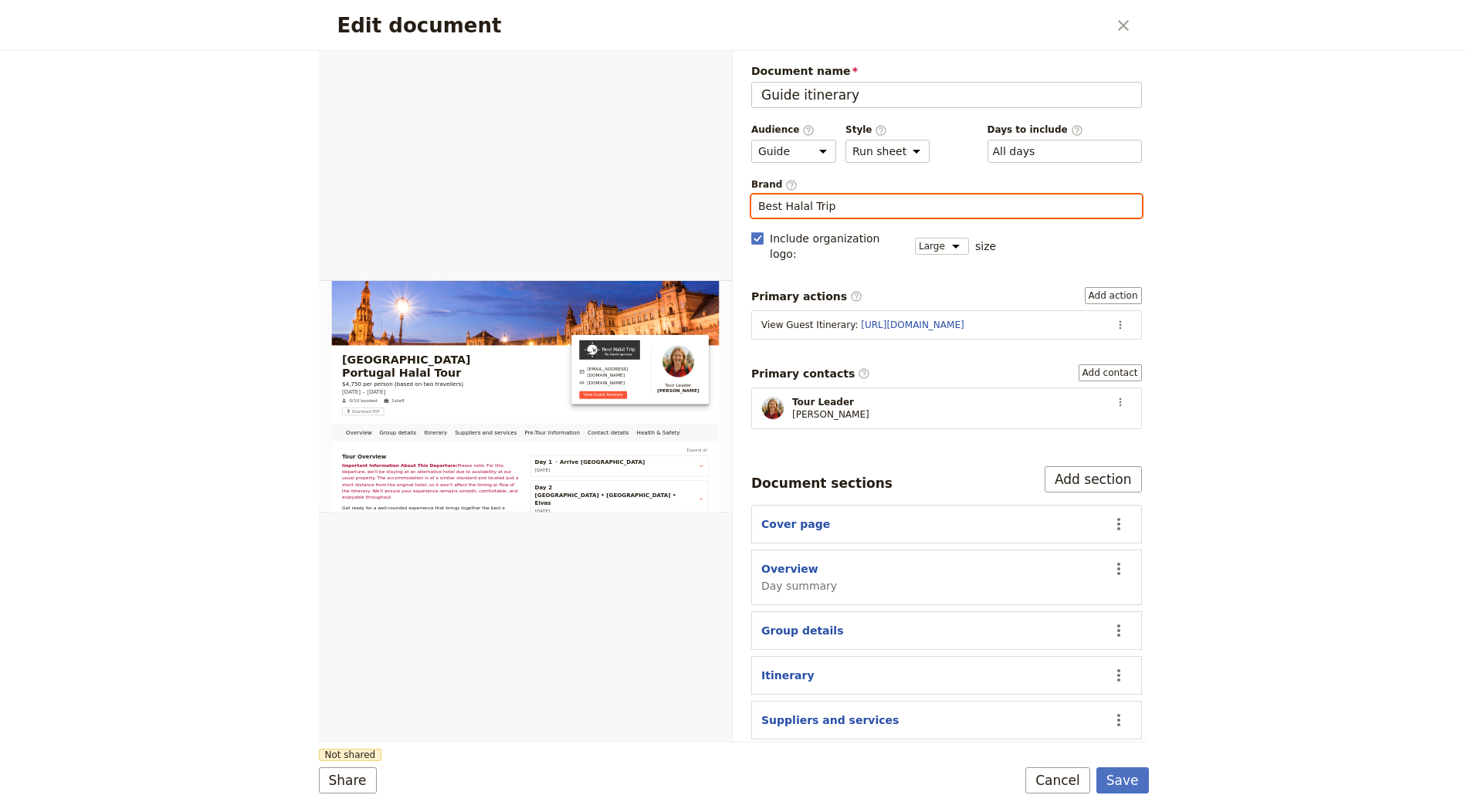
type input "Best Halal Trip"
click at [1096, 767] on button "Save" at bounding box center [1122, 780] width 52 height 26
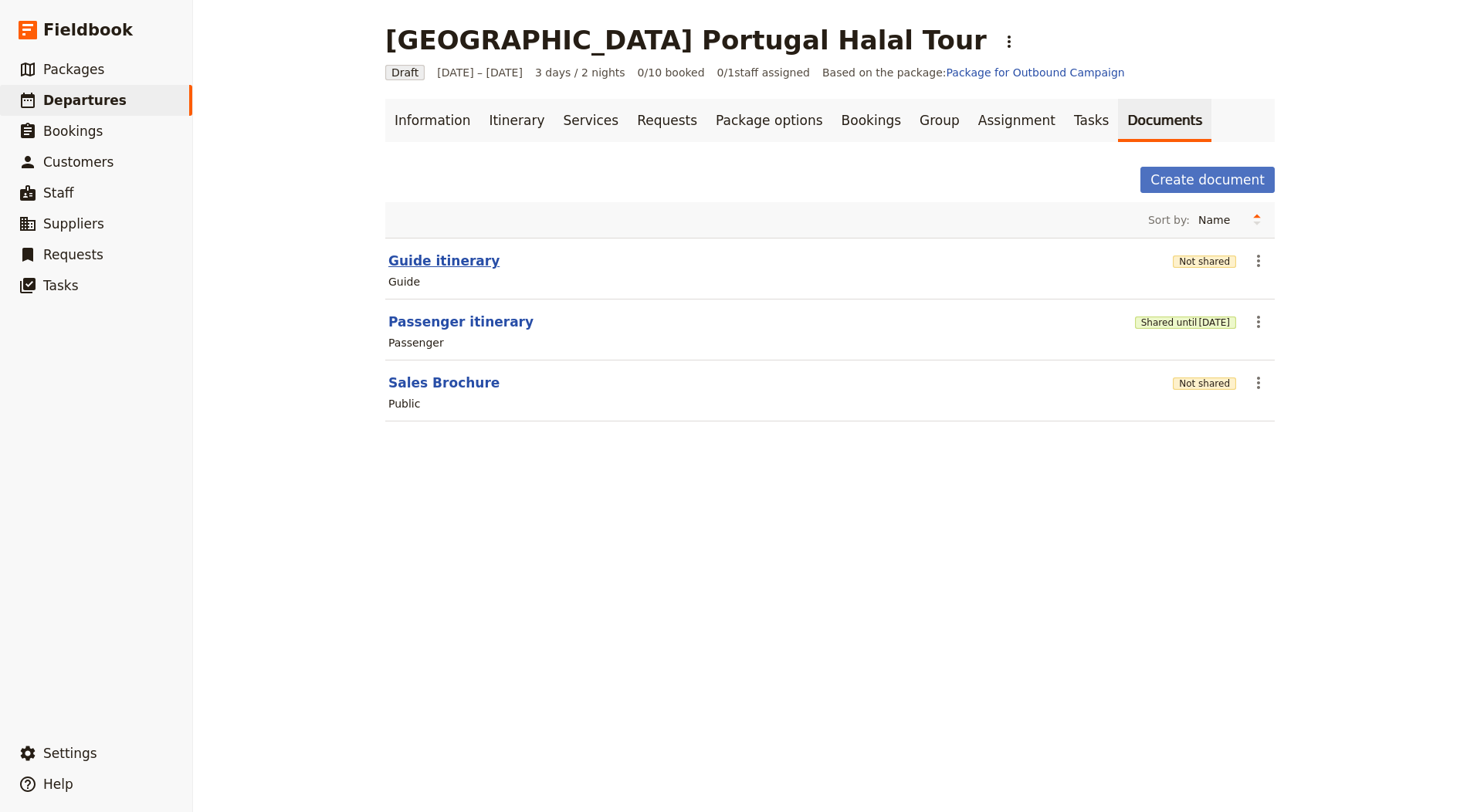
click at [455, 265] on button "Guide itinerary" at bounding box center [444, 261] width 112 height 19
select select "STAFF"
select select "RUN_SHEET"
select select "LARGE"
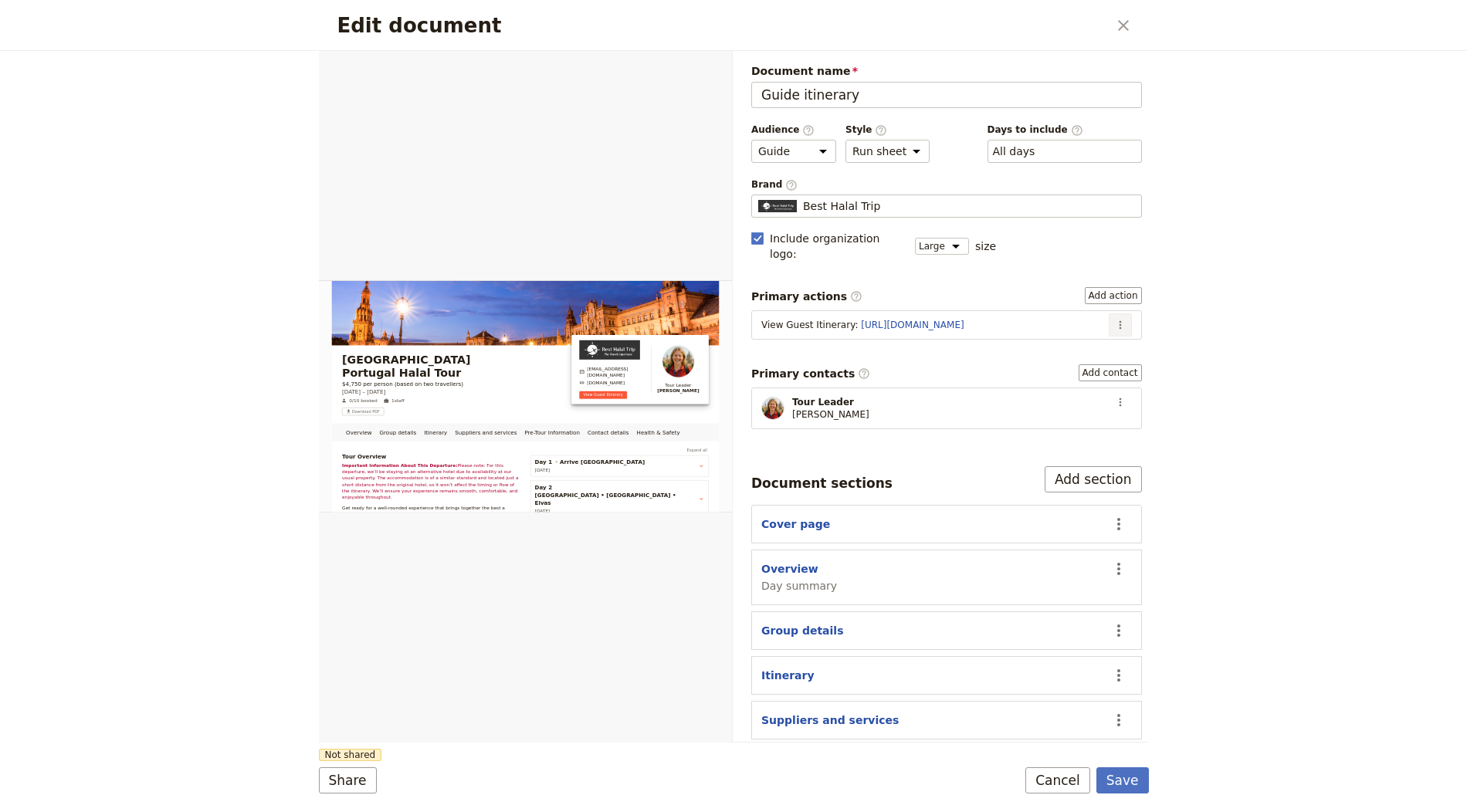
click at [1114, 319] on icon "Actions" at bounding box center [1120, 325] width 12 height 12
click at [1082, 334] on span "Edit action" at bounding box center [1057, 337] width 58 height 16
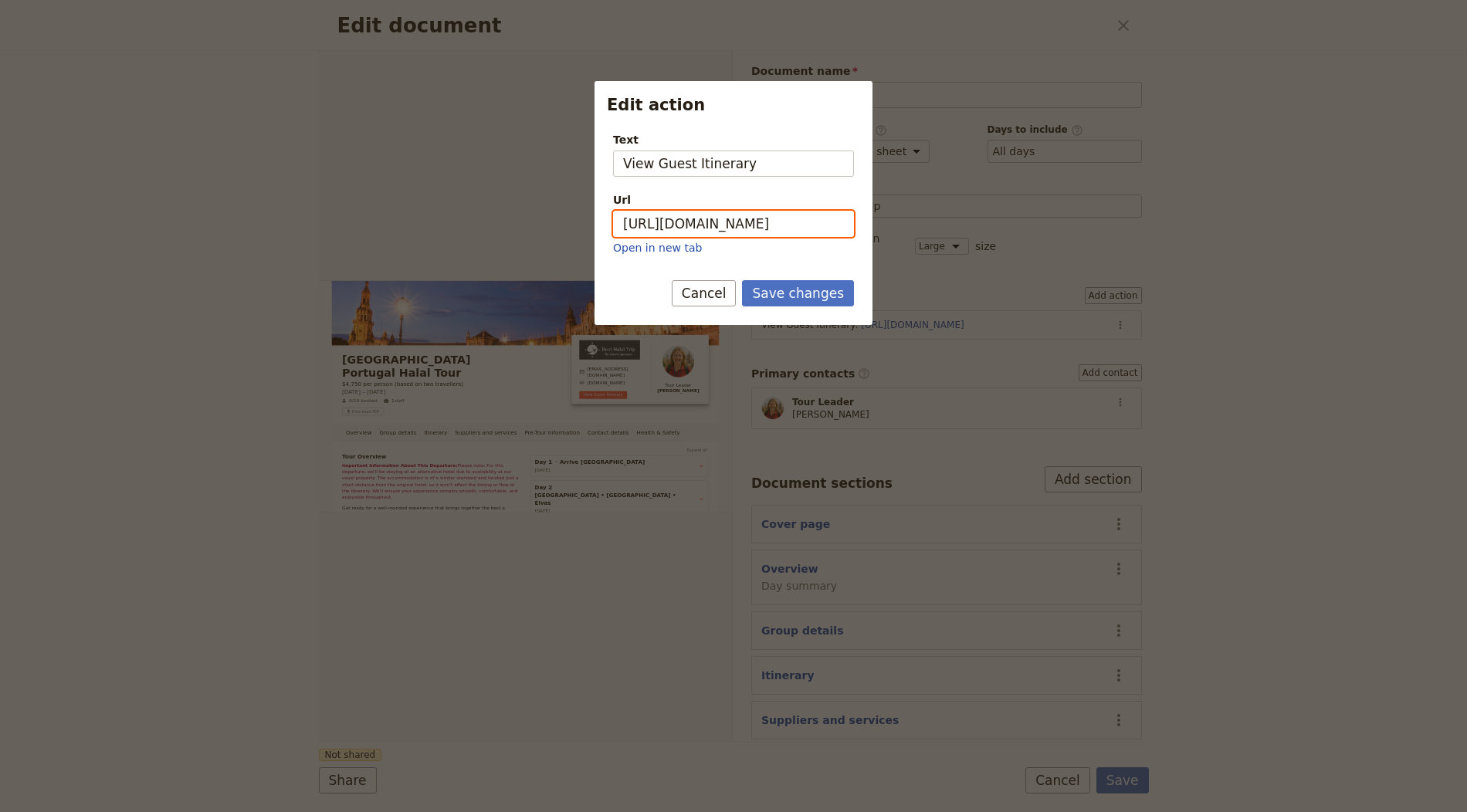
click at [724, 211] on input "[URL][DOMAIN_NAME]" at bounding box center [733, 224] width 241 height 26
paste input "h7mBoy7aUQJF_PNXVGcm5"
type input "[URL][DOMAIN_NAME]"
click at [798, 284] on button "Save changes" at bounding box center [798, 293] width 112 height 26
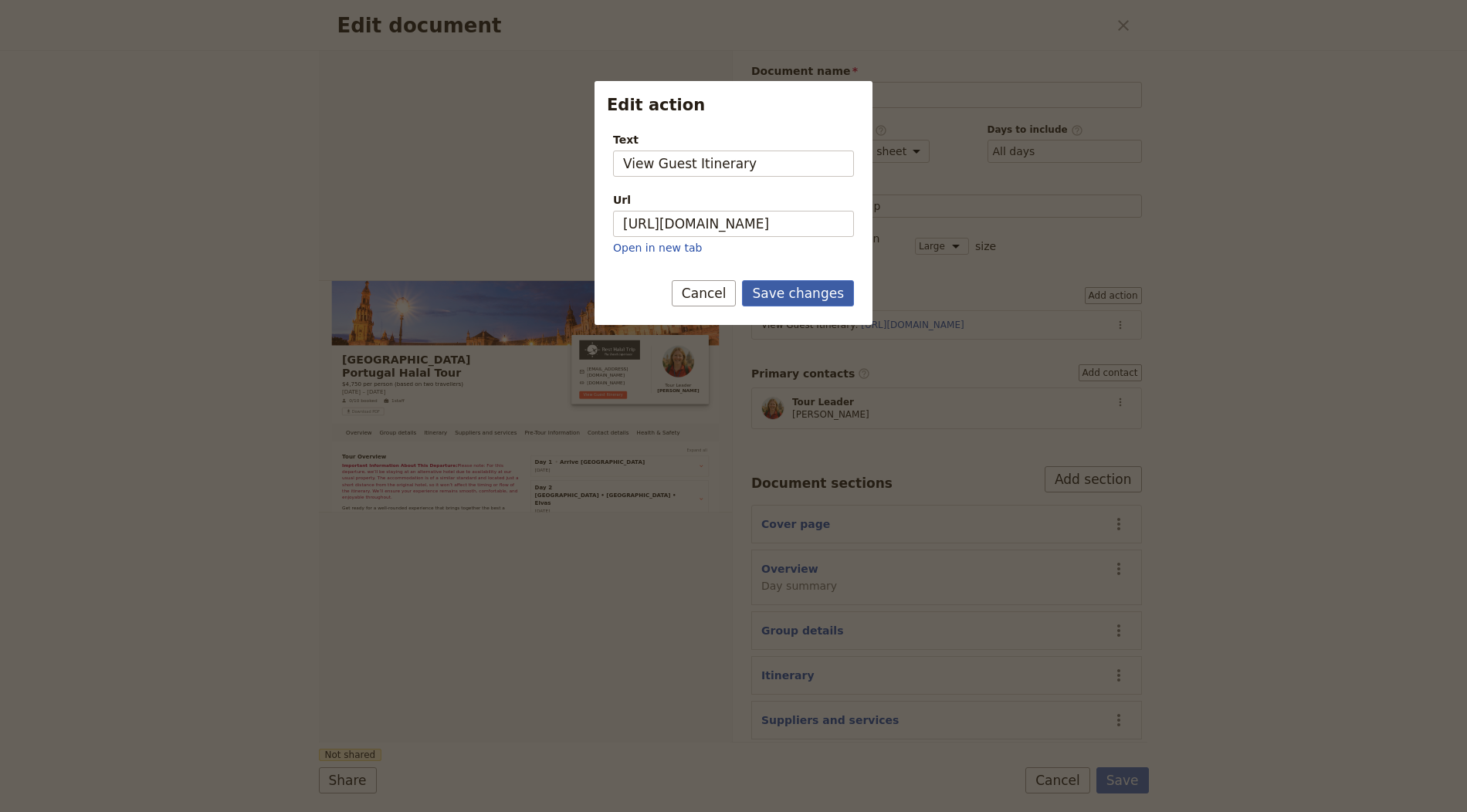
scroll to position [0, 0]
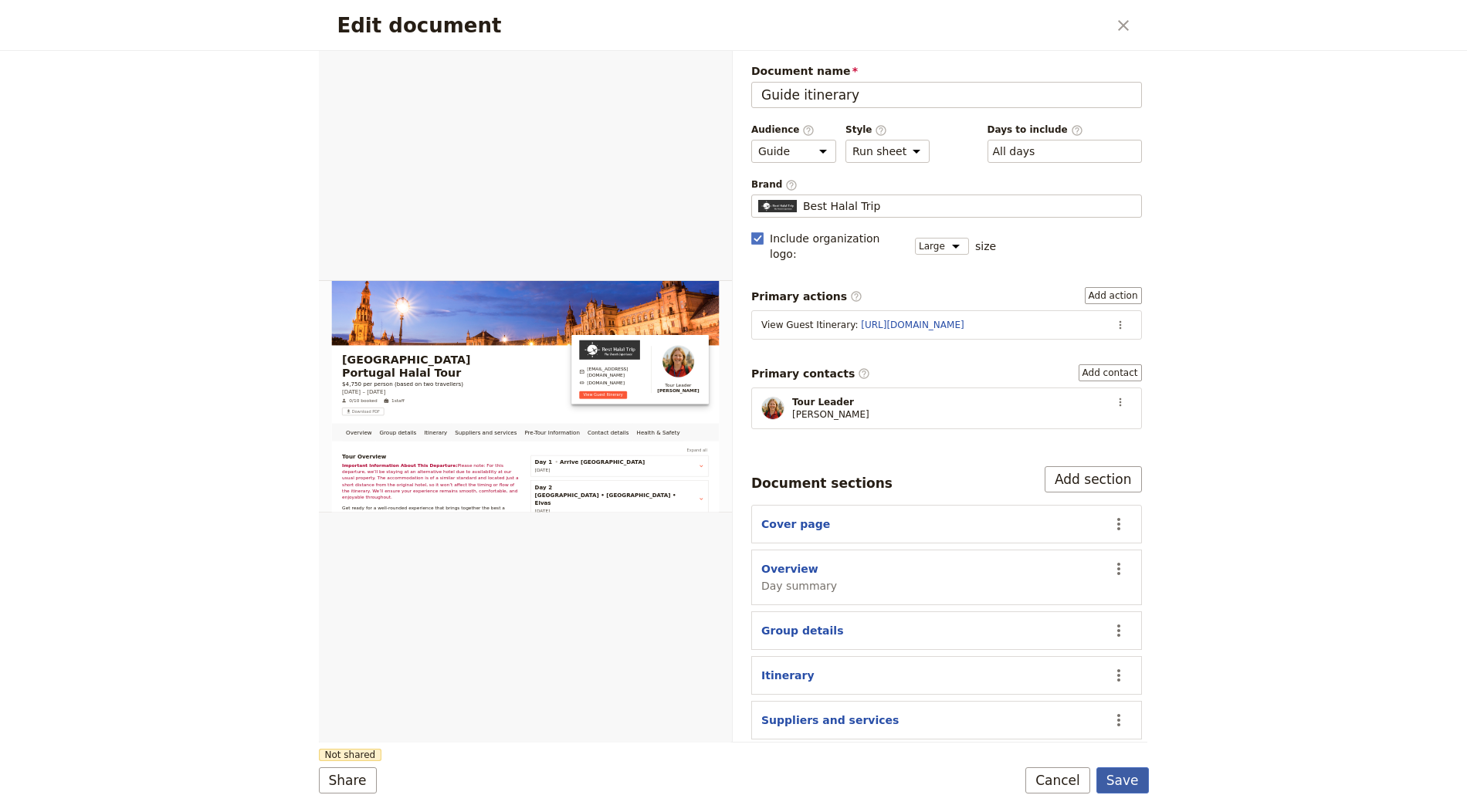
click at [1127, 776] on button "Save" at bounding box center [1122, 780] width 52 height 26
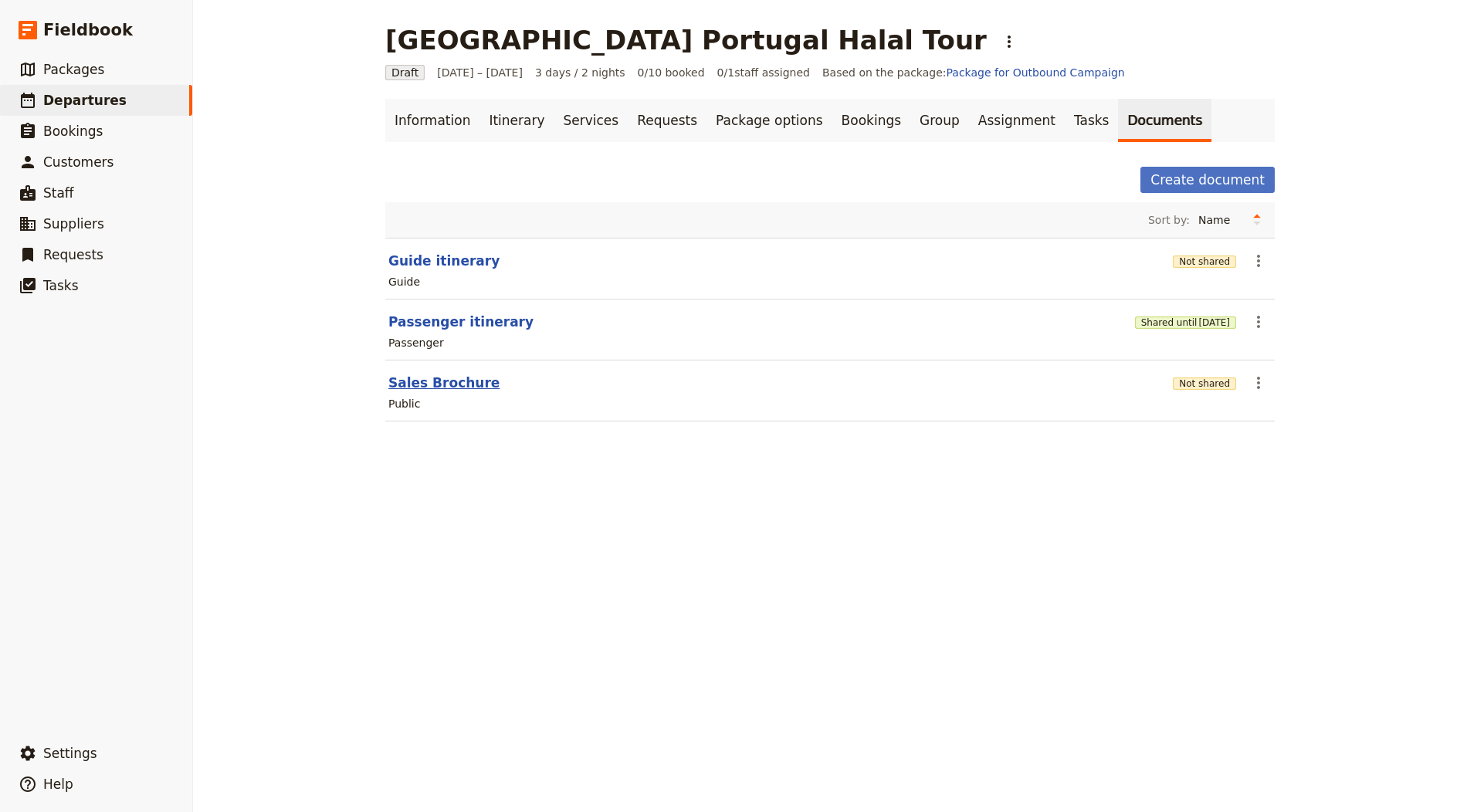
click at [436, 384] on button "Sales Brochure" at bounding box center [444, 383] width 112 height 19
select select "DEFAULT"
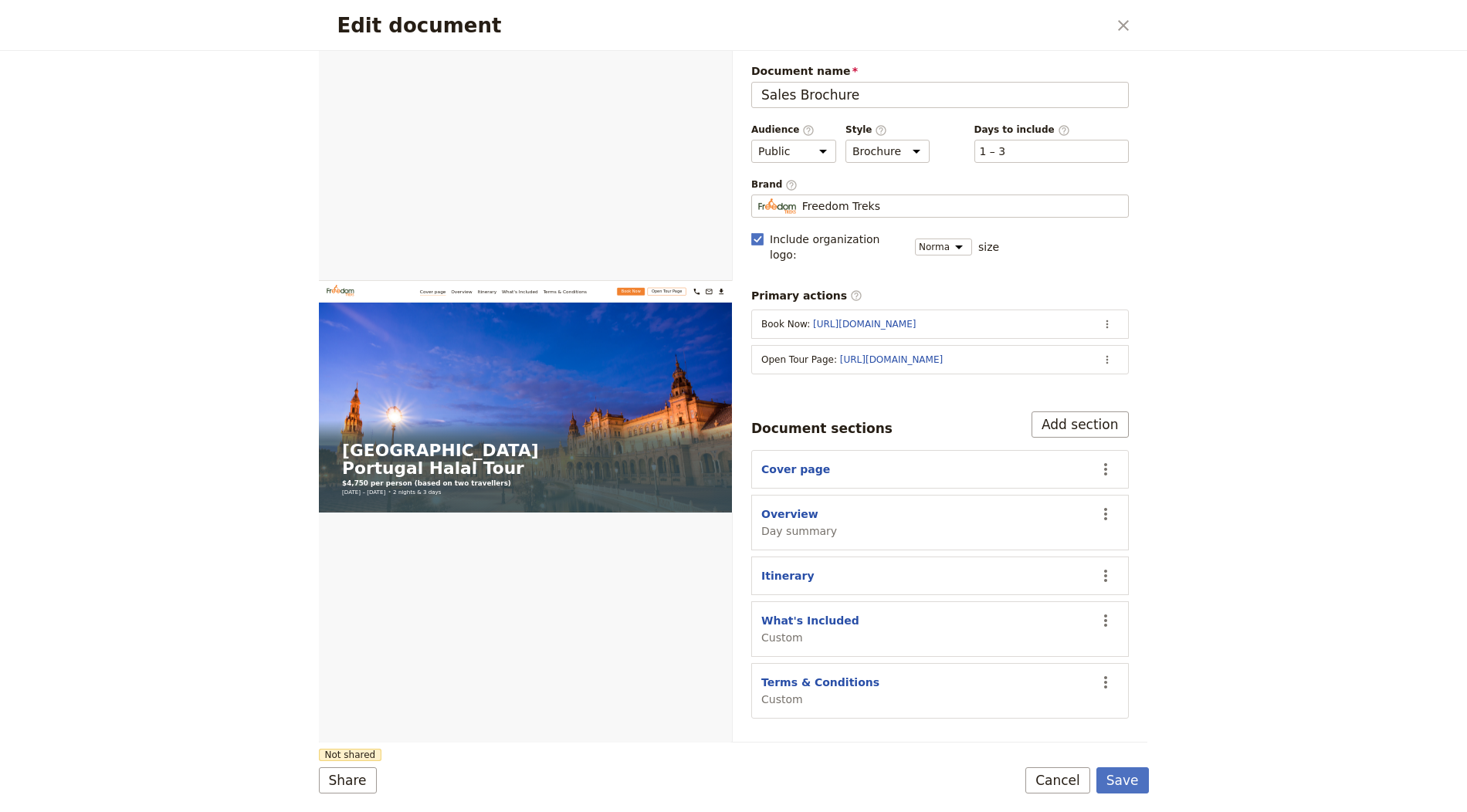
click at [1115, 352] on section "Open Tour Page : [URL][DOMAIN_NAME] ​" at bounding box center [940, 360] width 378 height 30
click at [1110, 348] on button "​" at bounding box center [1107, 359] width 23 height 23
click at [1111, 353] on icon "Actions" at bounding box center [1106, 359] width 12 height 12
click at [1109, 353] on icon "Actions" at bounding box center [1106, 359] width 12 height 12
click at [1069, 369] on span "Edit action" at bounding box center [1046, 371] width 125 height 16
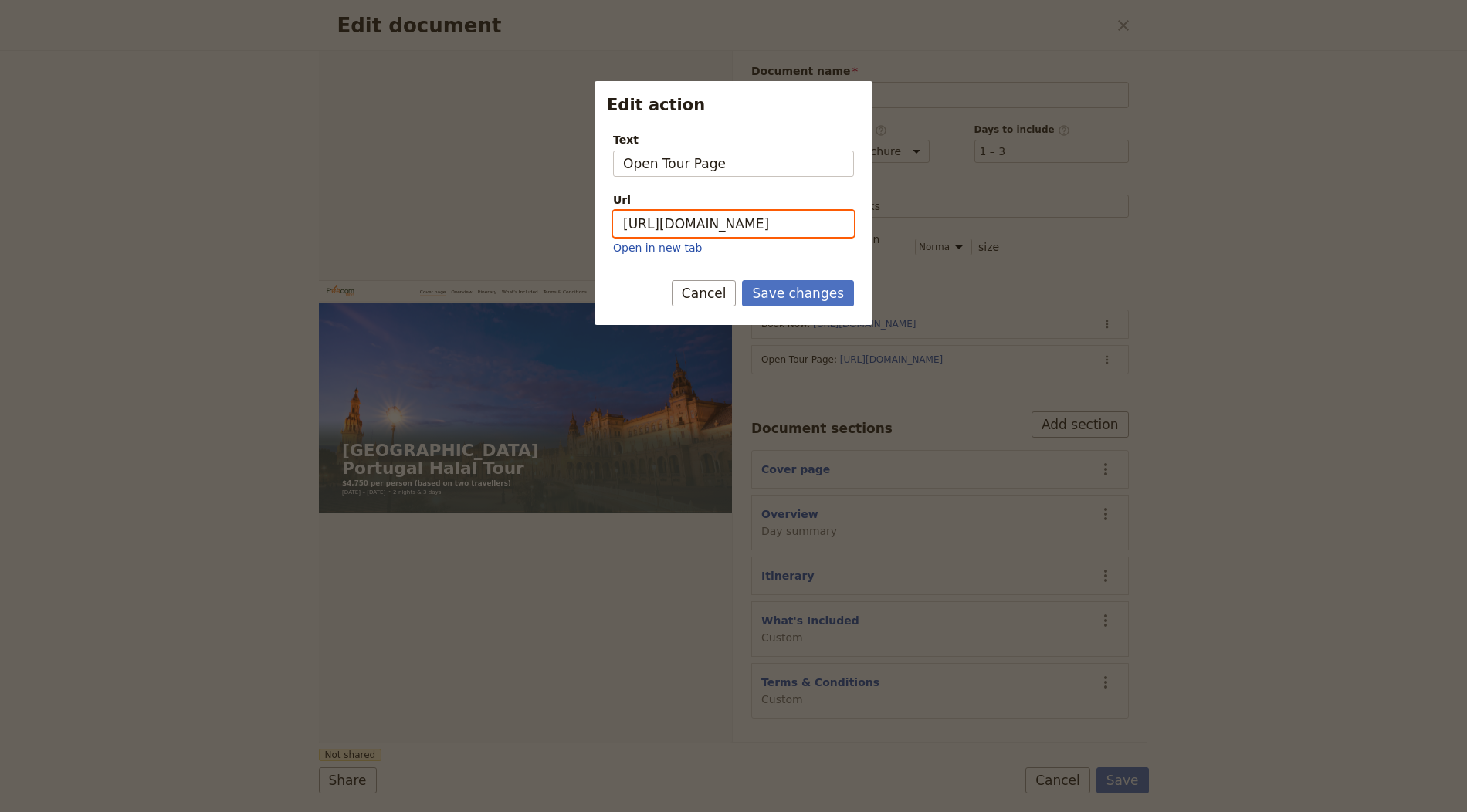
click at [767, 219] on input "[URL][DOMAIN_NAME]" at bounding box center [733, 224] width 241 height 26
paste input "h7mBoy7aUQJF_PNXVGcm5"
type input "[URL][DOMAIN_NAME]"
click at [796, 296] on button "Save changes" at bounding box center [798, 293] width 112 height 26
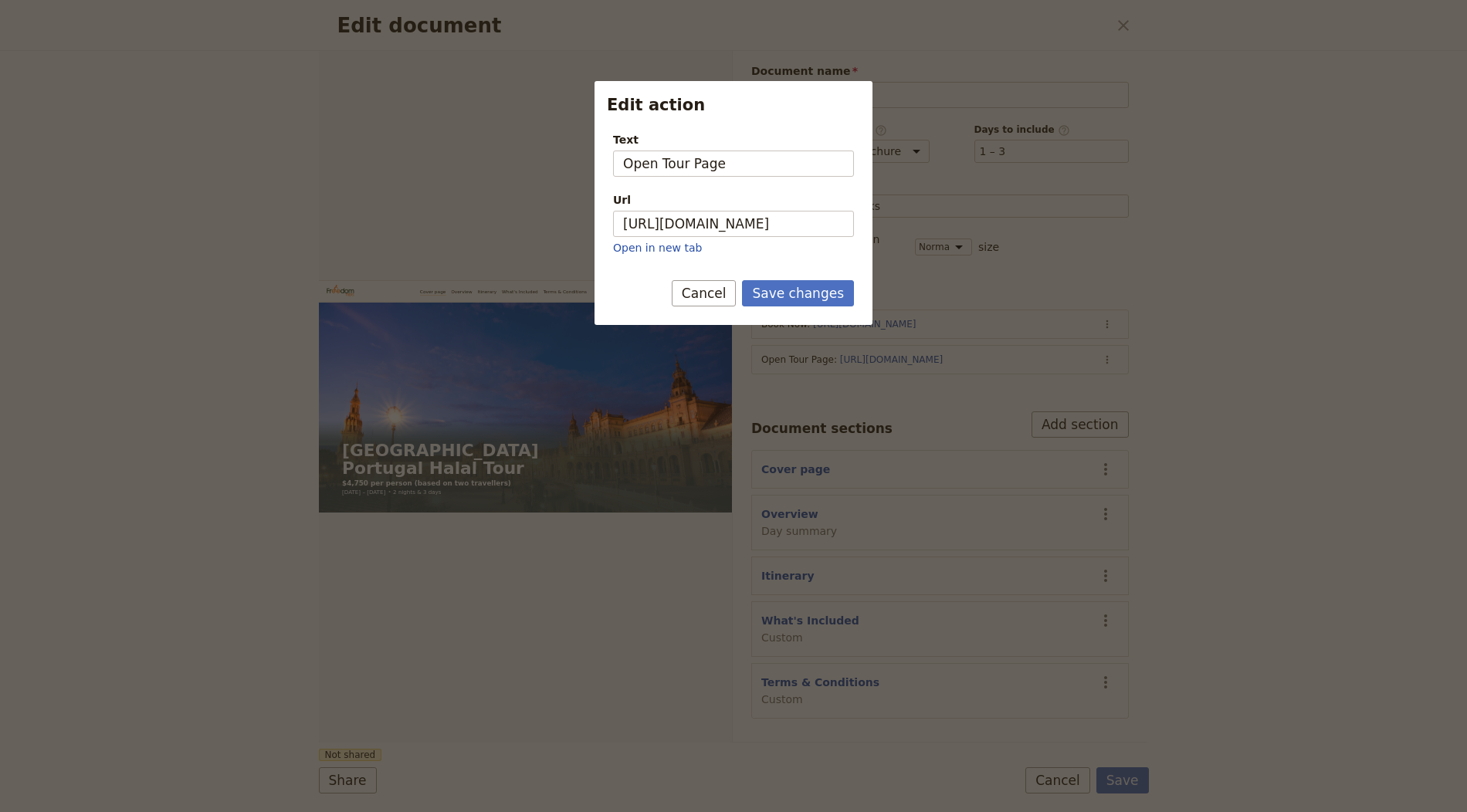
scroll to position [0, 0]
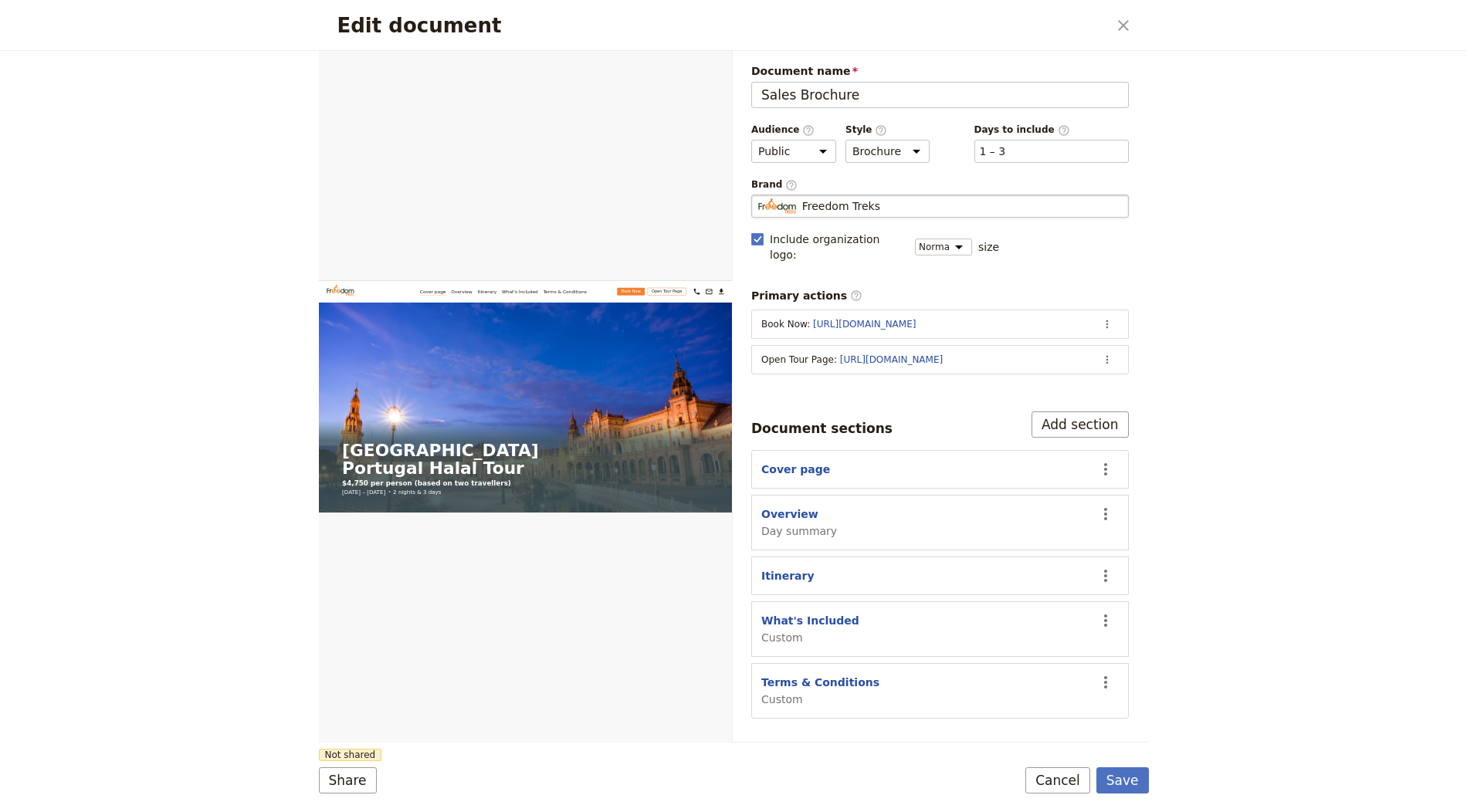
click at [833, 202] on span "Freedom Treks" at bounding box center [841, 206] width 78 height 16
click at [758, 195] on input "Freedom Treks" at bounding box center [757, 194] width 1 height 1
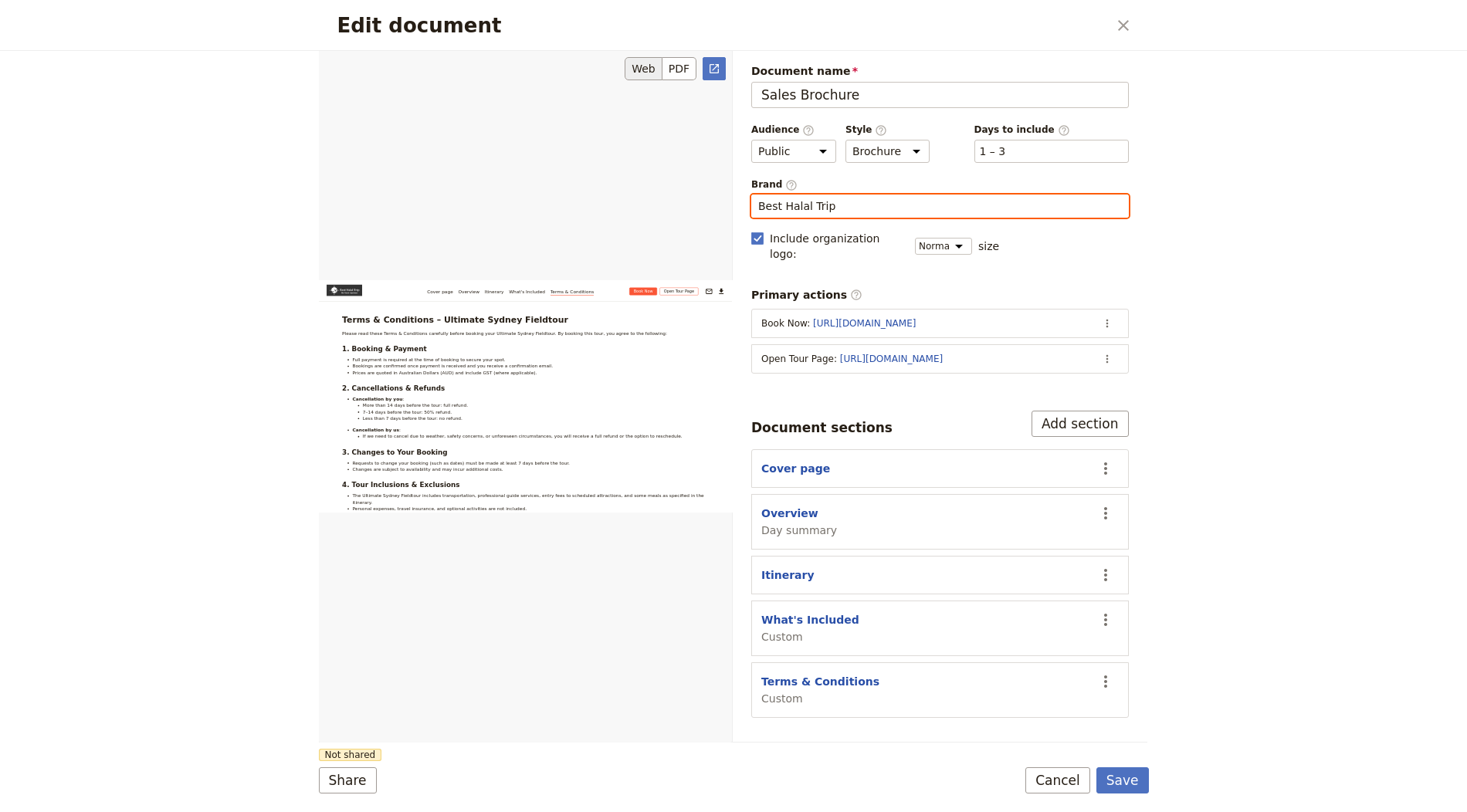
scroll to position [3814, 0]
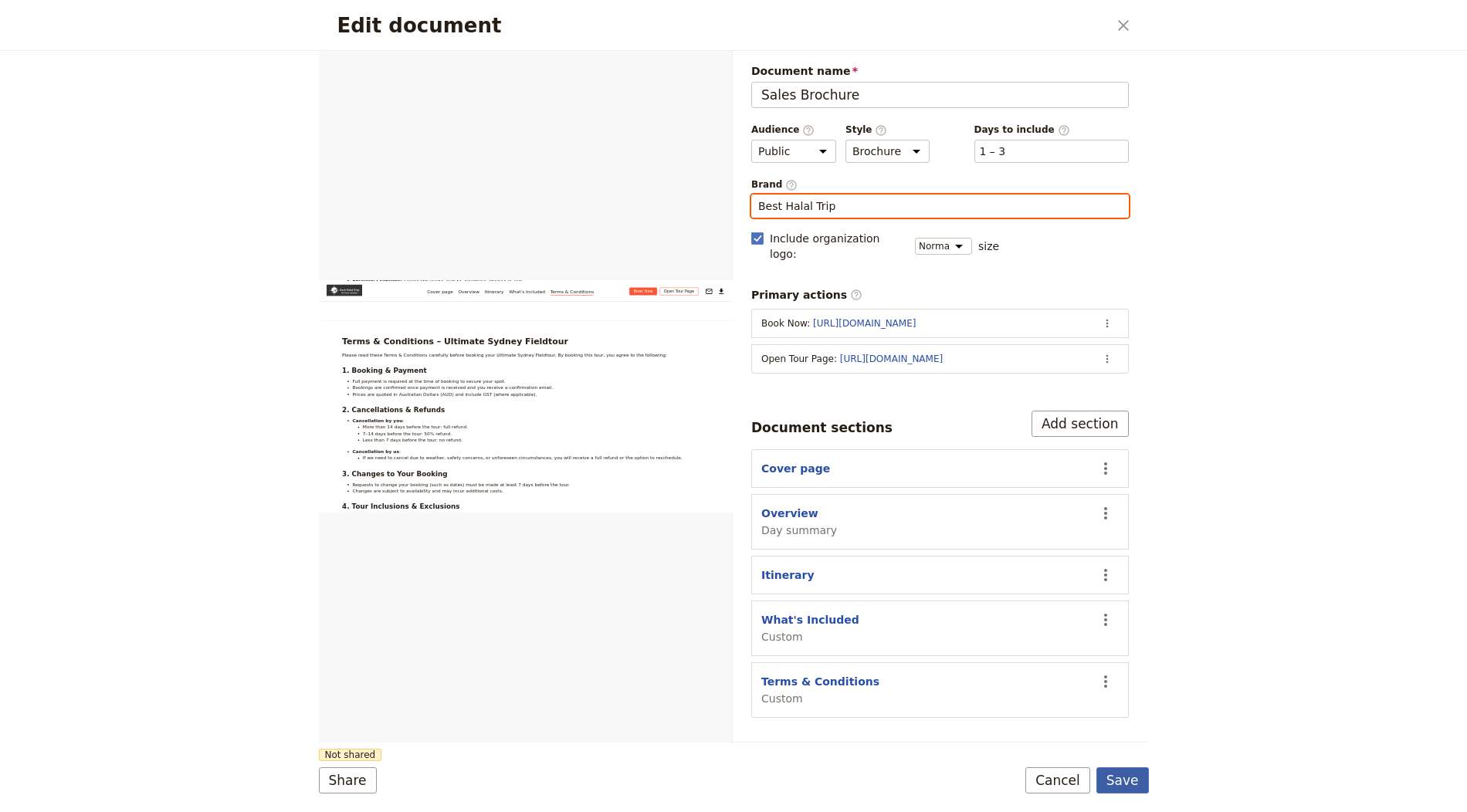
type input "Best Halal Trip"
click at [1147, 782] on button "Save" at bounding box center [1122, 780] width 52 height 26
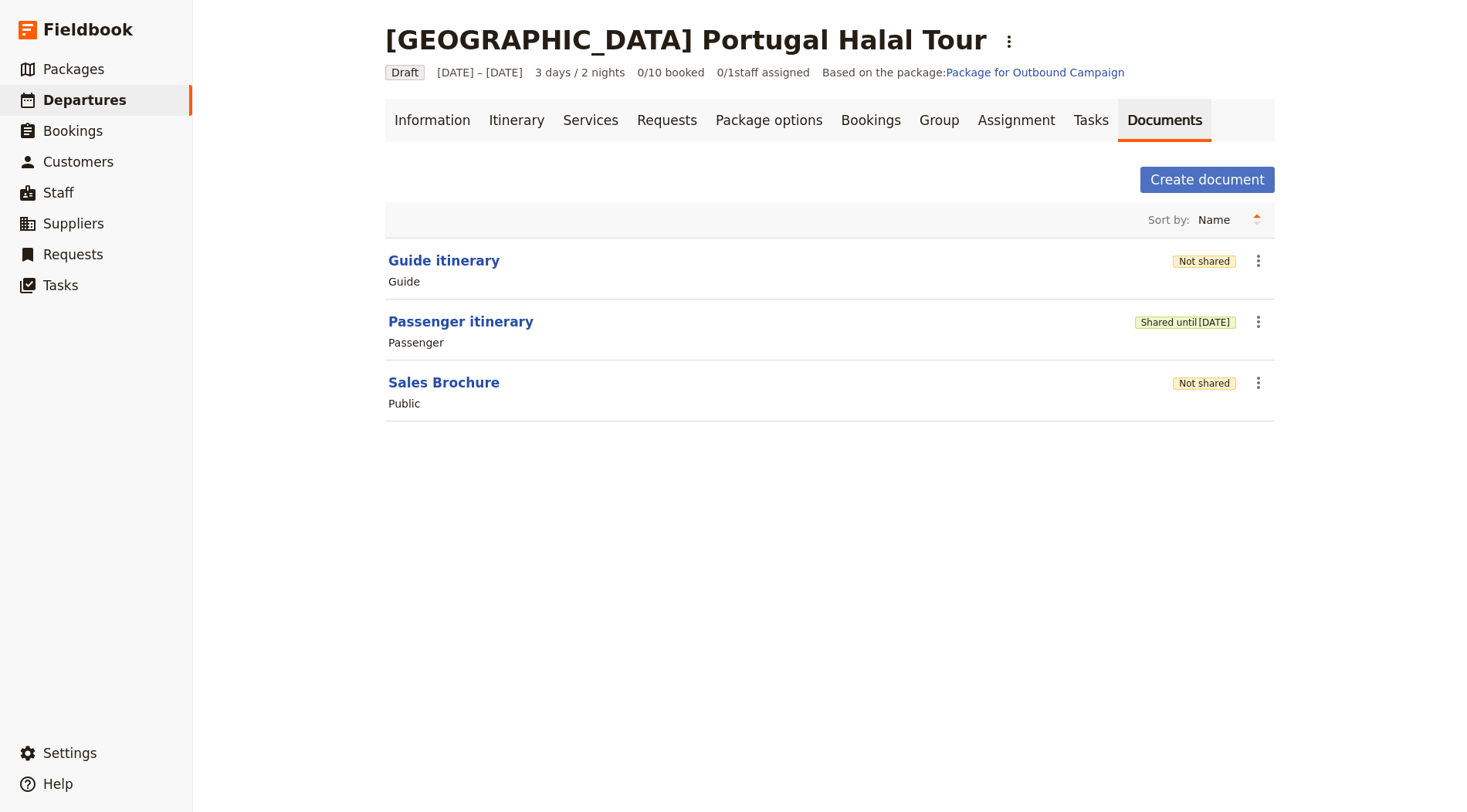
click at [1199, 394] on div "Public" at bounding box center [830, 404] width 887 height 19
click at [1202, 380] on button "Not shared" at bounding box center [1205, 383] width 63 height 12
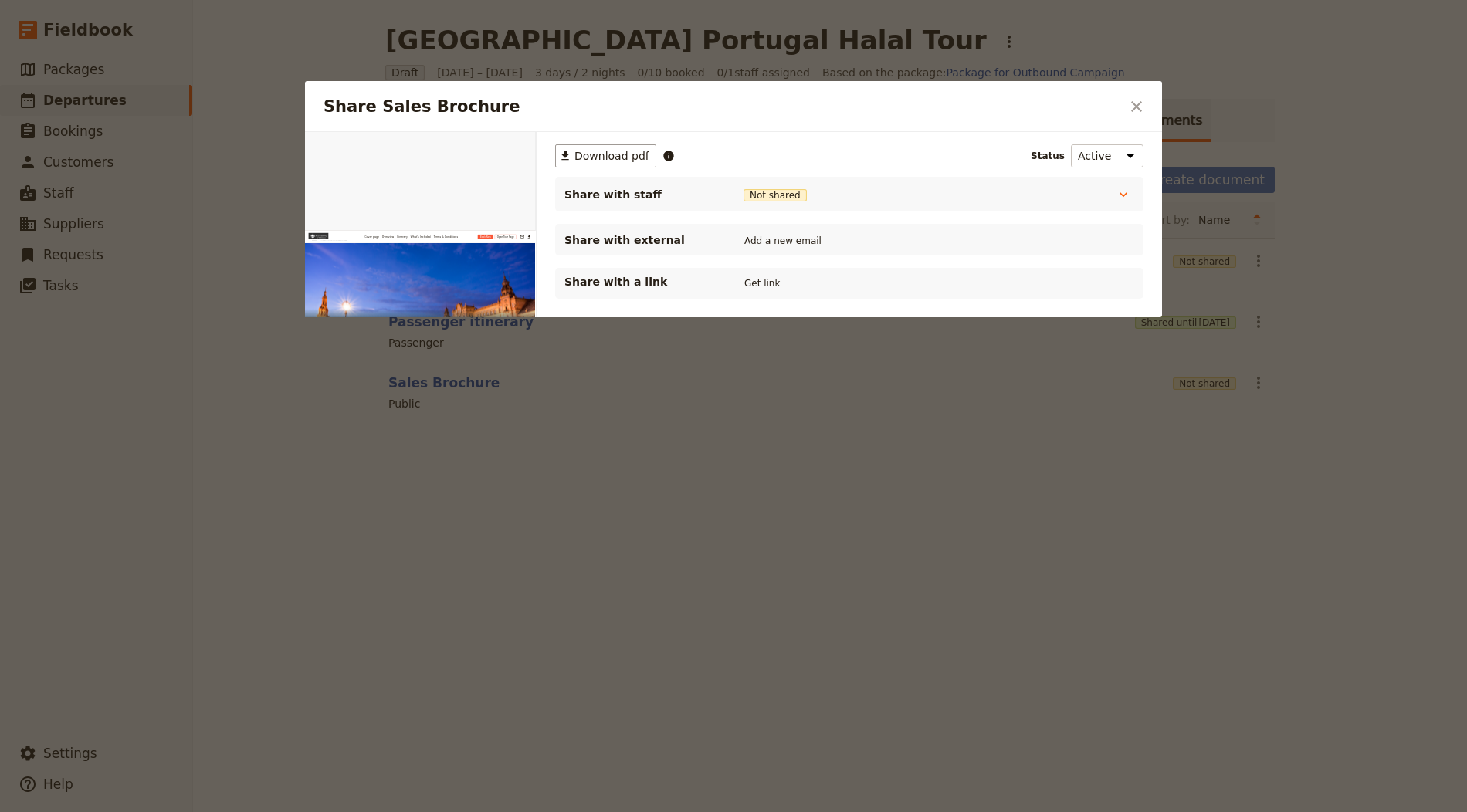
scroll to position [0, 0]
click at [760, 282] on button "Get link" at bounding box center [762, 283] width 43 height 17
click at [1136, 121] on div "Share Sales Brochure ​" at bounding box center [733, 106] width 857 height 51
click at [1137, 107] on icon "Close dialog" at bounding box center [1137, 107] width 11 height 11
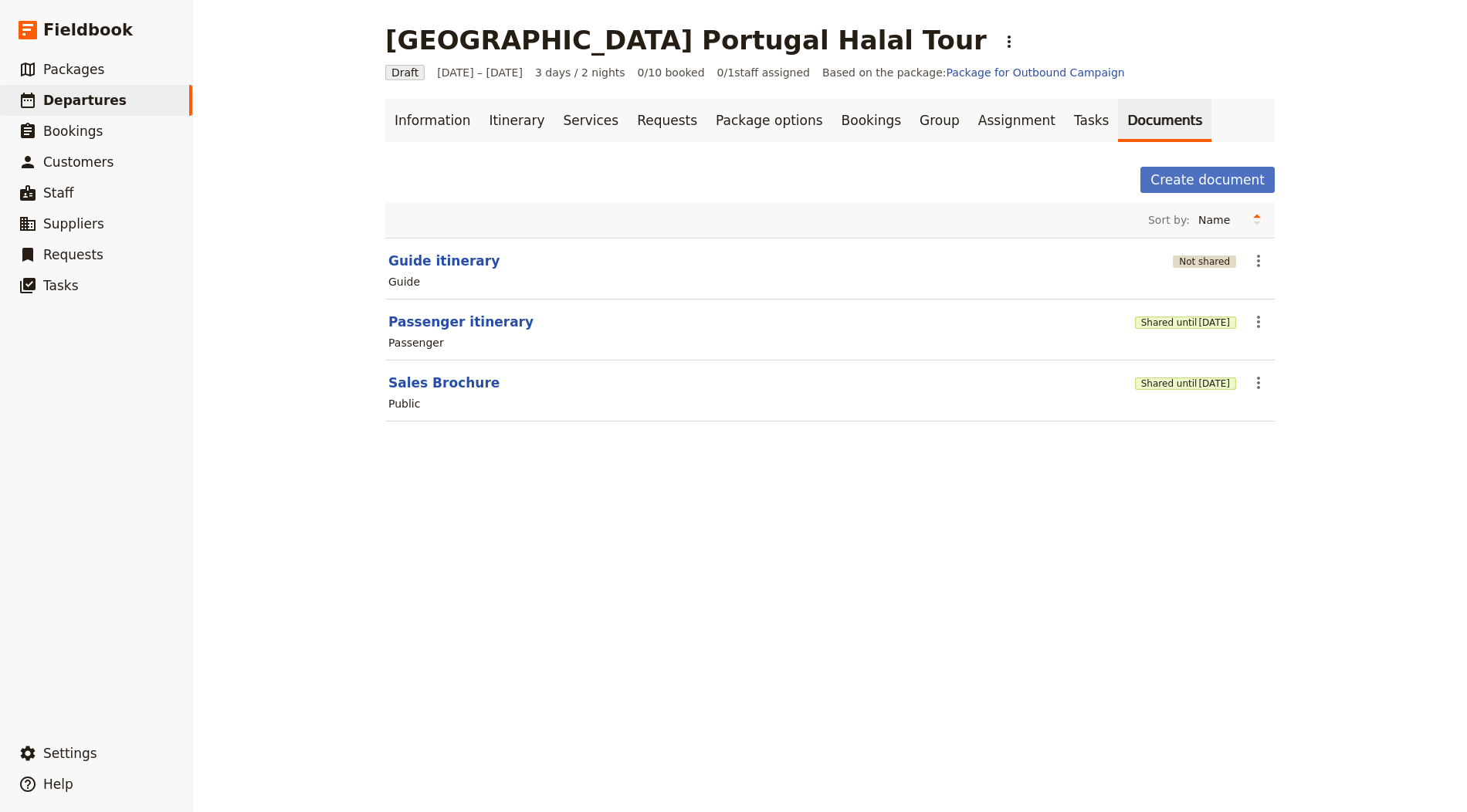
click at [1193, 256] on button "Not shared" at bounding box center [1205, 261] width 63 height 12
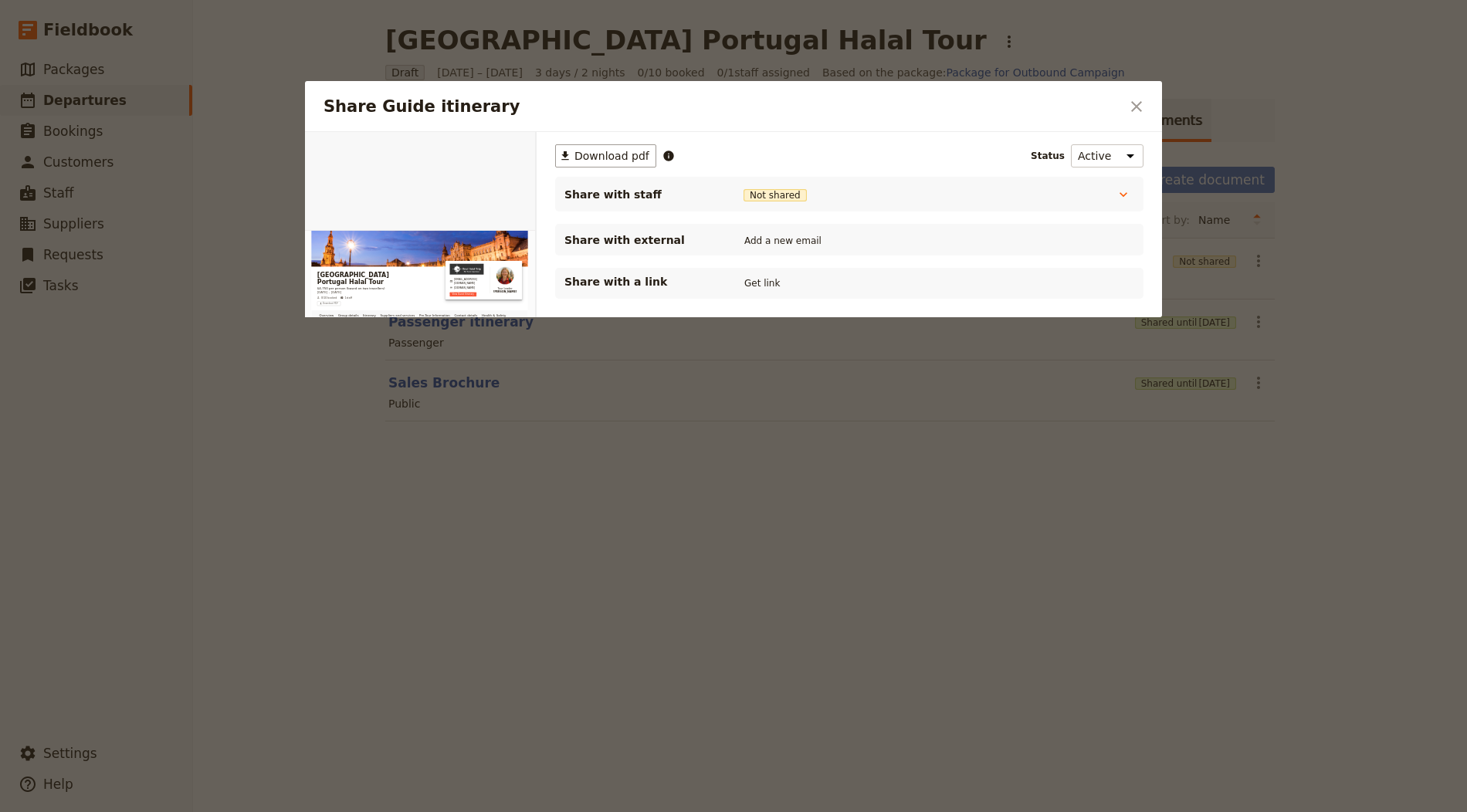
click at [758, 265] on div "​ Download pdf Status Active Inactive Share with staff Not shared Tour Guide No…" at bounding box center [849, 221] width 588 height 154
click at [759, 271] on div "Share with a link Get link" at bounding box center [849, 283] width 588 height 31
click at [765, 280] on button "Get link" at bounding box center [762, 283] width 43 height 17
click at [1138, 107] on icon "Close dialog" at bounding box center [1137, 107] width 11 height 11
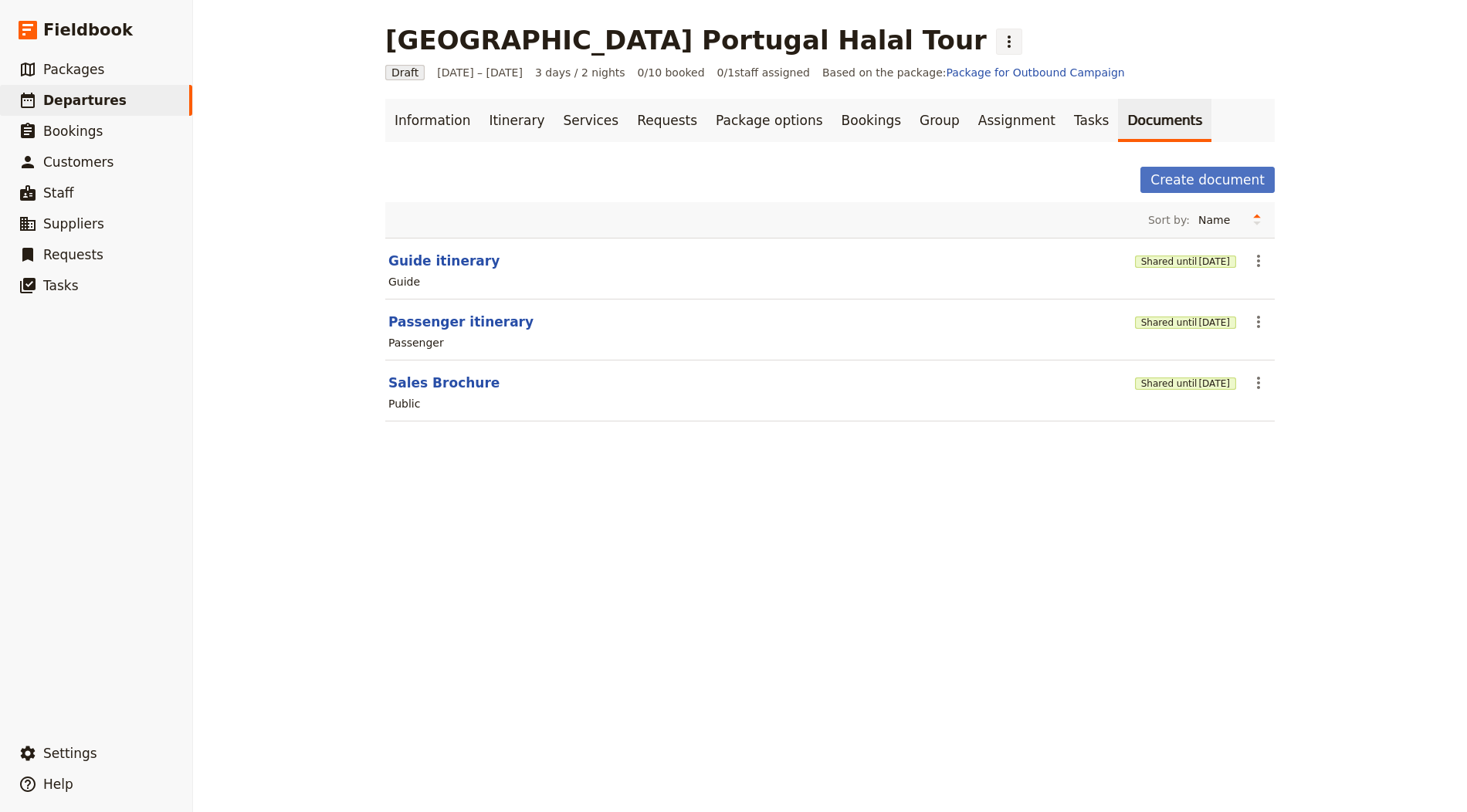
click at [1000, 43] on icon "Actions" at bounding box center [1009, 42] width 19 height 19
click at [724, 115] on span "Schedule departure" at bounding box center [748, 123] width 107 height 16
drag, startPoint x: 802, startPoint y: 115, endPoint x: 860, endPoint y: 119, distance: 58.1
click at [833, 115] on link "Bookings" at bounding box center [872, 120] width 78 height 43
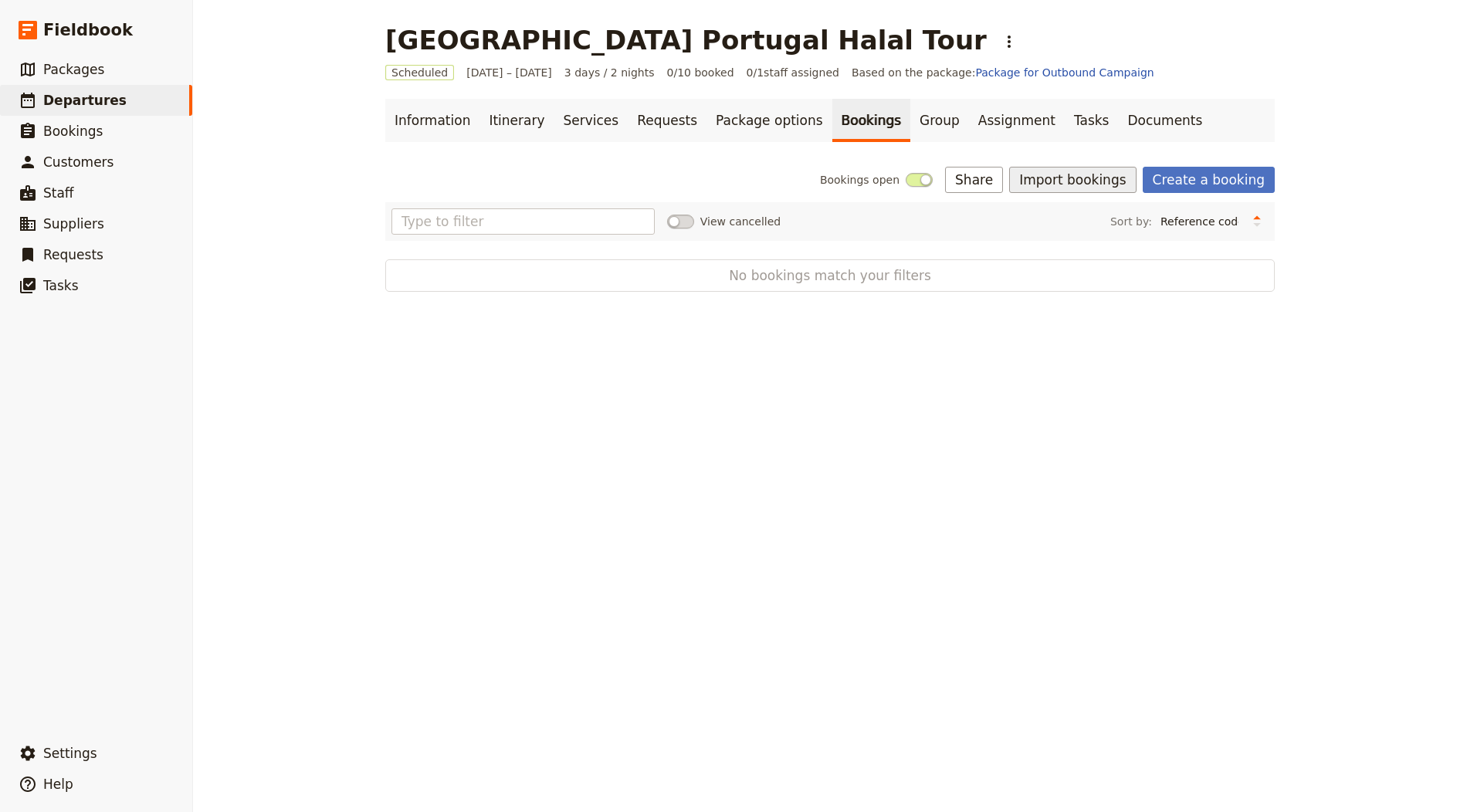
click at [1078, 187] on button "Import bookings" at bounding box center [1073, 180] width 127 height 26
click at [1084, 206] on span "Import Bookings" at bounding box center [1076, 213] width 88 height 16
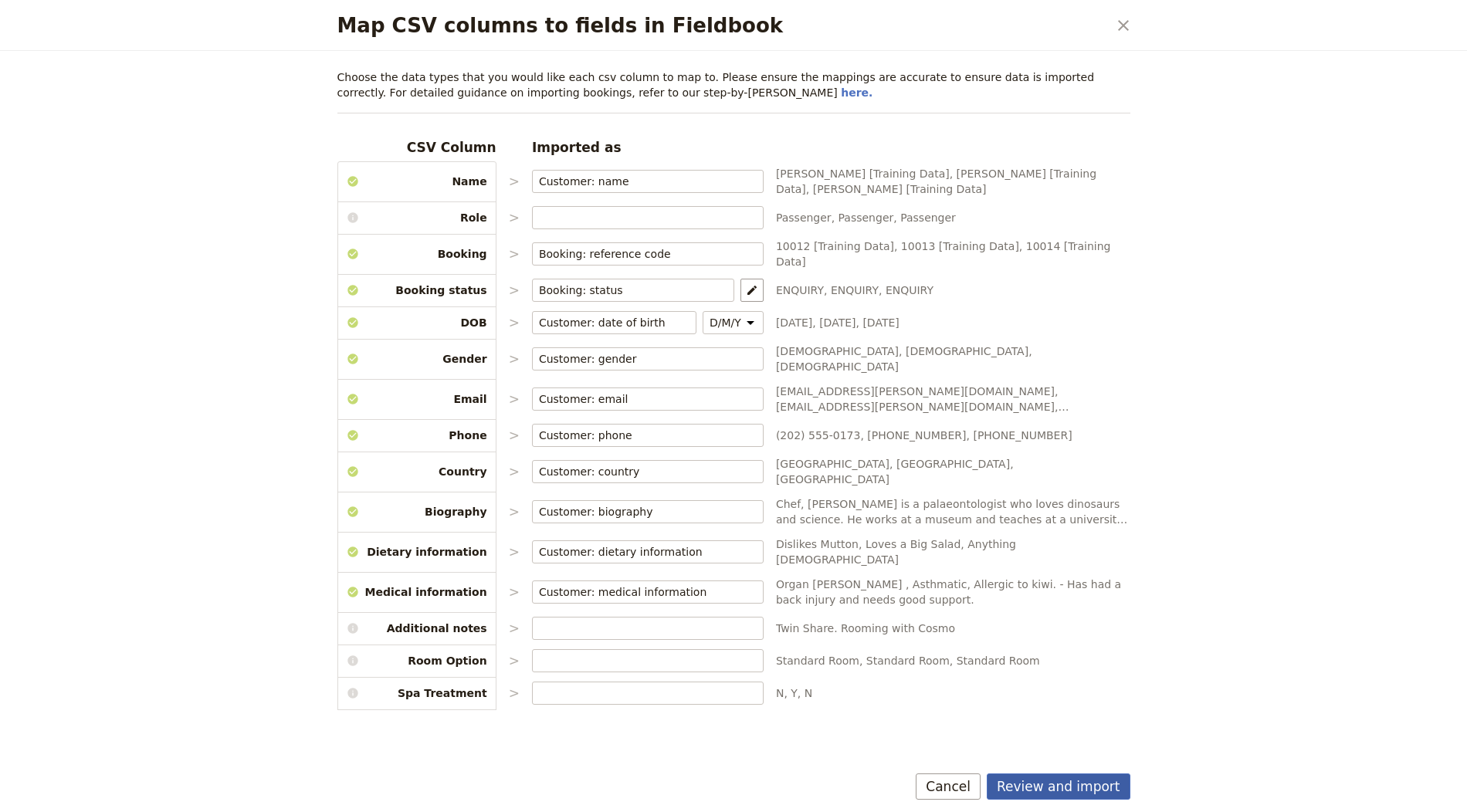
click at [1064, 792] on button "Review and import" at bounding box center [1059, 787] width 143 height 26
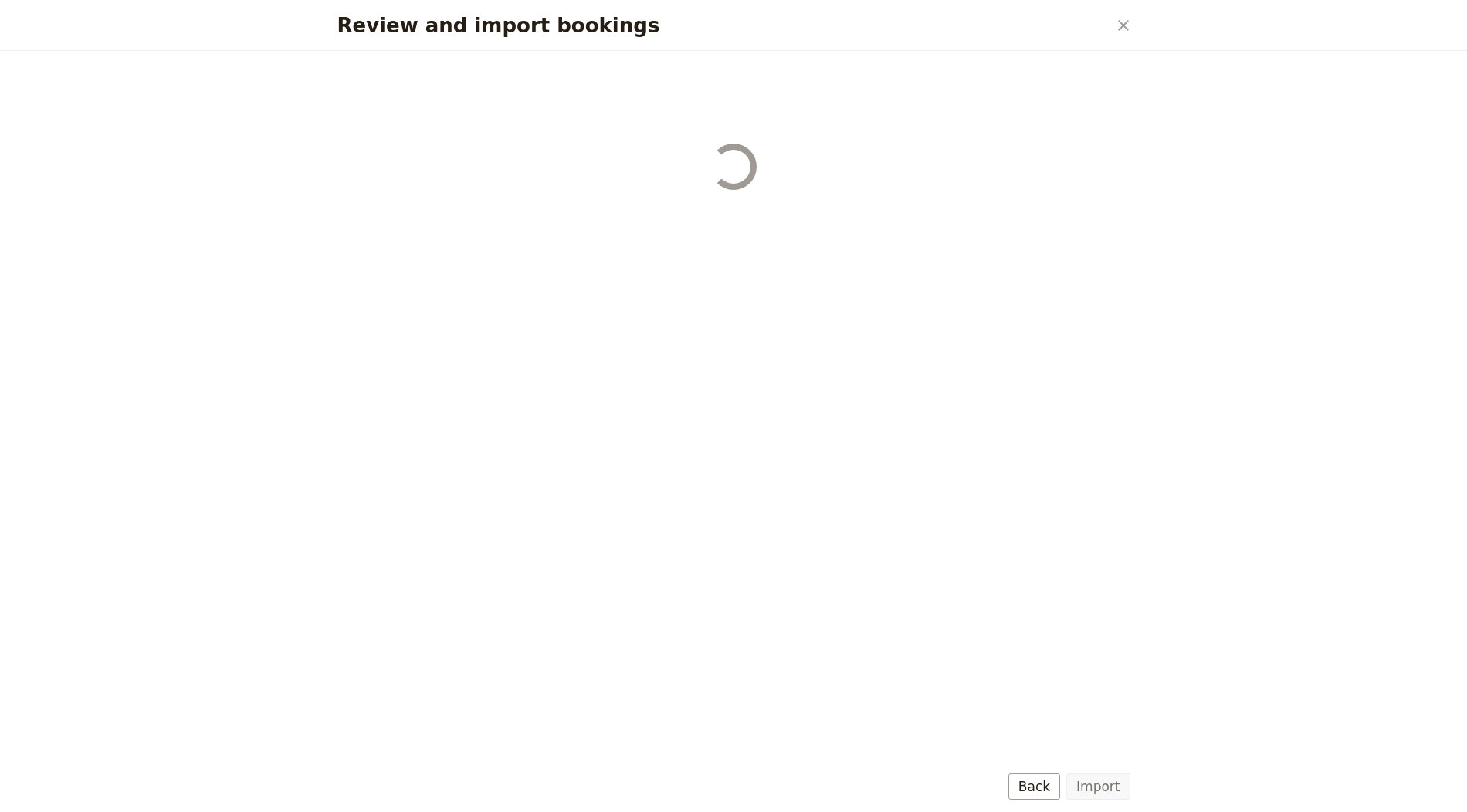
select select "655d56b39948720cb8e55355"
select select "655d57ca9948720cb8e553ec"
select select "655d57fa9948720cb8e553f3"
select select "655d58079948720cb8e553fa"
select select "655d584c9948720cb8e55401"
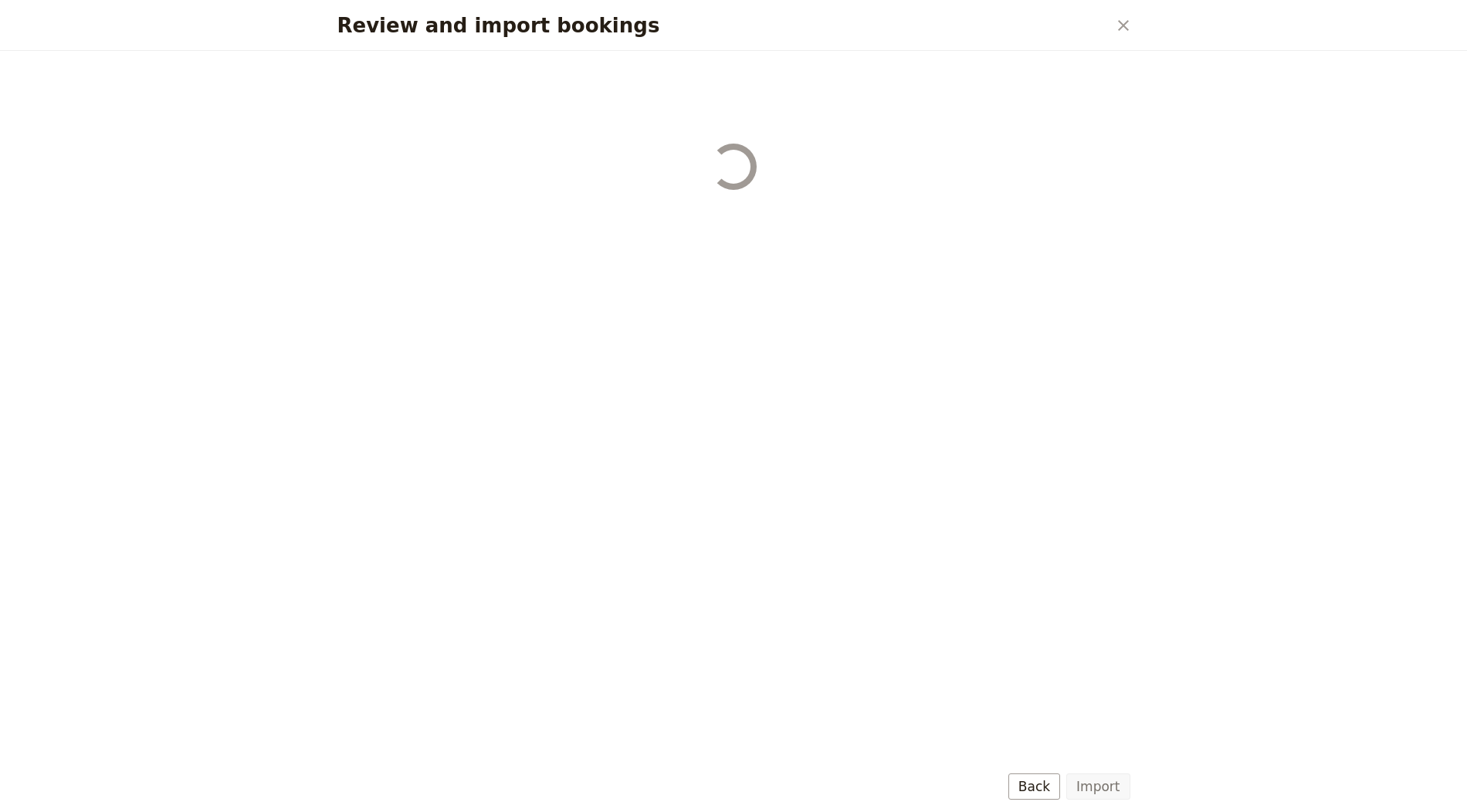
select select "655d58679948720cb8e5540d"
select select "650e6b6659641ed5ee156647"
select select "650e6b4b59641ed5ee156605"
select select "650e2104408bbede5b0c60fd"
select select "650e1d73408bbede5b0c60a6"
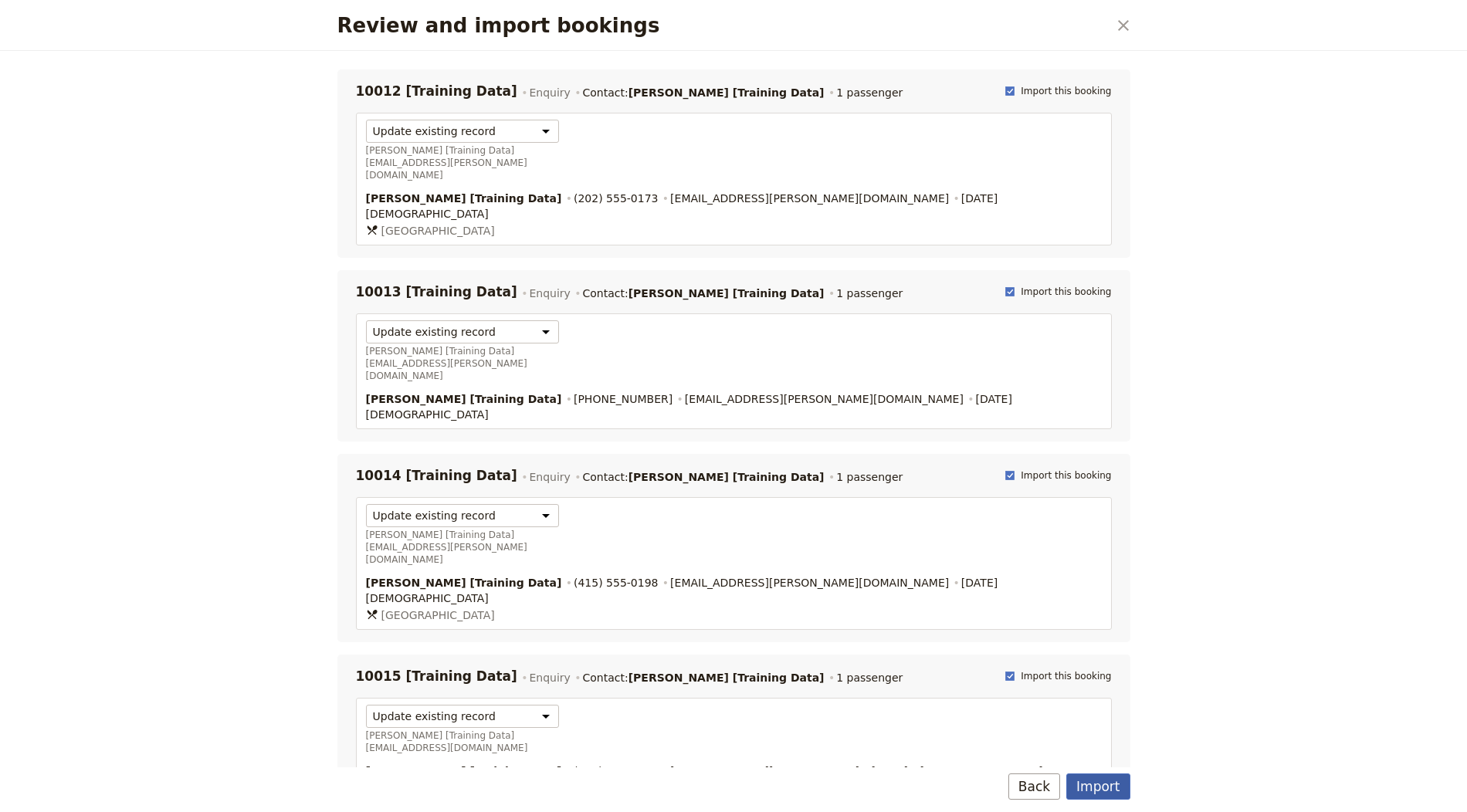
click at [1105, 783] on button "Import" at bounding box center [1098, 787] width 63 height 26
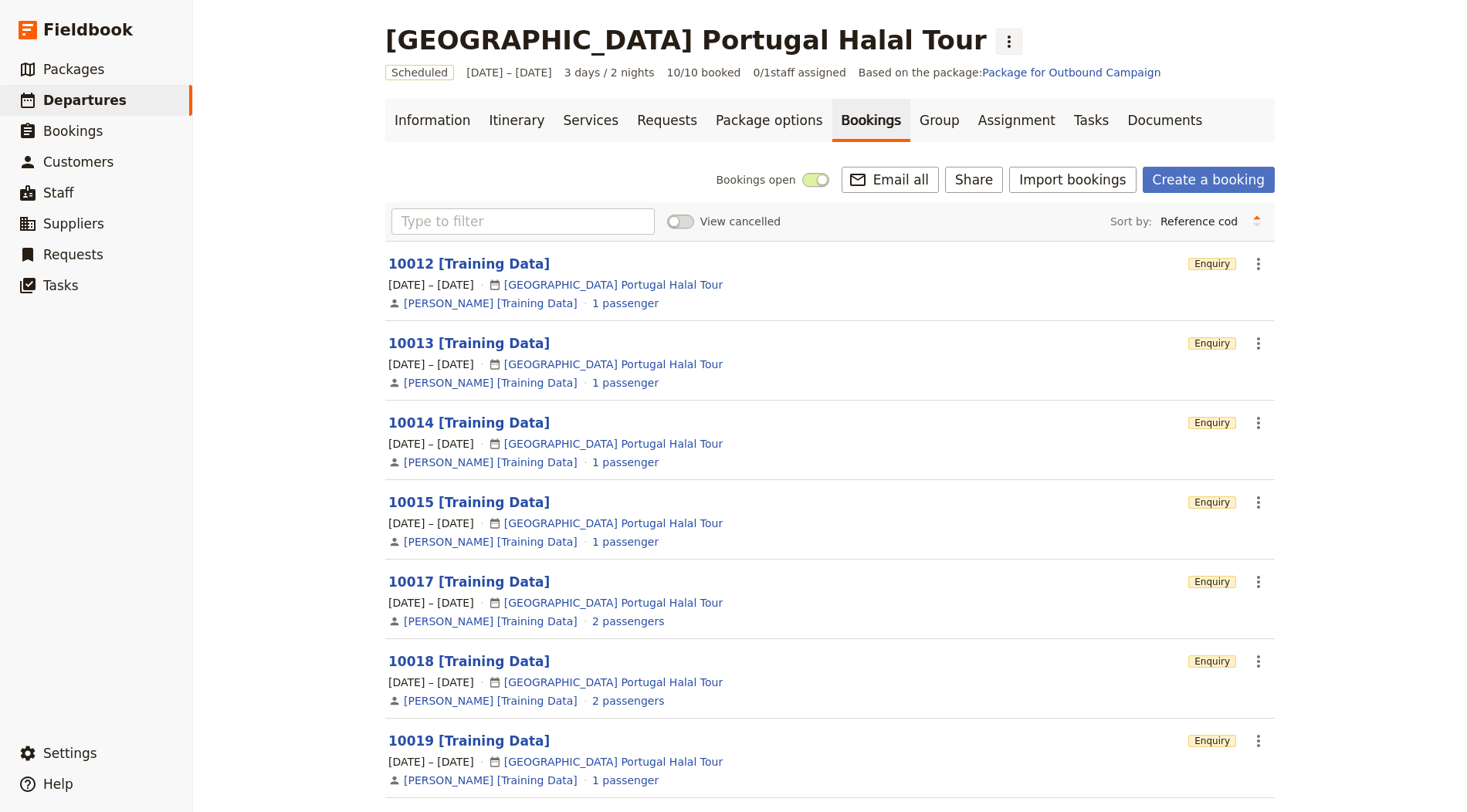
click at [711, 43] on div "[GEOGRAPHIC_DATA] Portugal Halal Tour ​" at bounding box center [830, 40] width 889 height 31
click at [1000, 41] on icon "Actions" at bounding box center [1009, 42] width 19 height 19
click at [741, 69] on span "Clone this departure" at bounding box center [750, 75] width 111 height 16
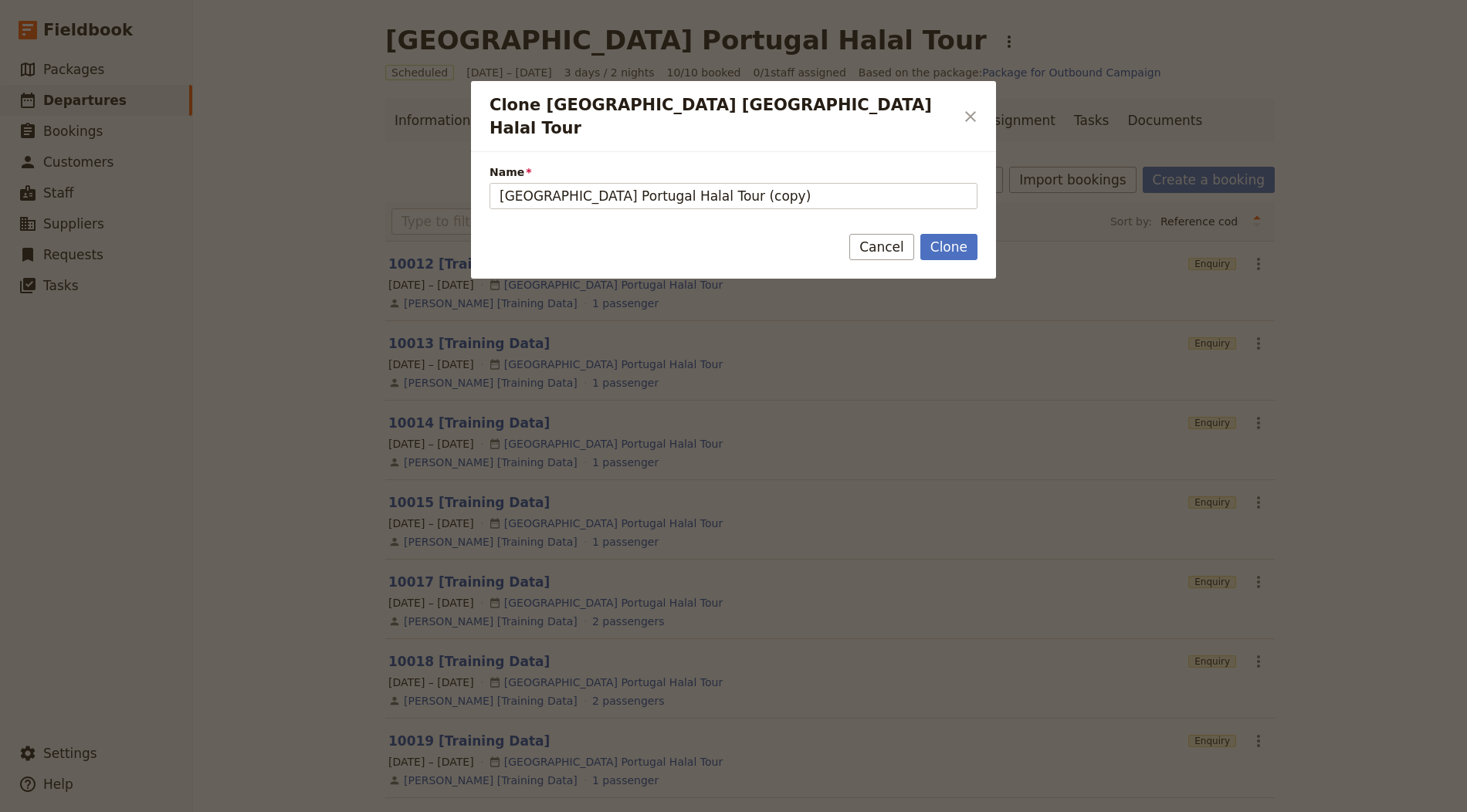
click at [644, 165] on div "Name [GEOGRAPHIC_DATA] [GEOGRAPHIC_DATA] Halal Tour (copy)" at bounding box center [733, 187] width 488 height 45
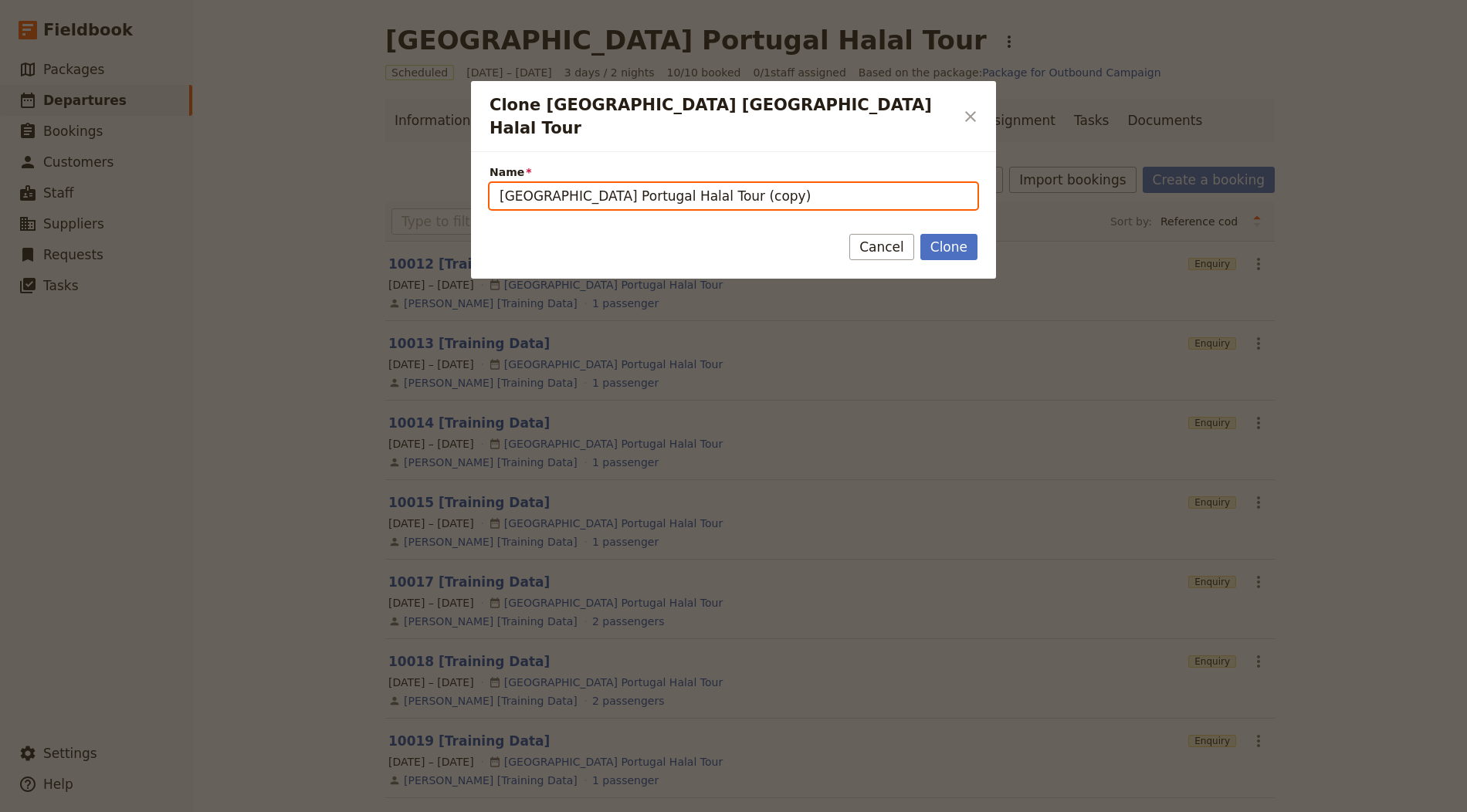
click at [642, 183] on input "[GEOGRAPHIC_DATA] Portugal Halal Tour (copy)" at bounding box center [733, 196] width 488 height 26
paste input "Classic [GEOGRAPHIC_DATA]"
type input "Classic [GEOGRAPHIC_DATA]"
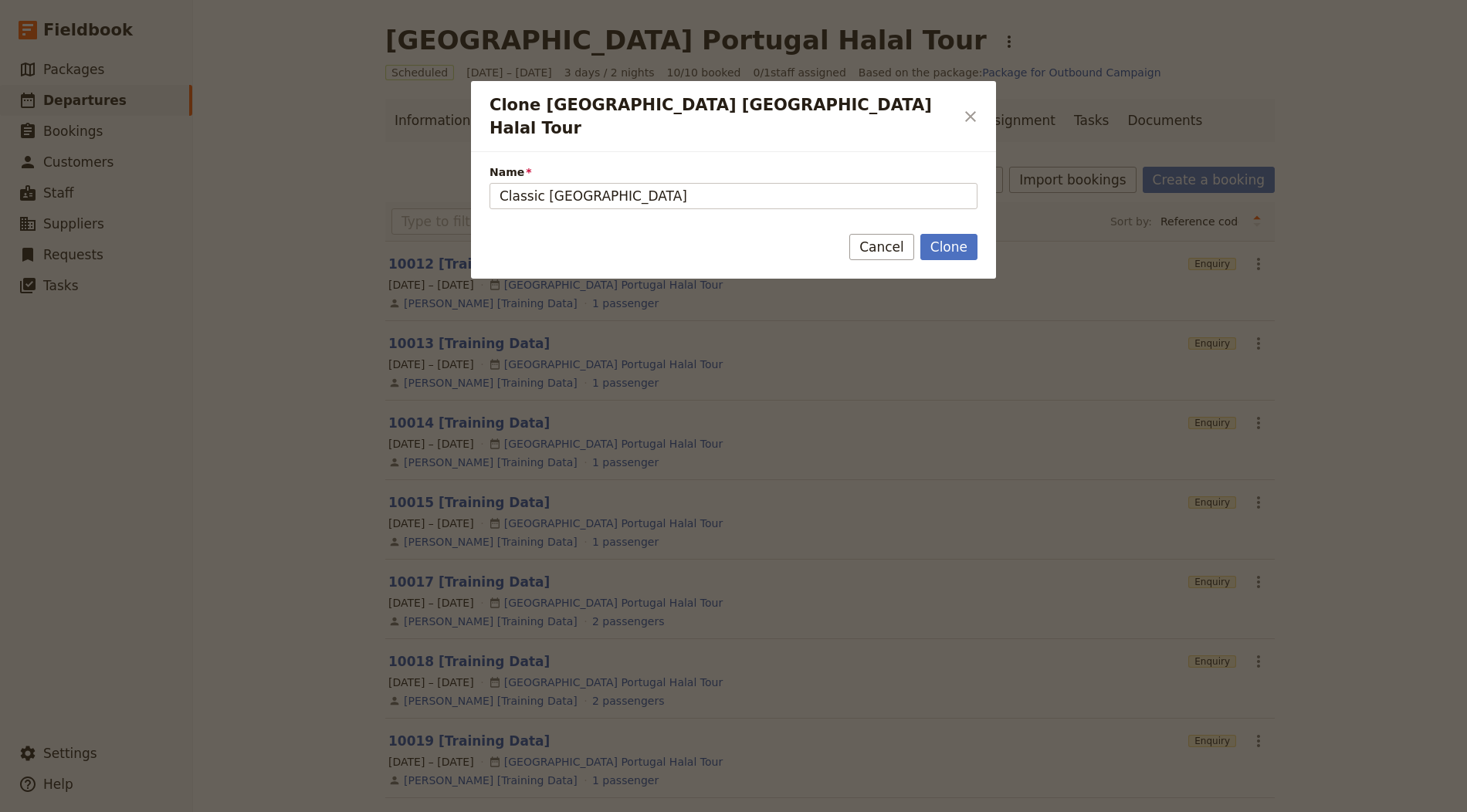
click at [967, 206] on form "Name Classic [GEOGRAPHIC_DATA] Clone Cancel" at bounding box center [733, 215] width 525 height 126
click at [947, 233] on button "Clone" at bounding box center [948, 246] width 57 height 26
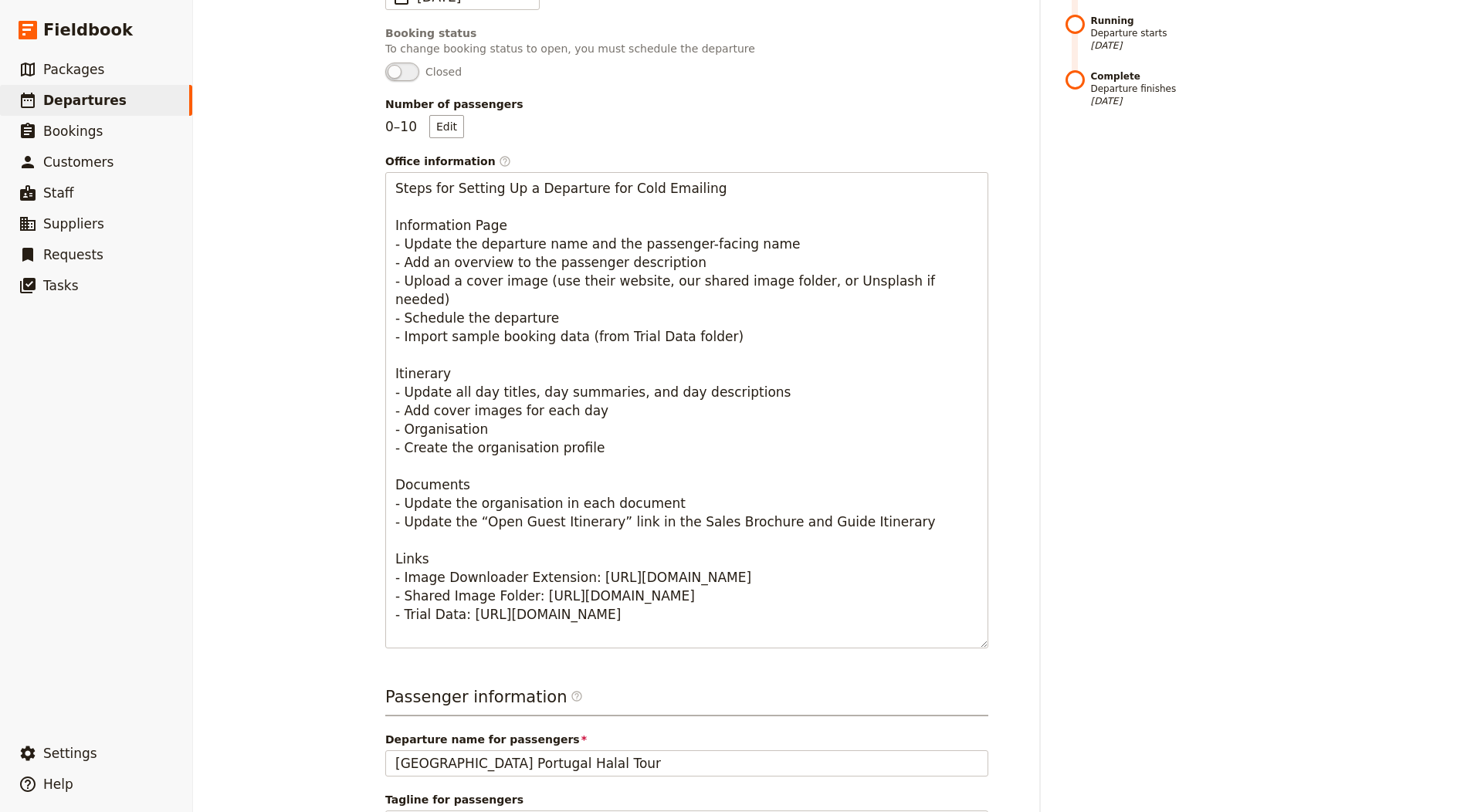
scroll to position [596, 0]
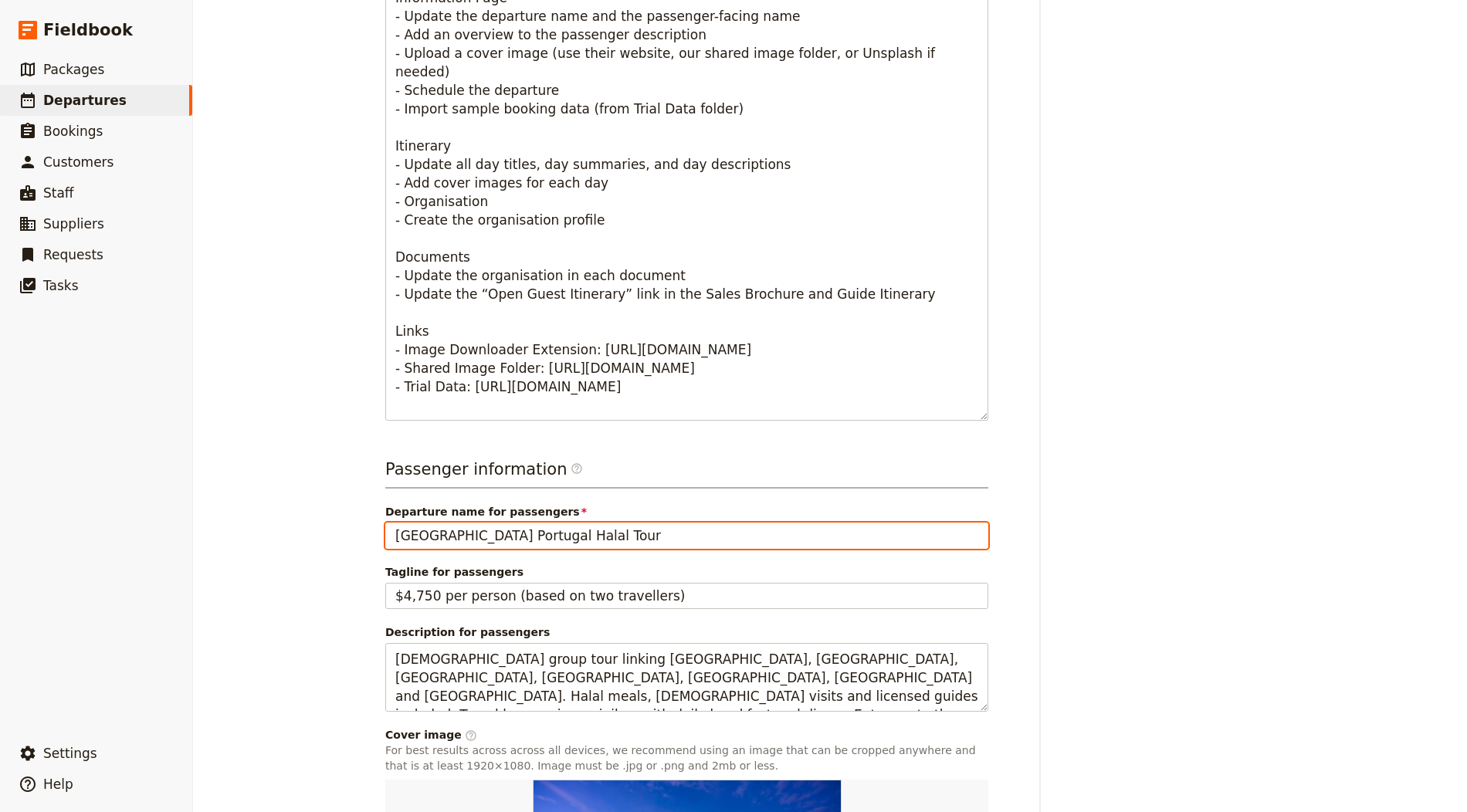
click at [515, 529] on input "[GEOGRAPHIC_DATA] Portugal Halal Tour" at bounding box center [687, 536] width 603 height 26
paste input "Classic [GEOGRAPHIC_DATA]"
type input "Classic [GEOGRAPHIC_DATA]"
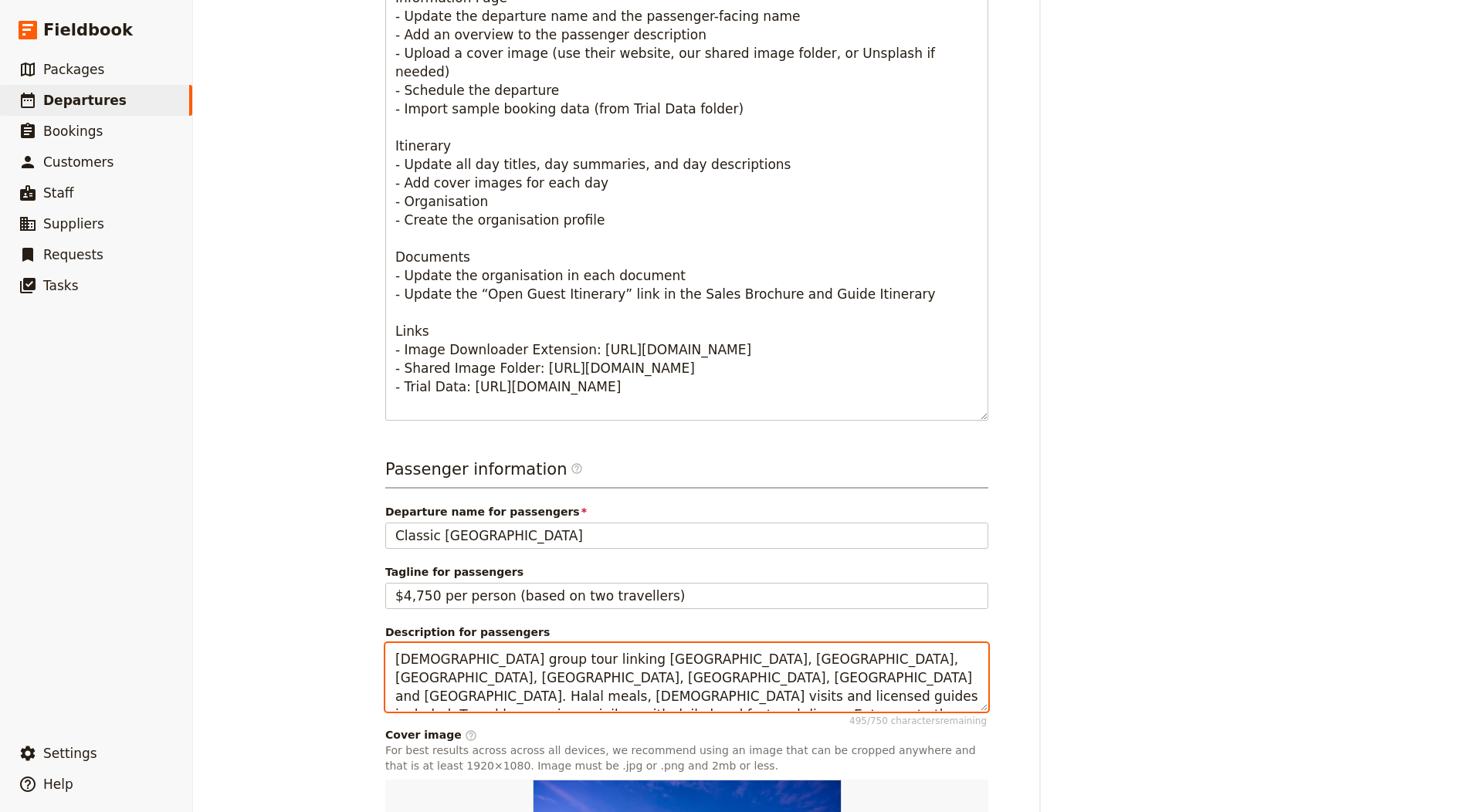
click at [626, 677] on textarea "[DEMOGRAPHIC_DATA] group tour linking [GEOGRAPHIC_DATA], [GEOGRAPHIC_DATA], [GE…" at bounding box center [687, 677] width 603 height 69
paste textarea "Peninsula expedition featuring [GEOGRAPHIC_DATA], zodiac landings and abundant …"
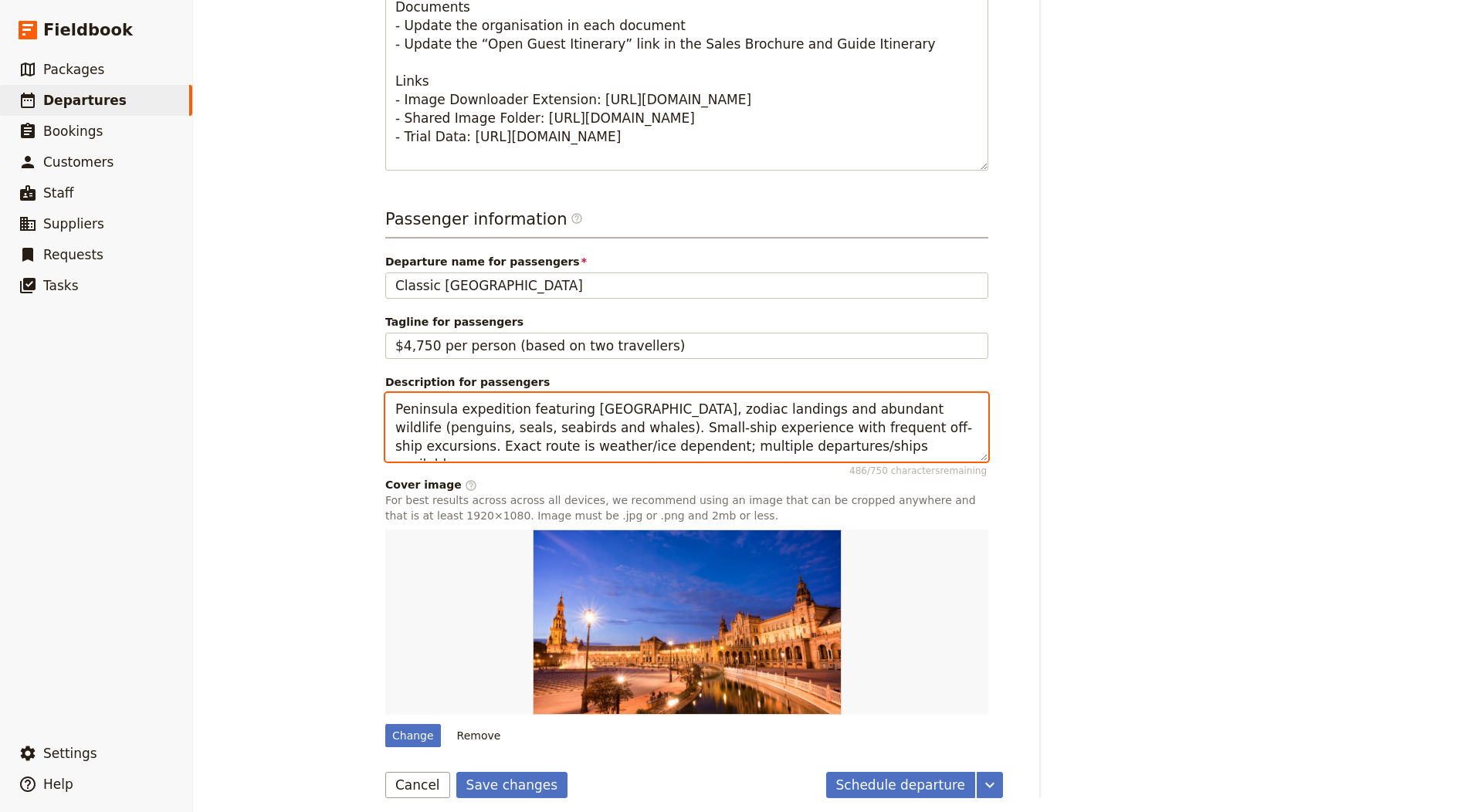
scroll to position [851, 0]
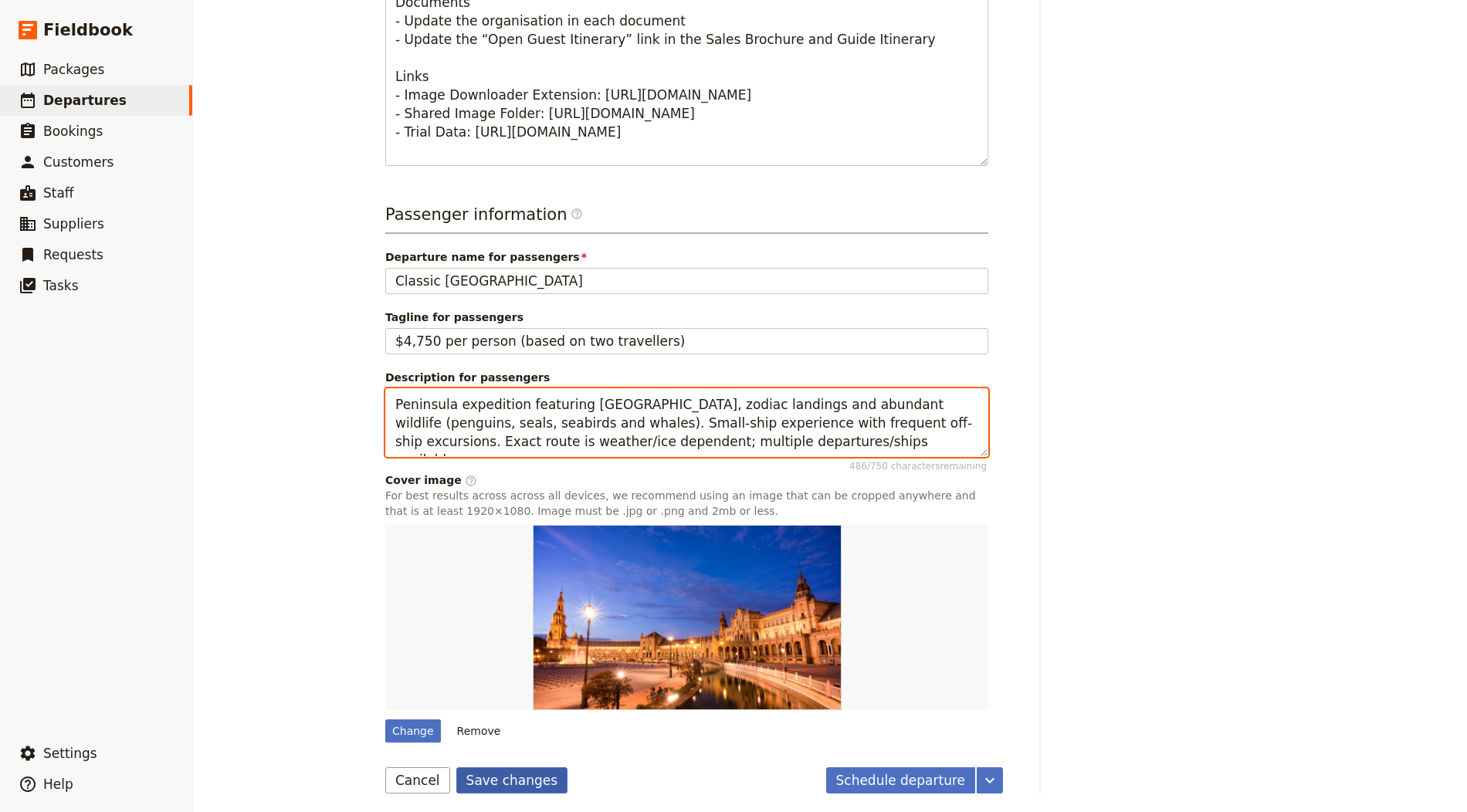
type textarea "Peninsula expedition featuring [GEOGRAPHIC_DATA], zodiac landings and abundant …"
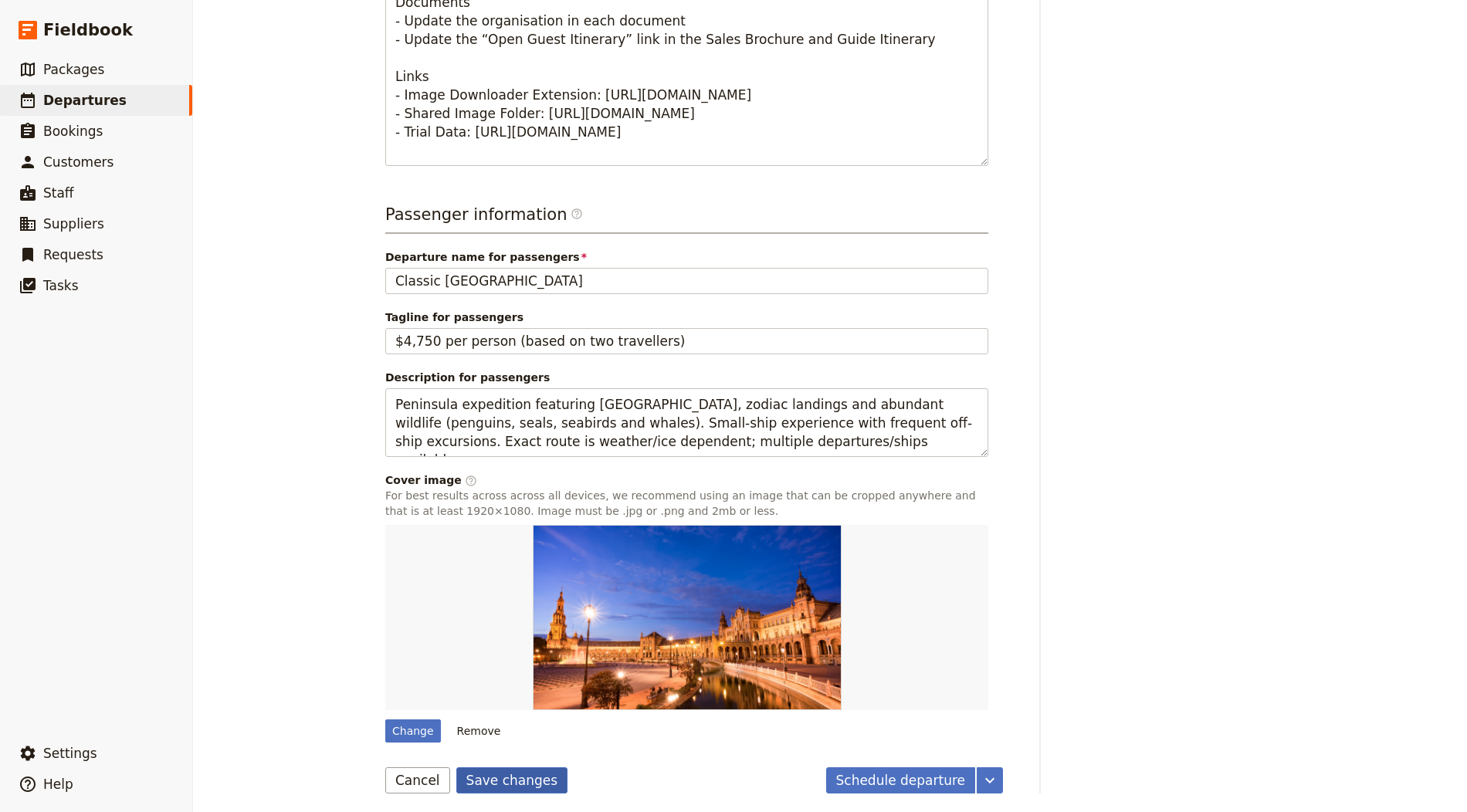
click at [485, 769] on button "Save changes" at bounding box center [512, 780] width 112 height 26
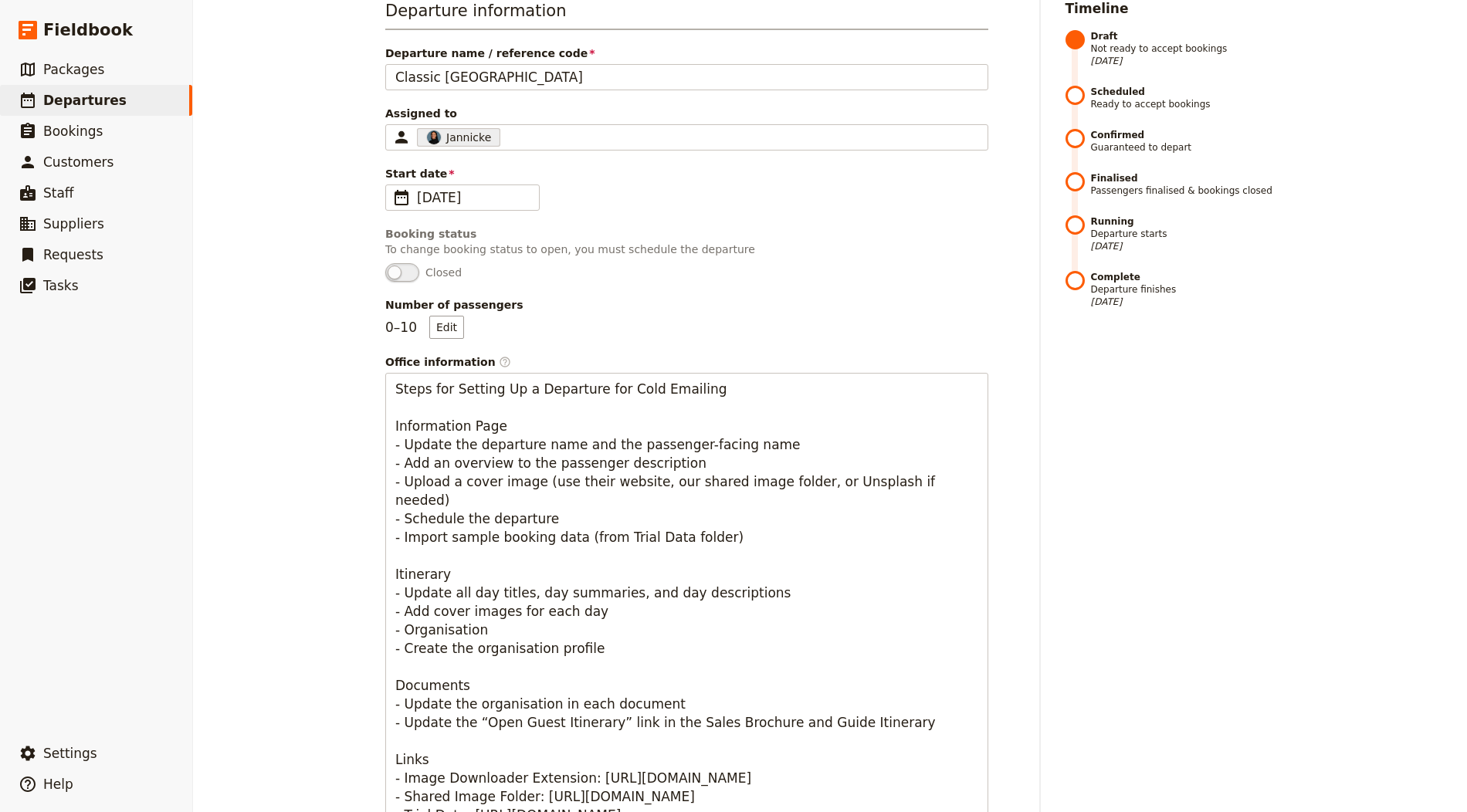
scroll to position [0, 0]
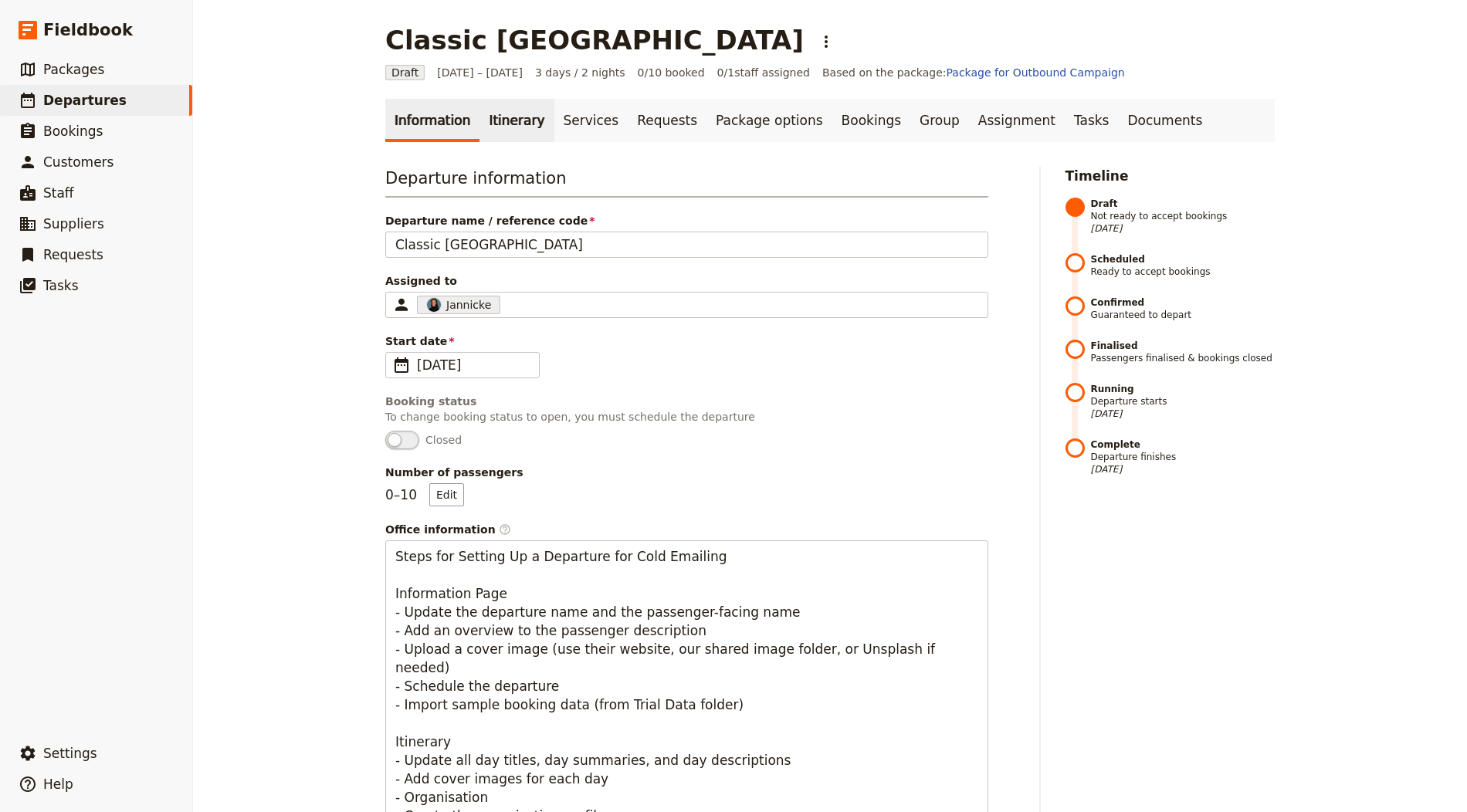
click at [497, 124] on link "Itinerary" at bounding box center [516, 120] width 74 height 43
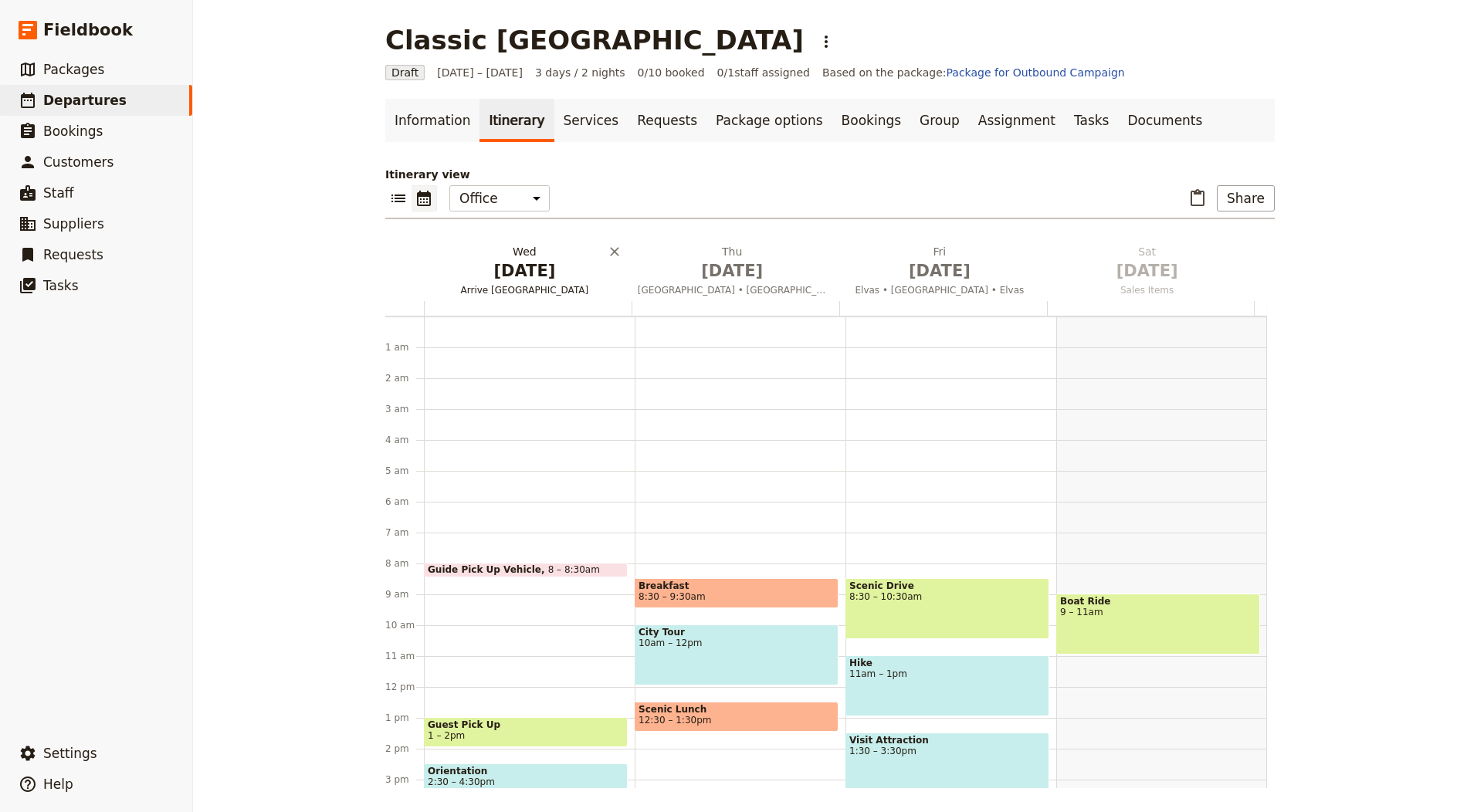
scroll to position [201, 0]
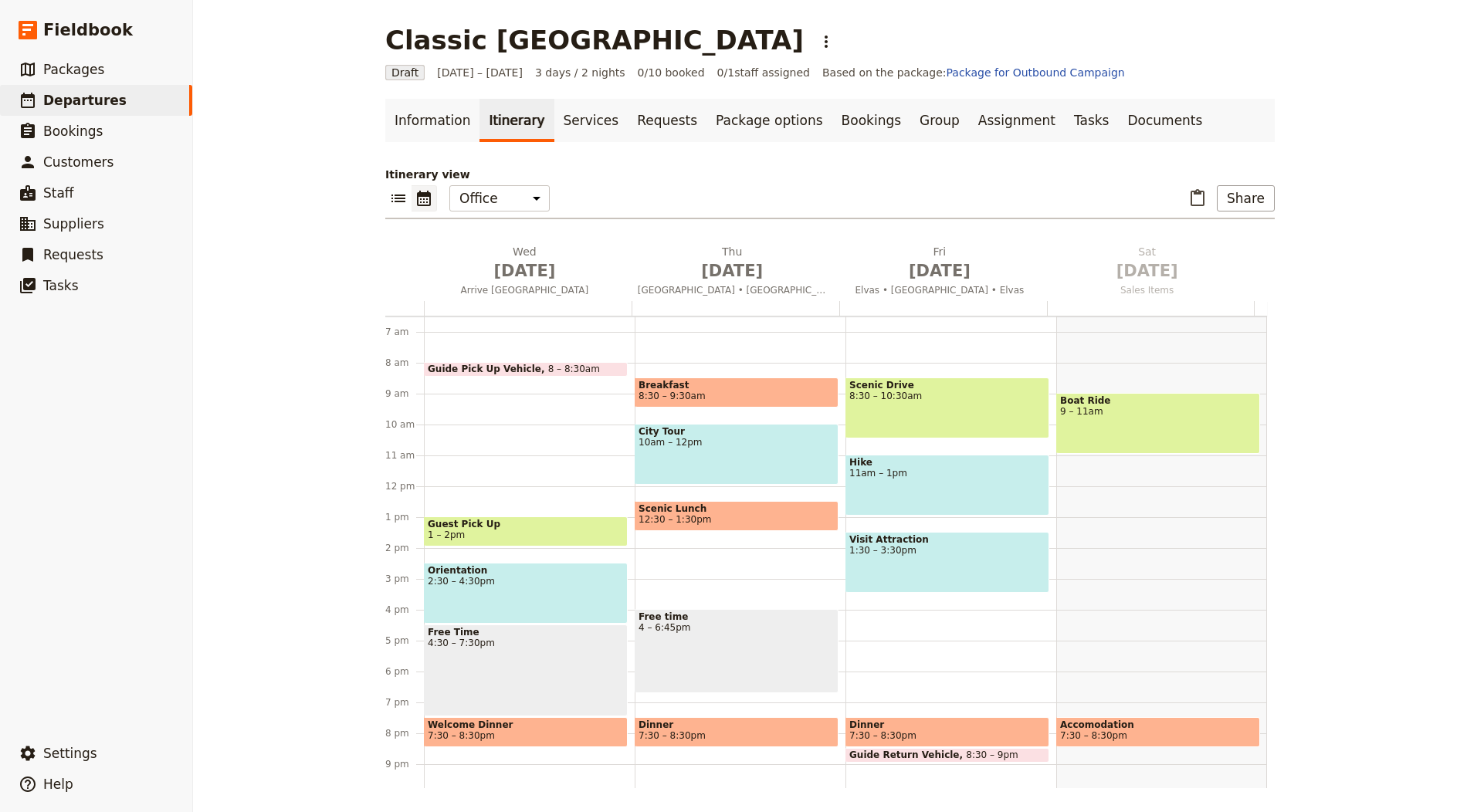
click at [494, 265] on span "[DATE]" at bounding box center [524, 271] width 189 height 23
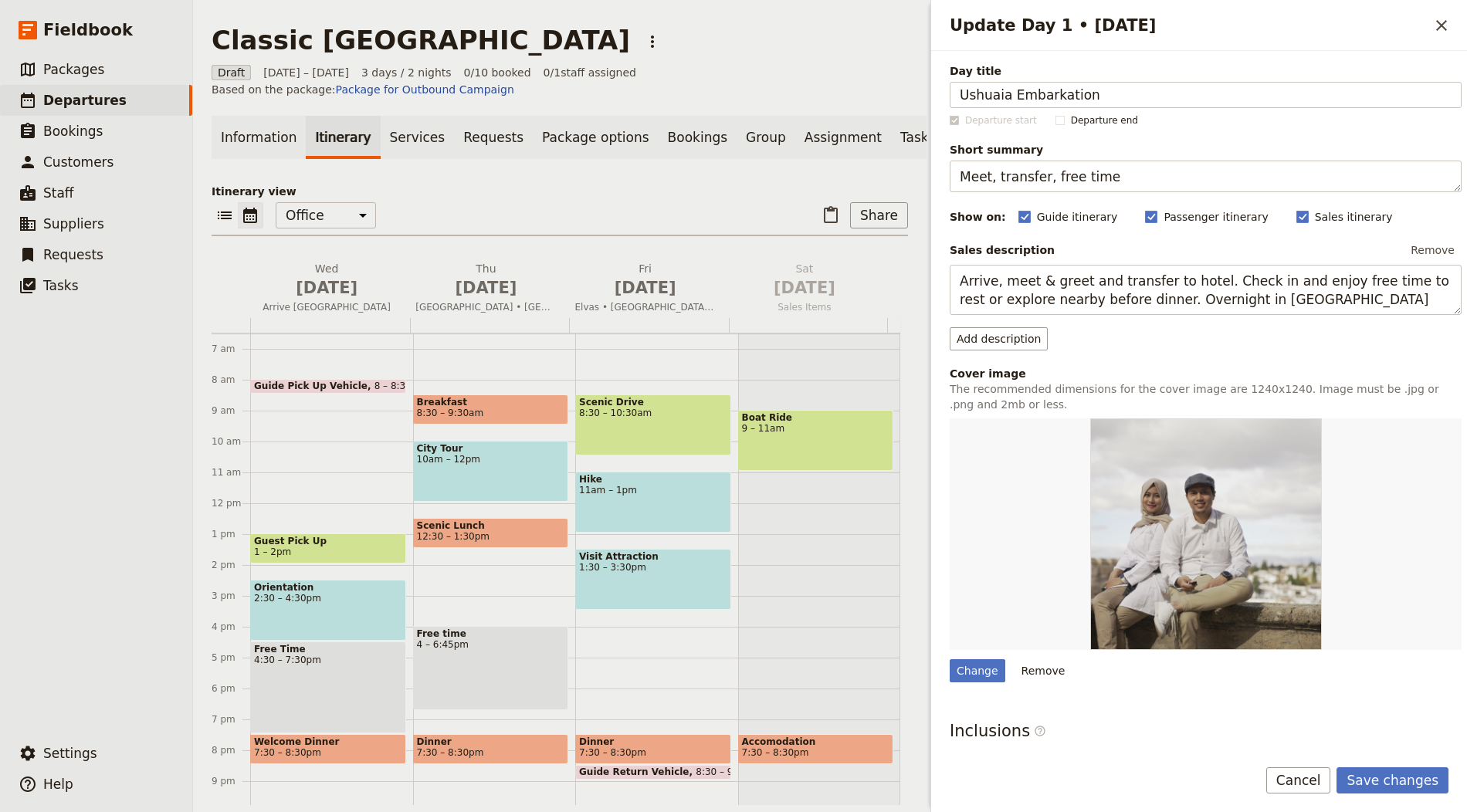
type input "Ushuaia Embarkation"
click at [1084, 176] on textarea "Meet, transfer, free time" at bounding box center [1206, 177] width 512 height 32
paste textarea "Board and sail south"
type textarea "Board and sail south"
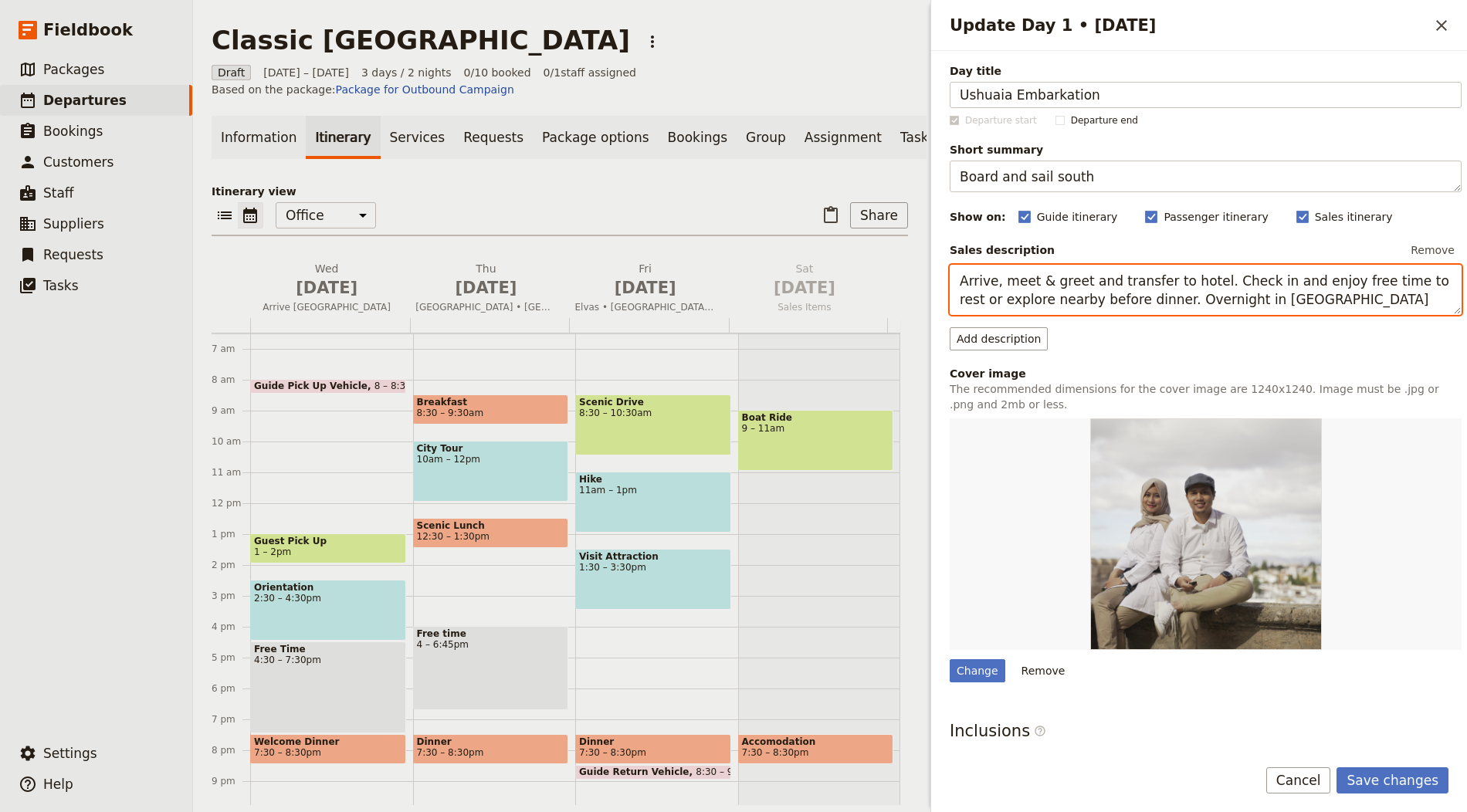
click at [1045, 296] on textarea "Arrive, meet & greet and transfer to hotel. Check in and enjoy free time to res…" at bounding box center [1206, 290] width 512 height 50
paste textarea "al in [GEOGRAPHIC_DATA], embark in the afternoon and sail down the Beagle Chann…"
type textarea "Arrival in [GEOGRAPHIC_DATA], embark in the afternoon and sail down the Beagle …"
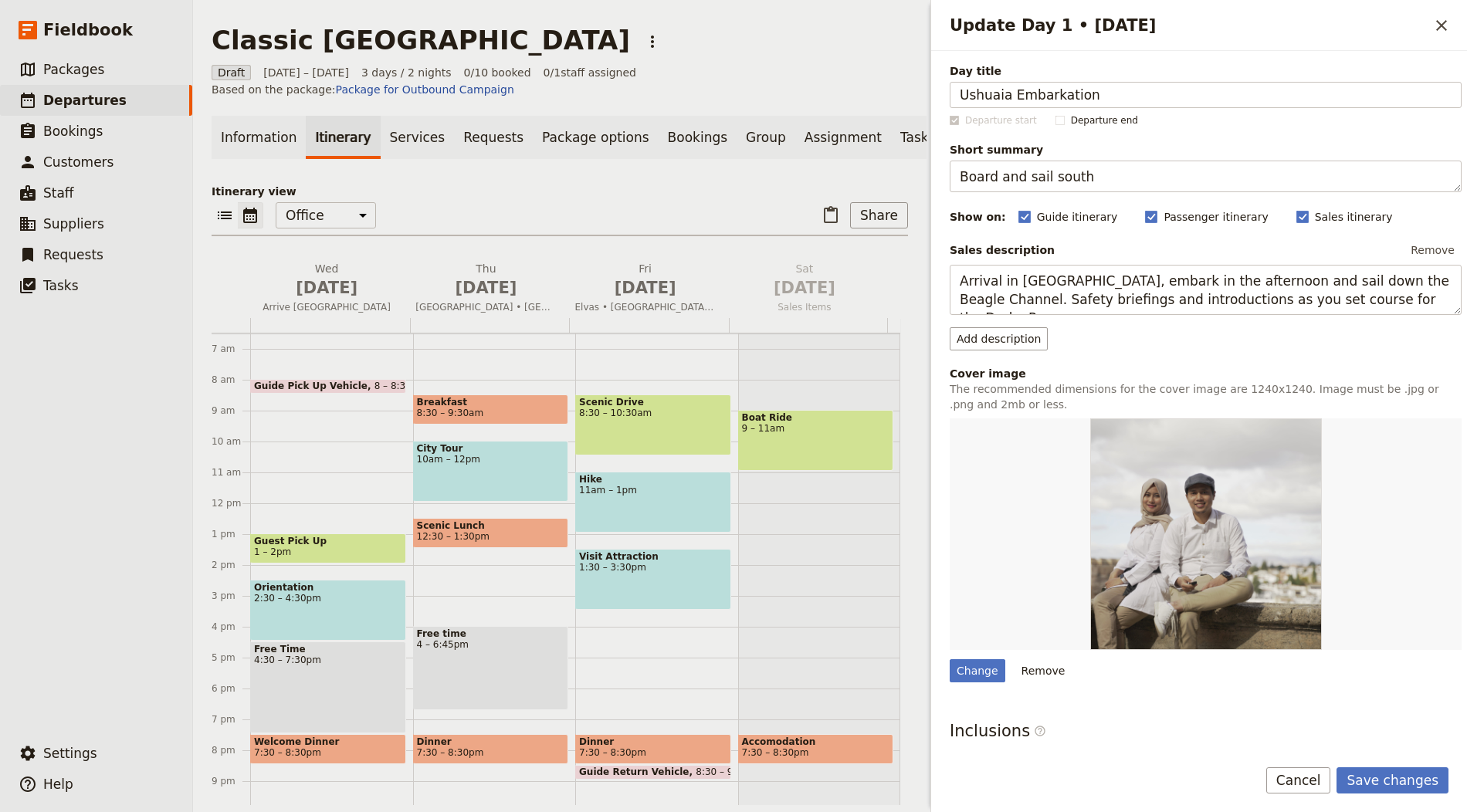
click at [1400, 795] on div "Save changes Cancel" at bounding box center [1199, 790] width 536 height 45
click at [1399, 779] on button "Save changes" at bounding box center [1393, 780] width 112 height 26
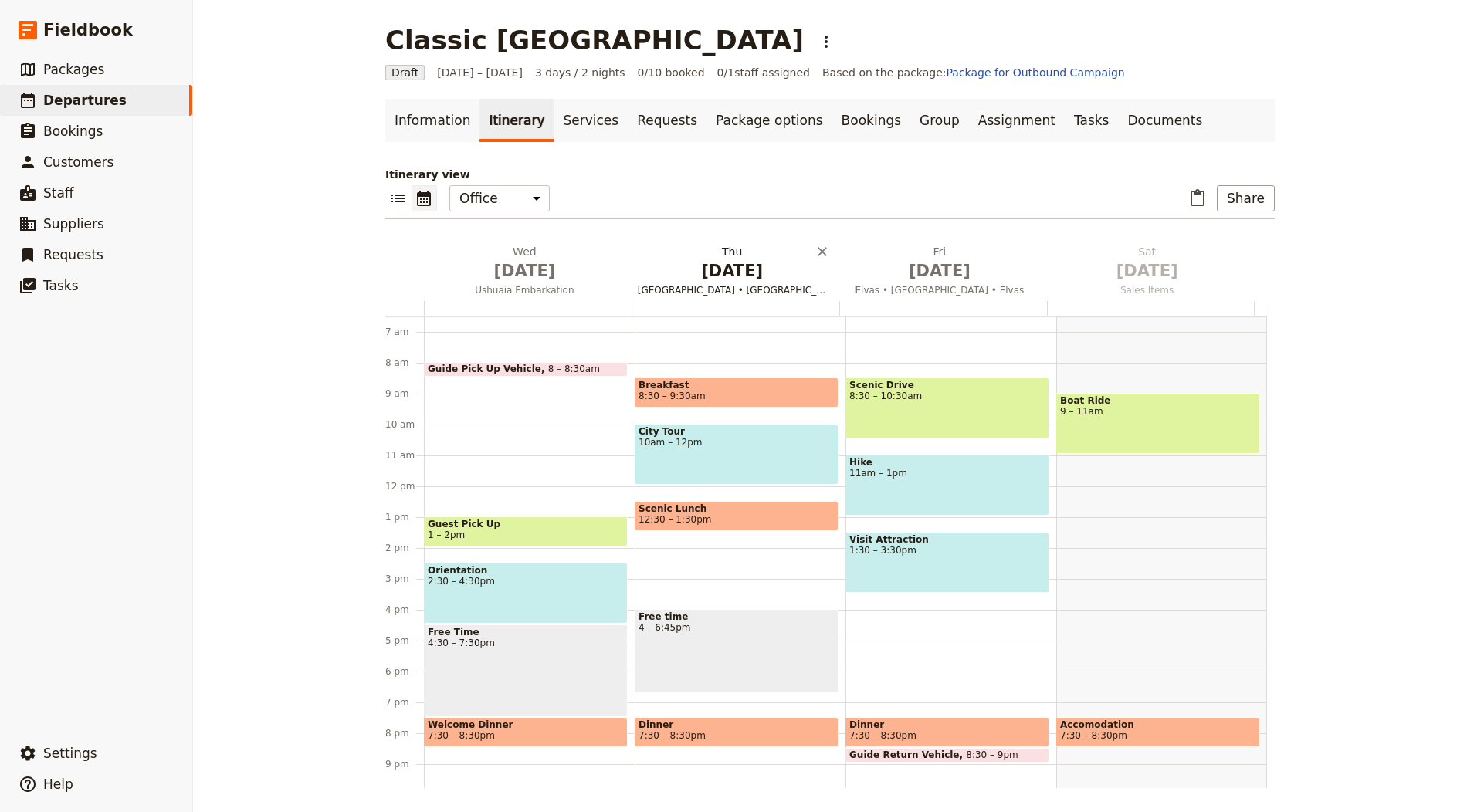
click at [682, 249] on h2 "[DATE] [GEOGRAPHIC_DATA] • [GEOGRAPHIC_DATA] • Elvas" at bounding box center [732, 262] width 189 height 38
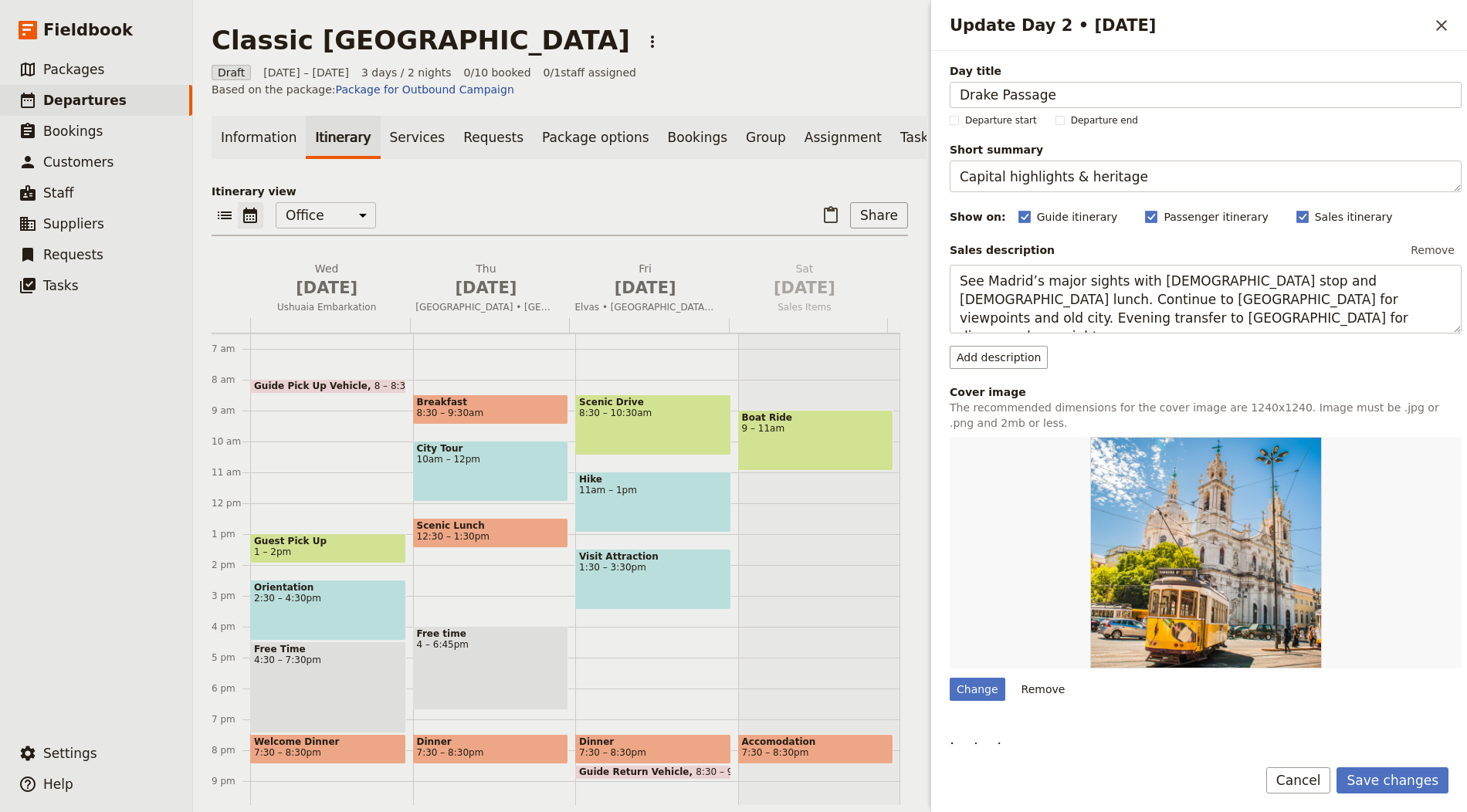
type input "Drake Passage"
click at [1051, 176] on textarea "Capital highlights & heritage" at bounding box center [1206, 177] width 512 height 32
paste textarea "Into the Southern Ocean"
type textarea "Into the Southern Ocean"
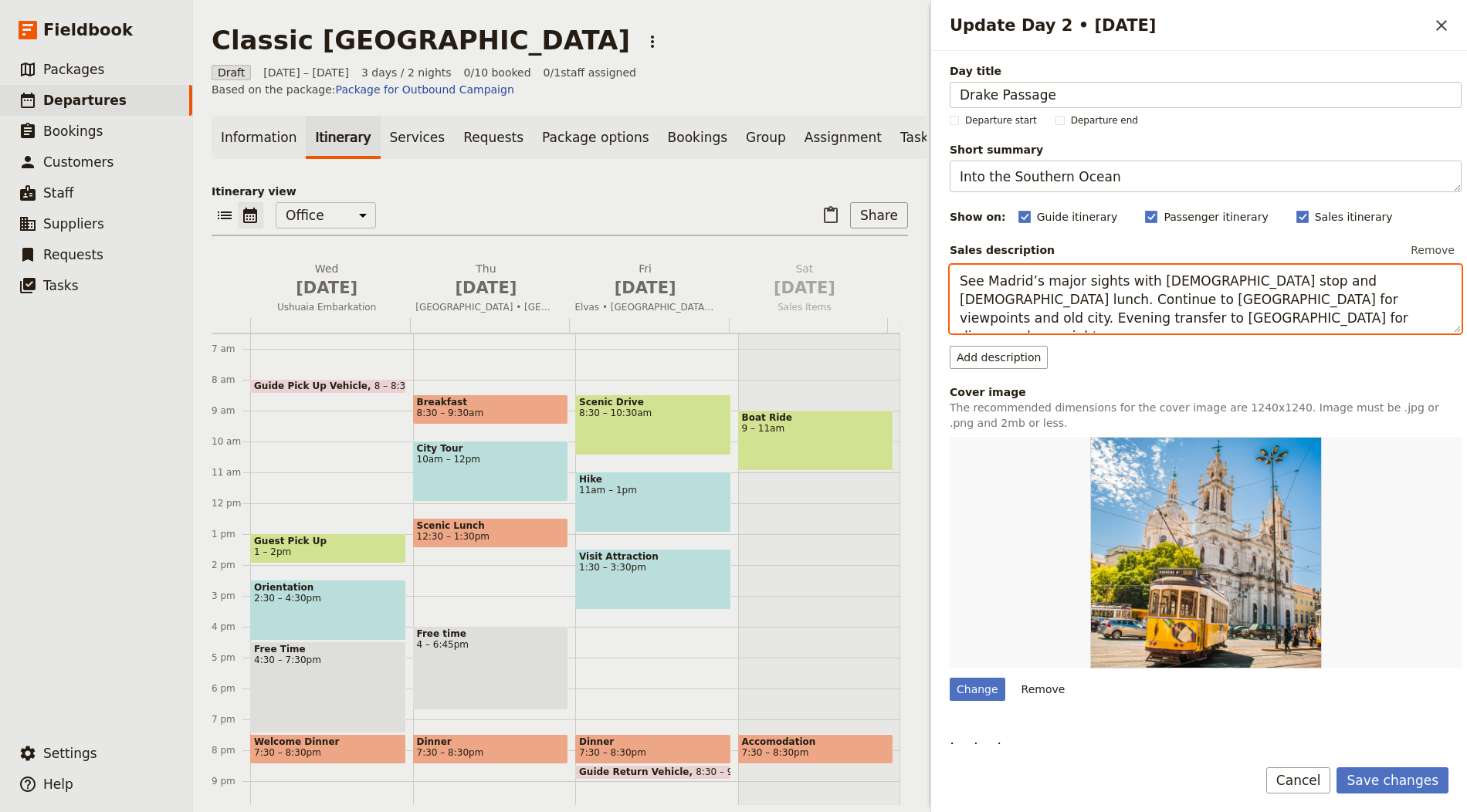
click at [1001, 314] on textarea "See Madrid’s major sights with [DEMOGRAPHIC_DATA] stop and [DEMOGRAPHIC_DATA] l…" at bounding box center [1206, 300] width 512 height 69
paste textarea "At sea crossing the Drake. Spot albatross and petrels, attend talks on wildlife…"
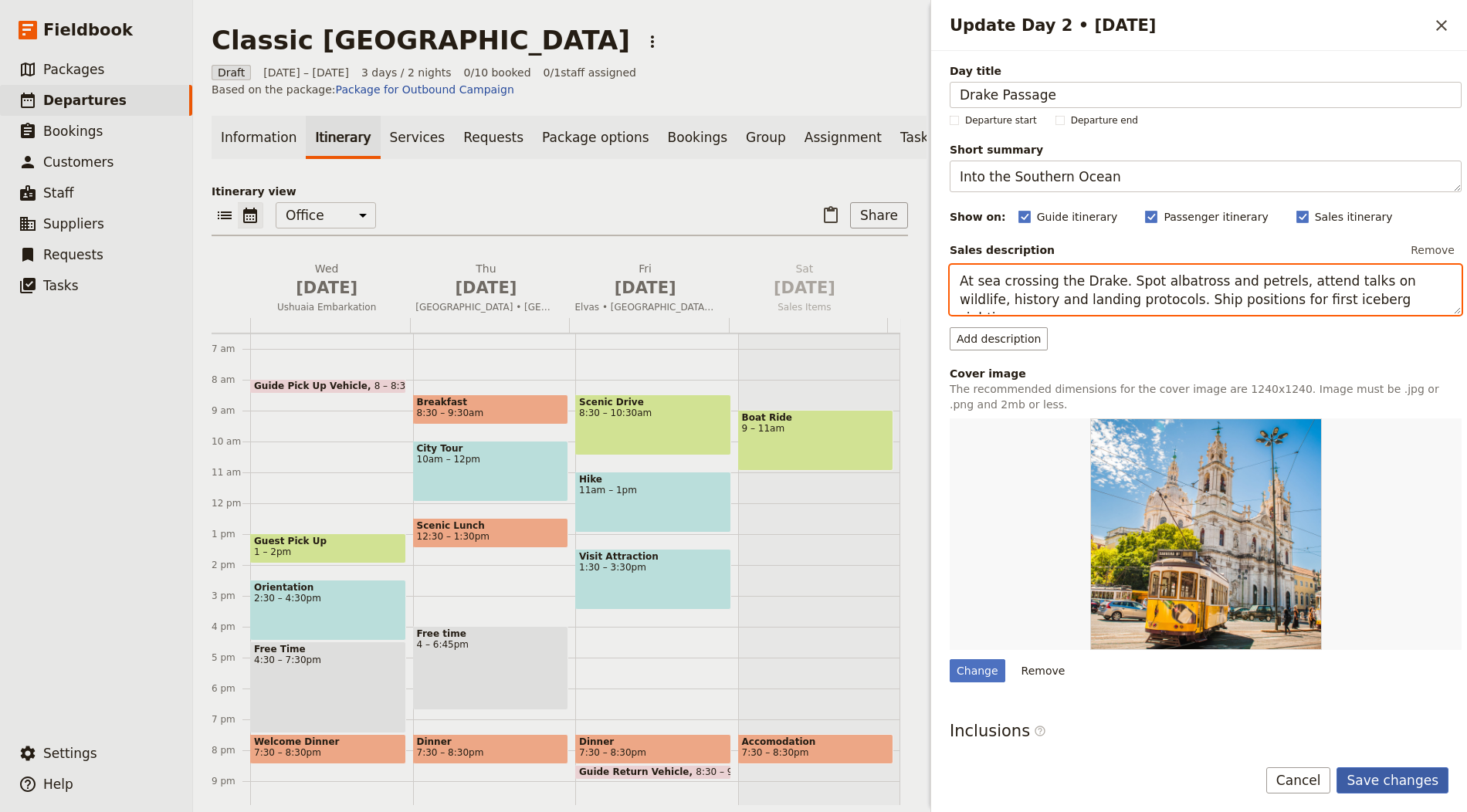
type textarea "At sea crossing the Drake. Spot albatross and petrels, attend talks on wildlife…"
click at [1407, 770] on button "Save changes" at bounding box center [1393, 780] width 112 height 26
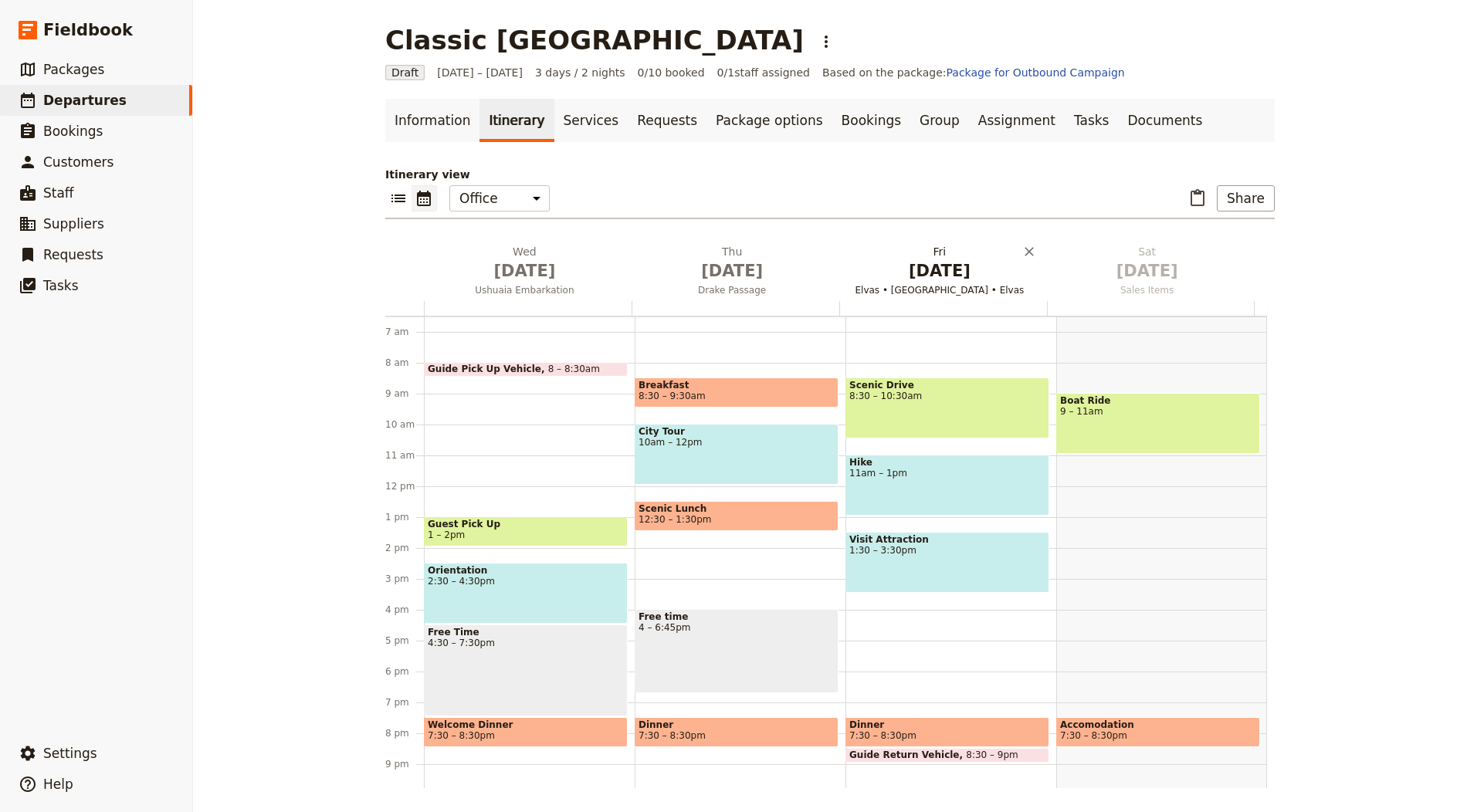
click at [917, 265] on span "[DATE]" at bounding box center [940, 271] width 189 height 23
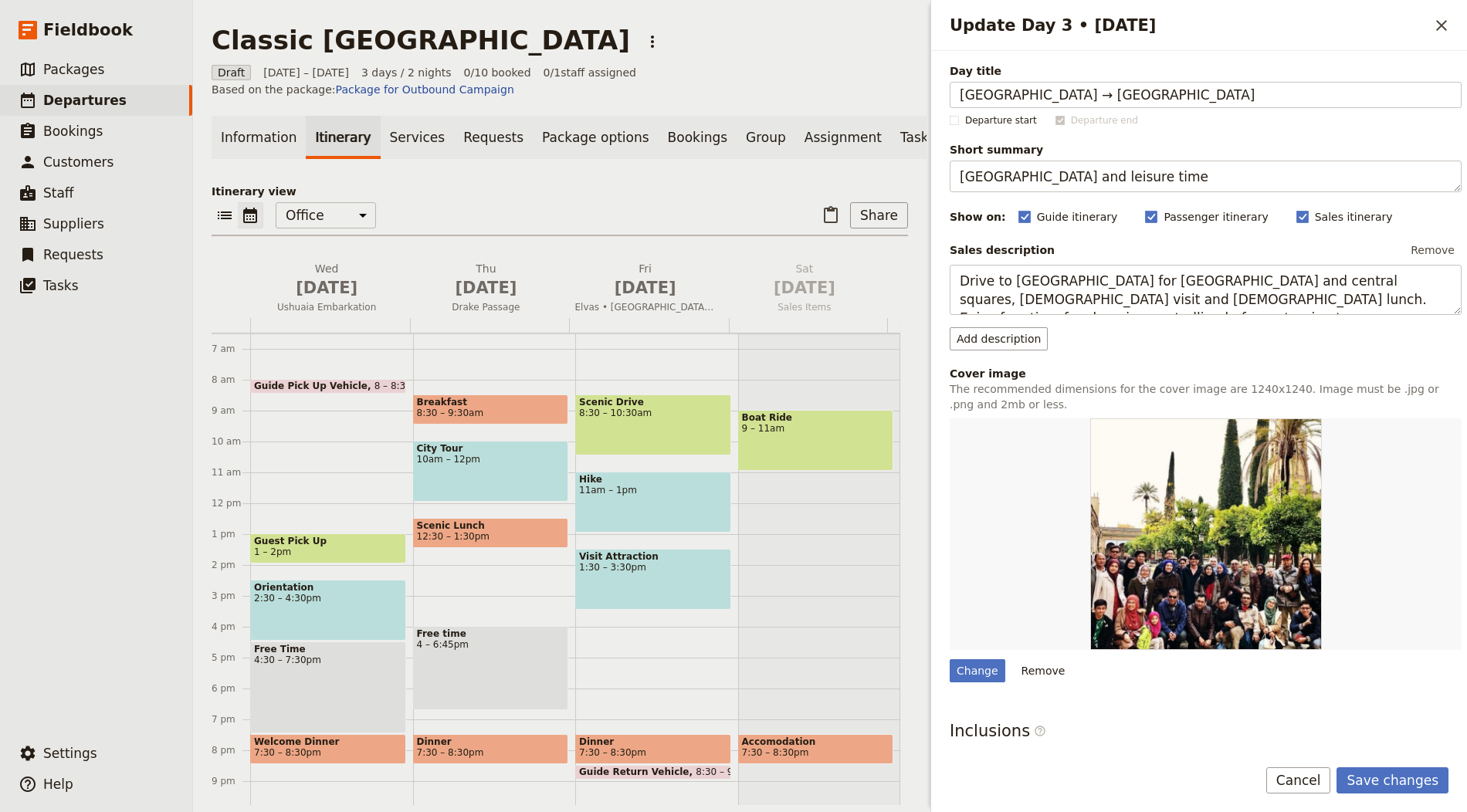
type input "[GEOGRAPHIC_DATA] → [GEOGRAPHIC_DATA]"
click at [1066, 189] on textarea "[GEOGRAPHIC_DATA] and leisure time" at bounding box center [1206, 177] width 512 height 32
paste textarea "Approaching the ic"
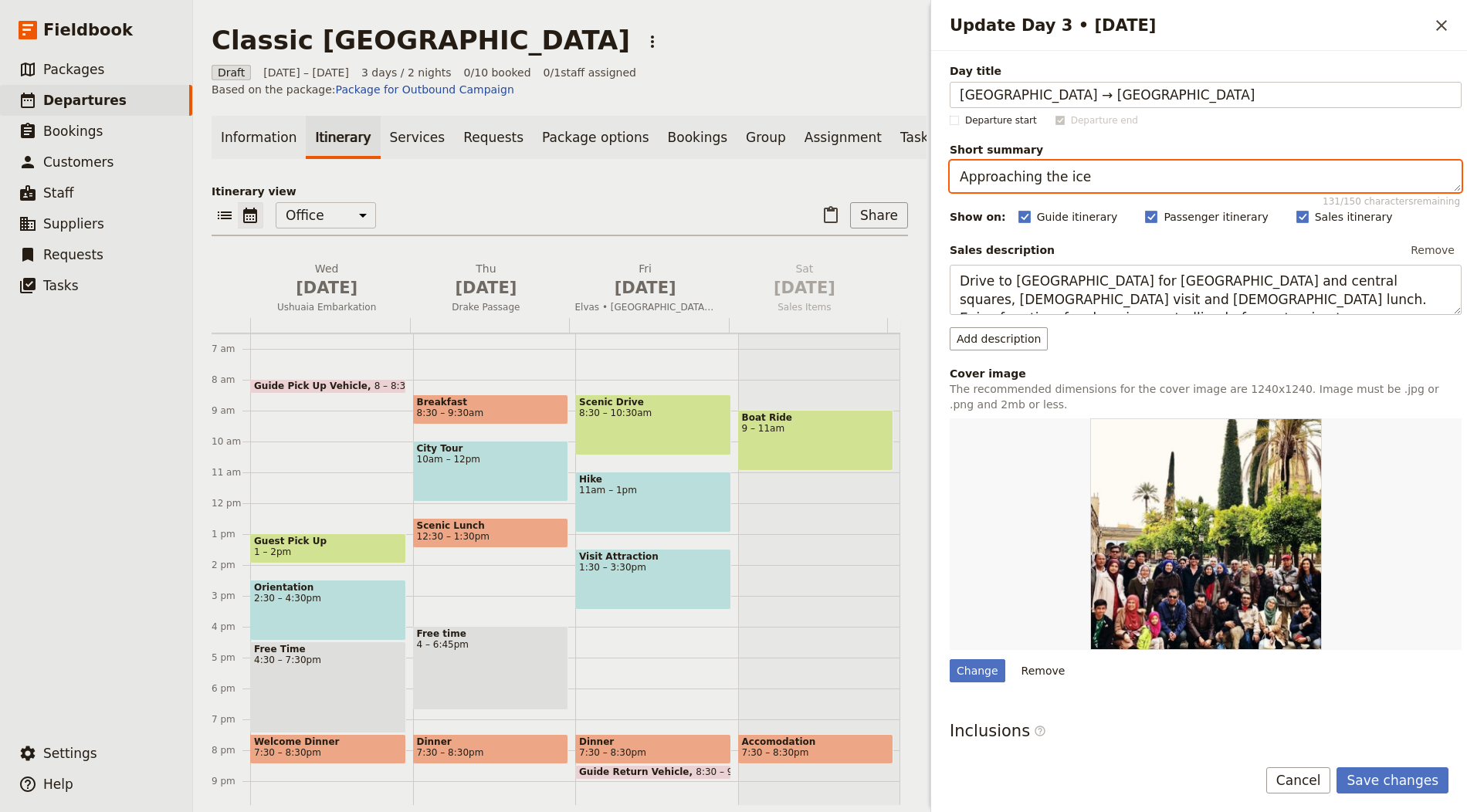
type textarea "Approaching the ice"
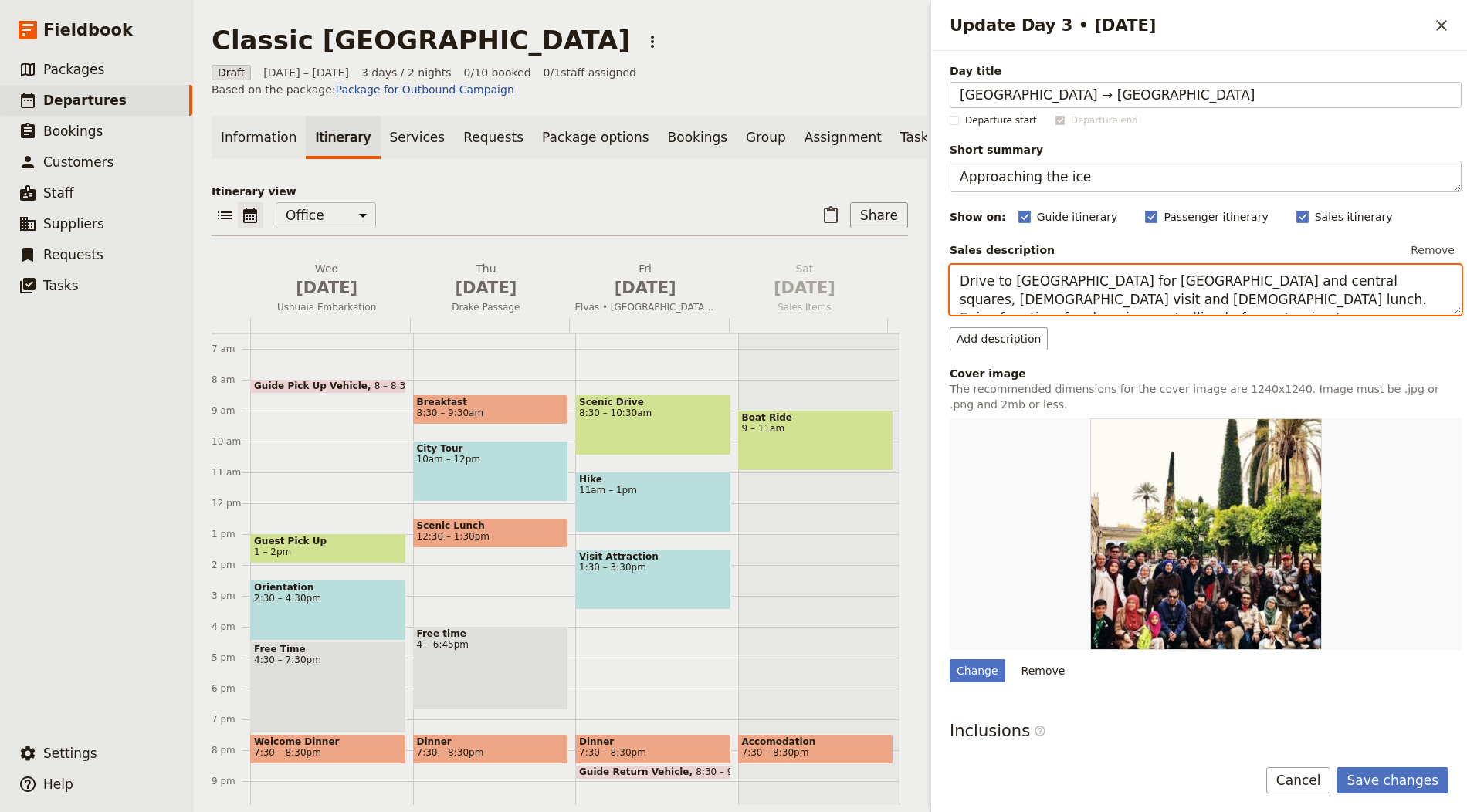
click at [1048, 300] on textarea "Drive to [GEOGRAPHIC_DATA] for [GEOGRAPHIC_DATA] and central squares, [DEMOGRAP…" at bounding box center [1206, 290] width 512 height 50
paste textarea "Seabird and whale watching as you near the [GEOGRAPHIC_DATA]/peninsula. If cond…"
type textarea "Seabird and whale watching as you near the [GEOGRAPHIC_DATA]/peninsula. If cond…"
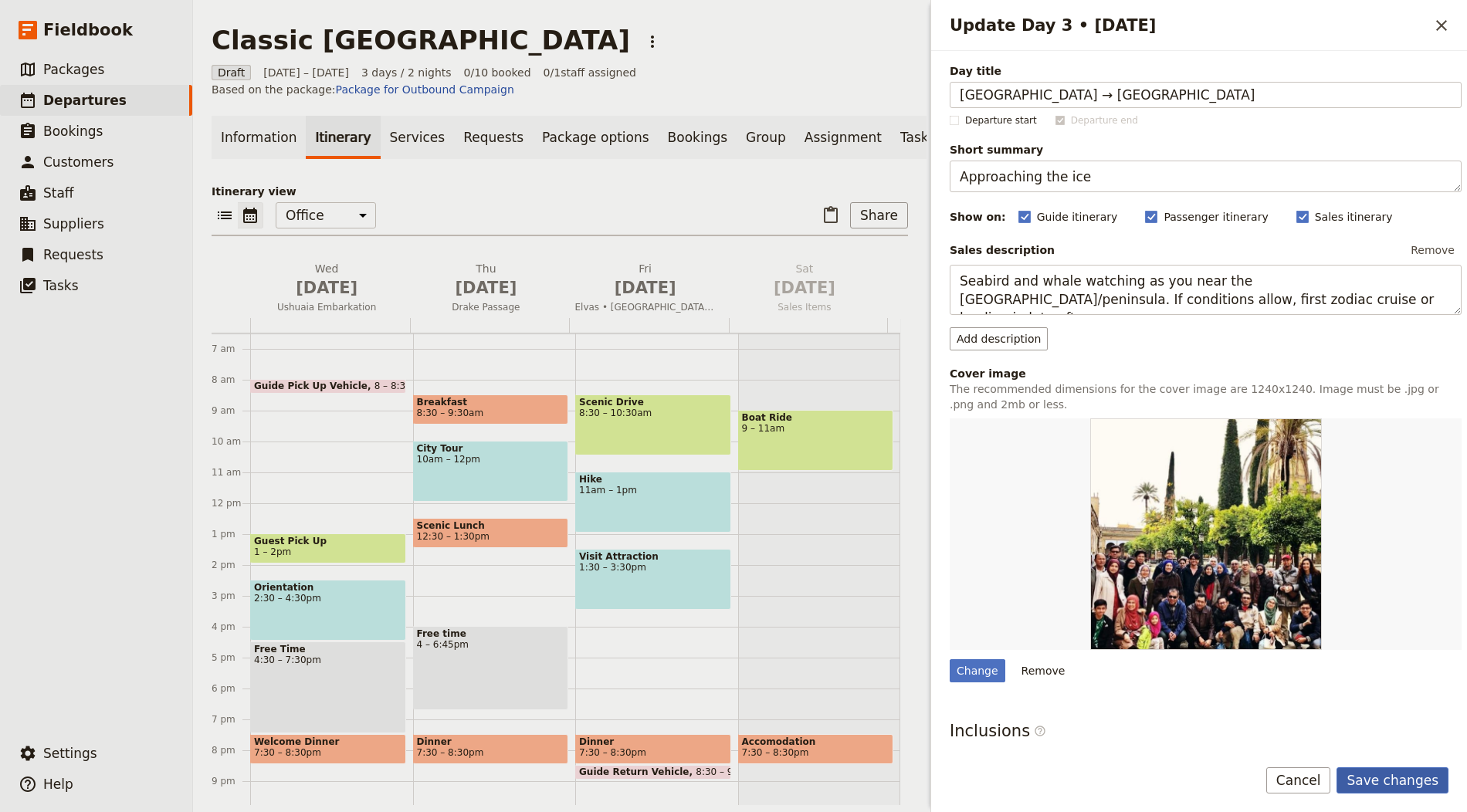
click at [1423, 783] on button "Save changes" at bounding box center [1393, 780] width 112 height 26
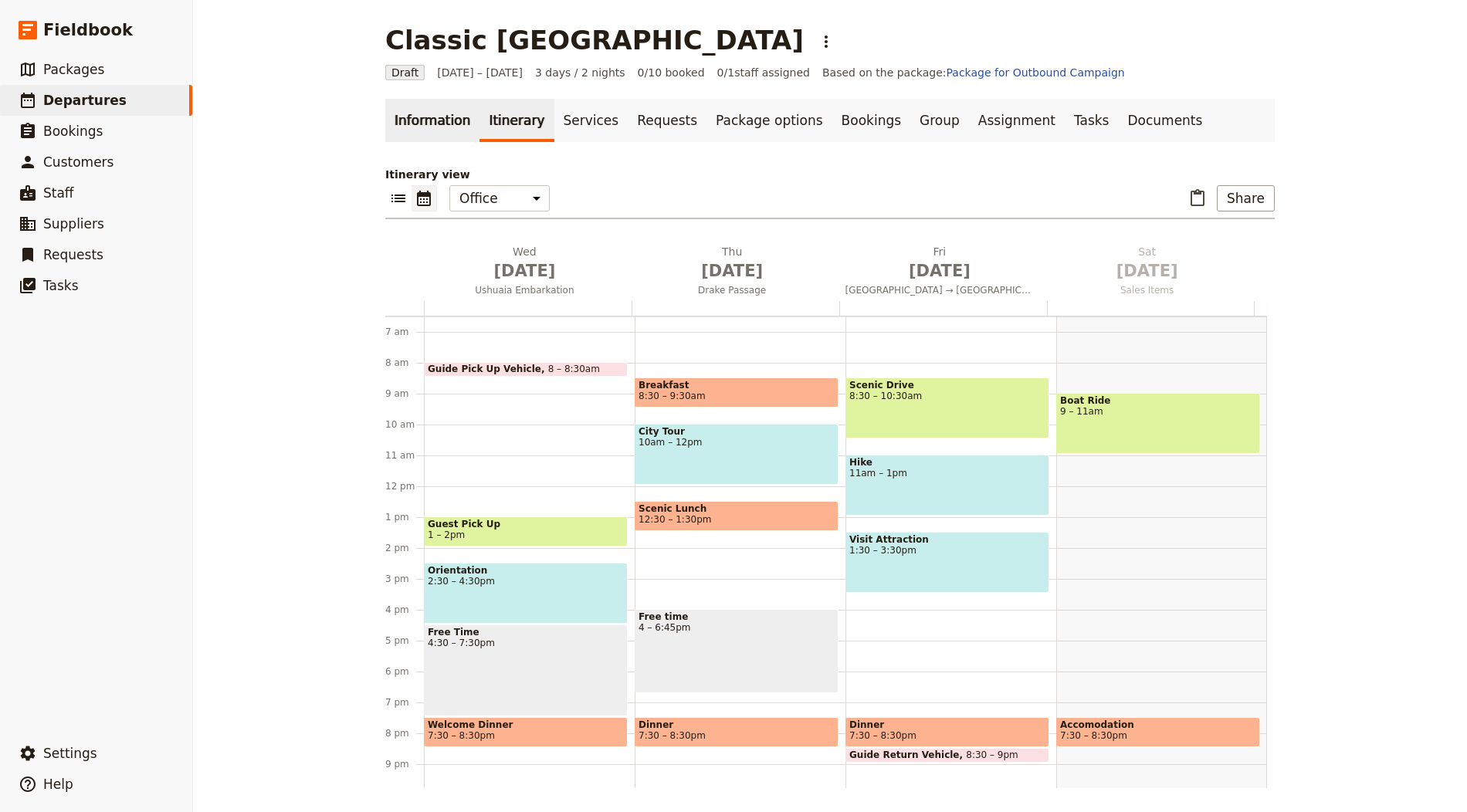
click at [407, 114] on link "Information" at bounding box center [432, 120] width 94 height 43
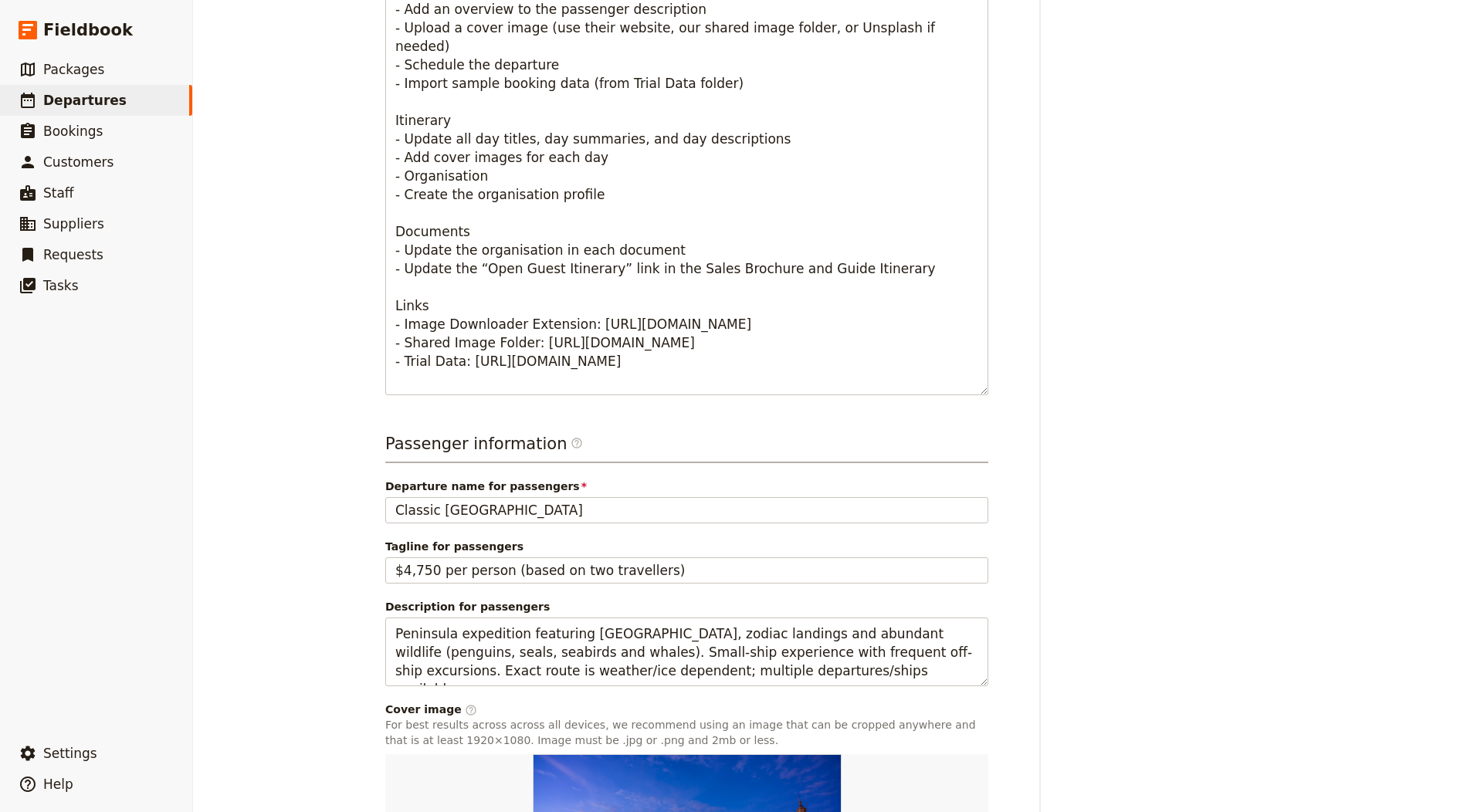
scroll to position [851, 0]
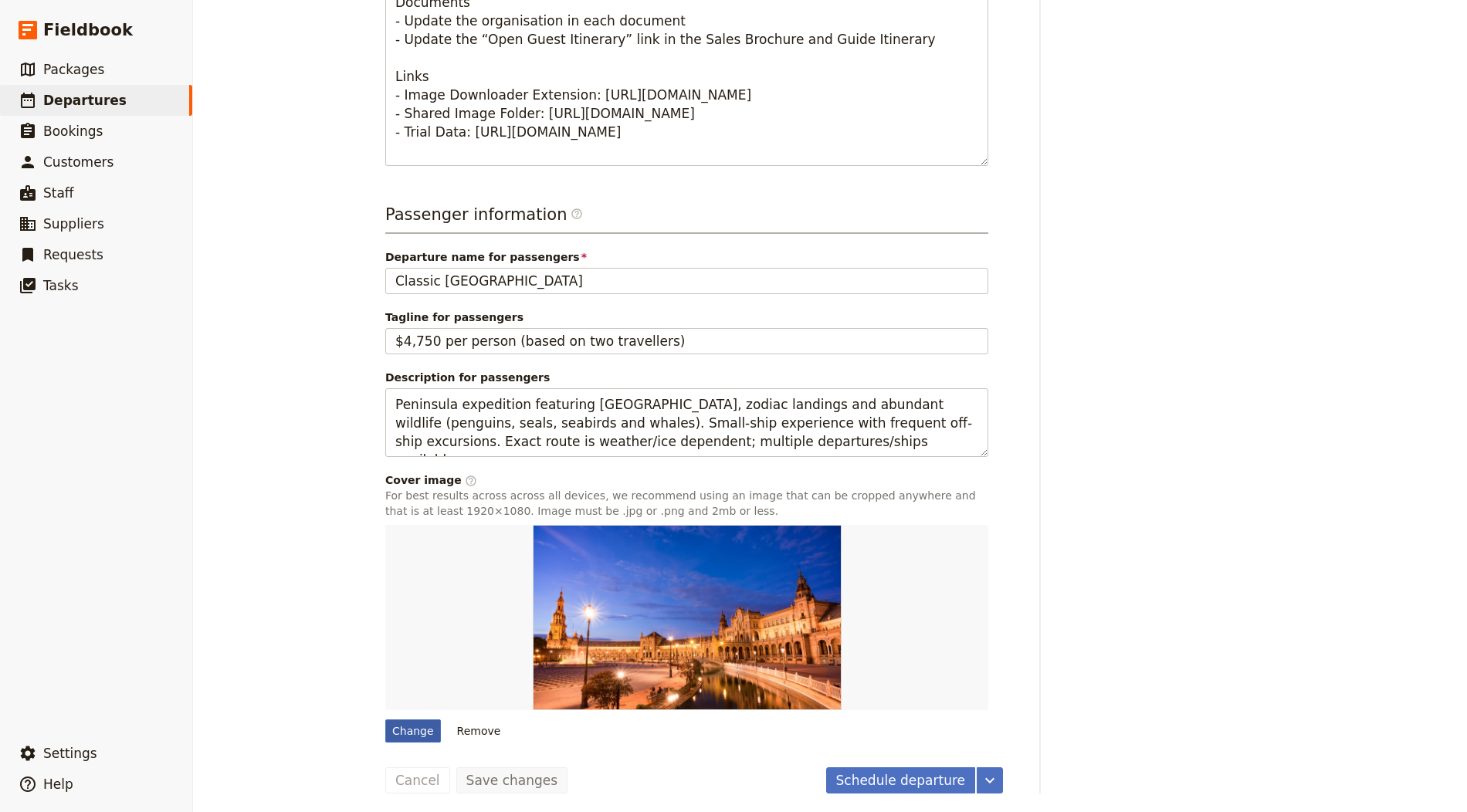
click at [398, 721] on div "Change" at bounding box center [413, 730] width 56 height 23
click at [385, 719] on input "Change" at bounding box center [384, 719] width 1 height 1
type input "C:\fakepath\torsten-dederichs-MC4vKEsIKVY-unsplash.jpg"
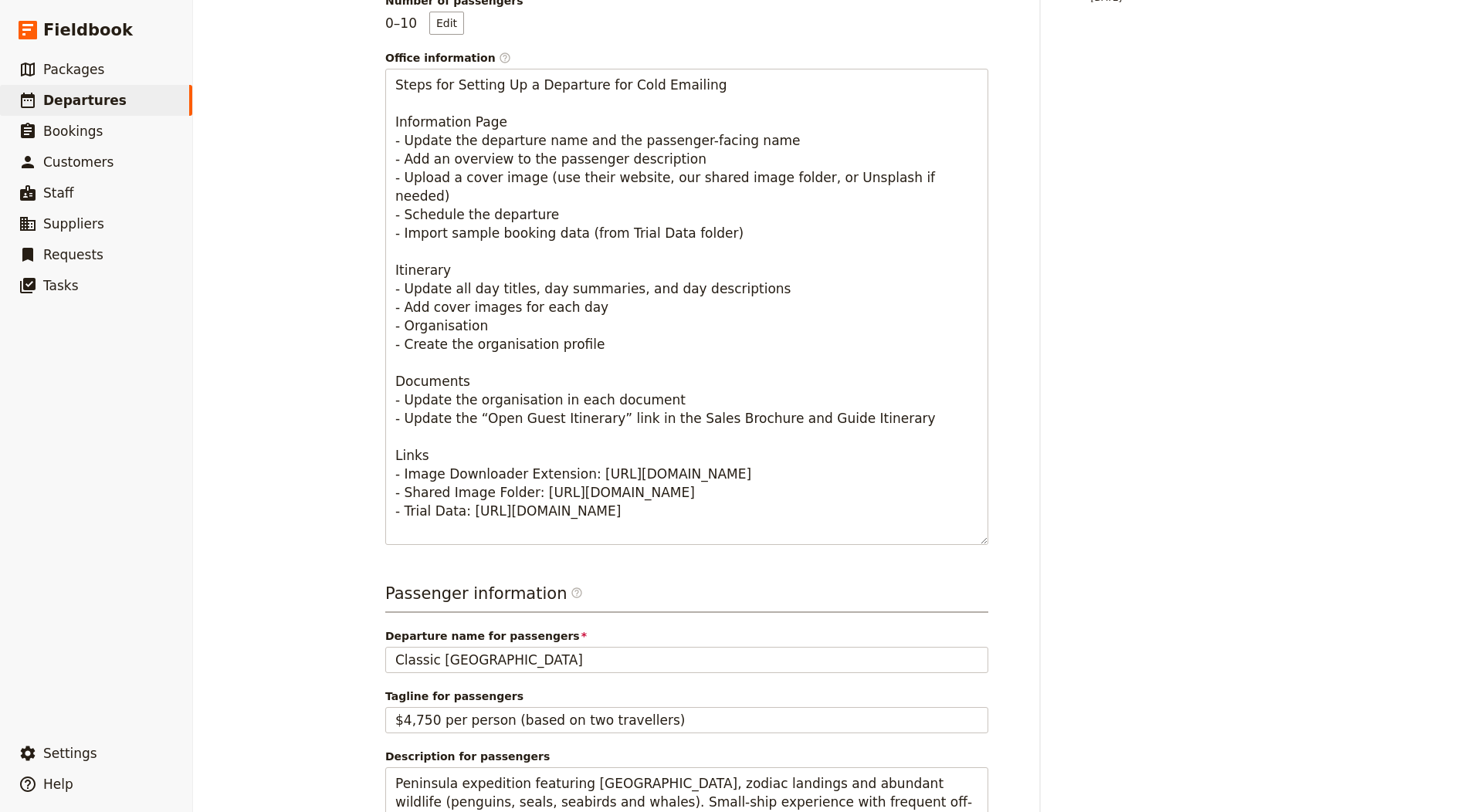
scroll to position [0, 0]
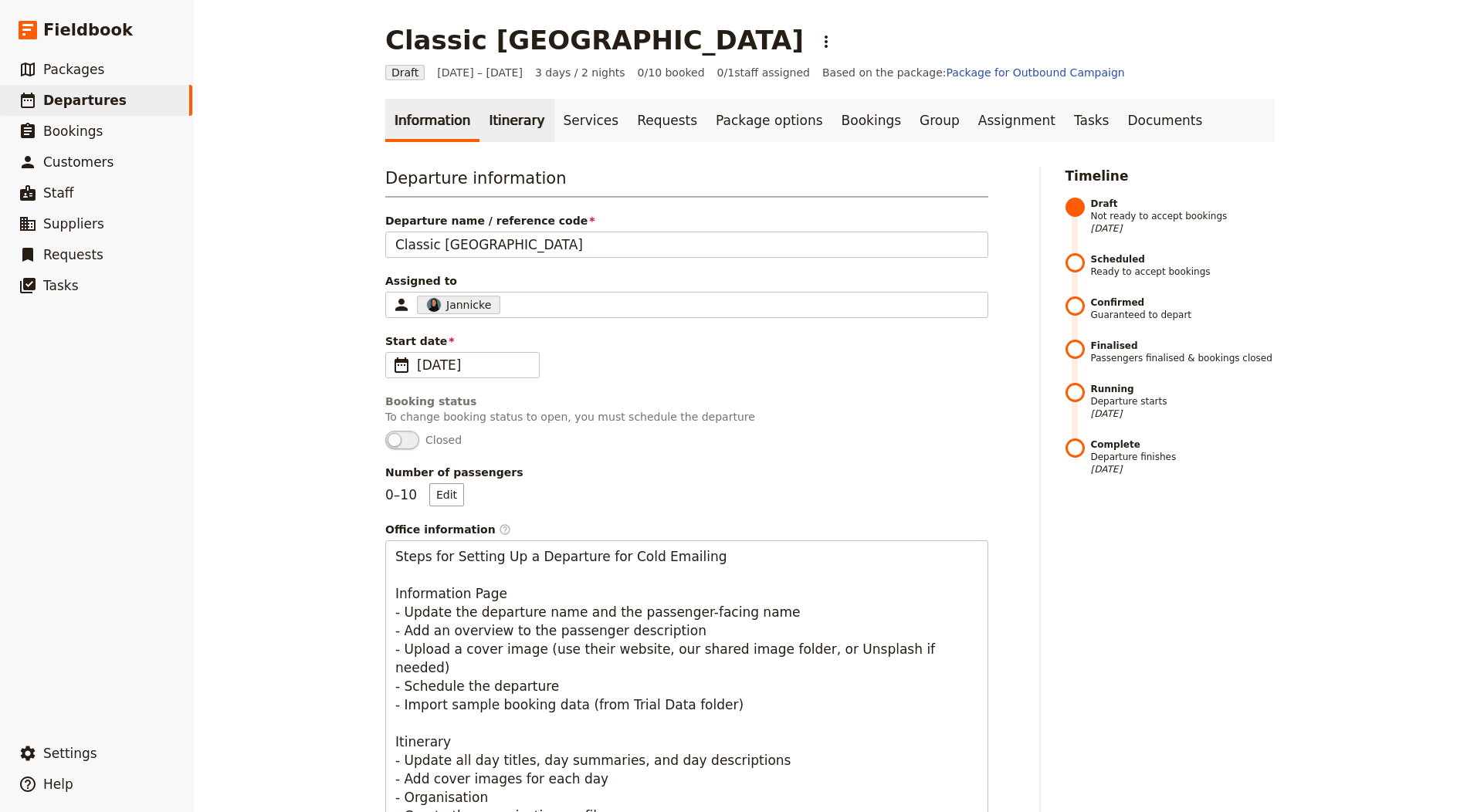
click at [494, 113] on link "Itinerary" at bounding box center [516, 120] width 74 height 43
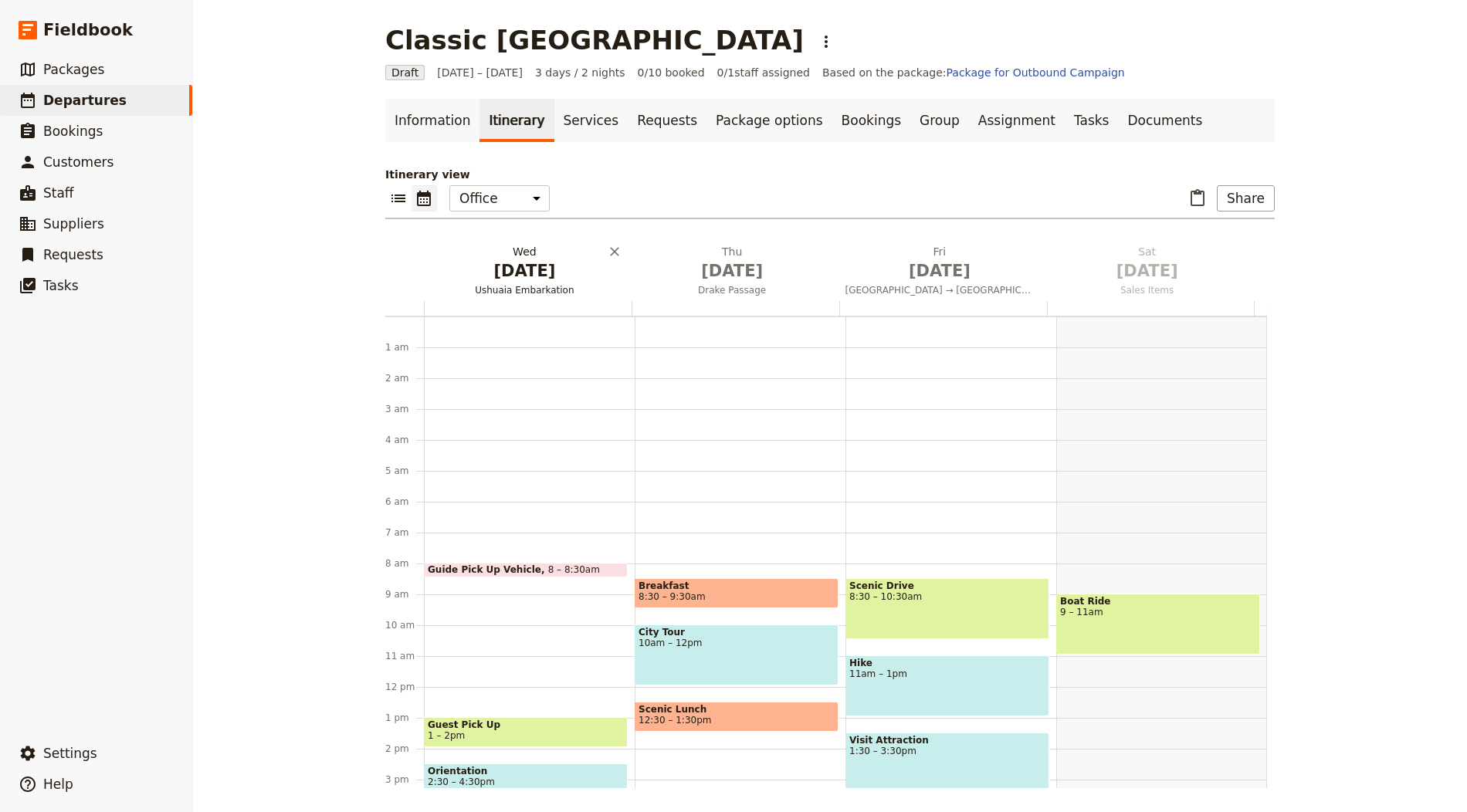
scroll to position [201, 0]
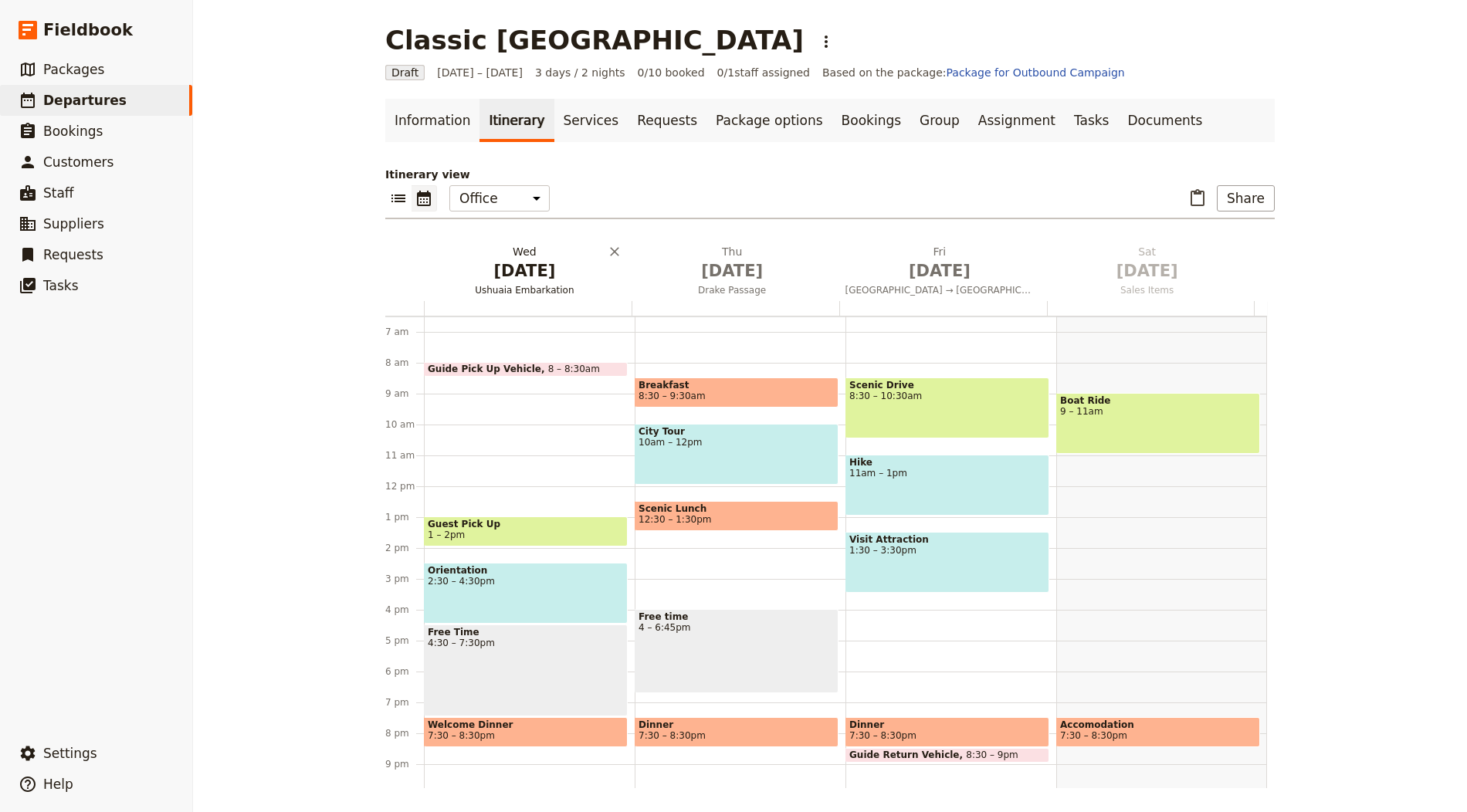
click at [542, 299] on button "[DATE] Ushuaia Embarkation" at bounding box center [527, 272] width 207 height 57
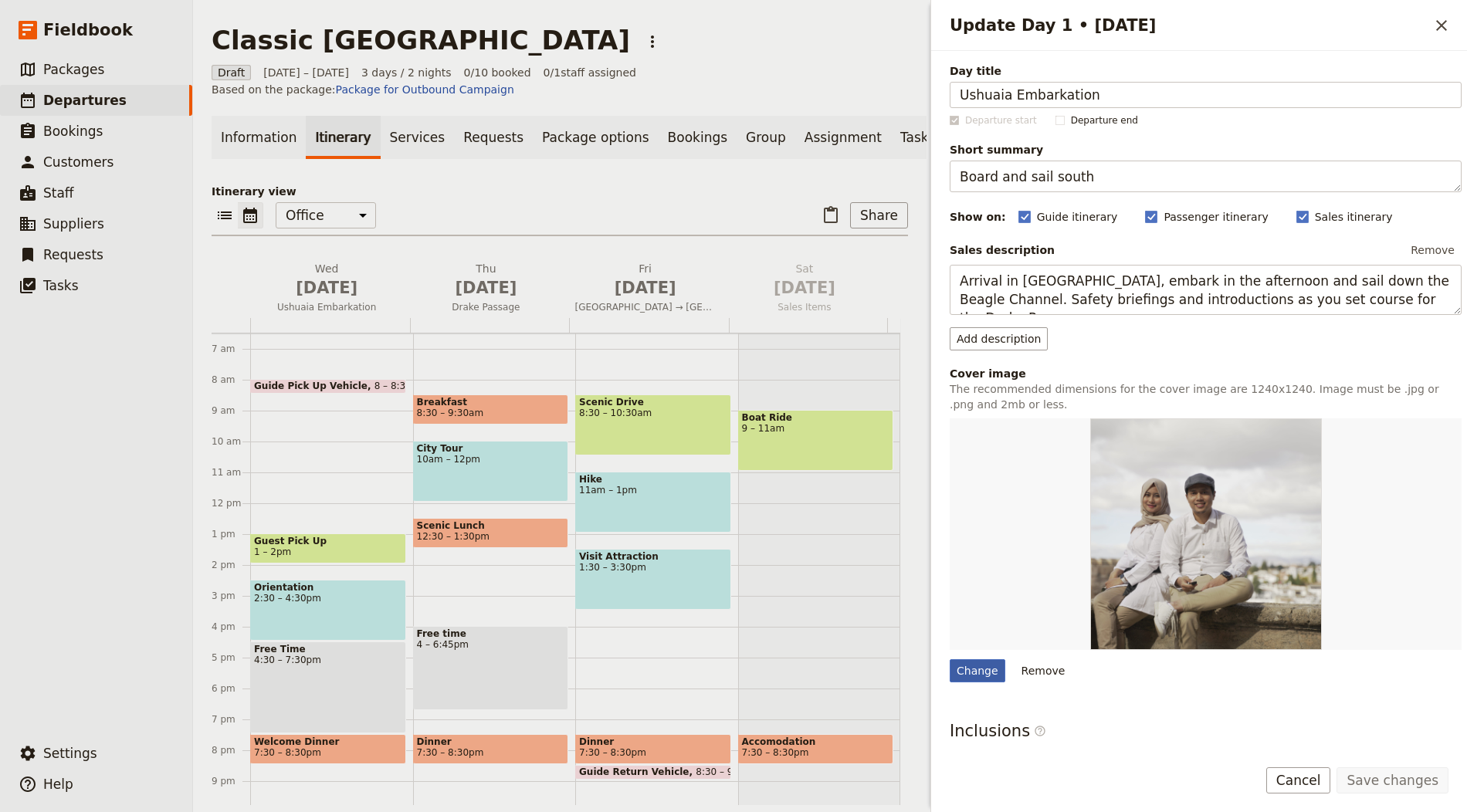
click at [956, 656] on div "Change Remove" at bounding box center [1206, 551] width 512 height 264
click at [963, 663] on div "Change" at bounding box center [978, 671] width 56 height 23
click at [950, 659] on input "Change" at bounding box center [949, 659] width 1 height 1
type input "C:\fakepath\torsten-dederichs-OfPqMA8ldt8-unsplash.jpg"
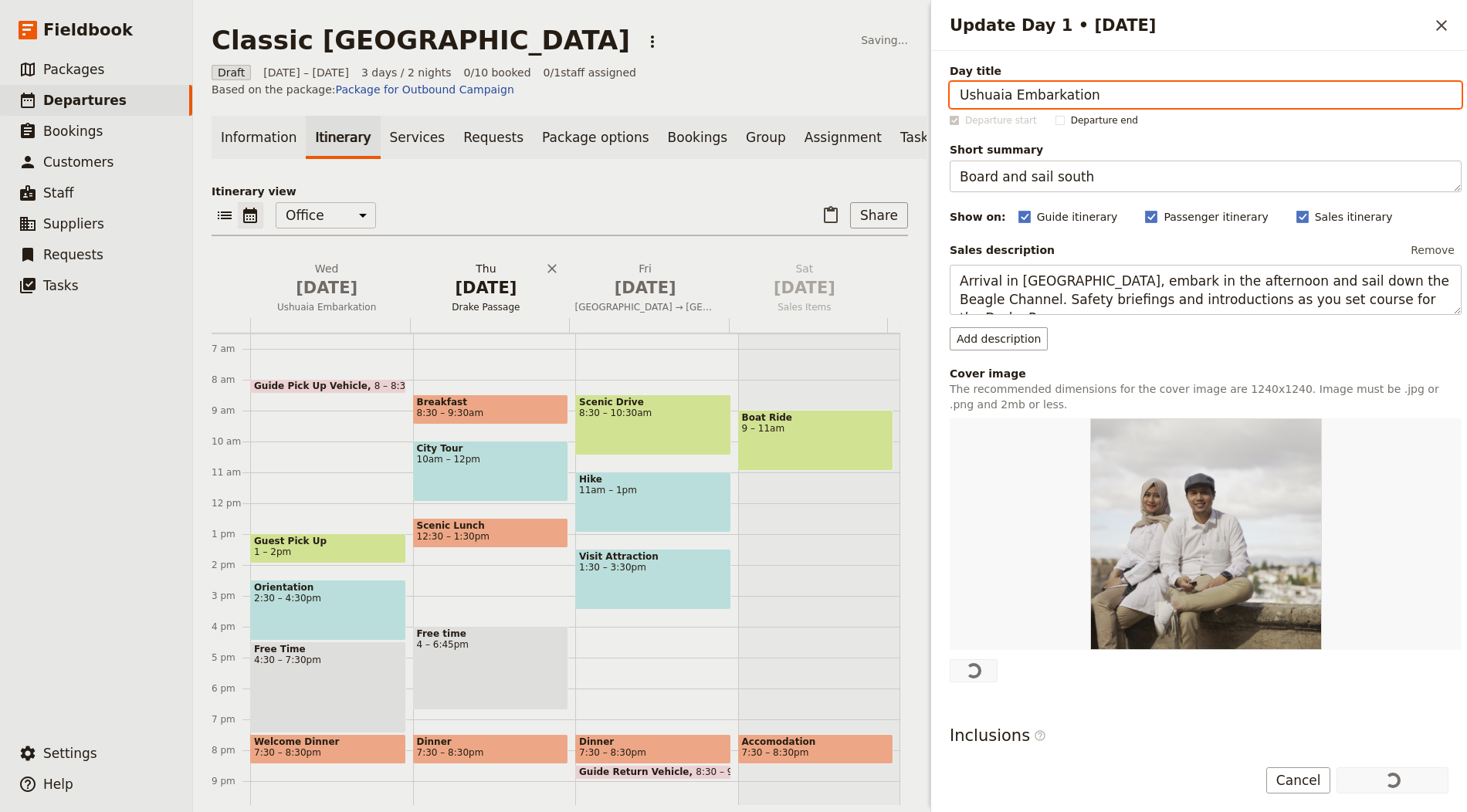
click at [488, 275] on h2 "[DATE] Drake Passage" at bounding box center [486, 280] width 140 height 38
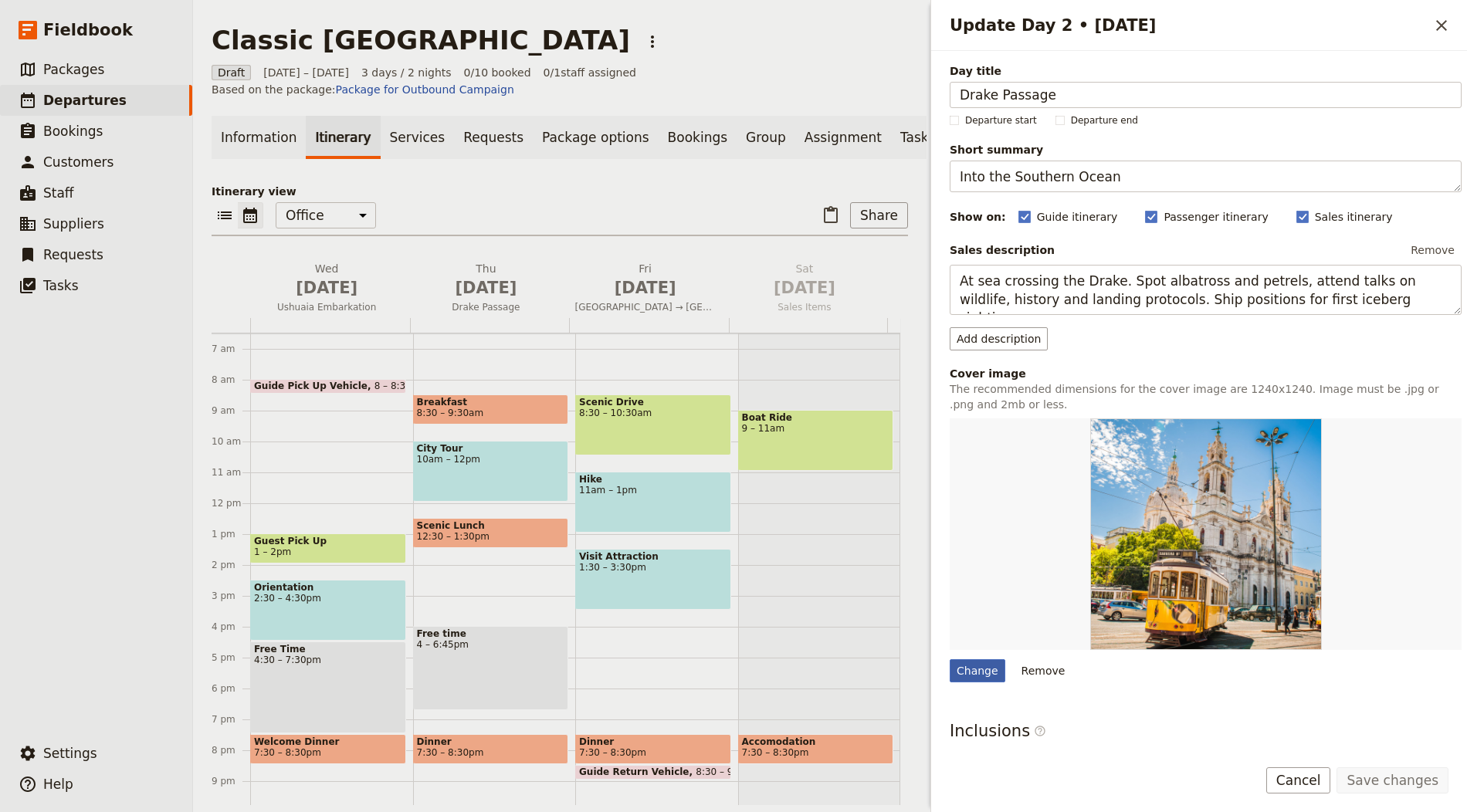
click at [974, 660] on div "Change" at bounding box center [978, 671] width 56 height 23
click at [950, 659] on input "Change" at bounding box center [949, 659] width 1 height 1
type input "C:\fakepath\[PERSON_NAME]-Pp-zoKs3pXQ-unsplash.jpg"
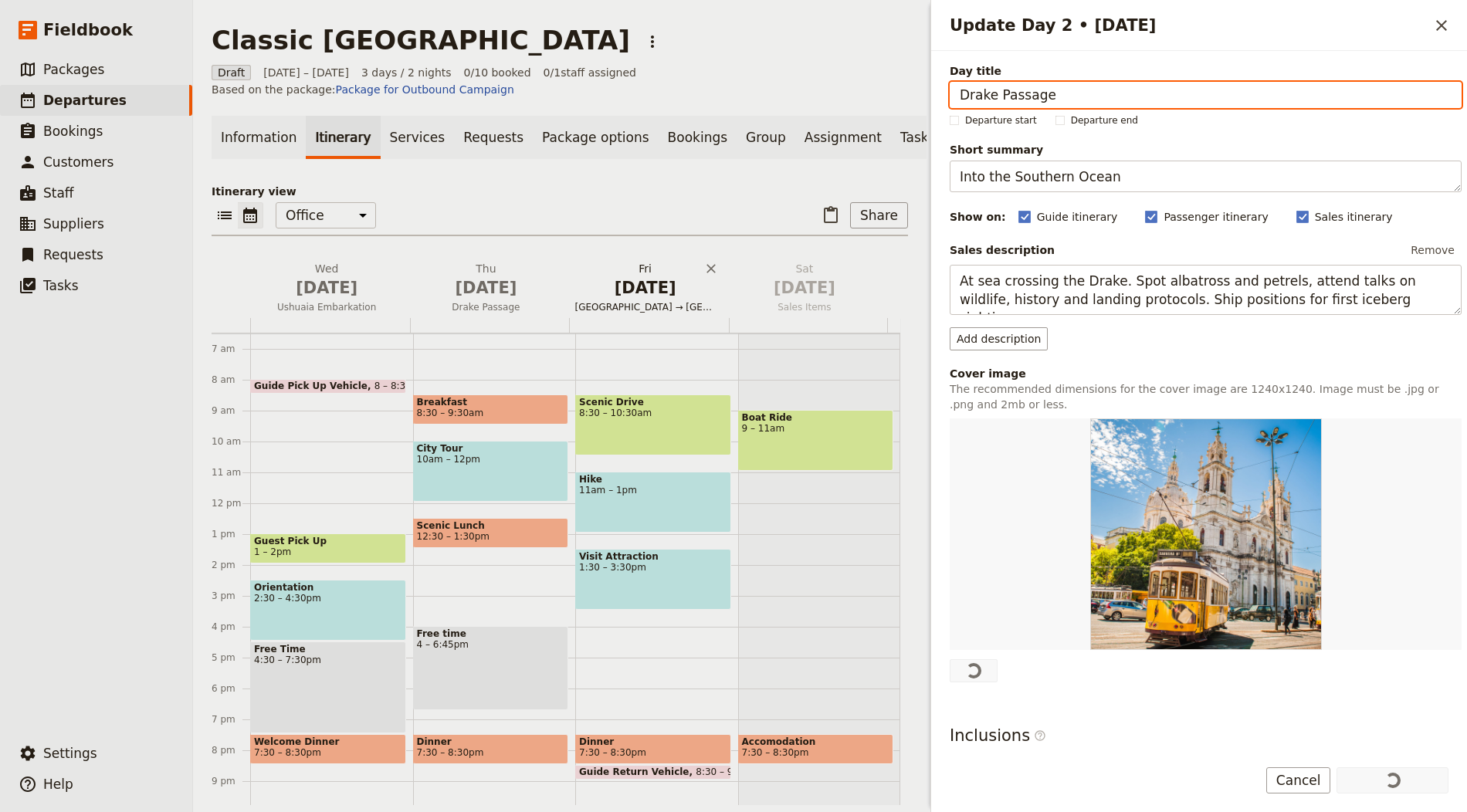
click at [642, 295] on span "[DATE]" at bounding box center [645, 287] width 140 height 23
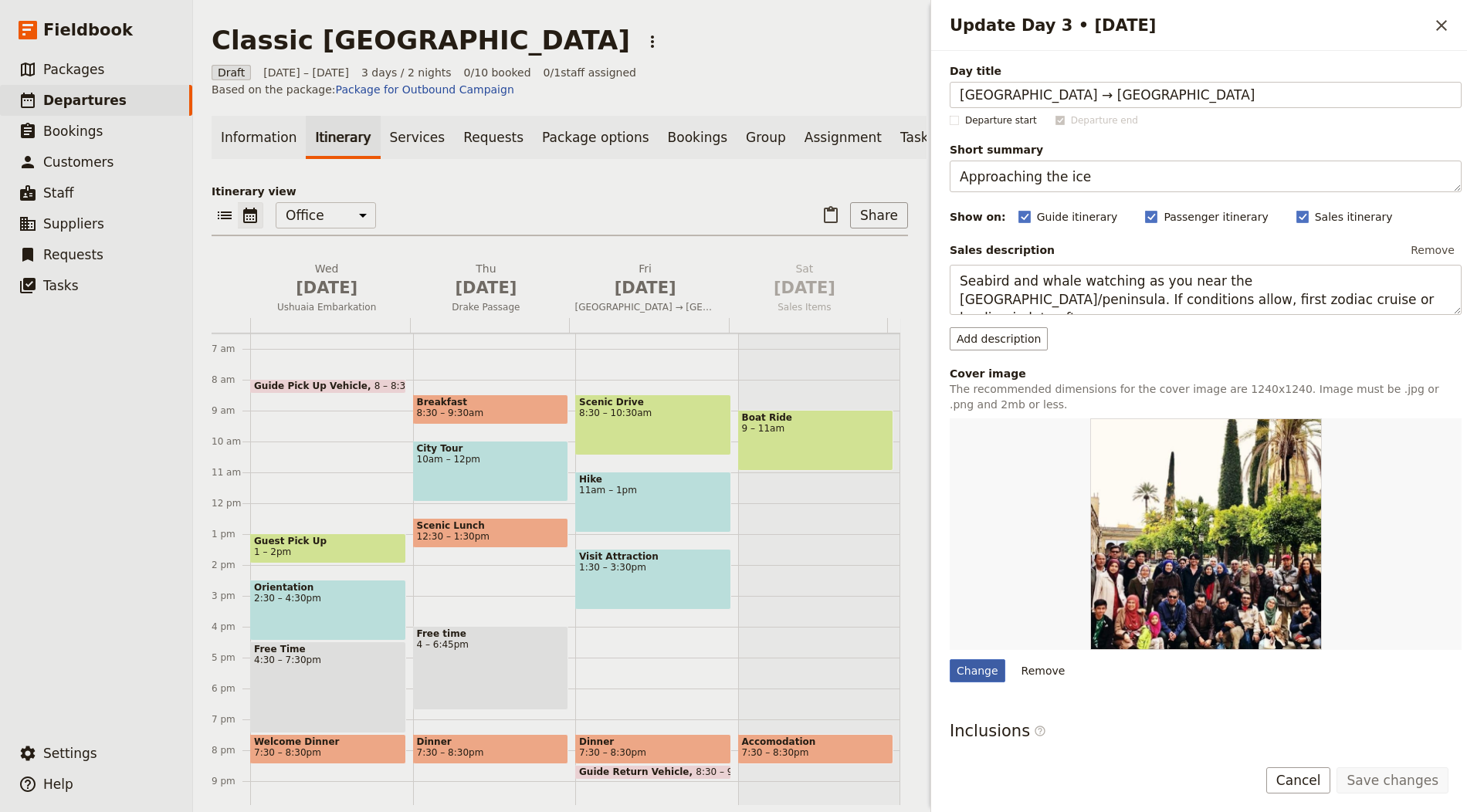
click at [965, 661] on div "Change" at bounding box center [978, 671] width 56 height 23
click at [950, 659] on input "Change" at bounding box center [949, 659] width 1 height 1
type input "C:\fakepath\[PERSON_NAME]-4ReskwNsh68-unsplash.jpg"
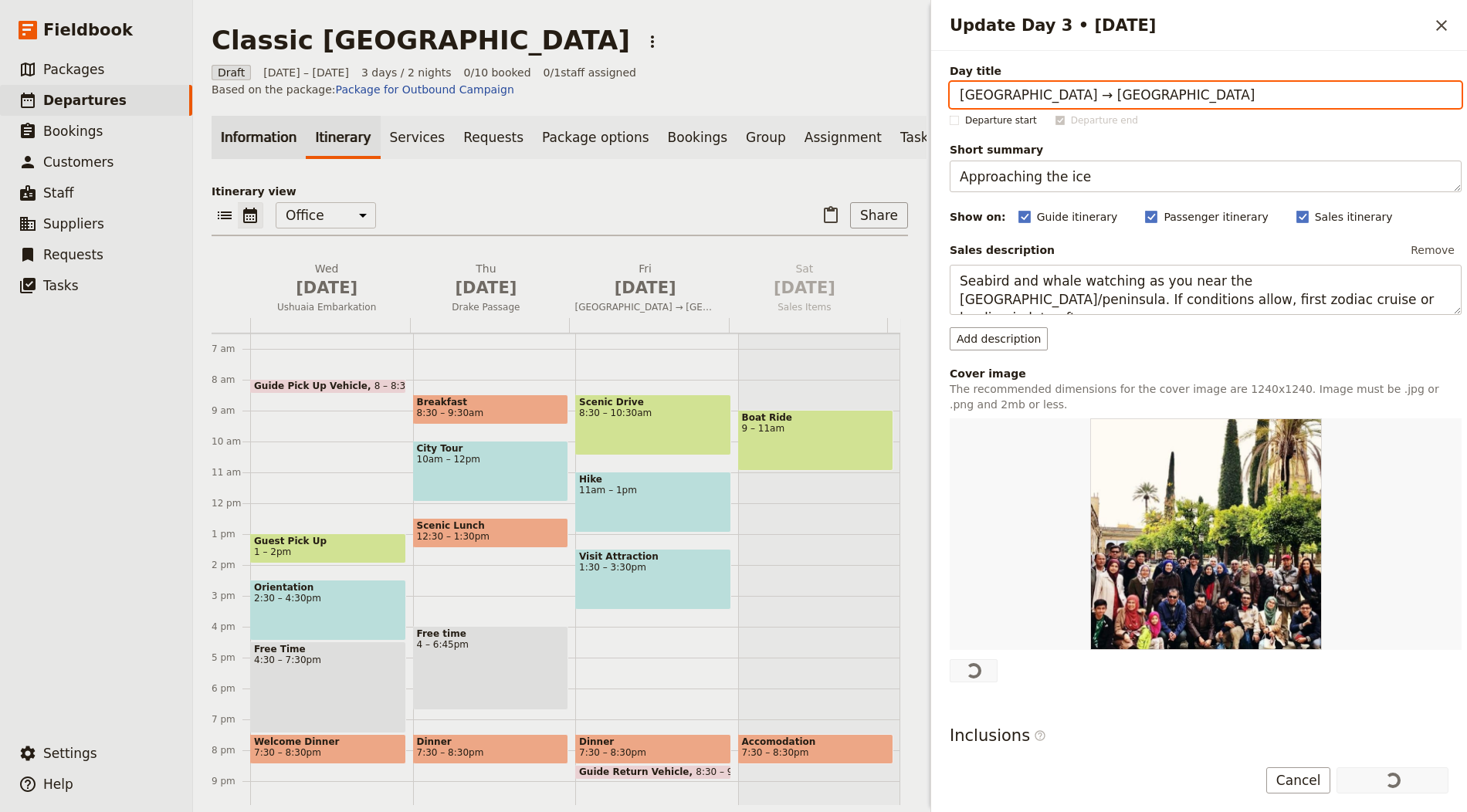
click at [225, 134] on link "Information" at bounding box center [258, 137] width 94 height 43
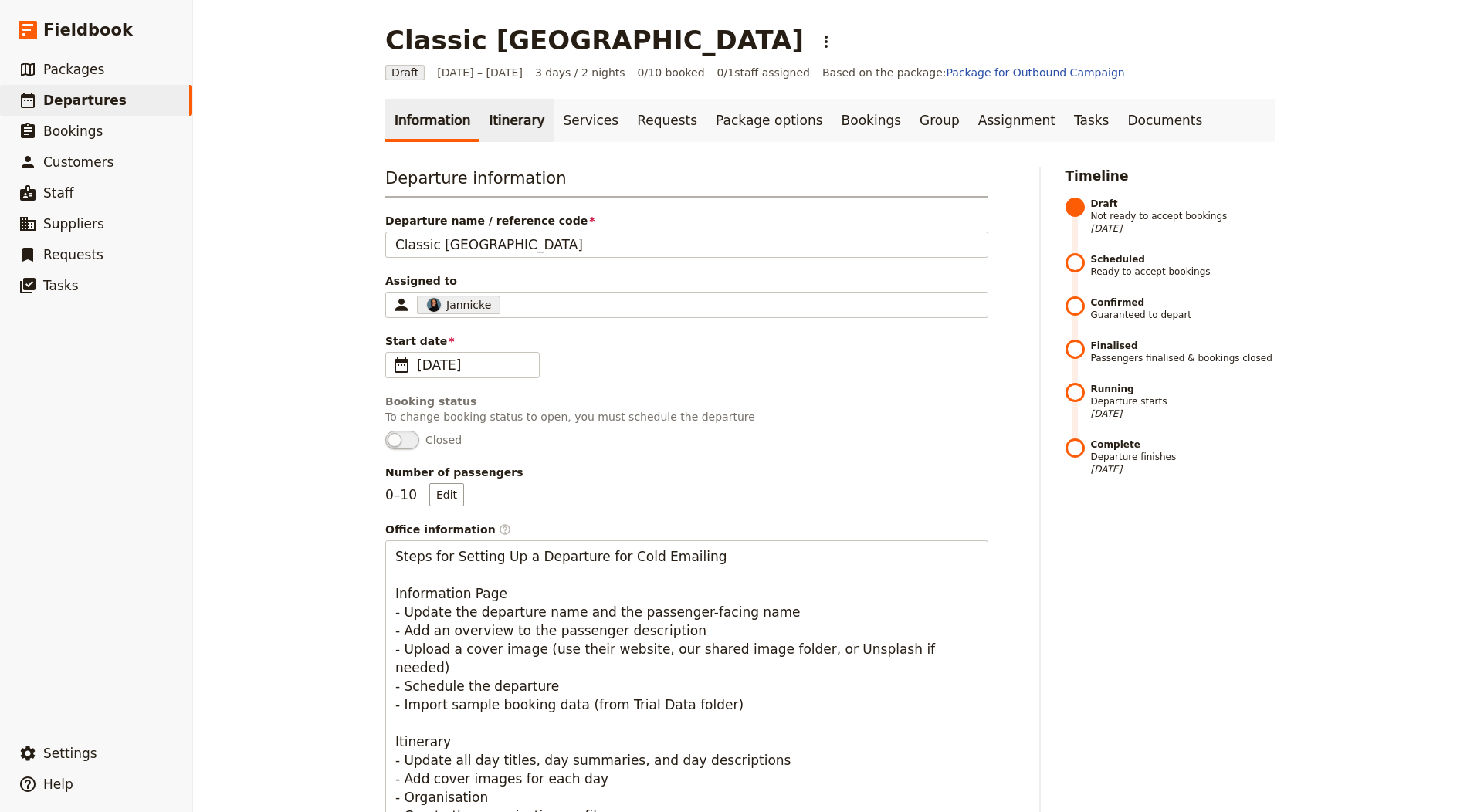
click at [506, 131] on link "Itinerary" at bounding box center [516, 120] width 74 height 43
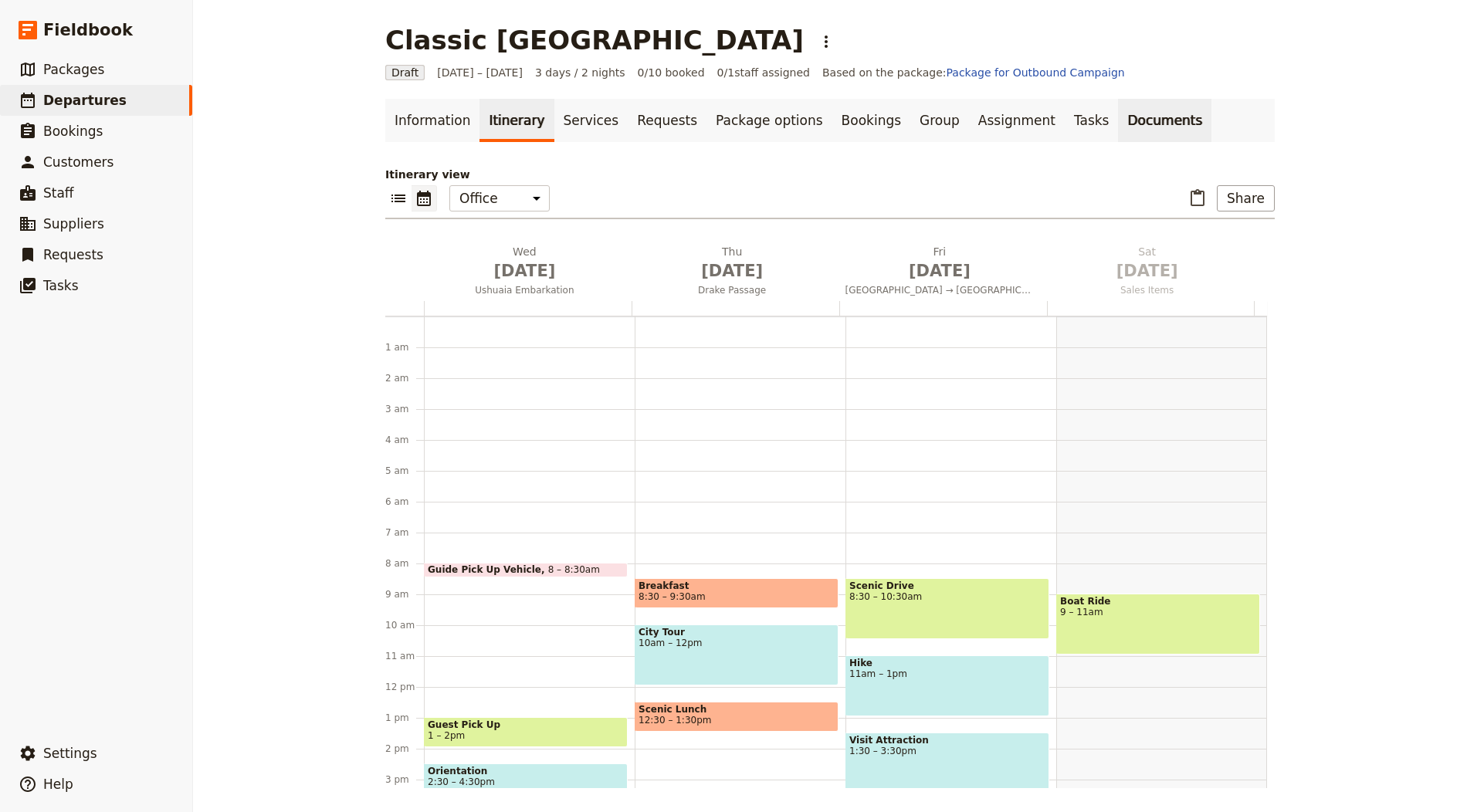
scroll to position [201, 0]
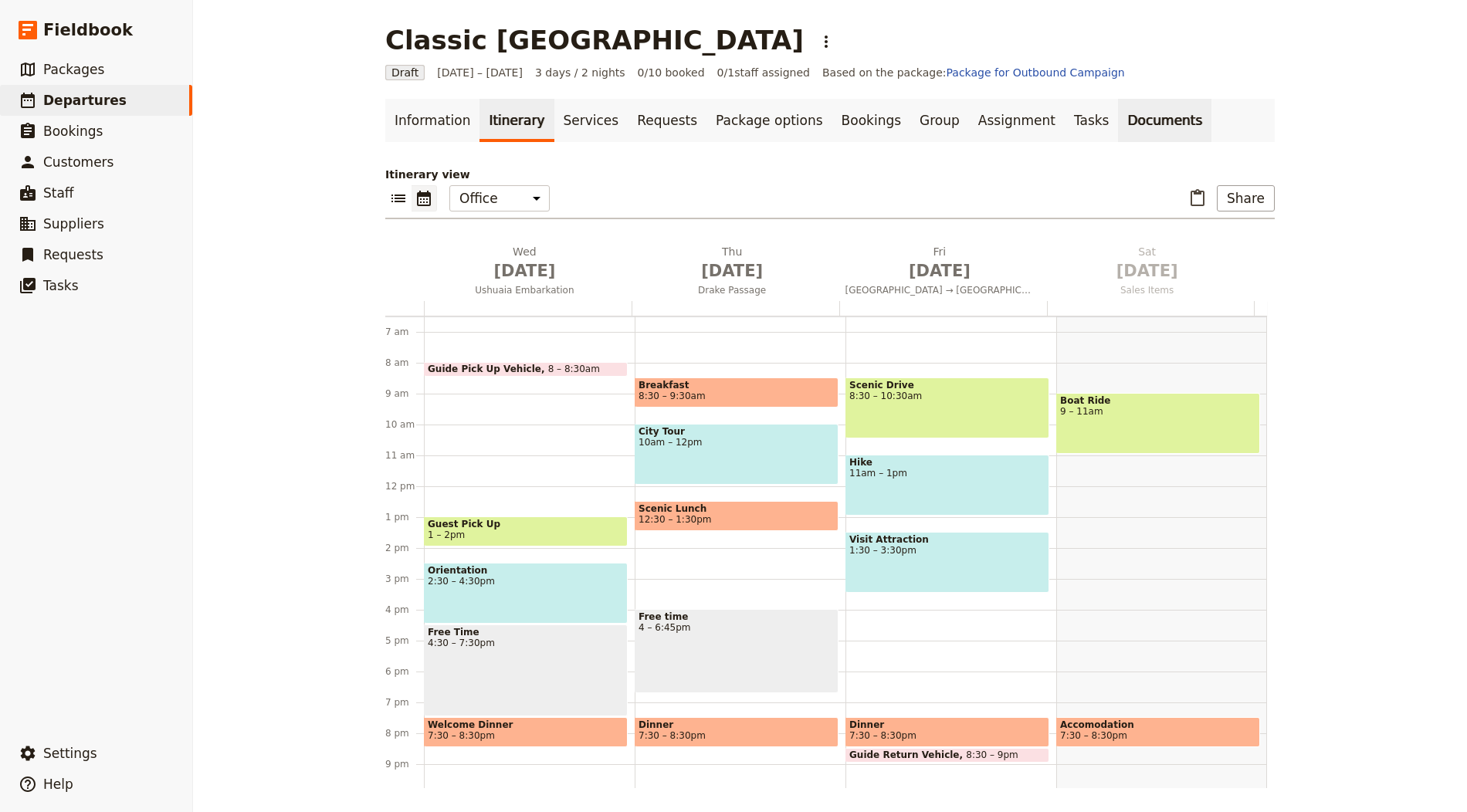
click at [1118, 133] on link "Documents" at bounding box center [1165, 120] width 93 height 43
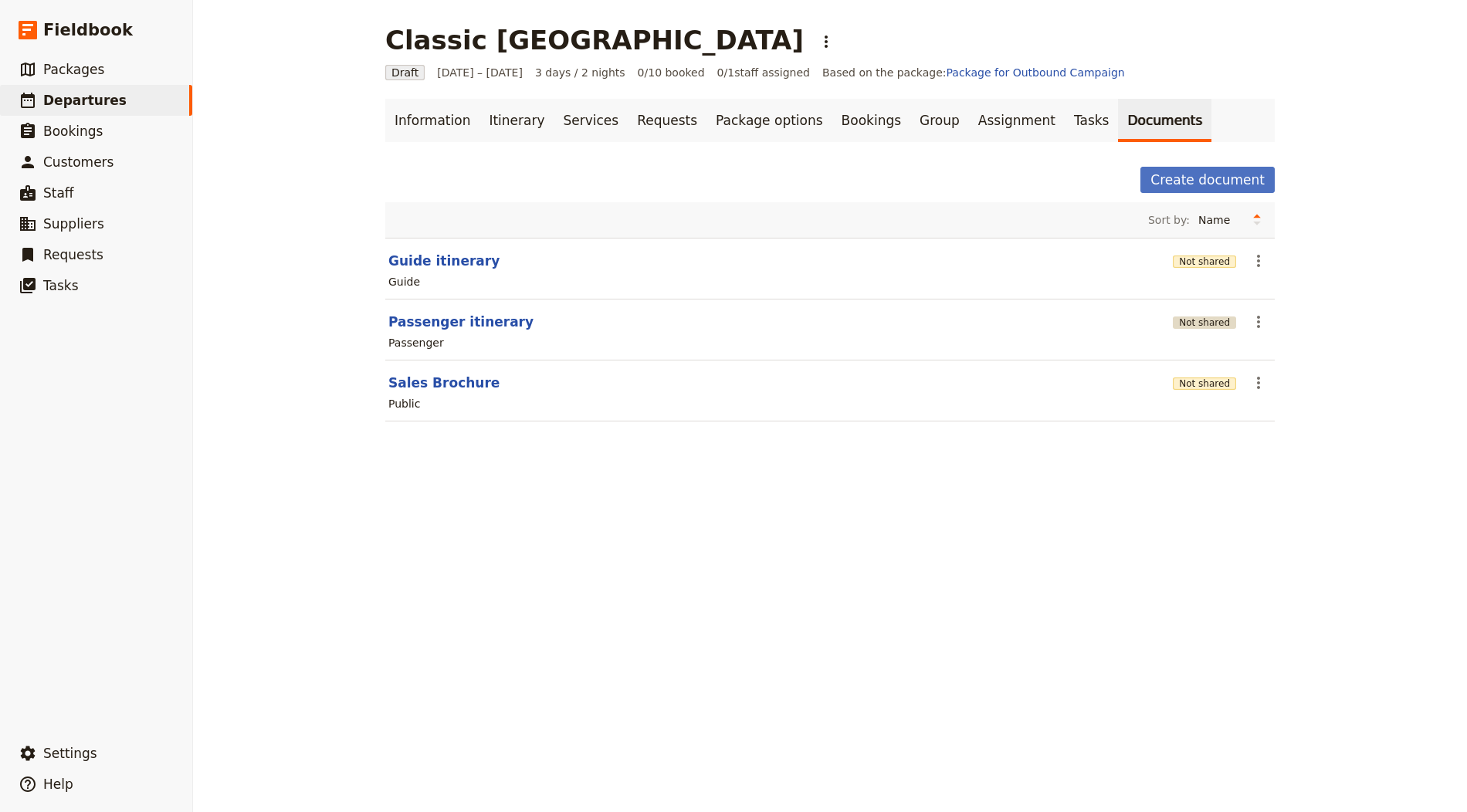
click at [1201, 323] on button "Not shared" at bounding box center [1205, 322] width 63 height 12
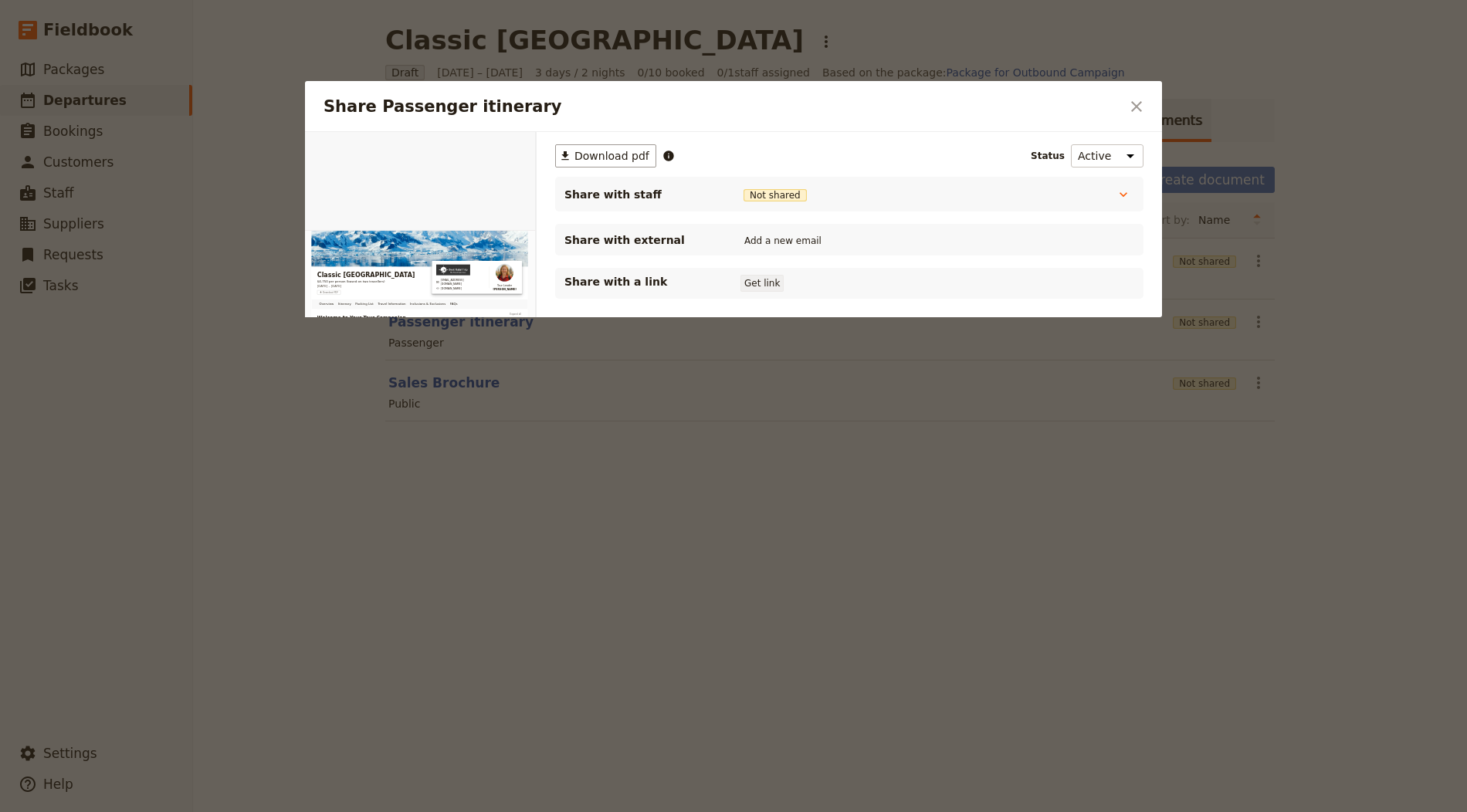
click at [767, 279] on button "Get link" at bounding box center [762, 283] width 43 height 17
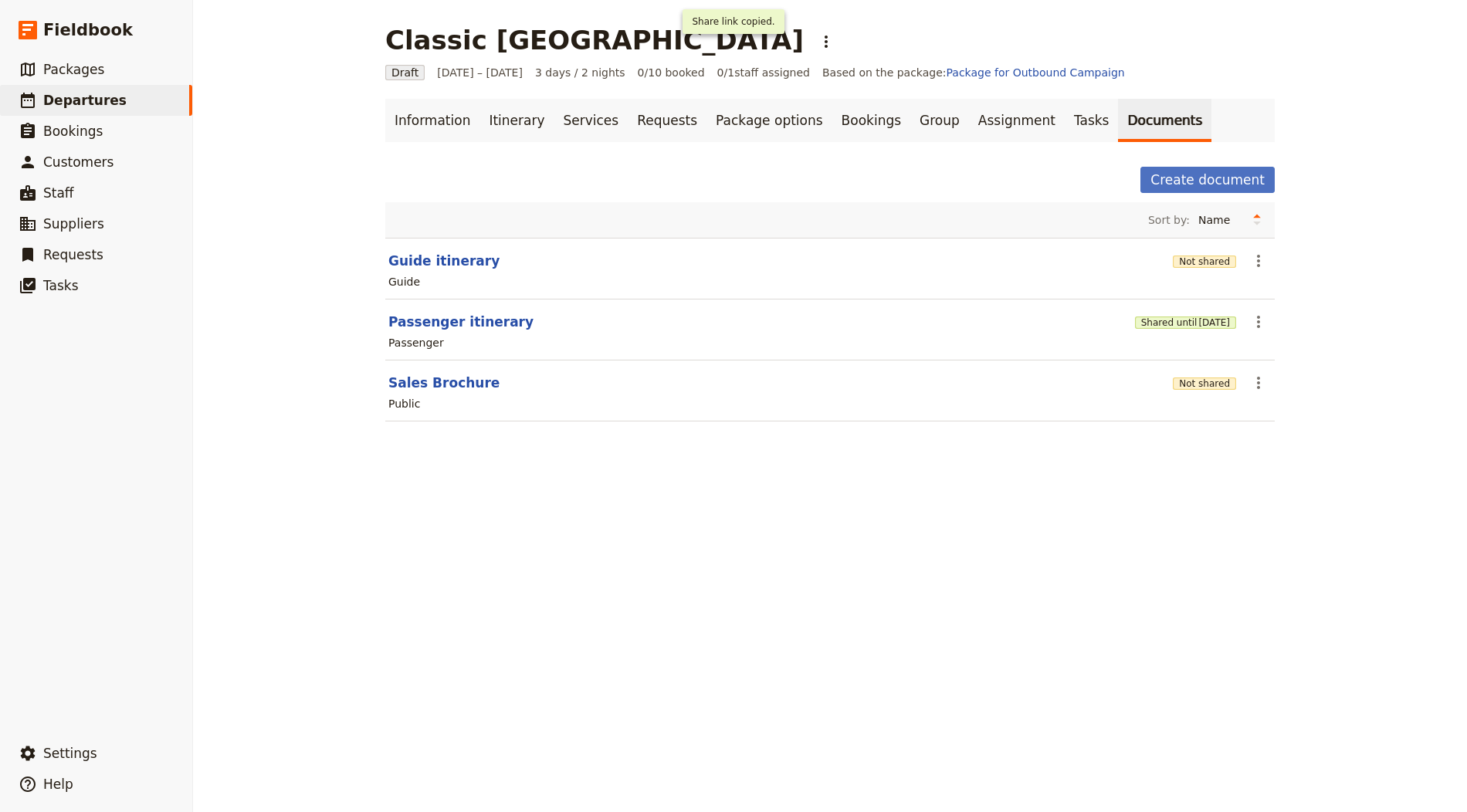
click at [450, 308] on section "Passenger itinerary Shared until [DATE] ​ Passenger" at bounding box center [830, 330] width 889 height 61
click at [458, 315] on button "Passenger itinerary" at bounding box center [460, 322] width 145 height 19
select select "PASSENGER"
select select "RUN_SHEET"
select select "LARGE"
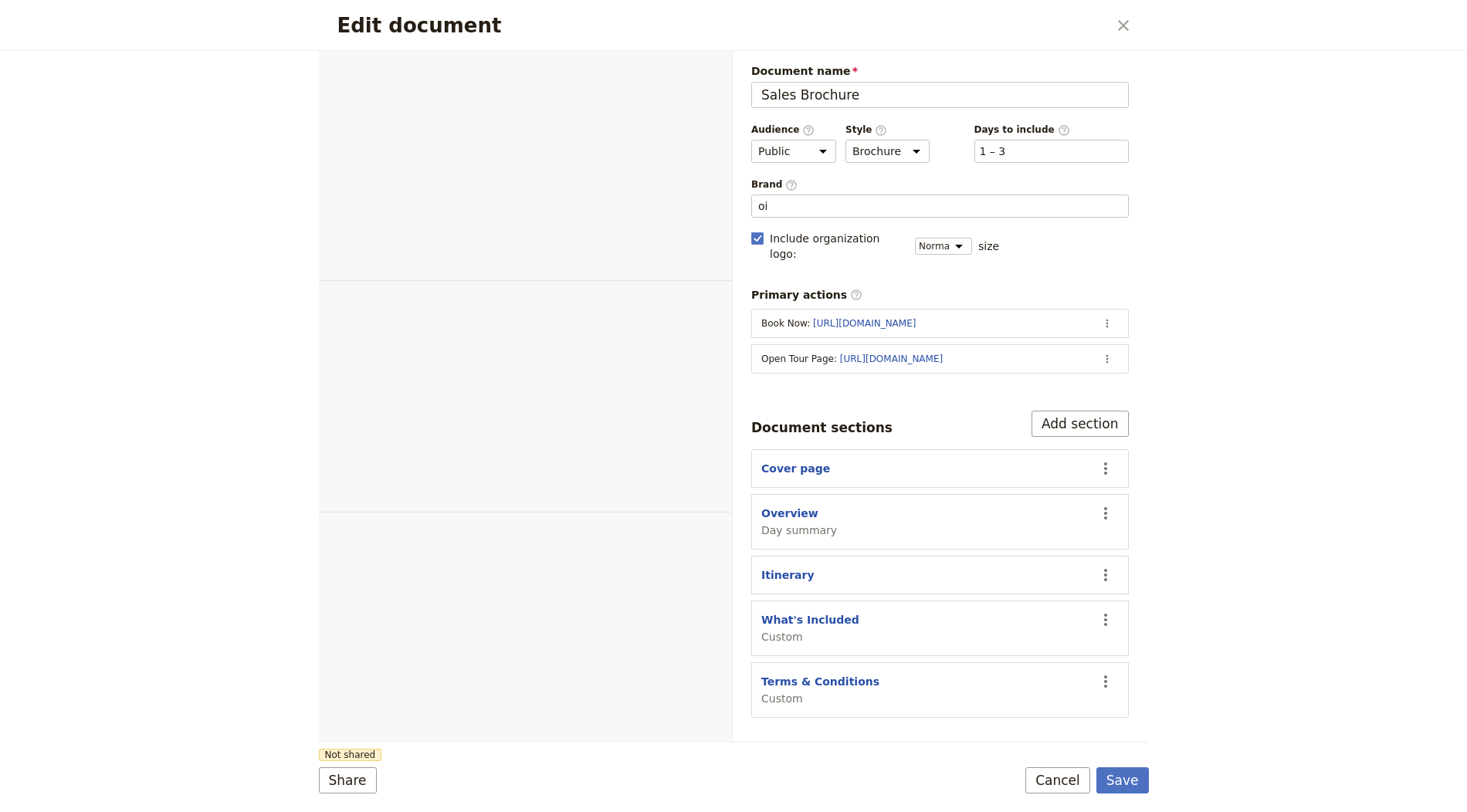
select select "DEFAULT"
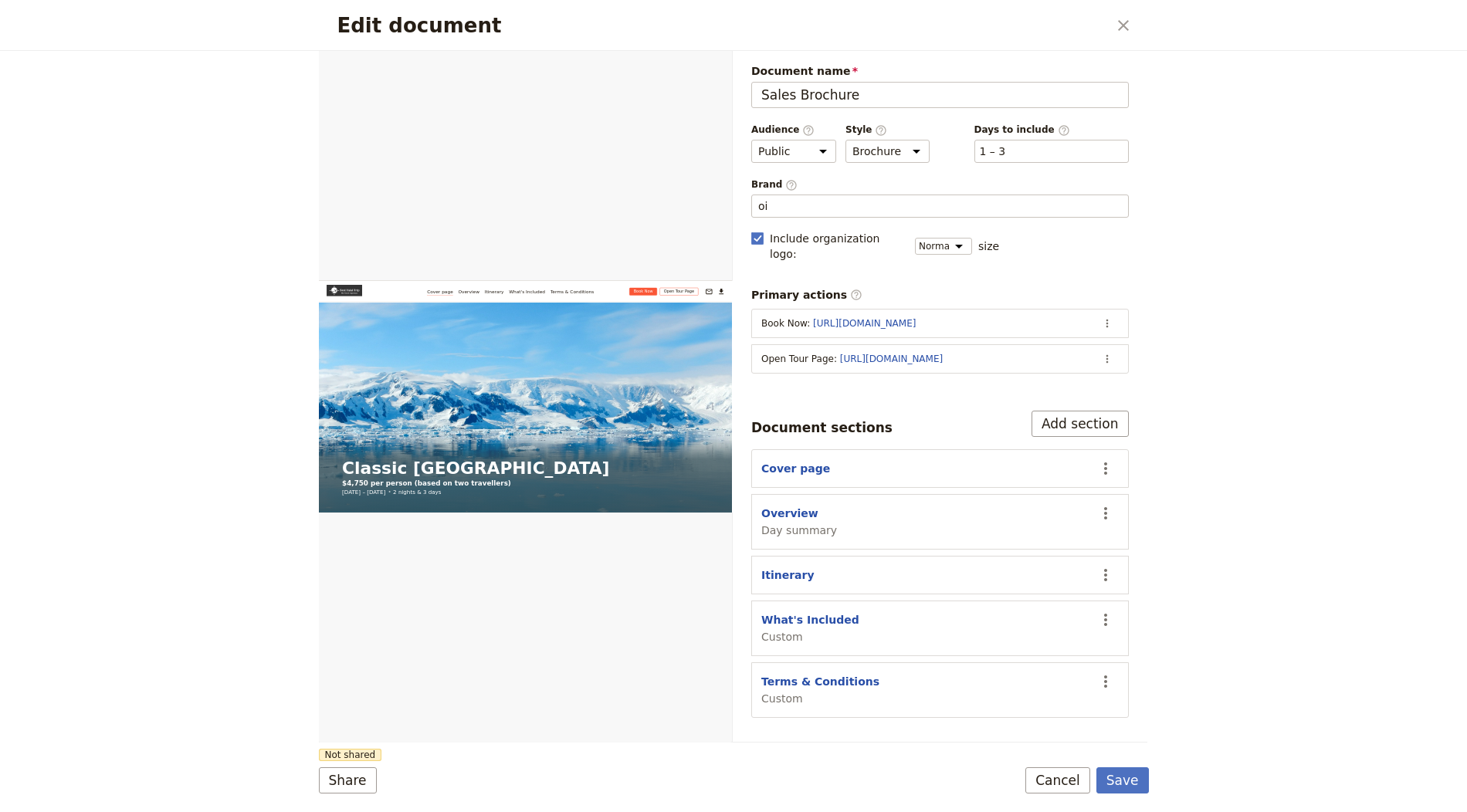
type input "o"
type input "Ice Tracks"
click at [1109, 353] on icon "Actions" at bounding box center [1106, 358] width 12 height 12
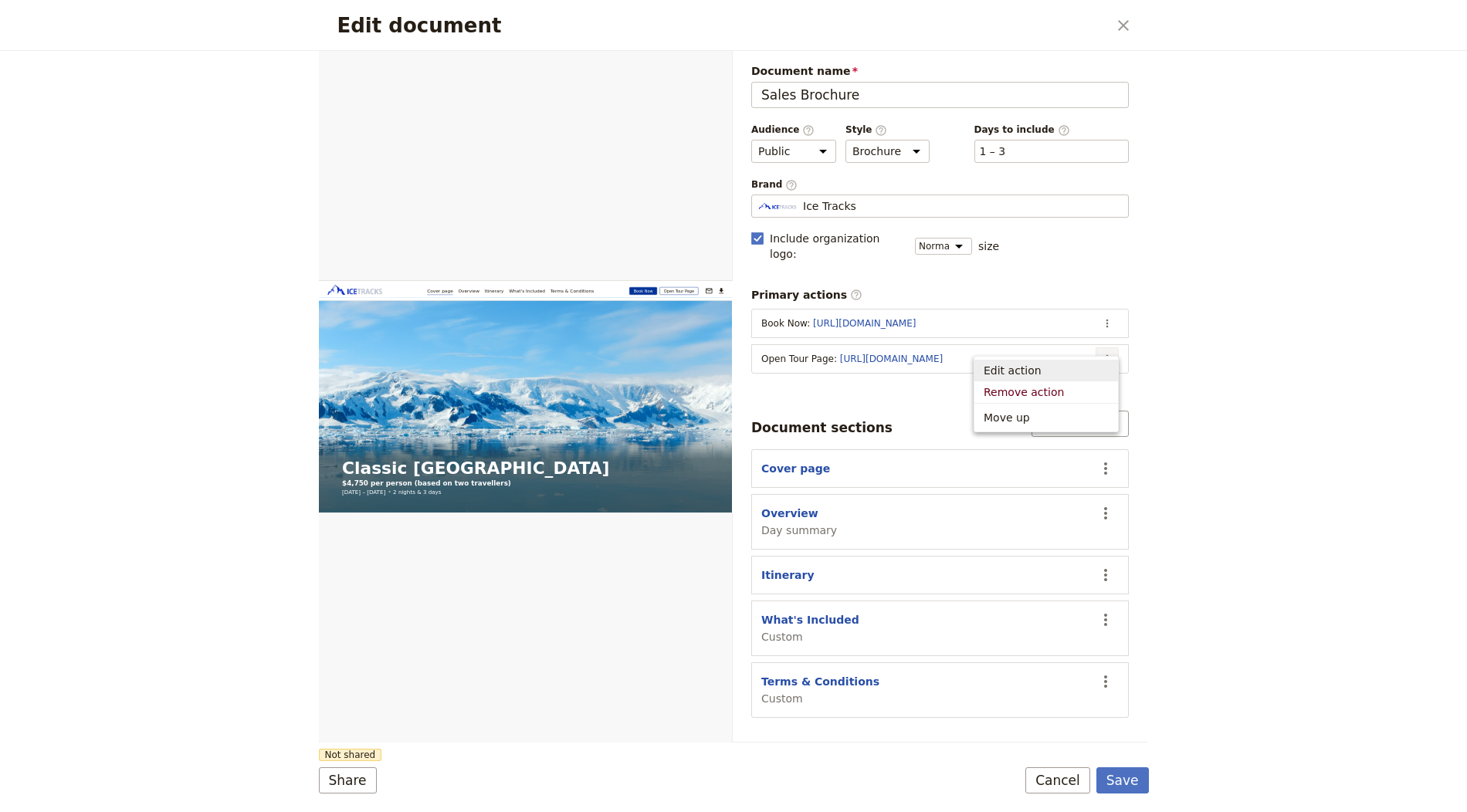
click at [1094, 363] on span "Edit action" at bounding box center [1046, 370] width 125 height 16
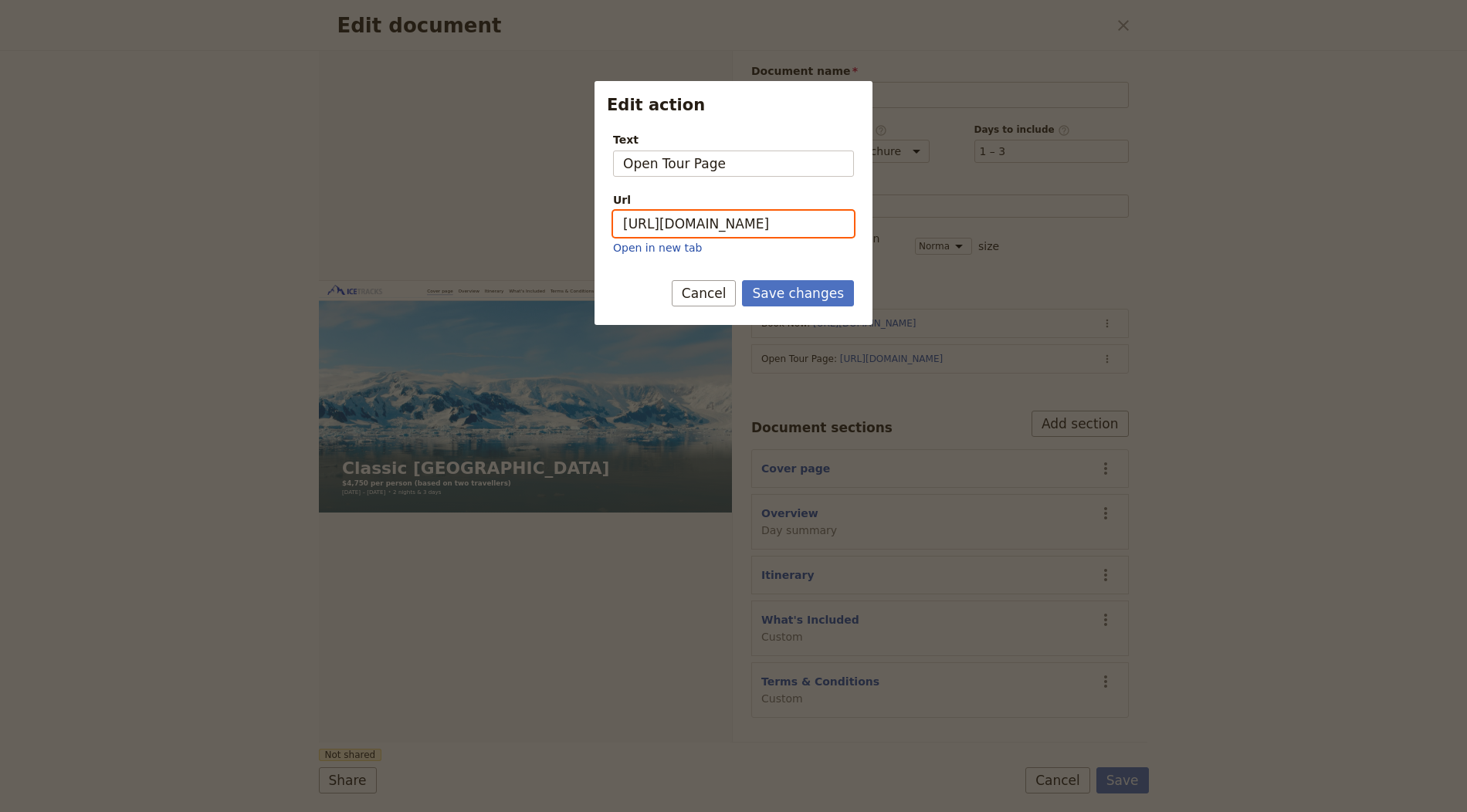
click at [810, 229] on input "[URL][DOMAIN_NAME]" at bounding box center [733, 224] width 241 height 26
paste input "FtRJ1kOhh9LgmX7o6Cwxz"
type input "[URL][DOMAIN_NAME]"
click at [821, 309] on div "Save changes Cancel" at bounding box center [733, 302] width 278 height 45
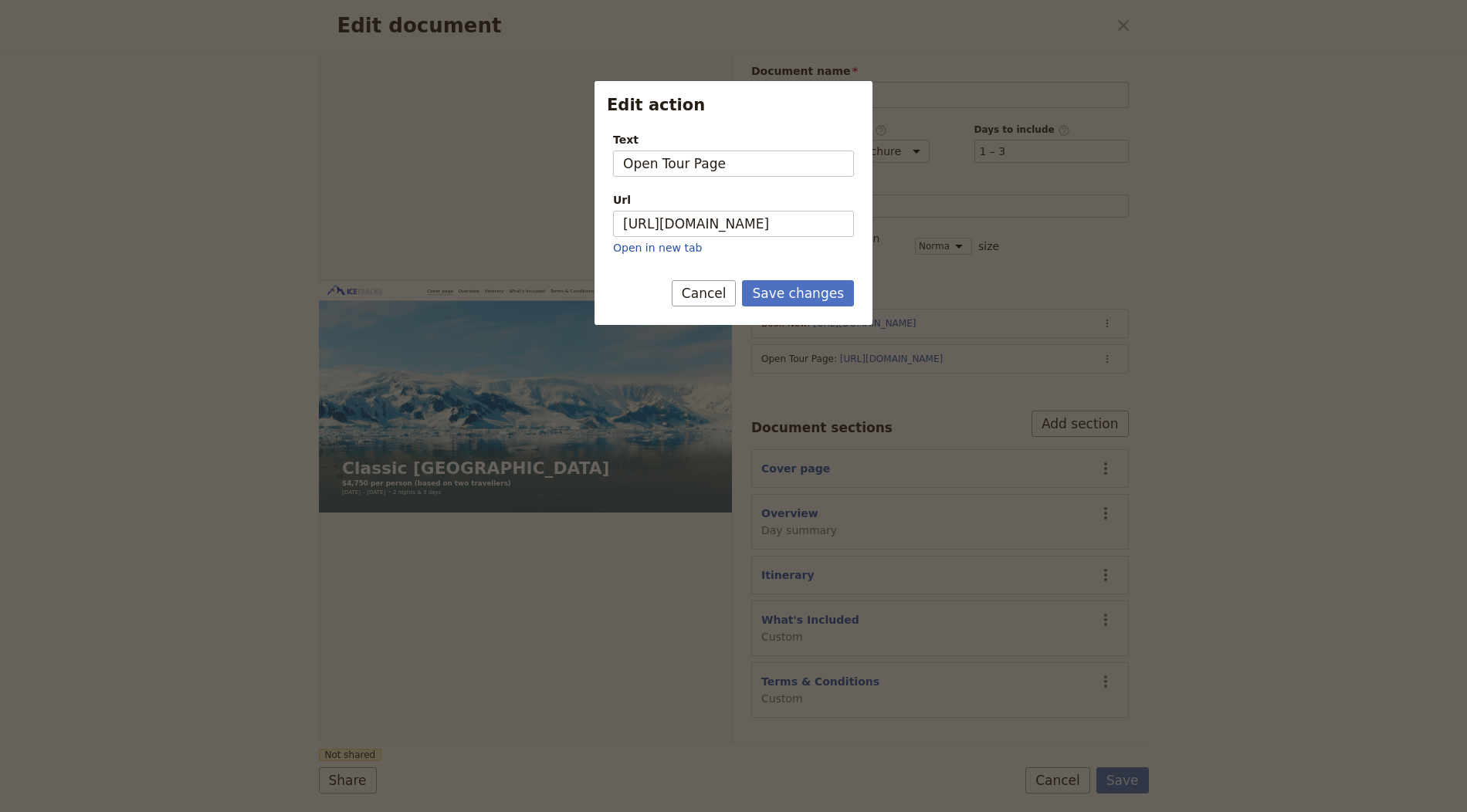
scroll to position [0, 0]
click at [809, 286] on button "Save changes" at bounding box center [798, 293] width 112 height 26
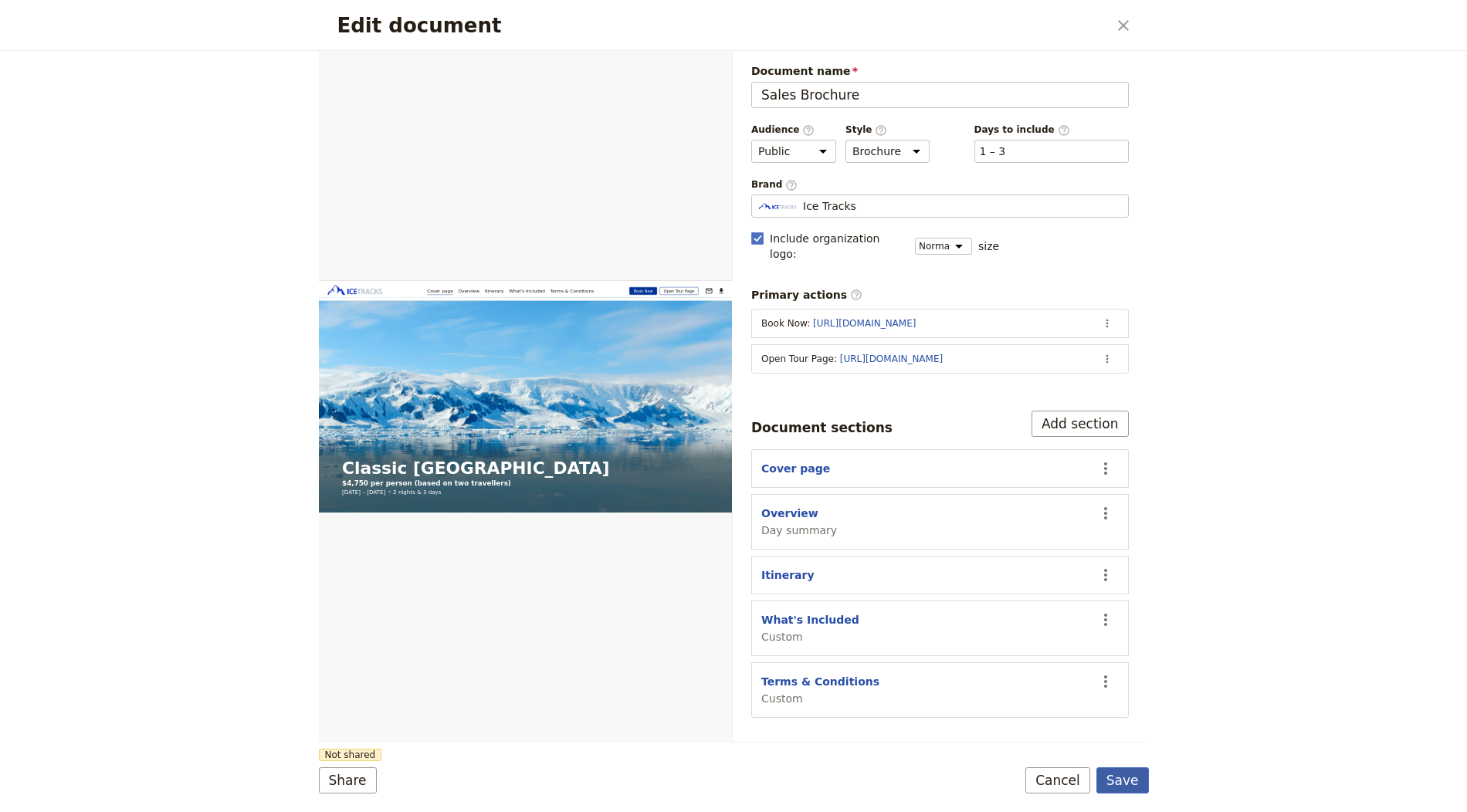
click at [1116, 780] on button "Save" at bounding box center [1122, 780] width 52 height 26
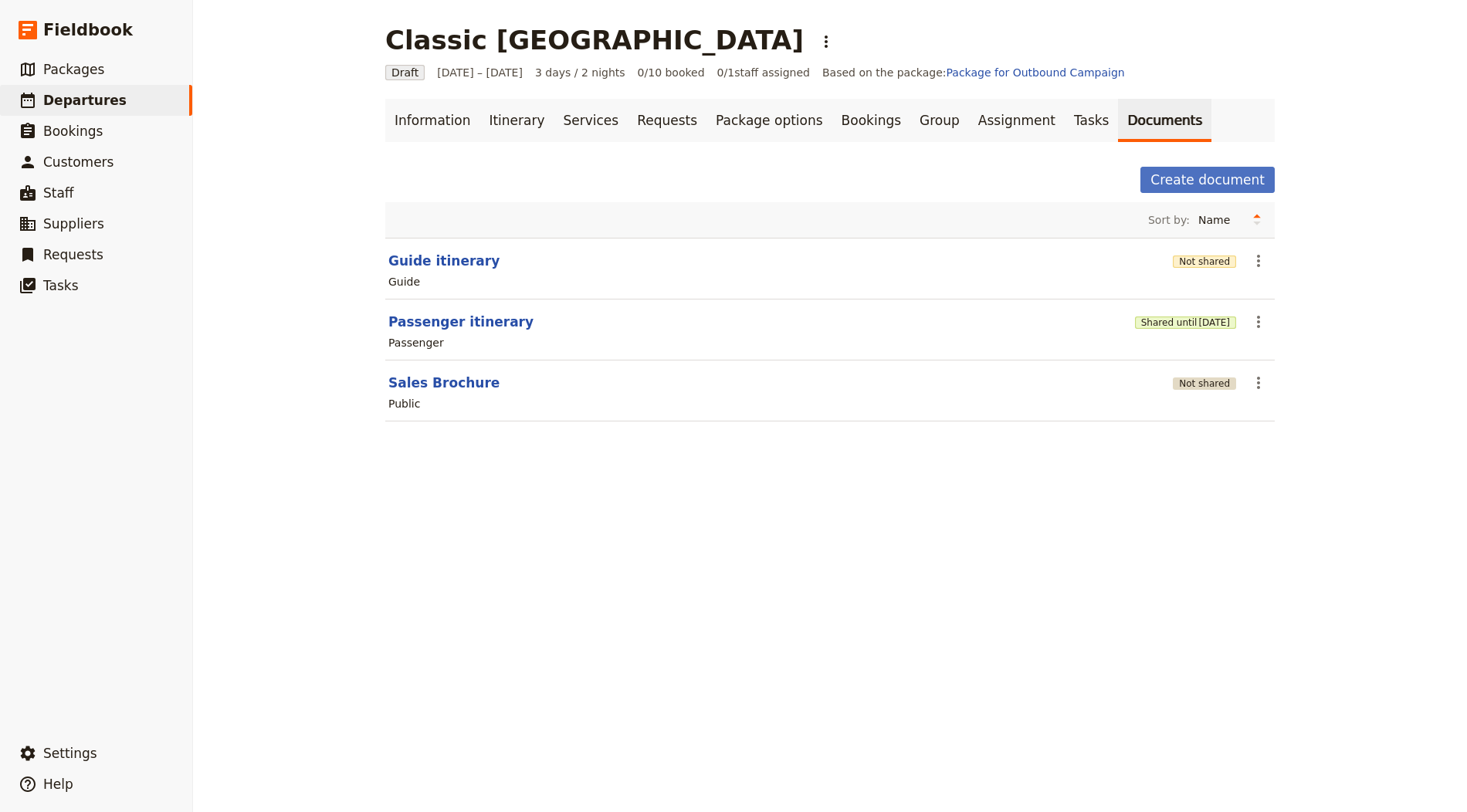
click at [1219, 381] on button "Not shared" at bounding box center [1205, 383] width 63 height 12
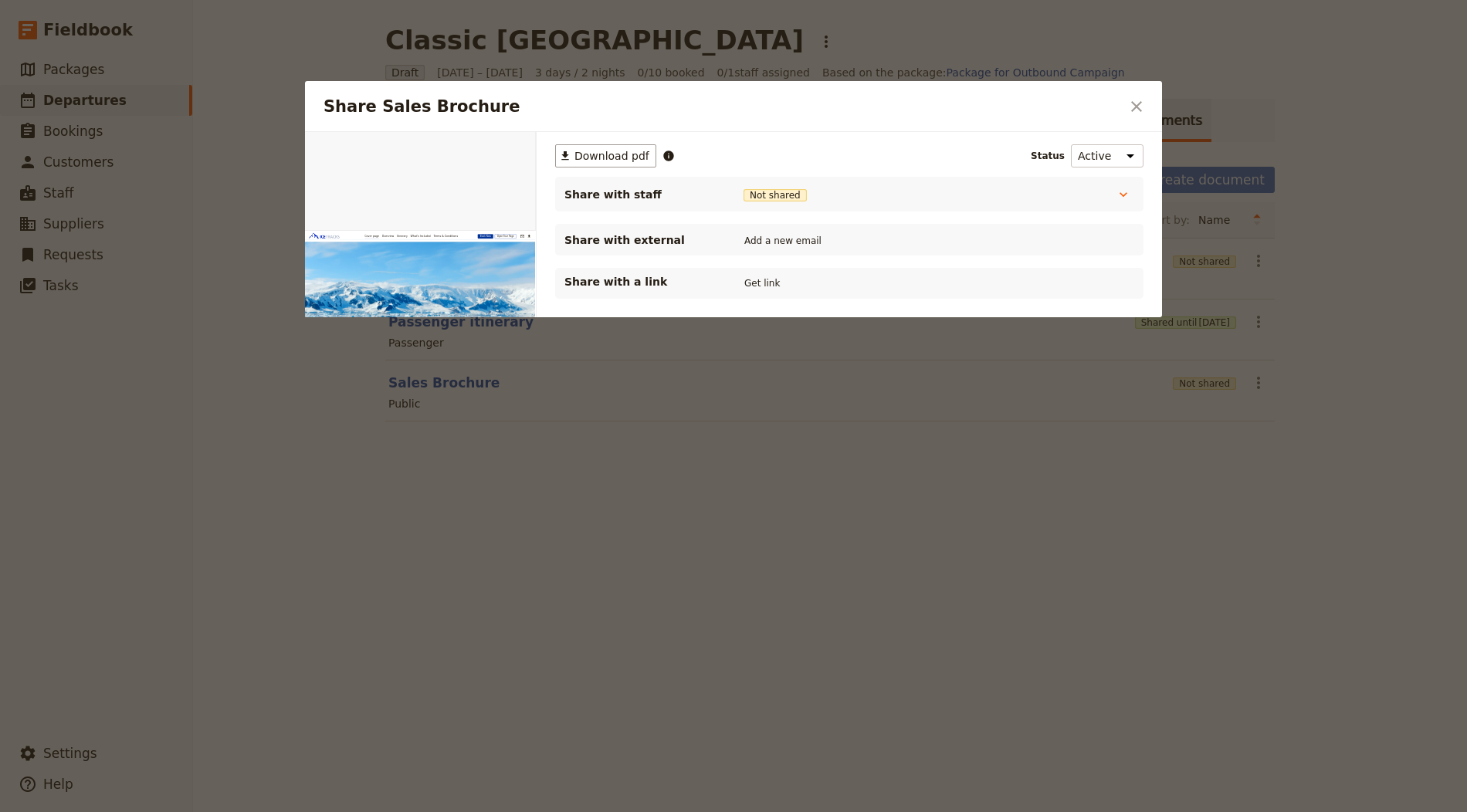
click at [737, 274] on div "Share with a link Get link" at bounding box center [849, 284] width 569 height 19
click at [763, 288] on button "Get link" at bounding box center [762, 283] width 43 height 17
click at [1154, 105] on div "Share Sales Brochure ​" at bounding box center [733, 106] width 857 height 51
click at [1141, 111] on icon "Close dialog" at bounding box center [1137, 107] width 19 height 19
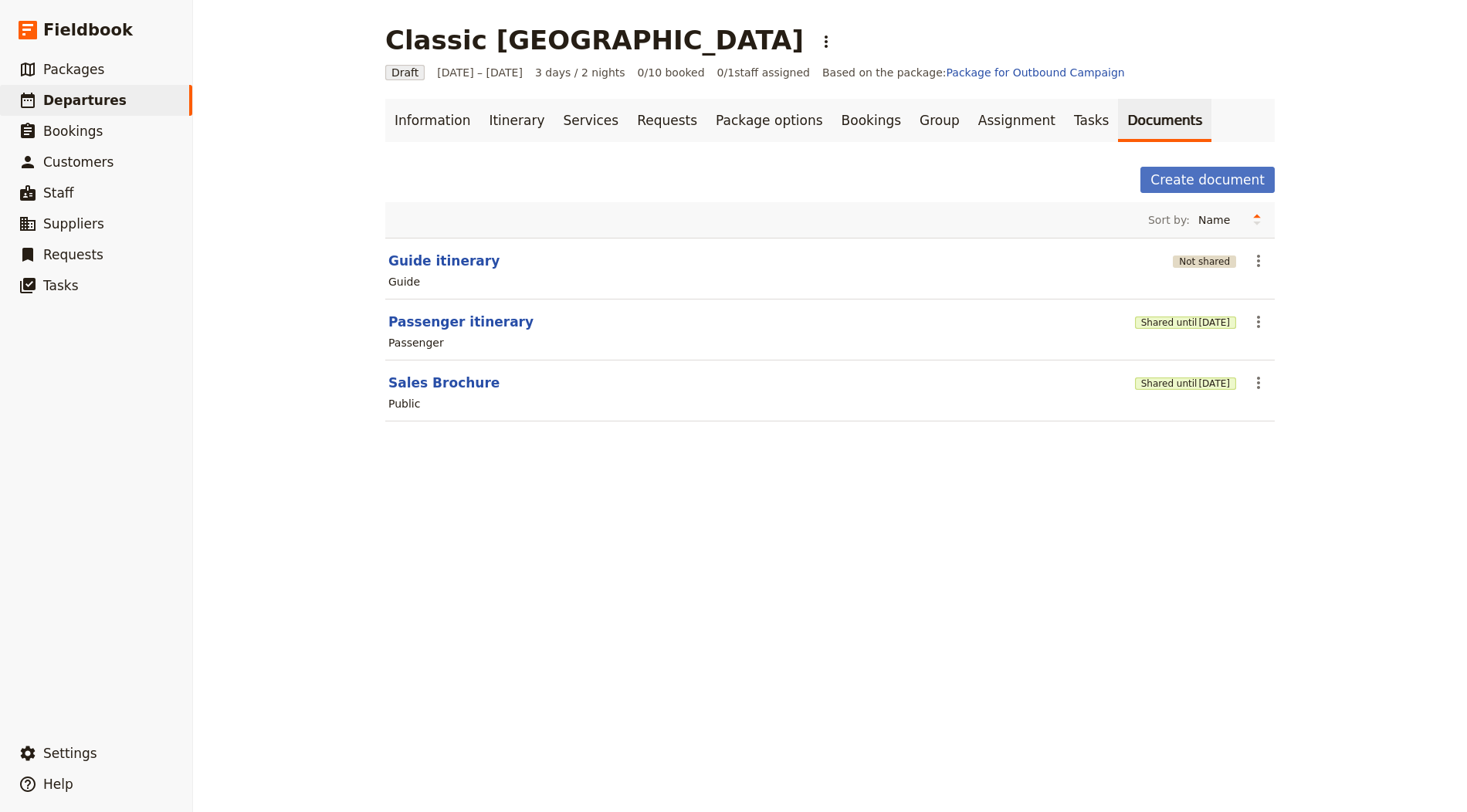
click at [1184, 260] on button "Not shared" at bounding box center [1205, 261] width 63 height 12
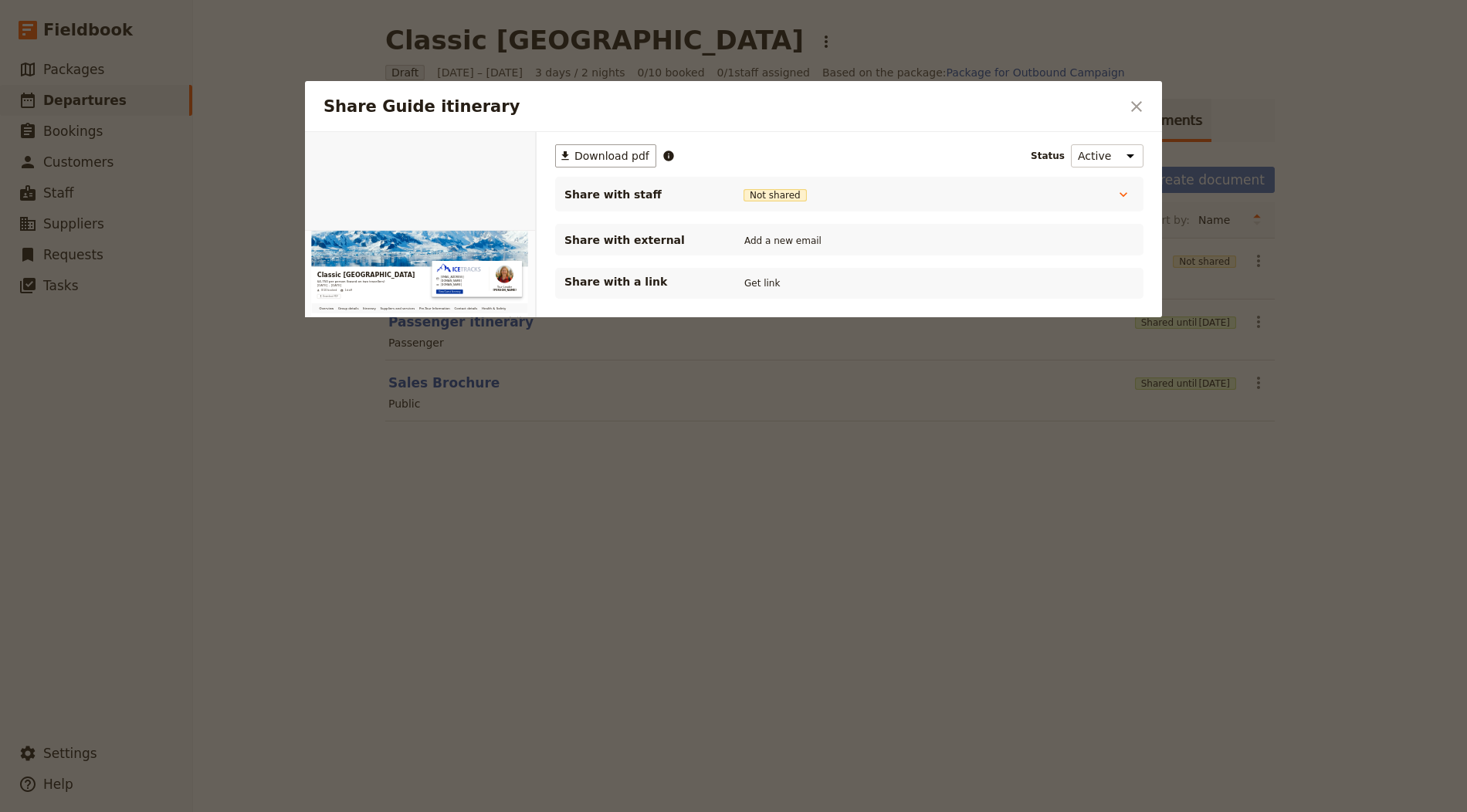
click at [748, 268] on div "Share with a link Get link" at bounding box center [849, 283] width 588 height 31
click at [748, 286] on button "Get link" at bounding box center [762, 283] width 43 height 17
click at [1130, 106] on icon "Close dialog" at bounding box center [1137, 107] width 19 height 19
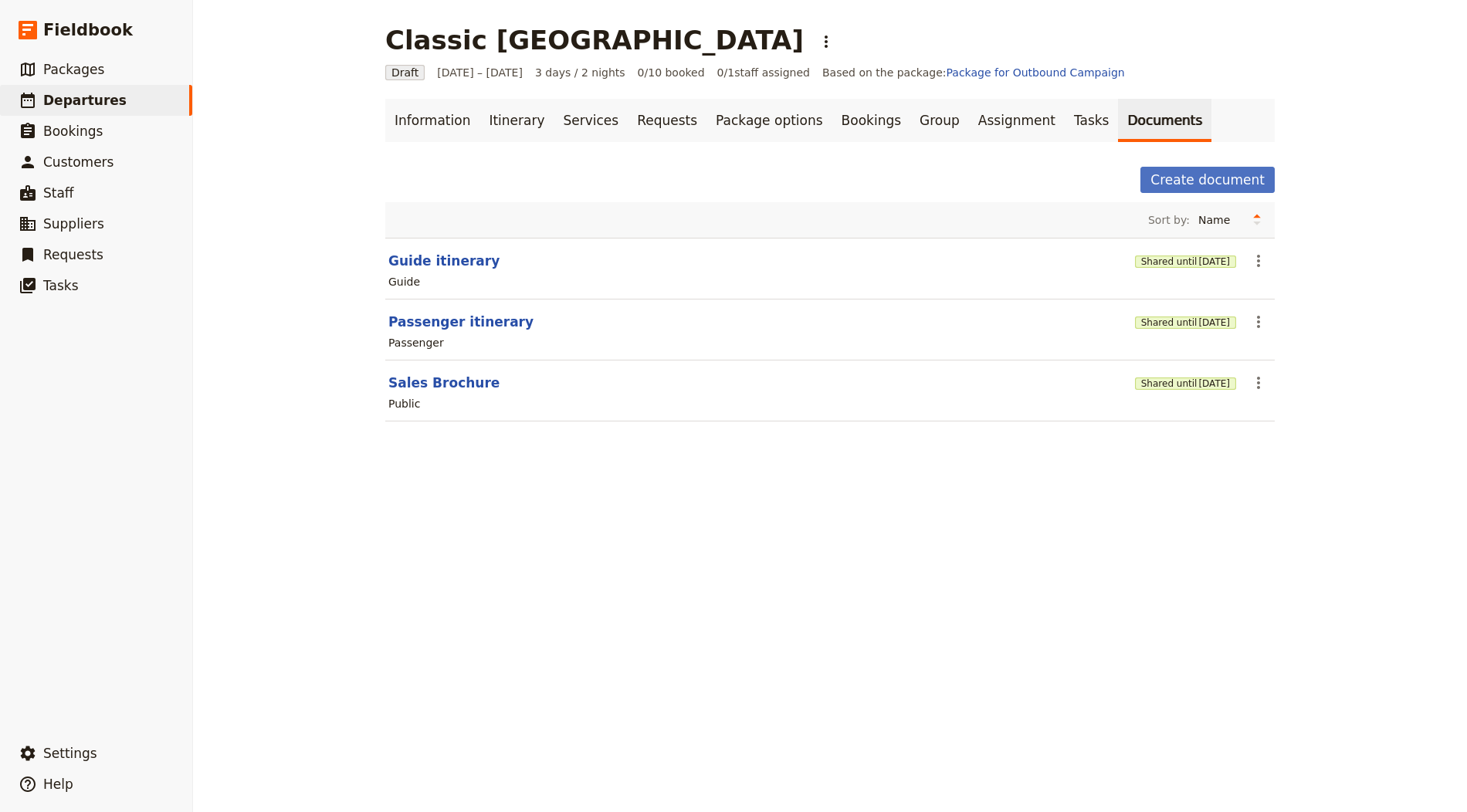
click at [602, 38] on div "Classic Antarctica ​" at bounding box center [612, 40] width 454 height 31
click at [813, 40] on button "​" at bounding box center [826, 42] width 26 height 26
click at [690, 115] on span "Schedule departure" at bounding box center [667, 123] width 107 height 16
click at [833, 109] on link "Bookings" at bounding box center [872, 120] width 78 height 43
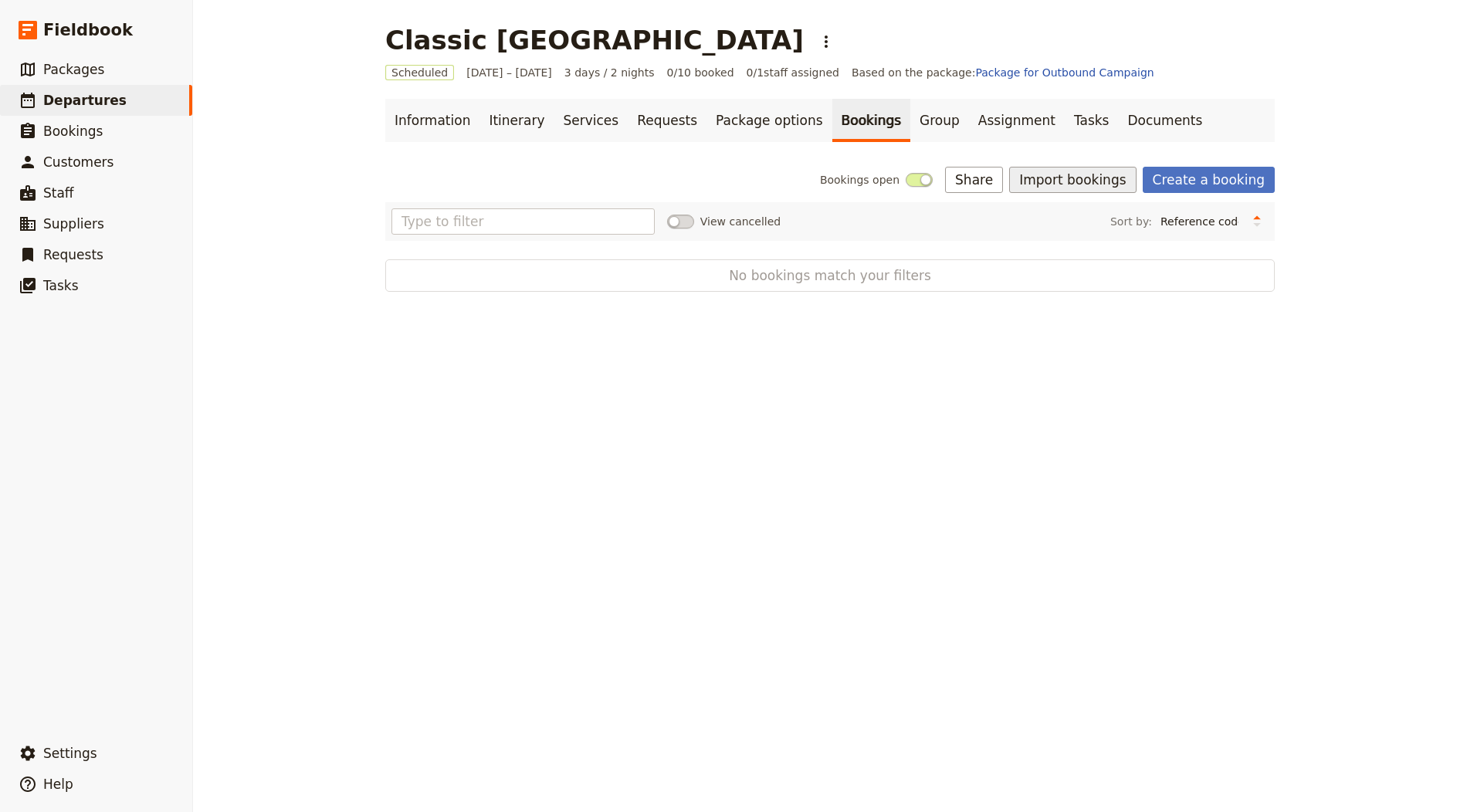
click at [1079, 171] on button "Import bookings" at bounding box center [1073, 180] width 127 height 26
click at [1104, 211] on span "Import Bookings" at bounding box center [1076, 213] width 88 height 16
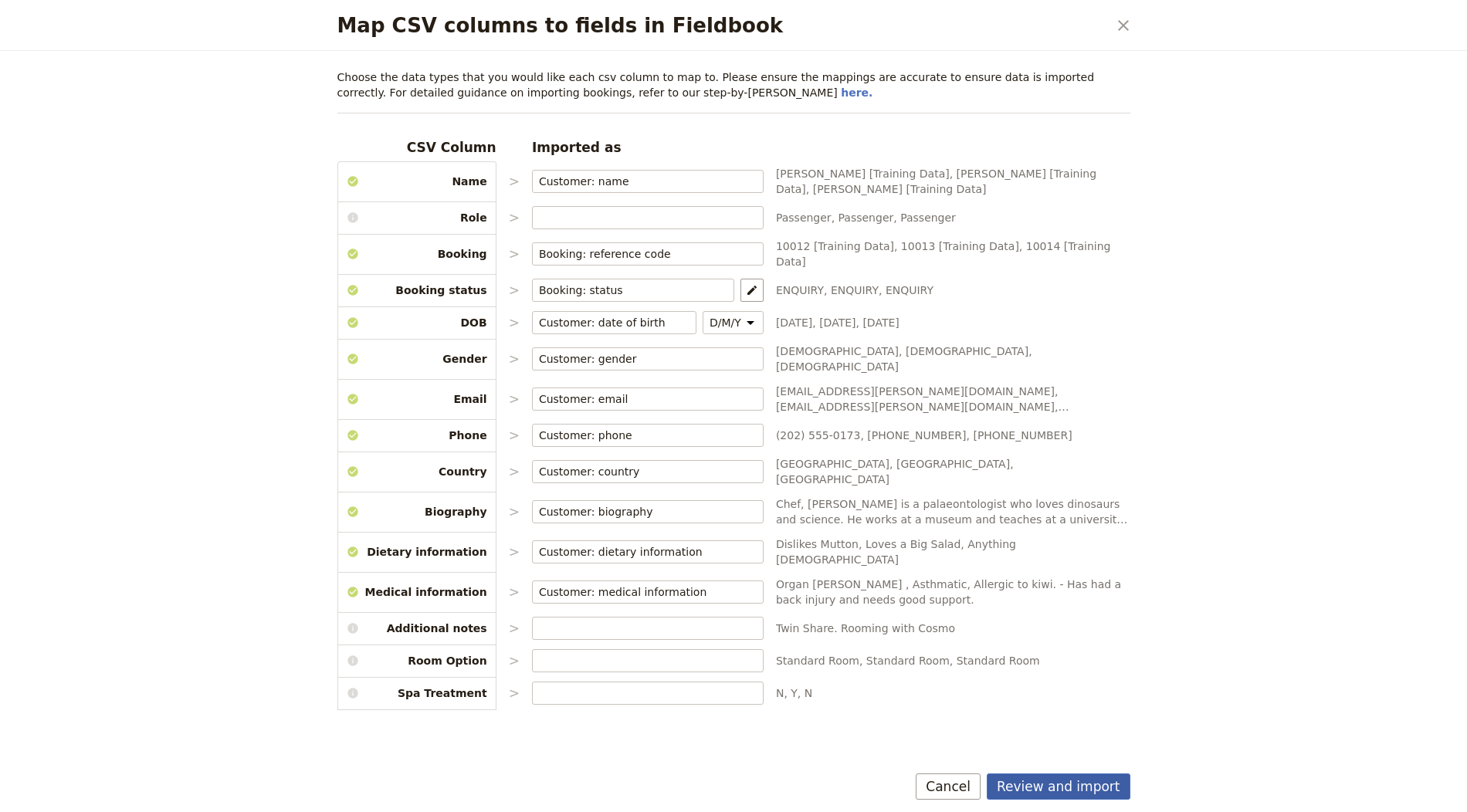
click at [1080, 792] on button "Review and import" at bounding box center [1059, 787] width 143 height 26
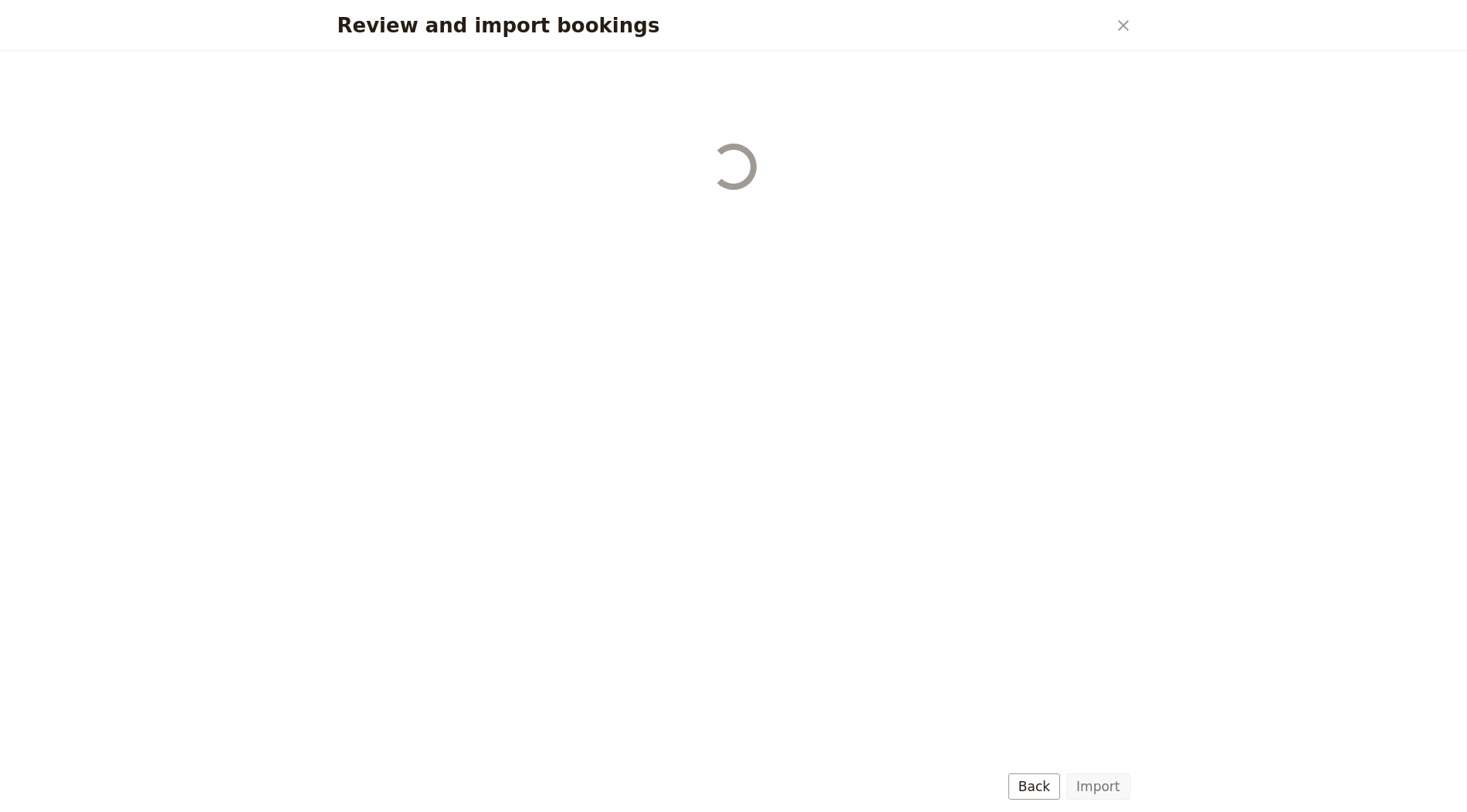
click at [1093, 788] on button "Import" at bounding box center [1098, 787] width 63 height 26
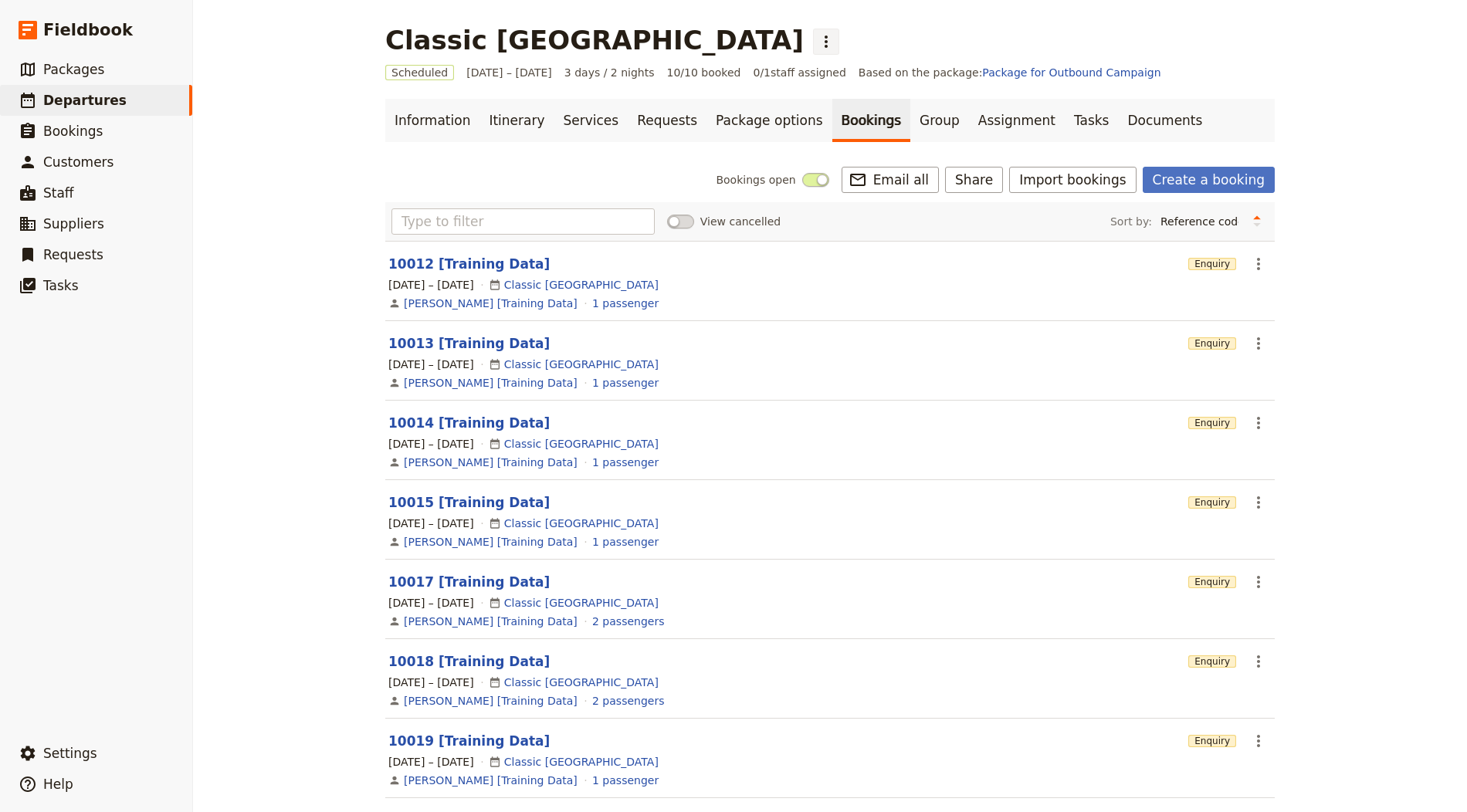
click at [817, 40] on icon "Actions" at bounding box center [826, 42] width 19 height 19
click at [641, 71] on span "Clone this departure" at bounding box center [669, 75] width 111 height 16
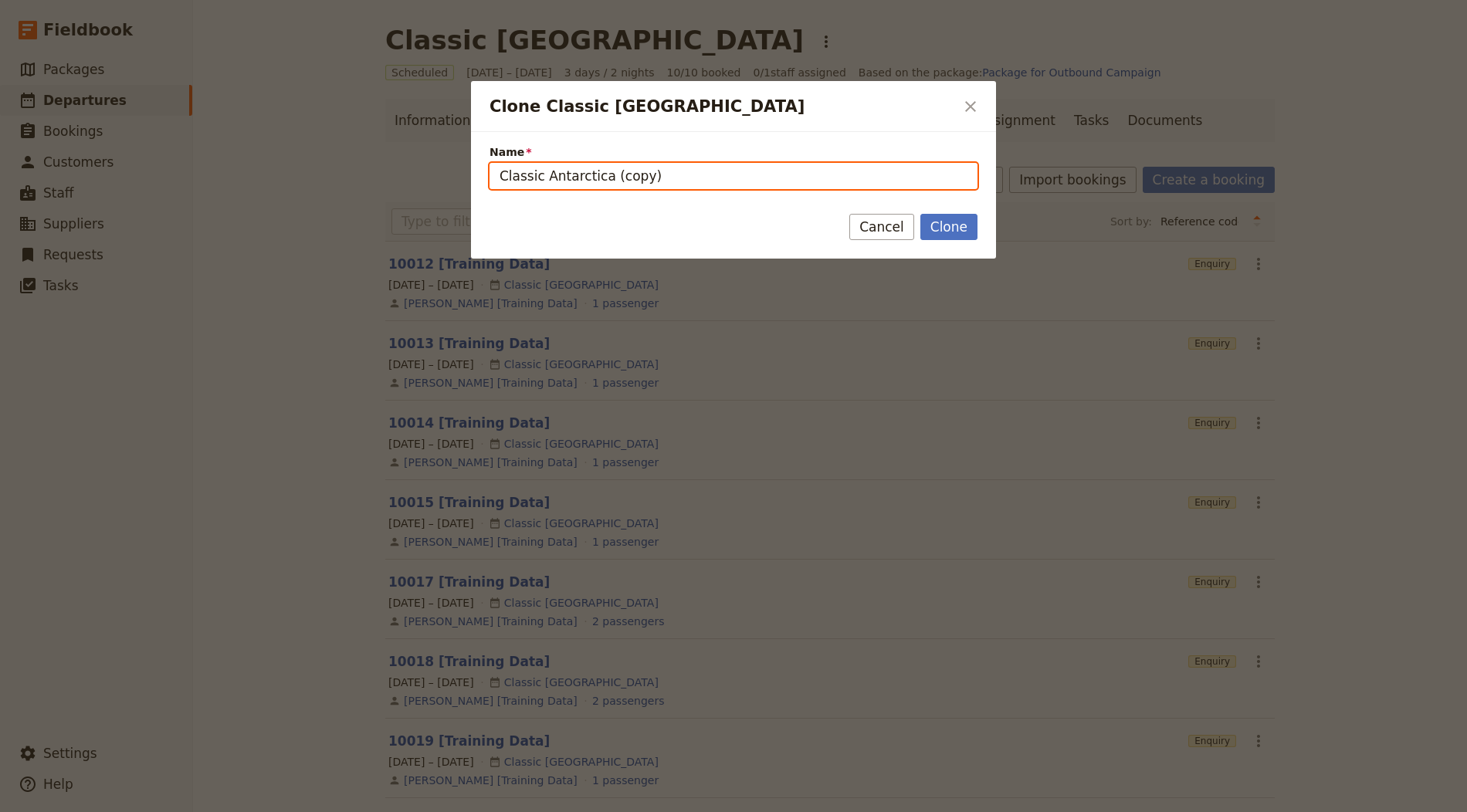
click at [584, 172] on input "Classic Antarctica (copy)" at bounding box center [733, 176] width 488 height 26
paste input "Sicily Grand Tour"
type input "Sicily Grand Tour"
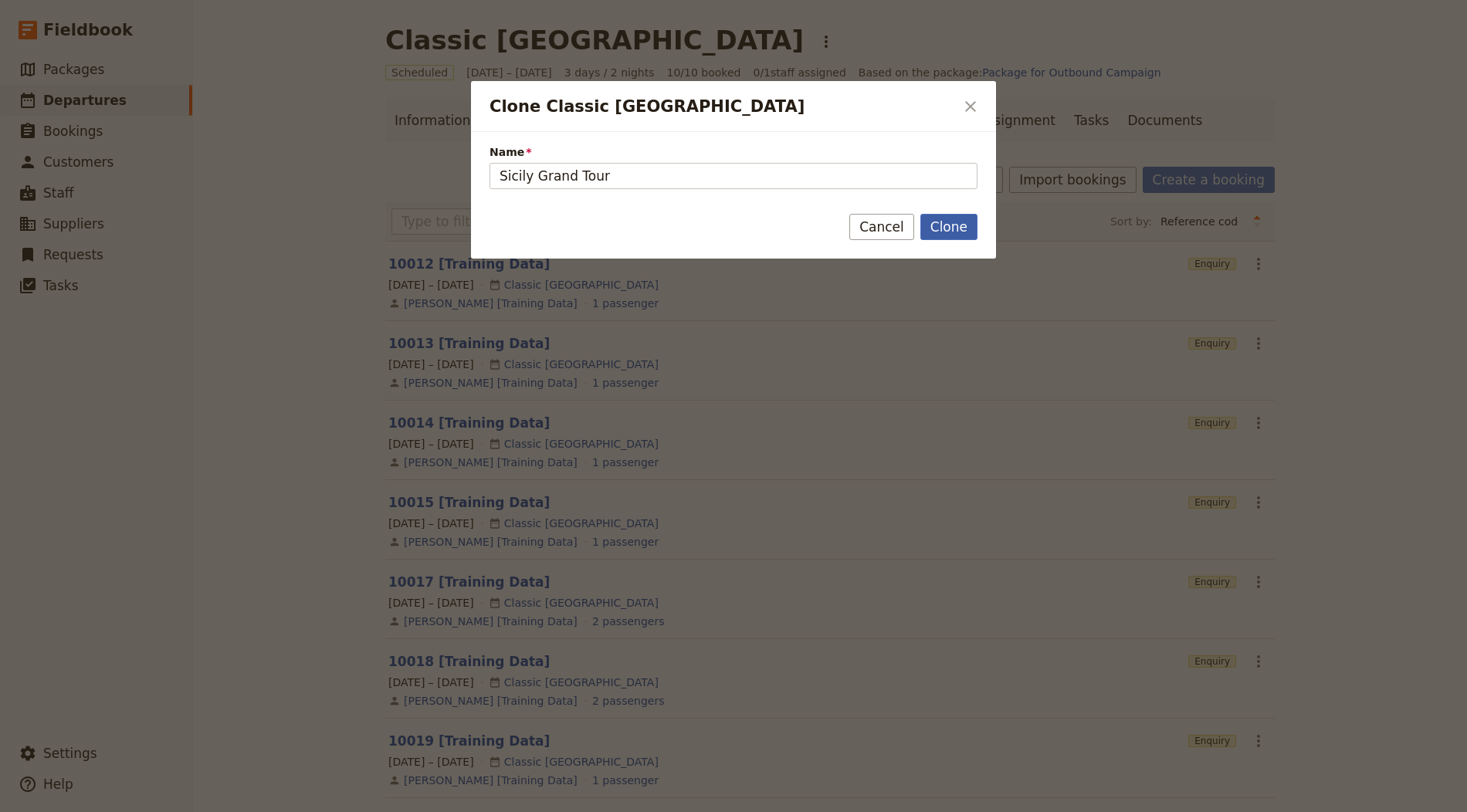
click at [933, 218] on button "Clone" at bounding box center [948, 227] width 57 height 26
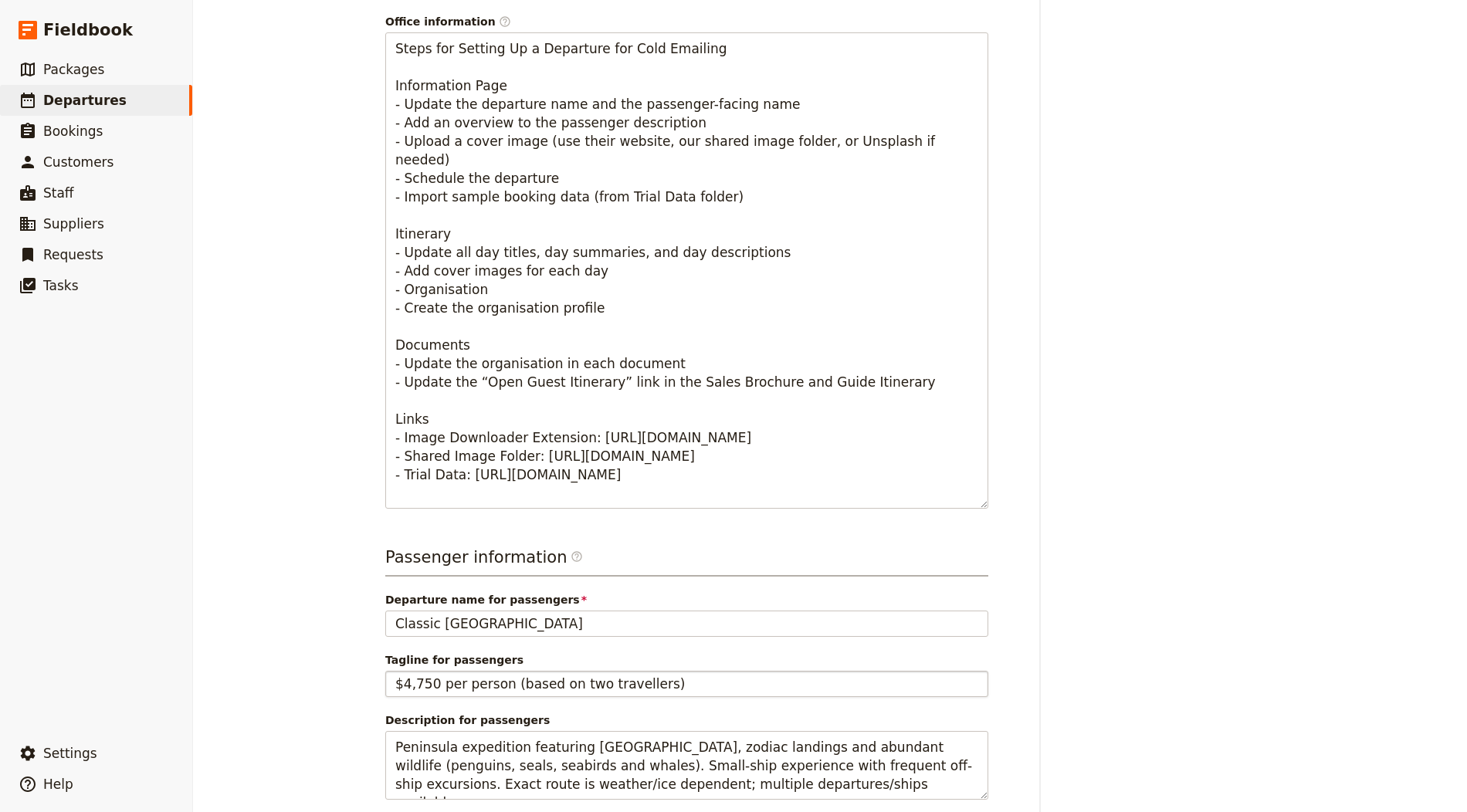
scroll to position [851, 0]
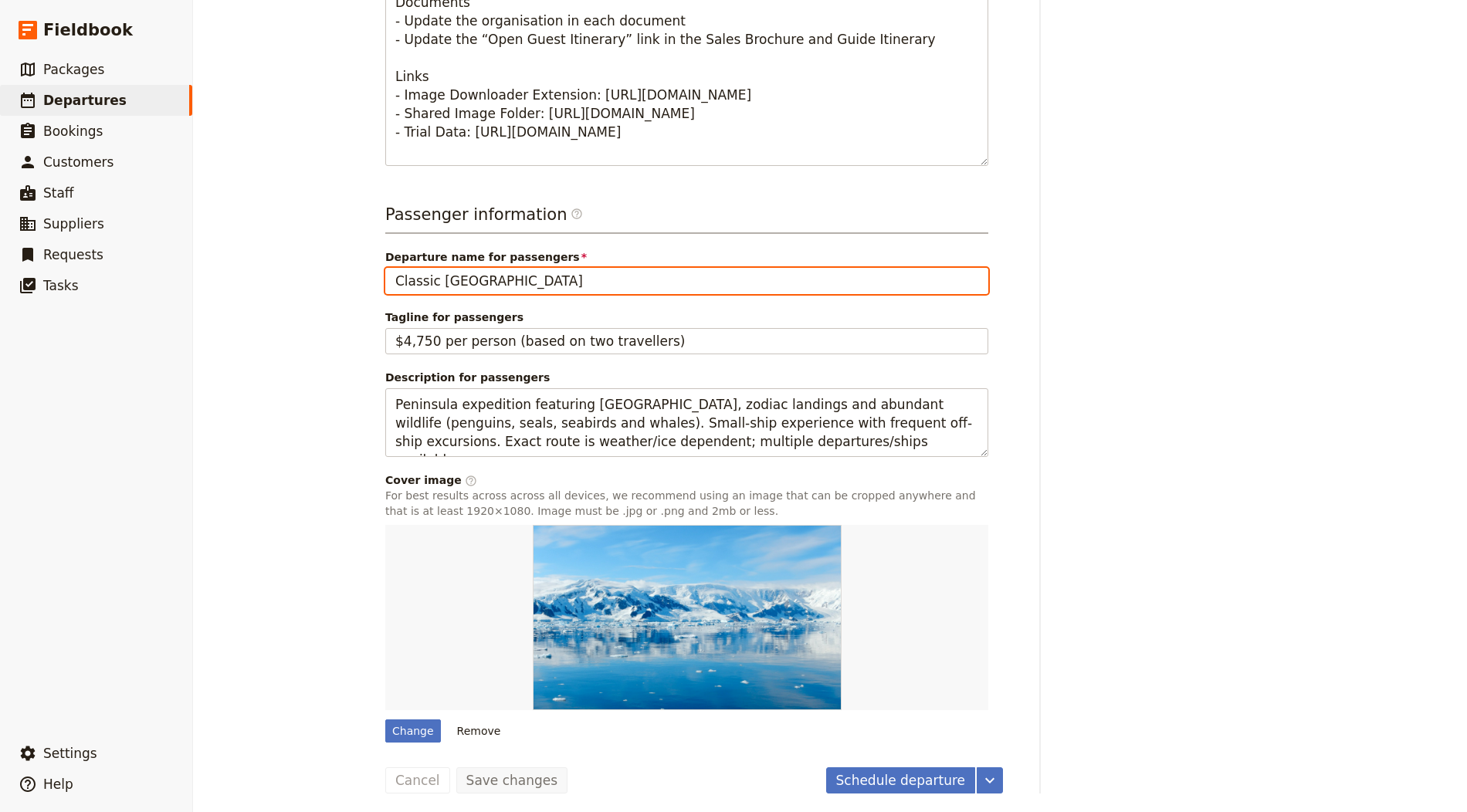
click at [463, 283] on input "Classic Antarctica" at bounding box center [687, 281] width 603 height 26
paste input "Sicily Grand Tour"
type input "Sicily Grand Tour"
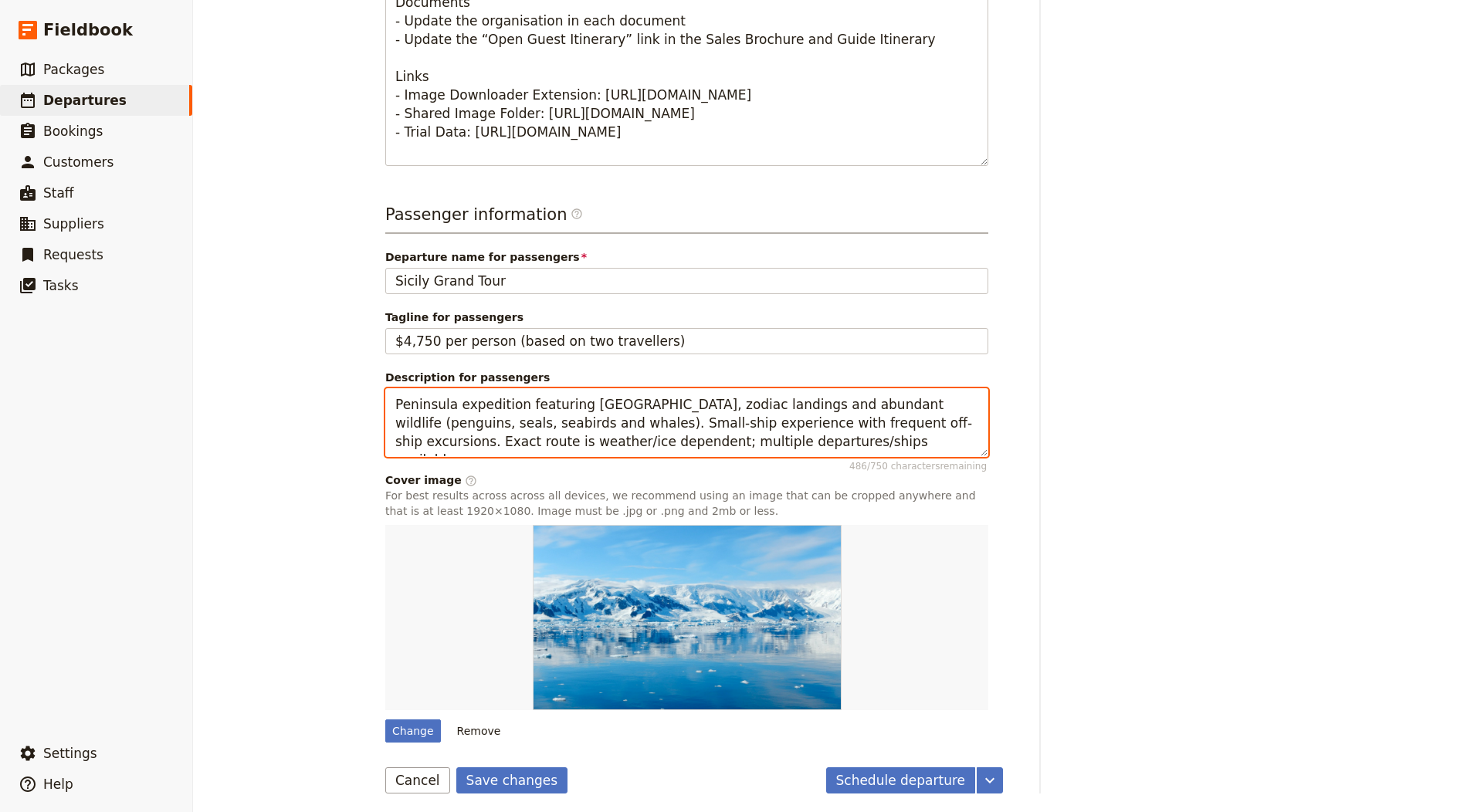
click at [535, 431] on textarea "Peninsula expedition featuring Drake Passage crossing, zodiac landings and abun…" at bounding box center [687, 422] width 603 height 69
paste textarea "11-day privately guided journey to Sicily’s highlights with insider access. Loc…"
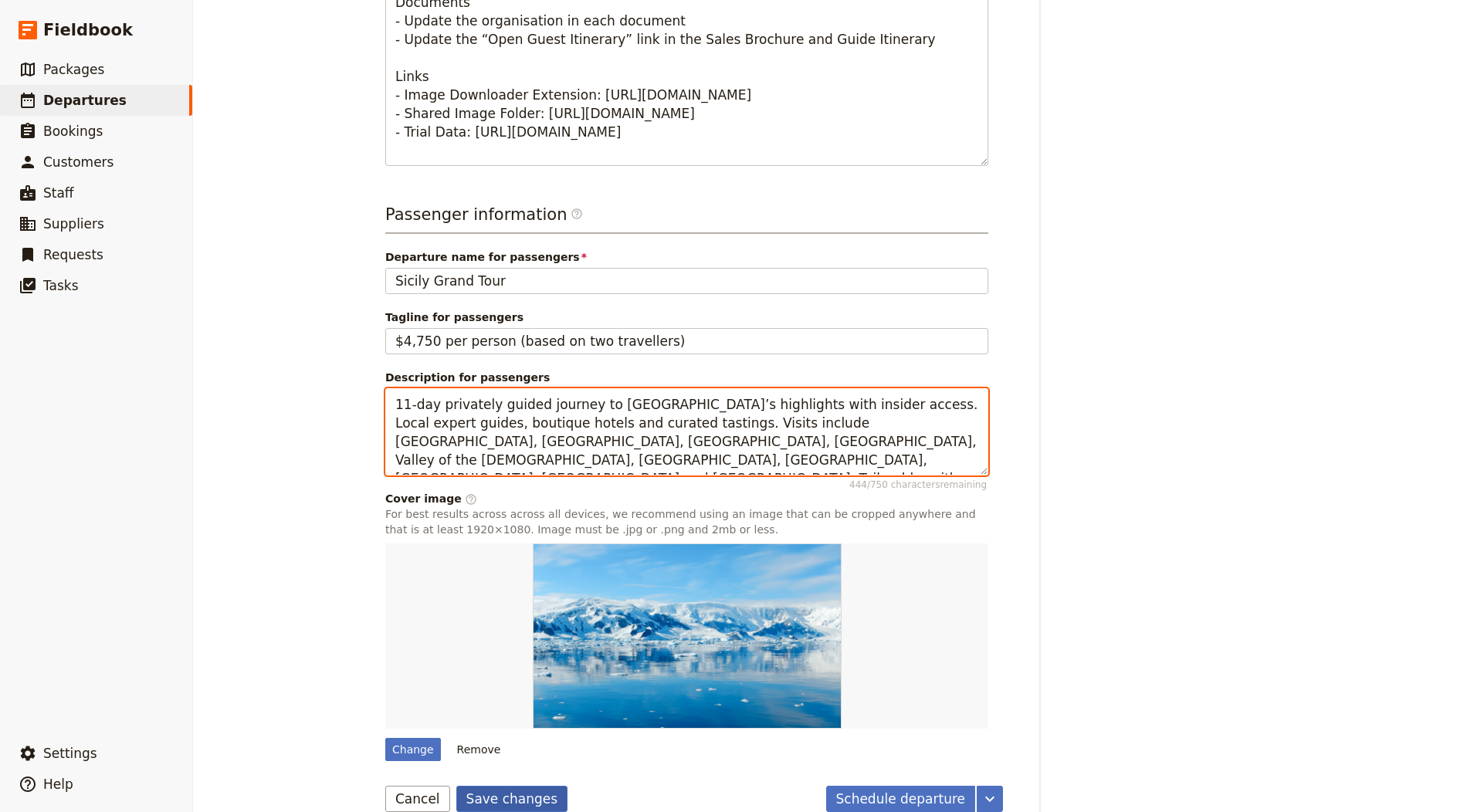
type textarea "11-day privately guided journey to Sicily’s highlights with insider access. Loc…"
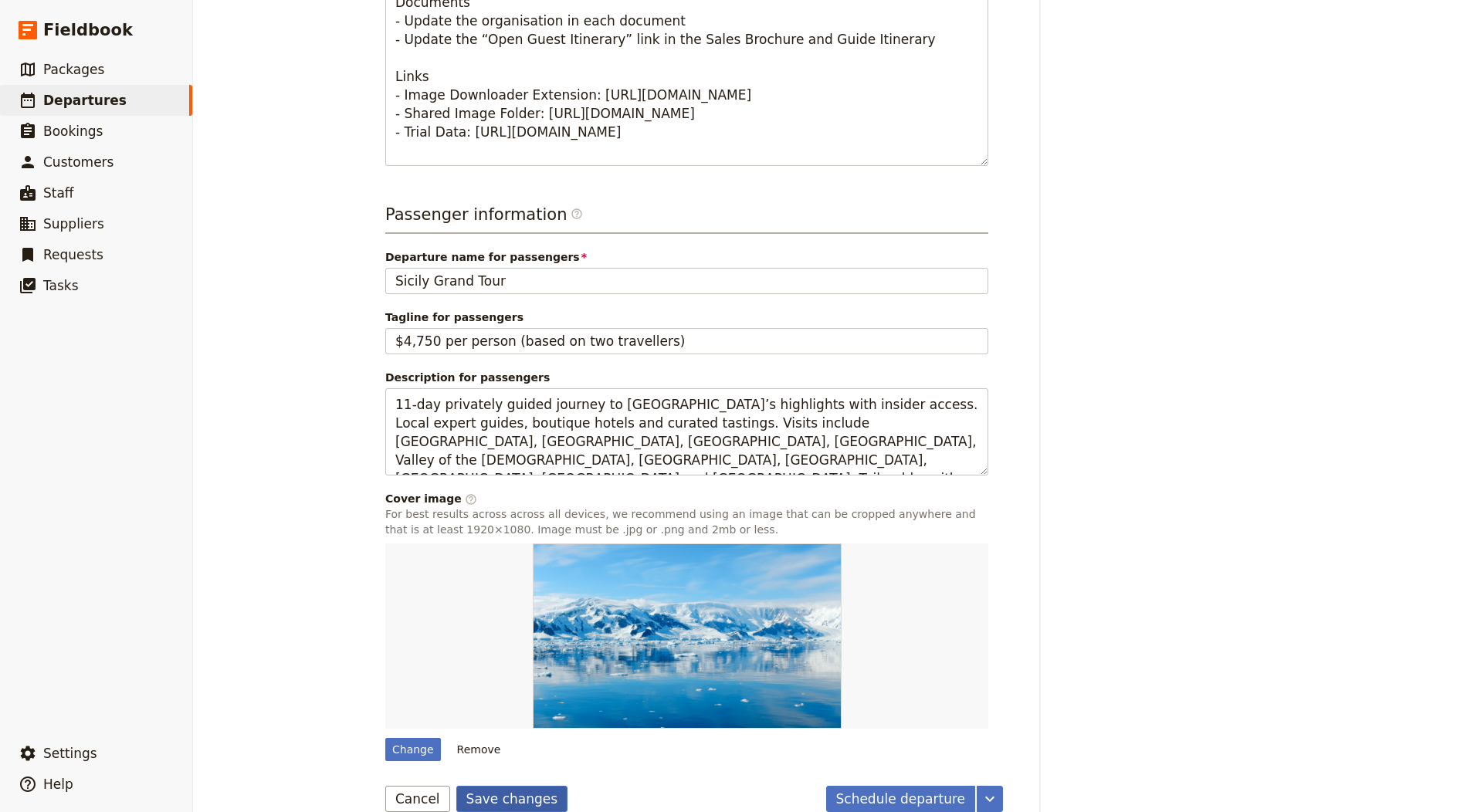
click at [527, 798] on button "Save changes" at bounding box center [512, 799] width 112 height 26
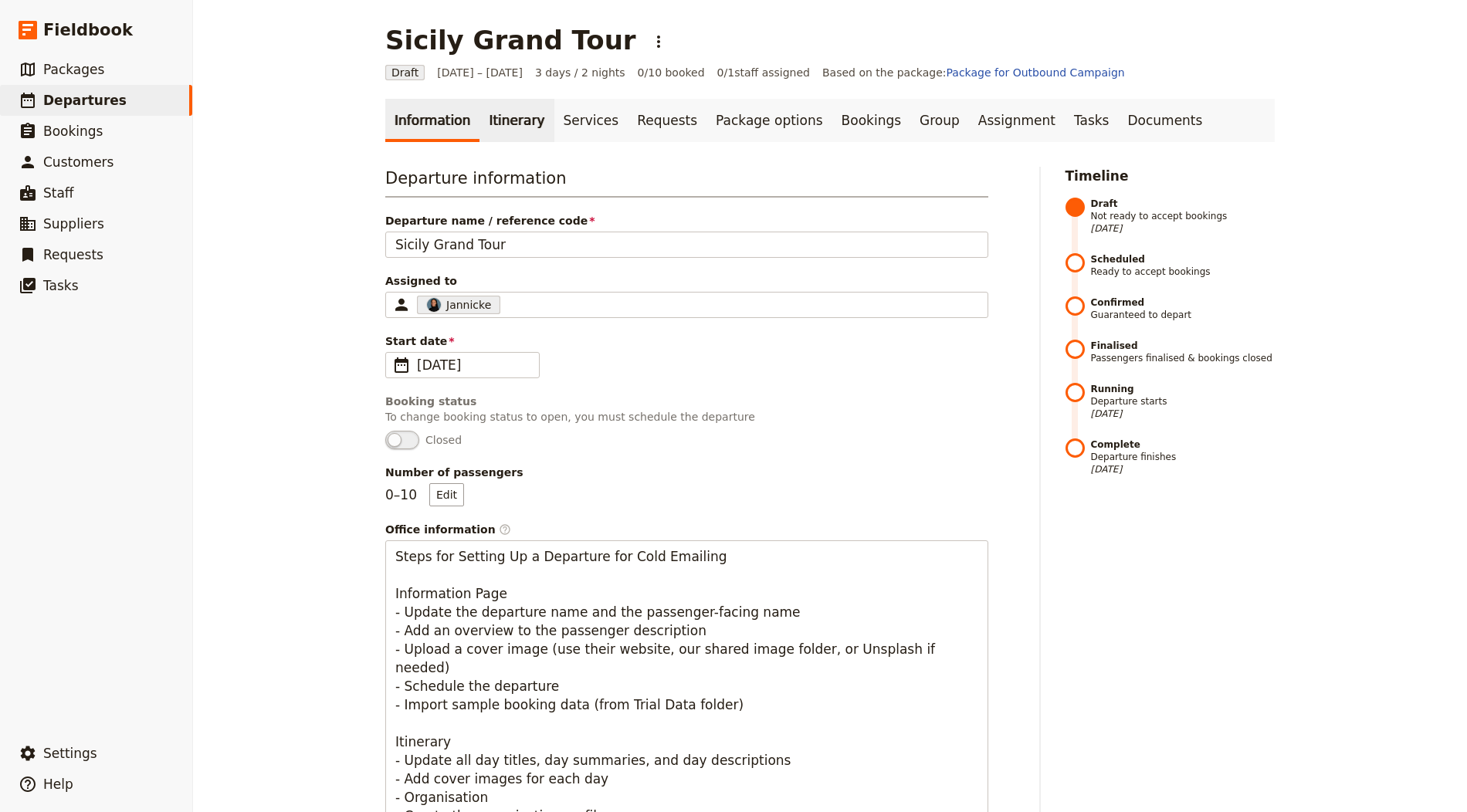
click at [496, 120] on link "Itinerary" at bounding box center [516, 120] width 74 height 43
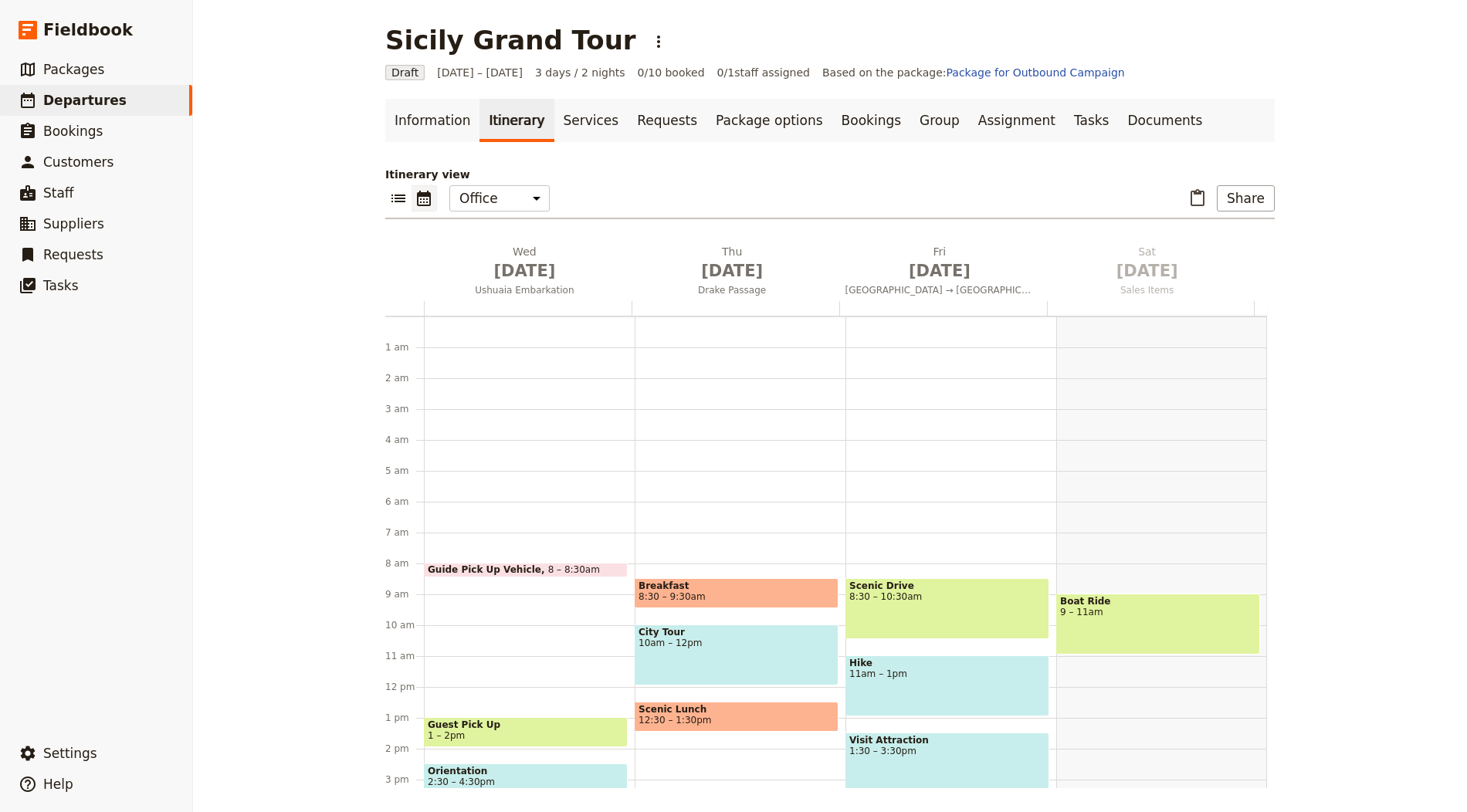
scroll to position [201, 0]
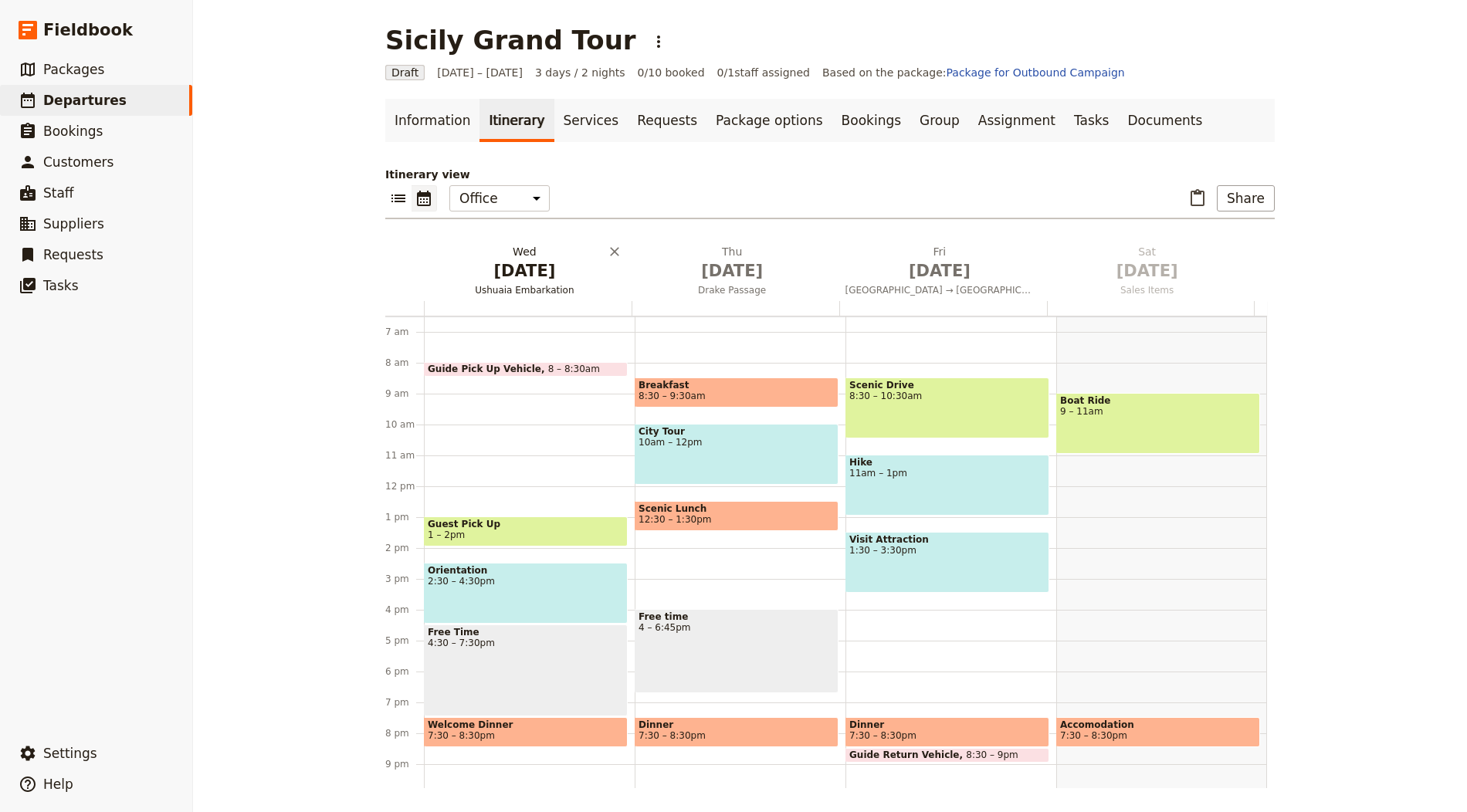
click at [513, 264] on span "[DATE]" at bounding box center [524, 271] width 189 height 23
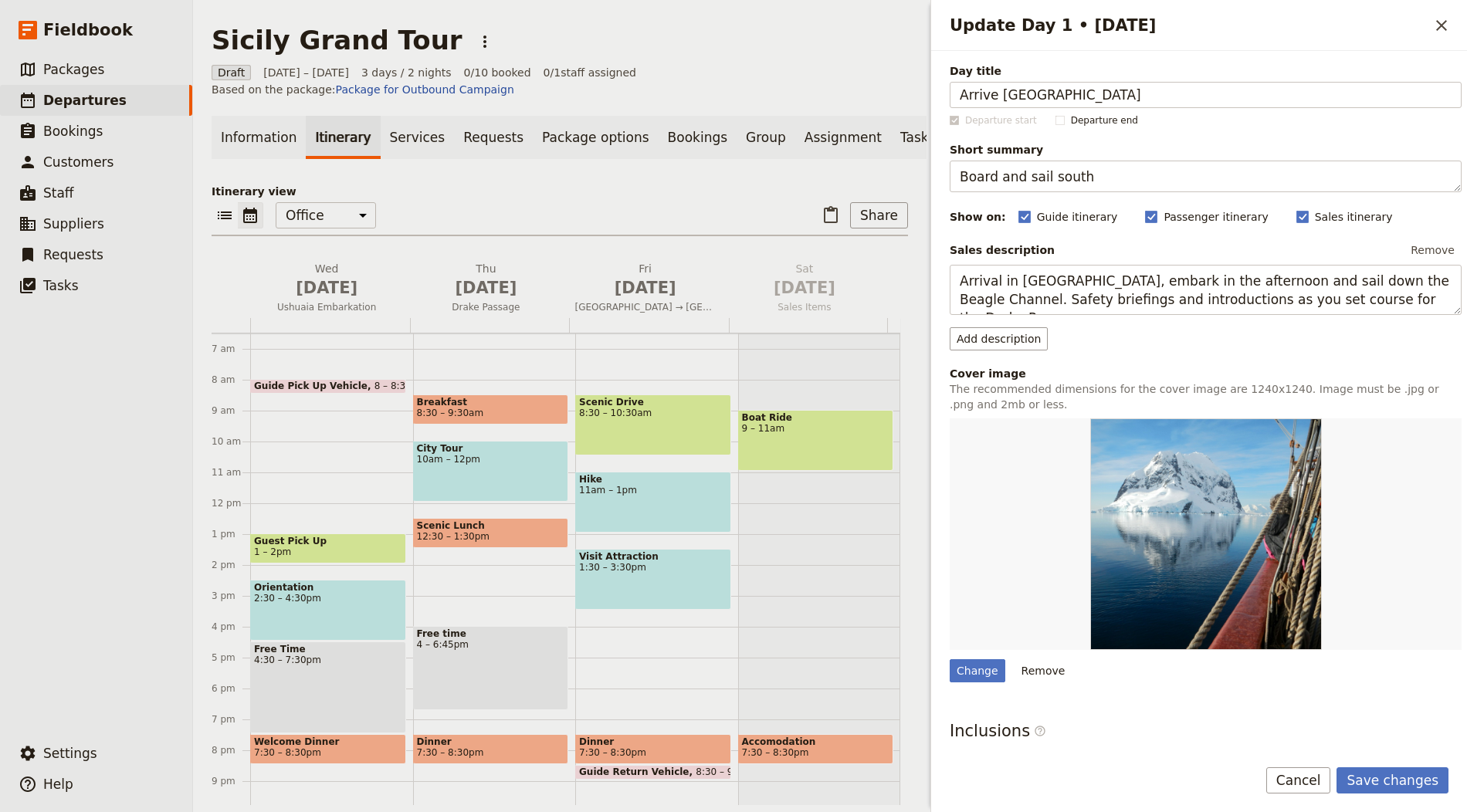
type input "Arrive Palermo"
click at [988, 177] on textarea "Board and sail south" at bounding box center [1206, 177] width 512 height 32
paste textarea "Welcome to Palermo"
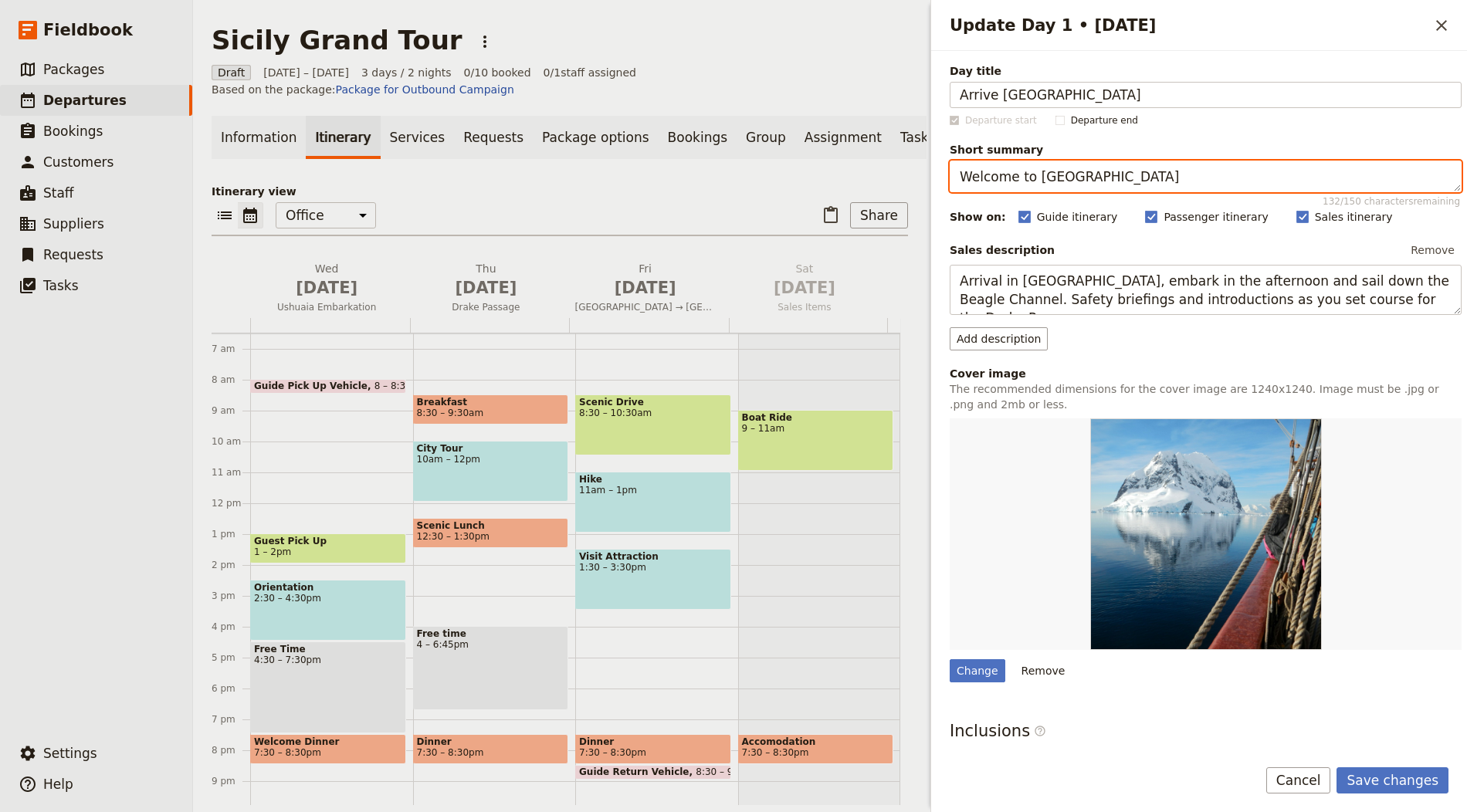
type textarea "Welcome to Palermo"
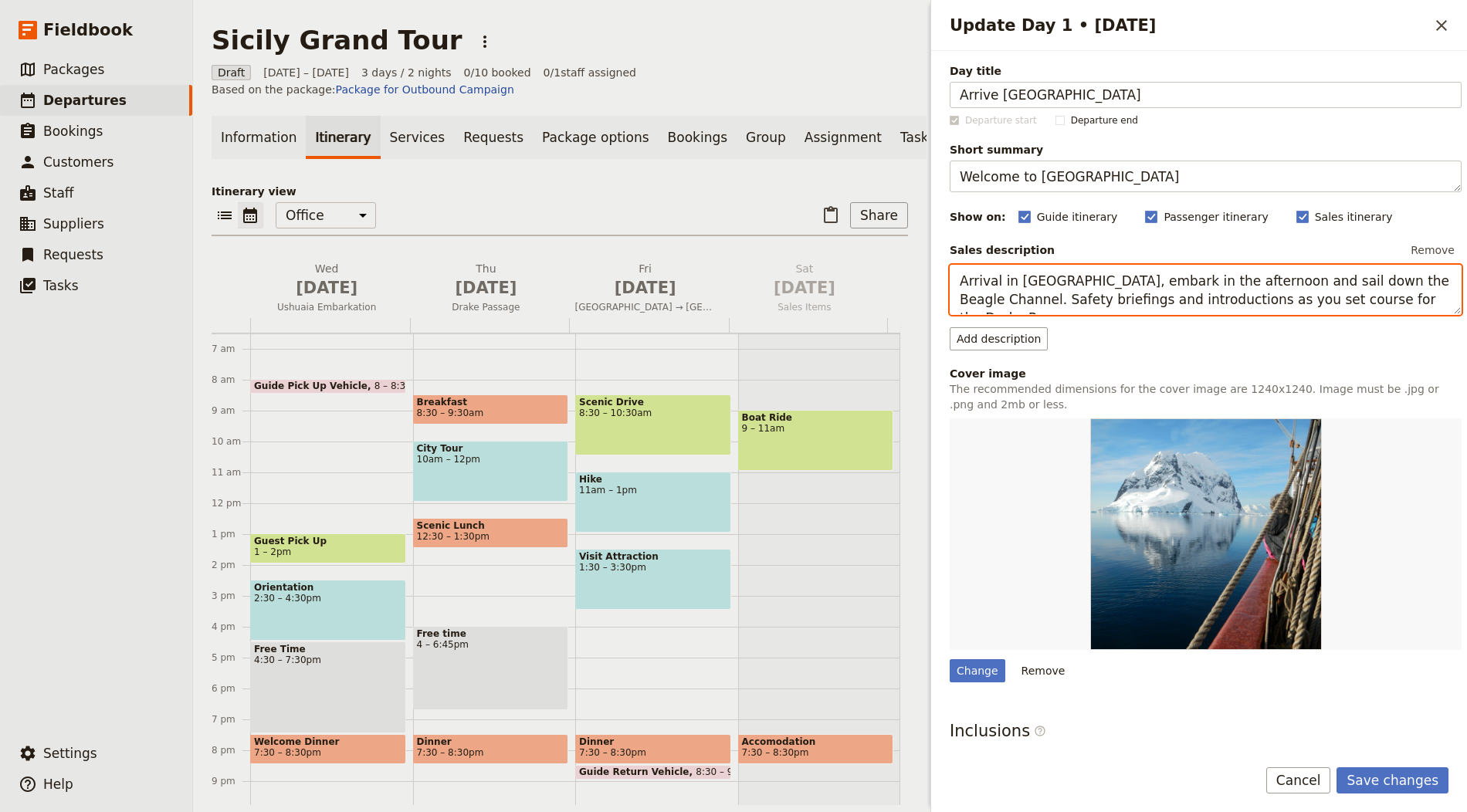
click at [1086, 276] on textarea "Arrival in Ushuaia, embark in the afternoon and sail down the Beagle Channel. S…" at bounding box center [1206, 290] width 512 height 50
paste textarea "e in Palermo and settle in. Time permitting, begin soaking up the city’s atmosp…"
type textarea "Arrive in Palermo and settle in. Time permitting, begin soaking up the city’s a…"
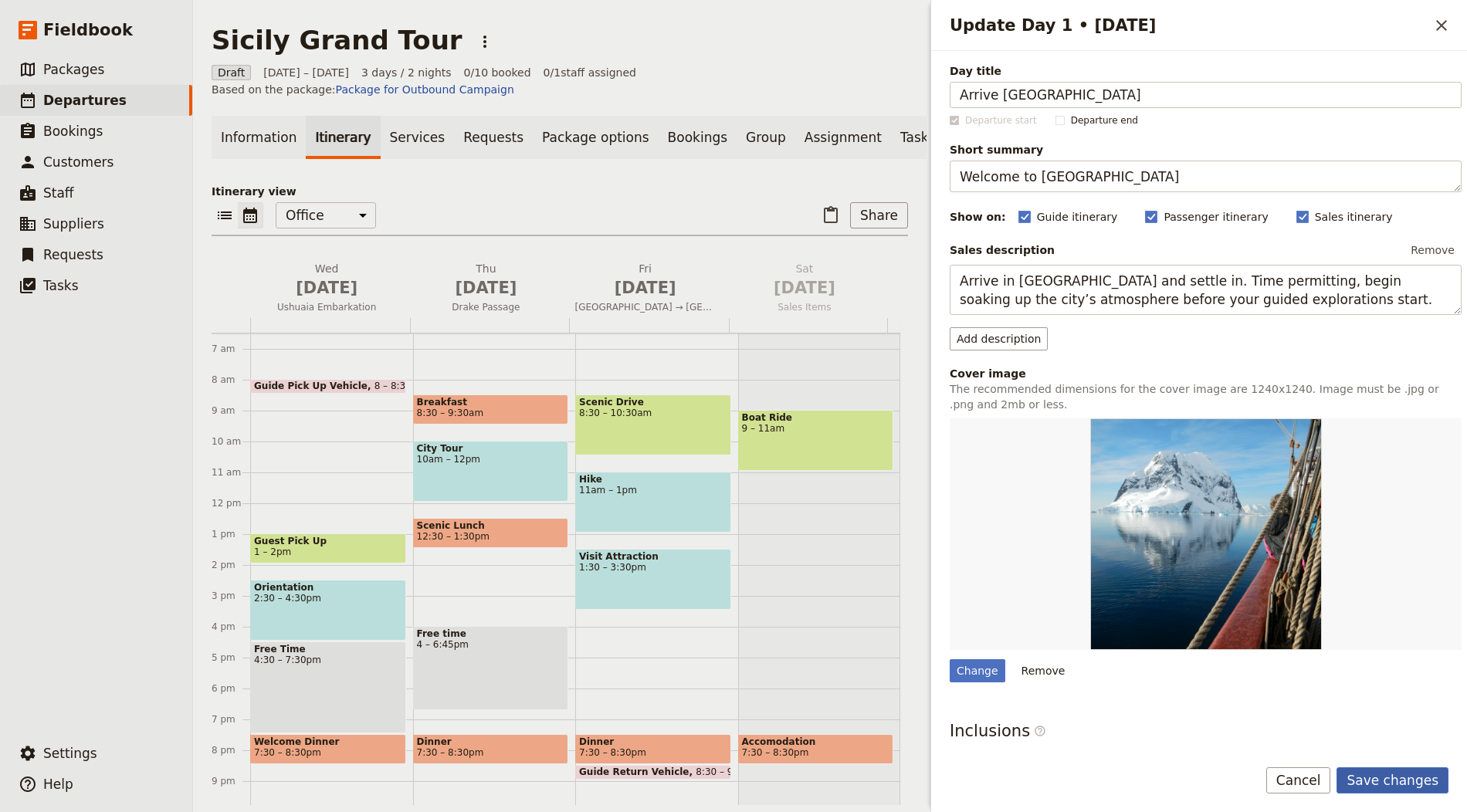
click at [1400, 779] on button "Save changes" at bounding box center [1393, 780] width 112 height 26
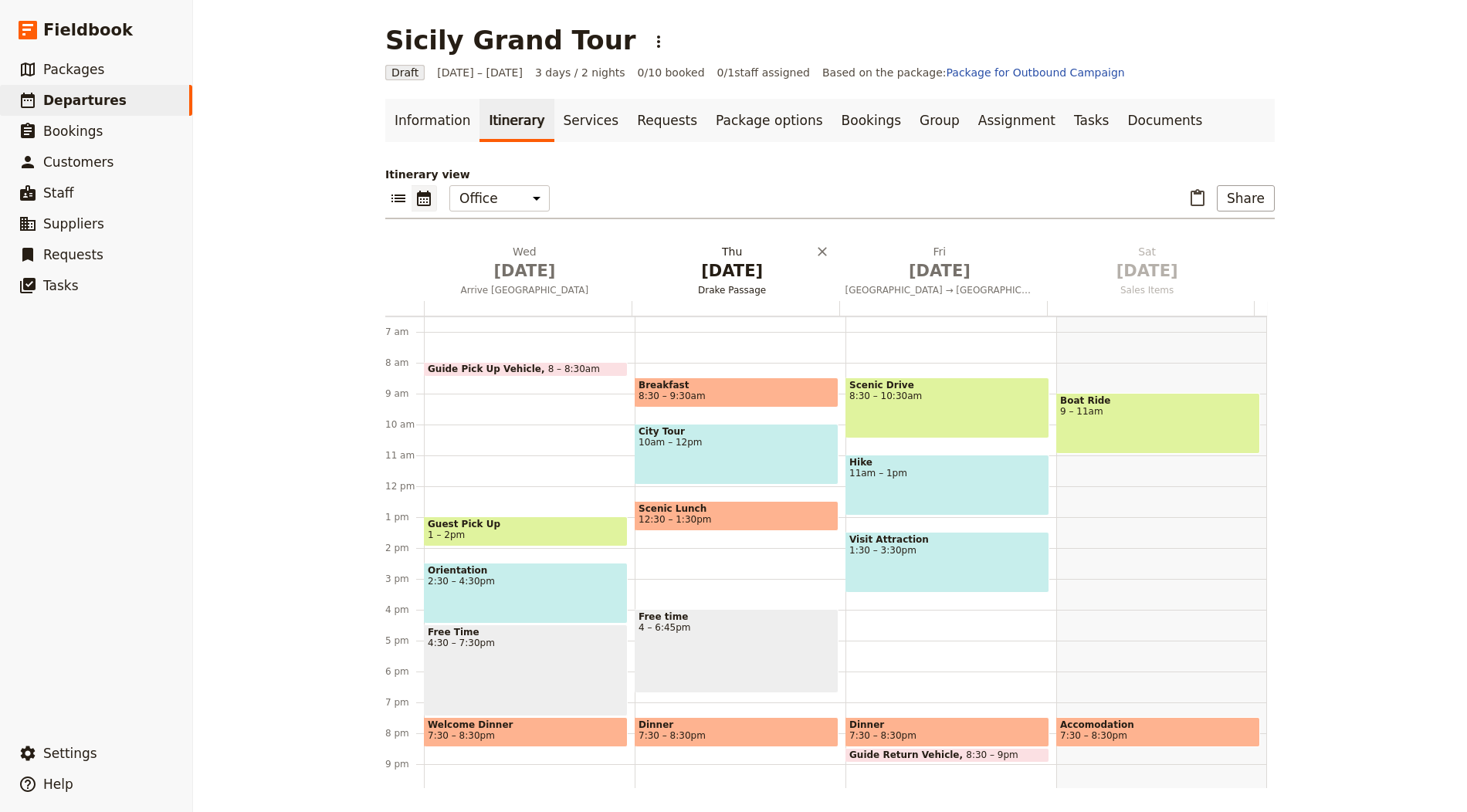
click at [679, 277] on span "[DATE]" at bounding box center [732, 271] width 189 height 23
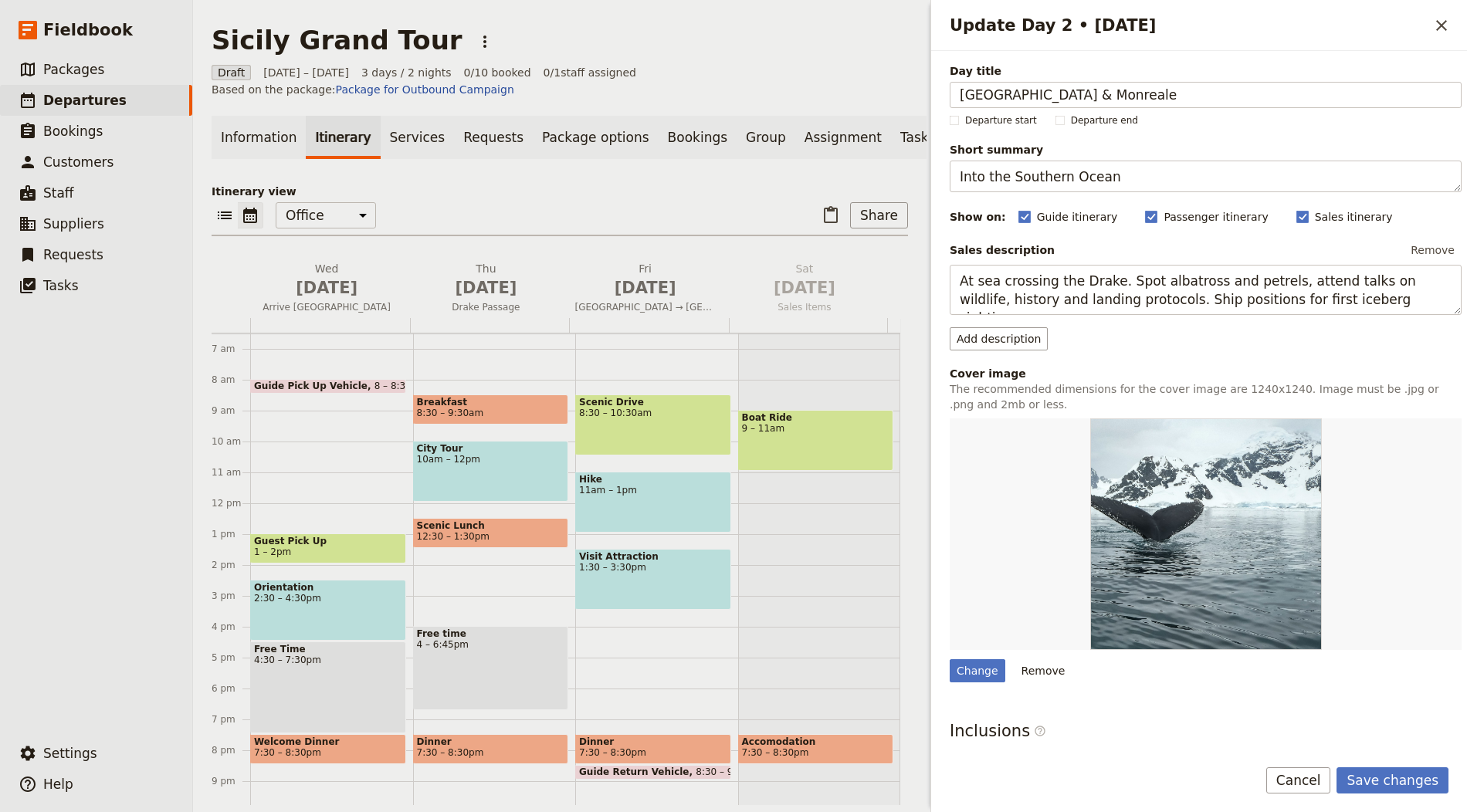
type input "Palermo & Monreale"
click at [1074, 175] on textarea "Into the Southern Ocean" at bounding box center [1206, 177] width 512 height 32
paste textarea "Art and history"
type textarea "Art and history"
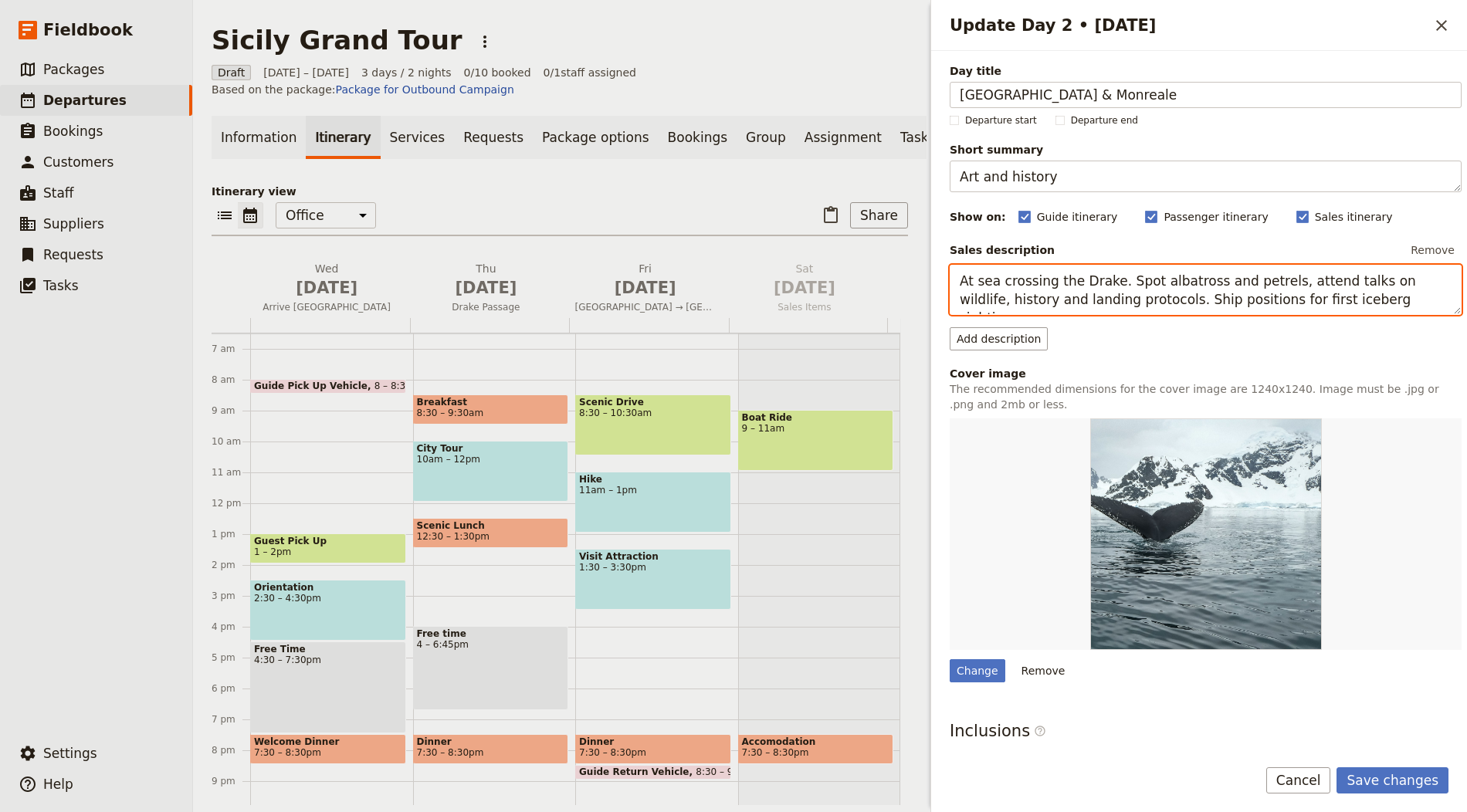
click at [1117, 288] on textarea "At sea crossing the Drake. Spot albatross and petrels, attend talks on wildlife…" at bounding box center [1206, 290] width 512 height 50
paste textarea "Discover Palermo’s landmarks and Norman splendour of Monreale with a local guid…"
type textarea "Discover Palermo’s landmarks and Norman splendour of Monreale with a local guid…"
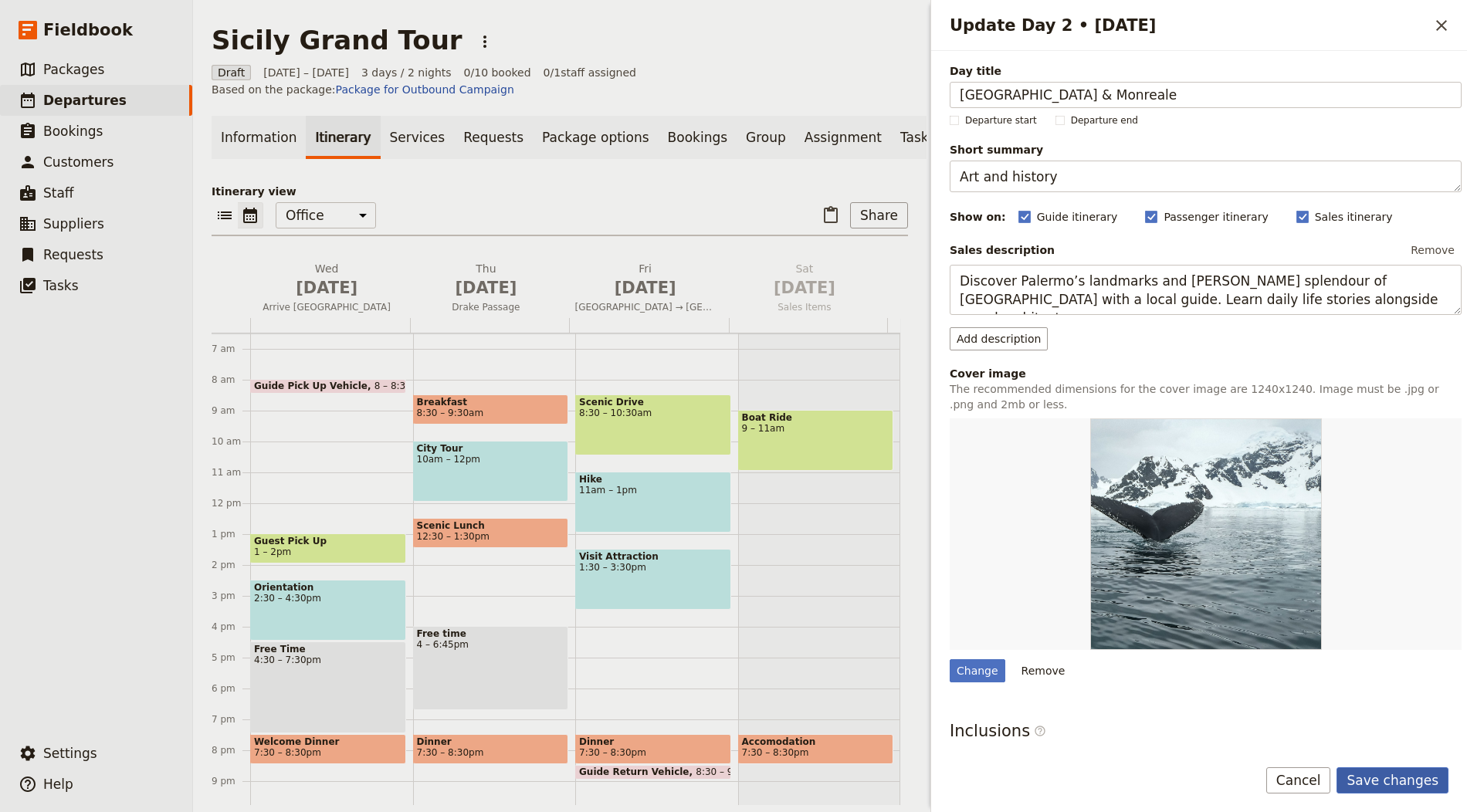
click at [1394, 777] on button "Save changes" at bounding box center [1393, 780] width 112 height 26
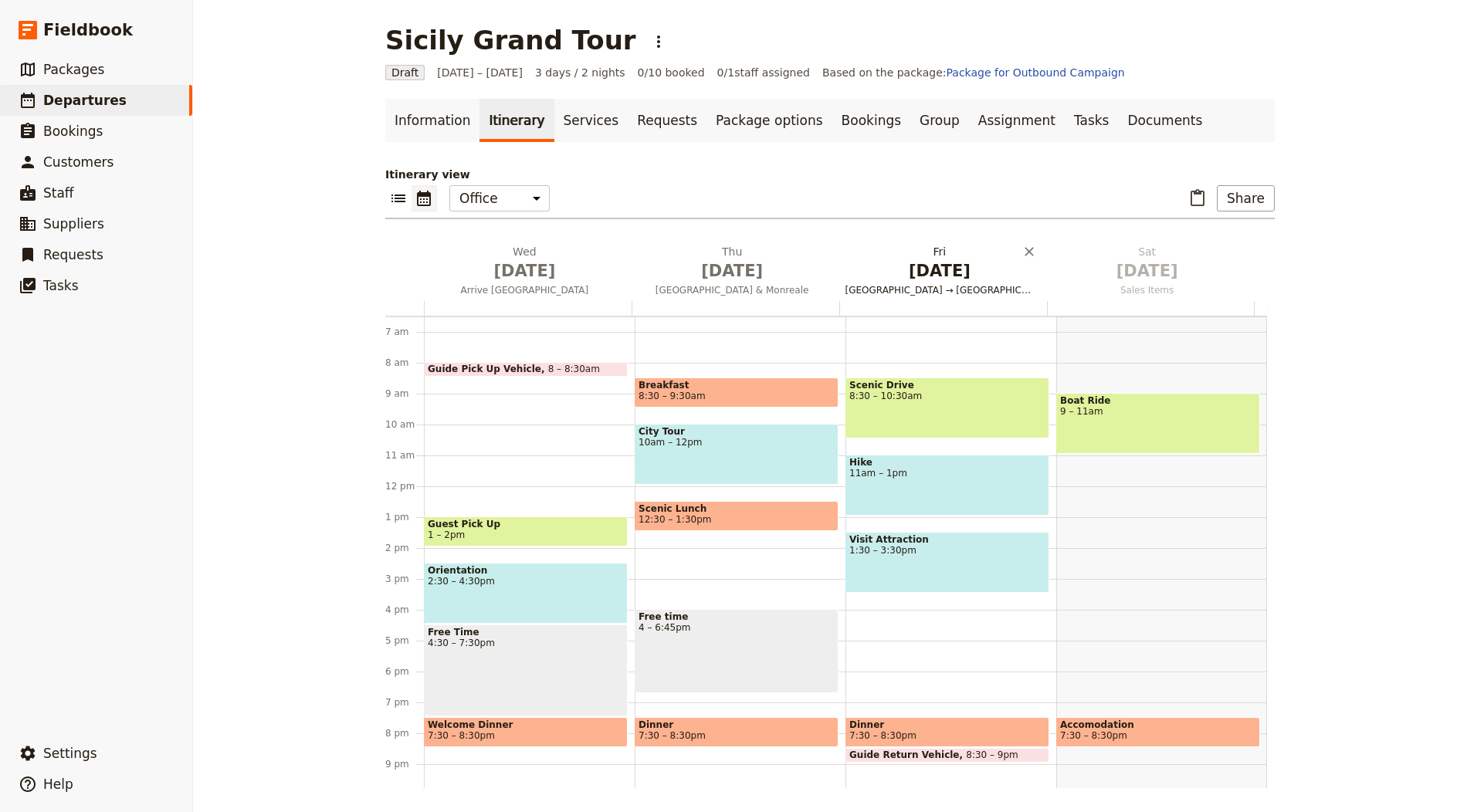
click at [883, 284] on span "Drake Passage → South Shetlands" at bounding box center [940, 289] width 202 height 12
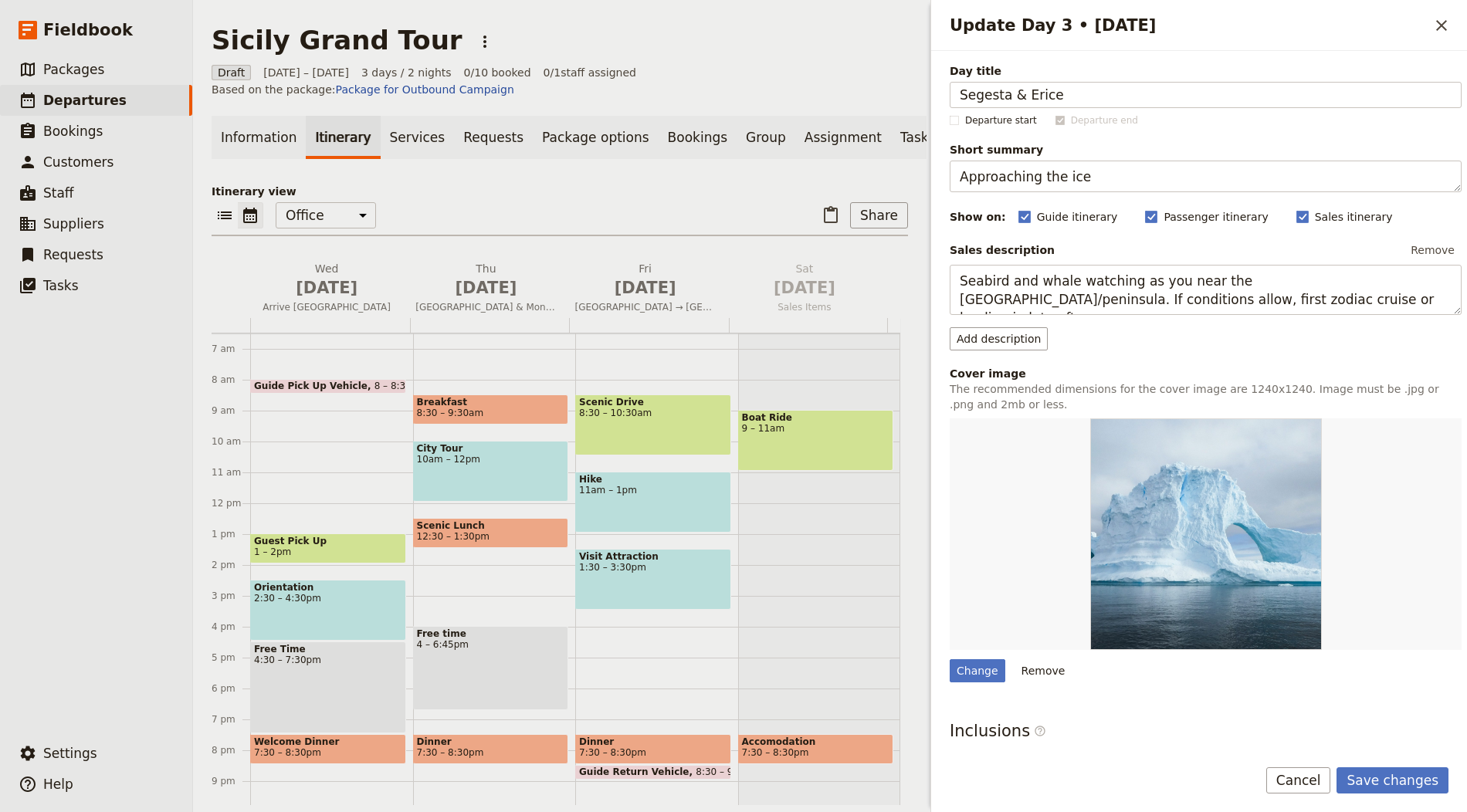
type input "Segesta & Erice"
click at [1097, 186] on textarea "Approaching the ice" at bounding box center [1206, 177] width 512 height 32
paste textarea "Temples and hill towns"
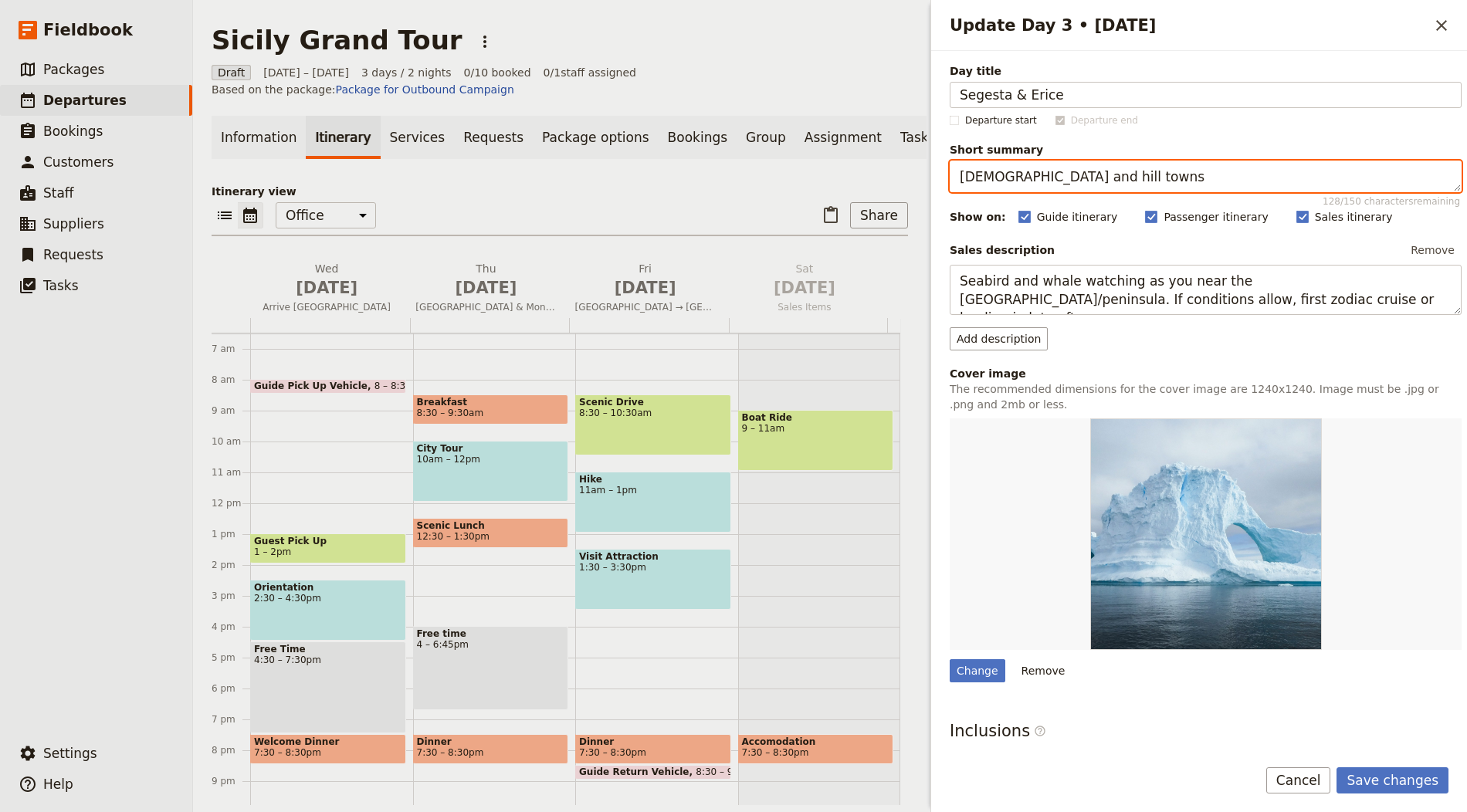
type textarea "Temples and hill towns"
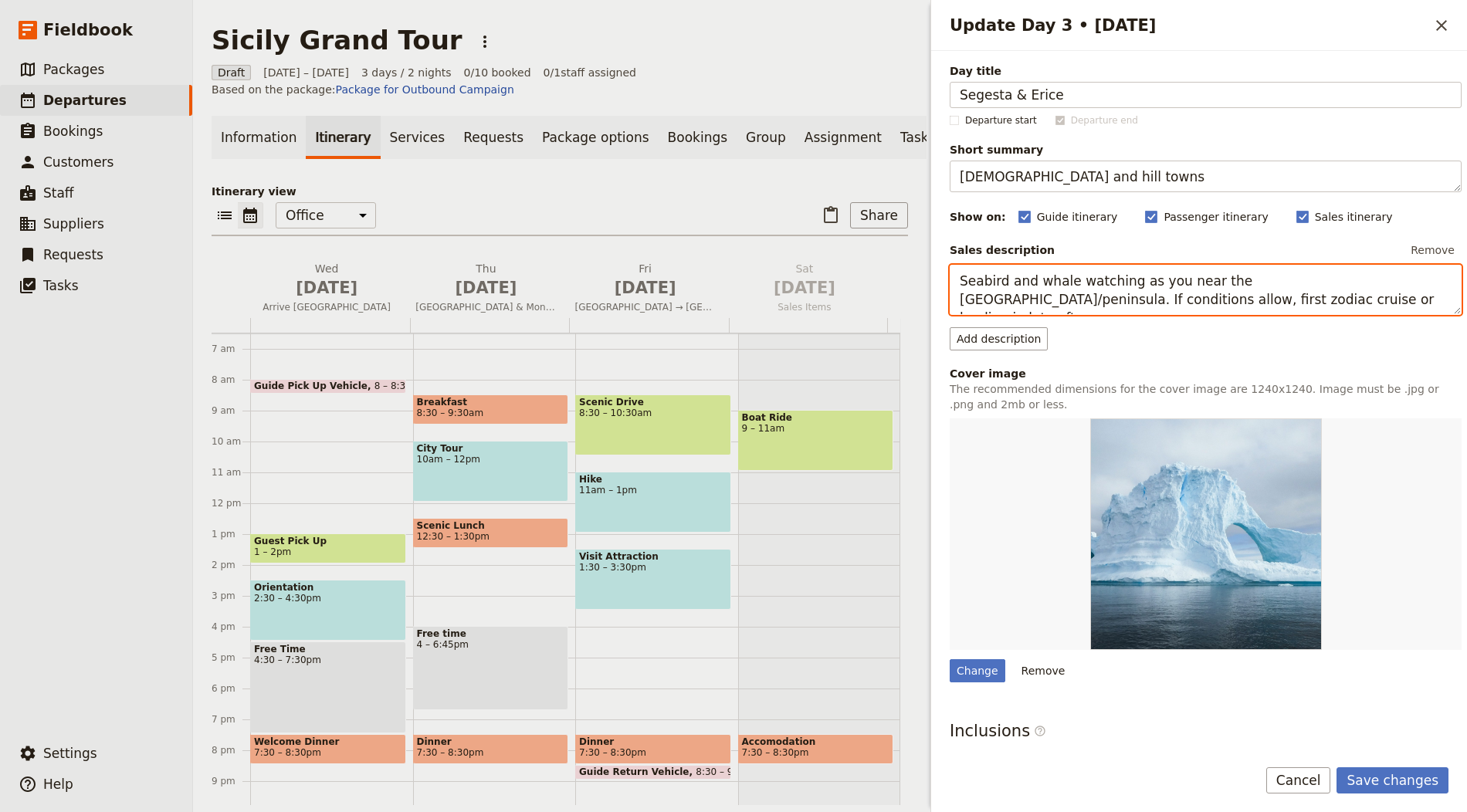
click at [1053, 297] on textarea "Seabird and whale watching as you near the South Shetlands/peninsula. If condit…" at bounding box center [1206, 290] width 512 height 50
paste textarea "Travel to Segesta’s ancient ruins and on to medieval Erice. Sample pastries and…"
type textarea "Travel to Segesta’s ancient ruins and on to medieval Erice. Sample pastries and…"
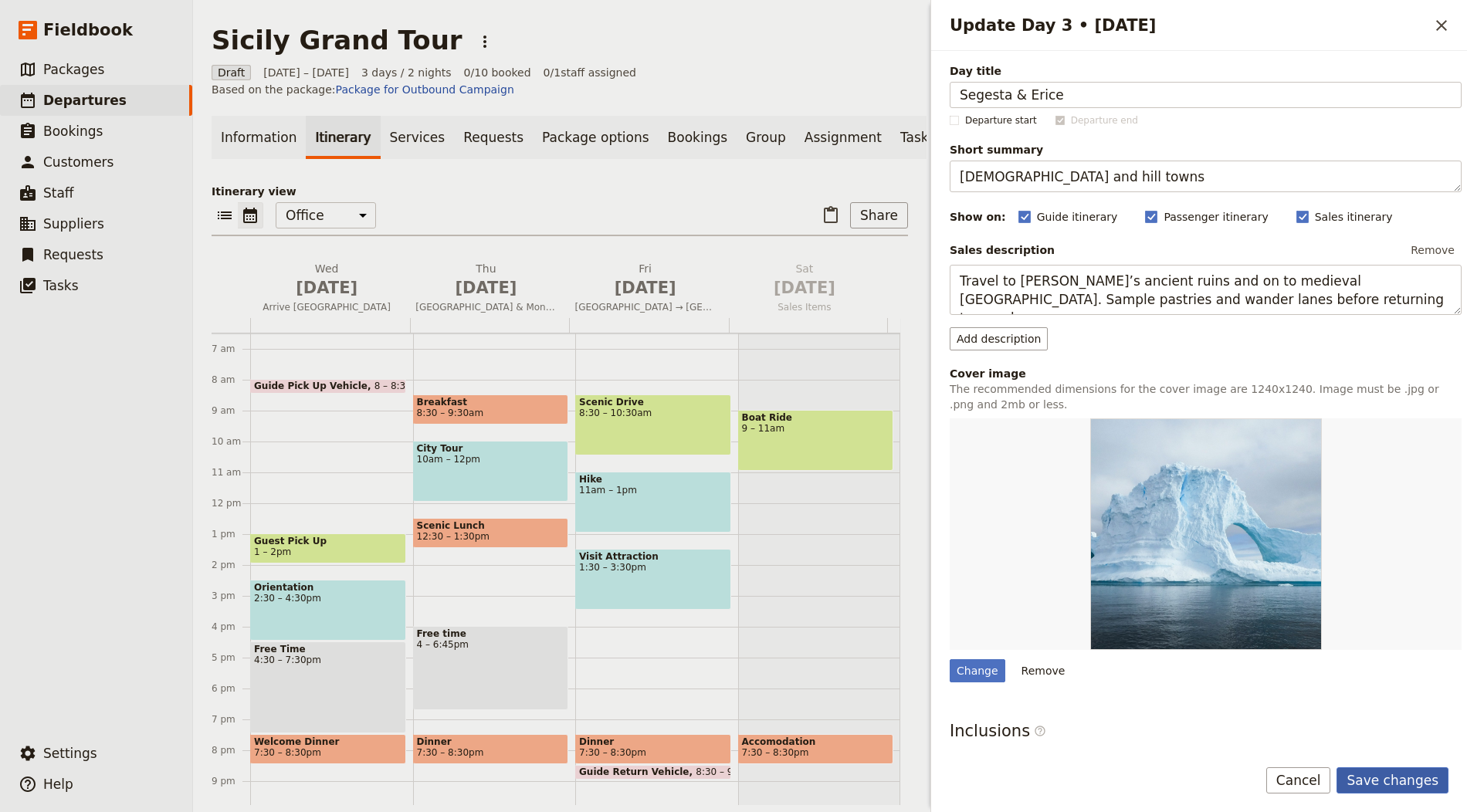
click at [1381, 774] on button "Save changes" at bounding box center [1393, 780] width 112 height 26
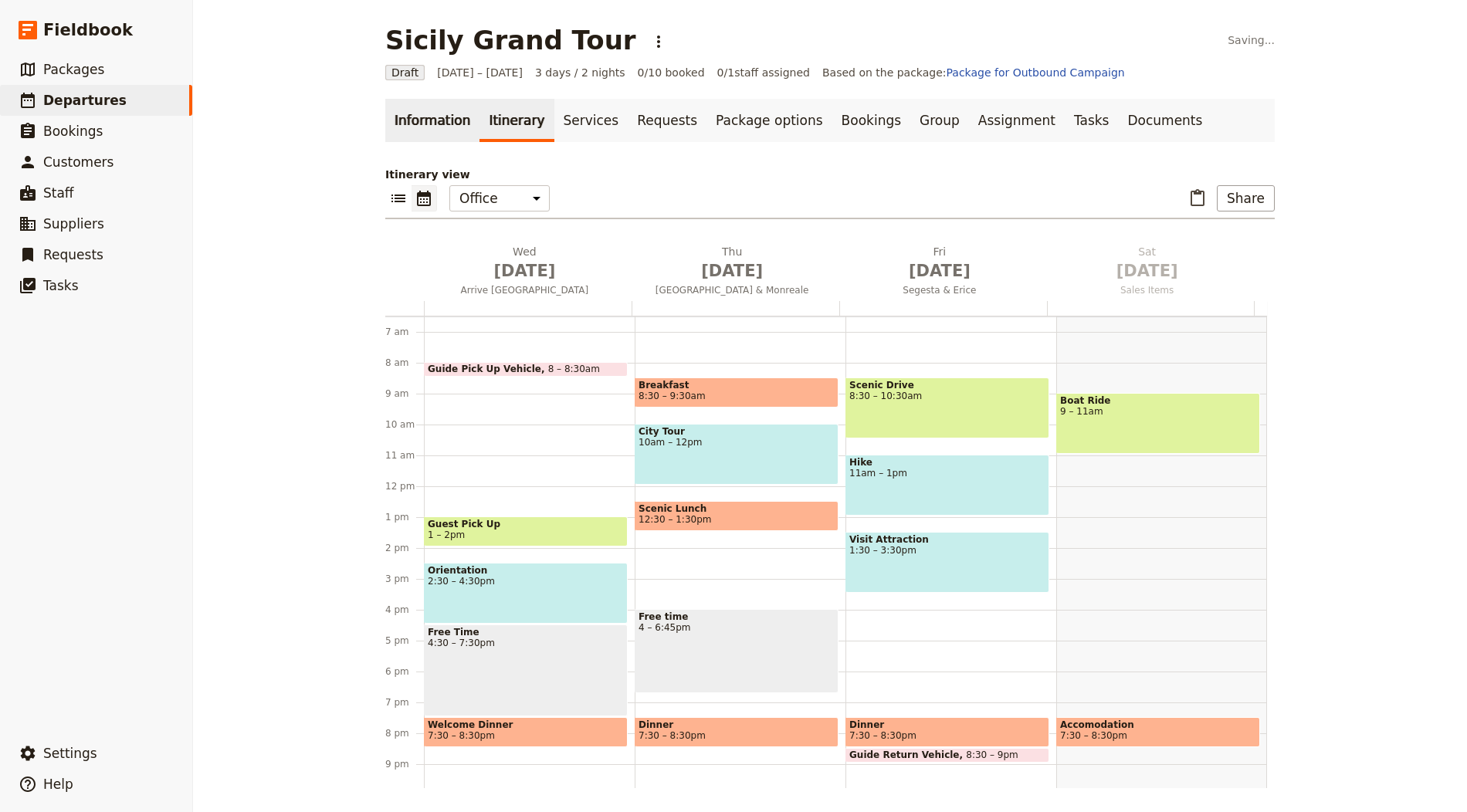
click at [455, 115] on link "Information" at bounding box center [432, 120] width 94 height 43
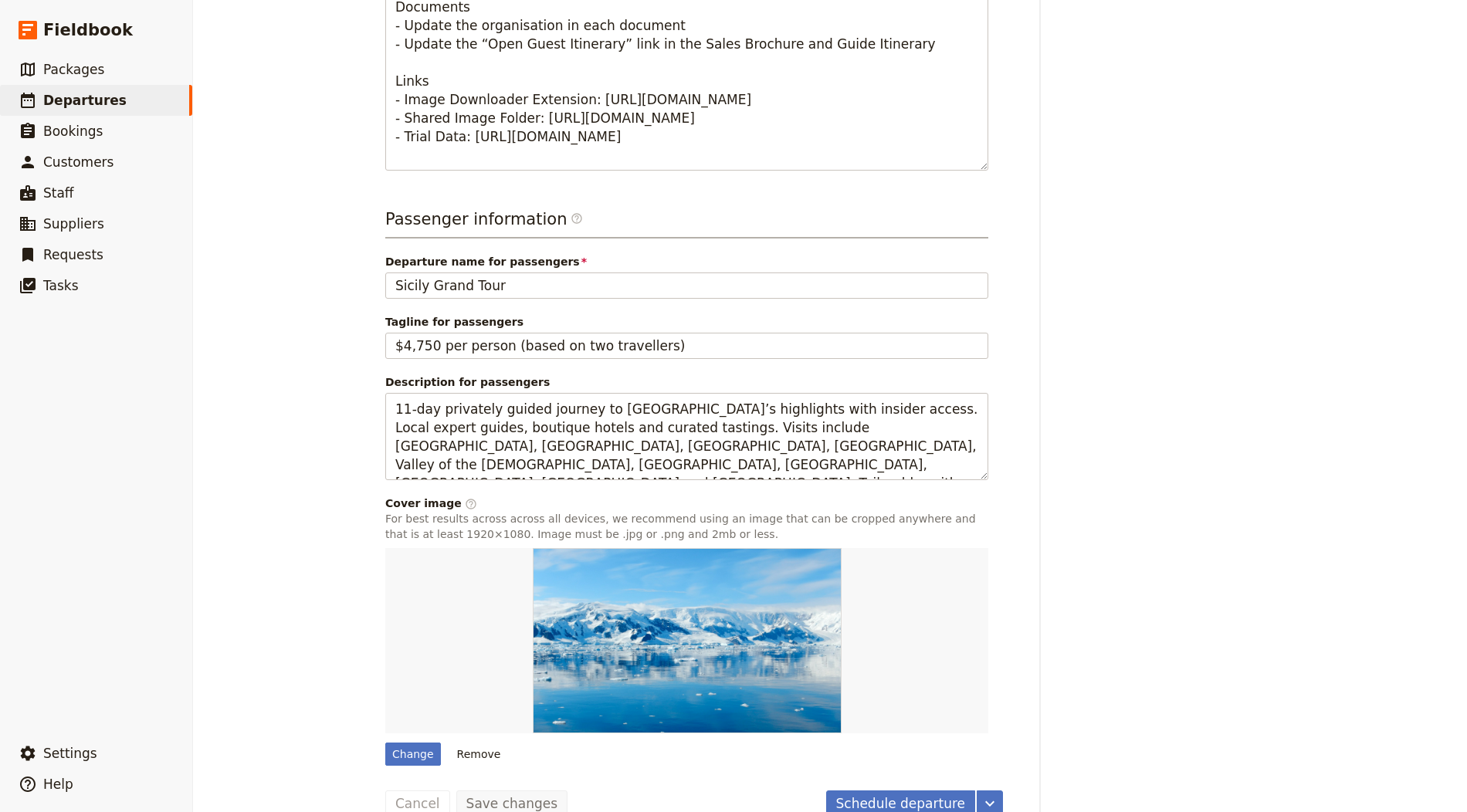
scroll to position [869, 0]
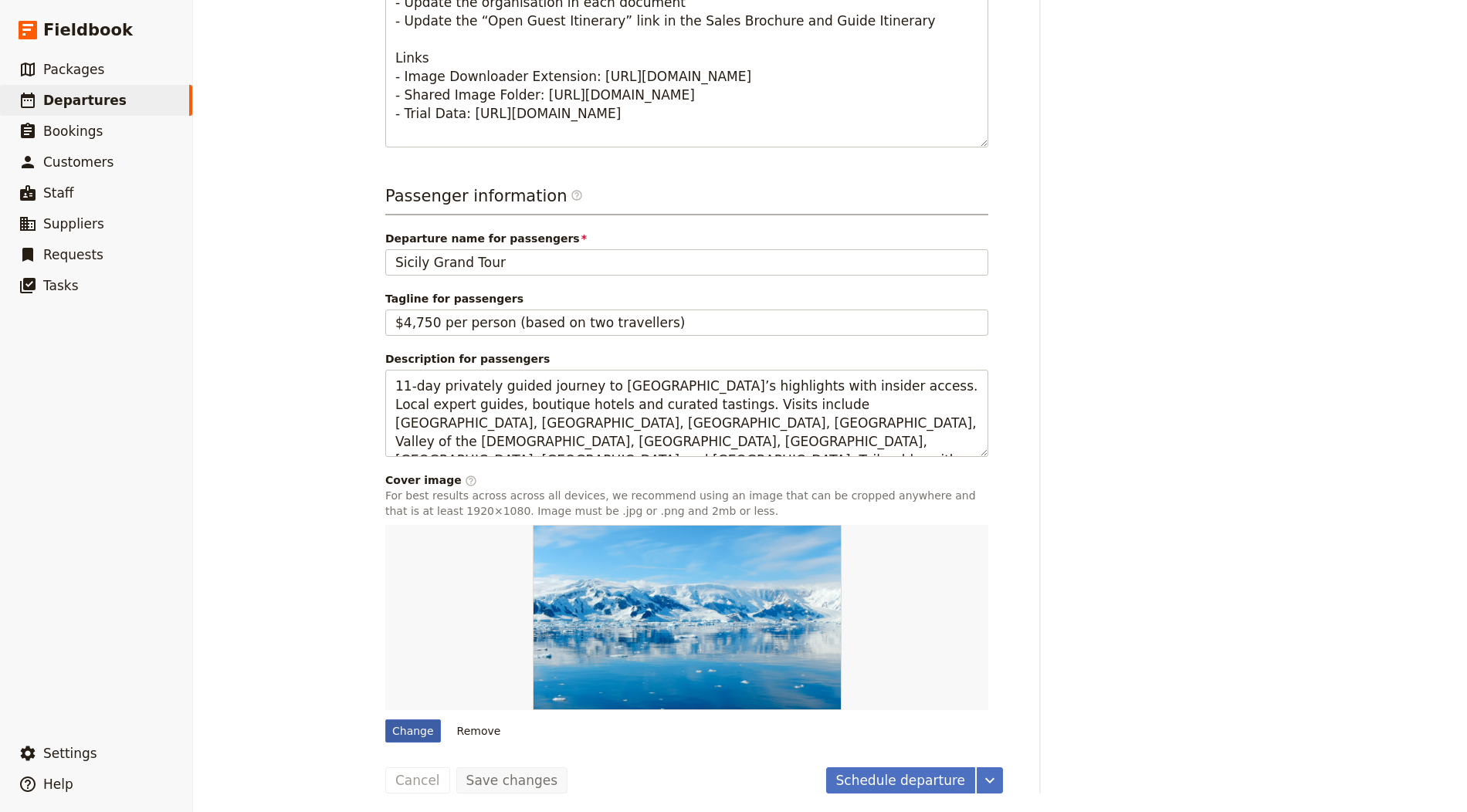
click at [385, 722] on div "Change" at bounding box center [413, 730] width 56 height 23
click at [384, 719] on input "Change" at bounding box center [384, 719] width 1 height 1
type input "C:\fakepath\Liguria.jpg"
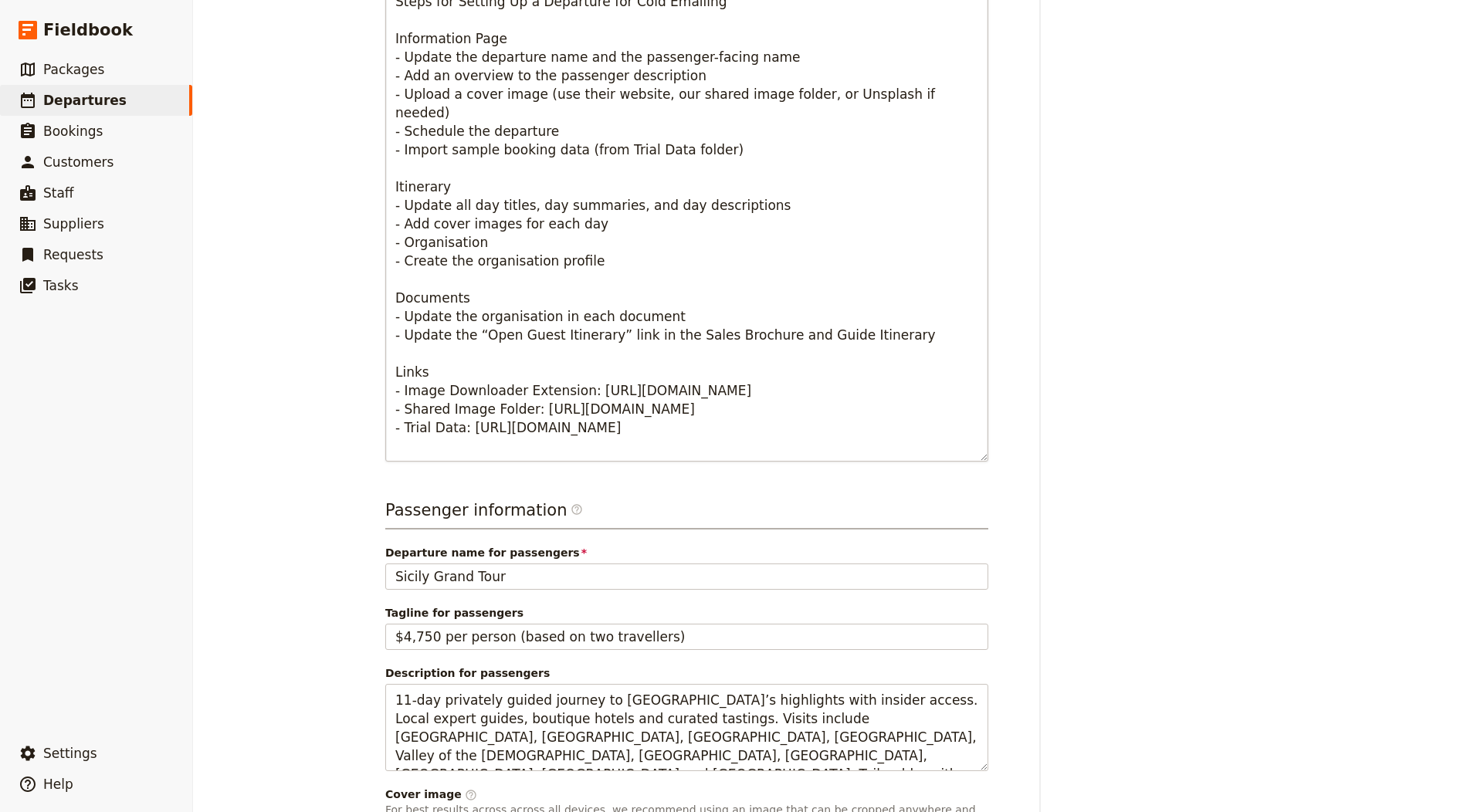
scroll to position [0, 0]
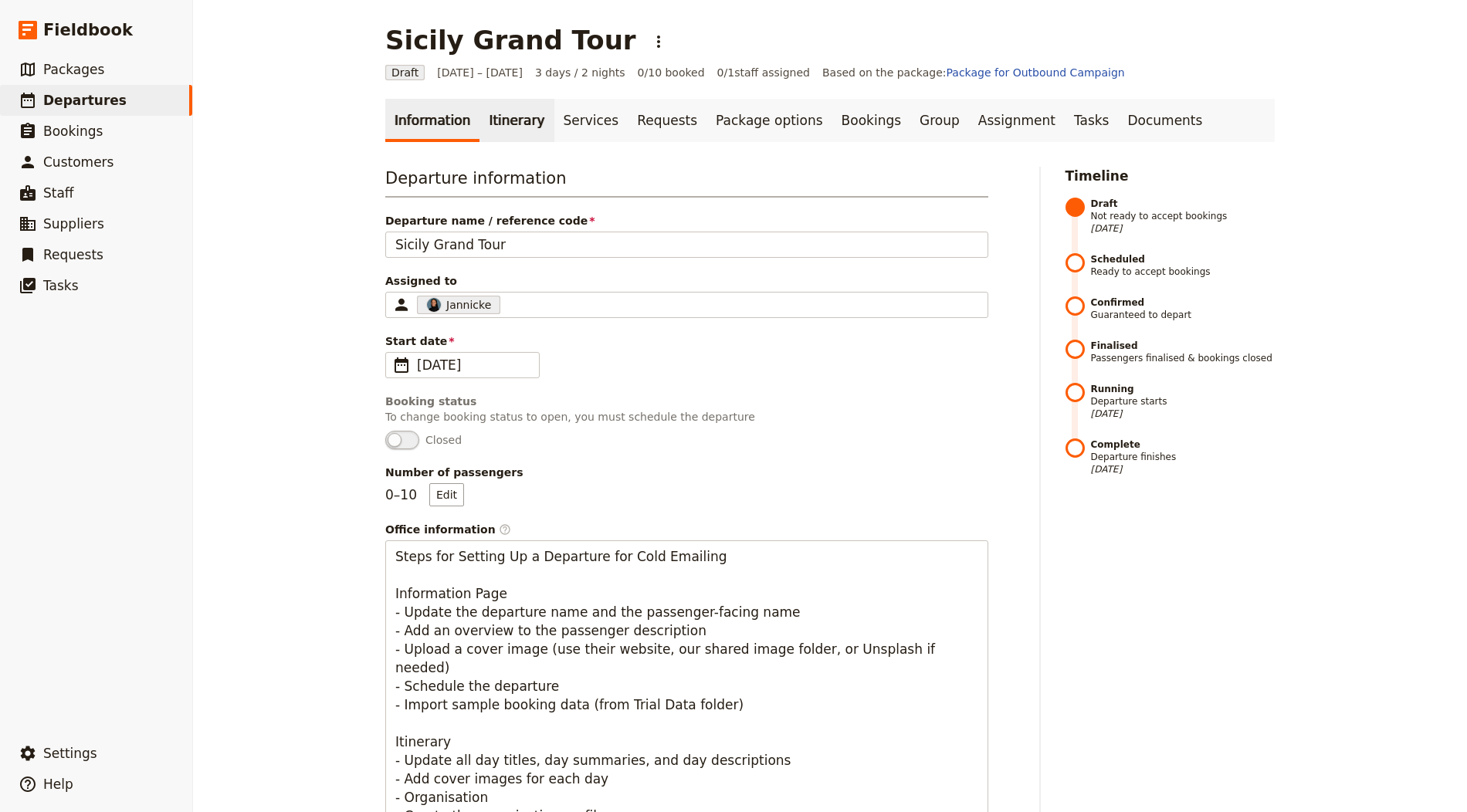
click at [501, 115] on link "Itinerary" at bounding box center [516, 120] width 74 height 43
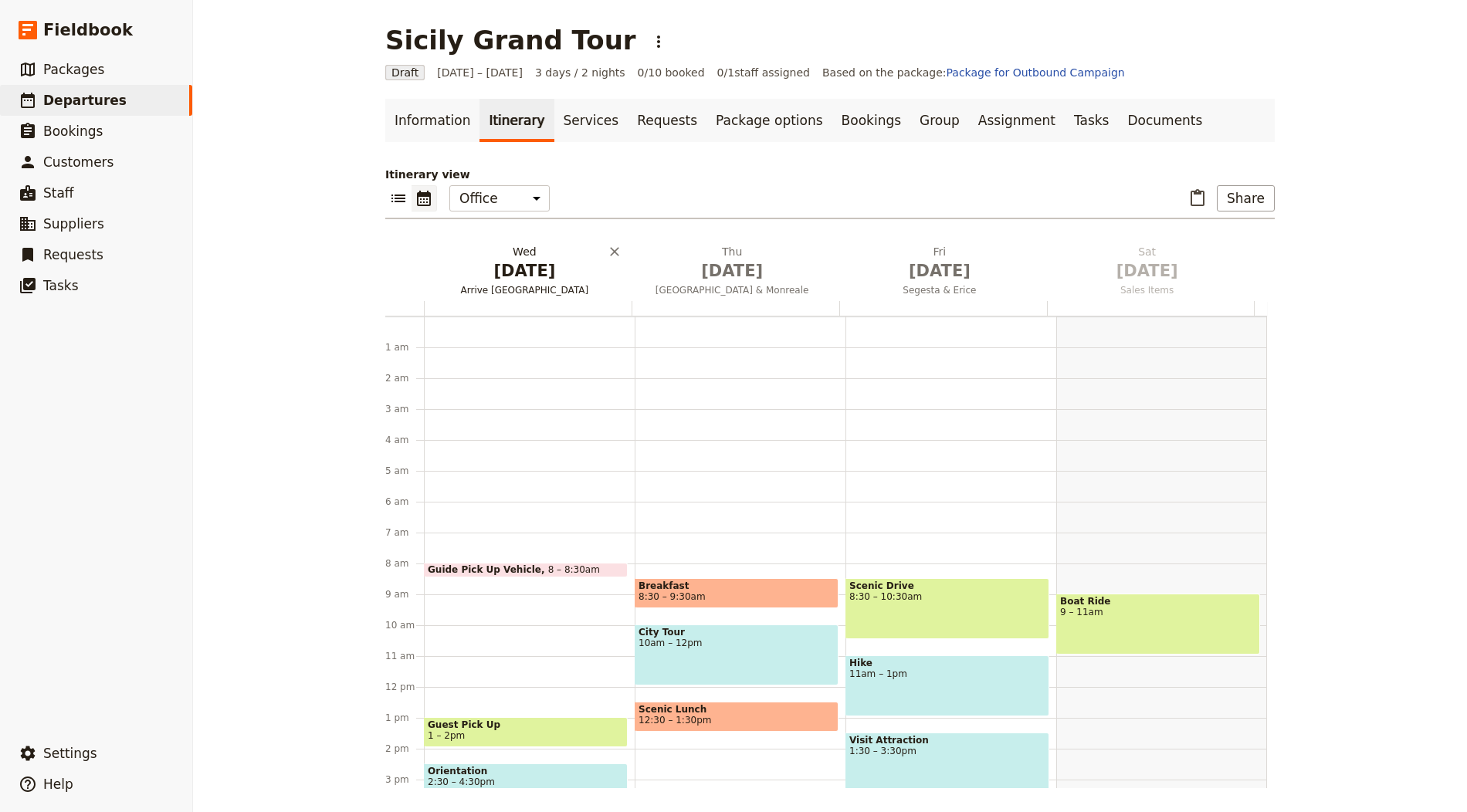
scroll to position [201, 0]
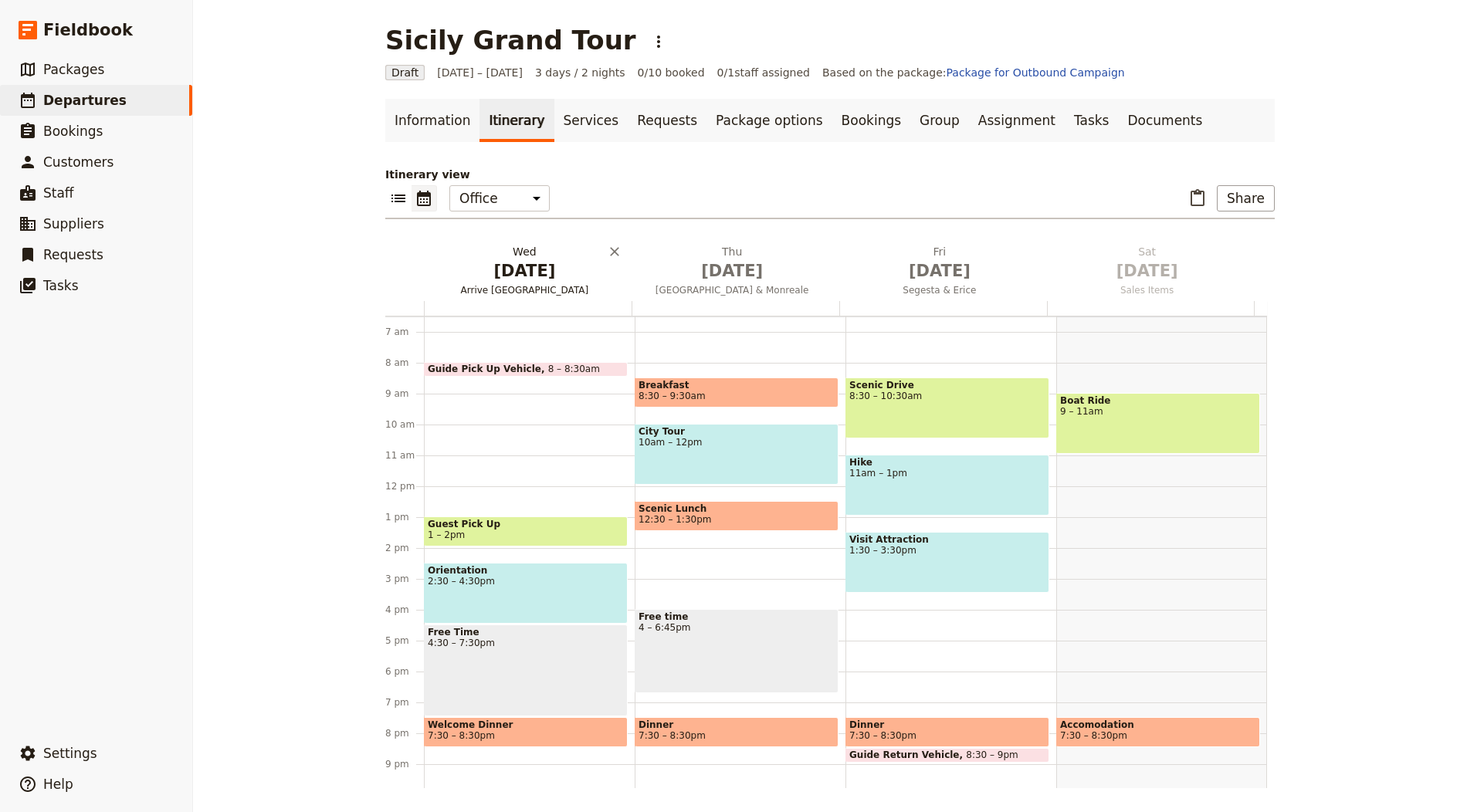
click at [536, 279] on span "[DATE]" at bounding box center [524, 271] width 189 height 23
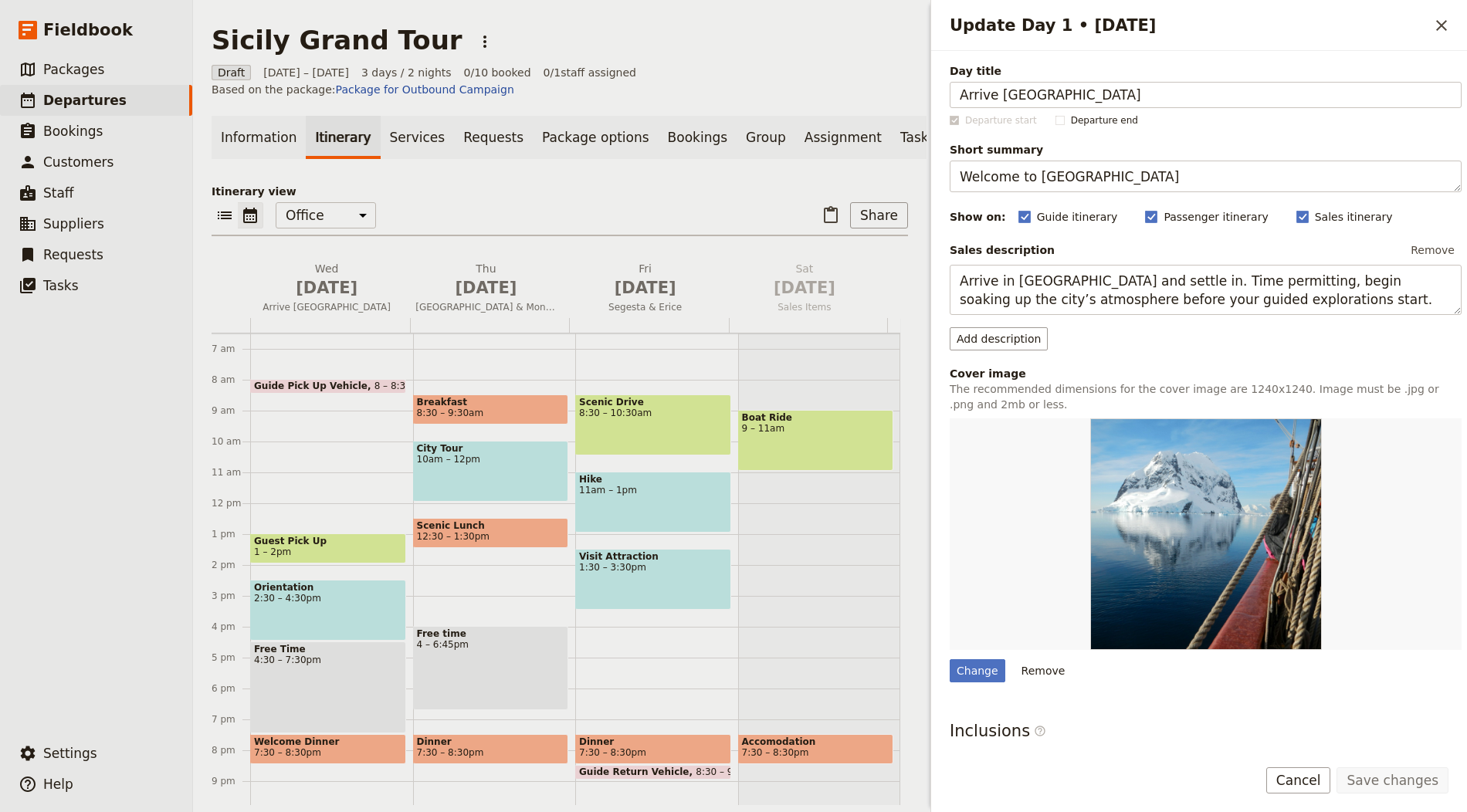
click at [979, 681] on div "Day title Arrive Palermo Departure start Departure end Short summary Welcome to…" at bounding box center [1206, 486] width 512 height 847
click at [995, 674] on div "Change" at bounding box center [978, 671] width 56 height 23
click at [950, 659] on input "Change" at bounding box center [949, 659] width 1 height 1
type input "C:\fakepath\henrique-ferreira-kJ2_a03Bp-M-unsplash.jpg"
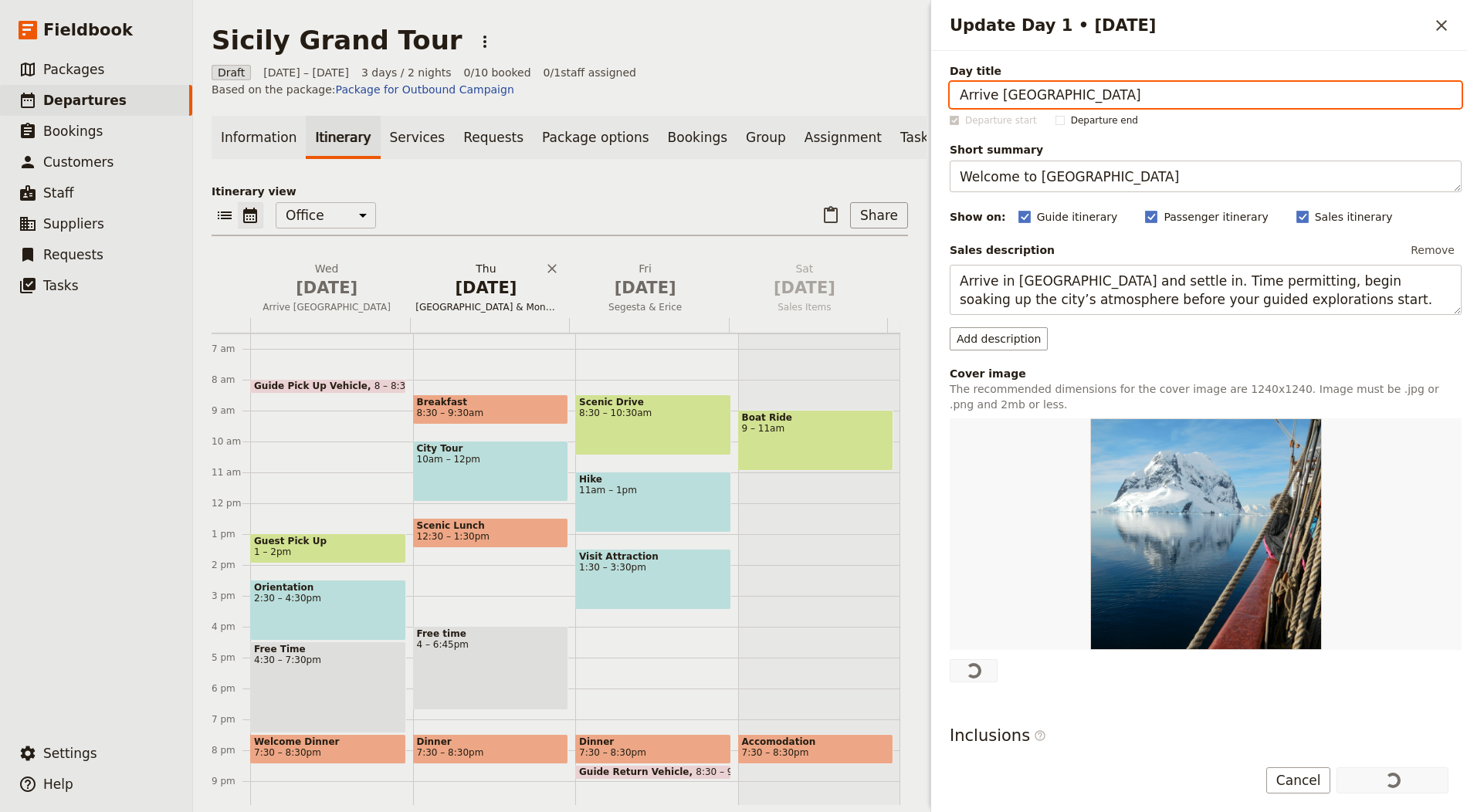
click at [479, 281] on h2 "Thu Oct 2 Palermo & Monreale" at bounding box center [486, 280] width 140 height 38
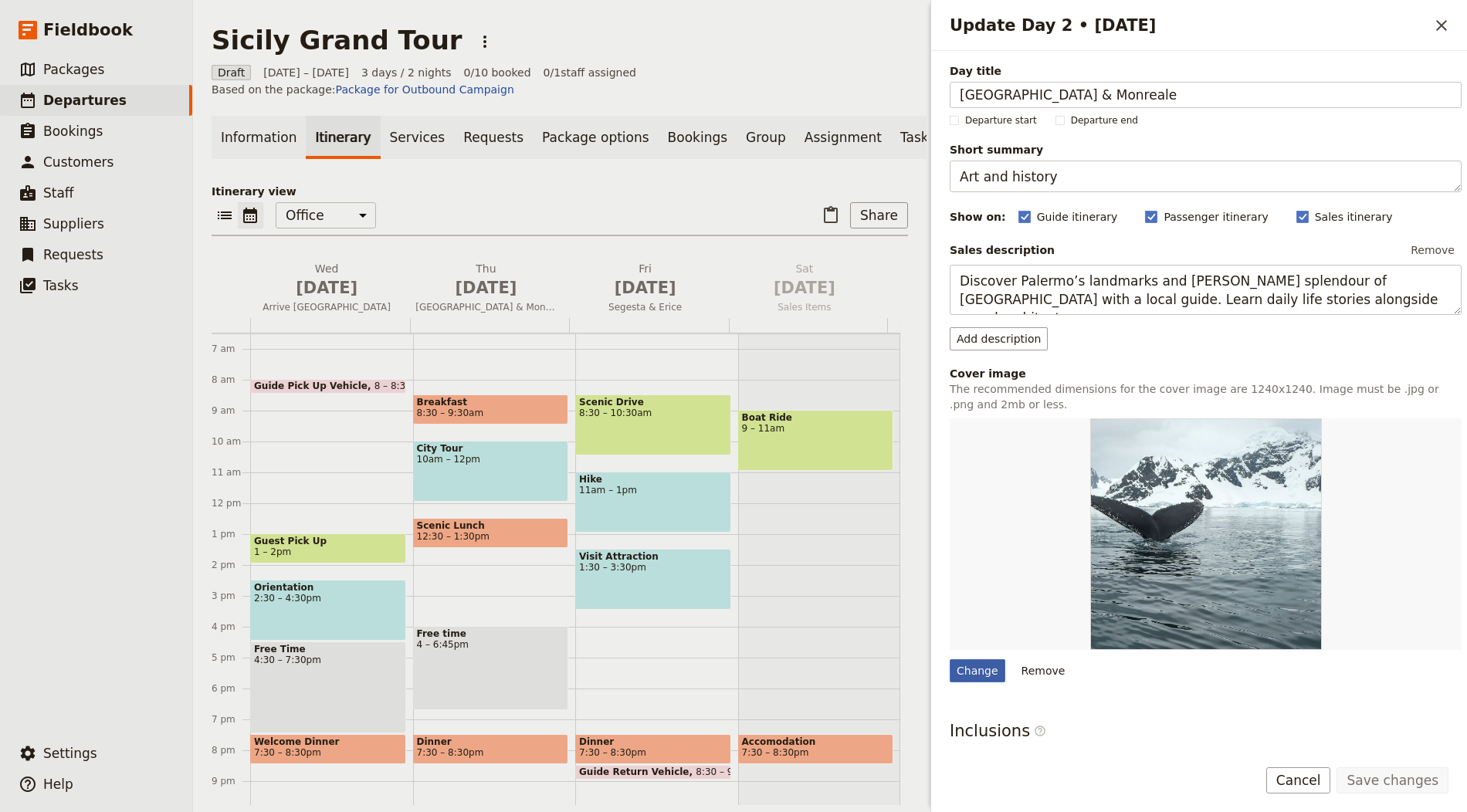
click at [976, 651] on div "Change Remove" at bounding box center [1206, 551] width 512 height 264
click at [984, 673] on div "Change" at bounding box center [978, 671] width 56 height 23
click at [950, 659] on input "Change" at bounding box center [949, 659] width 1 height 1
type input "C:\fakepath\diego-gennaro-Mz6T330_NTg-unsplash.jpg"
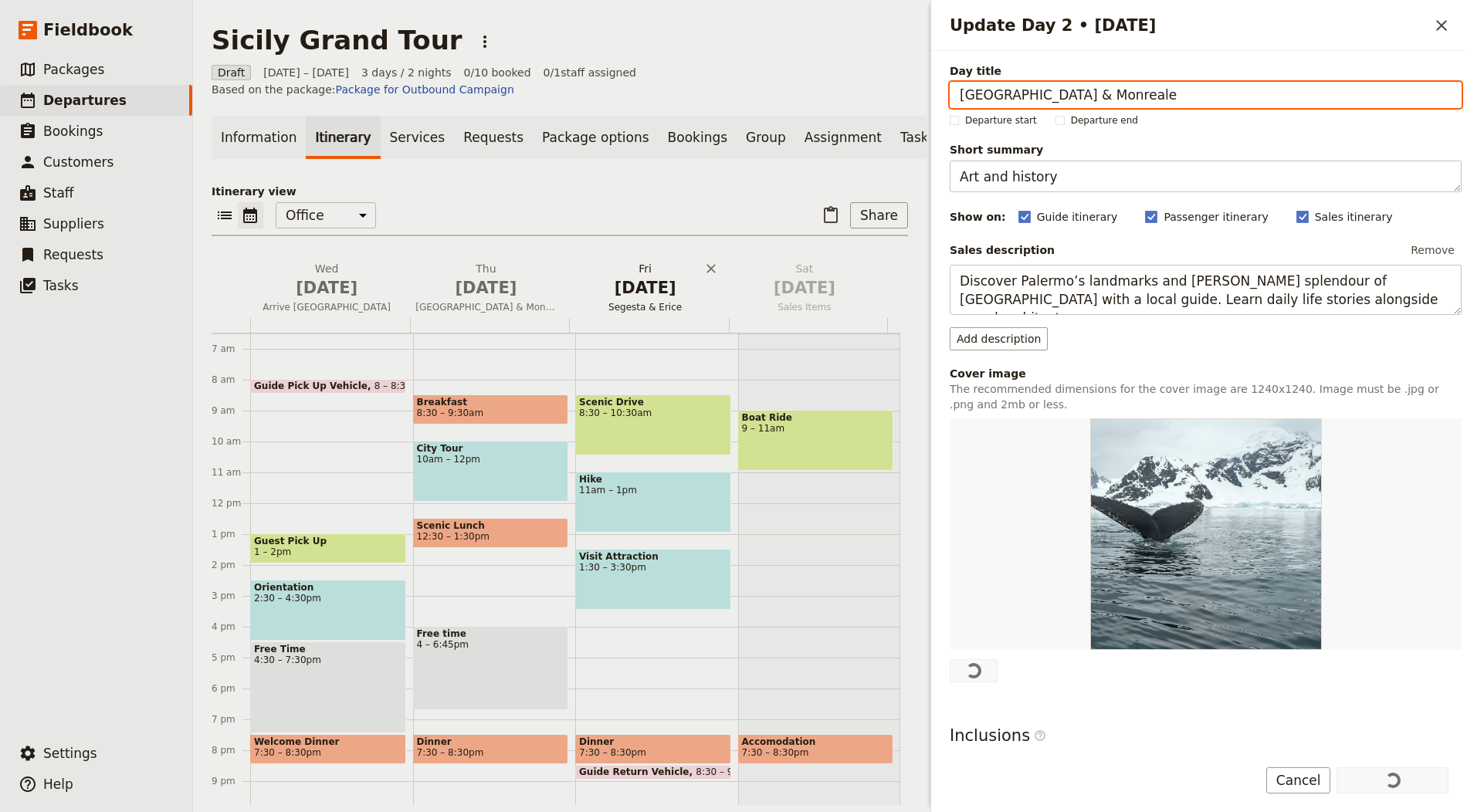
click at [607, 273] on h2 "Fri Oct 3 Segesta & Erice" at bounding box center [645, 280] width 140 height 38
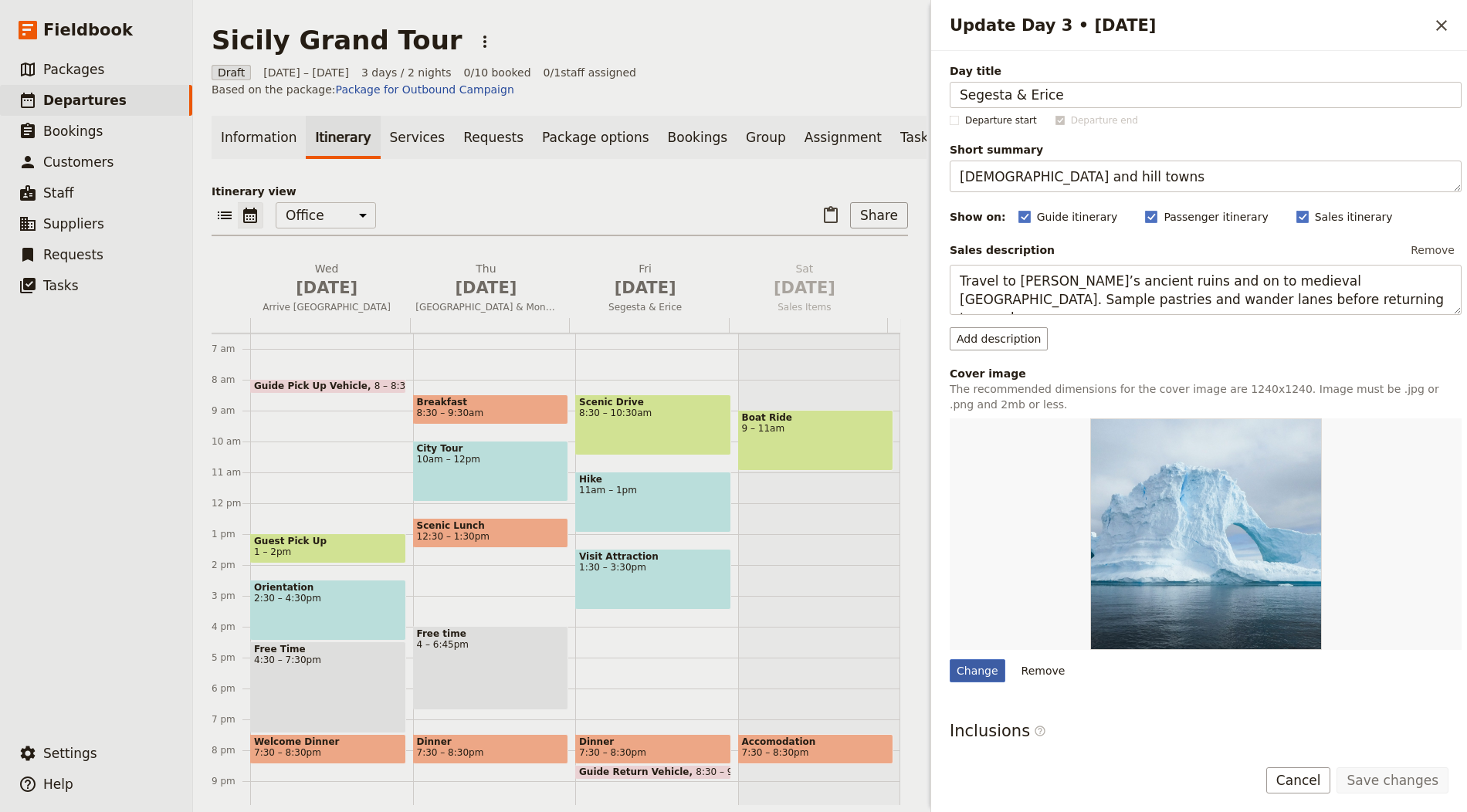
click at [978, 660] on div "Change" at bounding box center [978, 671] width 56 height 23
click at [950, 659] on input "Change" at bounding box center [949, 659] width 1 height 1
type input "C:\fakepath\alec-favale-PFmM7T4mMOk-unsplash.jpg"
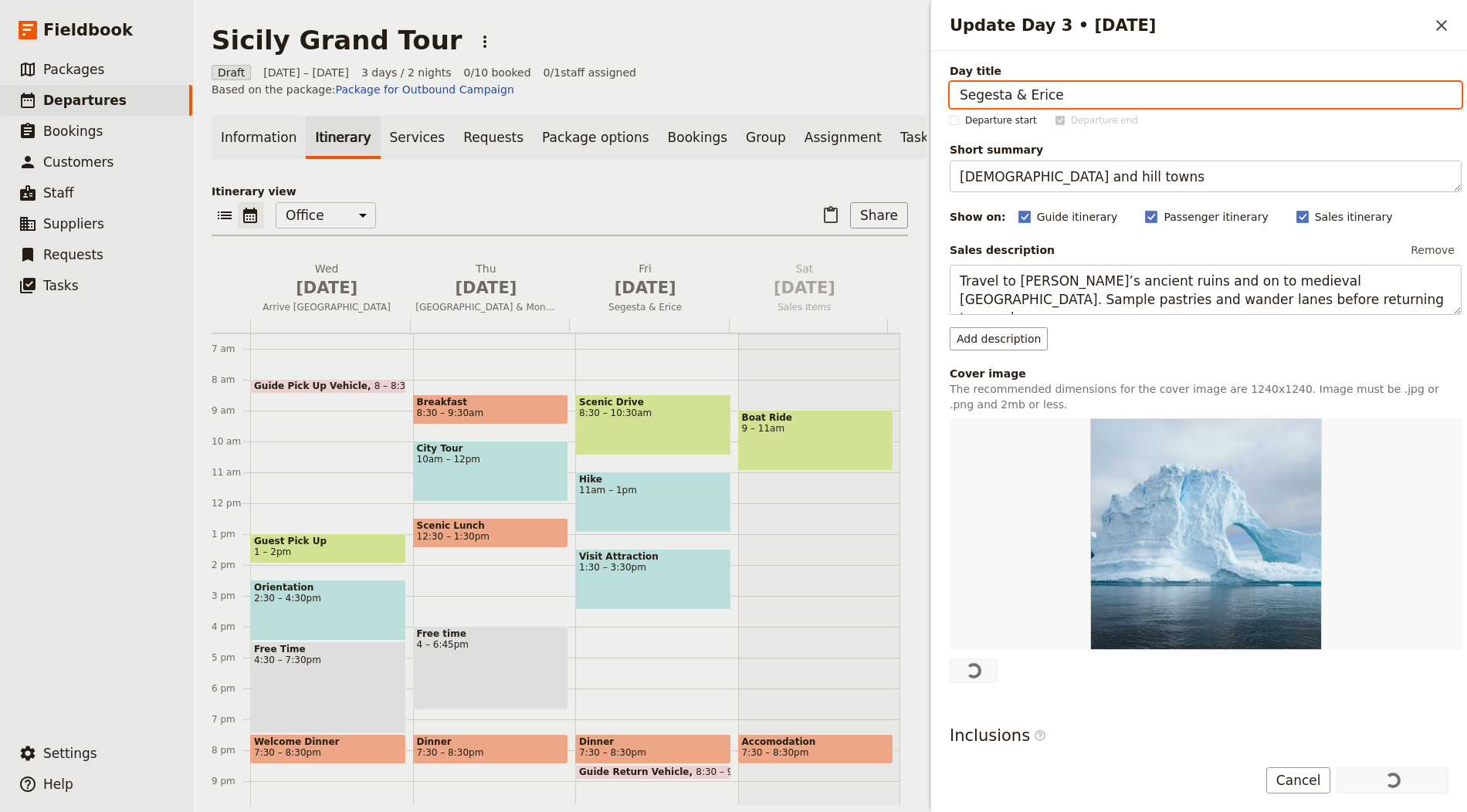
click at [779, 56] on main "Sicily Grand Tour ​ Draft 1 – 3 Oct 2025 3 days / 2 nights 0/10 booked 0 / 1 st…" at bounding box center [559, 415] width 733 height 830
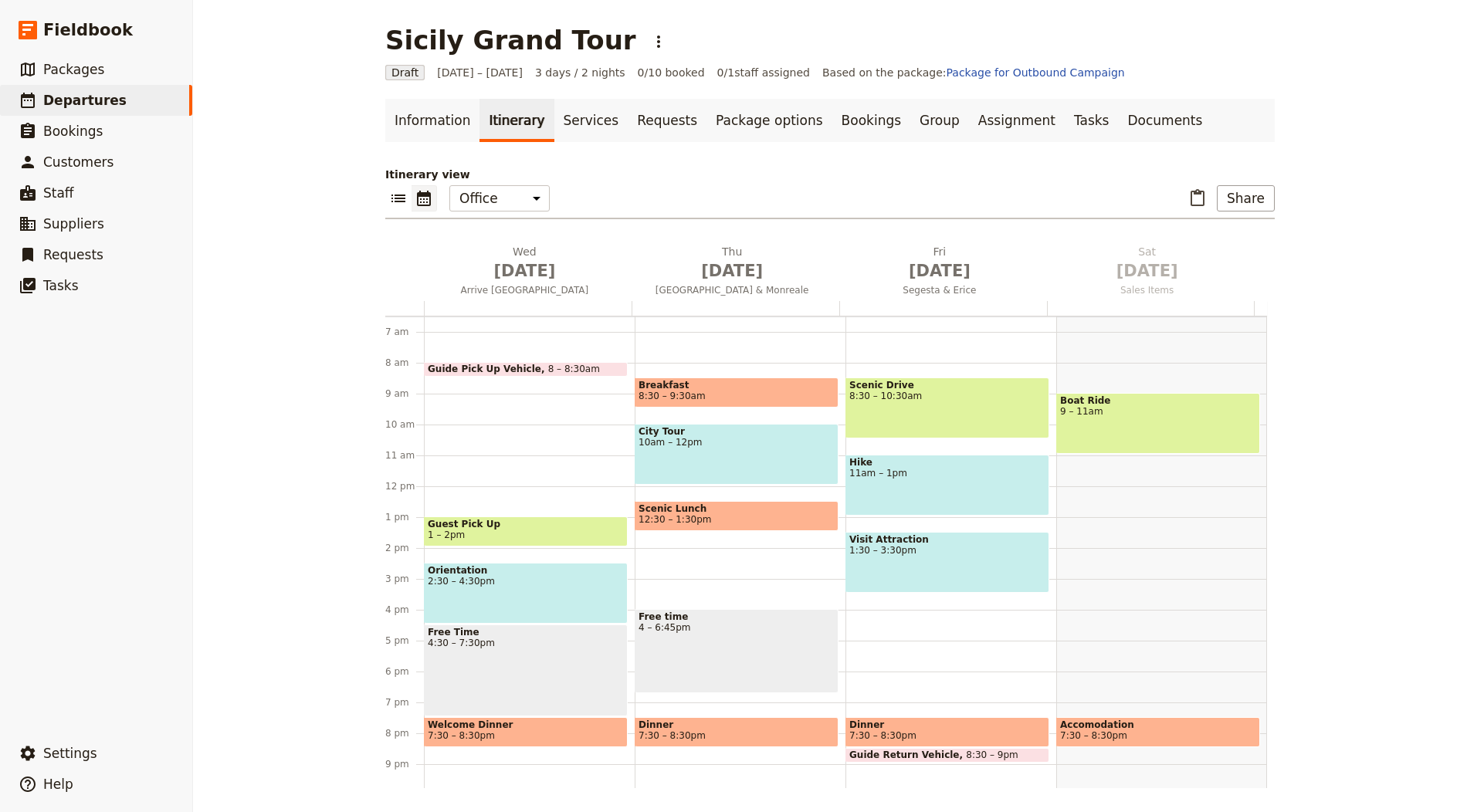
click at [1155, 131] on ul "Information Itinerary Services Requests Package options Bookings Group Assignme…" at bounding box center [830, 120] width 889 height 43
click at [1118, 122] on link "Documents" at bounding box center [1165, 120] width 93 height 43
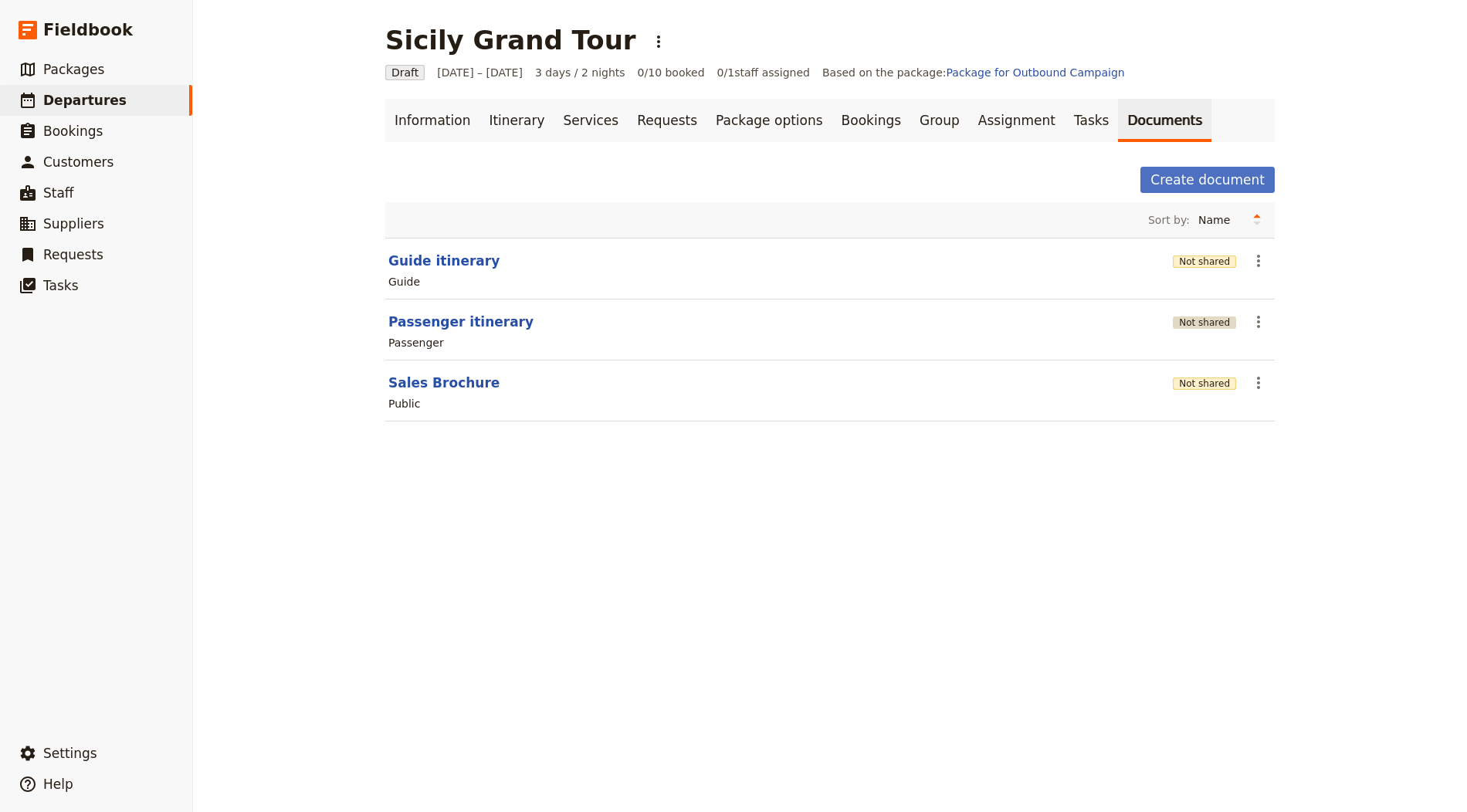
click at [1206, 317] on button "Not shared" at bounding box center [1205, 322] width 63 height 12
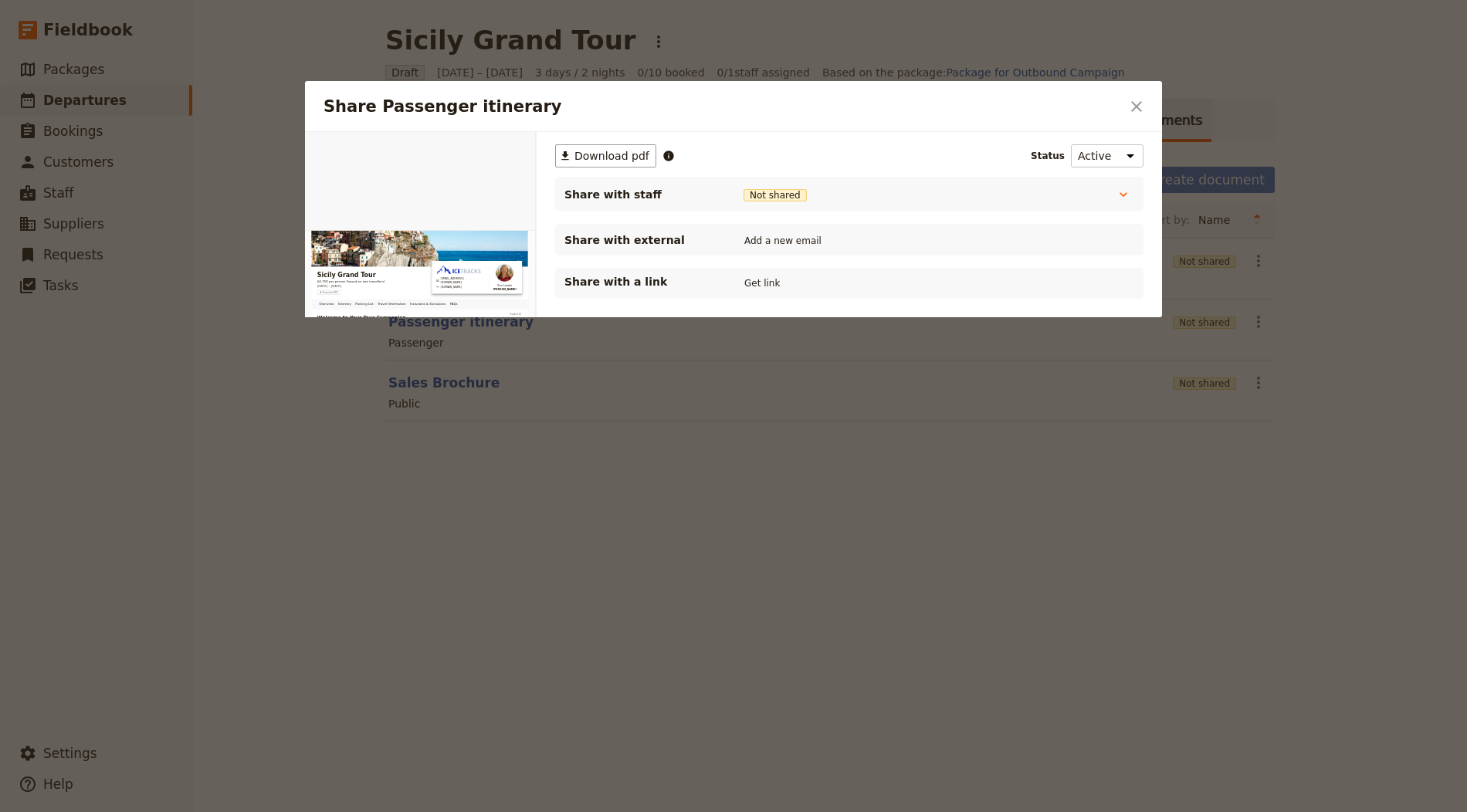
click at [746, 270] on div "Share with a link Get link" at bounding box center [849, 283] width 588 height 31
click at [757, 282] on button "Get link" at bounding box center [762, 283] width 43 height 17
click at [1137, 100] on icon "Close dialog" at bounding box center [1137, 107] width 19 height 19
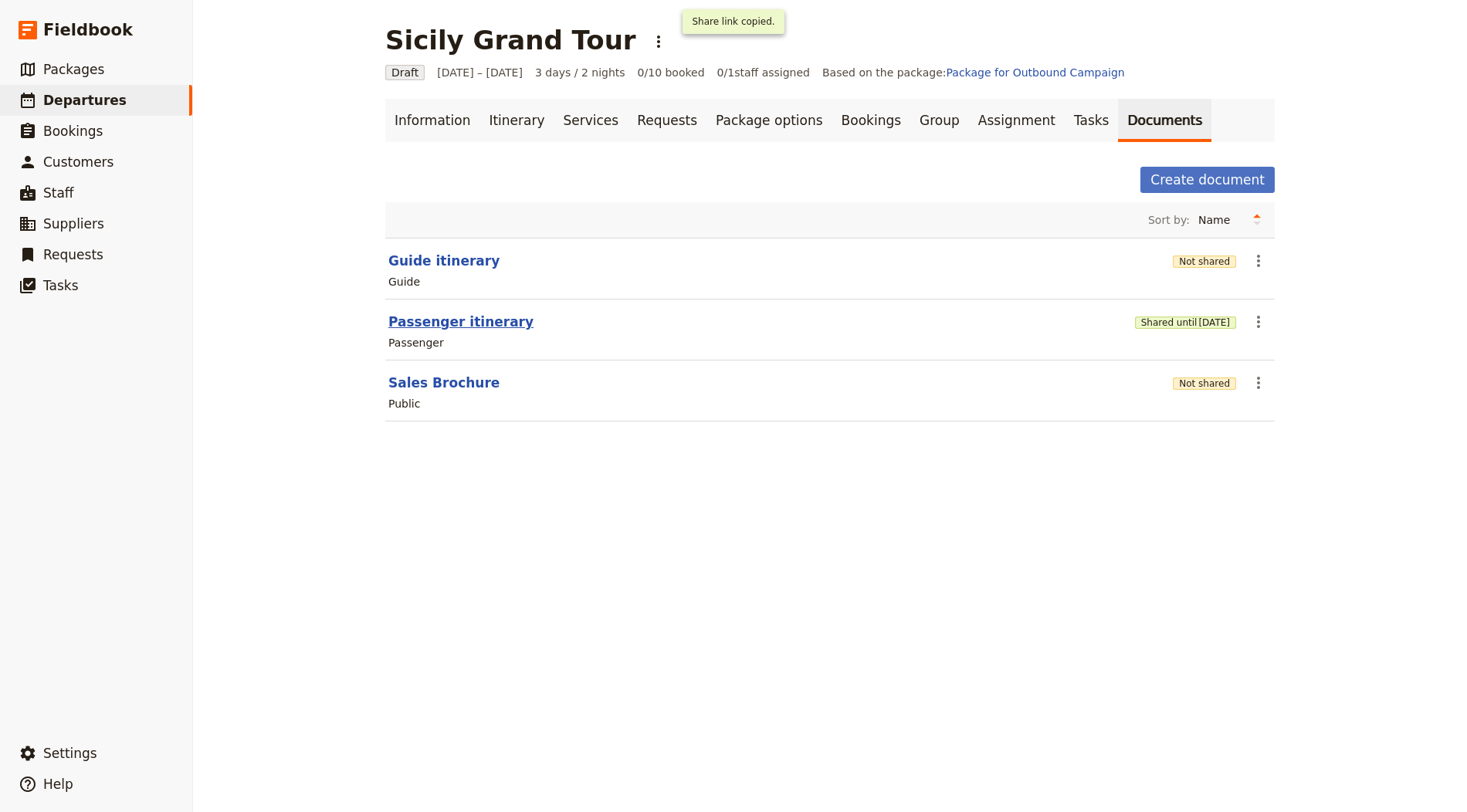
click at [466, 315] on button "Passenger itinerary" at bounding box center [460, 322] width 145 height 19
select select "PASSENGER"
select select "RUN_SHEET"
select select "LARGE"
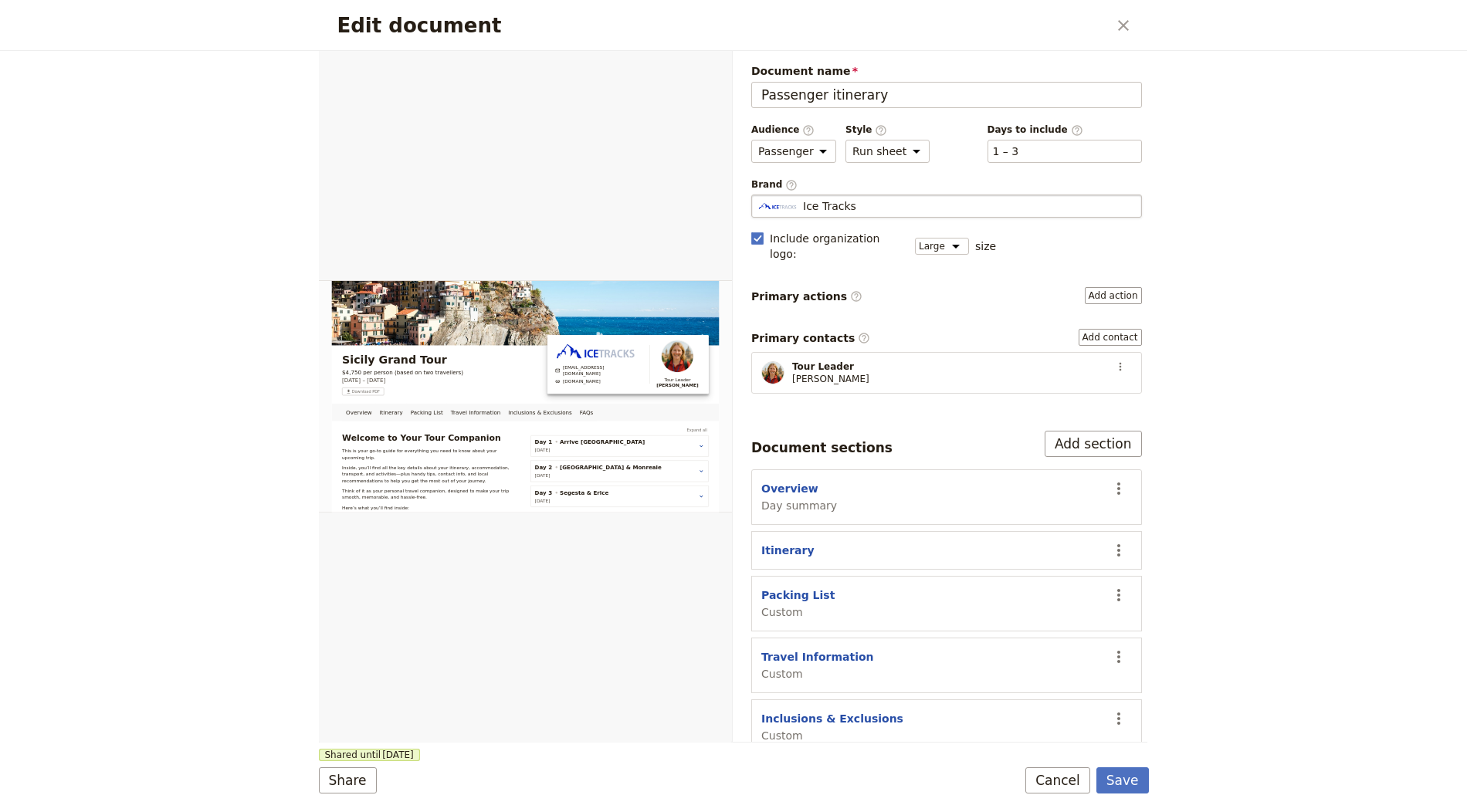
click at [900, 205] on div "Ice Tracks" at bounding box center [946, 206] width 377 height 16
click at [758, 195] on input "Ice Tracks" at bounding box center [757, 194] width 1 height 1
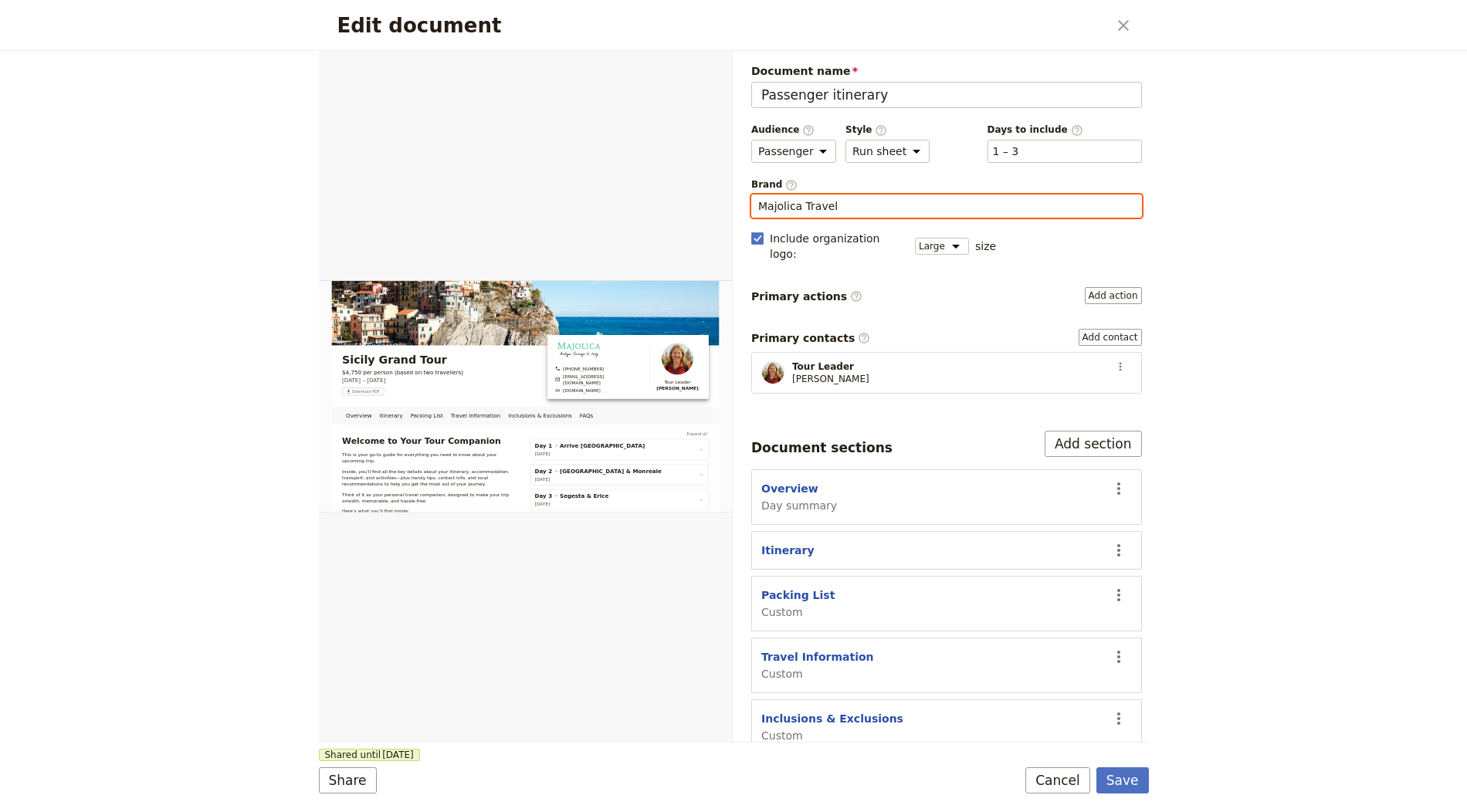
type input "Majolica Travel"
click at [1128, 766] on form "Overview Itinerary Packing List Travel Information Inclusions & Exclusions FAQs…" at bounding box center [734, 432] width 830 height 761
click at [1127, 772] on button "Save" at bounding box center [1122, 780] width 52 height 26
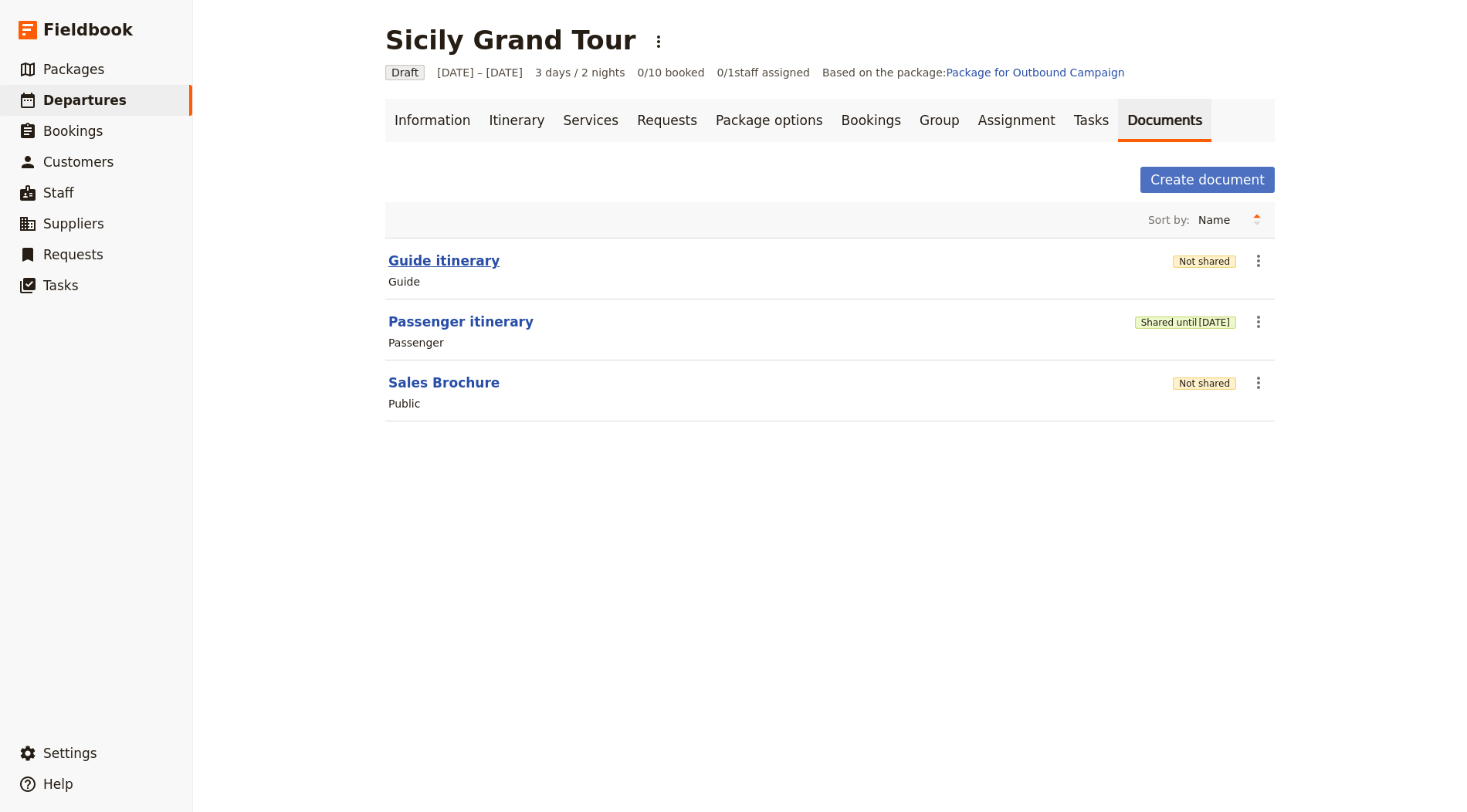
click at [435, 258] on button "Guide itinerary" at bounding box center [444, 261] width 112 height 19
select select "STAFF"
select select "RUN_SHEET"
select select "LARGE"
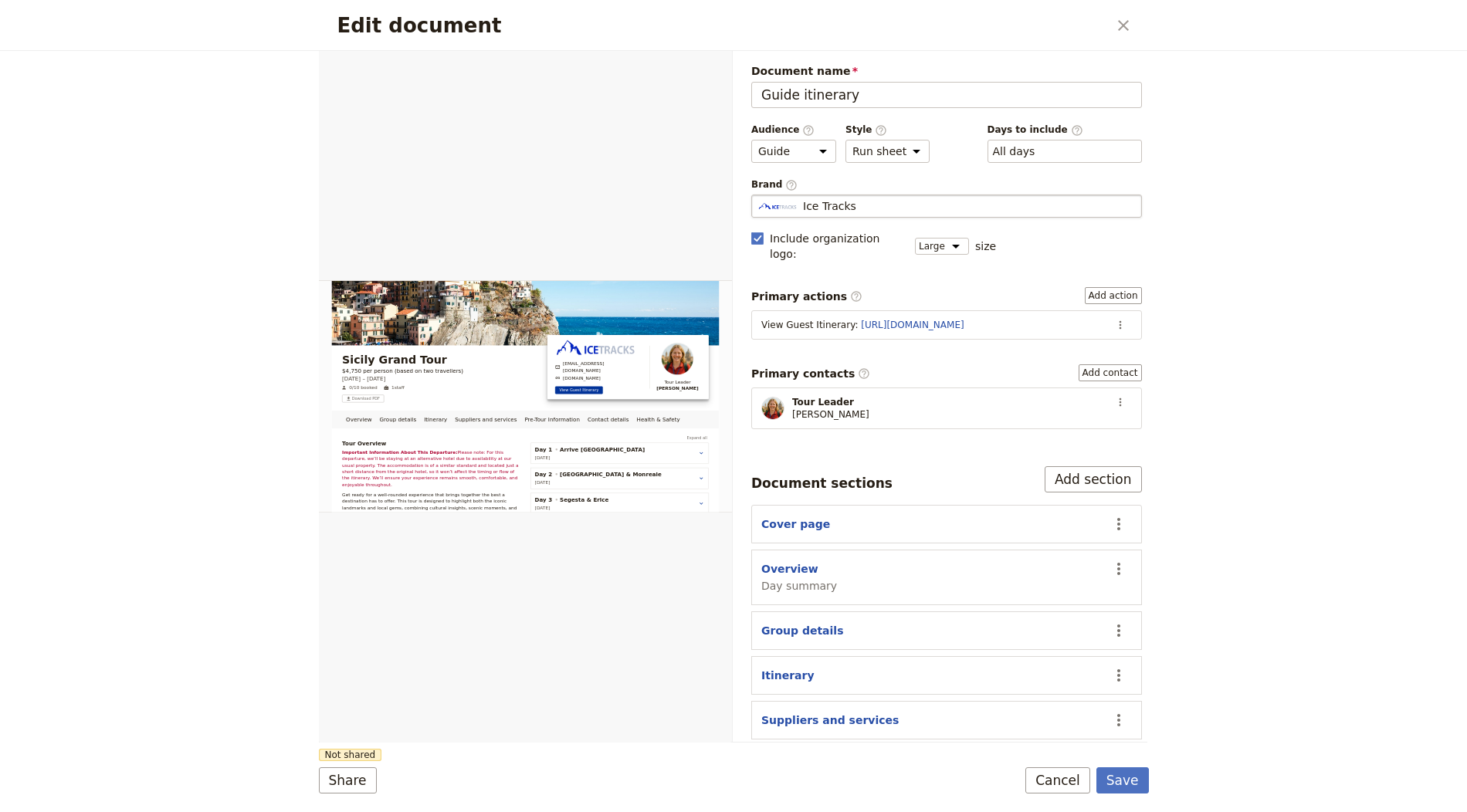
click at [868, 206] on div "Ice Tracks" at bounding box center [946, 206] width 377 height 16
click at [758, 195] on input "Ice Tracks" at bounding box center [757, 194] width 1 height 1
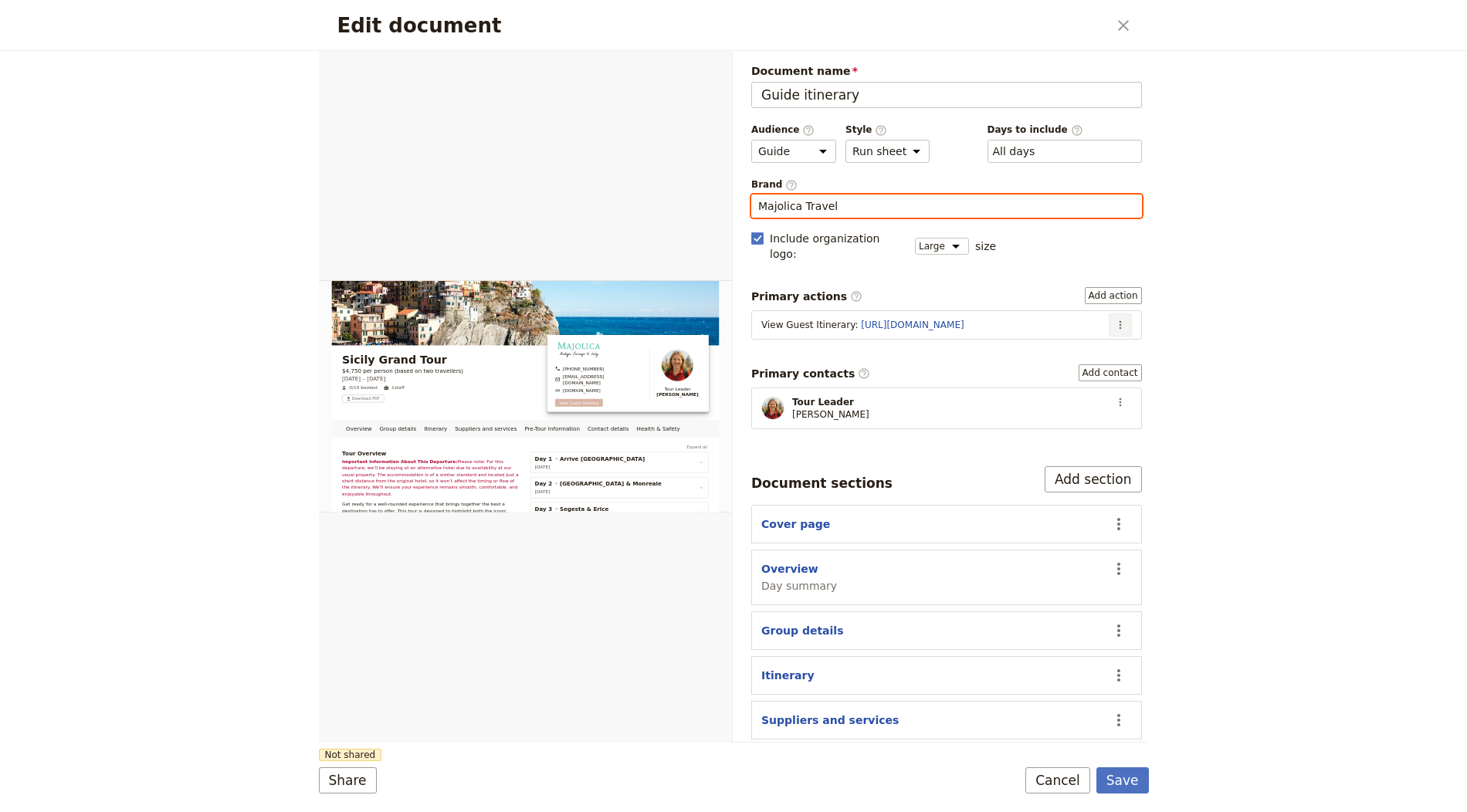
type input "Majolica Travel"
click at [1109, 313] on button "​" at bounding box center [1120, 325] width 23 height 23
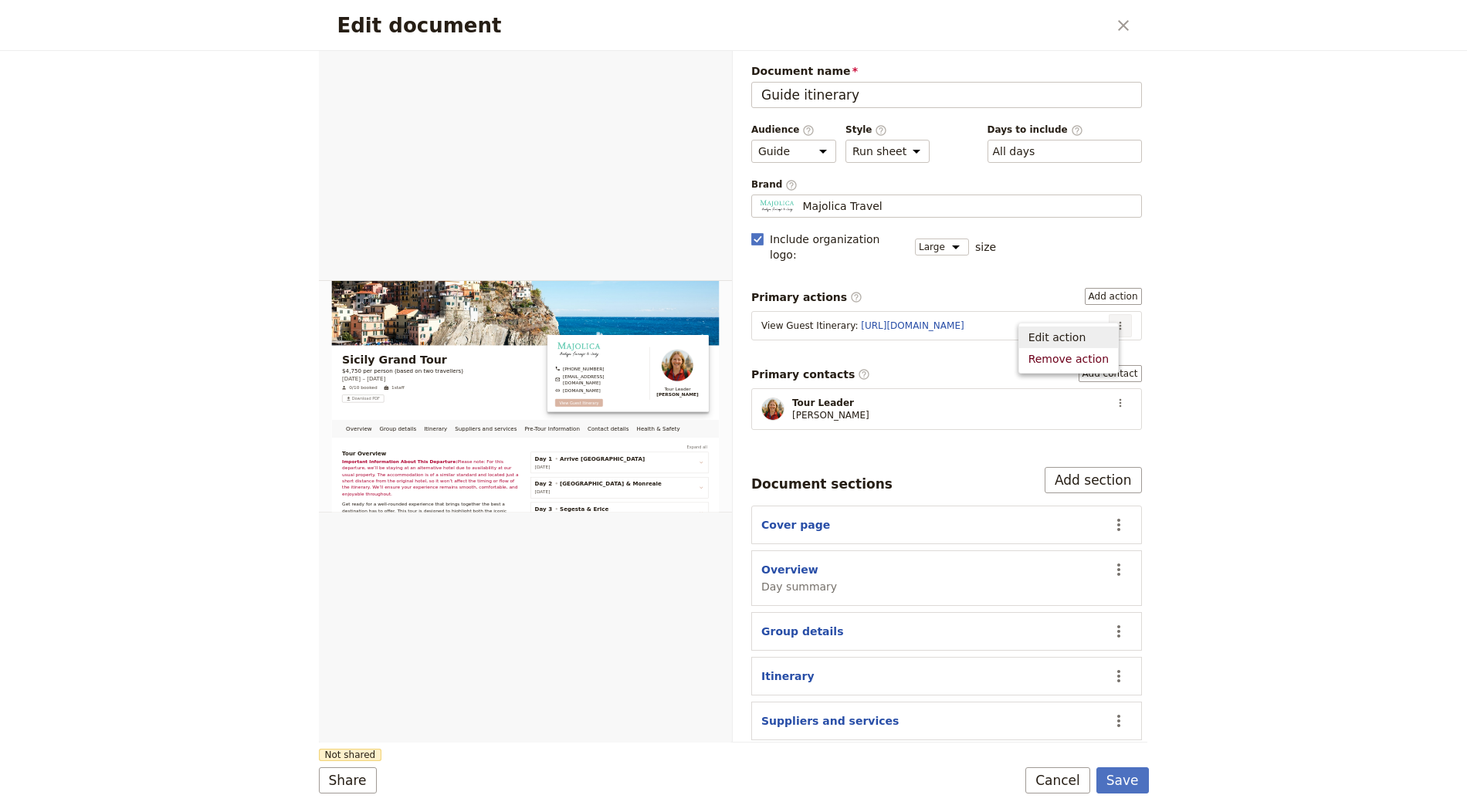
click at [1103, 339] on span "Edit action" at bounding box center [1068, 337] width 80 height 16
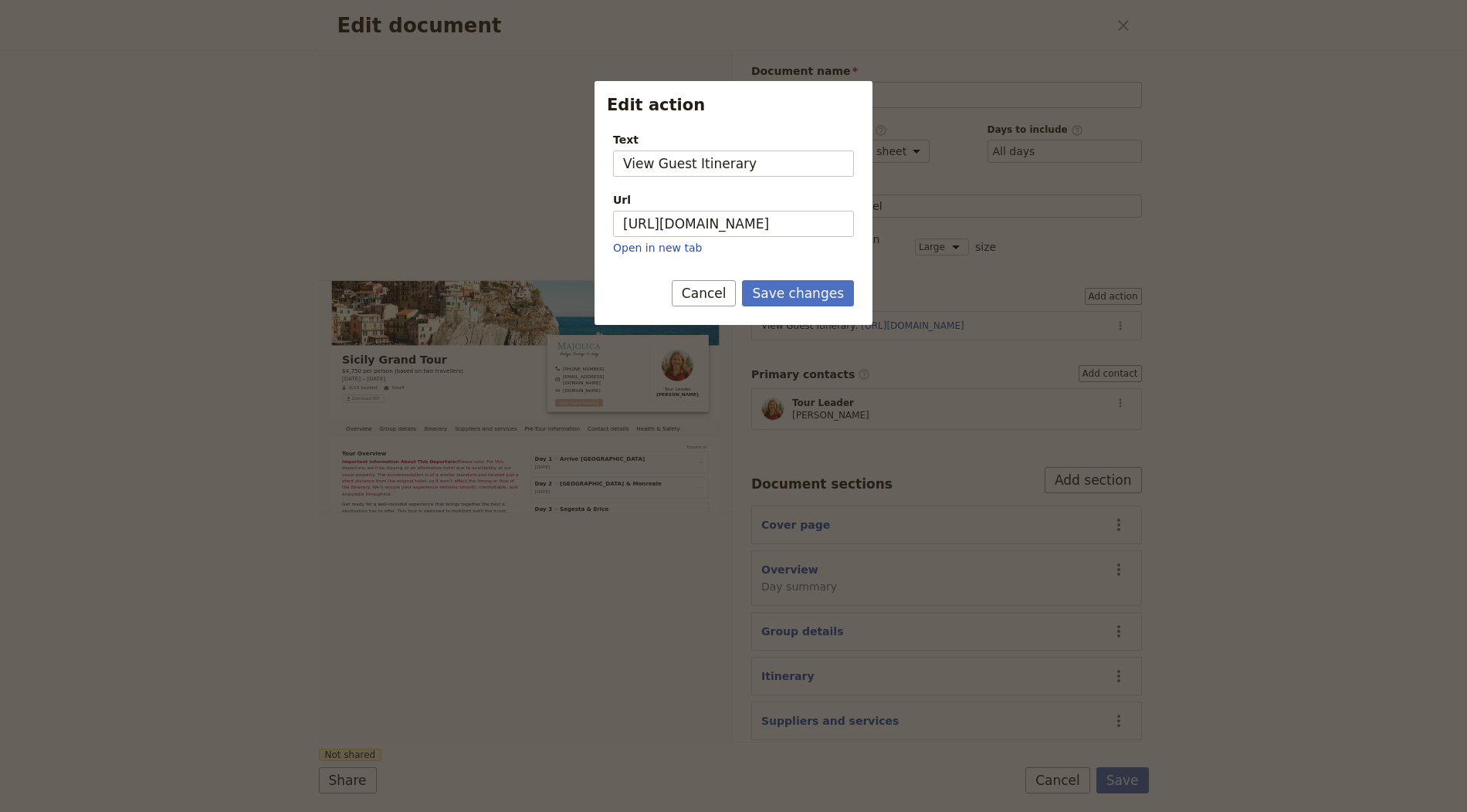
click at [780, 200] on div "Url" at bounding box center [733, 200] width 241 height 16
click at [780, 211] on input "https://trips.fieldbook.com/d/FtRJ1kOhh9LgmX7o6Cwxz" at bounding box center [733, 224] width 241 height 26
click at [784, 229] on input "https://trips.fieldbook.com/d/FtRJ1kOhh9LgmX7o6Cwxz" at bounding box center [733, 224] width 241 height 26
paste input "oRskqrtfNakCJNK0LEIDj"
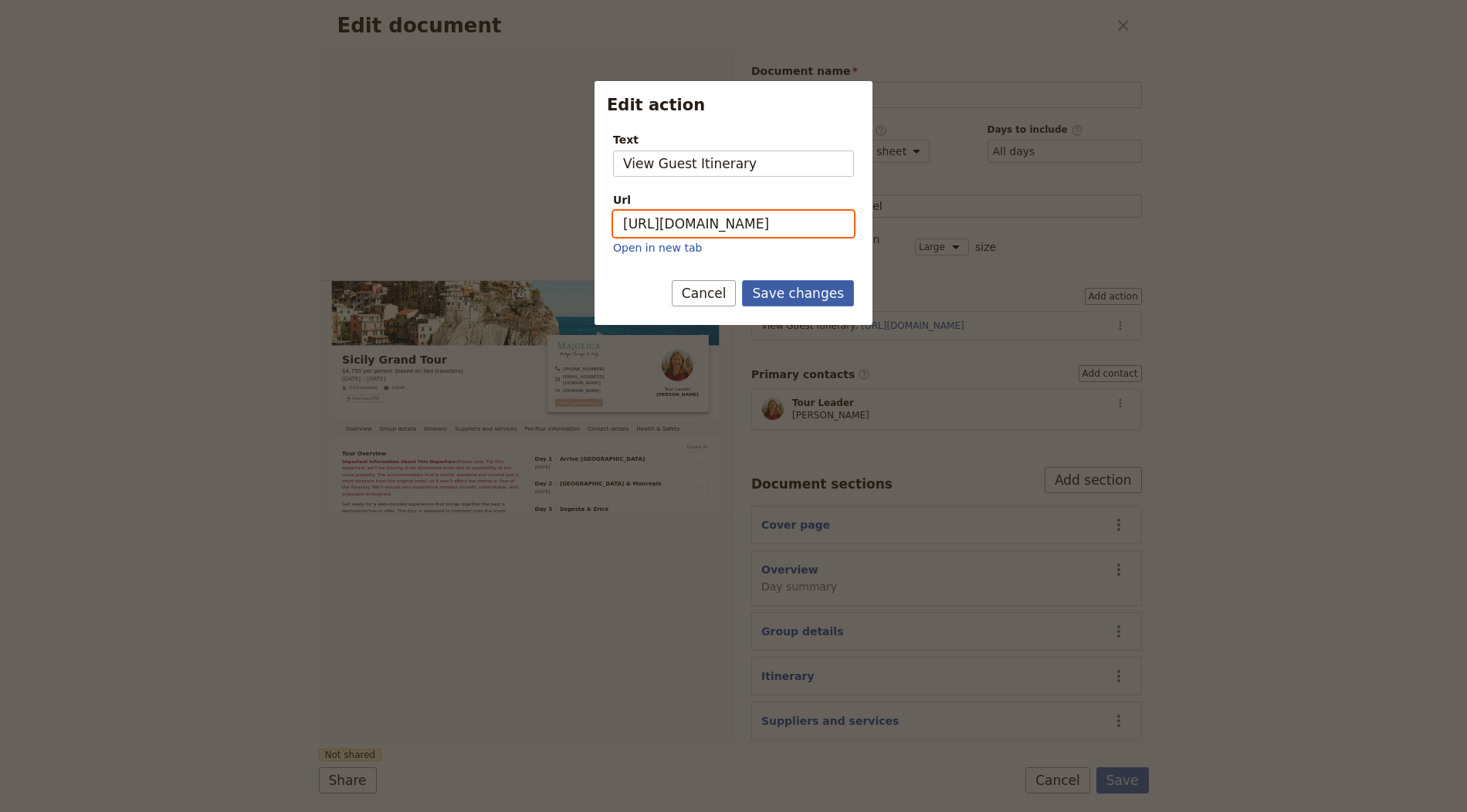
type input "https://trips.fieldbook.com/d/oRskqrtfNakCJNK0LEIDj"
click at [797, 280] on button "Save changes" at bounding box center [798, 293] width 112 height 26
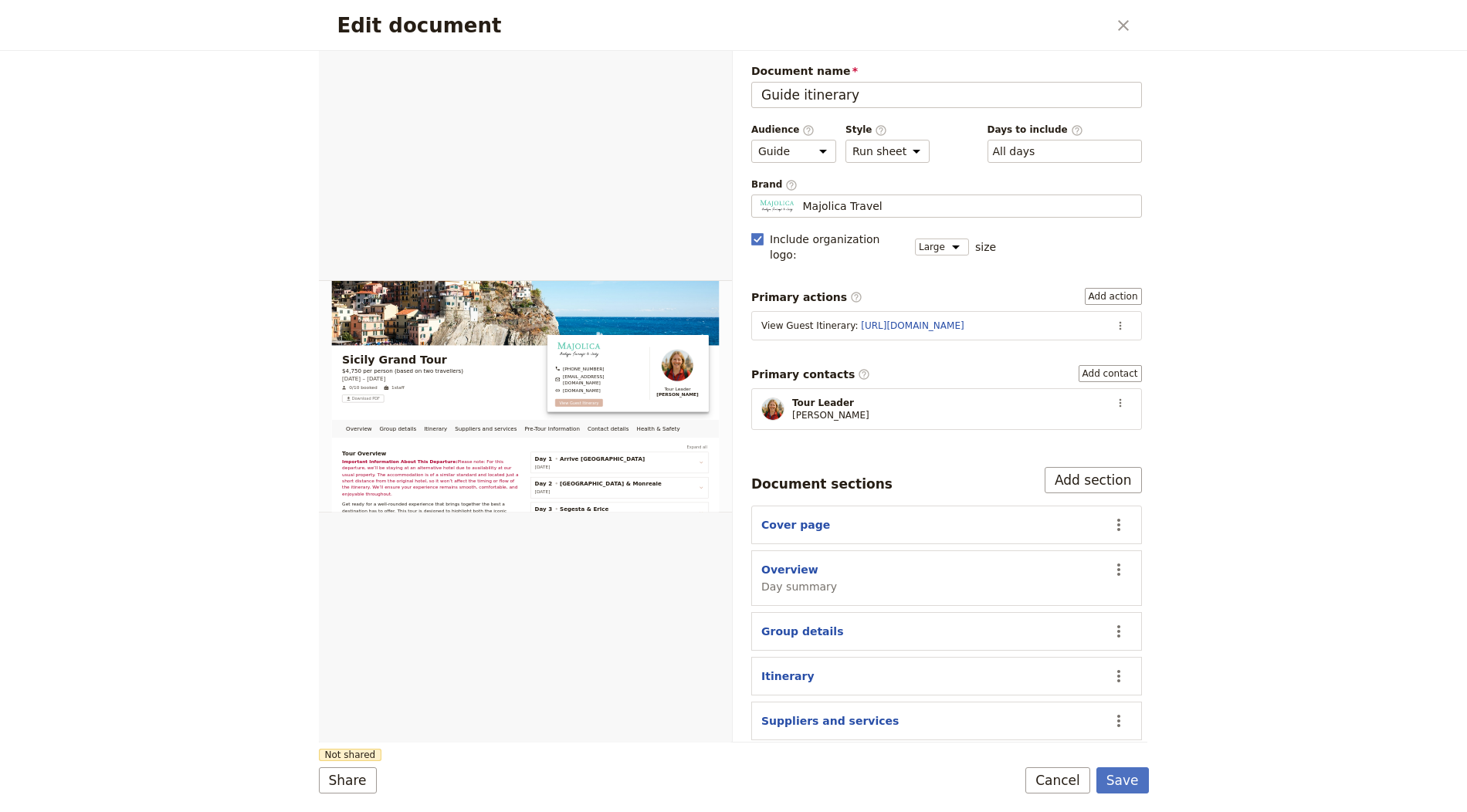
click at [1133, 762] on form "Overview Group details Itinerary Suppliers and services Pre-Tour Information Co…" at bounding box center [734, 432] width 830 height 761
click at [1127, 779] on button "Save" at bounding box center [1122, 780] width 52 height 26
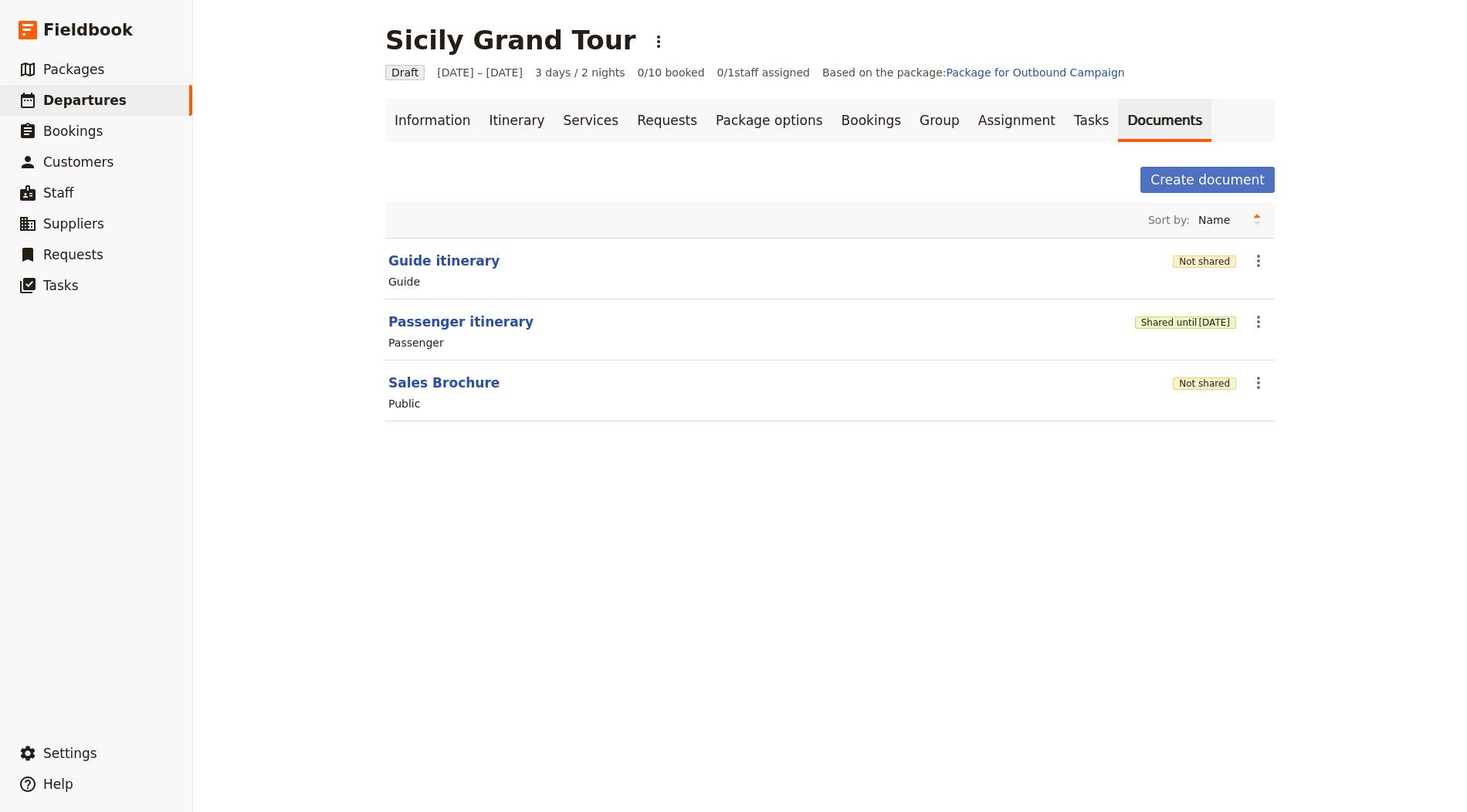
click at [455, 366] on section "Sales Brochure Not shared ​ Public" at bounding box center [830, 392] width 889 height 61
click at [453, 375] on button "Sales Brochure" at bounding box center [444, 383] width 112 height 19
select select "DEFAULT"
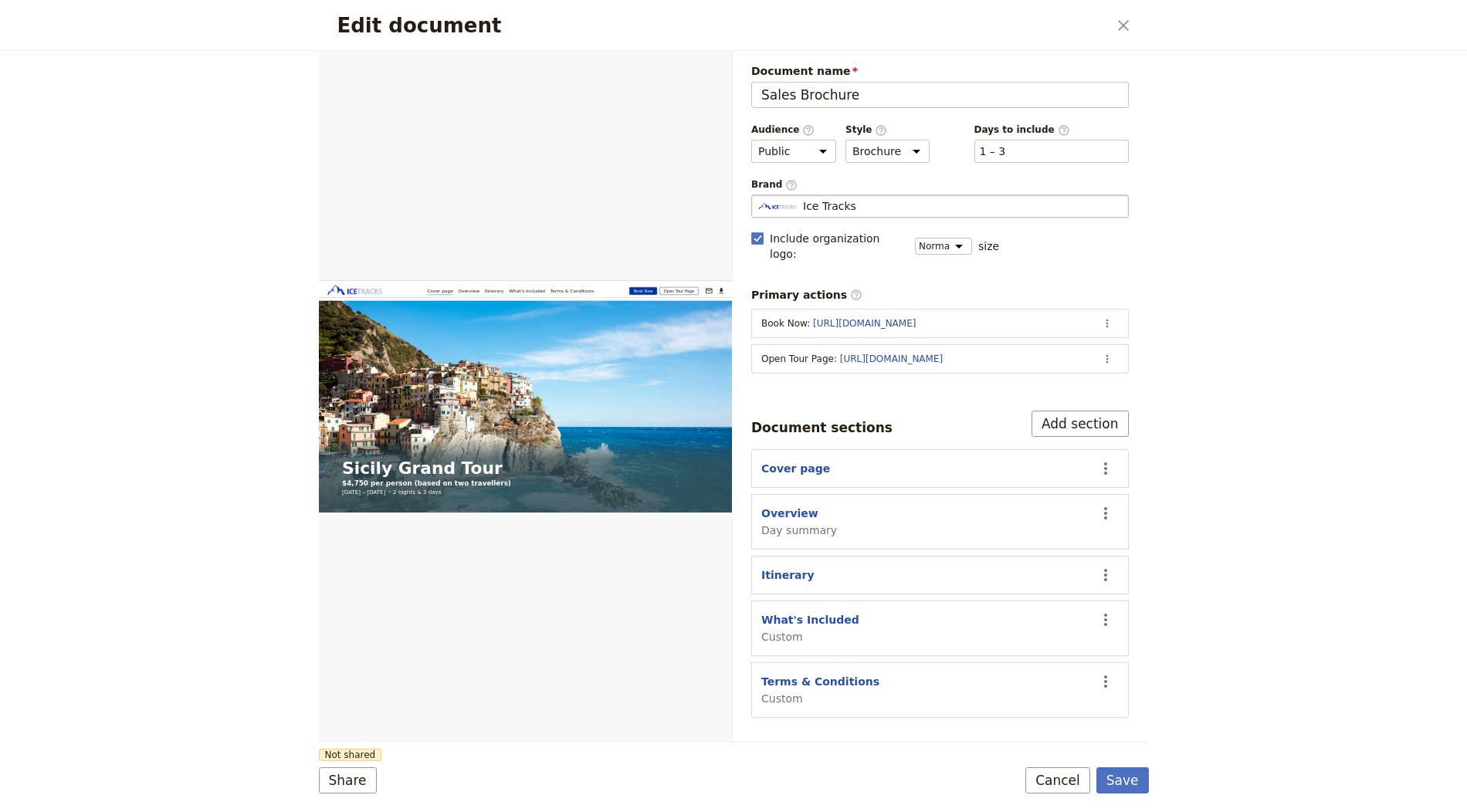
click at [878, 206] on div "Ice Tracks" at bounding box center [940, 206] width 364 height 16
click at [758, 195] on input "Ice Tracks" at bounding box center [757, 194] width 1 height 1
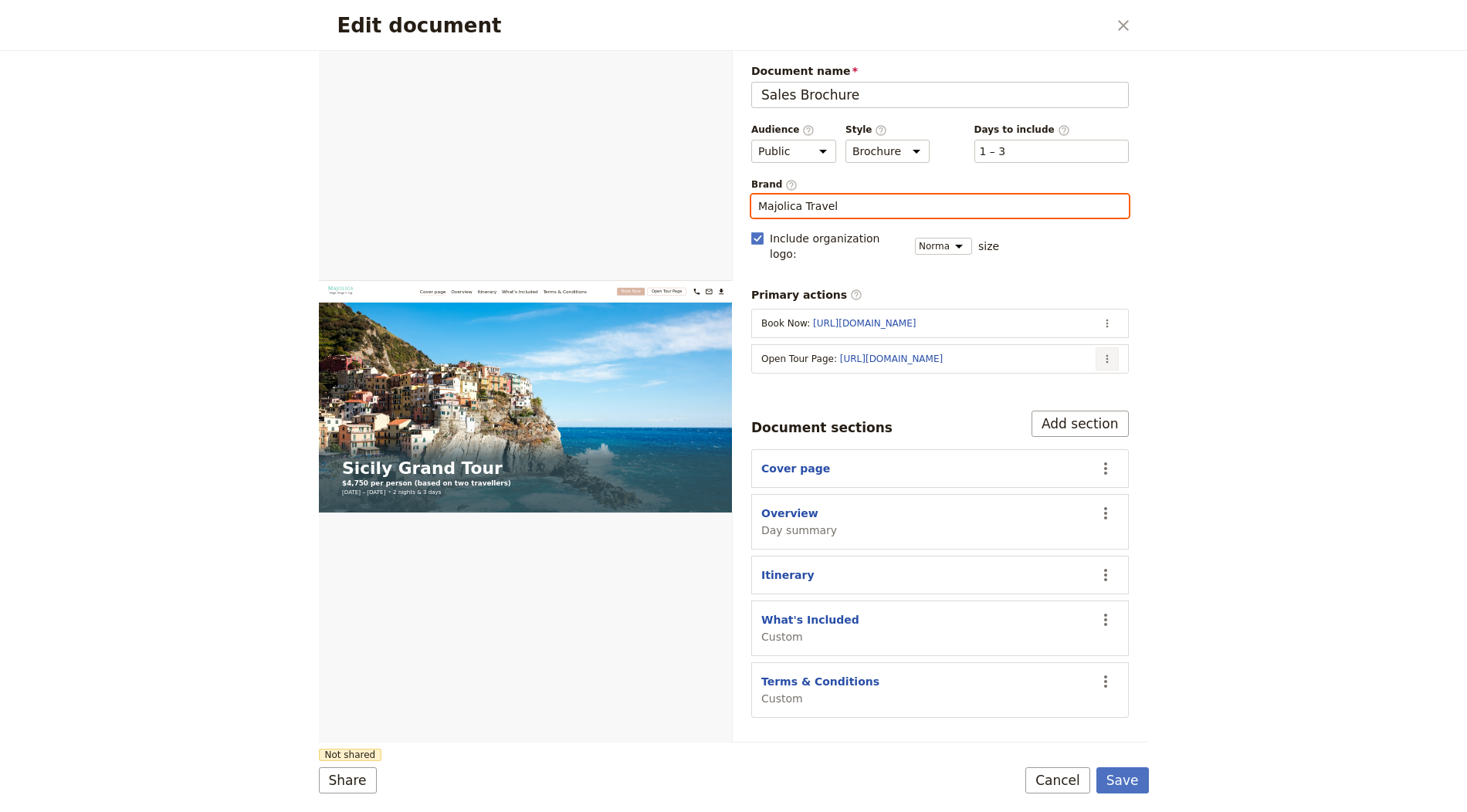
type input "Majolica Travel"
click at [1103, 347] on button "​" at bounding box center [1107, 358] width 23 height 23
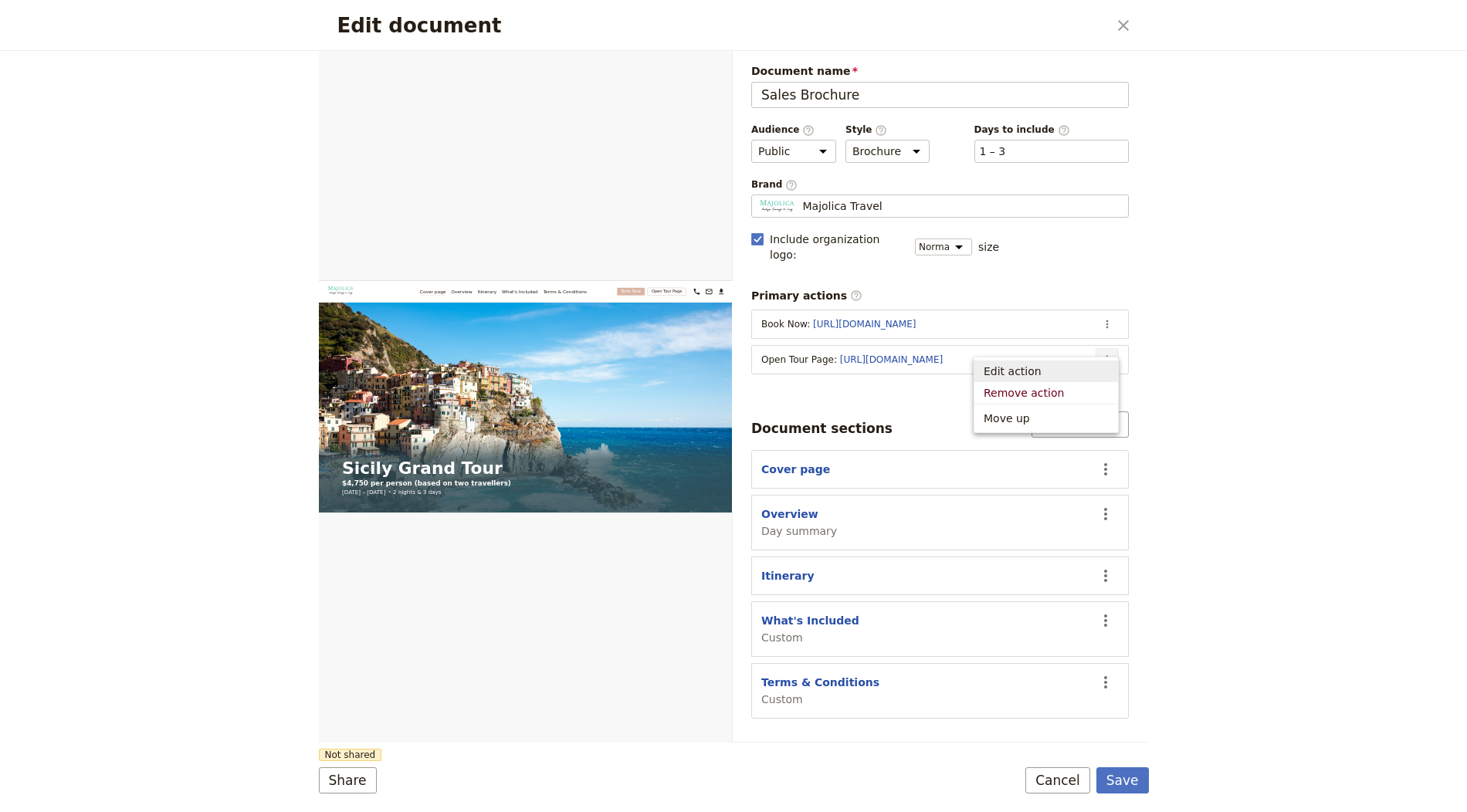
click at [1089, 366] on span "Edit action" at bounding box center [1046, 371] width 125 height 16
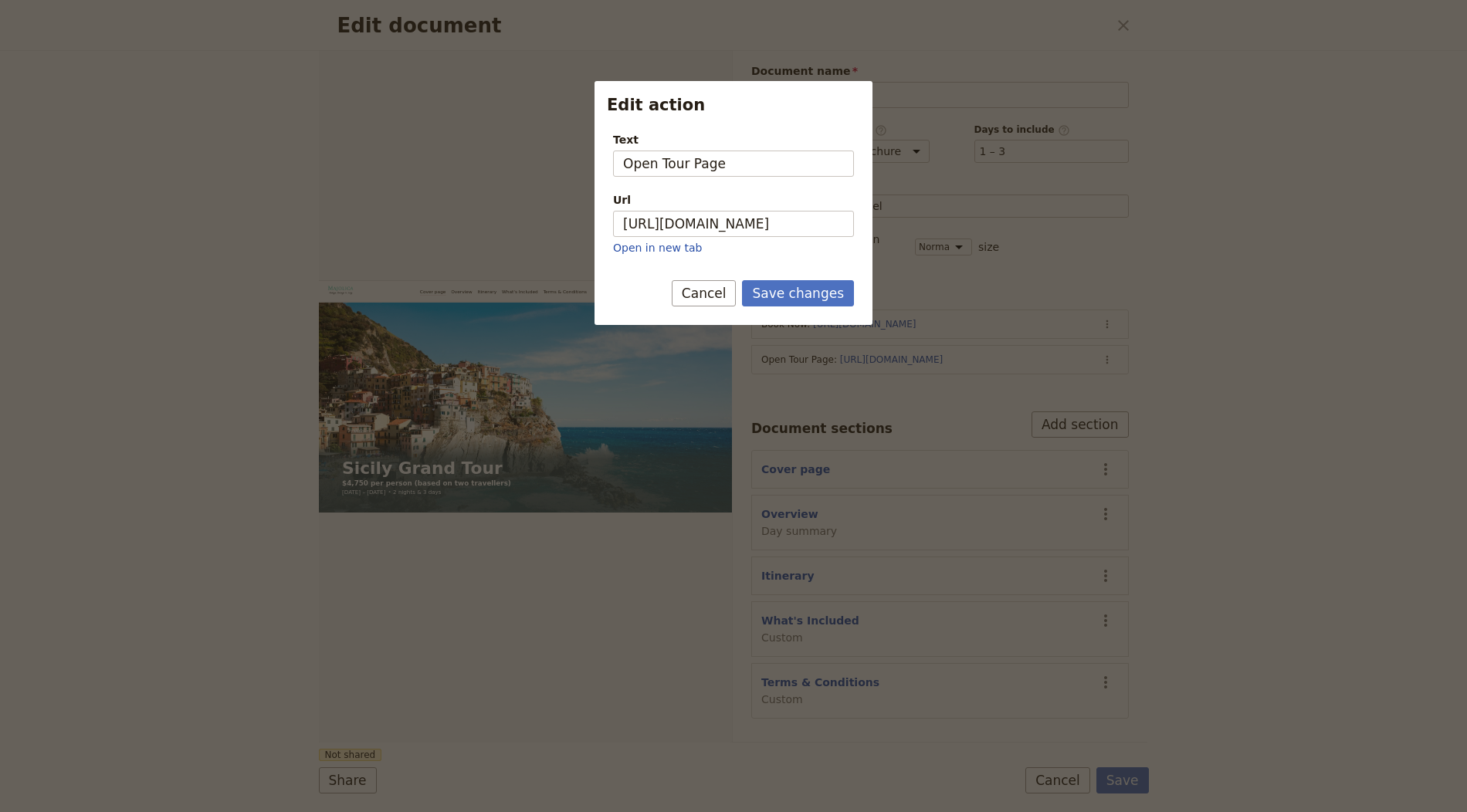
drag, startPoint x: 697, startPoint y: 241, endPoint x: 700, endPoint y: 227, distance: 14.3
click at [697, 240] on p "Open in new tab" at bounding box center [733, 247] width 241 height 16
click at [700, 227] on input "https://trips.fieldbook.com/d/FtRJ1kOhh9LgmX7o6Cwxz" at bounding box center [733, 224] width 241 height 26
paste input "oRskqrtfNakCJNK0LEIDj"
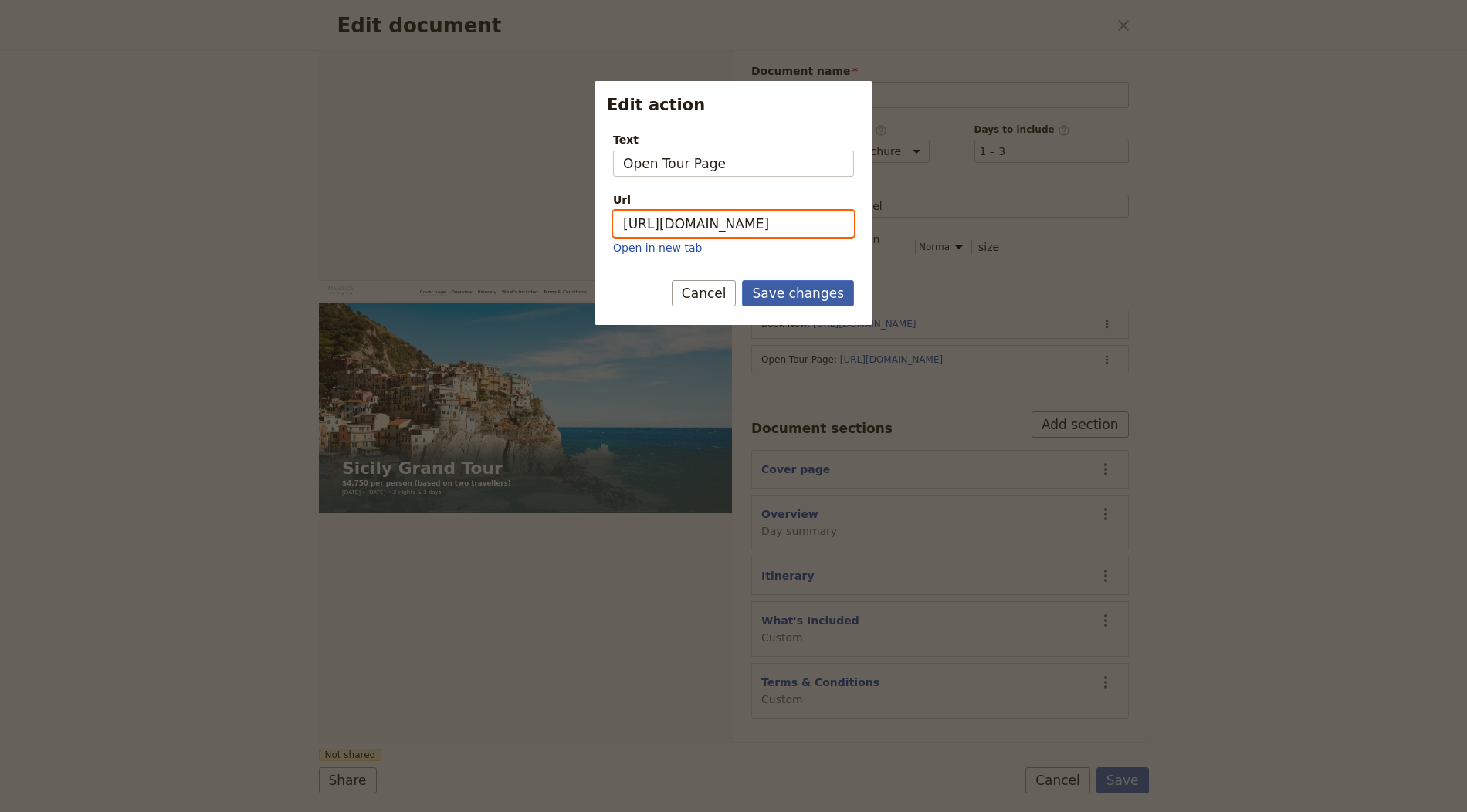
type input "https://trips.fieldbook.com/d/oRskqrtfNakCJNK0LEIDj"
click at [811, 298] on button "Save changes" at bounding box center [798, 293] width 112 height 26
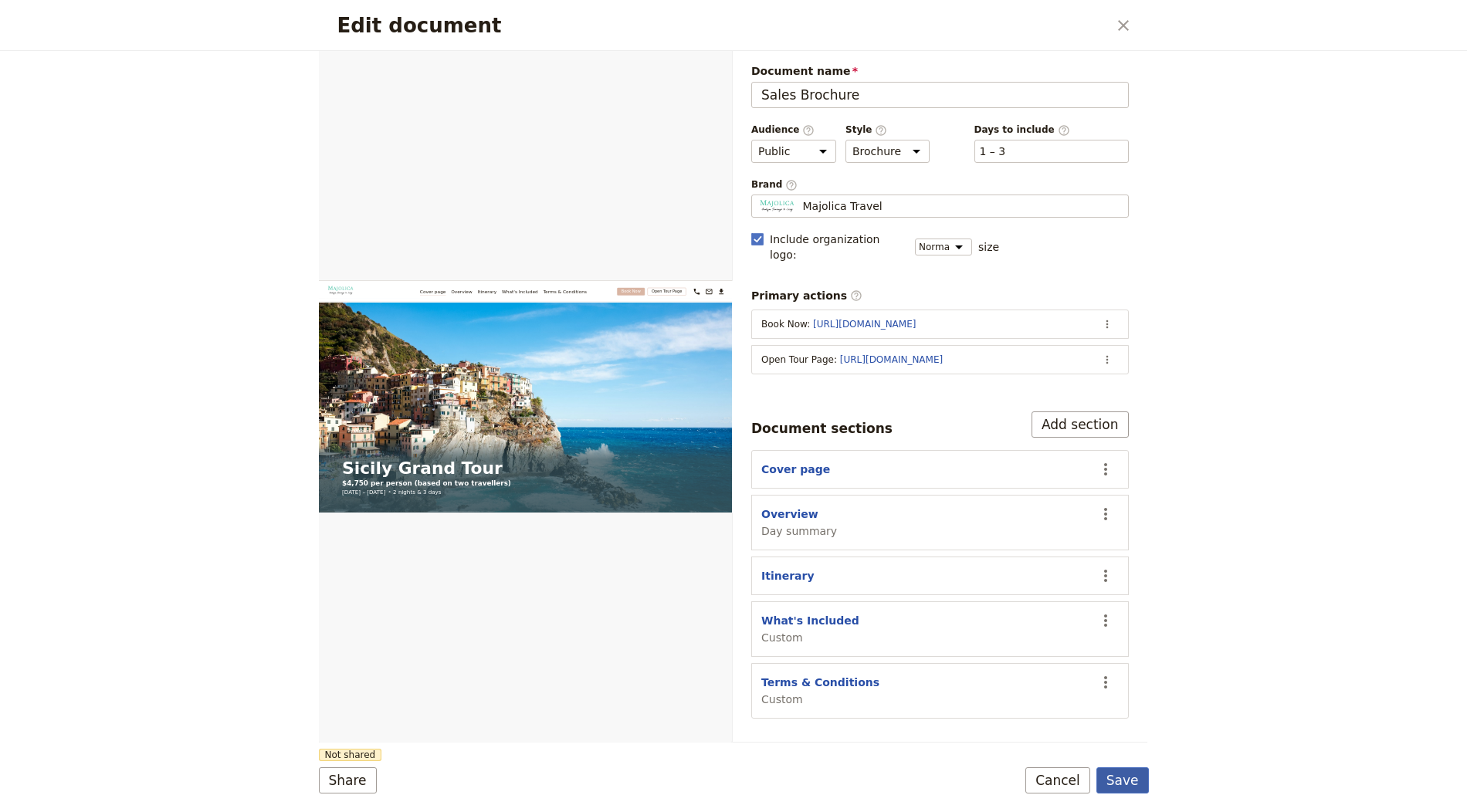
click at [1126, 788] on button "Save" at bounding box center [1122, 780] width 52 height 26
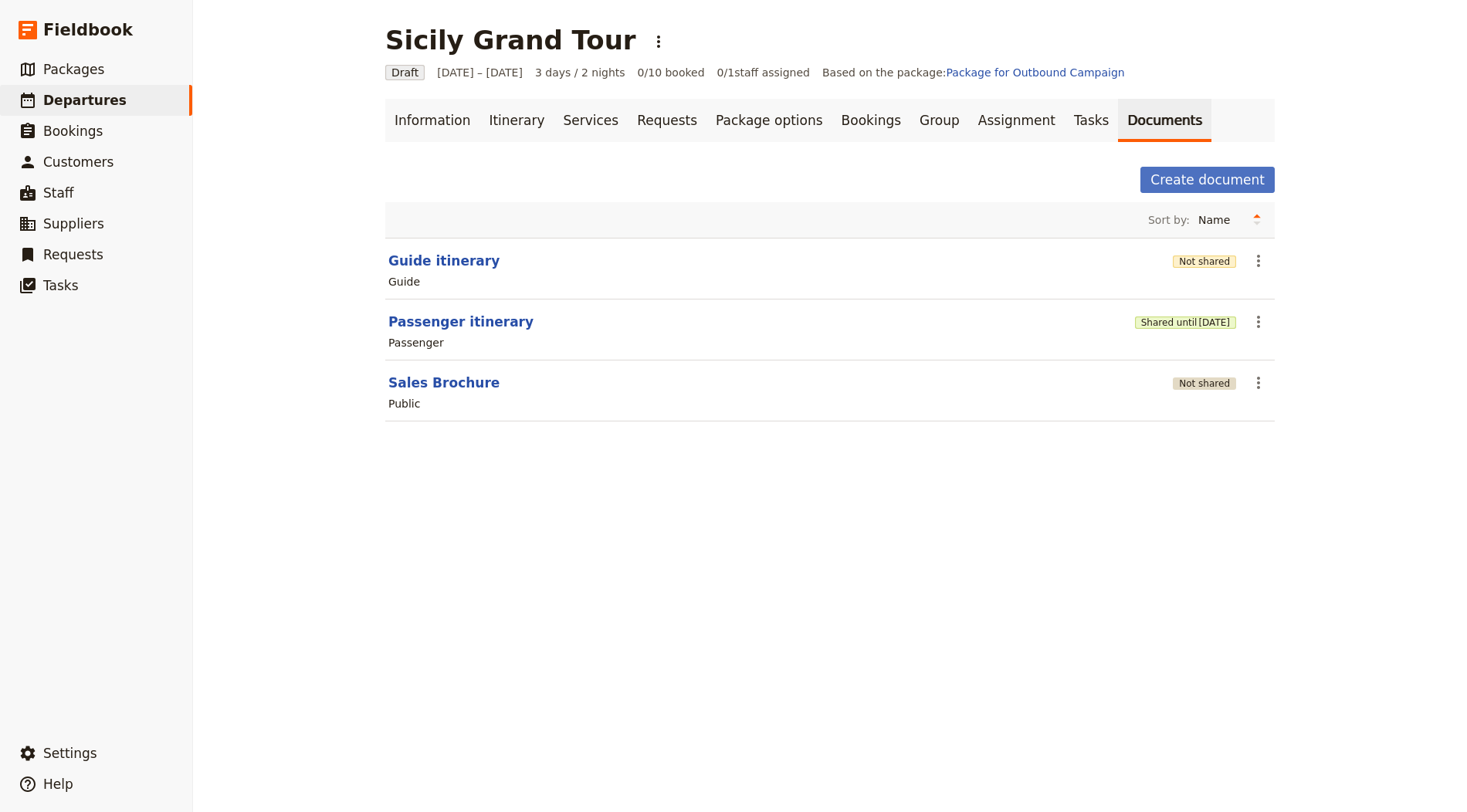
click at [1183, 379] on button "Not shared" at bounding box center [1205, 383] width 63 height 12
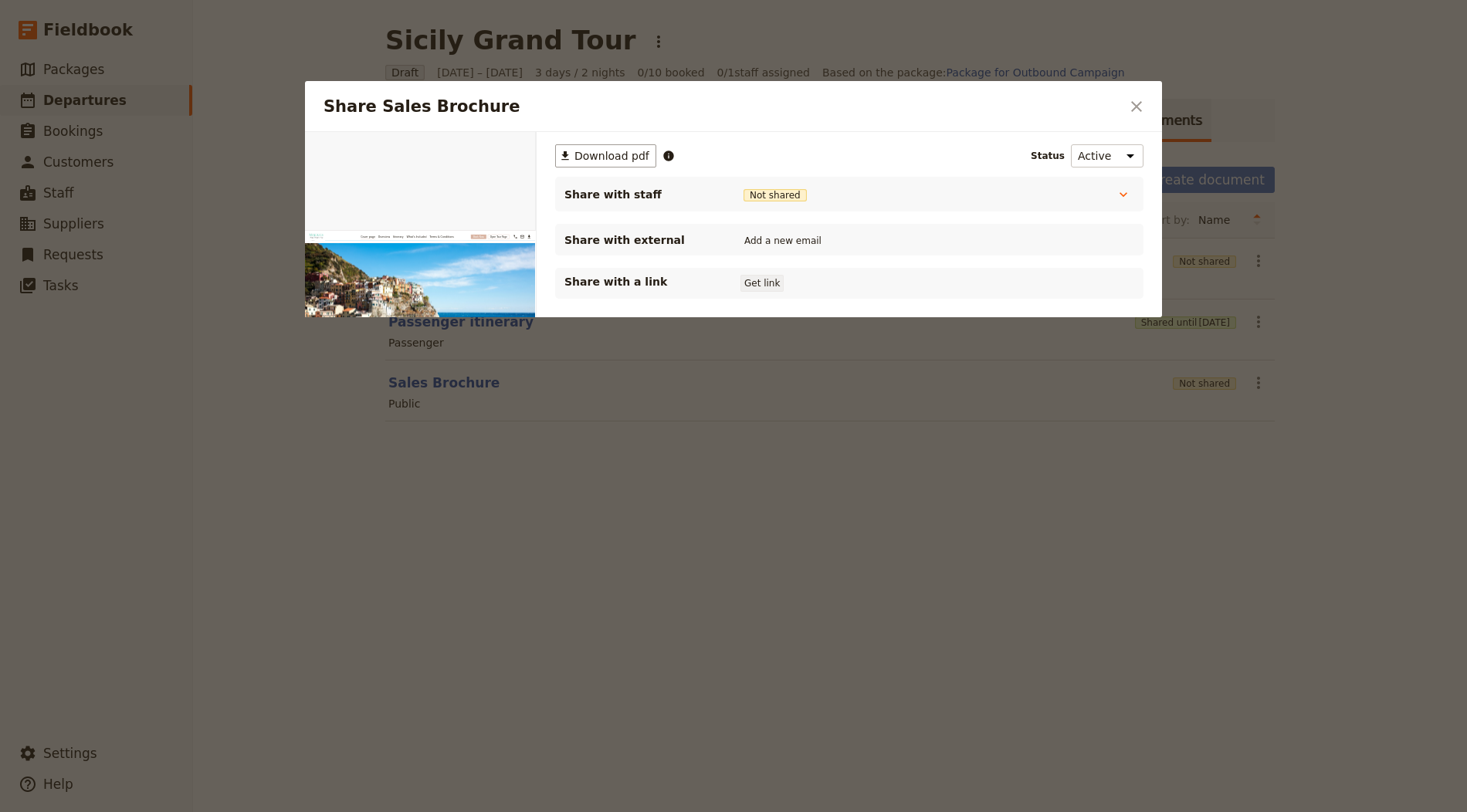
click at [756, 282] on button "Get link" at bounding box center [762, 283] width 43 height 17
click at [1023, 566] on div at bounding box center [733, 406] width 1467 height 812
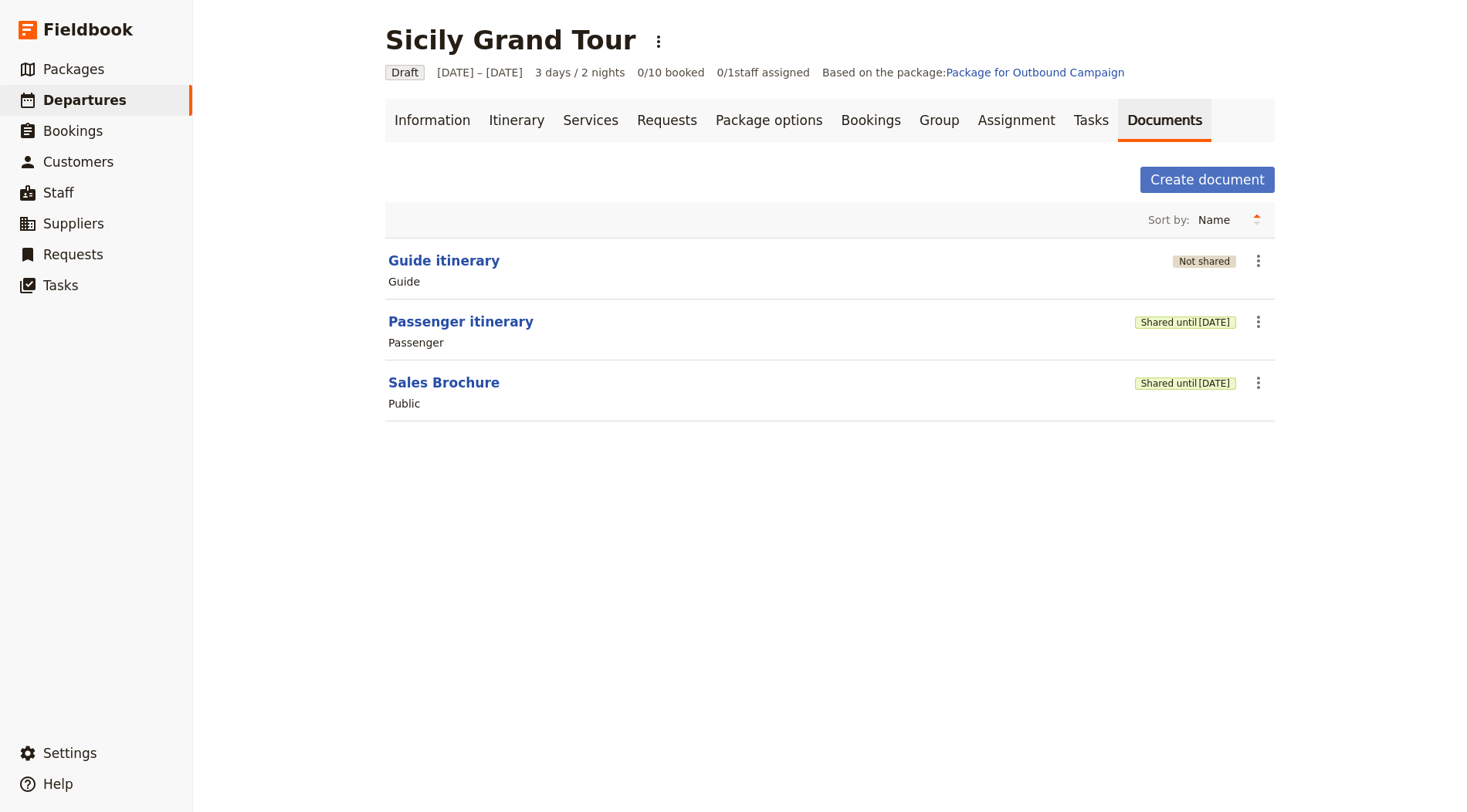
click at [1228, 262] on button "Not shared" at bounding box center [1205, 261] width 63 height 12
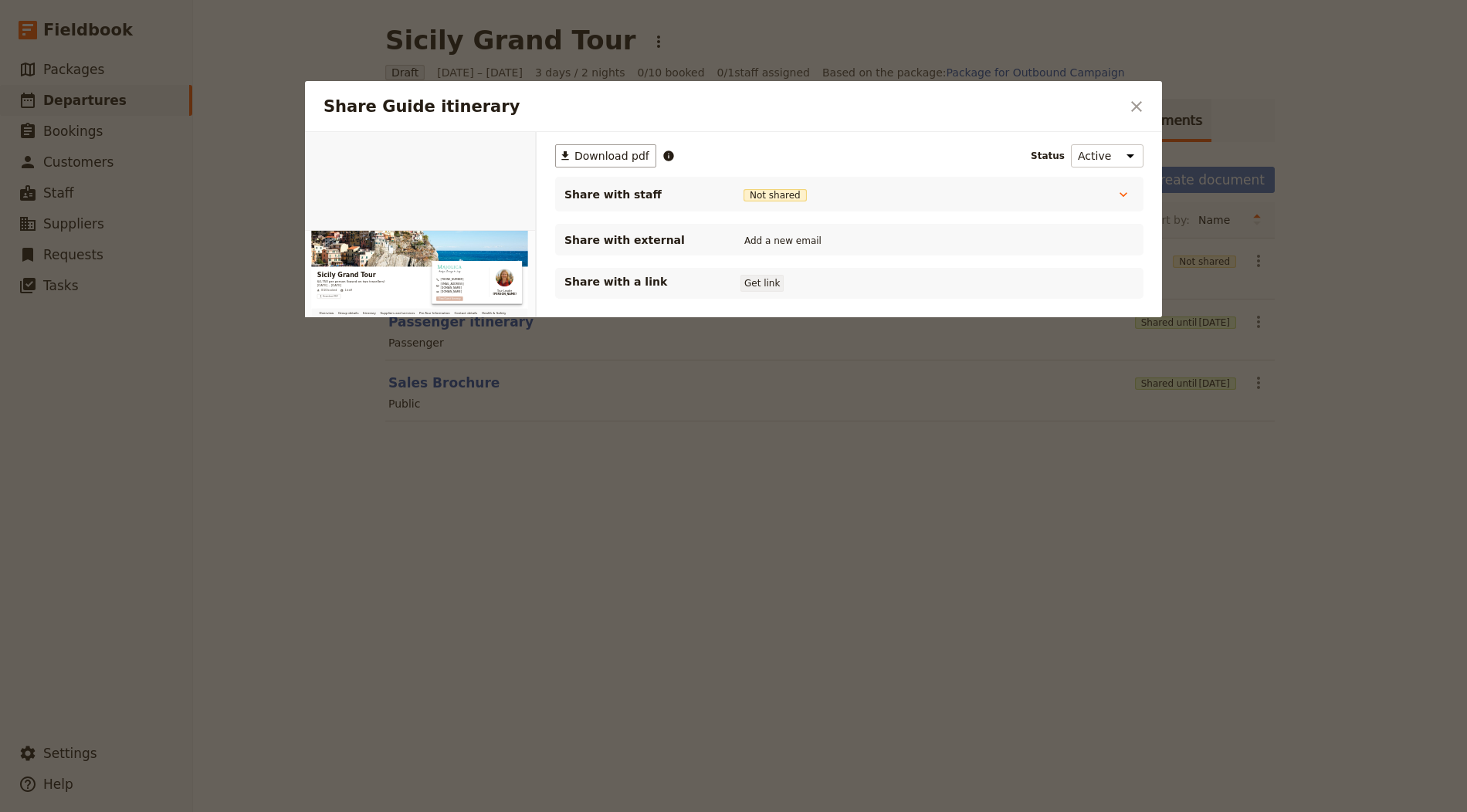
click at [746, 288] on button "Get link" at bounding box center [762, 283] width 43 height 17
click at [1133, 106] on icon "Close dialog" at bounding box center [1137, 107] width 19 height 19
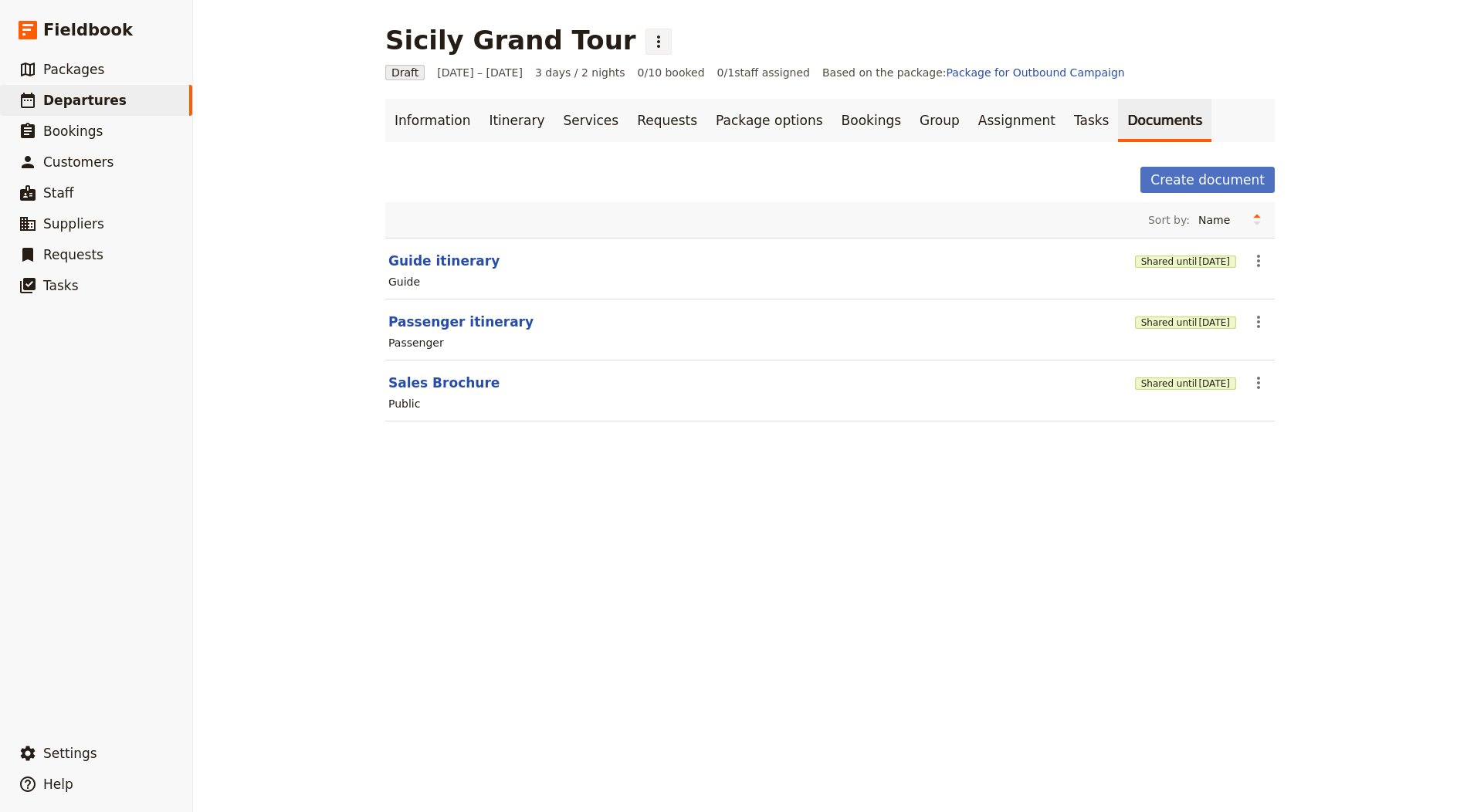
click at [649, 42] on icon "Actions" at bounding box center [659, 42] width 19 height 19
click at [663, 120] on span "Schedule departure" at bounding box center [651, 123] width 107 height 16
click at [833, 121] on link "Bookings" at bounding box center [872, 120] width 78 height 43
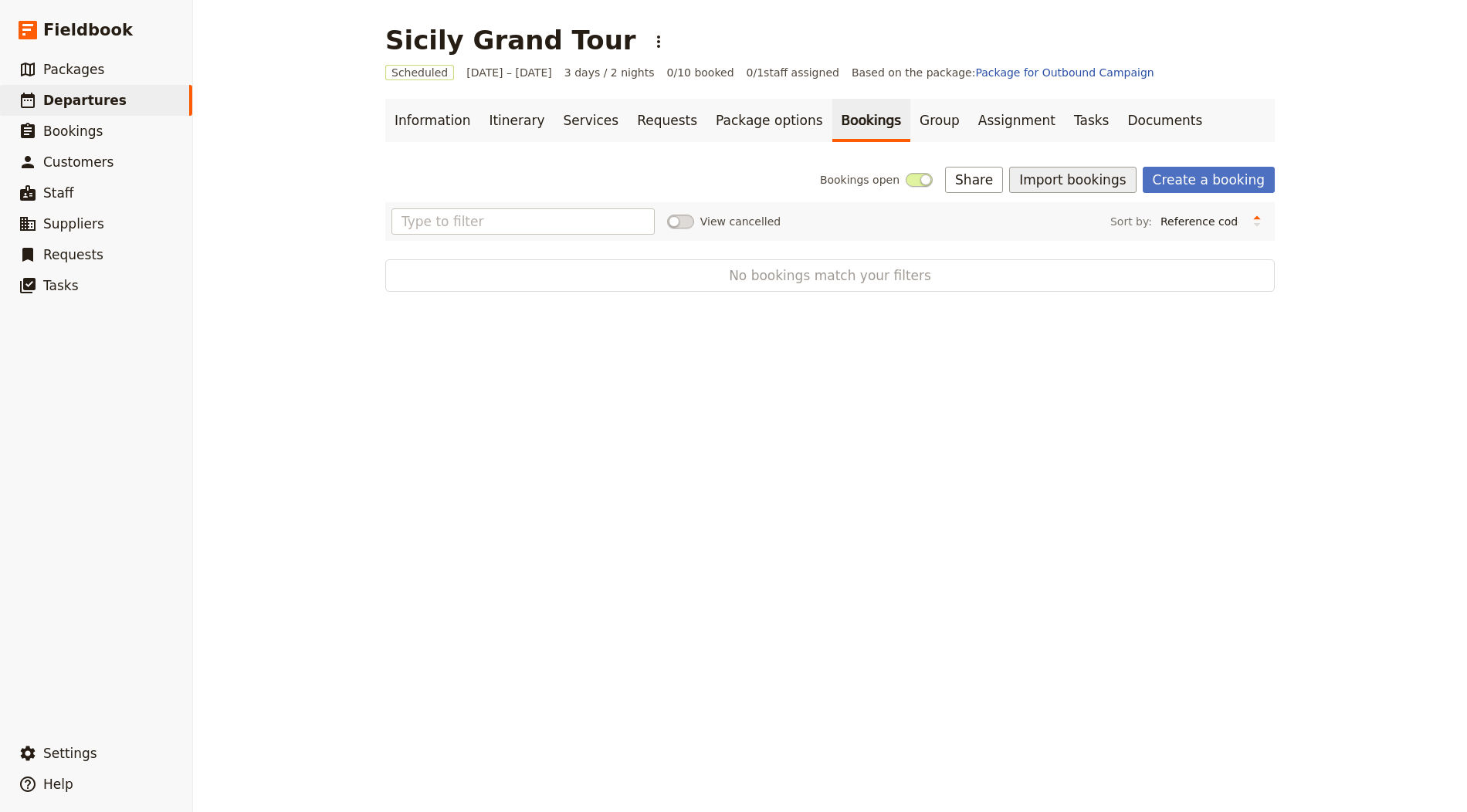
click at [1078, 182] on button "Import bookings" at bounding box center [1073, 180] width 127 height 26
click at [1100, 216] on span "Import Bookings" at bounding box center [1076, 213] width 88 height 16
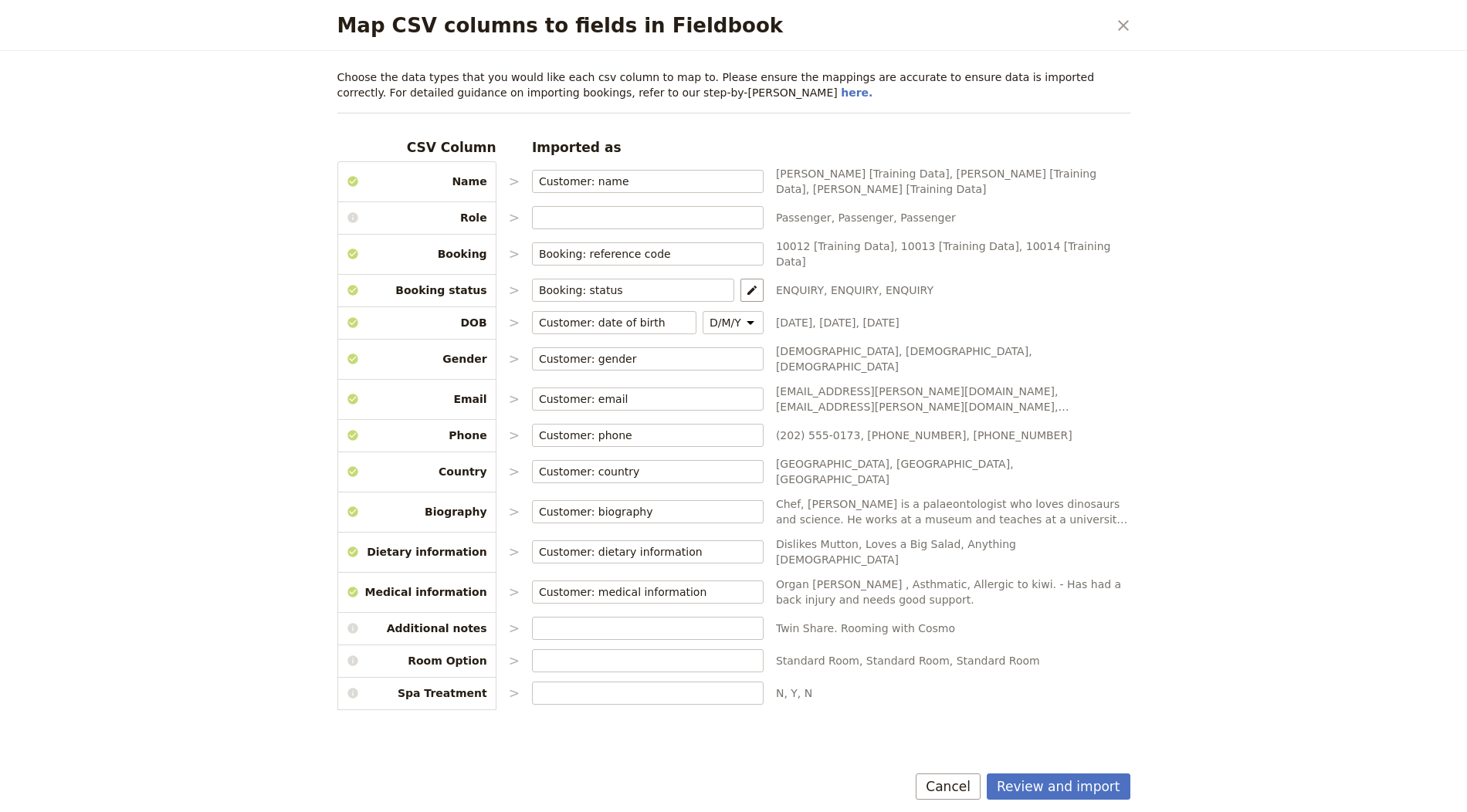
click at [1066, 766] on div "Choose the data types that you would like each csv column to map to. Please ens…" at bounding box center [734, 409] width 830 height 716
click at [1084, 788] on button "Review and import" at bounding box center [1059, 787] width 143 height 26
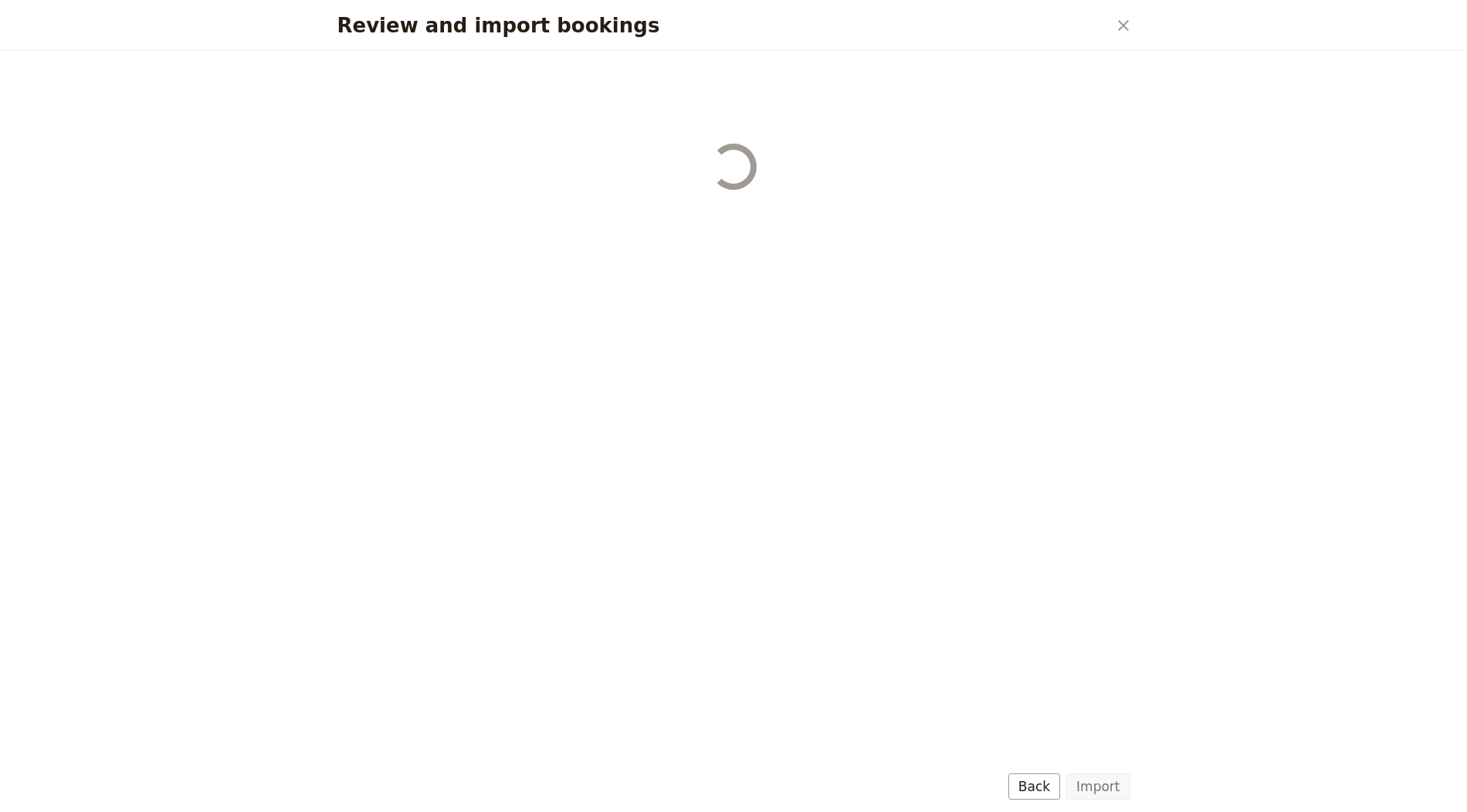
select select "655d56b39948720cb8e55355"
select select "655d57ca9948720cb8e553ec"
select select "655d57fa9948720cb8e553f3"
select select "655d58079948720cb8e553fa"
select select "655d584c9948720cb8e55401"
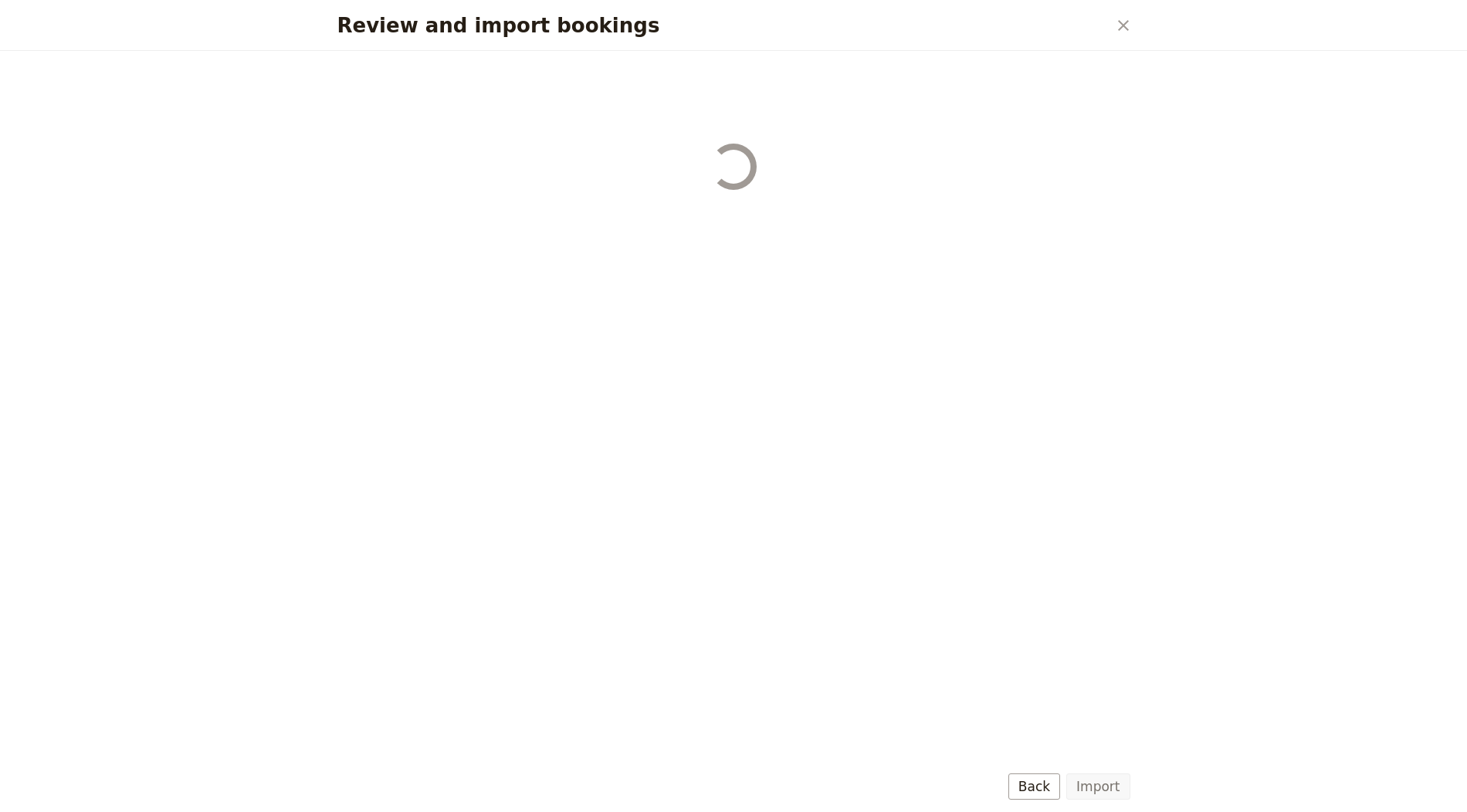
select select "655d58679948720cb8e5540d"
select select "650e6b6659641ed5ee156647"
select select "650e6b4b59641ed5ee156605"
select select "650e2104408bbede5b0c60fd"
select select "650e1d73408bbede5b0c60a6"
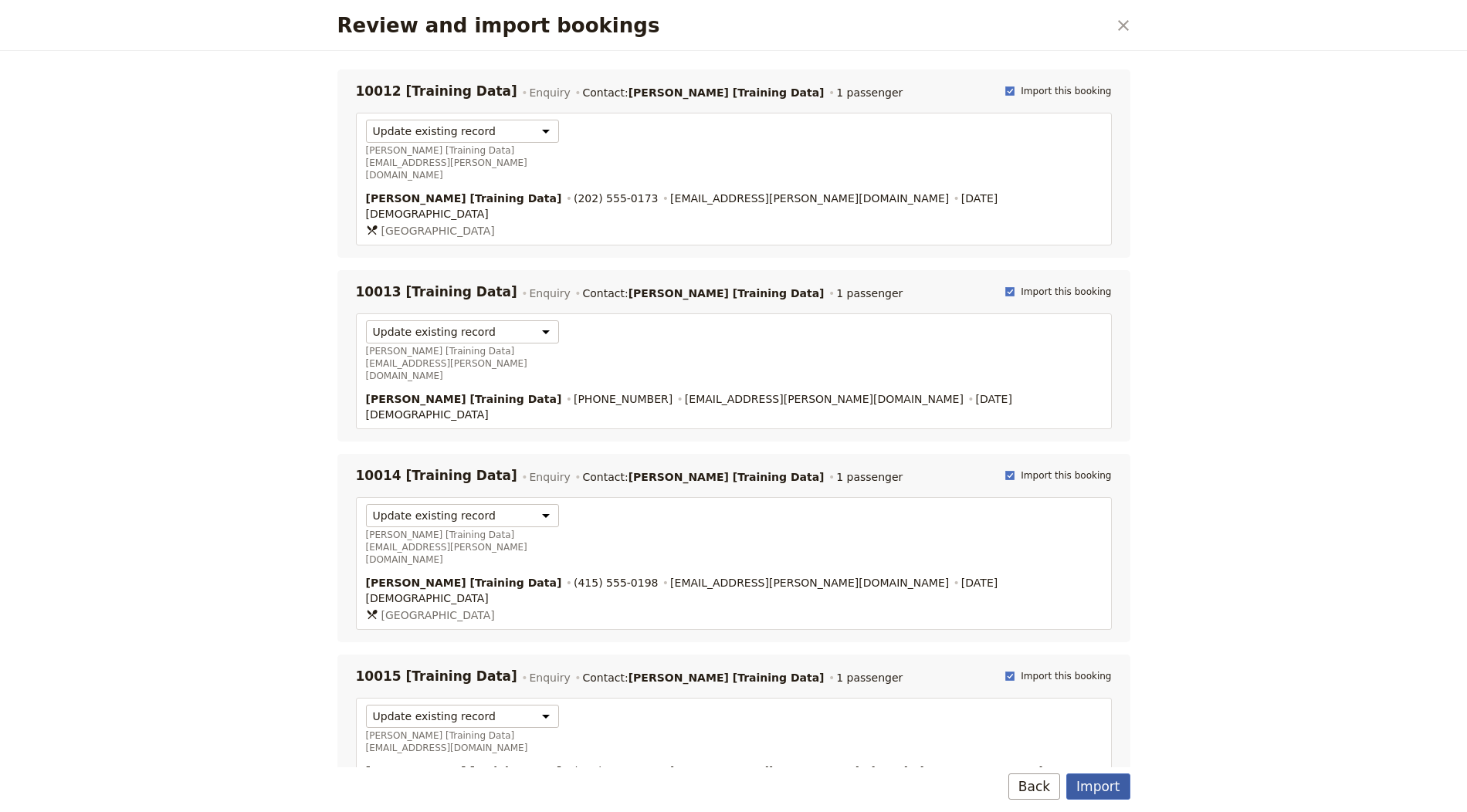
click at [1095, 782] on button "Import" at bounding box center [1098, 787] width 63 height 26
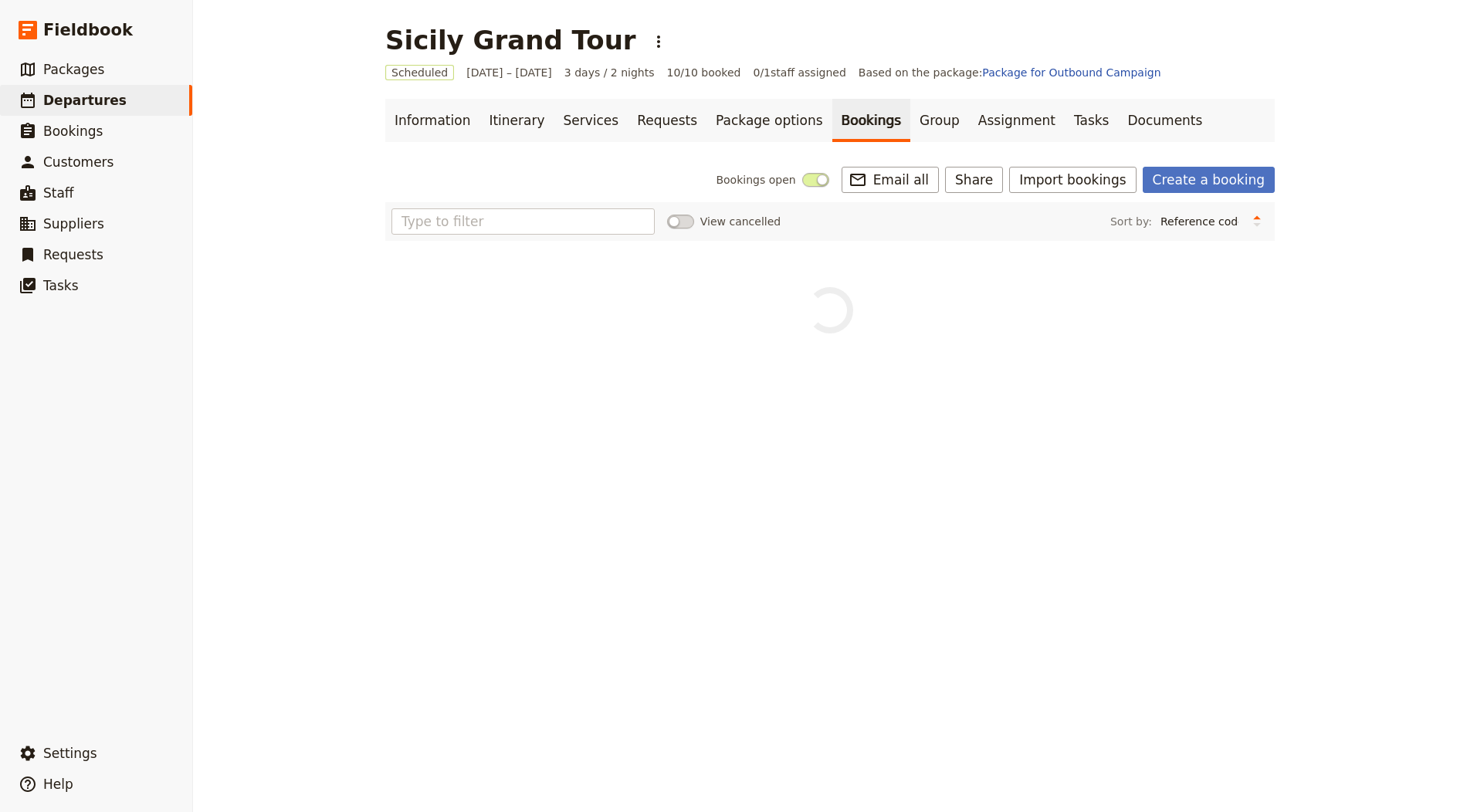
click at [580, 44] on div "Sicily Grand Tour ​" at bounding box center [528, 40] width 287 height 31
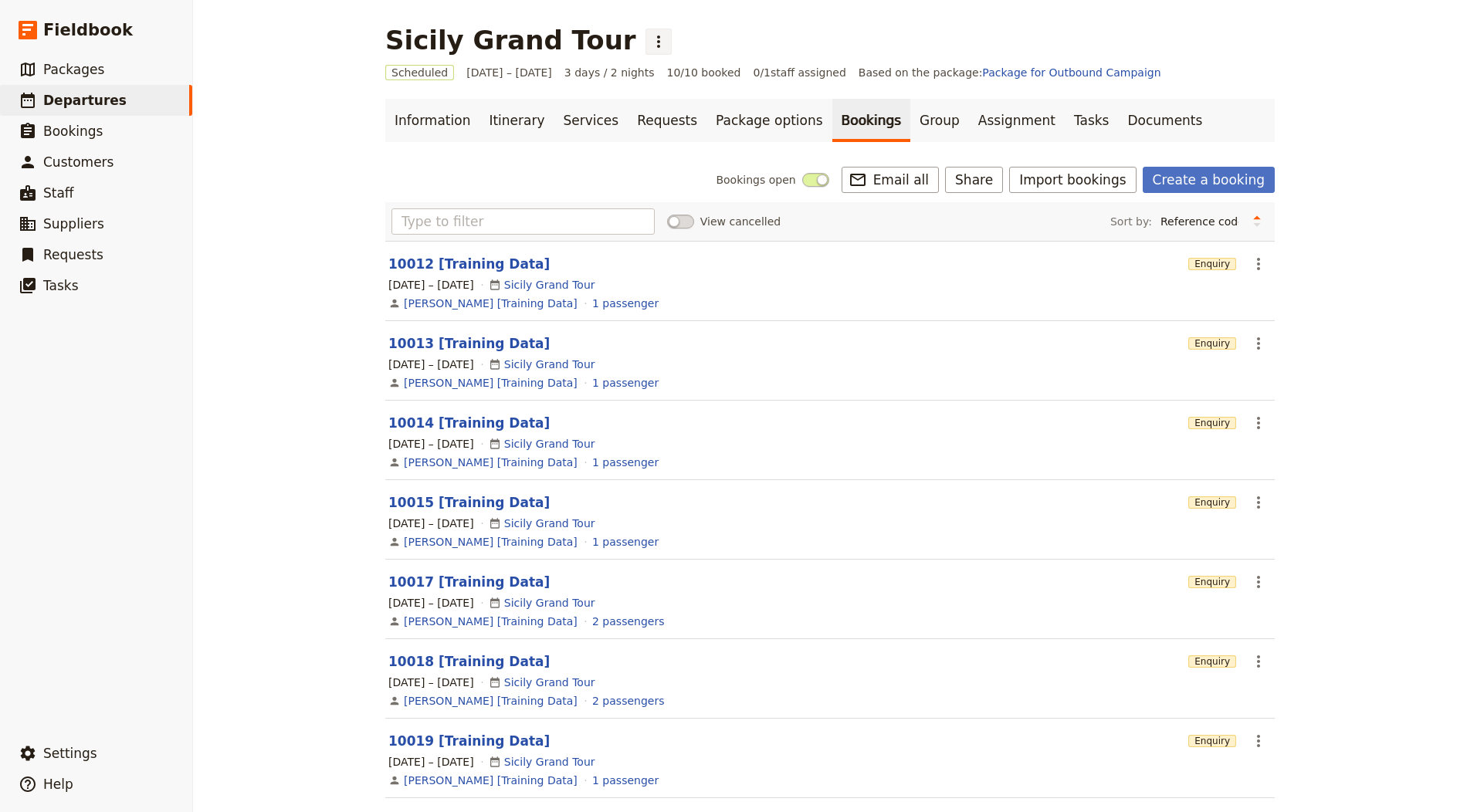
click at [649, 43] on icon "Actions" at bounding box center [659, 42] width 19 height 19
click at [640, 76] on span "Clone this departure" at bounding box center [653, 75] width 111 height 16
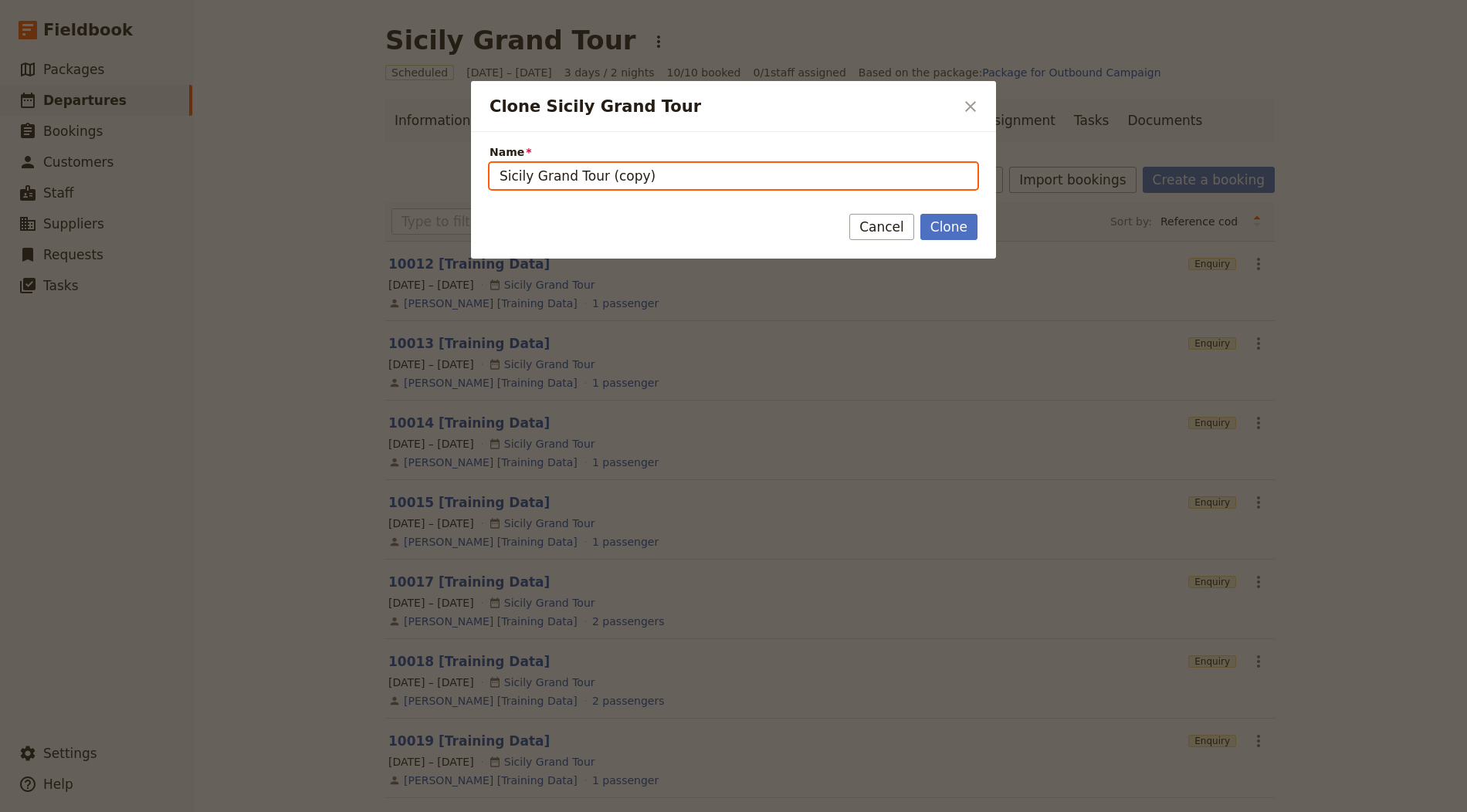
click at [618, 177] on input "Sicily Grand Tour (copy)" at bounding box center [733, 176] width 488 height 26
click at [632, 177] on input "Sicily Grand Tour (copy)" at bounding box center [733, 176] width 488 height 26
paste input "To nejlepší z USA"
type input "To nejlepší z USA"
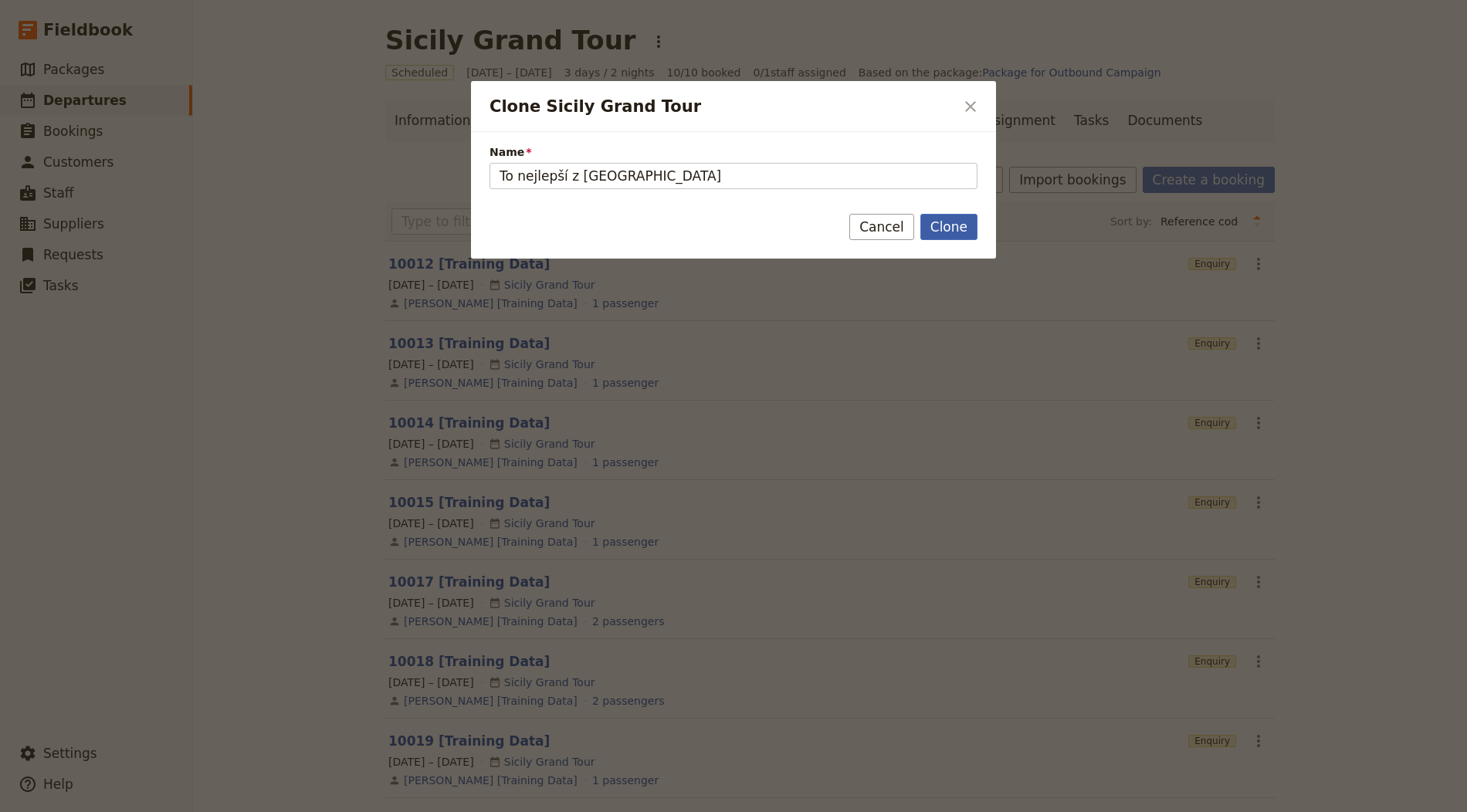
click at [956, 220] on button "Clone" at bounding box center [948, 227] width 57 height 26
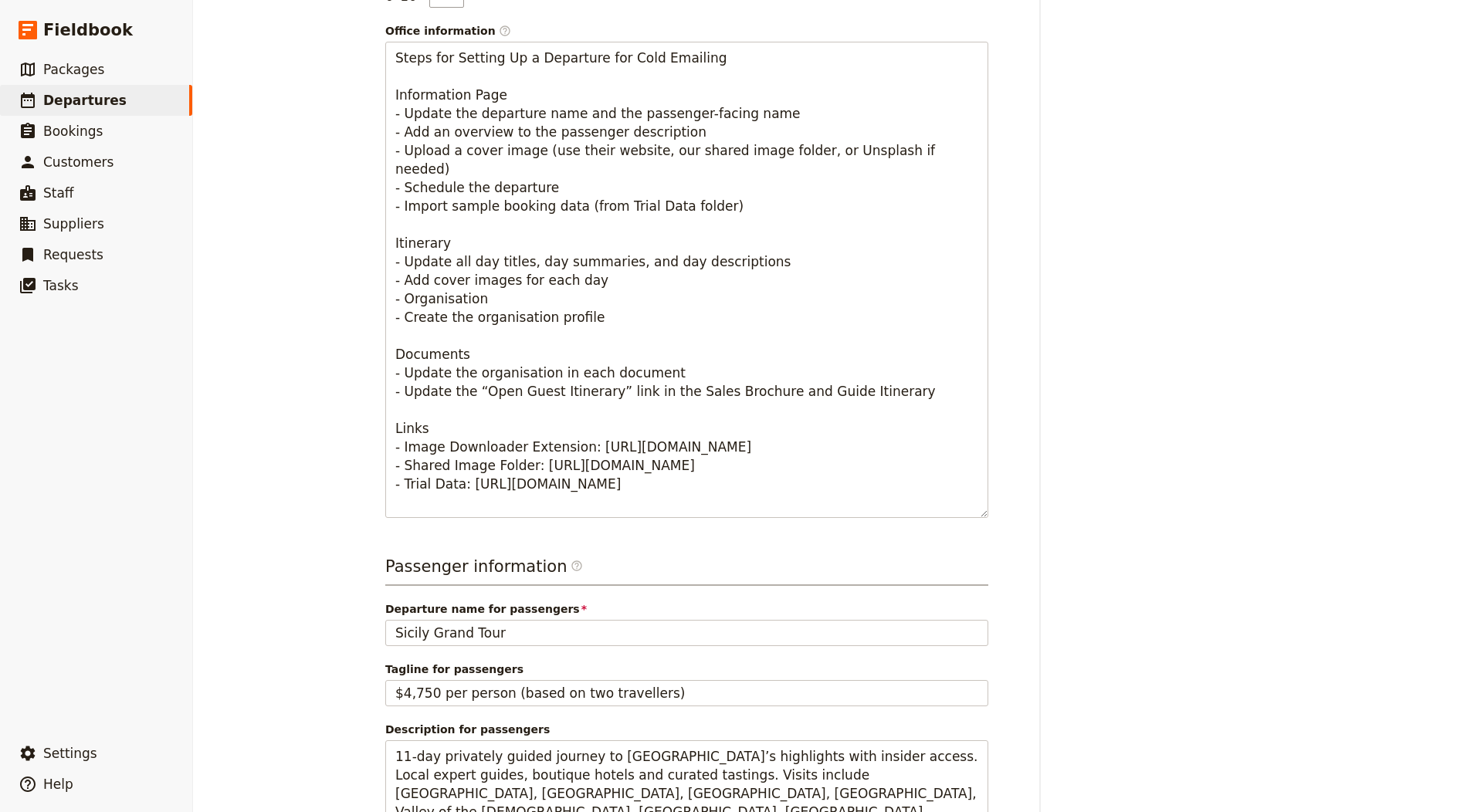
scroll to position [669, 0]
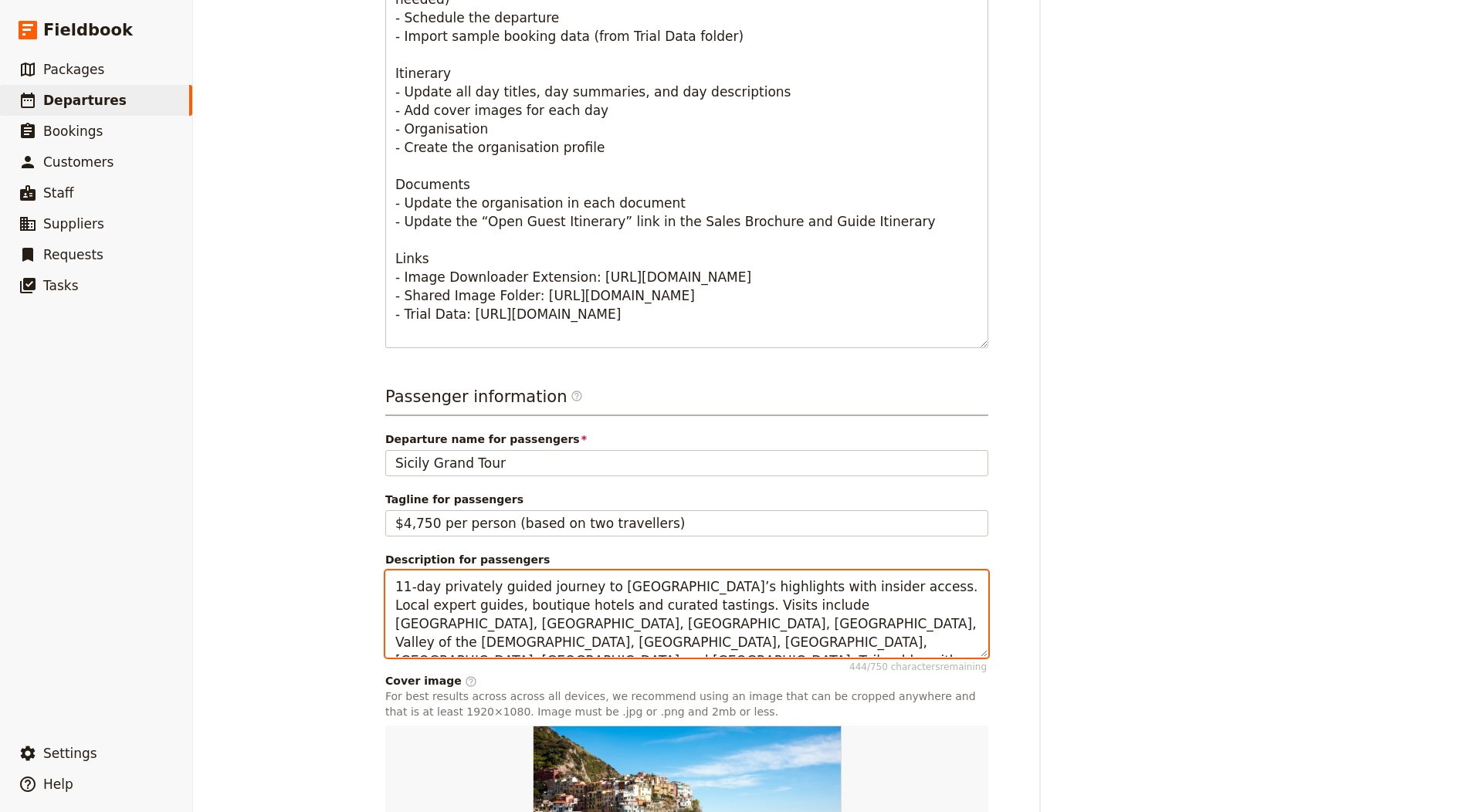
click at [542, 587] on textarea "11-day privately guided journey to Sicily’s highlights with insider access. Loc…" at bounding box center [687, 614] width 603 height 87
paste textarea "20-day Czech-language escorted tour combining New York and the US East with the…"
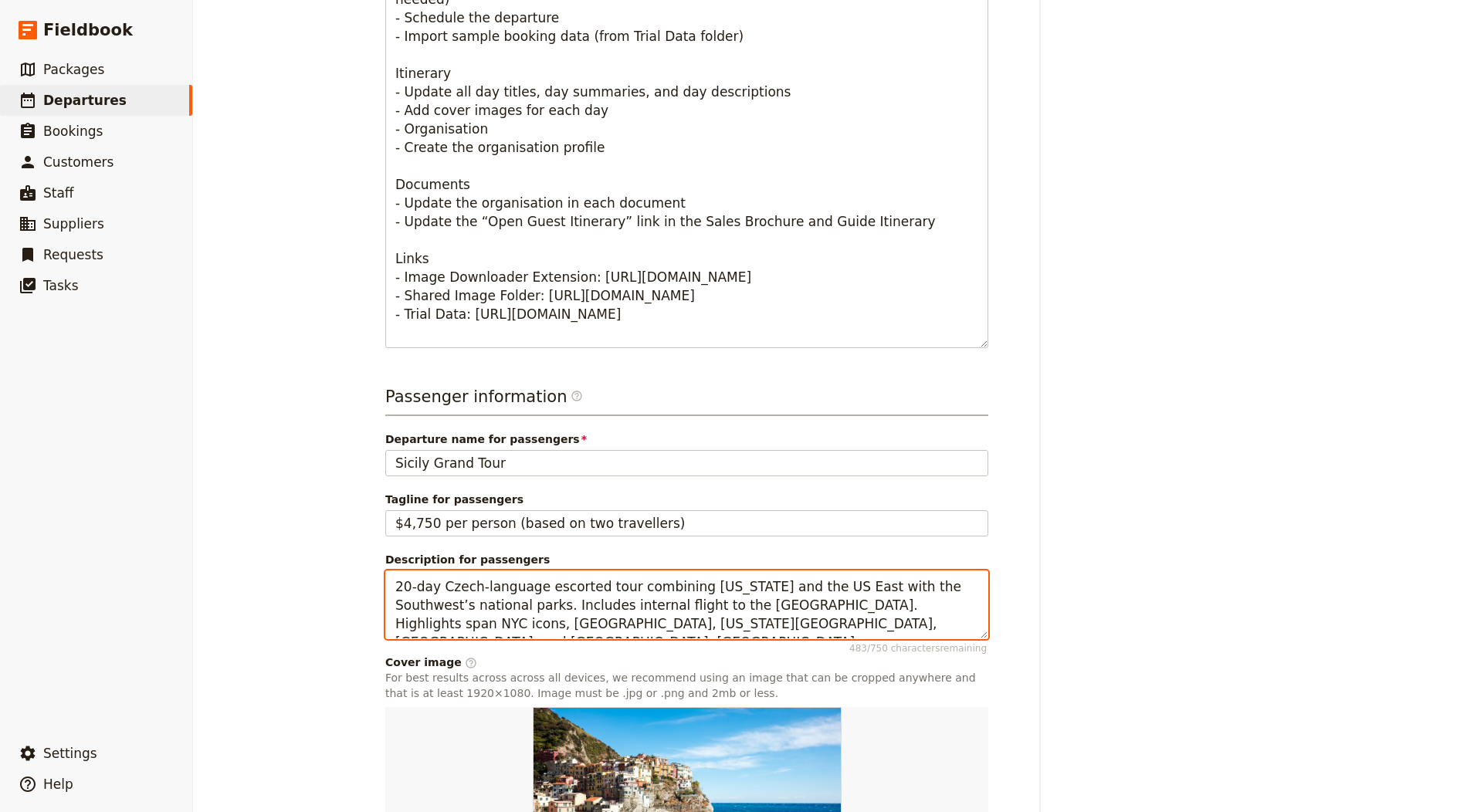
type textarea "20-day Czech-language escorted tour combining New York and the US East with the…"
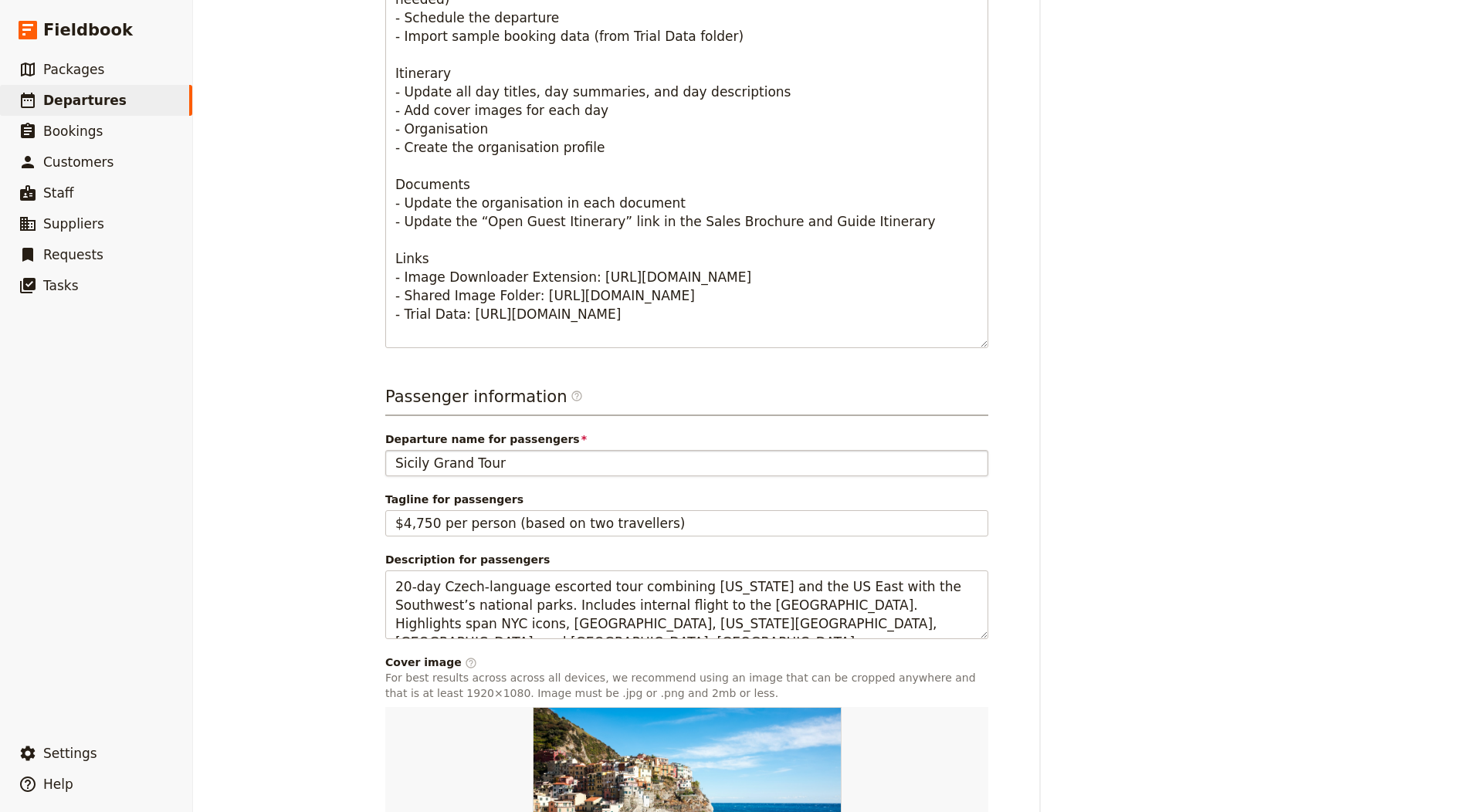
click at [498, 475] on div "Passenger information ​ Departure name for passengers Sicily Grand Tour Tagline…" at bounding box center [687, 655] width 603 height 539
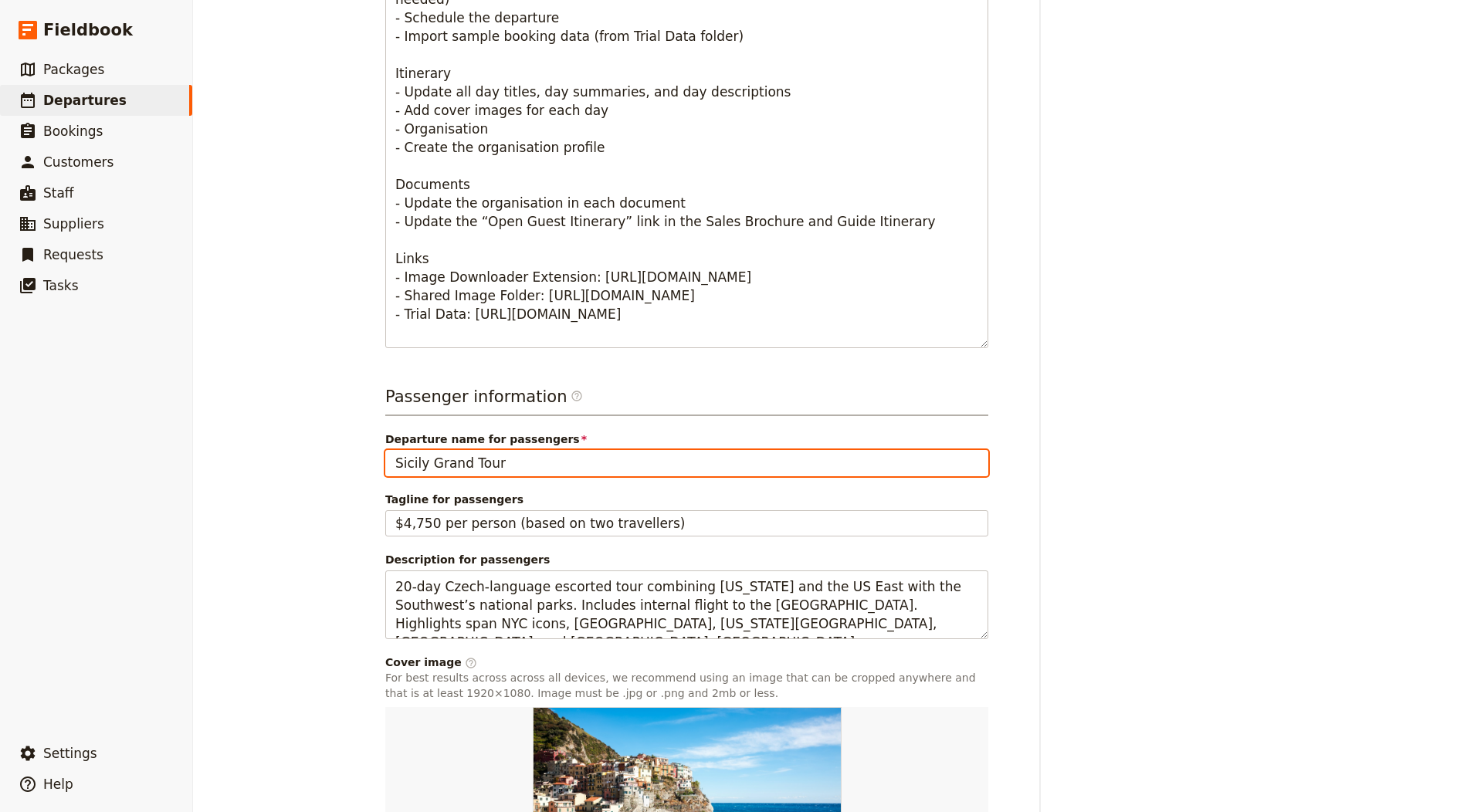
click at [497, 463] on input "Sicily Grand Tour" at bounding box center [687, 463] width 603 height 26
paste input "To nejlepší z USA"
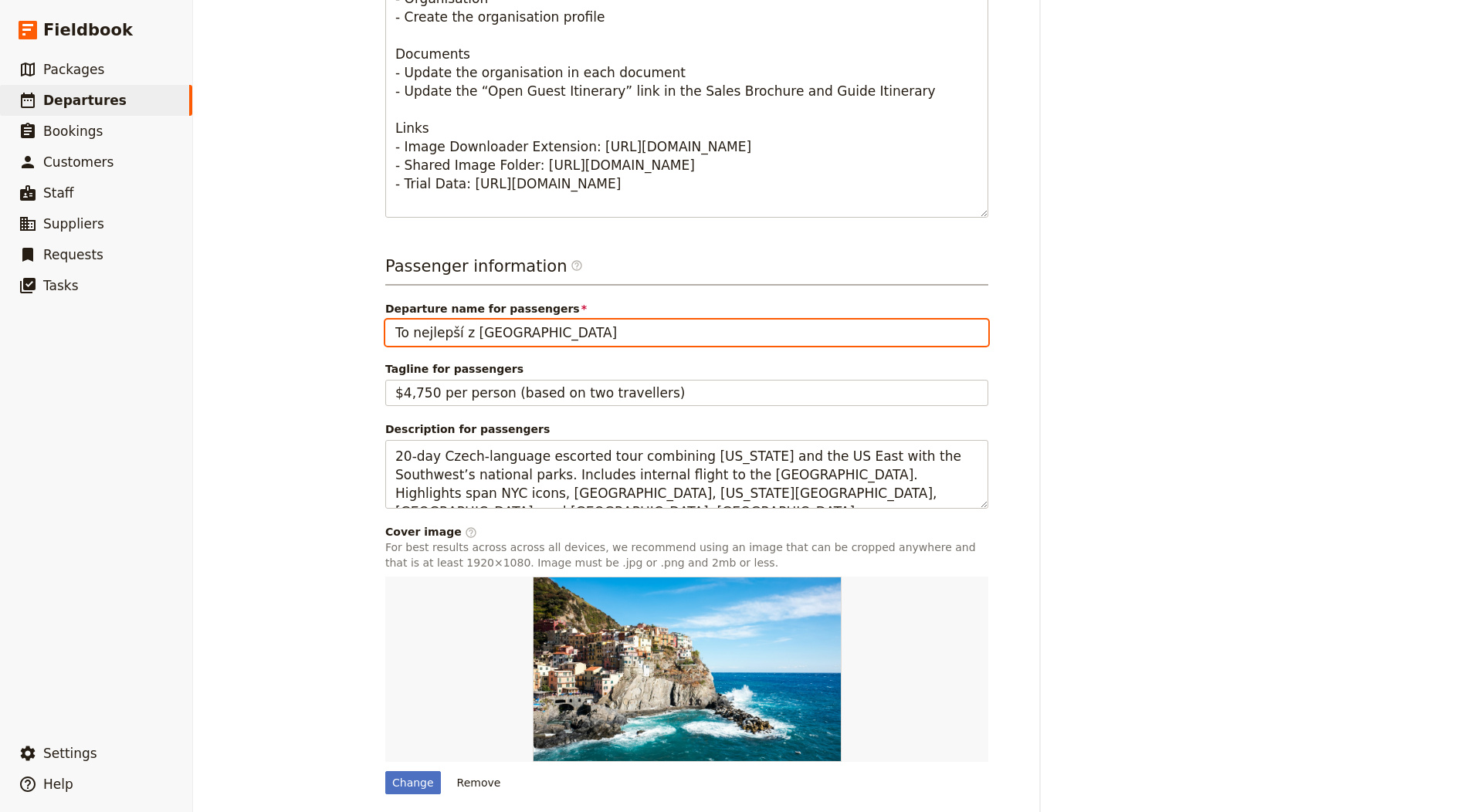
scroll to position [851, 0]
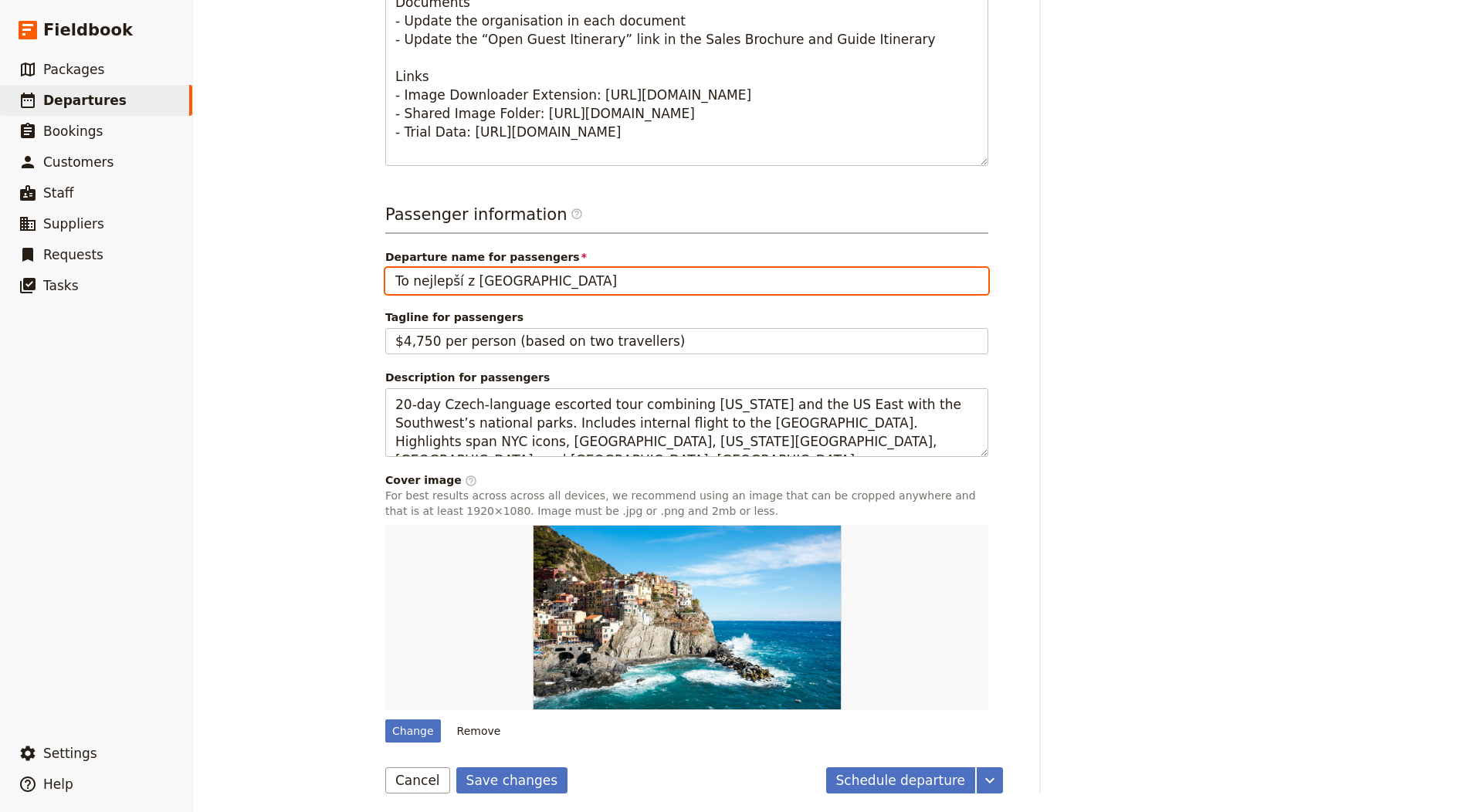
type input "To nejlepší z USA"
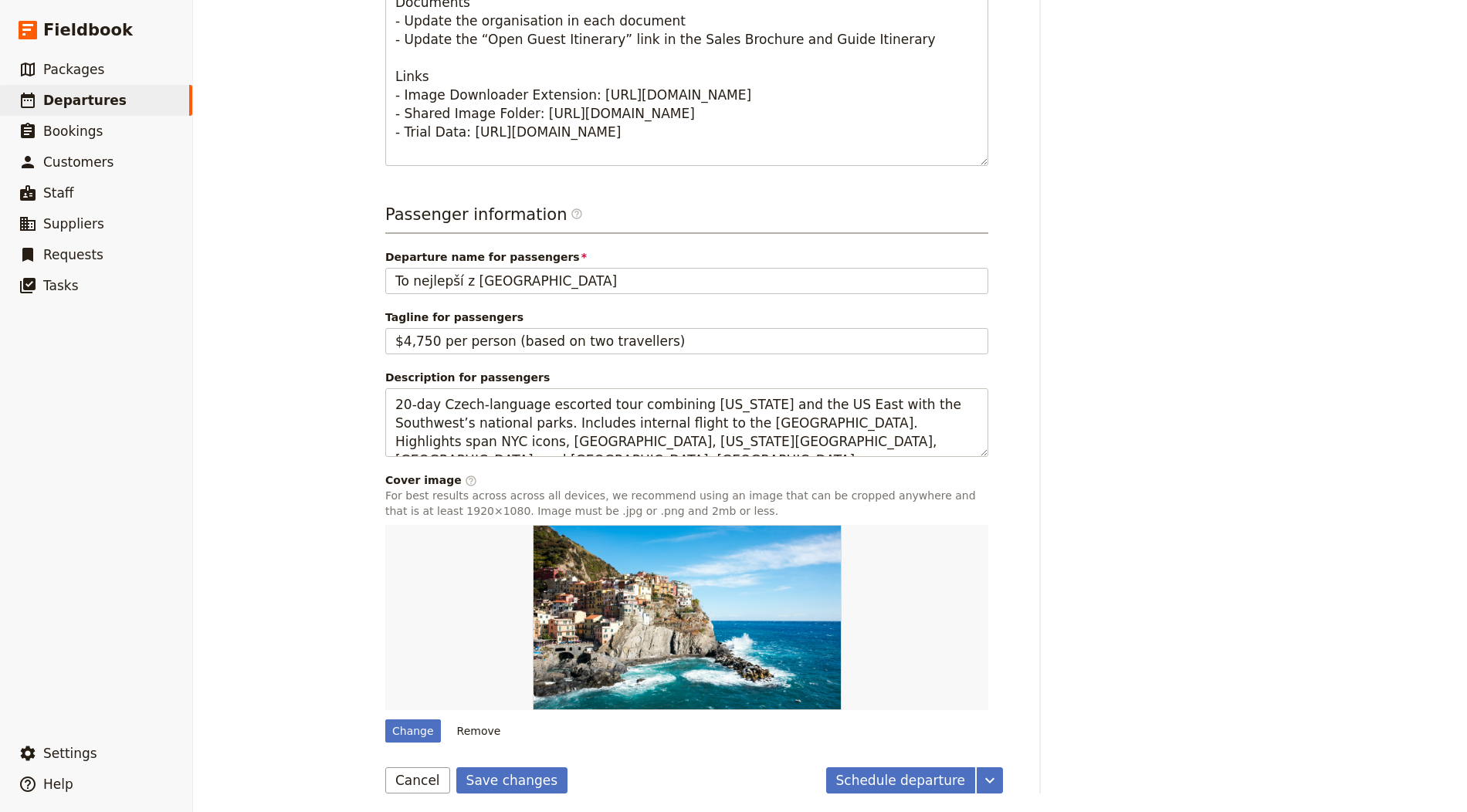
click at [484, 776] on button "Save changes" at bounding box center [512, 780] width 112 height 26
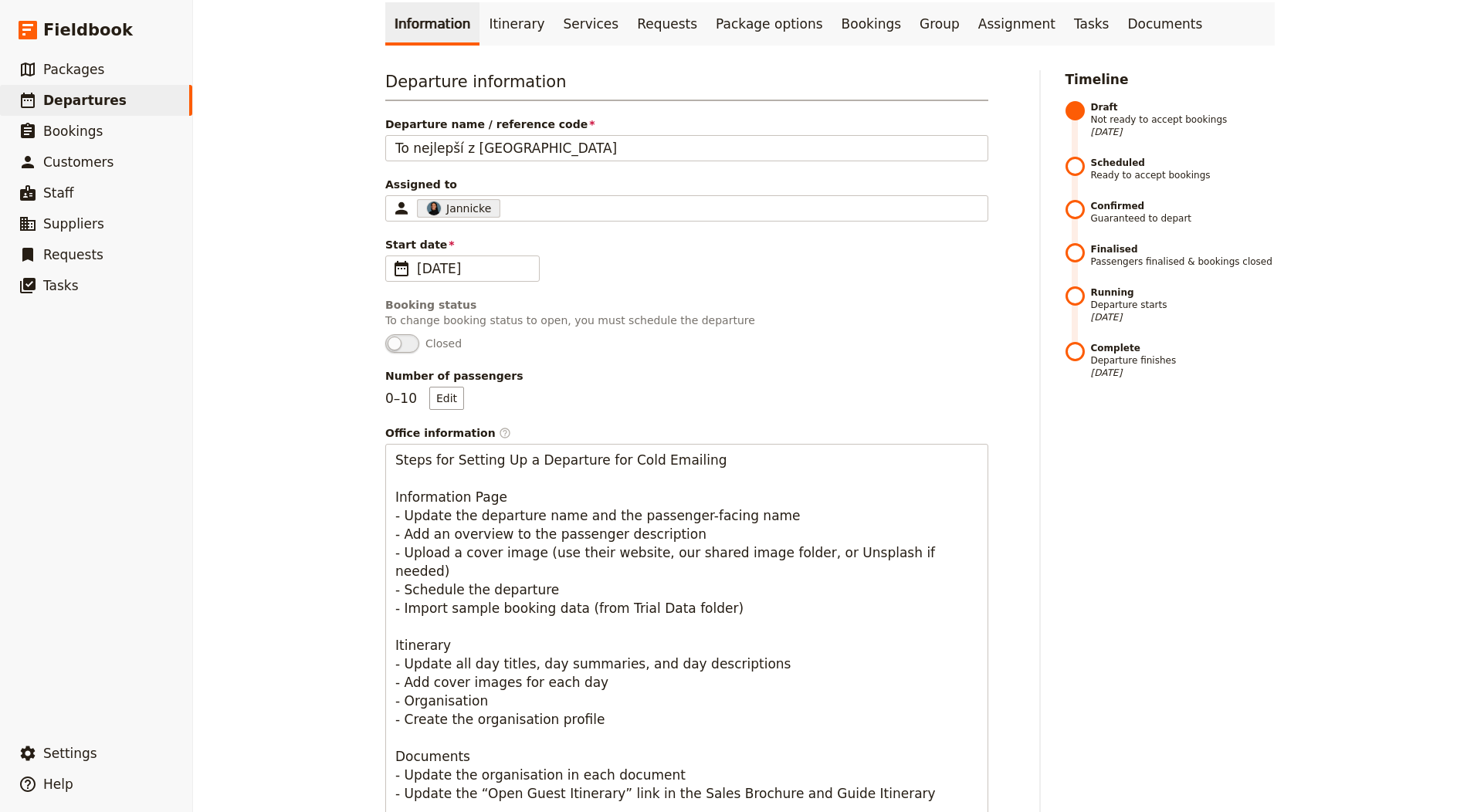
scroll to position [0, 0]
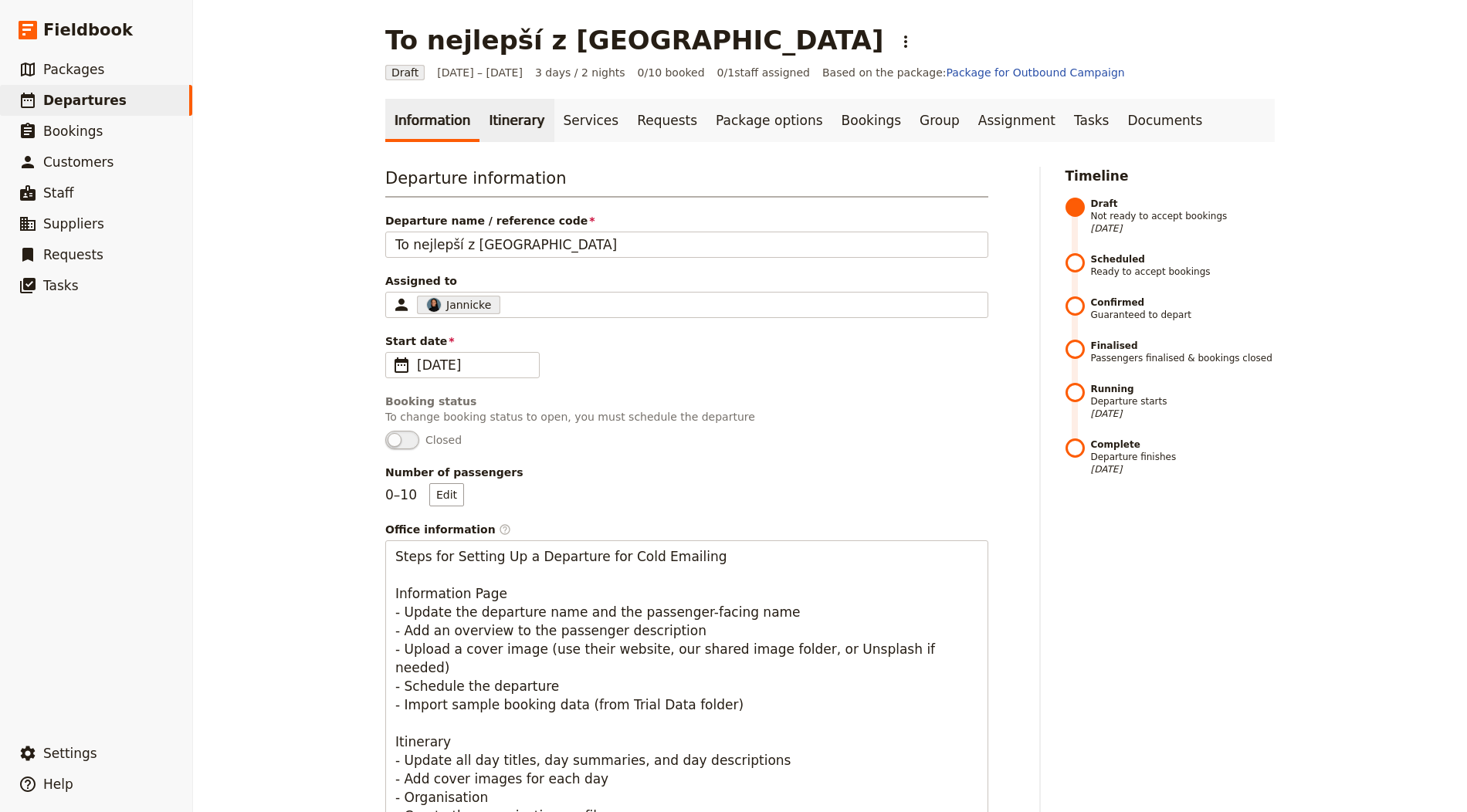
click at [492, 138] on link "Itinerary" at bounding box center [516, 120] width 74 height 43
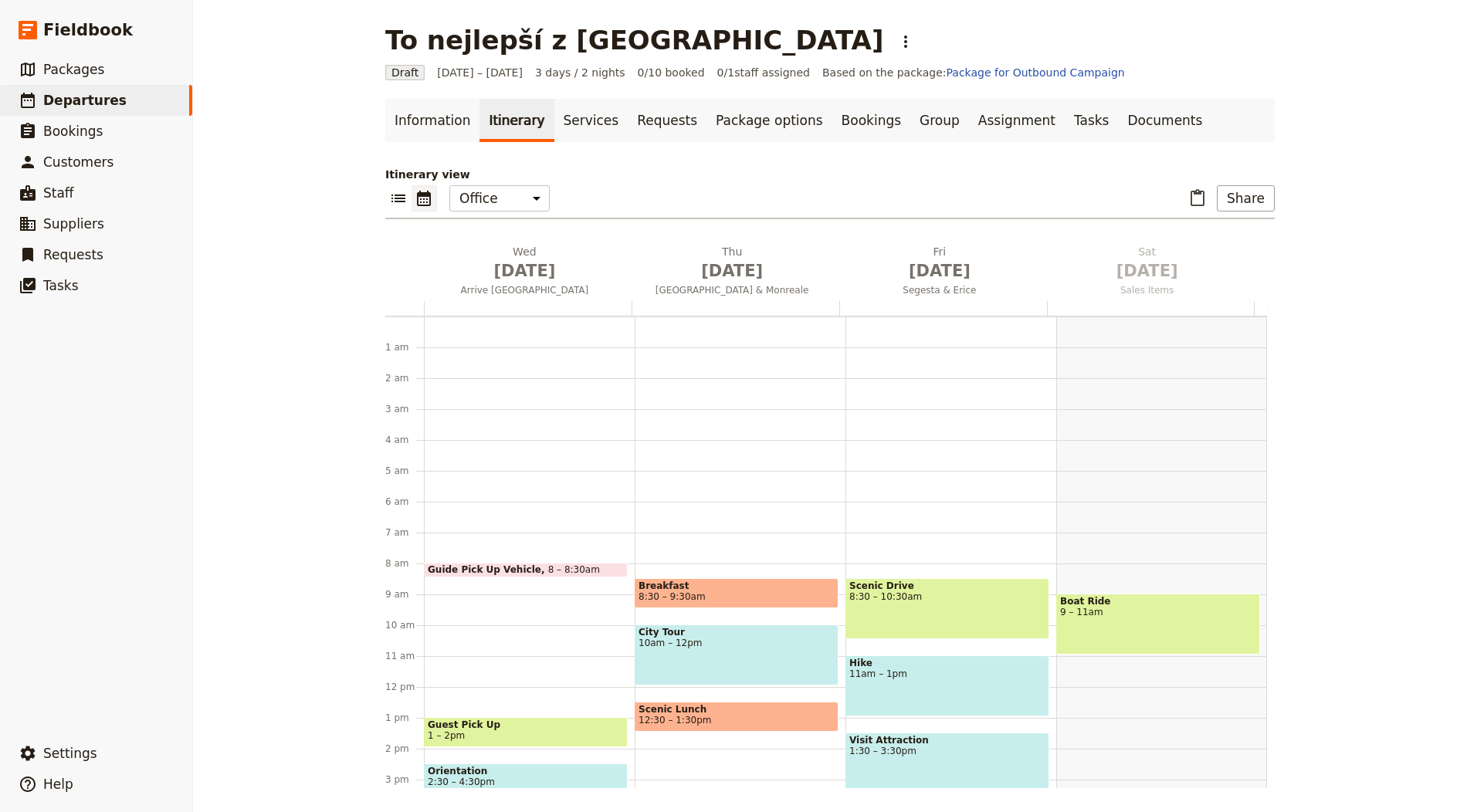
scroll to position [201, 0]
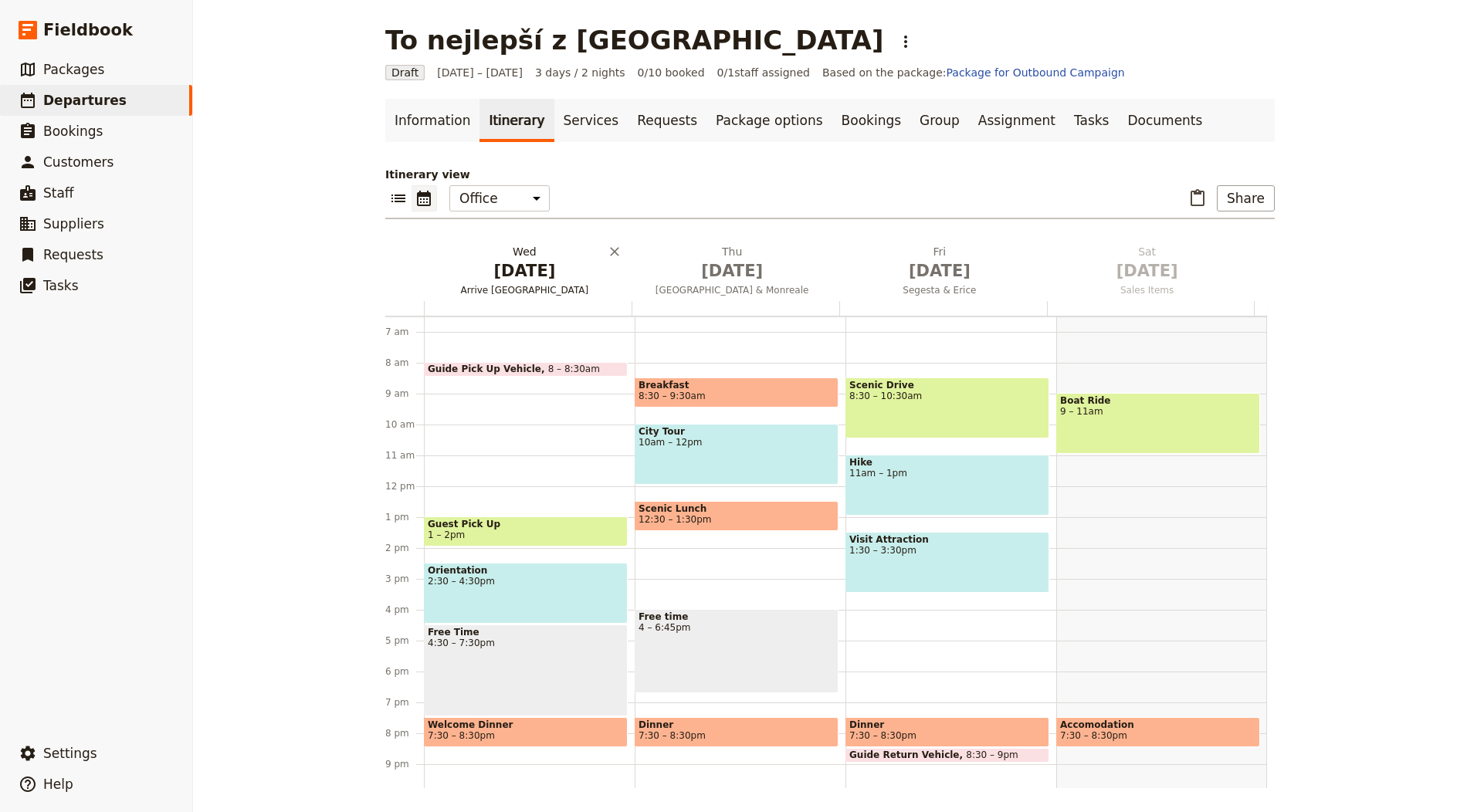
click at [529, 261] on span "[DATE]" at bounding box center [524, 271] width 189 height 23
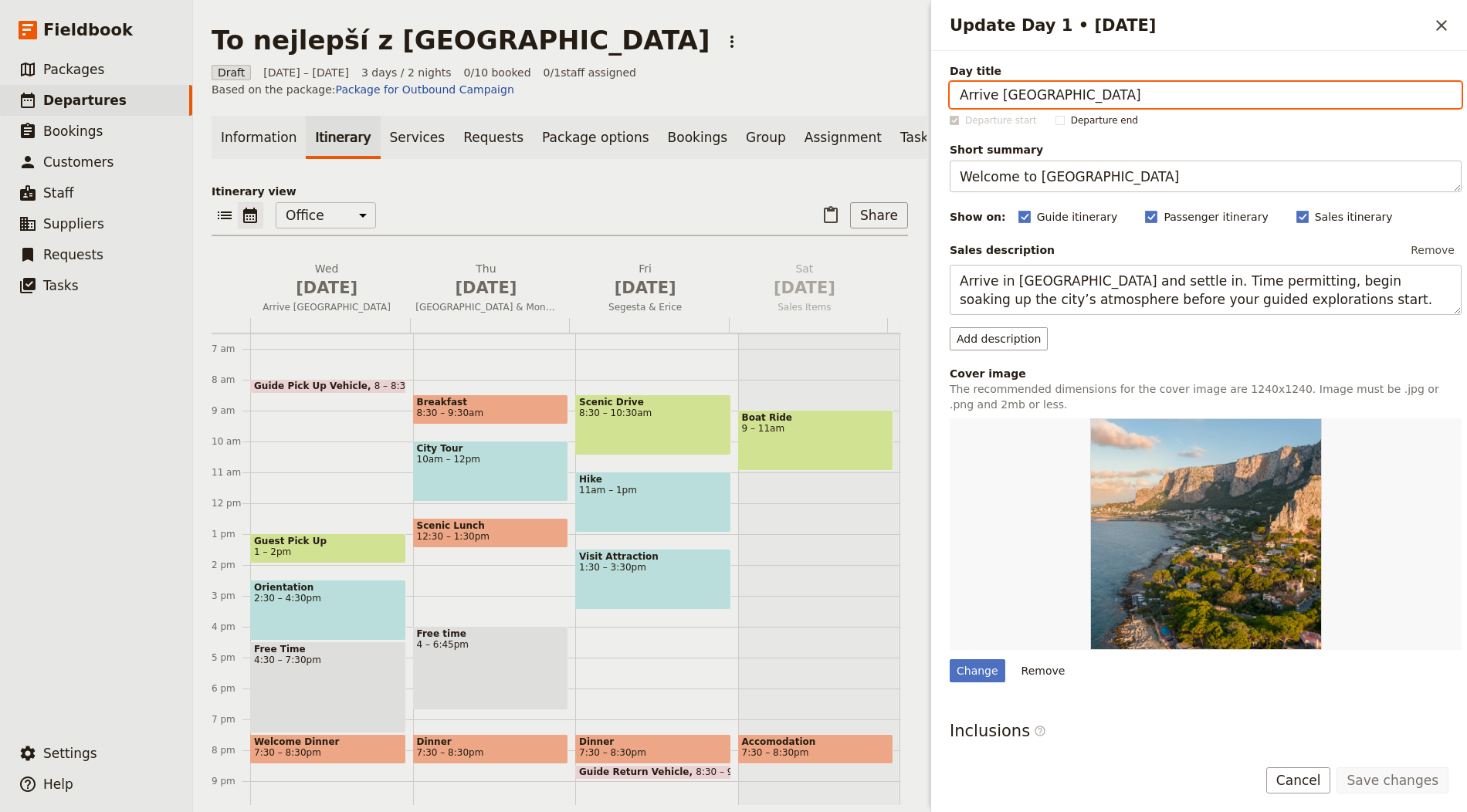
paste input "Odlet z Prahy"
type input "Odlet z Prahy"
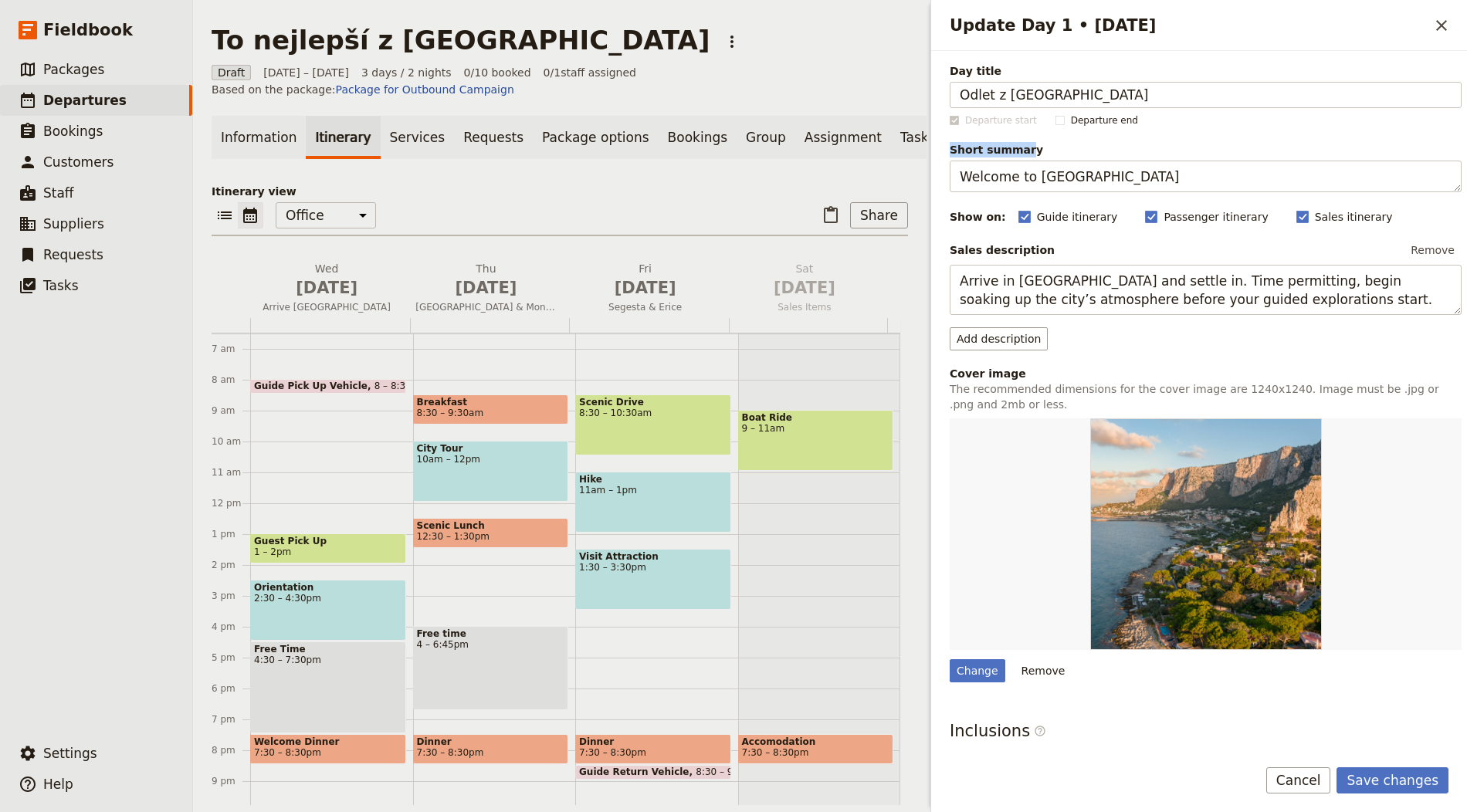
click at [1023, 156] on label "Short summary Welcome to Palermo 132 / 150 characters remaining" at bounding box center [1206, 167] width 512 height 50
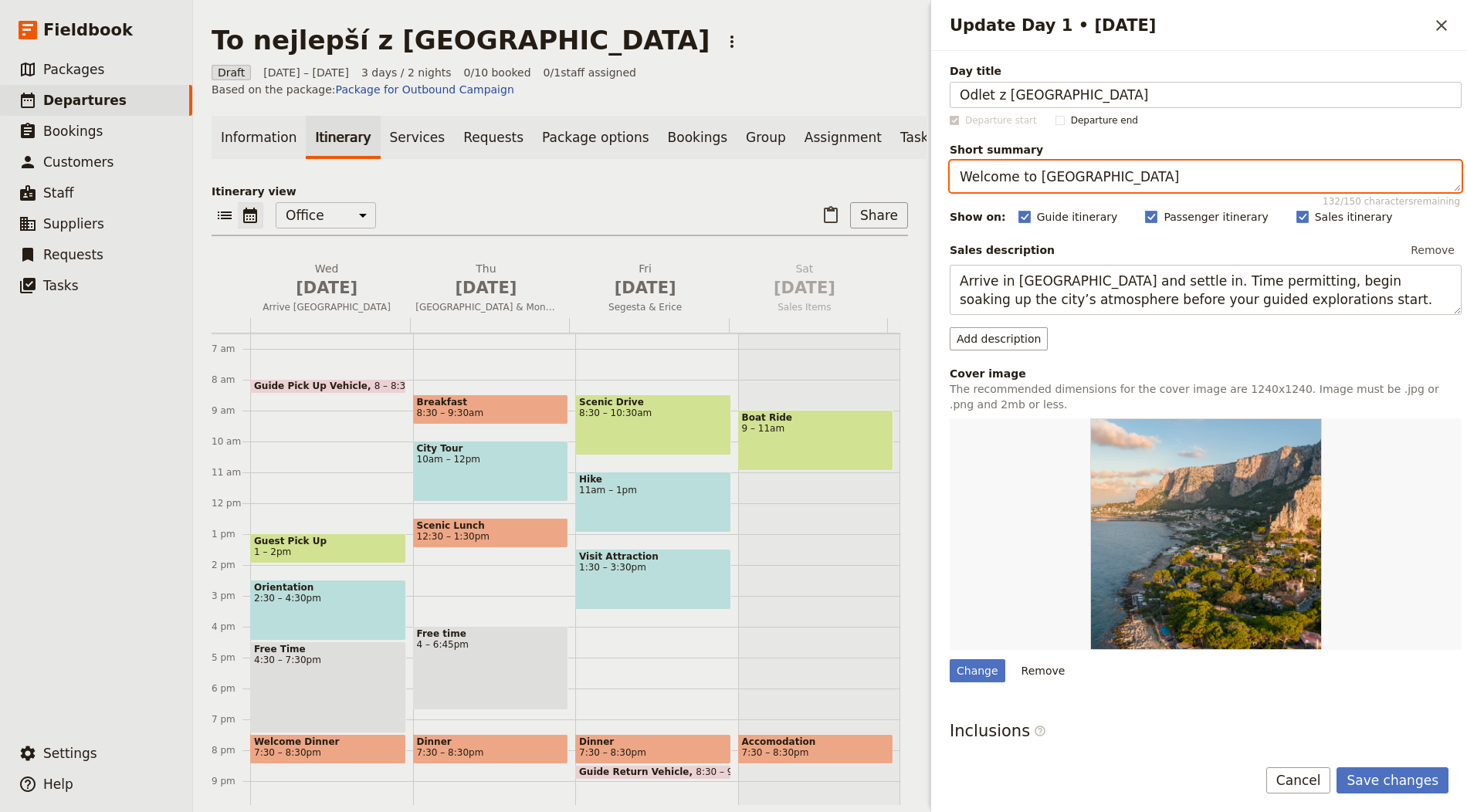
click at [1019, 172] on textarea "Welcome to Palermo" at bounding box center [1206, 177] width 512 height 32
paste textarea "Fly to New York"
type textarea "Fly to New York"
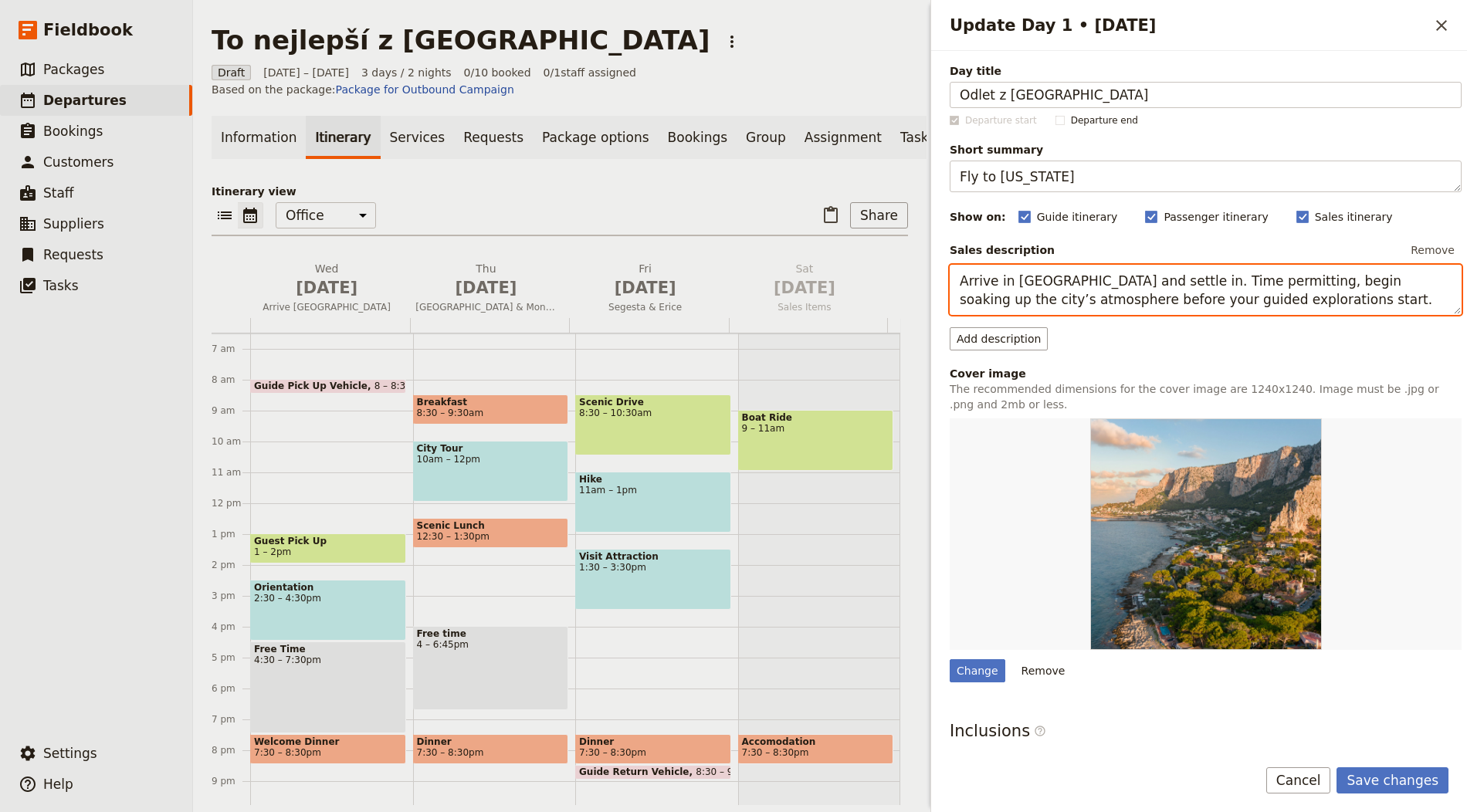
click at [1095, 294] on textarea "Arrive in Palermo and settle in. Time permitting, begin soaking up the city’s a…" at bounding box center [1206, 290] width 512 height 50
paste textarea "Fly from Prague to New York, transfer to your hotel on Manhattan and enjoy free…"
type textarea "Fly from Prague to New York, transfer to your hotel on Manhattan and enjoy free…"
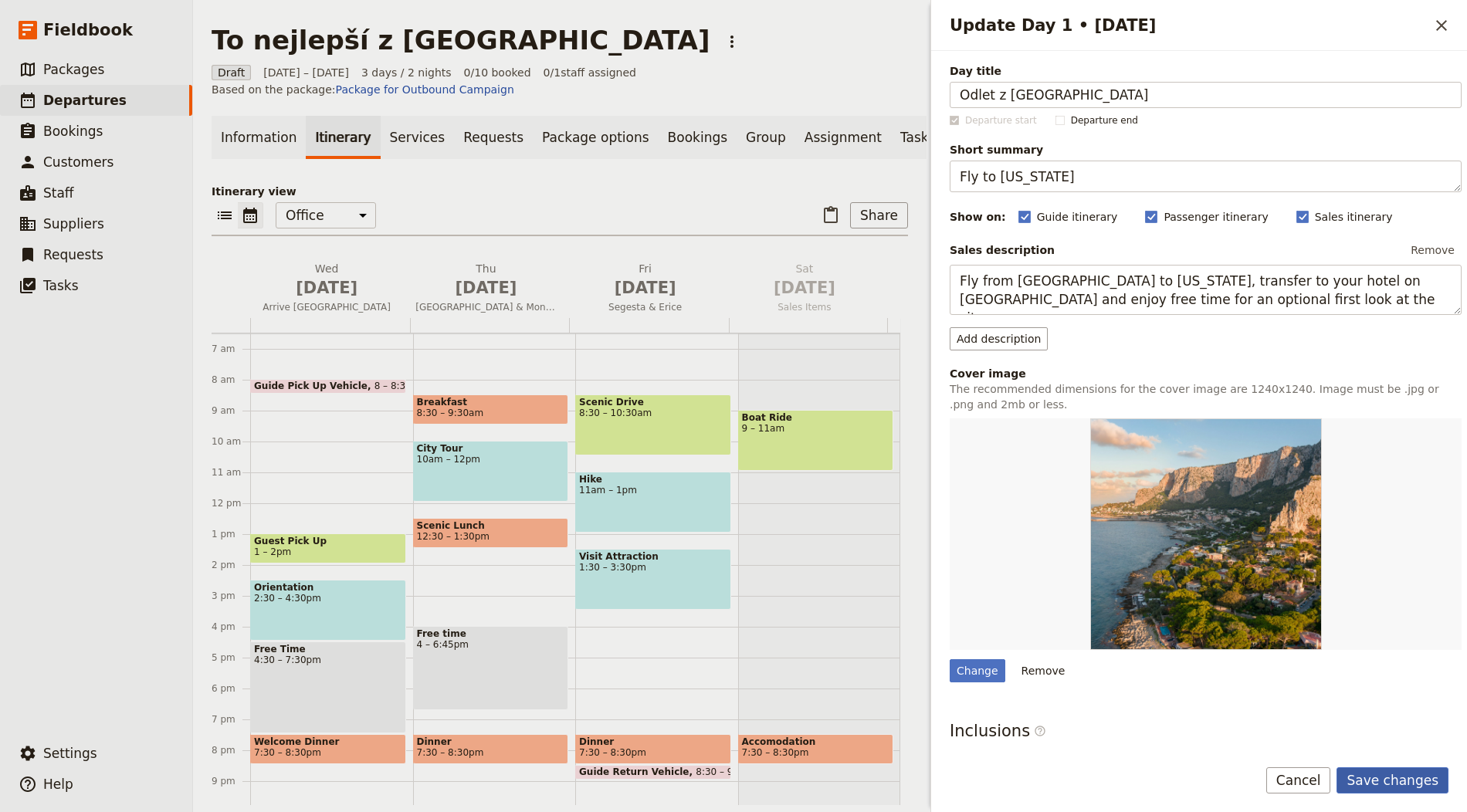
click at [1391, 786] on button "Save changes" at bounding box center [1393, 780] width 112 height 26
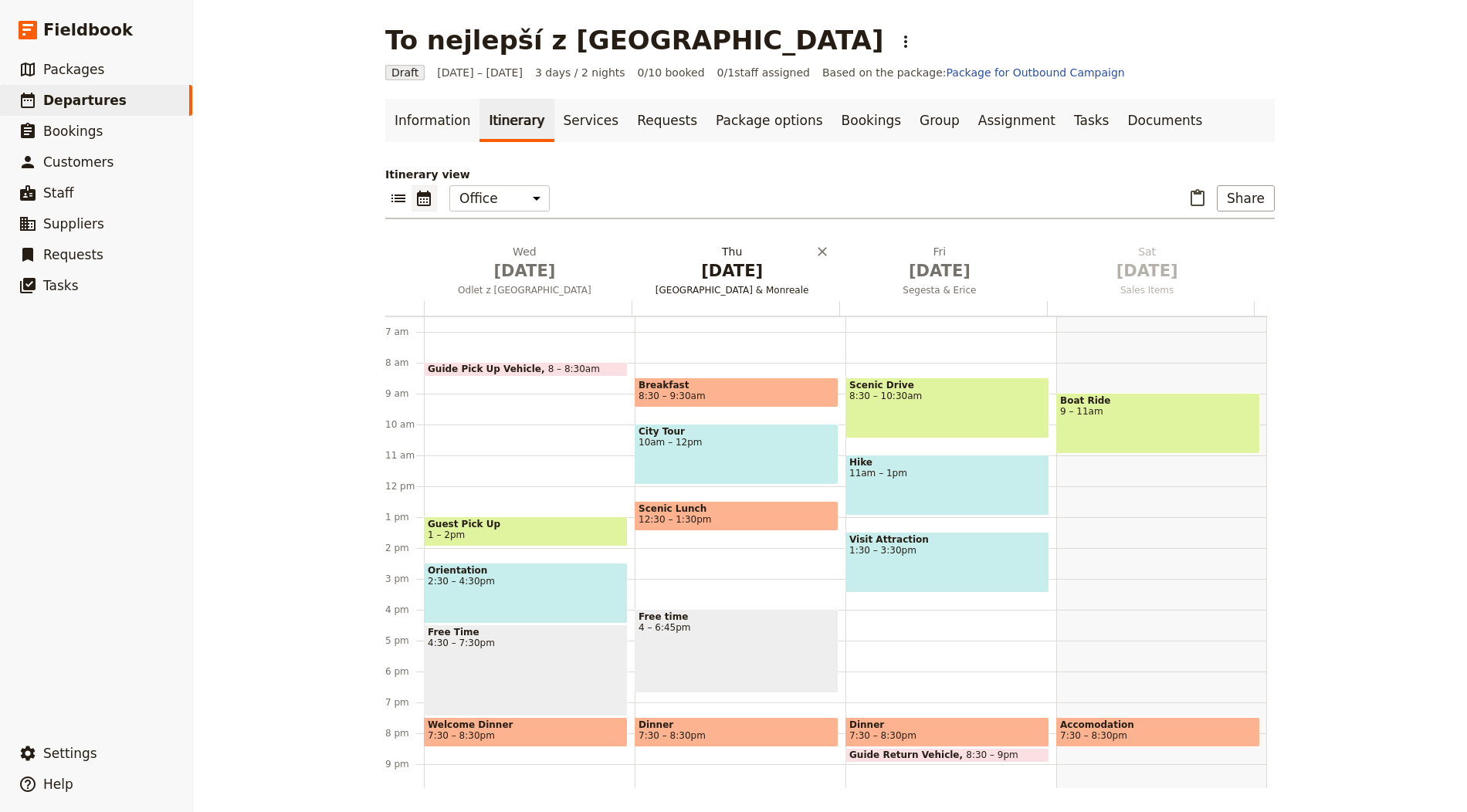
click at [661, 293] on span "Palermo & Monreale" at bounding box center [732, 289] width 202 height 12
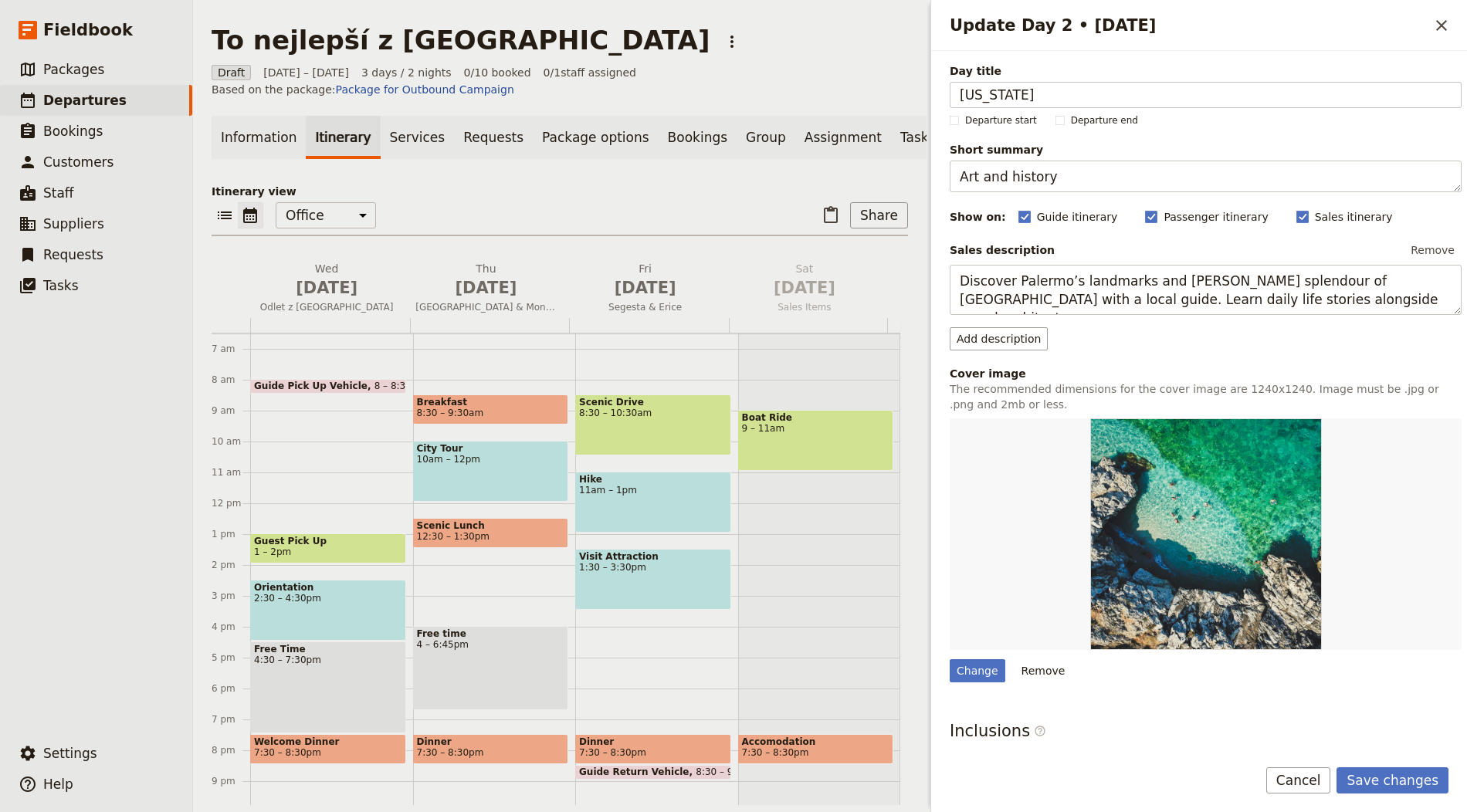
type input "New York"
click at [1025, 164] on textarea "Art and history" at bounding box center [1206, 177] width 512 height 32
paste textarea "Statue of Liberty & downtown"
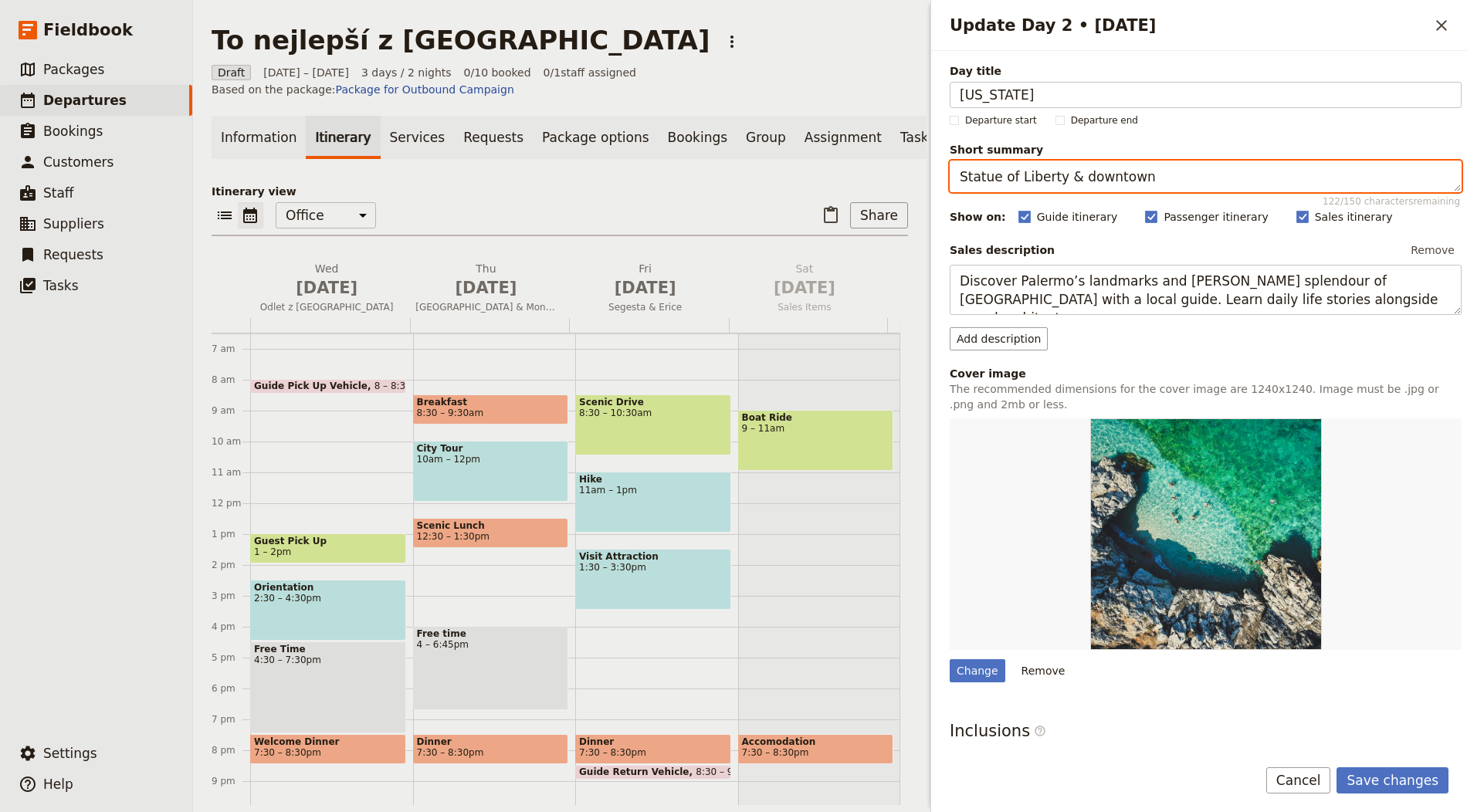
type textarea "Statue of Liberty & downtown"
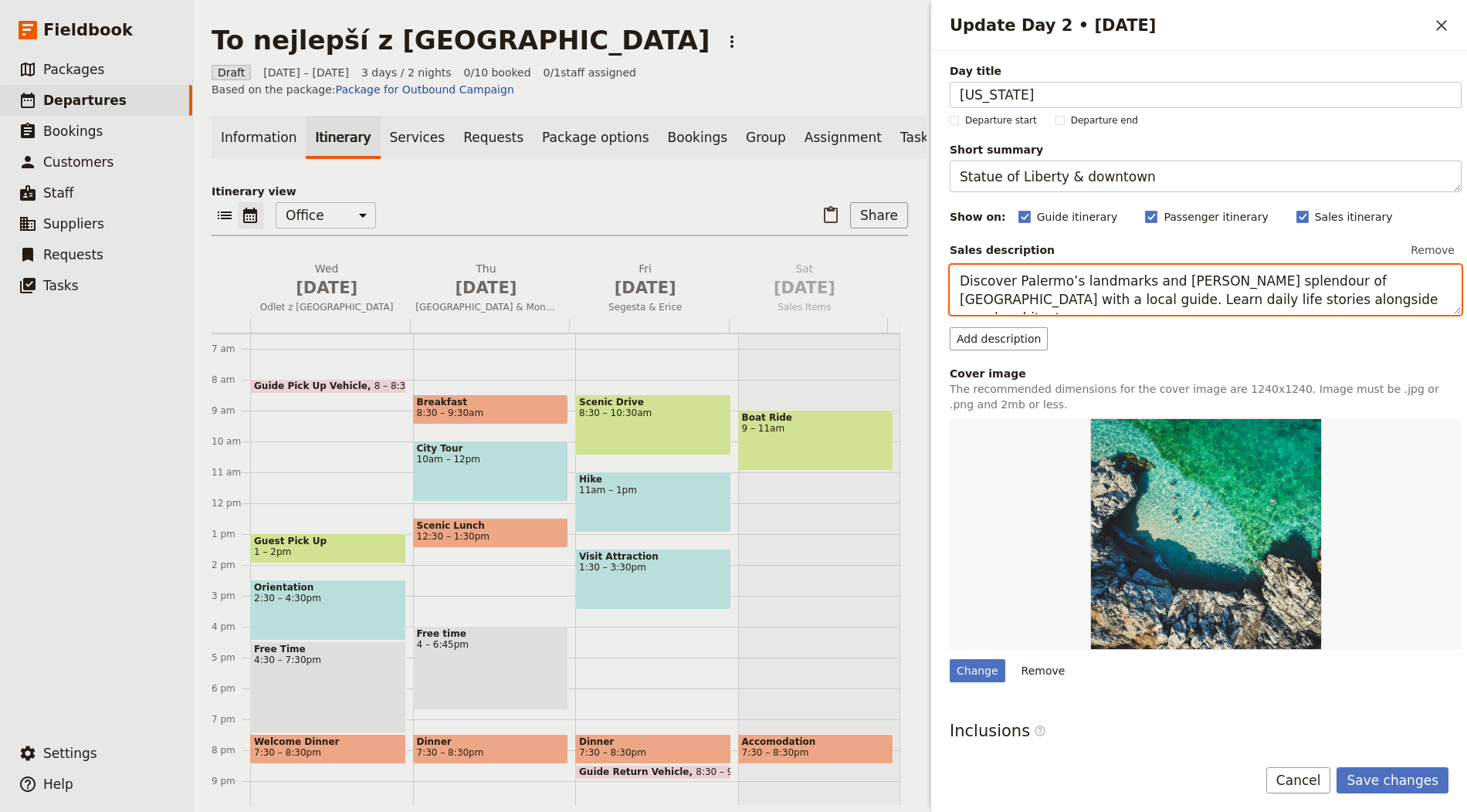
click at [1033, 302] on textarea "Discover Palermo’s landmarks and Norman splendour of Monreale with a local guid…" at bounding box center [1206, 290] width 512 height 50
paste textarea "Boat to Liberty Island and Ellis Island, then walk through Wall Street, Chinato…"
type textarea "Boat to Liberty Island and Ellis Island, then walk through Wall Street, Chinato…"
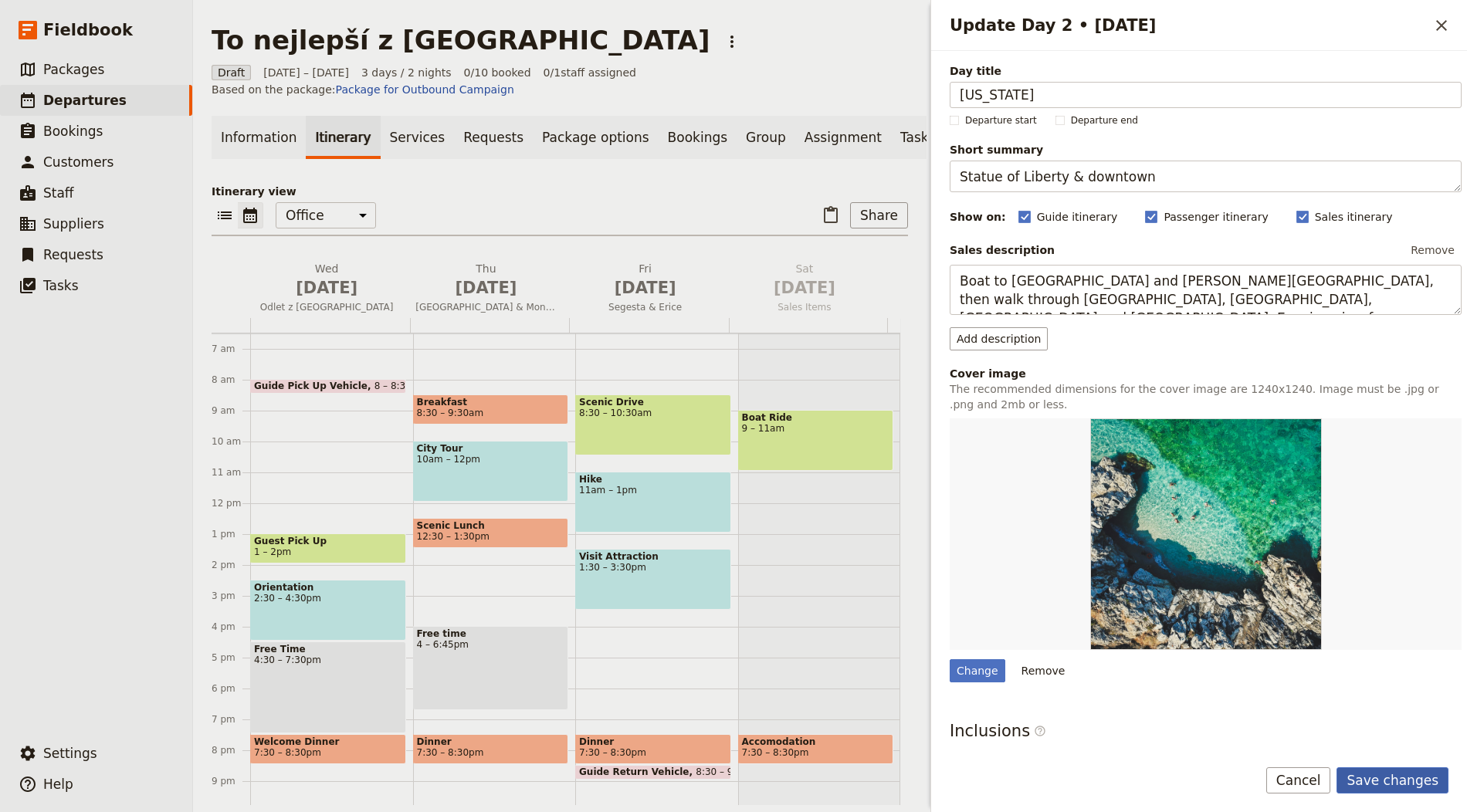
click at [1413, 777] on button "Save changes" at bounding box center [1393, 780] width 112 height 26
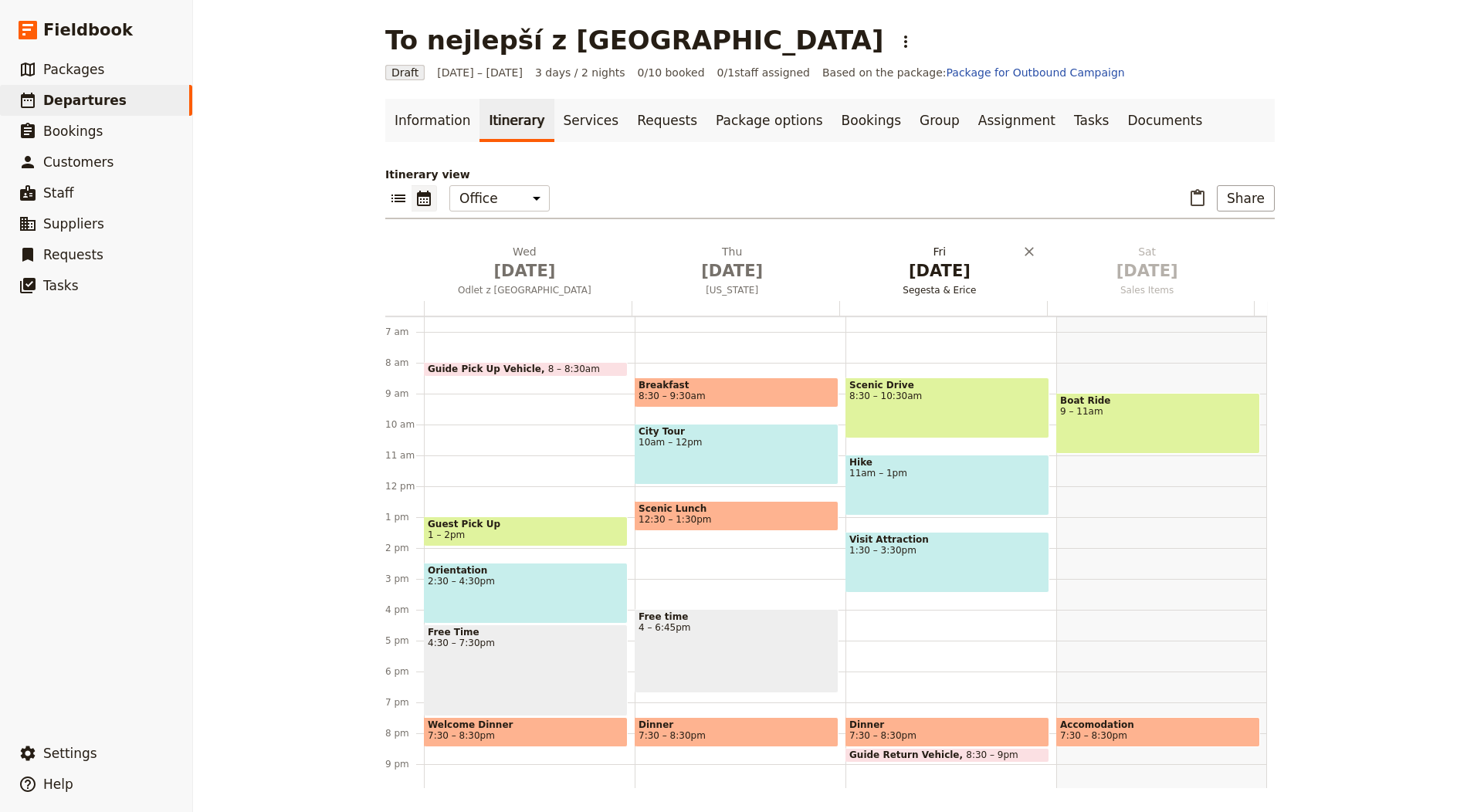
click at [939, 270] on span "[DATE]" at bounding box center [940, 271] width 189 height 23
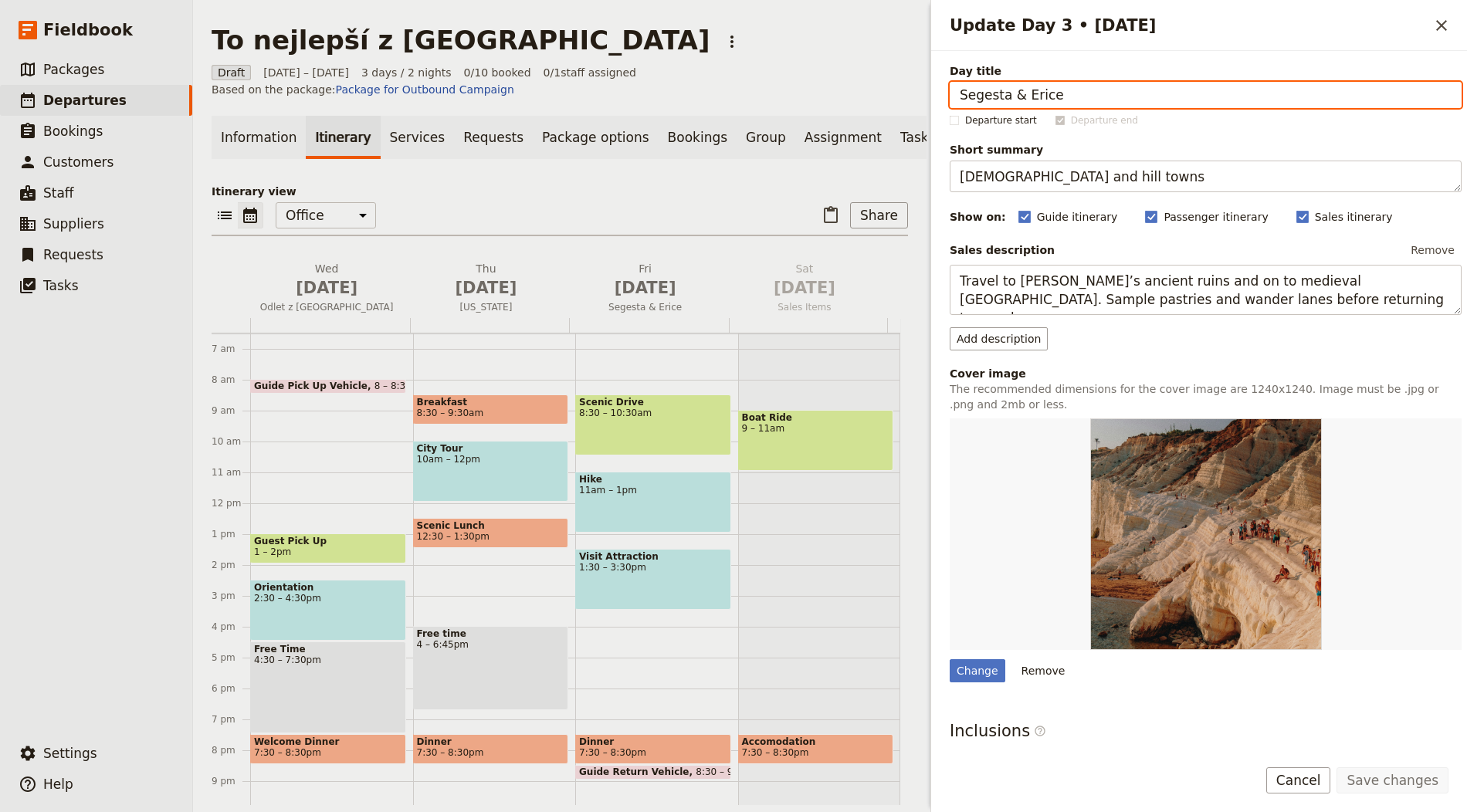
drag, startPoint x: 1020, startPoint y: 84, endPoint x: 1031, endPoint y: 94, distance: 14.9
click at [1020, 84] on input "Segesta & Erice" at bounding box center [1206, 95] width 512 height 26
paste input "New York"
type input "New York"
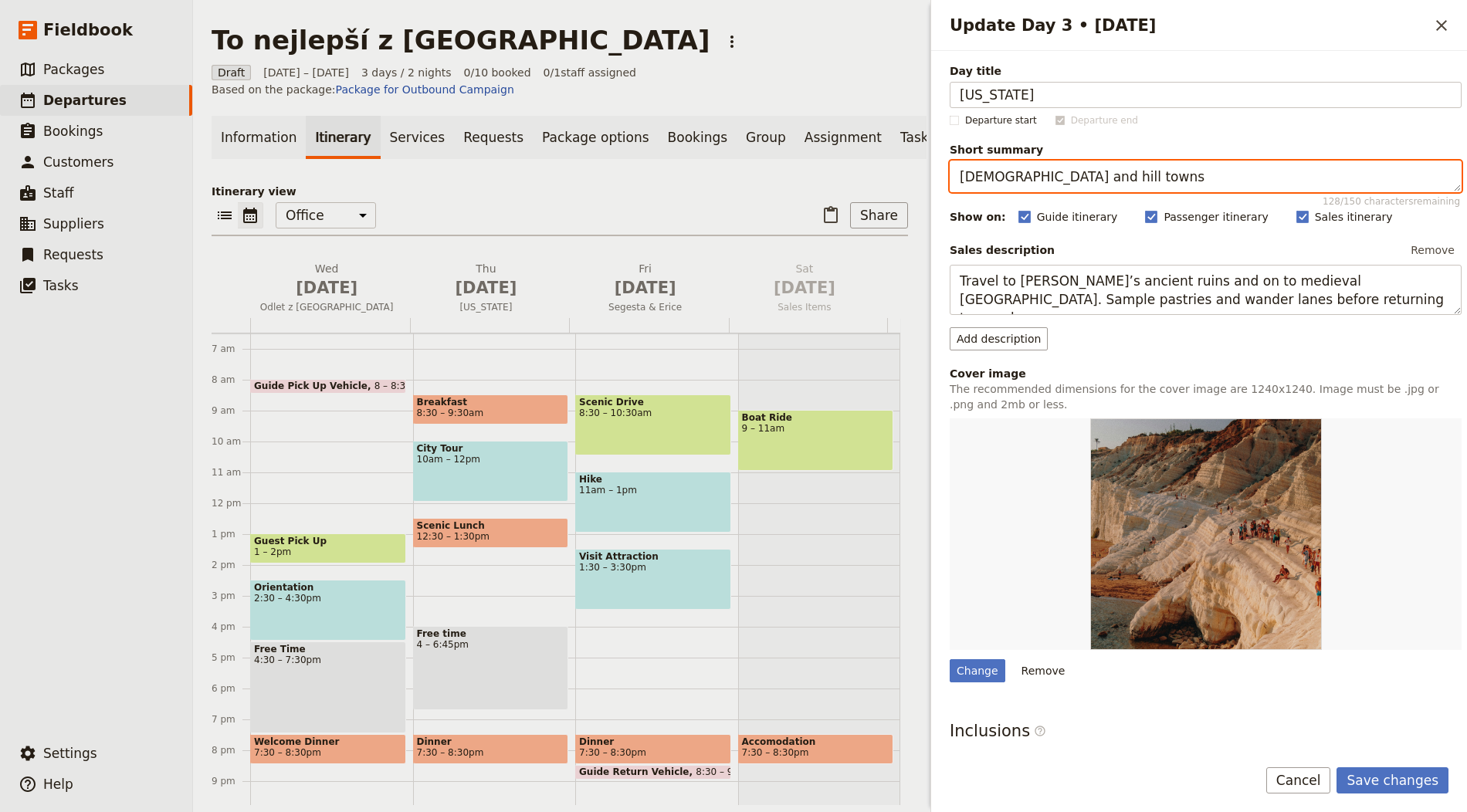
click at [1064, 182] on textarea "Temples and hill towns" at bounding box center [1206, 177] width 512 height 32
paste textarea "Midtown highlight"
type textarea "Midtown highlights"
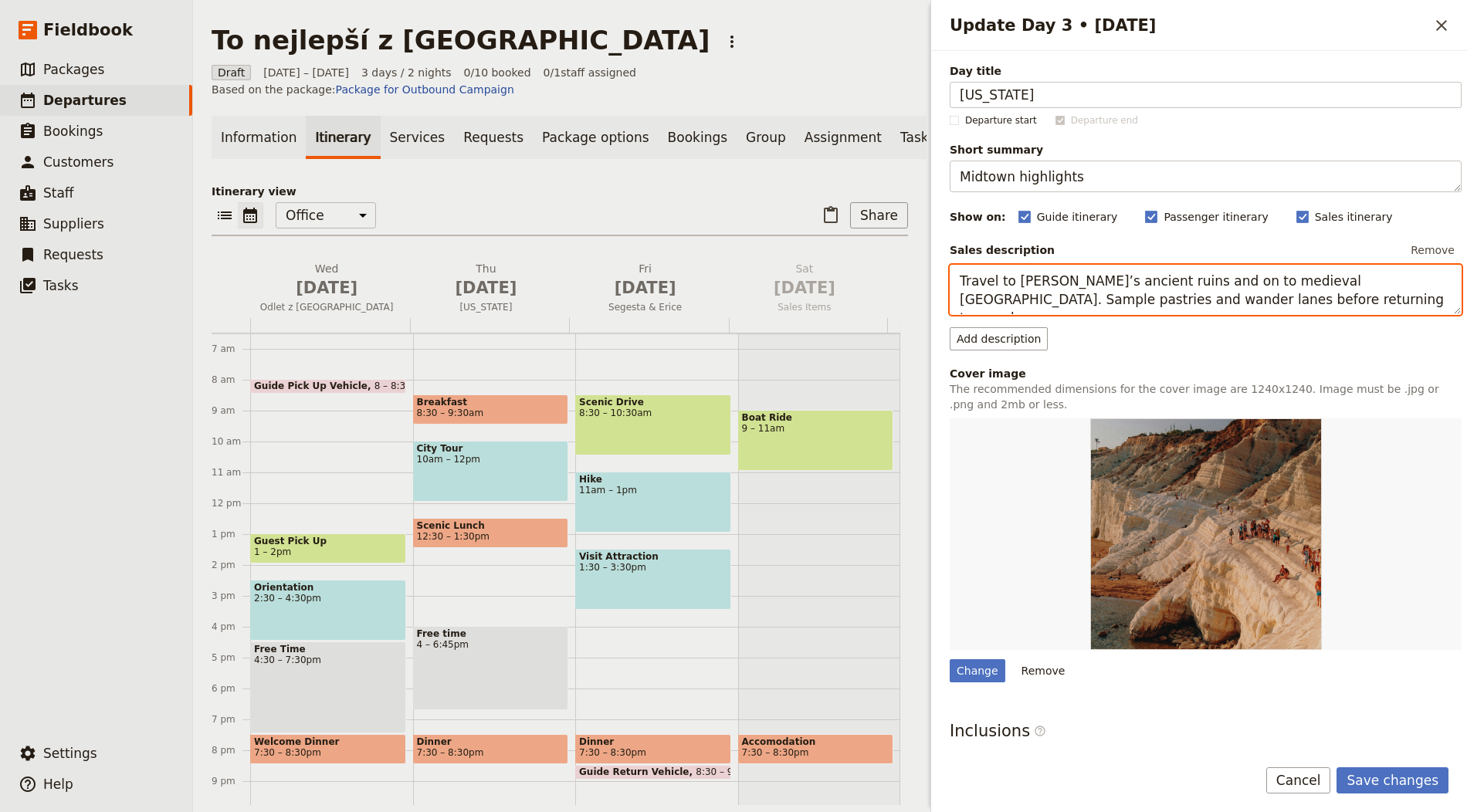
click at [1009, 298] on textarea "Travel to Segesta’s ancient ruins and on to medieval Erice. Sample pastries and…" at bounding box center [1206, 290] width 512 height 50
paste textarea "Explore Central Park area, Fifth Avenue, Rockefeller Center and Times Square, w…"
type textarea "Explore Central Park area, Fifth Avenue, Rockefeller Center and Times Square, w…"
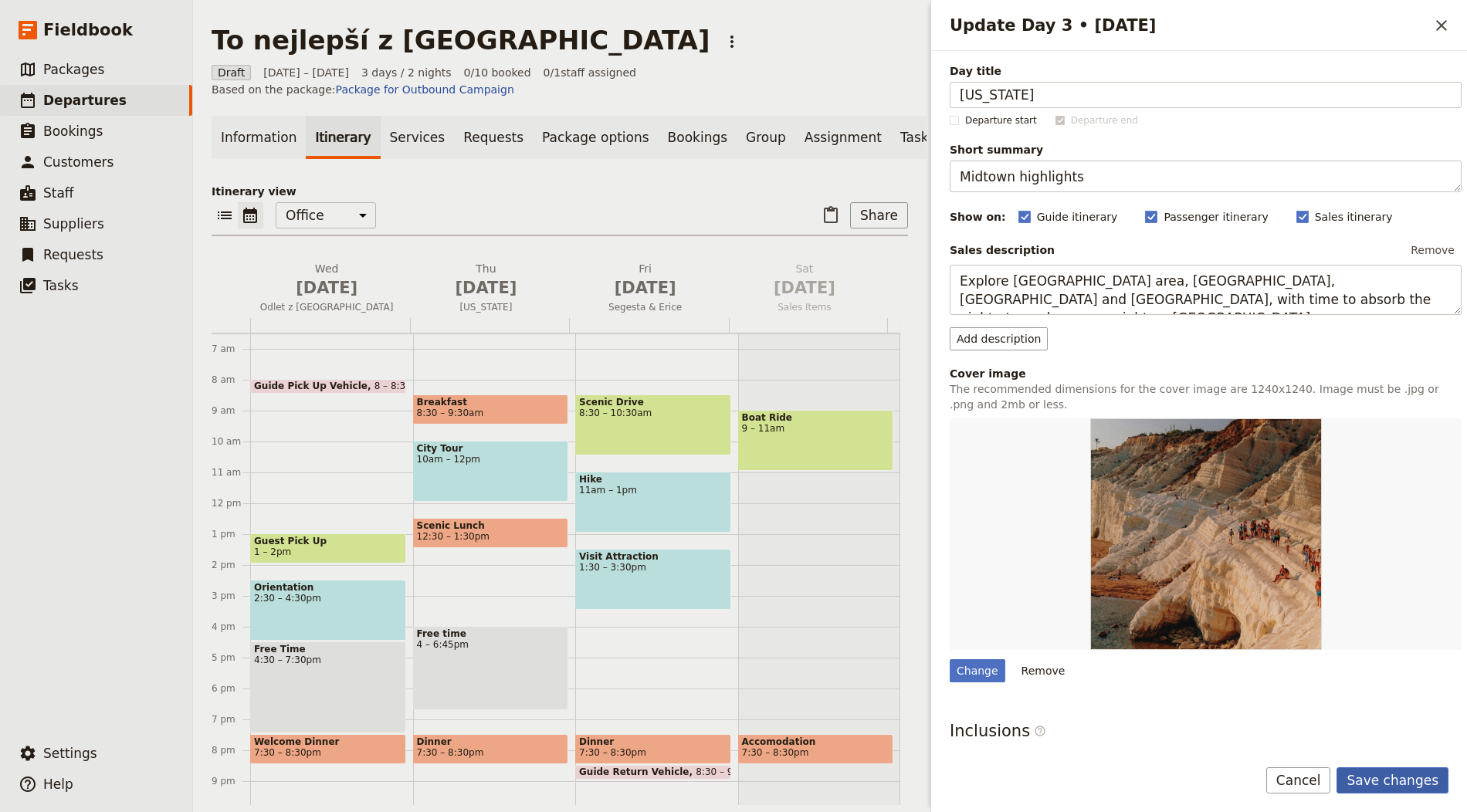
click at [1401, 779] on button "Save changes" at bounding box center [1393, 780] width 112 height 26
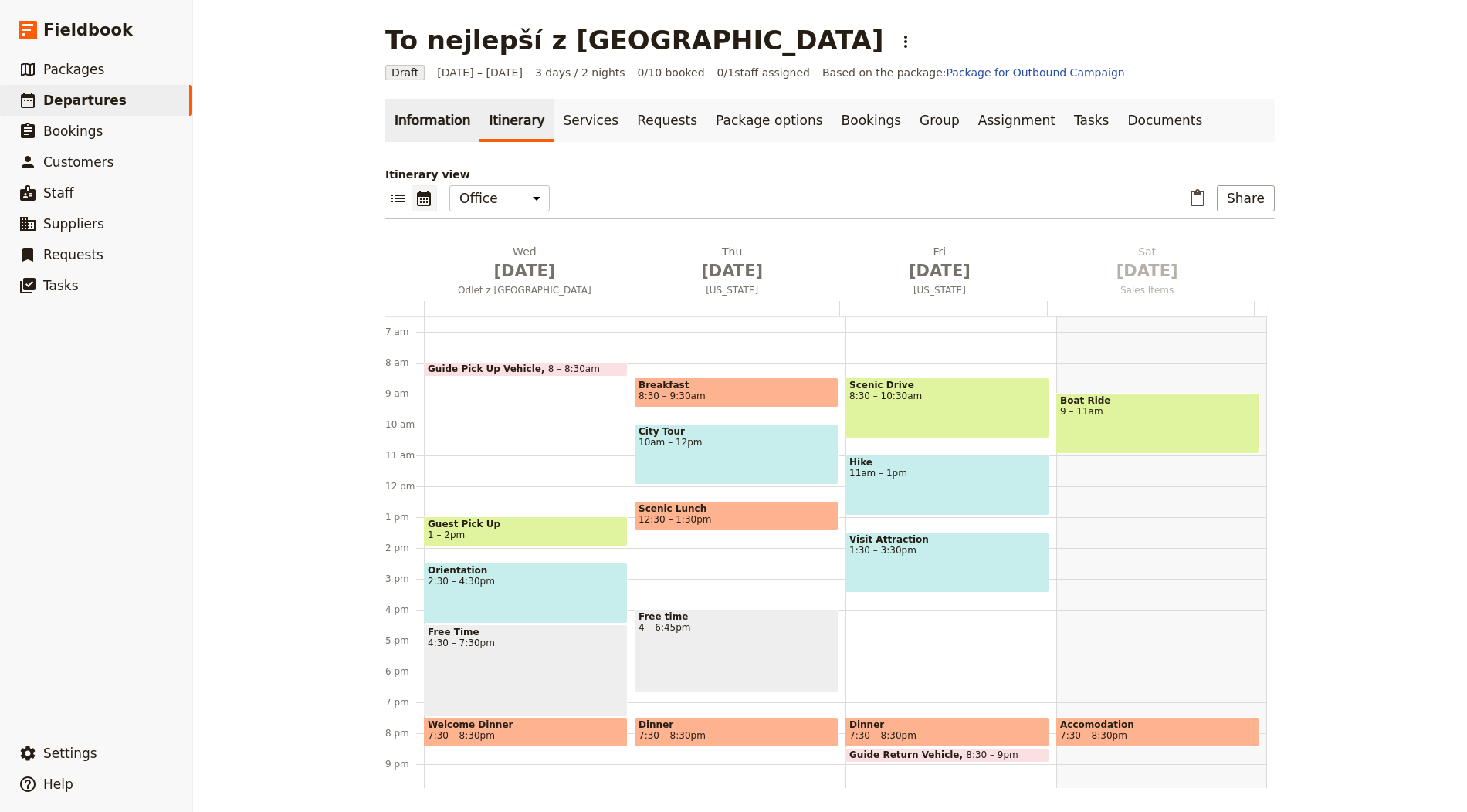
click at [415, 101] on link "Information" at bounding box center [432, 120] width 94 height 43
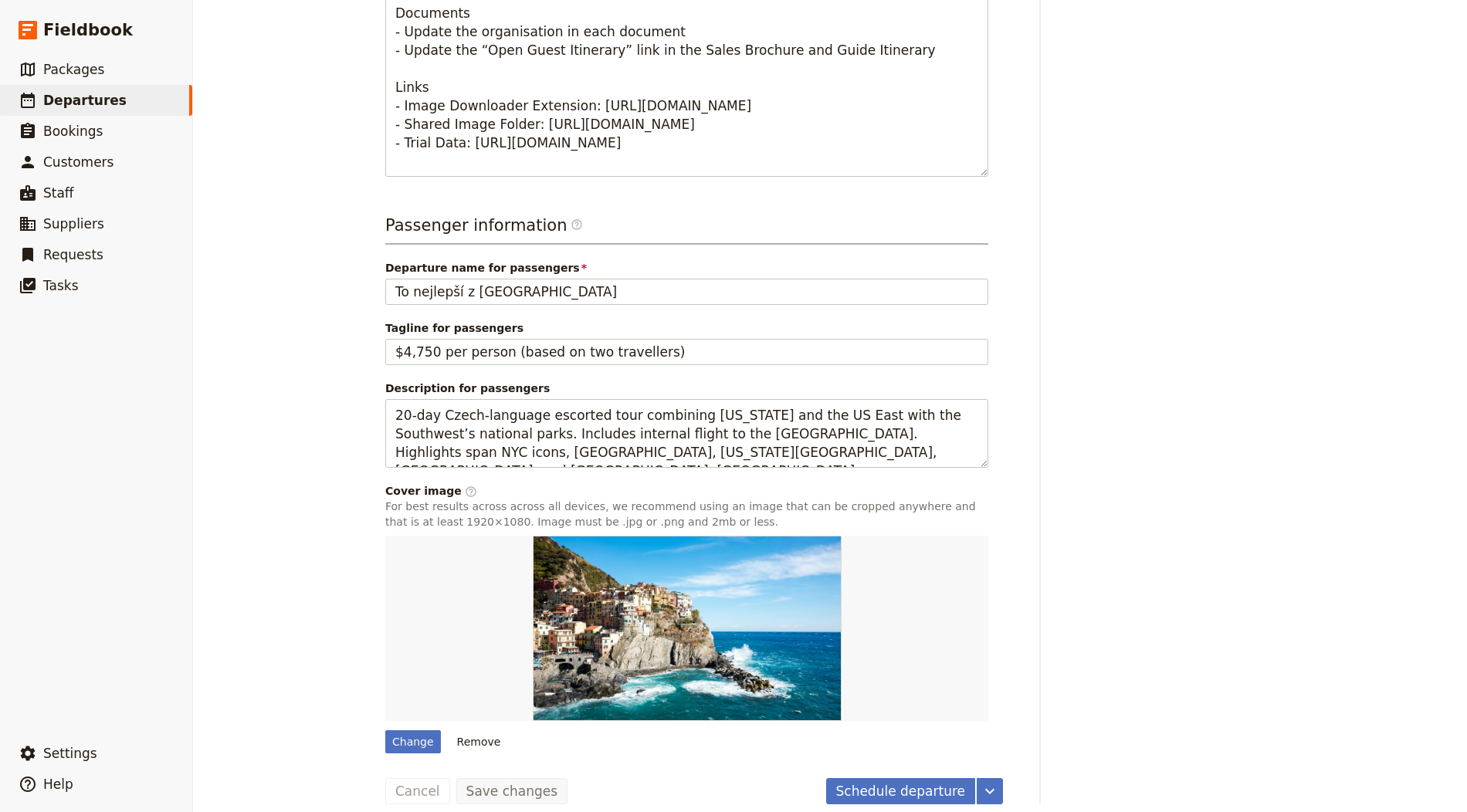
scroll to position [839, 0]
click at [393, 731] on div "Change" at bounding box center [413, 742] width 56 height 23
click at [385, 730] on input "Change" at bounding box center [384, 730] width 1 height 1
type input "C:\fakepath\jake-blucker-8LlJNFLTEm0-unsplash.jpg"
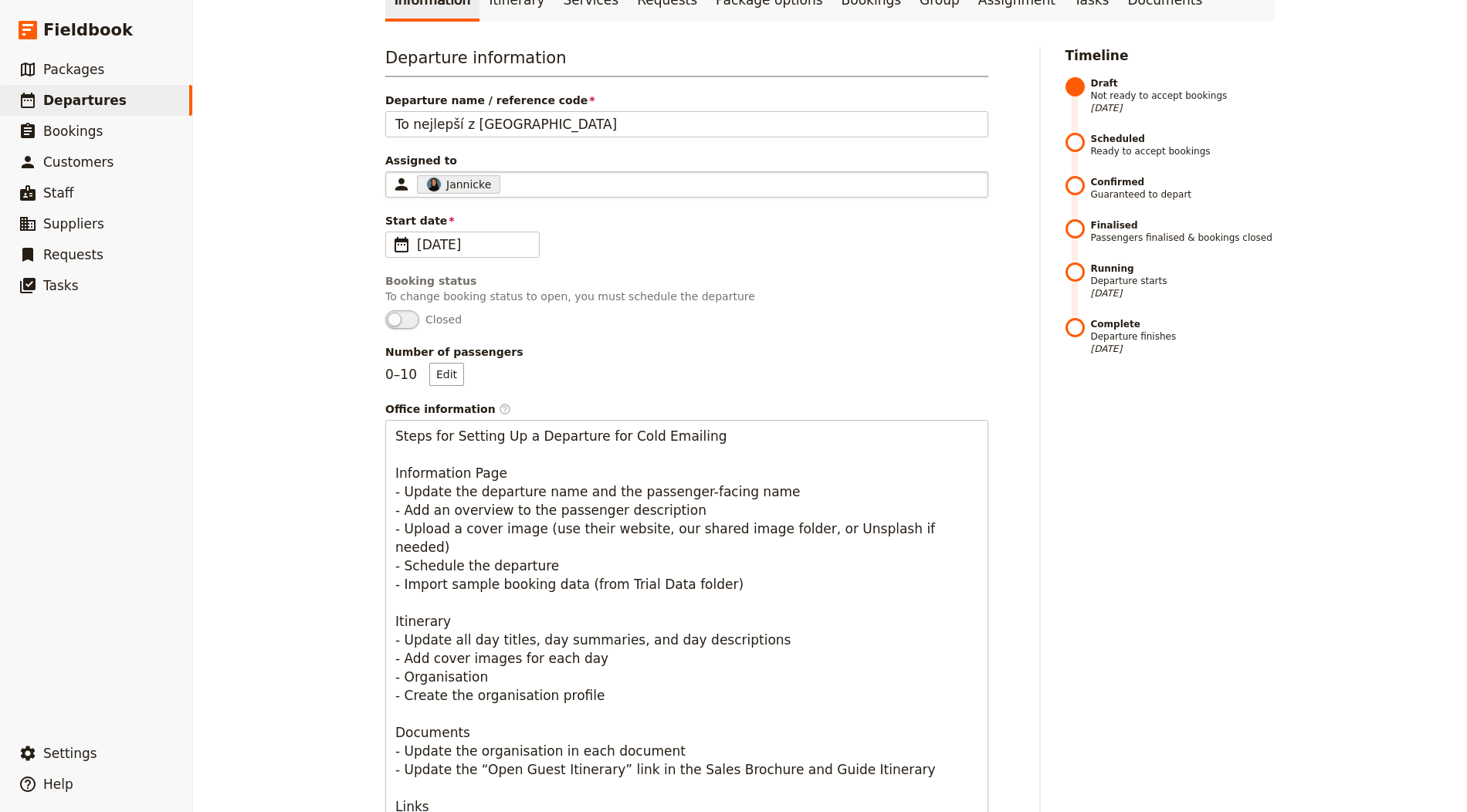
scroll to position [0, 0]
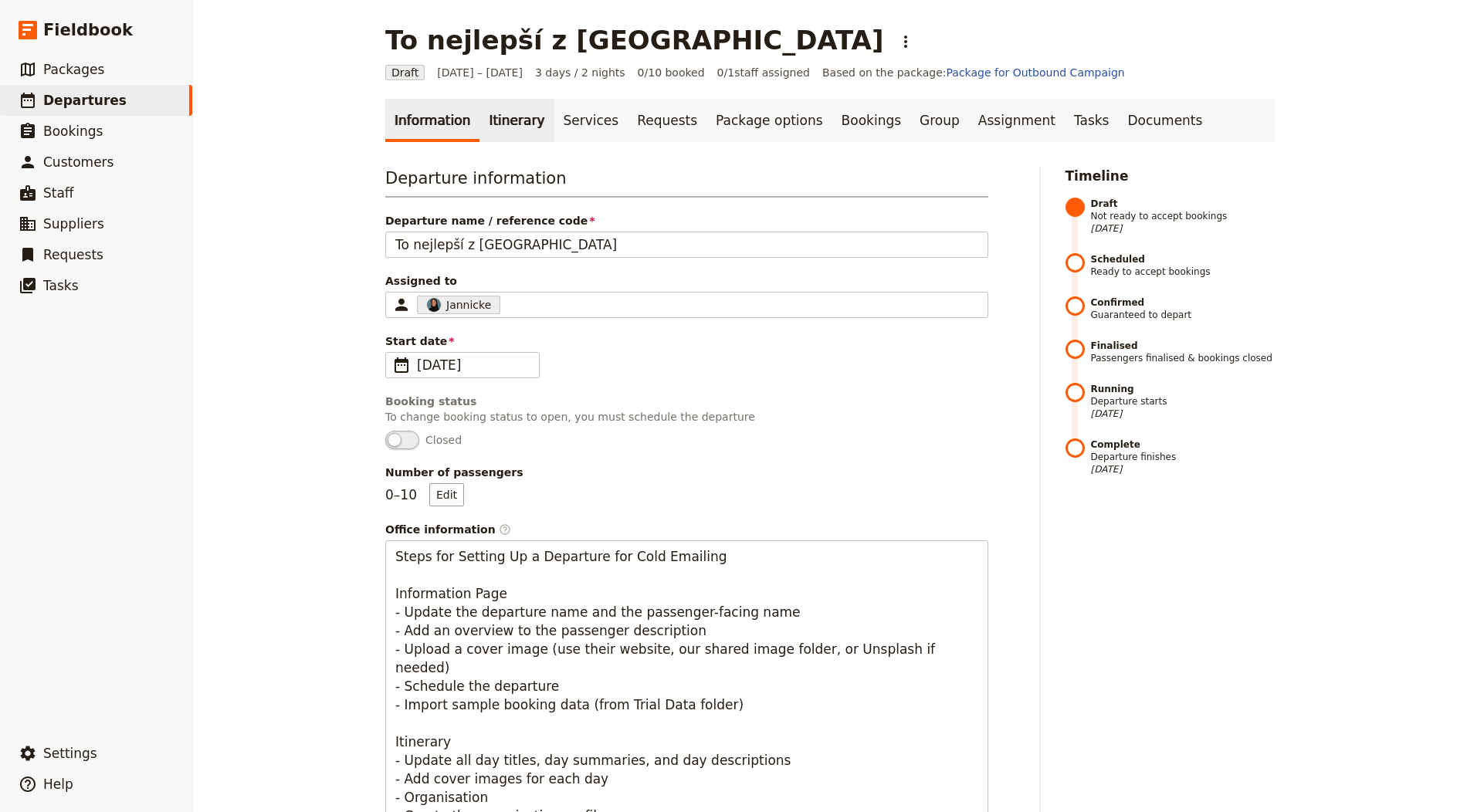
click at [511, 120] on link "Itinerary" at bounding box center [516, 120] width 74 height 43
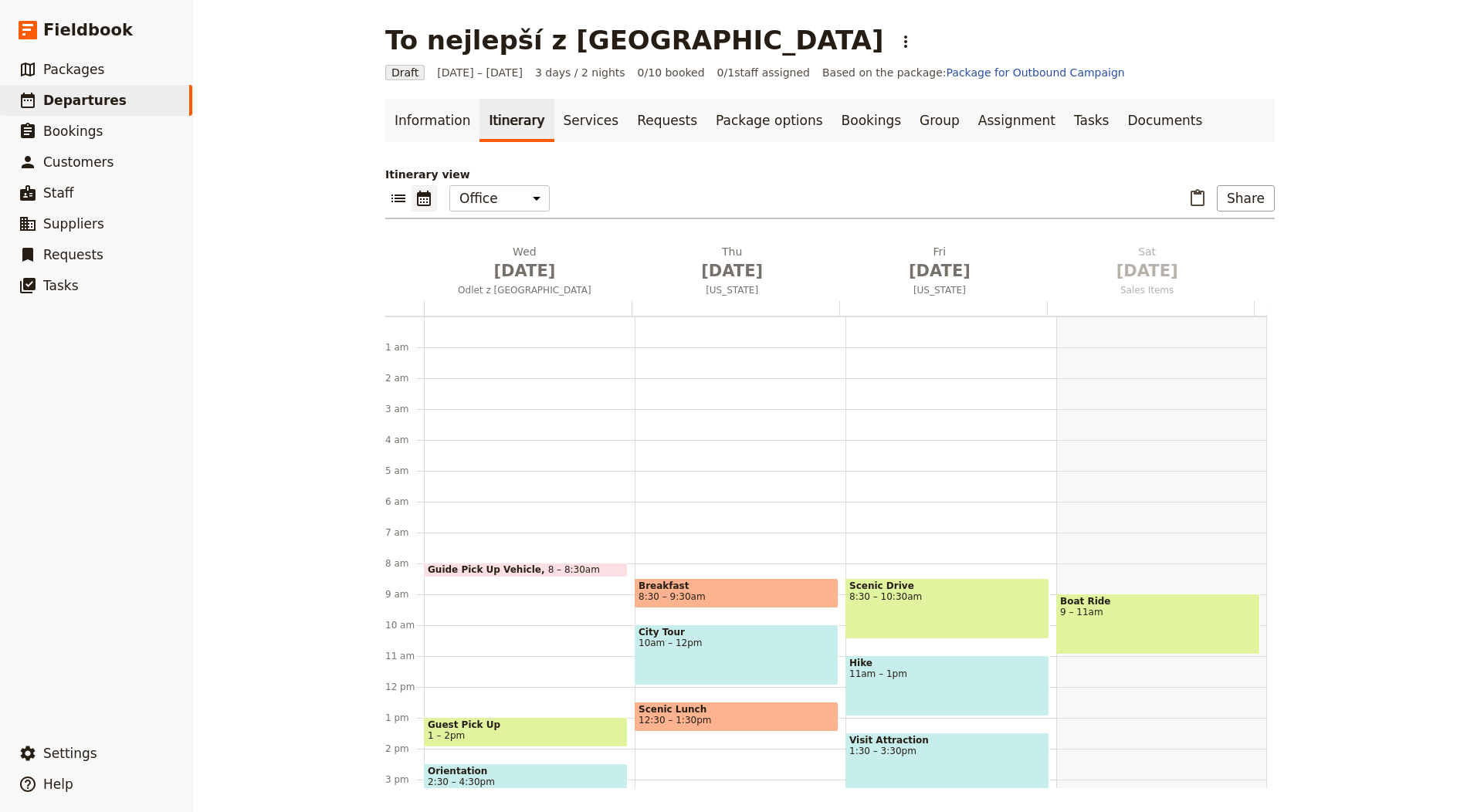
scroll to position [201, 0]
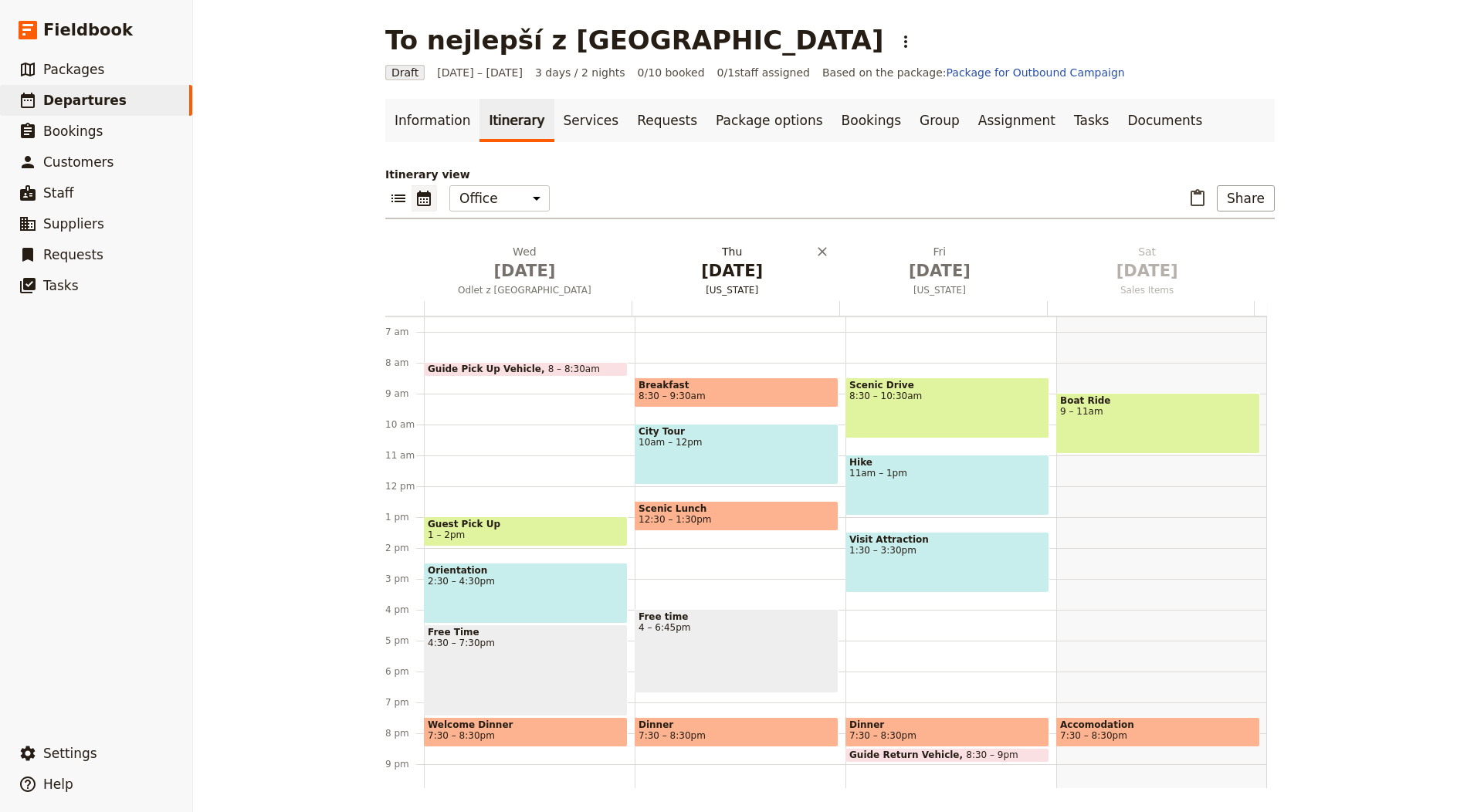
click at [498, 281] on button "Wed Oct 1 Odlet z Prahy" at bounding box center [527, 272] width 207 height 57
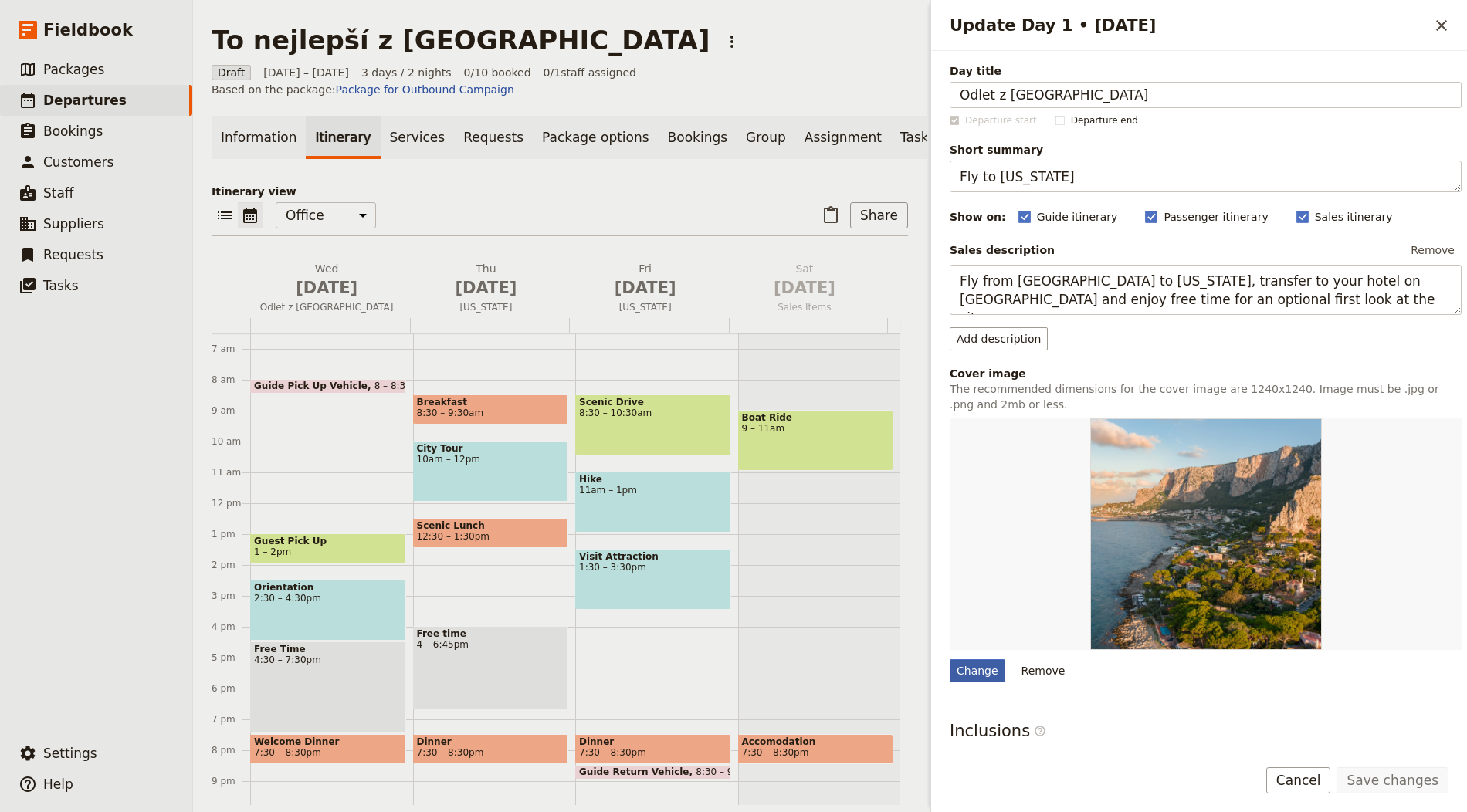
click at [977, 670] on div "Change" at bounding box center [978, 671] width 56 height 23
click at [950, 659] on input "Change" at bounding box center [949, 659] width 1 height 1
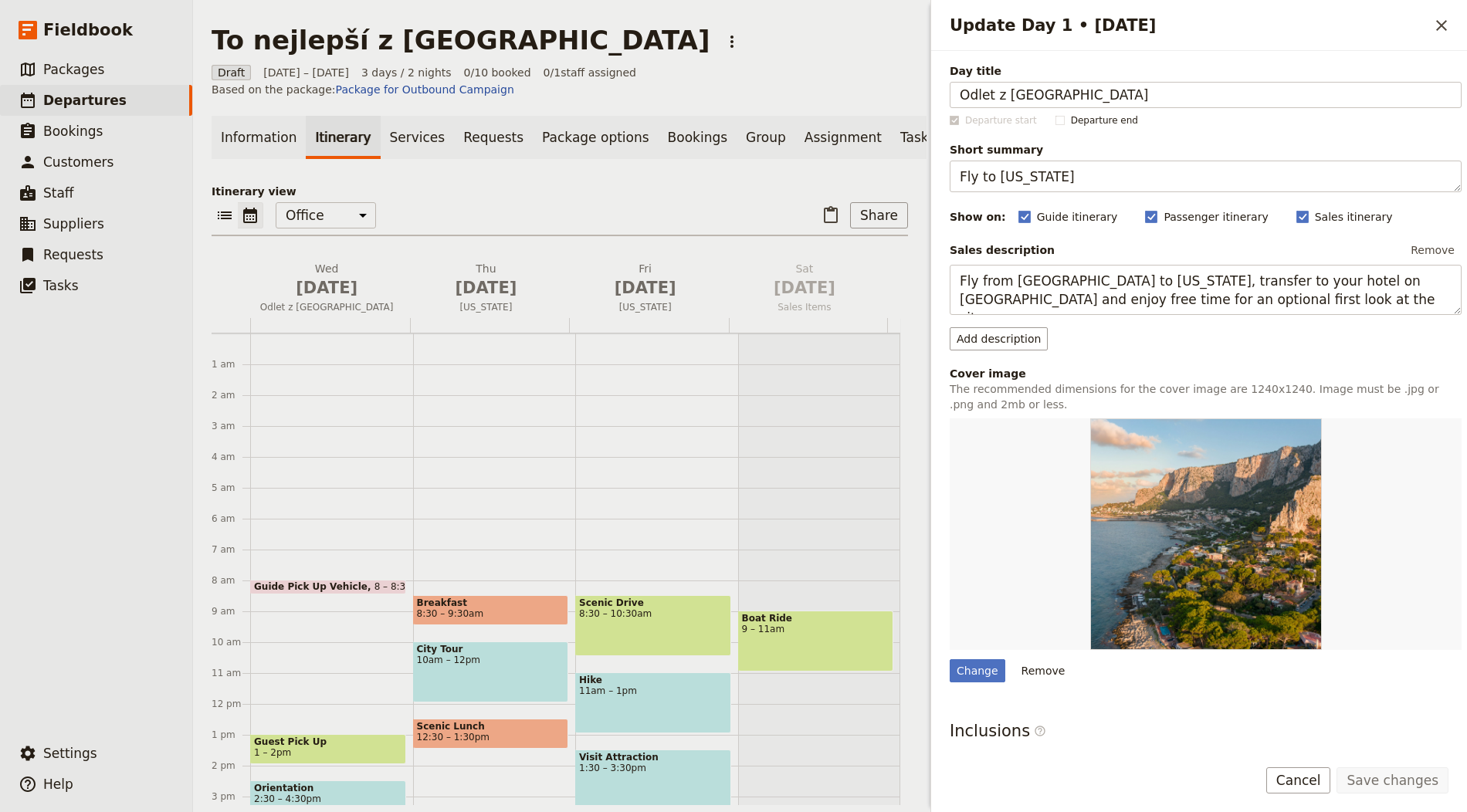
scroll to position [201, 0]
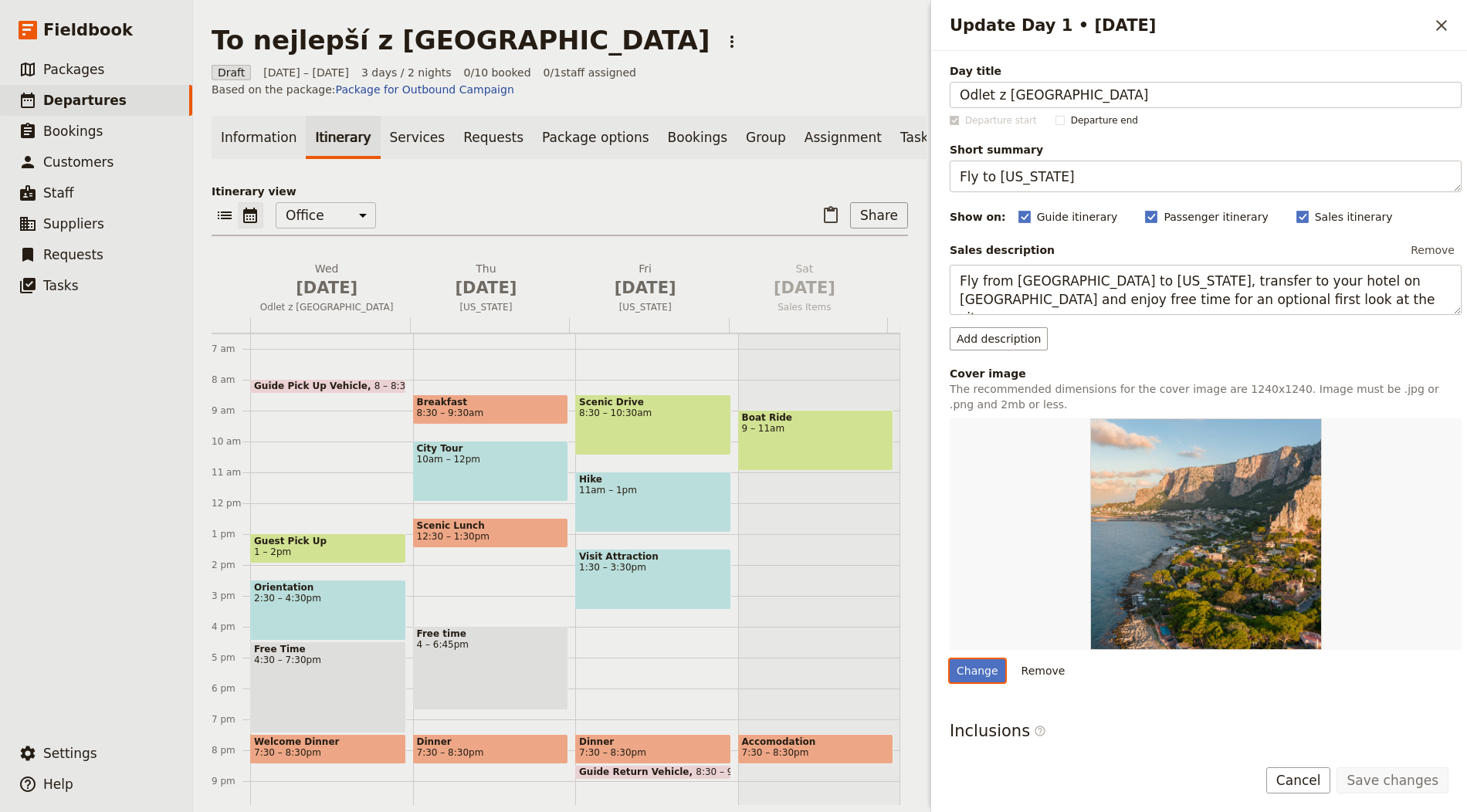
type input "C:\fakepath\New York - Citscape.jpg"
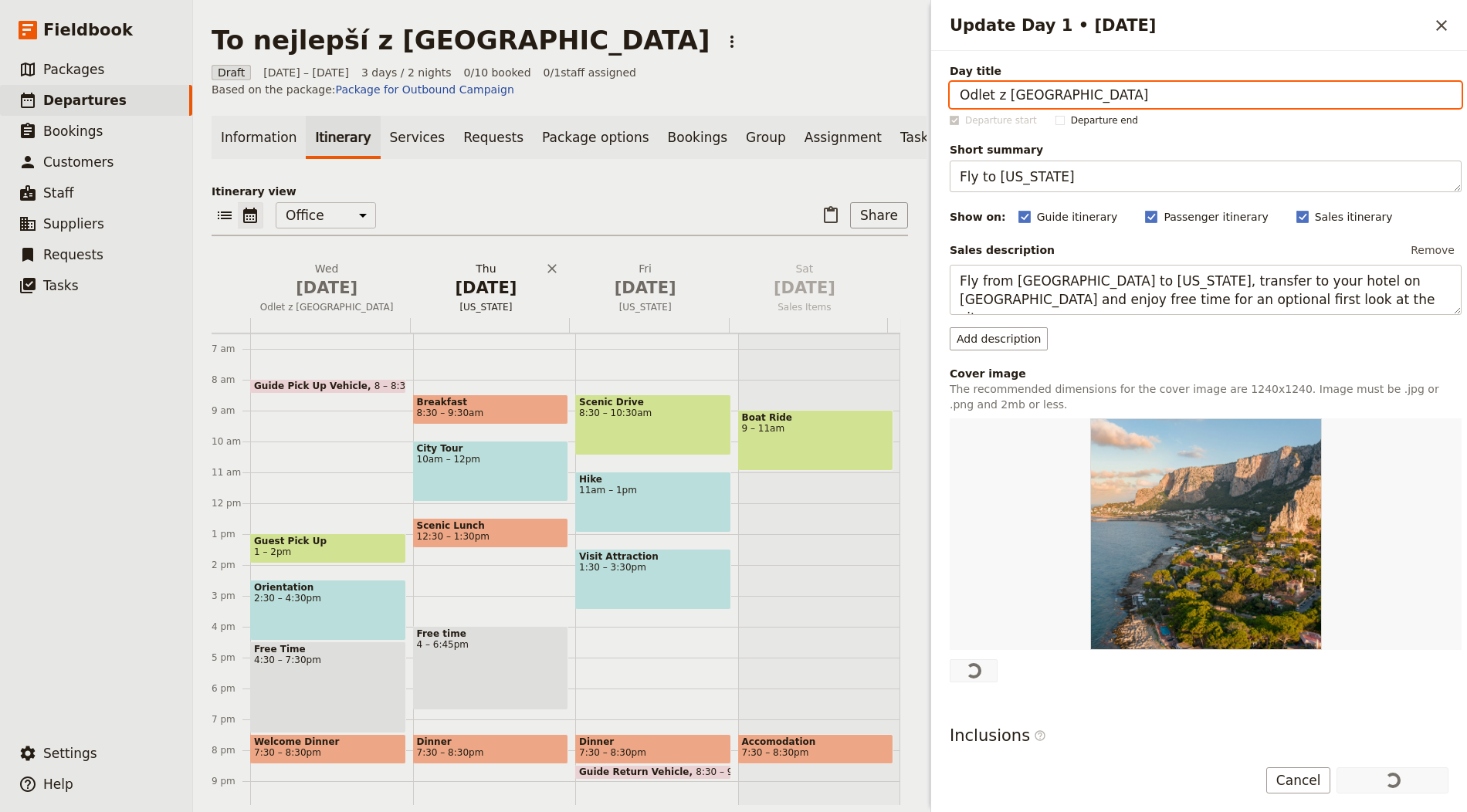
click at [486, 288] on span "[DATE]" at bounding box center [486, 287] width 140 height 23
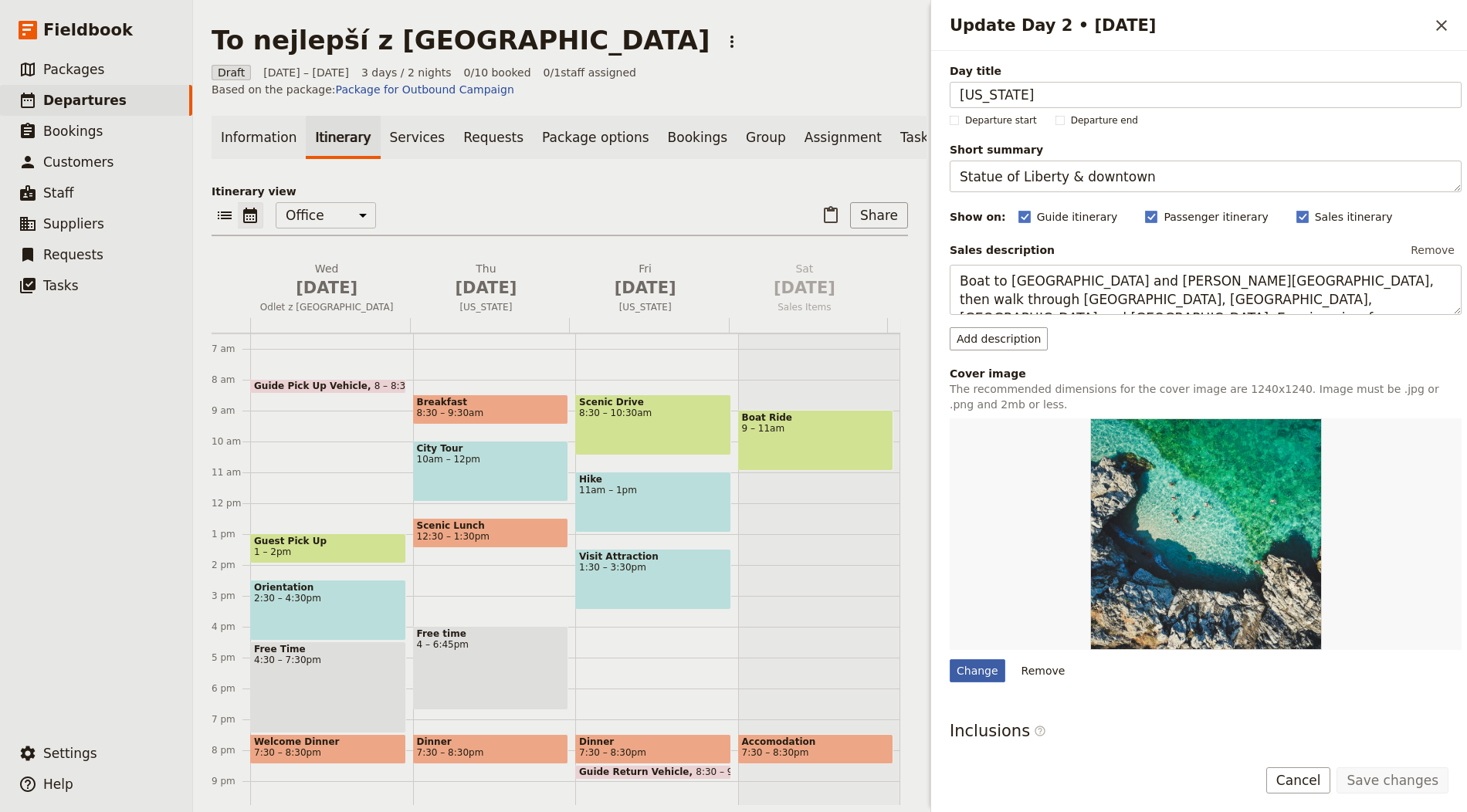
click at [979, 659] on div "Change" at bounding box center [978, 671] width 56 height 23
click at [950, 659] on input "Change" at bounding box center [949, 659] width 1 height 1
type input "C:\fakepath\New York - Statue of Liberty.jpg"
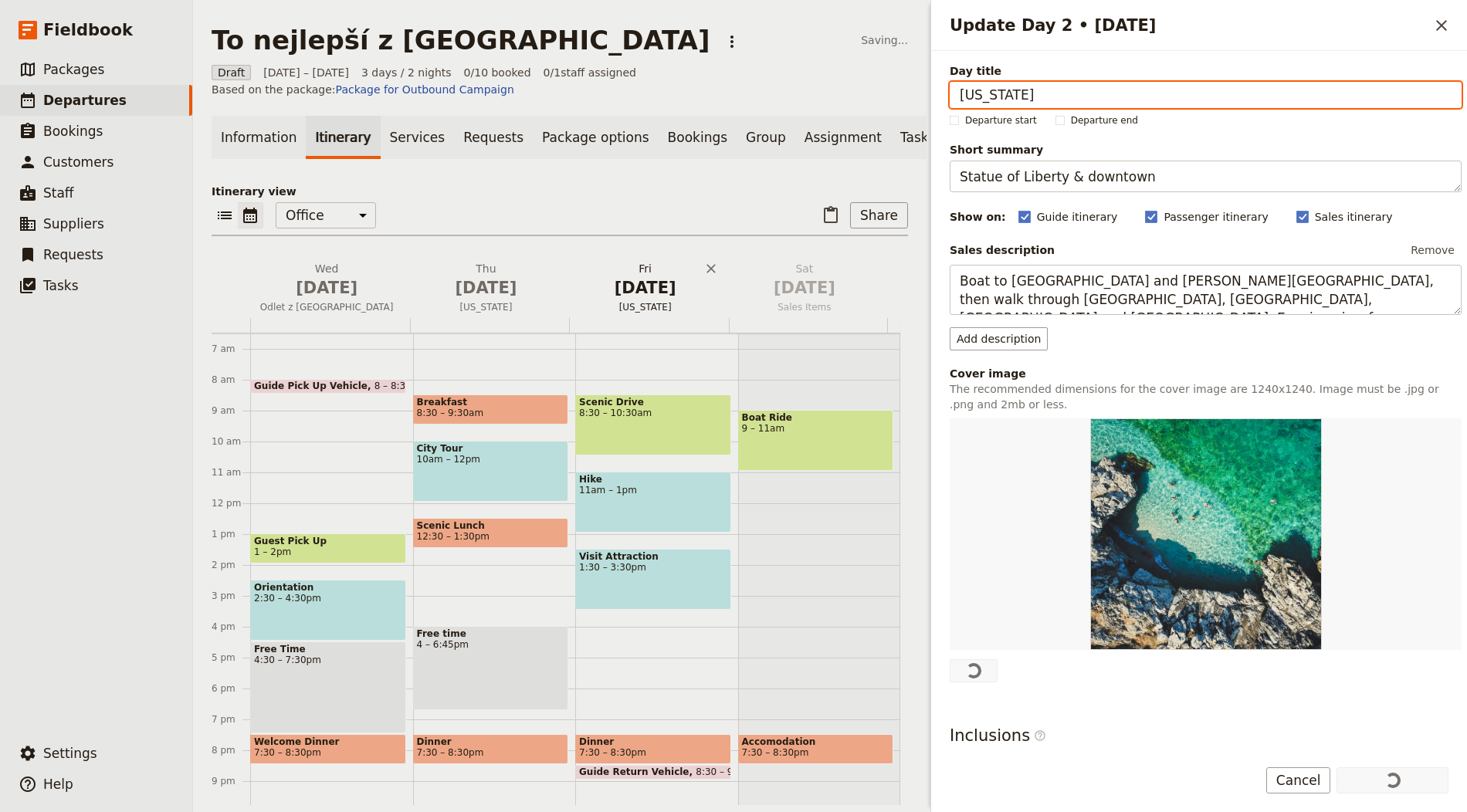
click at [624, 300] on span "[DATE]" at bounding box center [645, 287] width 140 height 23
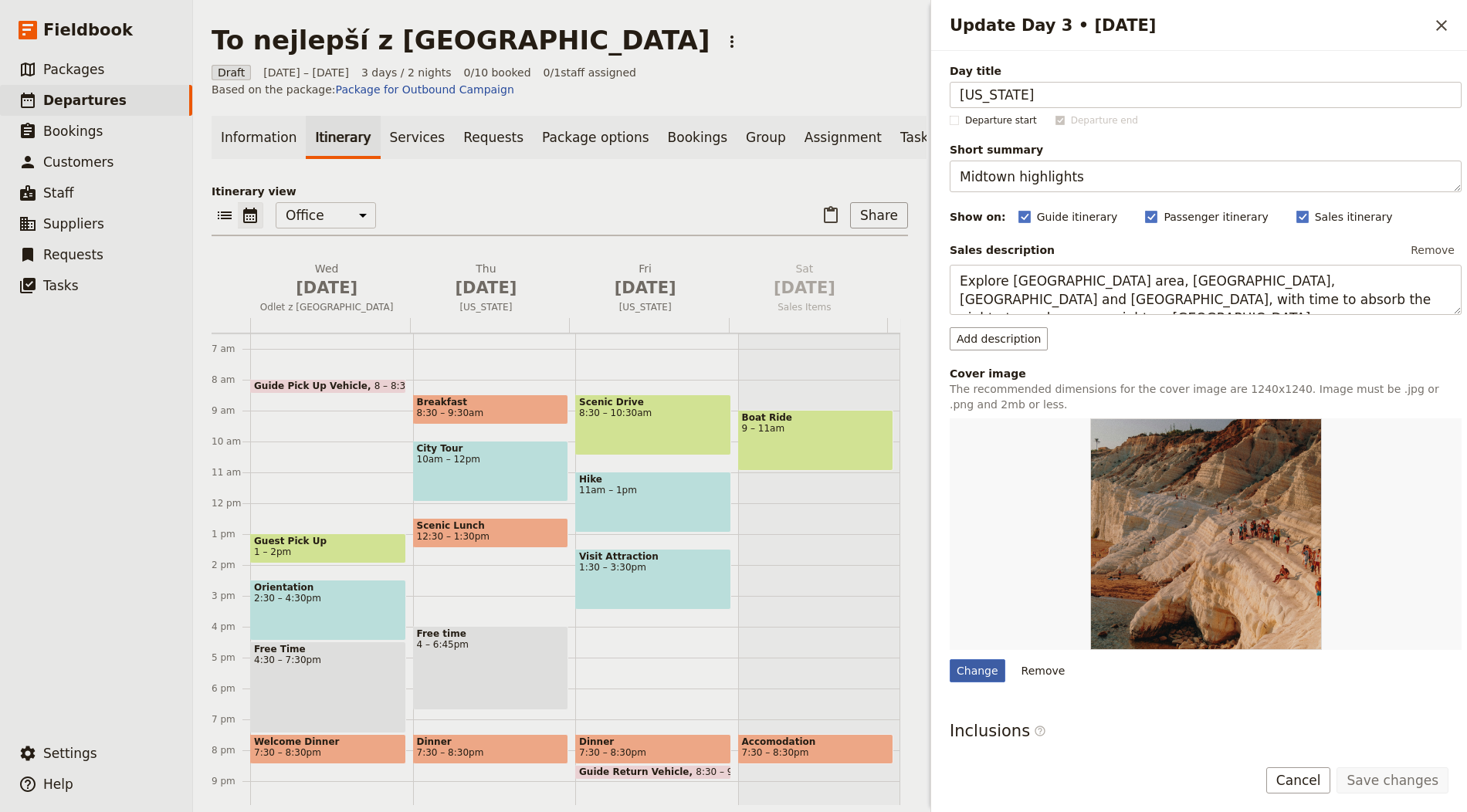
click at [957, 660] on div "Change" at bounding box center [978, 671] width 56 height 23
click at [950, 659] on input "Change" at bounding box center [949, 659] width 1 height 1
type input "C:\fakepath\New York - Brooklyn Bridge.jpg"
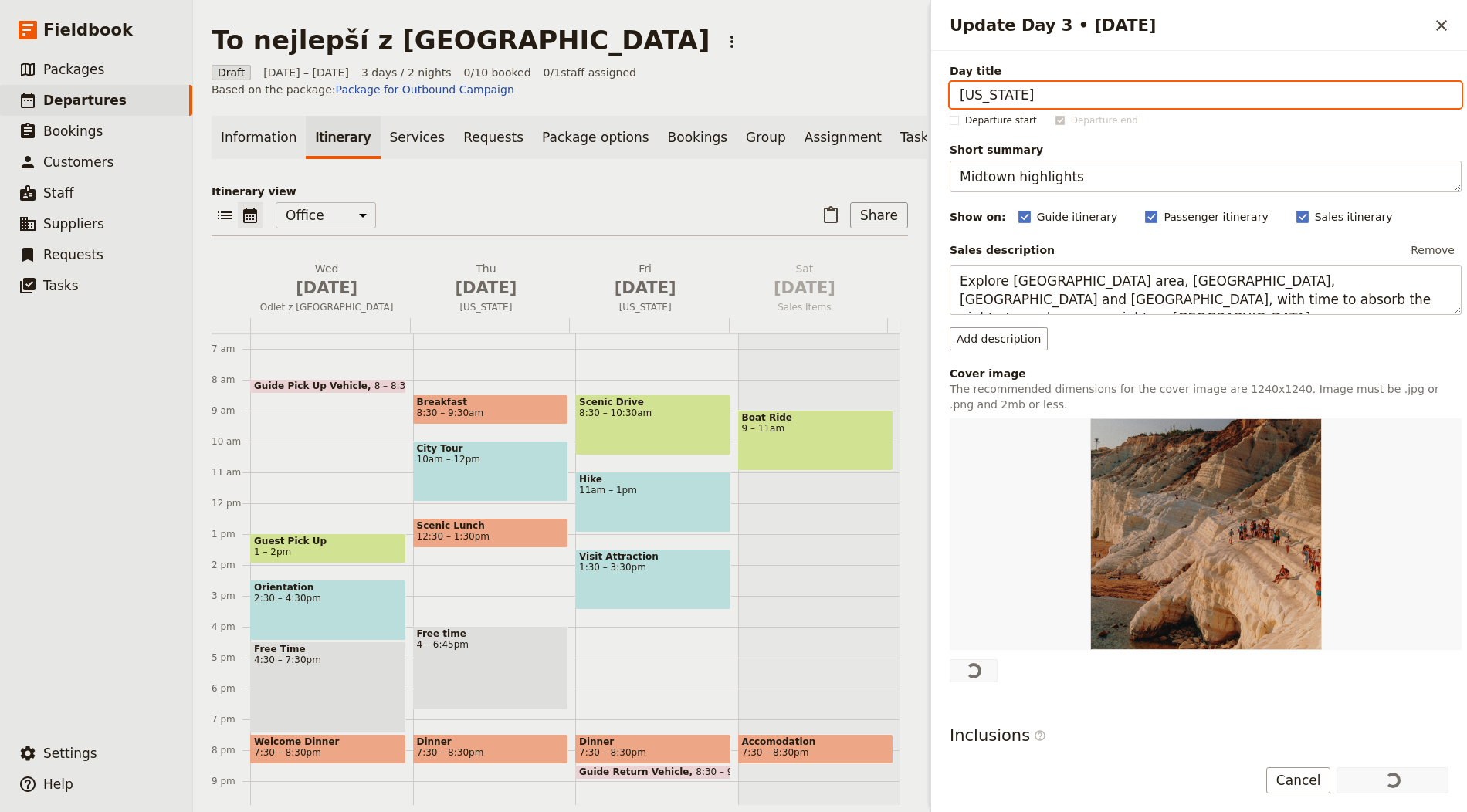
drag, startPoint x: 697, startPoint y: 38, endPoint x: 816, endPoint y: 89, distance: 129.5
click at [697, 38] on div "To nejlepší z USA ​" at bounding box center [559, 40] width 697 height 31
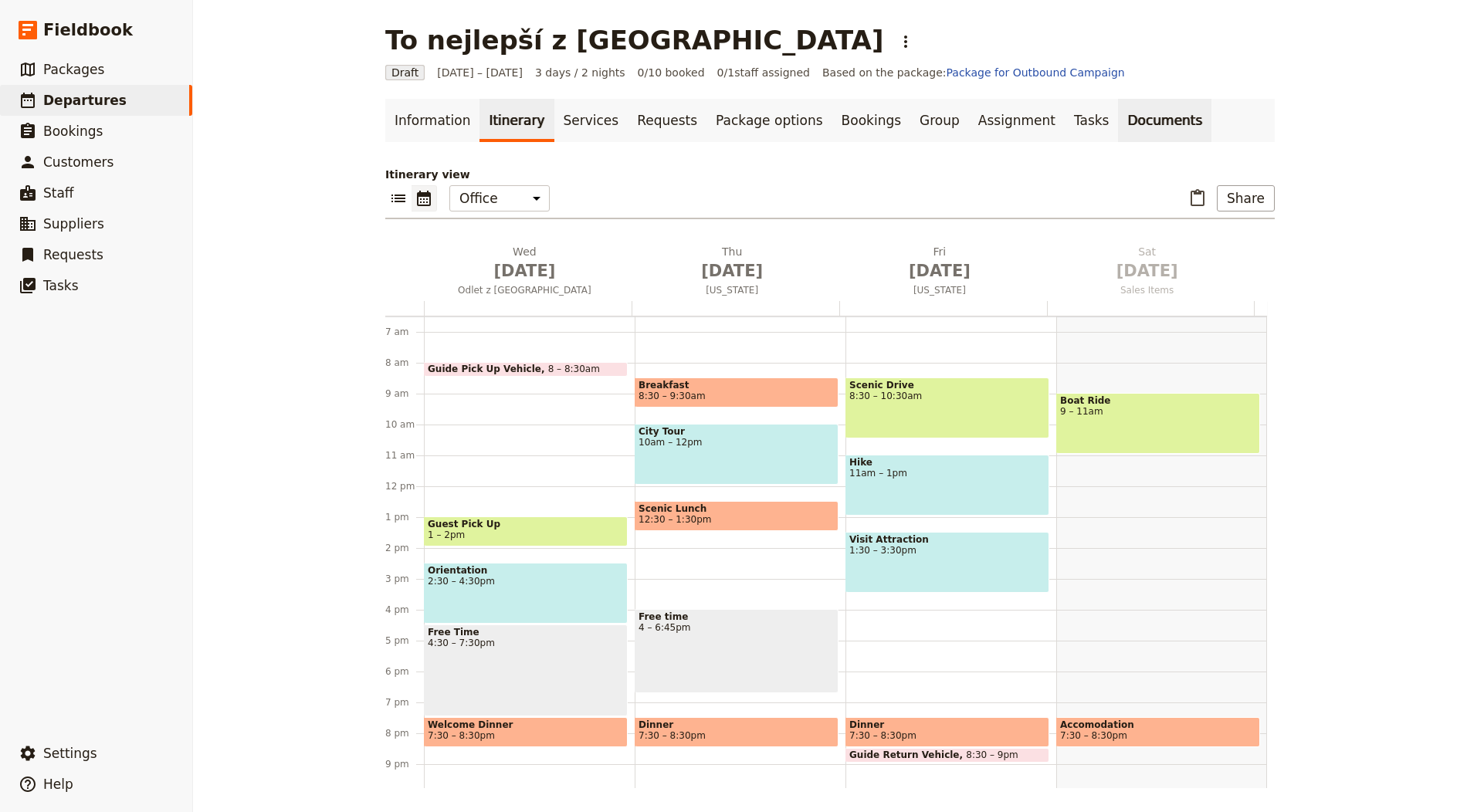
click at [1118, 126] on link "Documents" at bounding box center [1165, 120] width 93 height 43
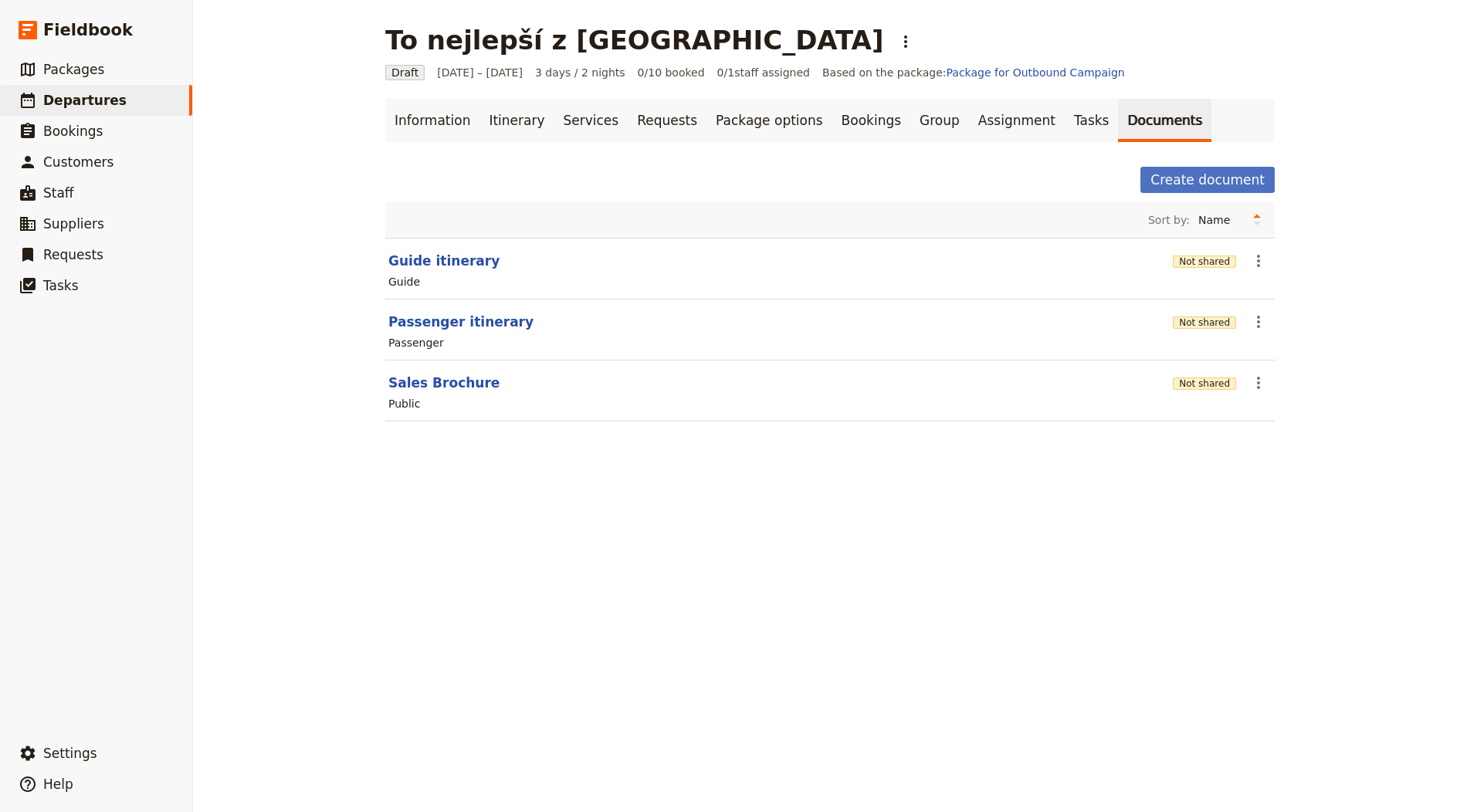
click at [1196, 312] on div "Not shared" at bounding box center [1205, 322] width 63 height 26
click at [1199, 319] on button "Not shared" at bounding box center [1205, 322] width 63 height 12
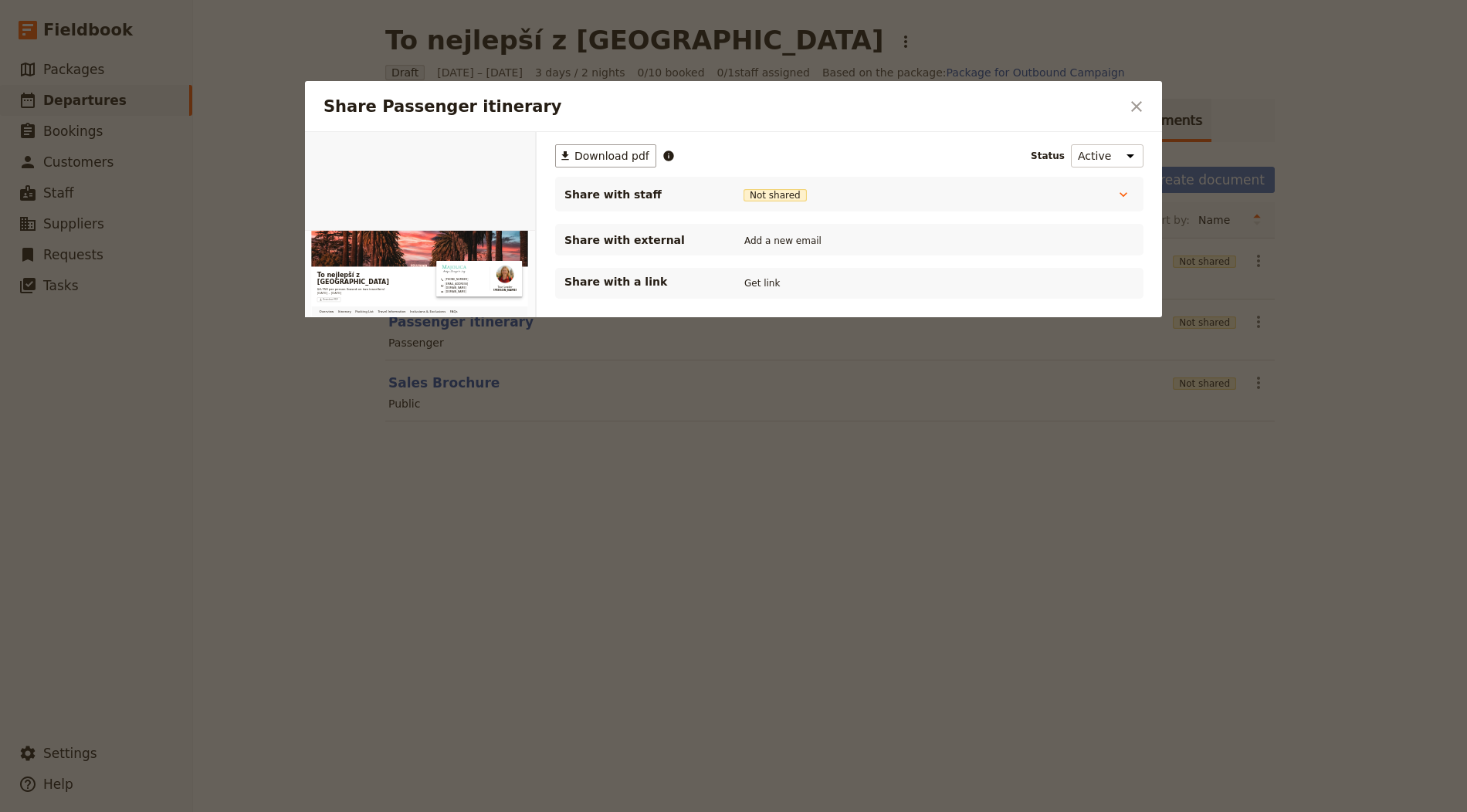
click at [775, 271] on div "Share with a link Get link" at bounding box center [849, 283] width 588 height 31
click at [756, 302] on div "​ Download pdf Status Active Inactive Share with staff Not shared Tour Guide No…" at bounding box center [849, 296] width 625 height 328
click at [758, 287] on button "Get link" at bounding box center [762, 283] width 43 height 17
click at [1128, 117] on button "​" at bounding box center [1137, 106] width 26 height 26
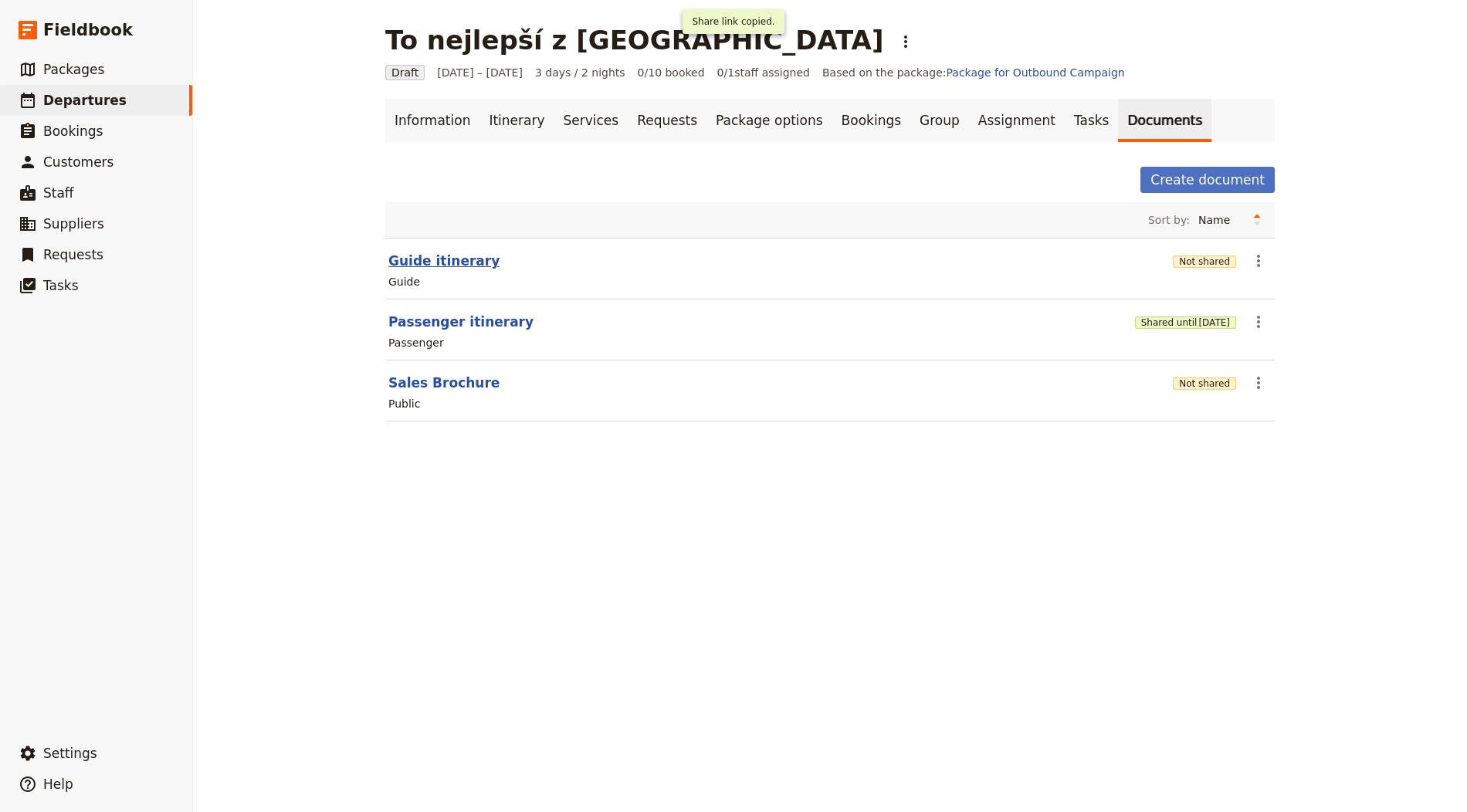
click at [415, 260] on button "Guide itinerary" at bounding box center [444, 261] width 112 height 19
select select "STAFF"
select select "RUN_SHEET"
select select "LARGE"
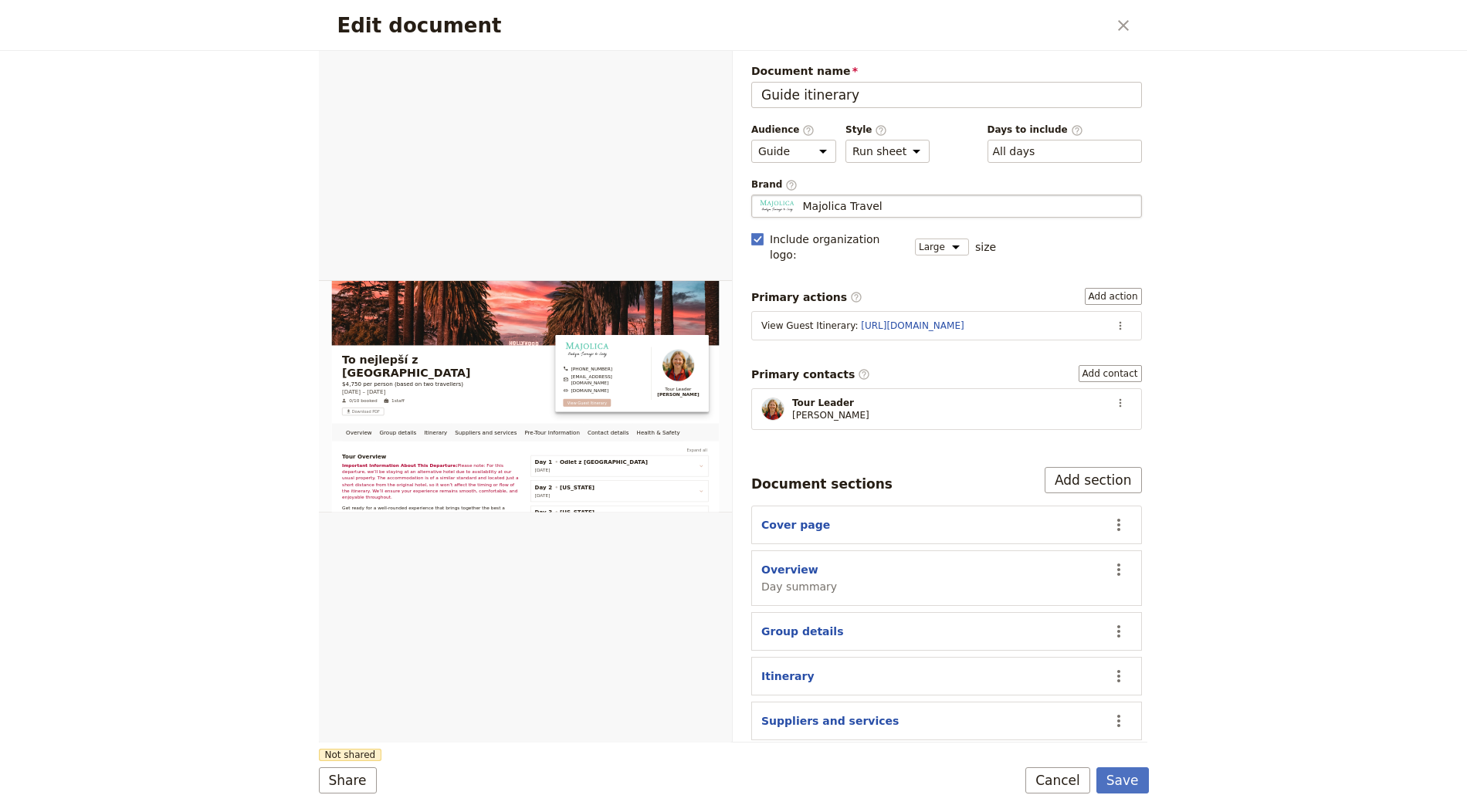
click at [879, 194] on fieldset "Majolica Travel Majolica Travel" at bounding box center [947, 206] width 391 height 23
click at [758, 194] on input "Majolica Travel" at bounding box center [757, 194] width 1 height 1
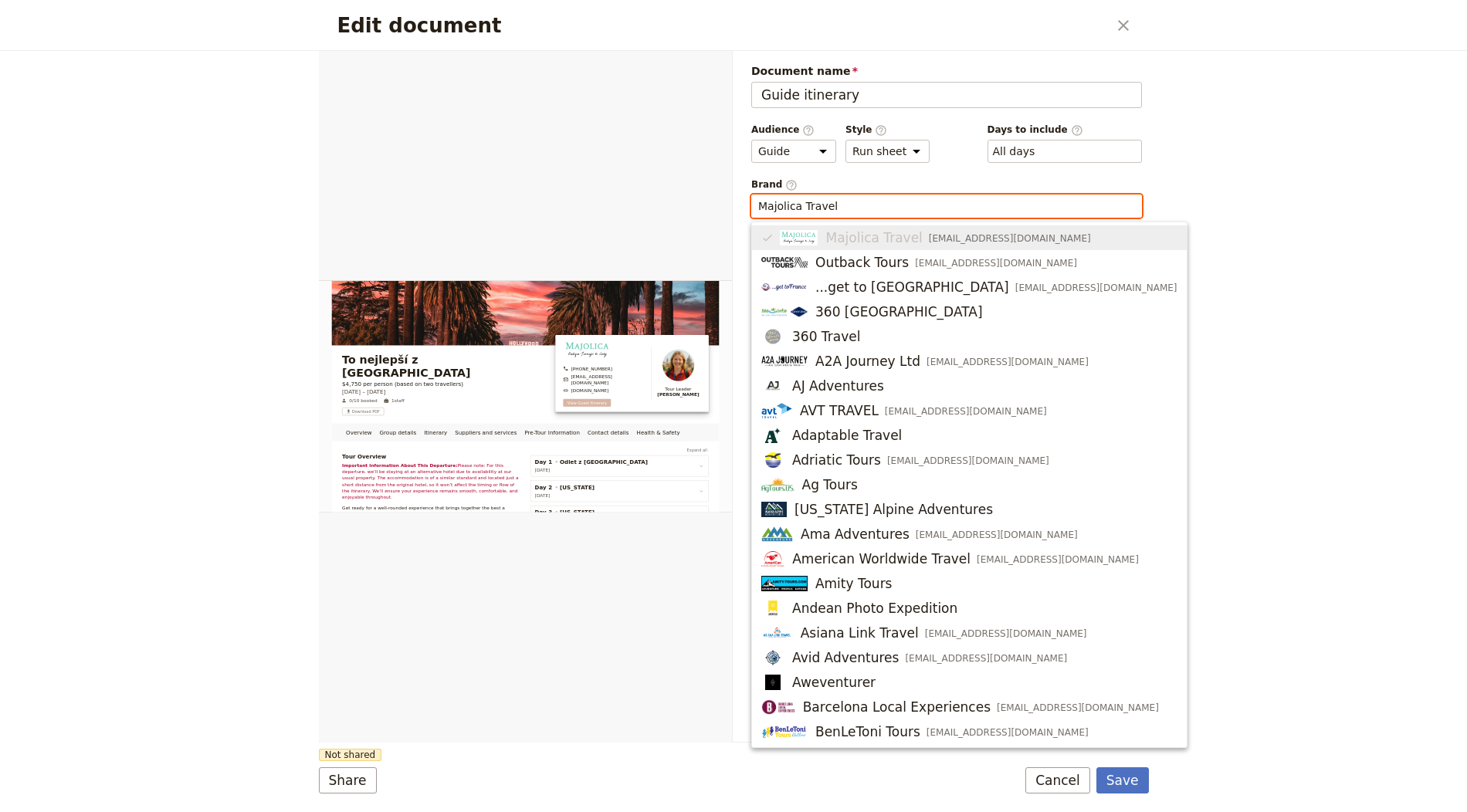
click at [877, 198] on input "Majolica Travel" at bounding box center [946, 206] width 377 height 16
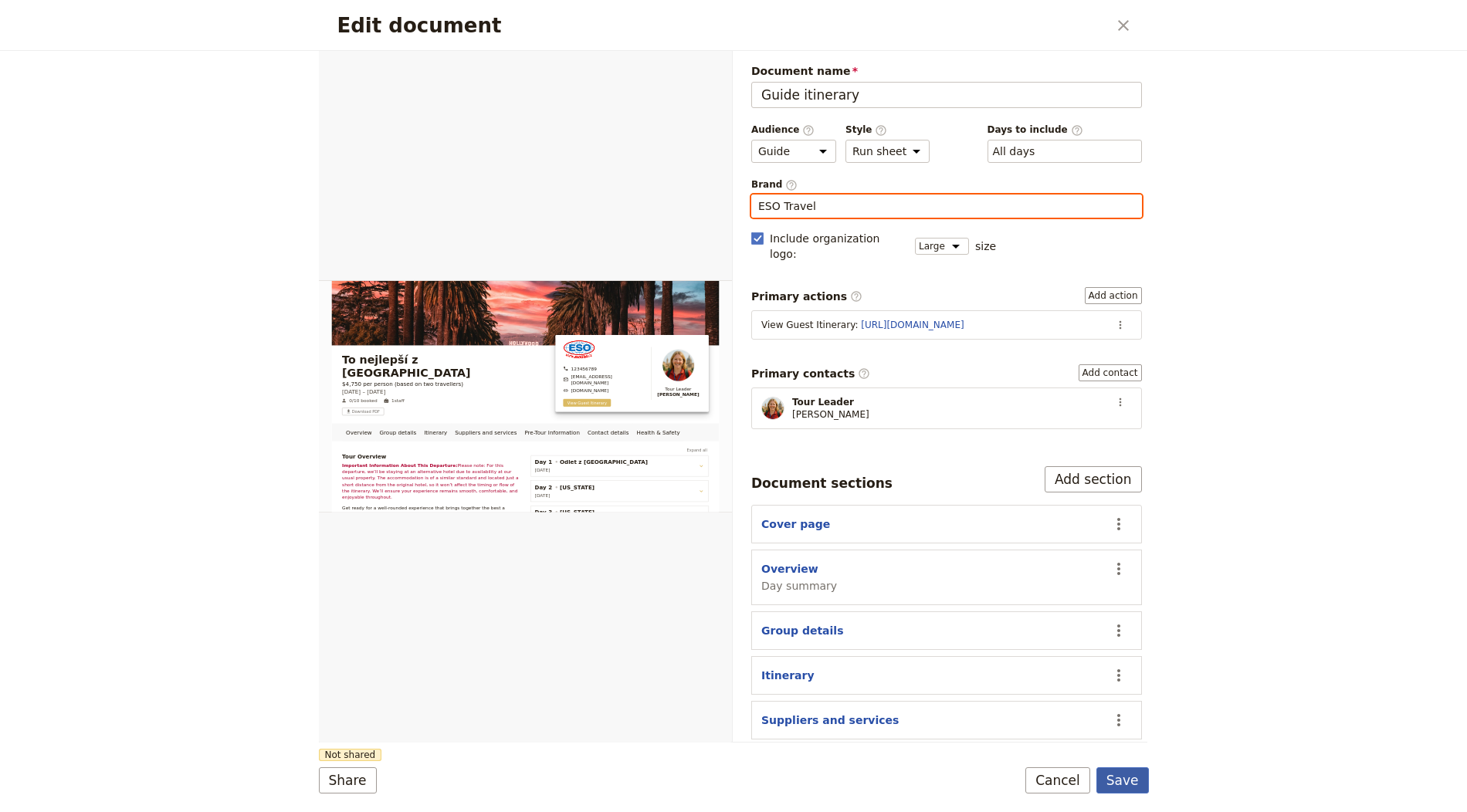
type input "ESO Travel"
click at [1128, 783] on button "Save" at bounding box center [1122, 780] width 52 height 26
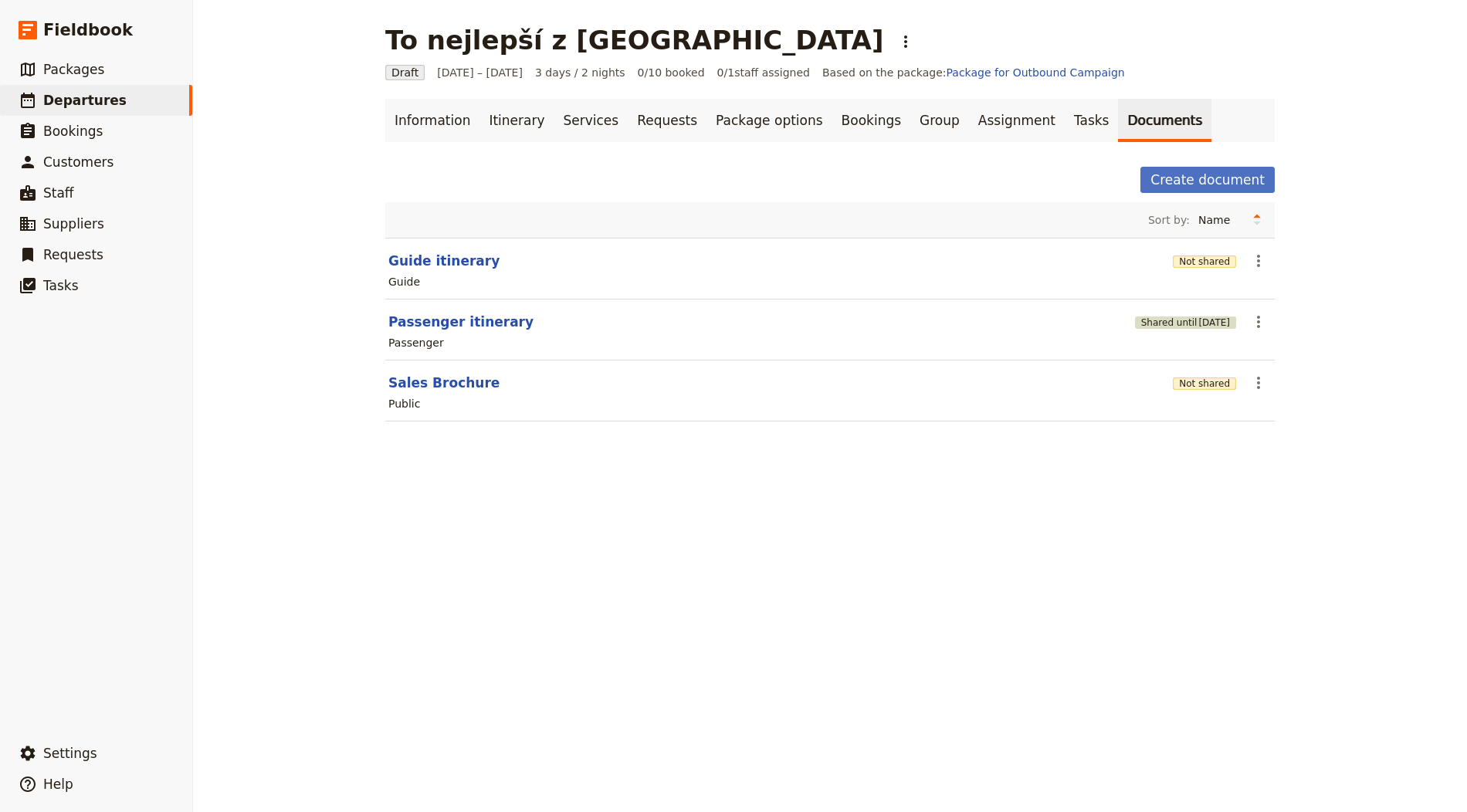
click at [1135, 320] on button "Shared until [DATE]" at bounding box center [1185, 322] width 101 height 12
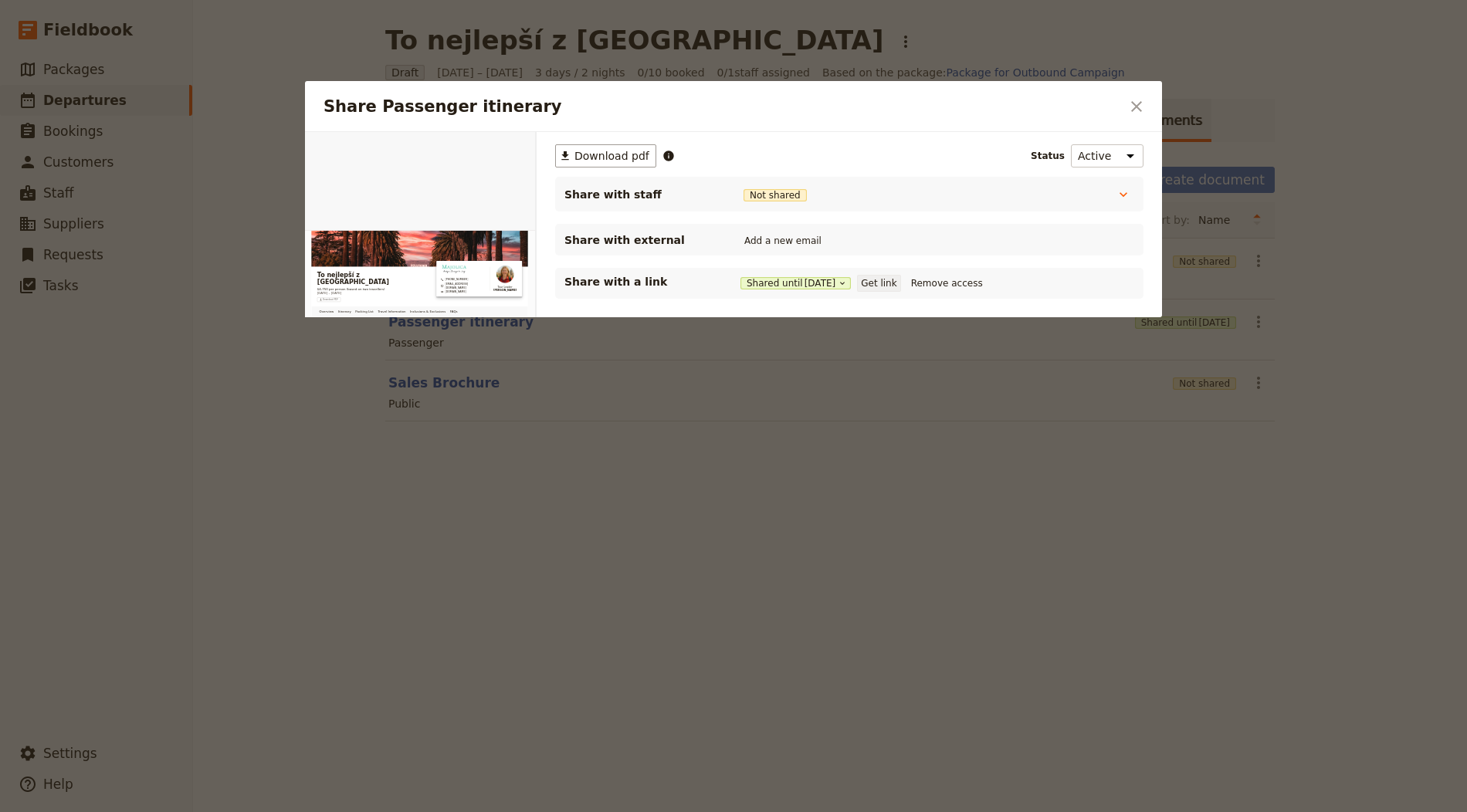
click at [883, 288] on div "Share with a link Shared until 3 Nov 2025 Get link Remove access" at bounding box center [849, 284] width 569 height 19
click at [885, 286] on button "Get link" at bounding box center [878, 283] width 43 height 17
click at [1138, 104] on icon "Close dialog" at bounding box center [1137, 107] width 11 height 11
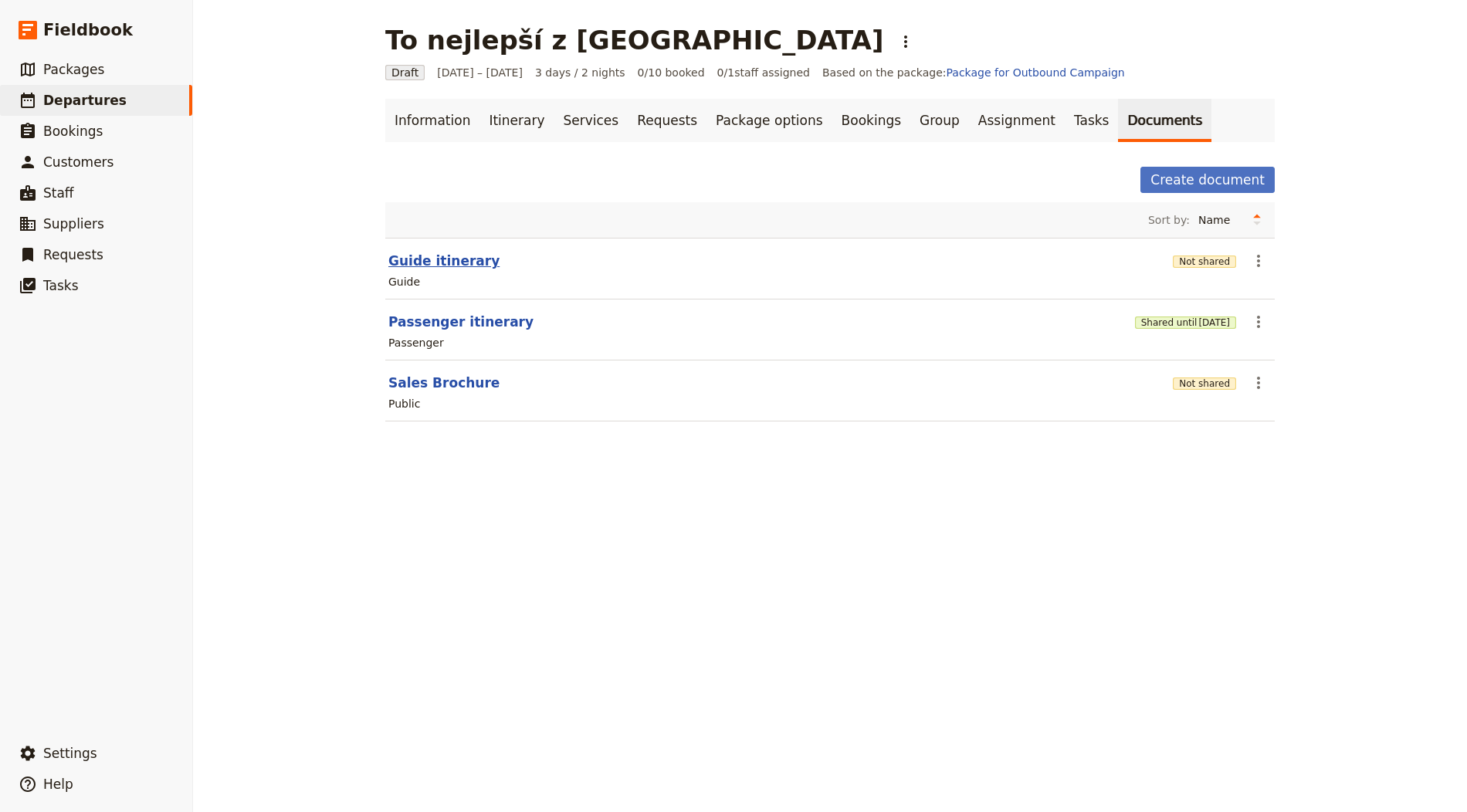
click at [448, 252] on button "Guide itinerary" at bounding box center [444, 261] width 112 height 19
select select "STAFF"
select select "RUN_SHEET"
select select "LARGE"
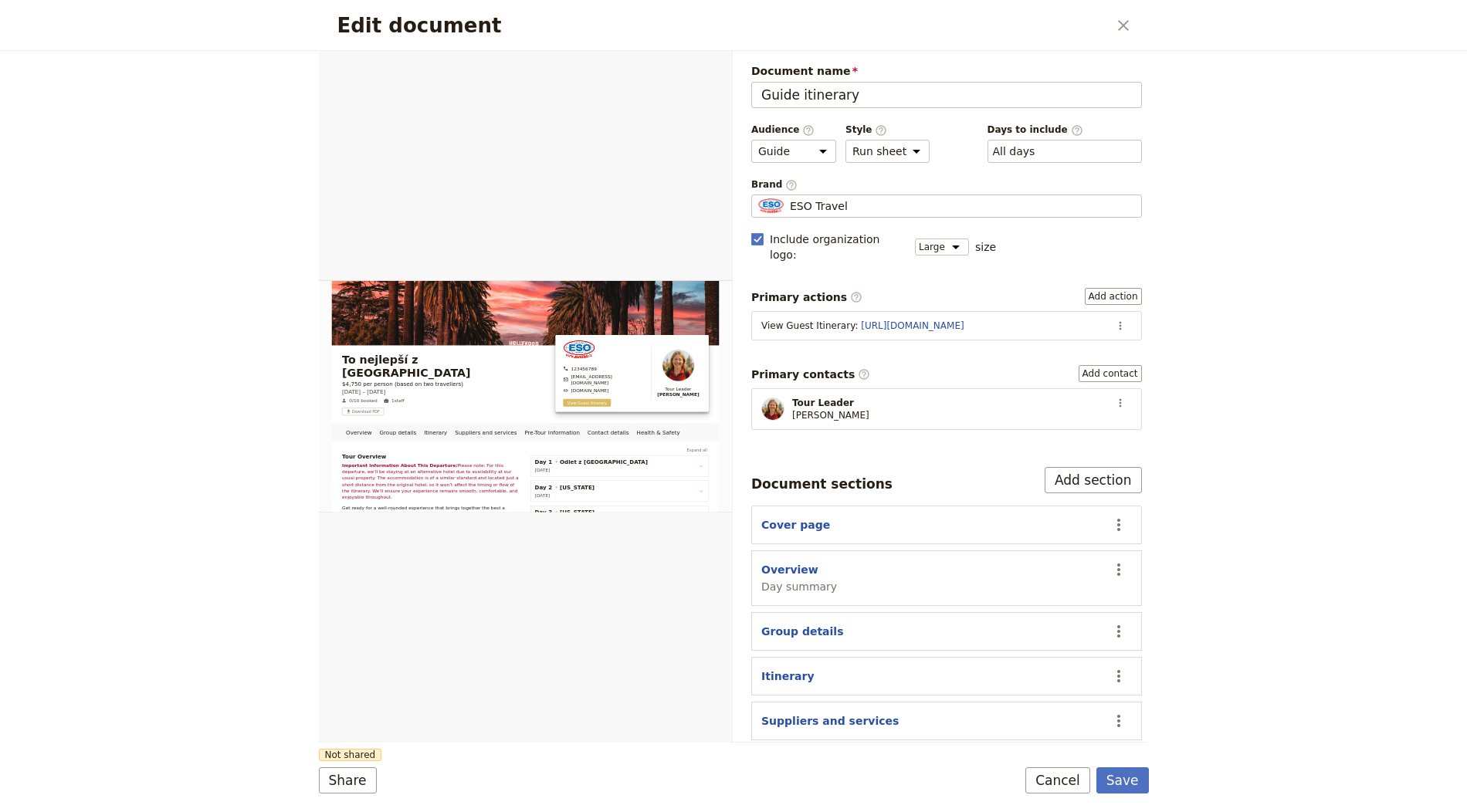
drag, startPoint x: 1107, startPoint y: 305, endPoint x: 1108, endPoint y: 321, distance: 16.0
click at [1119, 322] on icon "Actions" at bounding box center [1120, 326] width 2 height 8
click at [1100, 336] on span "Edit action" at bounding box center [1068, 337] width 80 height 16
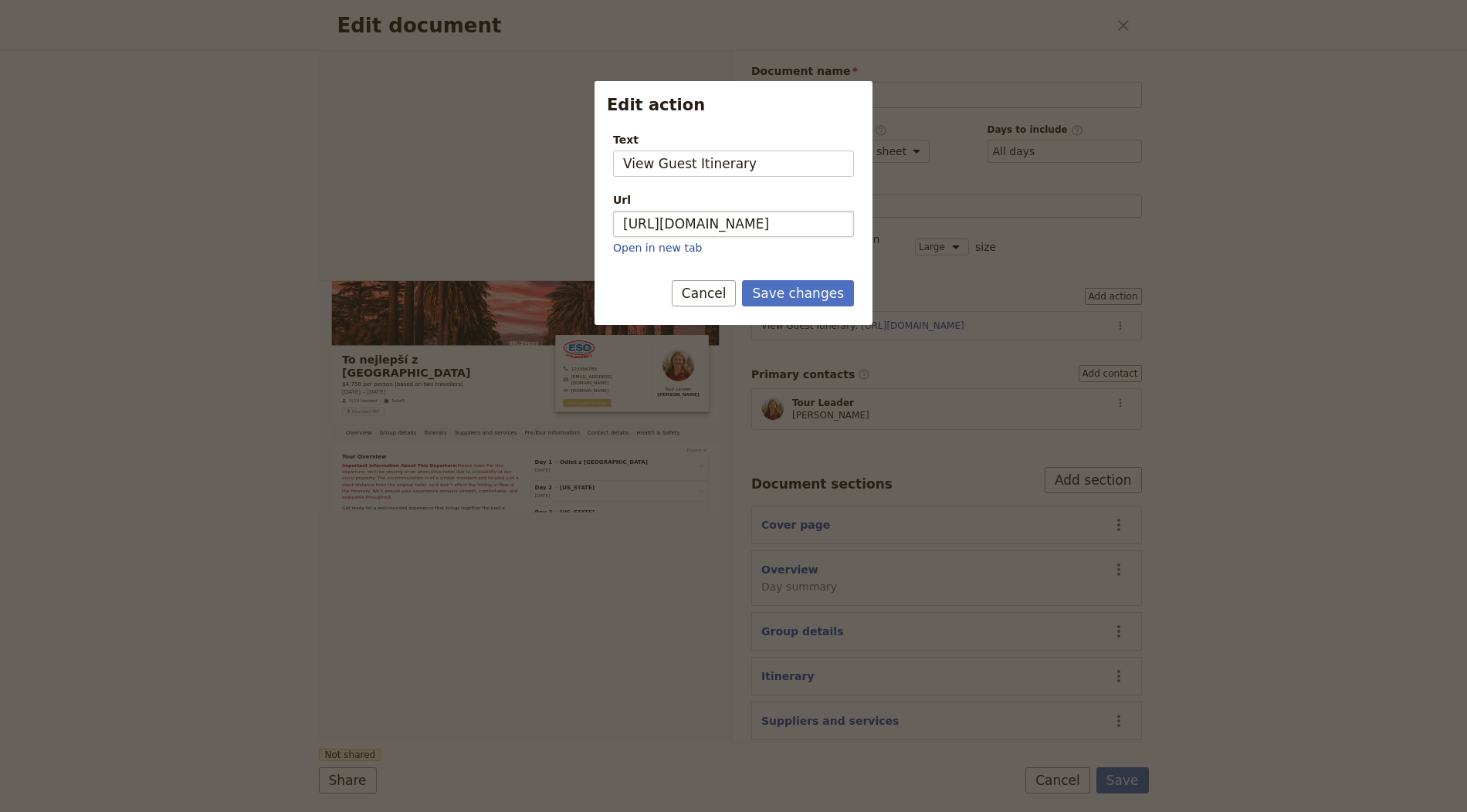
drag, startPoint x: 759, startPoint y: 208, endPoint x: 750, endPoint y: 215, distance: 11.4
click at [759, 209] on div "Url https://trips.fieldbook.com/d/oRskqrtfNakCJNK0LEIDj Open in new tab" at bounding box center [733, 224] width 241 height 63
click at [750, 215] on input "https://trips.fieldbook.com/d/oRskqrtfNakCJNK0LEIDj" at bounding box center [733, 224] width 241 height 26
paste input "1vzFSVFnQE7skhVcczIo2"
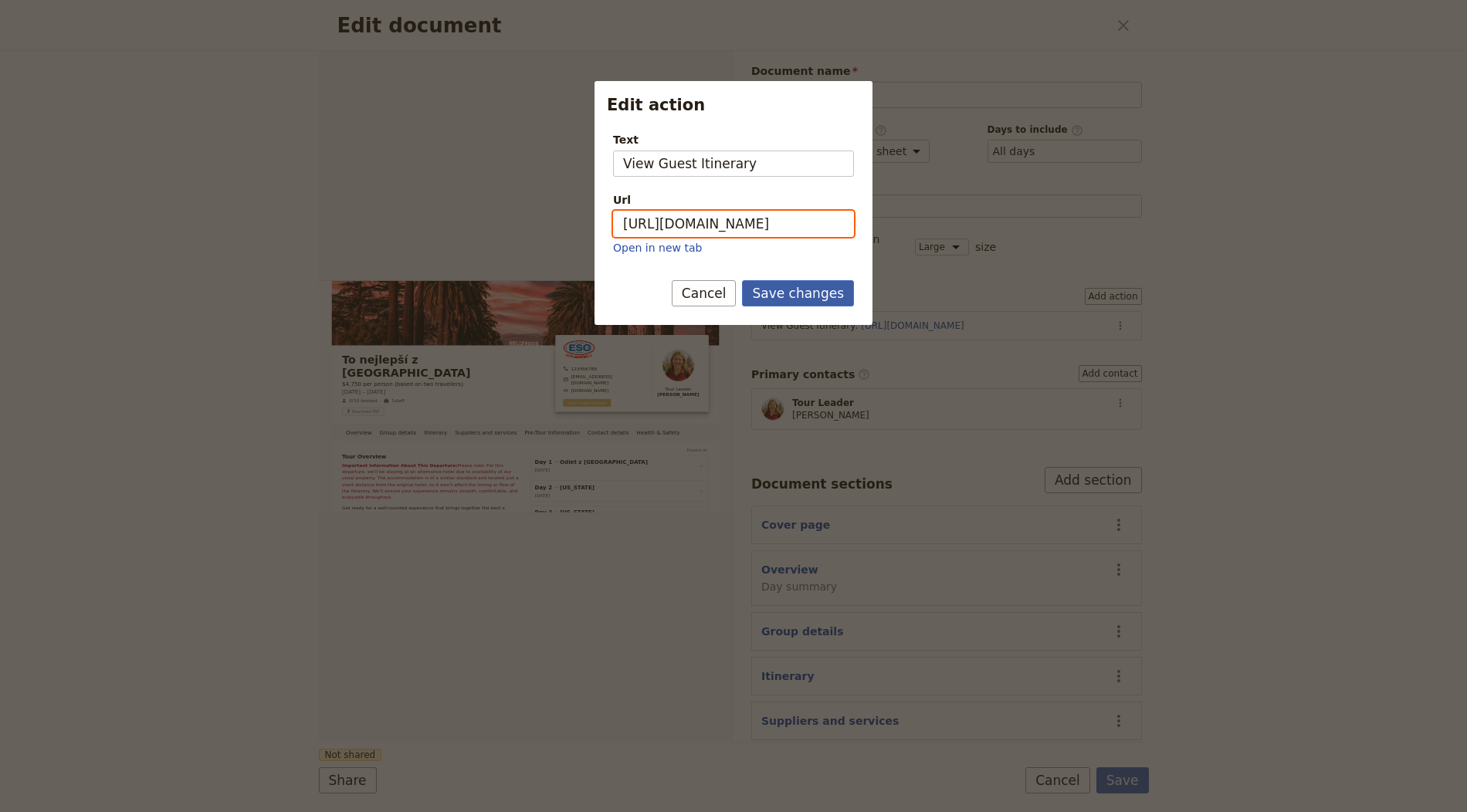
type input "https://trips.fieldbook.com/d/1vzFSVFnQE7skhVcczIo2"
click at [785, 293] on button "Save changes" at bounding box center [798, 293] width 112 height 26
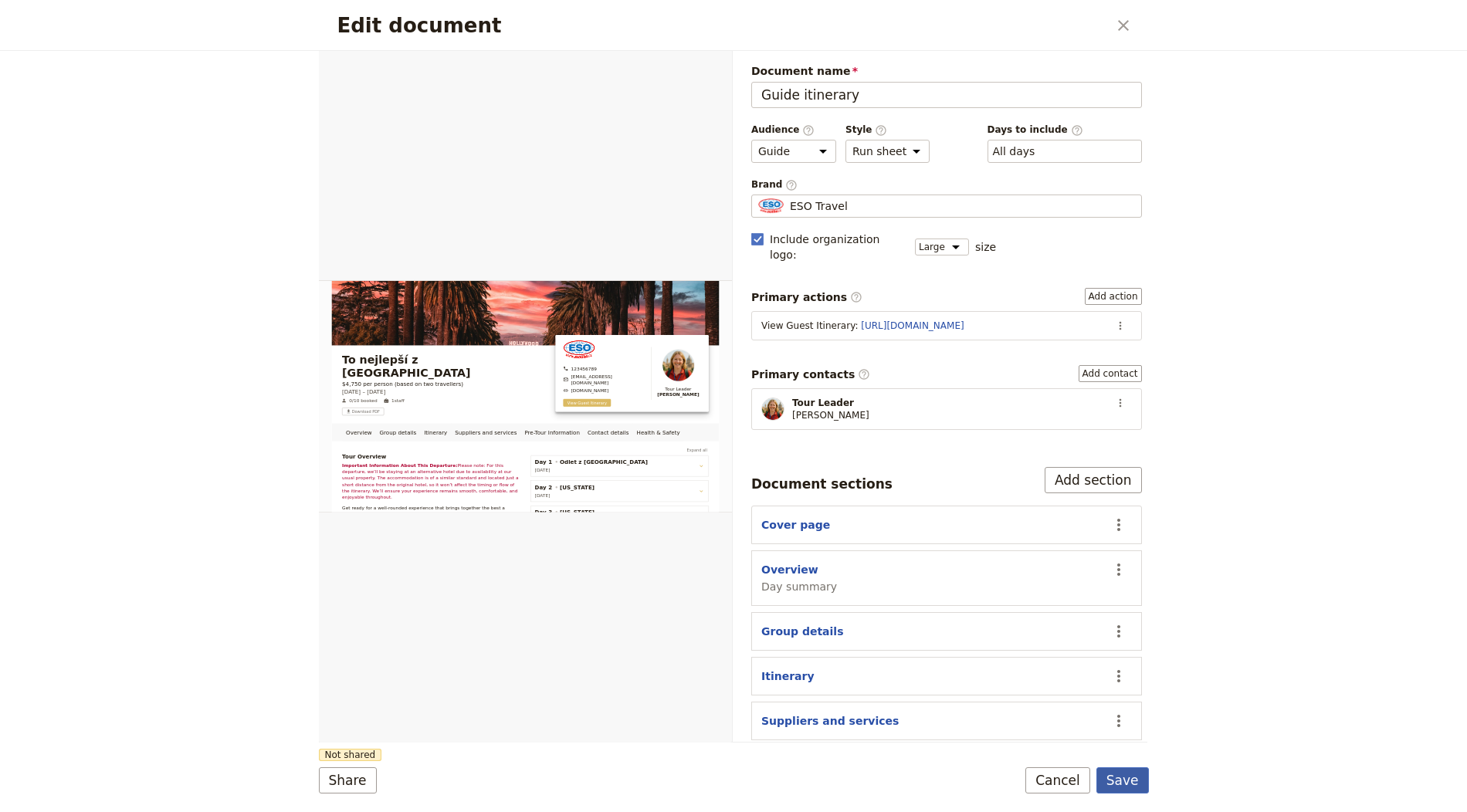
click at [1128, 782] on button "Save" at bounding box center [1122, 780] width 52 height 26
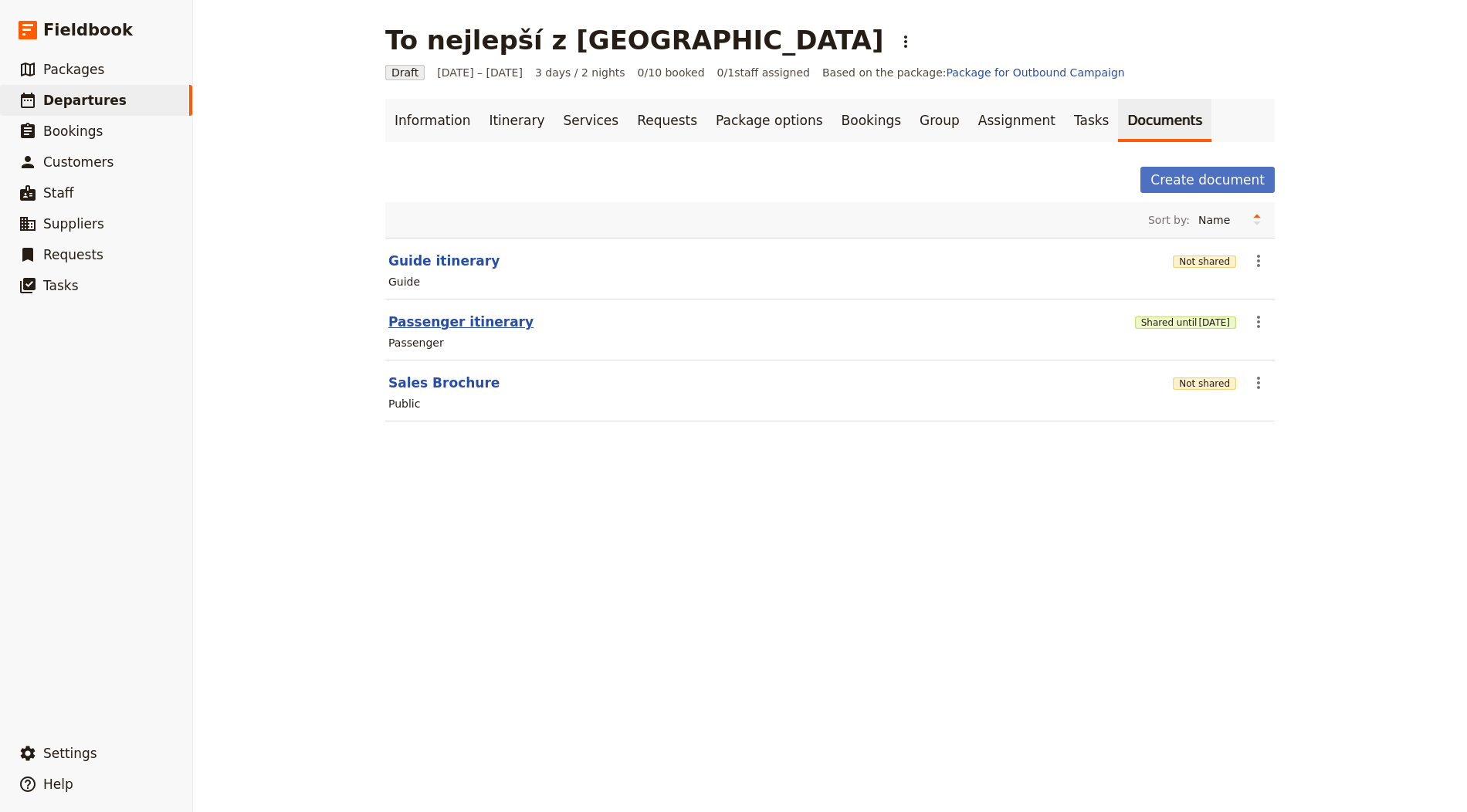
click at [429, 319] on button "Passenger itinerary" at bounding box center [460, 322] width 145 height 19
select select "PASSENGER"
select select "RUN_SHEET"
select select "LARGE"
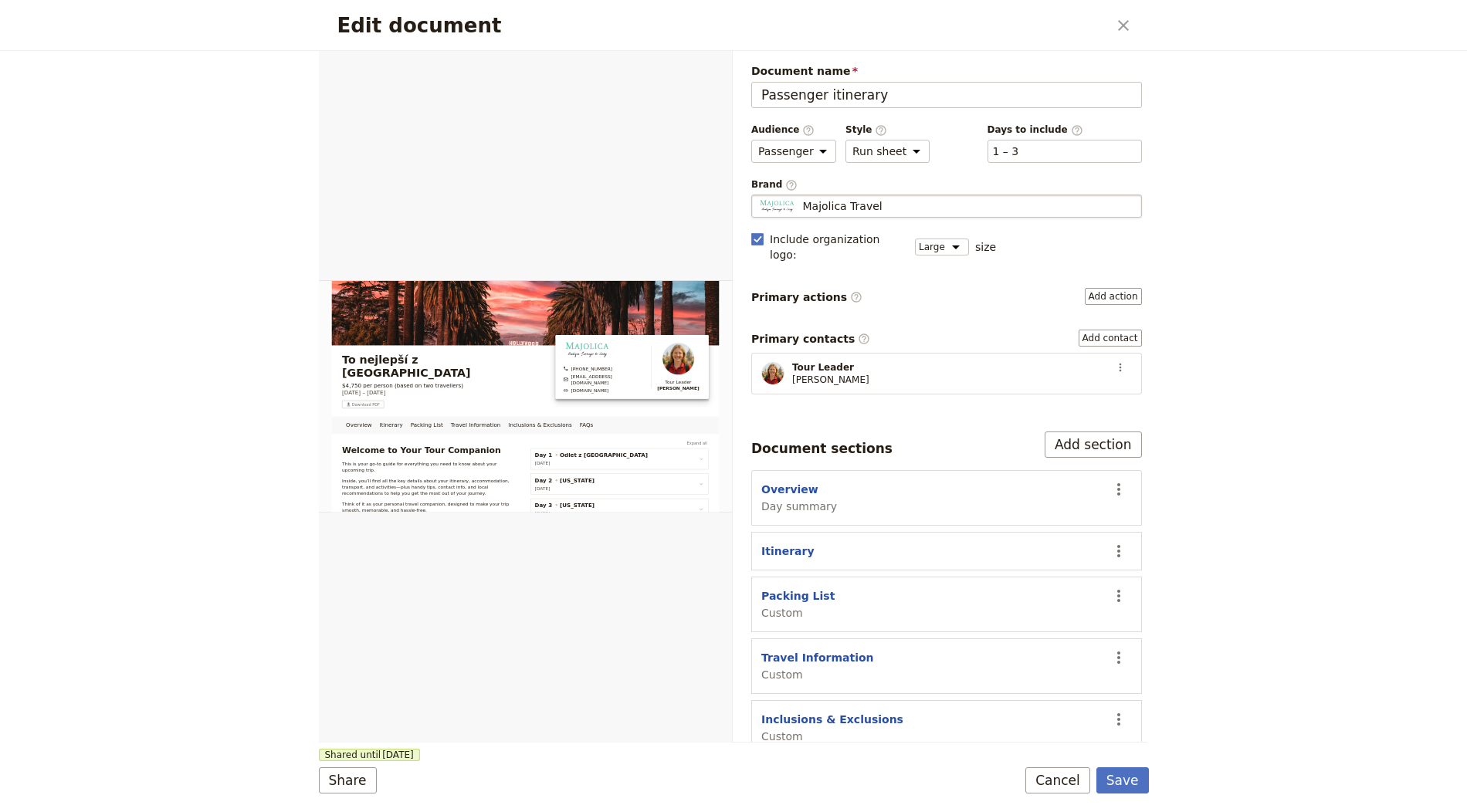
click at [1020, 210] on div "Majolica Travel" at bounding box center [946, 206] width 377 height 16
click at [758, 195] on input "Majolica Travel" at bounding box center [757, 194] width 1 height 1
type input "ESO Travel"
click at [1148, 775] on button "Save" at bounding box center [1122, 780] width 52 height 26
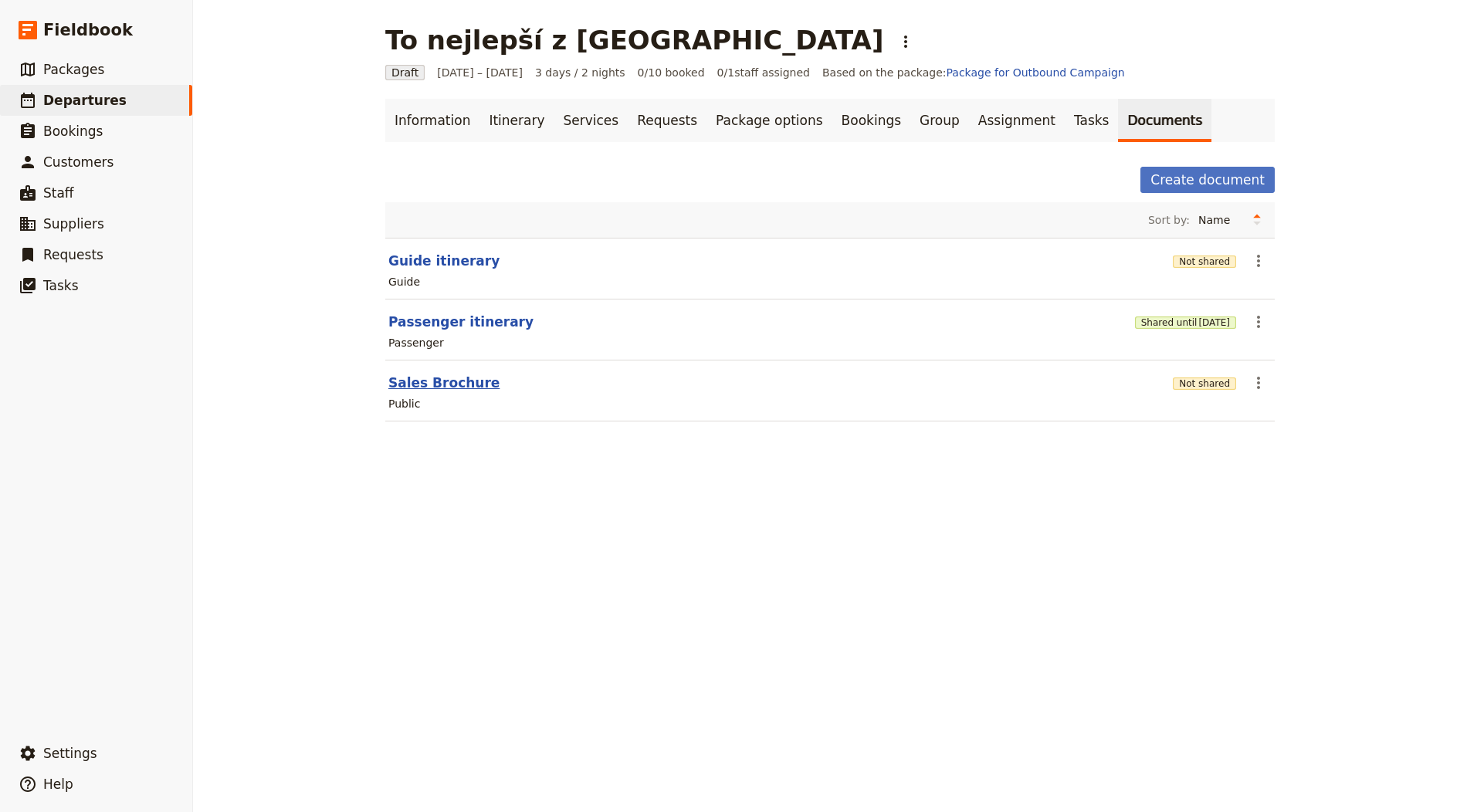
click at [460, 385] on button "Sales Brochure" at bounding box center [444, 383] width 112 height 19
select select "DEFAULT"
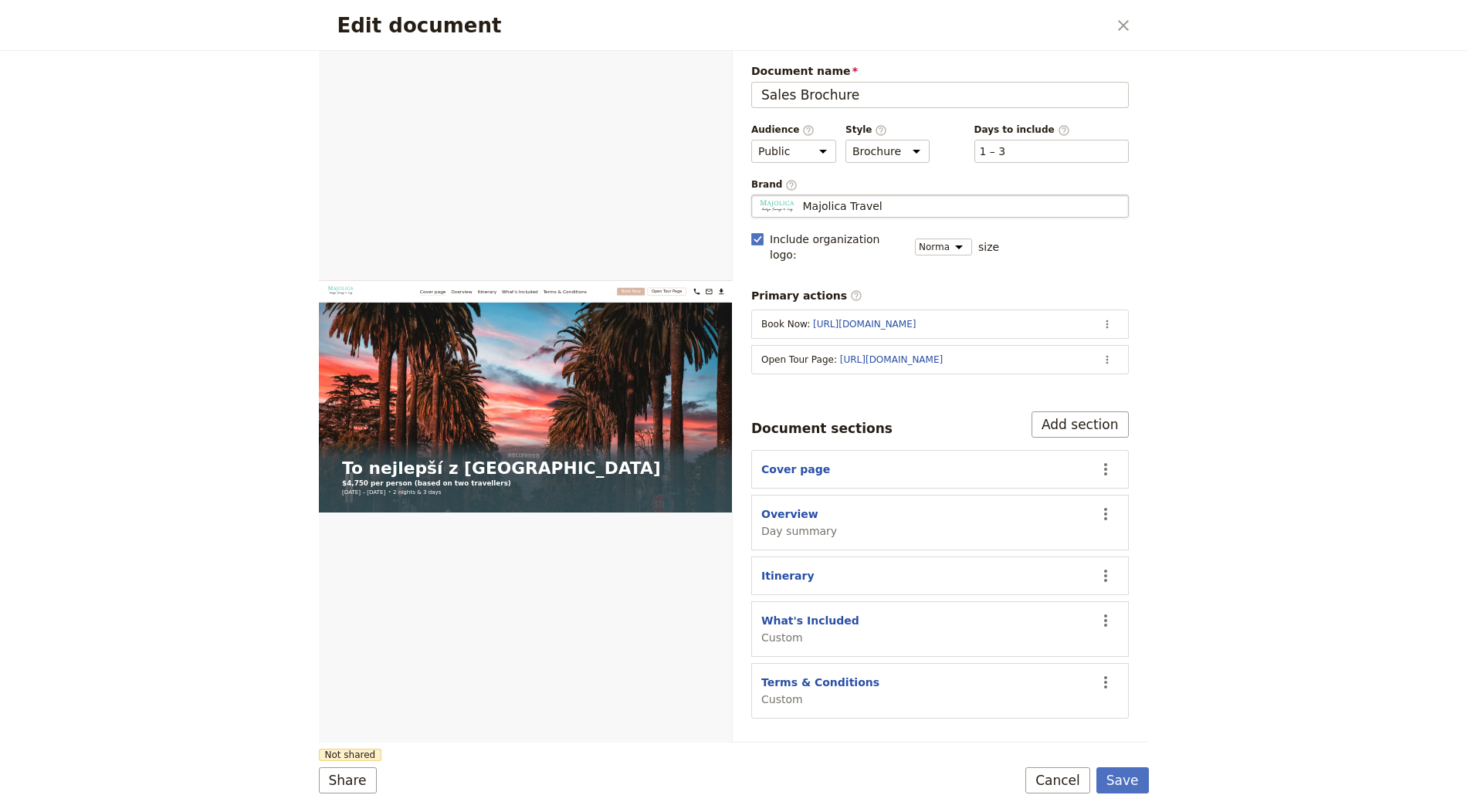
click at [842, 206] on span "Majolica Travel" at bounding box center [841, 206] width 79 height 16
click at [758, 195] on input "Majolica Travel" at bounding box center [757, 194] width 1 height 1
type input "ESO Travel"
click at [1109, 353] on icon "Actions" at bounding box center [1106, 358] width 12 height 12
click at [1098, 374] on span "Edit action" at bounding box center [1046, 371] width 125 height 16
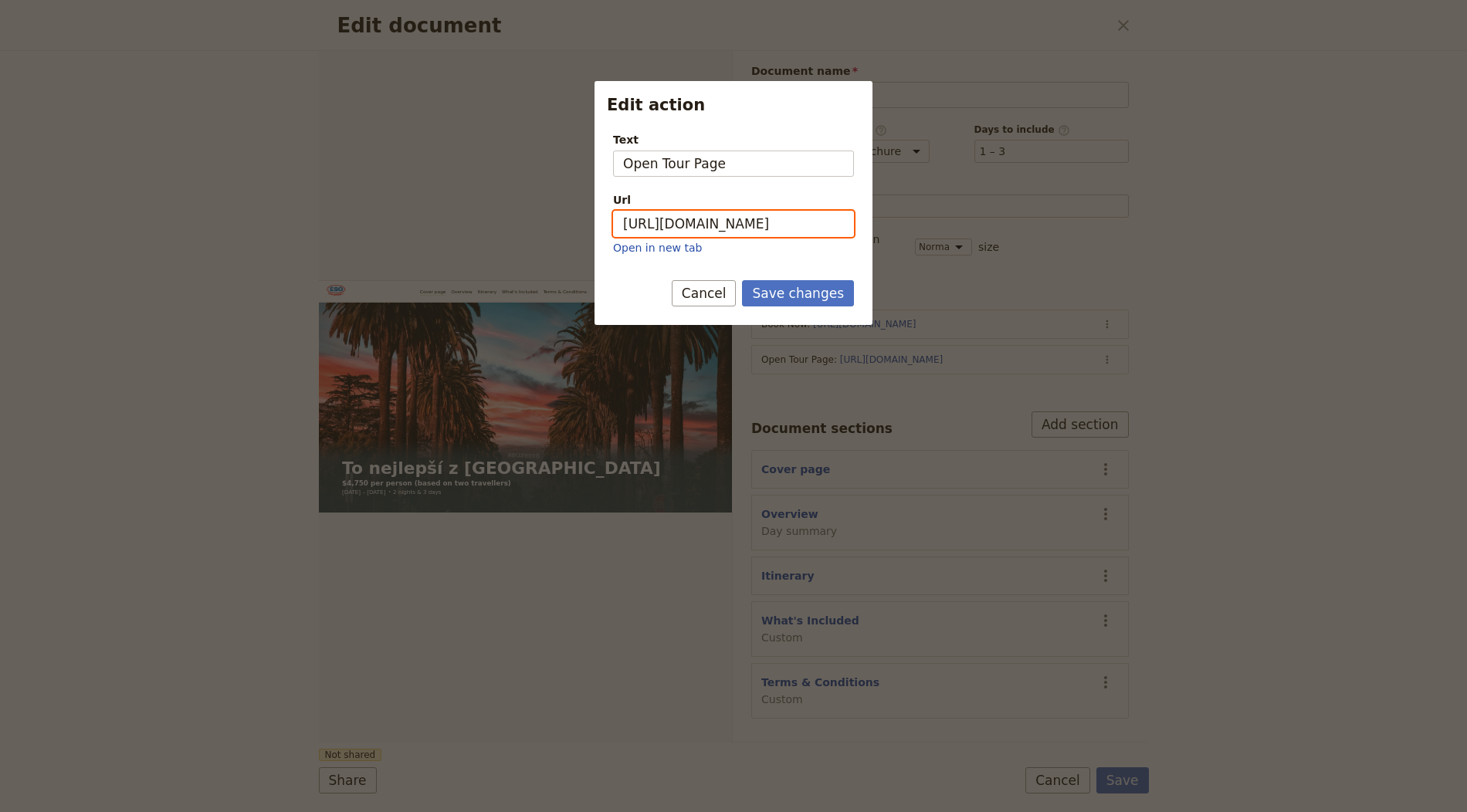
click at [747, 220] on input "https://trips.fieldbook.com/d/oRskqrtfNakCJNK0LEIDj" at bounding box center [733, 224] width 241 height 26
paste input "1vzFSVFnQE7skhVcczIo2"
type input "https://trips.fieldbook.com/d/1vzFSVFnQE7skhVcczIo2"
drag, startPoint x: 794, startPoint y: 283, endPoint x: 969, endPoint y: 421, distance: 222.9
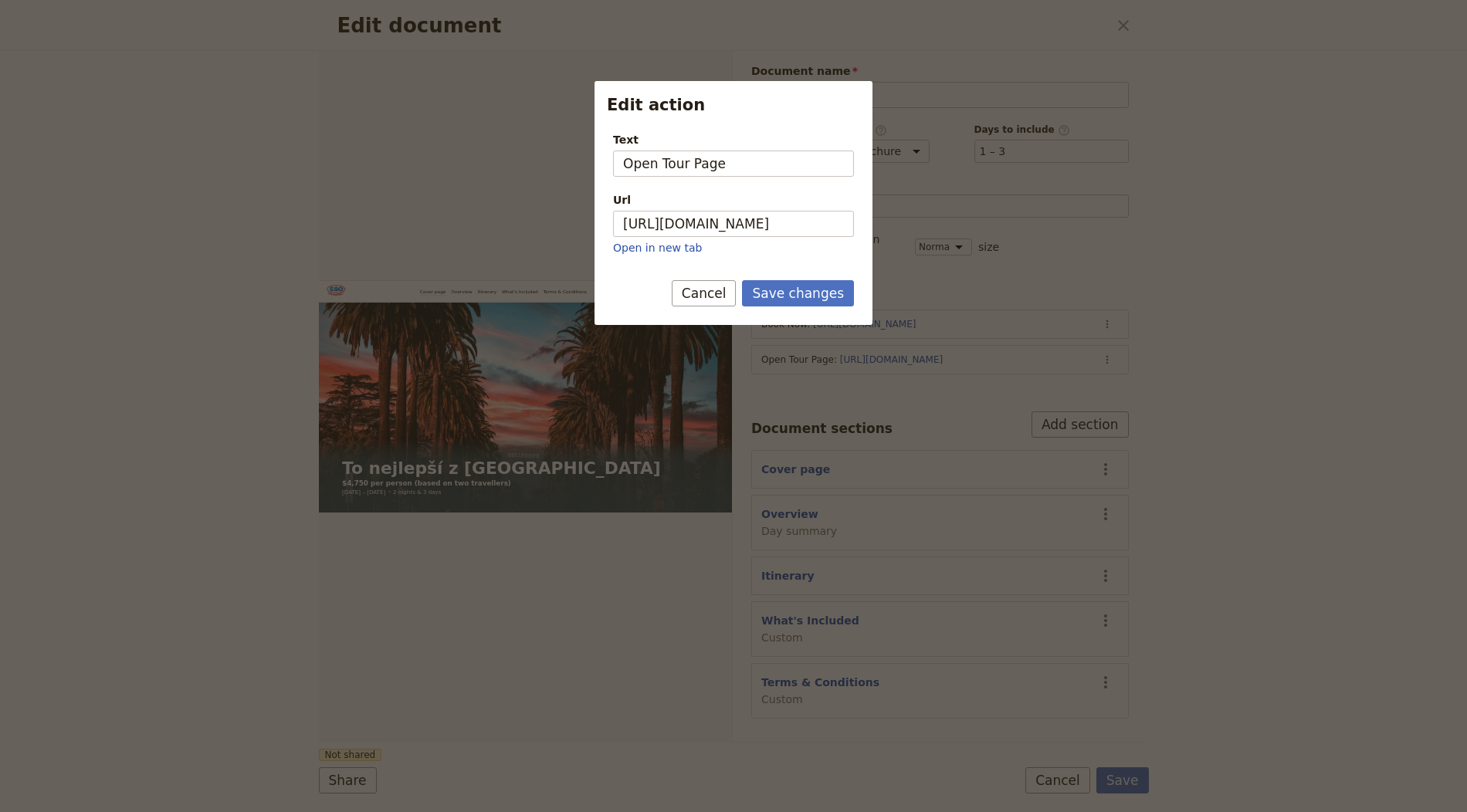
click at [794, 283] on button "Save changes" at bounding box center [798, 293] width 112 height 26
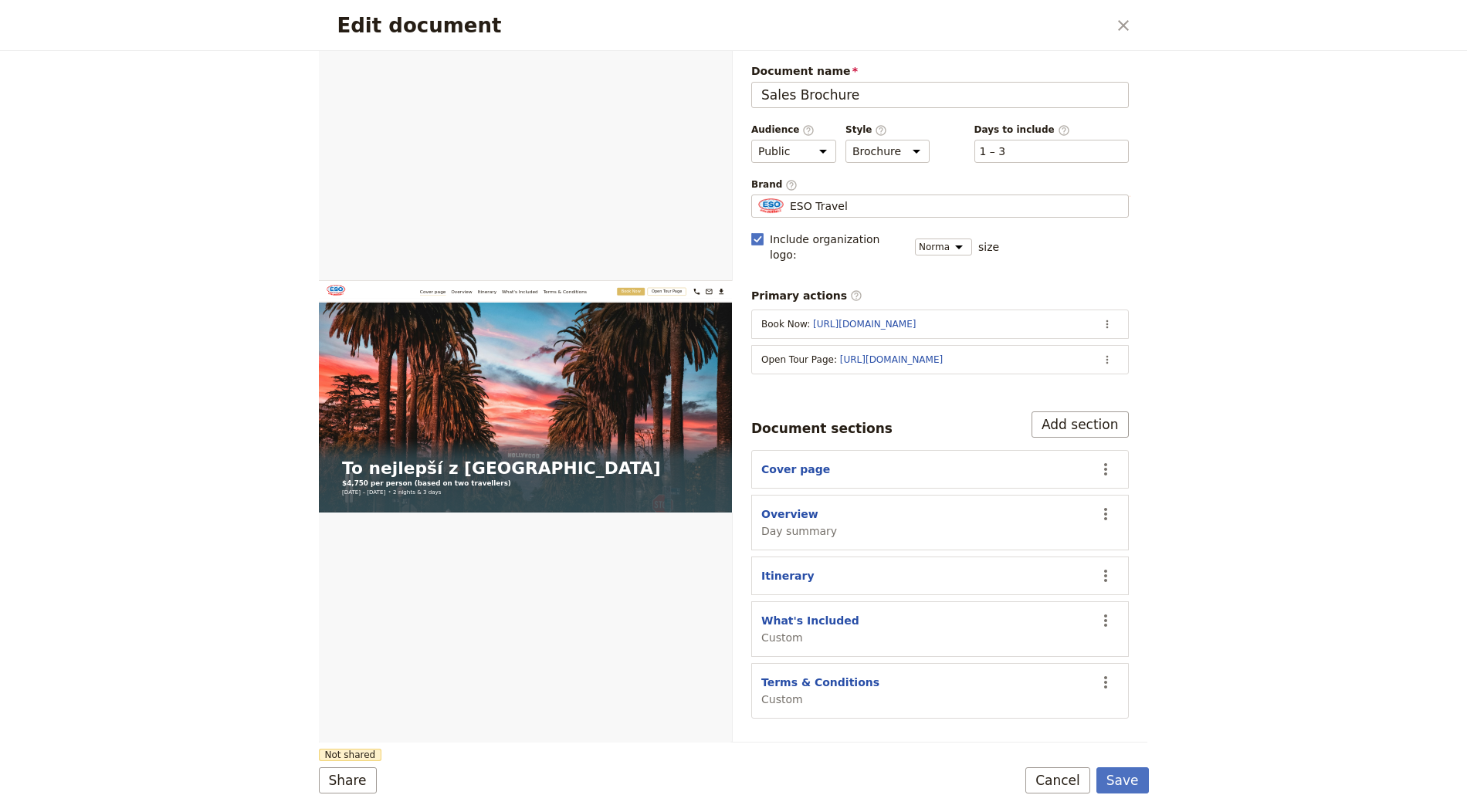
click at [1146, 797] on form "Web PDF ​ Document name Sales Brochure Preview Audience ​ Public Passenger Guid…" at bounding box center [734, 432] width 830 height 761
click at [1112, 769] on button "Save" at bounding box center [1122, 780] width 52 height 26
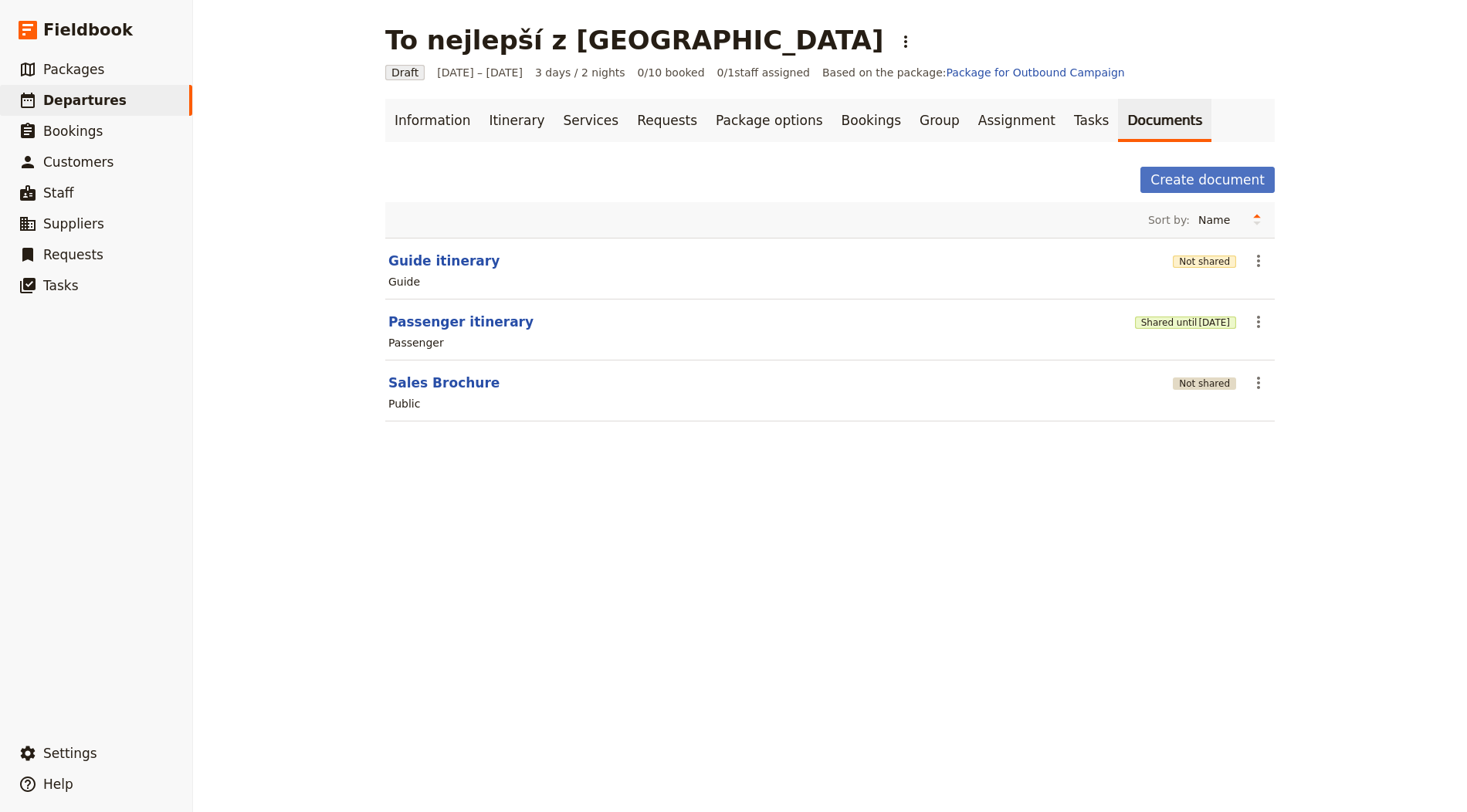
click at [1203, 379] on button "Not shared" at bounding box center [1205, 383] width 63 height 12
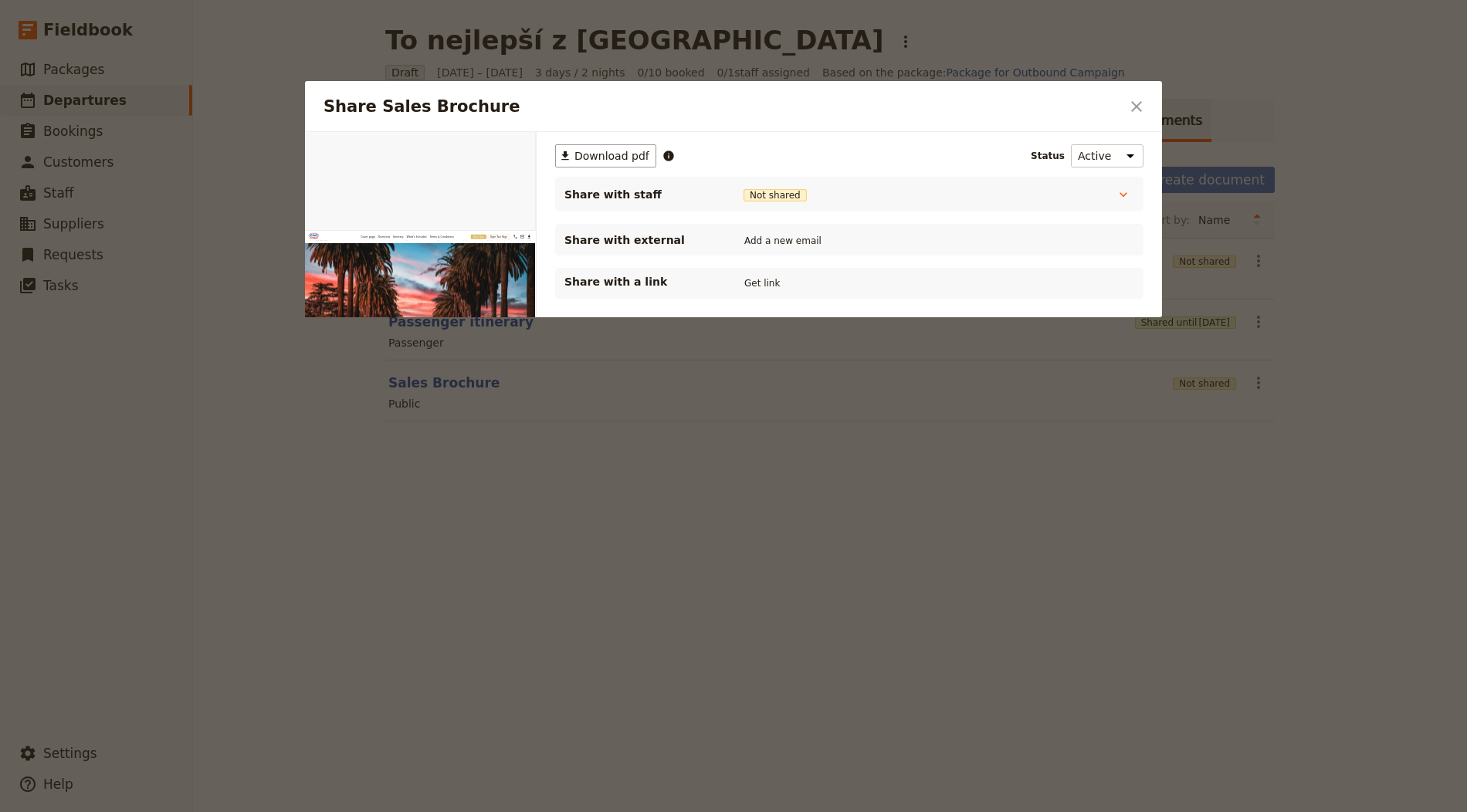
click at [737, 286] on div "Share with a link Get link" at bounding box center [849, 284] width 569 height 19
click at [770, 278] on button "Get link" at bounding box center [762, 283] width 43 height 17
click at [1147, 118] on button "​" at bounding box center [1137, 106] width 26 height 26
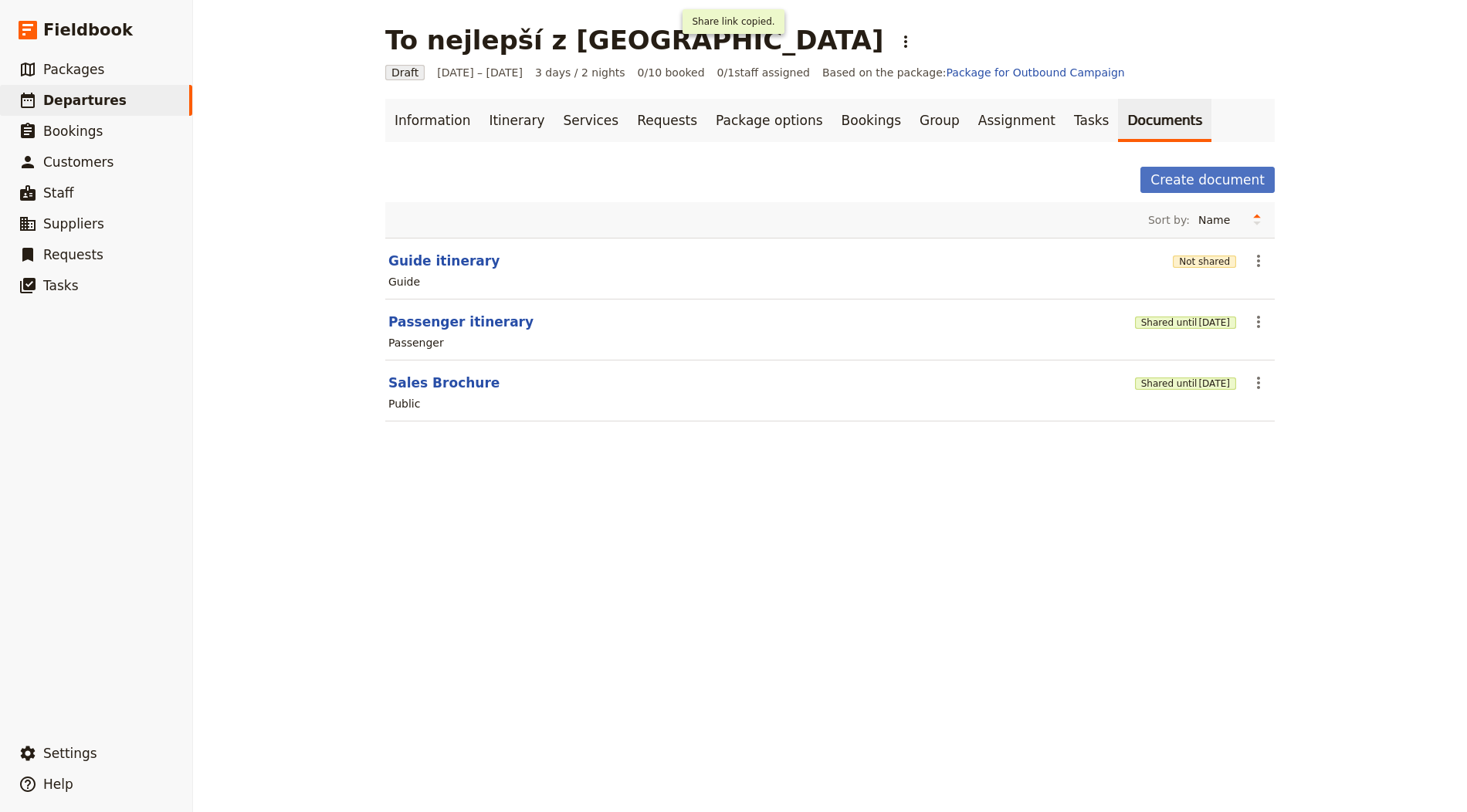
click at [1140, 112] on link "Documents" at bounding box center [1165, 120] width 93 height 43
click at [1173, 253] on div "Not shared" at bounding box center [1205, 260] width 63 height 16
click at [1197, 258] on button "Not shared" at bounding box center [1205, 261] width 63 height 12
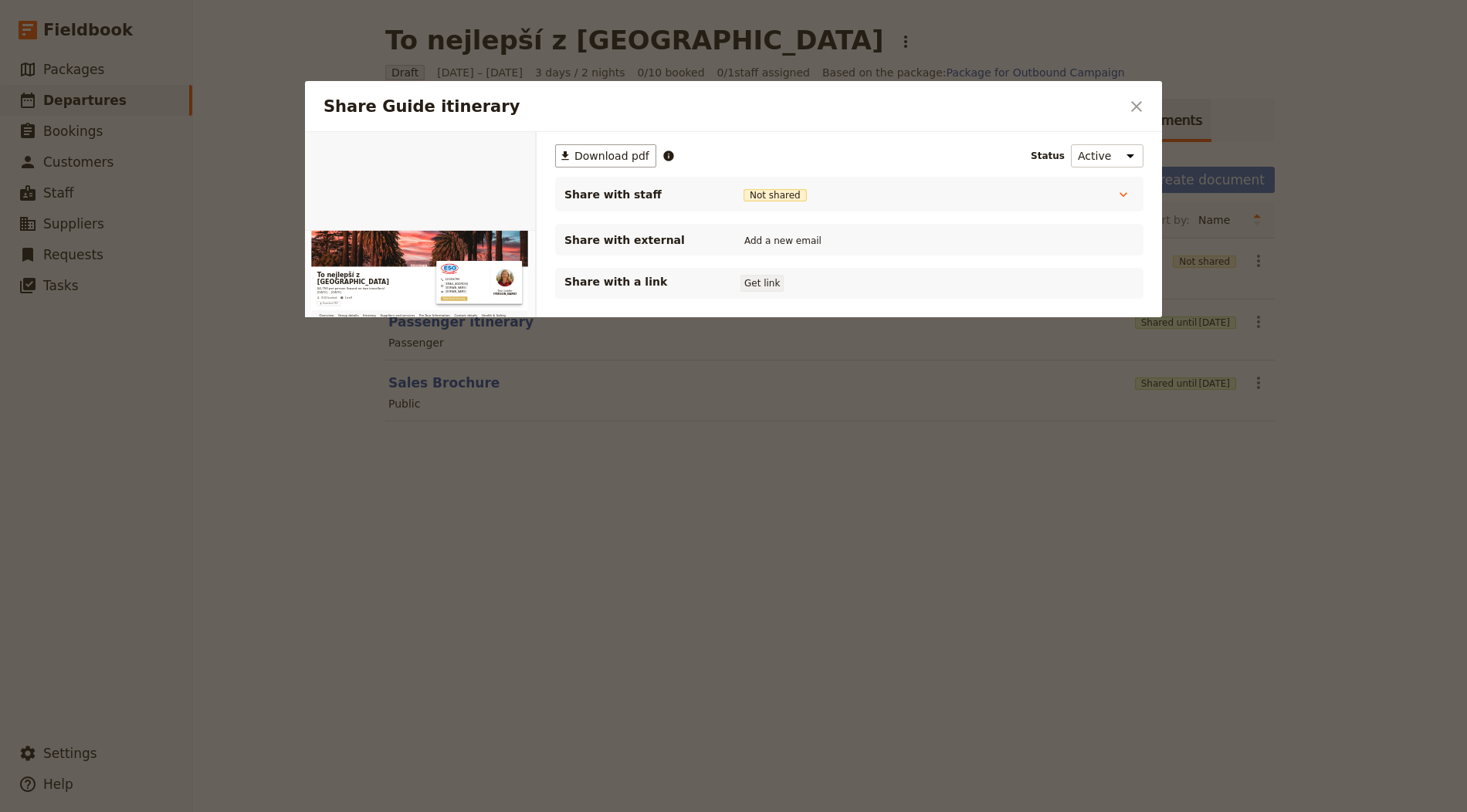
click at [746, 277] on button "Get link" at bounding box center [762, 283] width 43 height 17
click at [1141, 104] on icon "Close dialog" at bounding box center [1137, 107] width 19 height 19
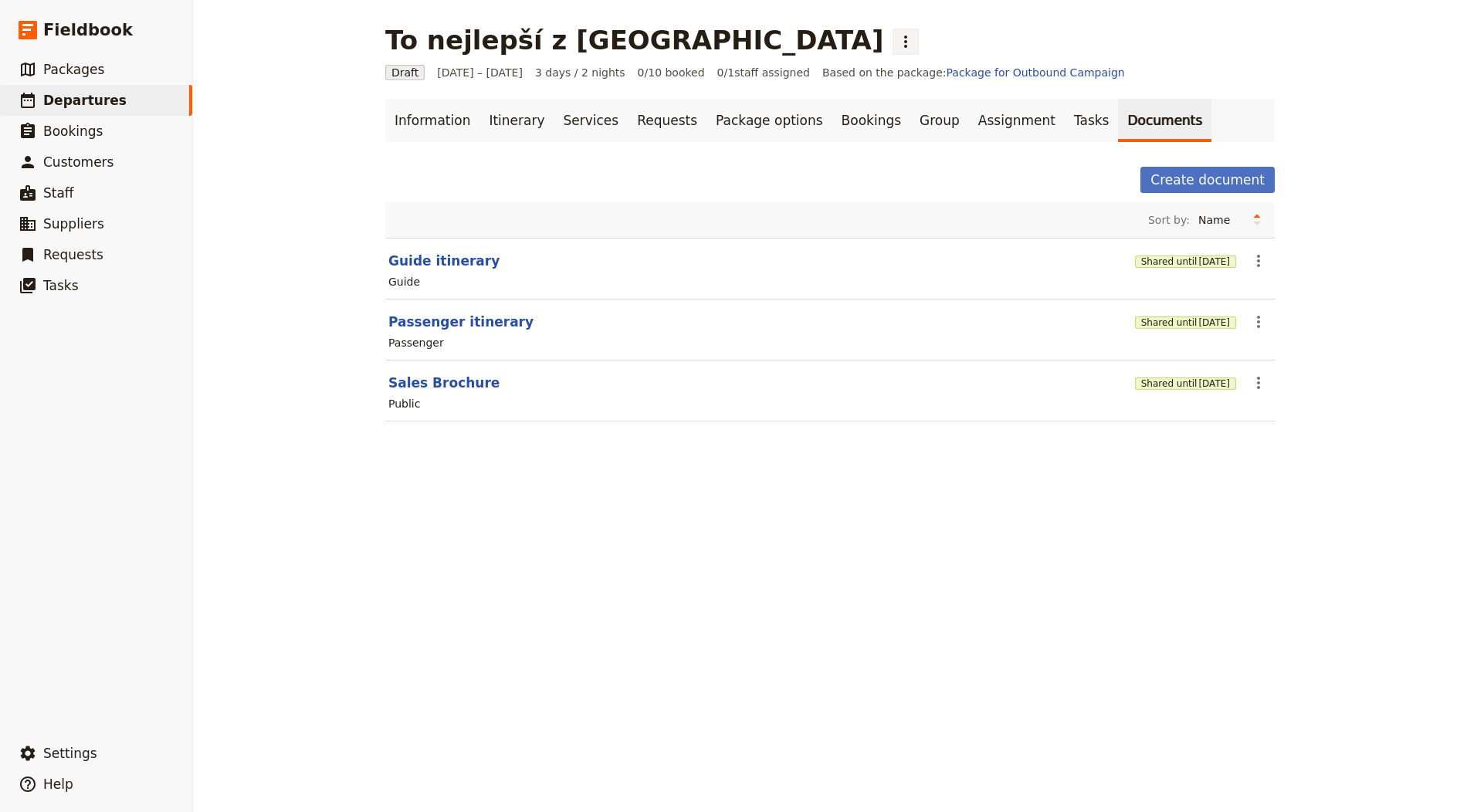
click at [897, 46] on icon "Actions" at bounding box center [906, 42] width 19 height 19
click at [639, 125] on span "Schedule departure" at bounding box center [654, 123] width 107 height 16
drag, startPoint x: 795, startPoint y: 114, endPoint x: 883, endPoint y: 150, distance: 95.1
click at [833, 114] on link "Bookings" at bounding box center [872, 120] width 78 height 43
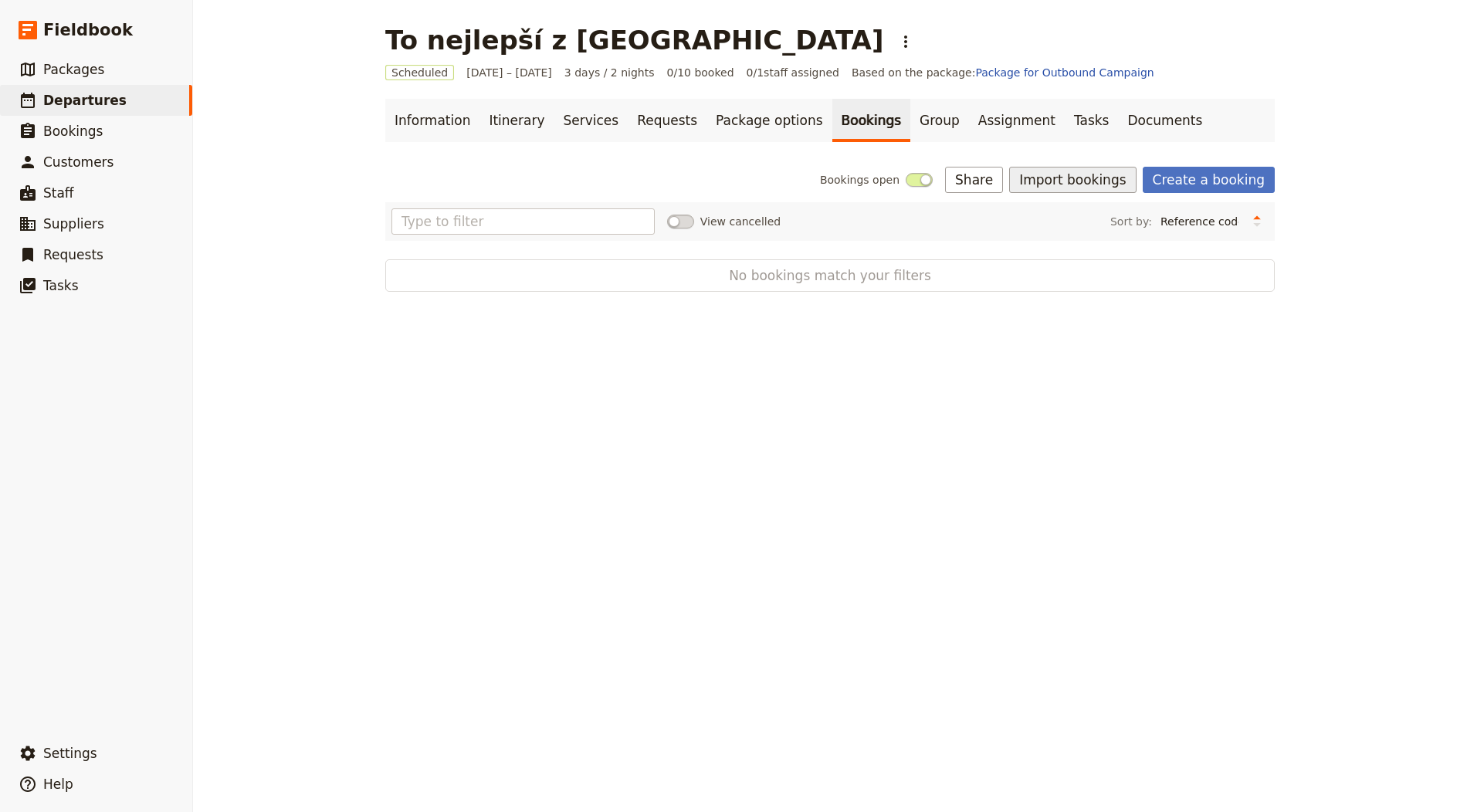
drag, startPoint x: 1039, startPoint y: 171, endPoint x: 1059, endPoint y: 191, distance: 28.3
click at [1040, 171] on button "Import bookings" at bounding box center [1073, 180] width 127 height 26
click at [1069, 212] on span "Import Bookings" at bounding box center [1076, 213] width 88 height 16
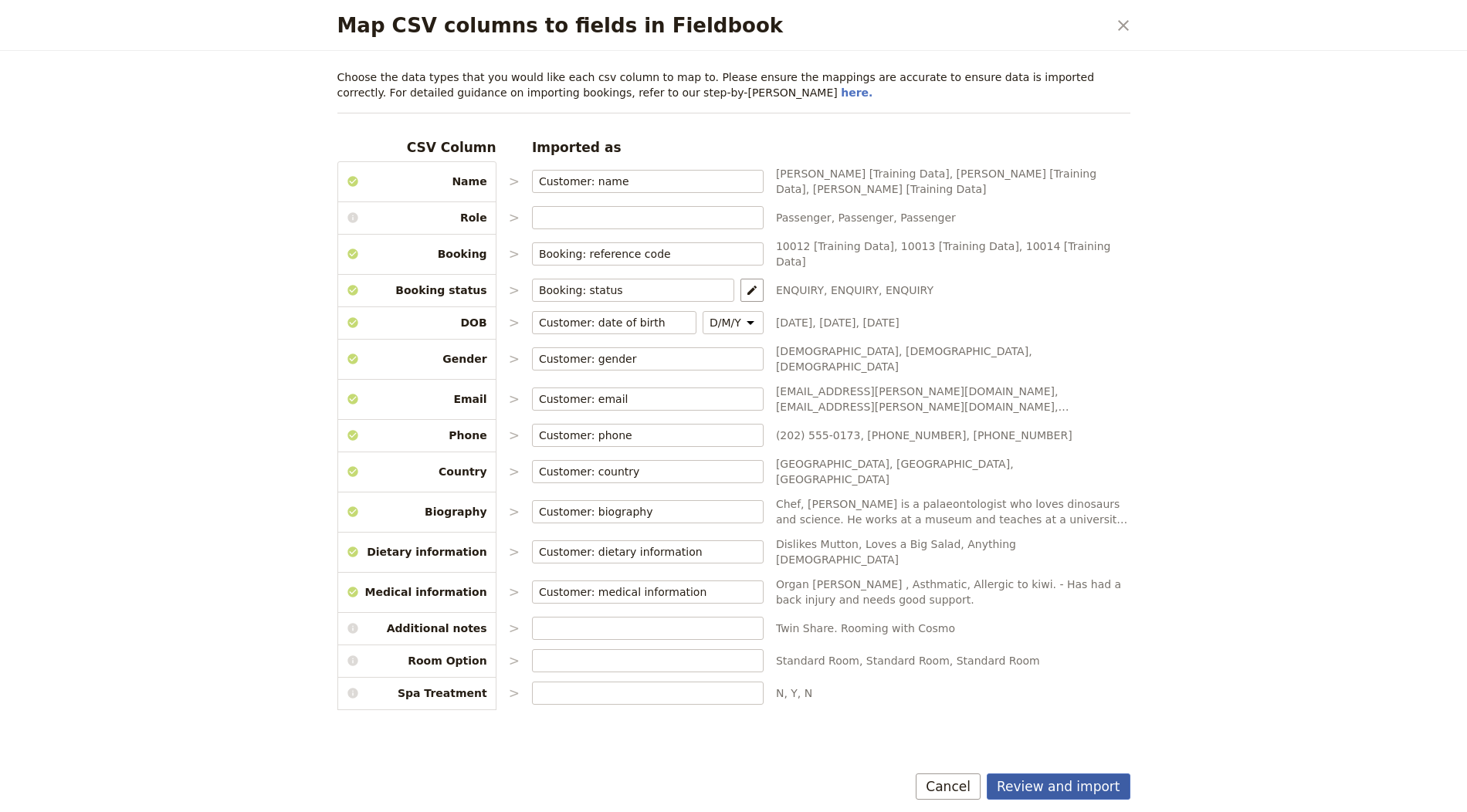
click at [1046, 779] on button "Review and import" at bounding box center [1059, 787] width 143 height 26
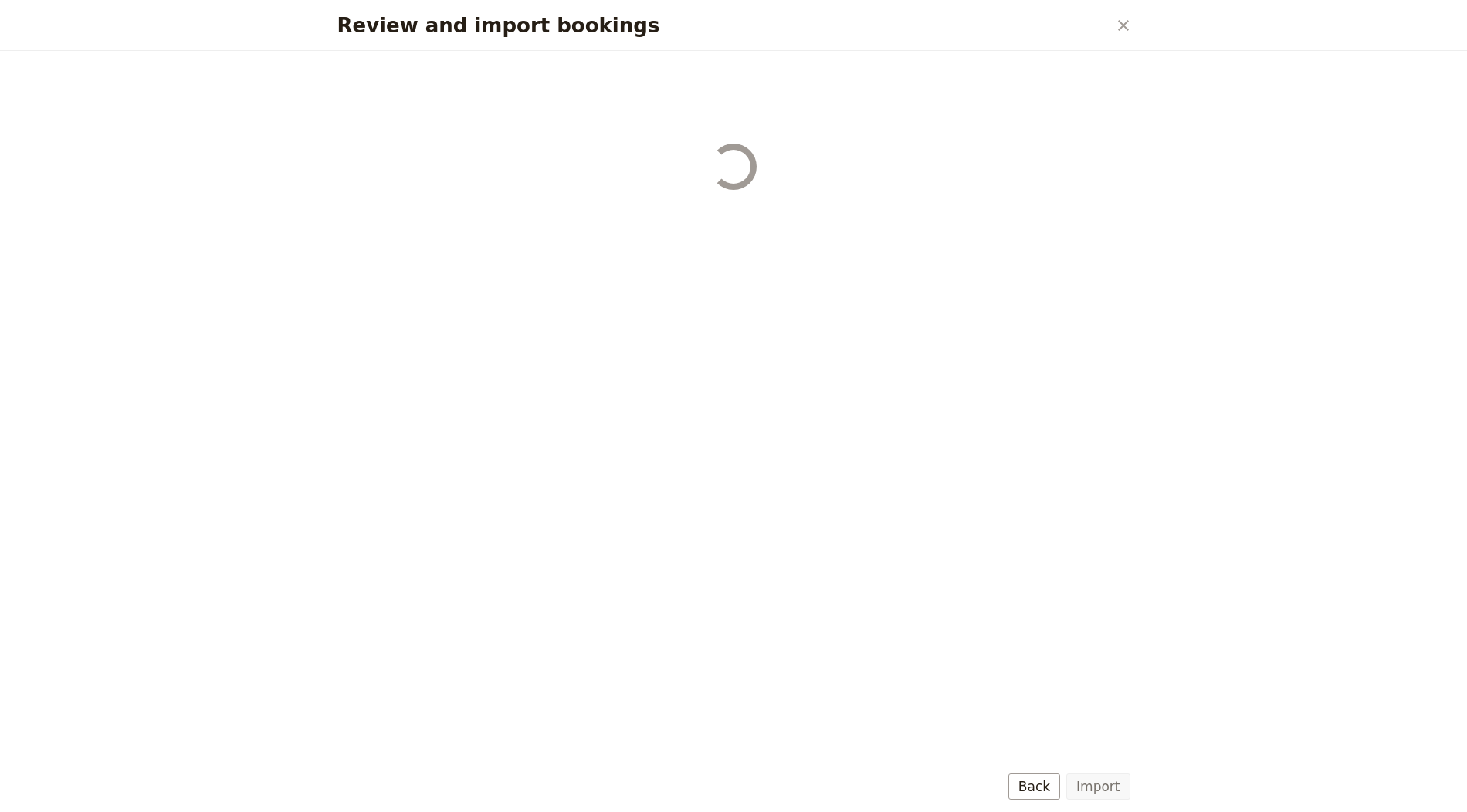
select select "655d56b39948720cb8e55355"
select select "655d57ca9948720cb8e553ec"
select select "655d57fa9948720cb8e553f3"
select select "655d58079948720cb8e553fa"
select select "655d584c9948720cb8e55401"
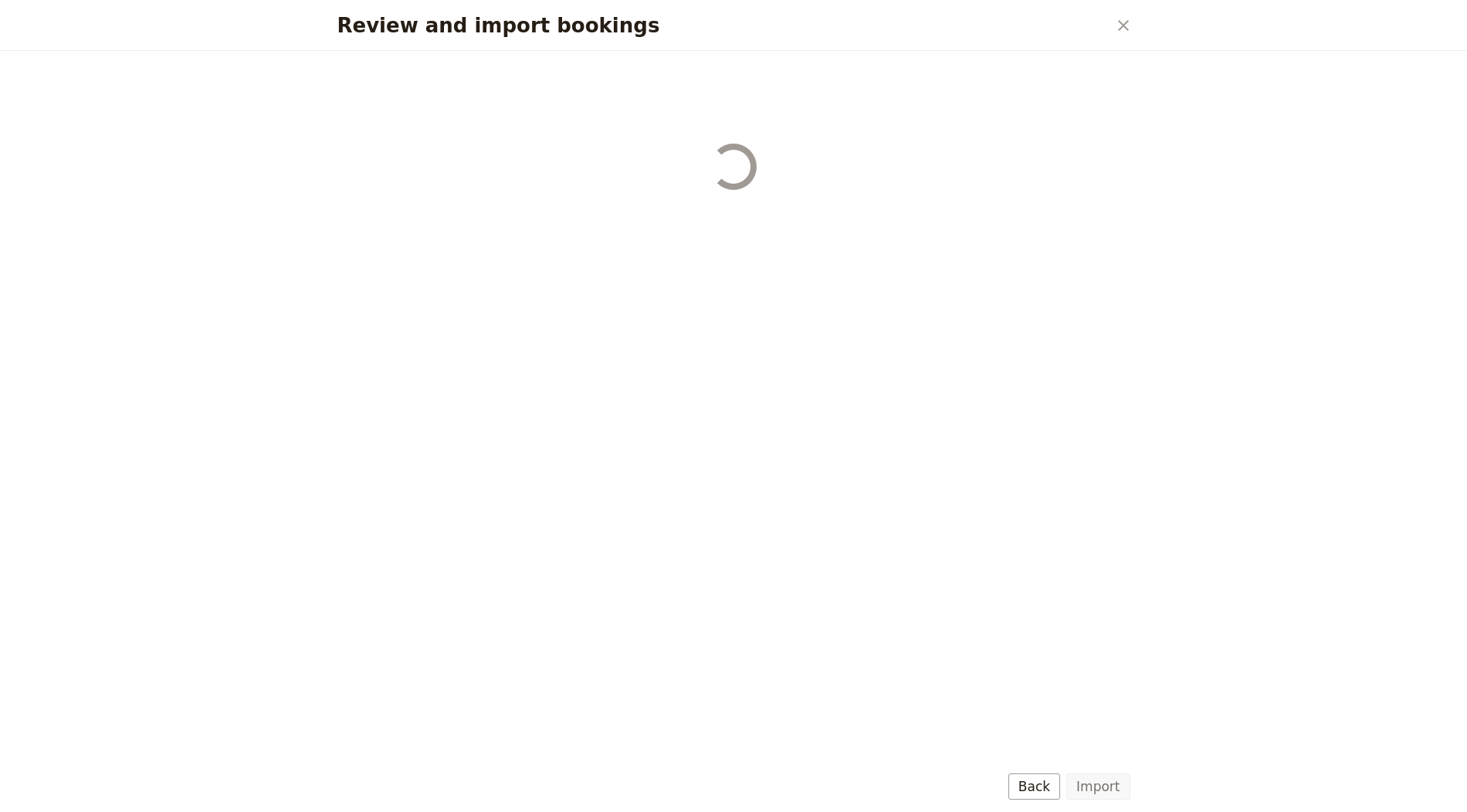
select select "655d58679948720cb8e5540d"
select select "650e6b6659641ed5ee156647"
select select "650e6b4b59641ed5ee156605"
select select "650e2104408bbede5b0c60fd"
select select "650e1d73408bbede5b0c60a6"
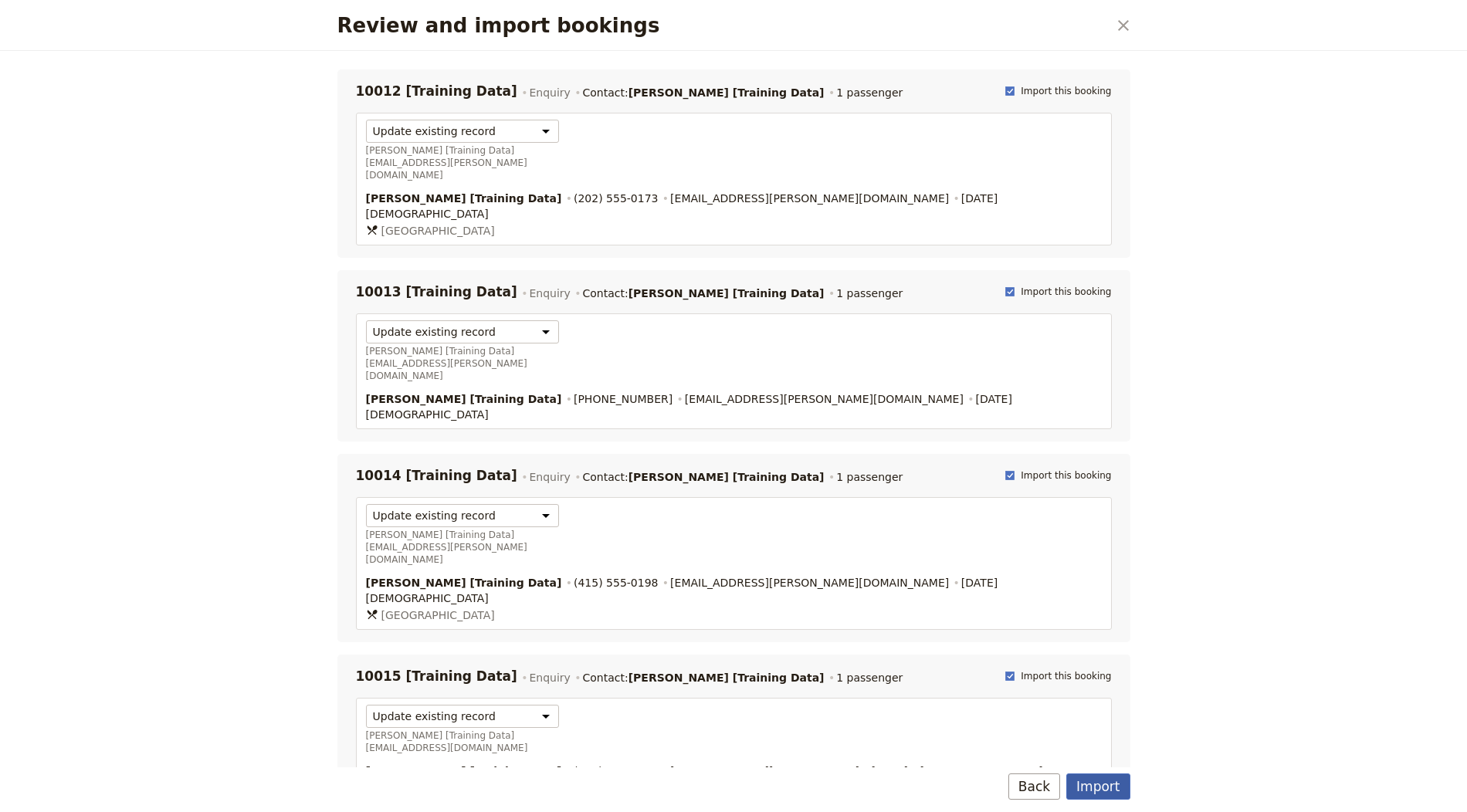
click at [1120, 792] on button "Import" at bounding box center [1098, 787] width 63 height 26
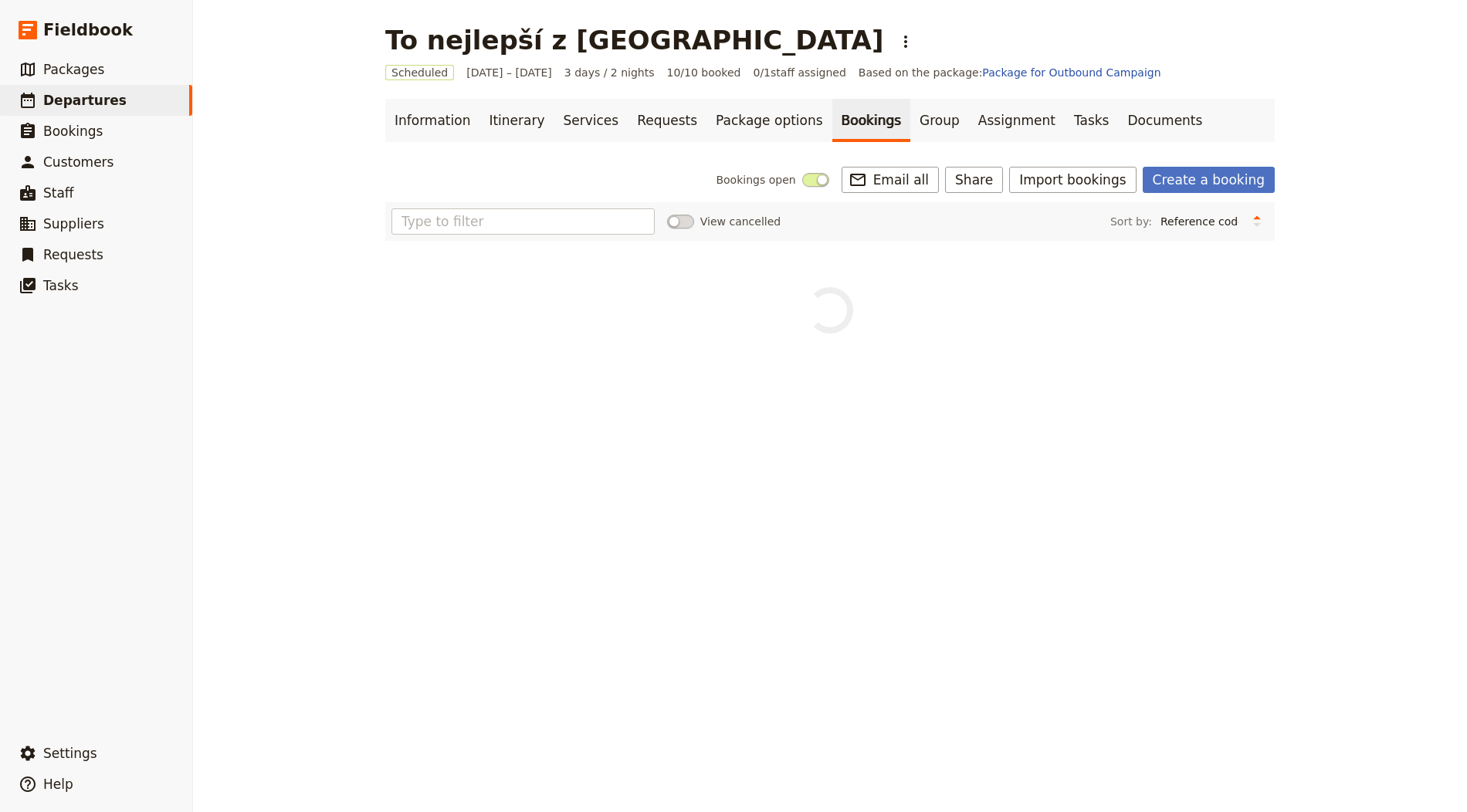
drag, startPoint x: 602, startPoint y: 38, endPoint x: 620, endPoint y: 57, distance: 26.2
click at [897, 38] on icon "Actions" at bounding box center [906, 42] width 19 height 19
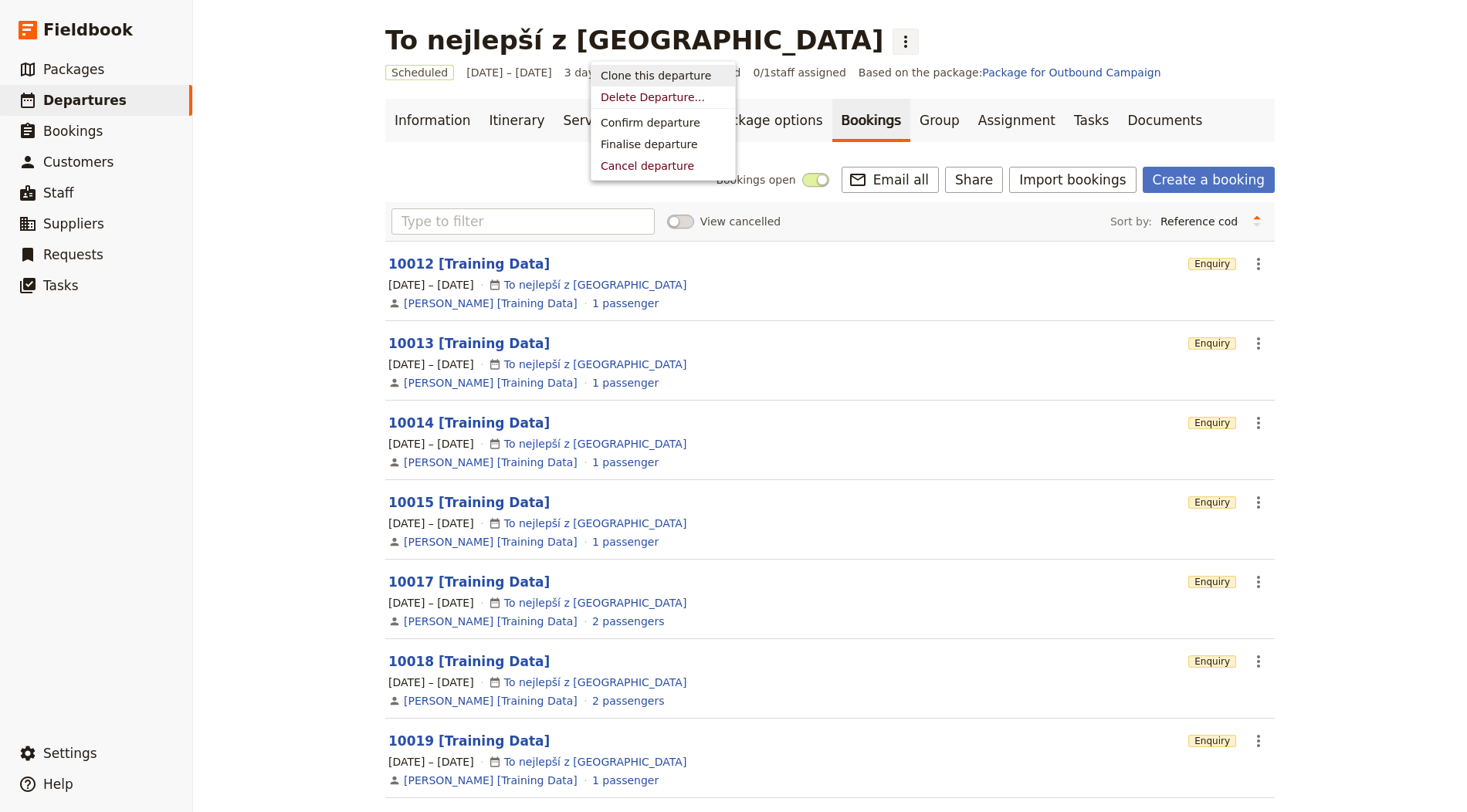
click at [653, 74] on span "Clone this departure" at bounding box center [656, 75] width 111 height 16
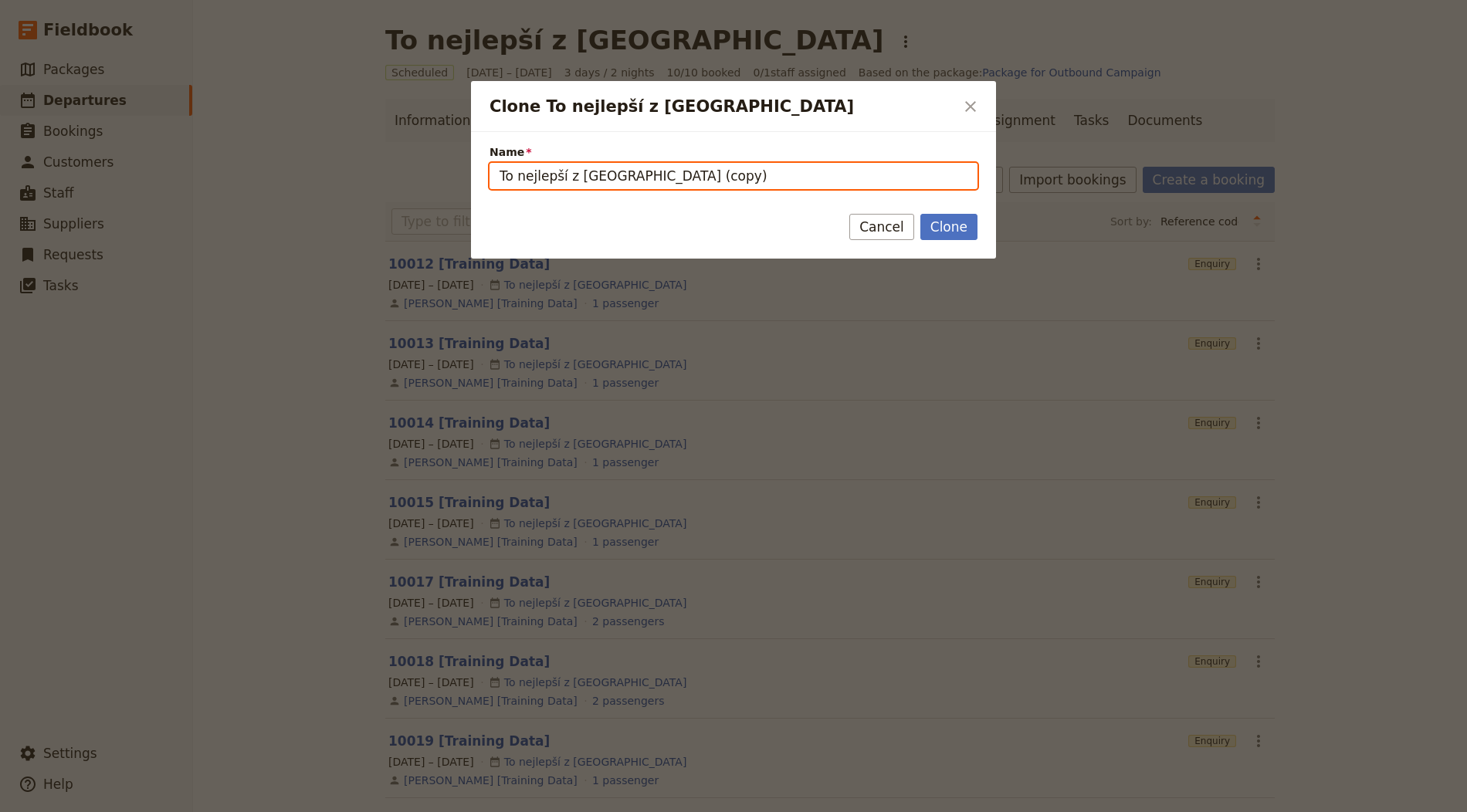
click at [586, 180] on input "To nejlepší z USA (copy)" at bounding box center [733, 176] width 488 height 26
paste input "Switzerland Singles Vacation"
type input "Switzerland Singles Vacation"
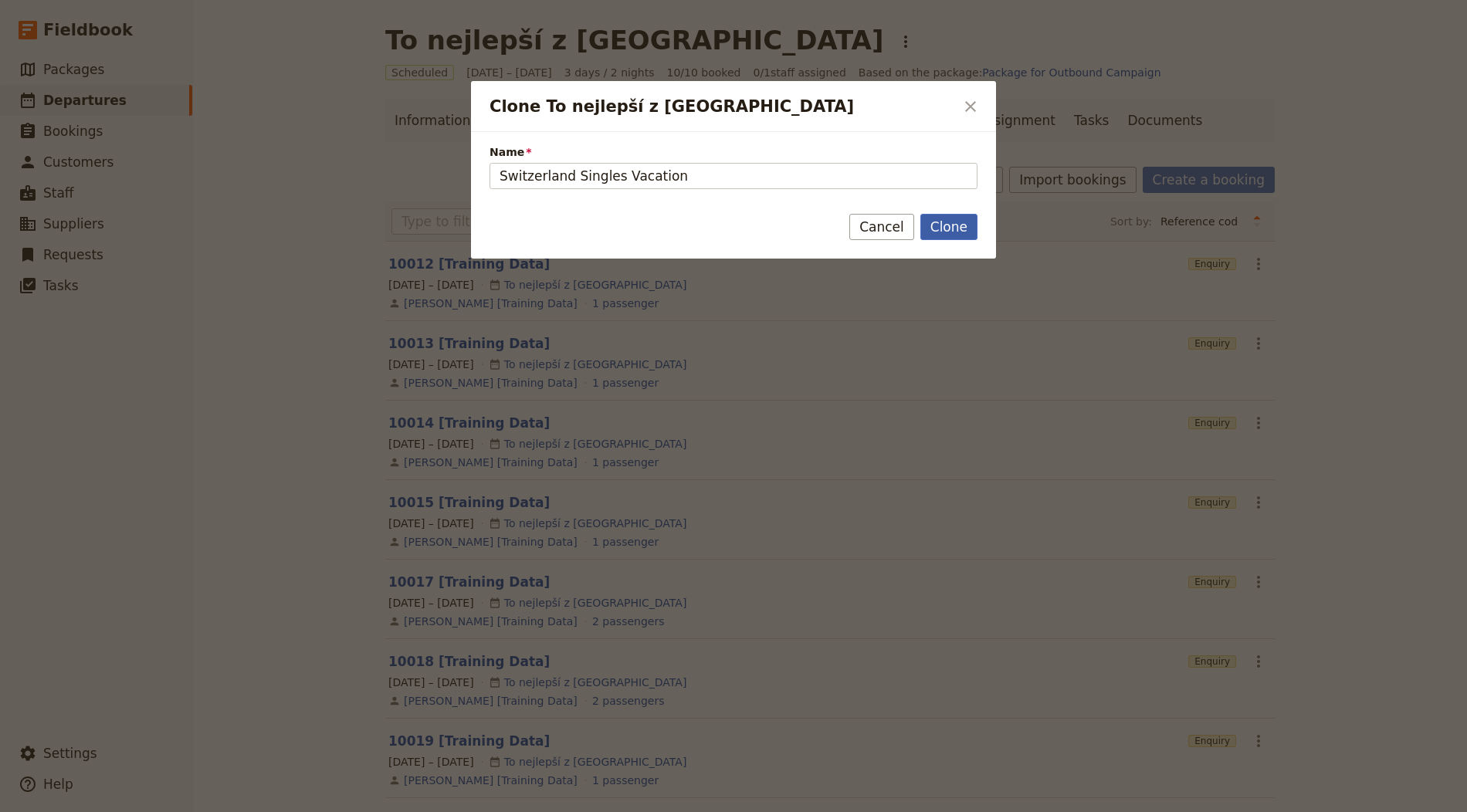
click at [957, 229] on button "Clone" at bounding box center [948, 227] width 57 height 26
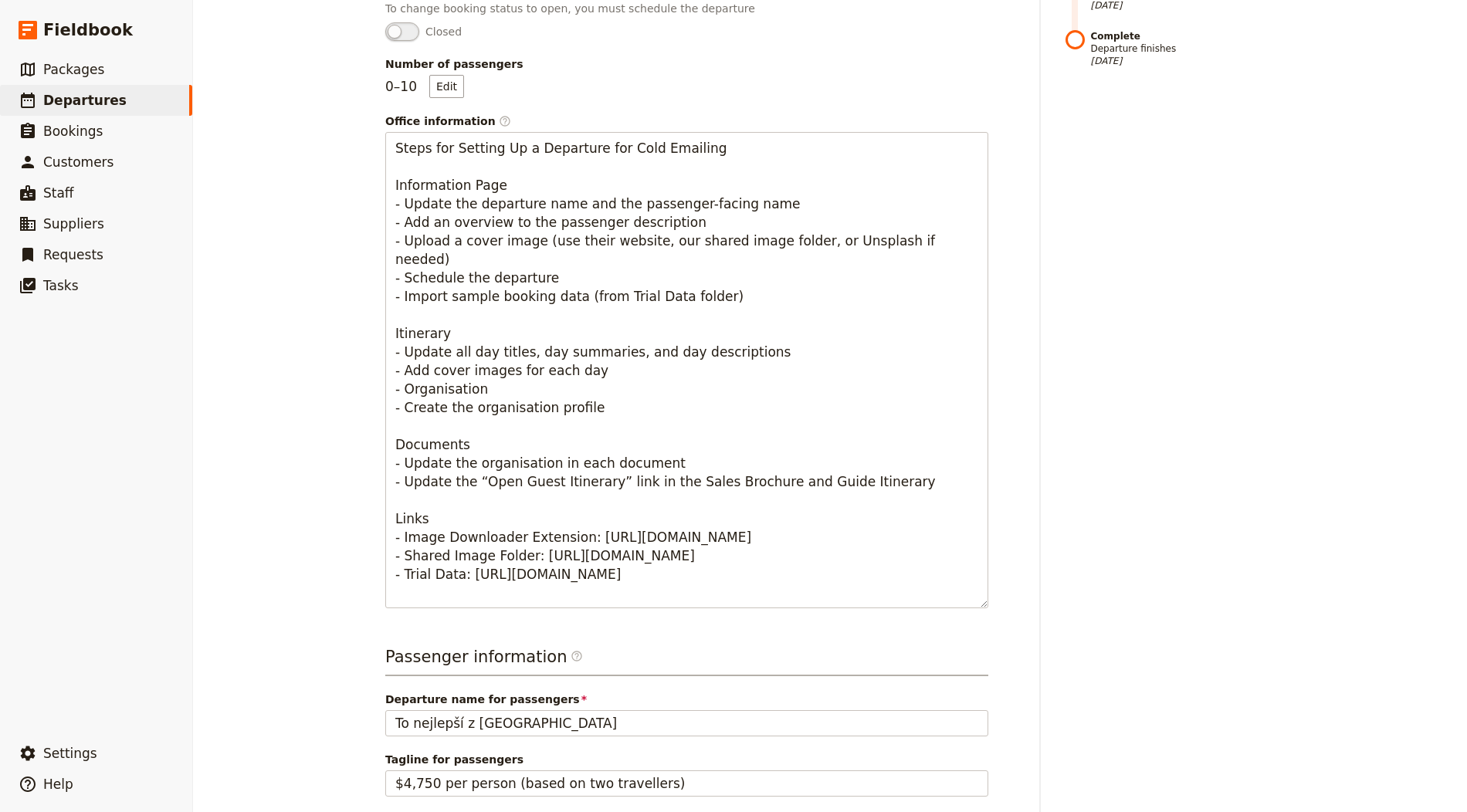
scroll to position [541, 0]
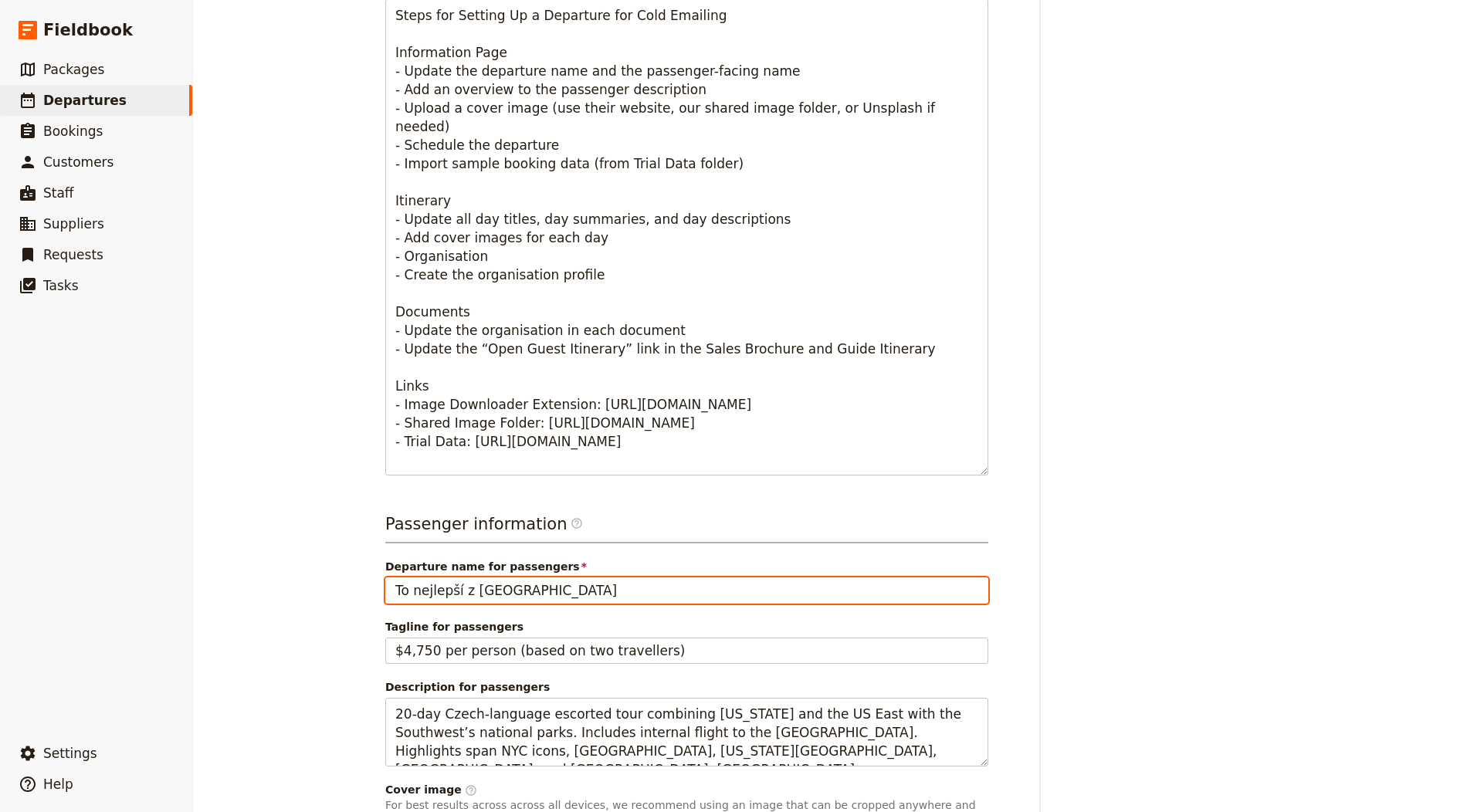
drag, startPoint x: 478, startPoint y: 590, endPoint x: 584, endPoint y: 591, distance: 106.0
click at [478, 590] on input "To nejlepší z USA" at bounding box center [687, 591] width 603 height 26
paste input "Switzerland Singles Vacation"
type input "Switzerland Singles Vacation"
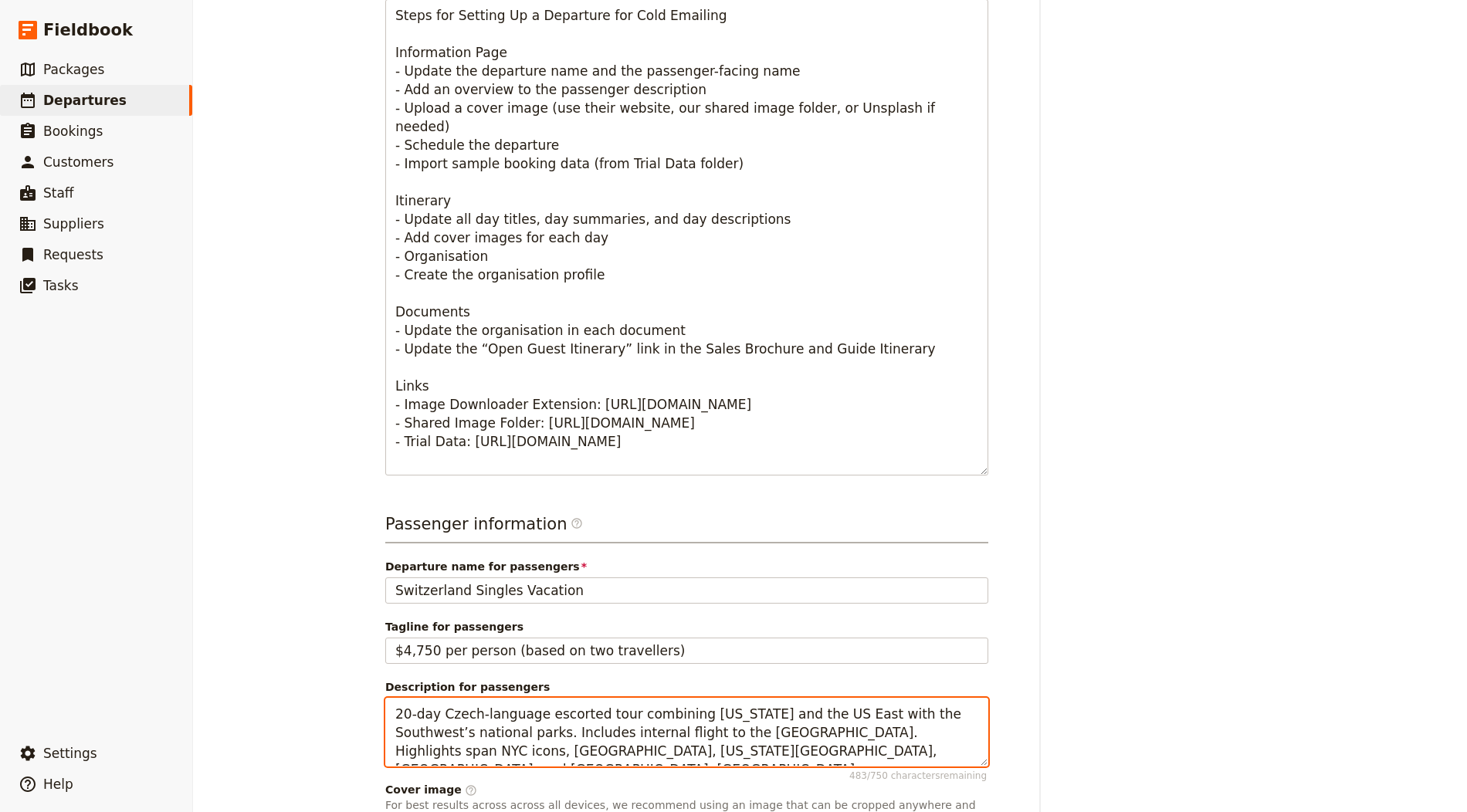
click at [484, 716] on textarea "20-day Czech-language escorted tour combining New York and the US East with the…" at bounding box center [687, 732] width 603 height 69
paste textarea "Hosted small-group holiday for 40s–60s with Zurich, Lugano, Glacier Express to …"
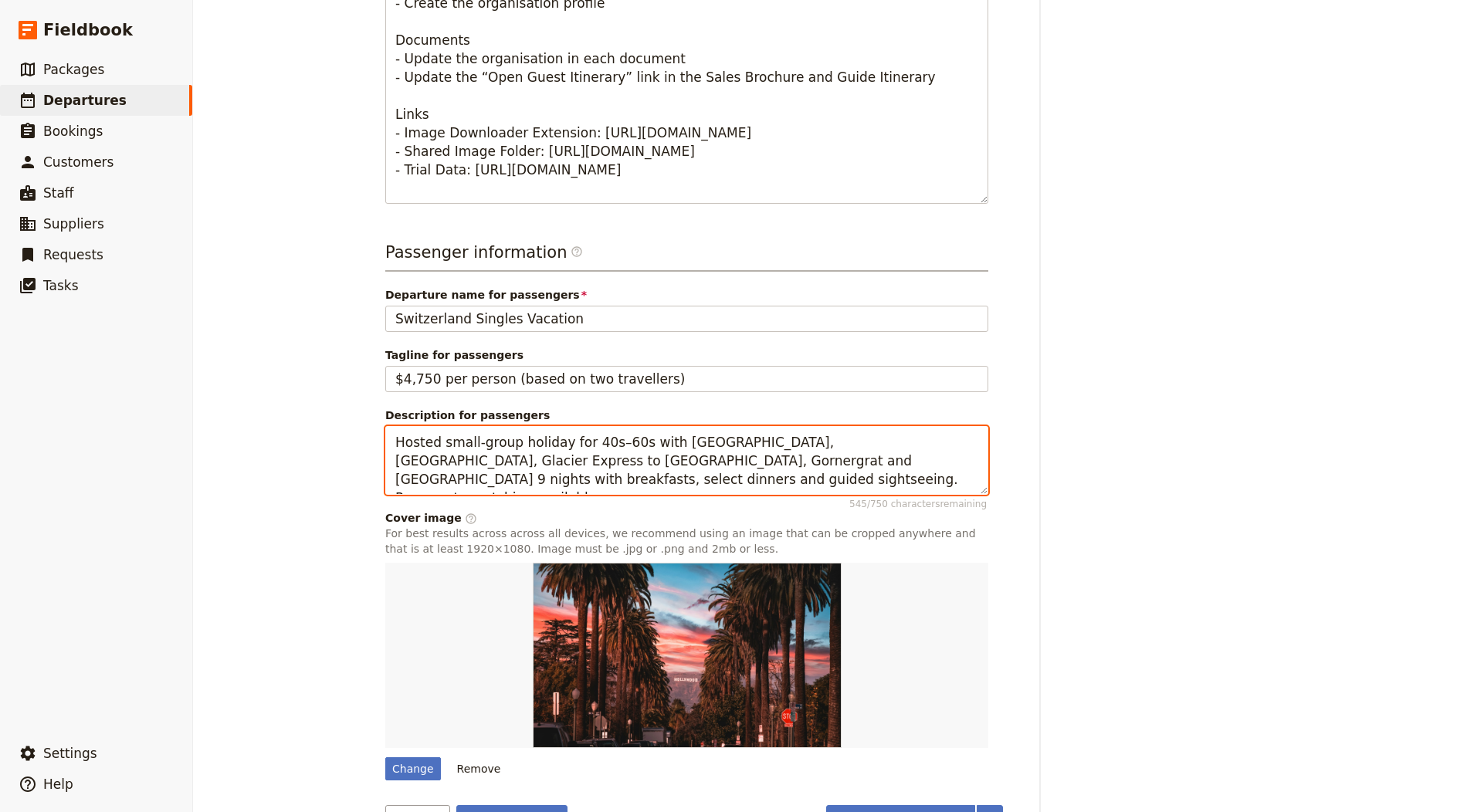
scroll to position [851, 0]
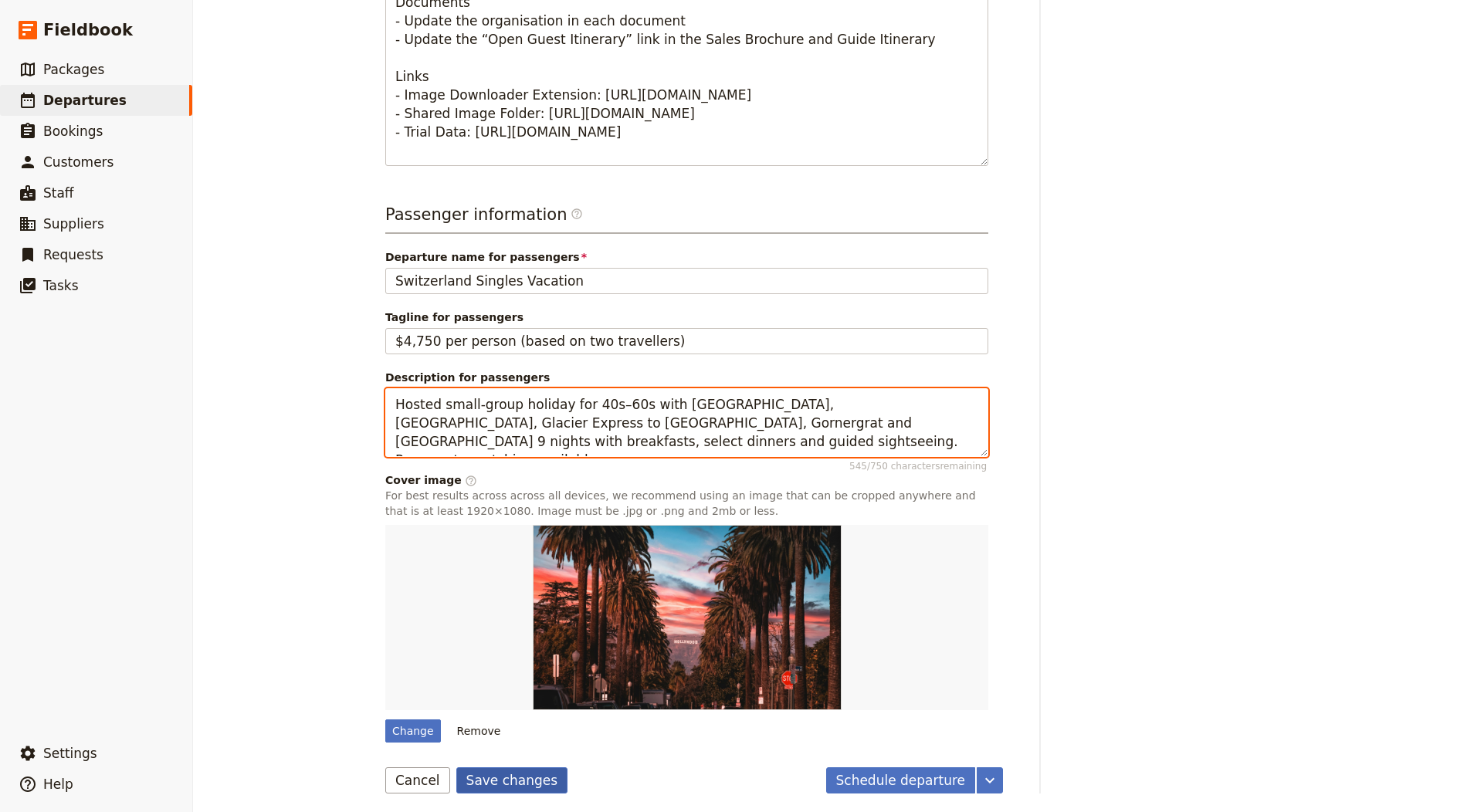
type textarea "Hosted small-group holiday for 40s–60s with [GEOGRAPHIC_DATA], [GEOGRAPHIC_DATA…"
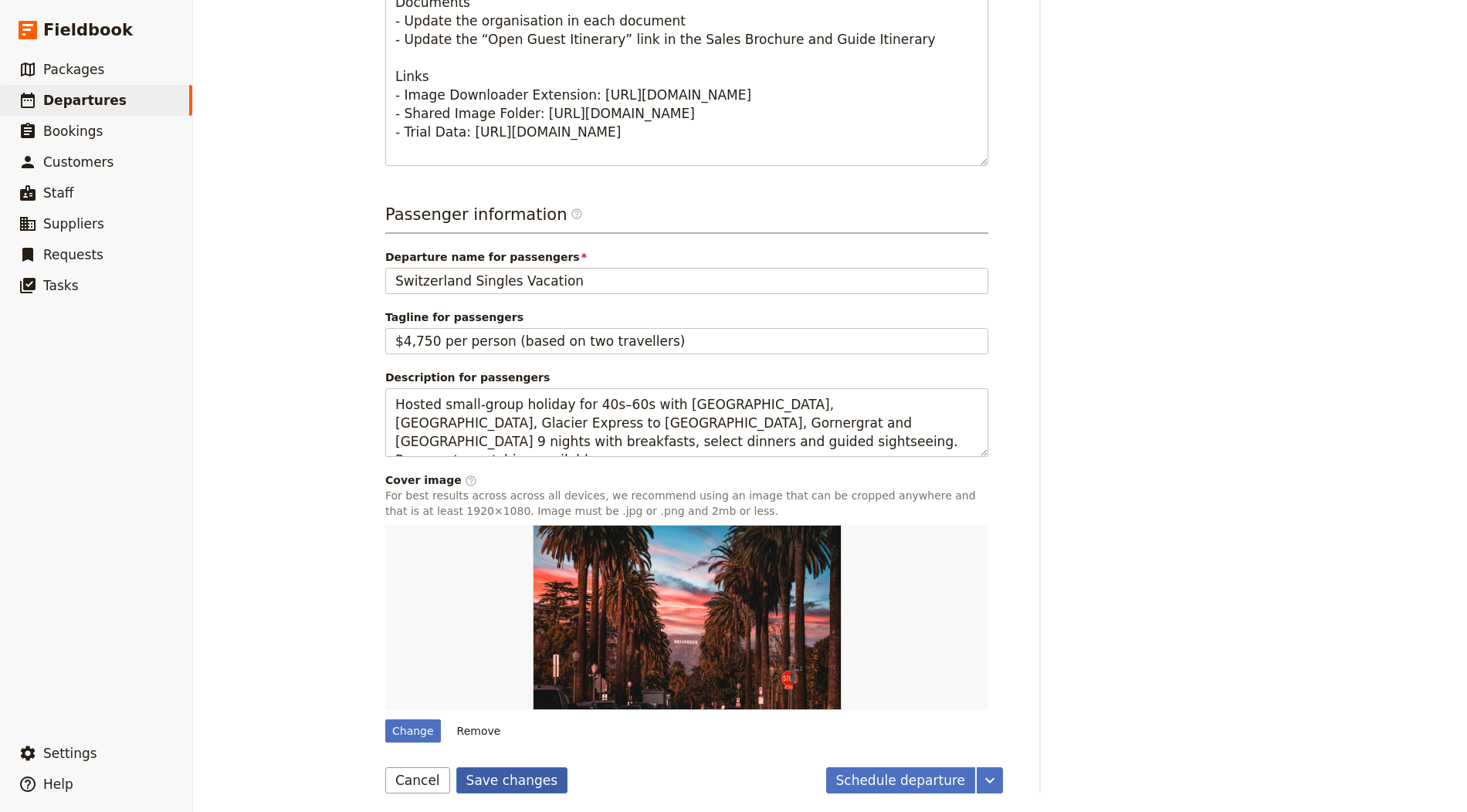
click at [476, 779] on button "Save changes" at bounding box center [512, 780] width 112 height 26
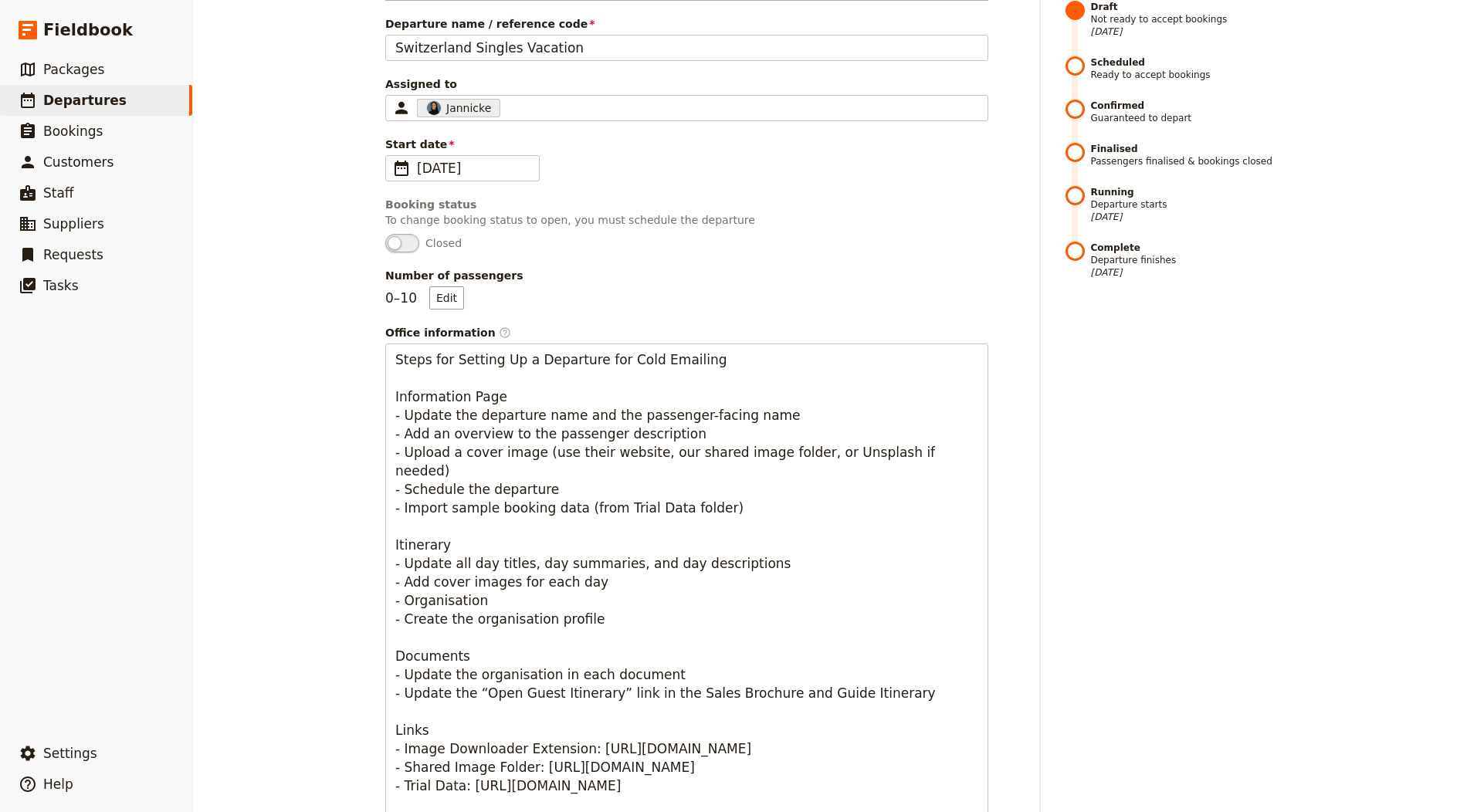
scroll to position [0, 0]
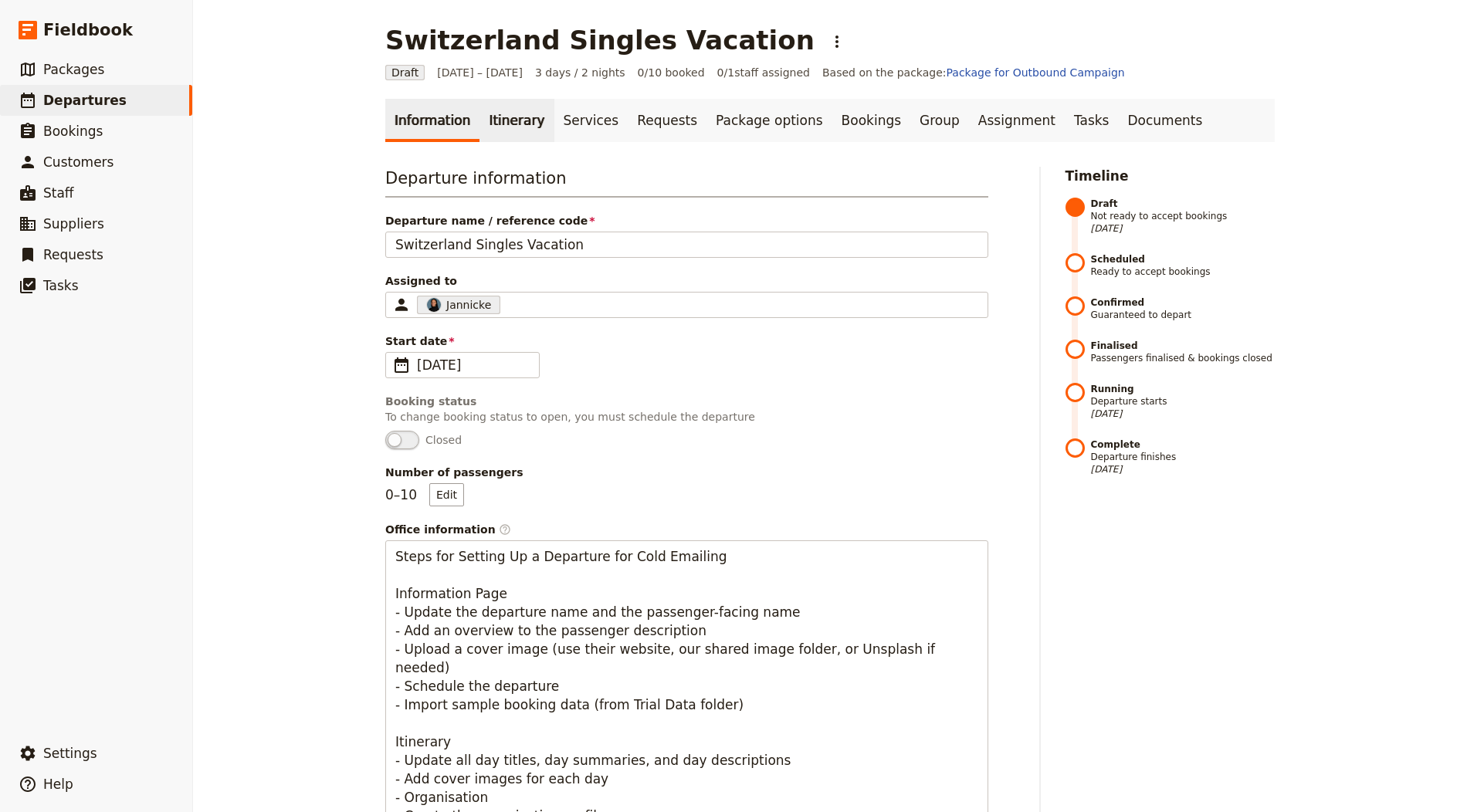
click at [503, 133] on link "Itinerary" at bounding box center [516, 120] width 74 height 43
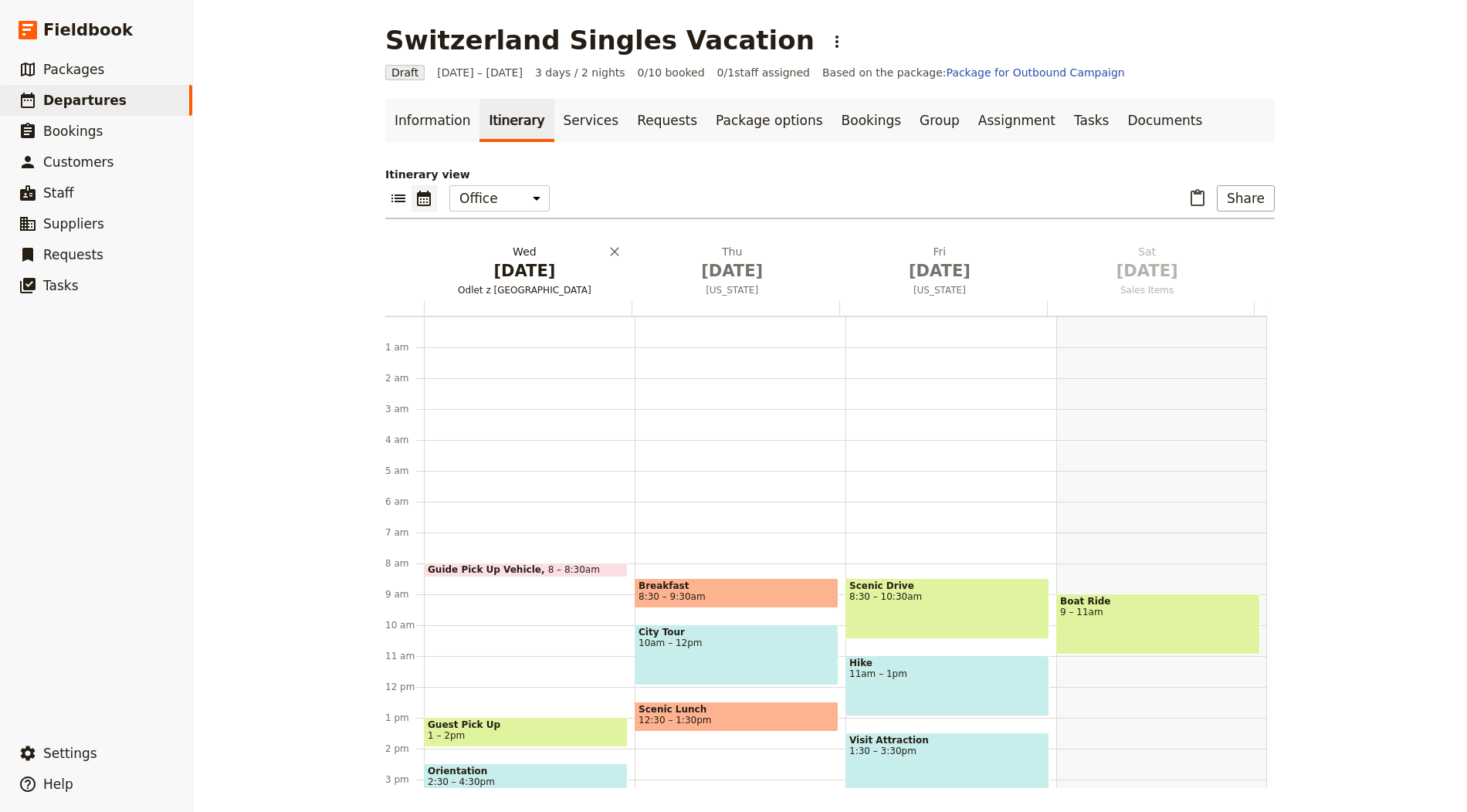
scroll to position [201, 0]
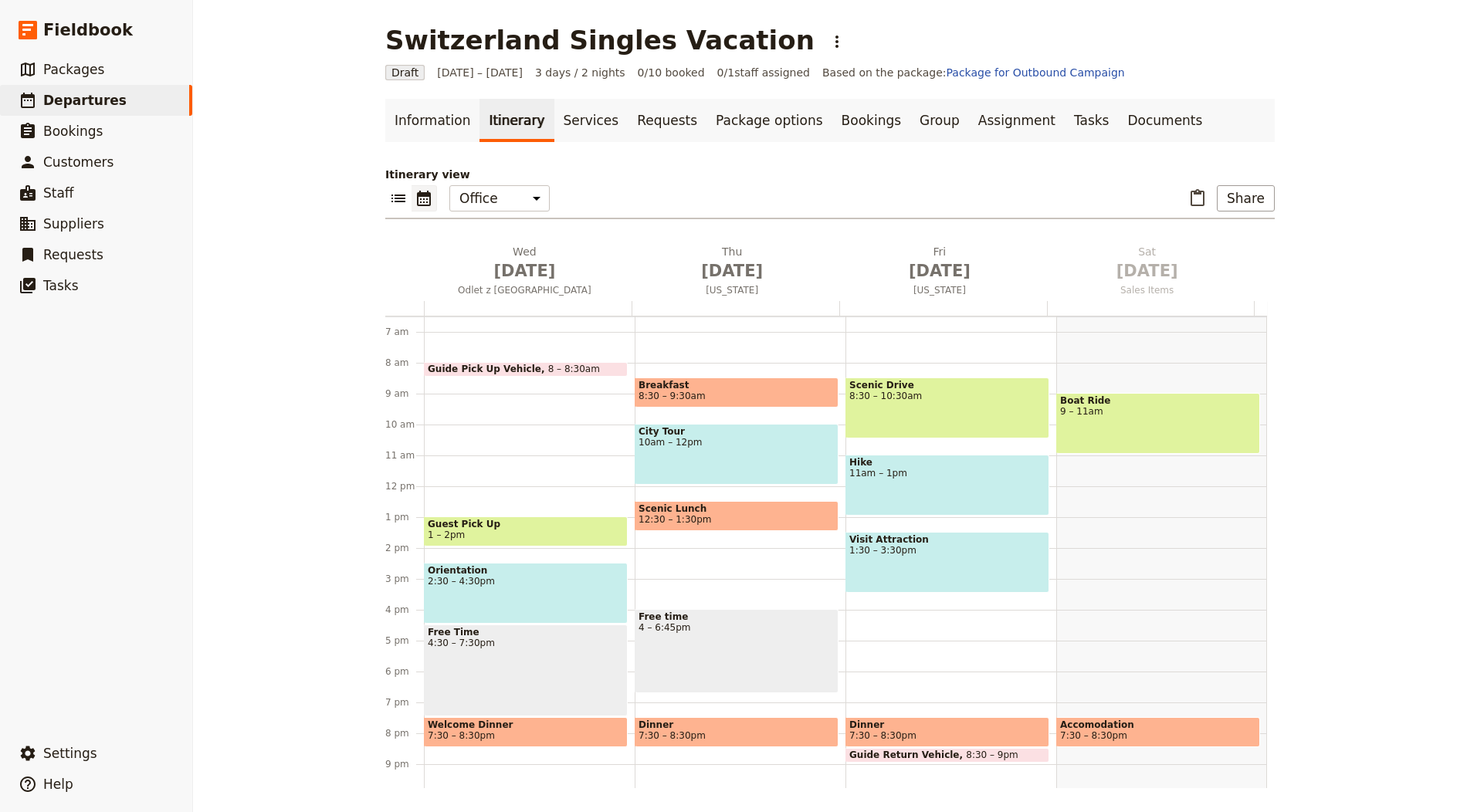
drag, startPoint x: 540, startPoint y: 261, endPoint x: 706, endPoint y: 260, distance: 166.0
click at [540, 261] on span "[DATE]" at bounding box center [524, 271] width 189 height 23
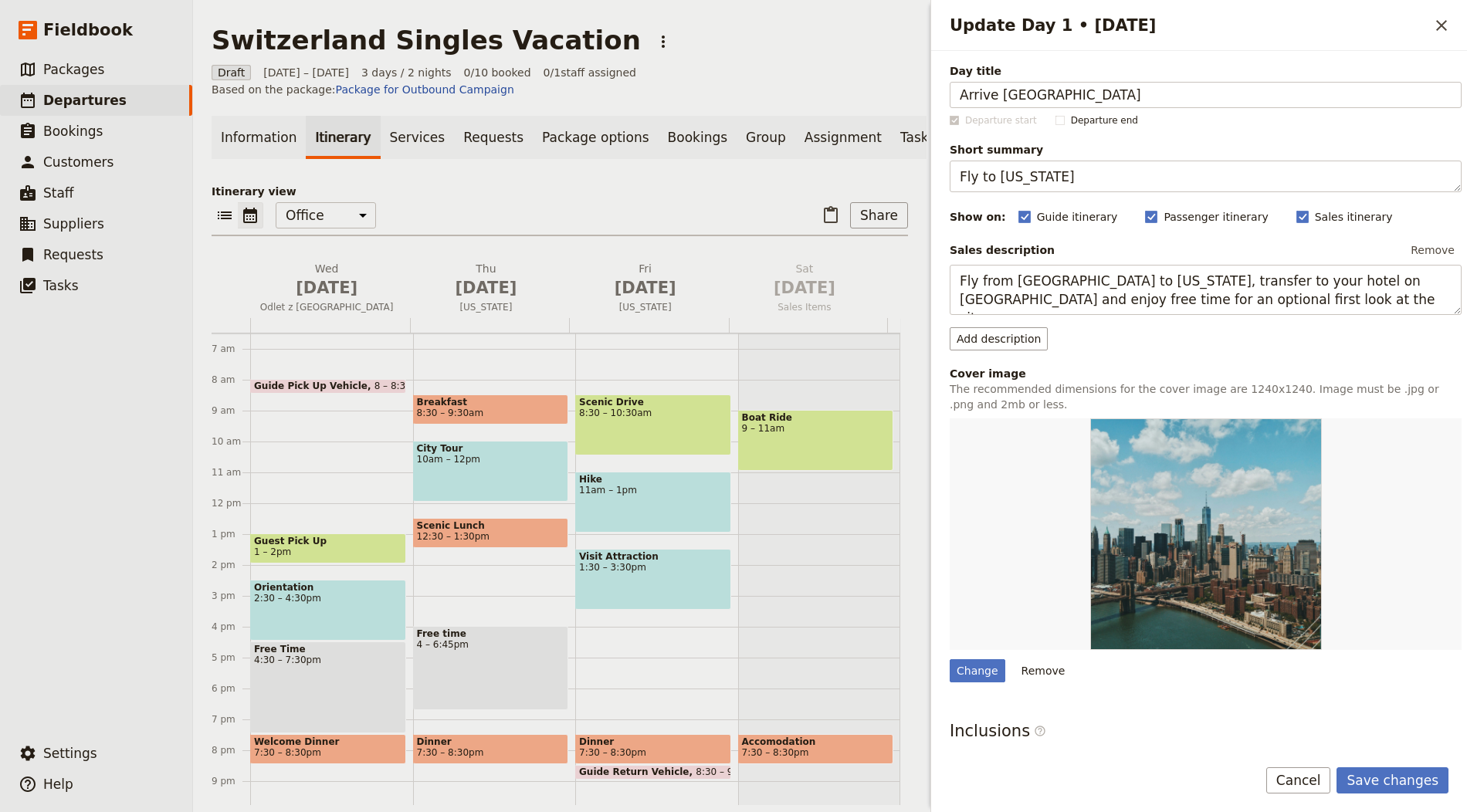
type input "Arrive [GEOGRAPHIC_DATA]"
click at [1078, 177] on textarea "Fly to New York" at bounding box center [1206, 177] width 512 height 32
paste textarea "Arrivals & meet-and-greet"
type textarea "Arrivals & meet-and-greet"
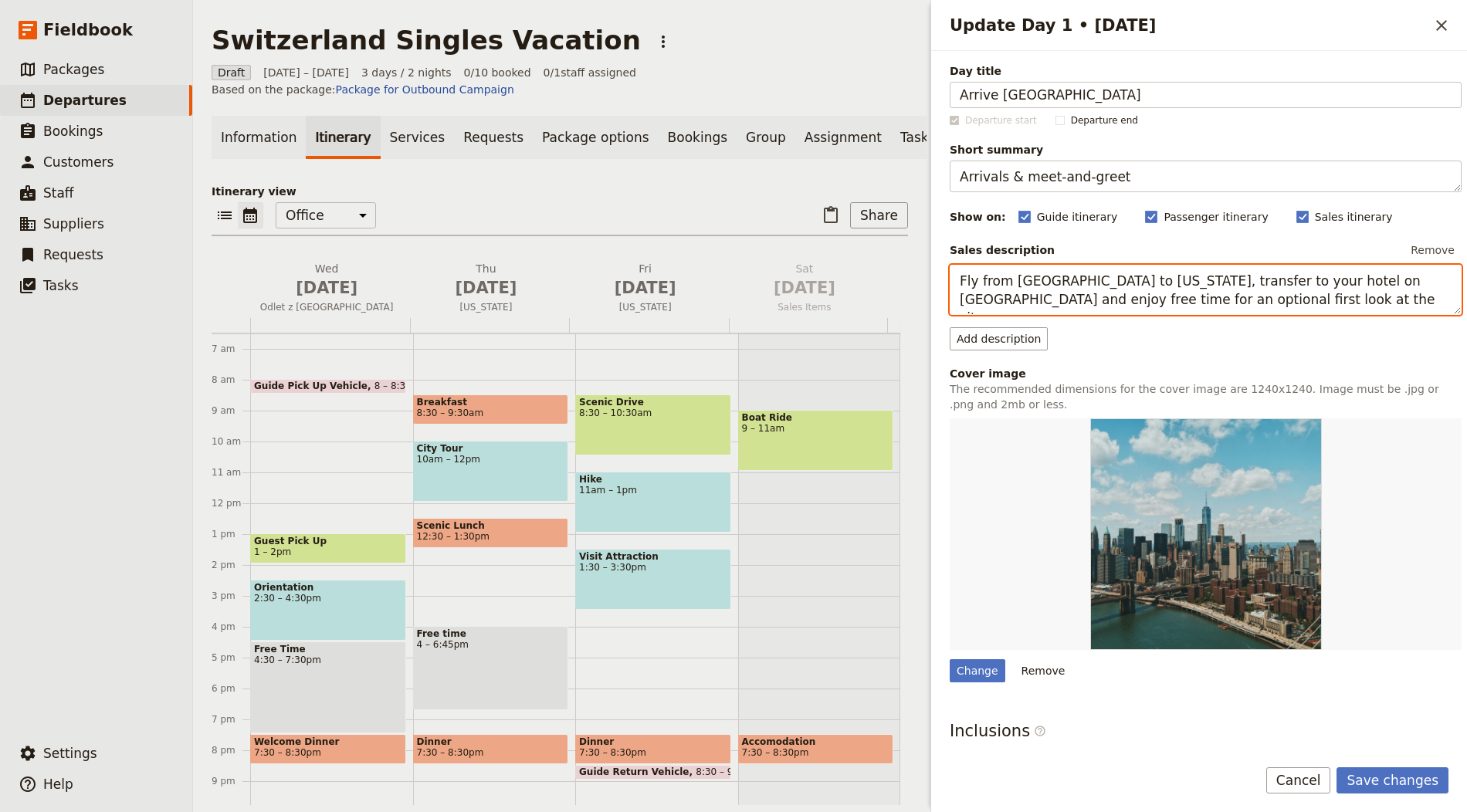
click at [1070, 302] on textarea "Fly from Prague to New York, transfer to your hotel on Manhattan and enjoy free…" at bounding box center [1206, 290] width 512 height 50
paste textarea "Arrive in Zurich, shuttle to hotel and meet the tour leader and fellow travelle…"
type textarea "Arrive in [GEOGRAPHIC_DATA], shuttle to hotel and meet the tour leader and fell…"
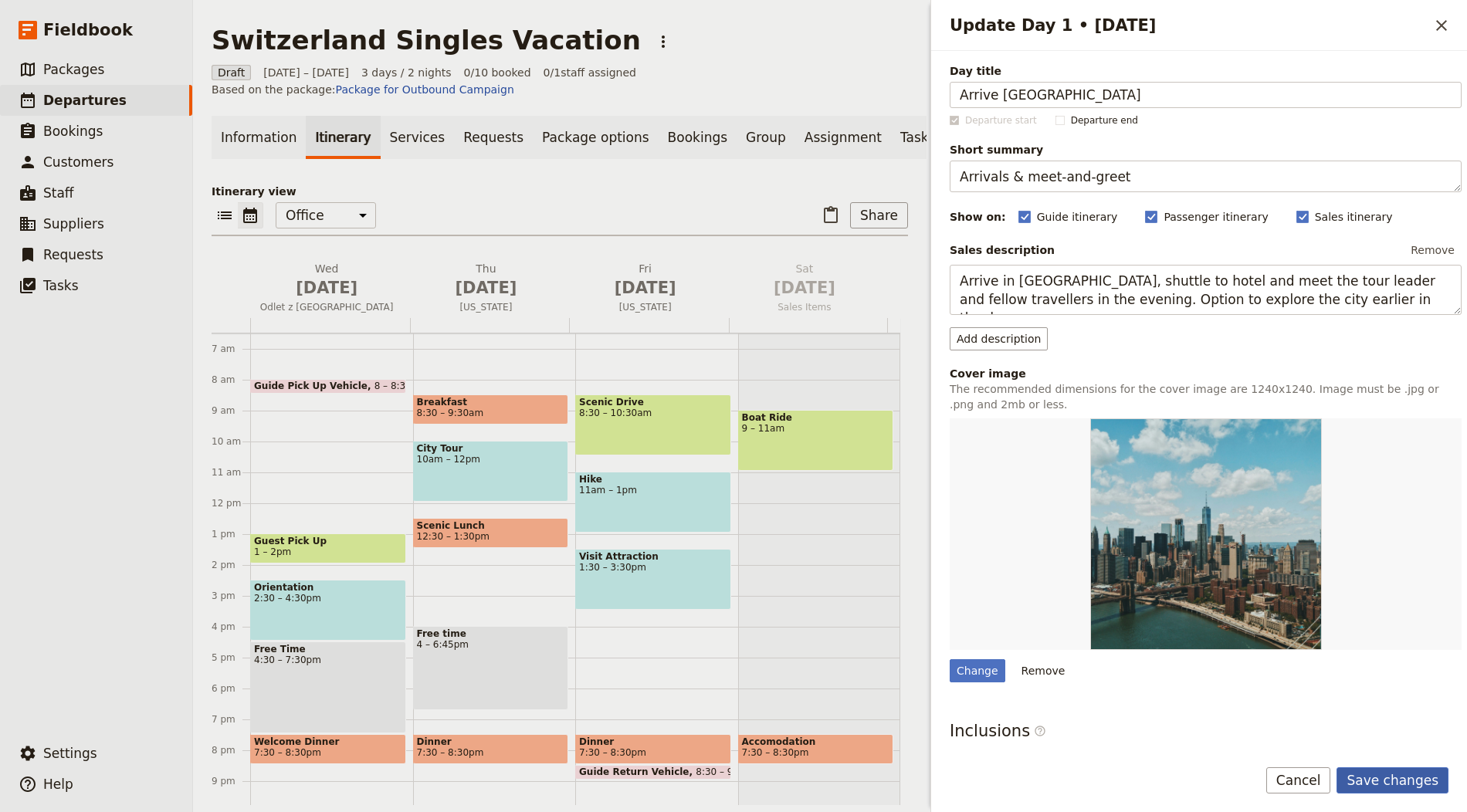
click at [1414, 792] on div "Save changes Cancel" at bounding box center [1199, 790] width 536 height 45
click at [1413, 775] on button "Save changes" at bounding box center [1393, 780] width 112 height 26
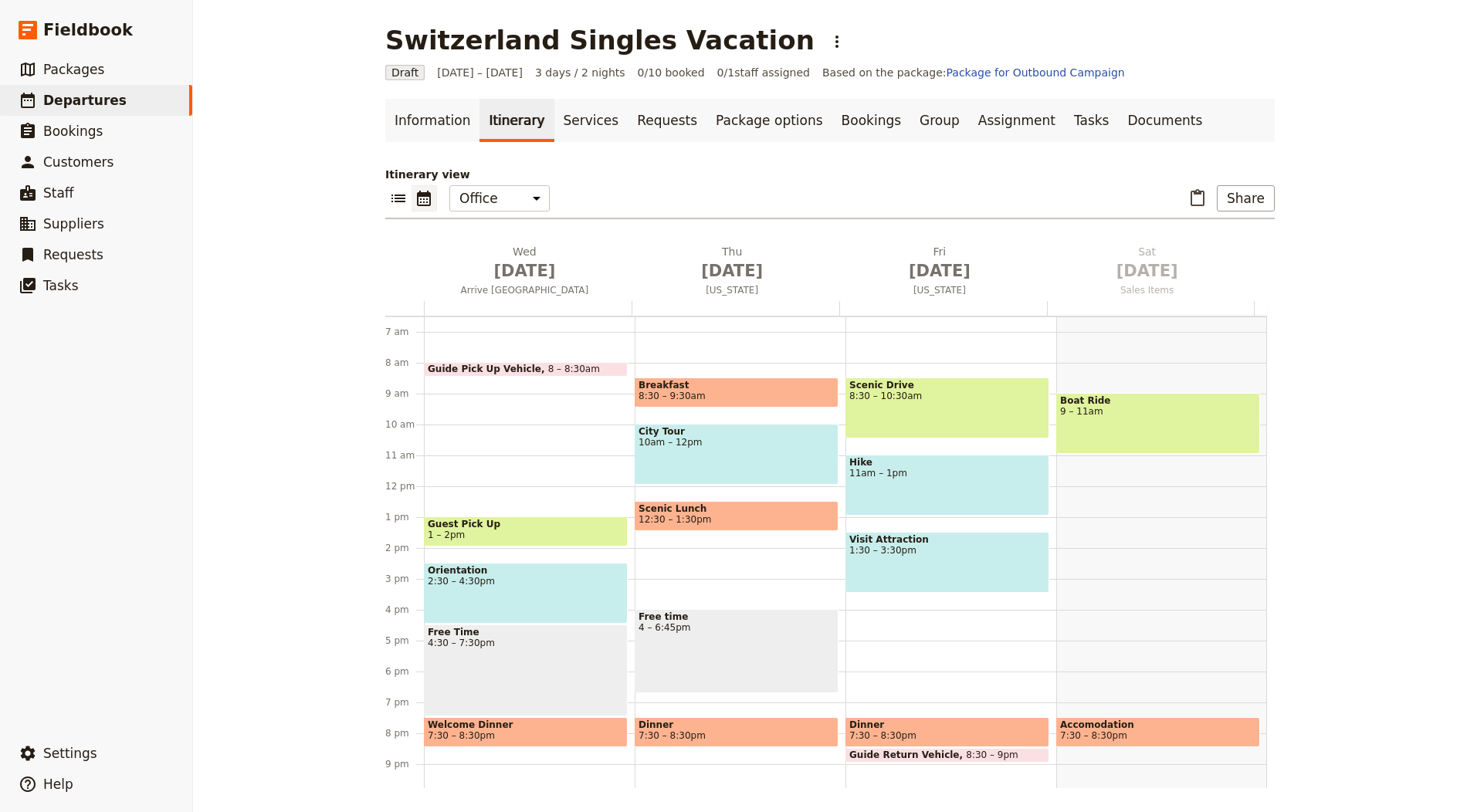
click at [683, 265] on span "[DATE]" at bounding box center [732, 271] width 189 height 23
click at [683, 265] on div "Itinerary view ​ ​ Office Guide Passenger Sales ​ Share Wed Oct 1 Arrive Zurich…" at bounding box center [830, 477] width 889 height 621
click at [752, 260] on span "[DATE]" at bounding box center [732, 271] width 189 height 23
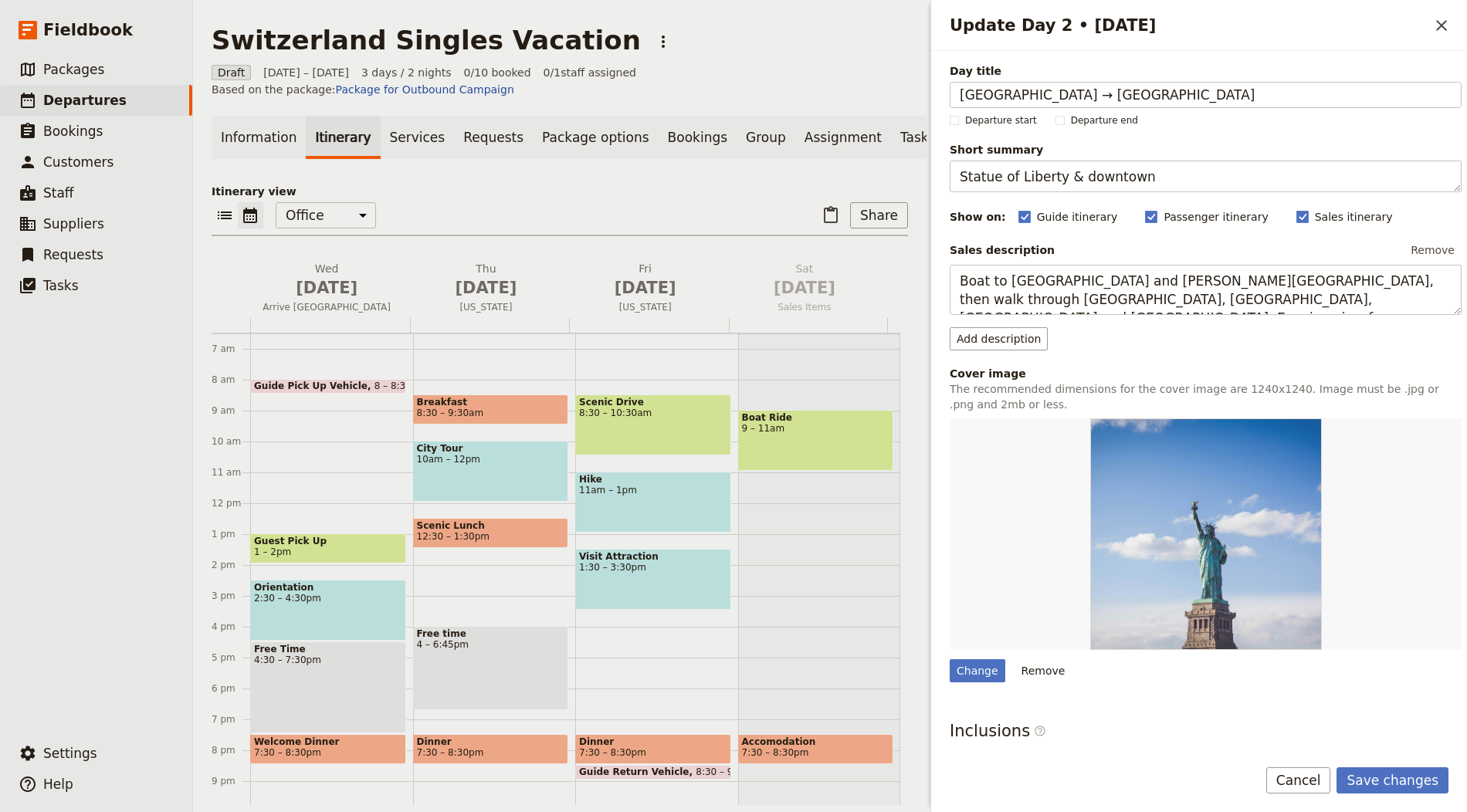
type input "[GEOGRAPHIC_DATA] → [GEOGRAPHIC_DATA]"
click at [1048, 185] on textarea "Statue of Liberty & downtown" at bounding box center [1206, 177] width 512 height 32
paste textarea "cenic alpine drive"
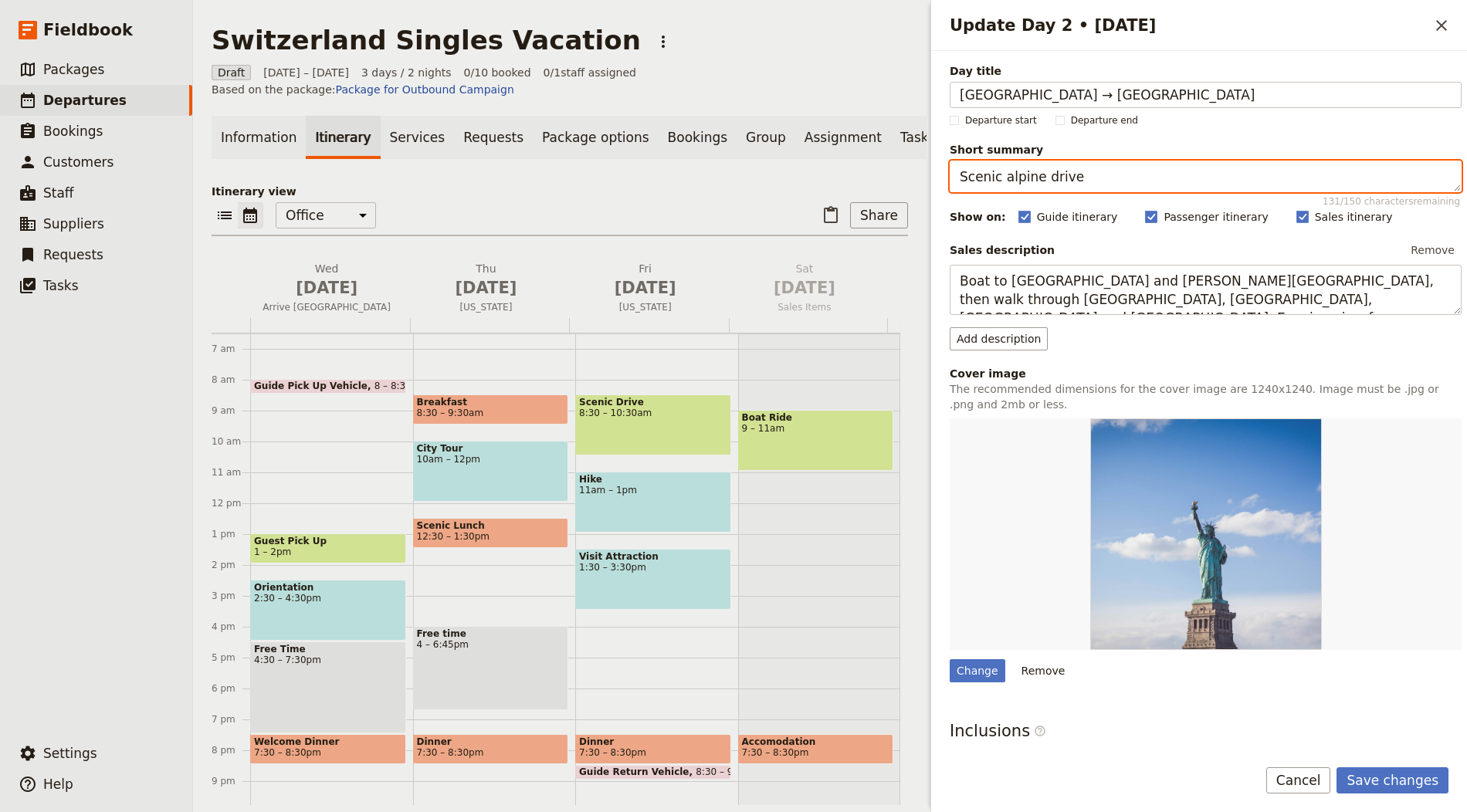
type textarea "Scenic alpine drive"
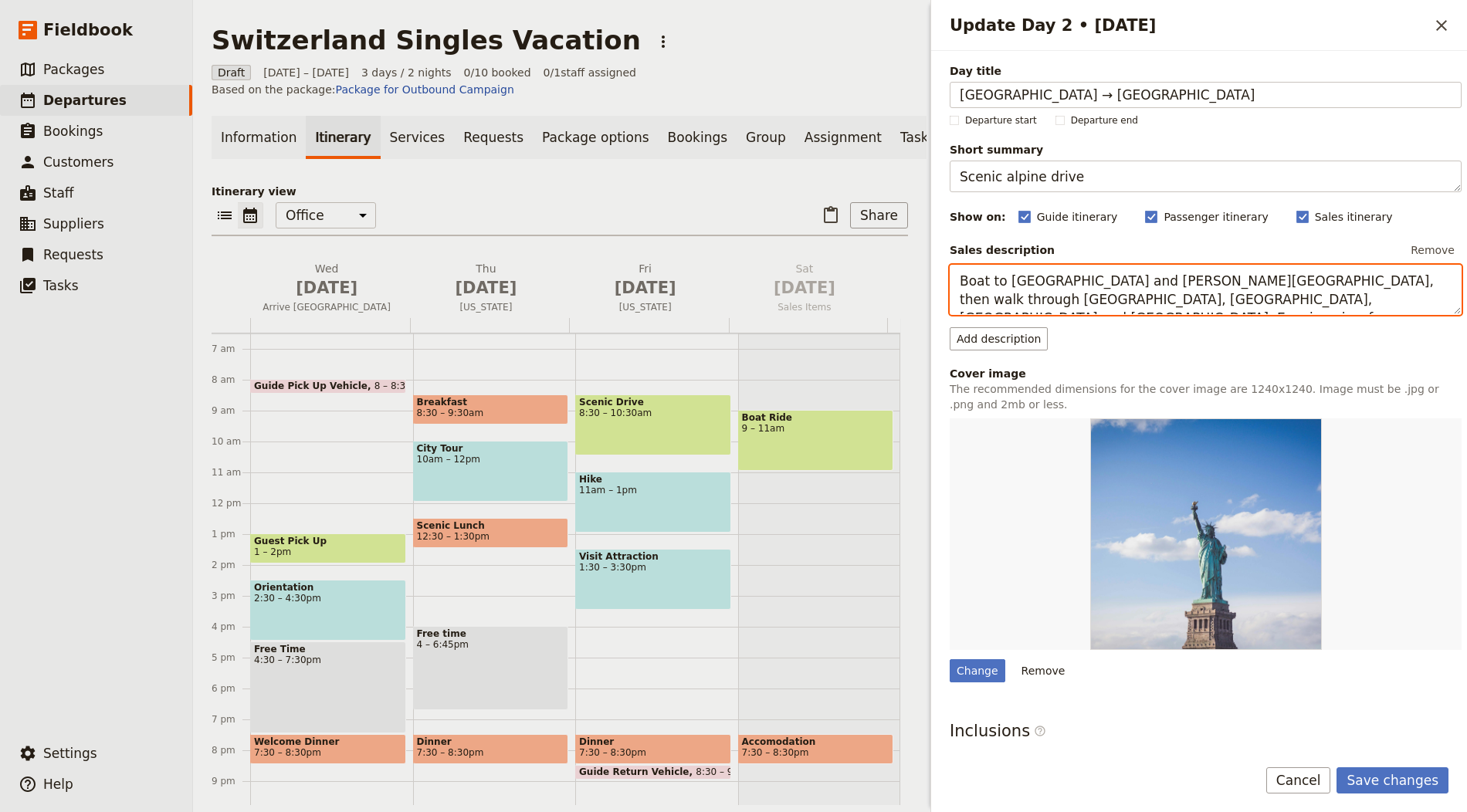
click at [1040, 279] on textarea "Boat to Liberty Island and Ellis Island, then walk through Wall Street, Chinato…" at bounding box center [1206, 290] width 512 height 50
paste textarea "Drive via the St Gotthard Pass with stops in Ticino and a chocolate factory, en…"
type textarea "Drive via the [GEOGRAPHIC_DATA] with stops in [GEOGRAPHIC_DATA] and a chocolate…"
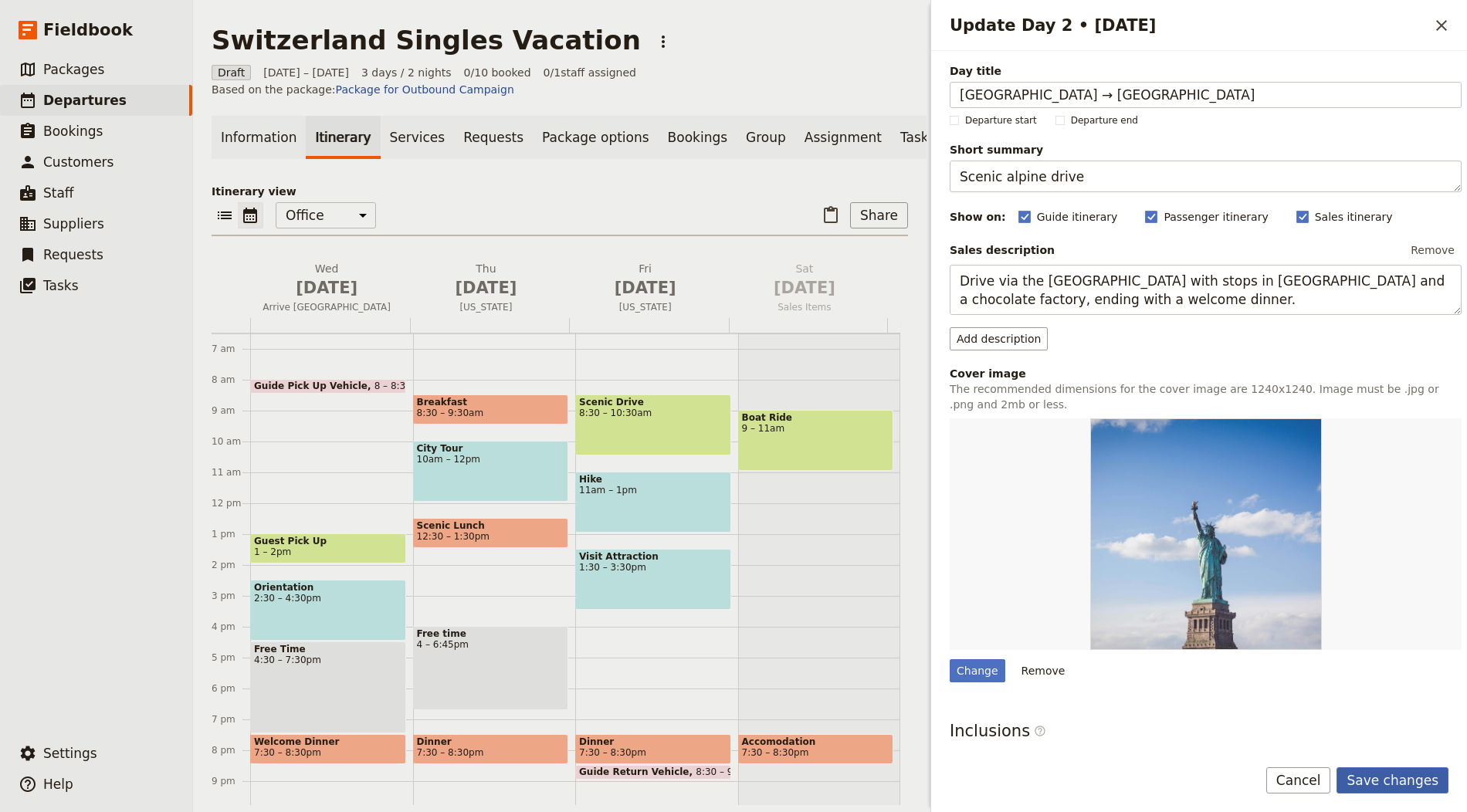
click at [1414, 790] on button "Save changes" at bounding box center [1393, 780] width 112 height 26
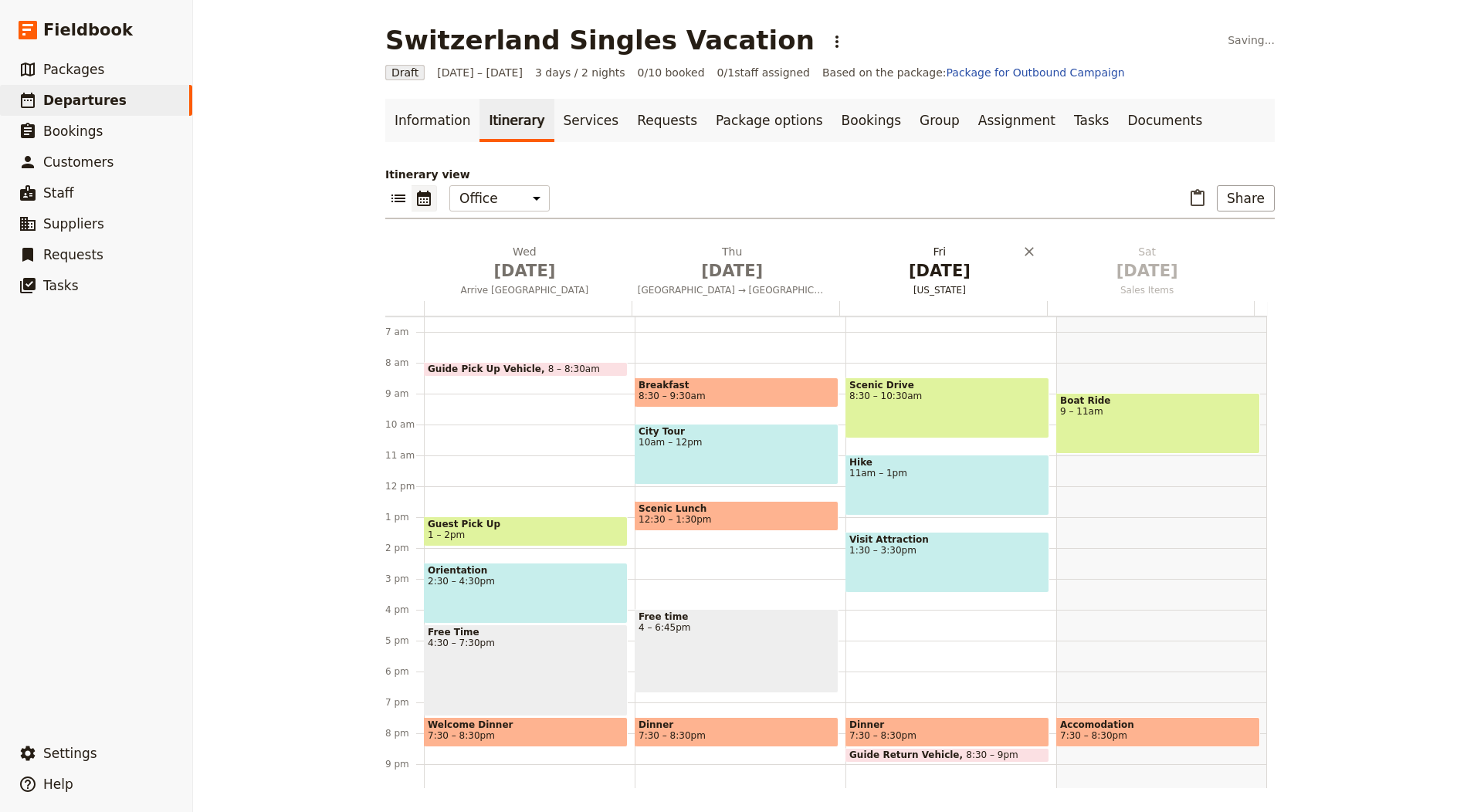
click at [933, 291] on span "New York" at bounding box center [940, 289] width 202 height 12
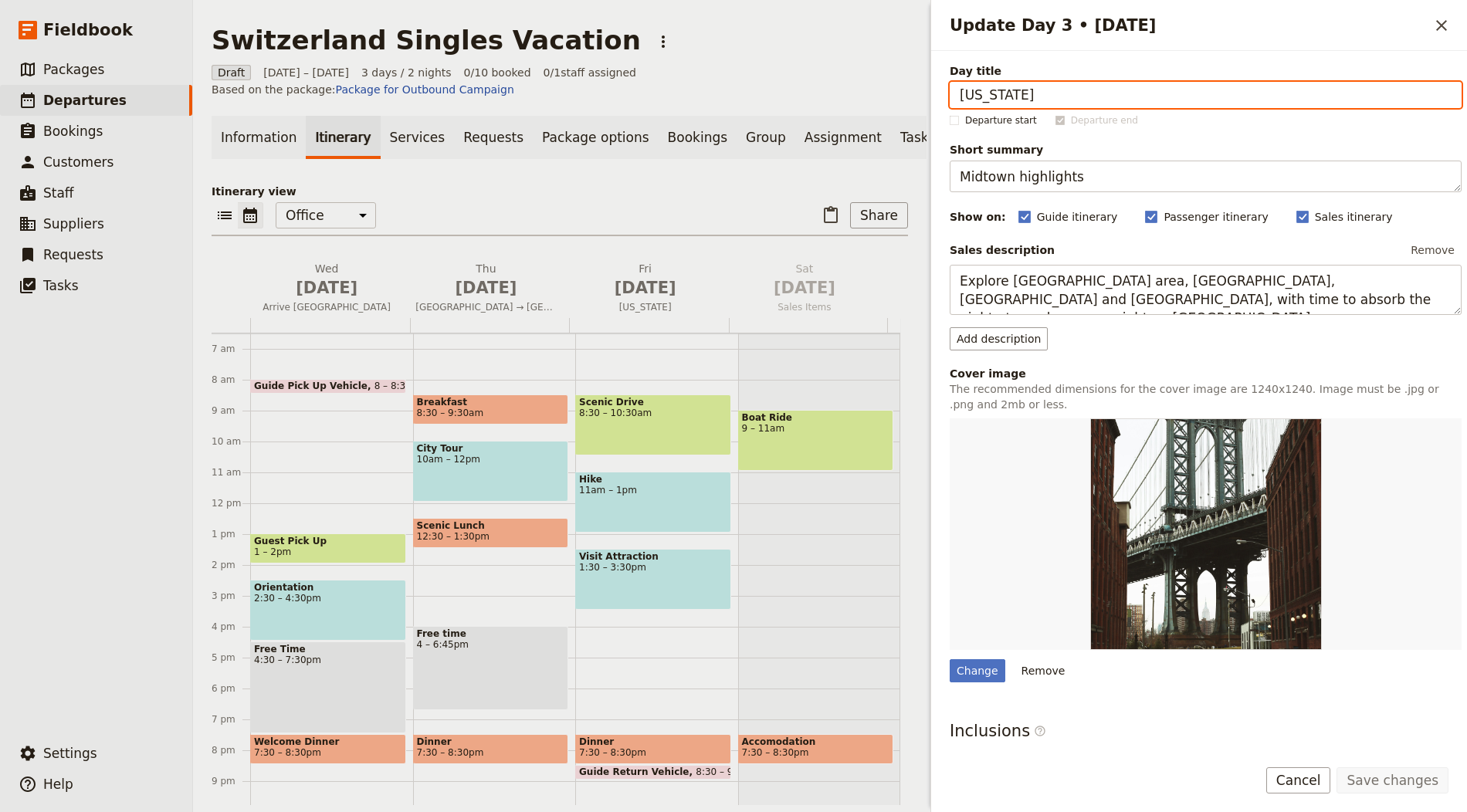
click at [1027, 87] on input "New York" at bounding box center [1206, 95] width 512 height 26
paste input "[GEOGRAPHIC_DATA]"
type input "[GEOGRAPHIC_DATA]"
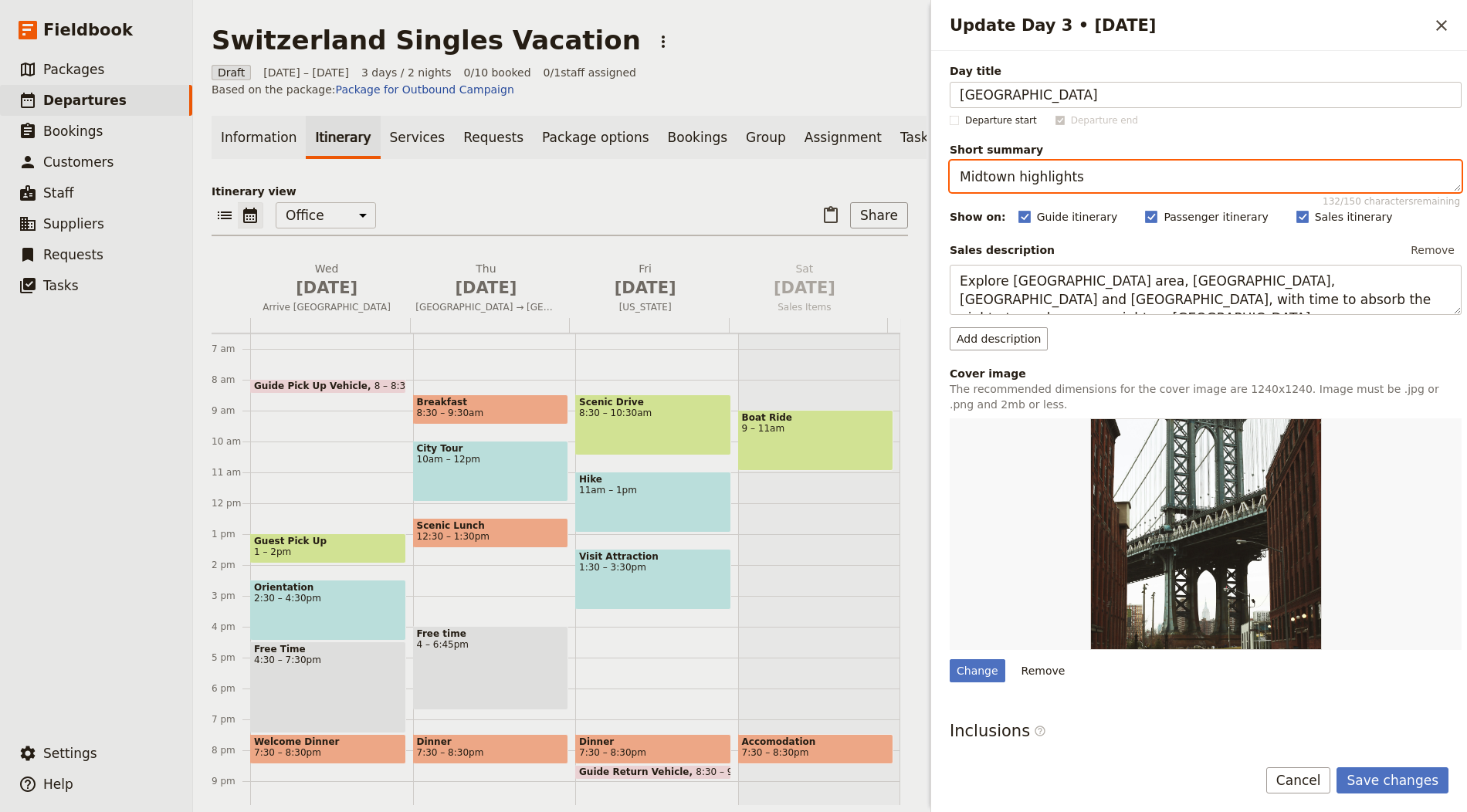
click at [1026, 176] on textarea "Midtown highlights" at bounding box center [1206, 177] width 512 height 32
paste textarea "Guided tour & free time"
type textarea "Guided tour & free time"
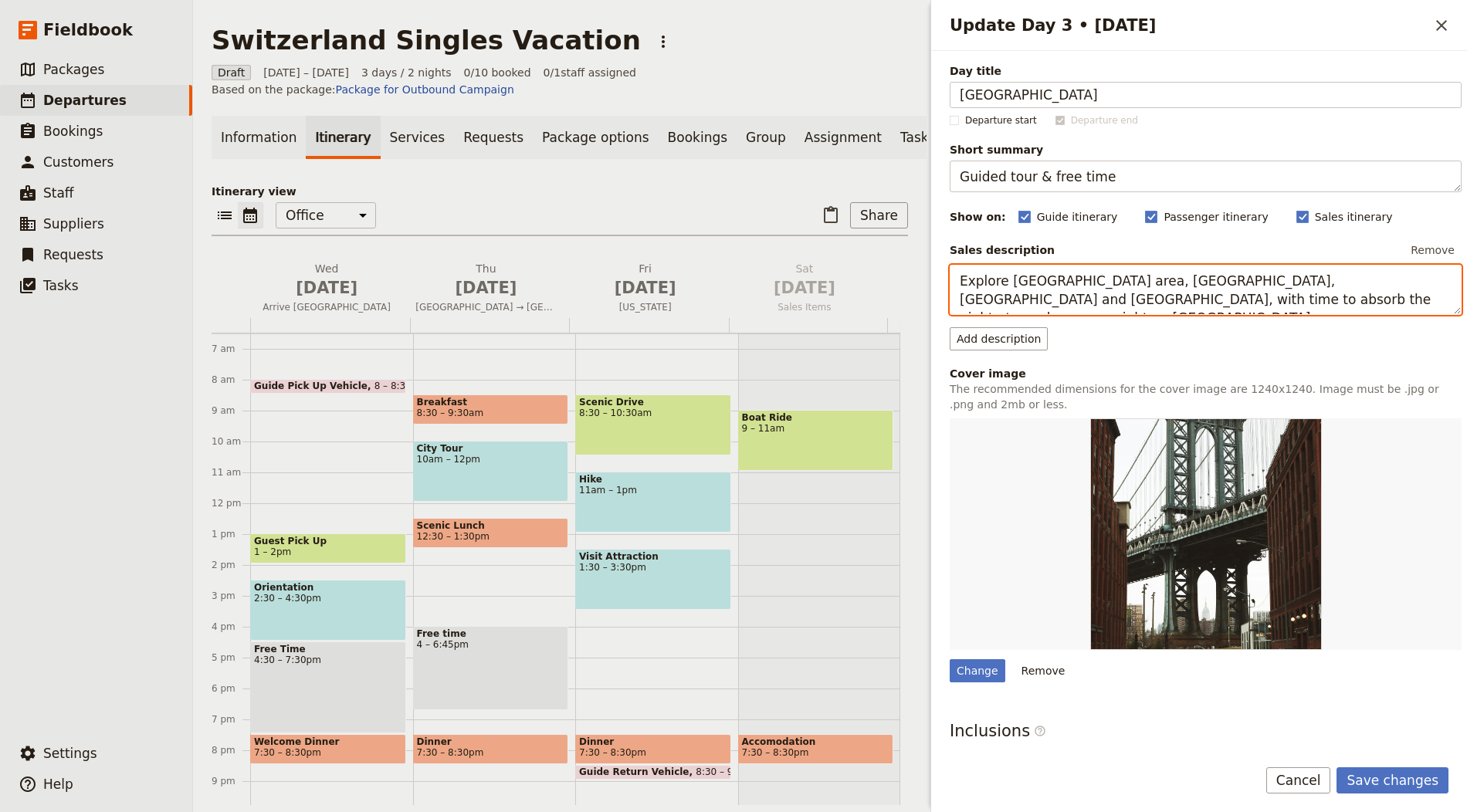
click at [1064, 293] on textarea "Explore Central Park area, Fifth Avenue, Rockefeller Center and Times Square, w…" at bounding box center [1206, 290] width 512 height 50
paste textarea "Morning walking tour covering monuments and lakefront; afternoon free to explor…"
type textarea "Morning walking tour covering monuments and lakefront; afternoon free to explor…"
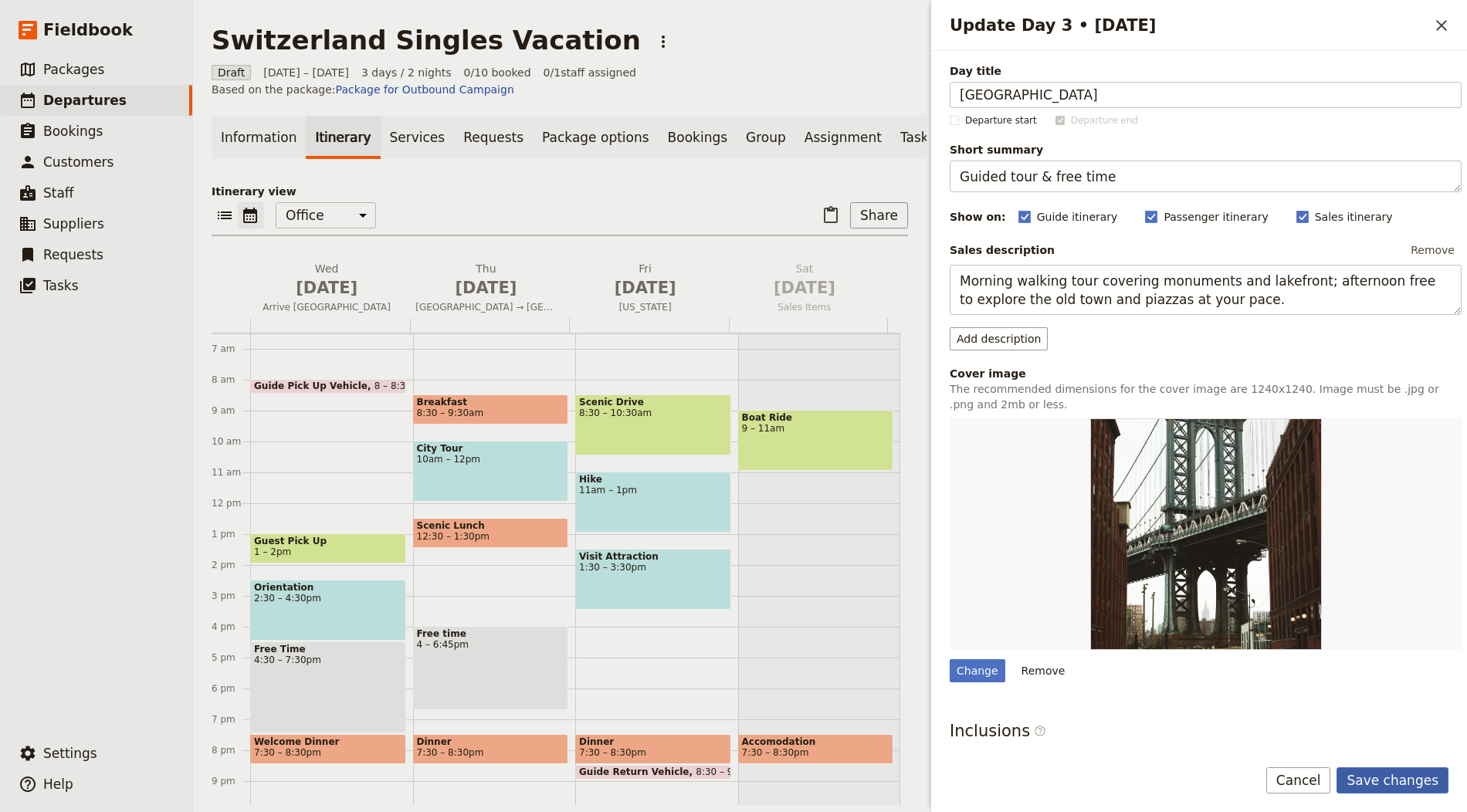
click at [1408, 779] on button "Save changes" at bounding box center [1393, 780] width 112 height 26
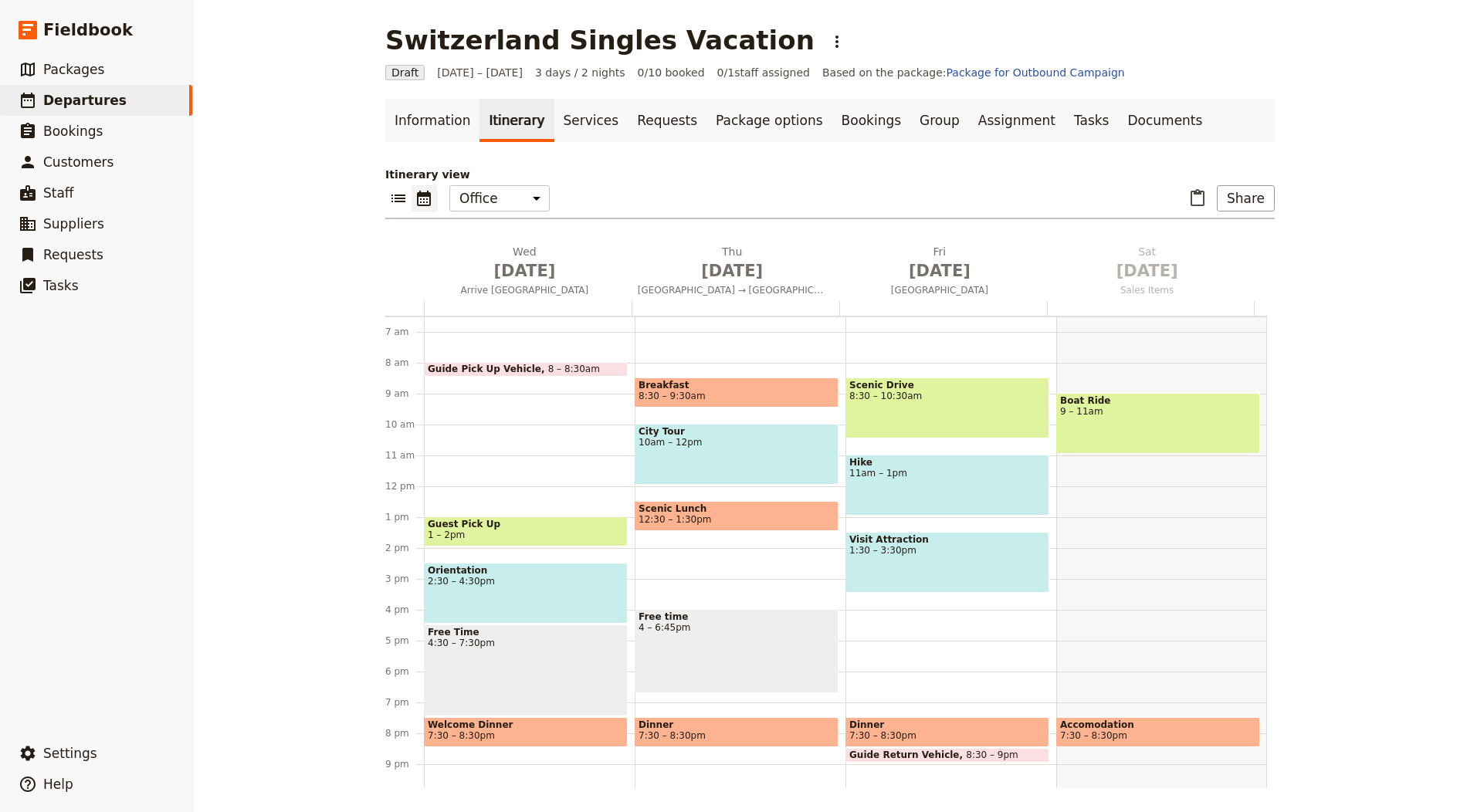
click at [452, 110] on link "Information" at bounding box center [432, 120] width 94 height 43
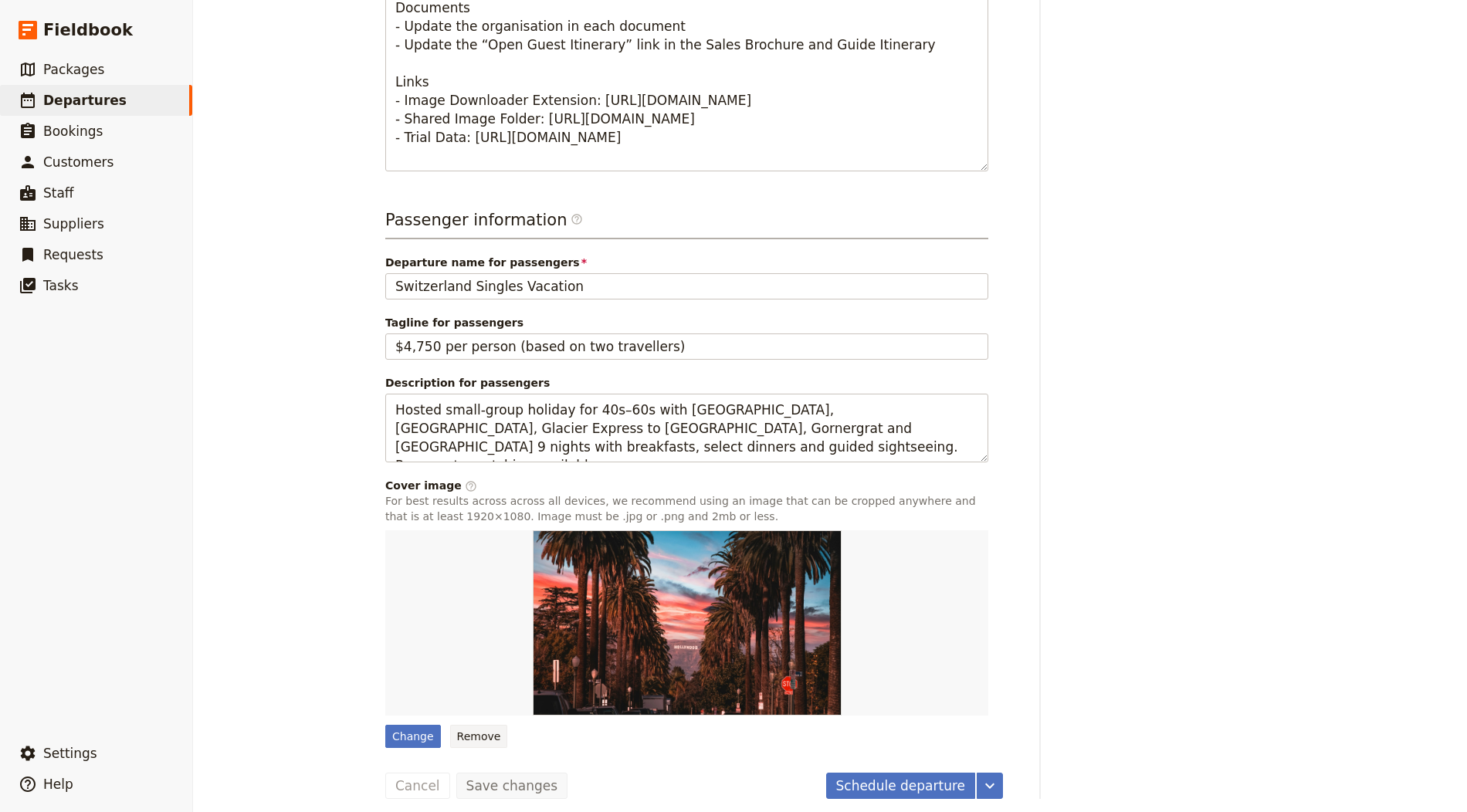
scroll to position [851, 0]
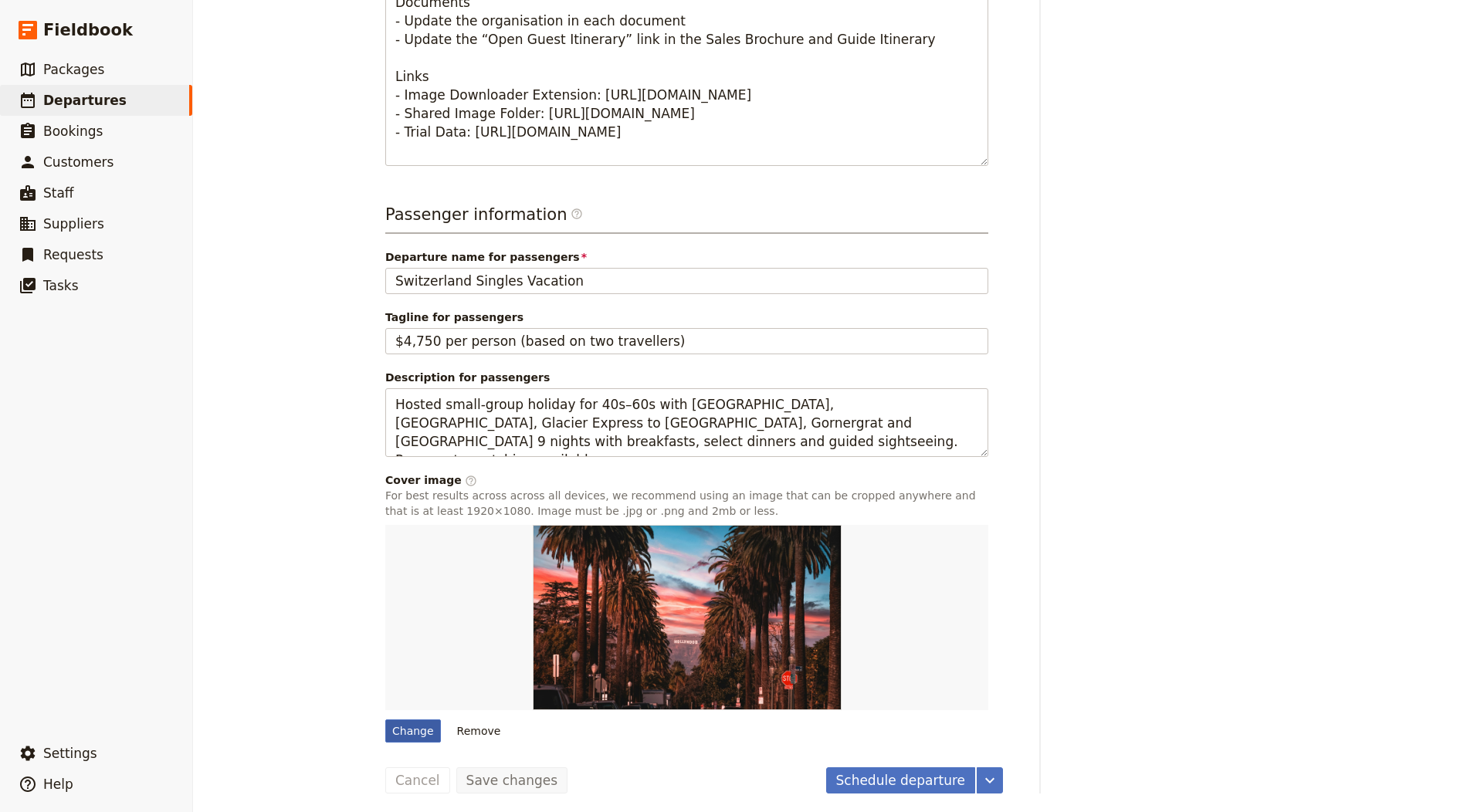
click at [411, 730] on div "Change" at bounding box center [413, 730] width 56 height 23
click at [385, 719] on input "Change" at bounding box center [384, 719] width 1 height 1
type input "C:\fakepath\ty-koh-ukZzANc_org-unsplash.jpg"
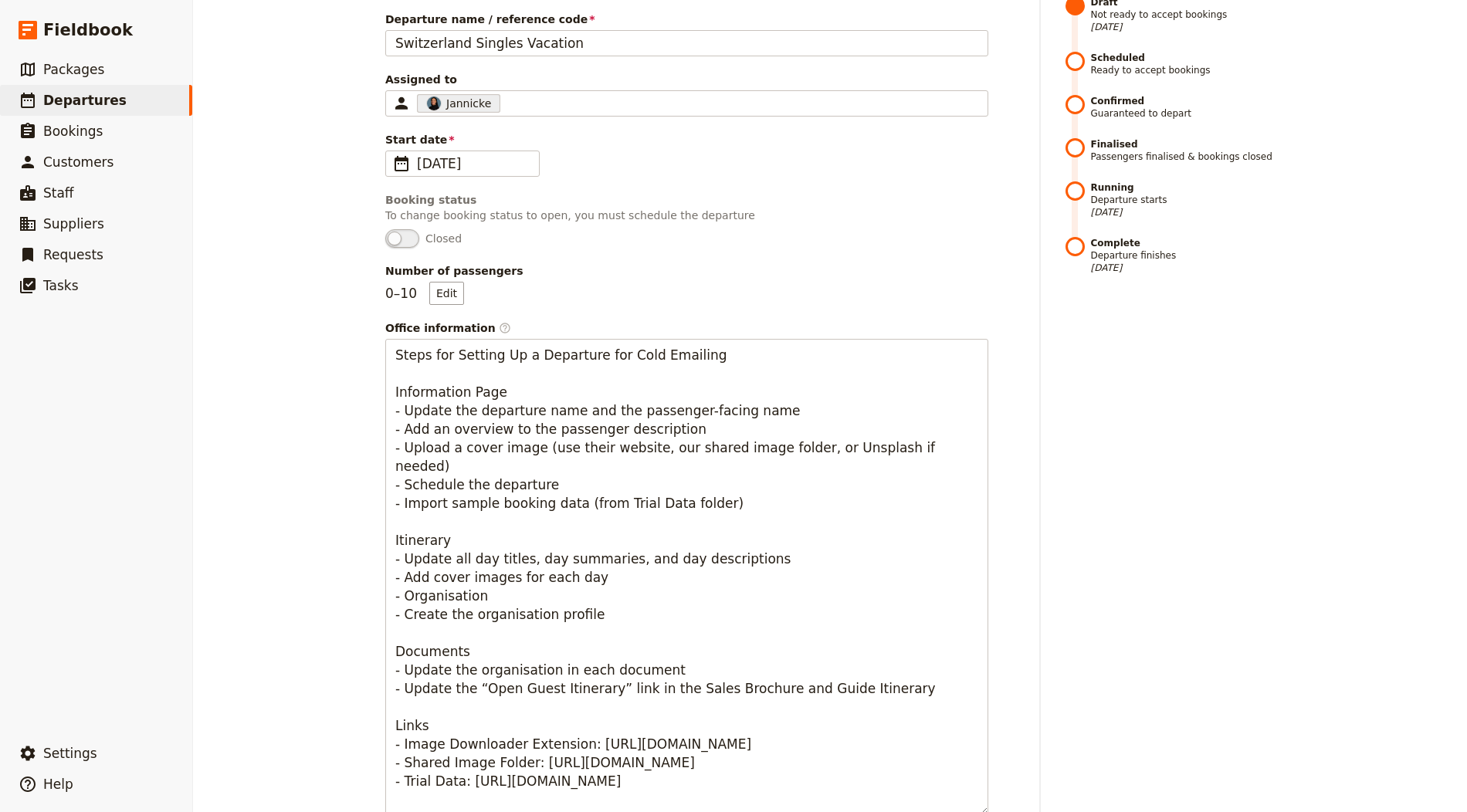
scroll to position [0, 0]
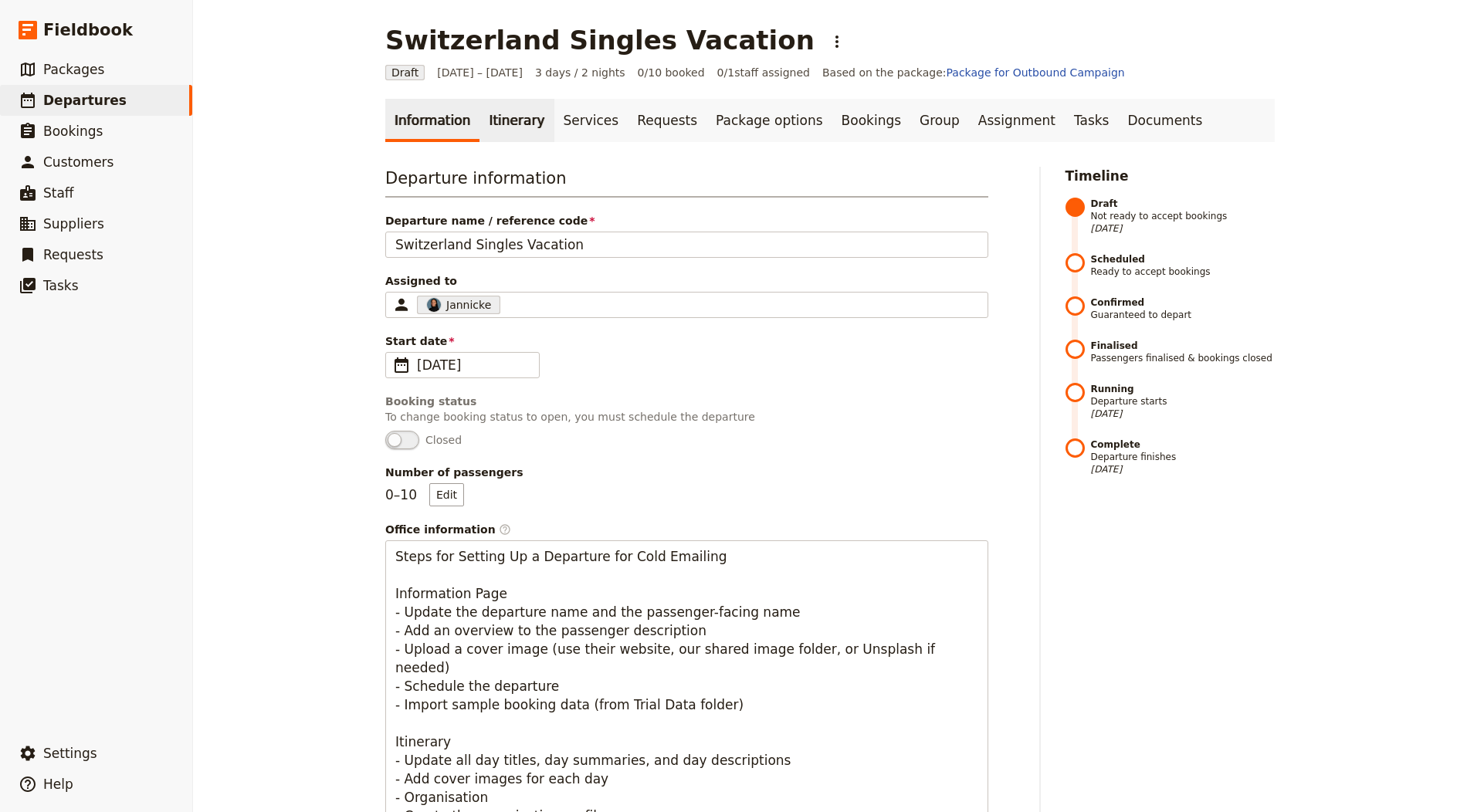
click at [484, 112] on link "Itinerary" at bounding box center [516, 120] width 74 height 43
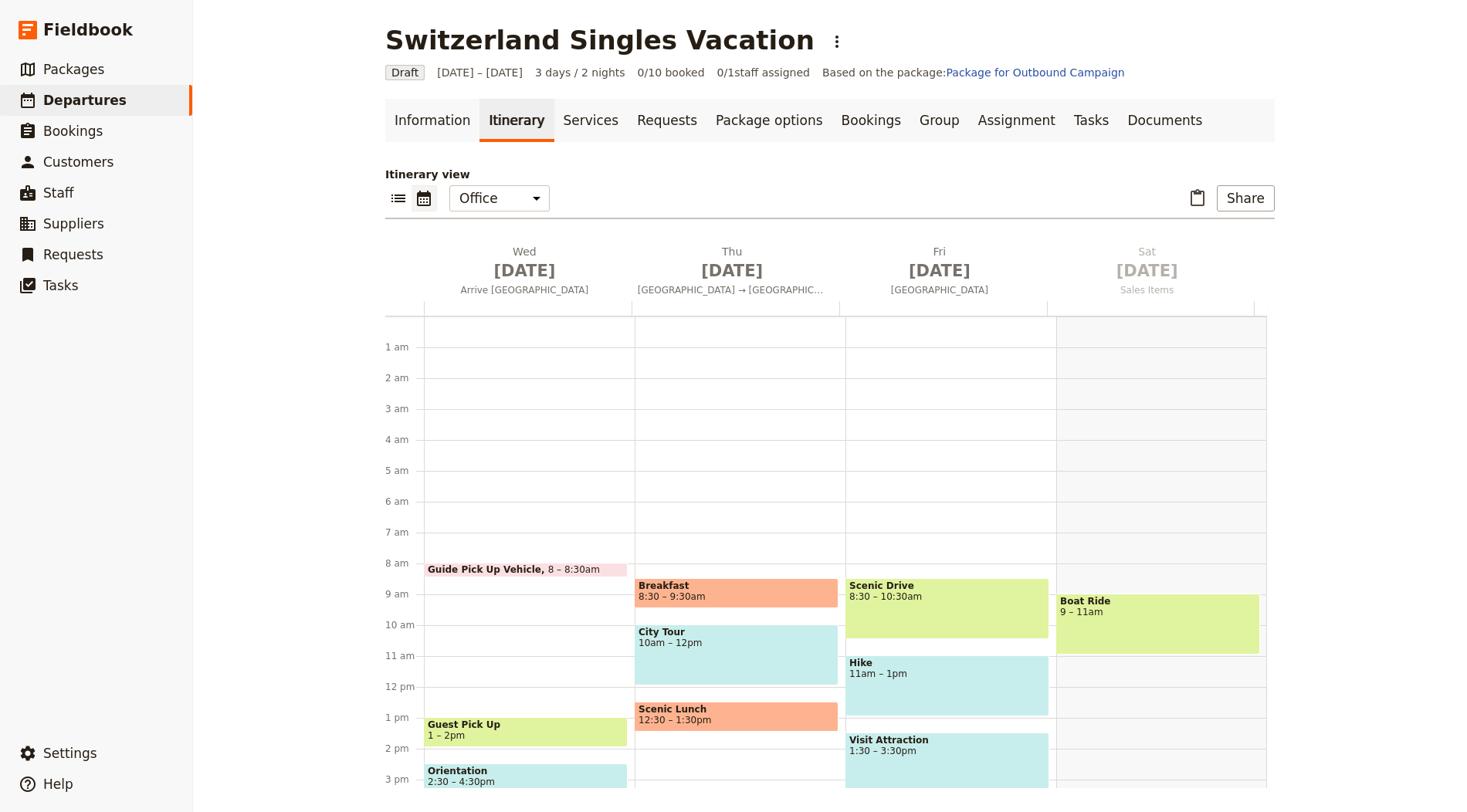
scroll to position [201, 0]
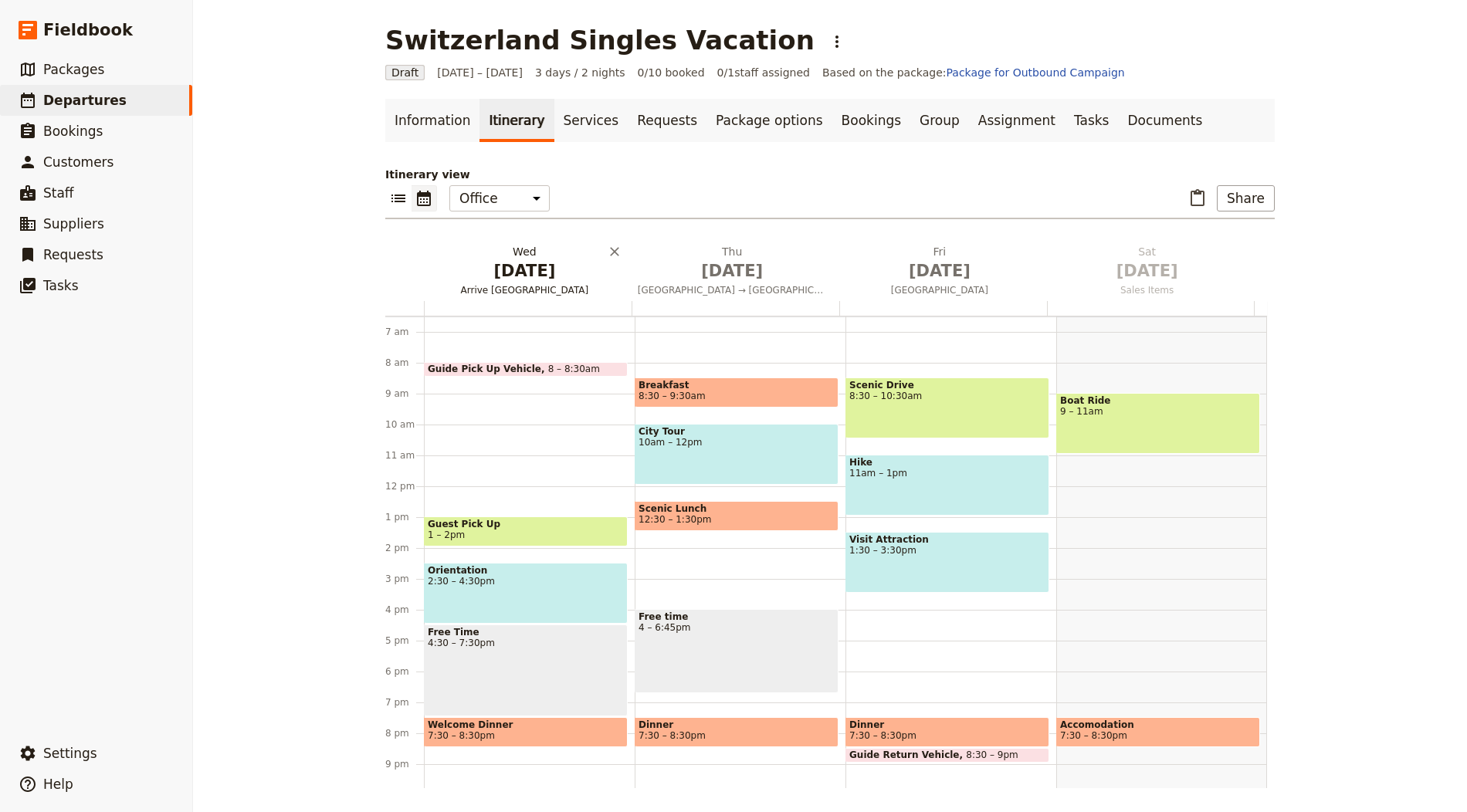
click at [521, 264] on span "[DATE]" at bounding box center [524, 271] width 189 height 23
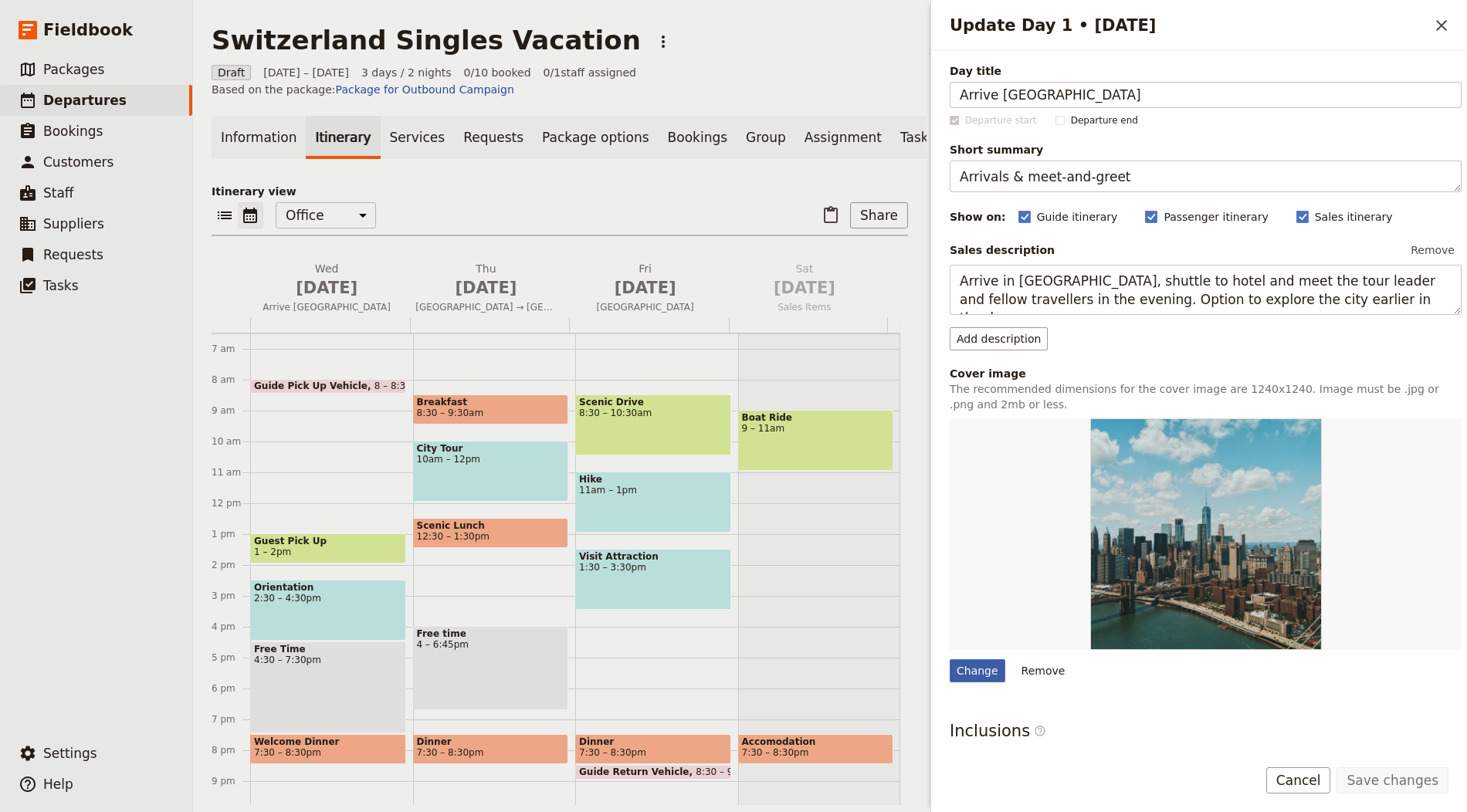
click at [976, 673] on div "Change" at bounding box center [978, 671] width 56 height 23
click at [950, 659] on input "Change" at bounding box center [949, 659] width 1 height 1
type input "C:\fakepath\henrique-ferreira-6p-I-X-sPUY-unsplash.jpg"
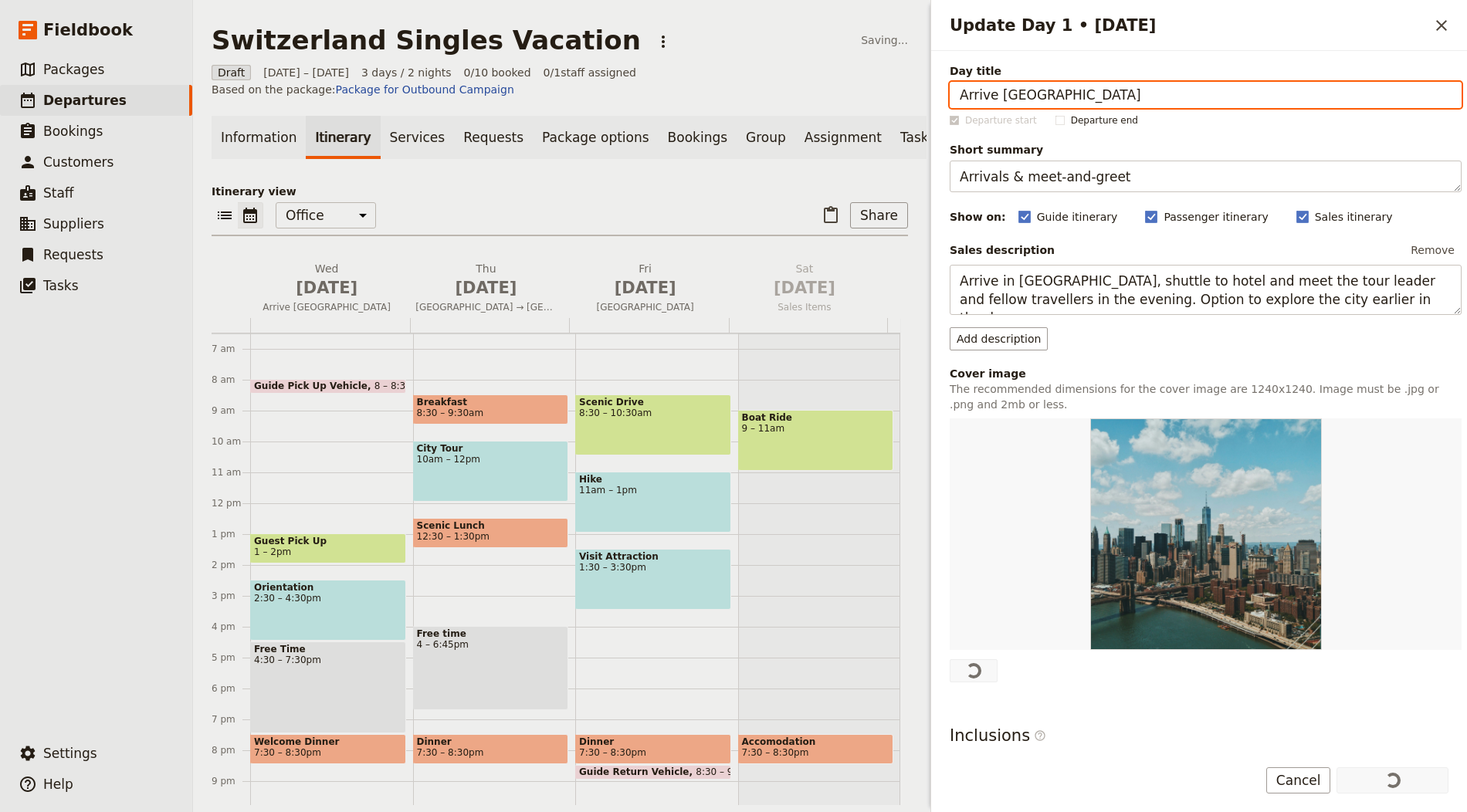
click at [511, 313] on span "[GEOGRAPHIC_DATA] → [GEOGRAPHIC_DATA]" at bounding box center [486, 307] width 153 height 12
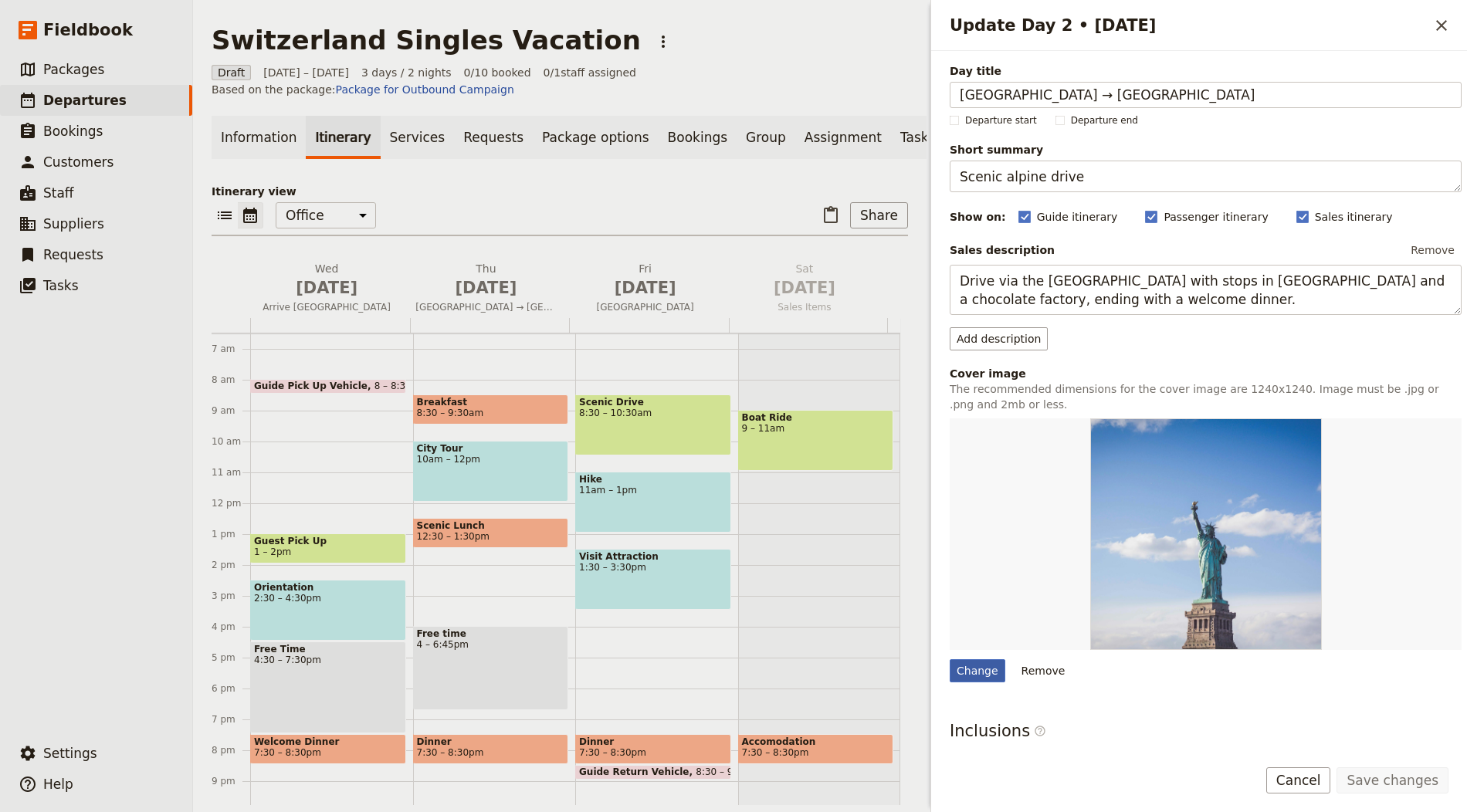
click at [960, 661] on div "Change" at bounding box center [978, 671] width 56 height 23
click at [950, 659] on input "Change" at bounding box center [949, 659] width 1 height 1
type input "C:\fakepath\yura-lytkin-qZBZb-G0eEU-unsplash.jpg"
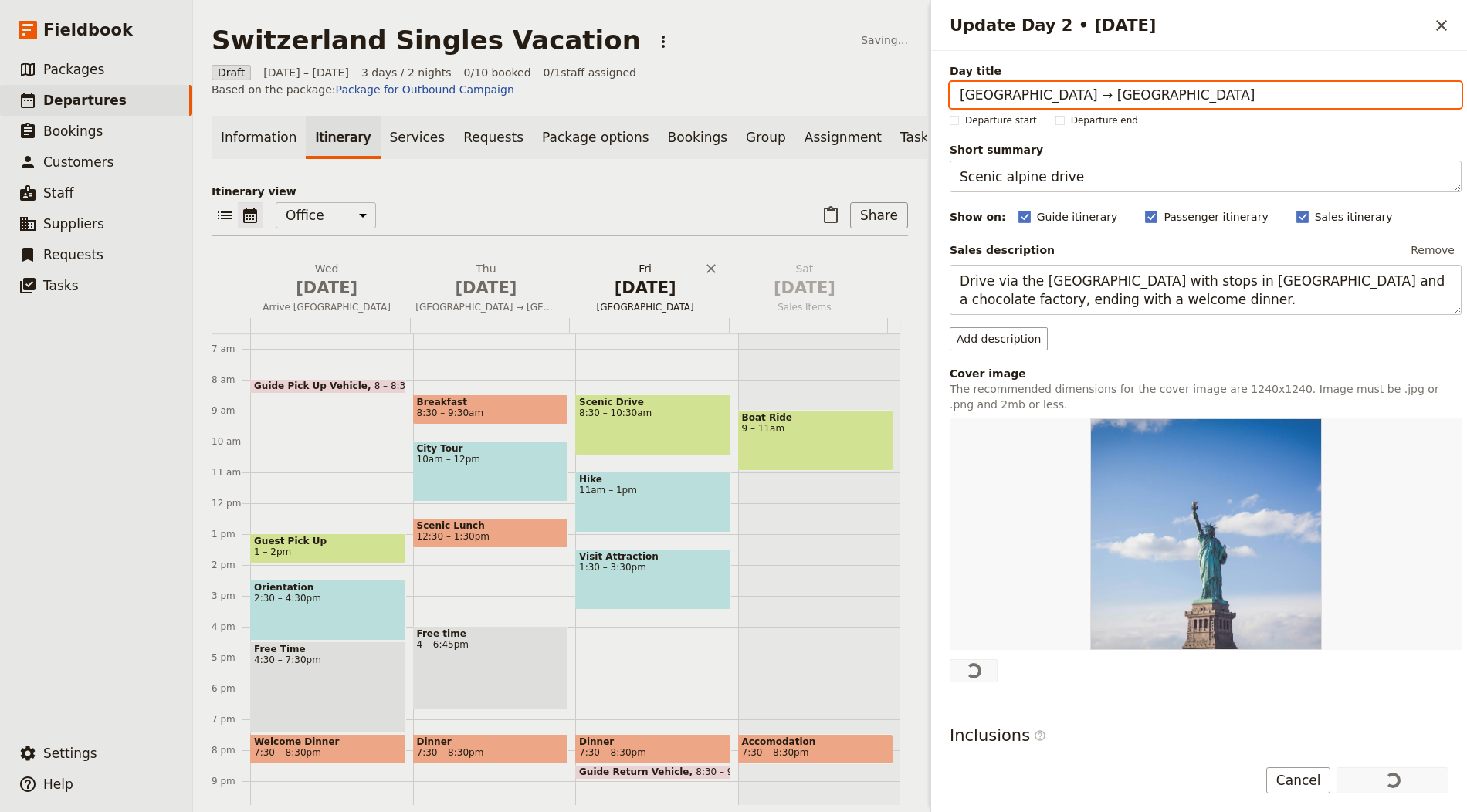
click at [642, 300] on span "[DATE]" at bounding box center [645, 287] width 140 height 23
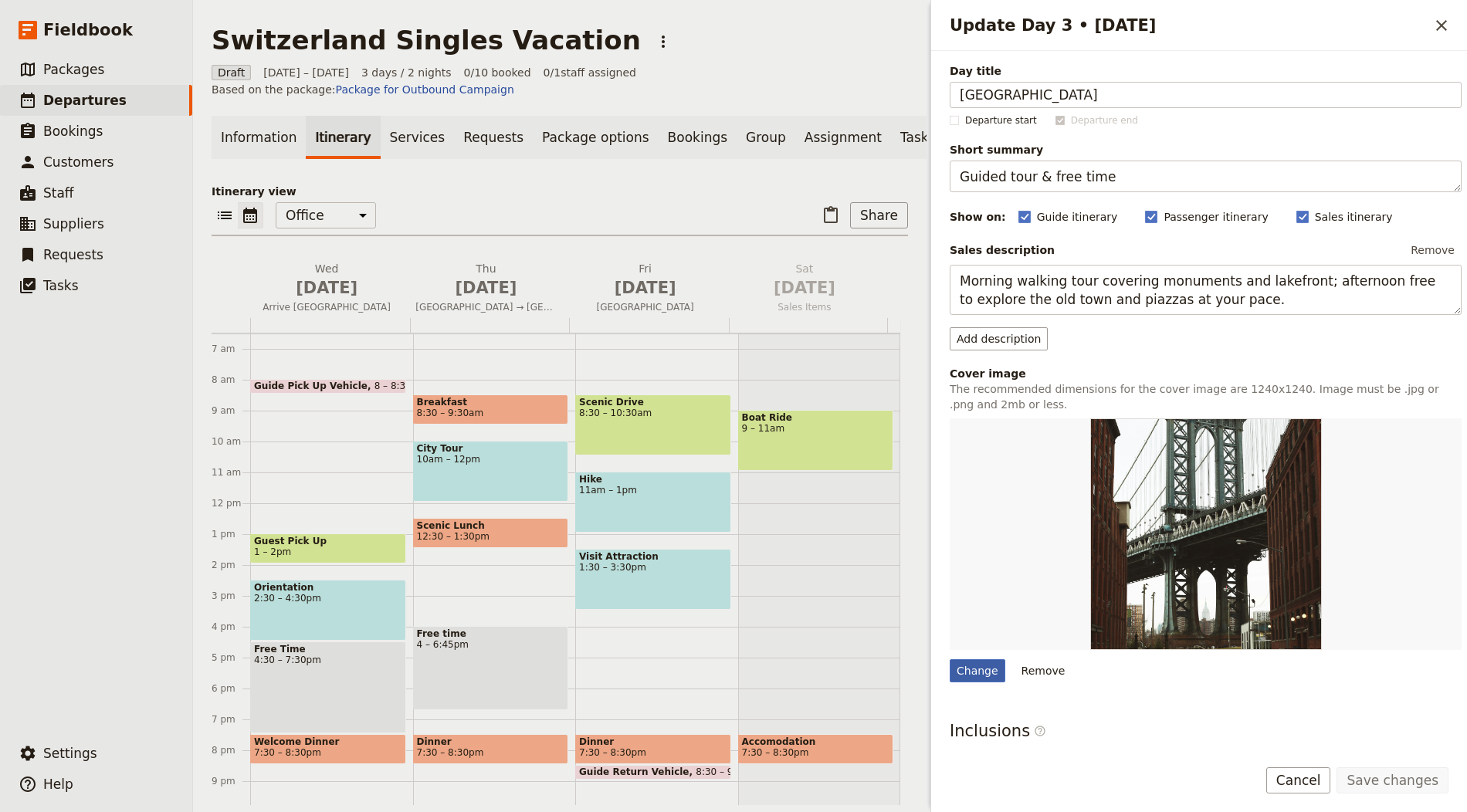
click at [968, 670] on div "Change" at bounding box center [978, 671] width 56 height 23
click at [950, 659] on input "Change" at bounding box center [949, 659] width 1 height 1
type input "C:\fakepath\ricardo-gomez-angel-58uZCE8zrdk-unsplash.jpg"
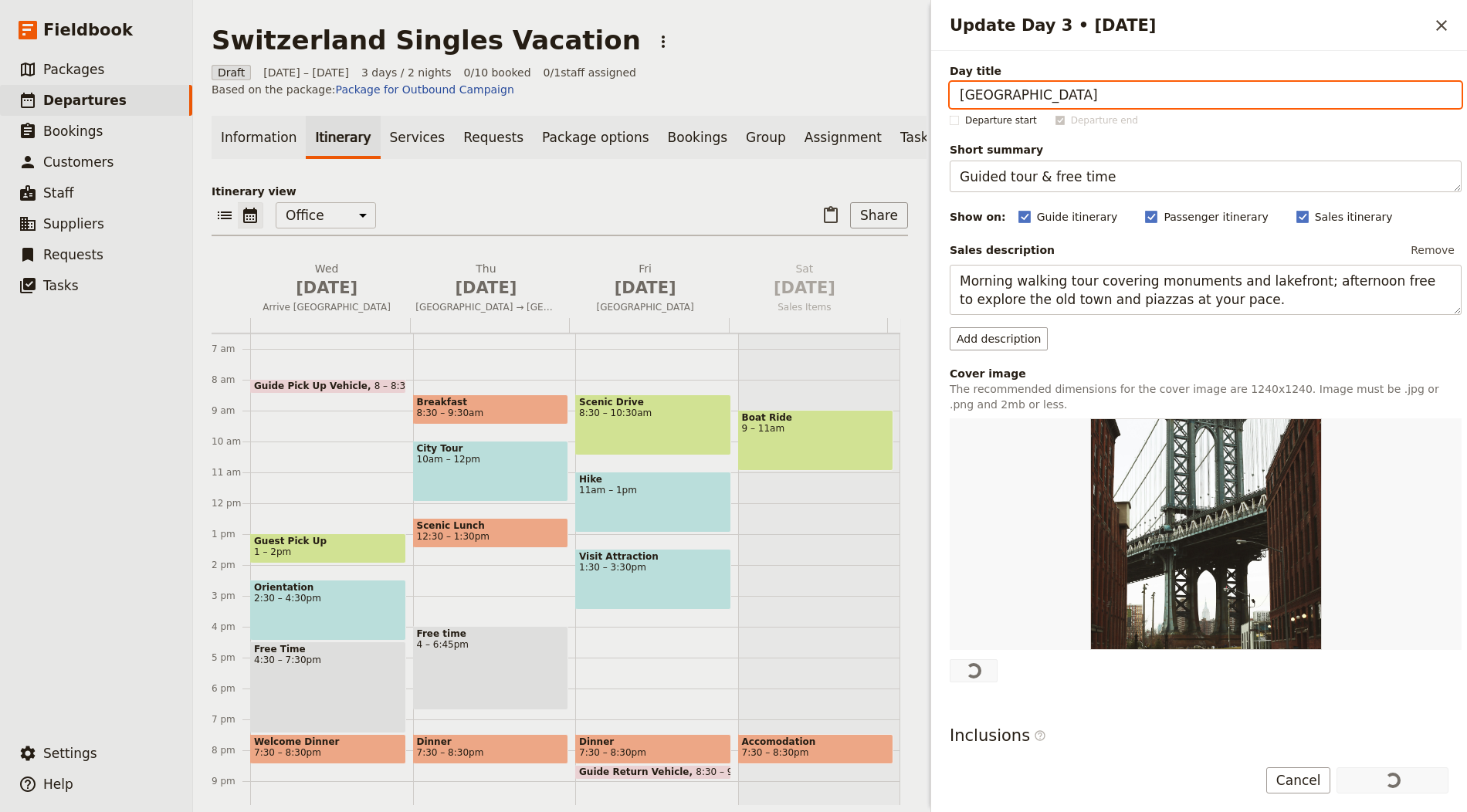
click at [791, 95] on div "Draft 1 – 3 Oct 2025 3 days / 2 nights 0/10 booked 0 / 1 staff assigned Based o…" at bounding box center [559, 81] width 697 height 33
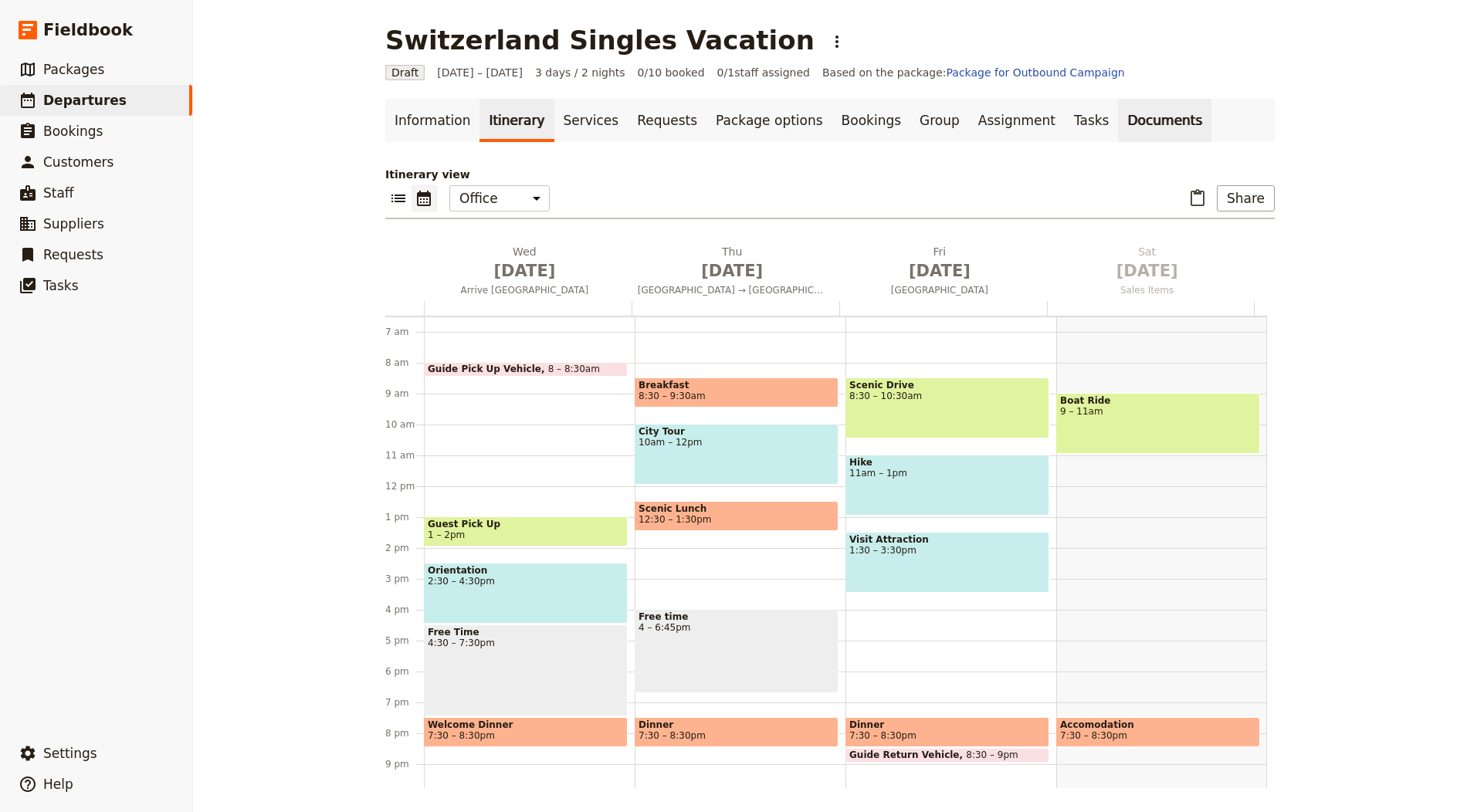
click at [1123, 113] on link "Documents" at bounding box center [1165, 120] width 93 height 43
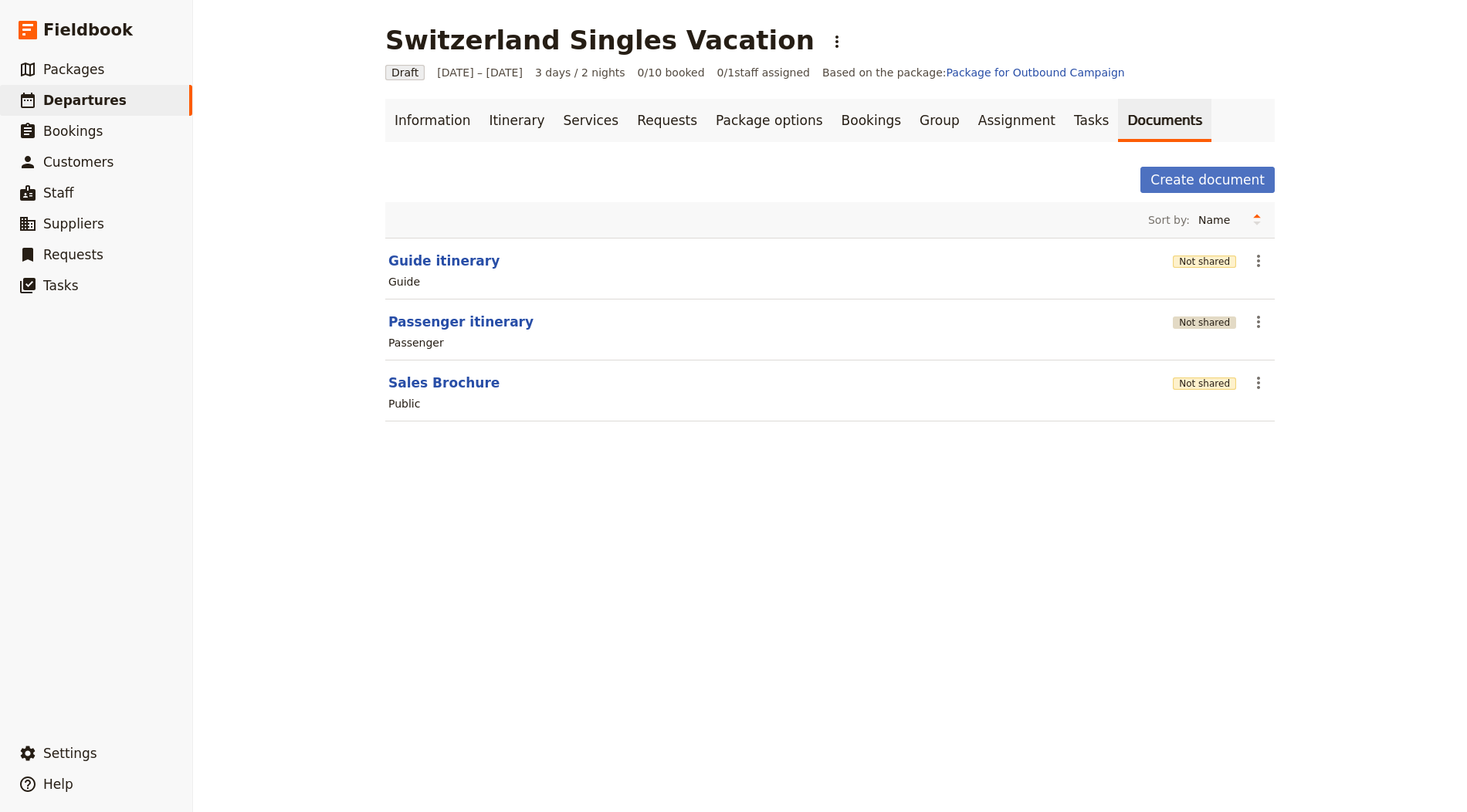
click at [1186, 322] on button "Not shared" at bounding box center [1205, 322] width 63 height 12
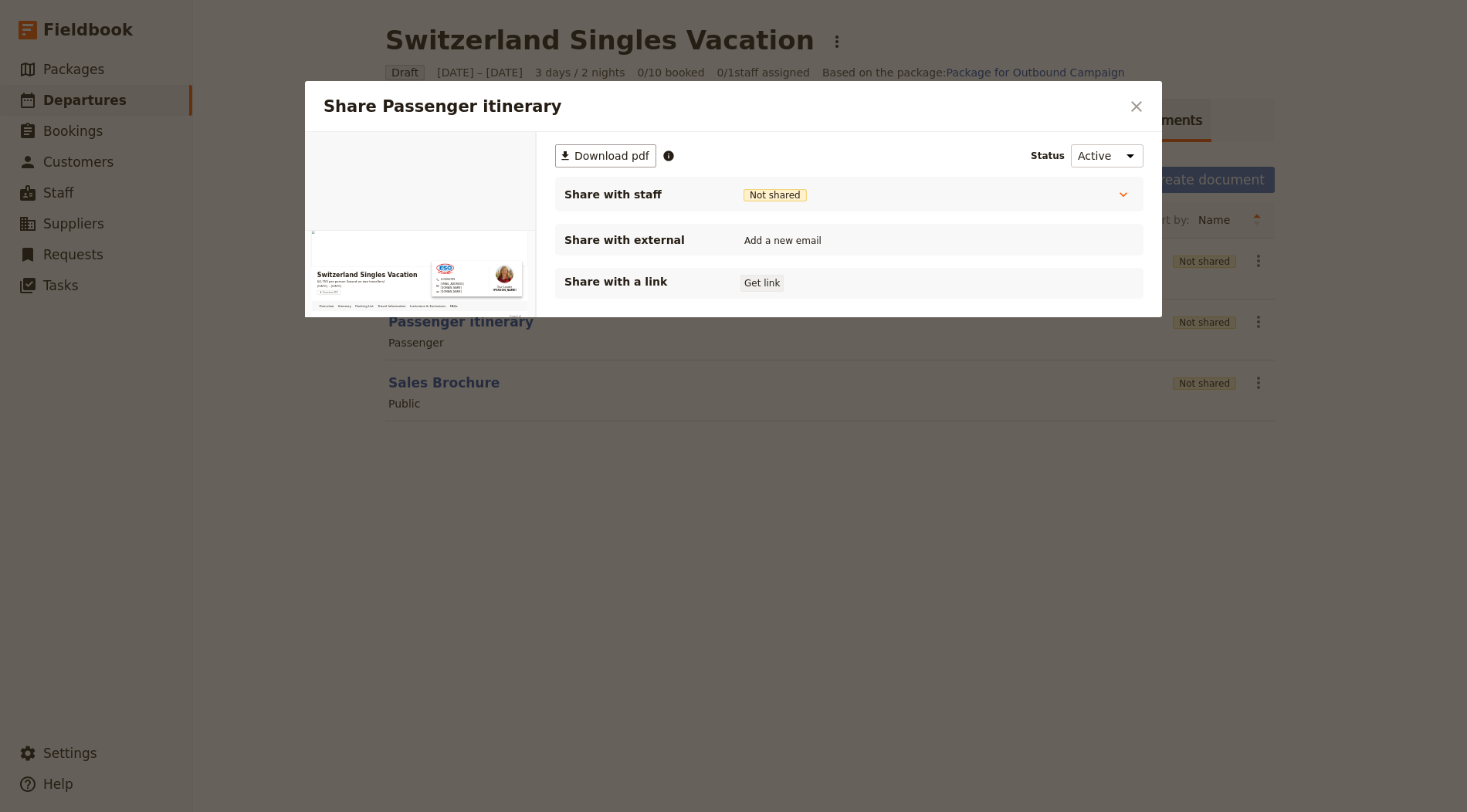
click at [768, 286] on button "Get link" at bounding box center [762, 283] width 43 height 17
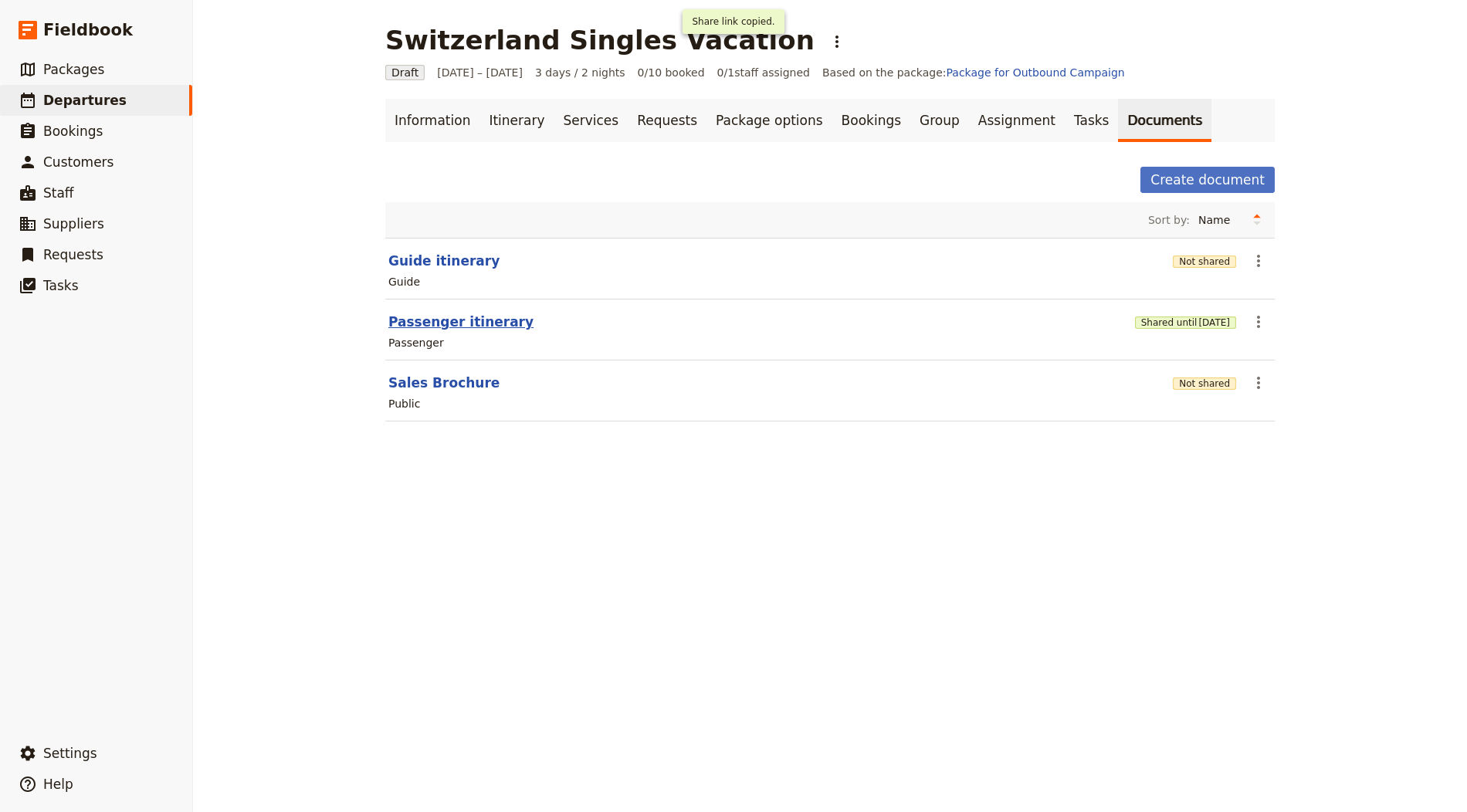
click at [465, 315] on button "Passenger itinerary" at bounding box center [460, 322] width 145 height 19
select select "PASSENGER"
select select "RUN_SHEET"
select select "LARGE"
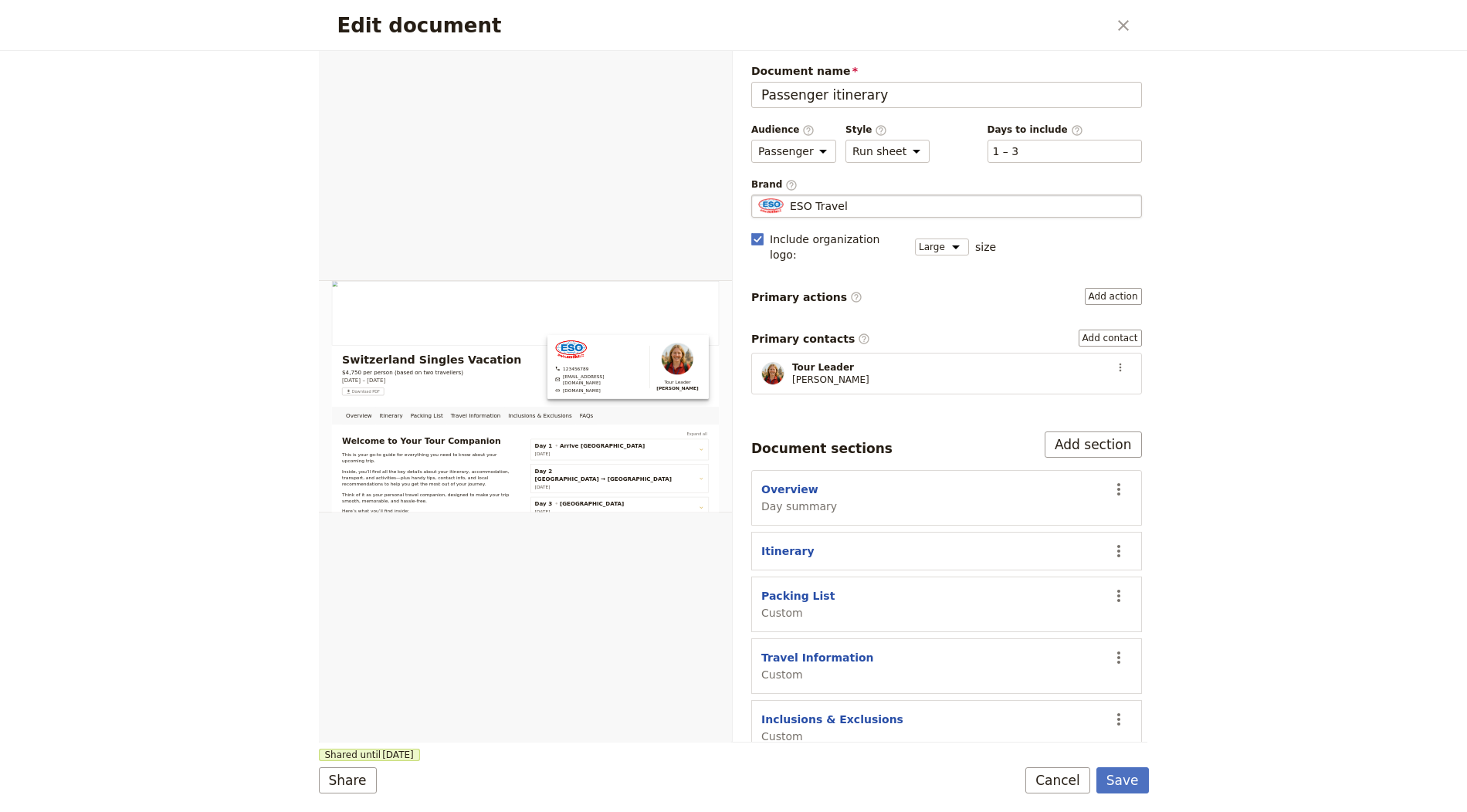
click at [843, 202] on span "ESO Travel" at bounding box center [819, 206] width 58 height 16
click at [758, 195] on input "ESO Travel" at bounding box center [757, 194] width 1 height 1
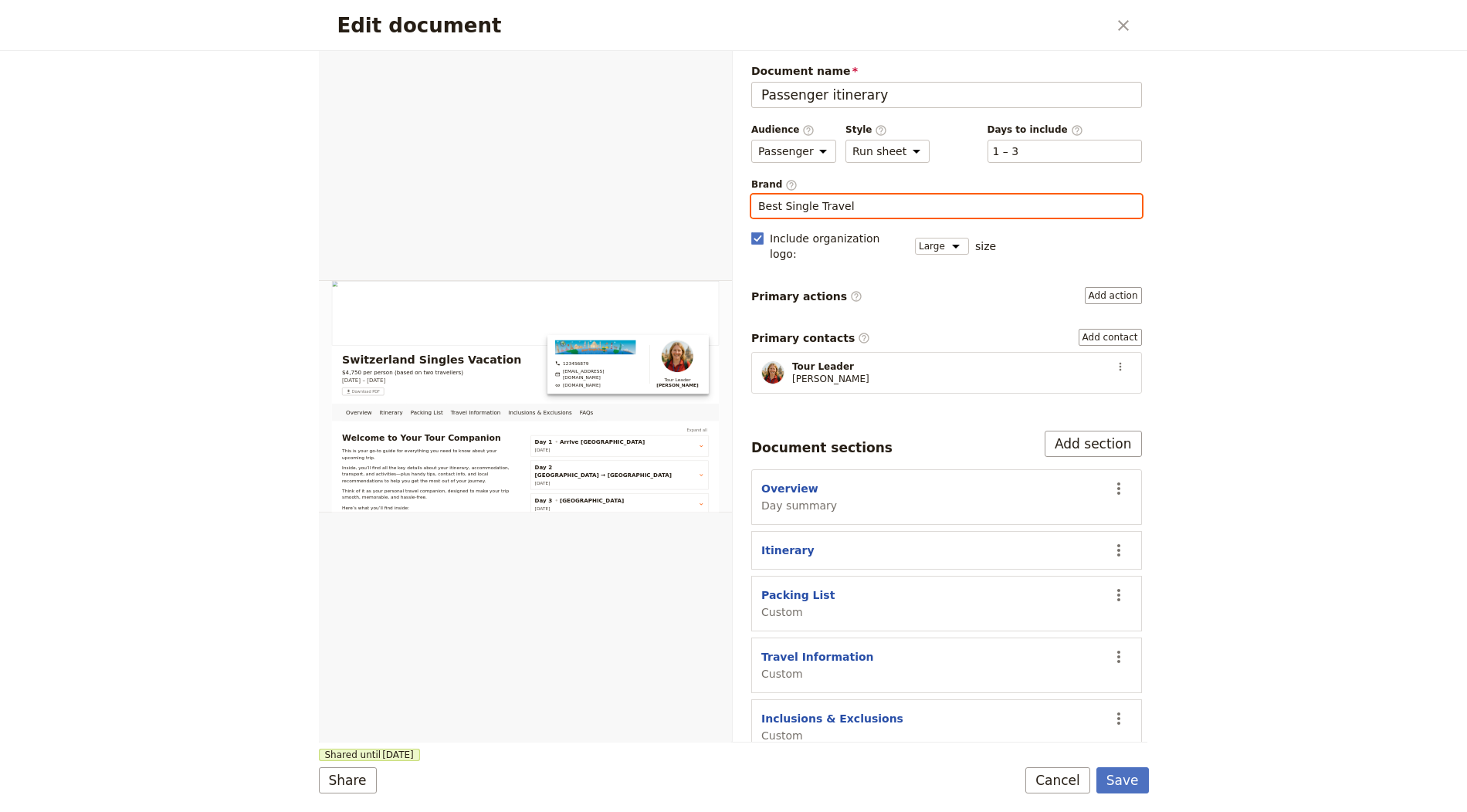
type input "Best Single Travel"
click at [1096, 767] on button "Save" at bounding box center [1122, 780] width 52 height 26
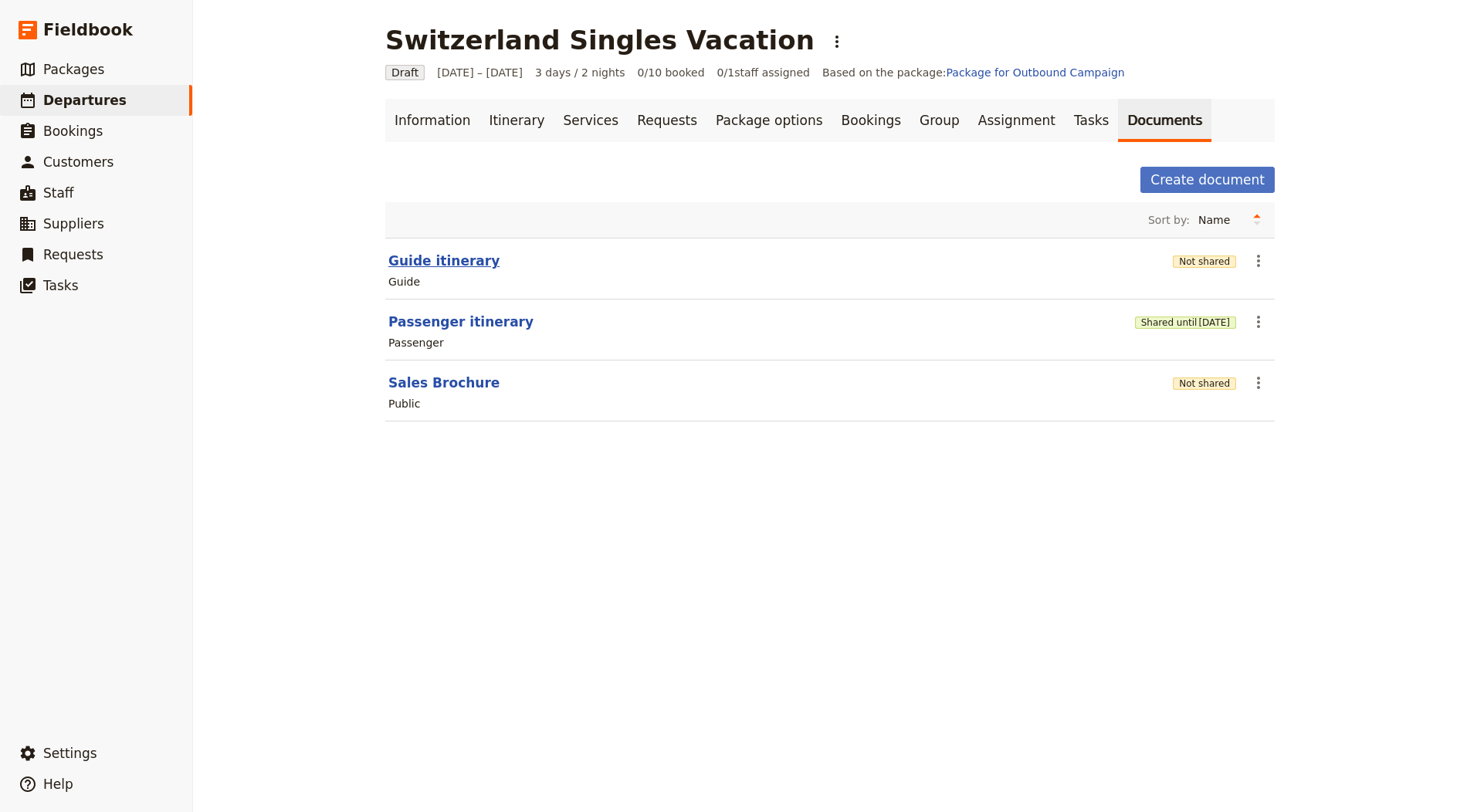
click at [410, 263] on button "Guide itinerary" at bounding box center [444, 261] width 112 height 19
select select "STAFF"
select select "RUN_SHEET"
select select "LARGE"
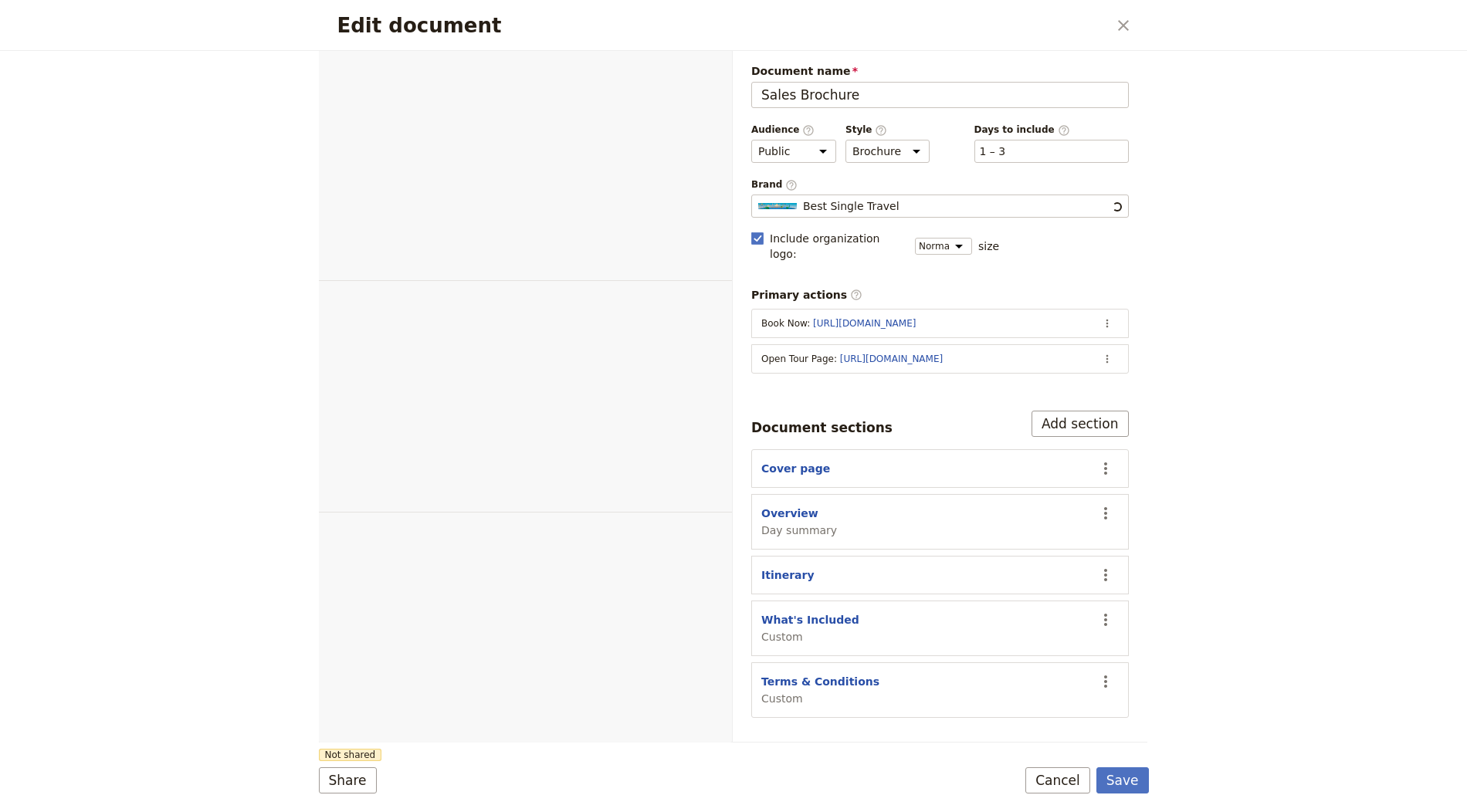
select select "DEFAULT"
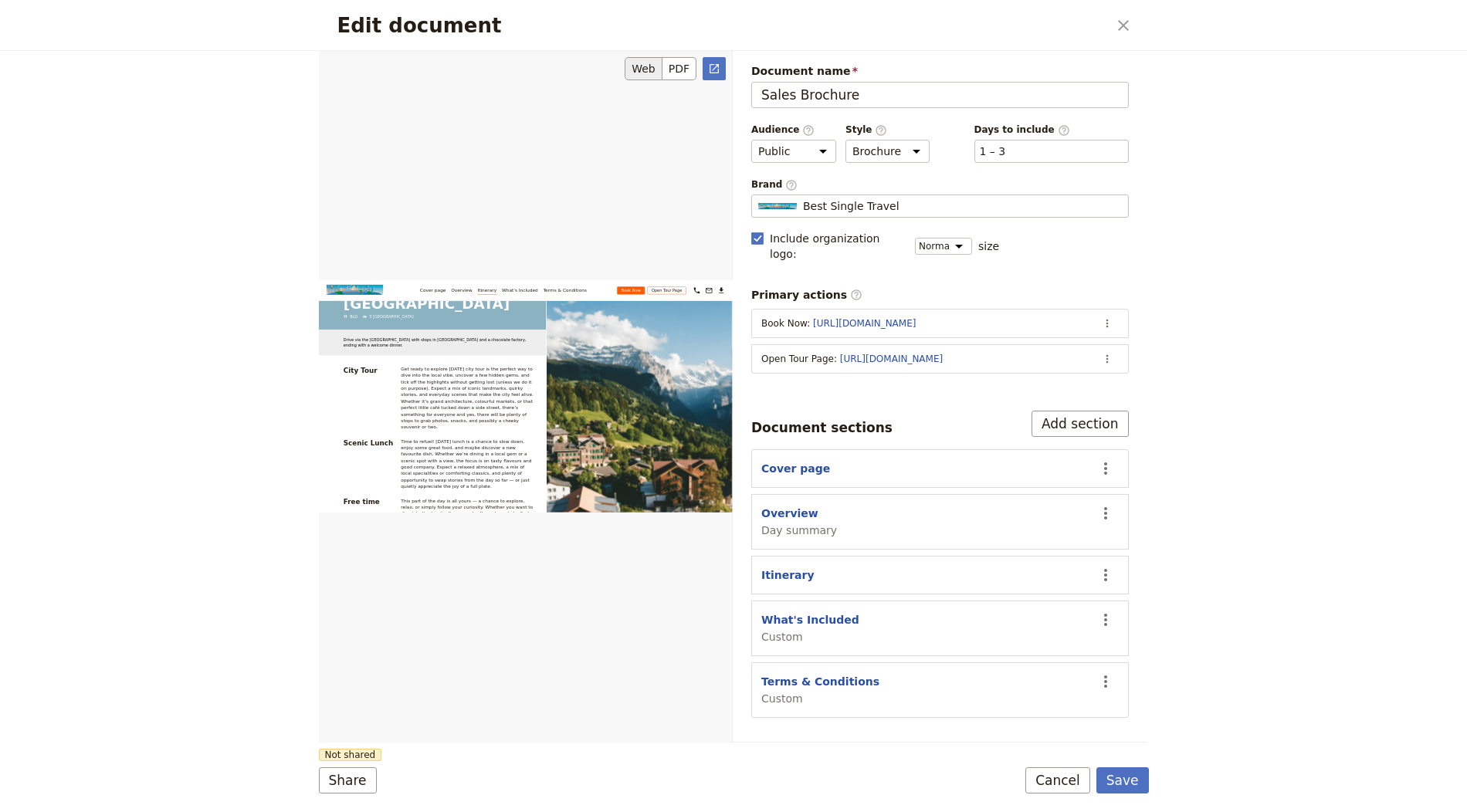
scroll to position [2980, 0]
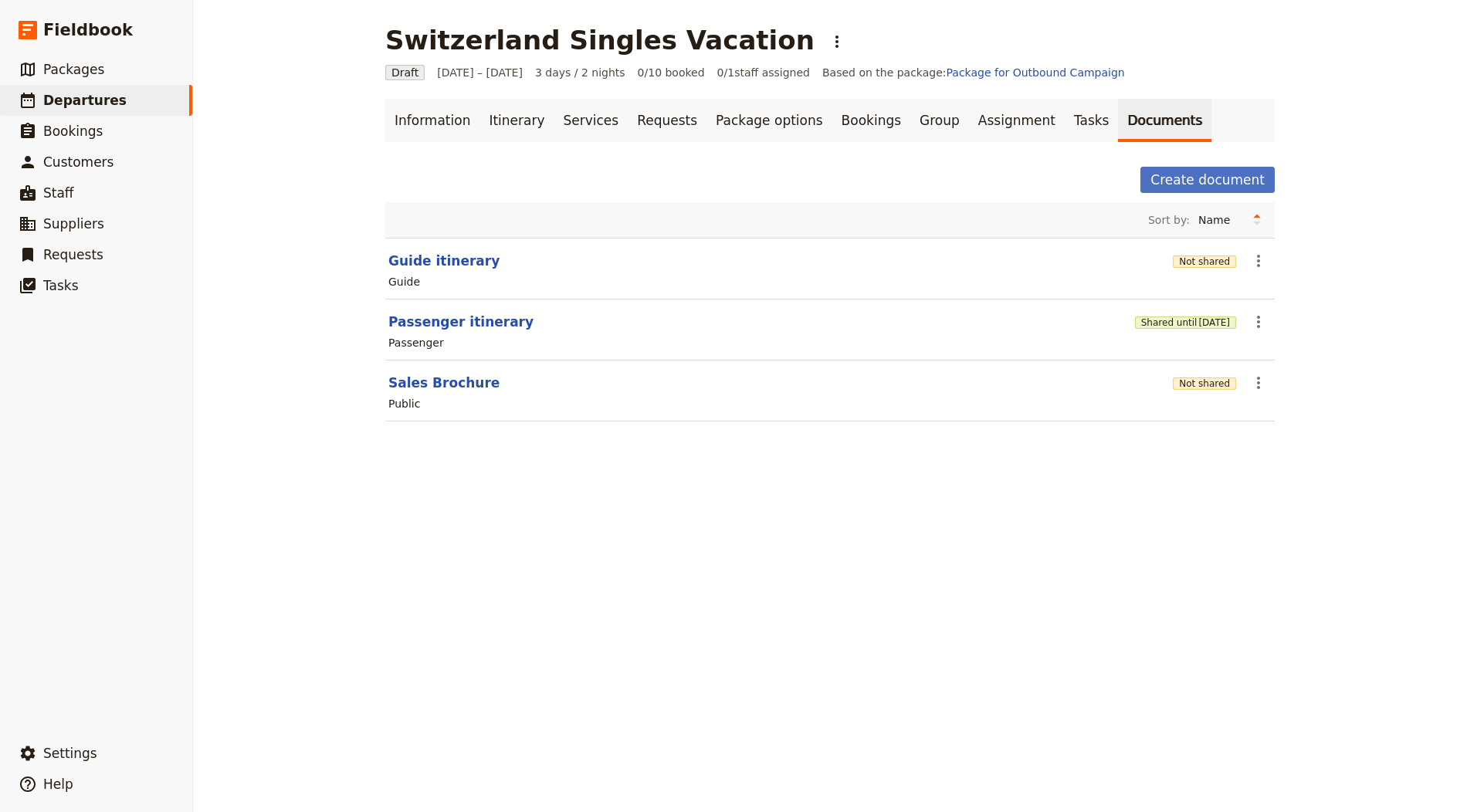
click at [847, 542] on div "Switzerland Singles Vacation ​ Draft [DATE] – [DATE] 3 days / 2 nights 0/10 boo…" at bounding box center [829, 406] width 1274 height 812
click at [1195, 387] on button "Not shared" at bounding box center [1205, 383] width 63 height 12
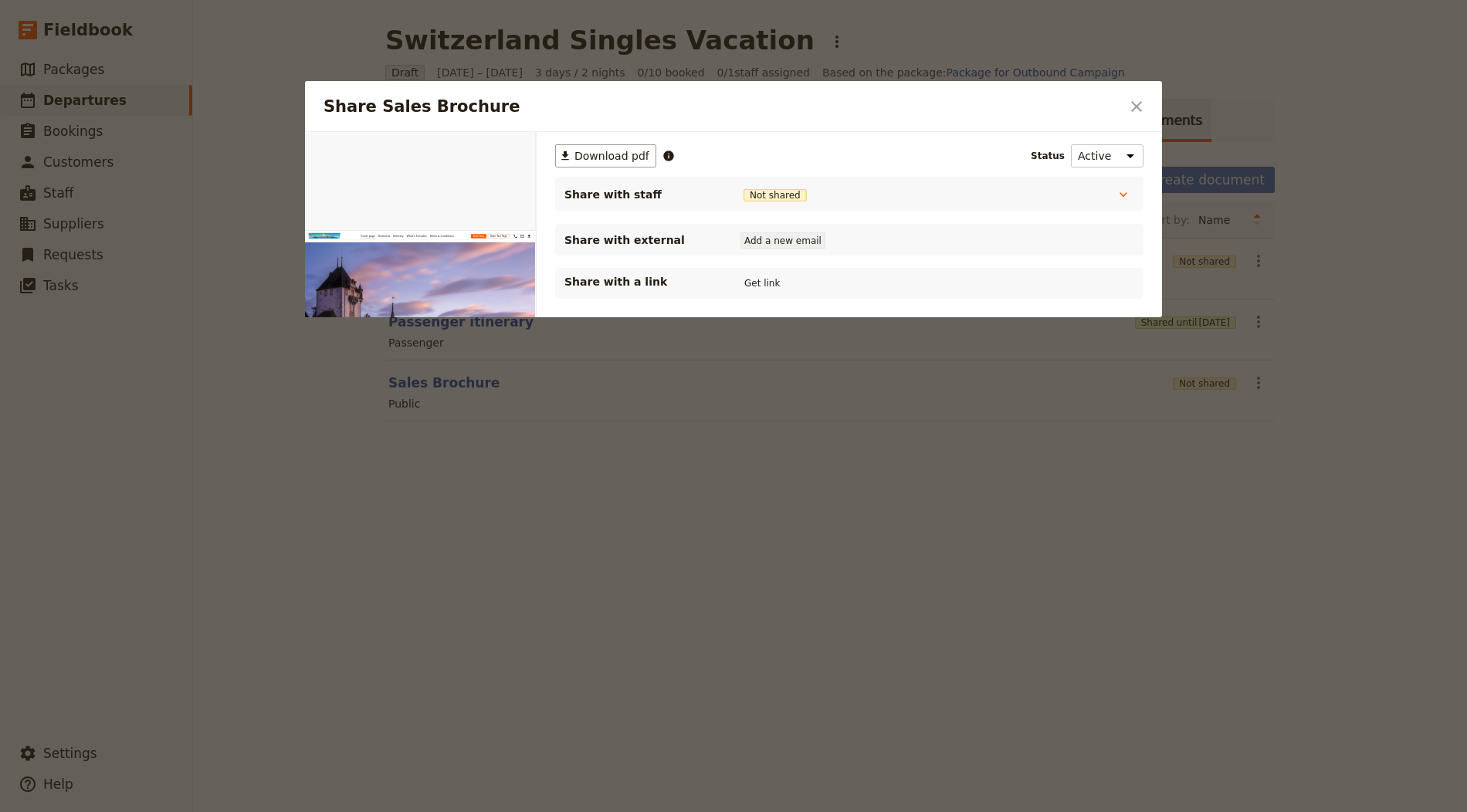
scroll to position [0, 0]
click at [752, 278] on button "Get link" at bounding box center [762, 283] width 43 height 17
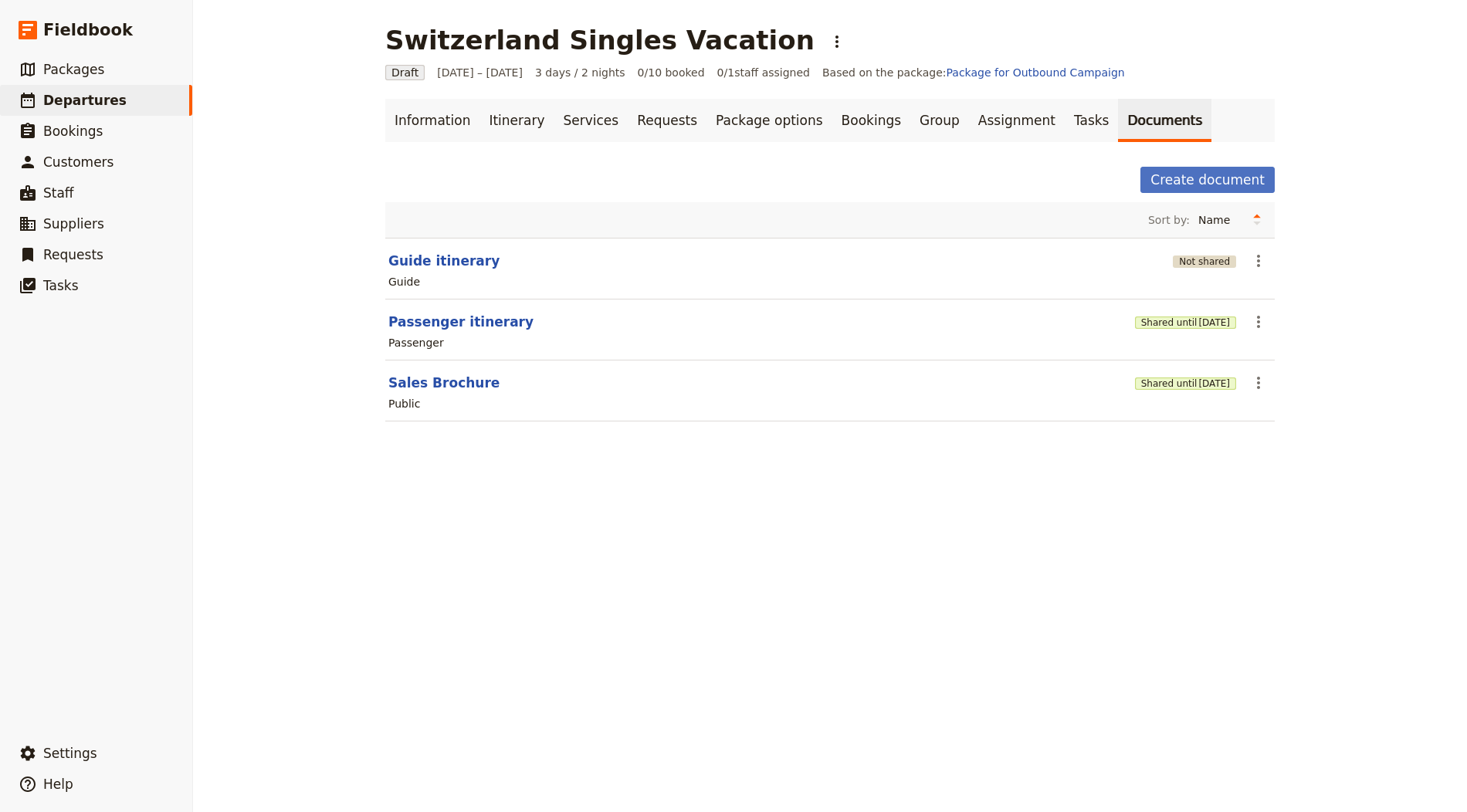
click at [1207, 262] on button "Not shared" at bounding box center [1205, 261] width 63 height 12
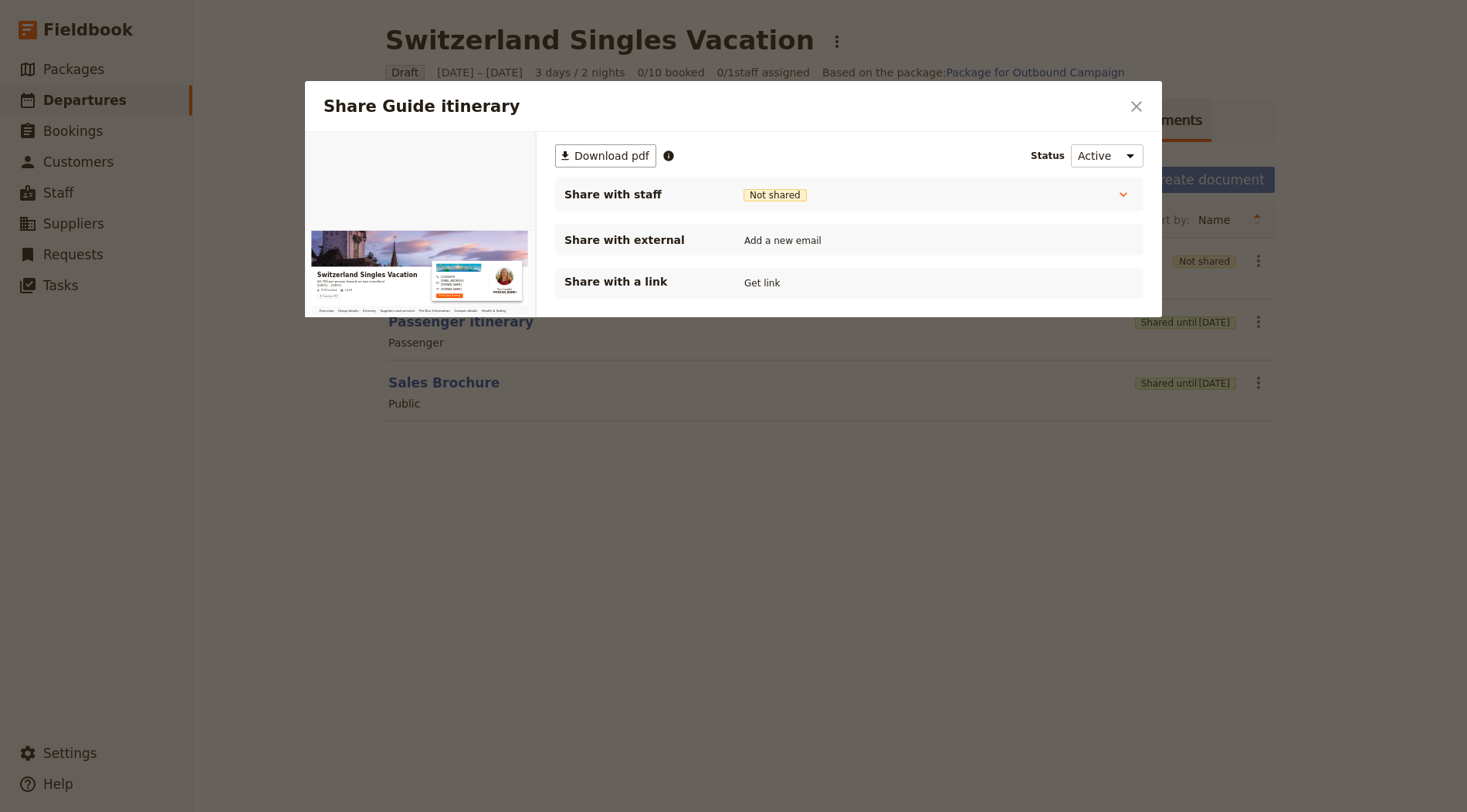
click at [742, 274] on div "Share with a link Get link" at bounding box center [849, 284] width 569 height 19
click at [764, 284] on button "Get link" at bounding box center [762, 283] width 43 height 17
drag, startPoint x: 783, startPoint y: 565, endPoint x: 728, endPoint y: 352, distance: 220.0
click at [783, 565] on div at bounding box center [733, 406] width 1467 height 812
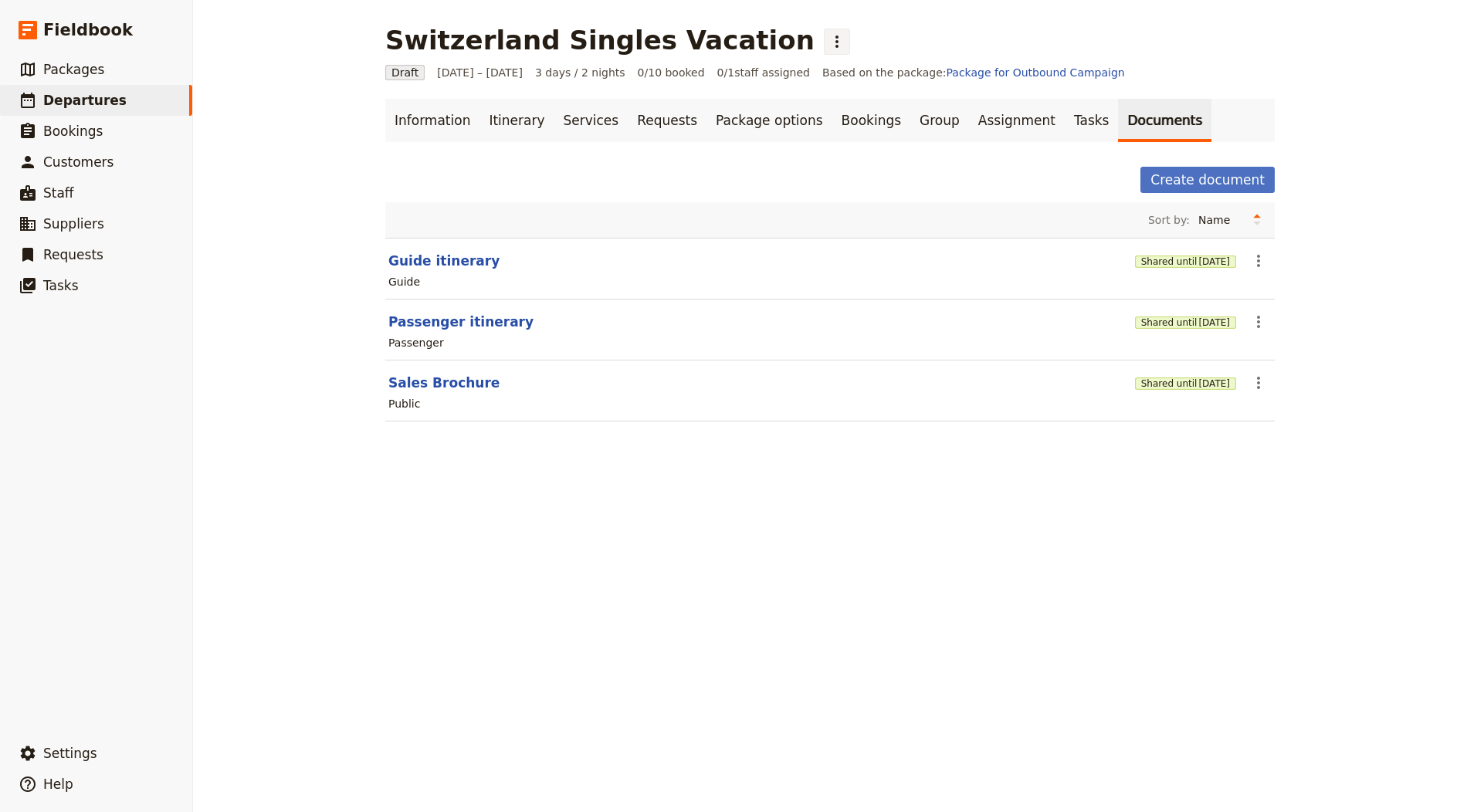
click at [828, 36] on icon "Actions" at bounding box center [837, 42] width 19 height 19
click at [780, 125] on span "Schedule departure" at bounding box center [794, 123] width 107 height 16
click at [833, 120] on link "Bookings" at bounding box center [872, 120] width 78 height 43
click at [833, 136] on link "Bookings" at bounding box center [872, 120] width 78 height 43
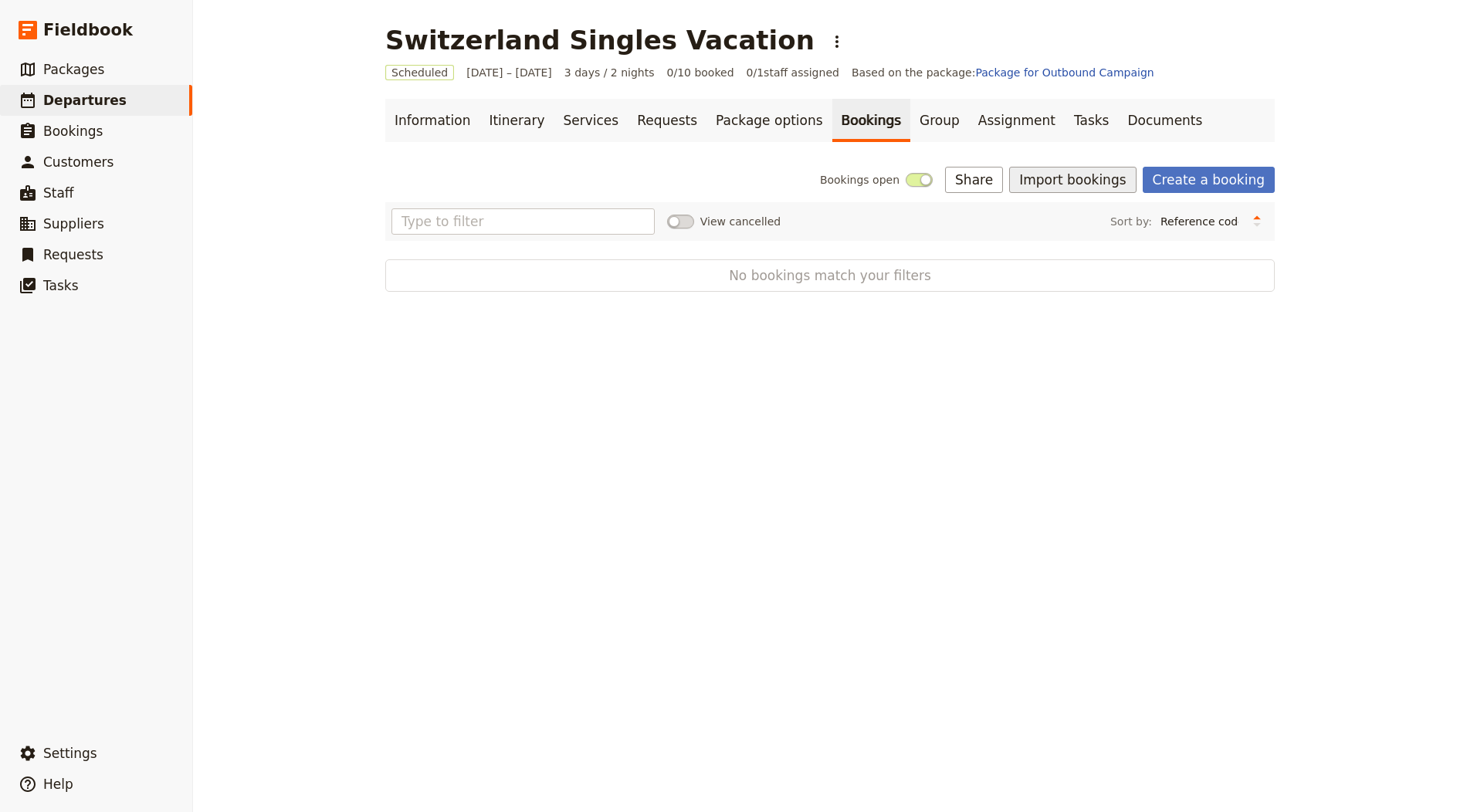
click at [1109, 177] on button "Import bookings" at bounding box center [1073, 180] width 127 height 26
click at [1083, 207] on span "Import Bookings" at bounding box center [1076, 213] width 88 height 16
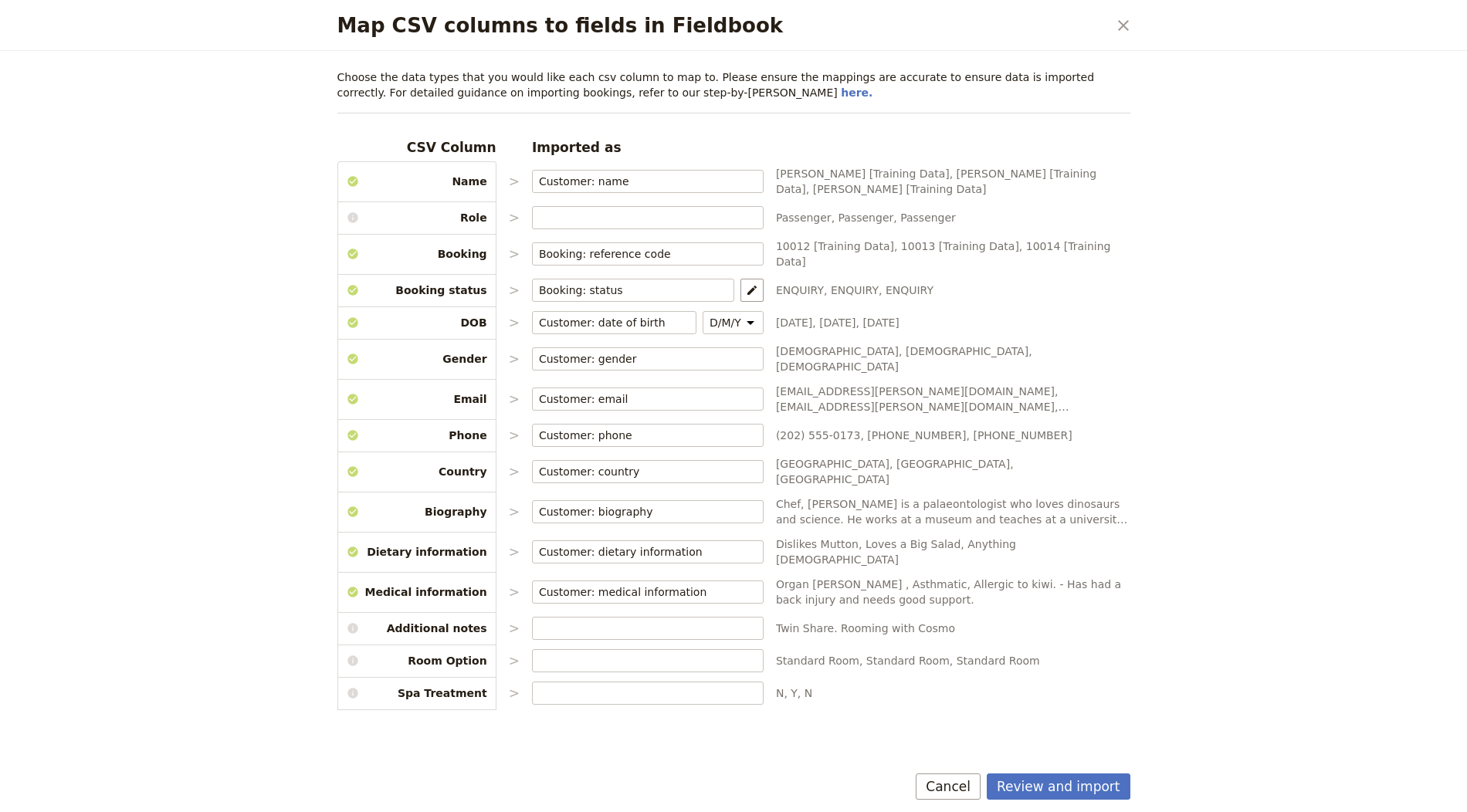
click at [1066, 779] on button "Review and import" at bounding box center [1059, 787] width 143 height 26
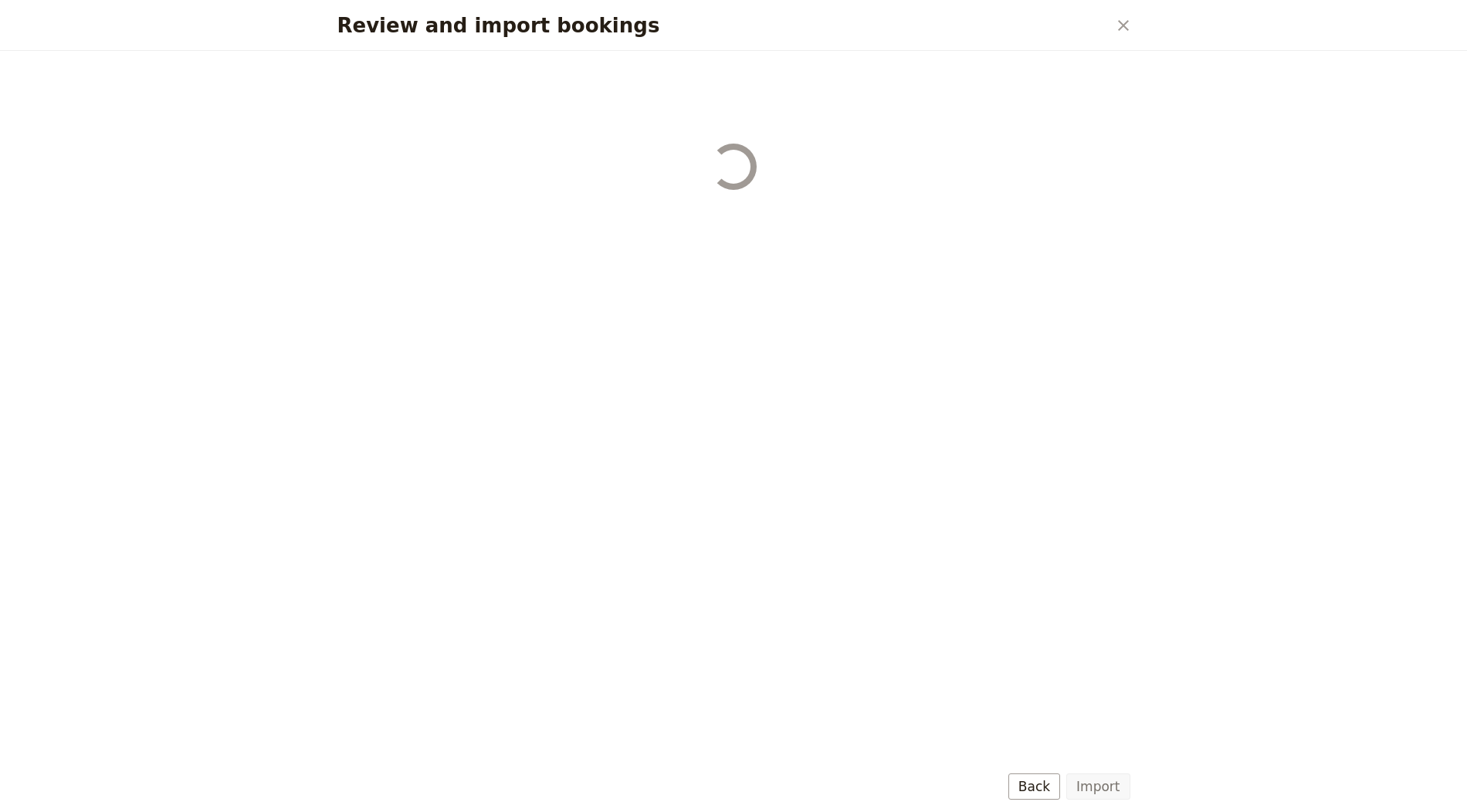
select select "655d56b39948720cb8e55355"
select select "655d57ca9948720cb8e553ec"
select select "655d57fa9948720cb8e553f3"
select select "655d58079948720cb8e553fa"
select select "655d584c9948720cb8e55401"
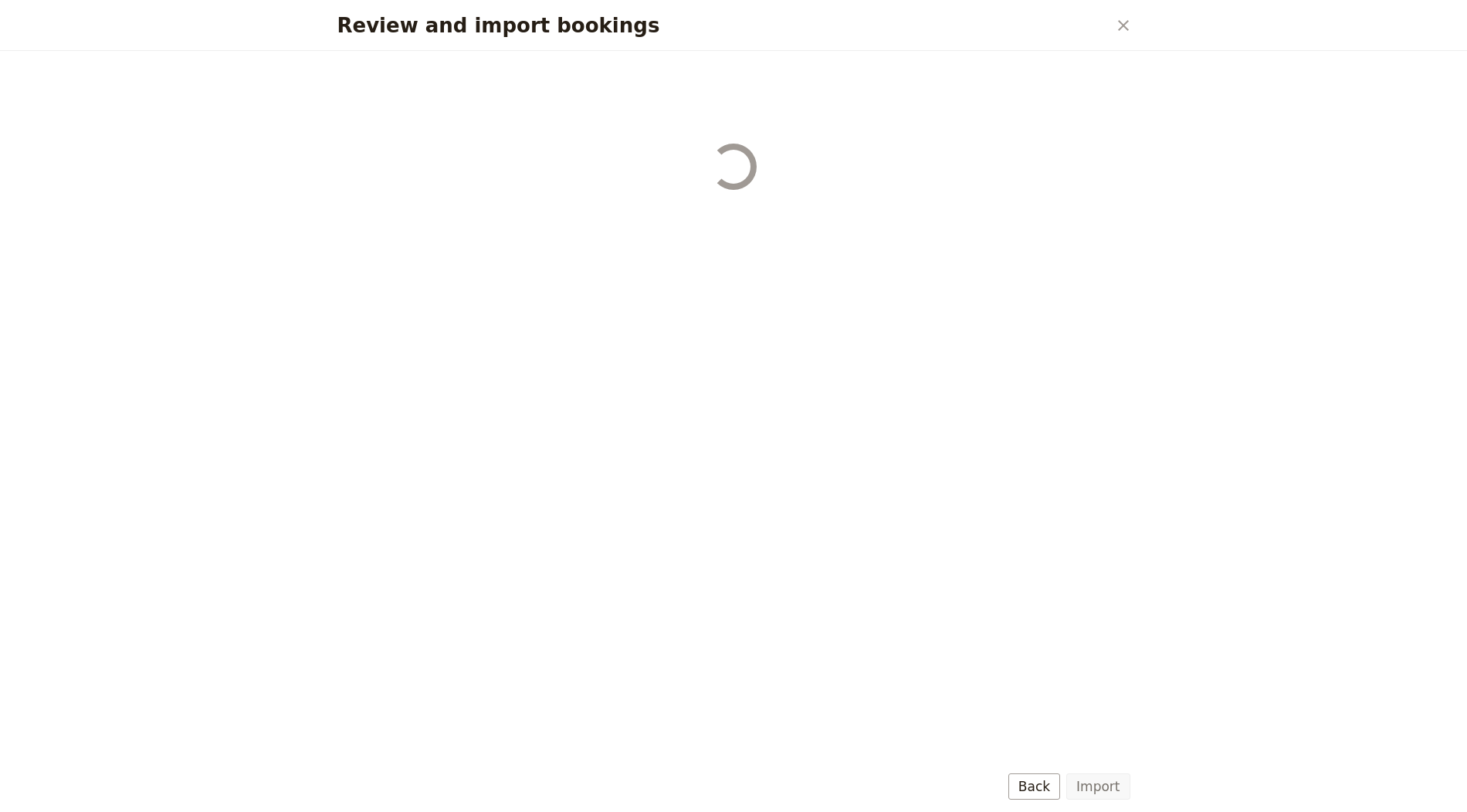
select select "655d58679948720cb8e5540d"
select select "650e6b6659641ed5ee156647"
select select "650e6b4b59641ed5ee156605"
select select "650e2104408bbede5b0c60fd"
select select "650e1d73408bbede5b0c60a6"
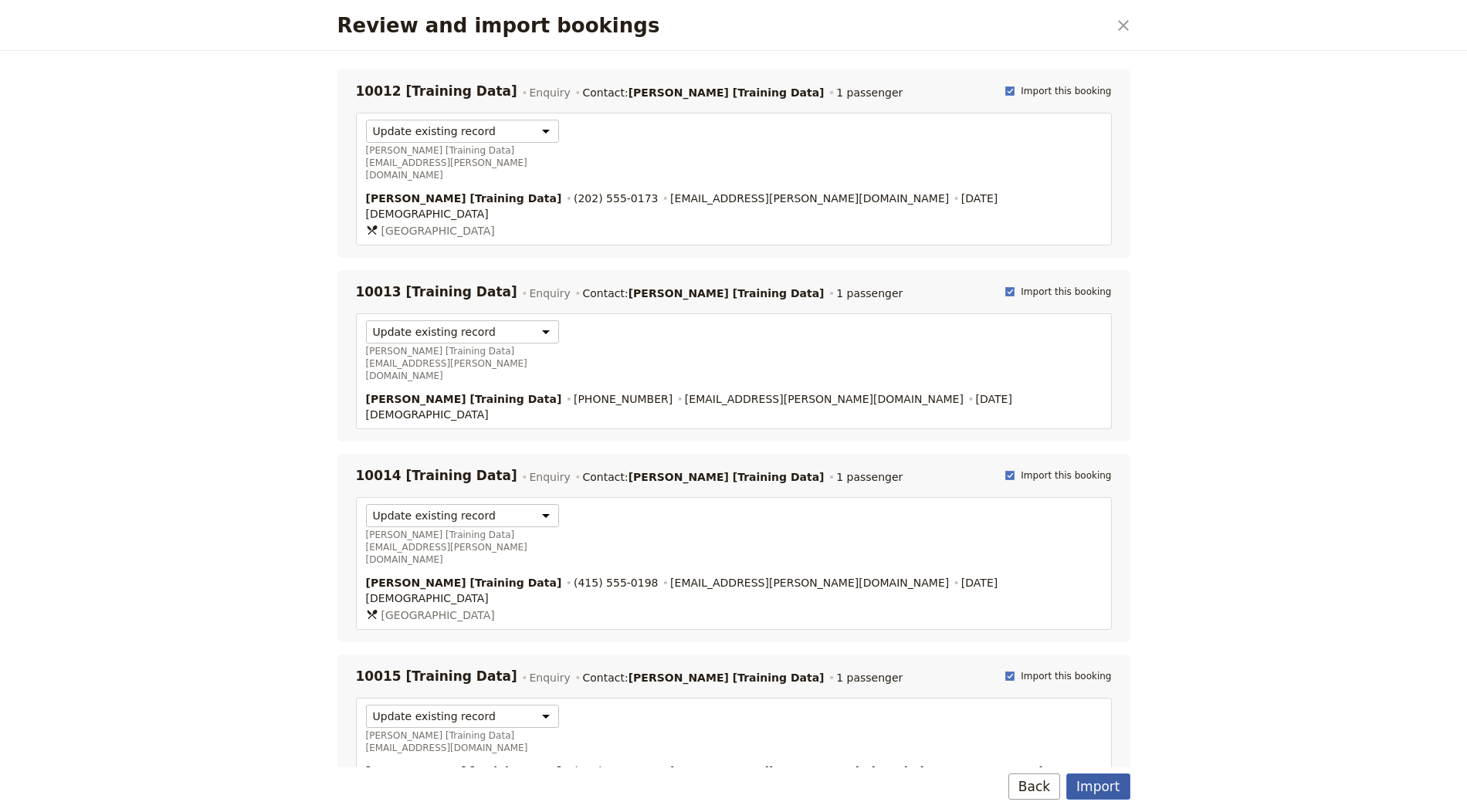
click at [1100, 792] on button "Import" at bounding box center [1098, 787] width 63 height 26
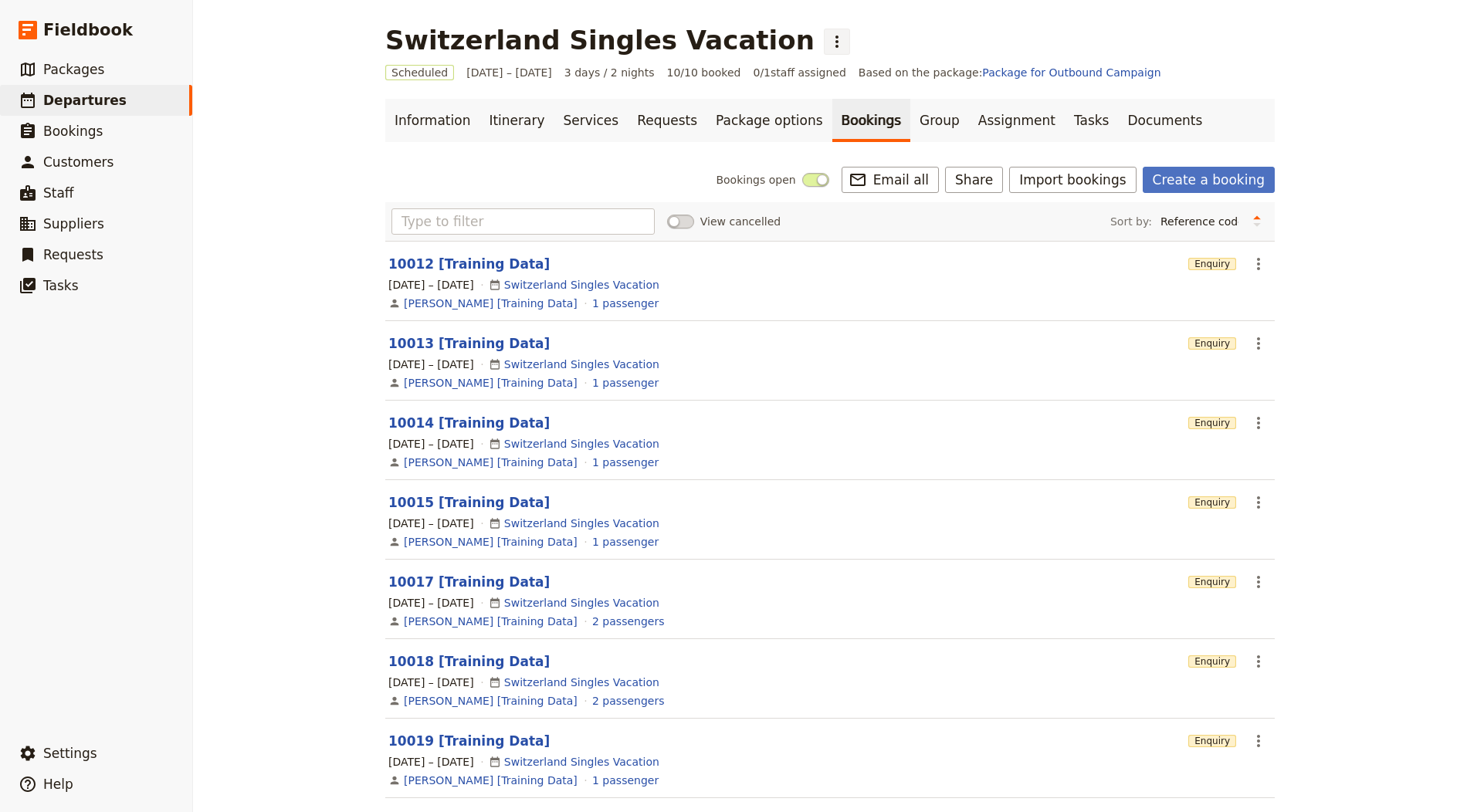
click at [828, 34] on icon "Actions" at bounding box center [837, 42] width 19 height 19
click at [771, 73] on span "Clone this departure" at bounding box center [796, 75] width 111 height 16
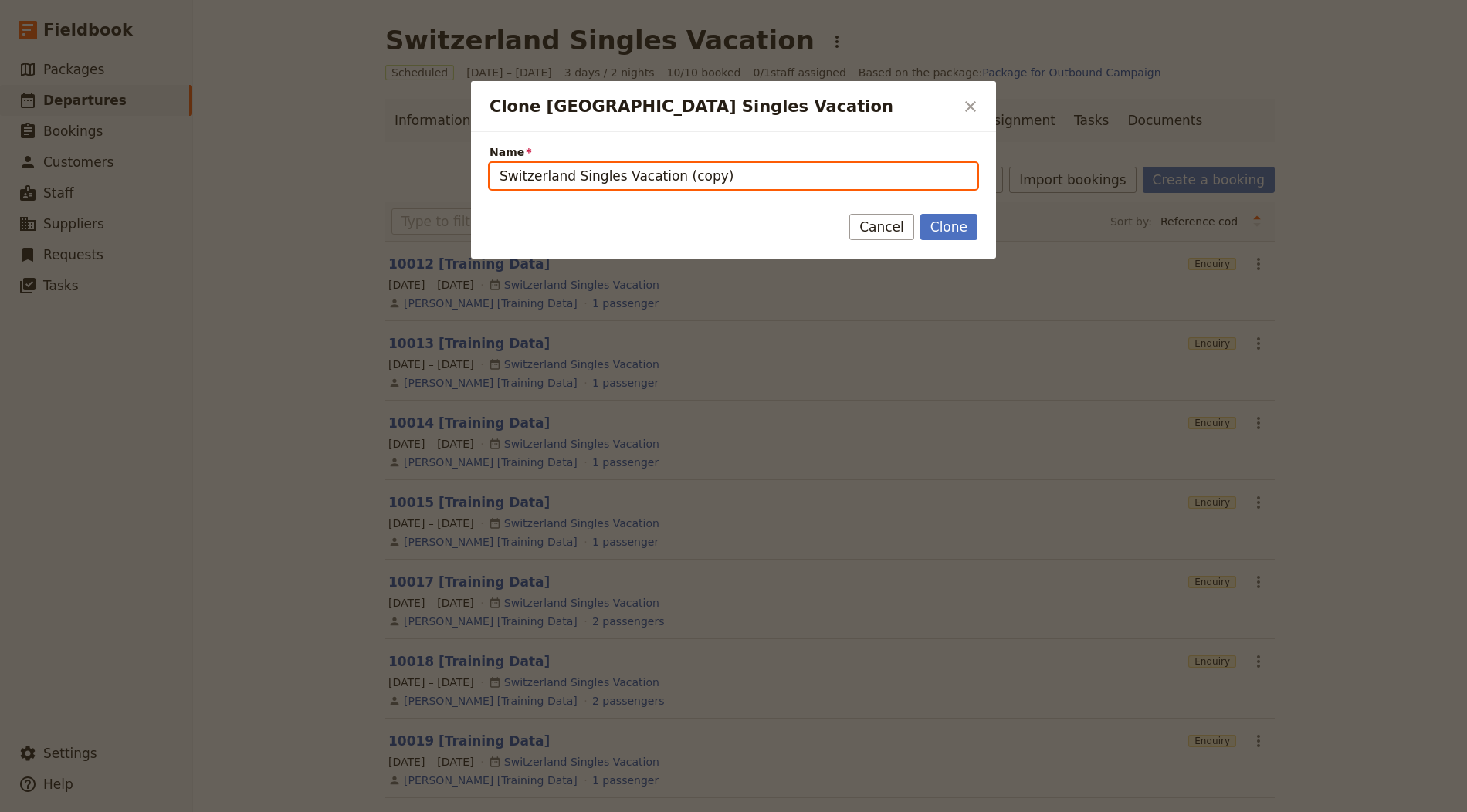
click at [741, 184] on input "Switzerland Singles Vacation (copy)" at bounding box center [733, 176] width 488 height 26
paste input "XOBA – Across [US_STATE] Bicycle Adventure (2025"
click at [738, 176] on input "XOBA – Across [US_STATE] Bicycle Adventure (2025)" at bounding box center [733, 176] width 488 height 26
click at [731, 177] on input "XOBA – Across [US_STATE] Bicycle Adventure (2025)" at bounding box center [733, 176] width 488 height 26
type input "XOBA – Across [US_STATE] Bicycle Adventure"
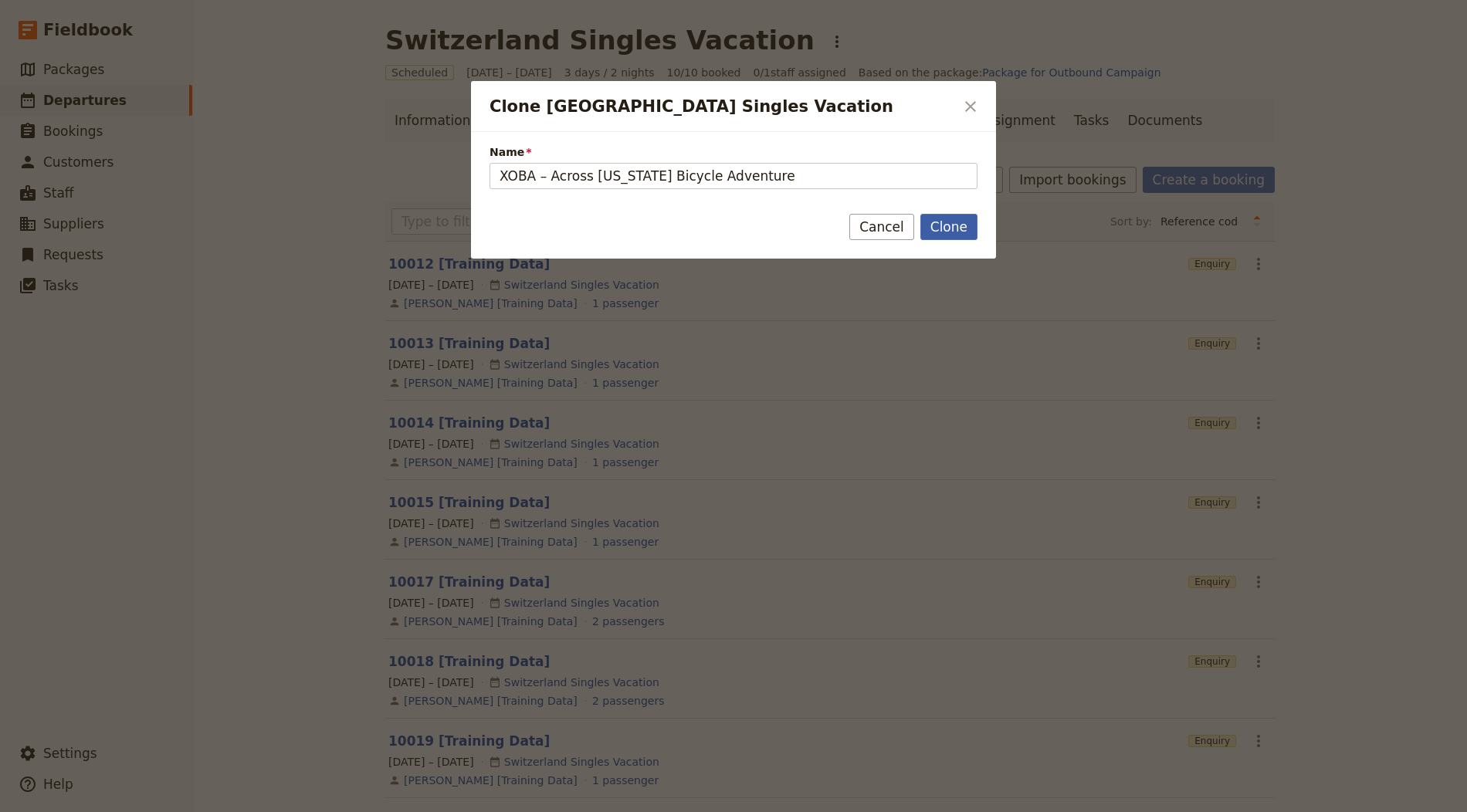
click at [965, 226] on button "Clone" at bounding box center [948, 227] width 57 height 26
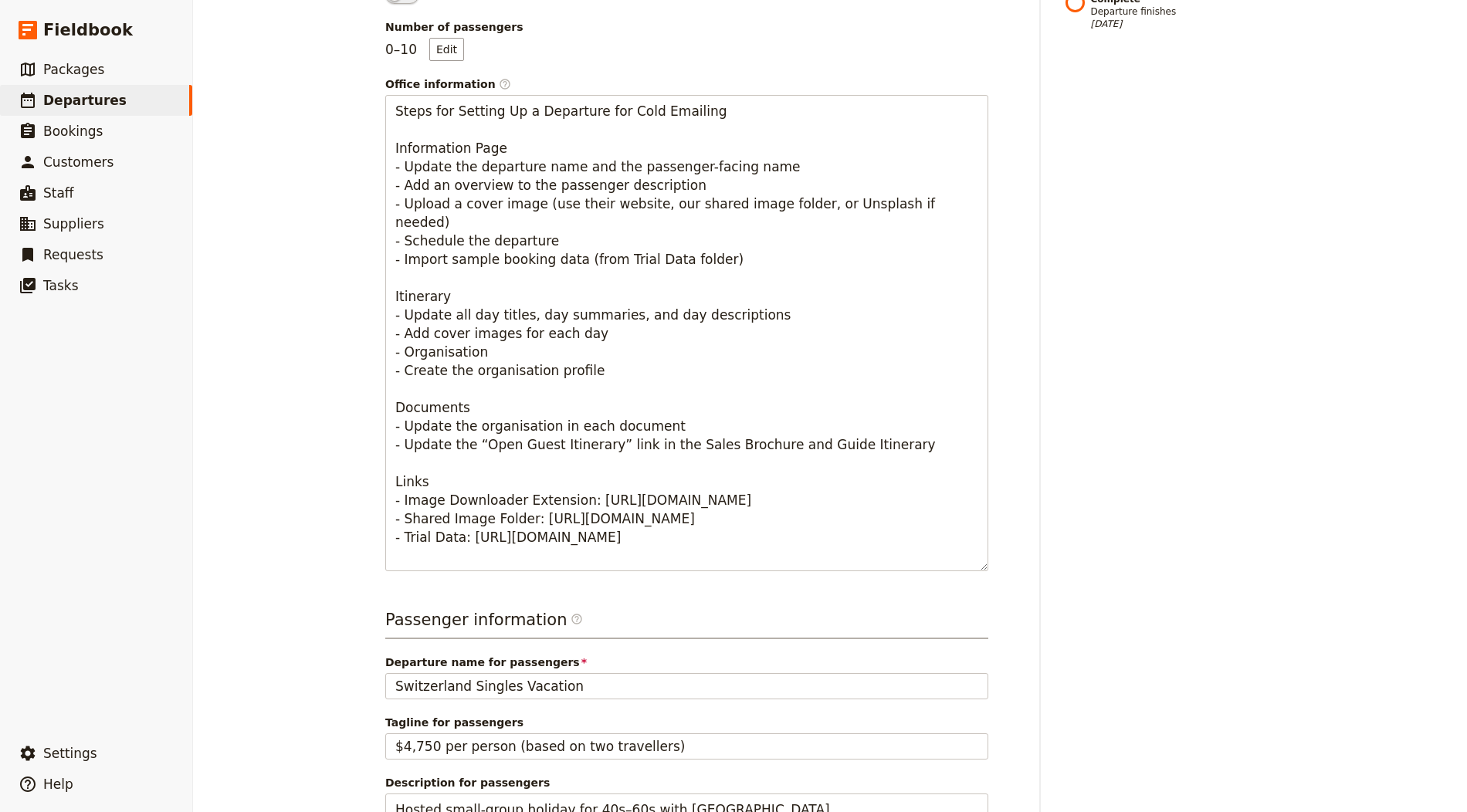
scroll to position [600, 0]
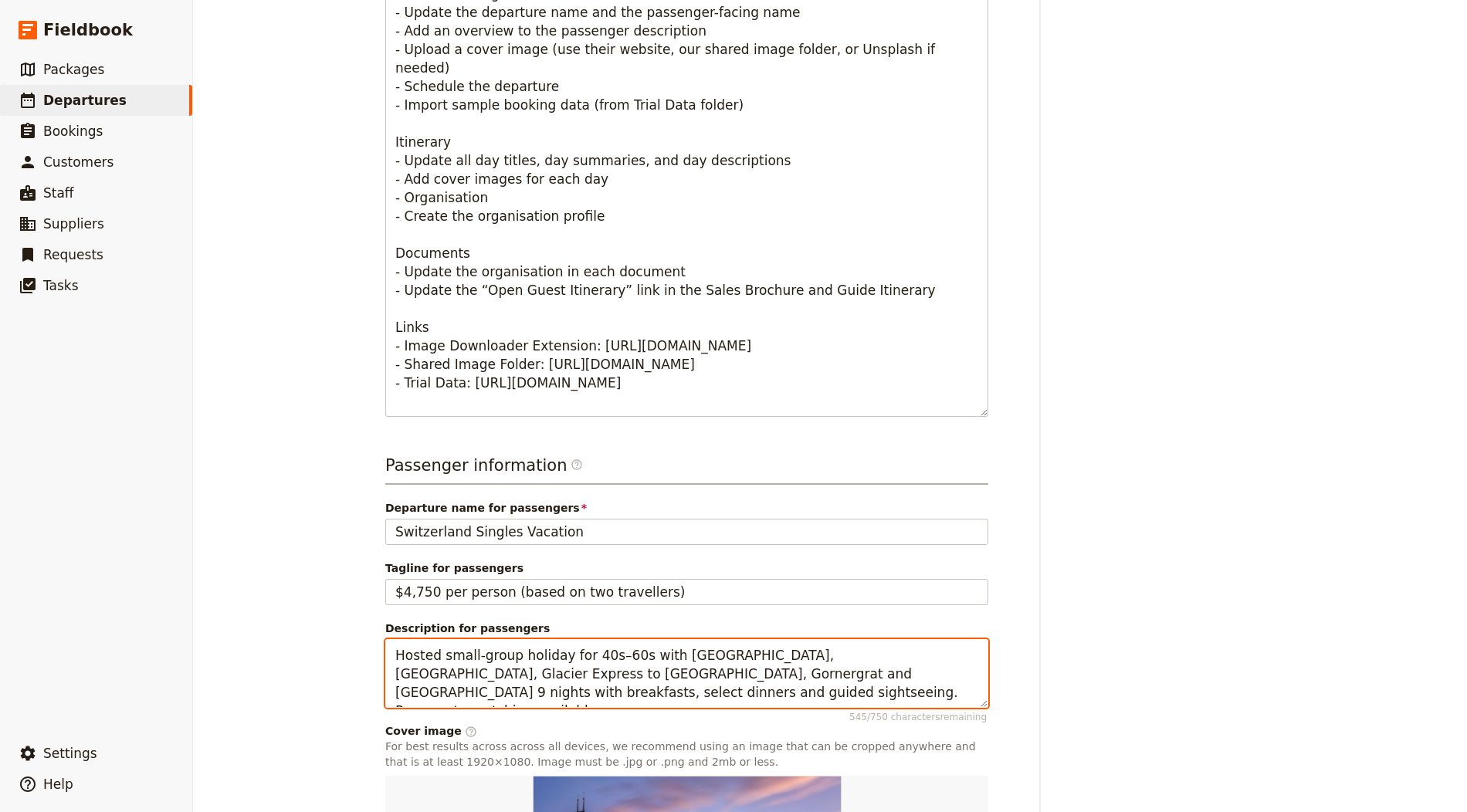
click at [528, 665] on textarea "Hosted small-group holiday for 40s–60s with [GEOGRAPHIC_DATA], [GEOGRAPHIC_DATA…" at bounding box center [687, 673] width 603 height 69
paste textarea "Week-long, 380-mile supported ride across [US_STATE] (250-rider capacity). Dail…"
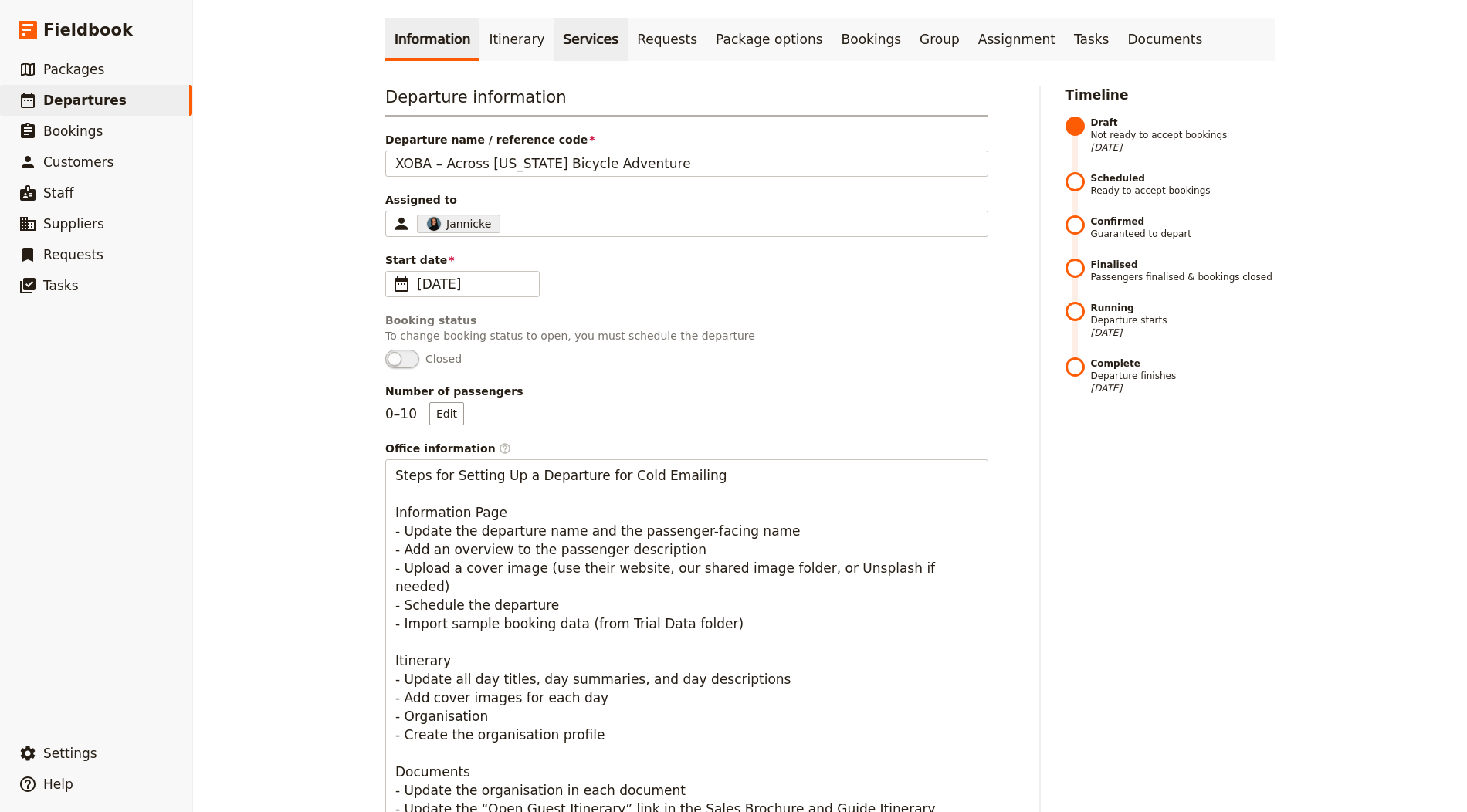
scroll to position [0, 0]
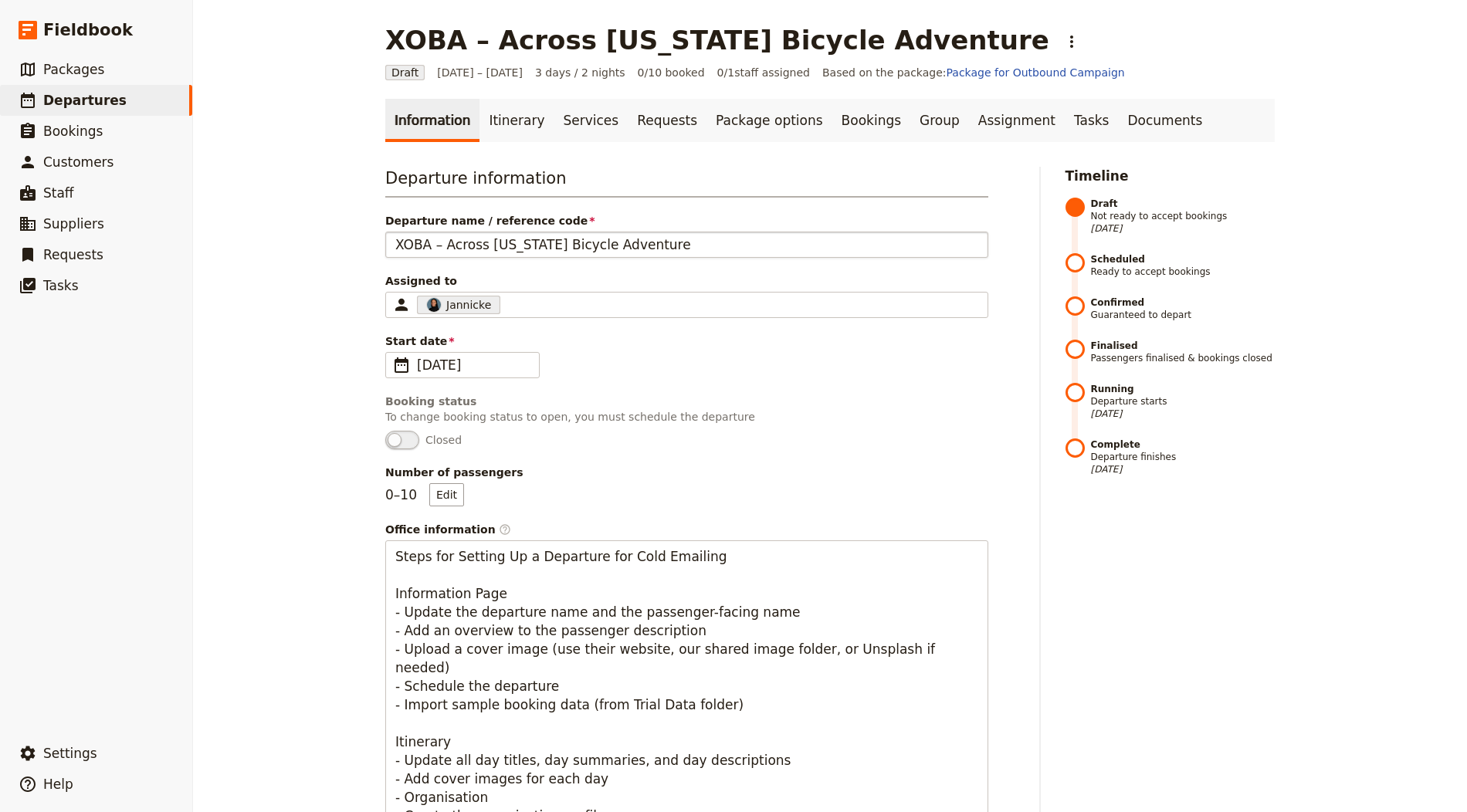
type textarea "Week-long, 380-mile supported ride across [US_STATE] (250-rider capacity). Dail…"
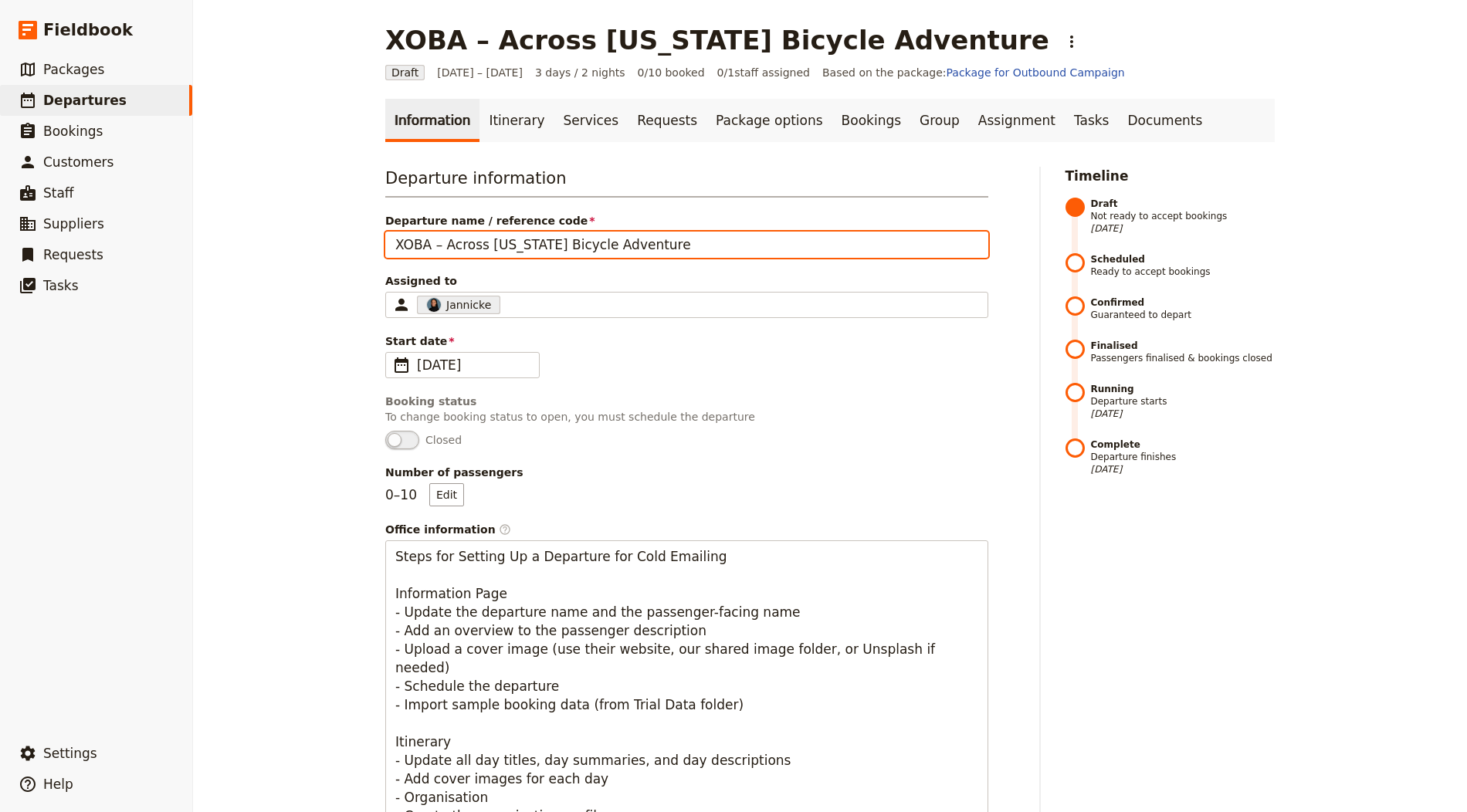
click at [478, 246] on input "XOBA – Across [US_STATE] Bicycle Adventure" at bounding box center [687, 245] width 603 height 26
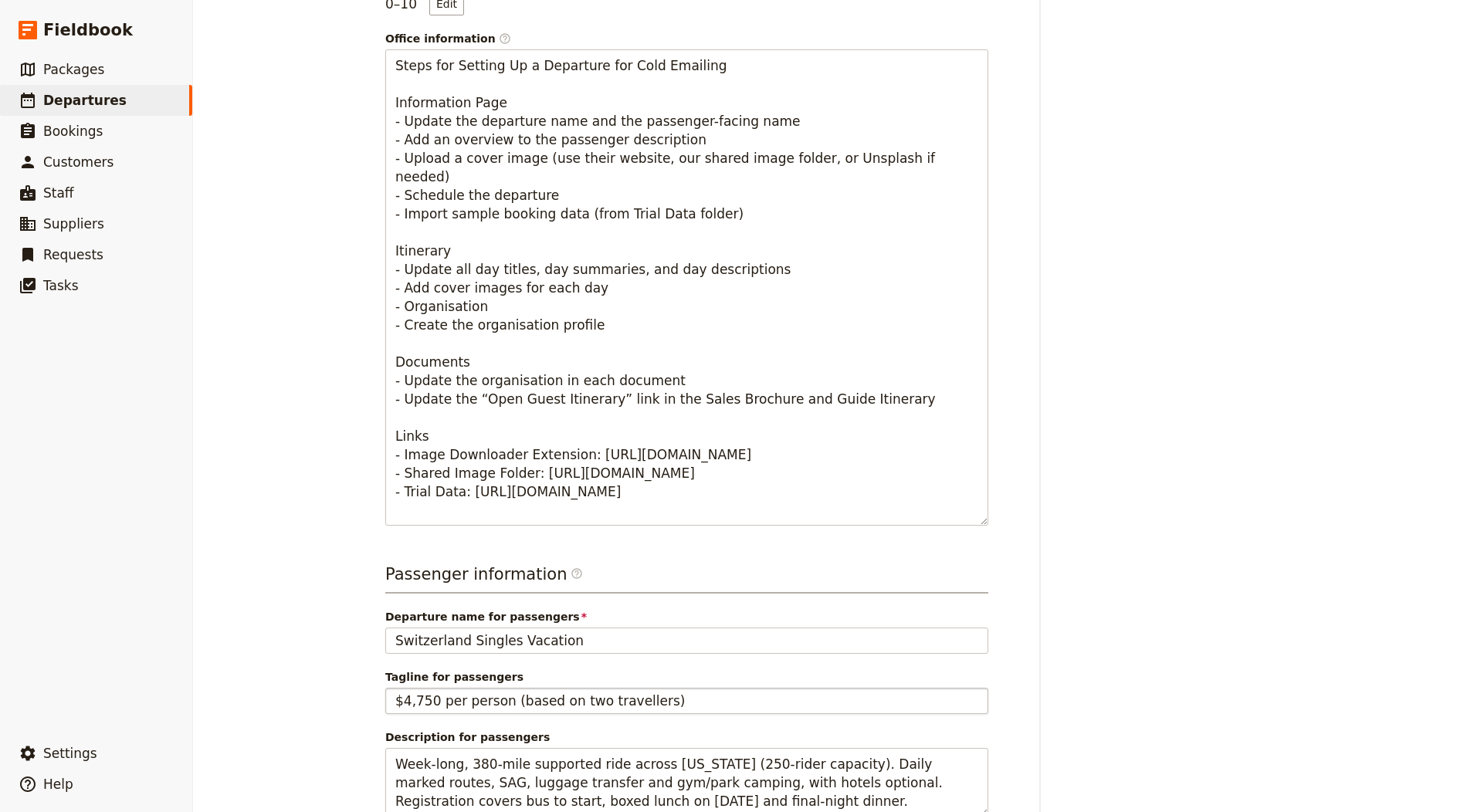
scroll to position [839, 0]
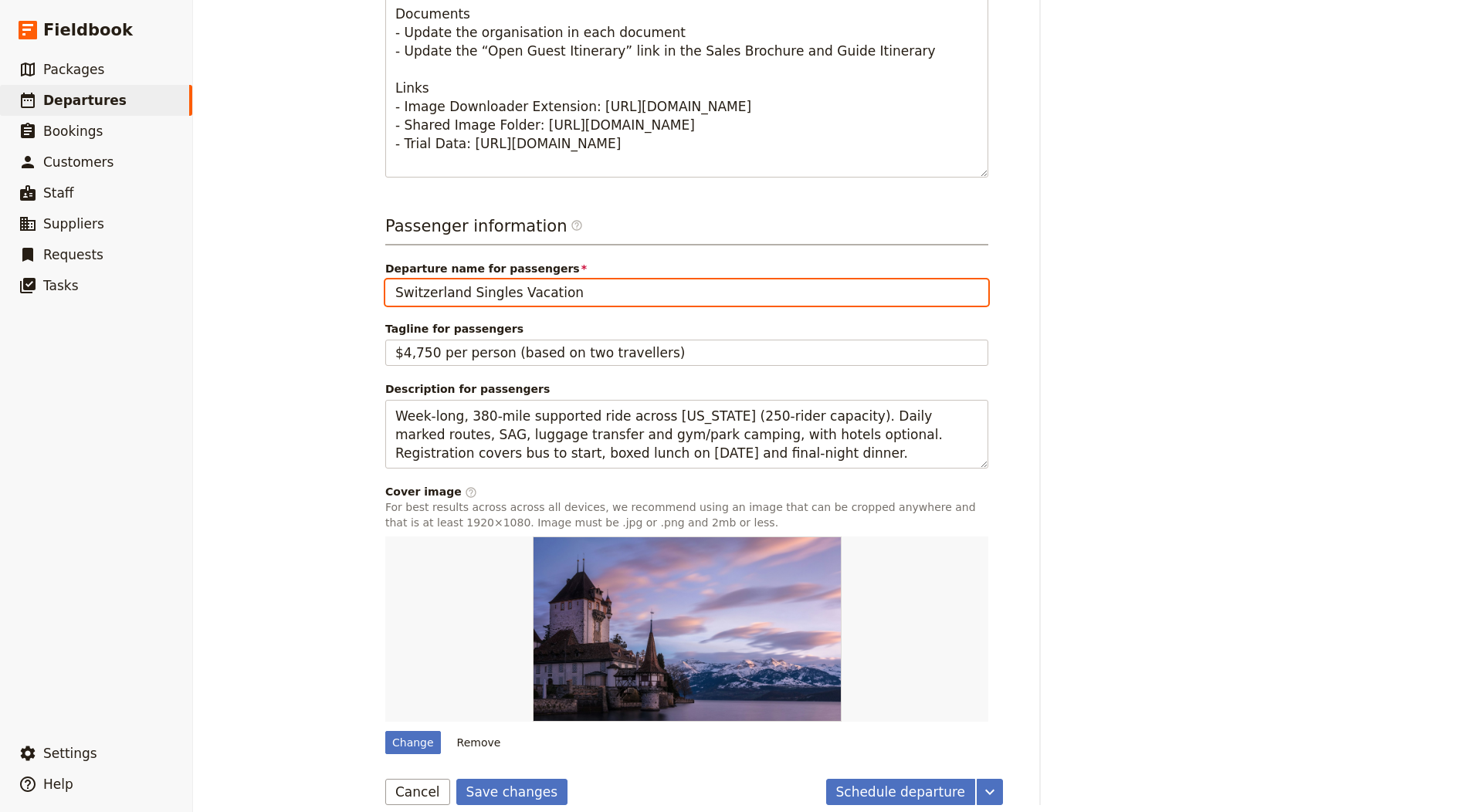
click at [474, 279] on input "Switzerland Singles Vacation" at bounding box center [687, 292] width 603 height 26
paste input "XOBA – Across [US_STATE] Bicycle Adventure"
type input "XOBA – Across [US_STATE] Bicycle Adventure"
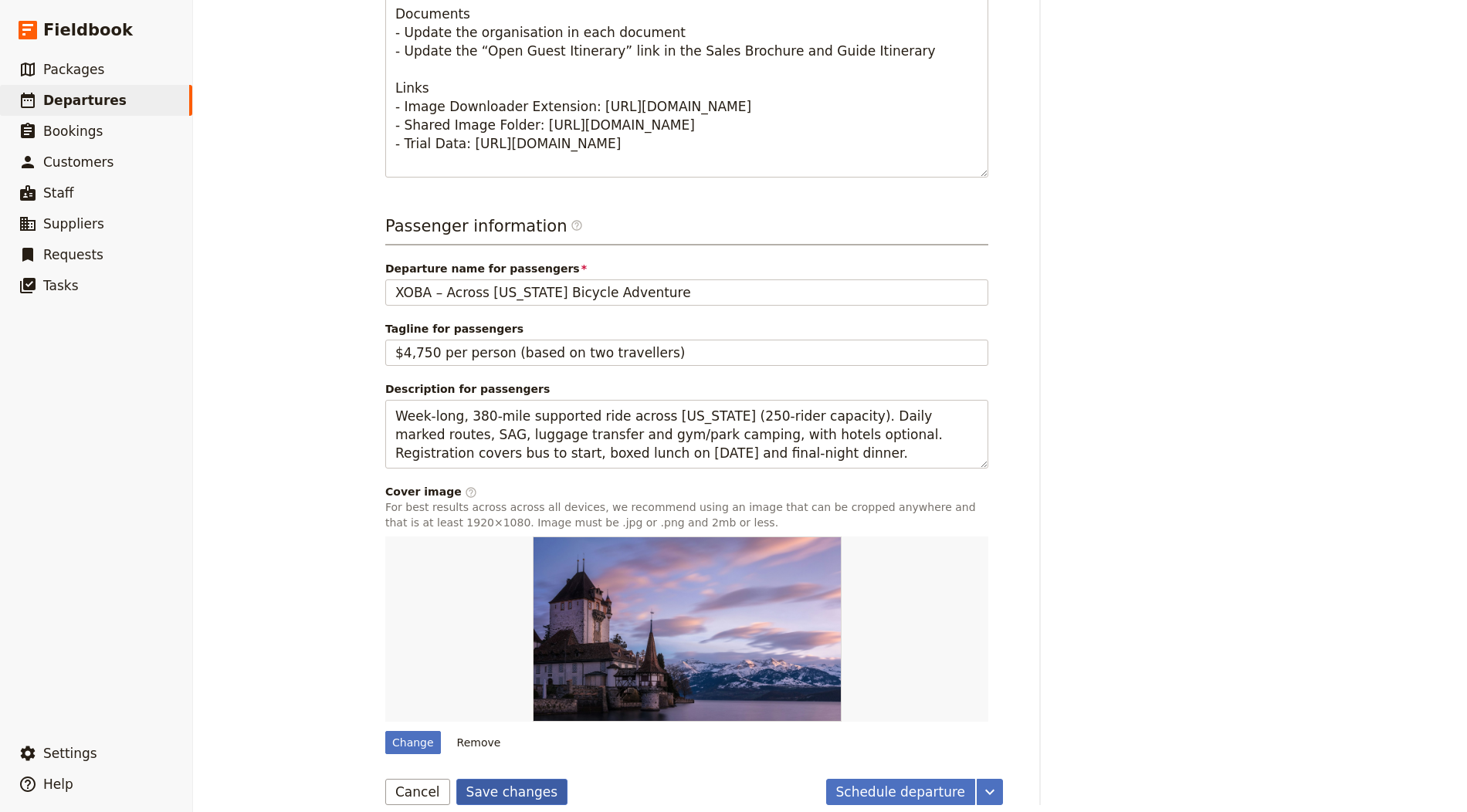
click at [500, 782] on button "Save changes" at bounding box center [512, 792] width 112 height 26
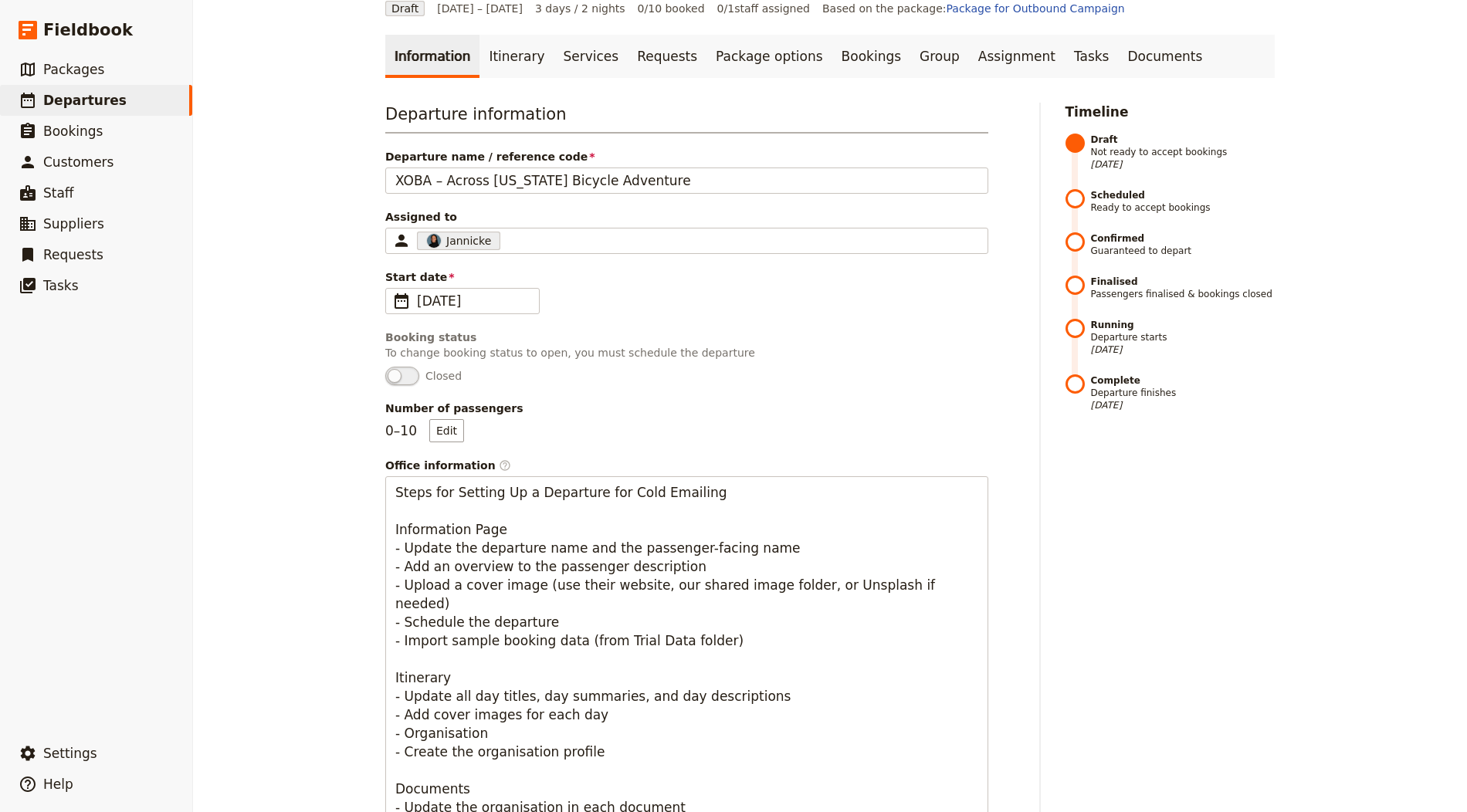
scroll to position [0, 0]
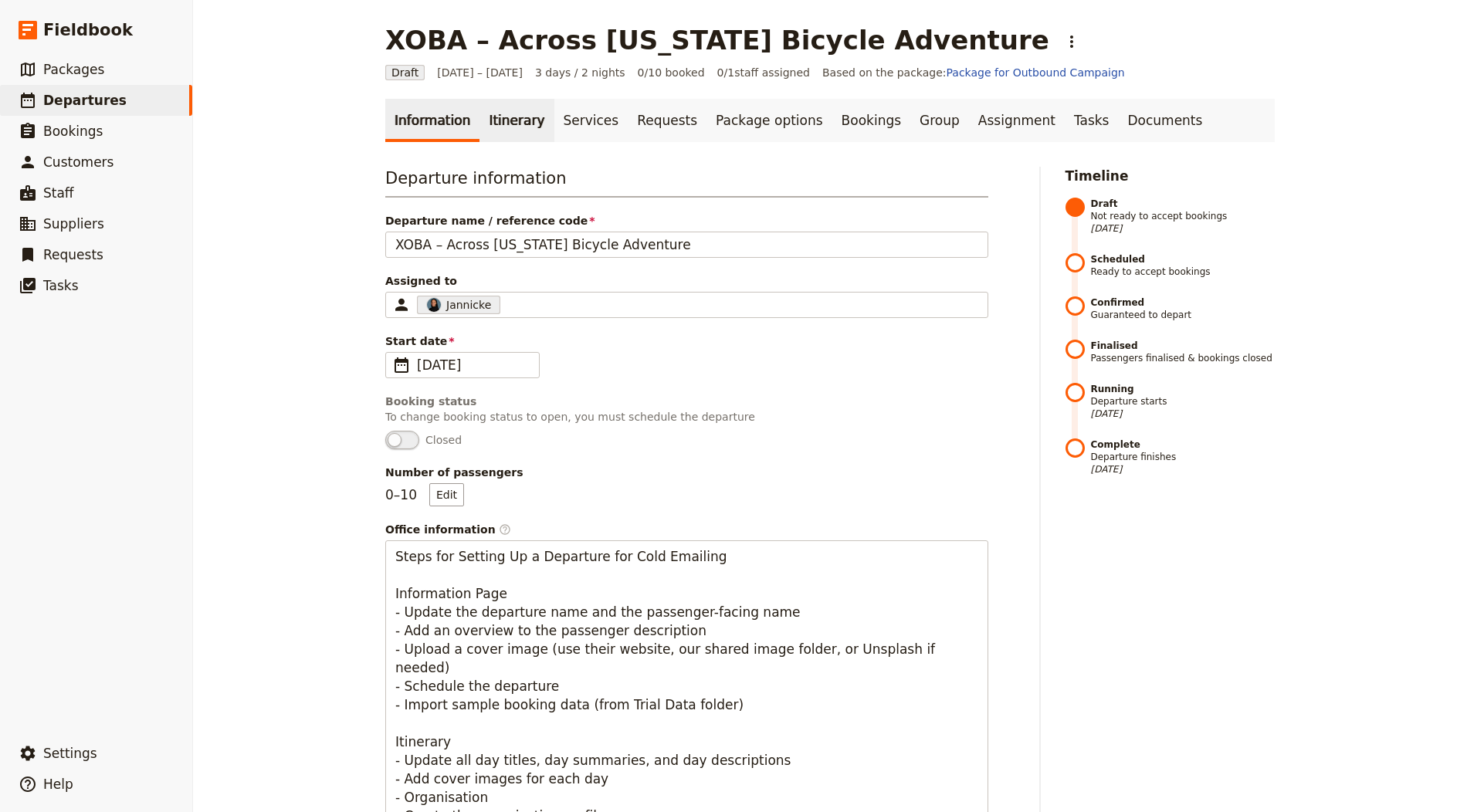
click at [492, 106] on link "Itinerary" at bounding box center [516, 120] width 74 height 43
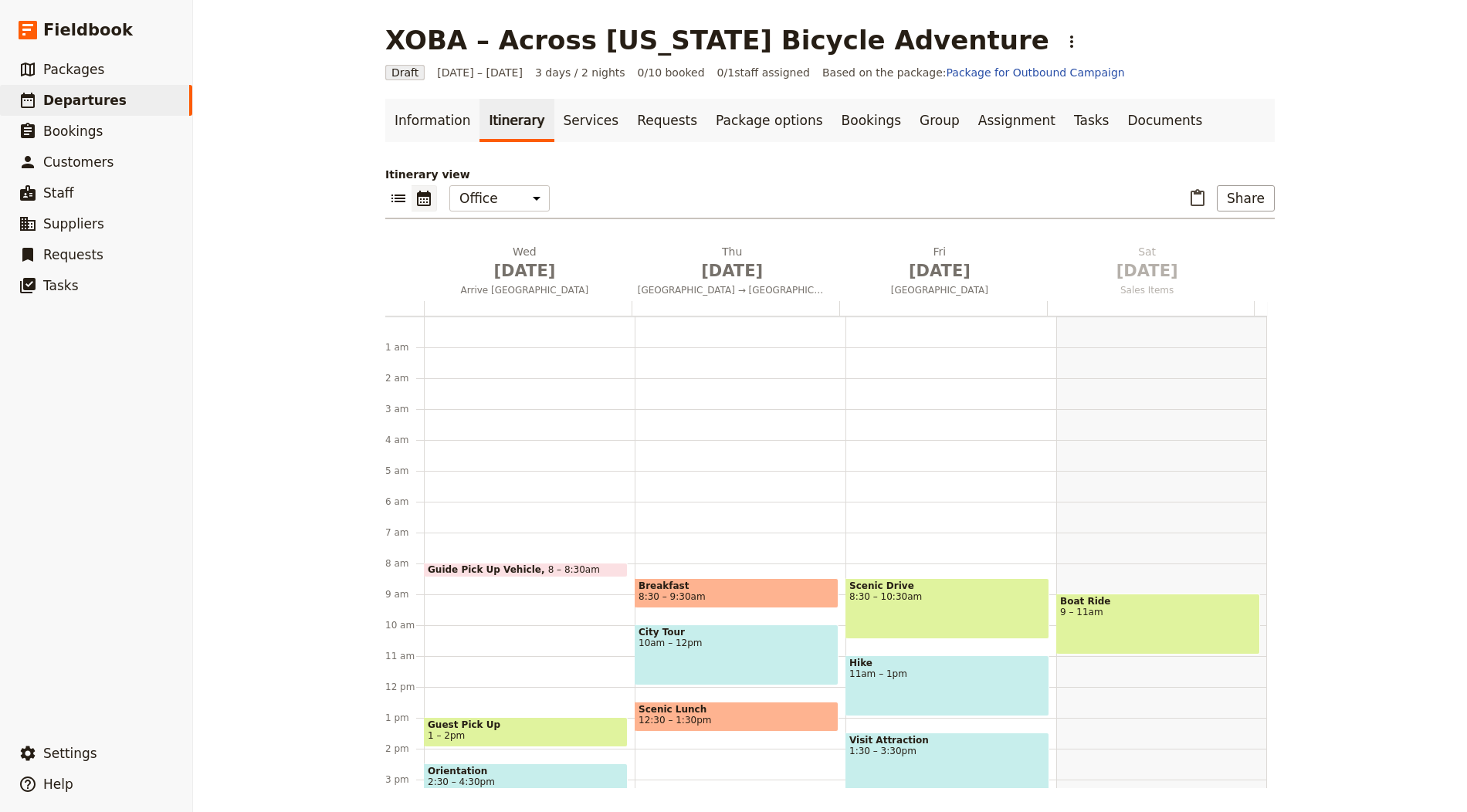
scroll to position [201, 0]
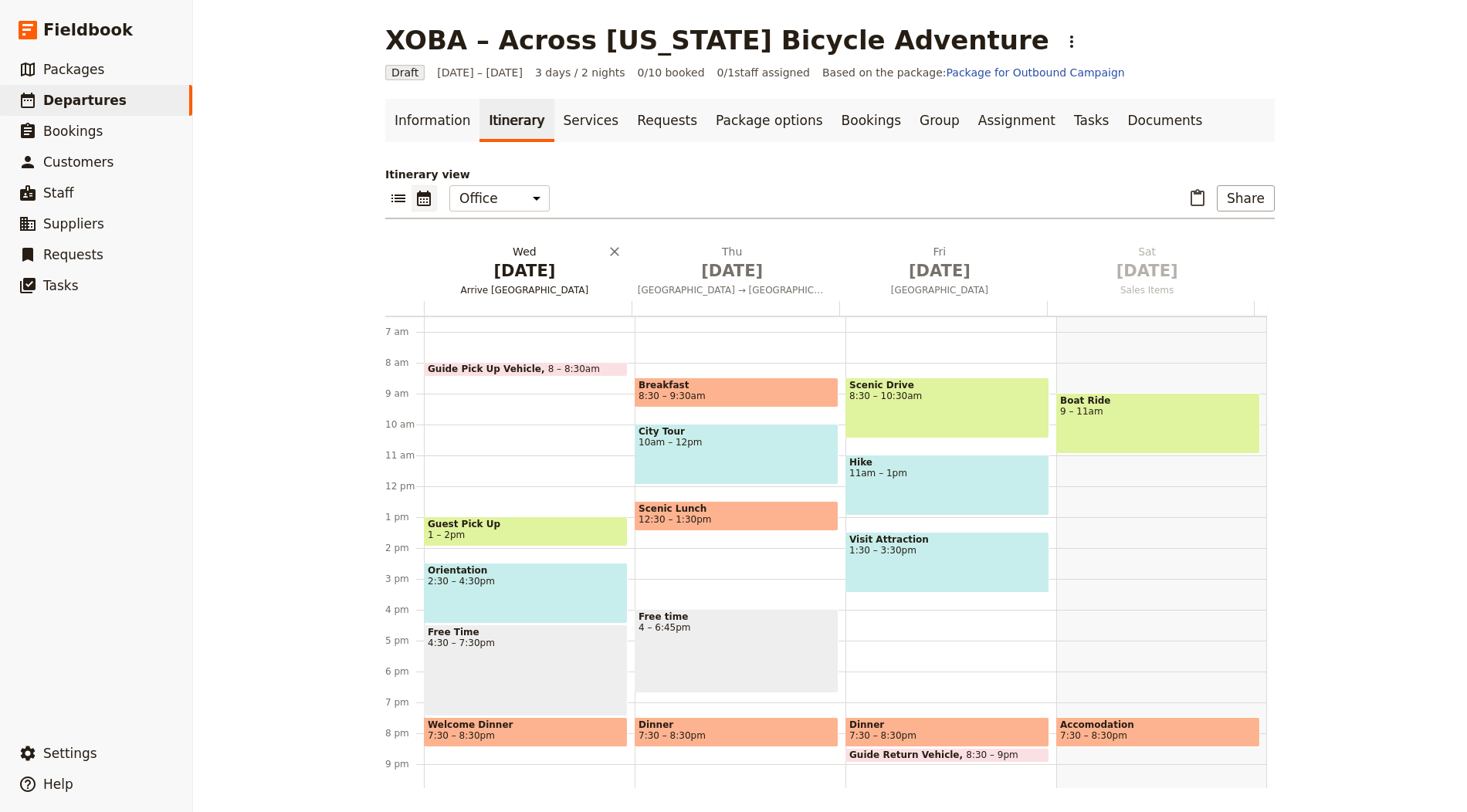
click at [512, 278] on span "[DATE]" at bounding box center [524, 271] width 189 height 23
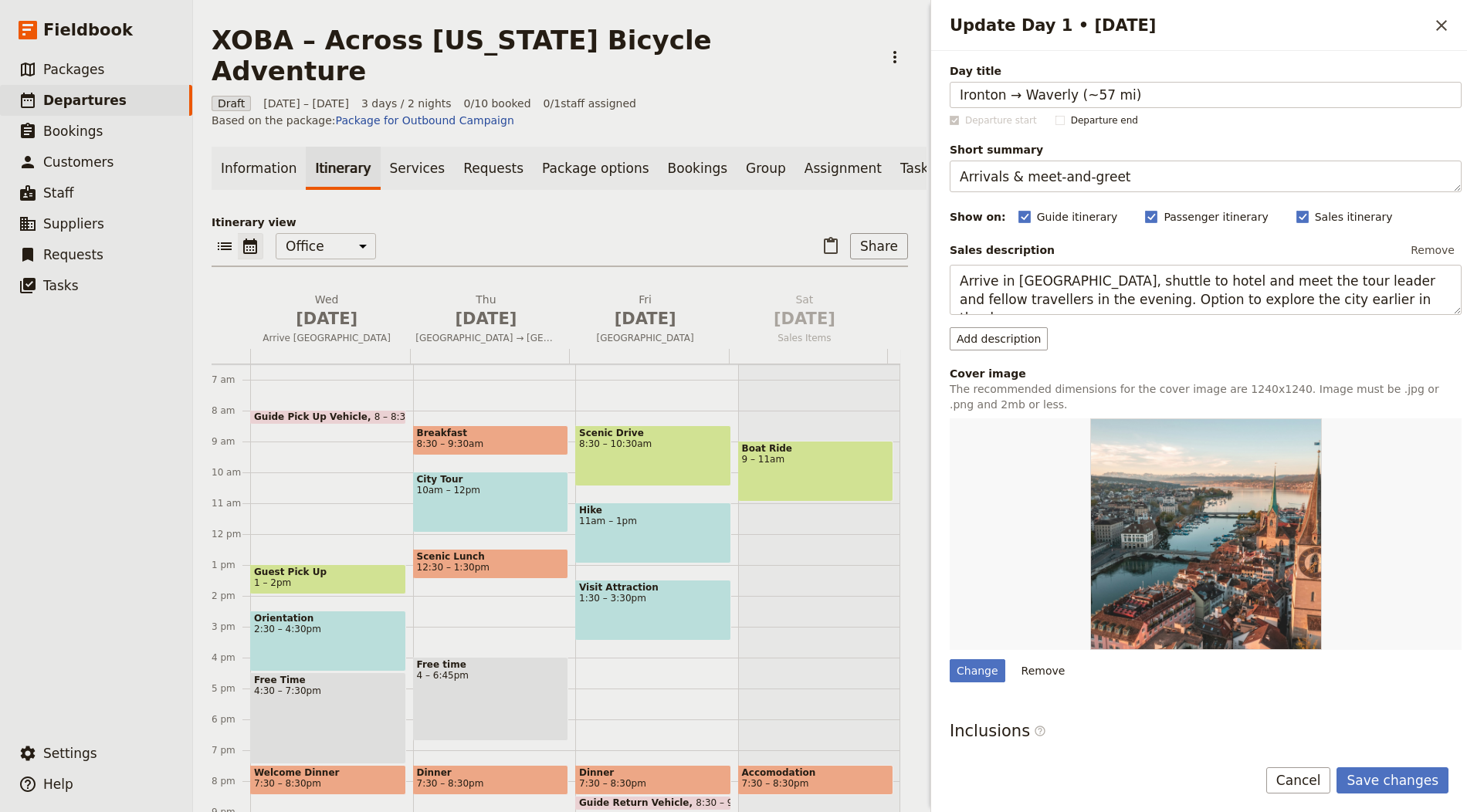
type input "Ironton → Waverly (~57 mi)"
click at [1018, 170] on textarea "Arrivals & meet-and-greet" at bounding box center [1206, 177] width 512 height 32
paste textarea "Foothills and river views"
type textarea "Foothills and river views"
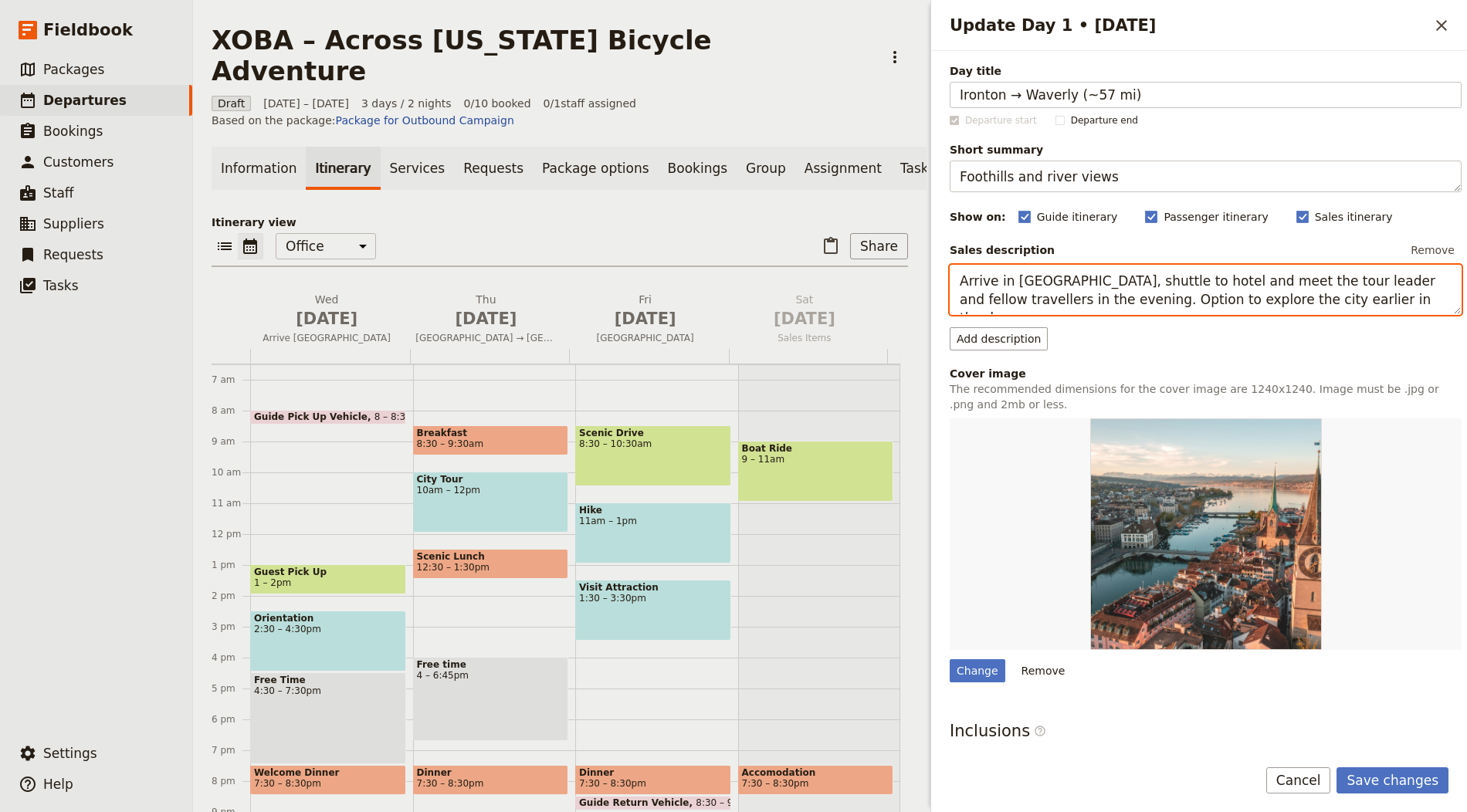
click at [1073, 281] on textarea "Arrive in [GEOGRAPHIC_DATA], shuttle to hotel and meet the tour leader and fell…" at bounding box center [1206, 290] width 512 height 50
paste textarea "Ride along the [US_STATE] River into rolling hills and small towns; options to …"
type textarea "Ride along the [US_STATE] River into rolling hills and small towns; options to …"
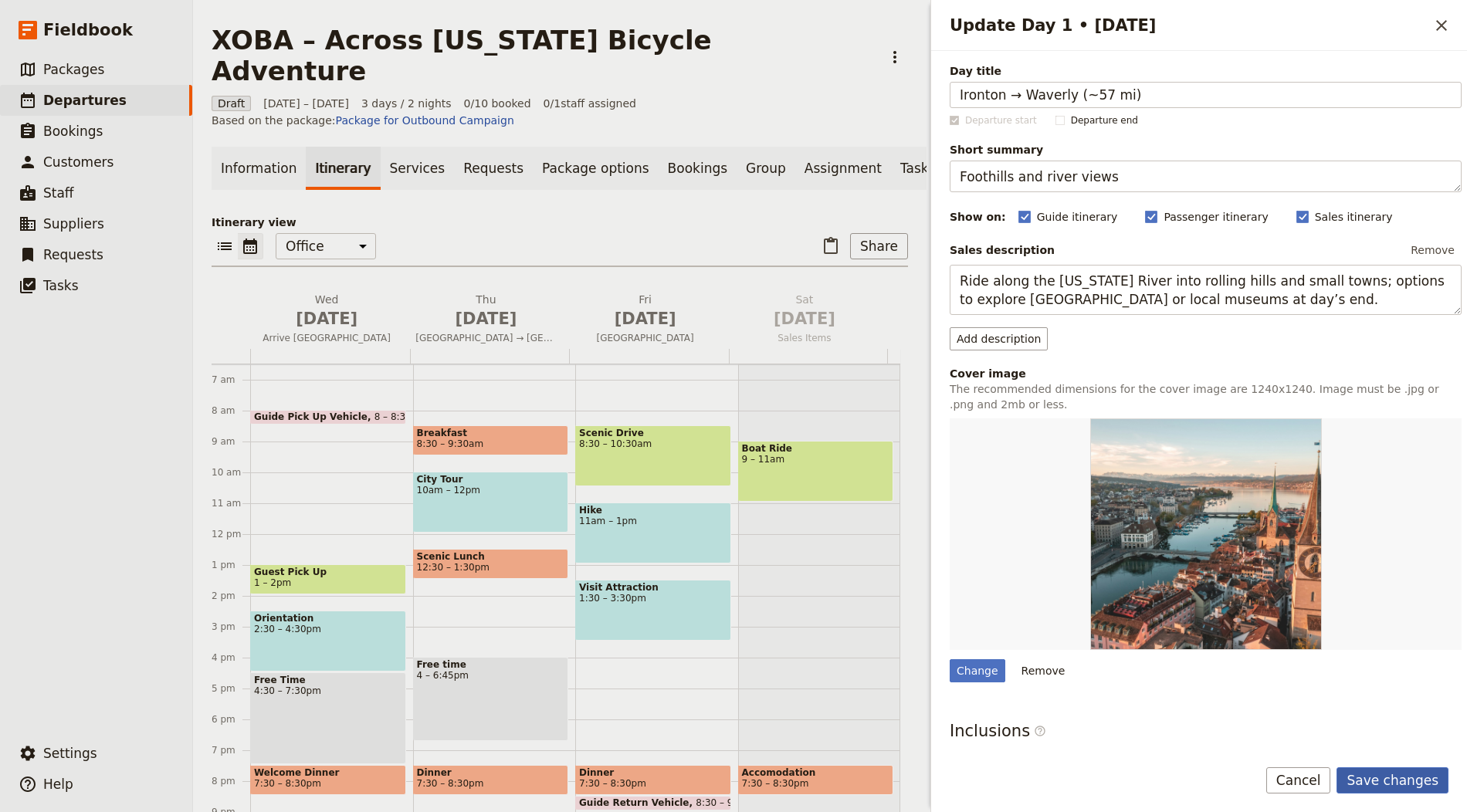
click at [1411, 782] on button "Save changes" at bounding box center [1393, 780] width 112 height 26
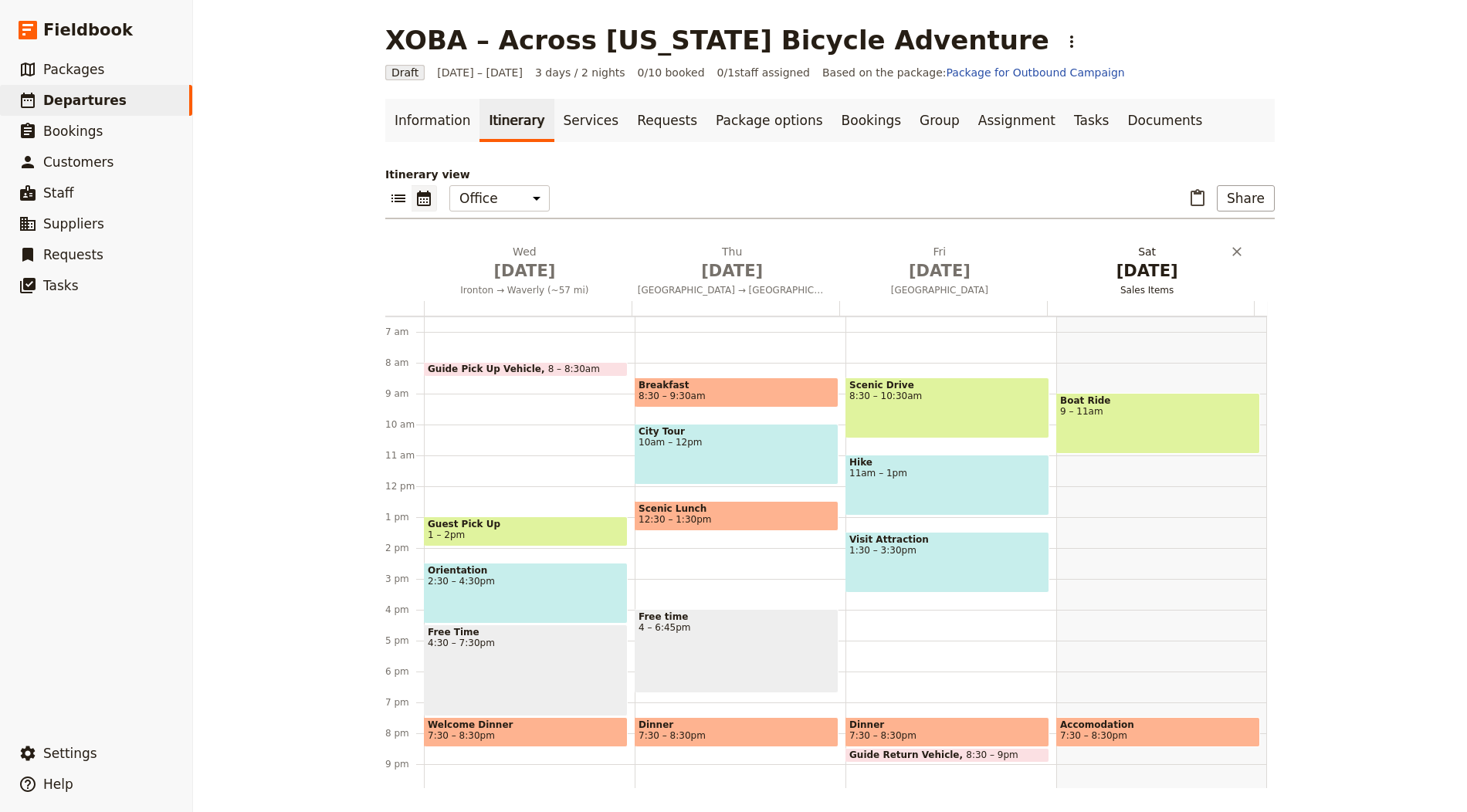
click at [726, 284] on span "[GEOGRAPHIC_DATA] → [GEOGRAPHIC_DATA]" at bounding box center [732, 289] width 202 height 12
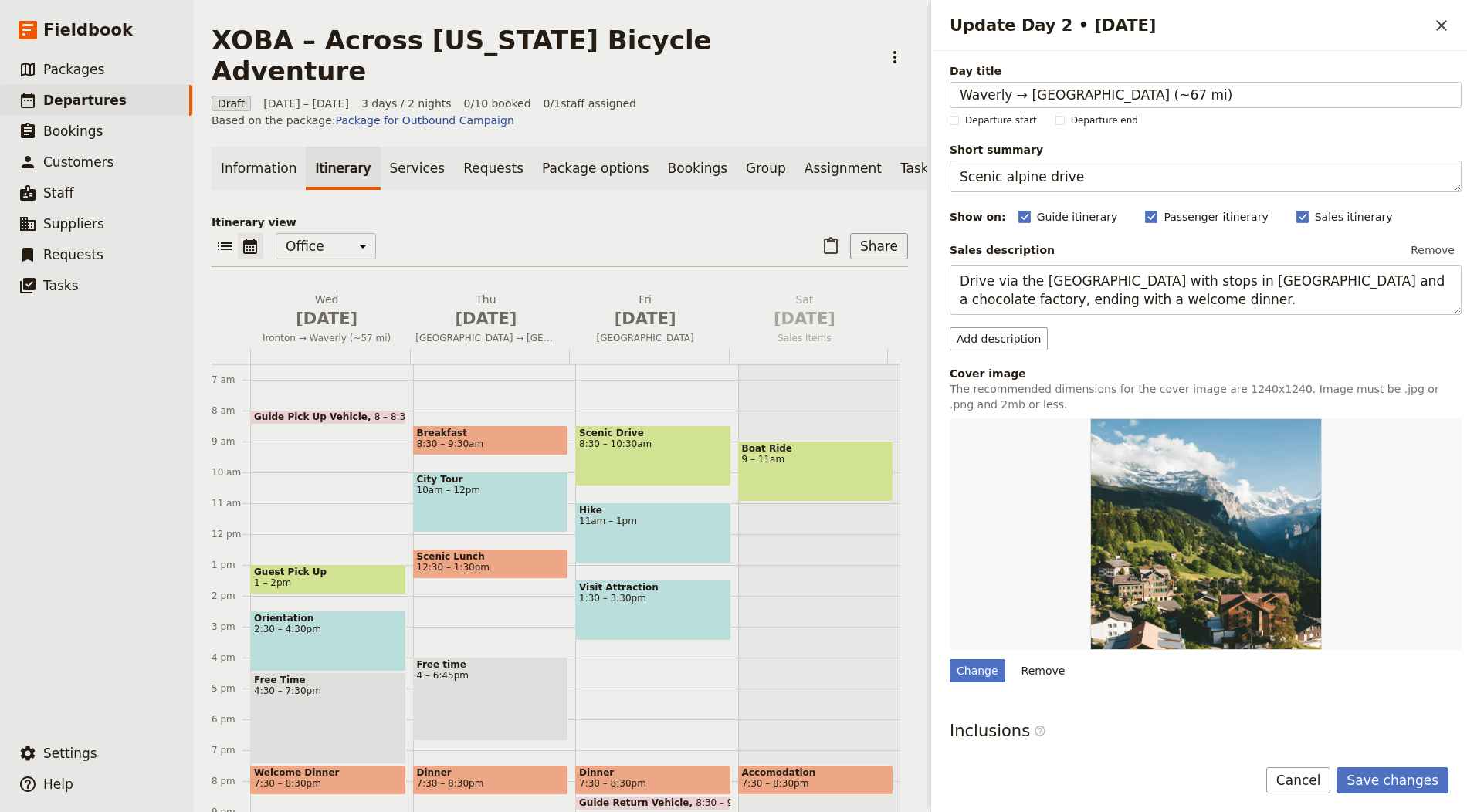
type input "Waverly → [GEOGRAPHIC_DATA] (~67 mi)"
click at [1077, 190] on textarea "Scenic alpine drive" at bounding box center [1206, 177] width 512 height 32
paste textarea "Mounds and farmland"
type textarea "Mounds and farmland"
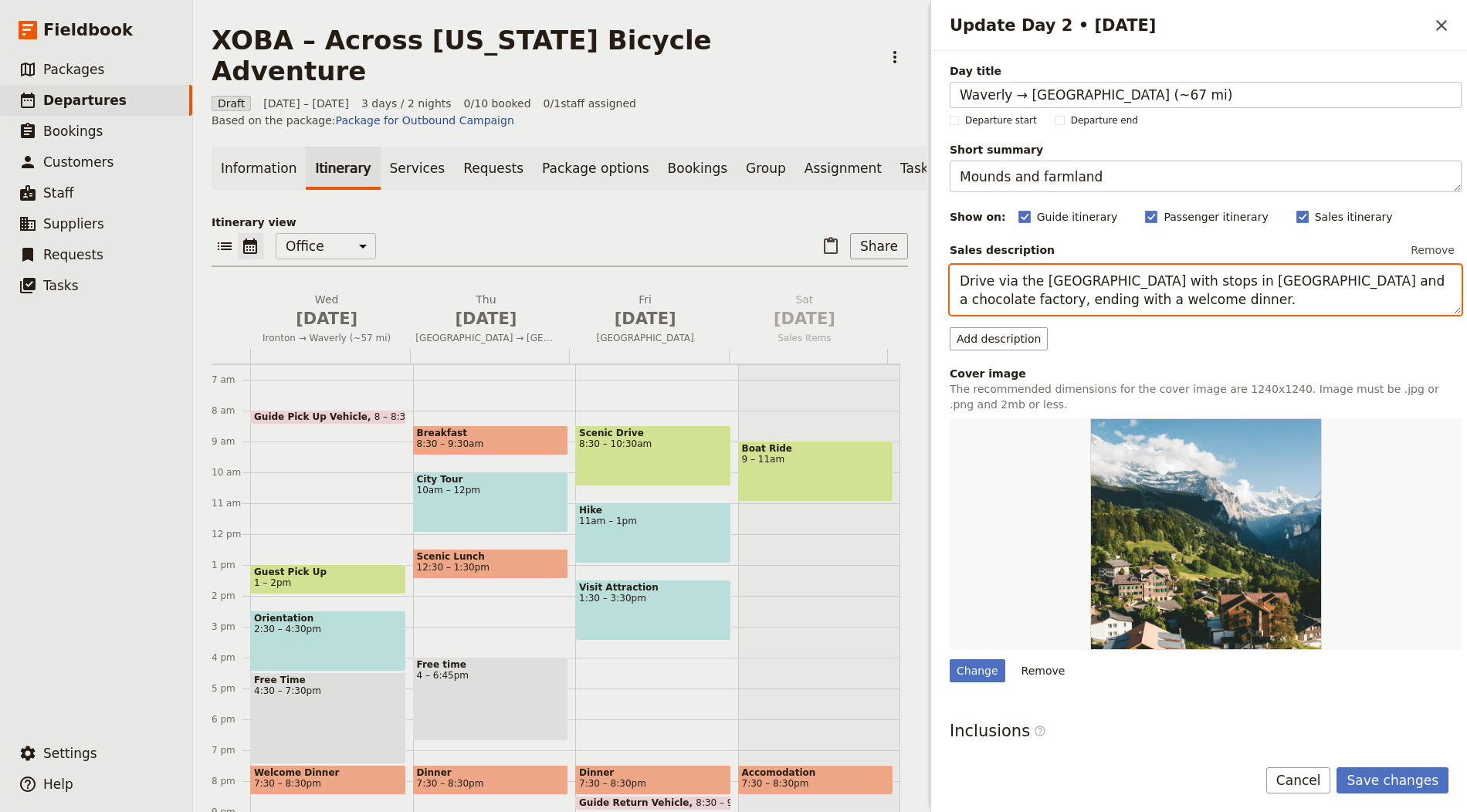
click at [1093, 285] on textarea "Drive via the [GEOGRAPHIC_DATA] with stops in [GEOGRAPHIC_DATA] and a chocolate…" at bounding box center [1206, 290] width 512 height 50
paste textarea "Roll past farmland with a stop at [GEOGRAPHIC_DATA] before reaching [GEOGRAPHIC…"
type textarea "Roll past farmland with a stop at [GEOGRAPHIC_DATA] before reaching [GEOGRAPHIC…"
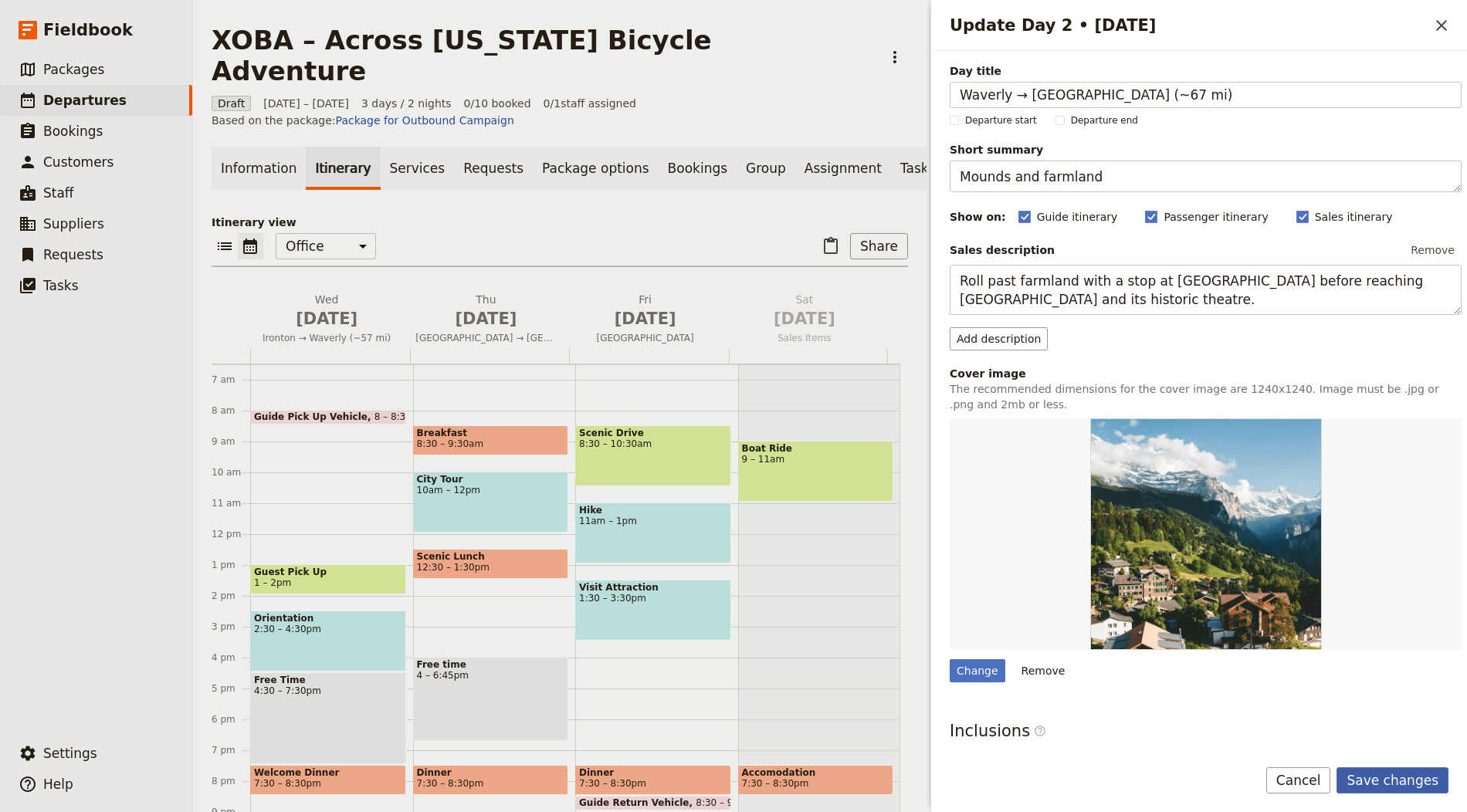
click at [1410, 774] on button "Save changes" at bounding box center [1393, 780] width 112 height 26
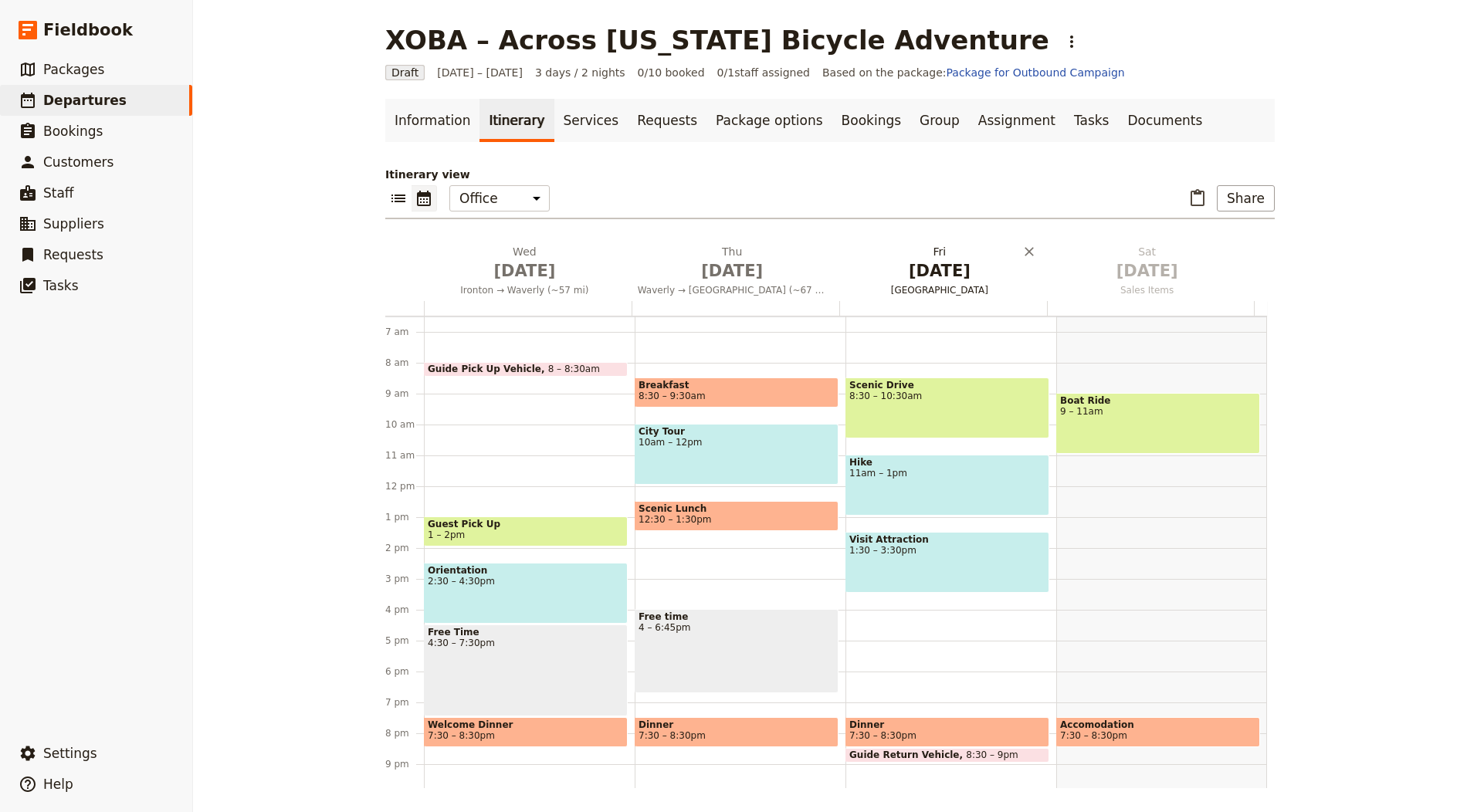
click at [953, 293] on span "[GEOGRAPHIC_DATA]" at bounding box center [940, 289] width 202 height 12
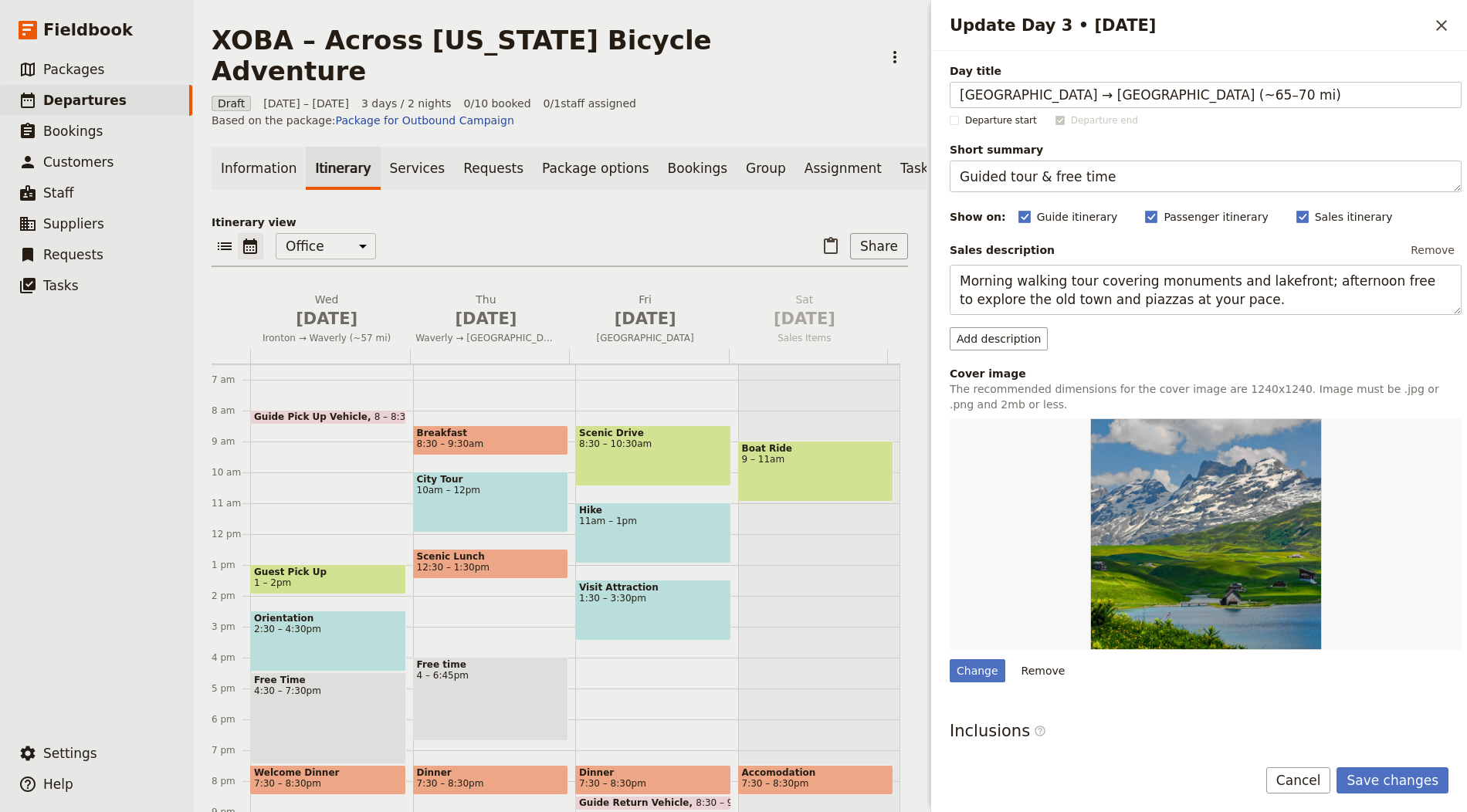
type input "[GEOGRAPHIC_DATA] → [GEOGRAPHIC_DATA] (~65–70 mi)"
click at [1030, 174] on textarea "Guided tour & free time" at bounding box center [1206, 177] width 512 height 32
paste textarea "Streams to festival town"
type textarea "Streams to festival town"
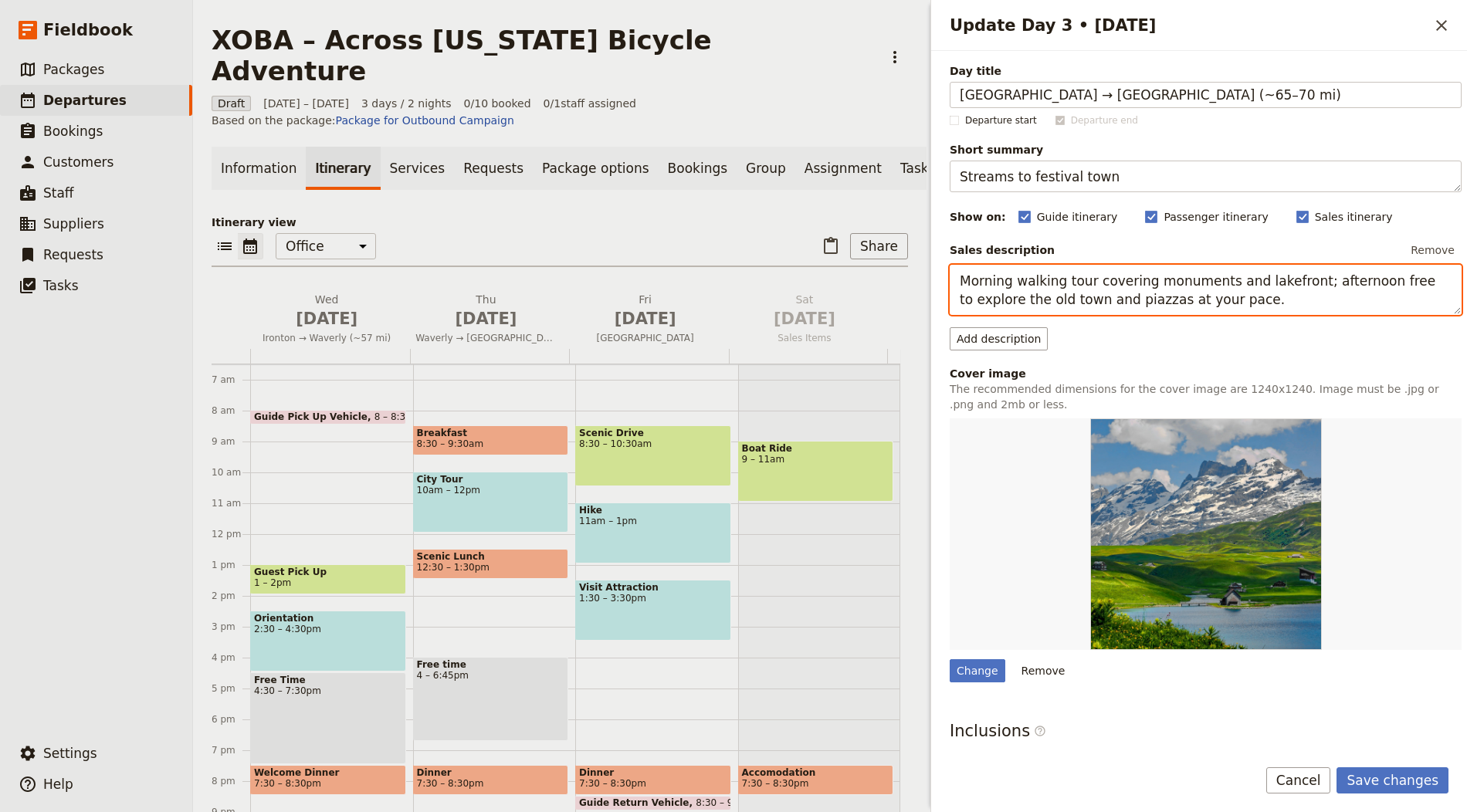
click at [1126, 308] on textarea "Morning walking tour covering monuments and lakefront; afternoon free to explor…" at bounding box center [1206, 290] width 512 height 50
paste textarea "Follow quiet roads past streams and villages; arrive [GEOGRAPHIC_DATA], home of…"
type textarea "Follow quiet roads past streams and villages; arrive [GEOGRAPHIC_DATA], home of…"
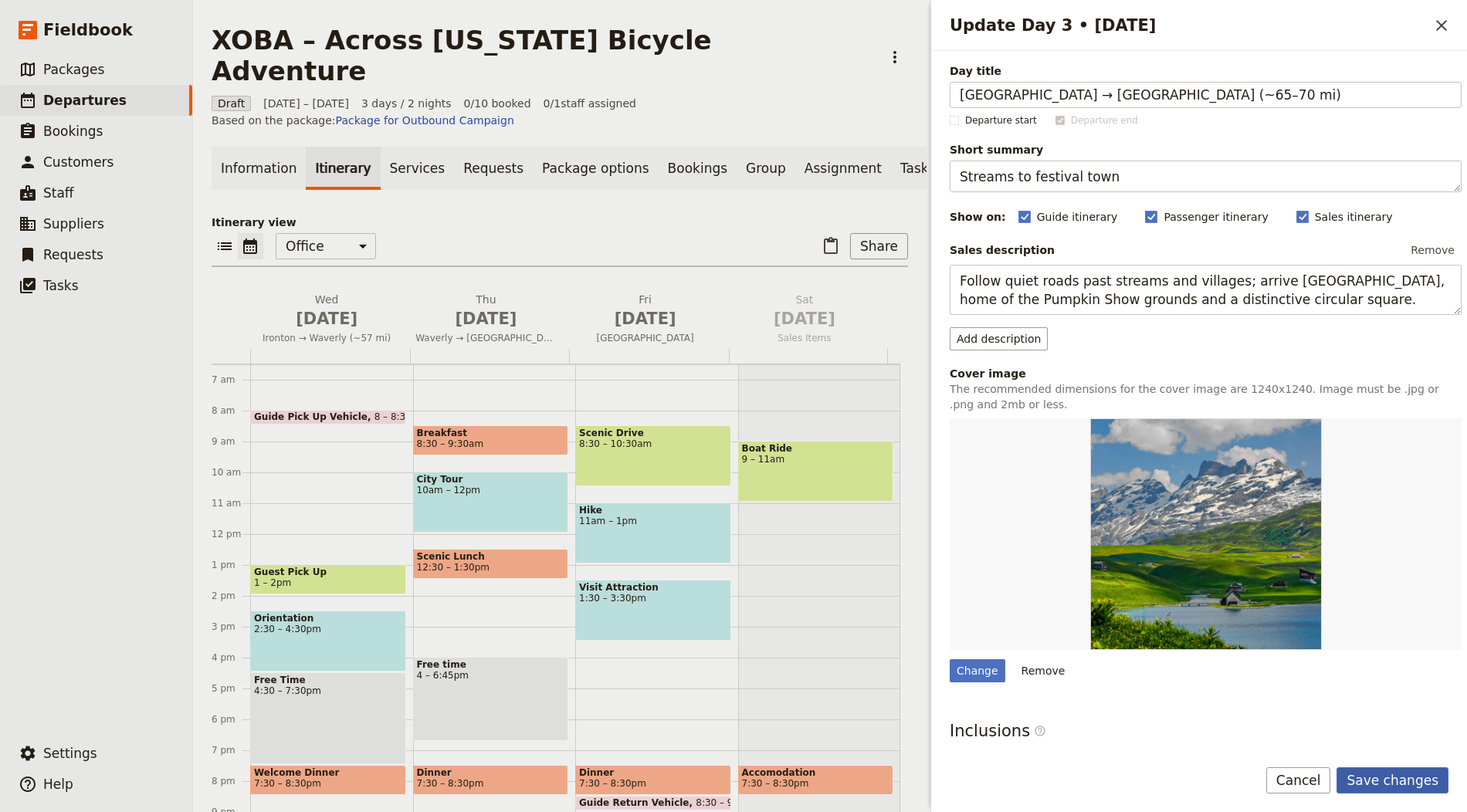
click at [1382, 778] on button "Save changes" at bounding box center [1393, 780] width 112 height 26
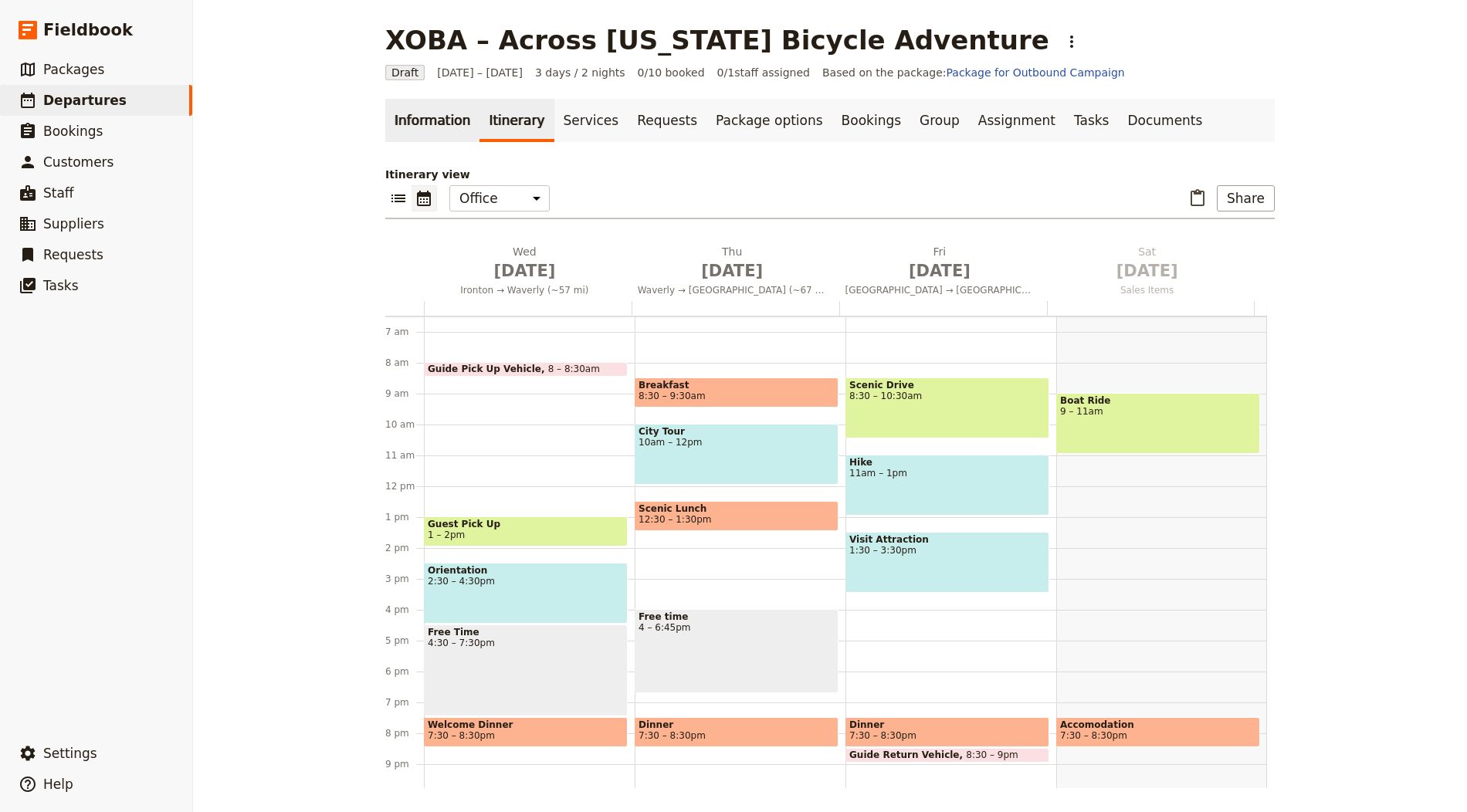
click at [420, 126] on link "Information" at bounding box center [432, 120] width 94 height 43
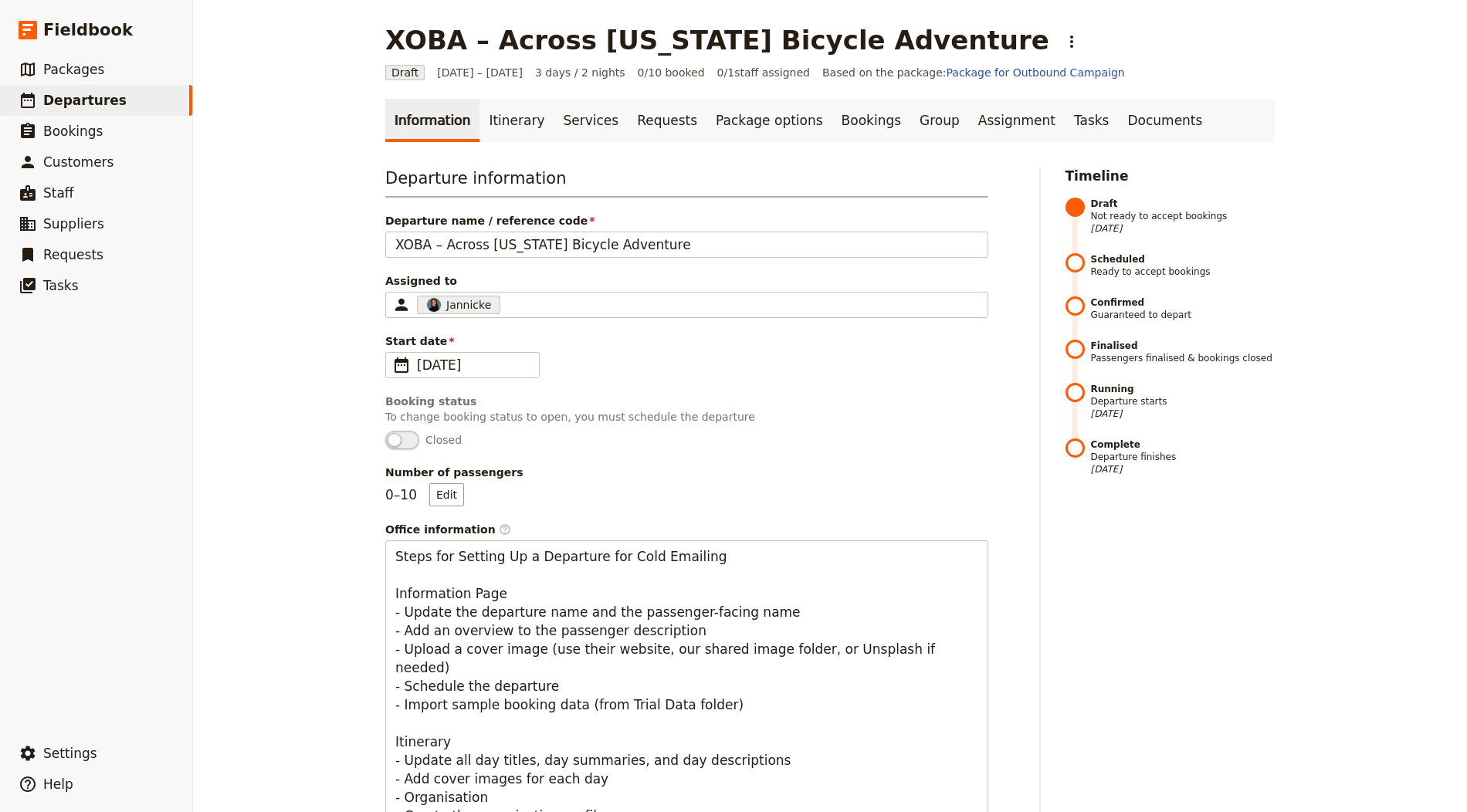
scroll to position [797, 0]
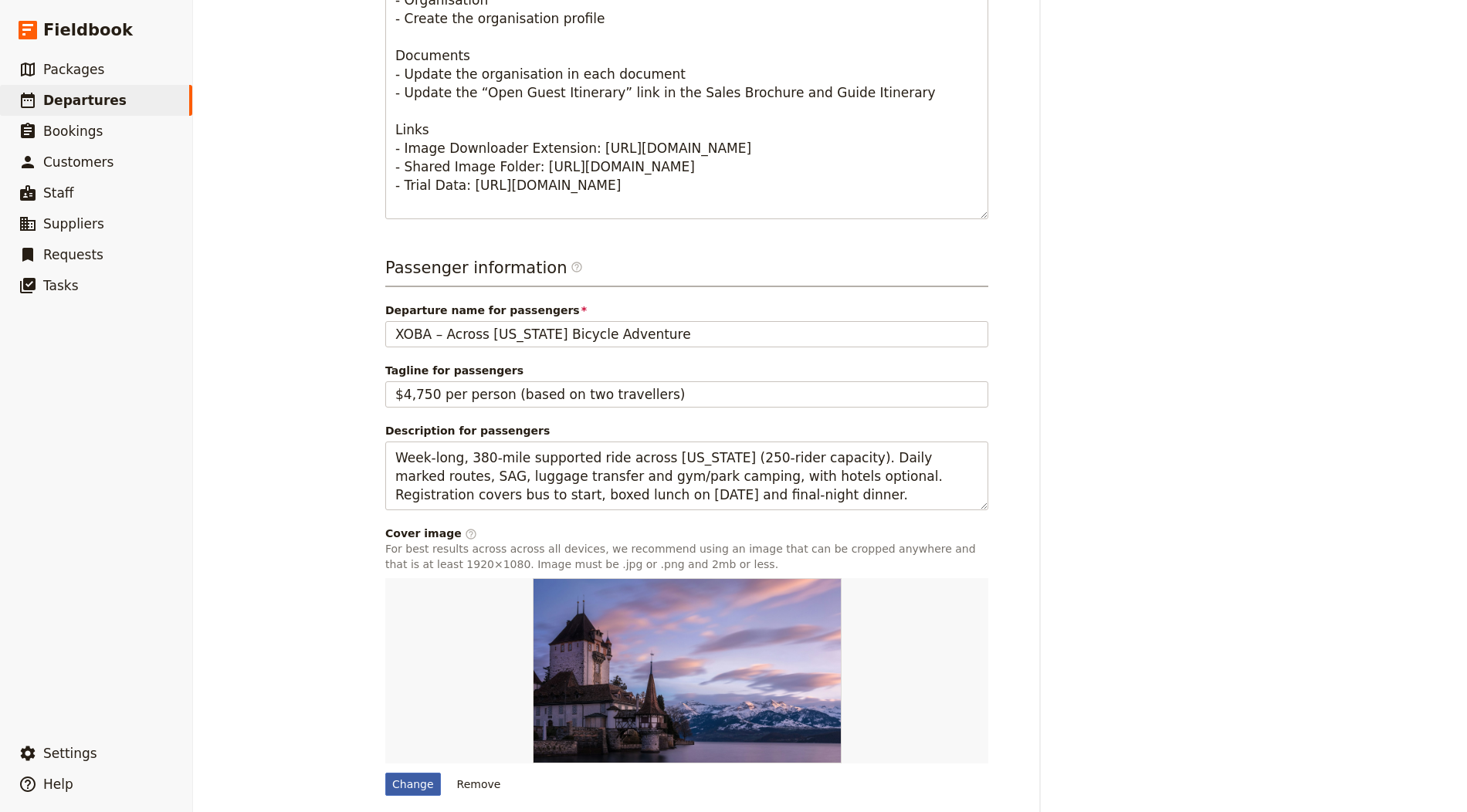
click at [405, 773] on div "Change" at bounding box center [413, 784] width 56 height 23
click at [385, 772] on input "Change" at bounding box center [384, 772] width 1 height 1
type input "C:\fakepath\ben-guernsey-hLP3A9vmJAM-unsplash.jpg"
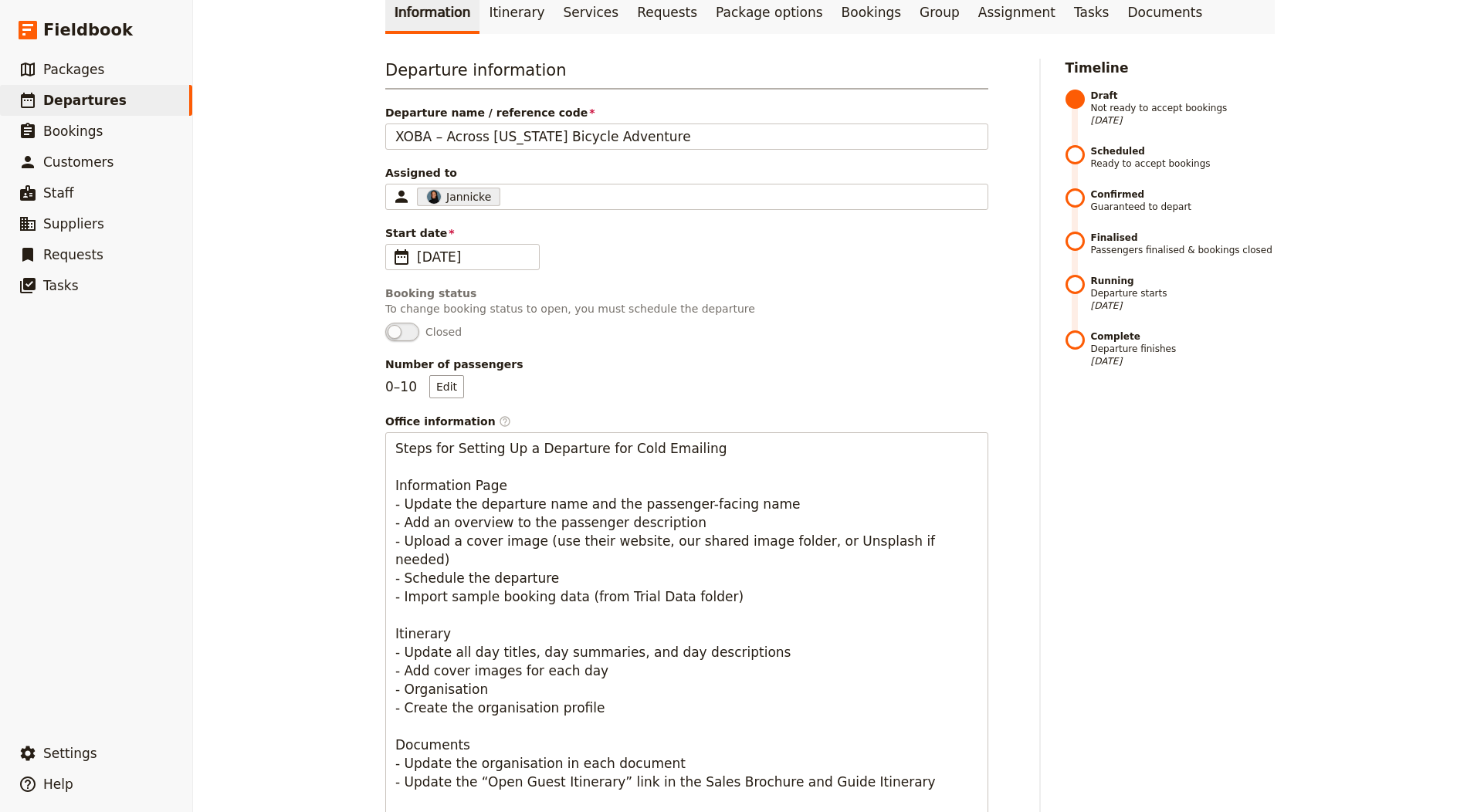
scroll to position [0, 0]
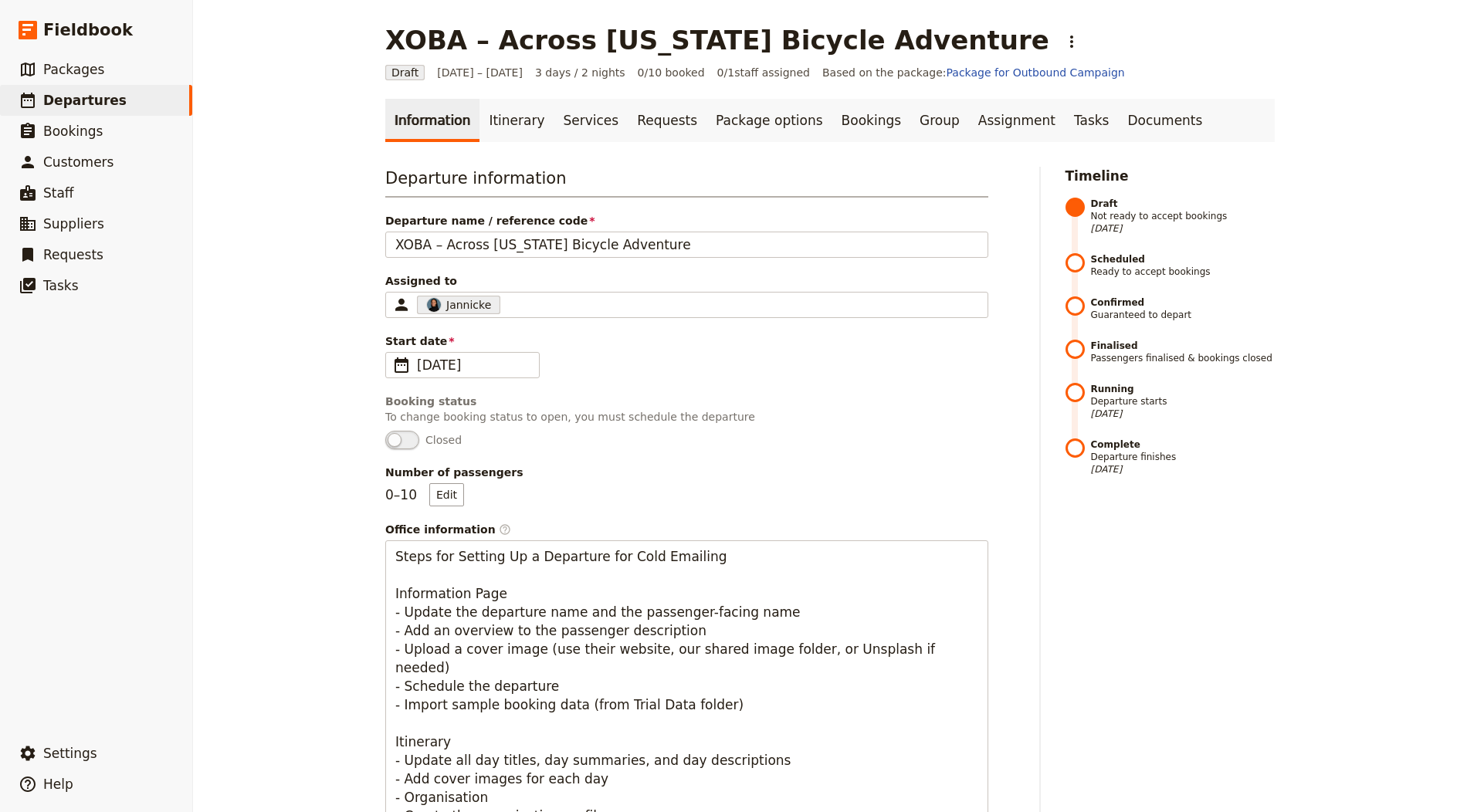
click at [498, 120] on link "Itinerary" at bounding box center [516, 120] width 74 height 43
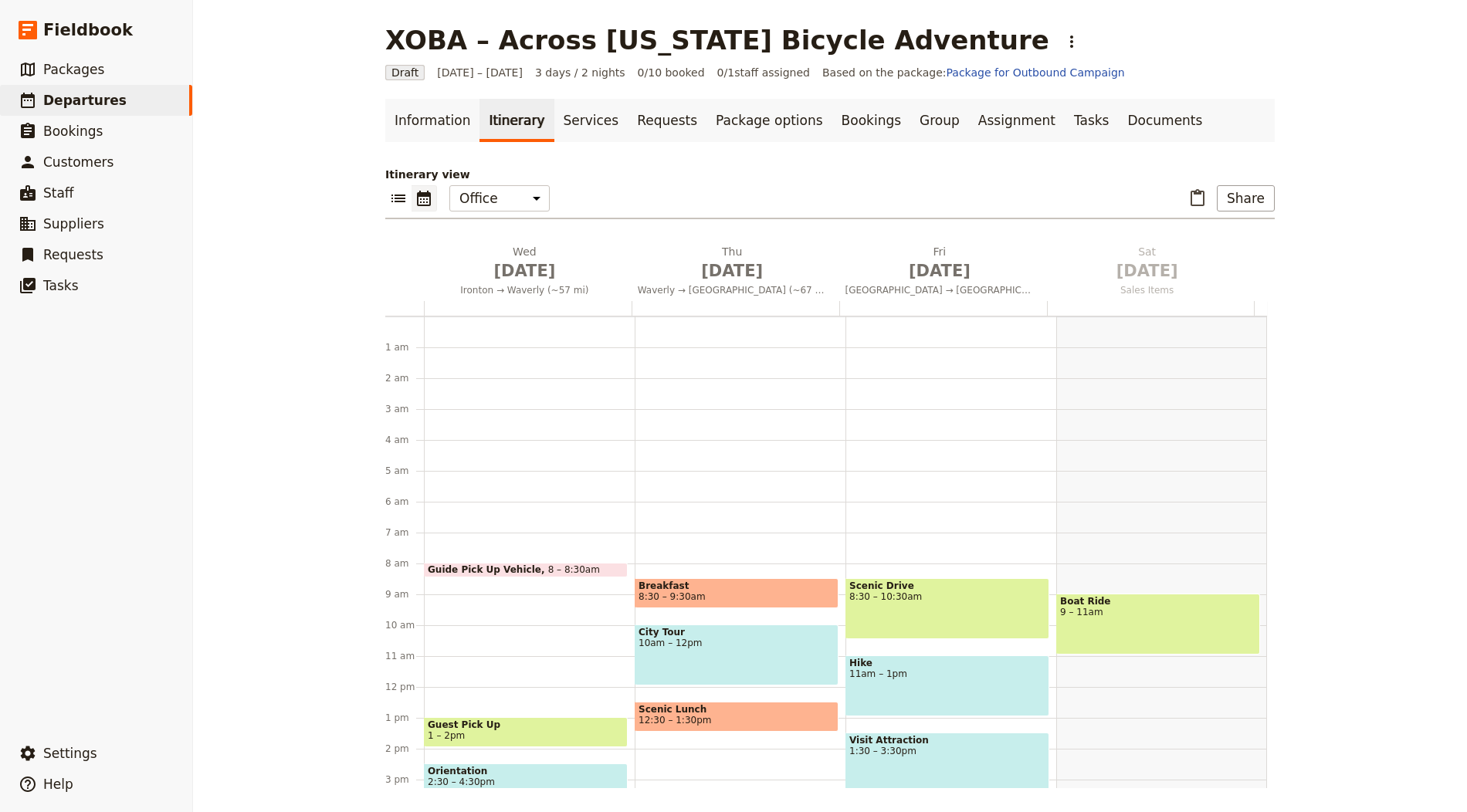
scroll to position [201, 0]
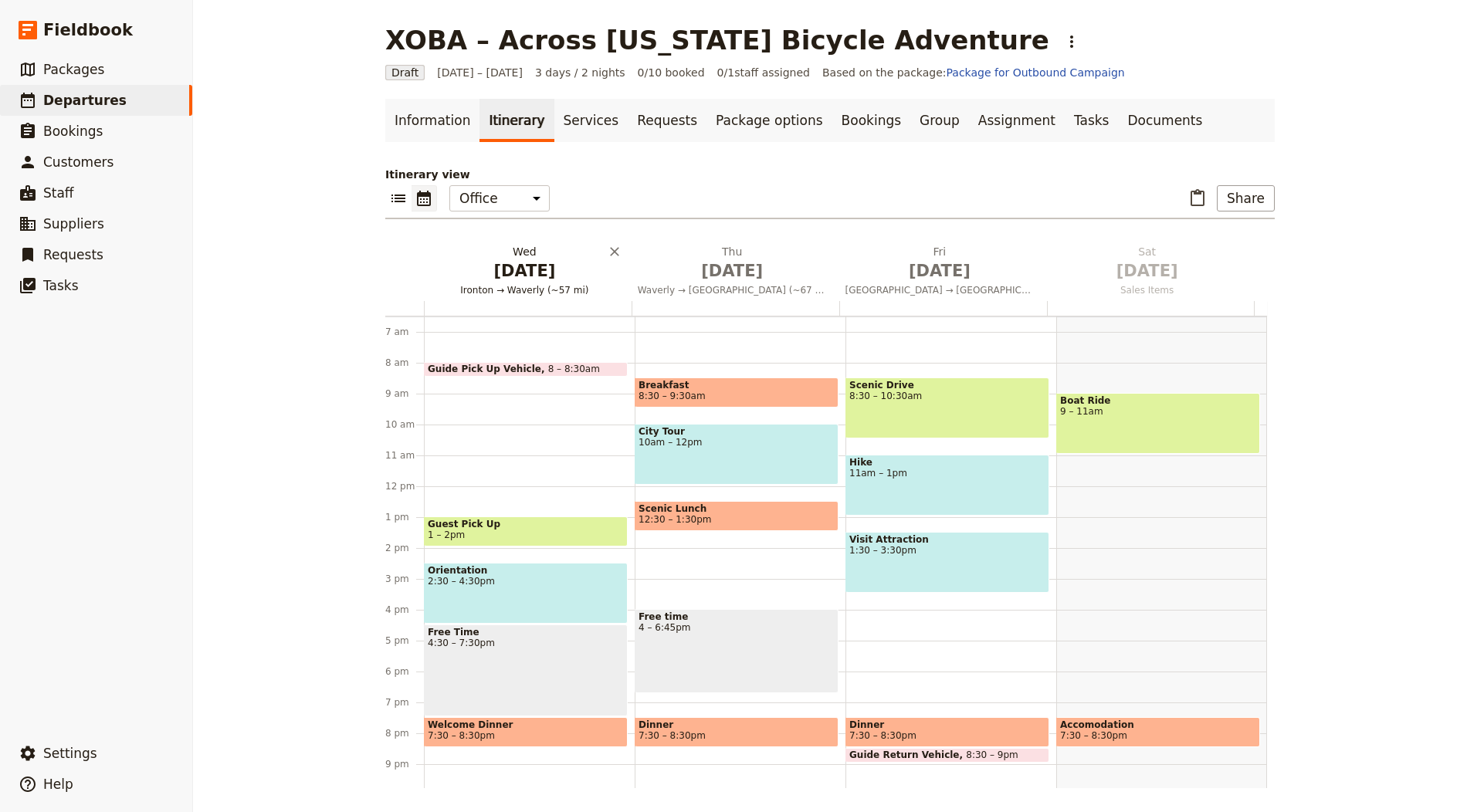
click at [506, 260] on span "[DATE]" at bounding box center [524, 271] width 189 height 23
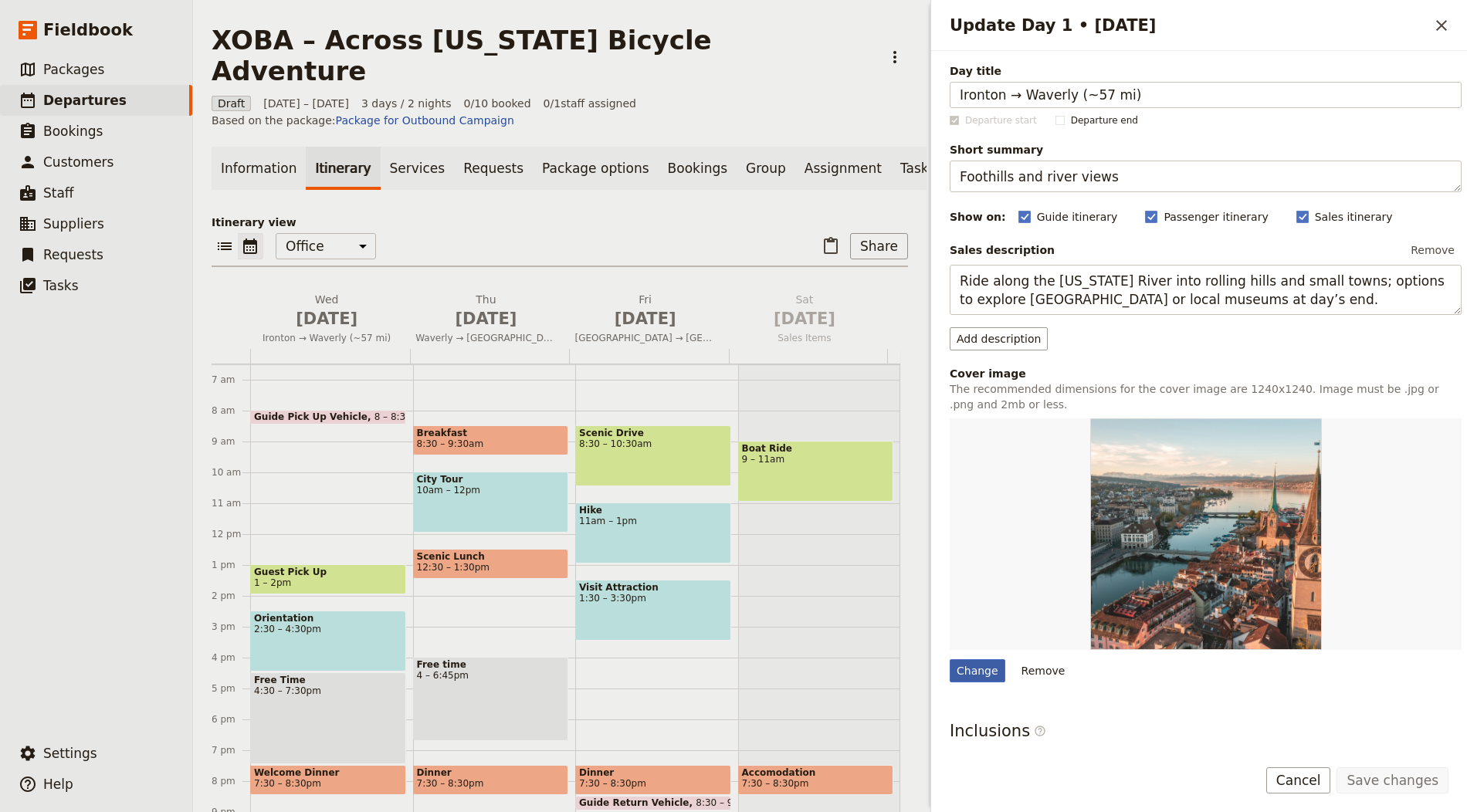
click at [950, 659] on div "Change" at bounding box center [978, 671] width 56 height 23
click at [949, 659] on input "Change" at bounding box center [949, 659] width 1 height 1
type input "C:\fakepath\ben-guernsey-Q3VcS0wBBWE-unsplash.jpg"
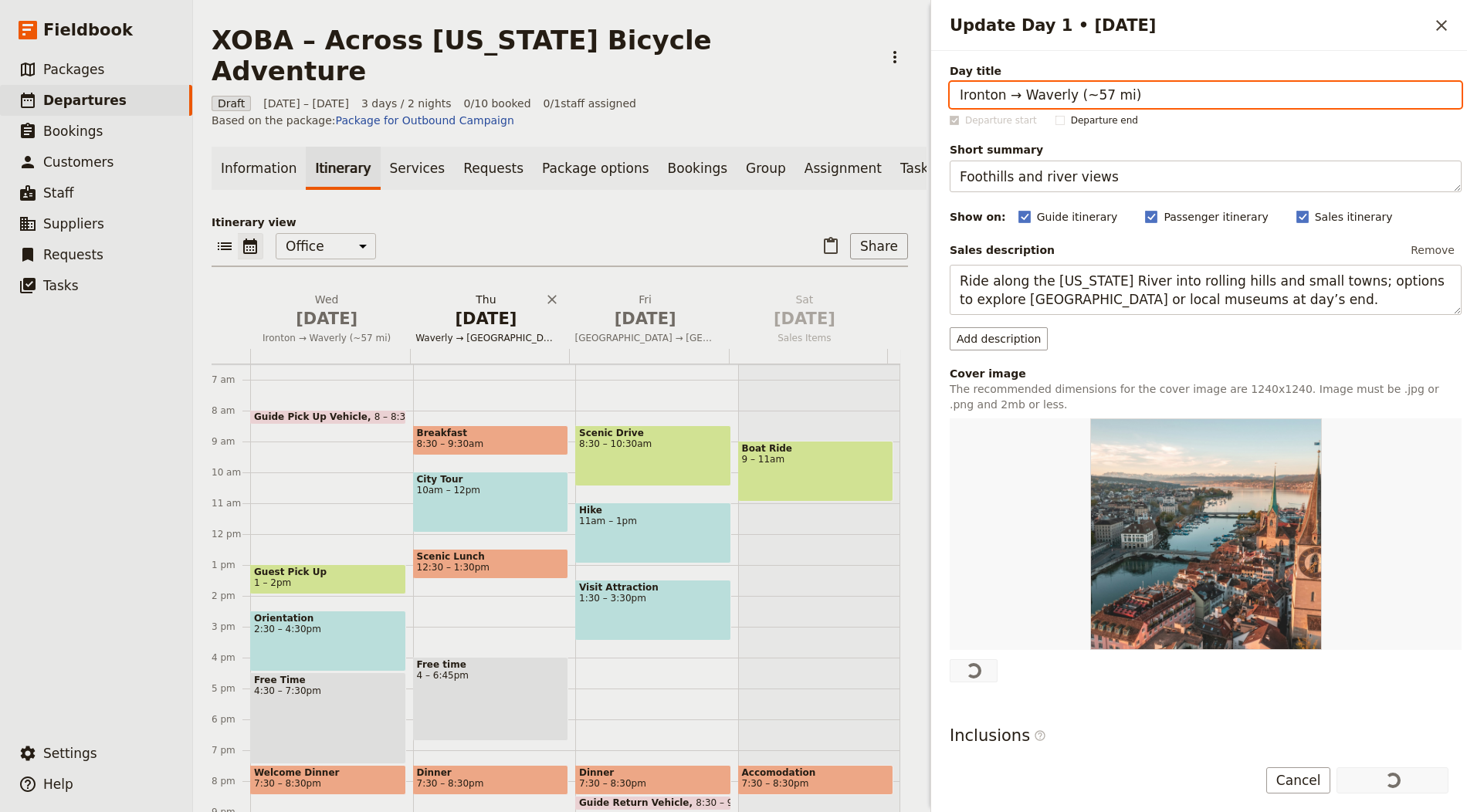
click at [484, 307] on span "[DATE]" at bounding box center [486, 318] width 140 height 23
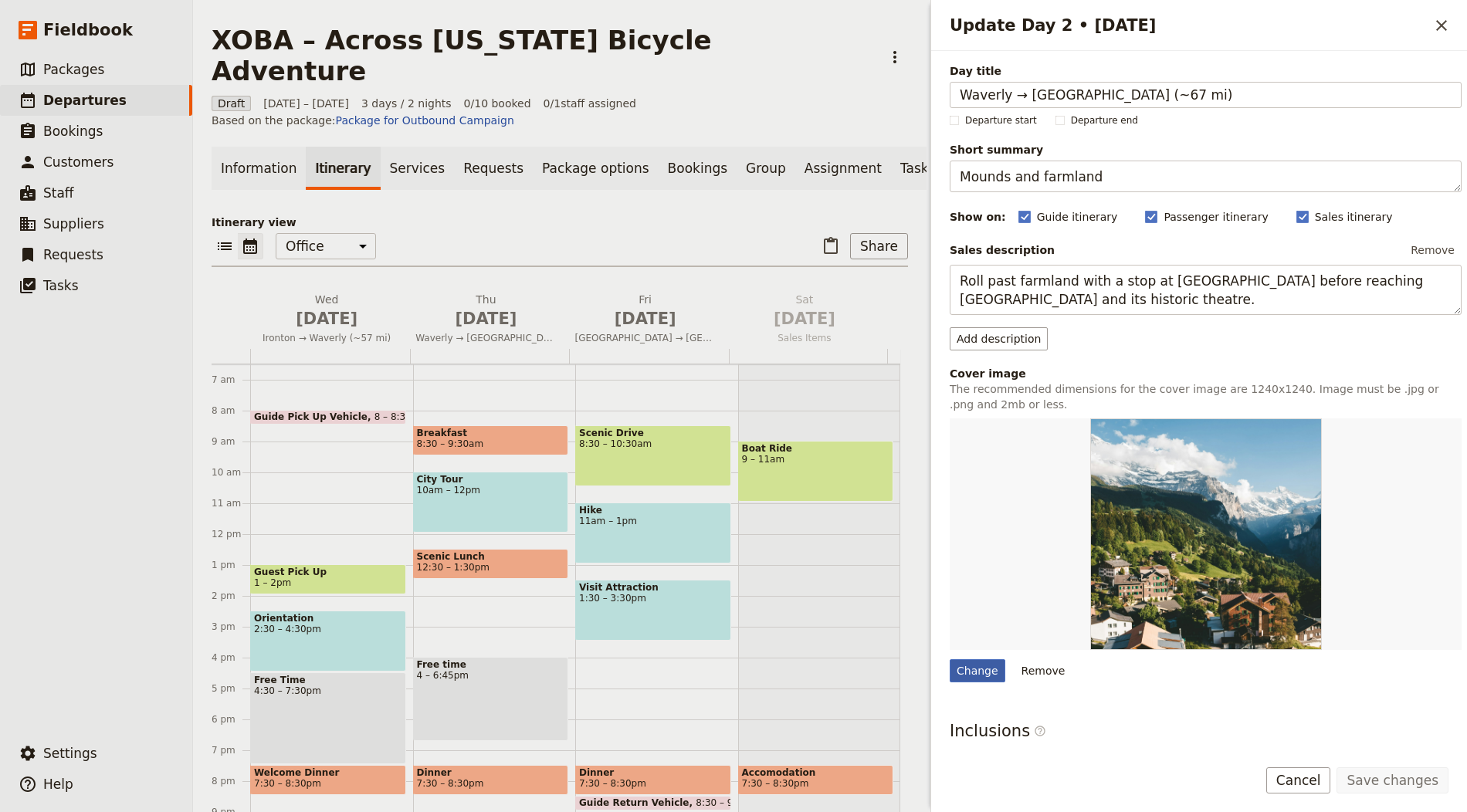
click at [977, 669] on div "Change" at bounding box center [978, 671] width 56 height 23
click at [950, 659] on input "Change" at bounding box center [949, 659] width 1 height 1
type input "C:\fakepath\[PERSON_NAME]-FqJ3rAFAkEc-unsplash.jpg"
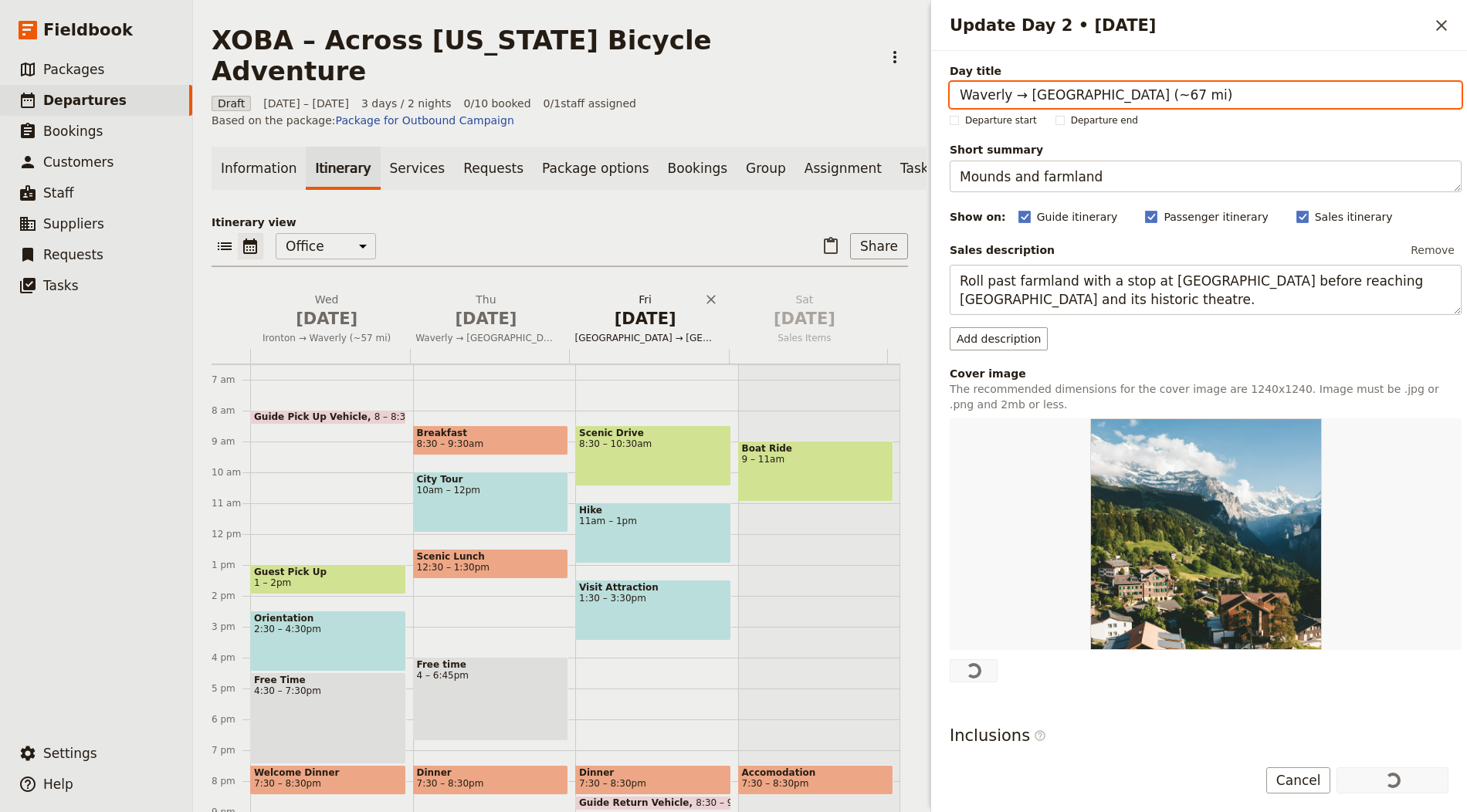
click at [612, 307] on span "[DATE]" at bounding box center [645, 318] width 140 height 23
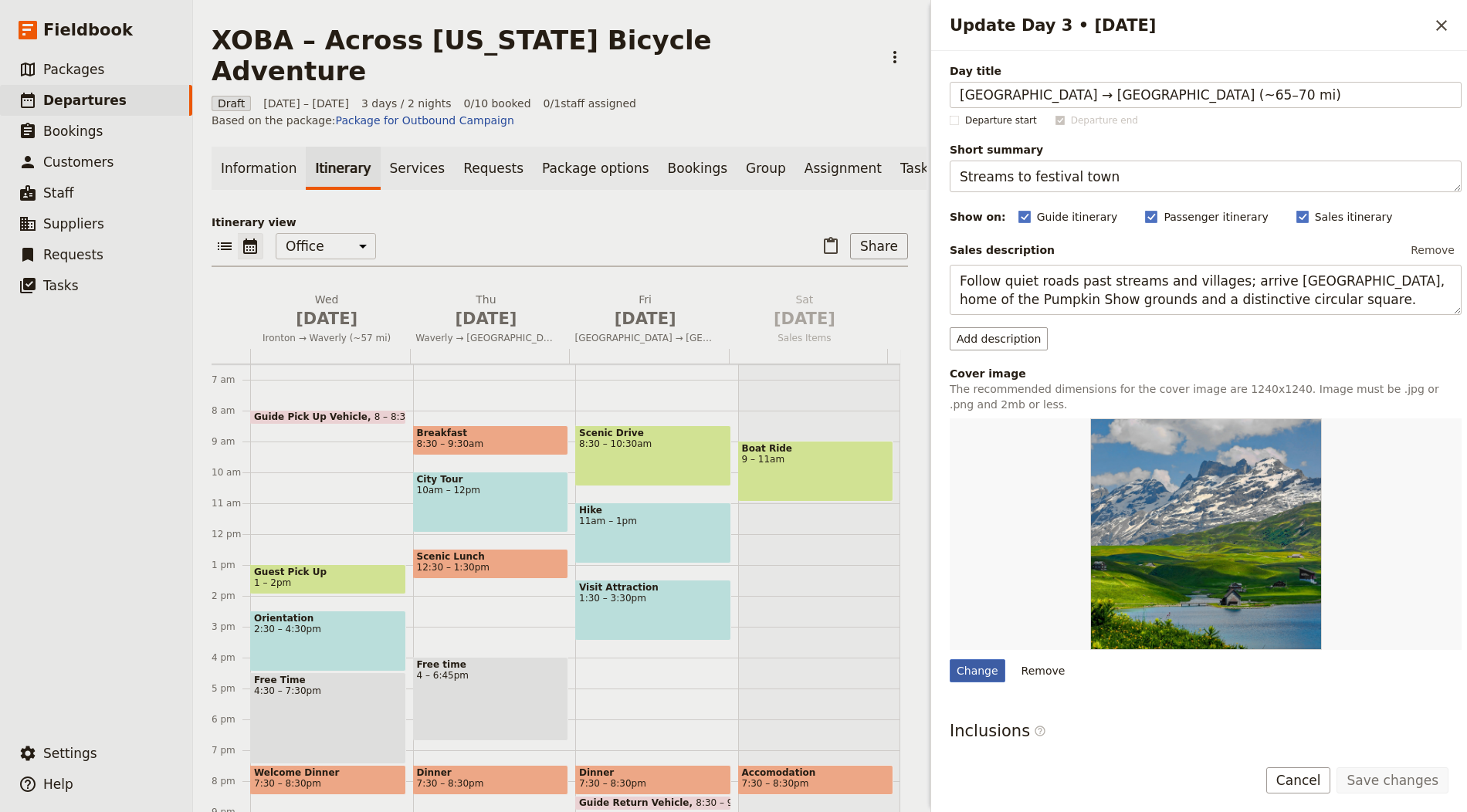
click at [982, 671] on div "Change" at bounding box center [978, 671] width 56 height 23
click at [950, 659] on input "Change" at bounding box center [949, 659] width 1 height 1
type input "C:\fakepath\[PERSON_NAME]-Xzkxy9e0BV4-unsplash.jpg"
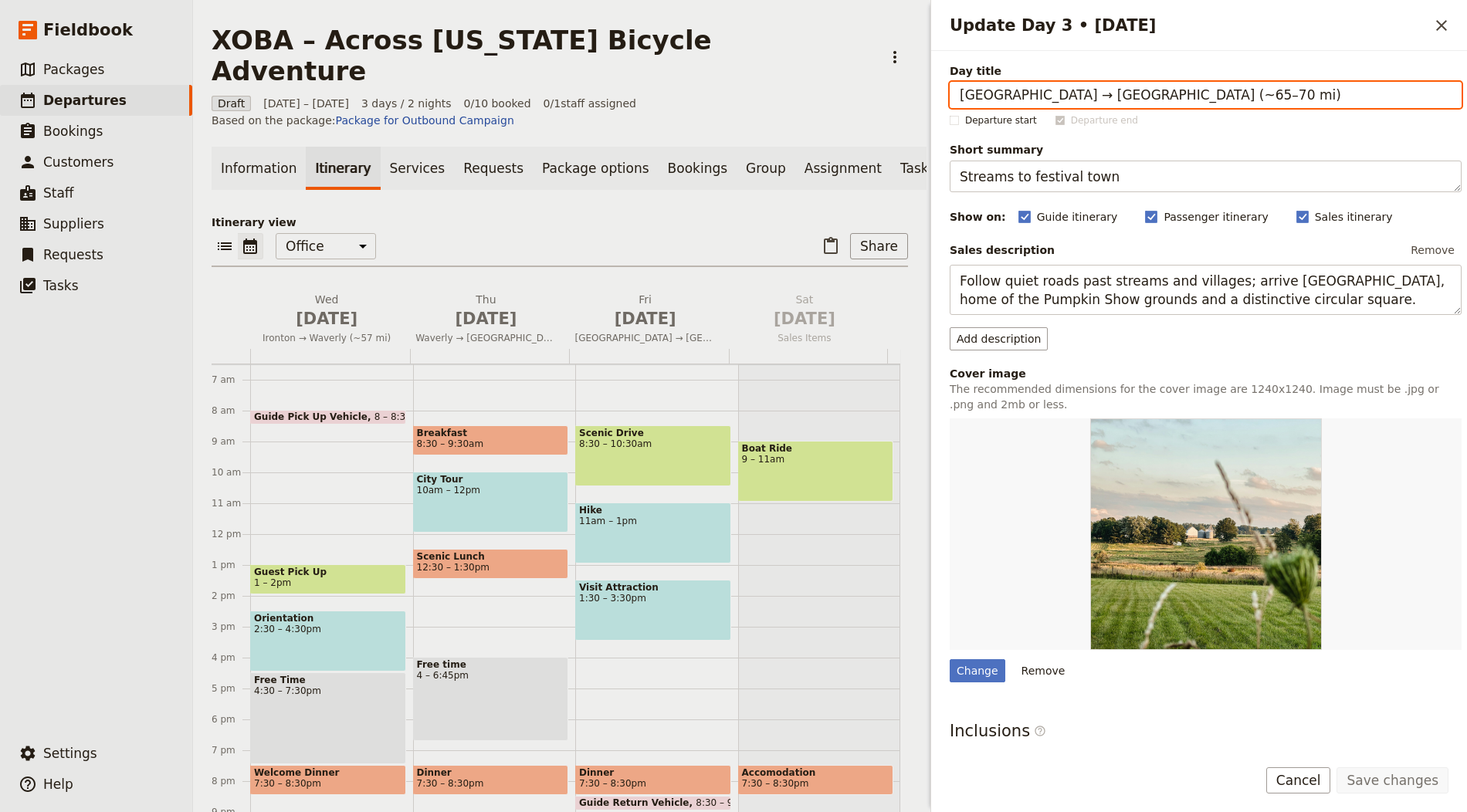
click at [782, 52] on div "XOBA – Across [US_STATE] Bicycle Adventure ​" at bounding box center [559, 56] width 697 height 61
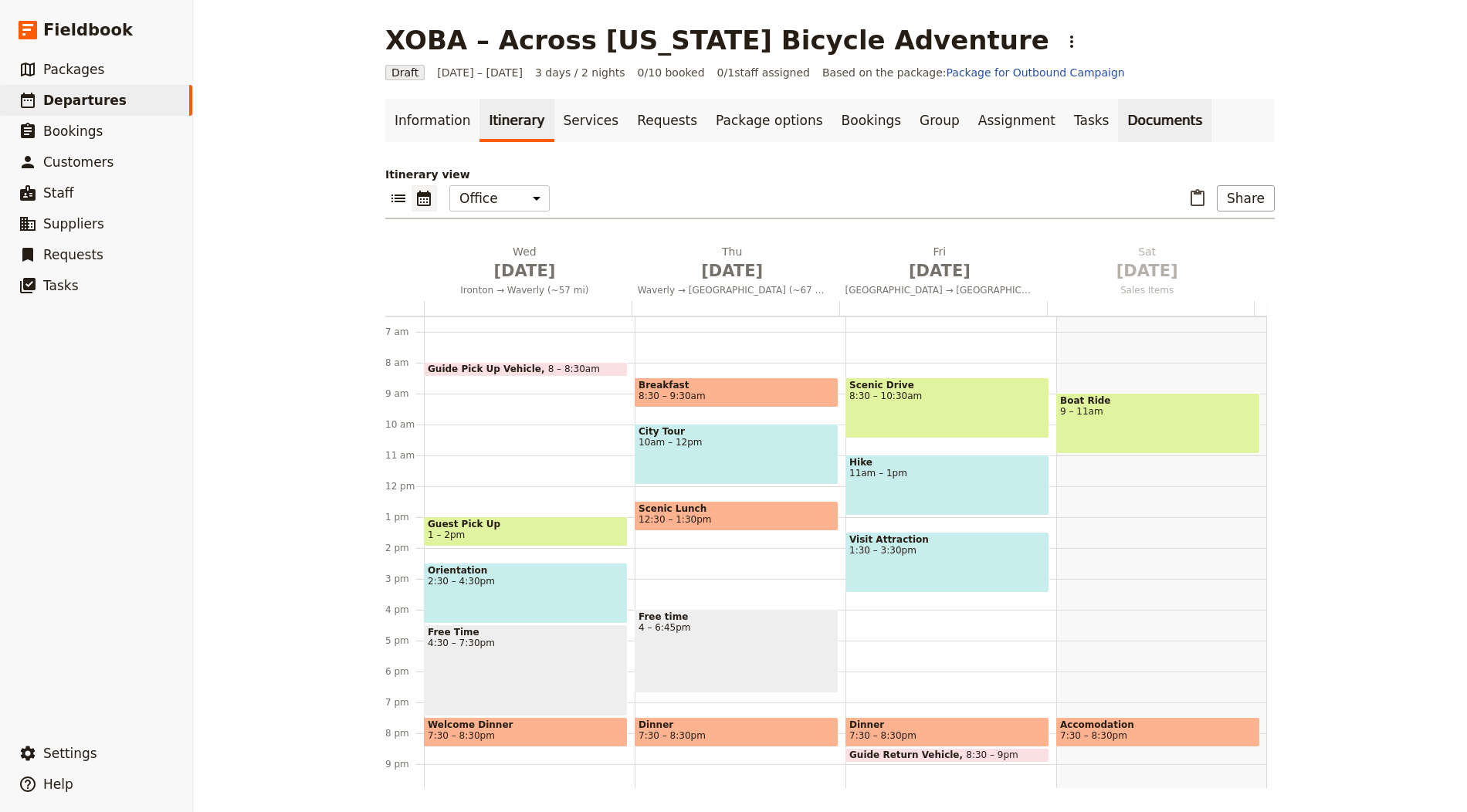
click at [1118, 129] on link "Documents" at bounding box center [1165, 120] width 93 height 43
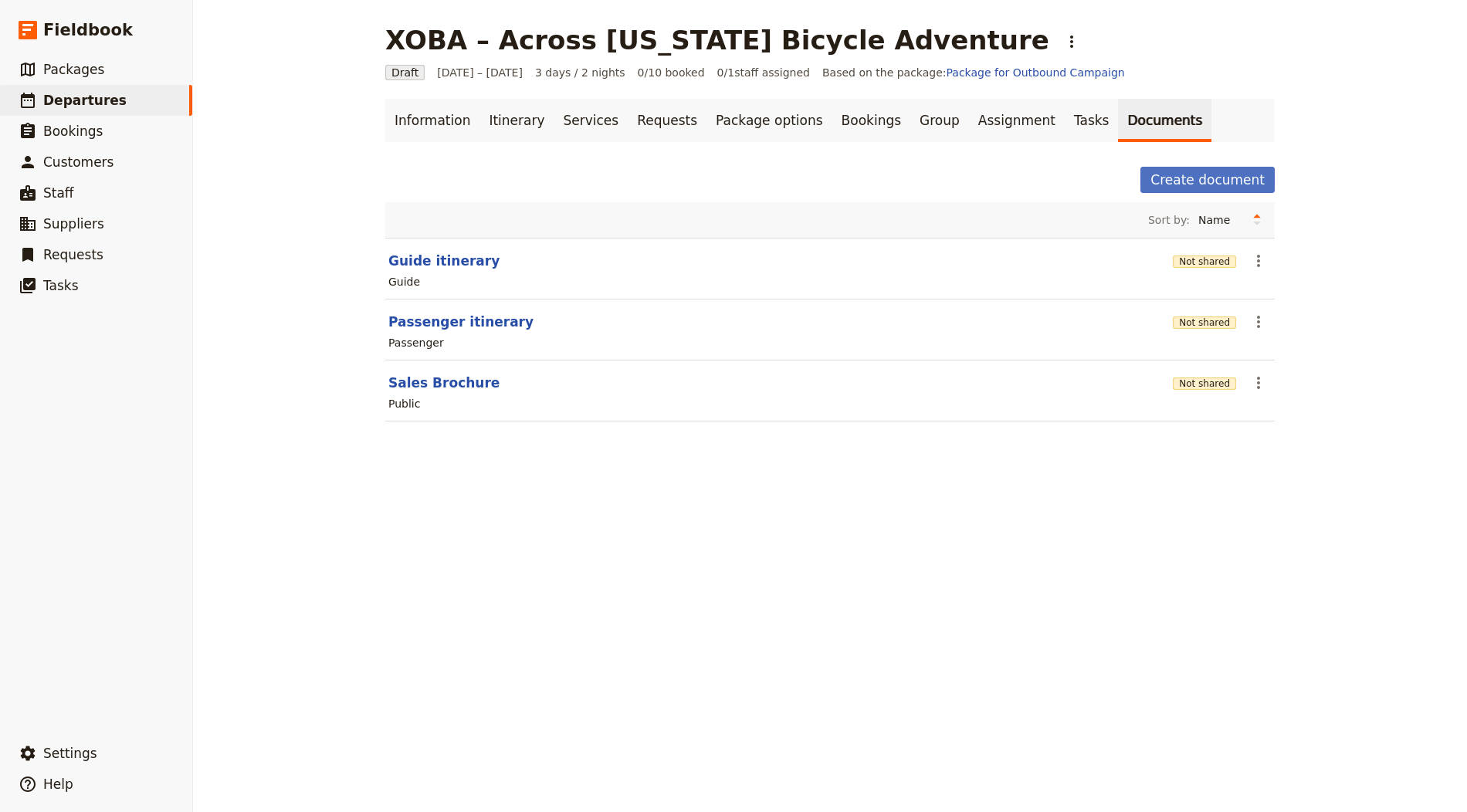
click at [1195, 334] on div "Passenger" at bounding box center [830, 343] width 887 height 19
click at [1193, 322] on button "Not shared" at bounding box center [1205, 322] width 63 height 12
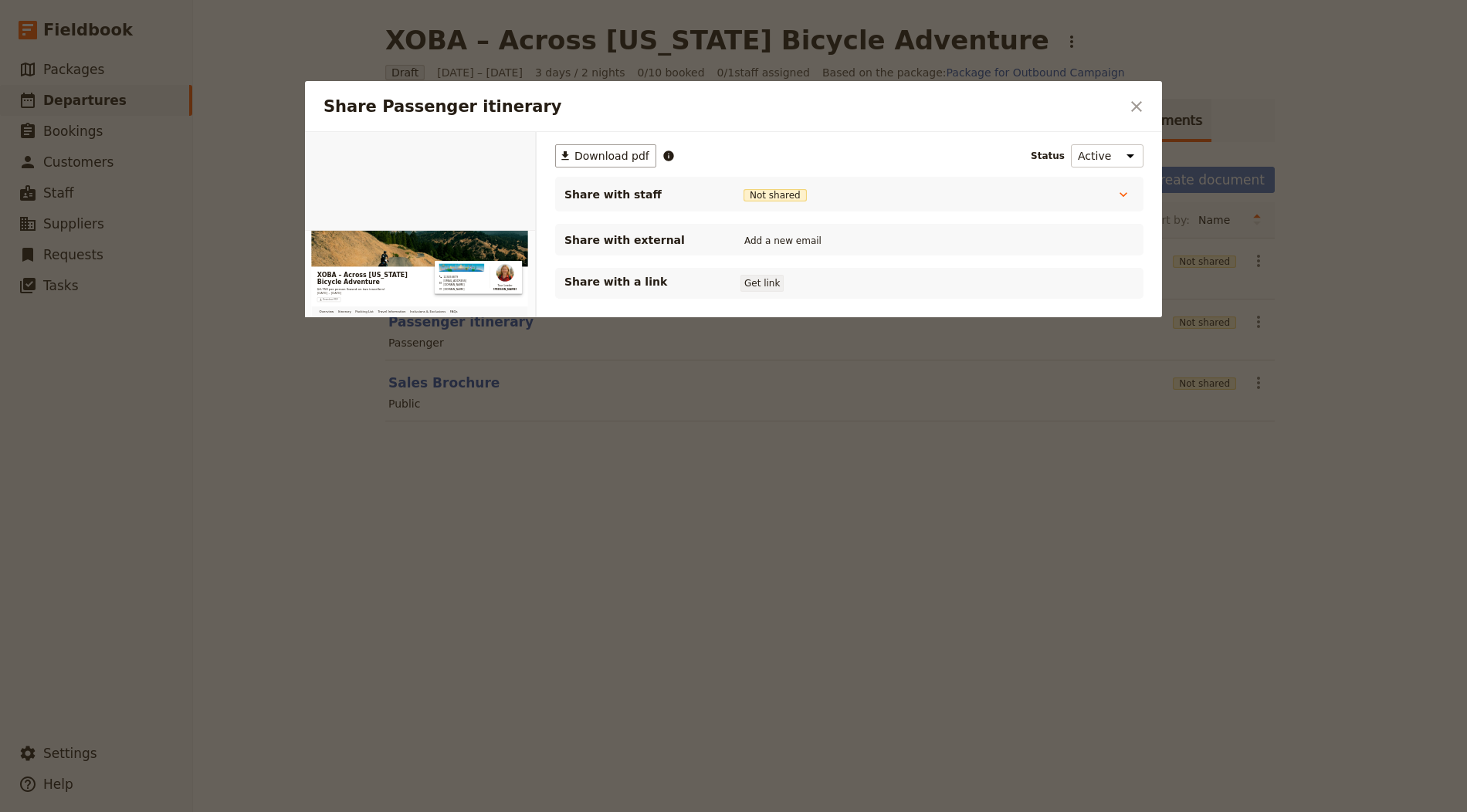
click at [754, 274] on button "Get link" at bounding box center [762, 283] width 43 height 17
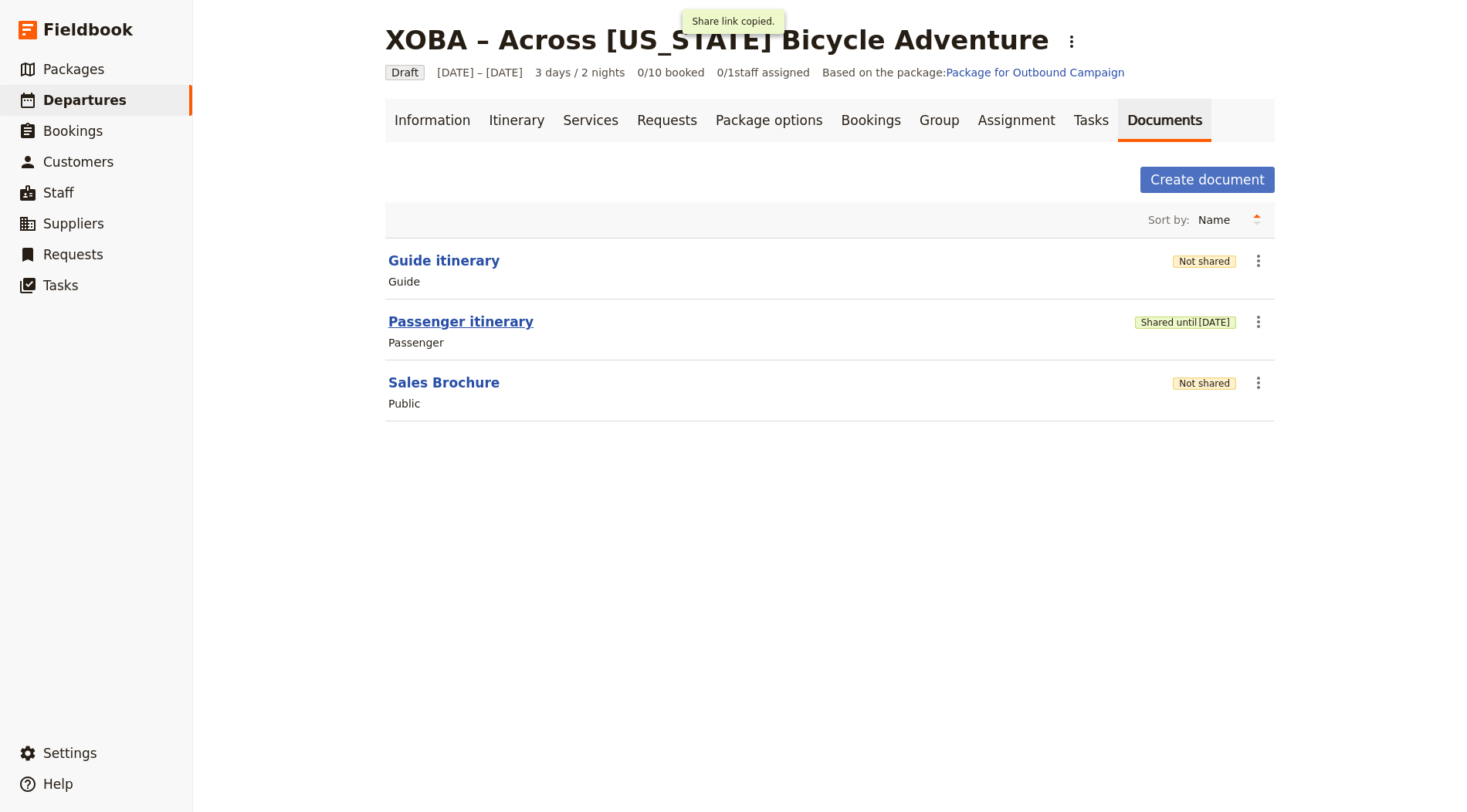
click at [447, 314] on button "Passenger itinerary" at bounding box center [460, 322] width 145 height 19
select select "PASSENGER"
select select "RUN_SHEET"
select select "LARGE"
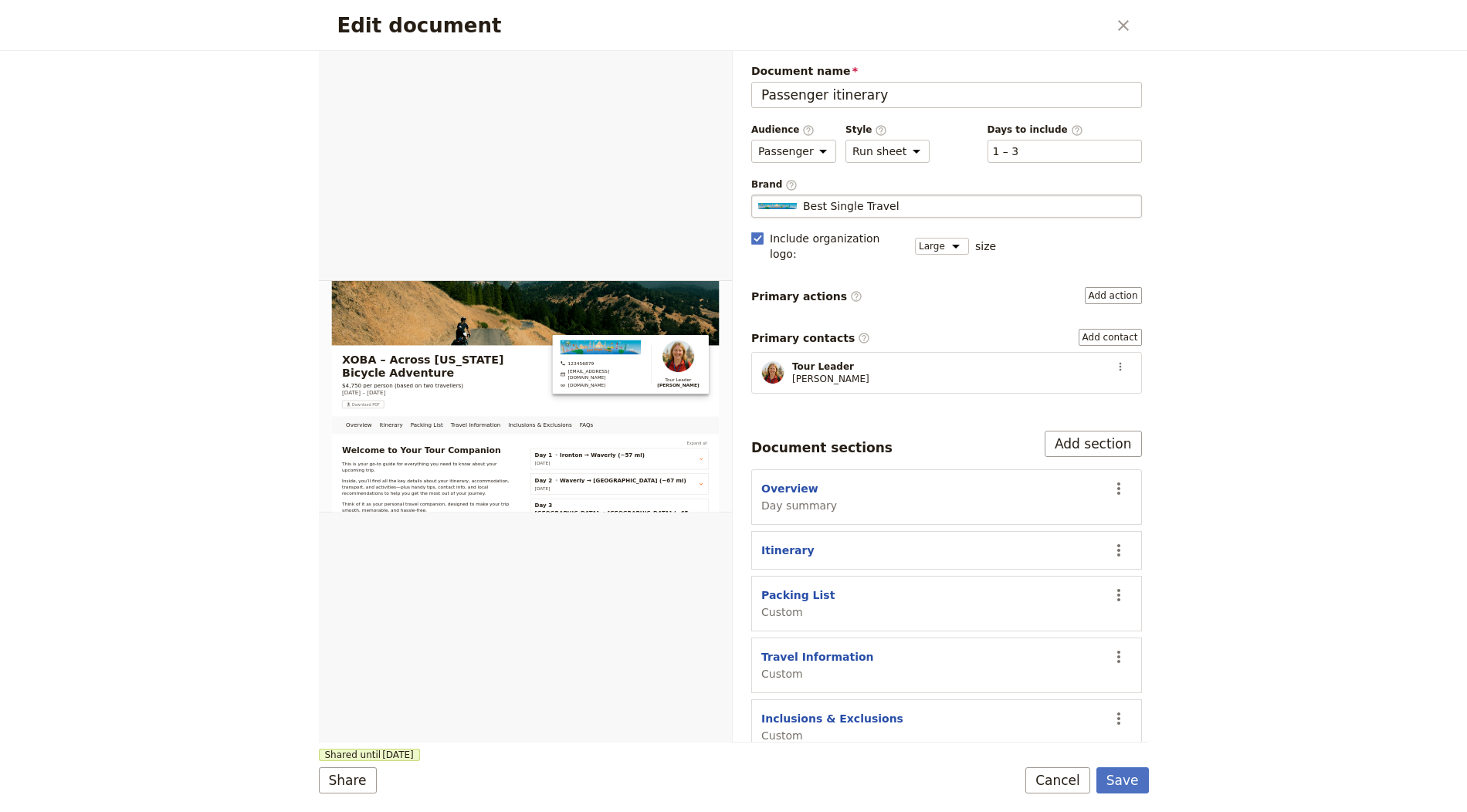
click at [874, 208] on span "Best Single Travel" at bounding box center [851, 206] width 97 height 16
click at [758, 195] on input "Best Single Travel" at bounding box center [757, 194] width 1 height 1
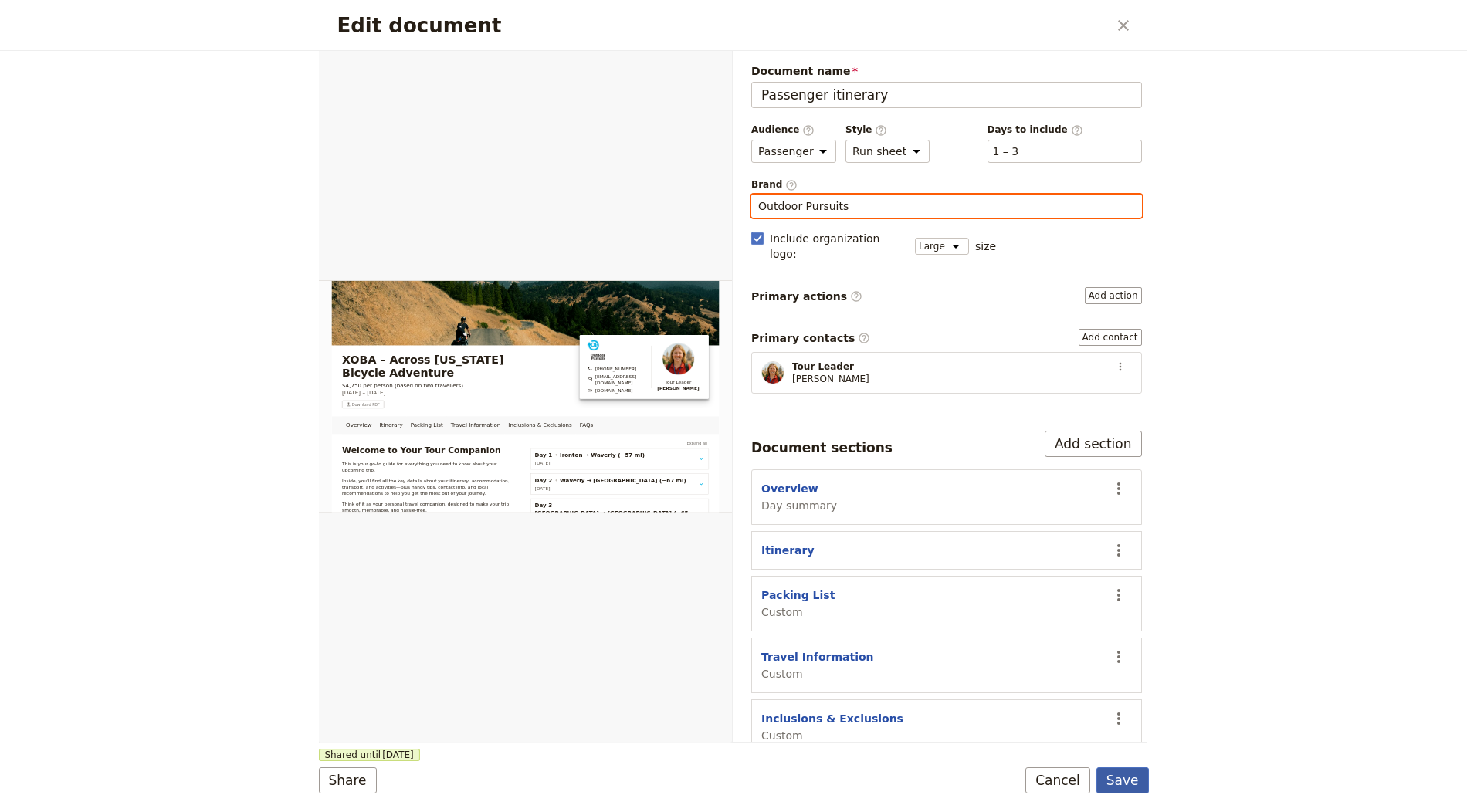
type input "Outdoor Pursuits"
click at [1108, 788] on button "Save" at bounding box center [1122, 780] width 52 height 26
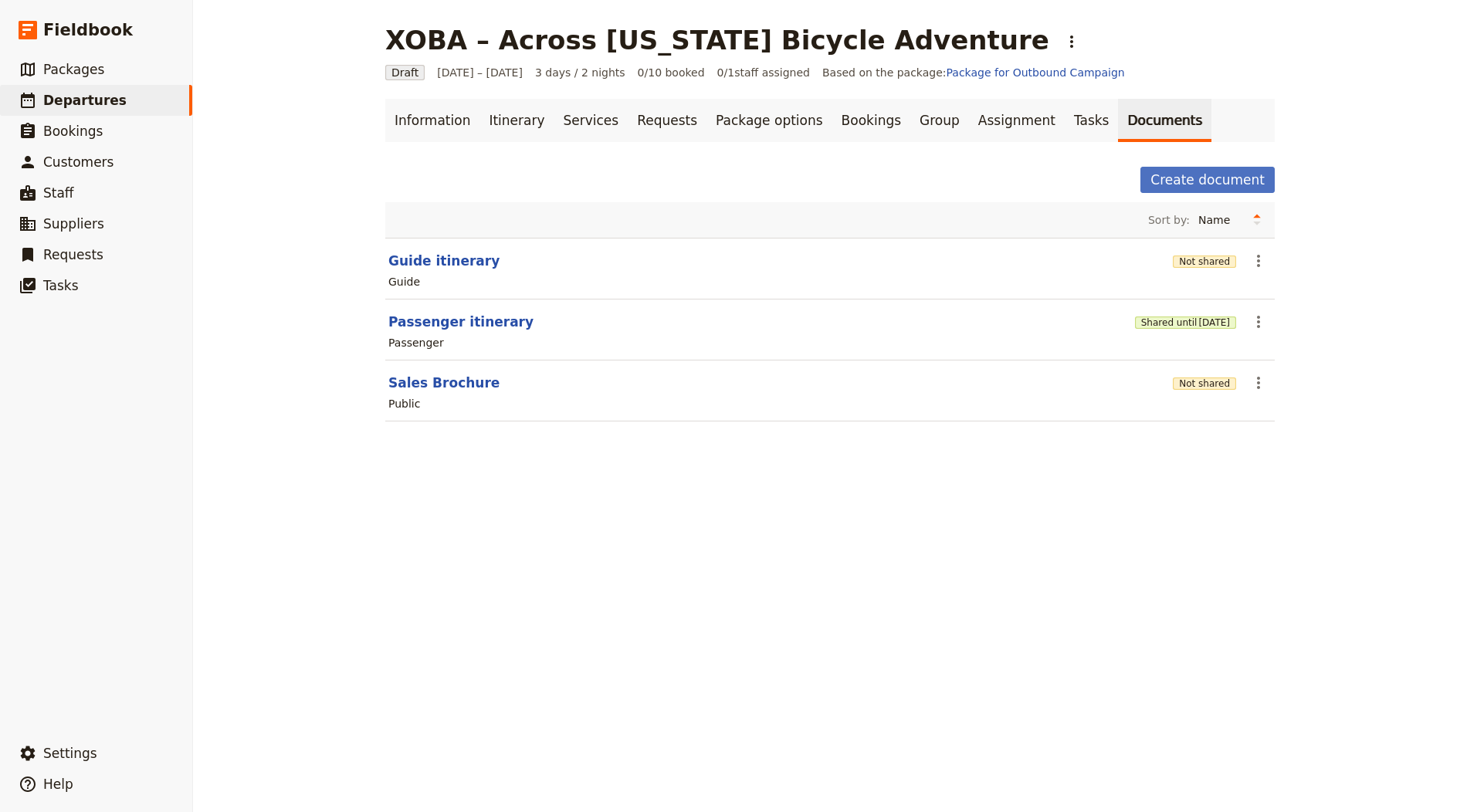
click at [438, 247] on section "Guide itinerary Not shared ​ Guide" at bounding box center [830, 269] width 889 height 61
click at [436, 257] on button "Guide itinerary" at bounding box center [444, 261] width 112 height 19
select select "STAFF"
select select "RUN_SHEET"
select select "LARGE"
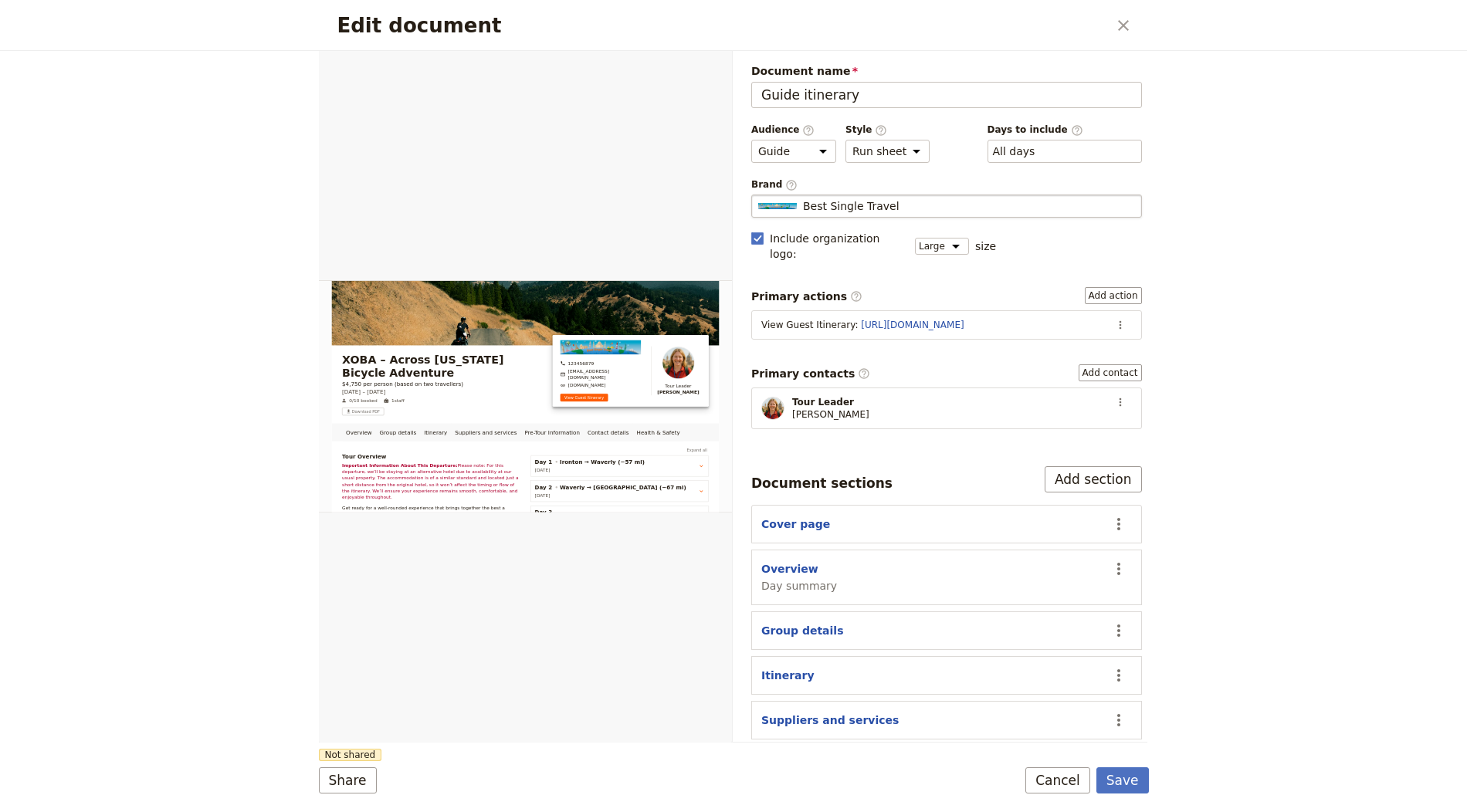
click at [907, 210] on fieldset "Best Single Travel Best Single Travel" at bounding box center [947, 206] width 391 height 23
click at [758, 195] on input "Best Single Travel" at bounding box center [757, 194] width 1 height 1
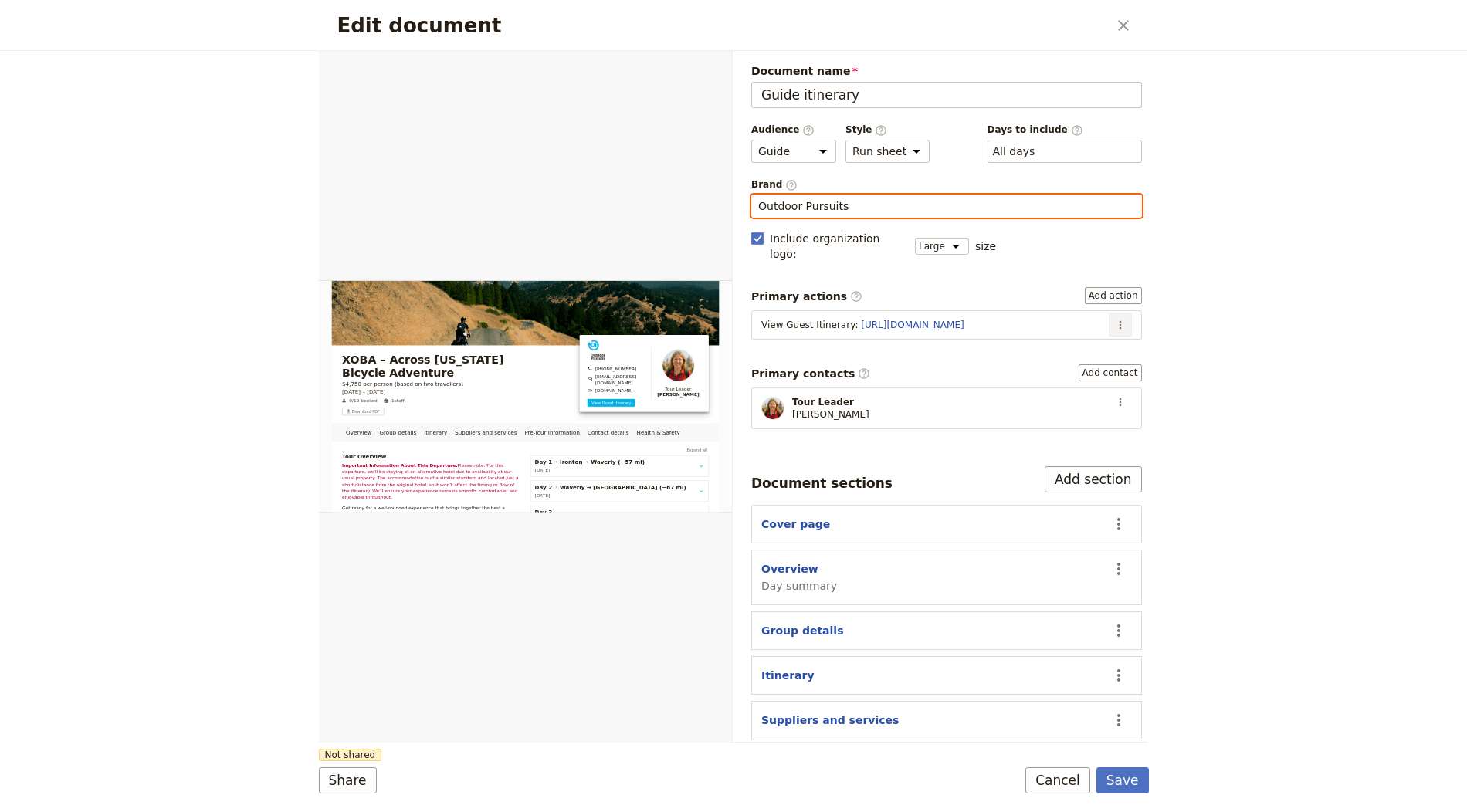
type input "Outdoor Pursuits"
click at [1114, 319] on icon "Actions" at bounding box center [1120, 325] width 12 height 12
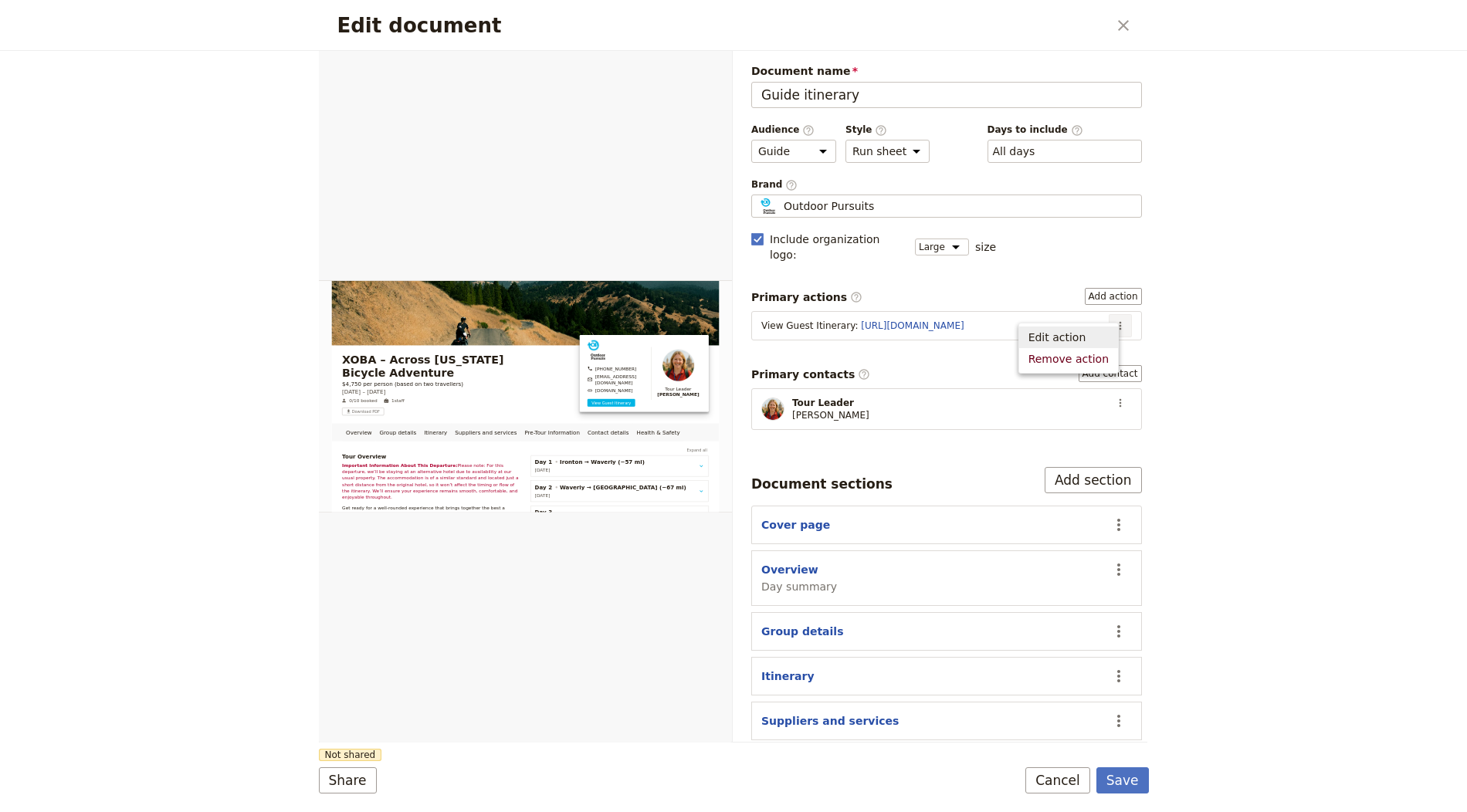
click at [1060, 334] on span "Edit action" at bounding box center [1057, 337] width 58 height 16
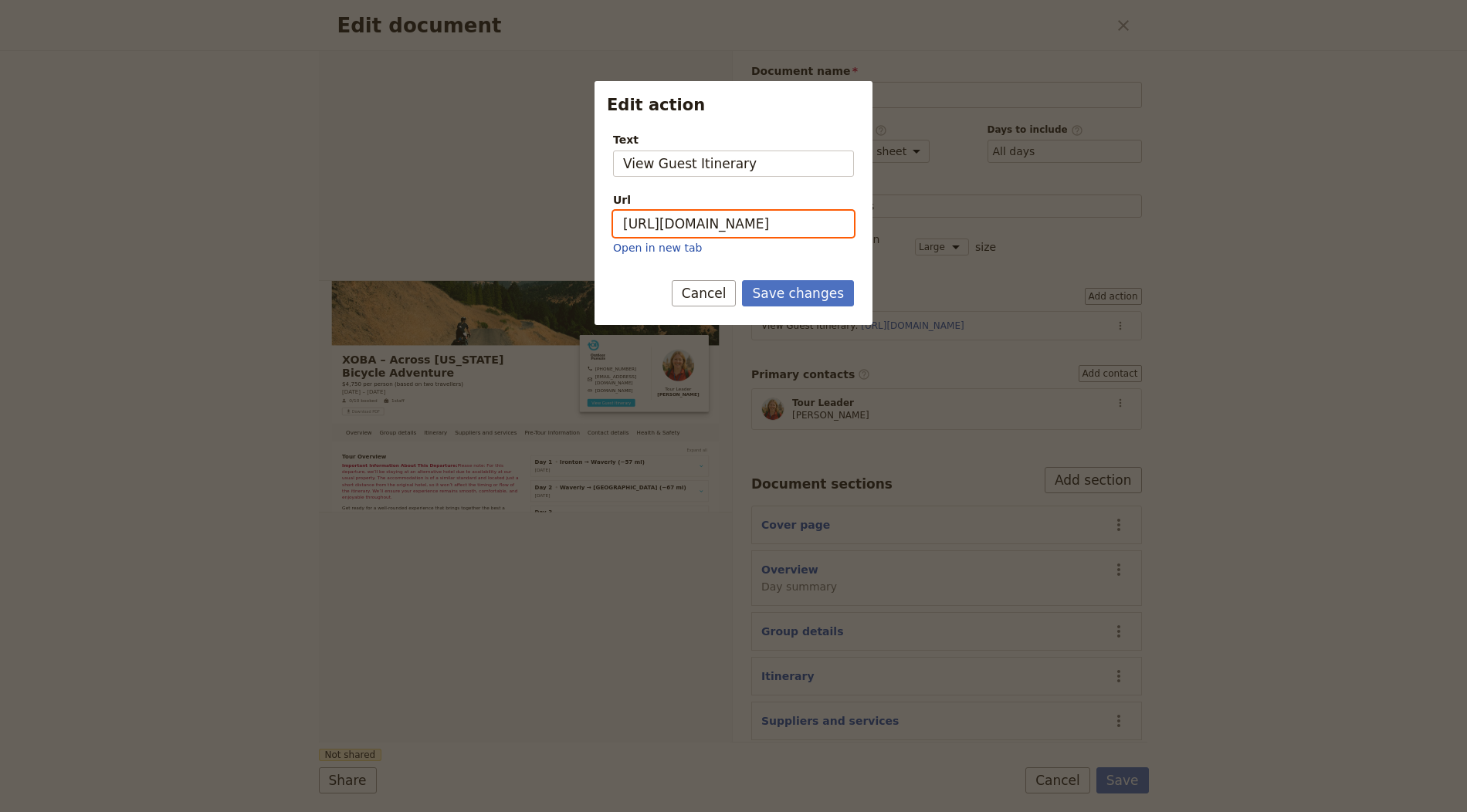
click at [797, 224] on input "[URL][DOMAIN_NAME]" at bounding box center [733, 224] width 241 height 26
paste input "YqE5SMXfvExEFbtueRSF7"
type input "[URL][DOMAIN_NAME]"
drag, startPoint x: 797, startPoint y: 289, endPoint x: 1125, endPoint y: 550, distance: 419.2
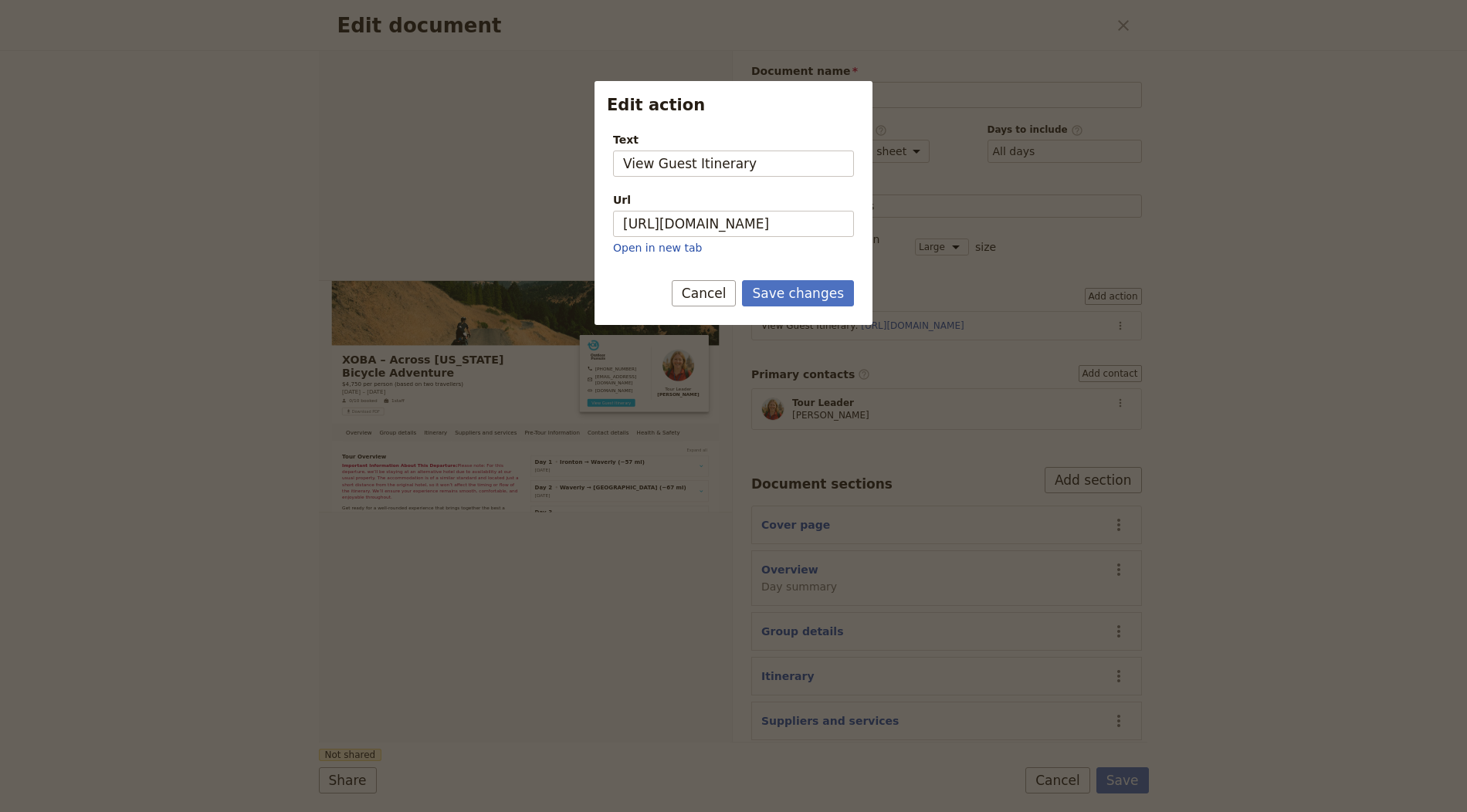
click at [798, 289] on button "Save changes" at bounding box center [798, 293] width 112 height 26
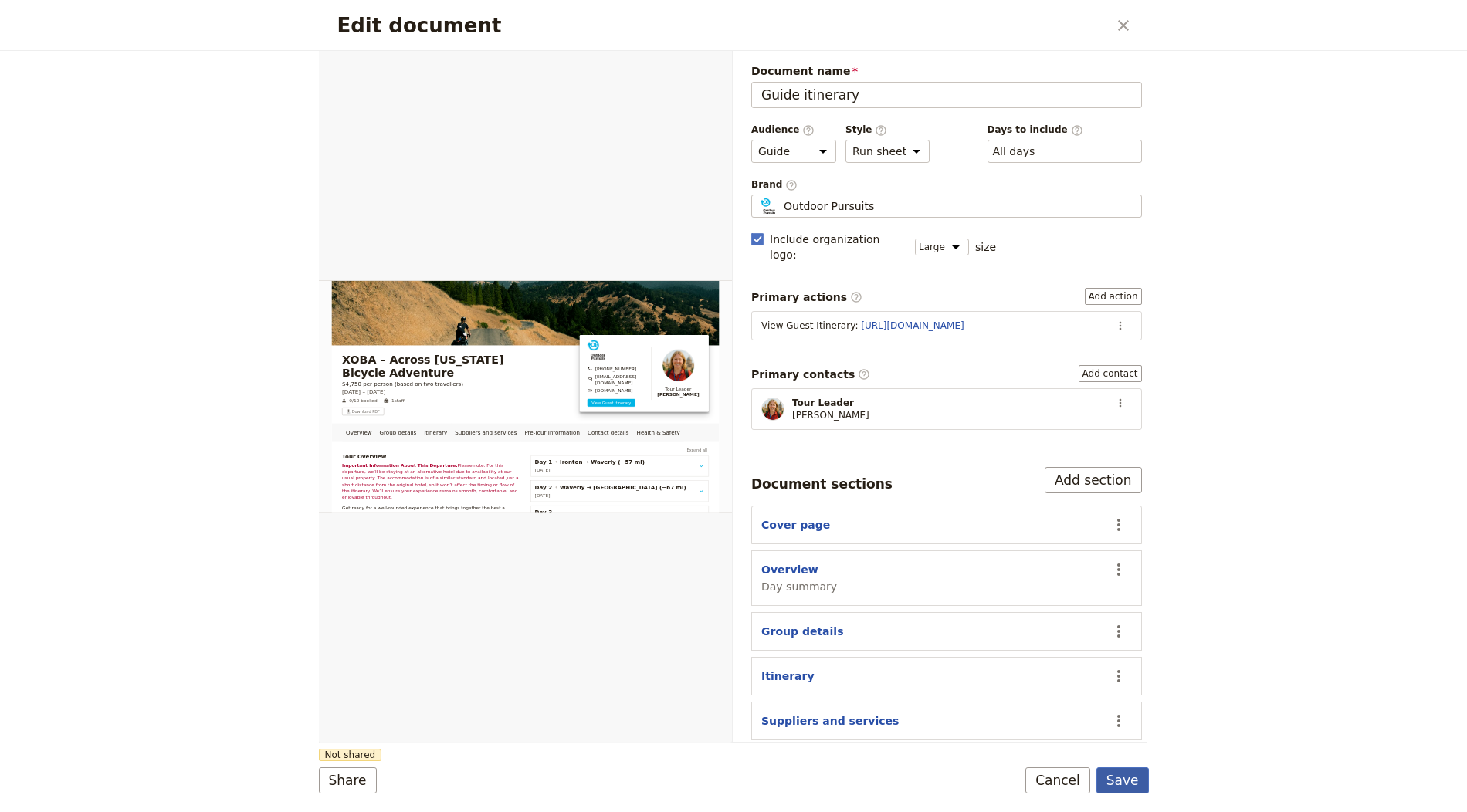
click at [1123, 786] on button "Save" at bounding box center [1122, 780] width 52 height 26
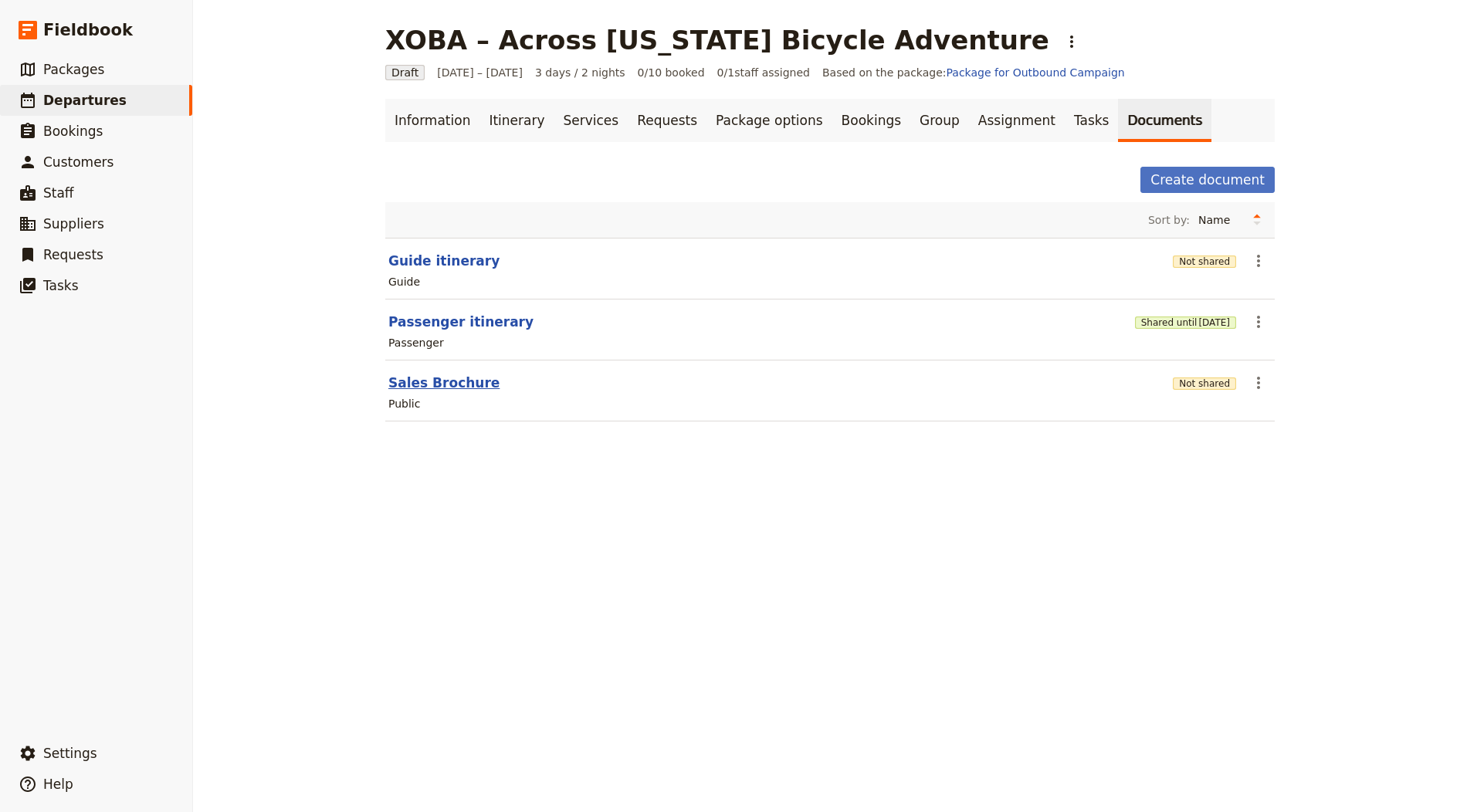
click at [460, 381] on button "Sales Brochure" at bounding box center [444, 383] width 112 height 19
select select "DEFAULT"
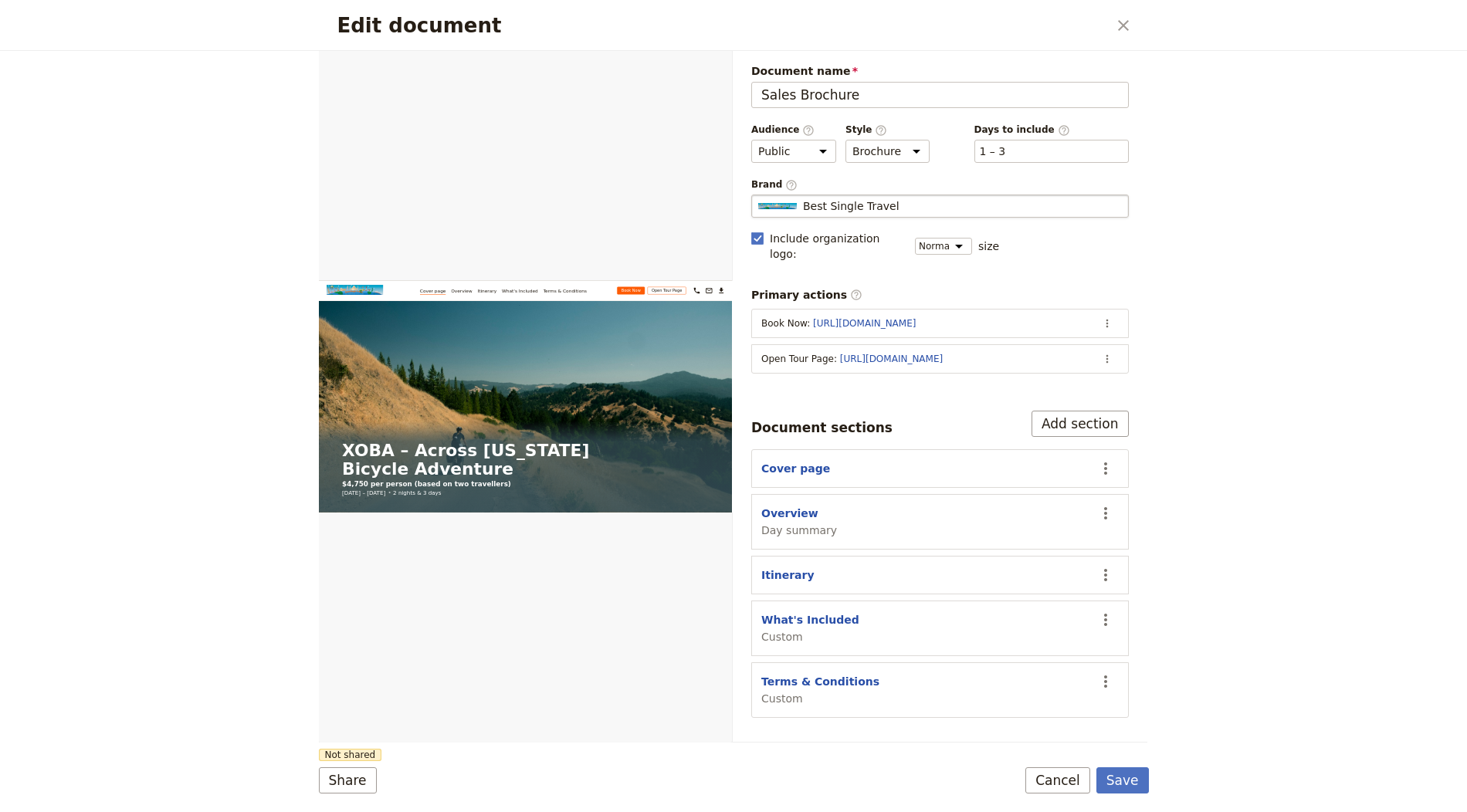
click at [841, 208] on span "Best Single Travel" at bounding box center [851, 206] width 97 height 16
click at [758, 195] on input "Best Single Travel" at bounding box center [757, 194] width 1 height 1
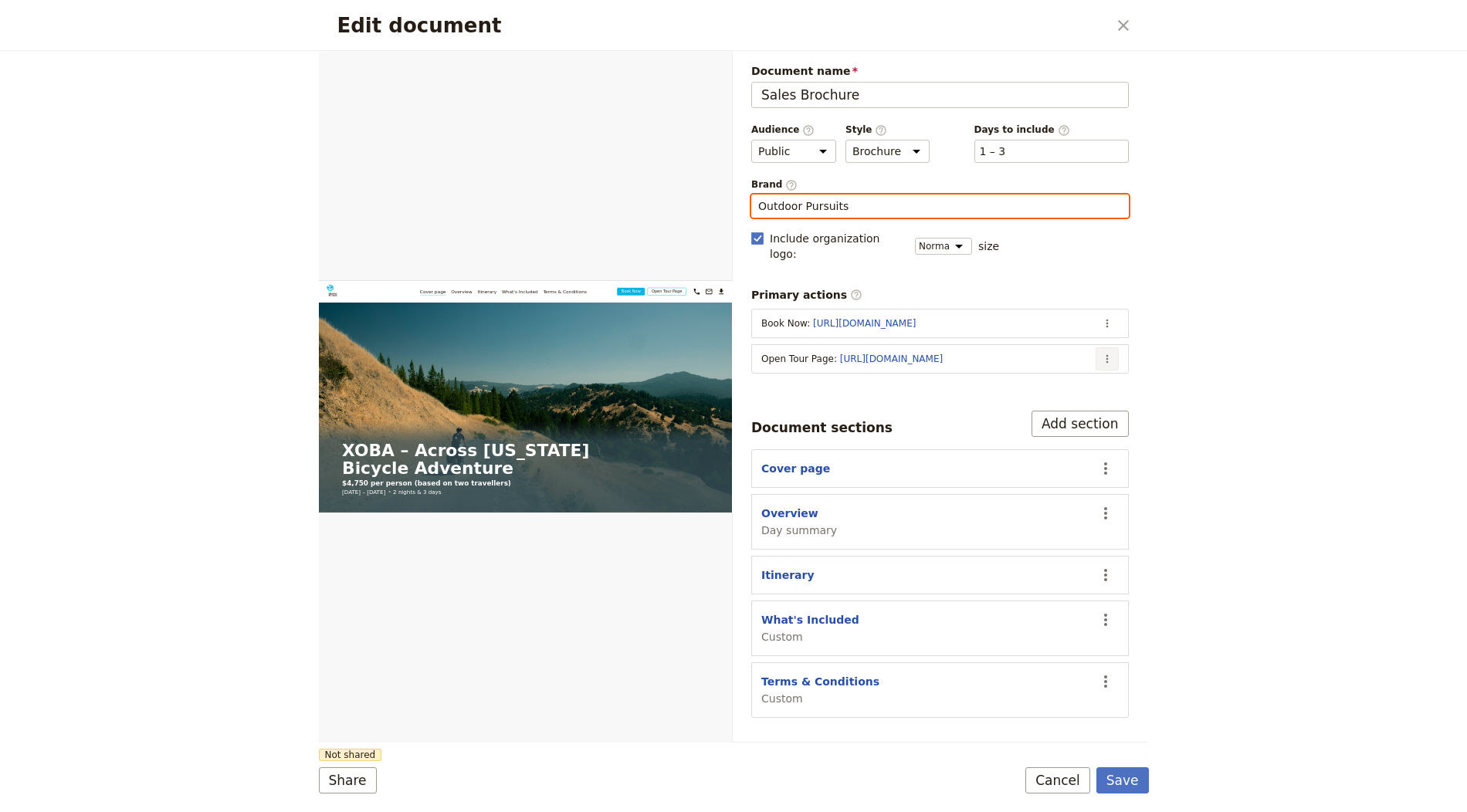
type input "Outdoor Pursuits"
click at [1104, 347] on button "​" at bounding box center [1107, 358] width 23 height 23
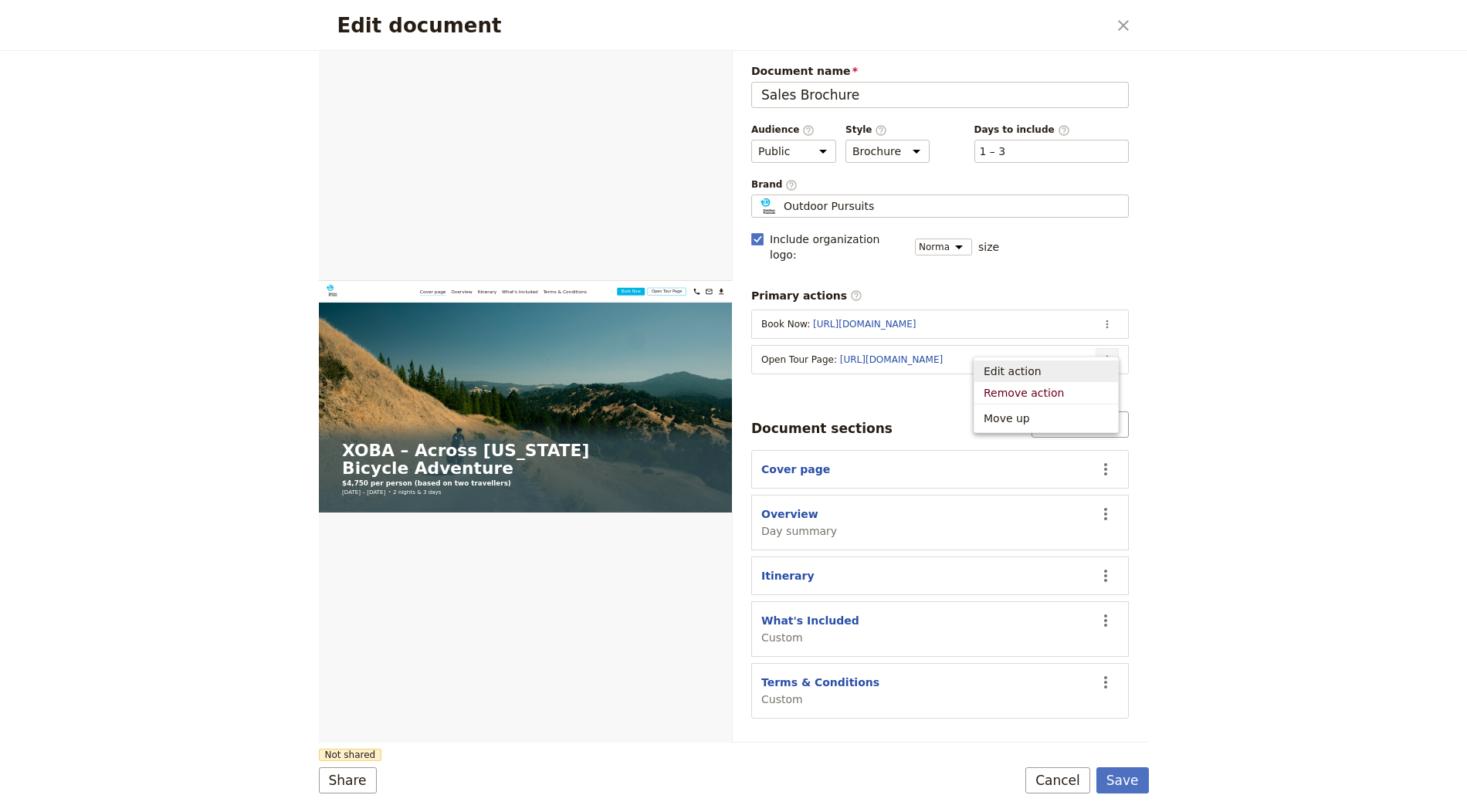
click at [1085, 375] on span "Edit action" at bounding box center [1046, 371] width 125 height 16
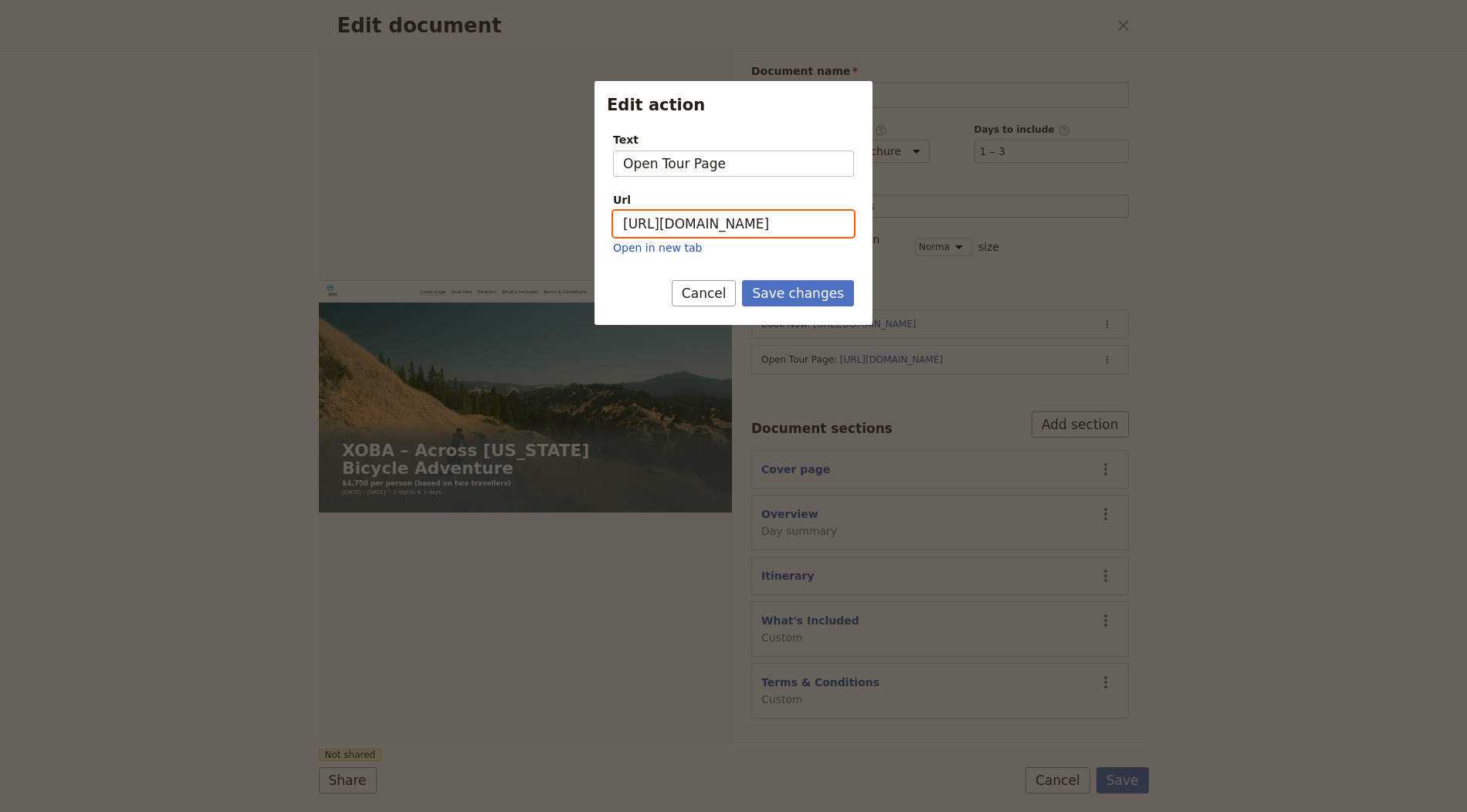
click at [714, 211] on input "[URL][DOMAIN_NAME]" at bounding box center [733, 224] width 241 height 26
click at [707, 240] on p "Open in new tab" at bounding box center [733, 247] width 241 height 16
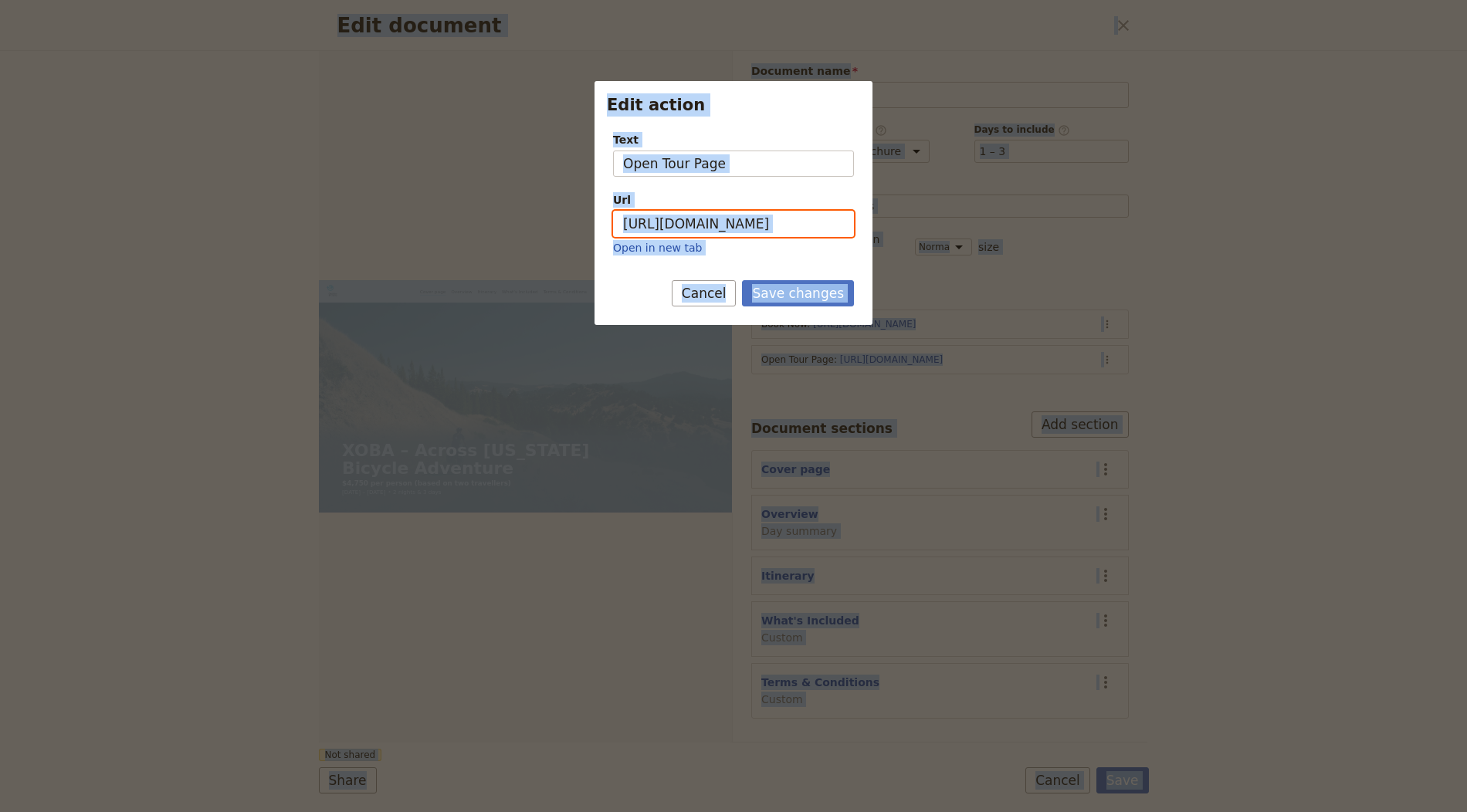
click at [774, 216] on input "[URL][DOMAIN_NAME]" at bounding box center [733, 224] width 241 height 26
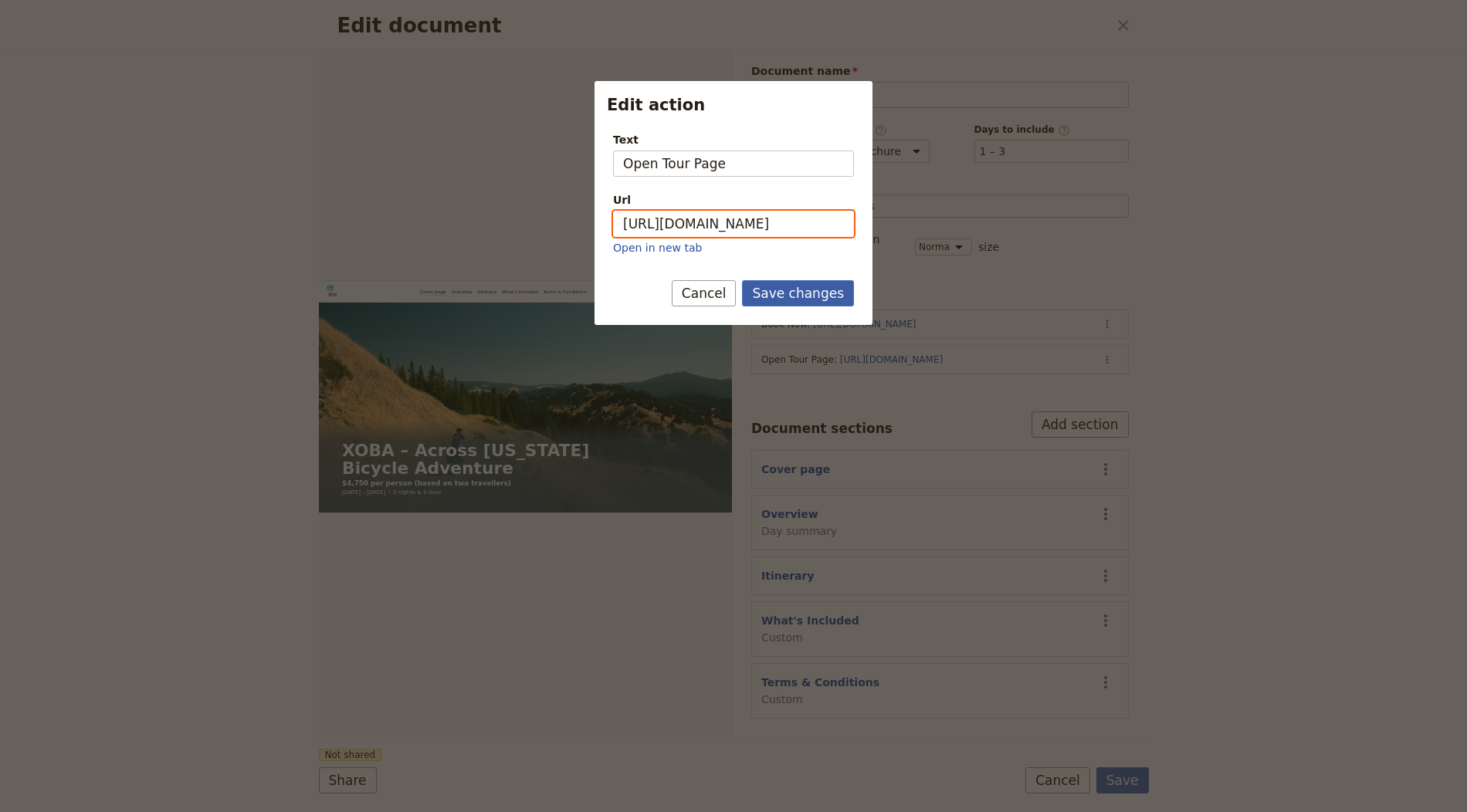
paste input "YqE5SMXfvExEFbtueRSF7"
type input "[URL][DOMAIN_NAME]"
click at [824, 298] on button "Save changes" at bounding box center [798, 293] width 112 height 26
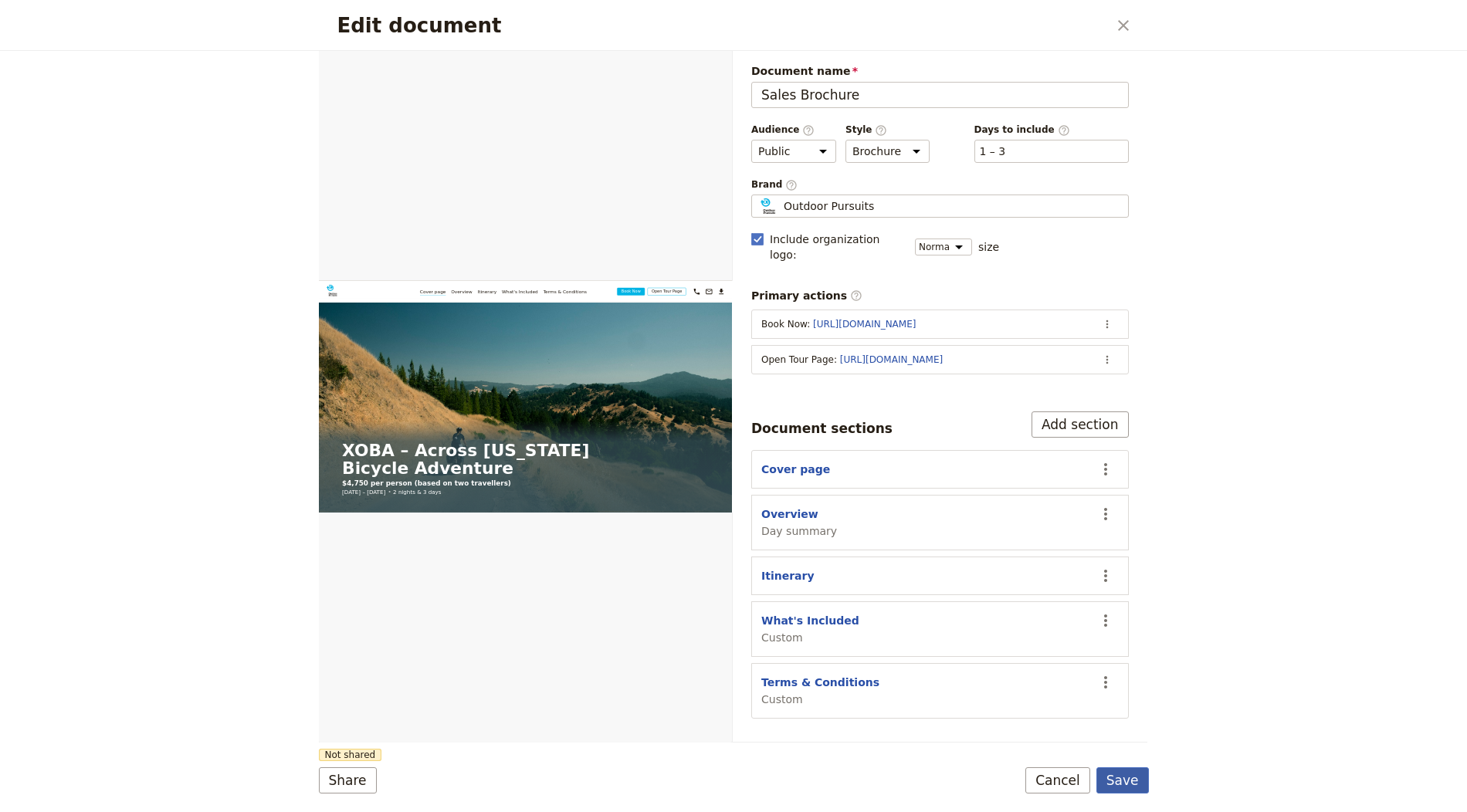
click at [1124, 774] on button "Save" at bounding box center [1122, 780] width 52 height 26
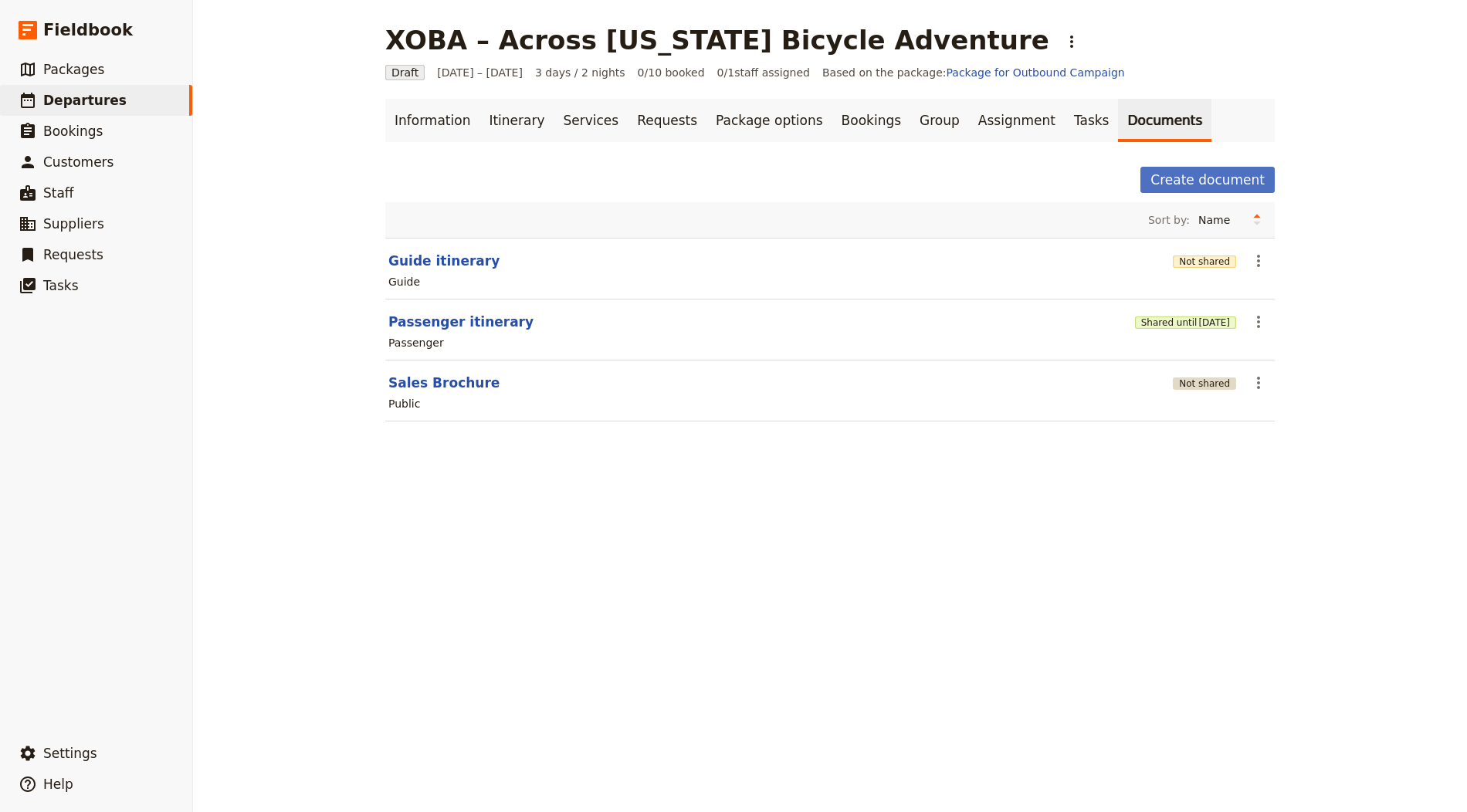
click at [1199, 383] on button "Not shared" at bounding box center [1205, 383] width 63 height 12
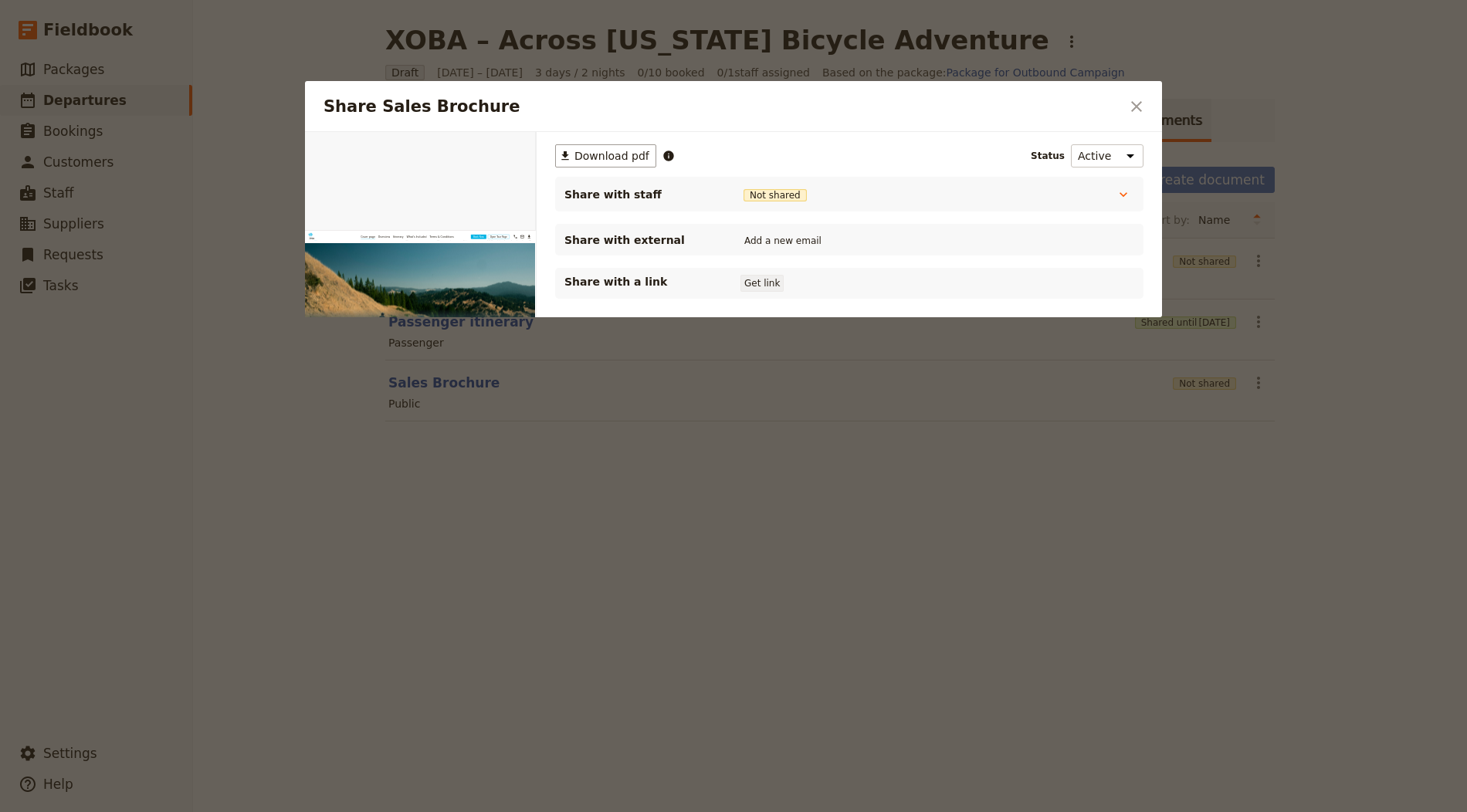
click at [767, 281] on button "Get link" at bounding box center [762, 283] width 43 height 17
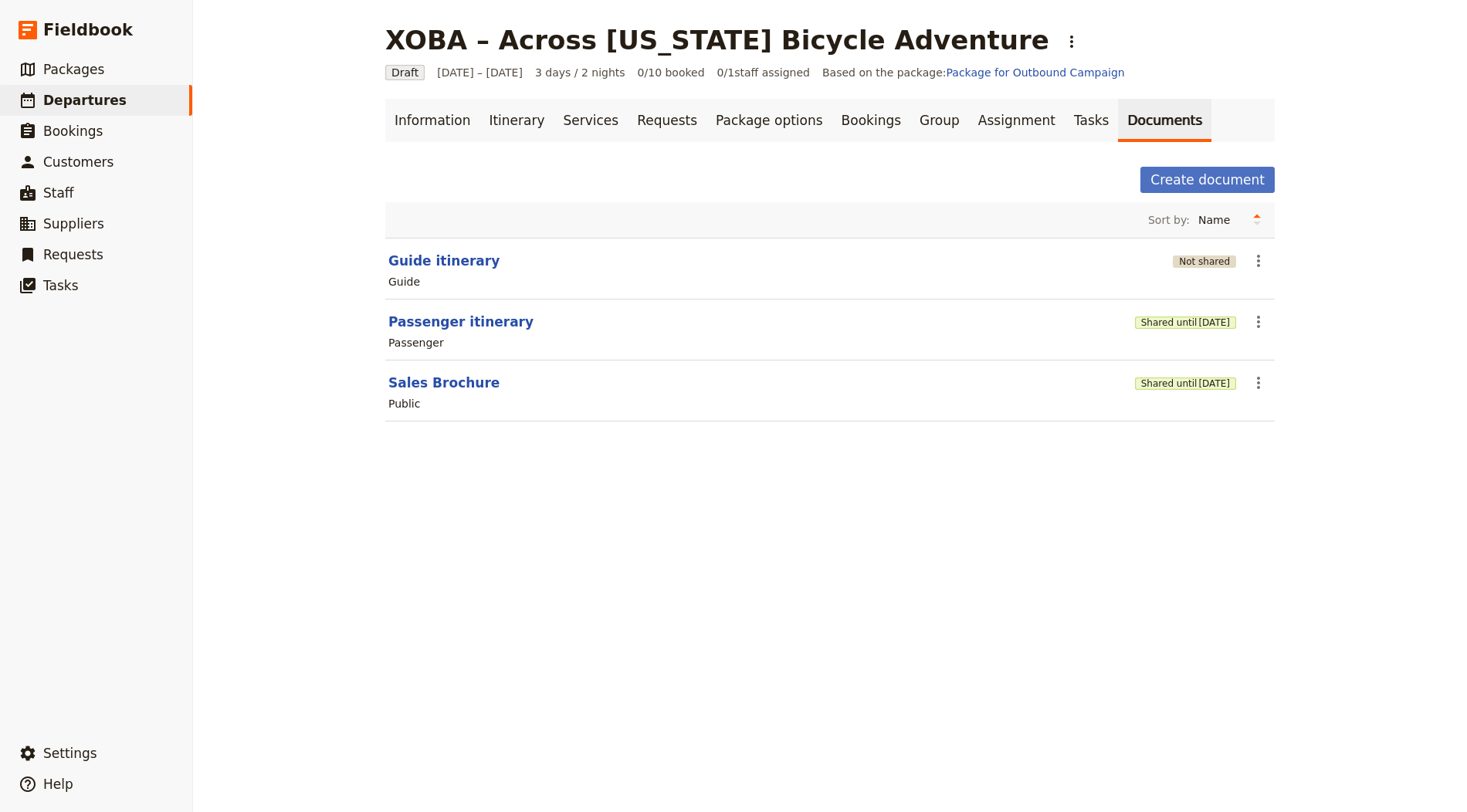
click at [1182, 260] on button "Not shared" at bounding box center [1205, 261] width 63 height 12
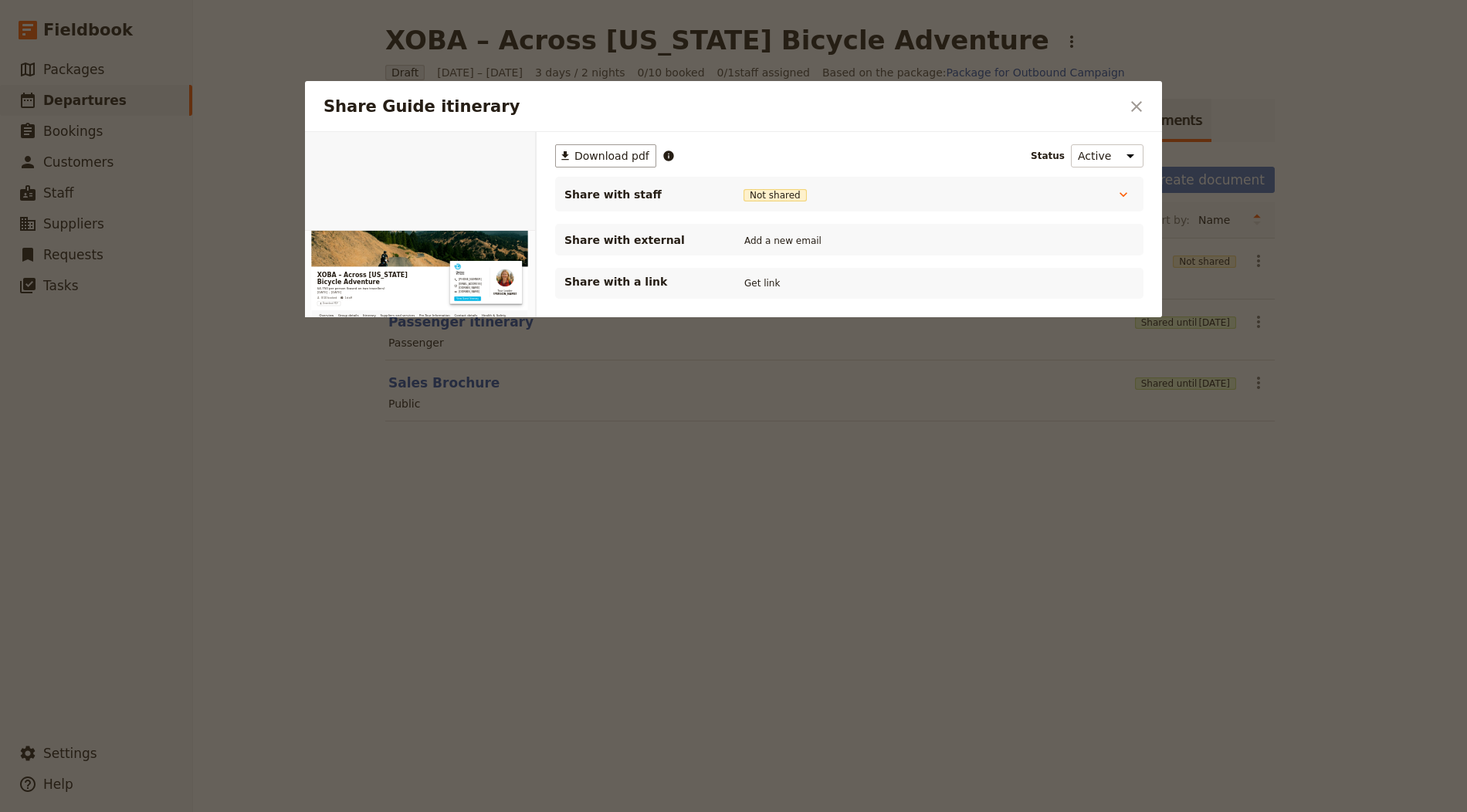
click at [759, 270] on div "Share with a link Get link" at bounding box center [849, 283] width 588 height 31
click at [760, 279] on button "Get link" at bounding box center [762, 283] width 43 height 17
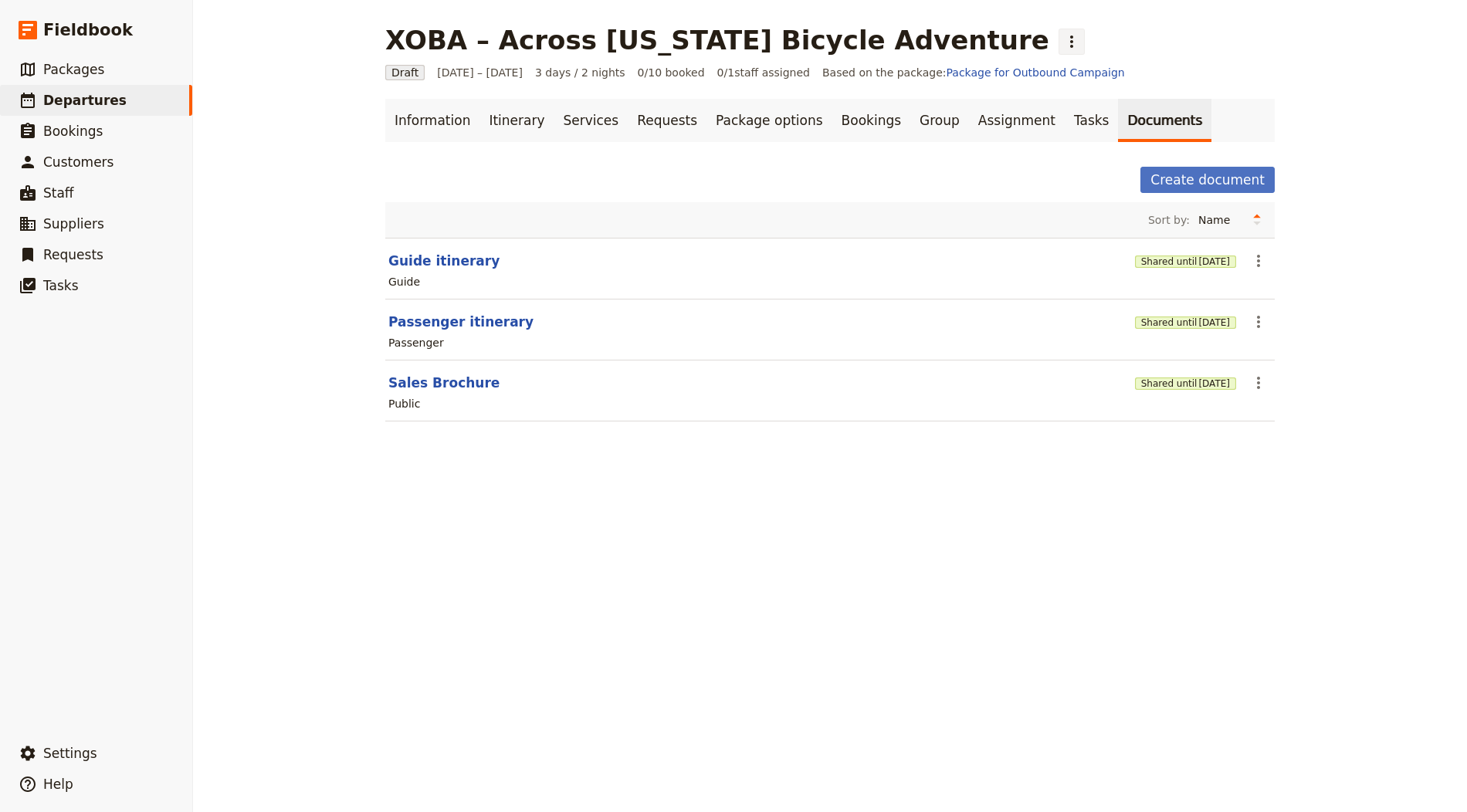
click at [1070, 47] on icon "Actions" at bounding box center [1071, 41] width 3 height 12
click at [874, 116] on span "Schedule departure" at bounding box center [914, 123] width 107 height 16
click at [850, 131] on link "Bookings" at bounding box center [872, 120] width 78 height 43
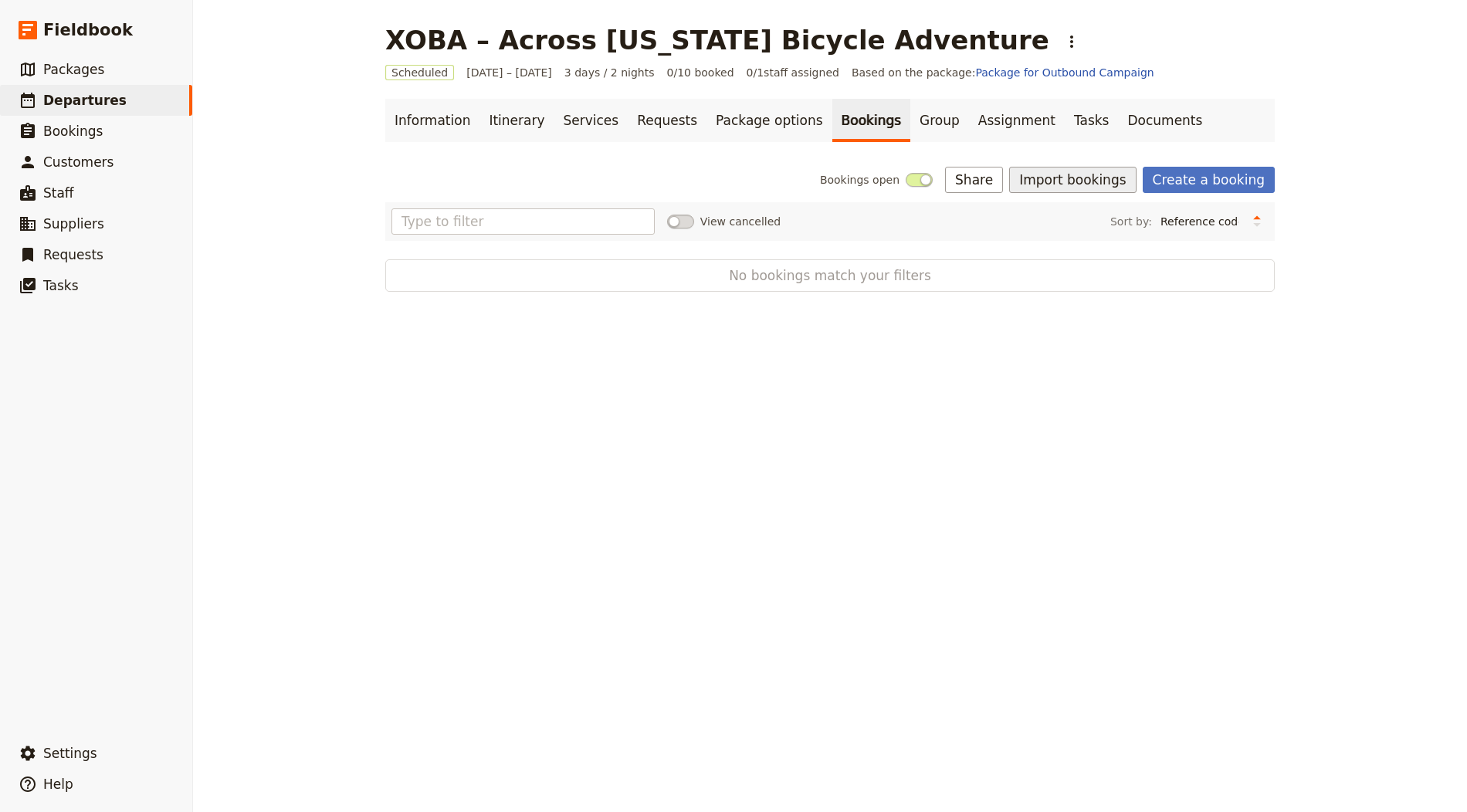
click at [1095, 180] on button "Import bookings" at bounding box center [1073, 180] width 127 height 26
click at [1095, 208] on span "Import Bookings" at bounding box center [1076, 213] width 88 height 16
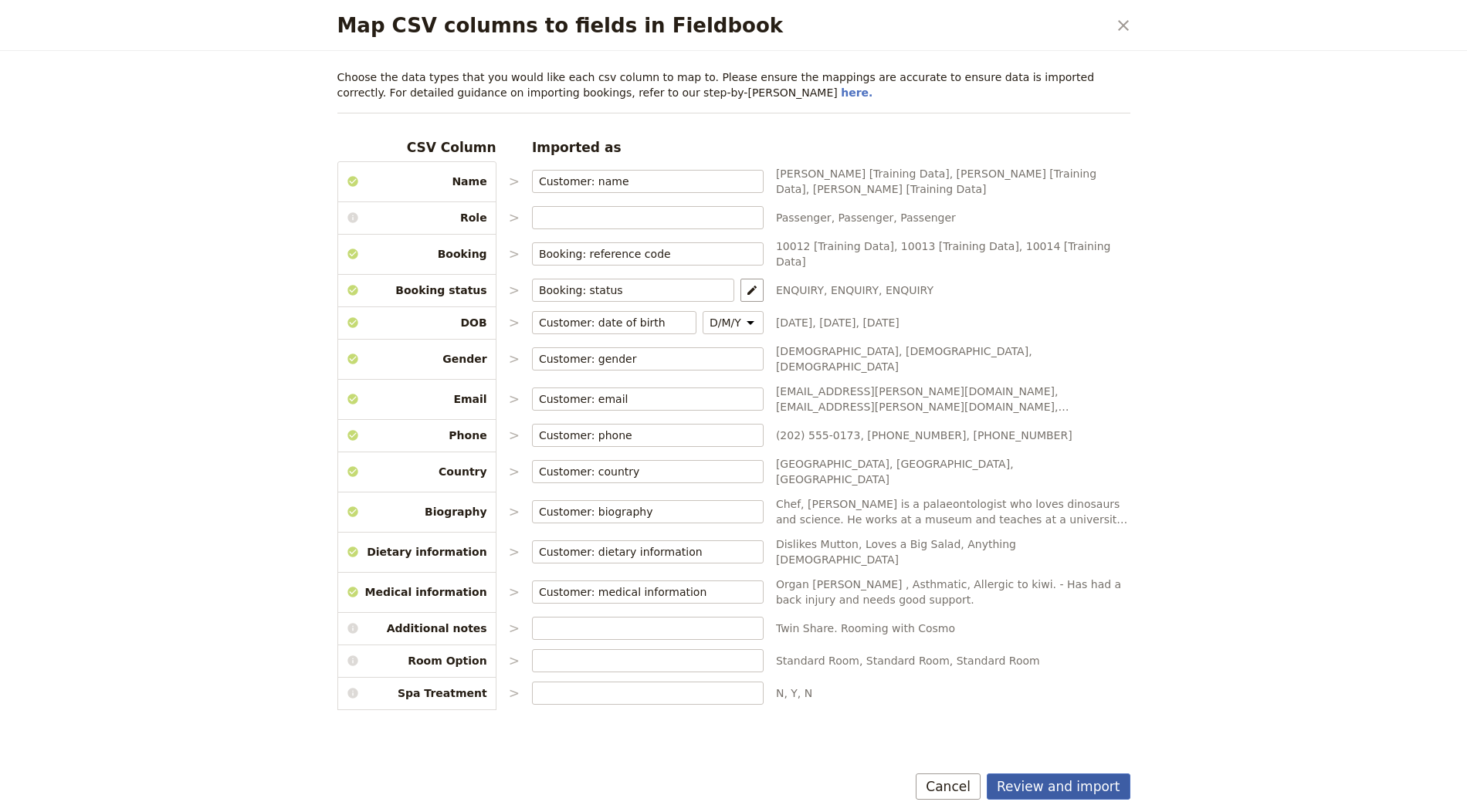
click at [1033, 780] on button "Review and import" at bounding box center [1059, 787] width 143 height 26
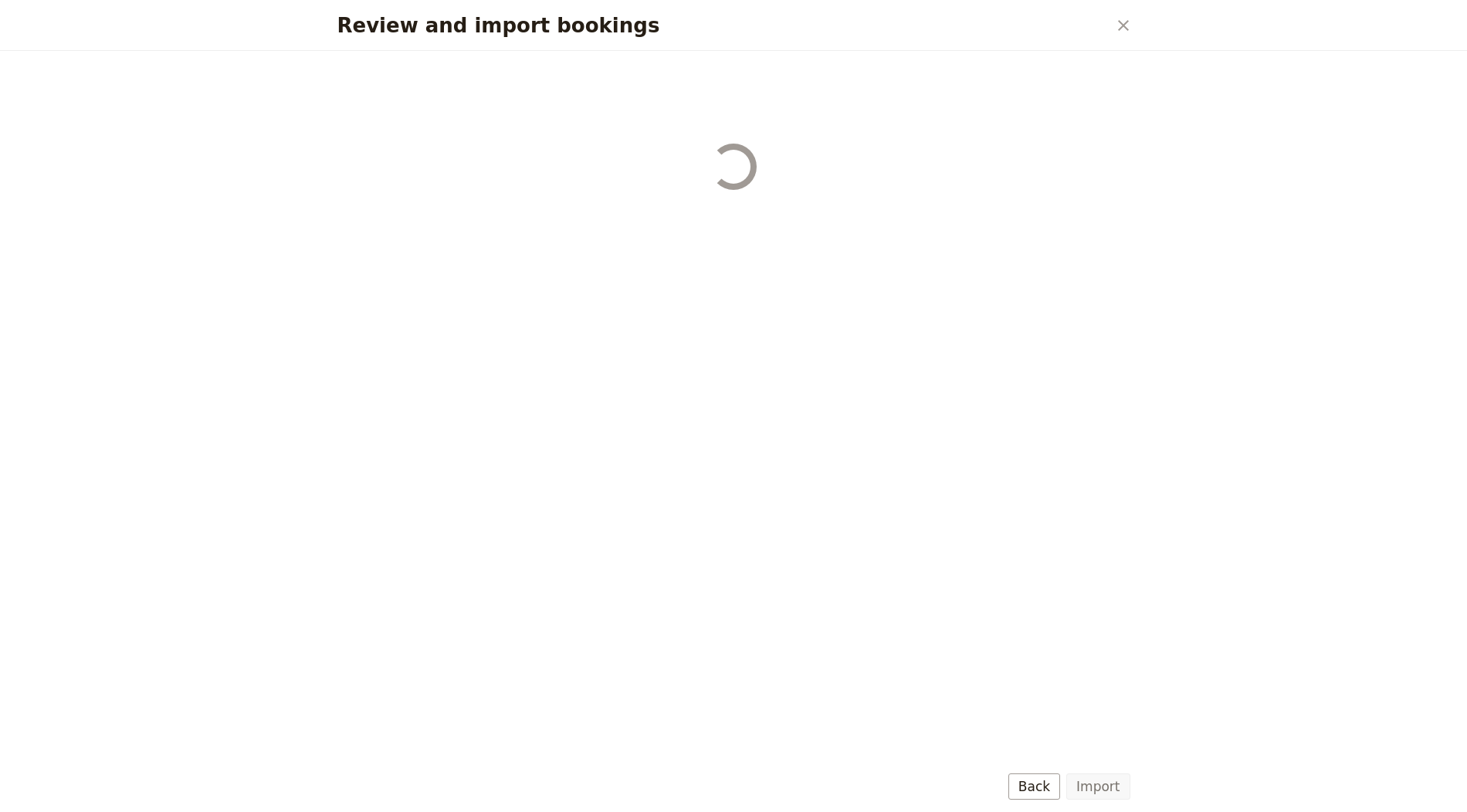
select select "655d56b39948720cb8e55355"
select select "655d57ca9948720cb8e553ec"
select select "655d57fa9948720cb8e553f3"
select select "655d58079948720cb8e553fa"
select select "655d584c9948720cb8e55401"
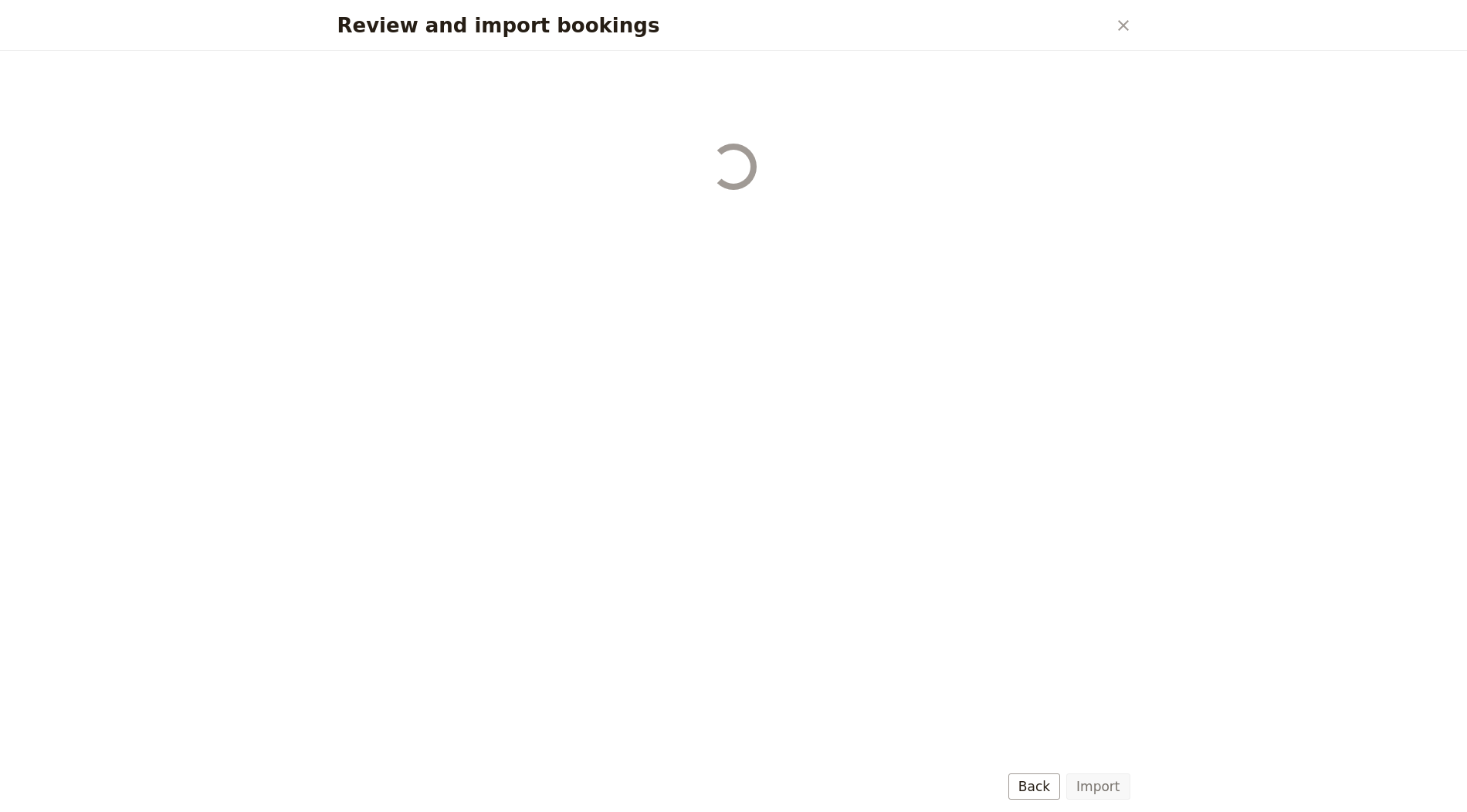
select select "655d58679948720cb8e5540d"
select select "650e6b6659641ed5ee156647"
select select "650e6b4b59641ed5ee156605"
select select "650e2104408bbede5b0c60fd"
select select "650e1d73408bbede5b0c60a6"
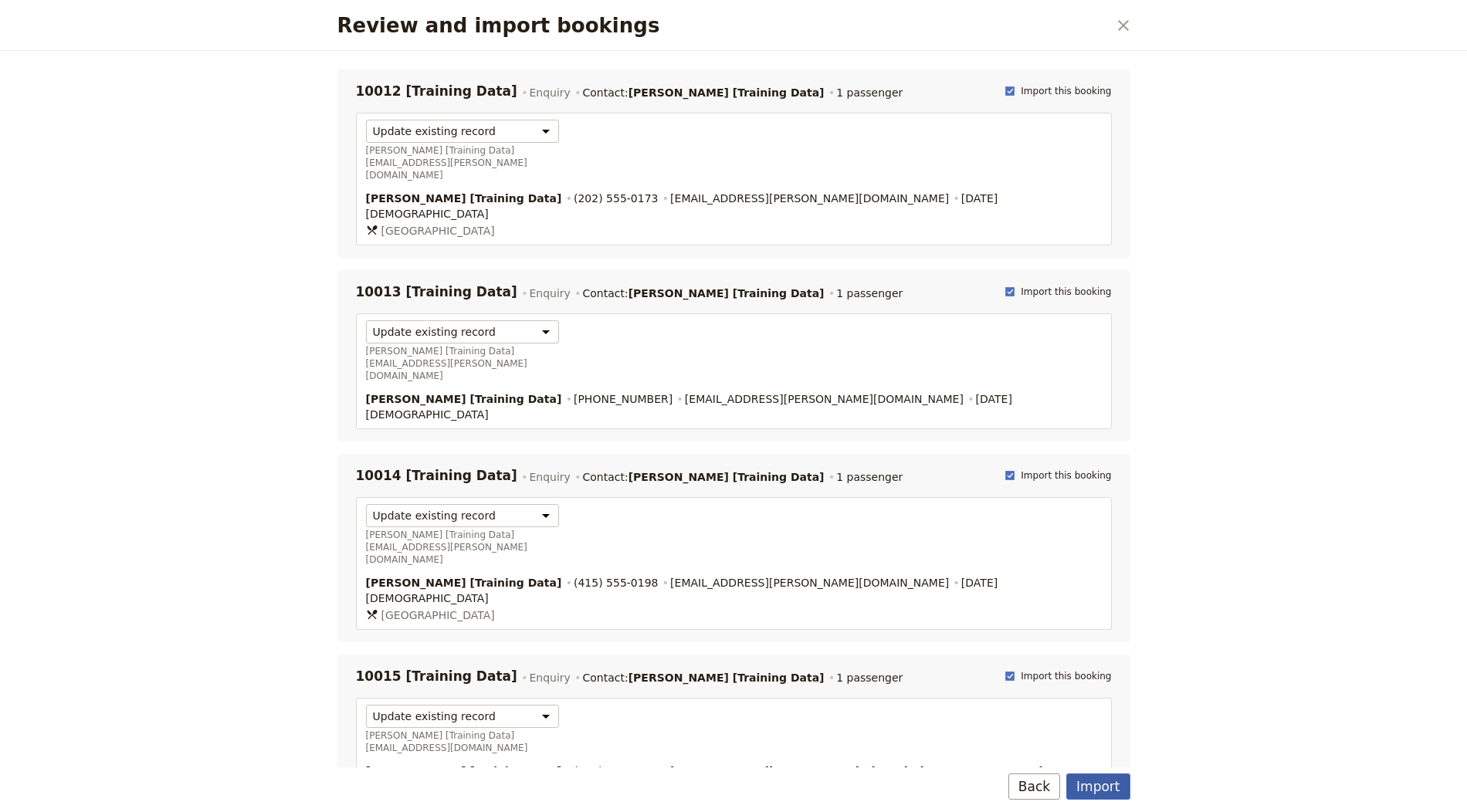
click at [1100, 787] on button "Import" at bounding box center [1098, 787] width 63 height 26
